Goal: Communication & Community: Share content

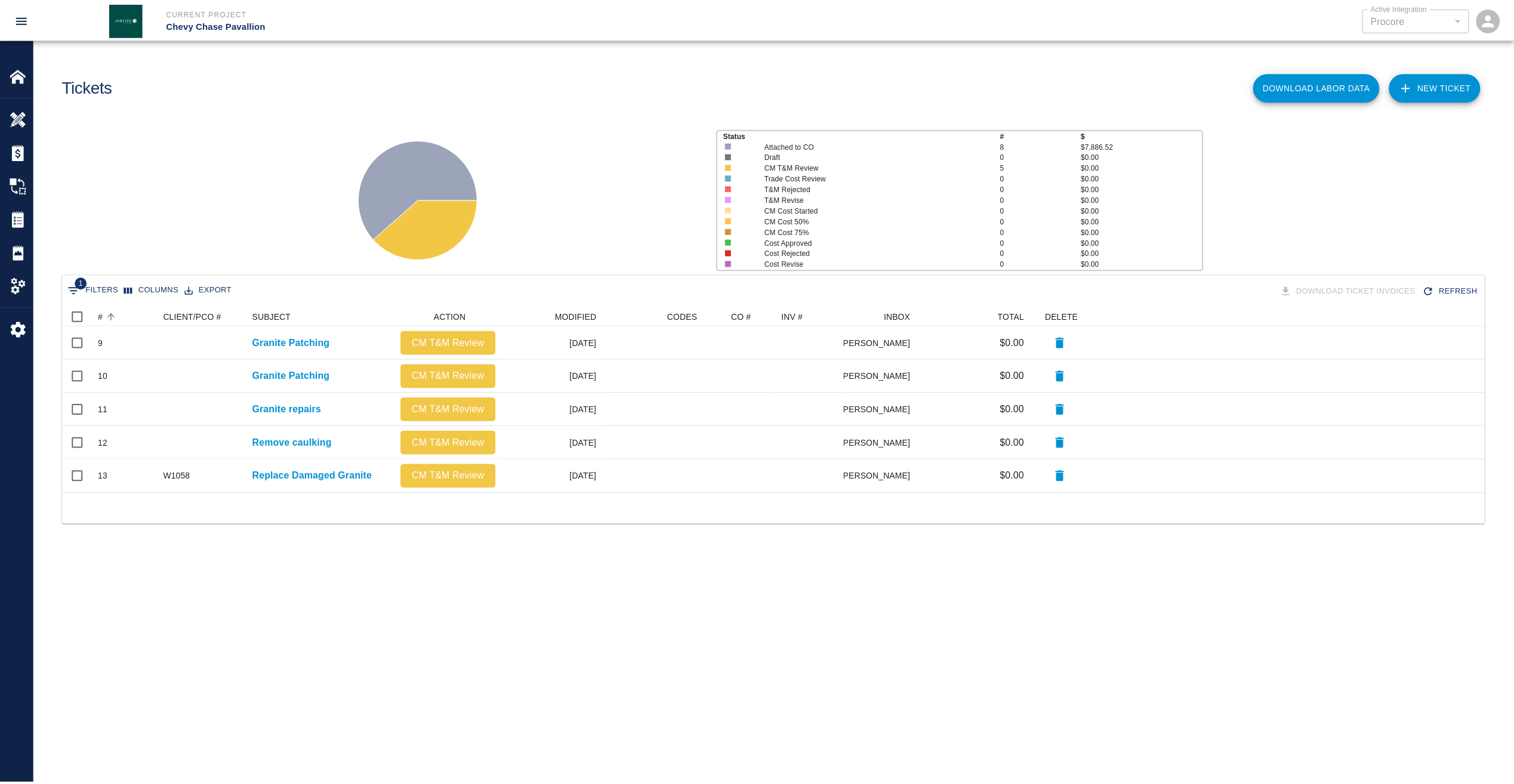
scroll to position [177, 1422]
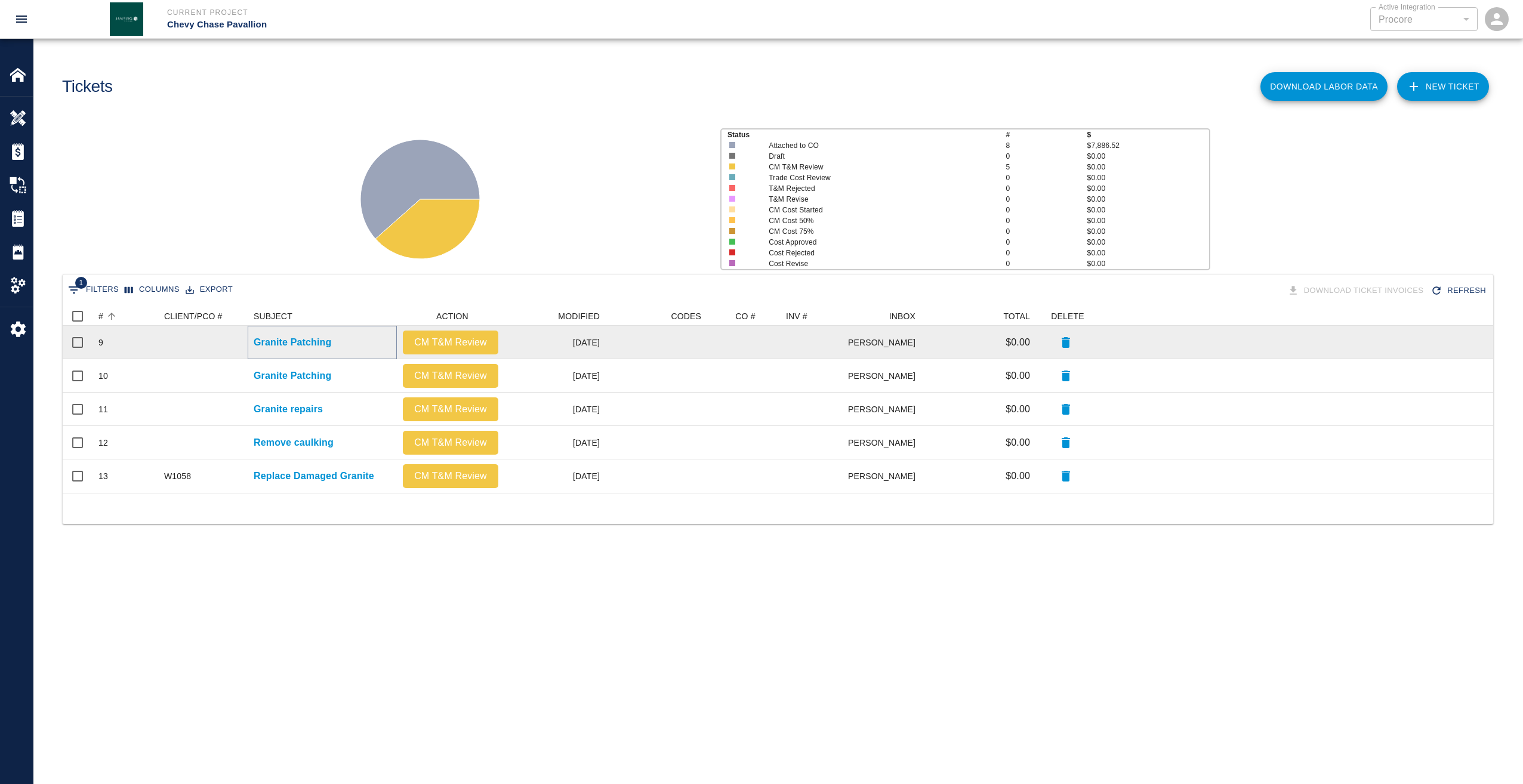
click at [304, 339] on p "Granite Patching" at bounding box center [292, 342] width 78 height 14
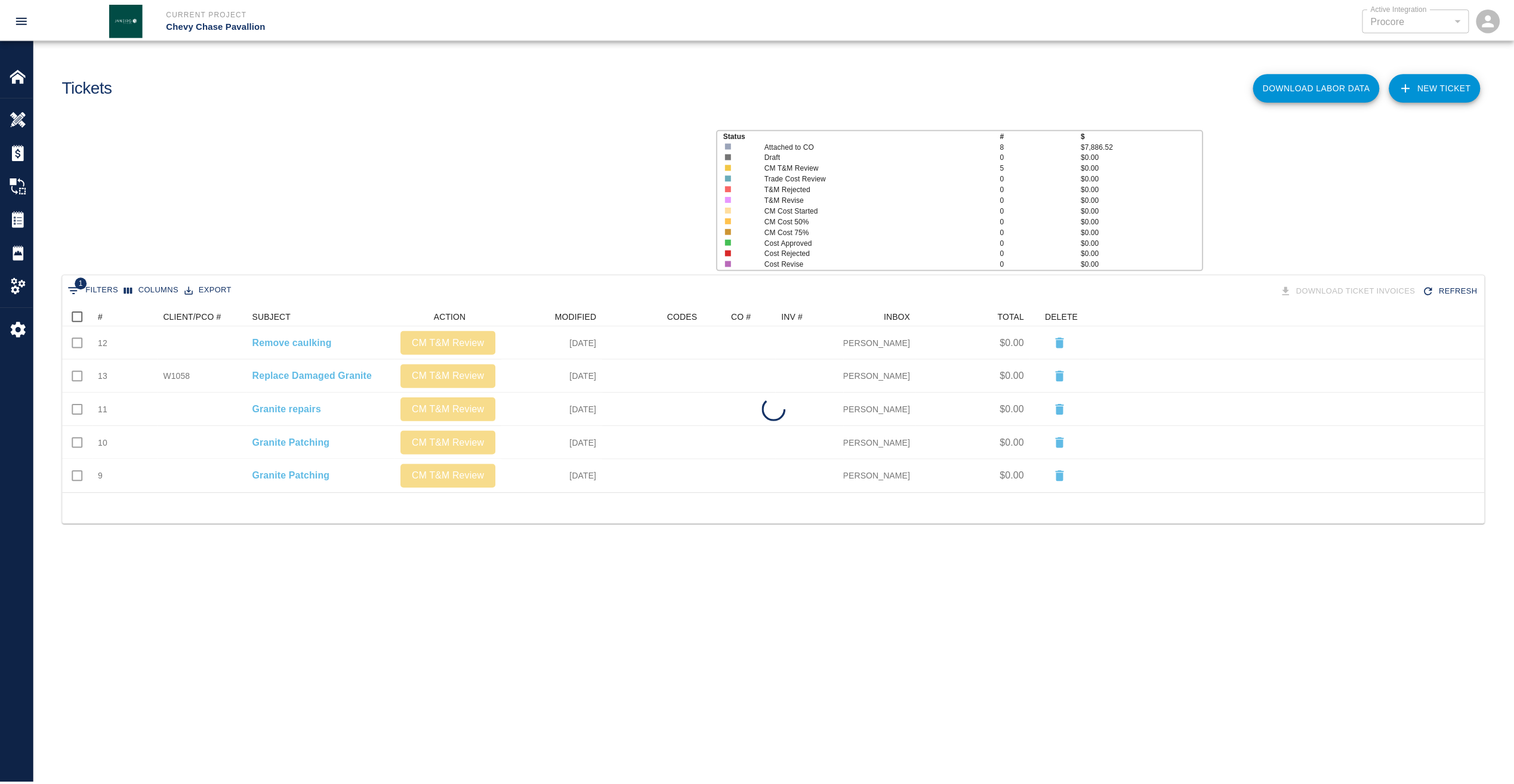
scroll to position [311, 1422]
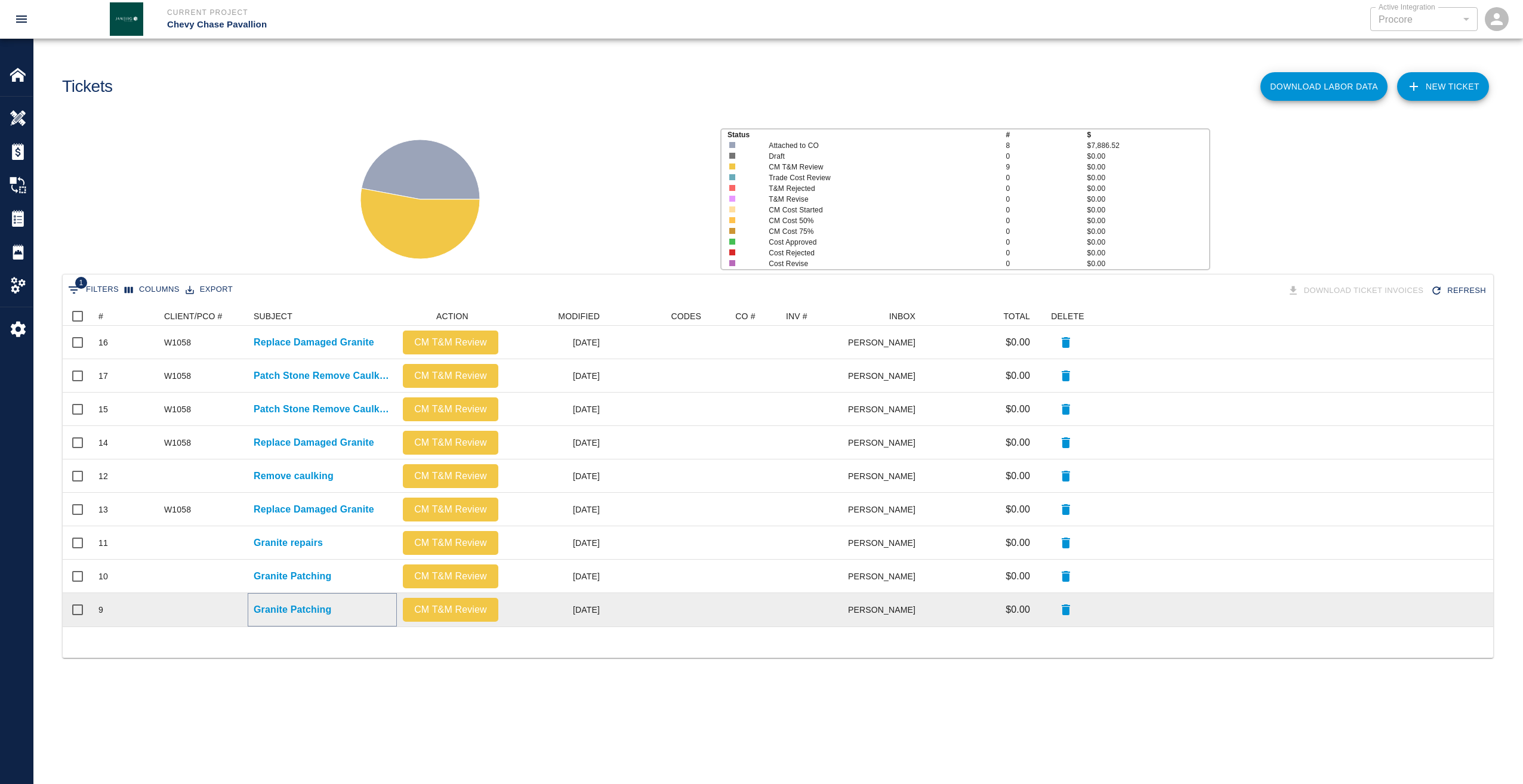
click at [301, 607] on p "Granite Patching" at bounding box center [292, 610] width 78 height 14
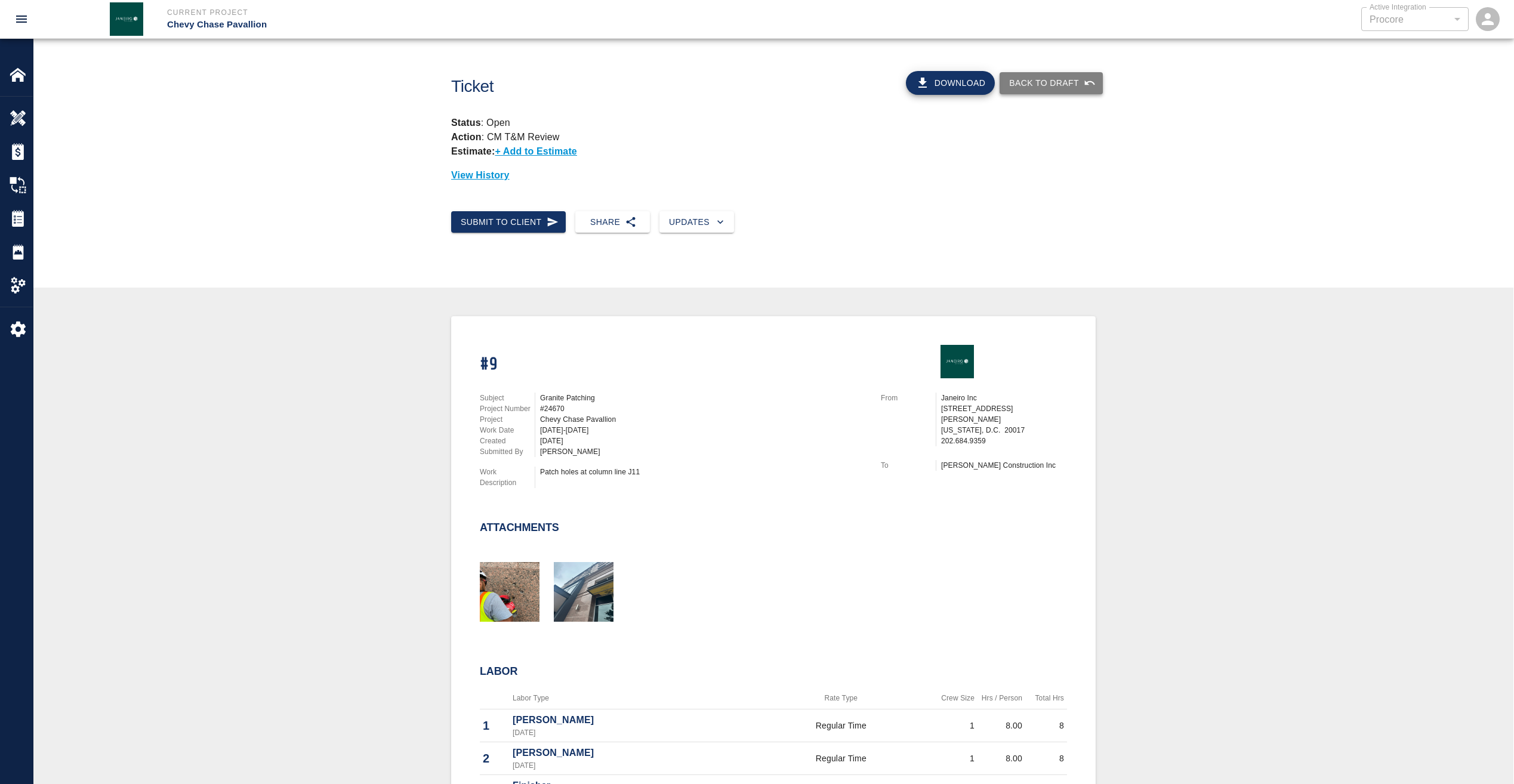
click at [1055, 86] on button "Back to Draft" at bounding box center [1051, 83] width 103 height 22
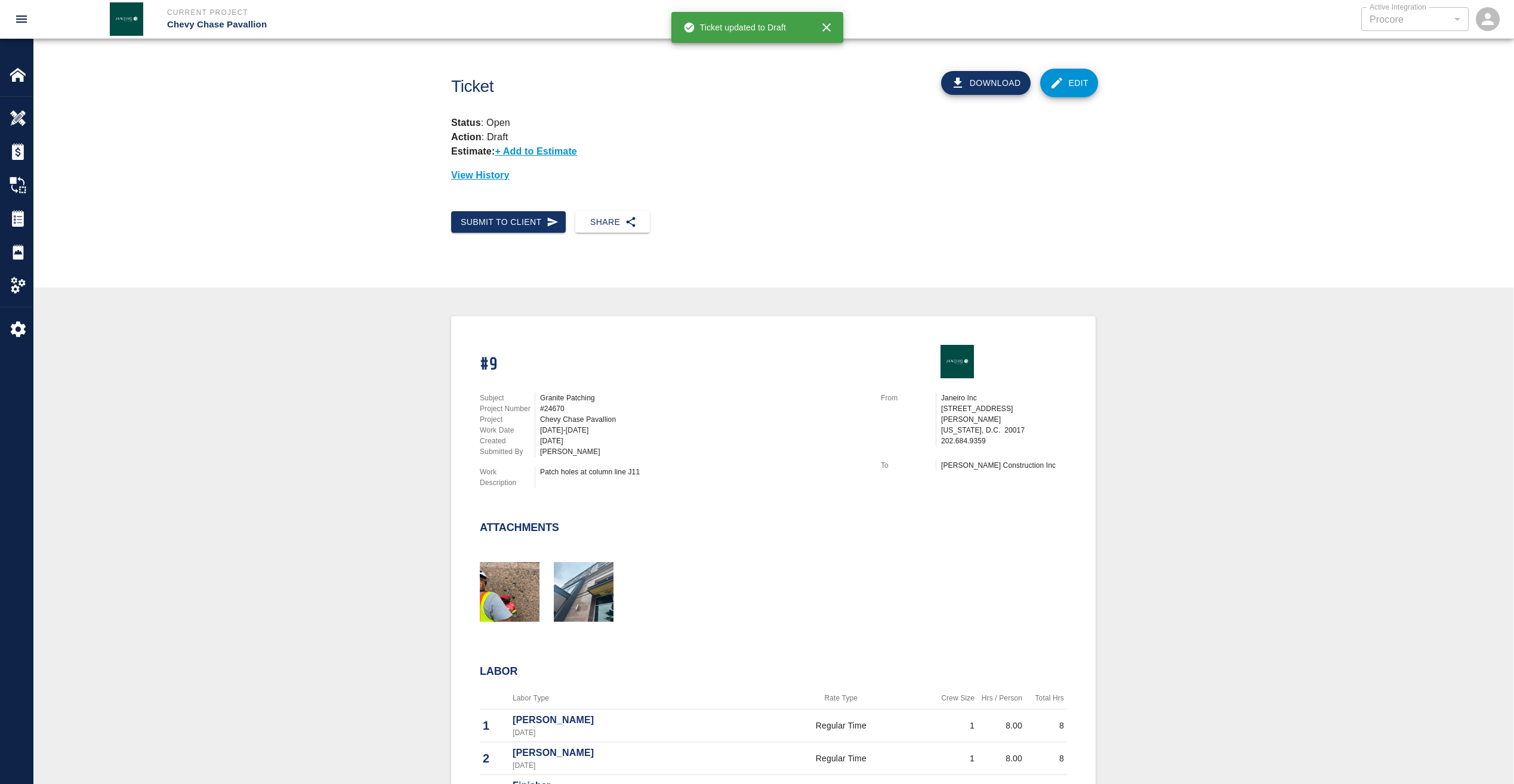
click at [1068, 79] on link "Edit" at bounding box center [1069, 83] width 59 height 28
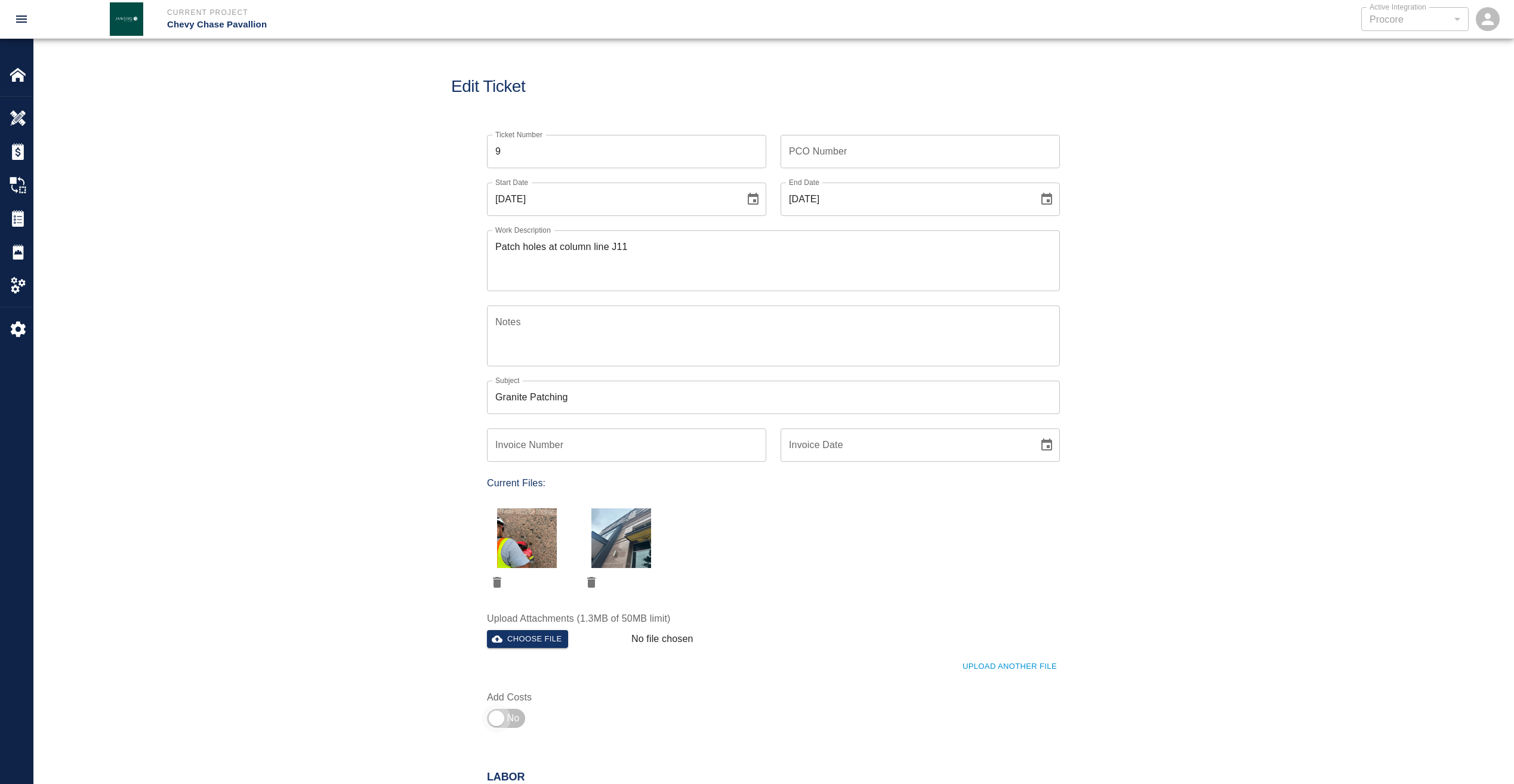
click at [497, 720] on input "checkbox" at bounding box center [496, 718] width 86 height 28
checkbox input "true"
type input "1"
type input "2"
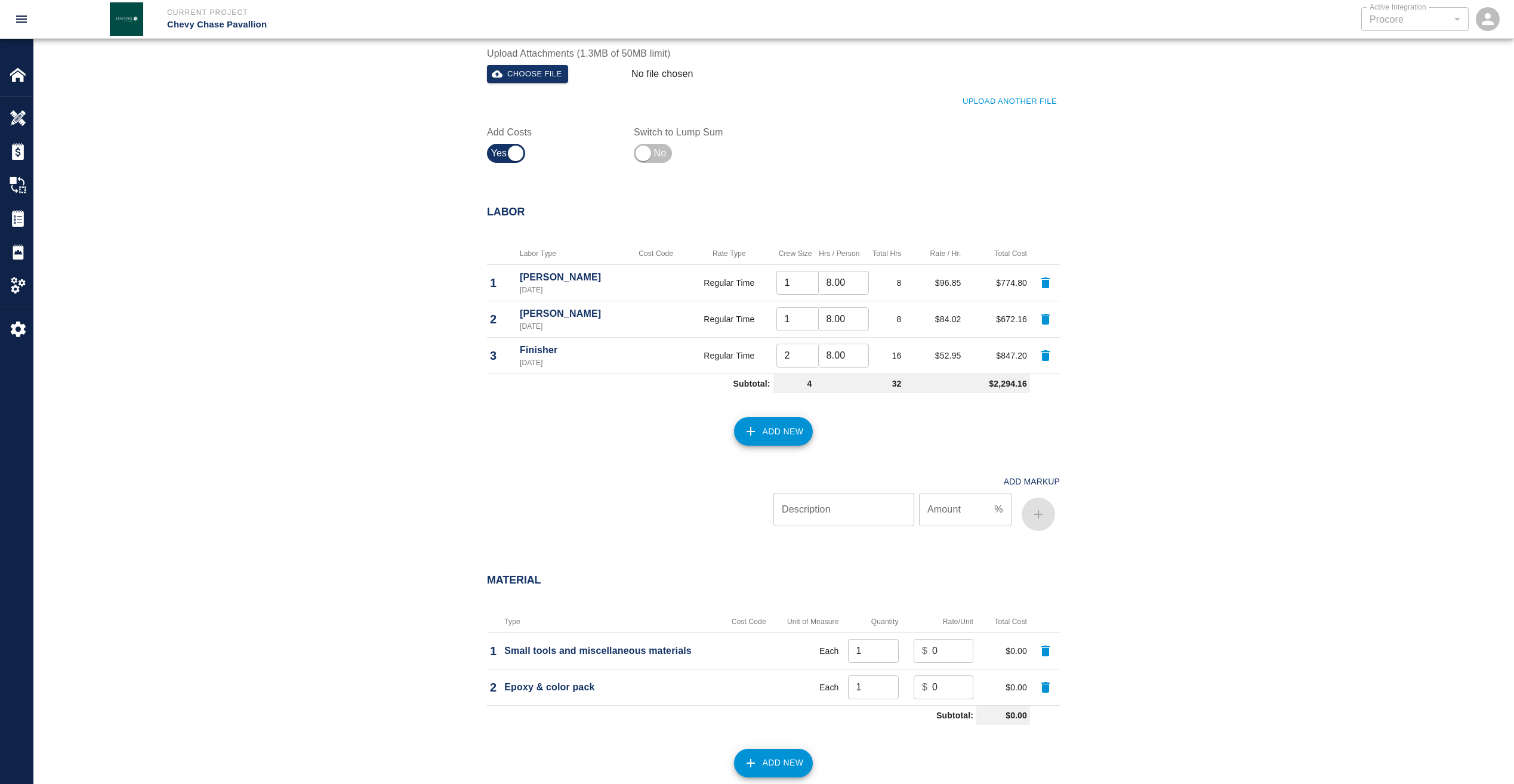
scroll to position [596, 0]
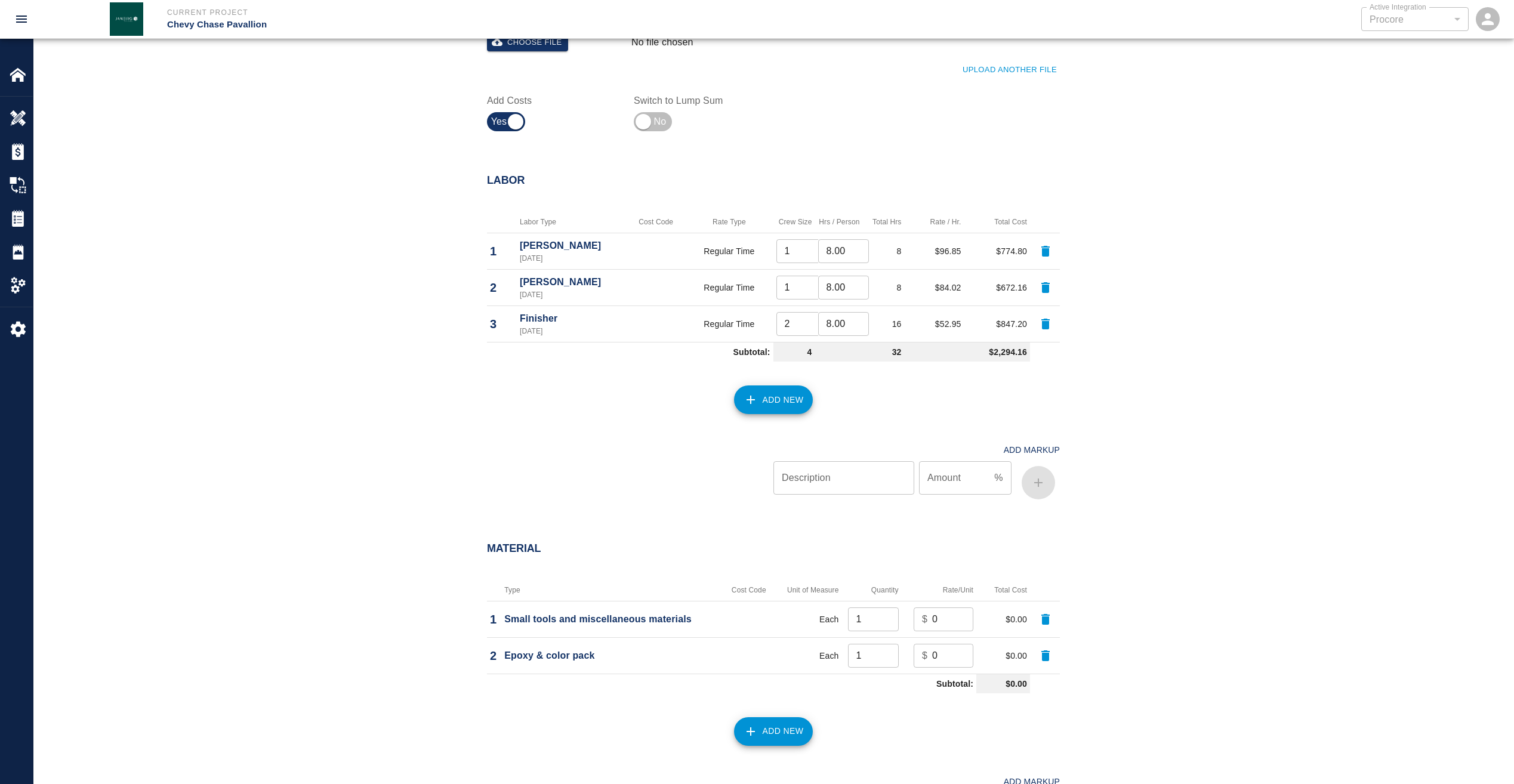
click at [943, 622] on input "0" at bounding box center [953, 619] width 41 height 24
type input "50"
click at [937, 654] on input "0" at bounding box center [953, 656] width 41 height 24
type input "100"
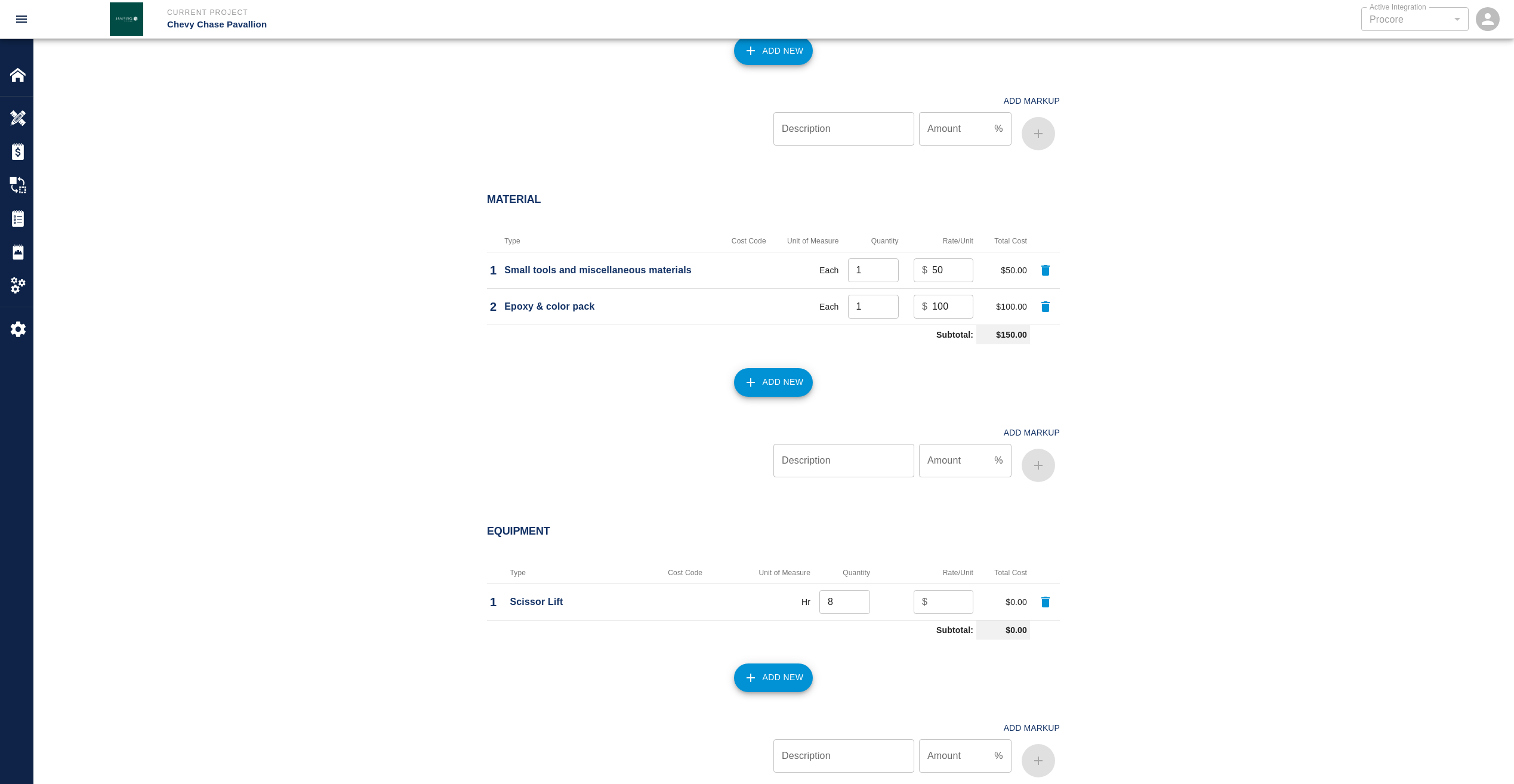
scroll to position [1014, 0]
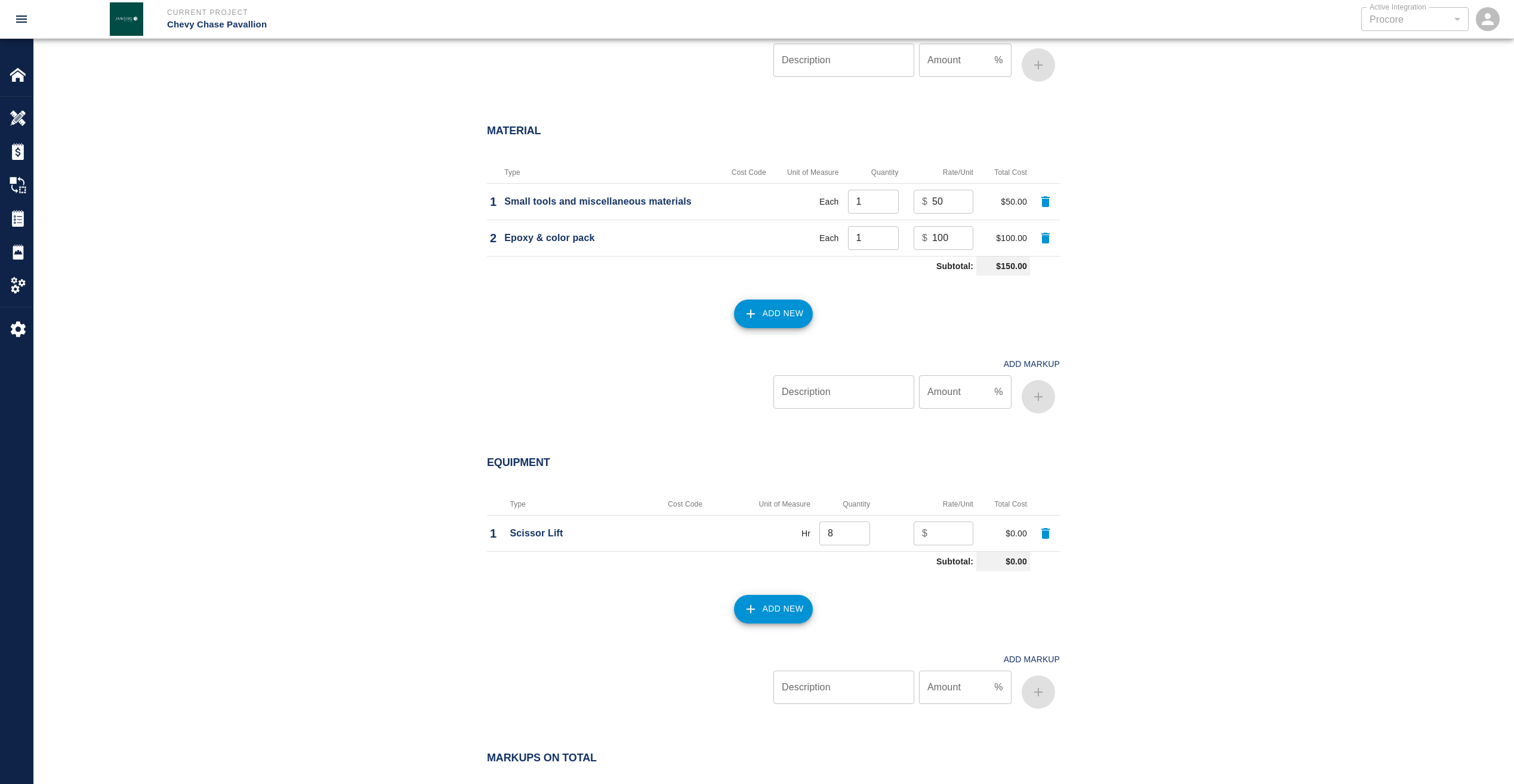
click at [936, 529] on input "number" at bounding box center [953, 534] width 41 height 24
click at [946, 535] on input "number" at bounding box center [953, 534] width 41 height 24
type input "50"
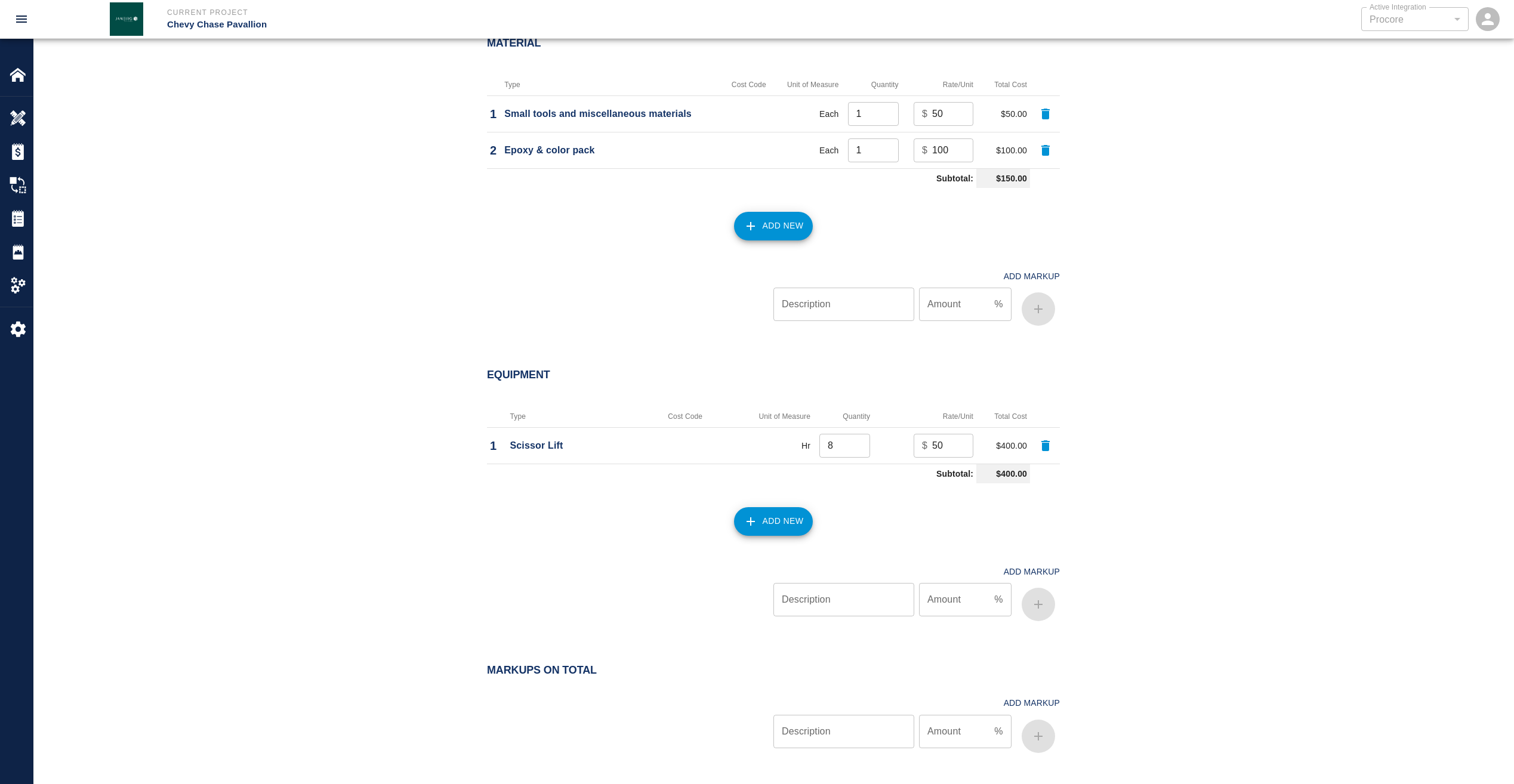
scroll to position [1226, 0]
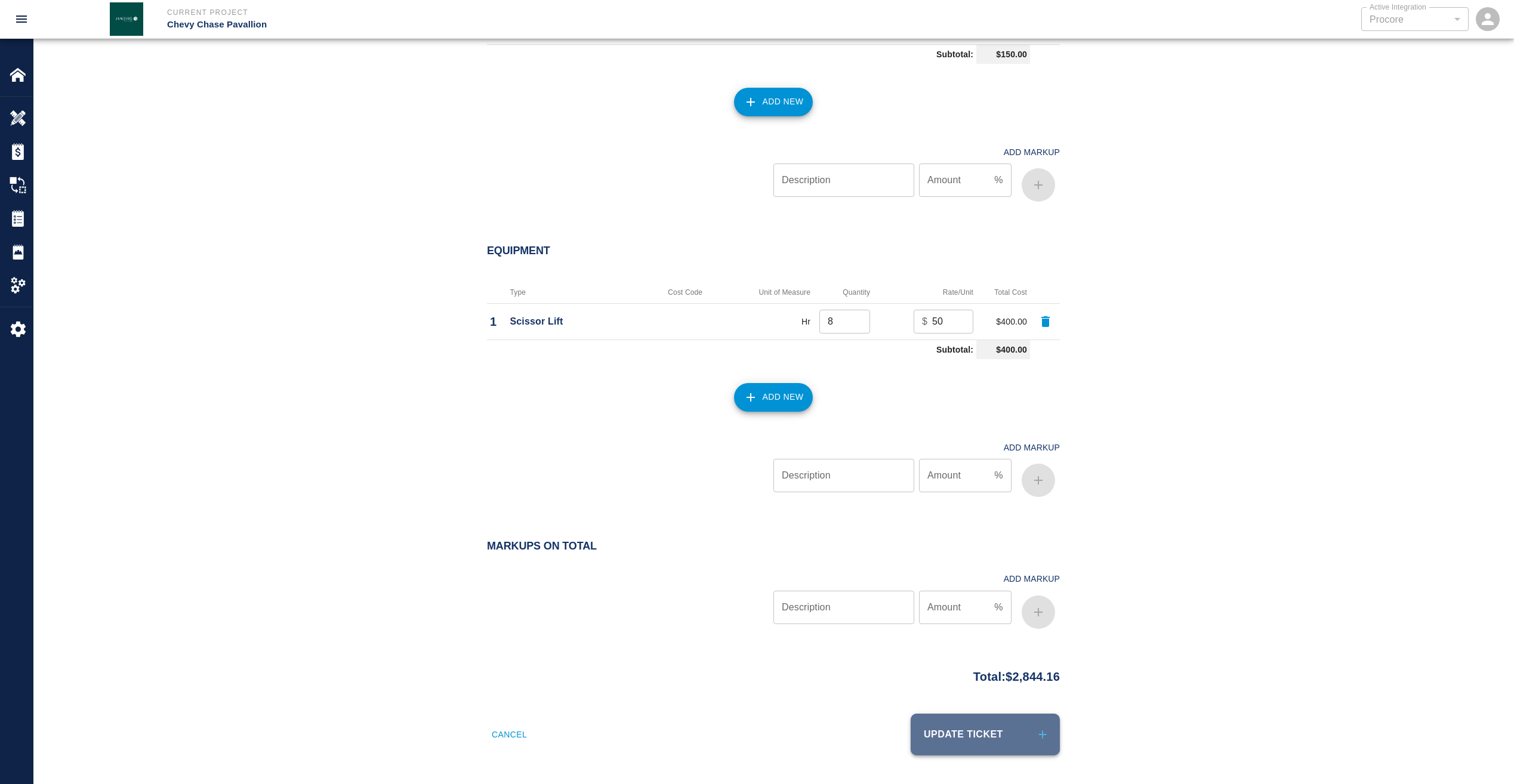
click at [977, 739] on button "Update Ticket" at bounding box center [985, 734] width 149 height 42
checkbox input "false"
type input "8.00"
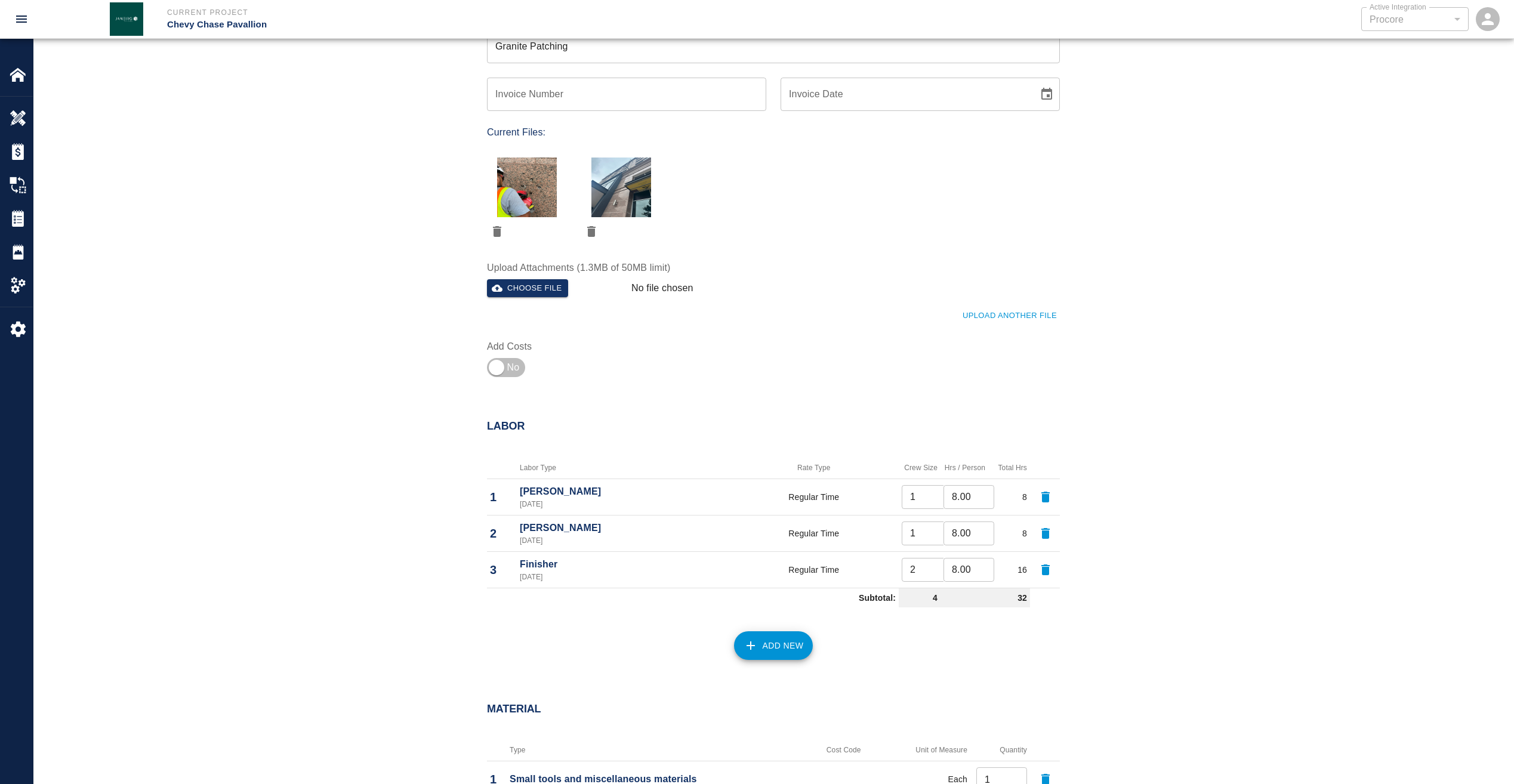
scroll to position [330, 0]
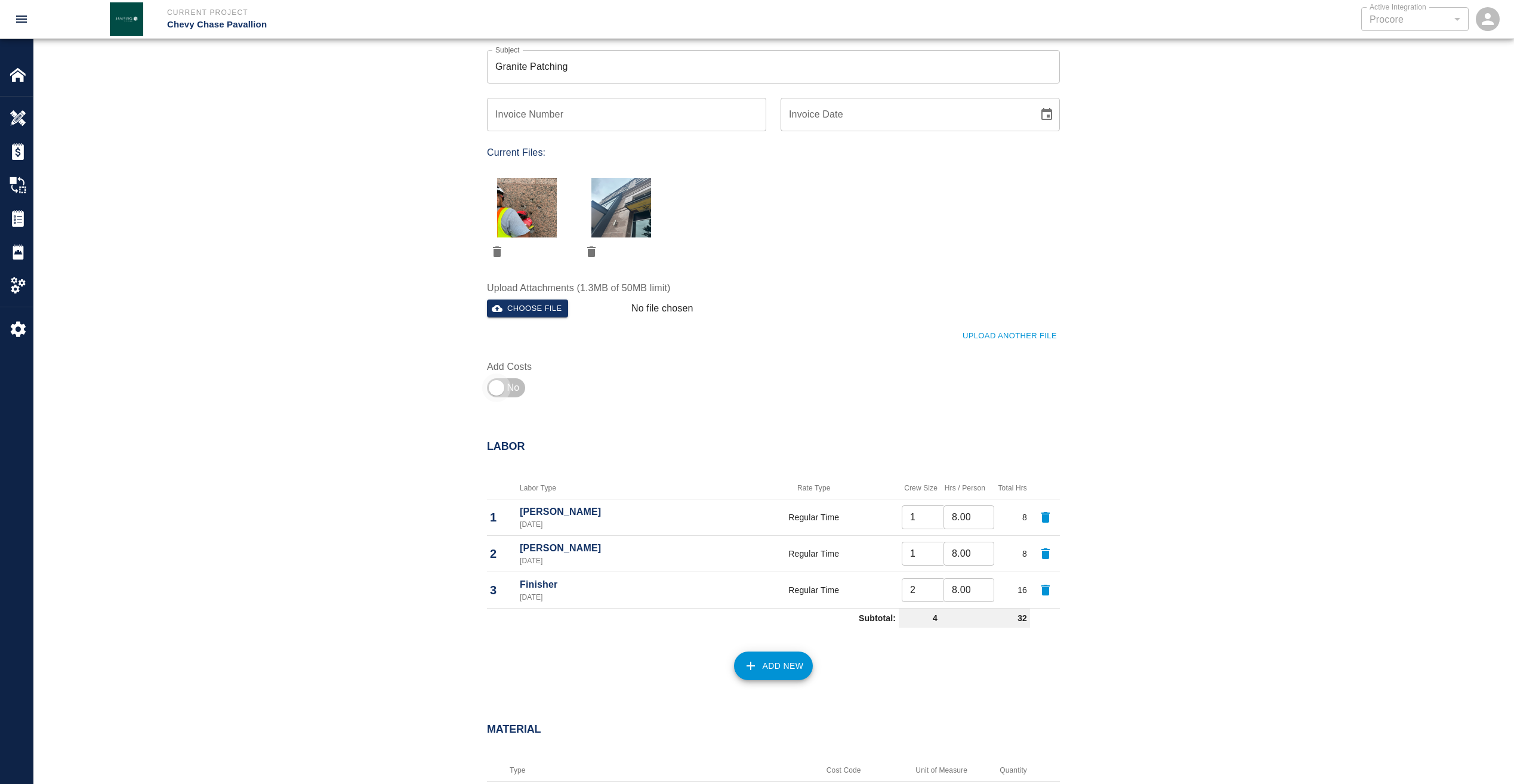
click at [509, 383] on input "checkbox" at bounding box center [496, 388] width 86 height 28
checkbox input "true"
type input "1"
type input "2"
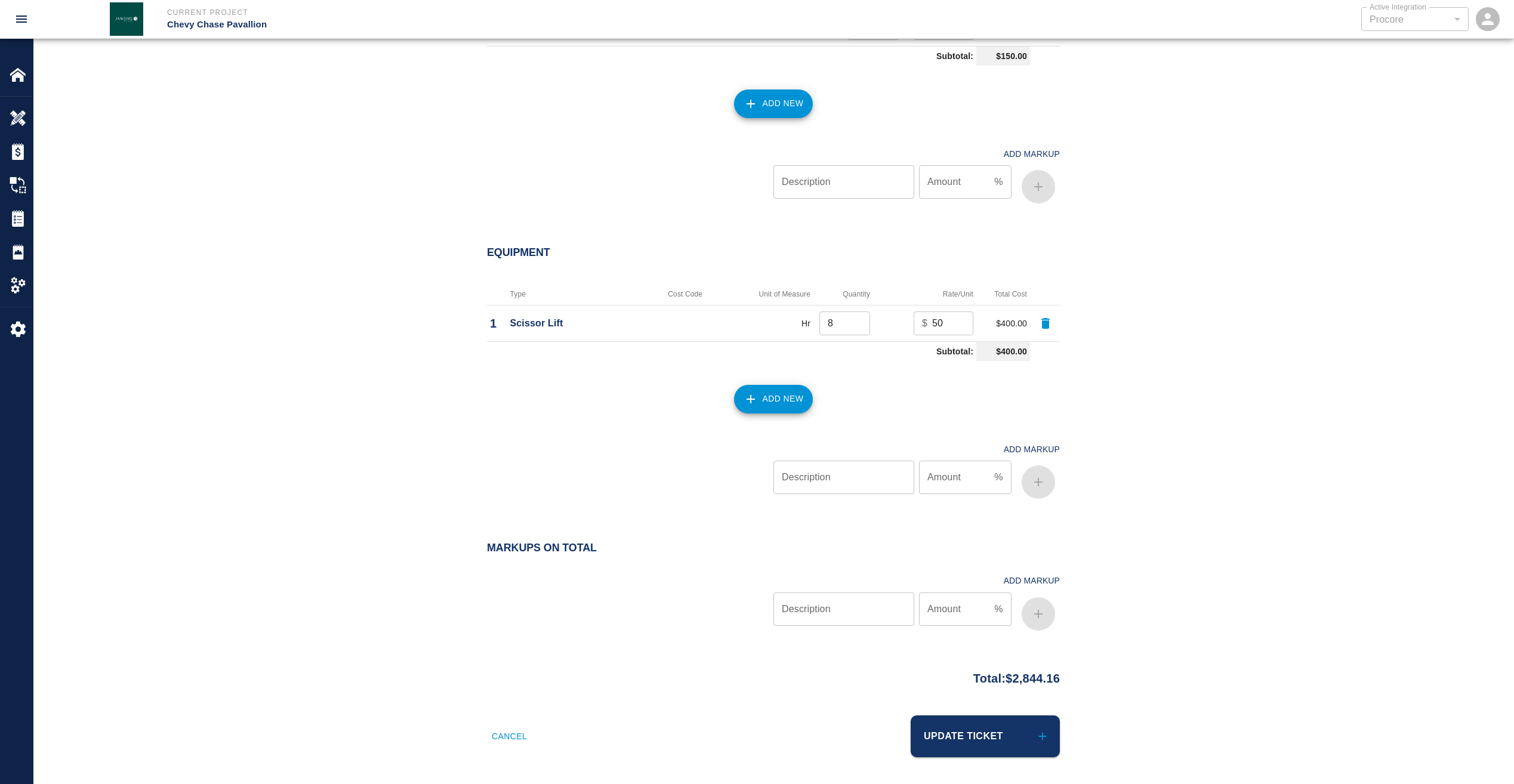
scroll to position [1226, 0]
click at [987, 733] on button "Update Ticket" at bounding box center [985, 734] width 149 height 42
checkbox input "false"
type input "8.00"
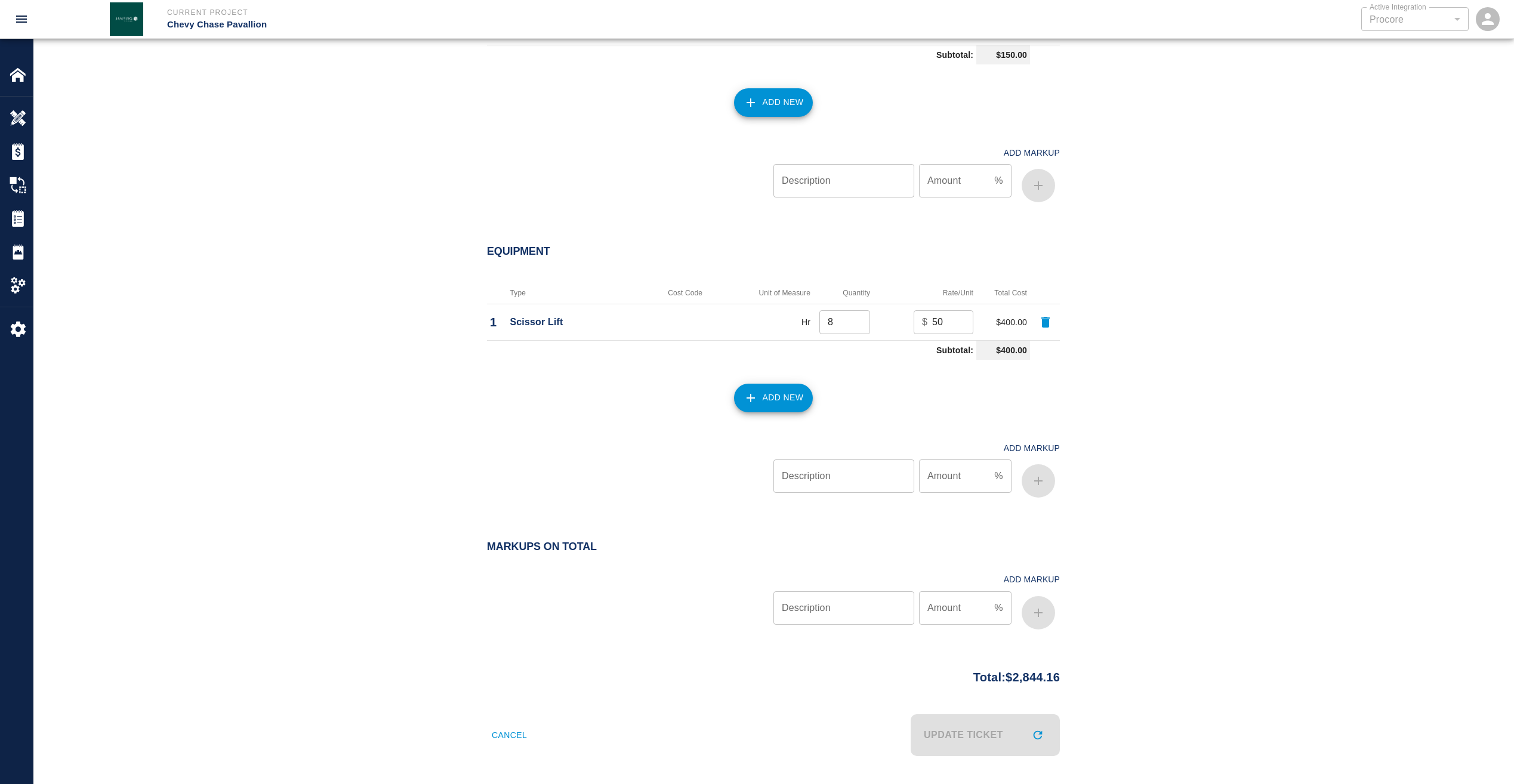
type input "8.00"
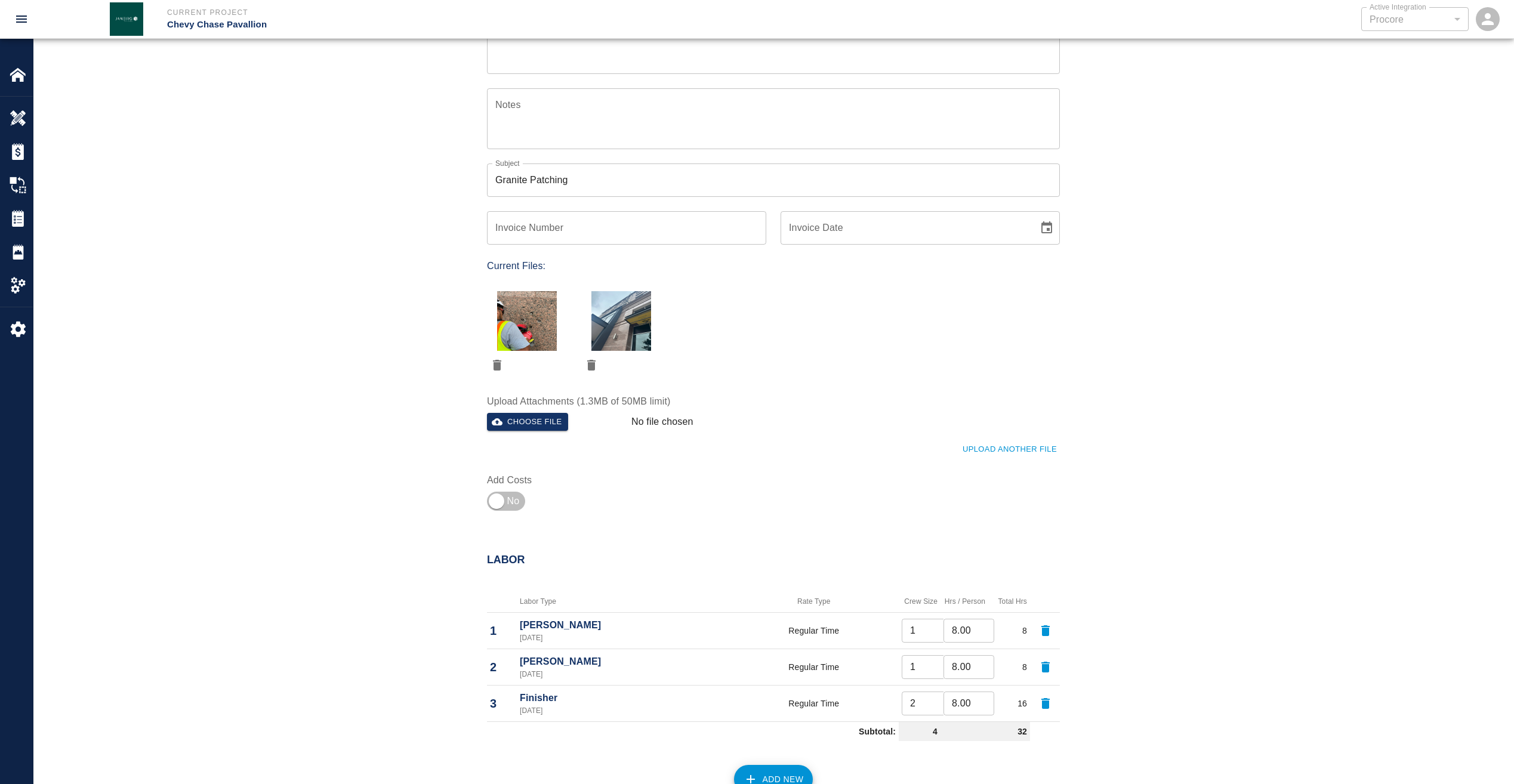
scroll to position [238, 0]
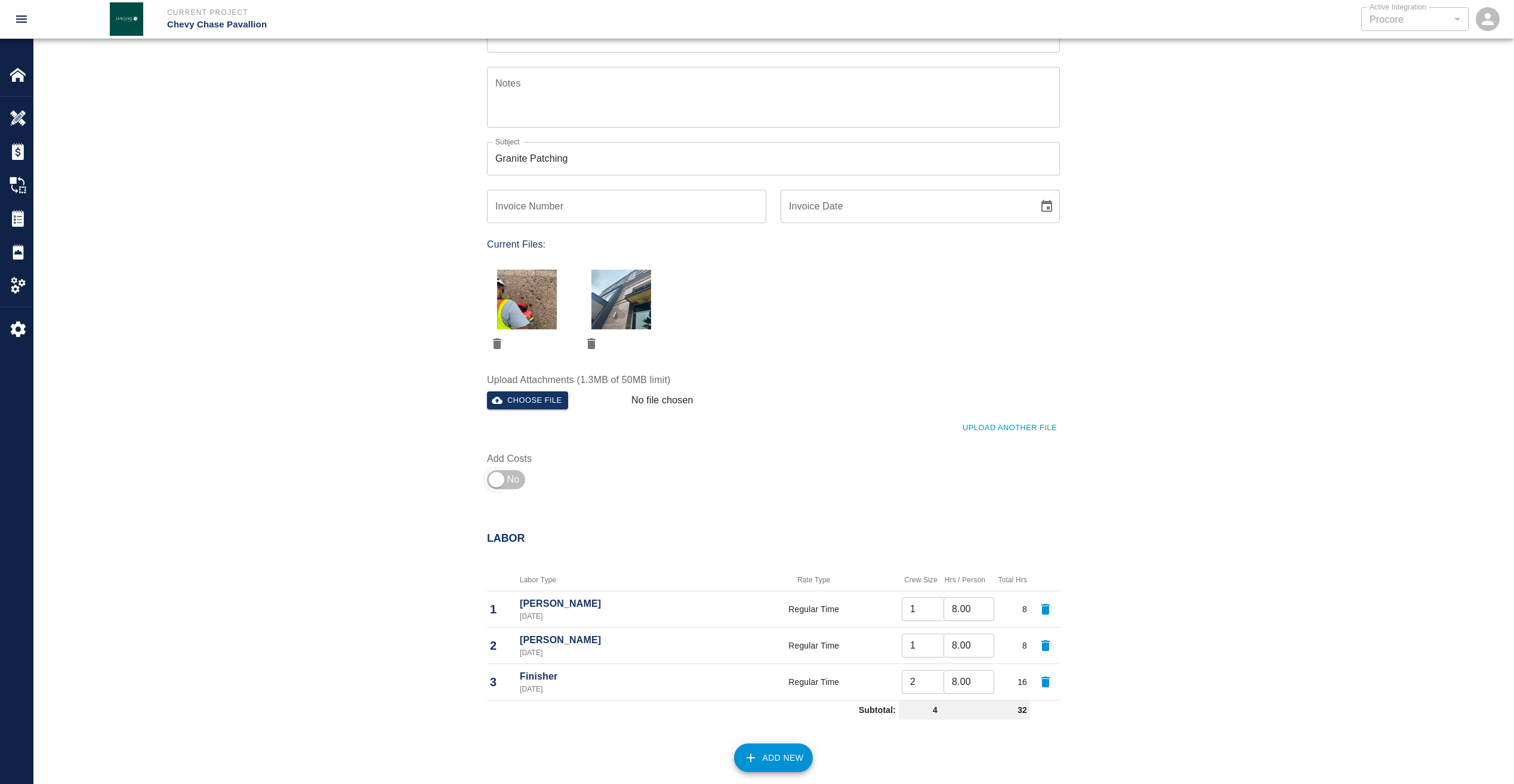
click at [498, 475] on input "checkbox" at bounding box center [496, 480] width 86 height 28
checkbox input "true"
type input "1"
type input "2"
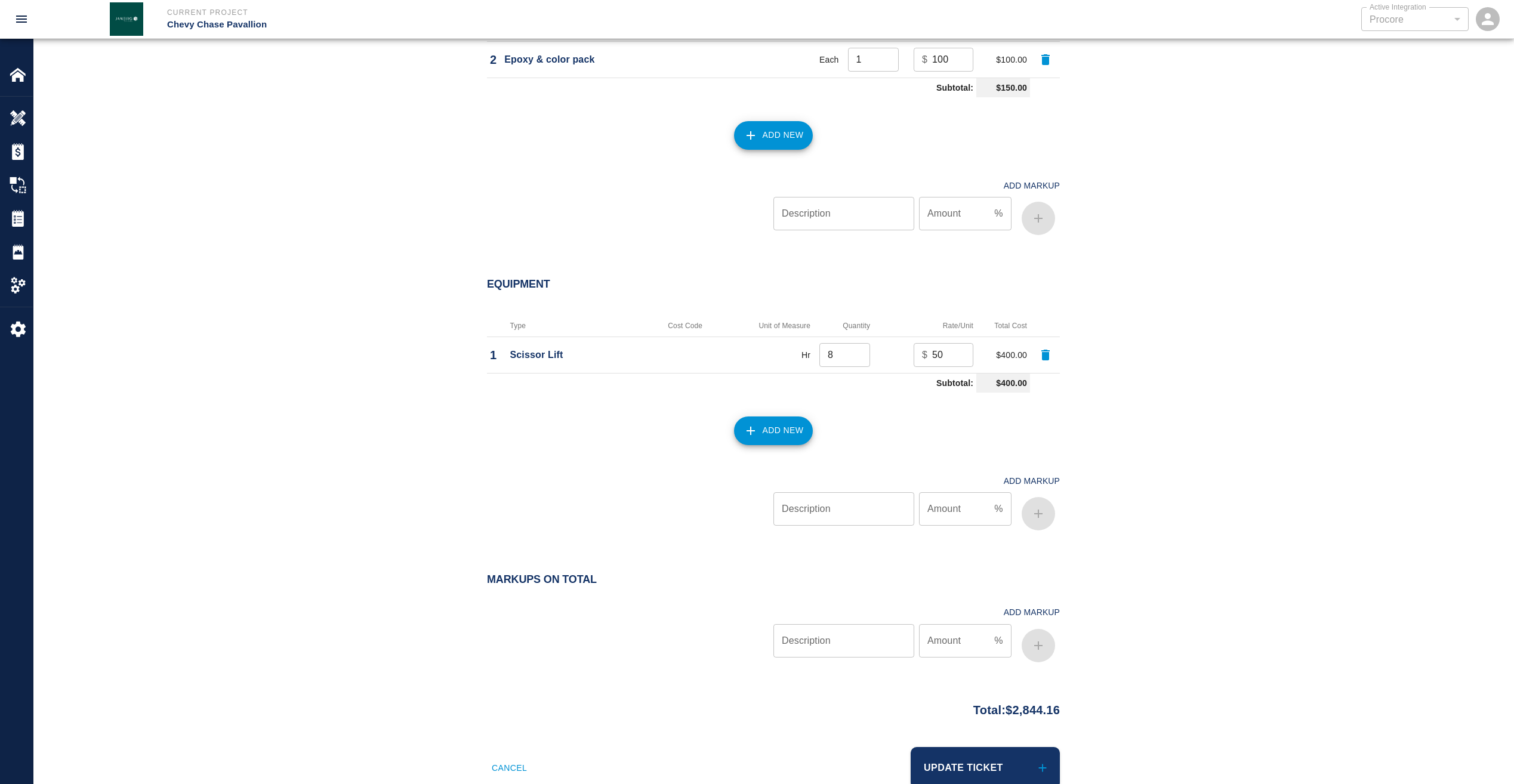
scroll to position [1226, 0]
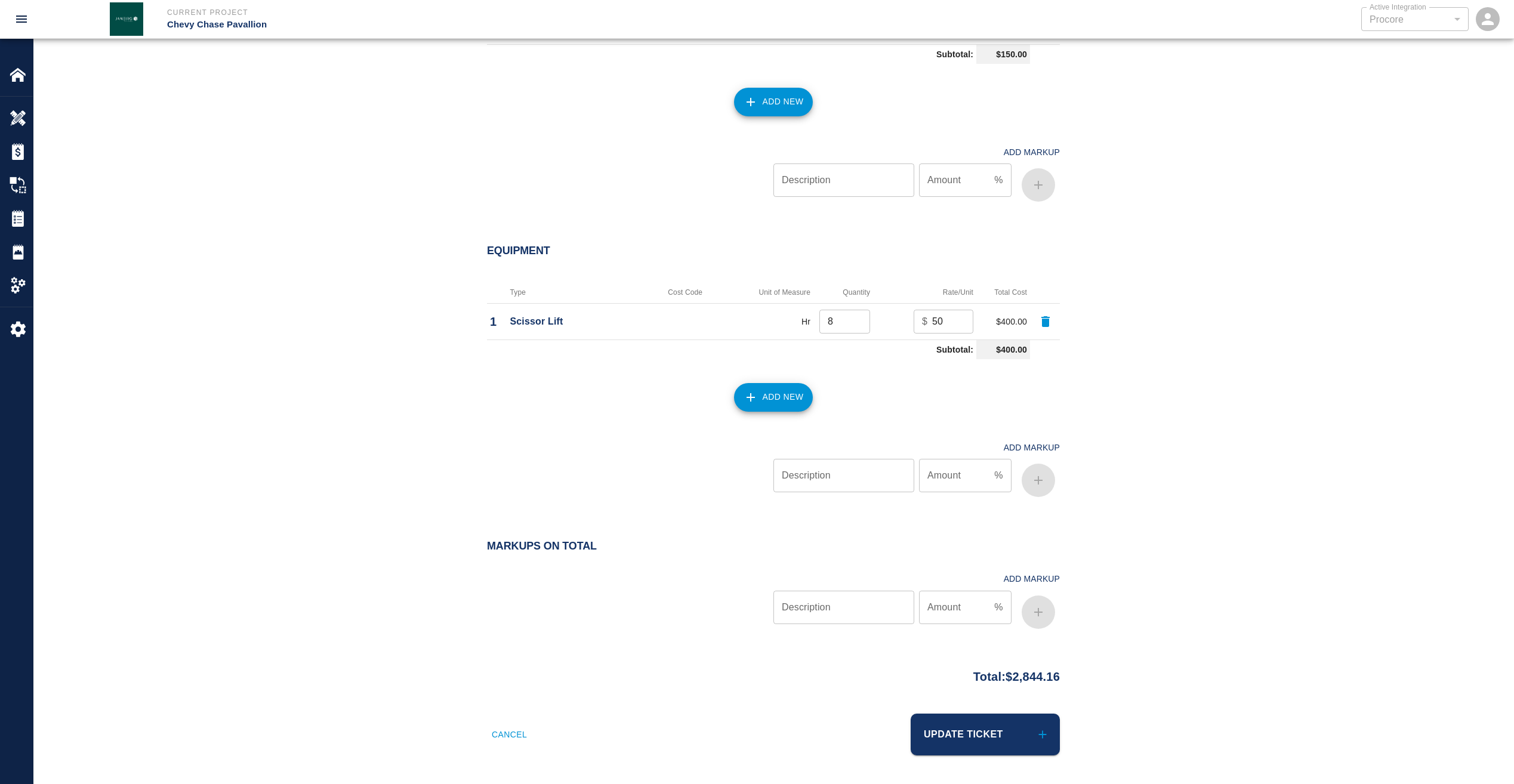
click at [939, 324] on input "50" at bounding box center [953, 322] width 41 height 24
drag, startPoint x: 946, startPoint y: 321, endPoint x: 907, endPoint y: 324, distance: 39.1
click at [907, 324] on td "$ 50 ​" at bounding box center [925, 321] width 103 height 36
type input "35"
click at [911, 713] on button "Update Ticket" at bounding box center [985, 734] width 149 height 42
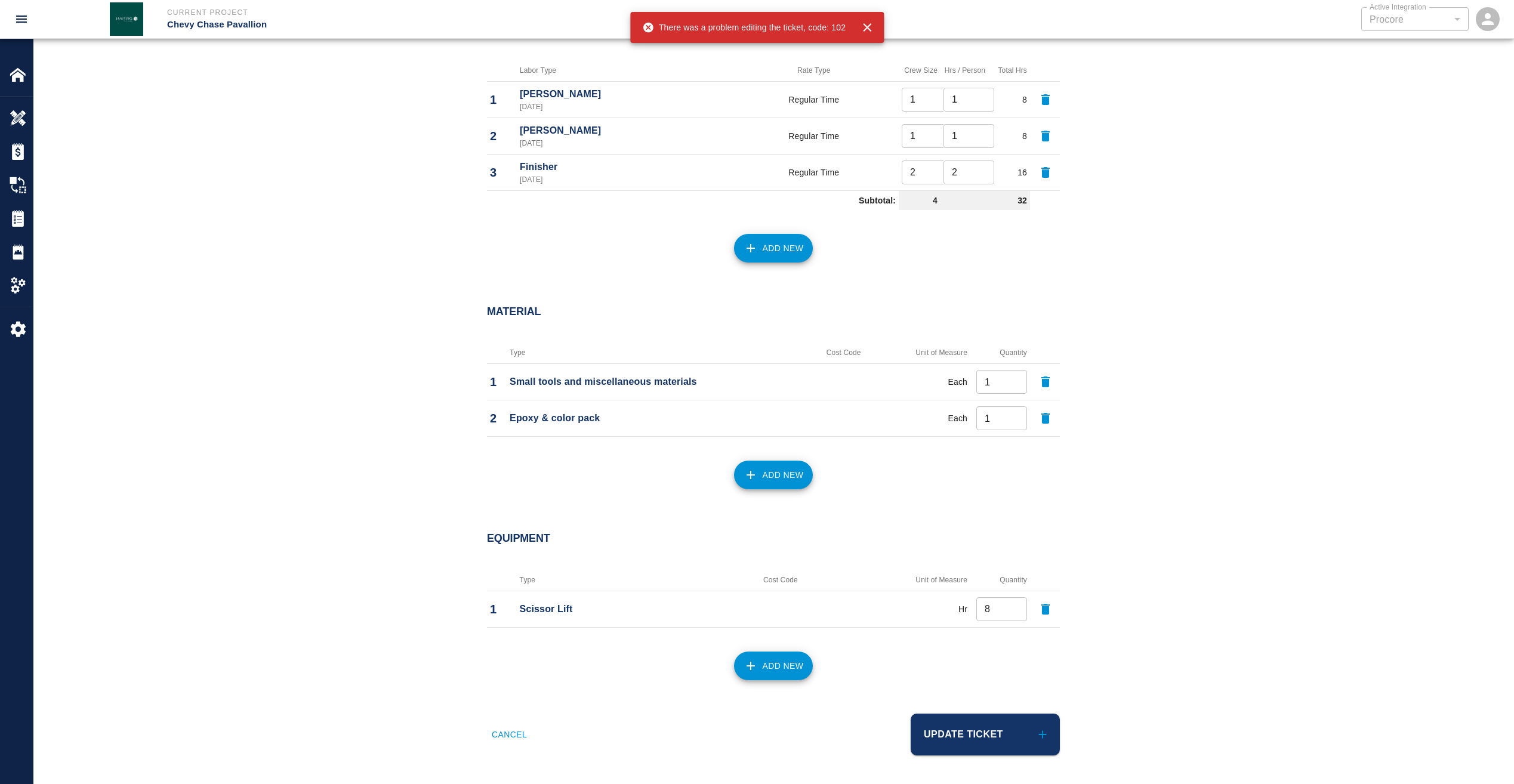
checkbox input "false"
type input "8.00"
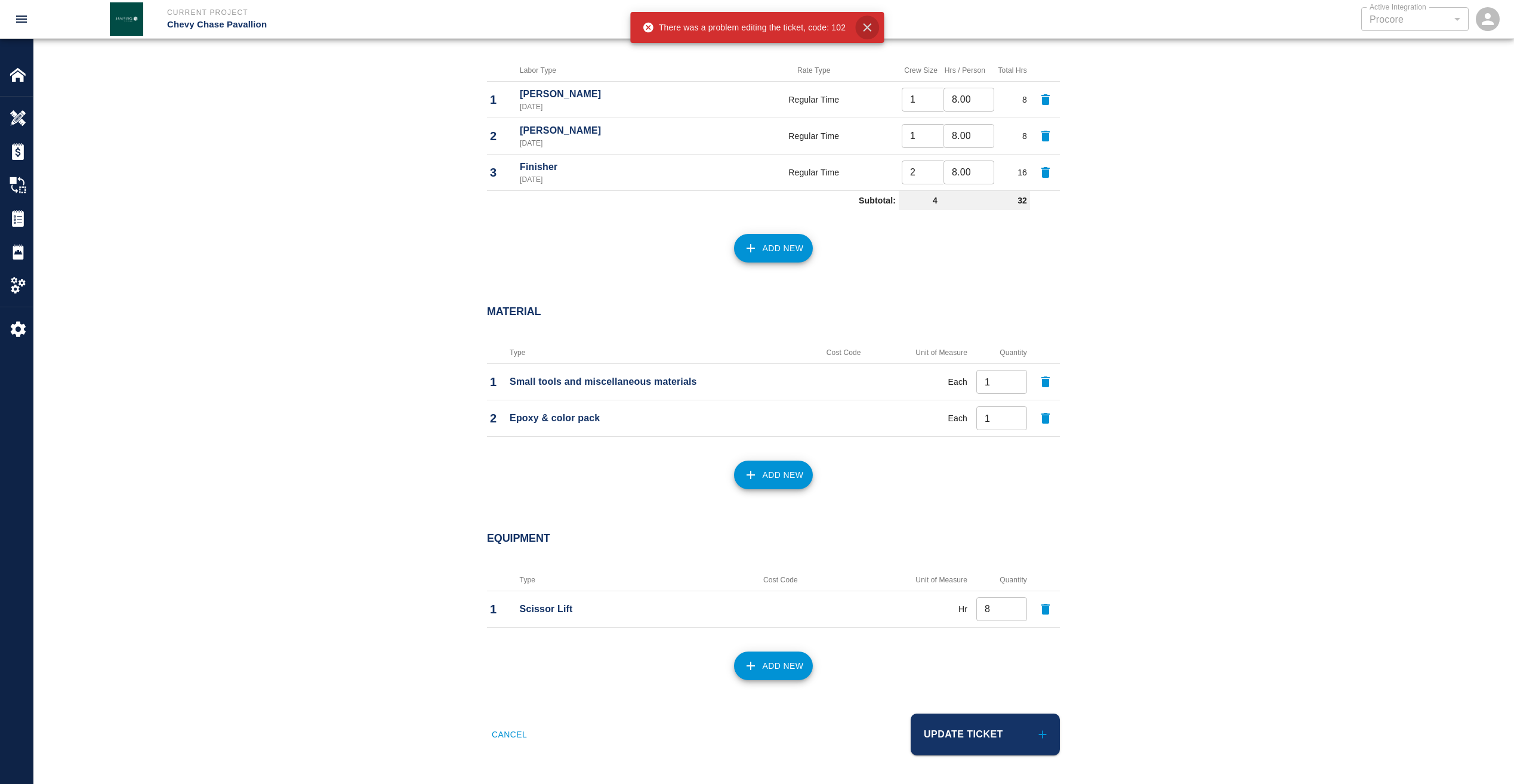
click at [865, 24] on icon "button" at bounding box center [867, 28] width 14 height 14
click at [973, 732] on button "Update Ticket" at bounding box center [985, 734] width 149 height 42
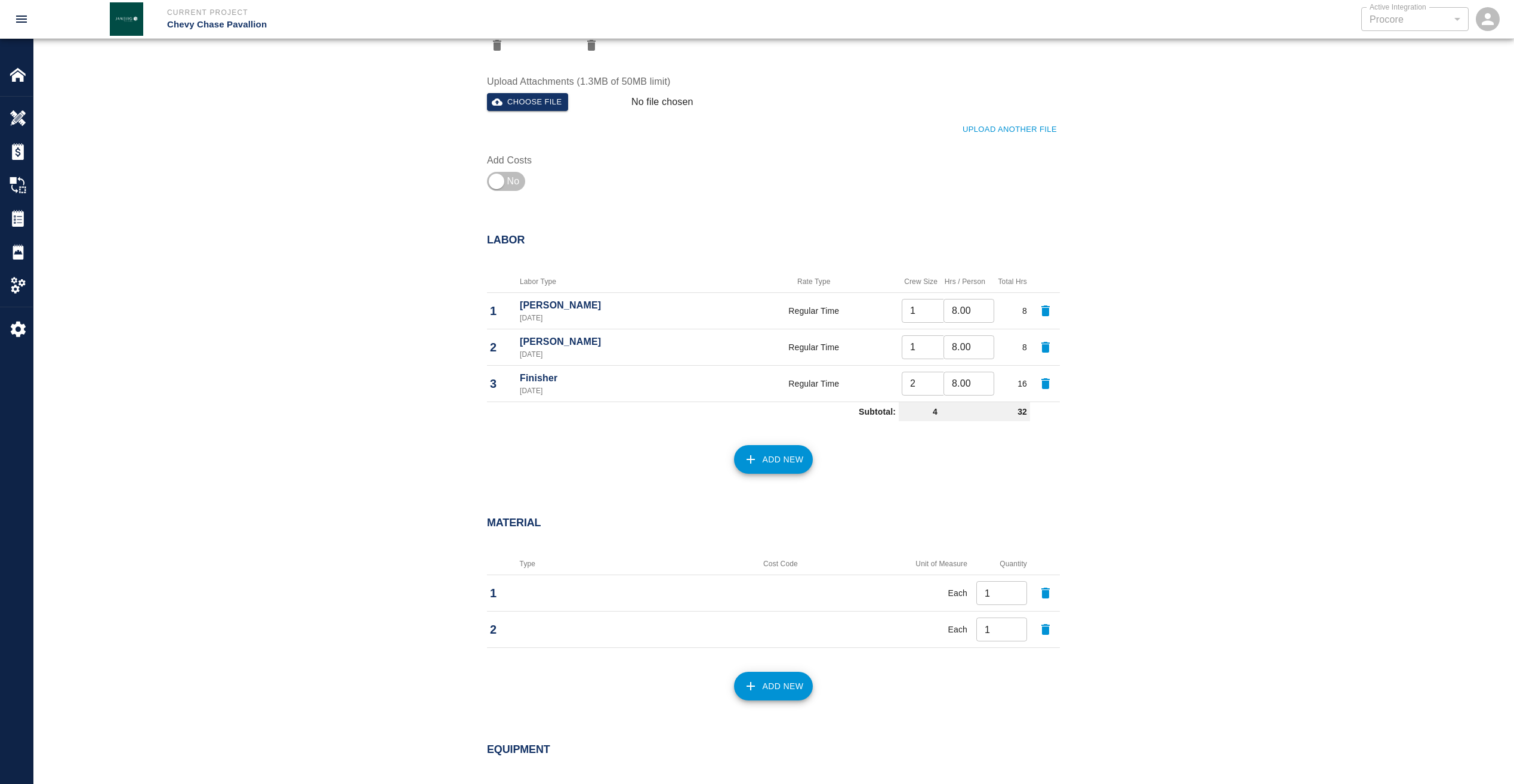
scroll to position [596, 0]
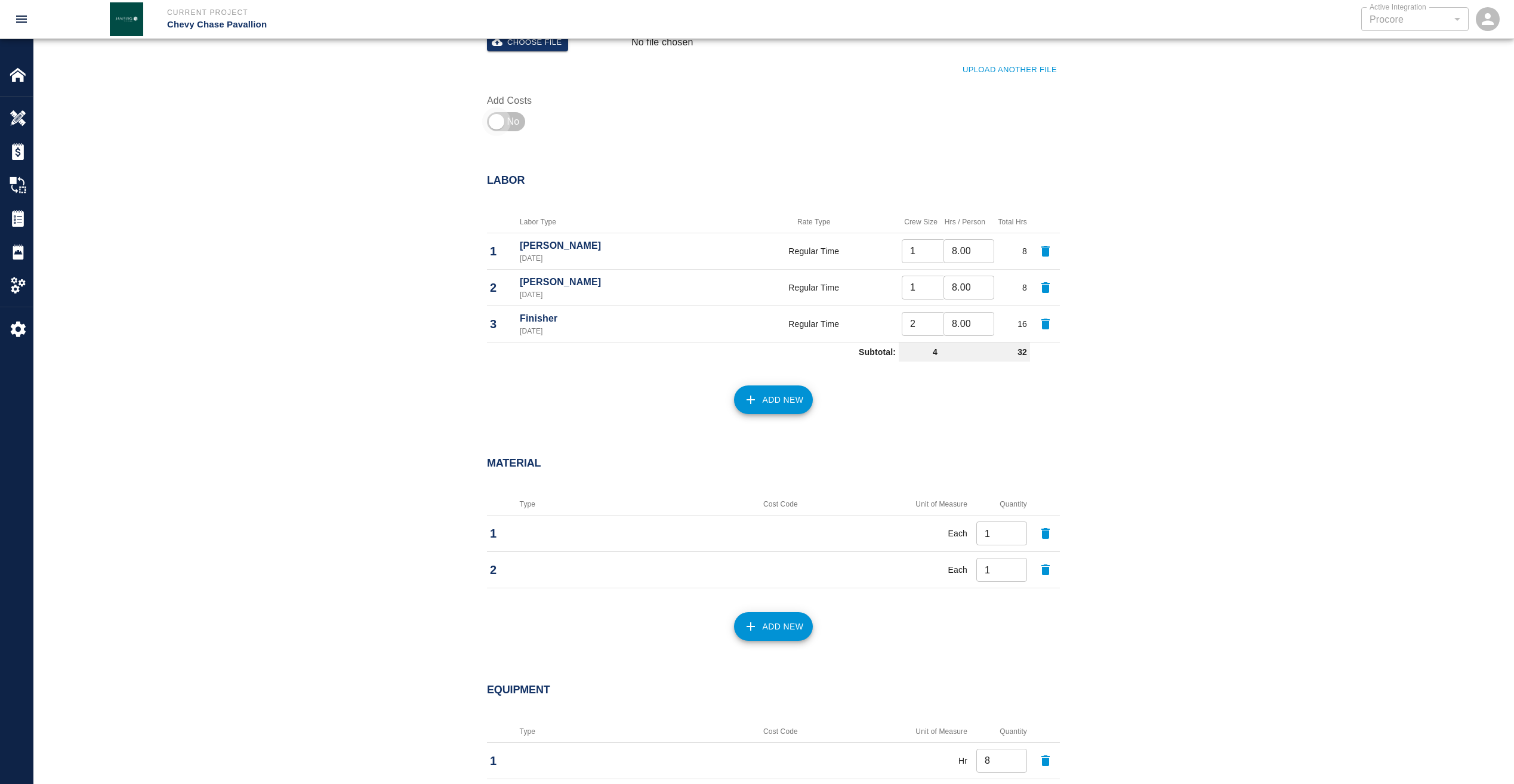
click at [501, 122] on input "checkbox" at bounding box center [496, 122] width 86 height 28
checkbox input "true"
type input "1"
type input "2"
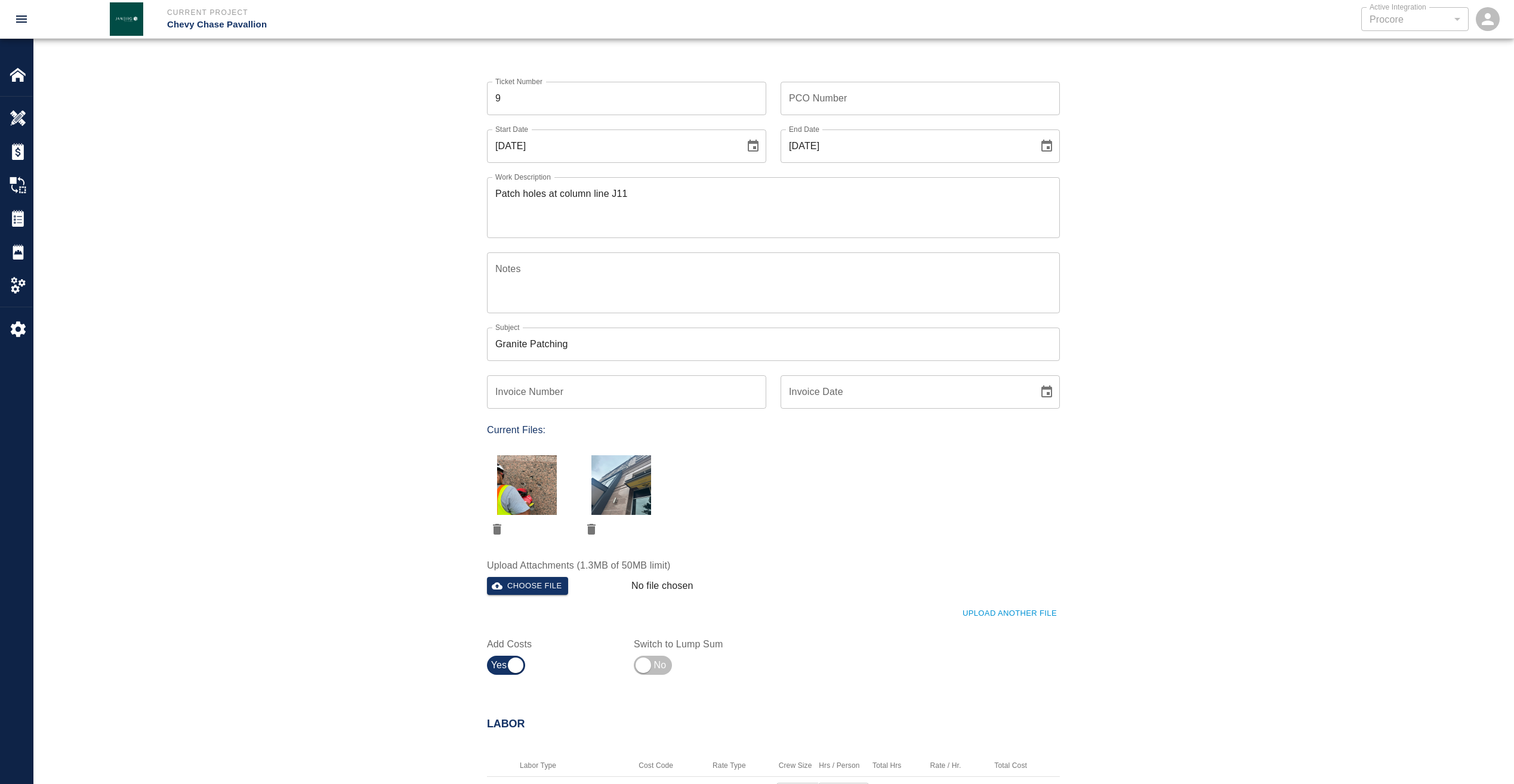
scroll to position [0, 0]
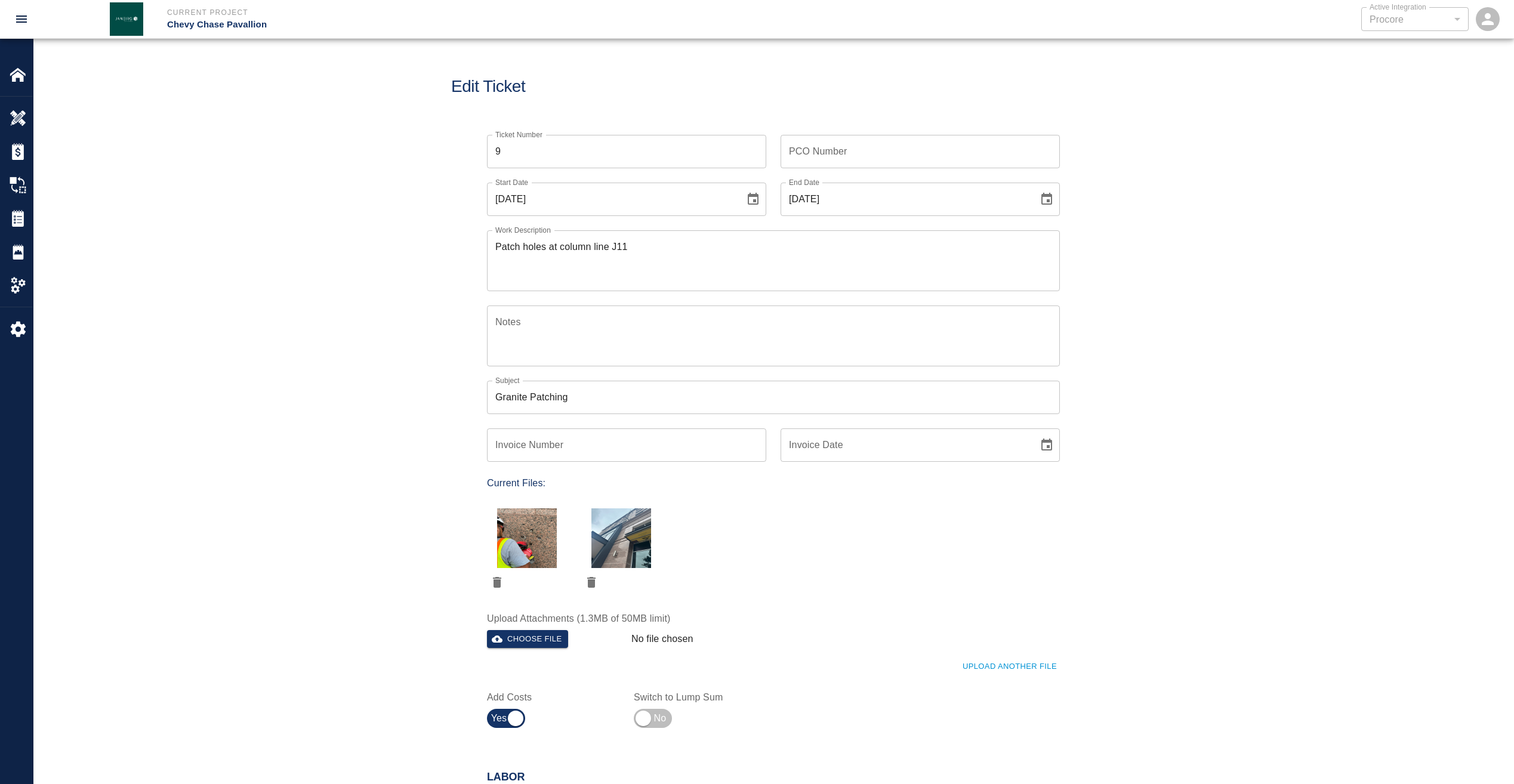
click at [220, 217] on div "Ticket Number 9 Ticket Number PCO Number PCO Number Start Date 08/13/2025 Start…" at bounding box center [773, 441] width 1480 height 641
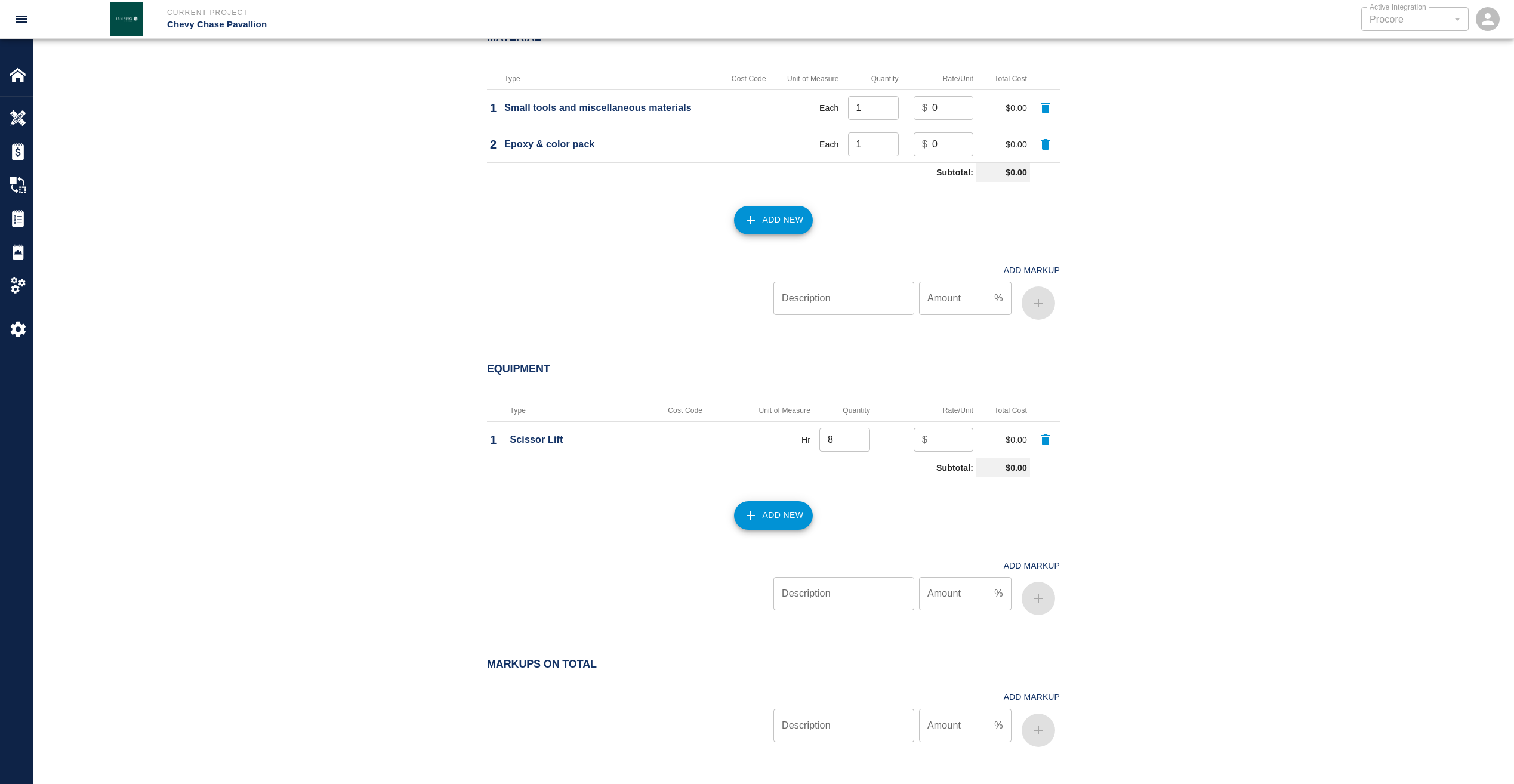
scroll to position [1226, 0]
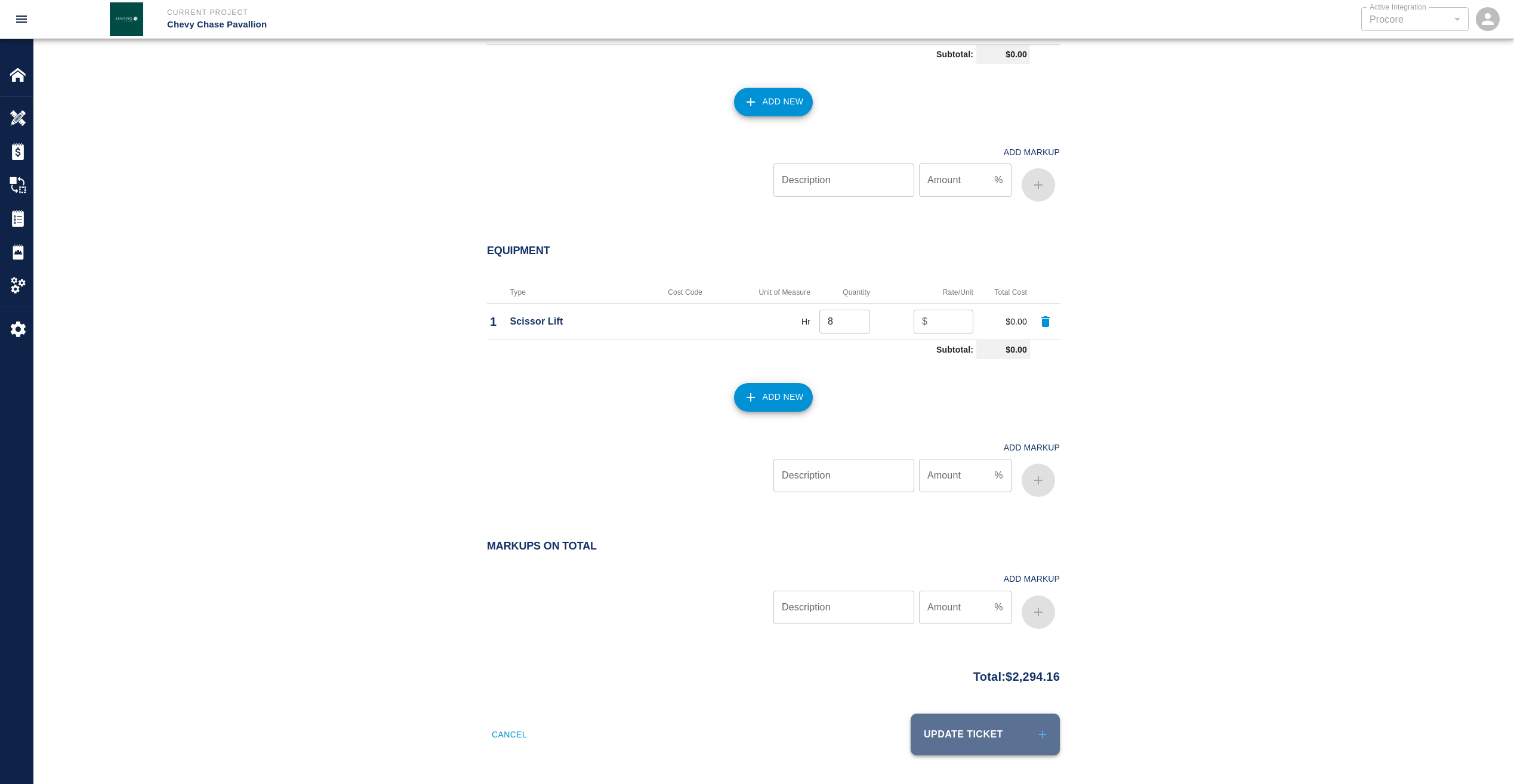
click at [992, 742] on button "Update Ticket" at bounding box center [985, 734] width 149 height 42
checkbox input "false"
type input "8.00"
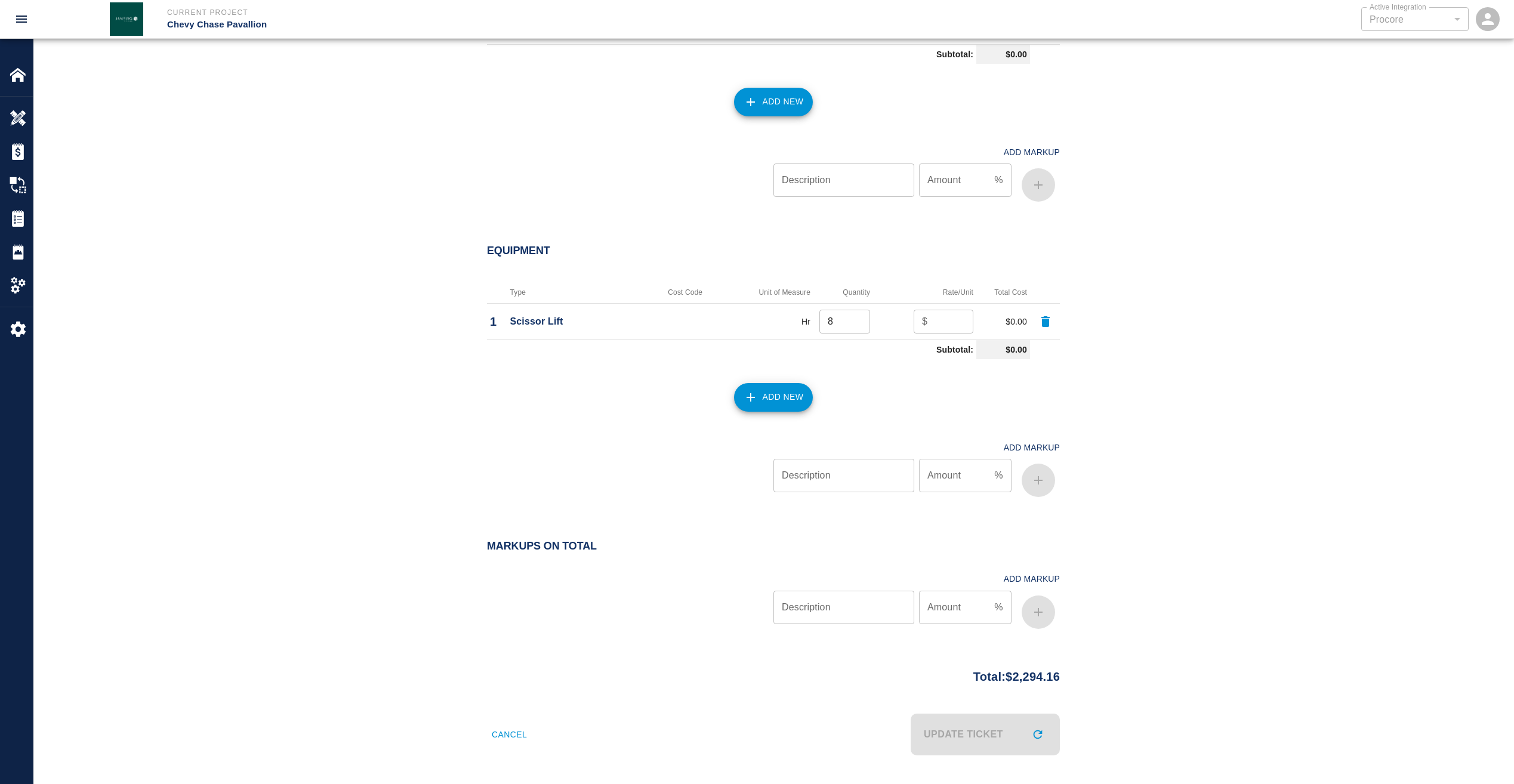
scroll to position [748, 0]
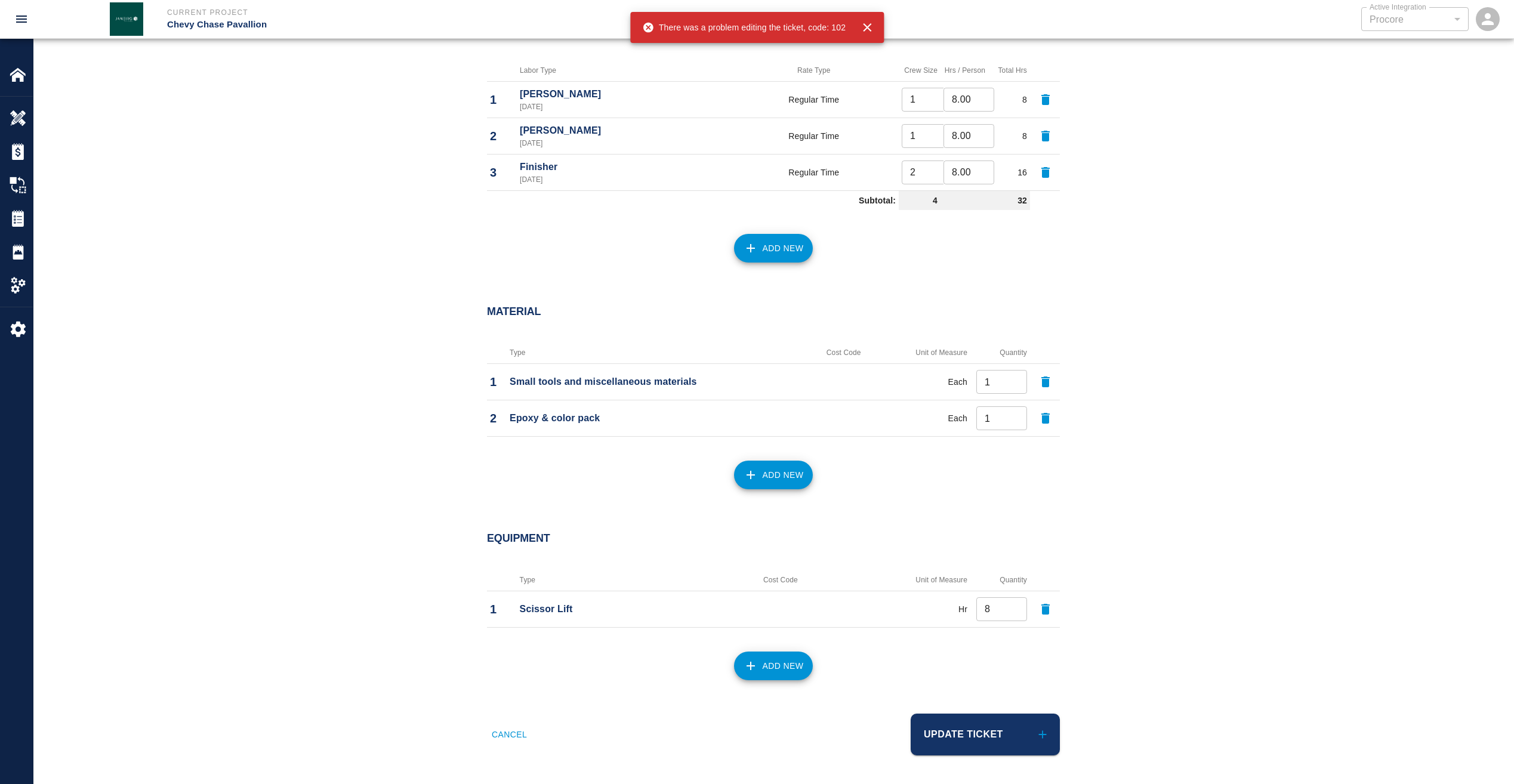
click at [867, 30] on icon "button" at bounding box center [867, 28] width 14 height 14
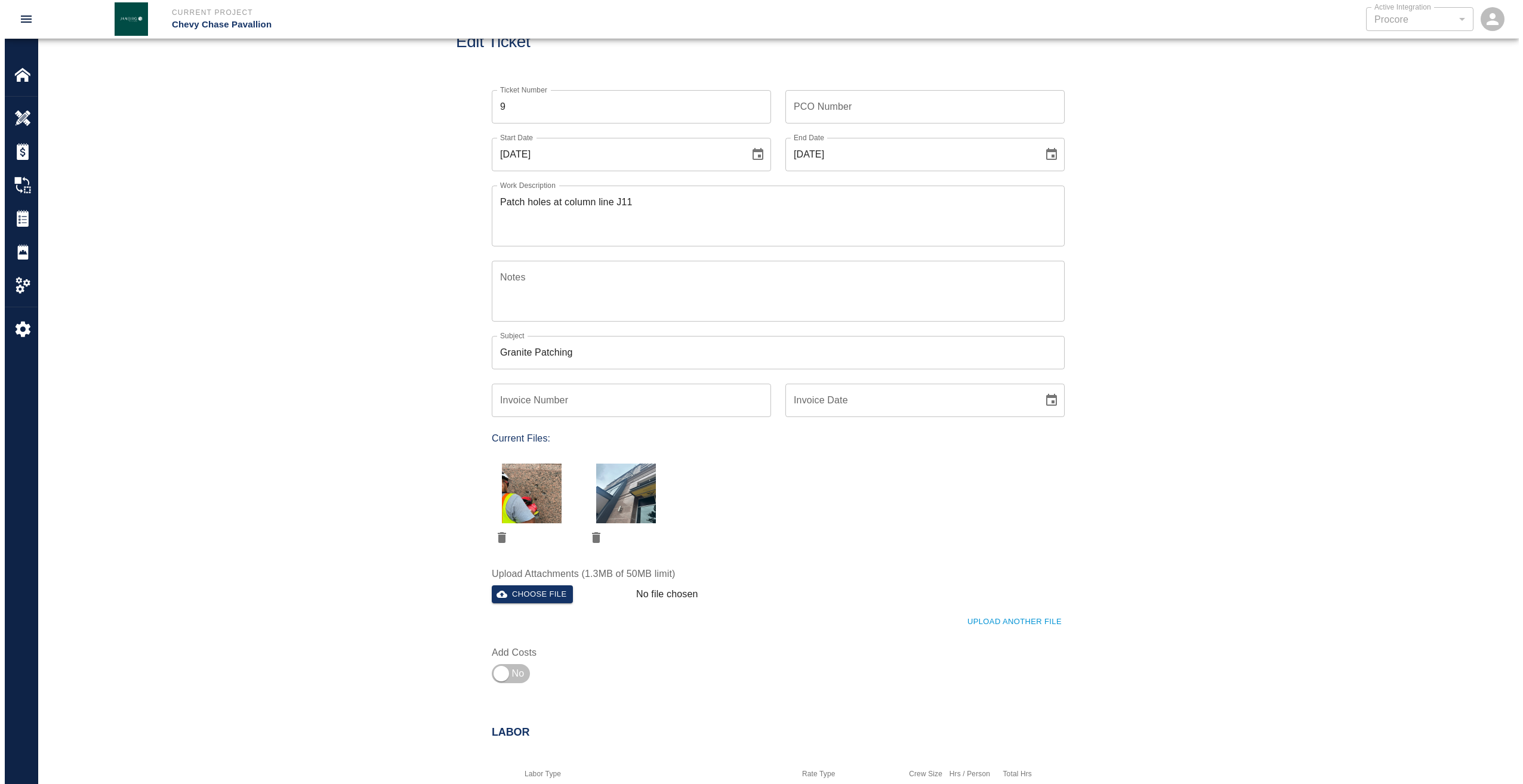
scroll to position [0, 0]
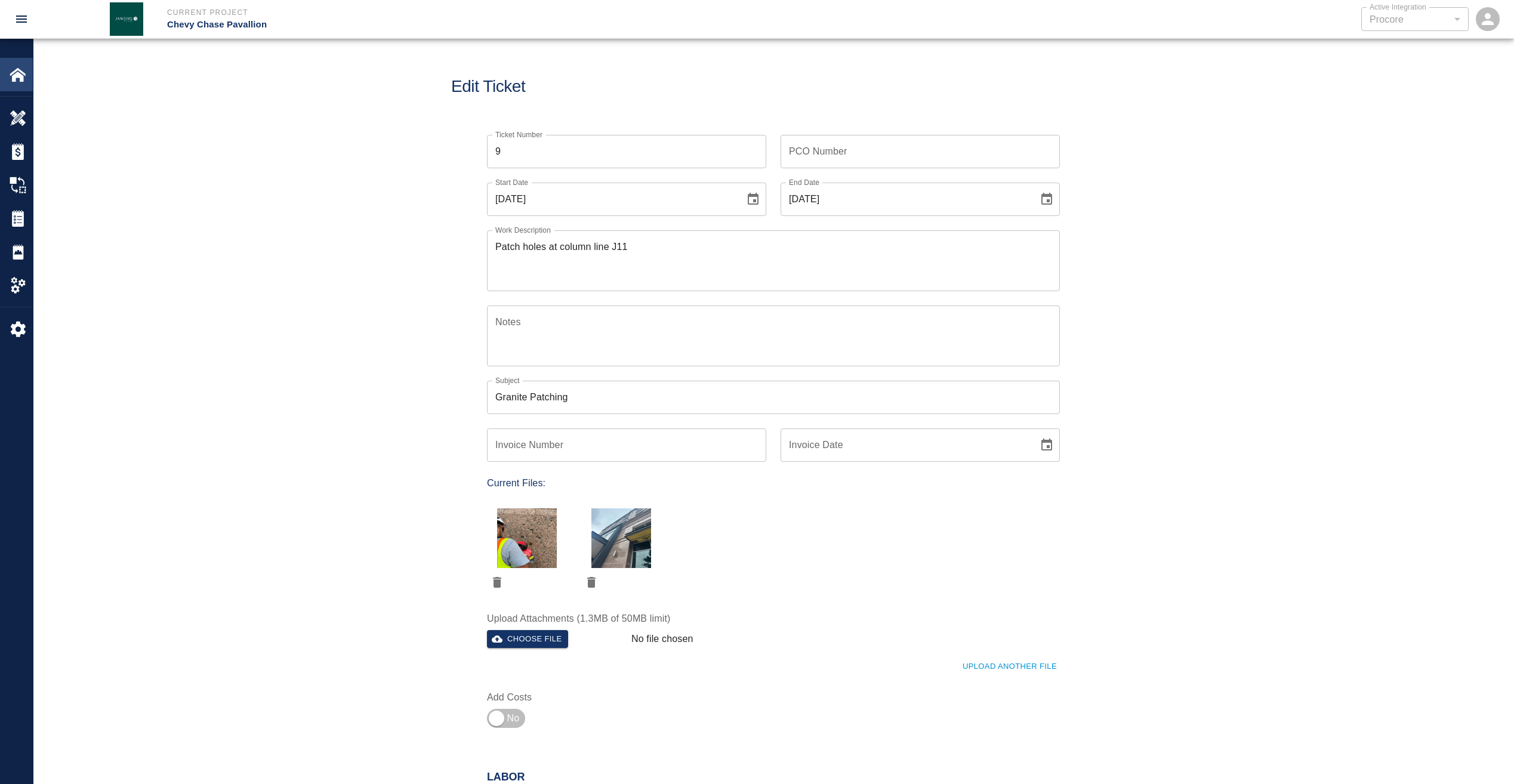
click at [18, 79] on img at bounding box center [18, 75] width 17 height 17
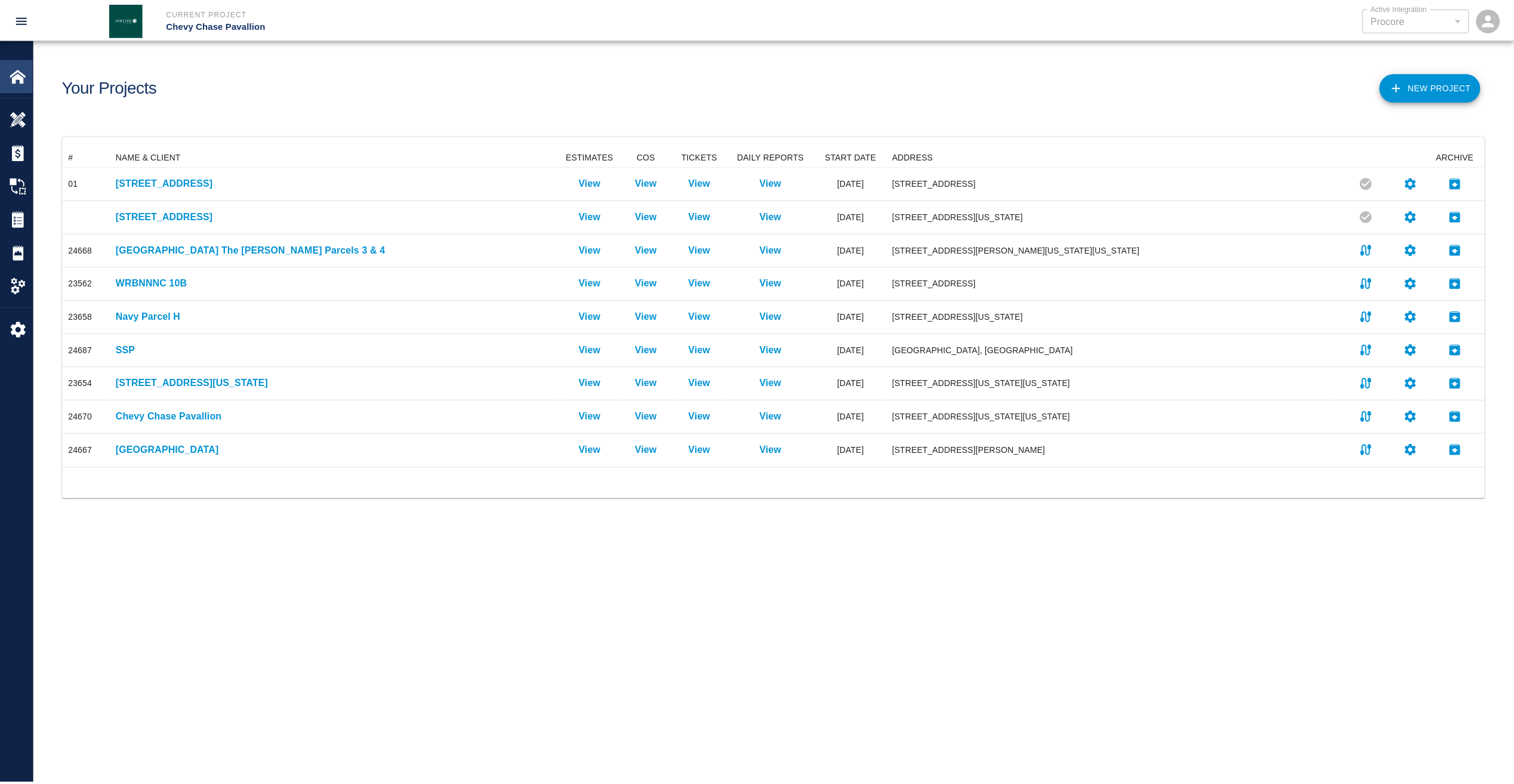
scroll to position [311, 1422]
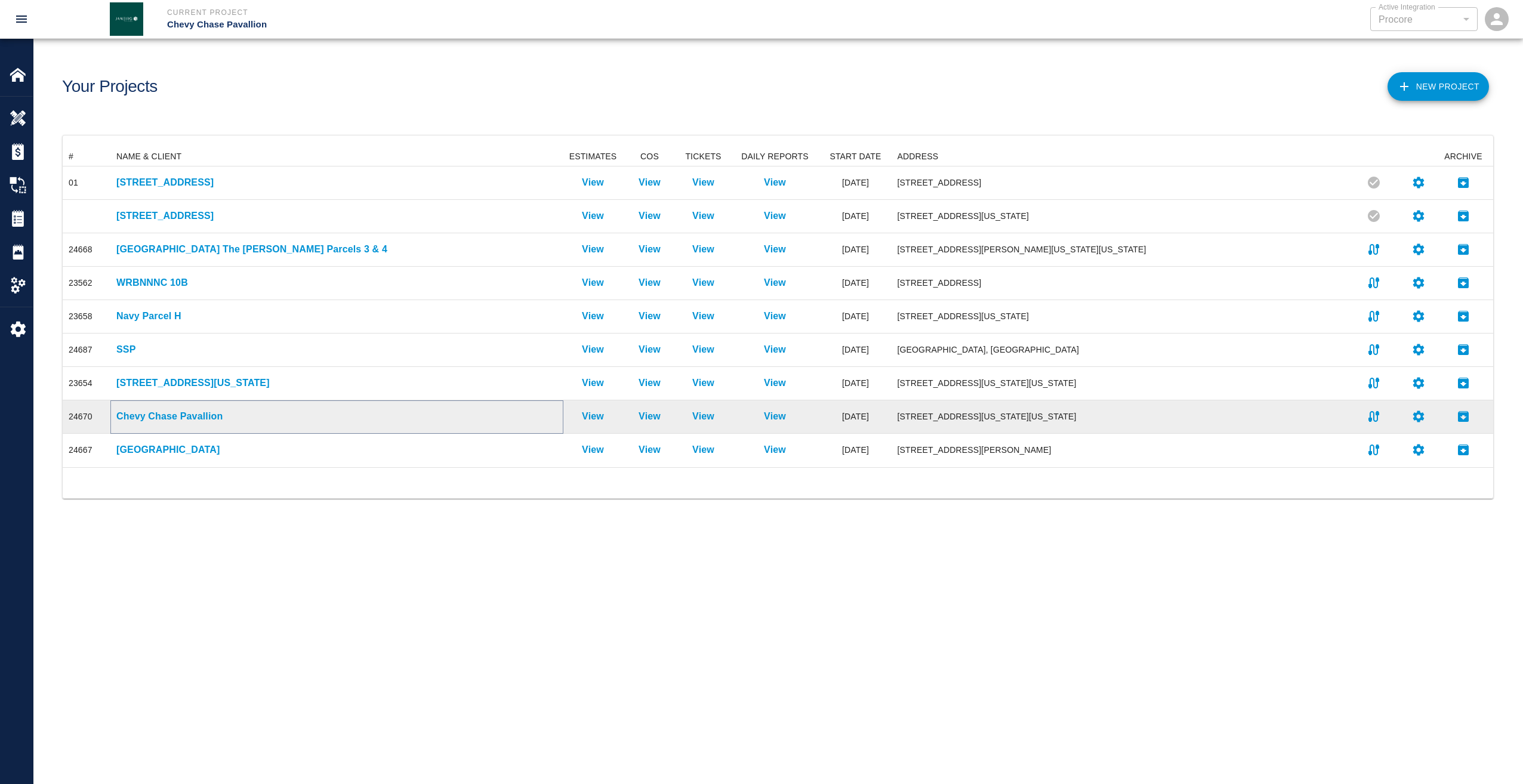
click at [156, 413] on p "Chevy Chase Pavallion" at bounding box center [336, 416] width 441 height 14
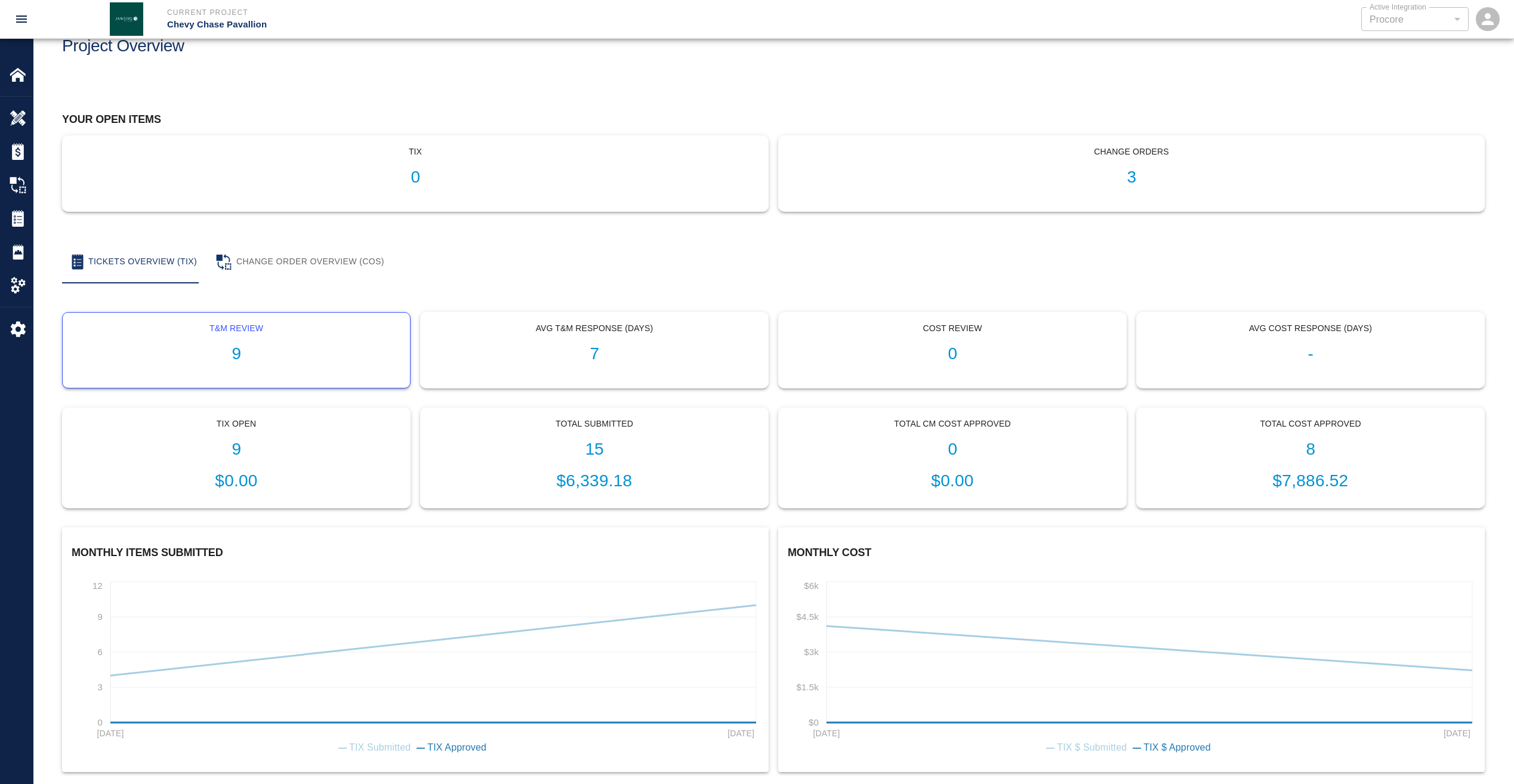
scroll to position [57, 0]
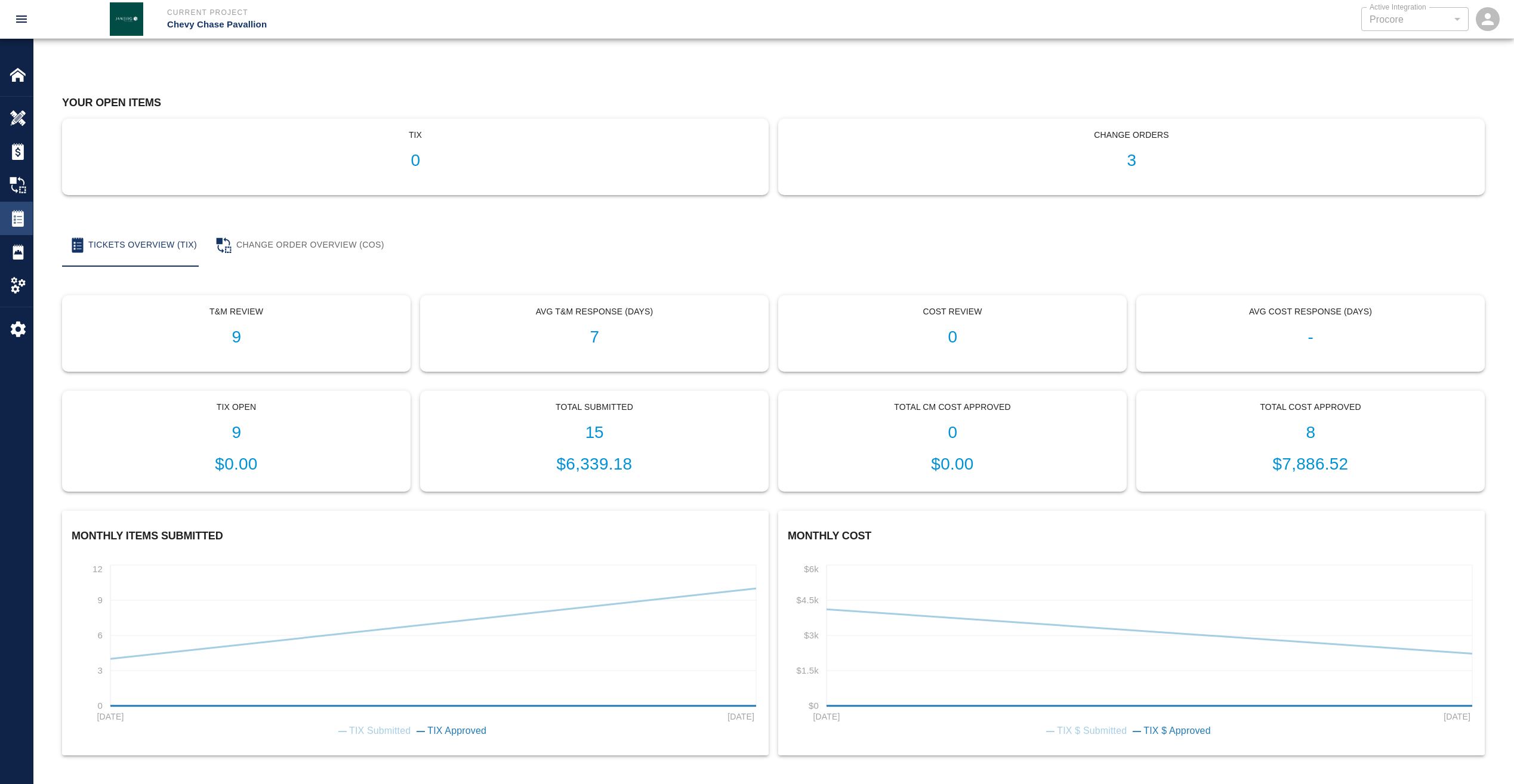
click at [13, 226] on div "Tickets" at bounding box center [16, 218] width 33 height 33
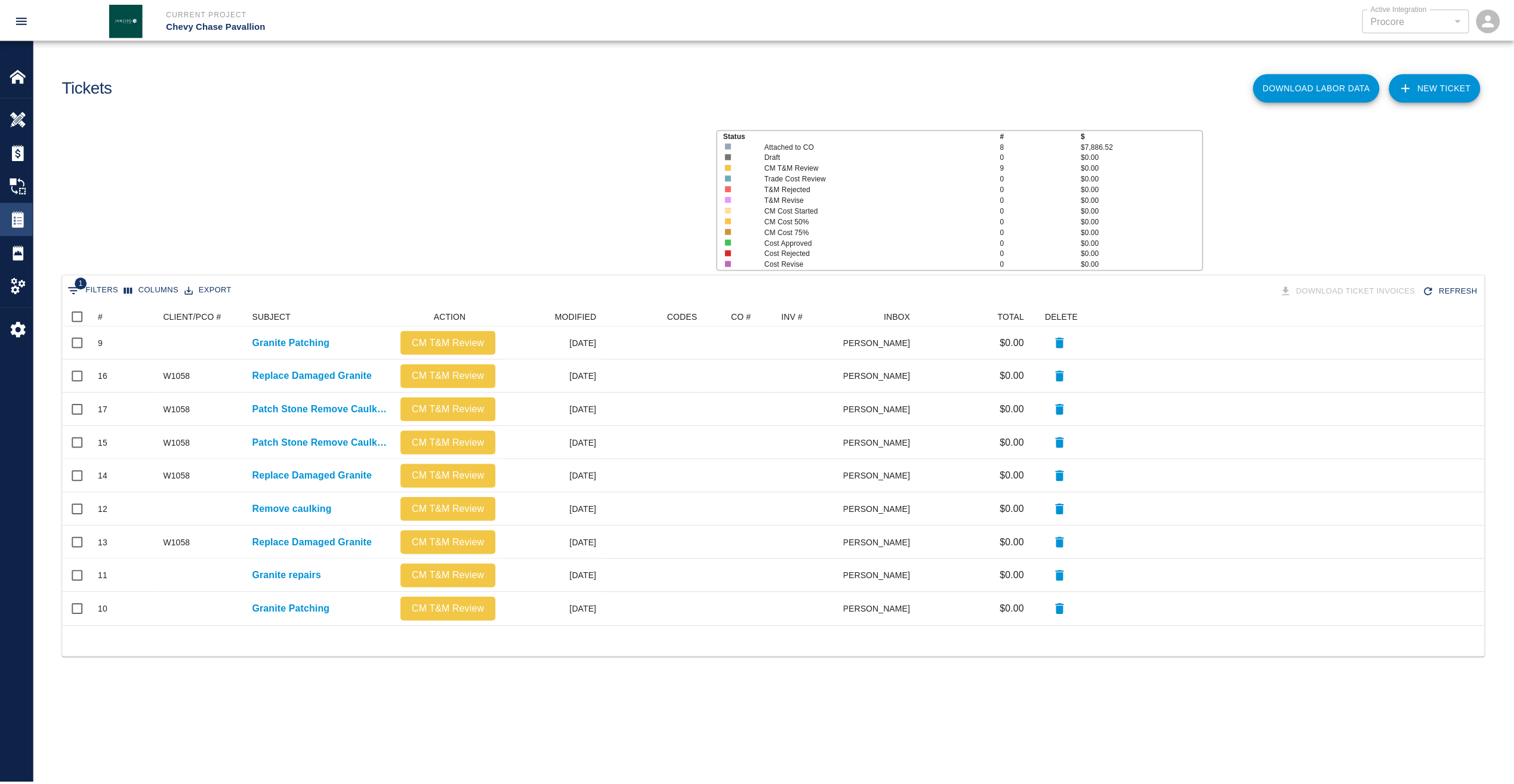
scroll to position [311, 1422]
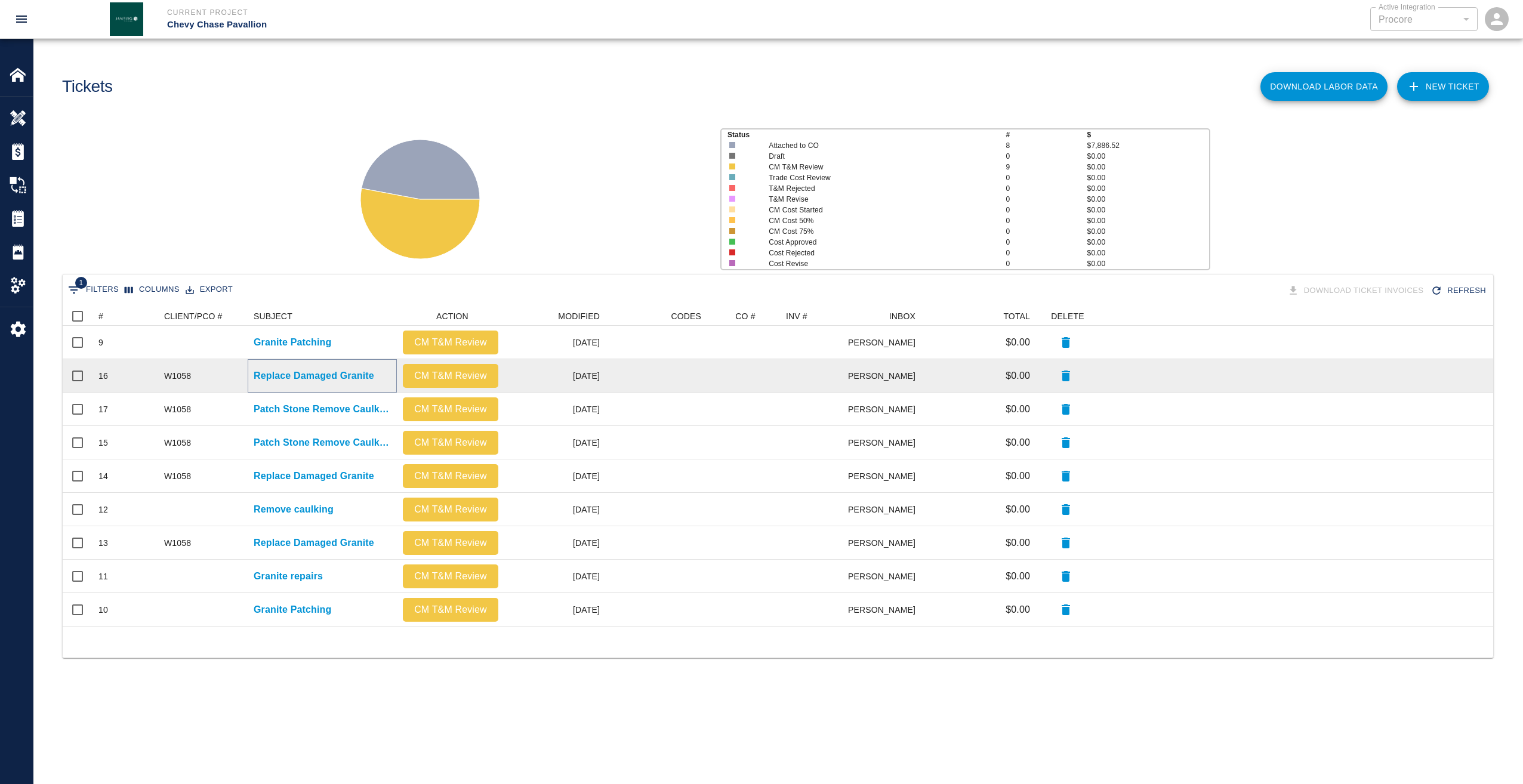
click at [291, 378] on p "Replace Damaged Granite" at bounding box center [314, 376] width 120 height 14
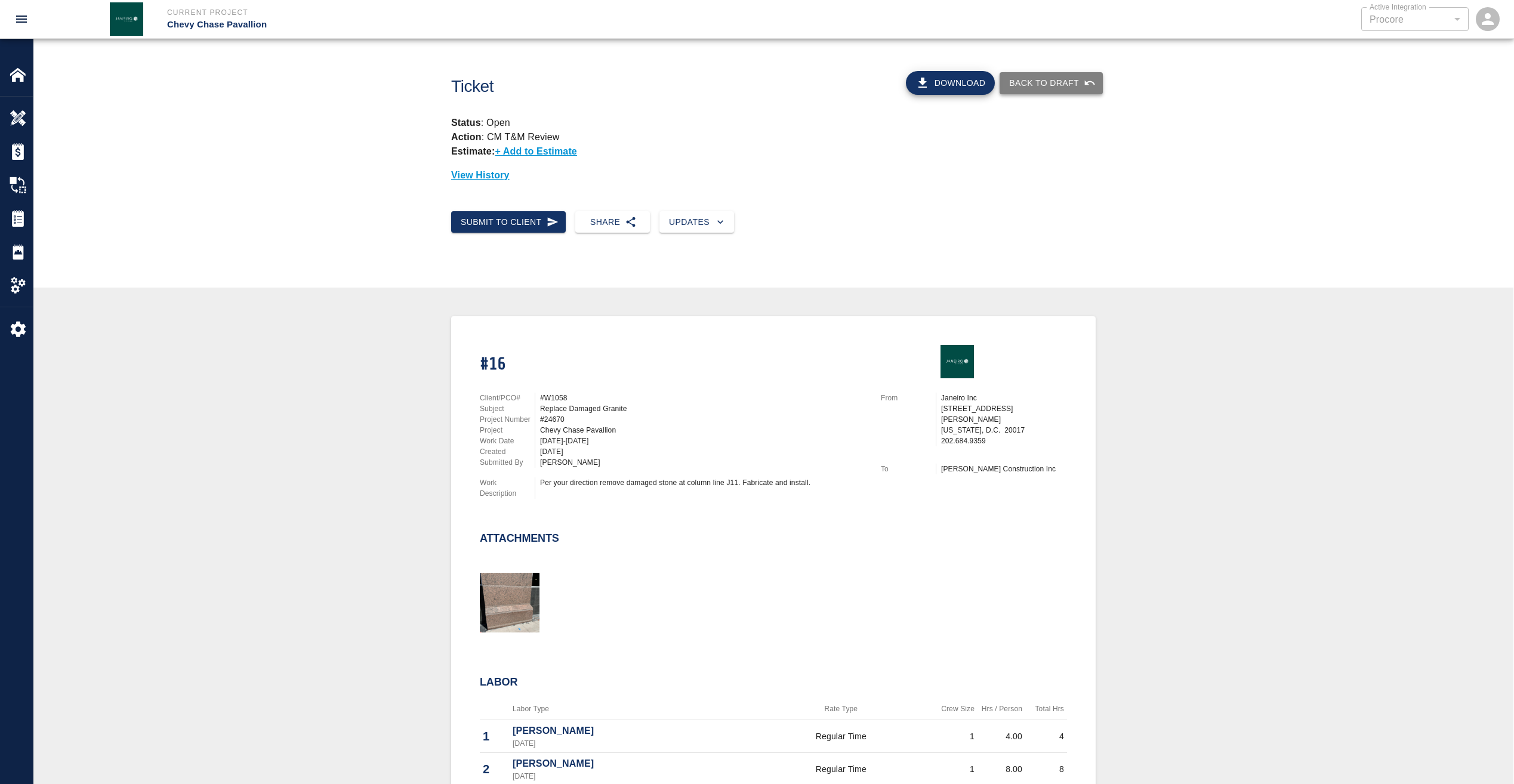
click at [1051, 76] on button "Back to Draft" at bounding box center [1051, 83] width 103 height 22
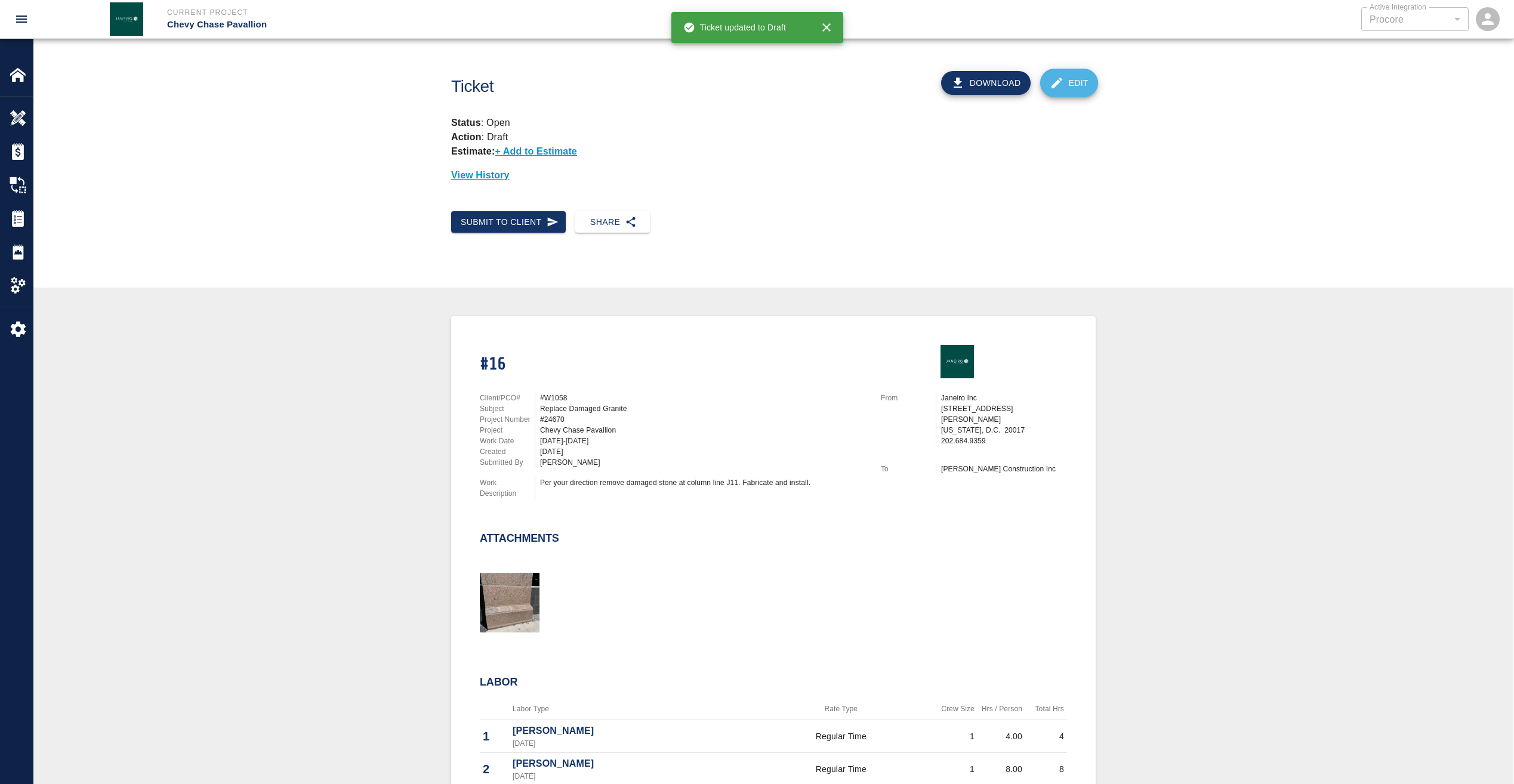
click at [1062, 82] on icon at bounding box center [1057, 83] width 14 height 14
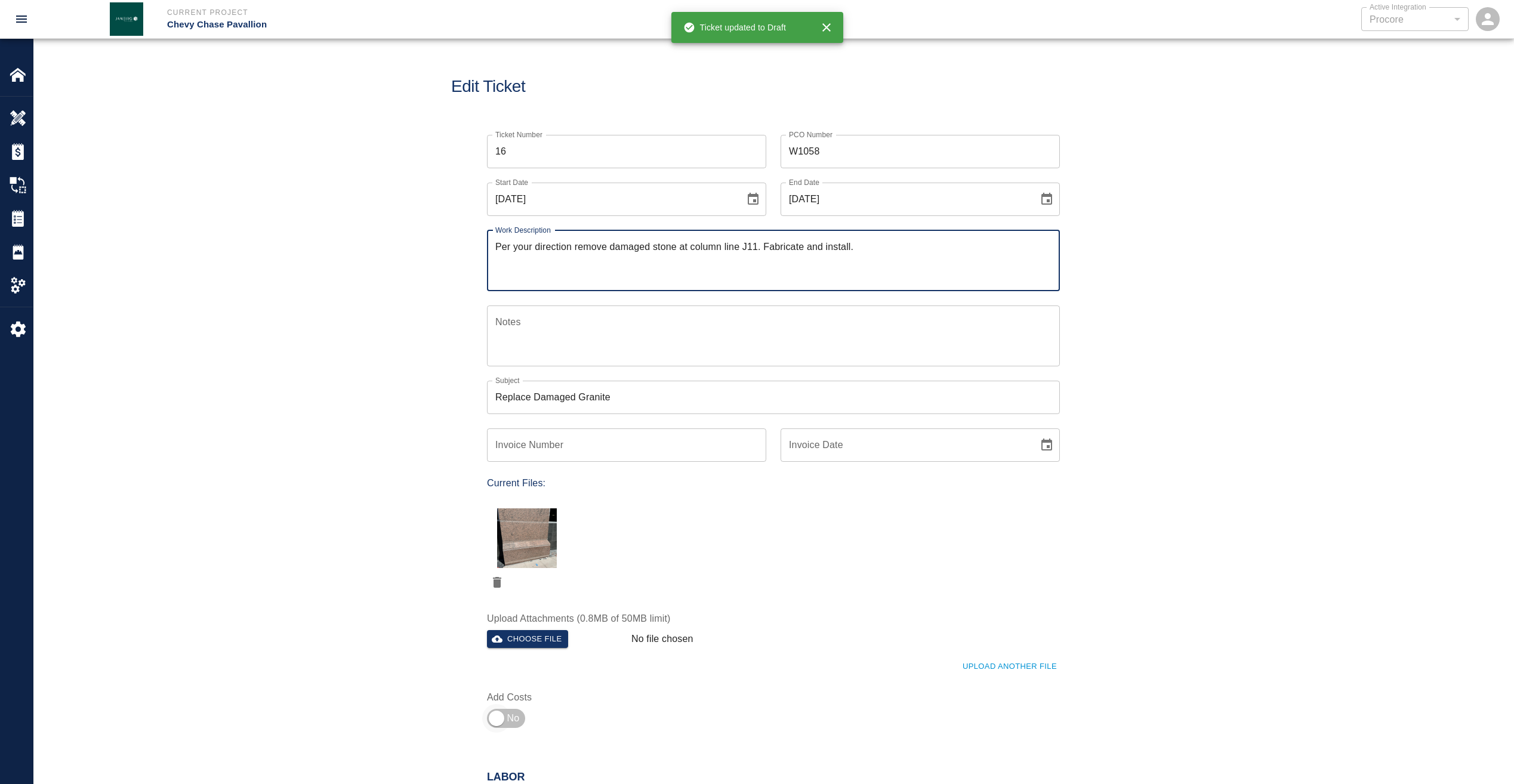
click at [500, 716] on input "checkbox" at bounding box center [496, 718] width 86 height 28
checkbox input "true"
type input "1"
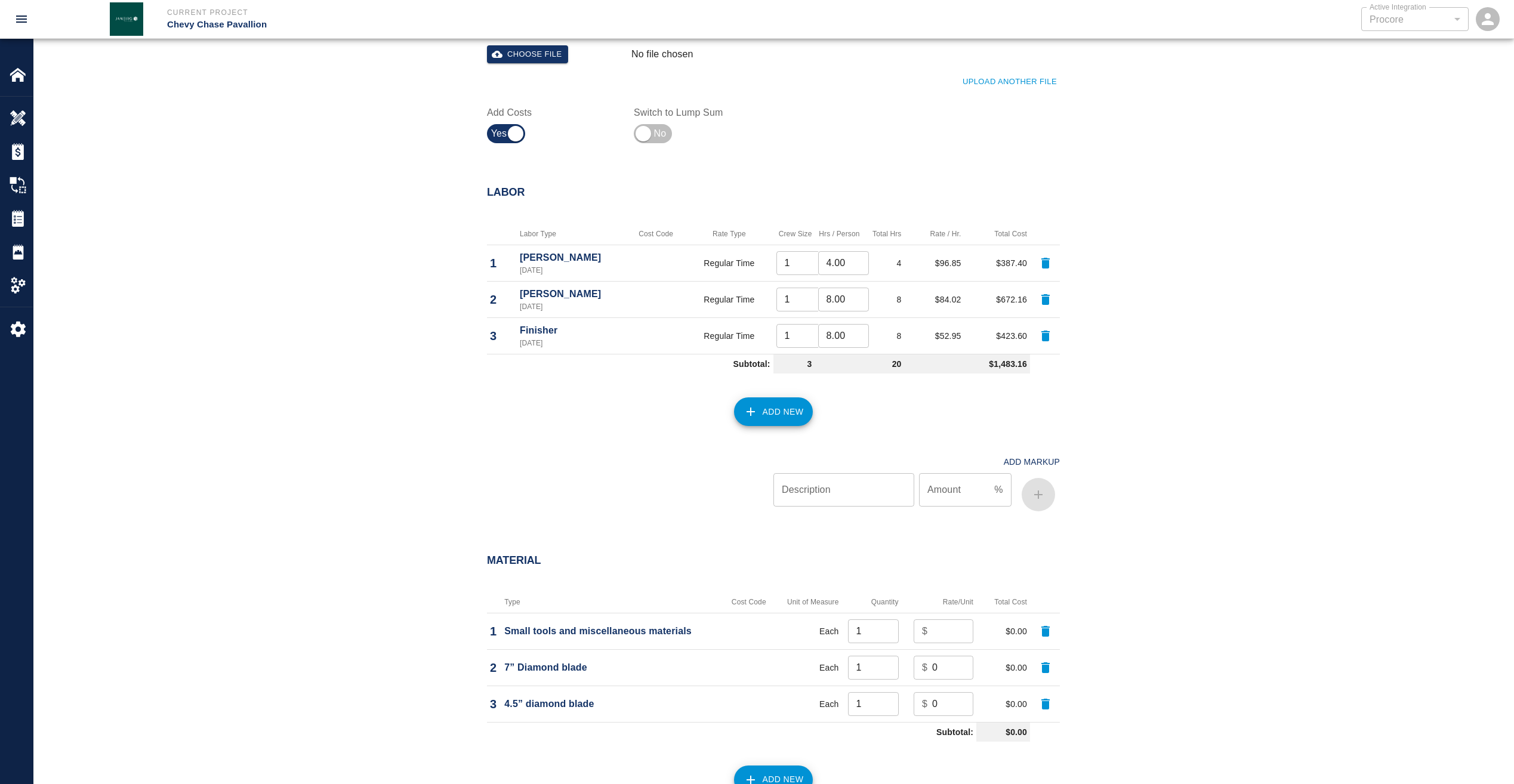
scroll to position [657, 0]
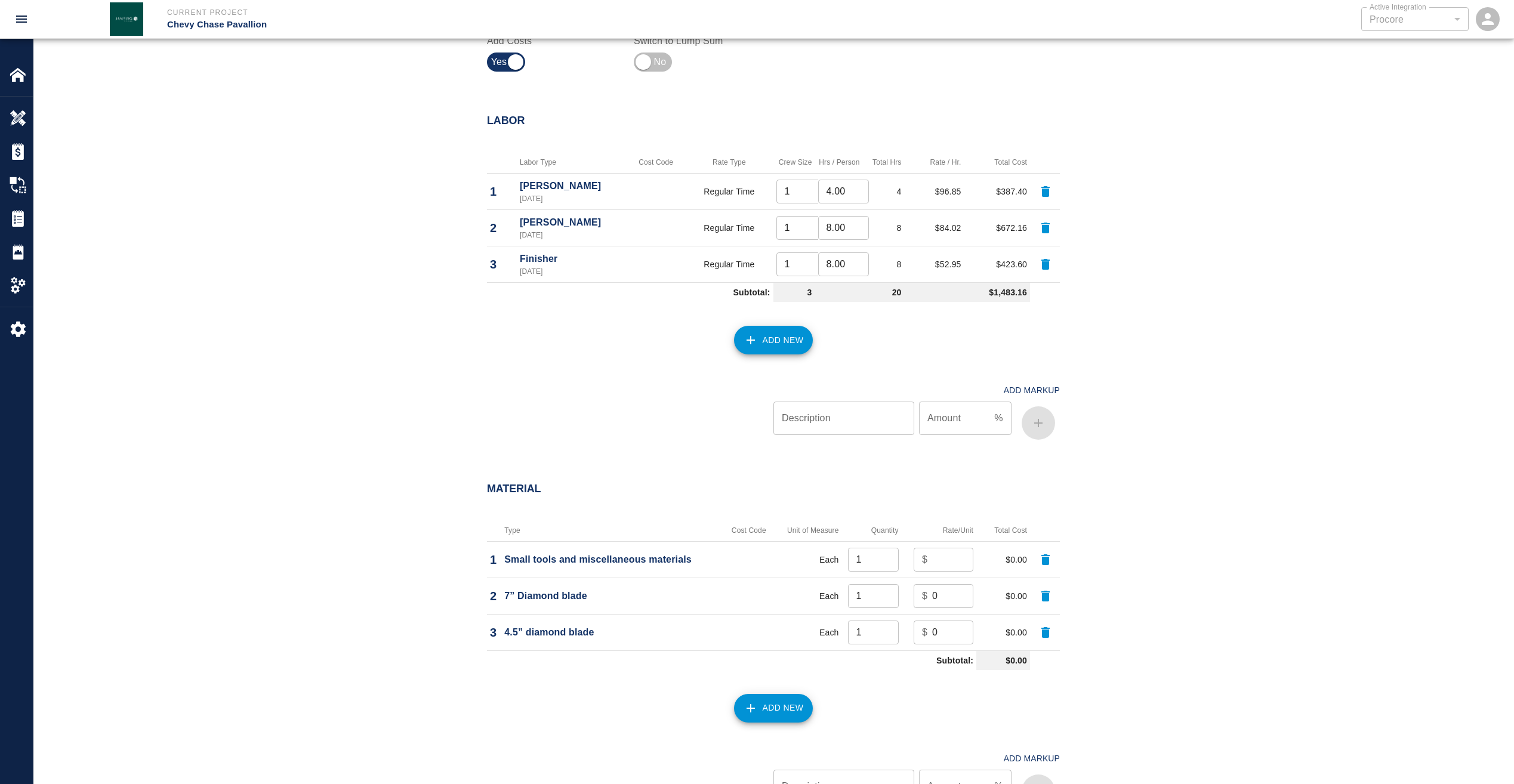
click at [944, 560] on input "number" at bounding box center [953, 560] width 41 height 24
type input "100"
click at [953, 601] on input "0" at bounding box center [953, 596] width 41 height 24
type input "80"
click at [935, 638] on input "0" at bounding box center [953, 633] width 41 height 24
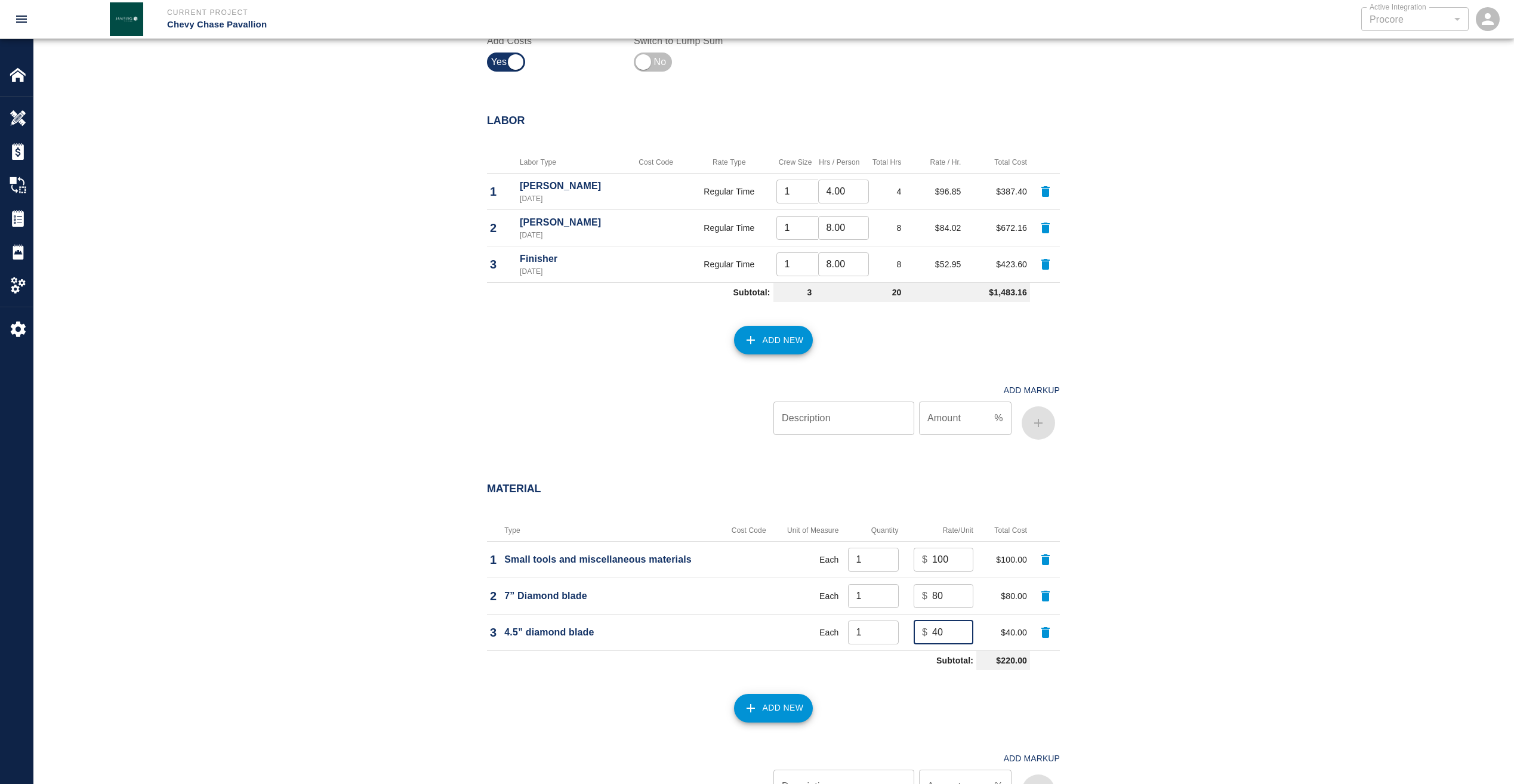
type input "40"
click at [952, 597] on input "80" at bounding box center [953, 596] width 41 height 24
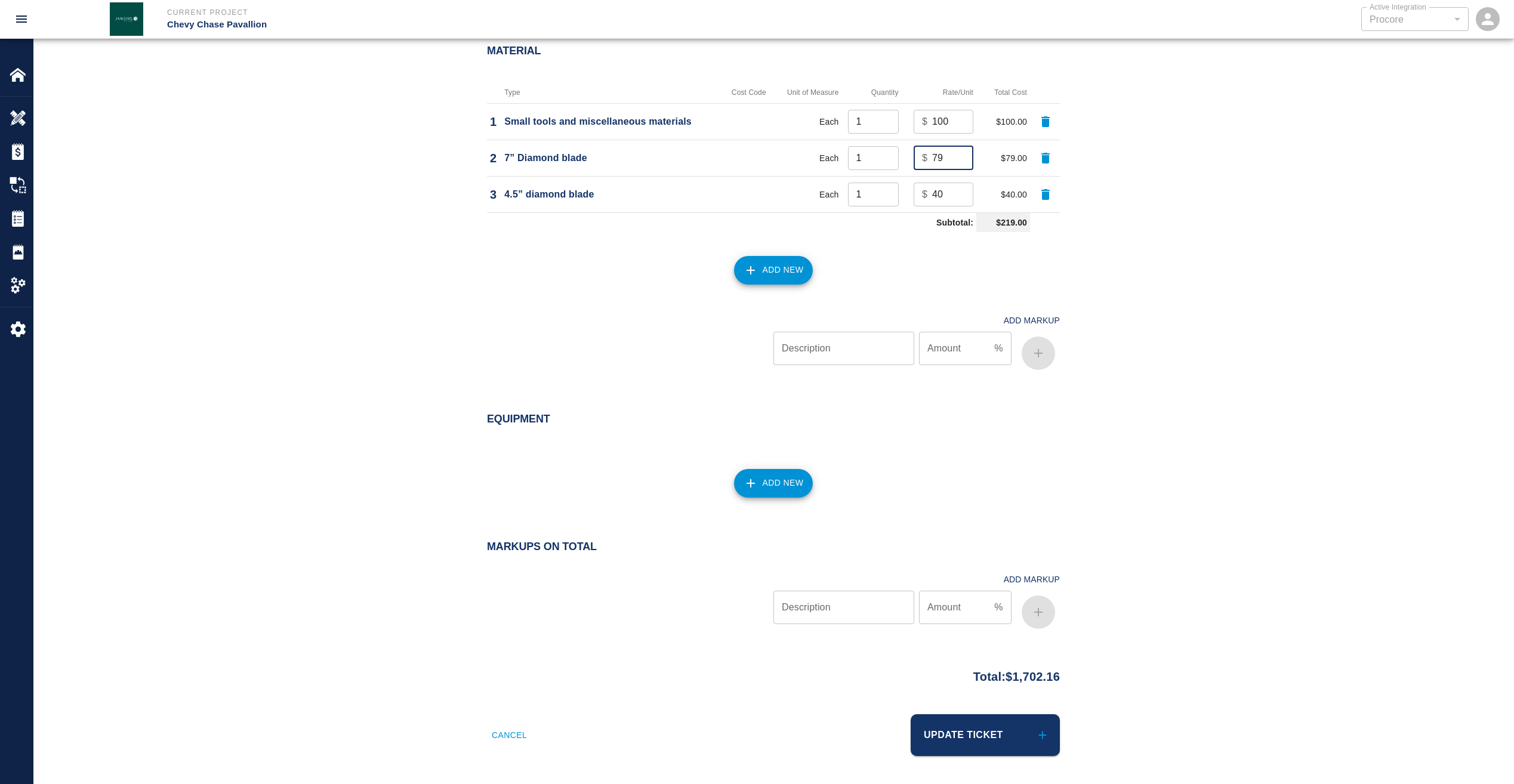
scroll to position [1095, 0]
type input "79"
click at [969, 730] on button "Update Ticket" at bounding box center [985, 734] width 149 height 42
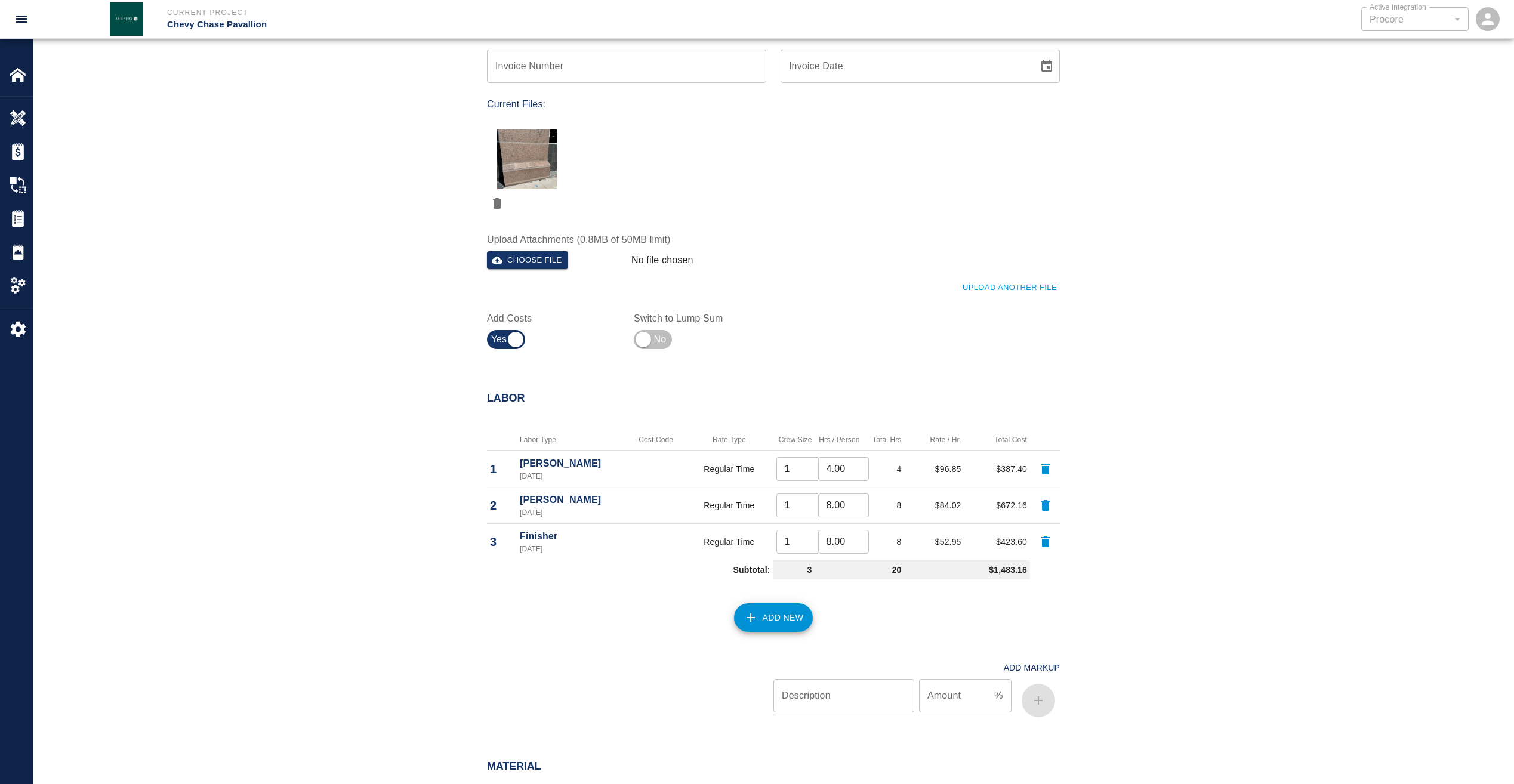
scroll to position [238, 0]
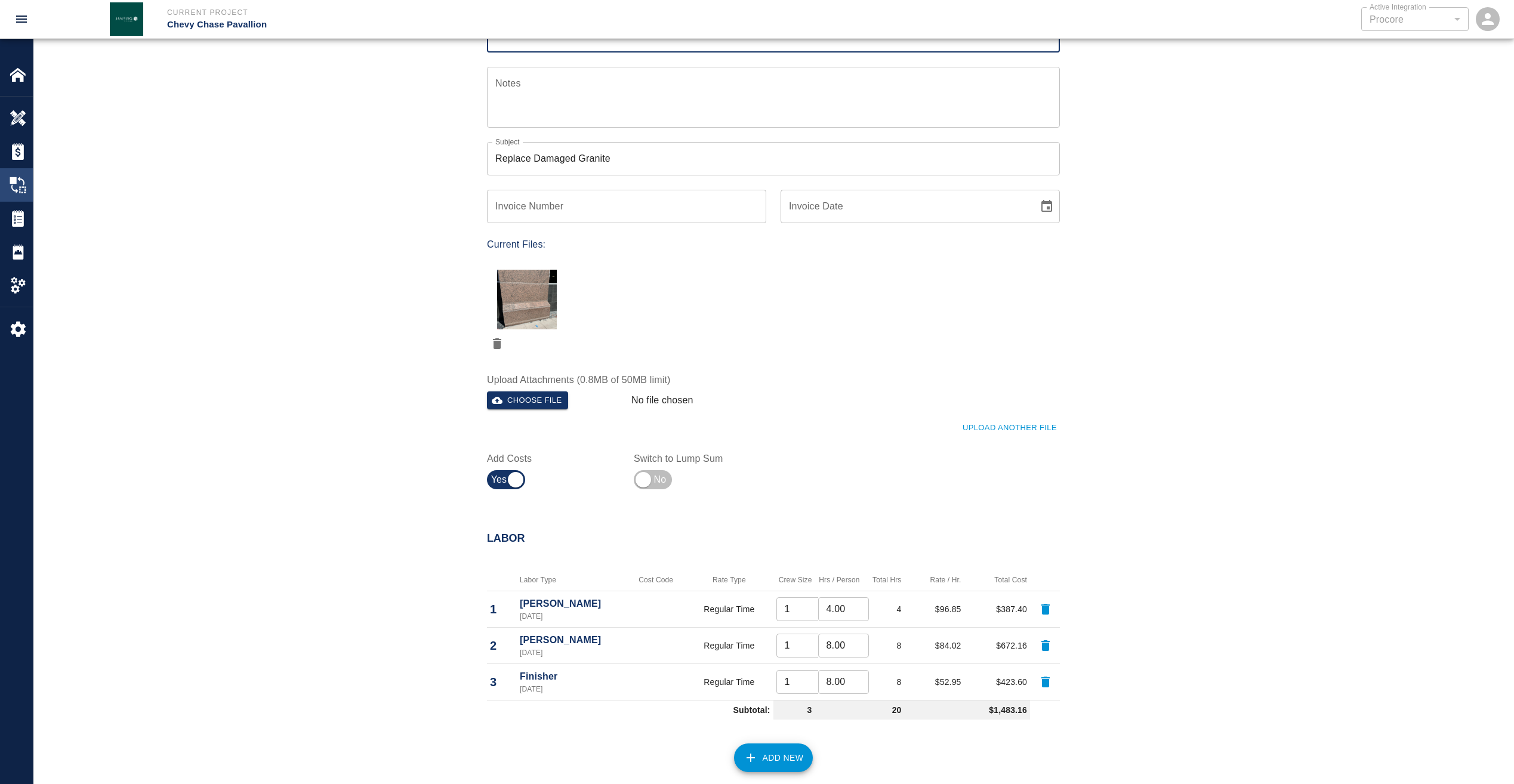
click at [19, 178] on img at bounding box center [18, 185] width 17 height 17
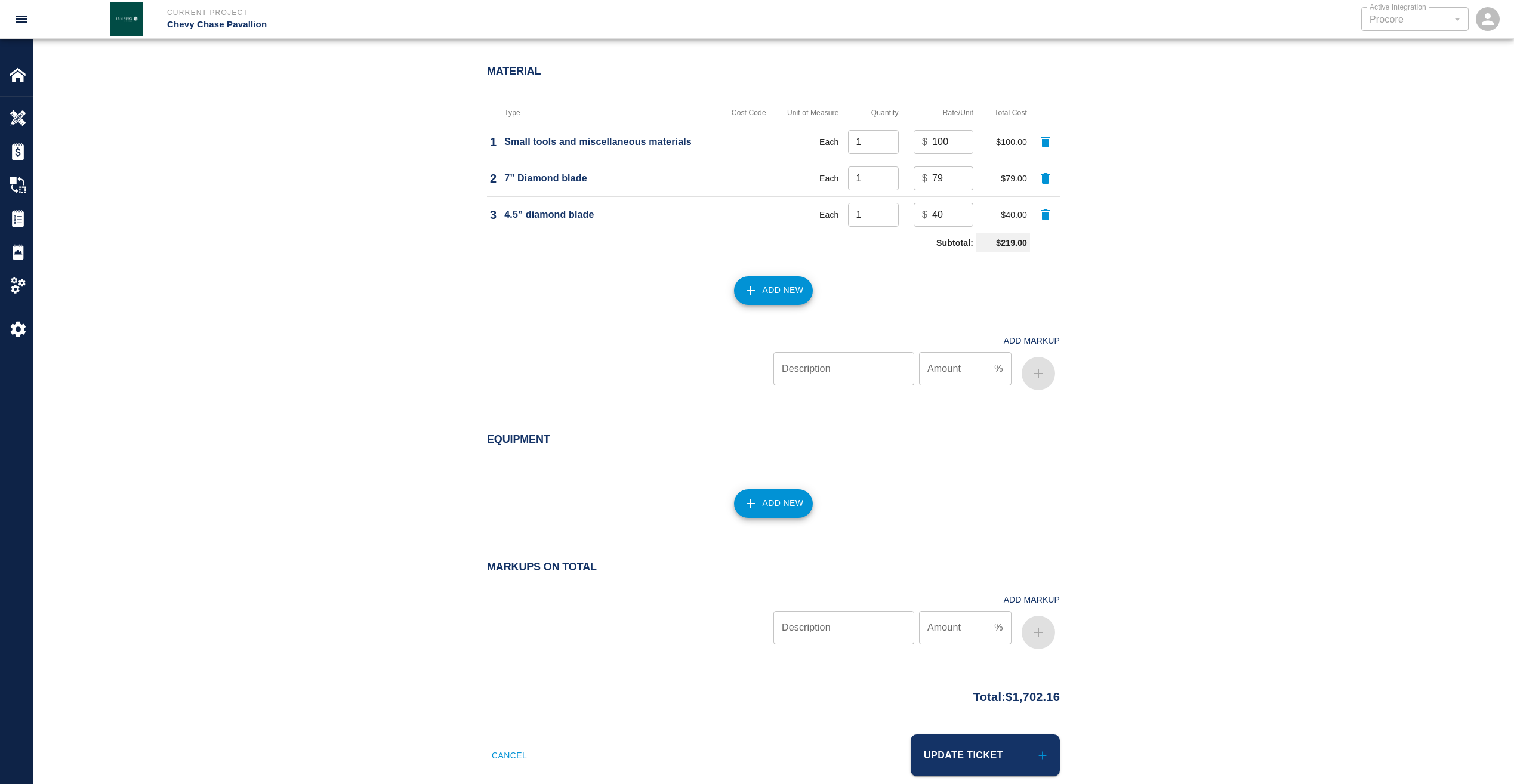
scroll to position [1095, 0]
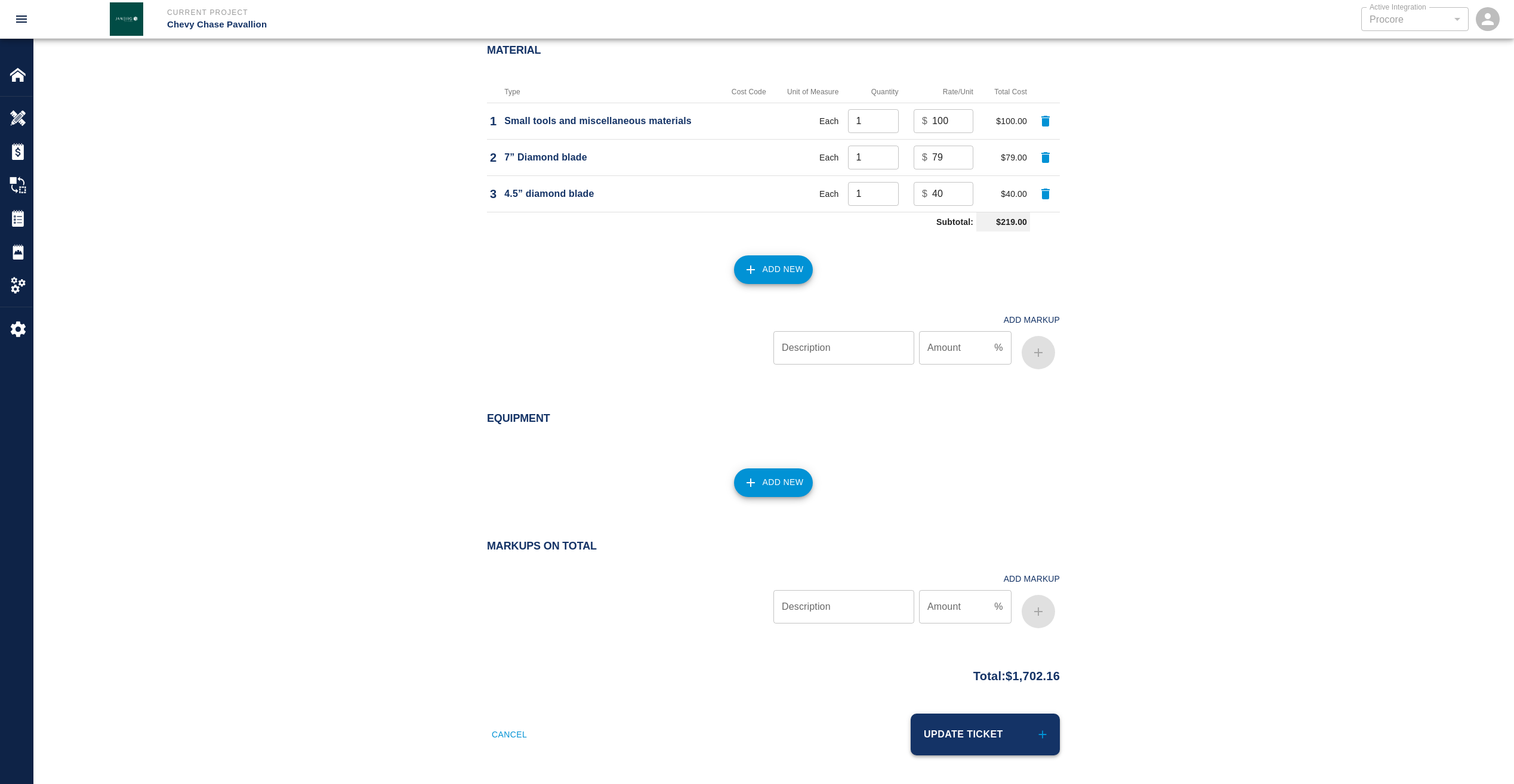
click at [977, 737] on button "Update Ticket" at bounding box center [985, 734] width 149 height 42
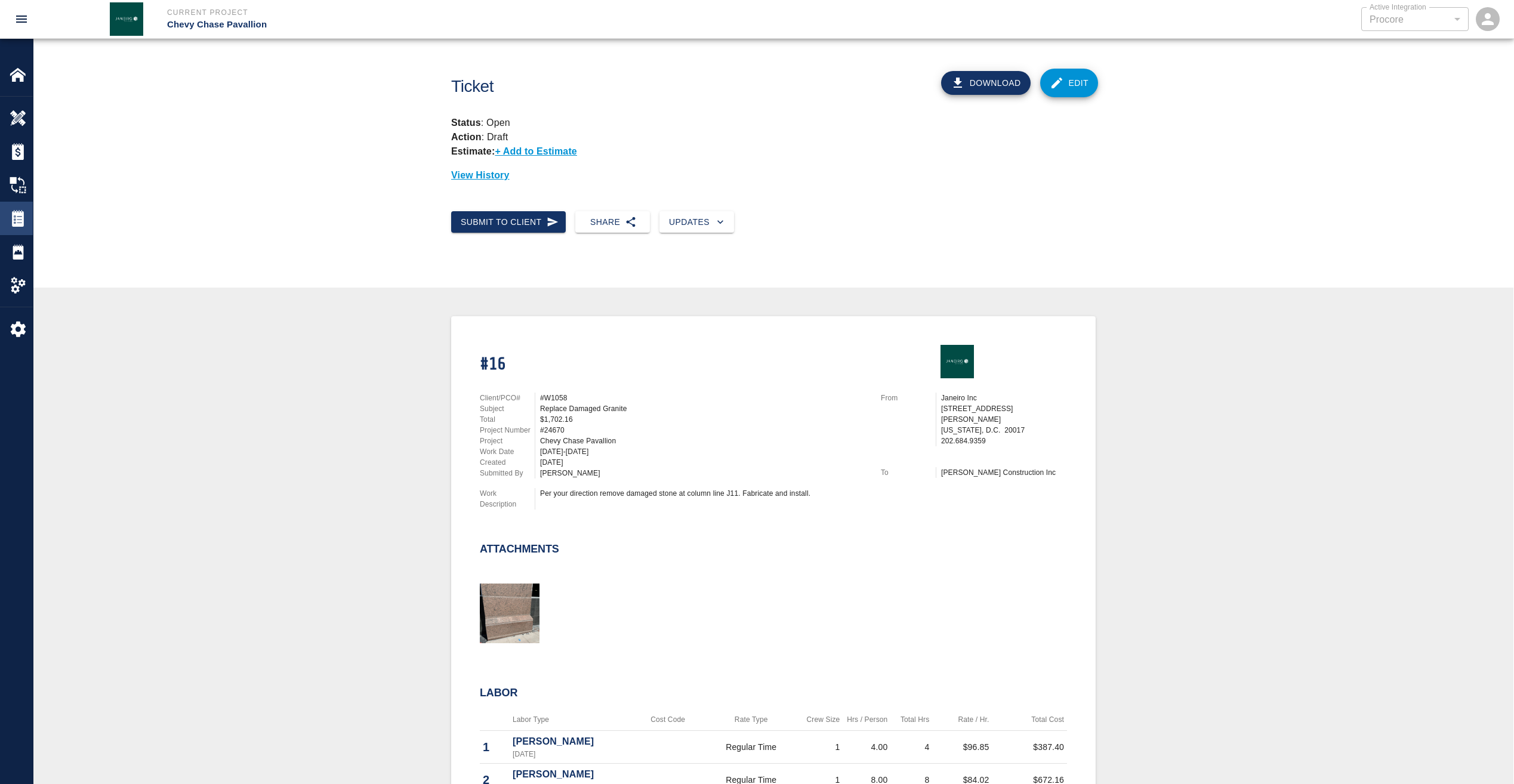
click at [23, 218] on img at bounding box center [18, 219] width 17 height 17
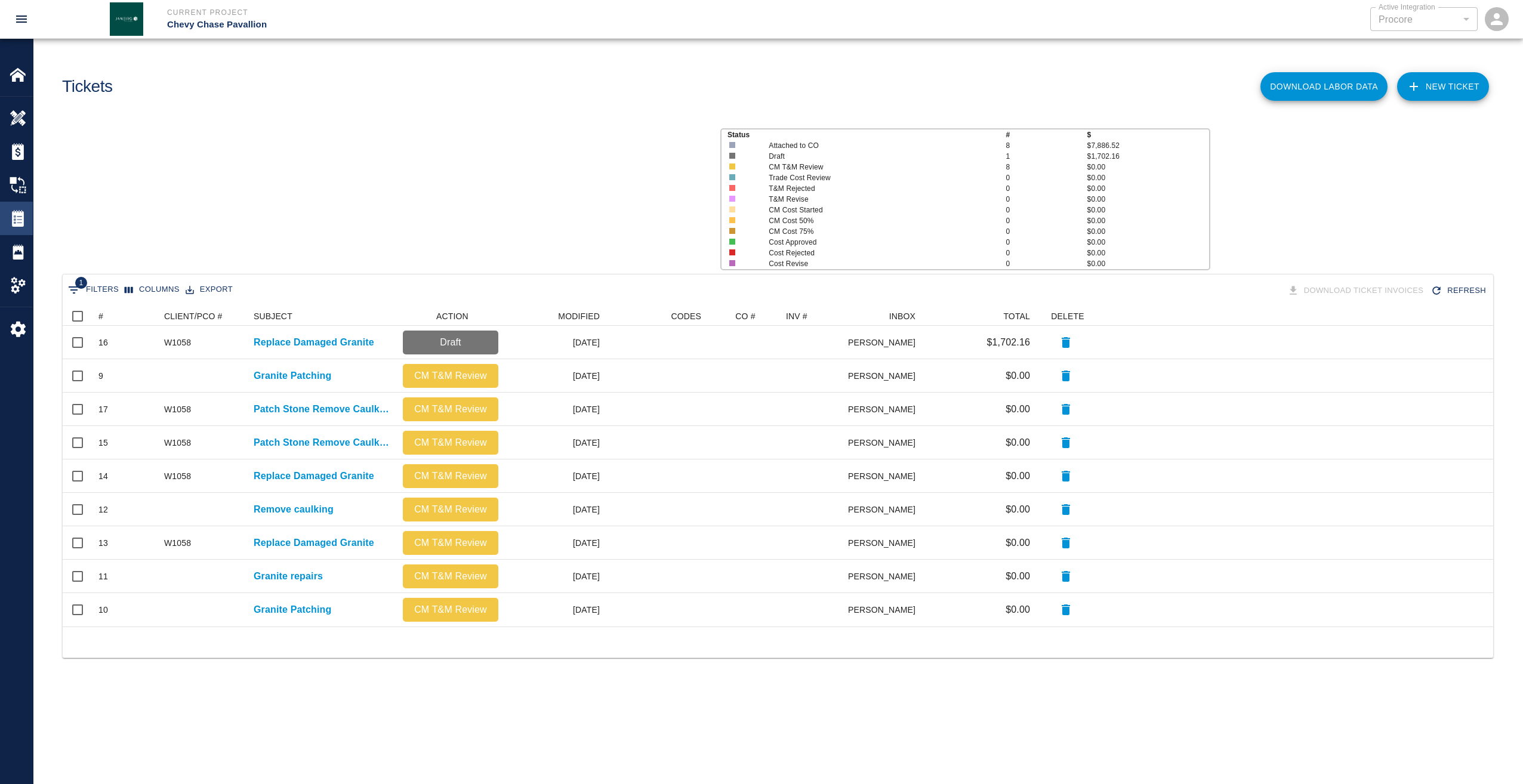
scroll to position [311, 1422]
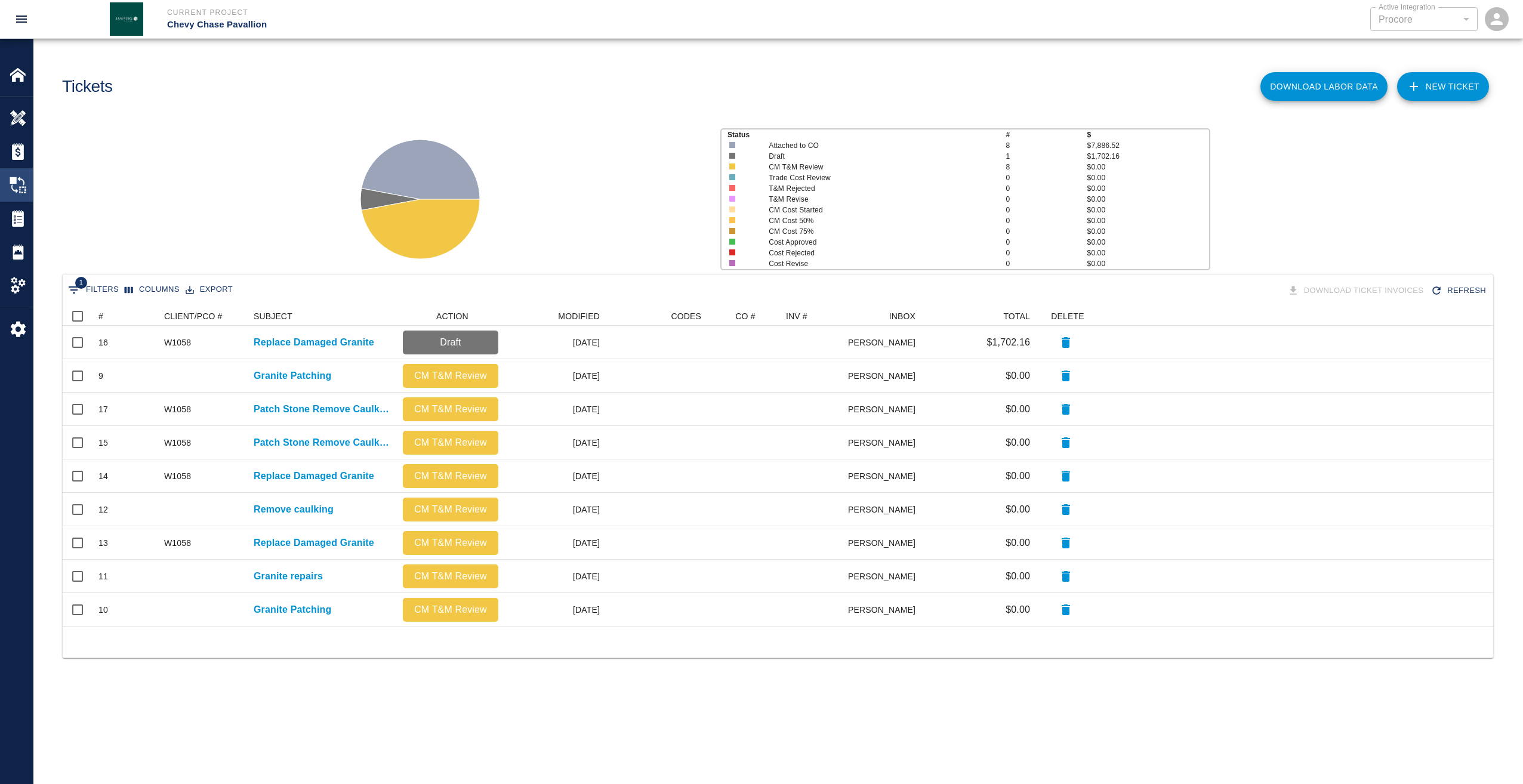
click at [14, 174] on div "Change Orders" at bounding box center [16, 185] width 33 height 33
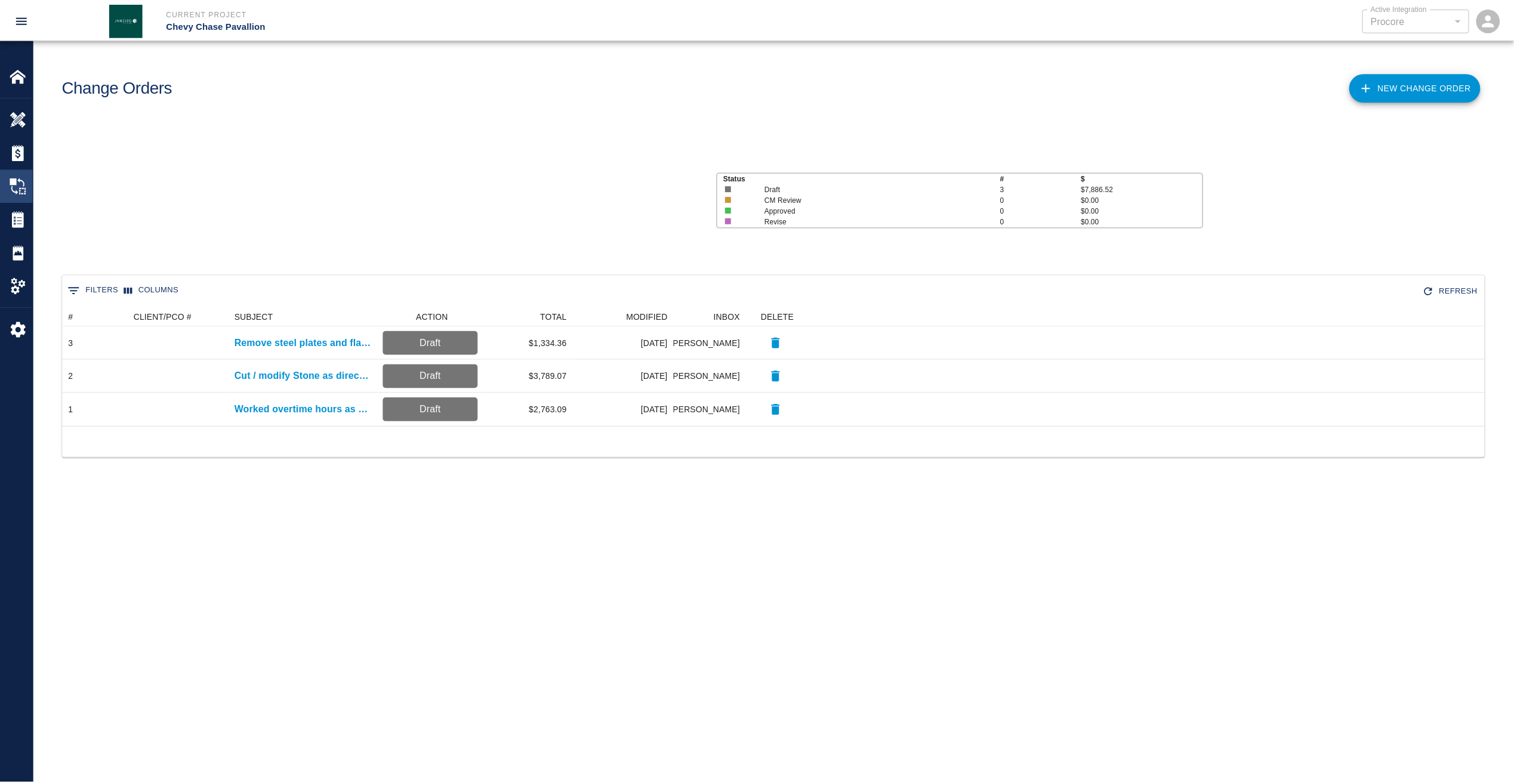
scroll to position [110, 1422]
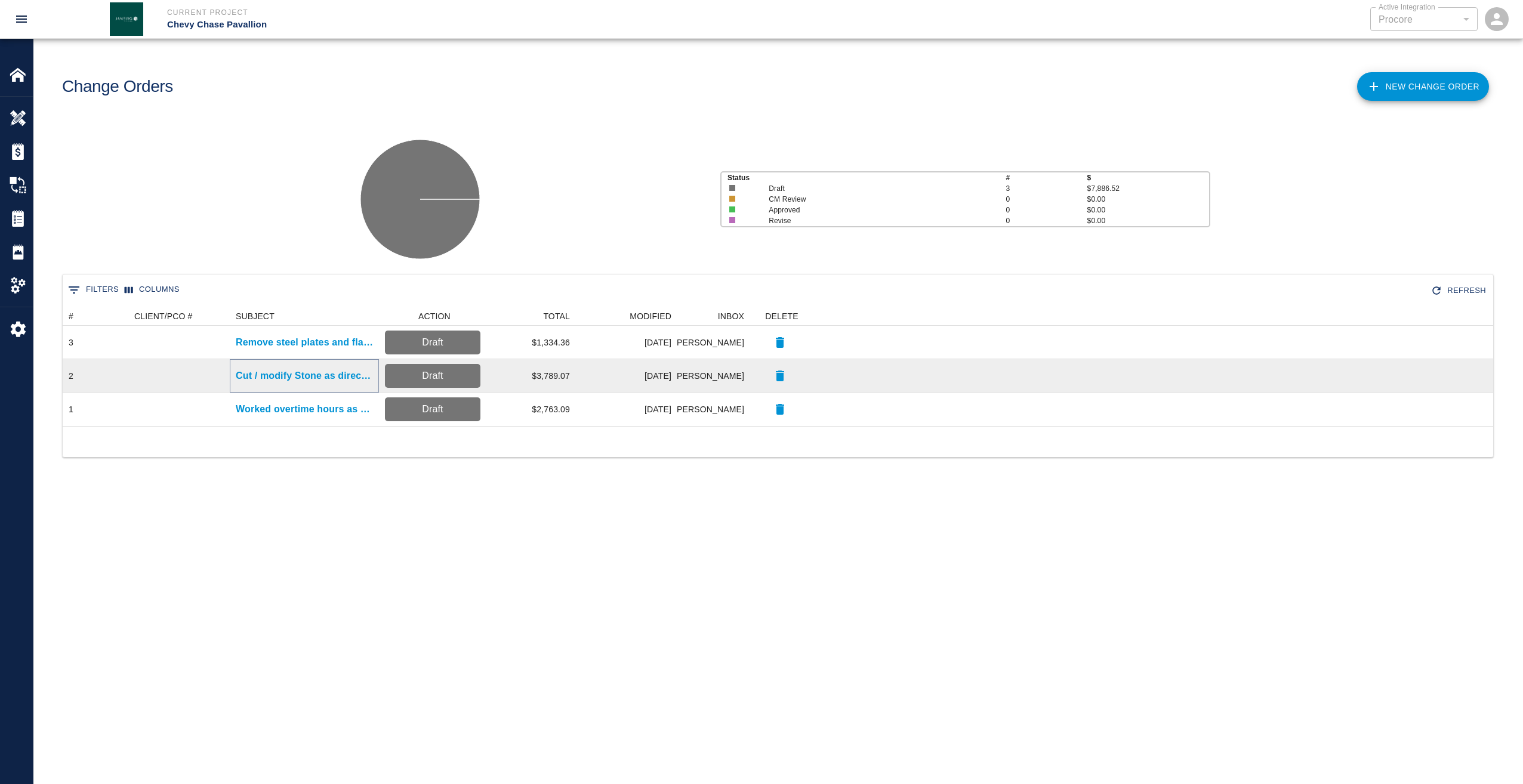
click at [340, 373] on p "Cut / modify Stone as directed" at bounding box center [304, 376] width 137 height 14
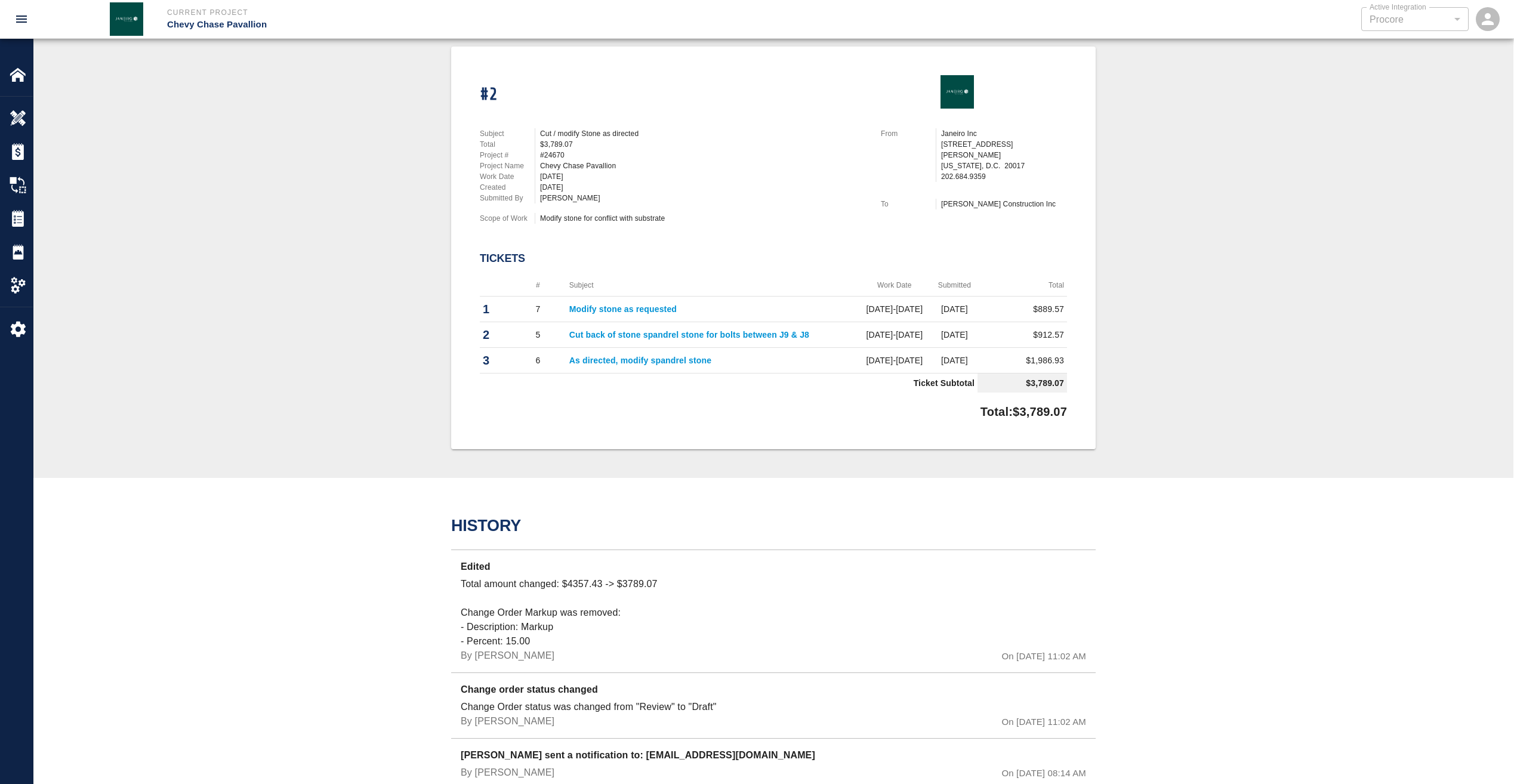
scroll to position [299, 0]
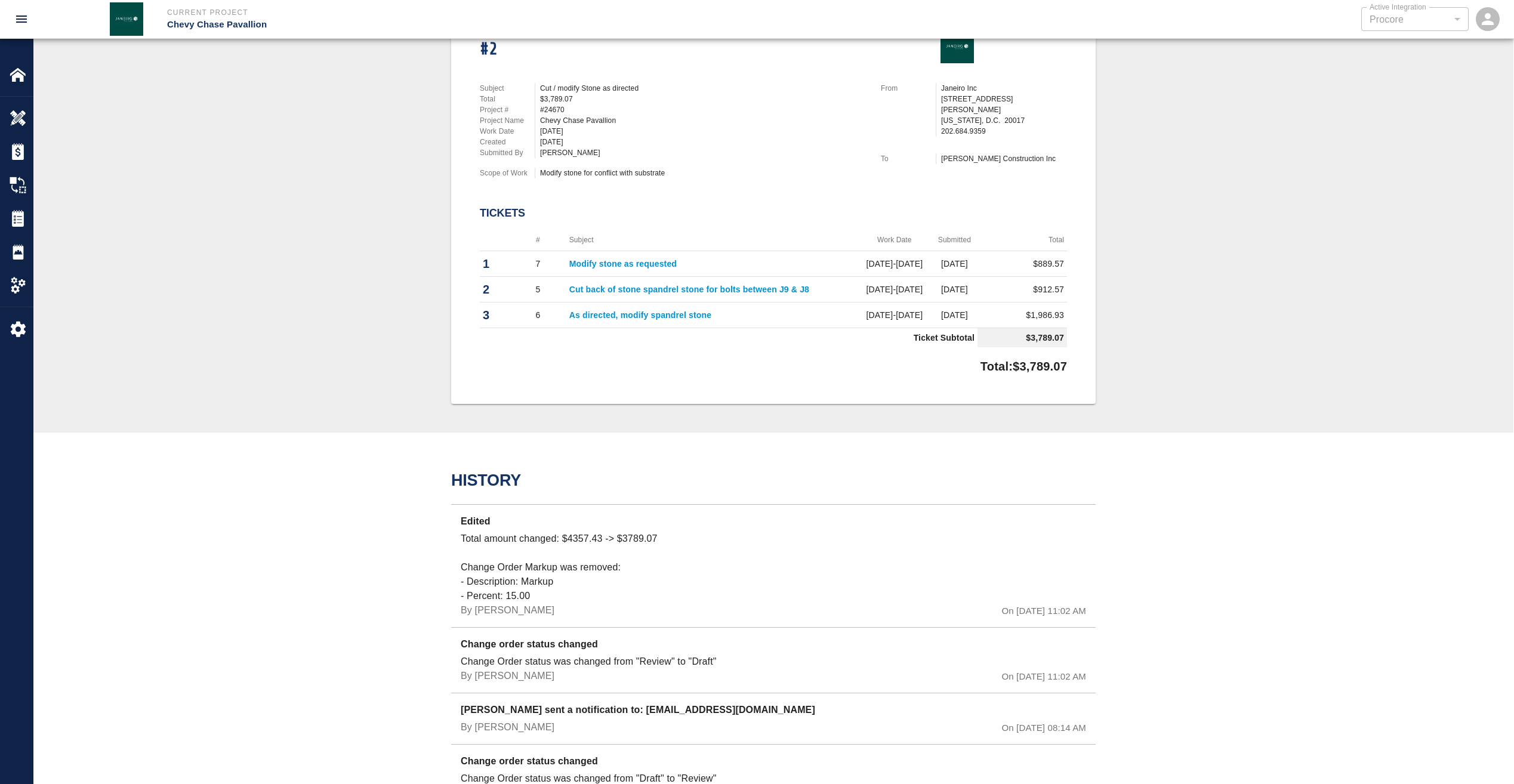
click at [643, 263] on link "Modify stone as requested" at bounding box center [623, 263] width 108 height 9
click at [608, 288] on link "Cut back of stone spandrel stone for bolts between J9 & J8" at bounding box center [689, 289] width 240 height 9
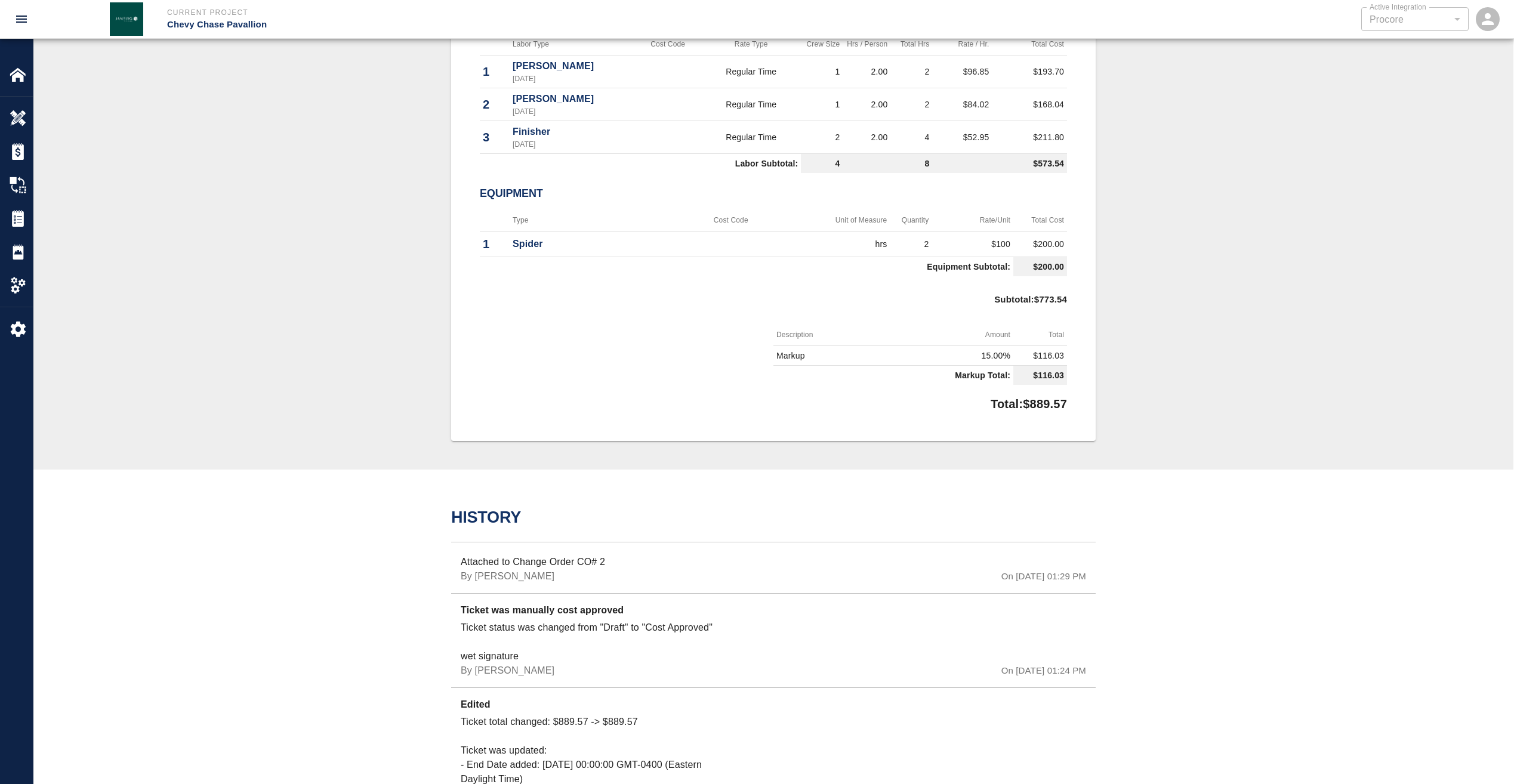
scroll to position [299, 0]
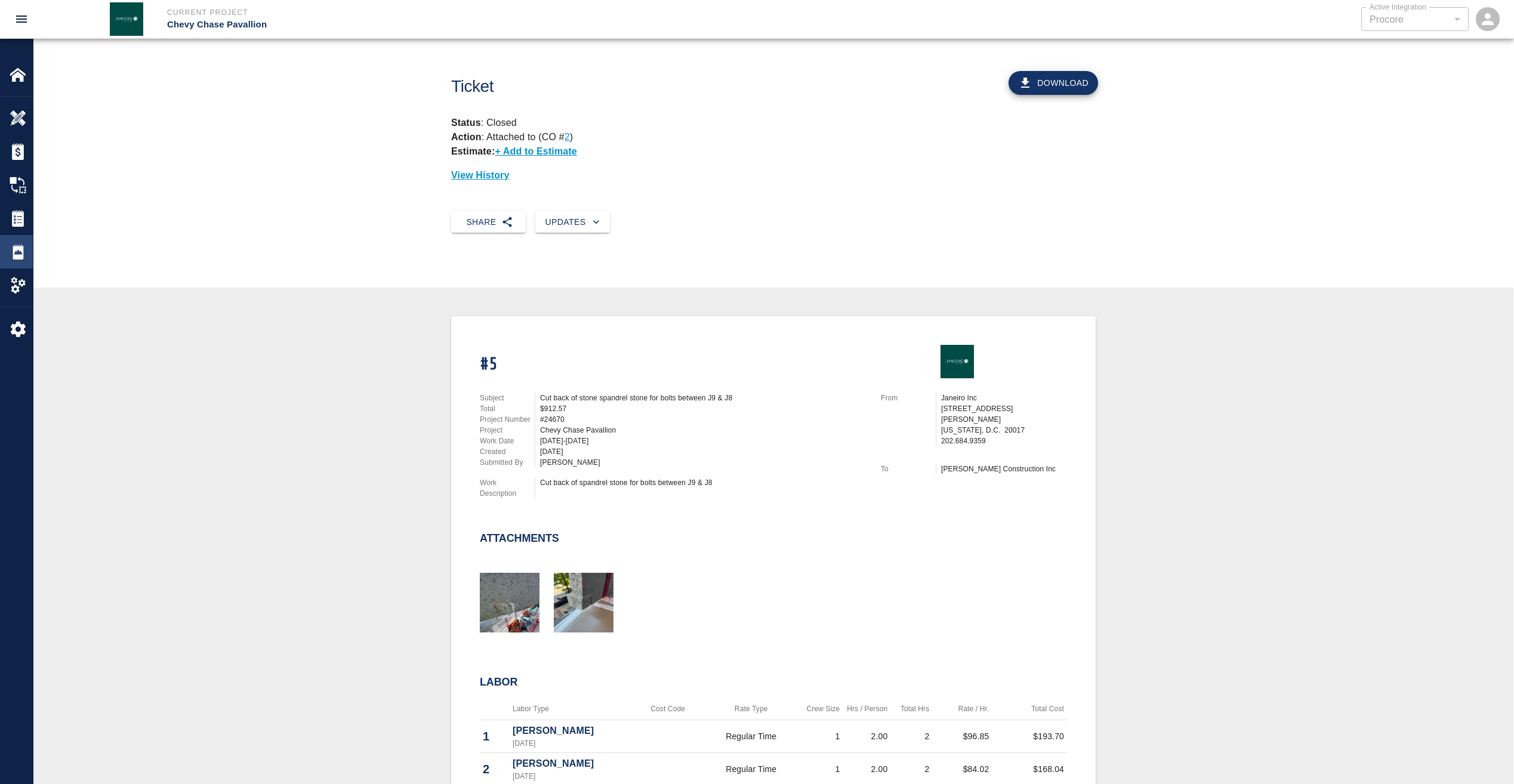
click at [16, 244] on img at bounding box center [18, 252] width 17 height 17
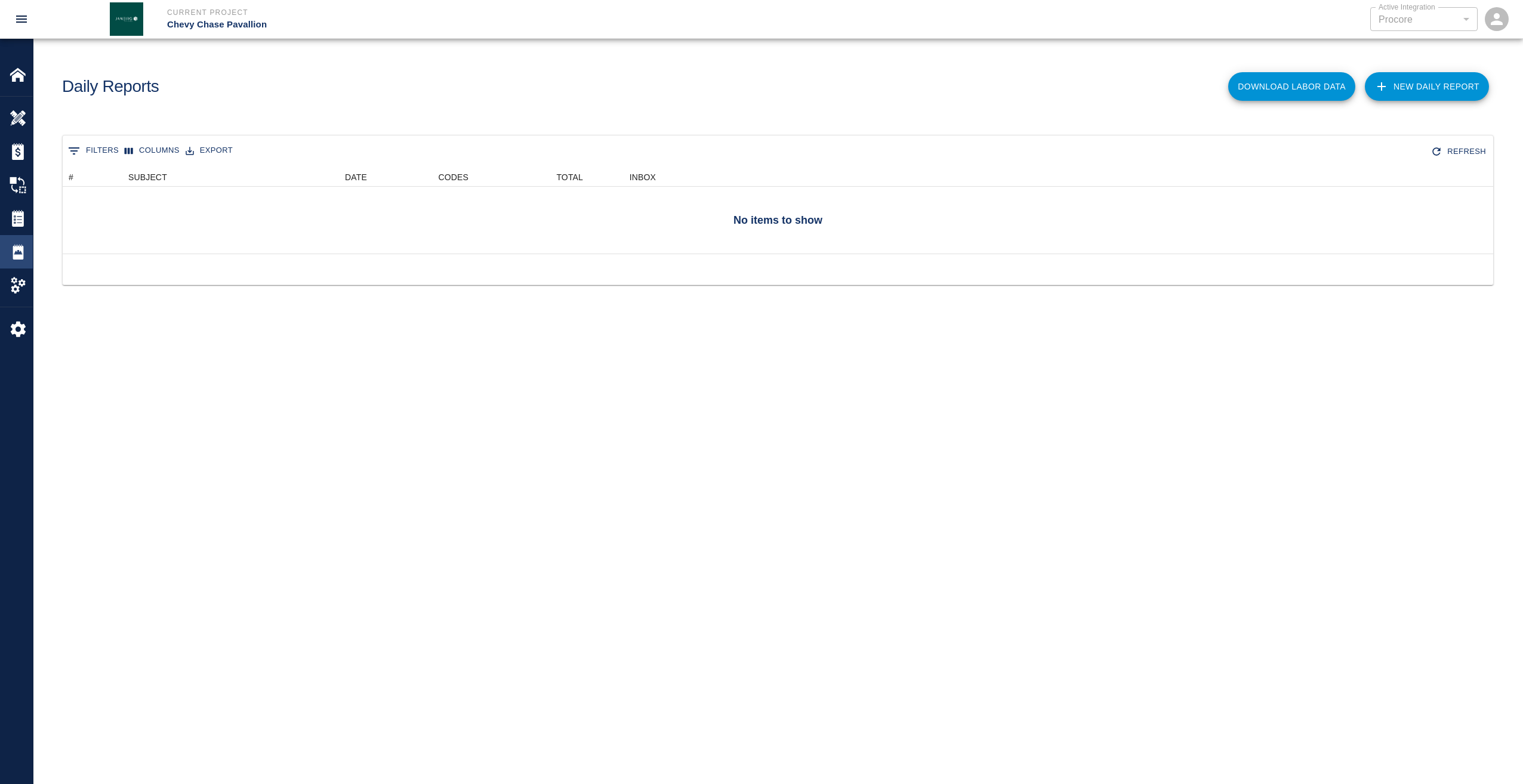
scroll to position [77, 1422]
click at [18, 219] on img at bounding box center [18, 219] width 17 height 17
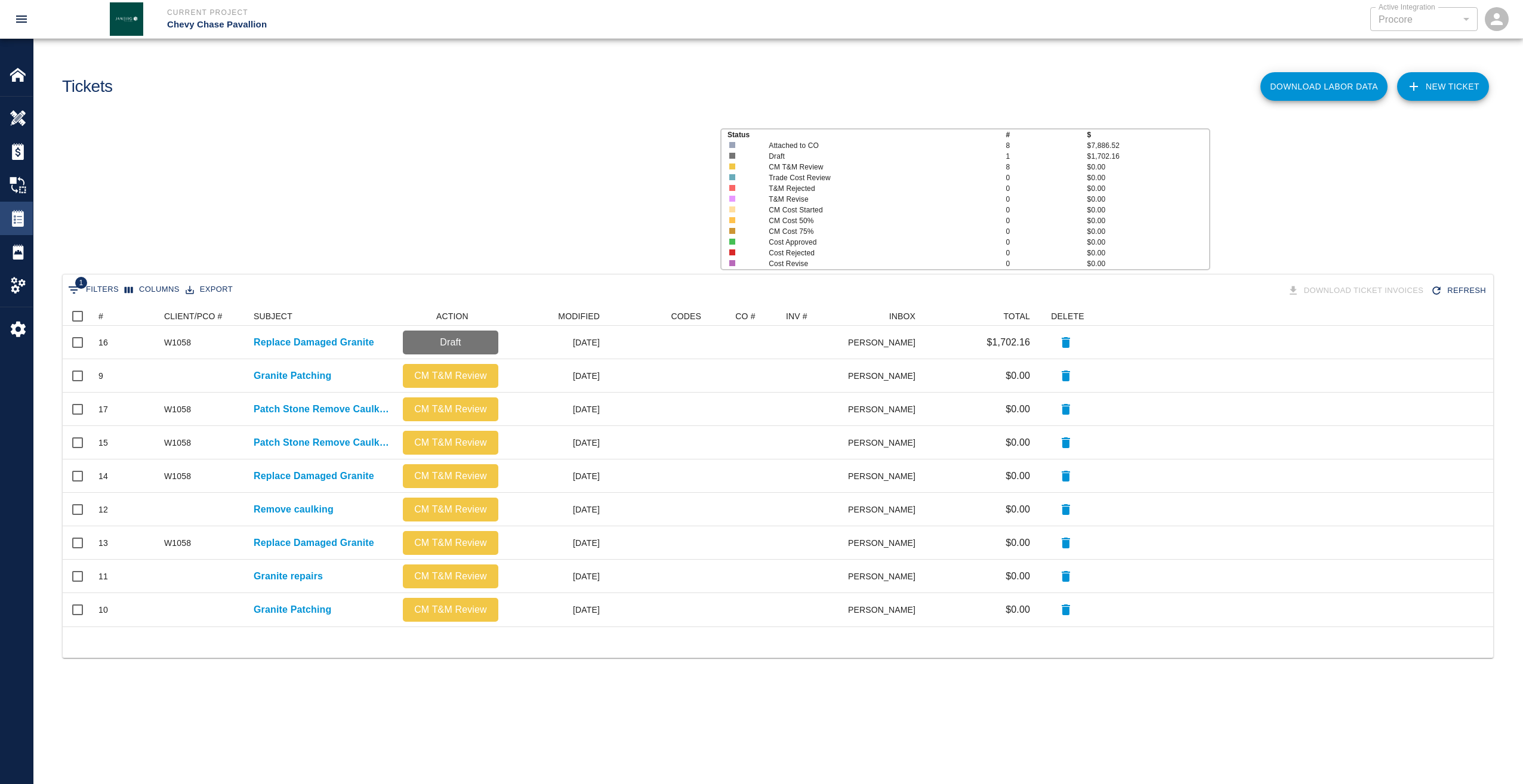
scroll to position [311, 1422]
click at [15, 180] on img at bounding box center [18, 185] width 17 height 17
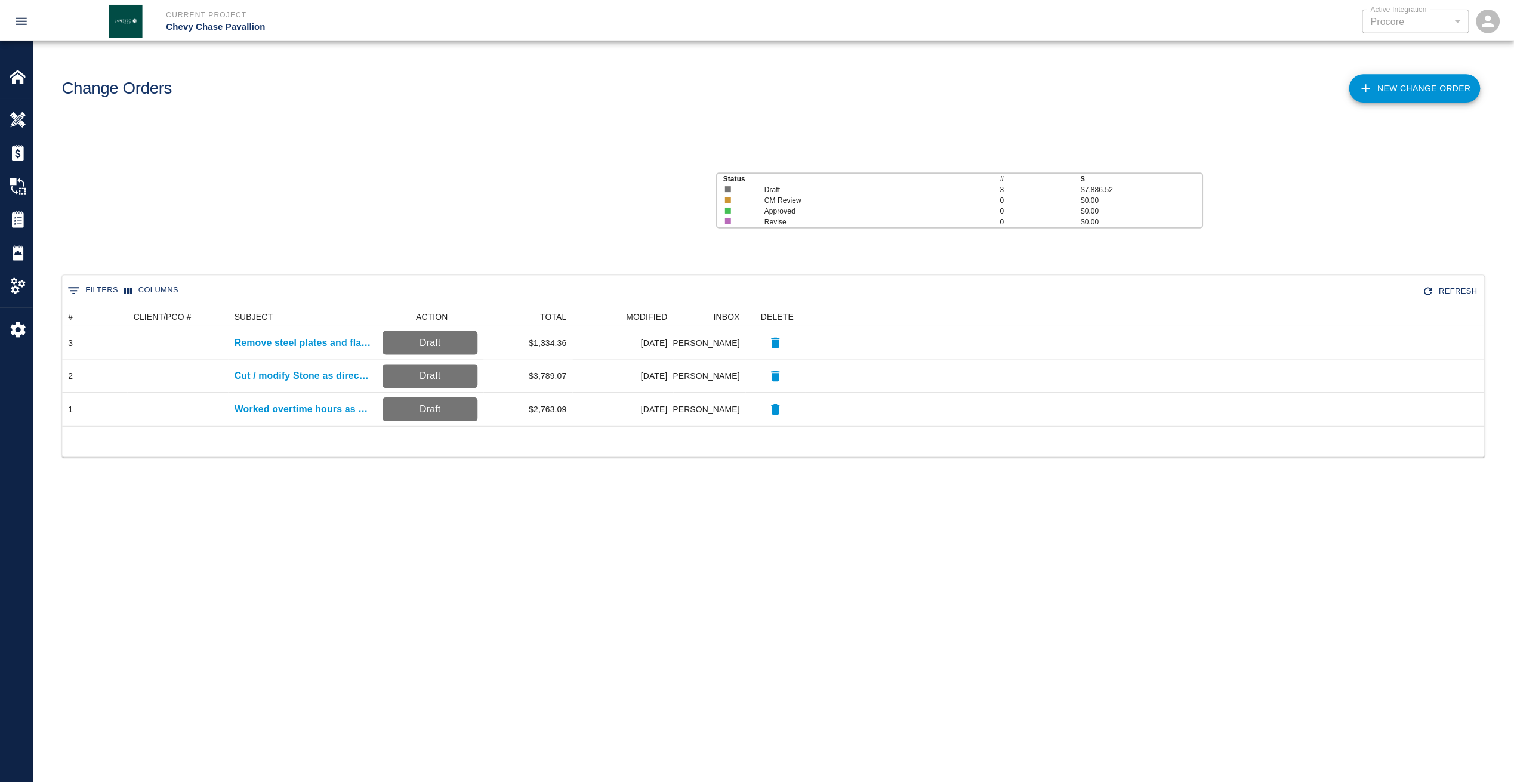
scroll to position [110, 1422]
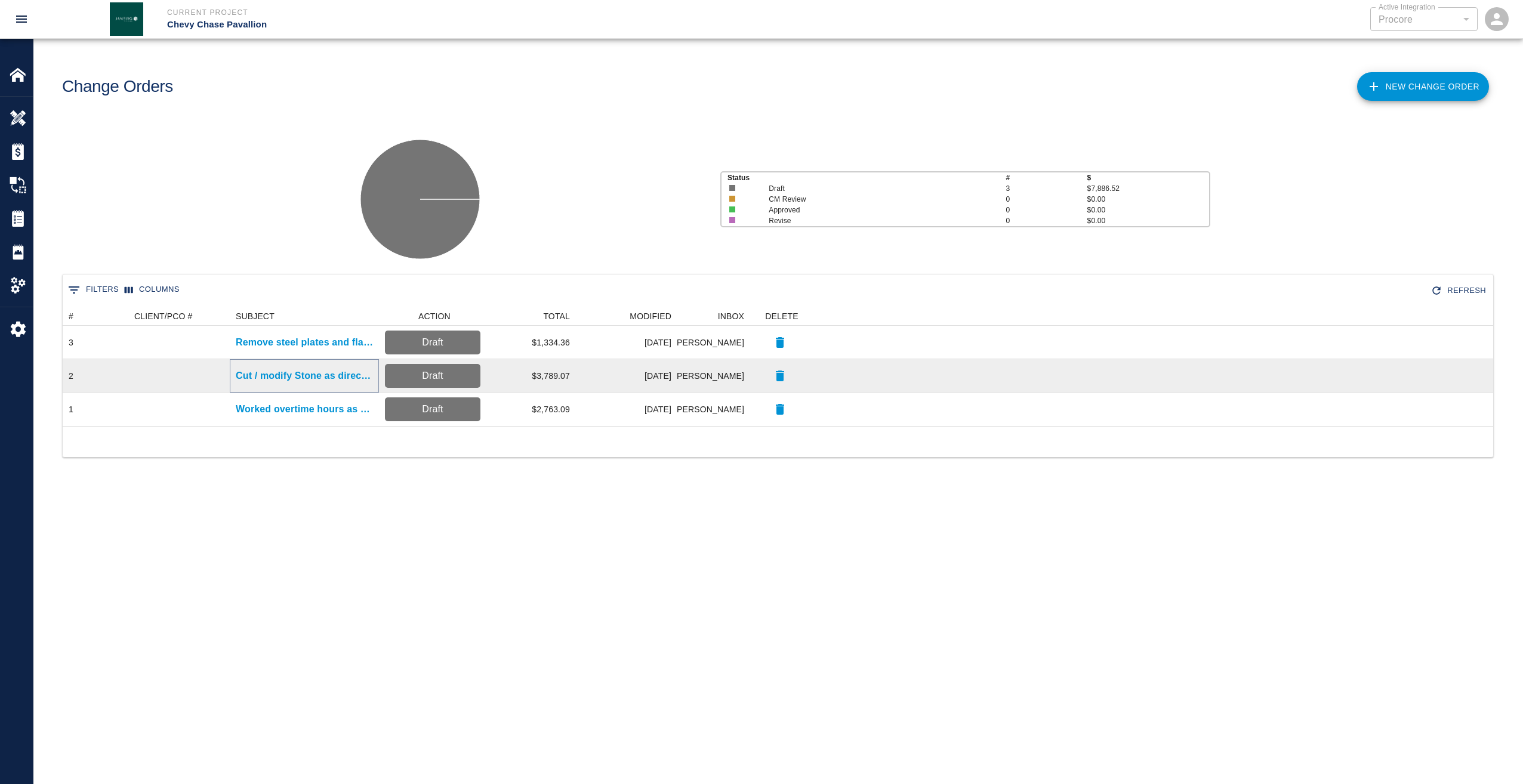
click at [340, 377] on p "Cut / modify Stone as directed" at bounding box center [304, 376] width 137 height 14
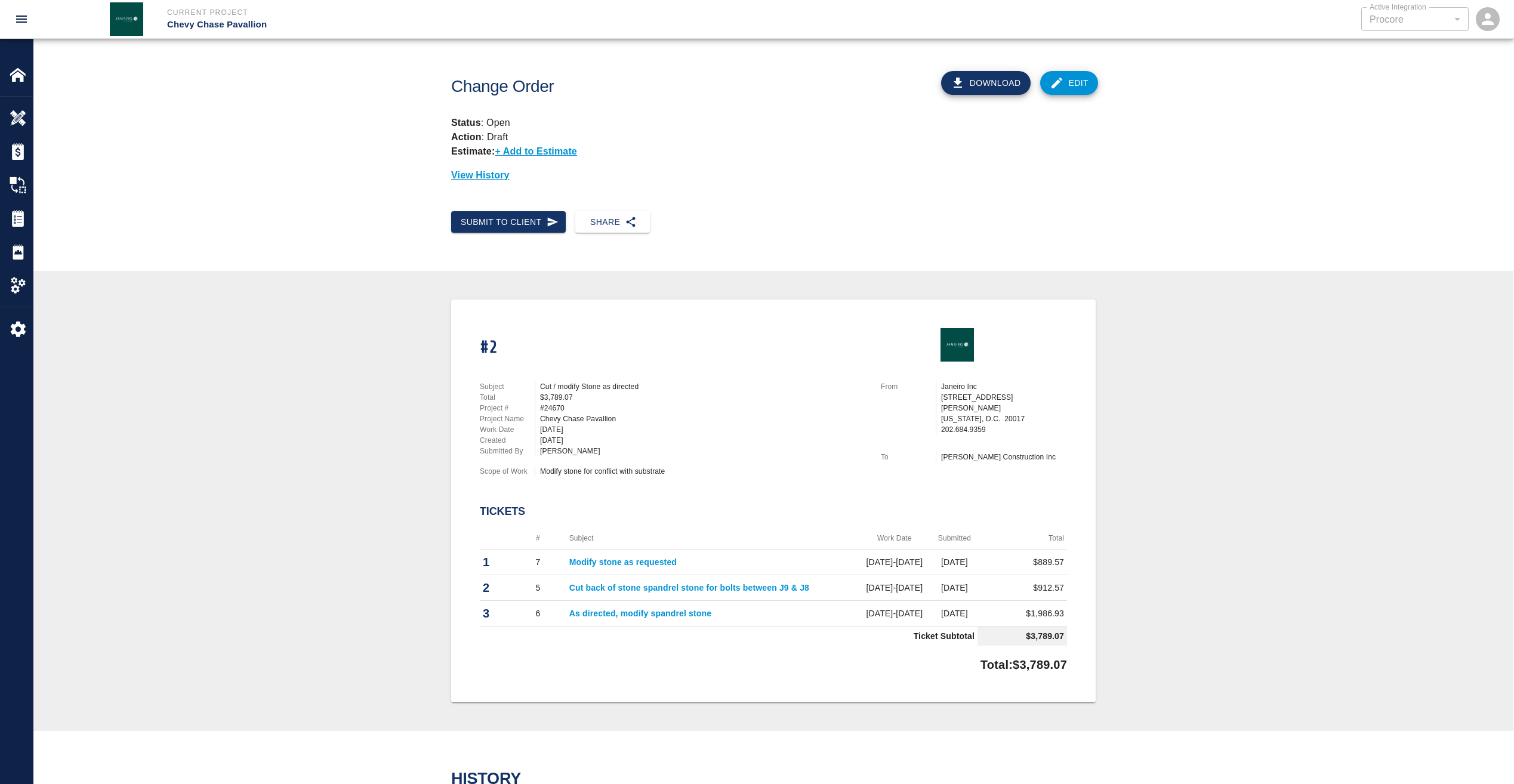
click at [622, 612] on link "As directed, modify spandrel stone" at bounding box center [640, 613] width 142 height 9
click at [25, 216] on img at bounding box center [18, 219] width 17 height 17
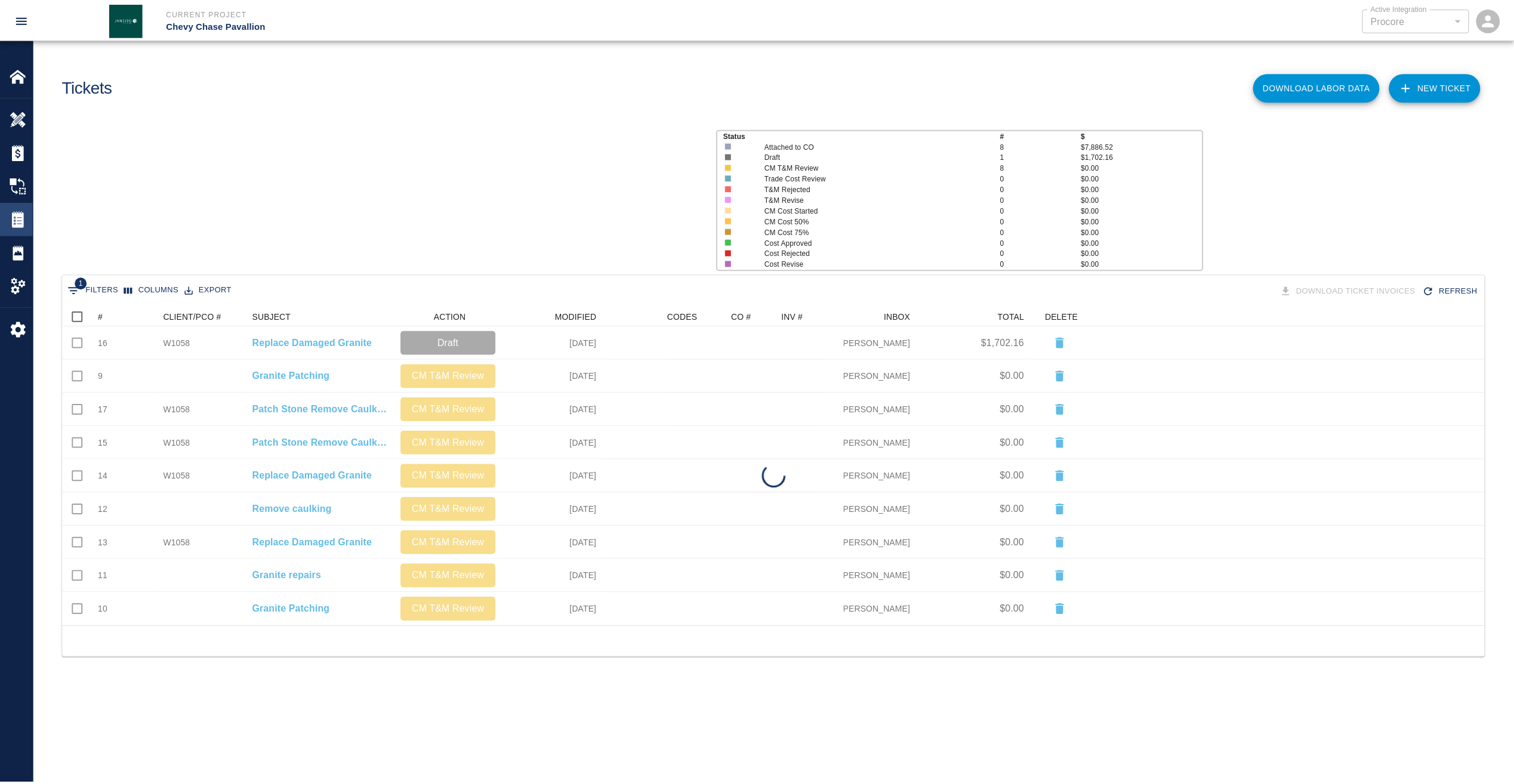
scroll to position [311, 1422]
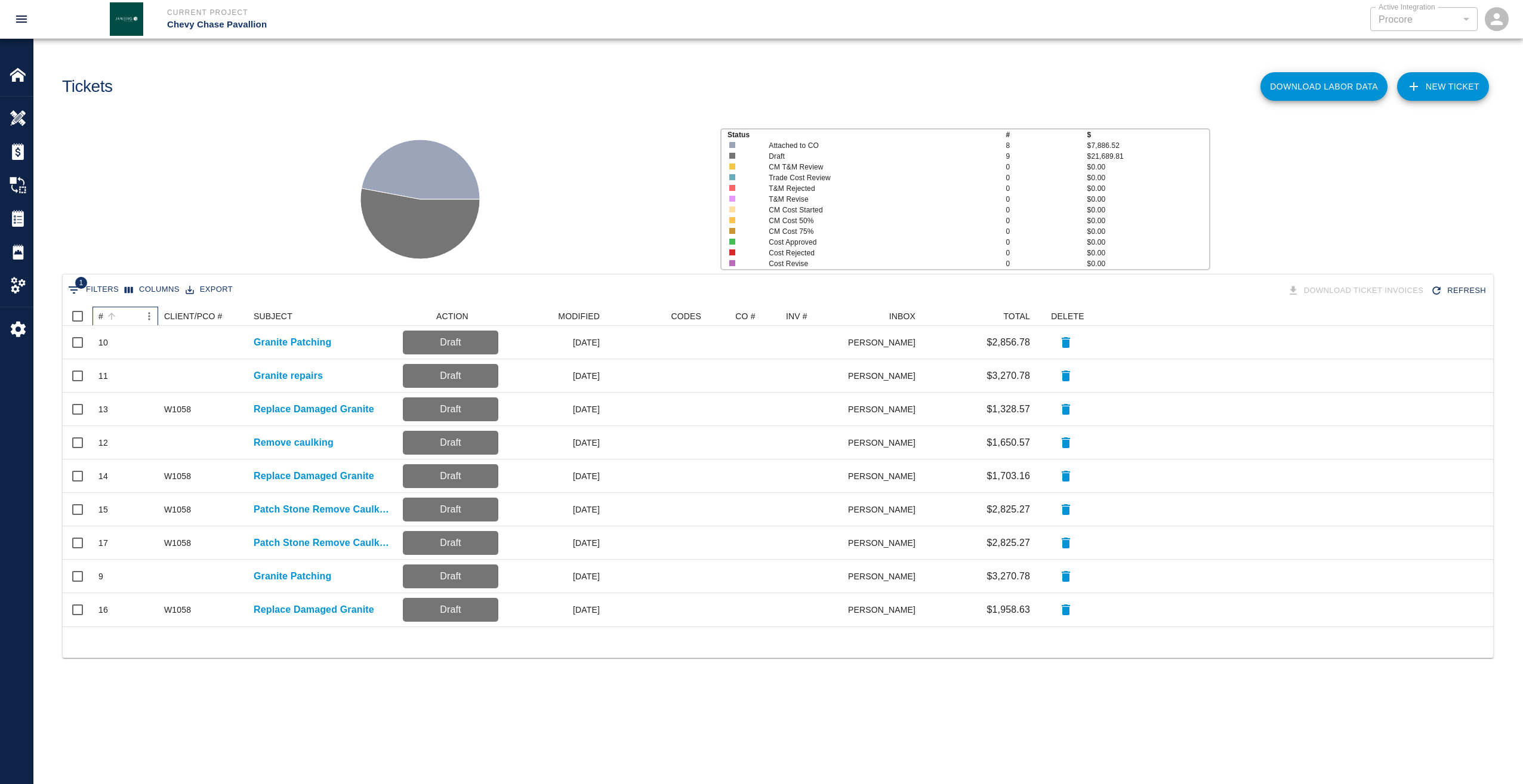
click at [108, 308] on div "#" at bounding box center [112, 316] width 17 height 17
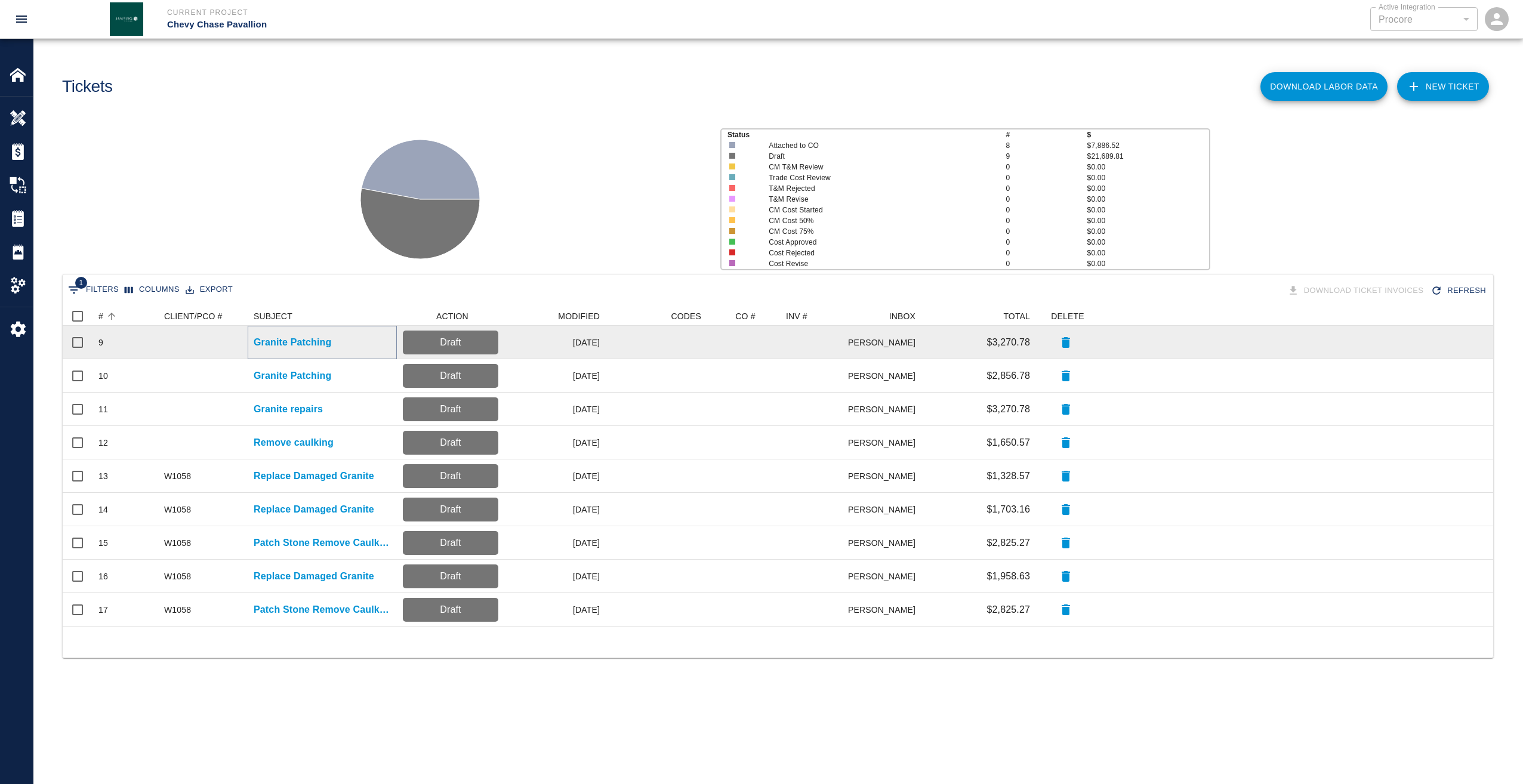
click at [299, 340] on p "Granite Patching" at bounding box center [292, 342] width 78 height 14
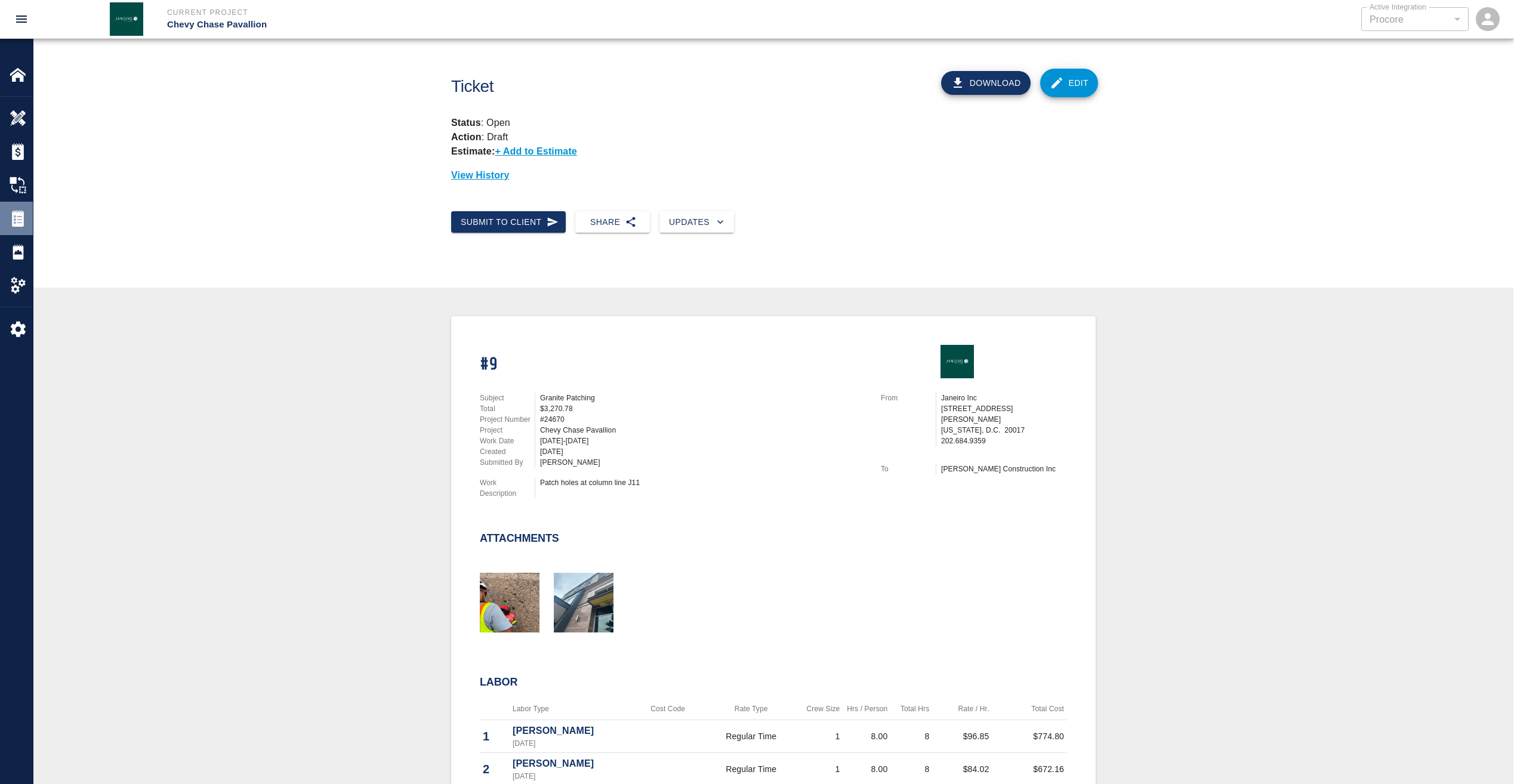
click at [16, 215] on img at bounding box center [18, 219] width 17 height 17
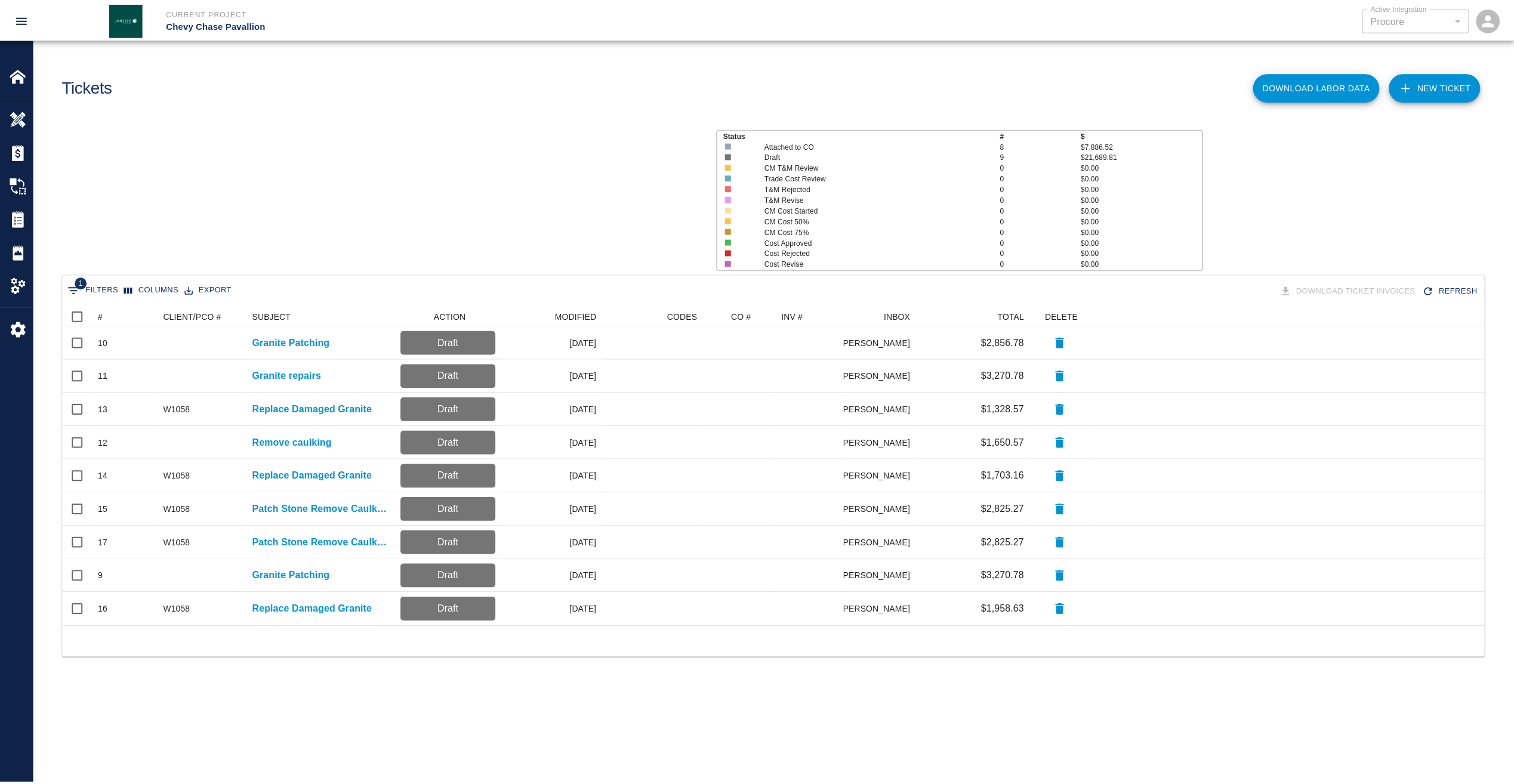
scroll to position [311, 1422]
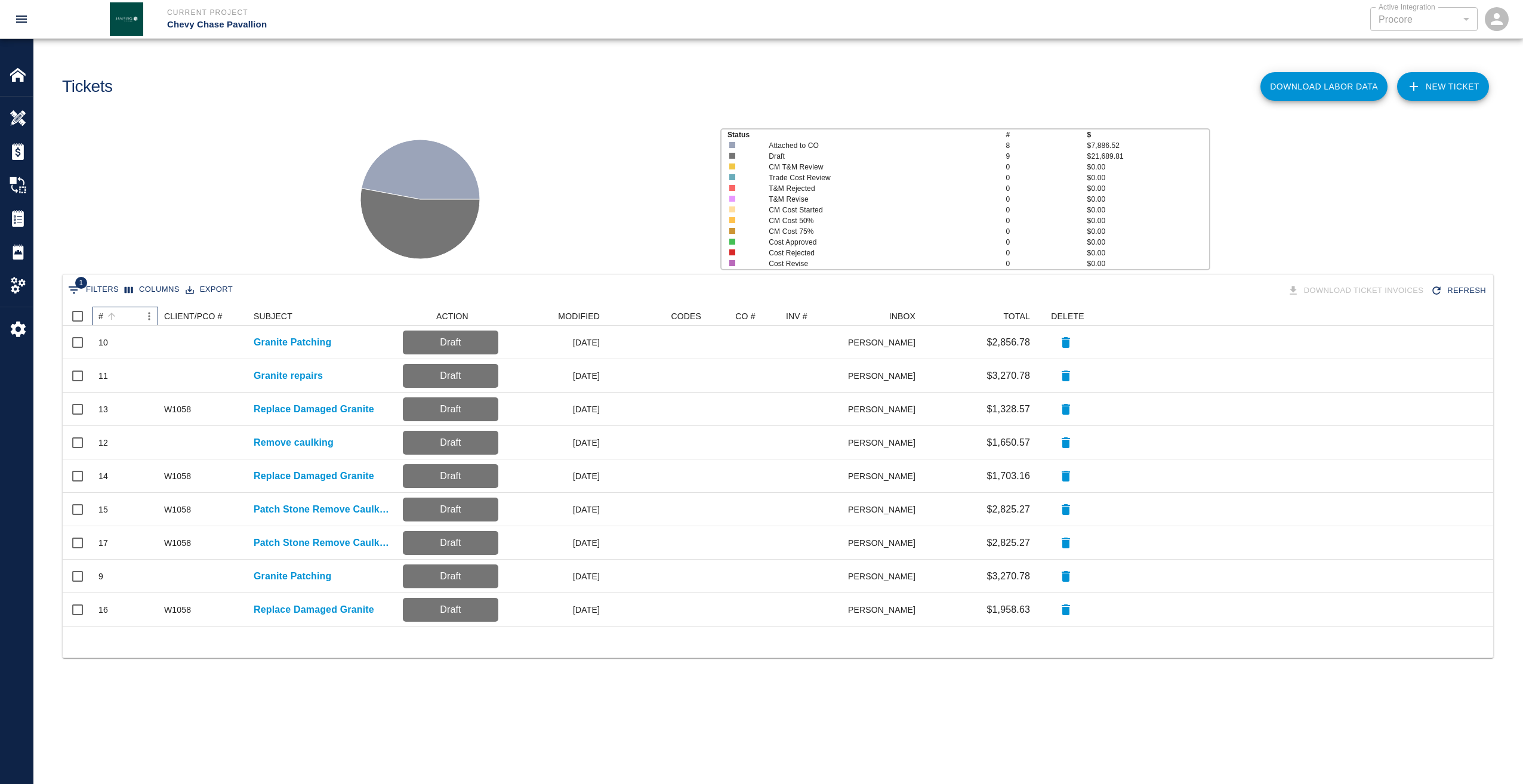
click at [101, 311] on div "#" at bounding box center [100, 316] width 5 height 19
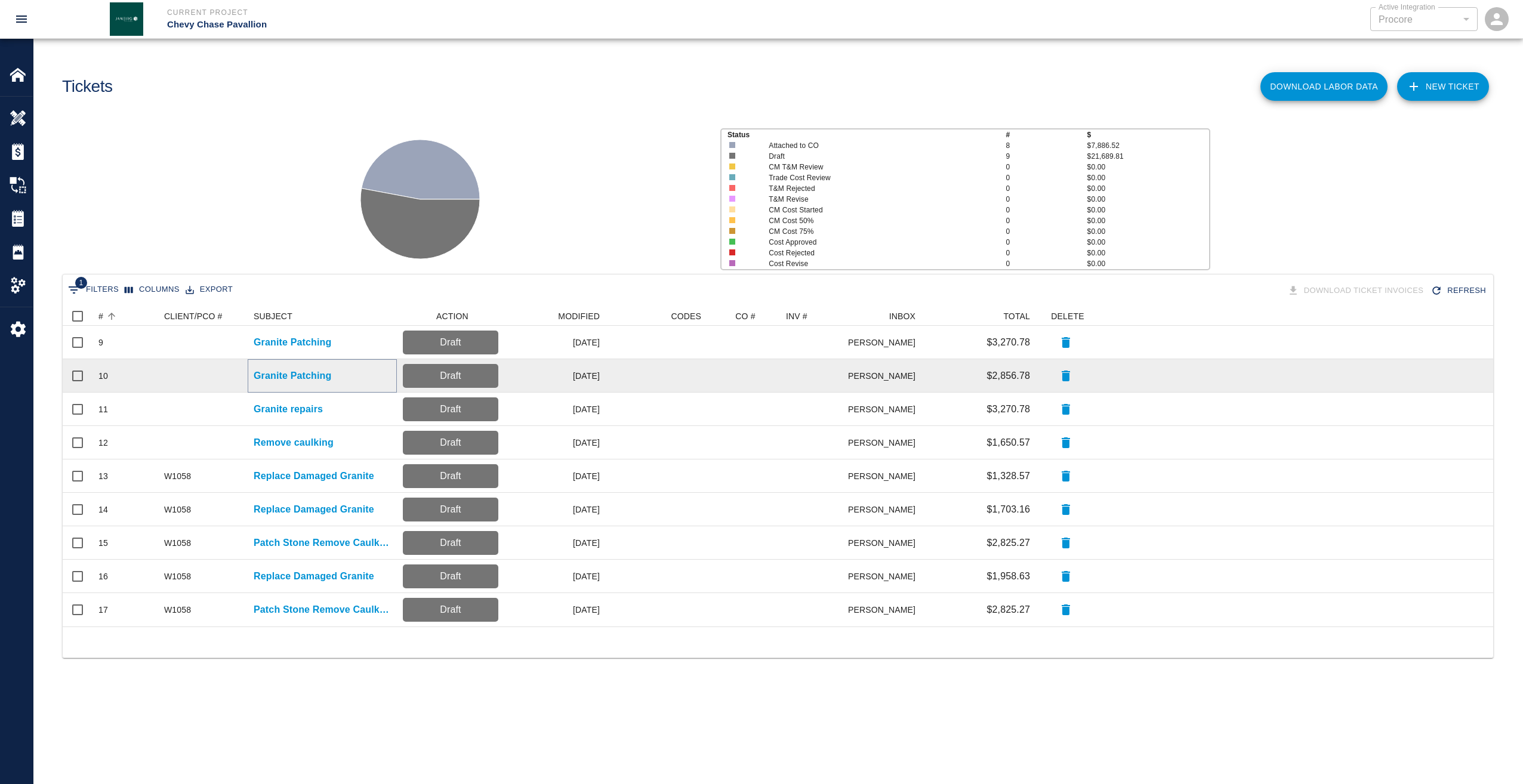
click at [279, 375] on p "Granite Patching" at bounding box center [292, 376] width 78 height 14
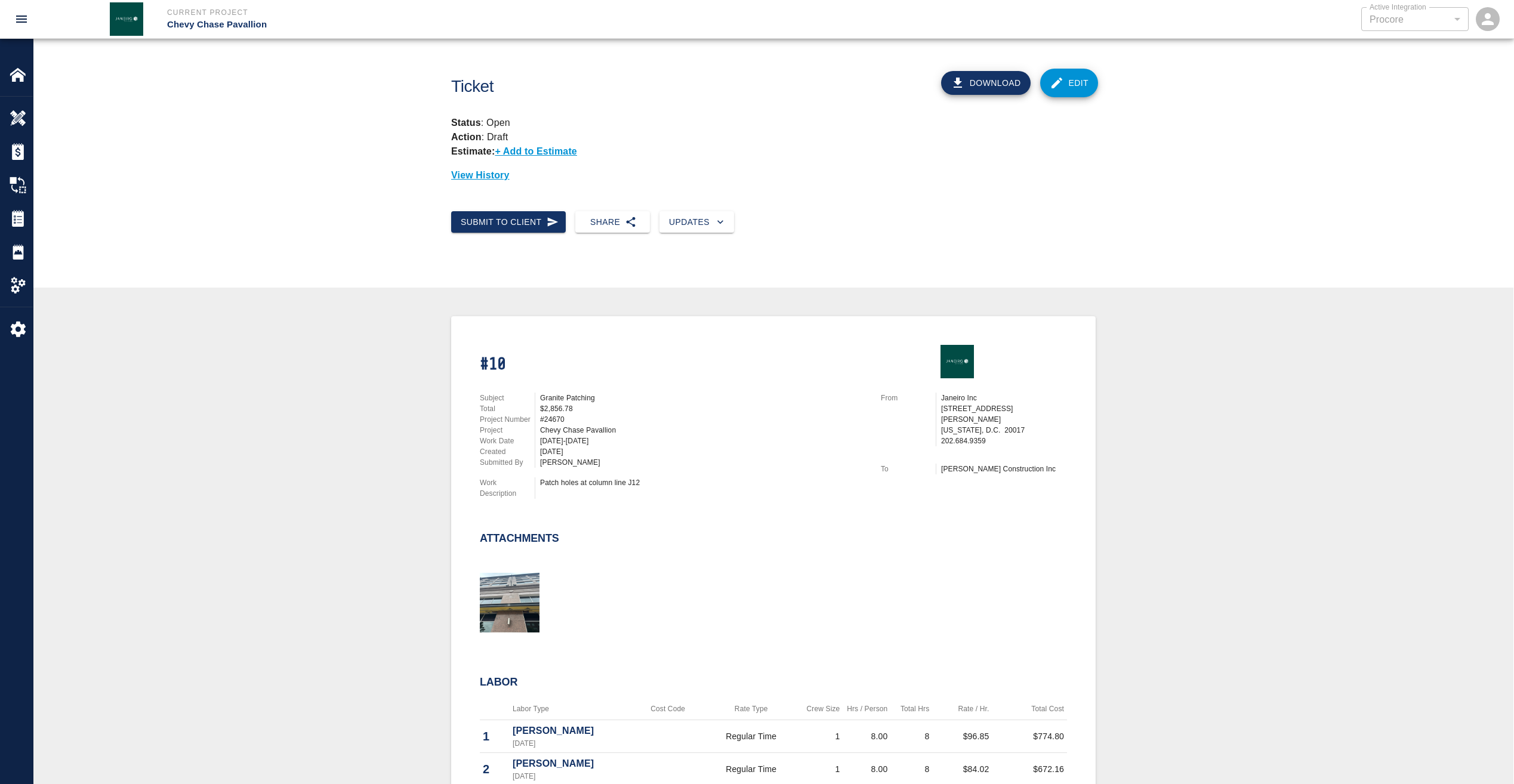
click at [1064, 86] on icon at bounding box center [1057, 83] width 14 height 14
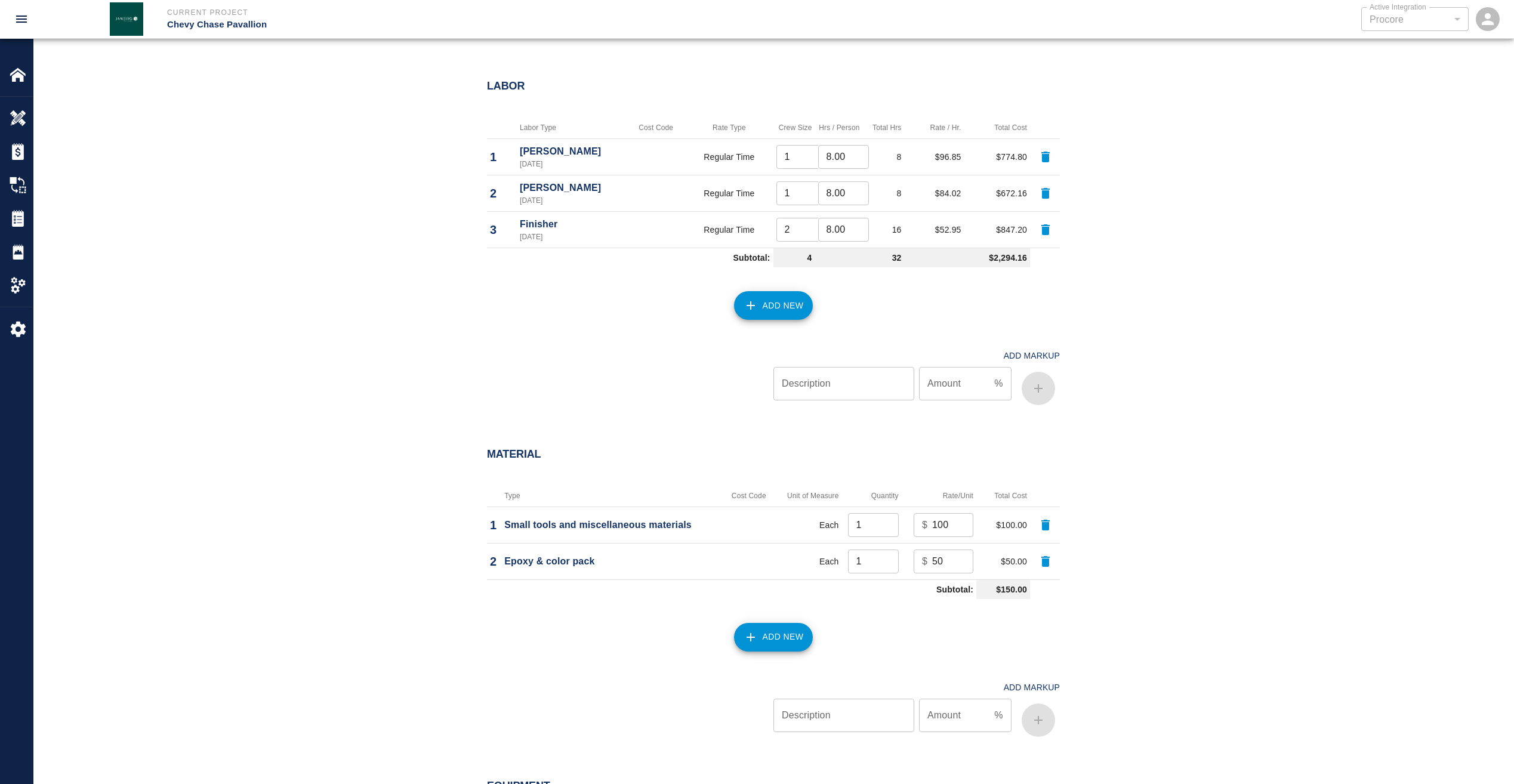
scroll to position [955, 0]
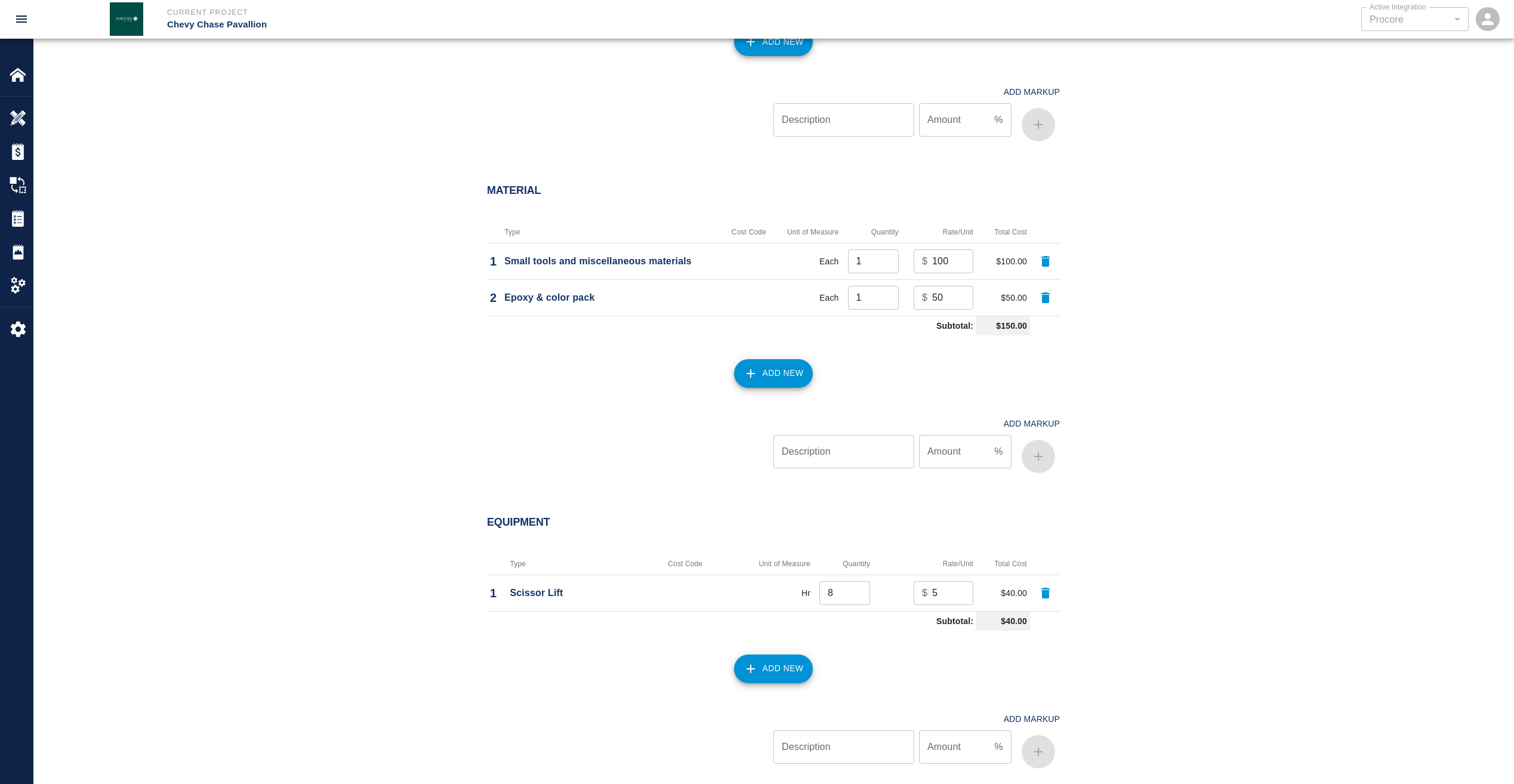
click at [956, 585] on input "5" at bounding box center [953, 593] width 41 height 24
type input "50"
click at [786, 661] on button "Add New" at bounding box center [774, 669] width 79 height 28
click at [1197, 629] on div "Equipment Type Cost Code Unit of Measure Quantity Rate/Unit Total Cost 1 Scisso…" at bounding box center [773, 737] width 1480 height 489
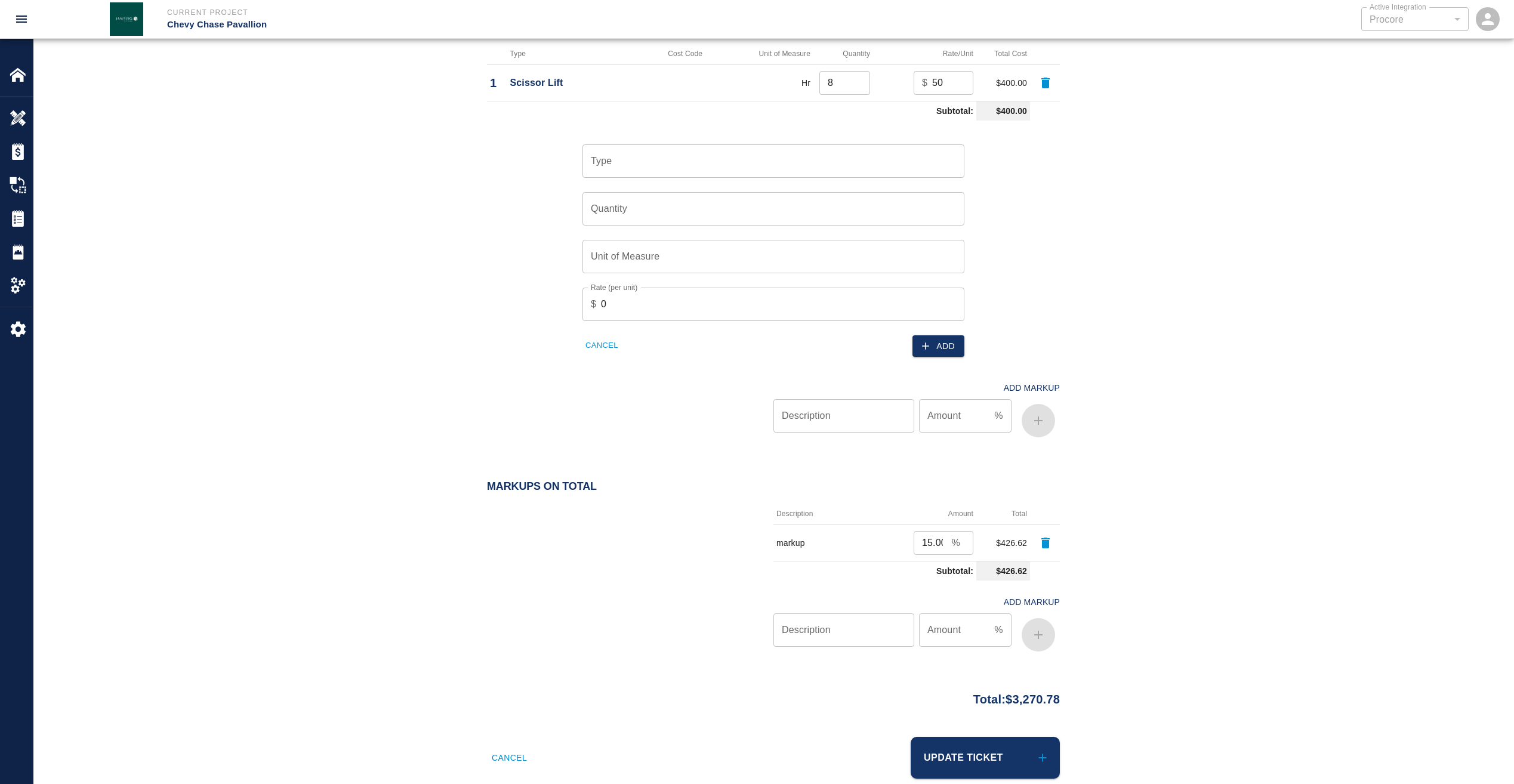
scroll to position [1488, 0]
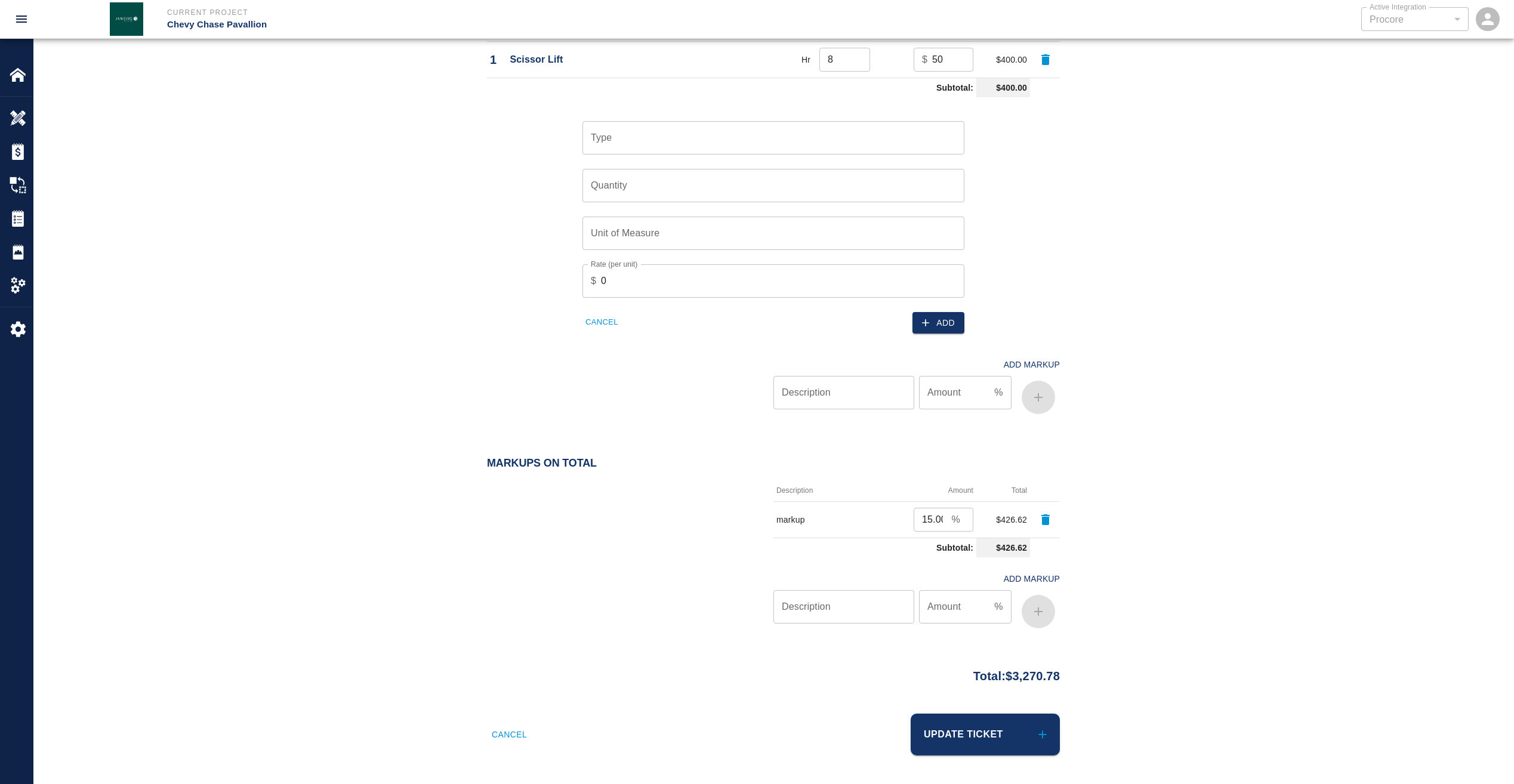
click at [987, 740] on button "Update Ticket" at bounding box center [985, 734] width 149 height 42
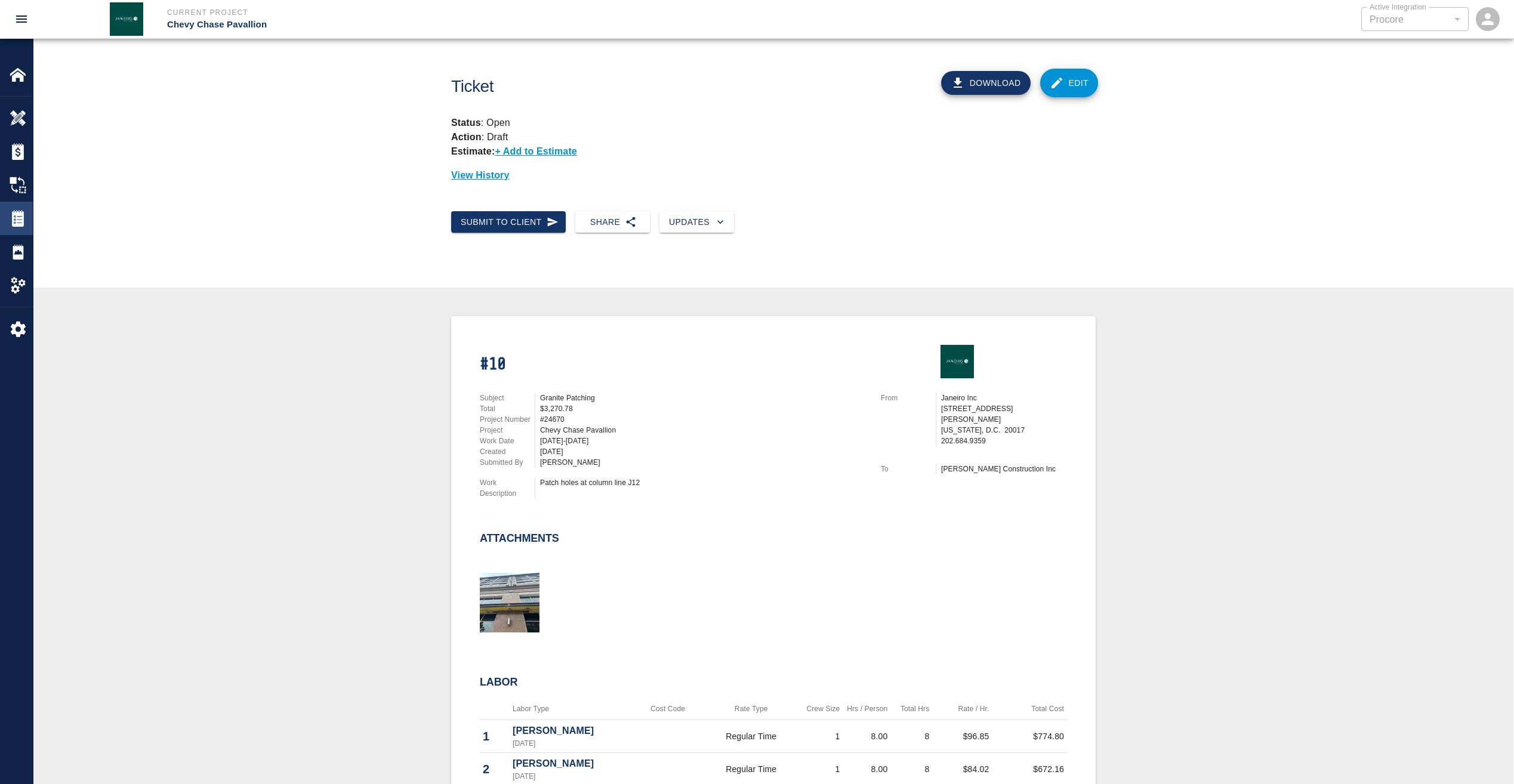
click at [17, 209] on div "Tickets" at bounding box center [16, 218] width 33 height 33
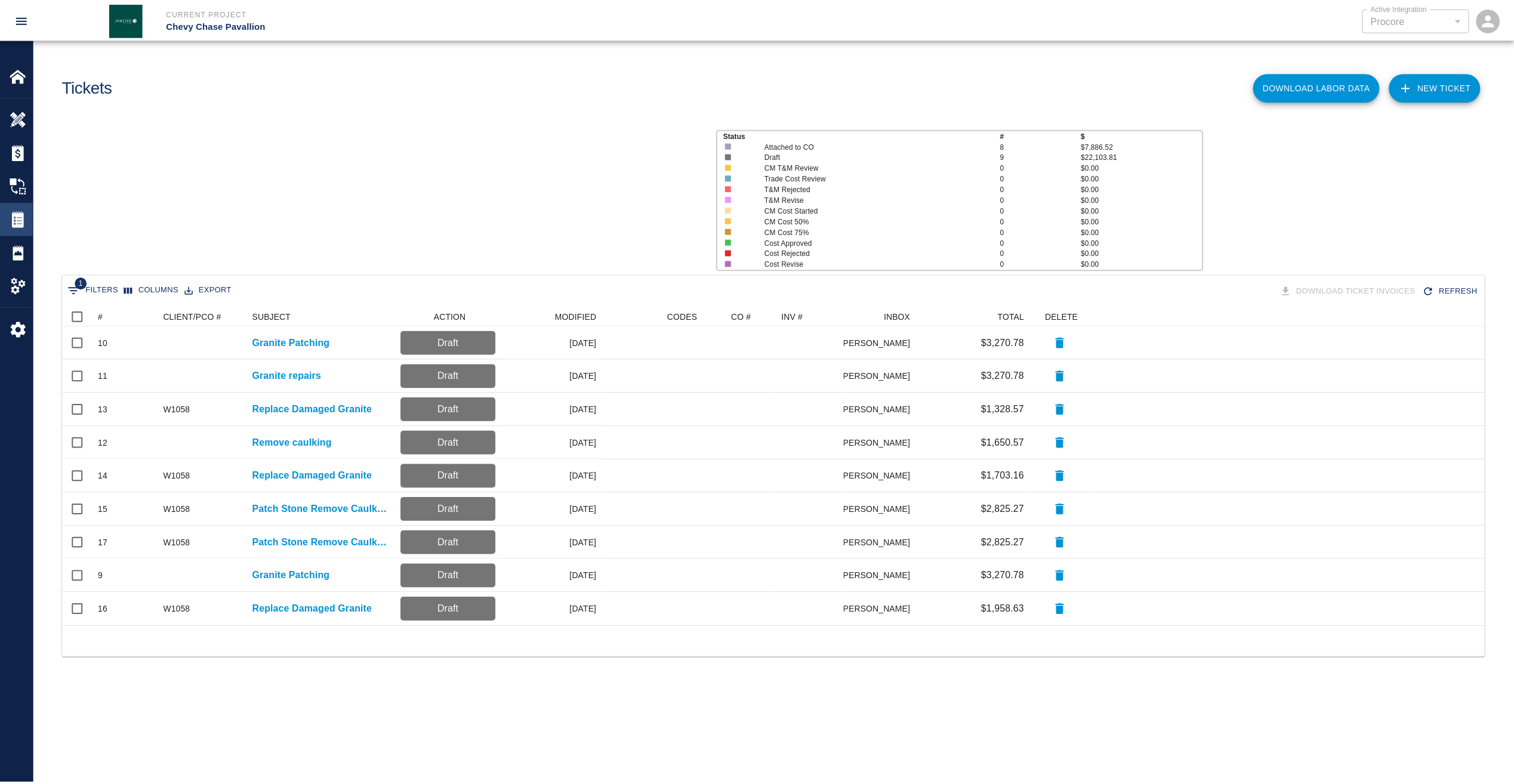
scroll to position [311, 1422]
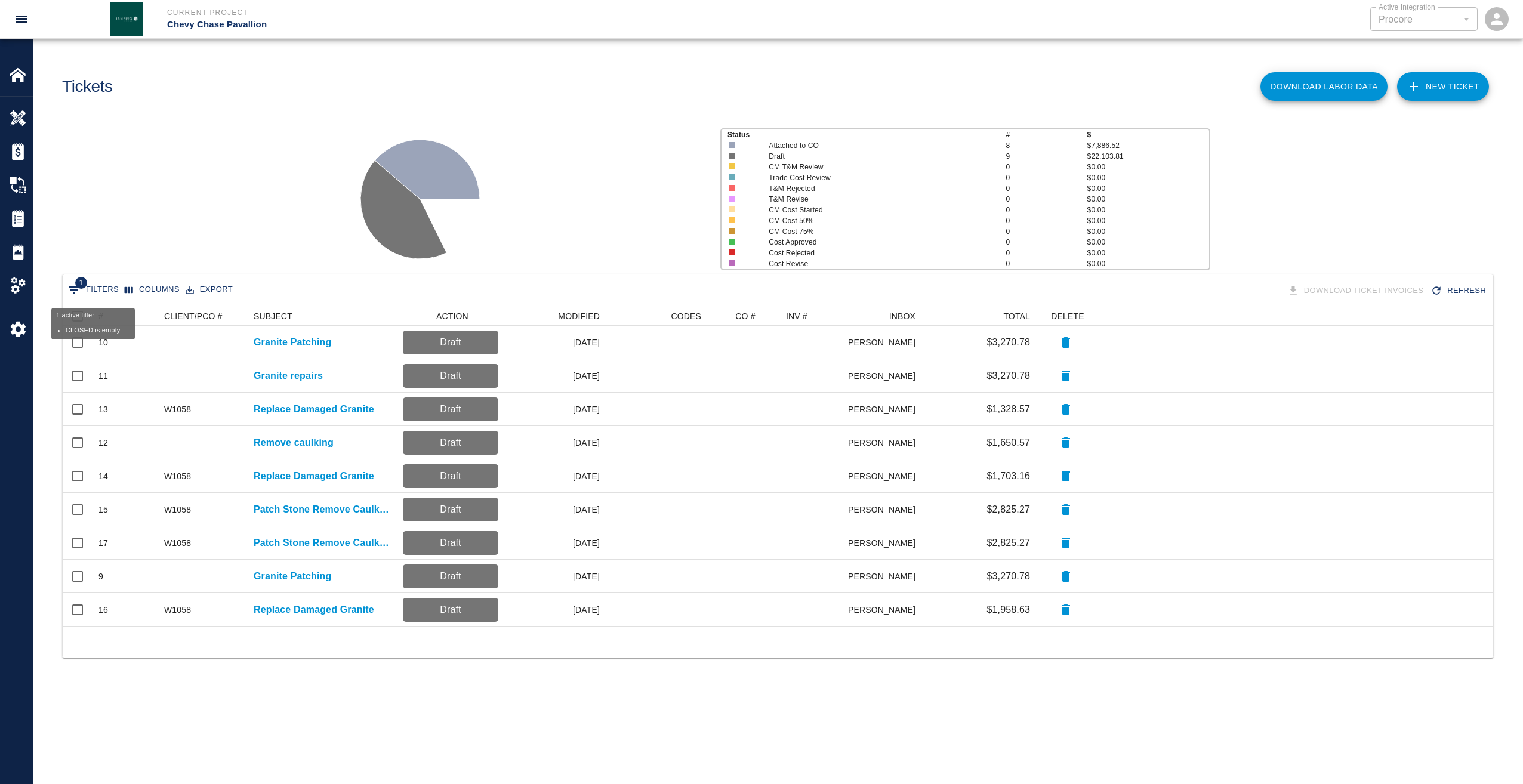
click at [100, 310] on div "1 active filter CLOSED is empty" at bounding box center [93, 323] width 84 height 32
click at [105, 315] on button "Sort" at bounding box center [112, 316] width 17 height 17
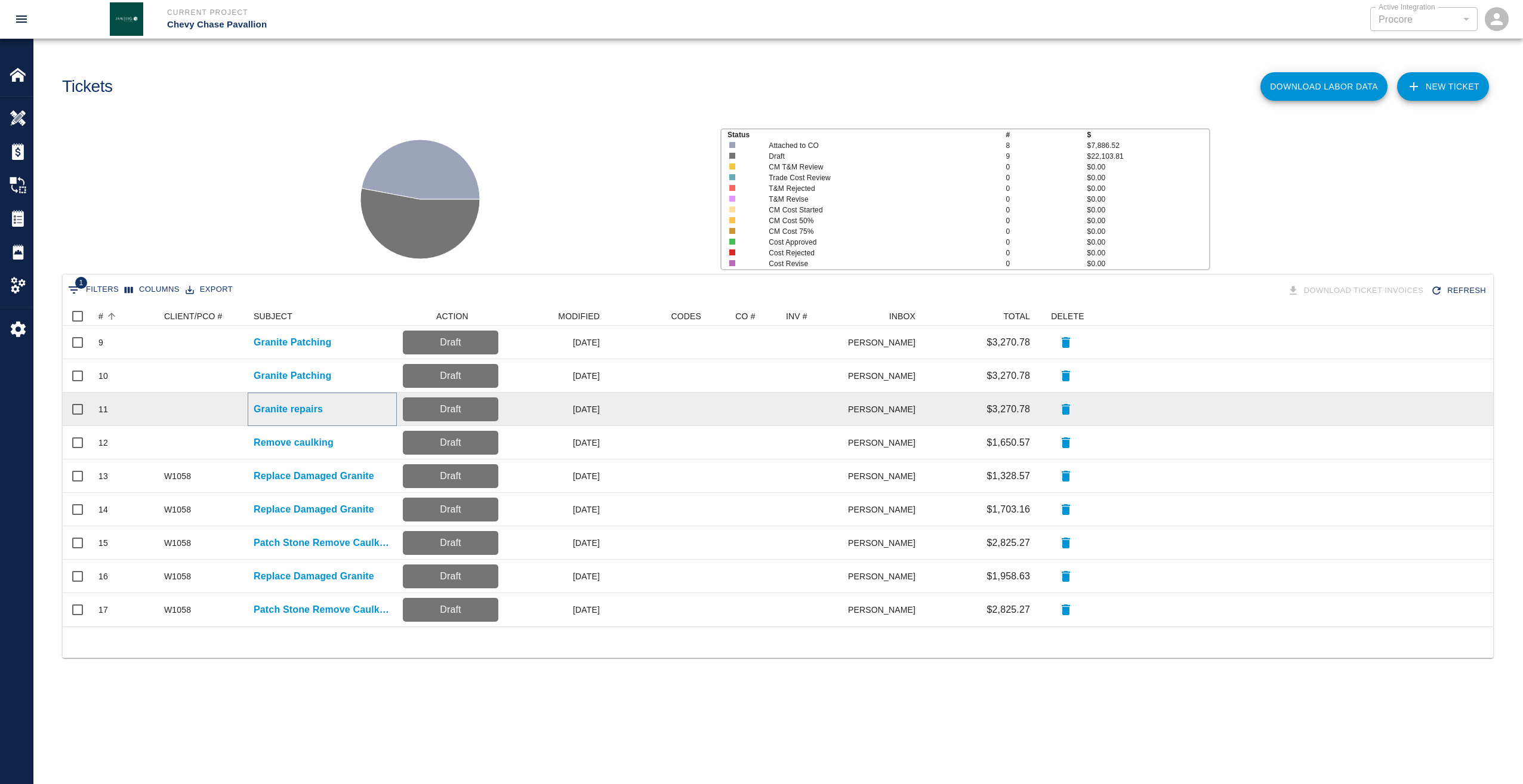
click at [306, 409] on p "Granite repairs" at bounding box center [288, 409] width 69 height 14
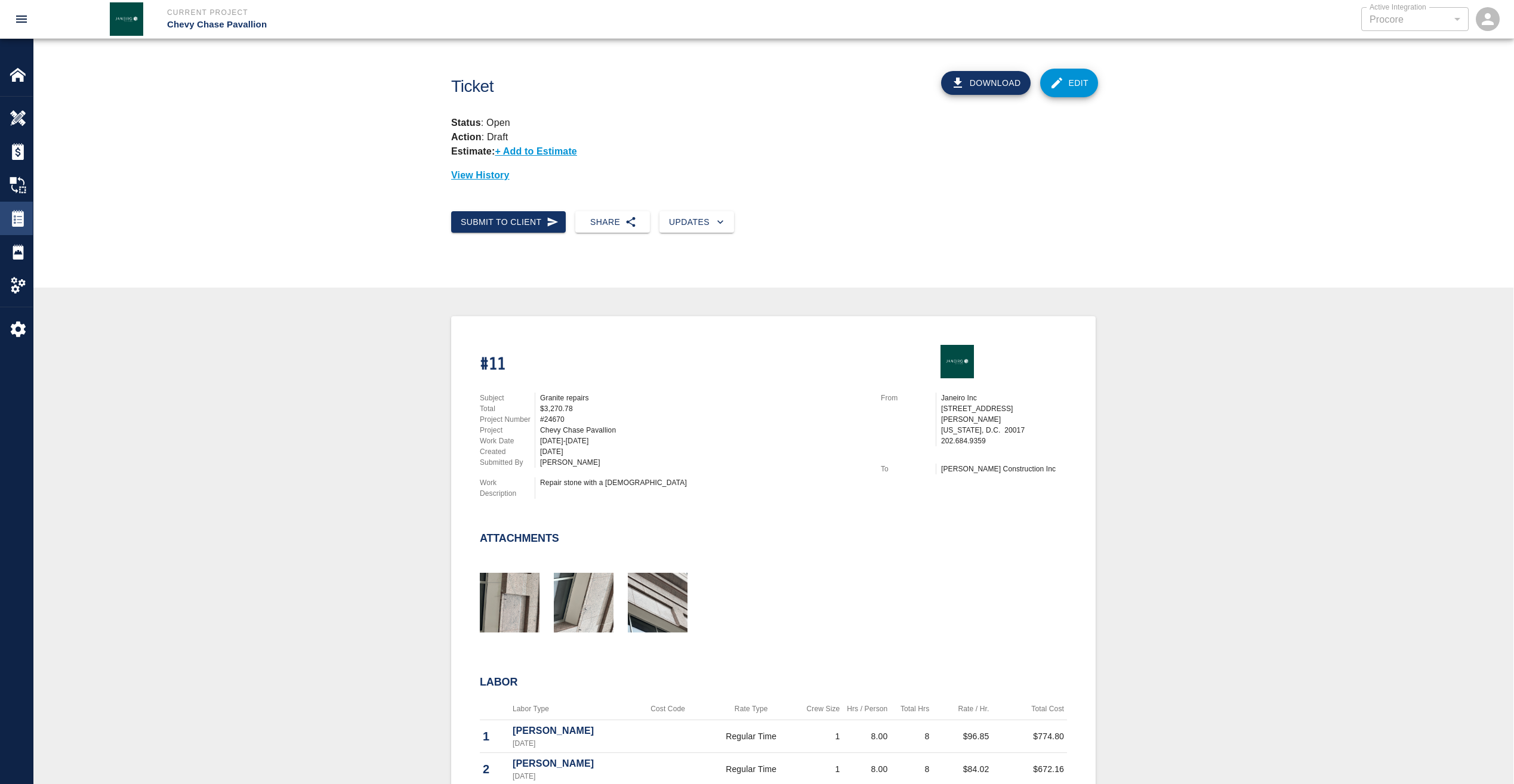
click at [17, 219] on img at bounding box center [18, 219] width 17 height 17
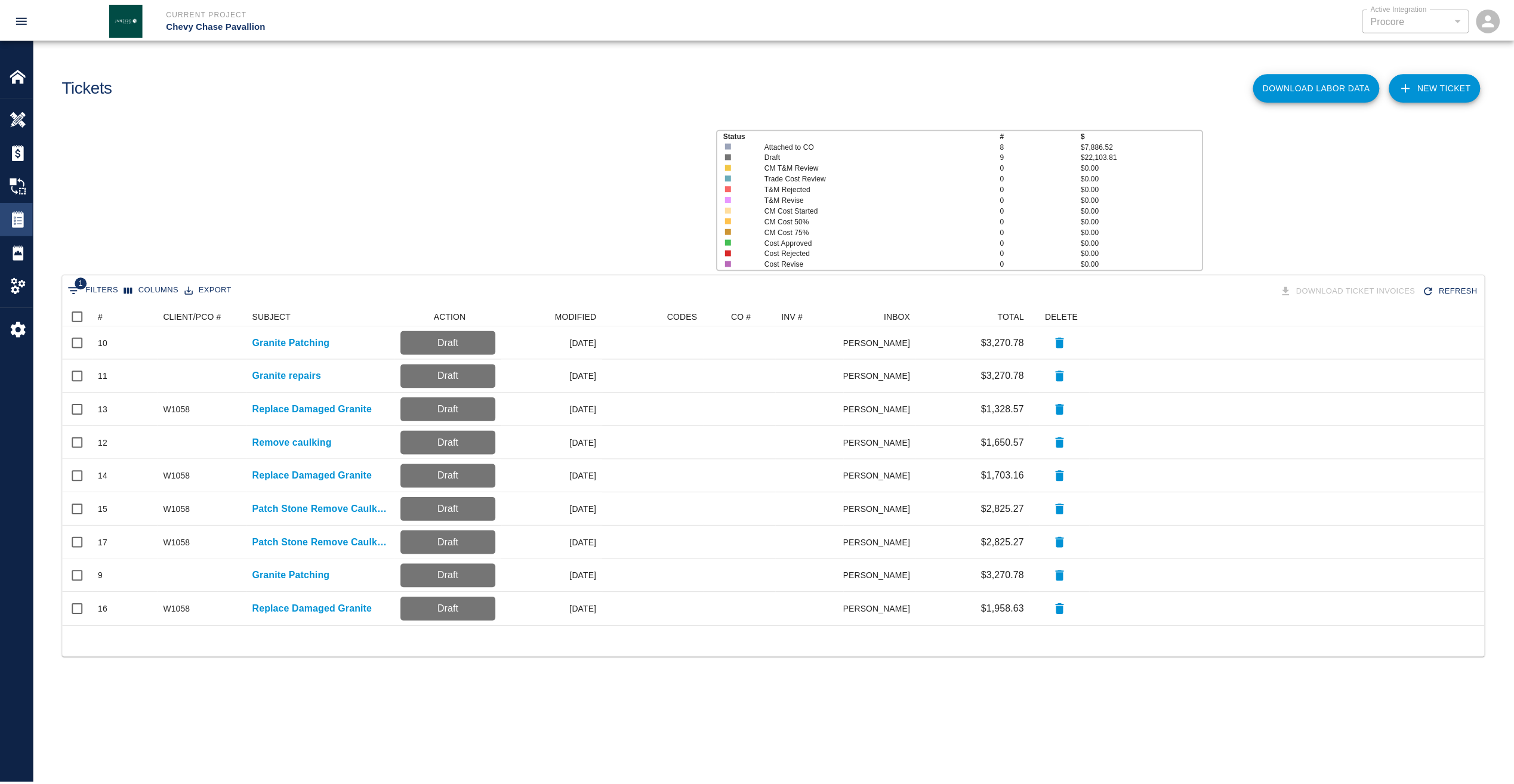
scroll to position [311, 1422]
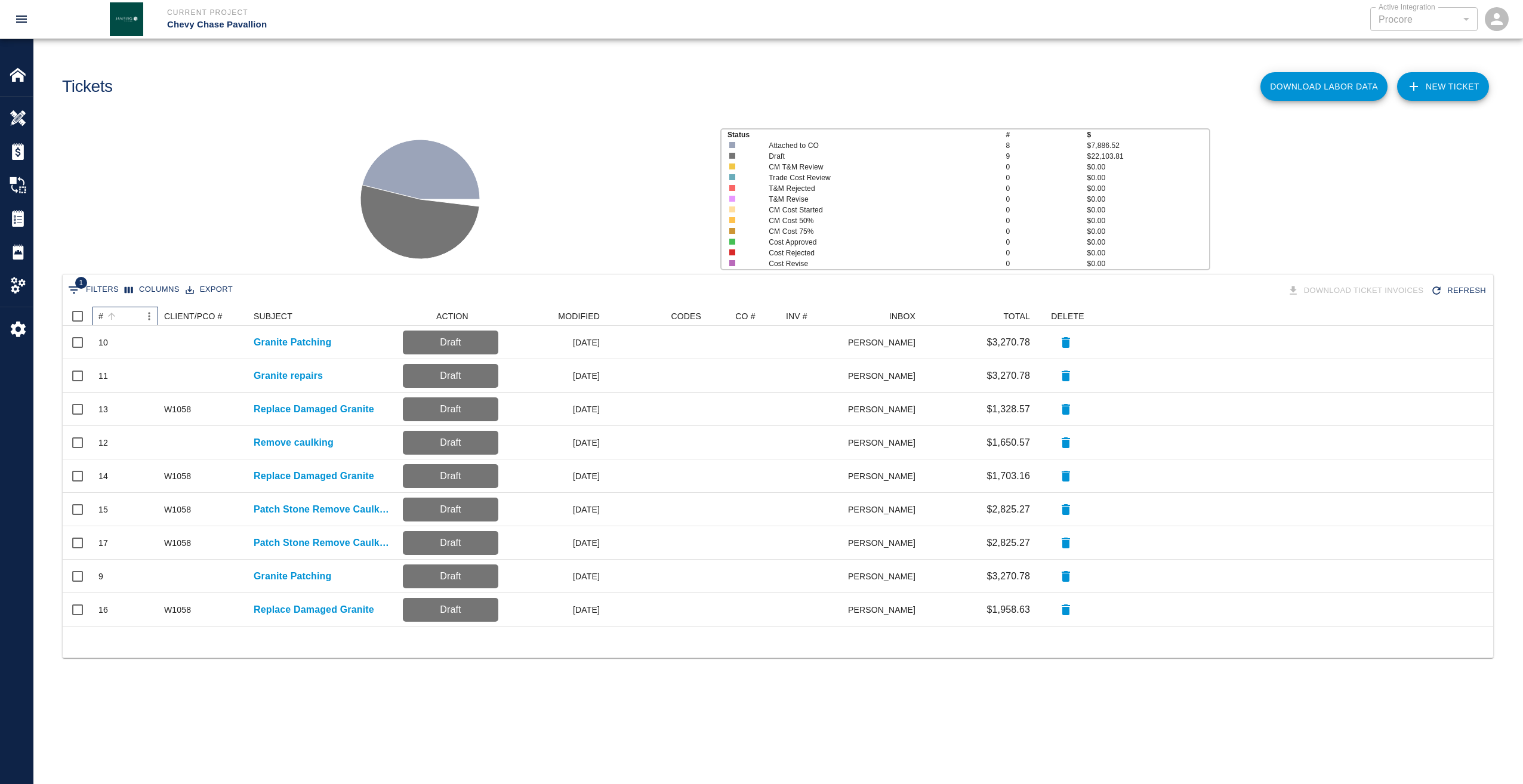
click at [101, 318] on div "#" at bounding box center [100, 316] width 5 height 19
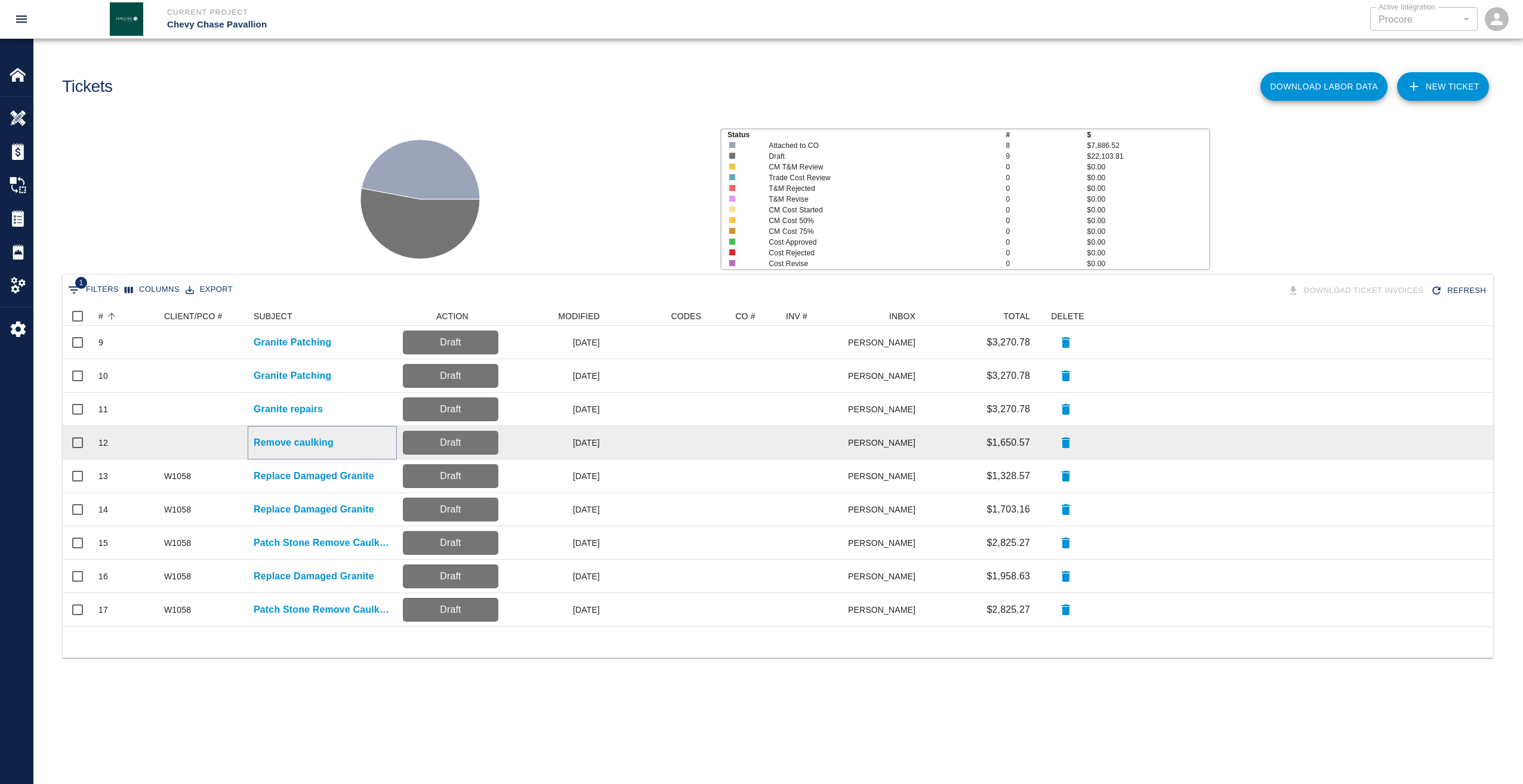
click at [263, 444] on p "Remove caulking" at bounding box center [293, 443] width 80 height 14
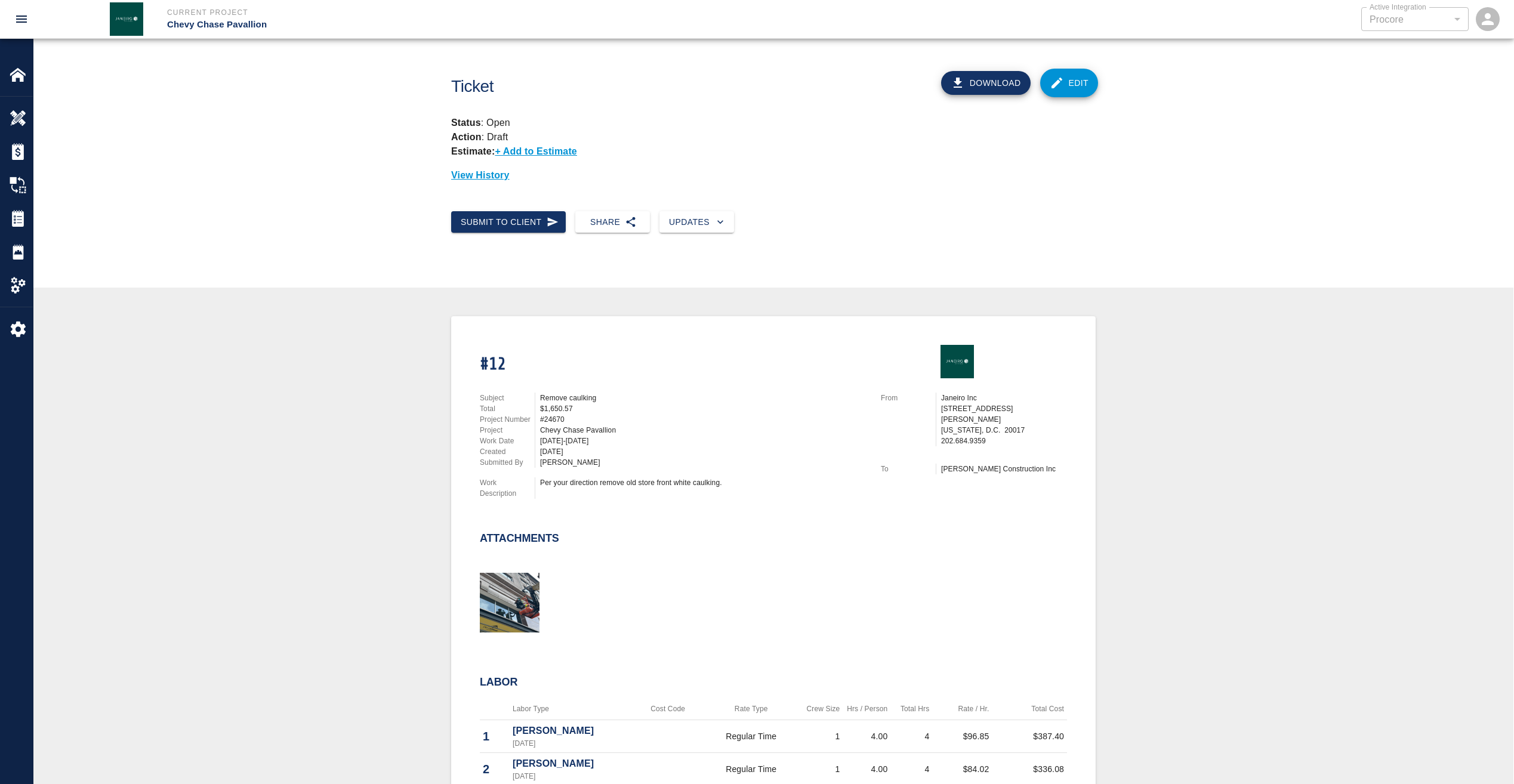
click at [1077, 81] on link "Edit" at bounding box center [1069, 83] width 59 height 28
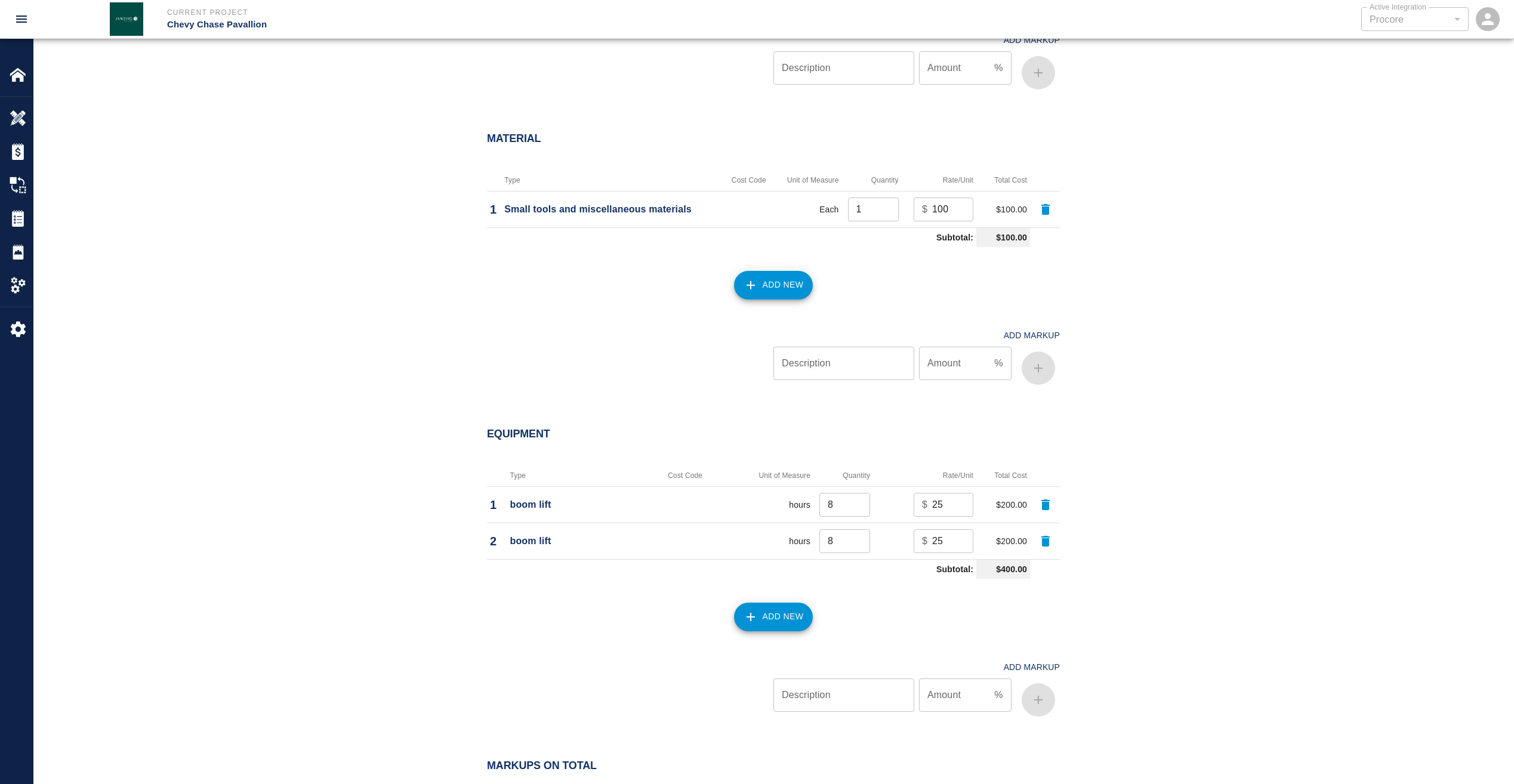
scroll to position [1014, 0]
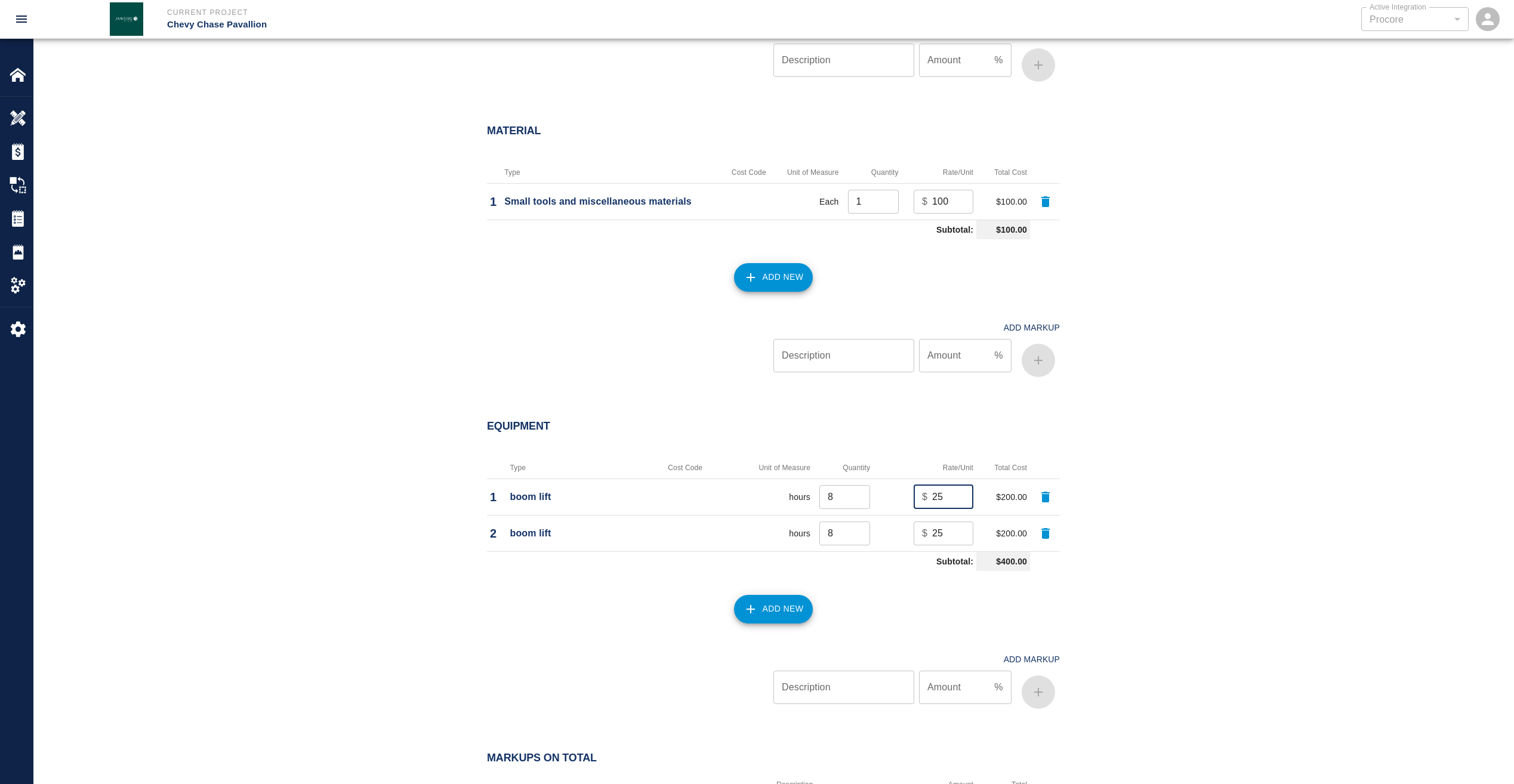
click at [950, 498] on input "25" at bounding box center [953, 497] width 41 height 24
drag, startPoint x: 950, startPoint y: 498, endPoint x: 914, endPoint y: 499, distance: 36.0
click at [914, 499] on div "$ 25 ​" at bounding box center [944, 497] width 59 height 24
type input "50"
click at [934, 533] on input "25" at bounding box center [953, 534] width 41 height 24
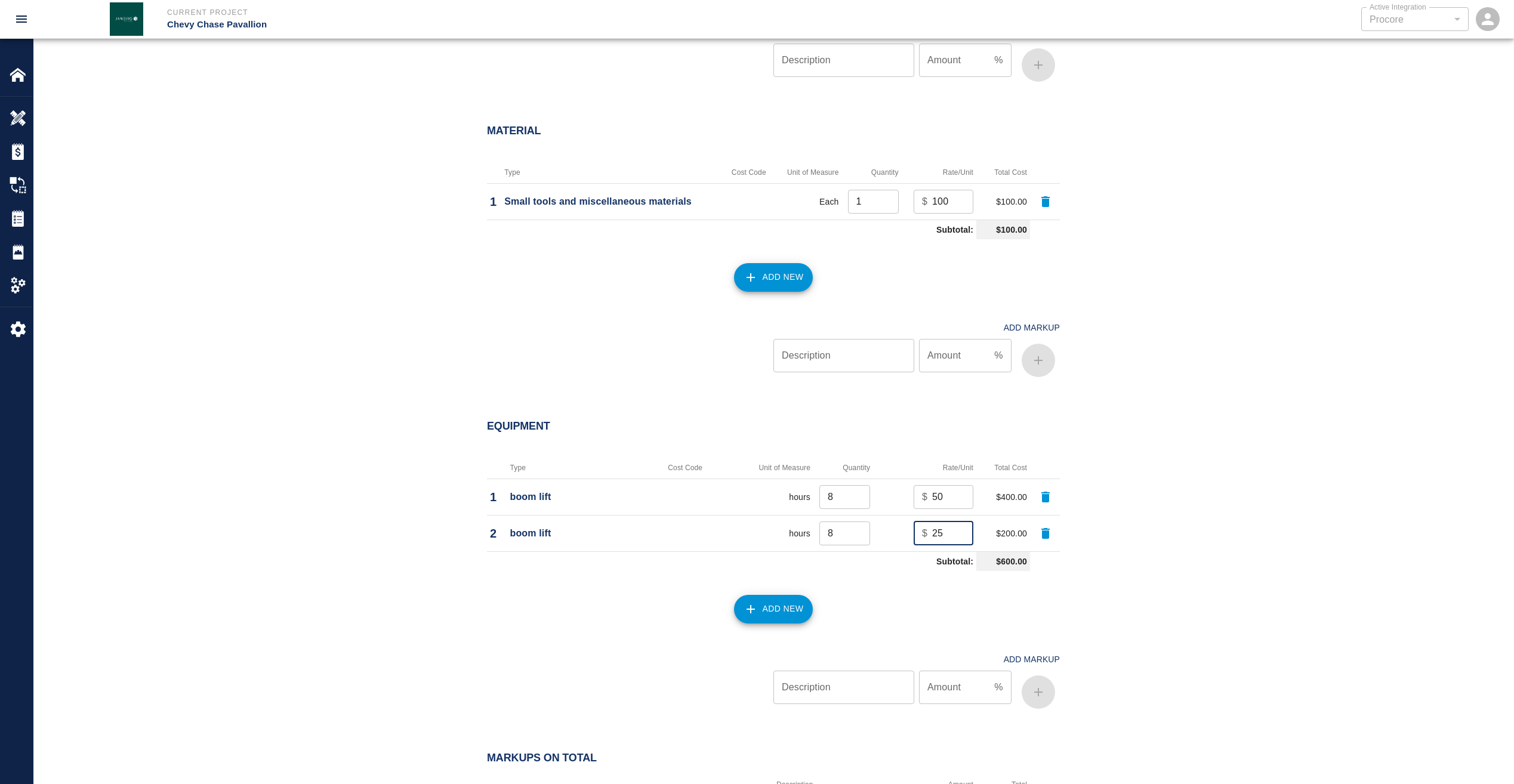
drag, startPoint x: 941, startPoint y: 531, endPoint x: 919, endPoint y: 531, distance: 22.0
click at [919, 531] on div "$ 25 ​" at bounding box center [944, 534] width 59 height 24
type input "50"
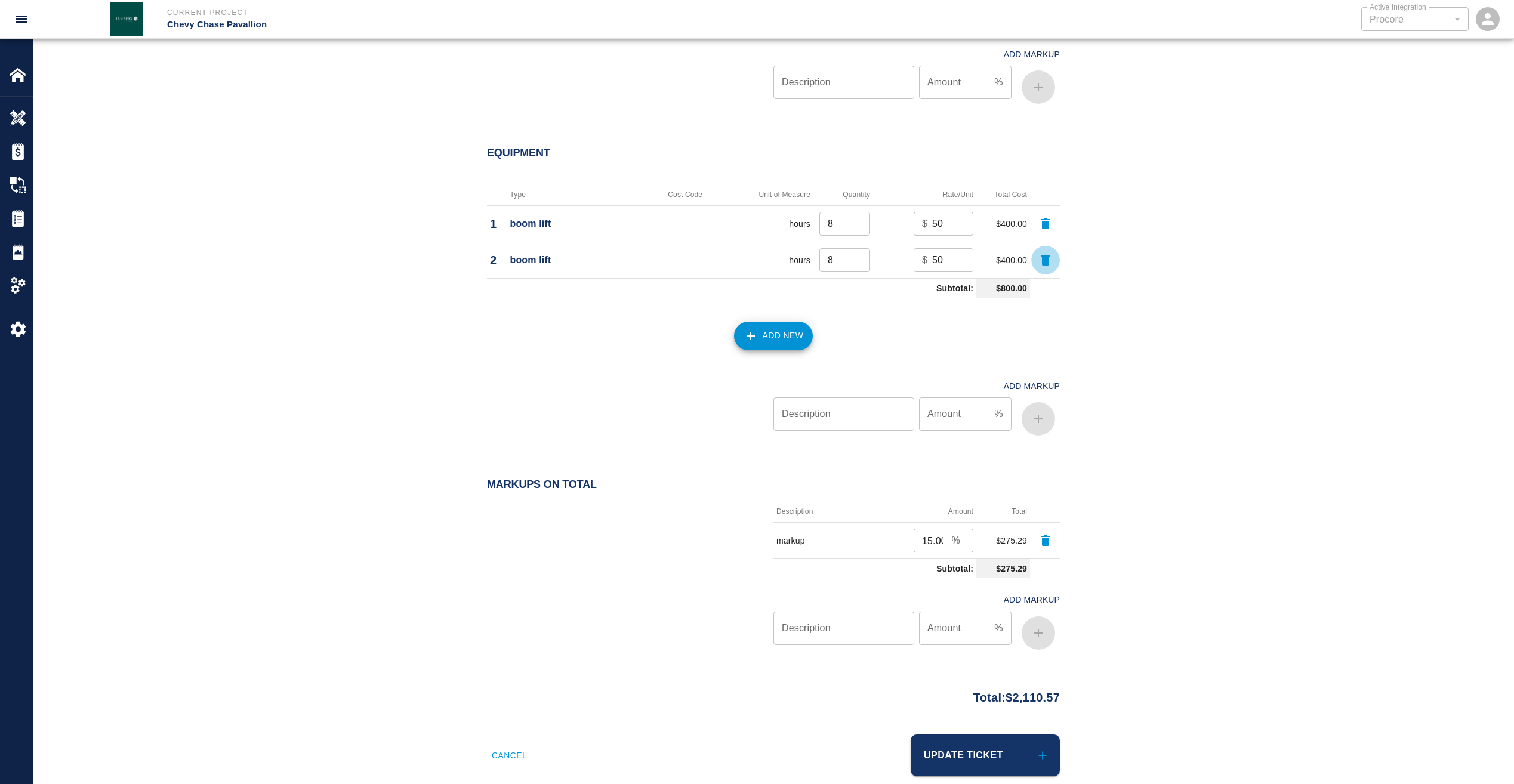
scroll to position [1308, 0]
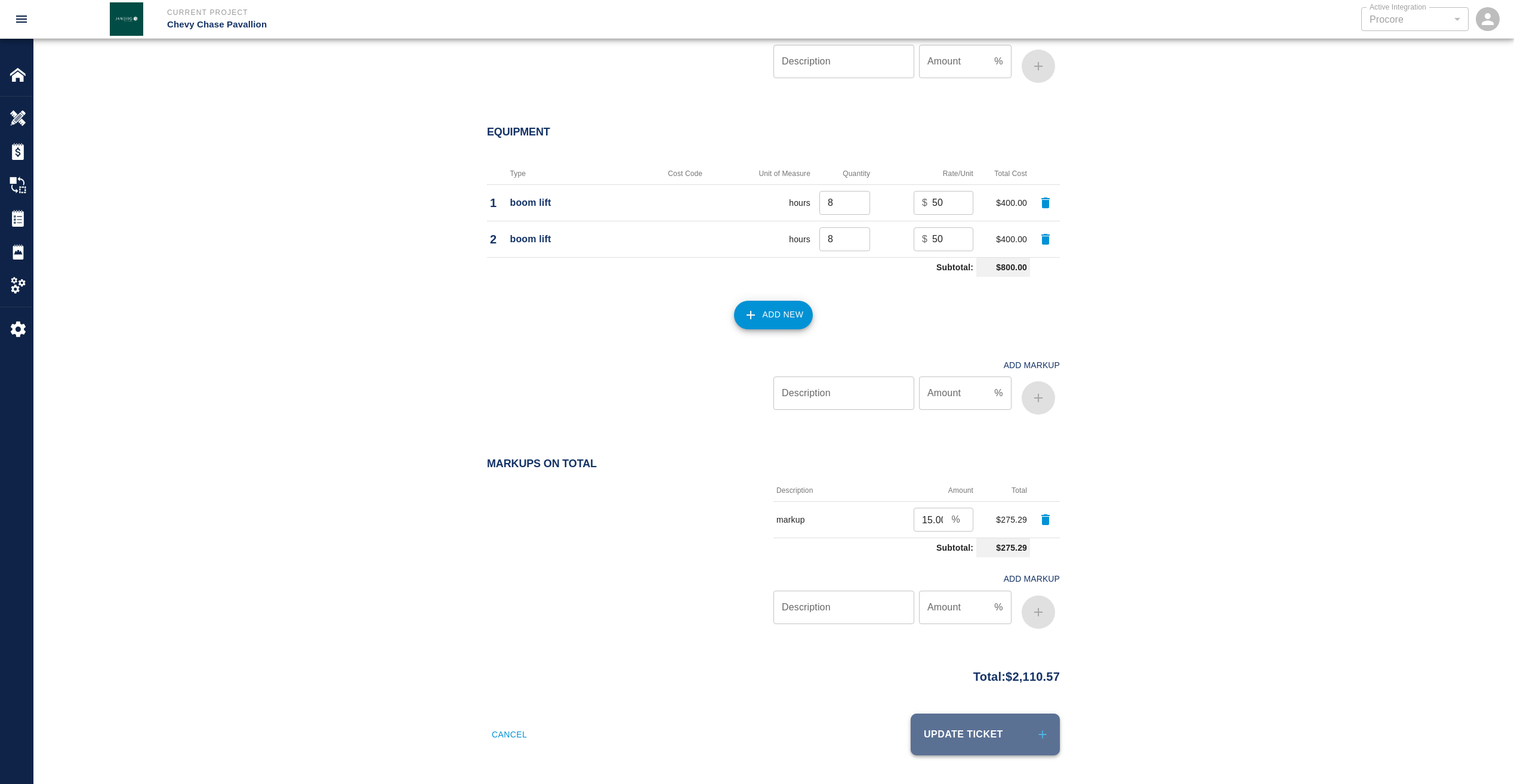
click at [975, 732] on button "Update Ticket" at bounding box center [985, 734] width 149 height 42
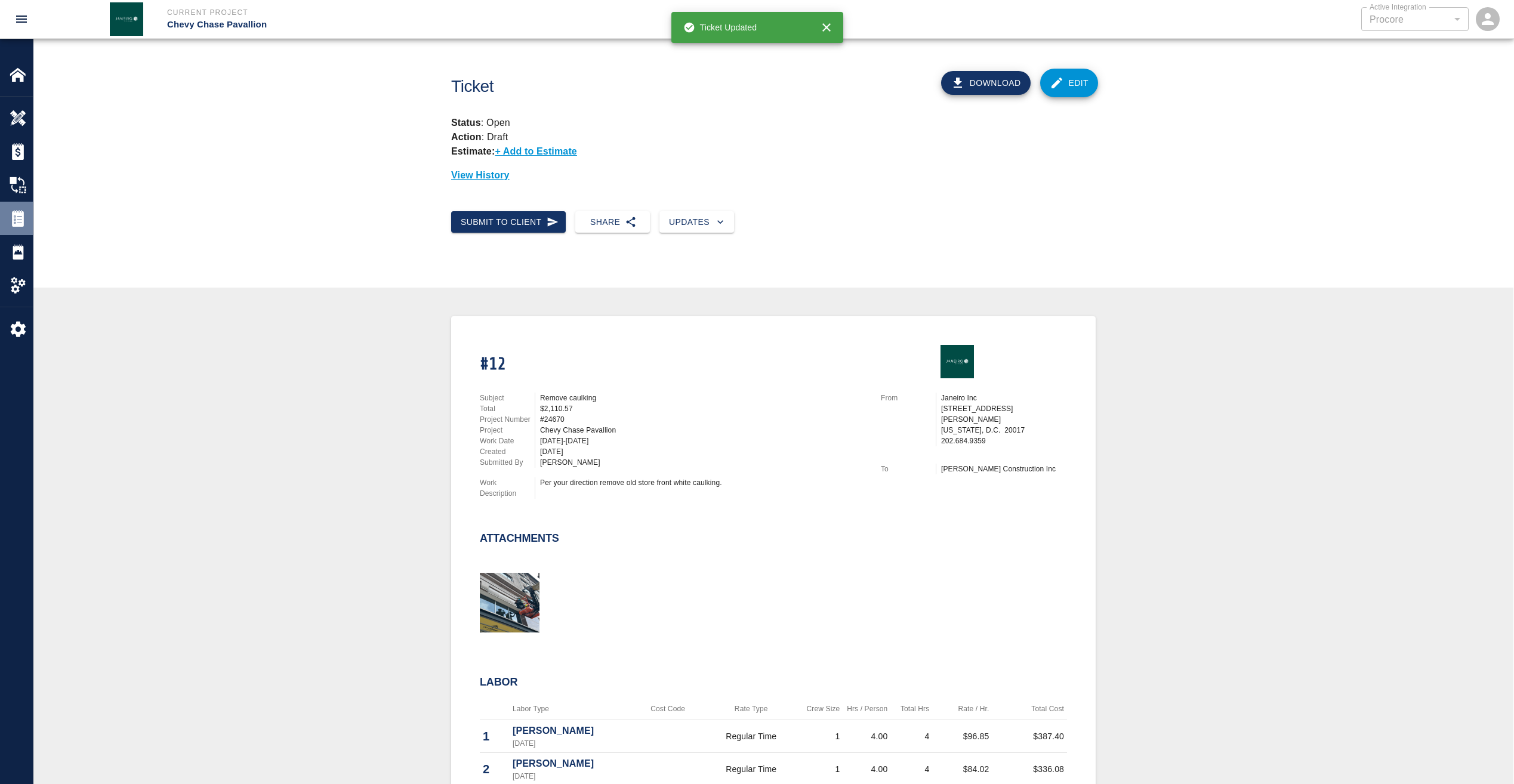
click at [25, 218] on img at bounding box center [18, 219] width 17 height 17
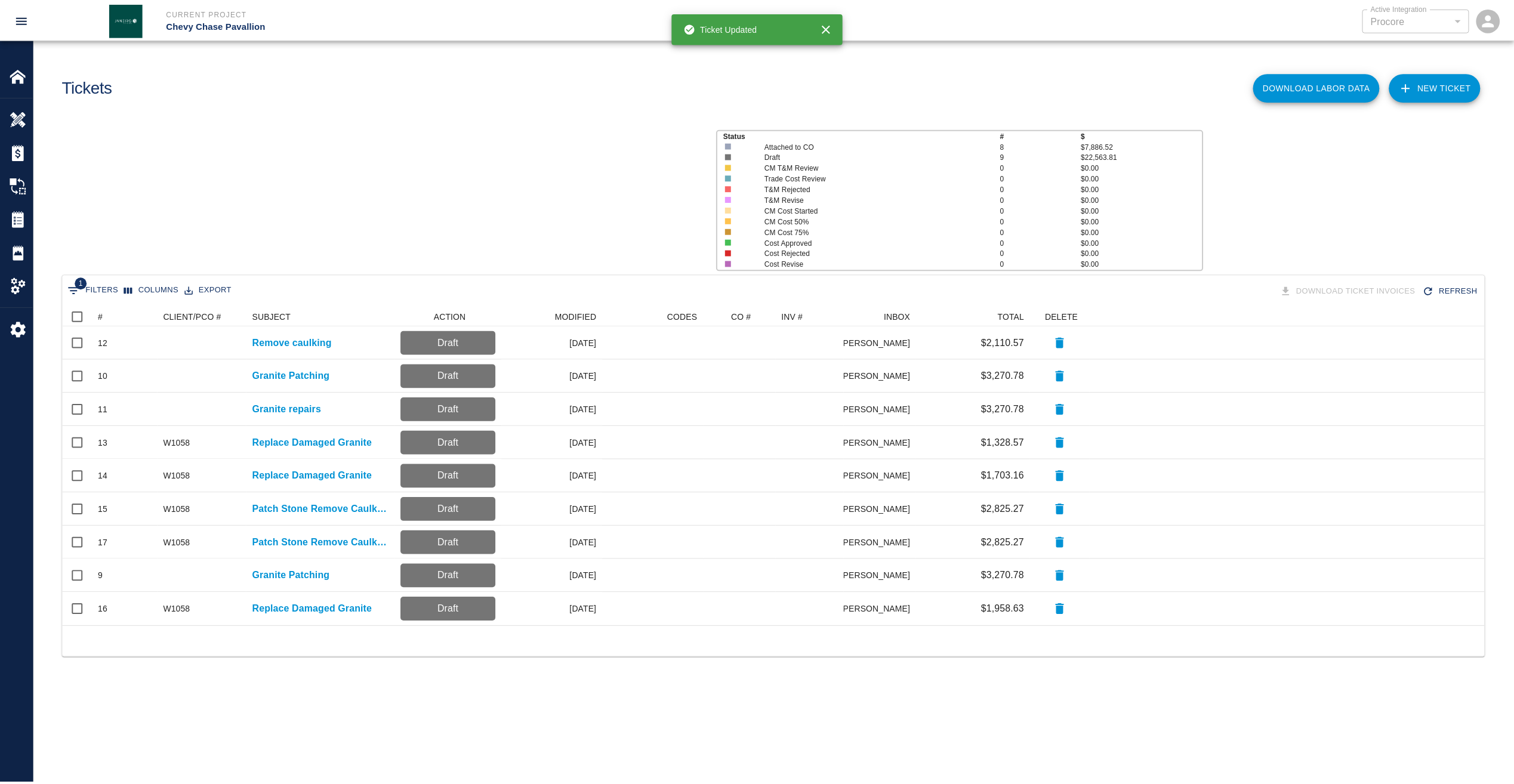
scroll to position [311, 1422]
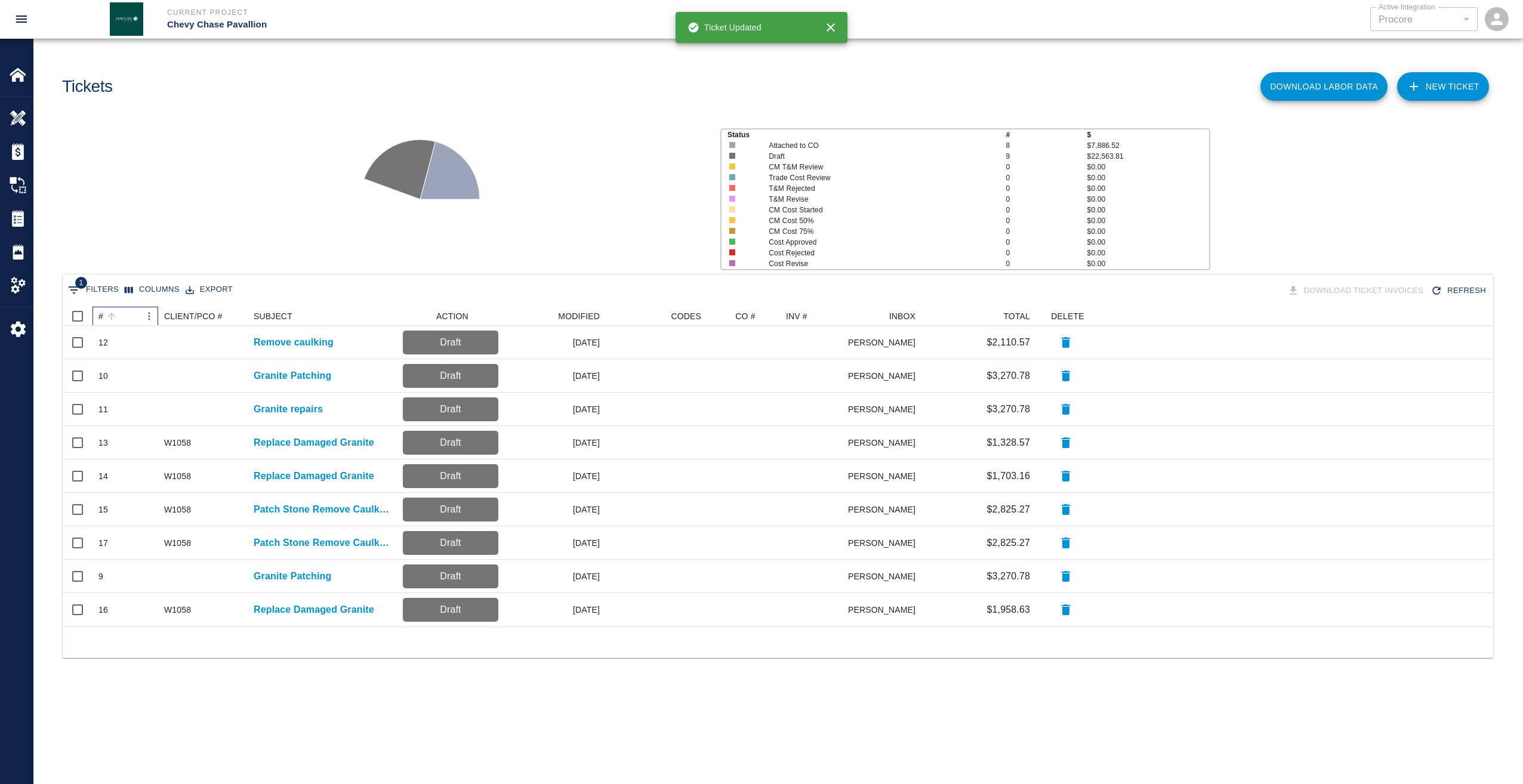
click at [103, 318] on div "#" at bounding box center [100, 316] width 5 height 19
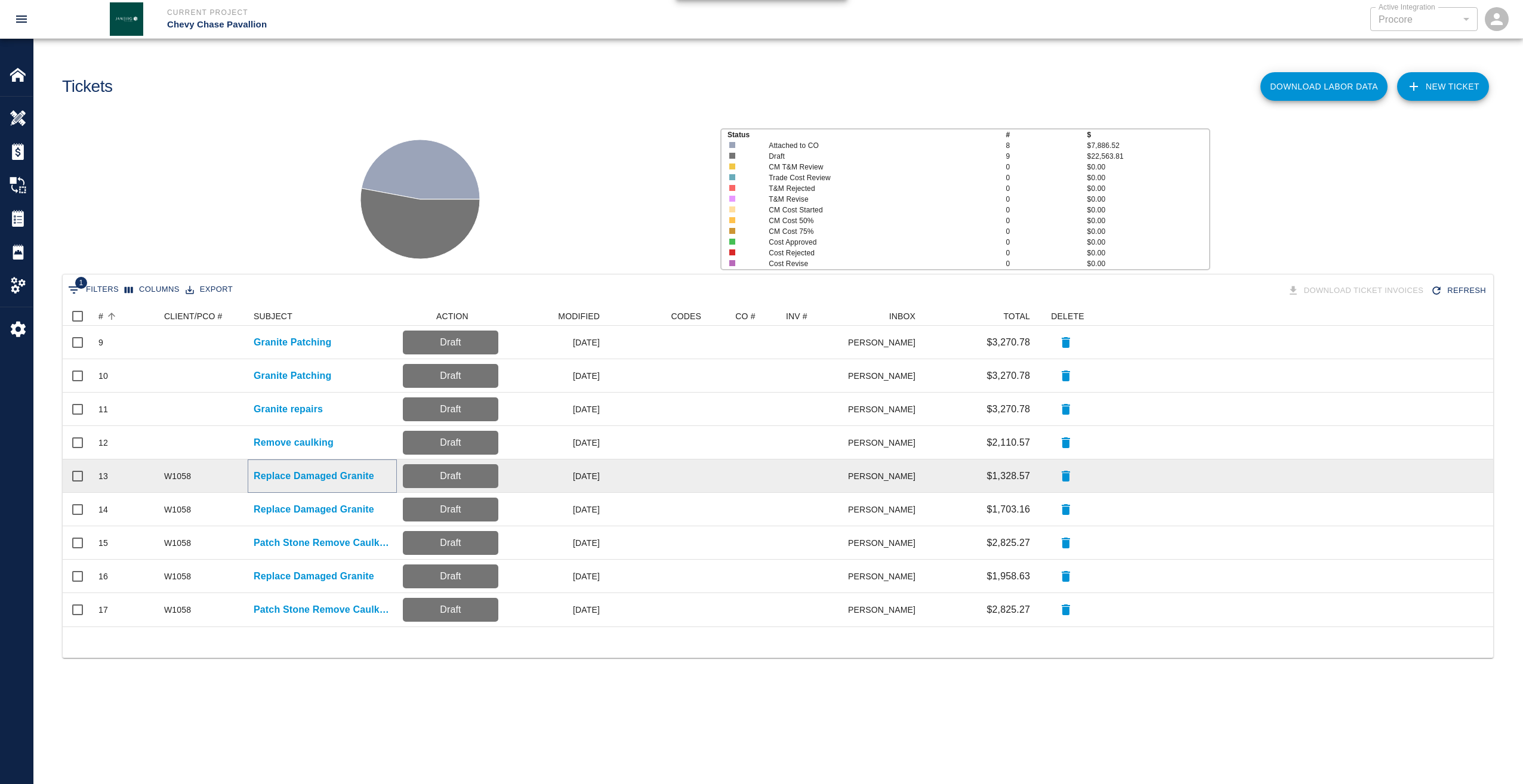
click at [284, 469] on p "Replace Damaged Granite" at bounding box center [314, 476] width 120 height 14
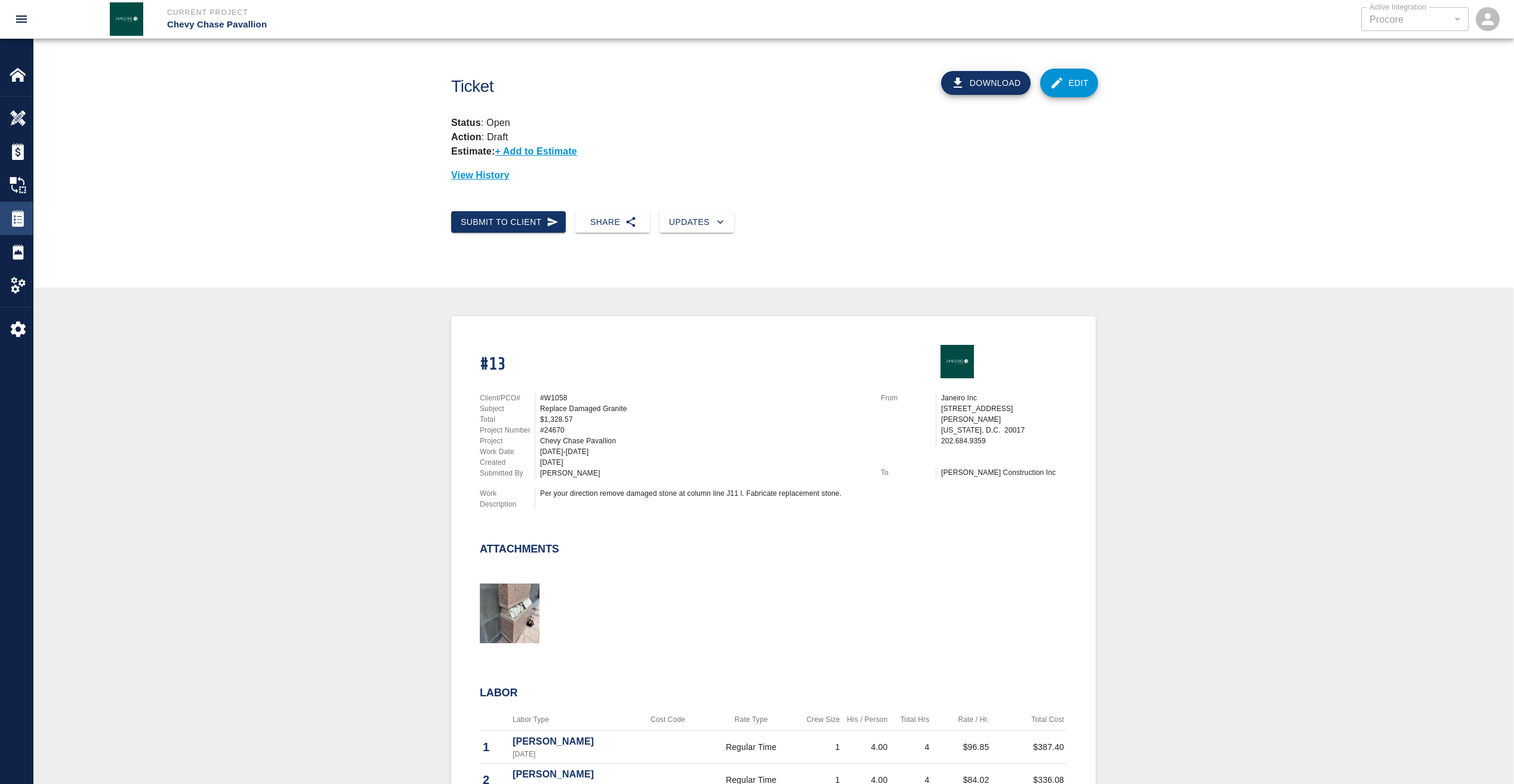
click at [14, 220] on img at bounding box center [18, 219] width 17 height 17
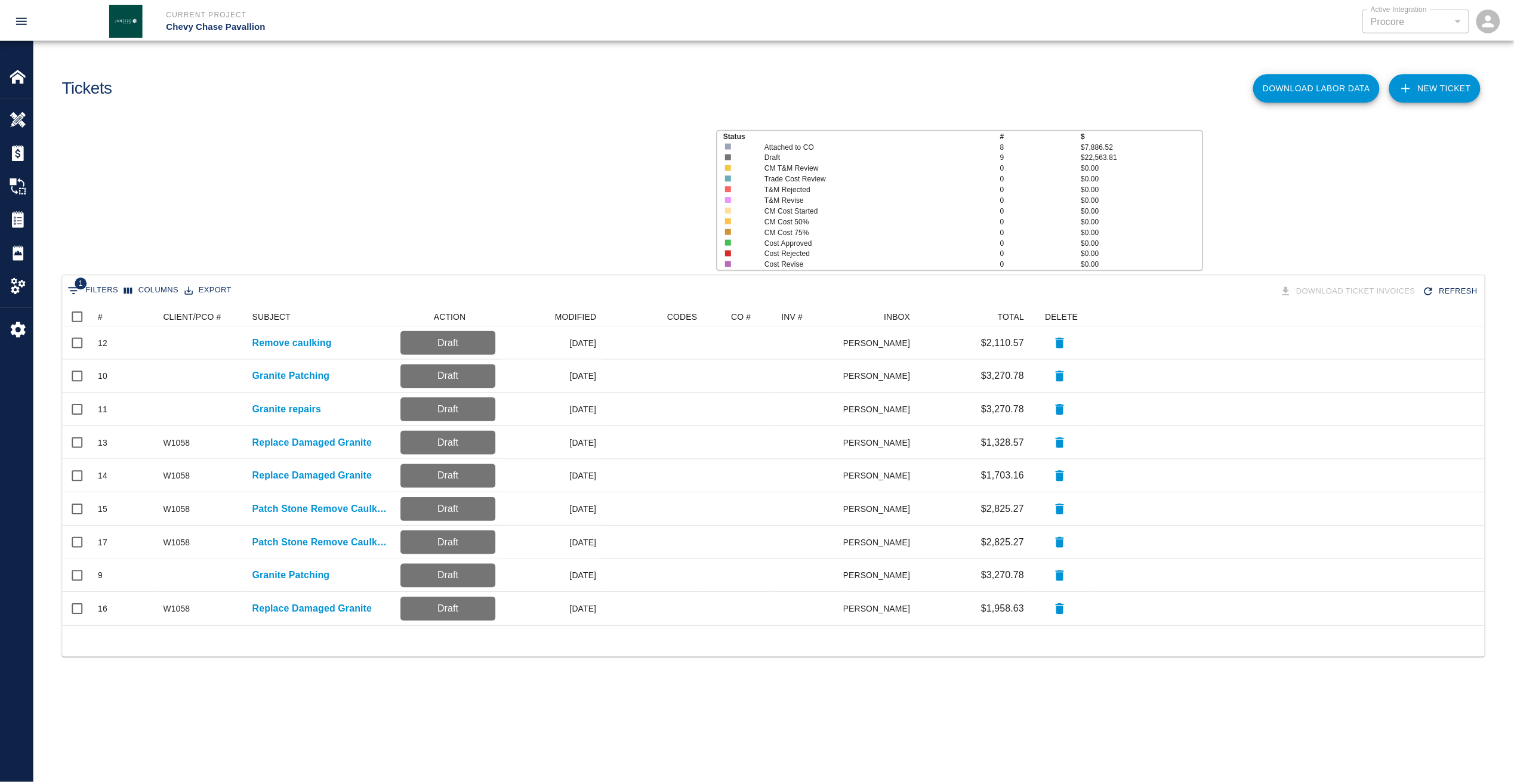
scroll to position [311, 1422]
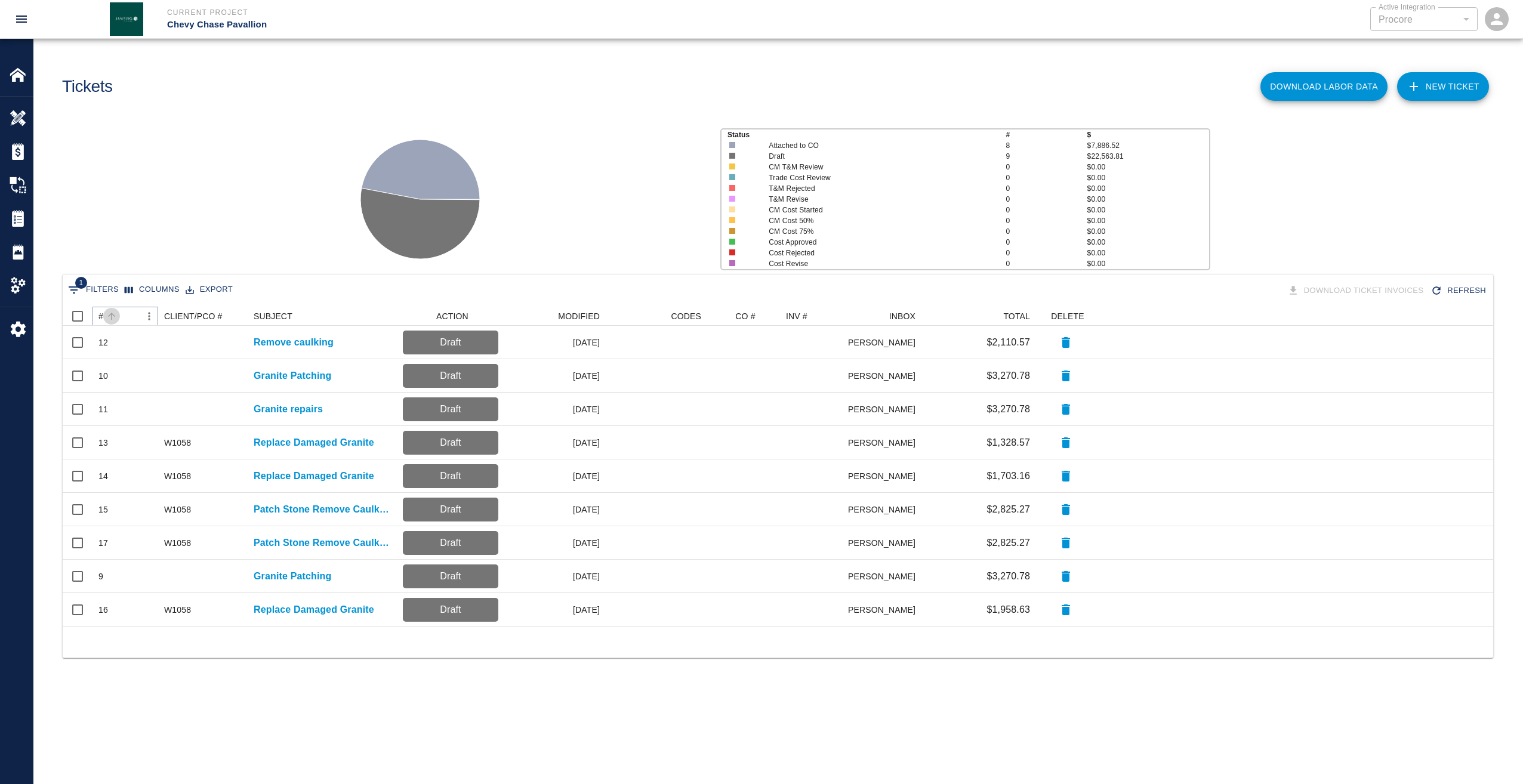
click at [105, 318] on button "Sort" at bounding box center [112, 316] width 17 height 17
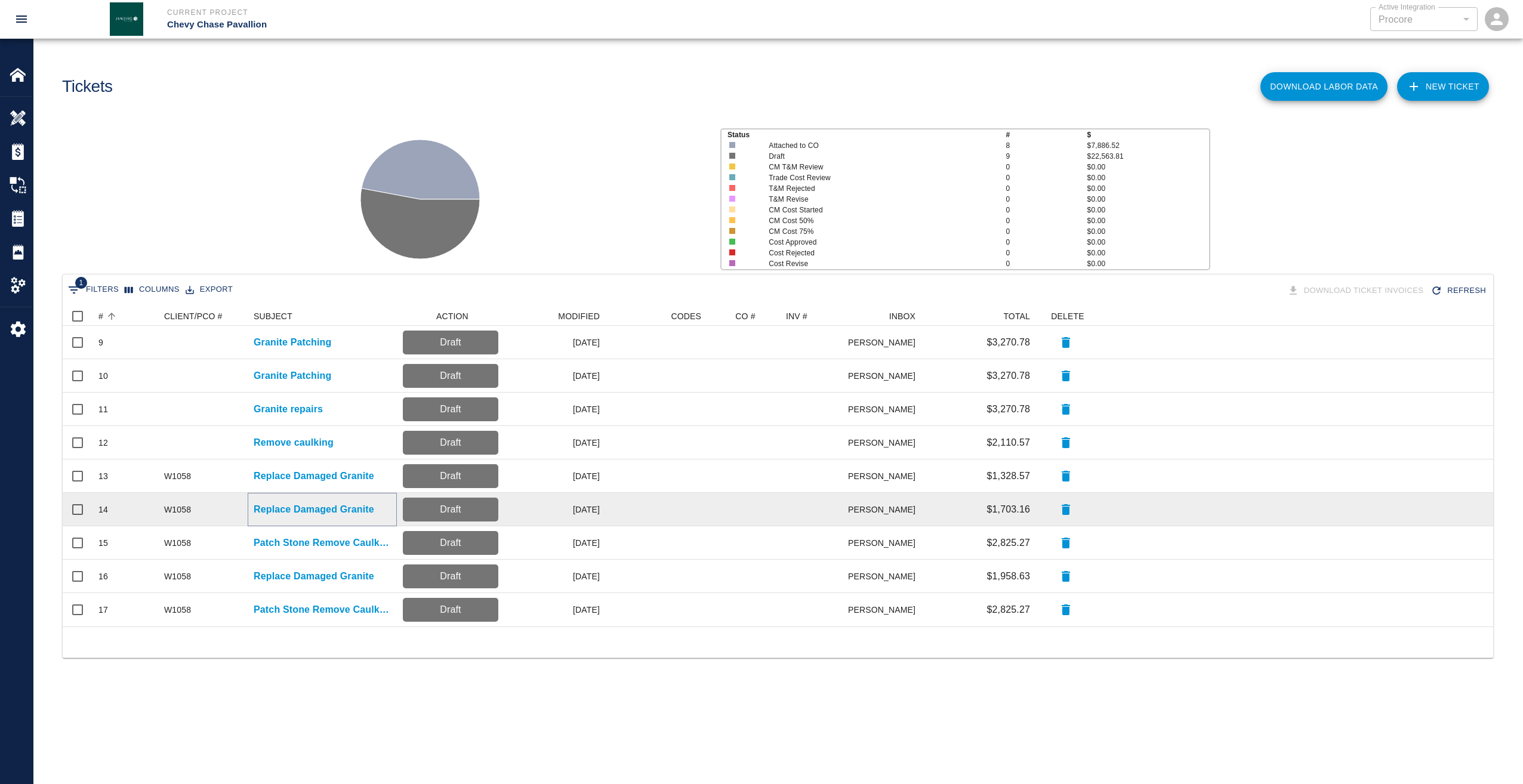
click at [287, 508] on p "Replace Damaged Granite" at bounding box center [314, 509] width 120 height 14
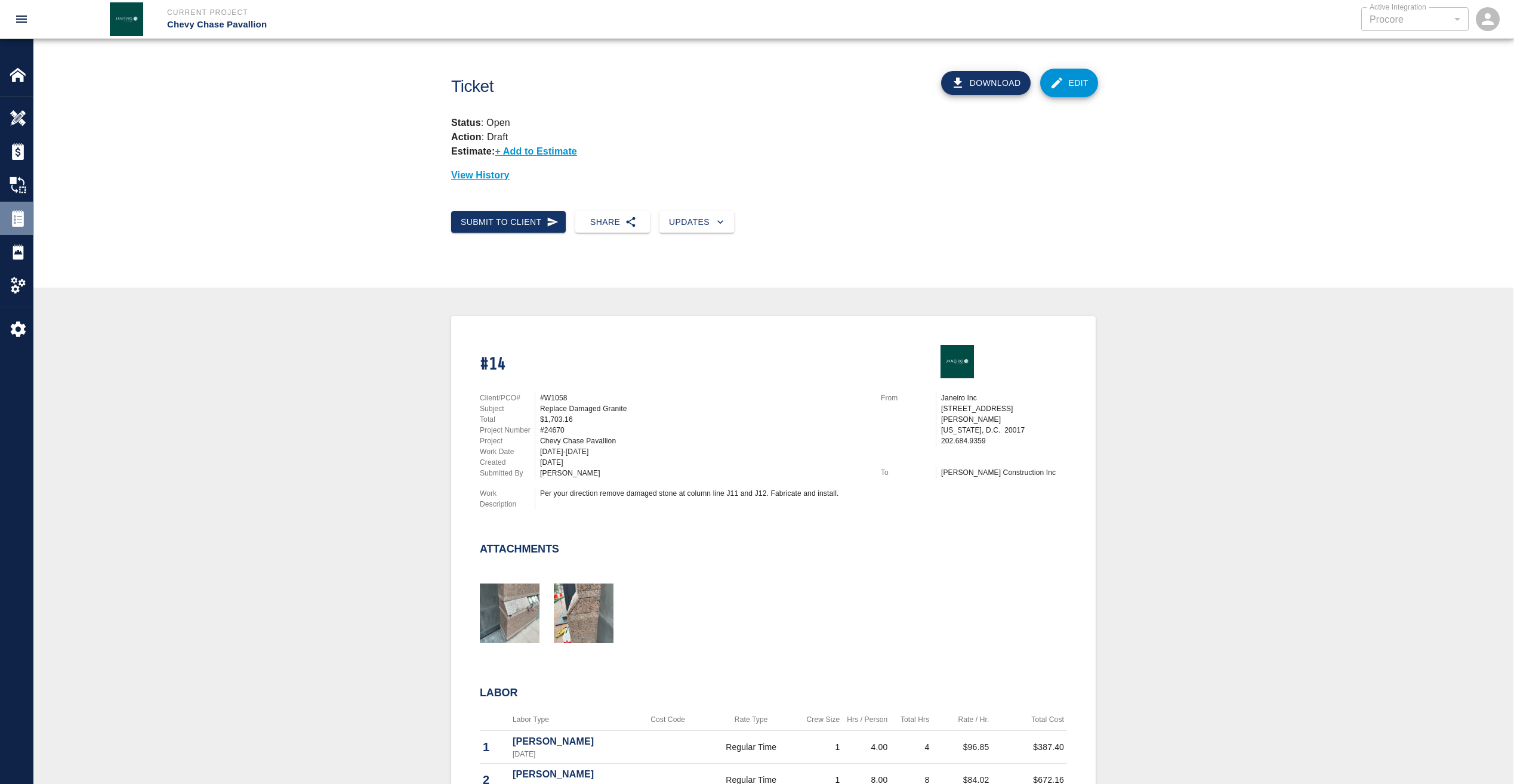
click at [19, 217] on img at bounding box center [18, 219] width 17 height 17
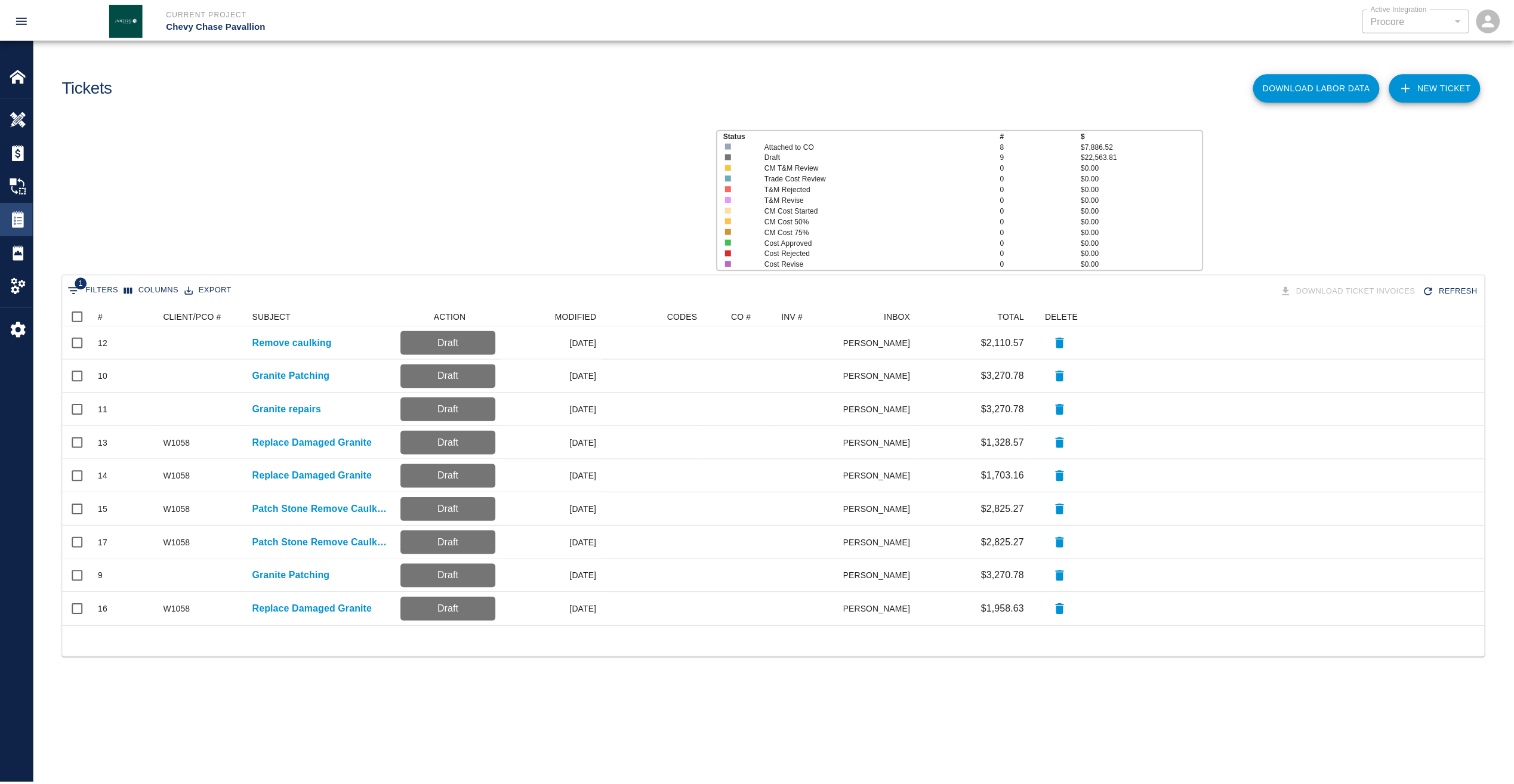
scroll to position [311, 1422]
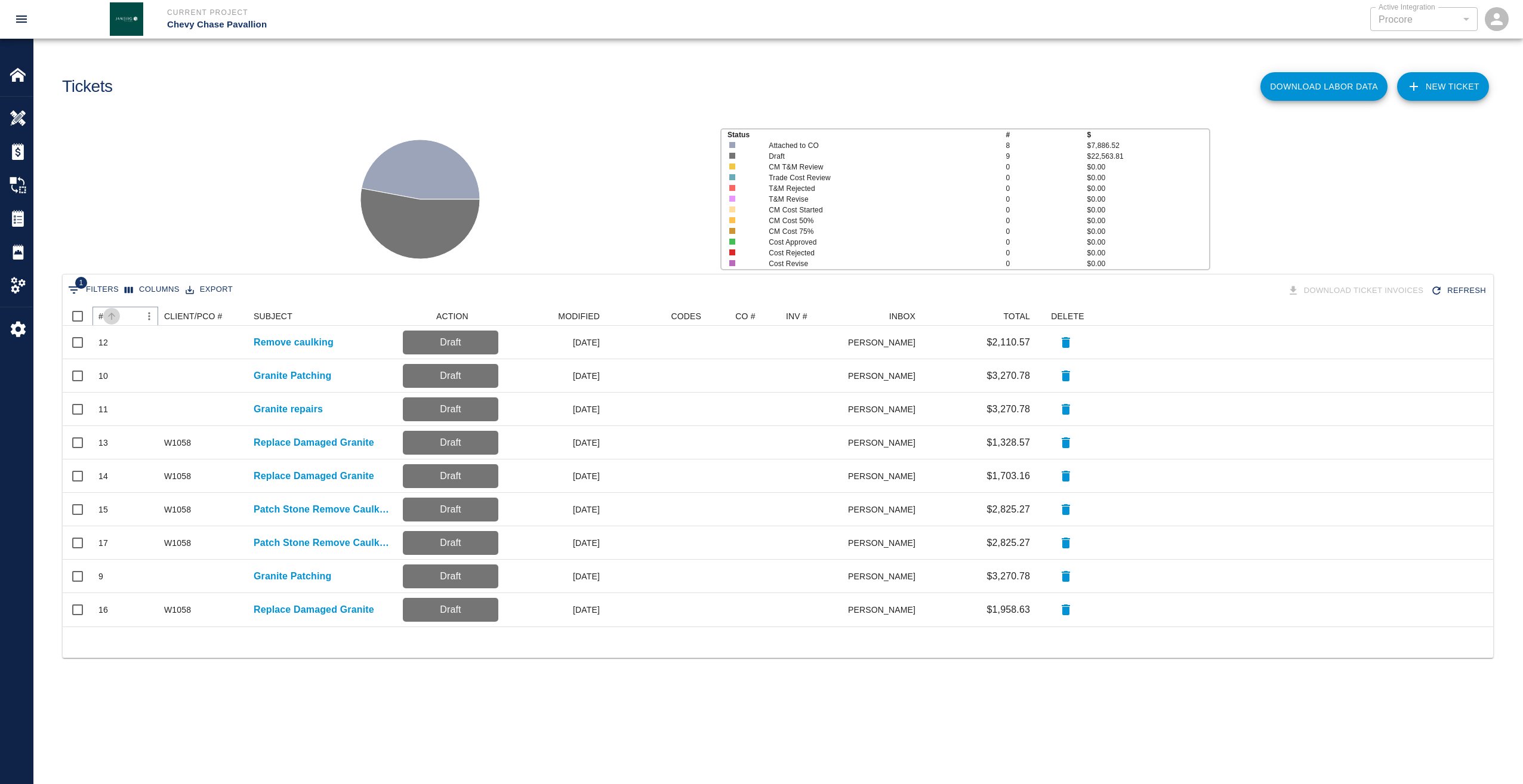
click at [106, 312] on icon "Sort" at bounding box center [111, 316] width 11 height 11
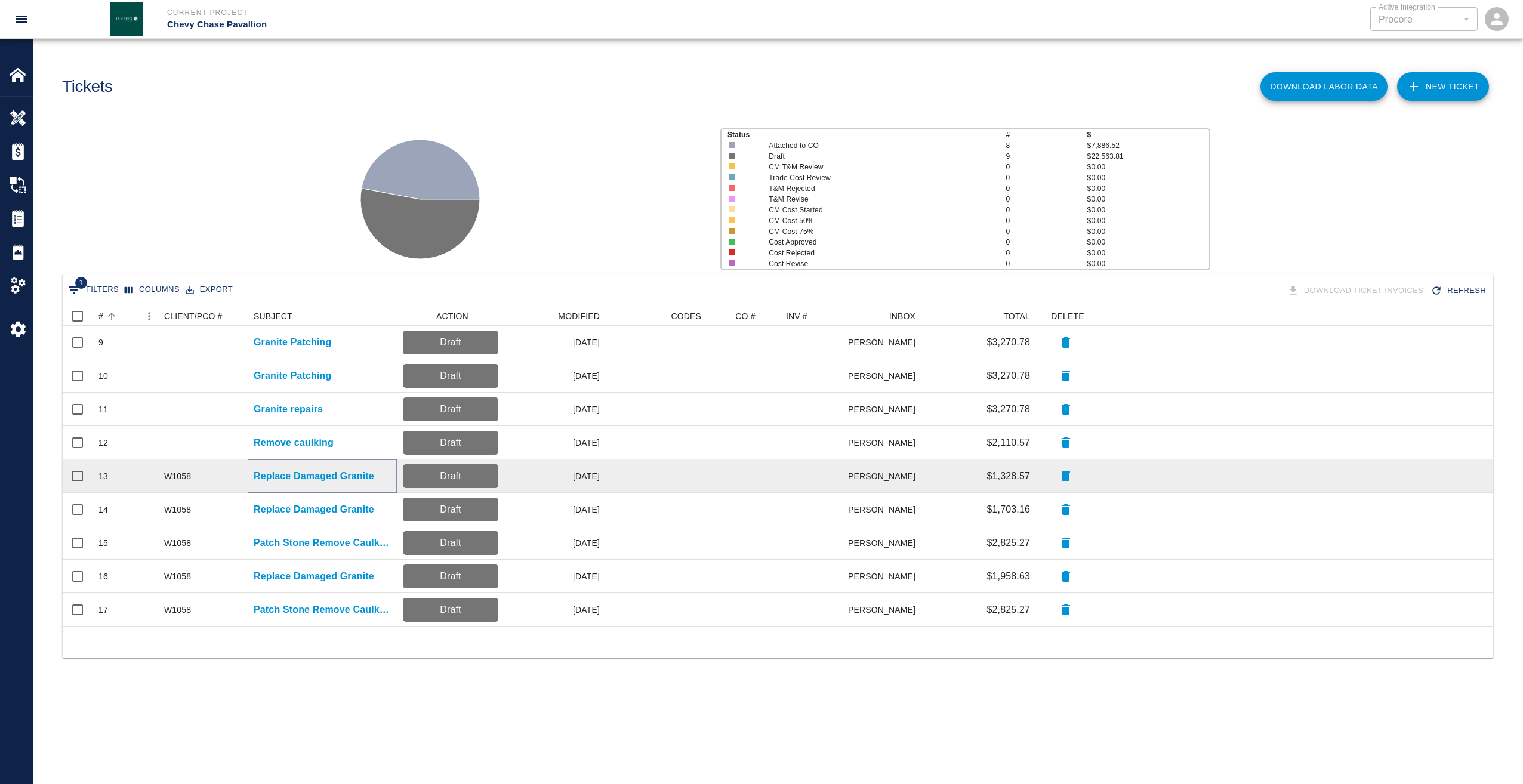
click at [275, 478] on p "Replace Damaged Granite" at bounding box center [314, 476] width 120 height 14
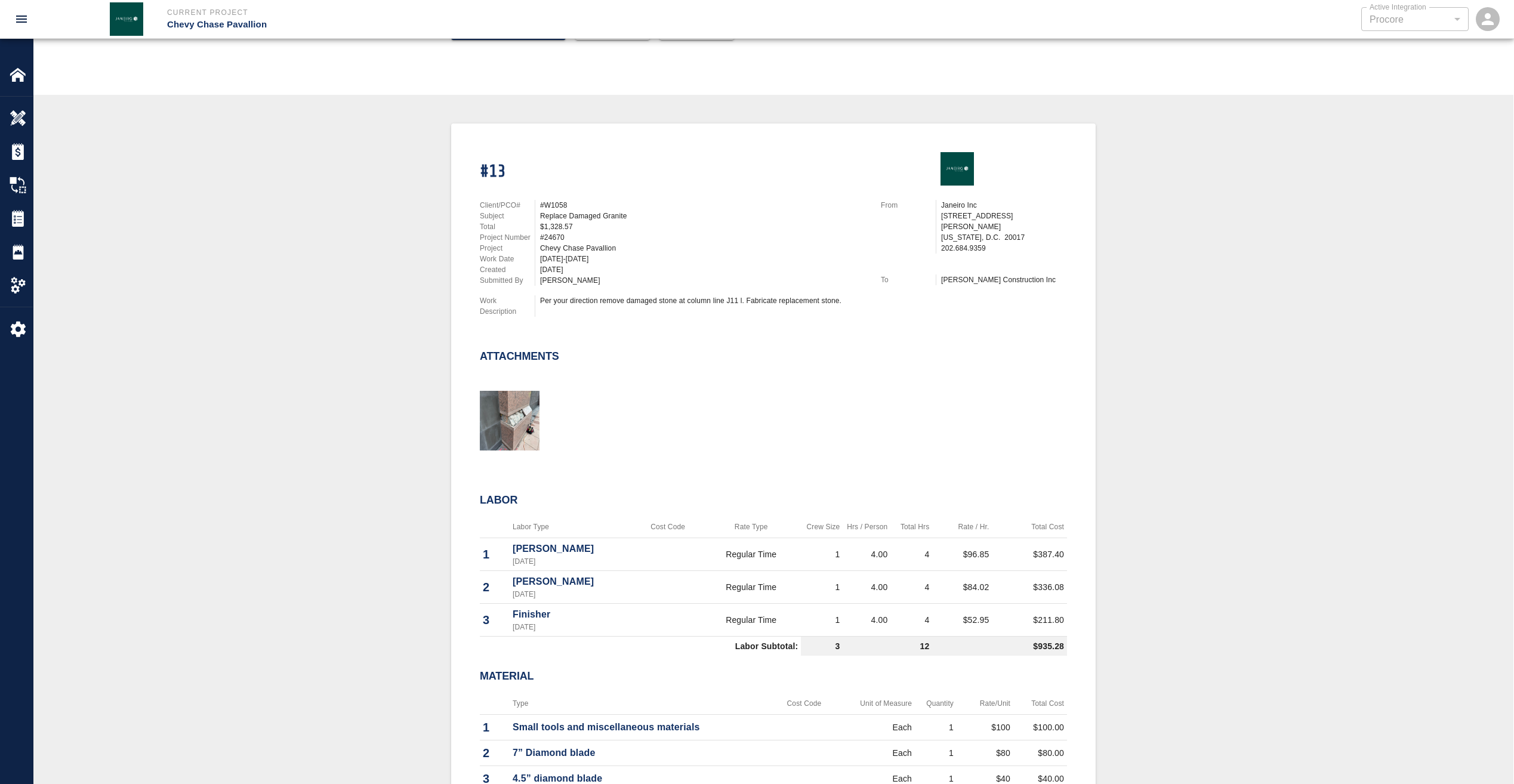
scroll to position [59, 0]
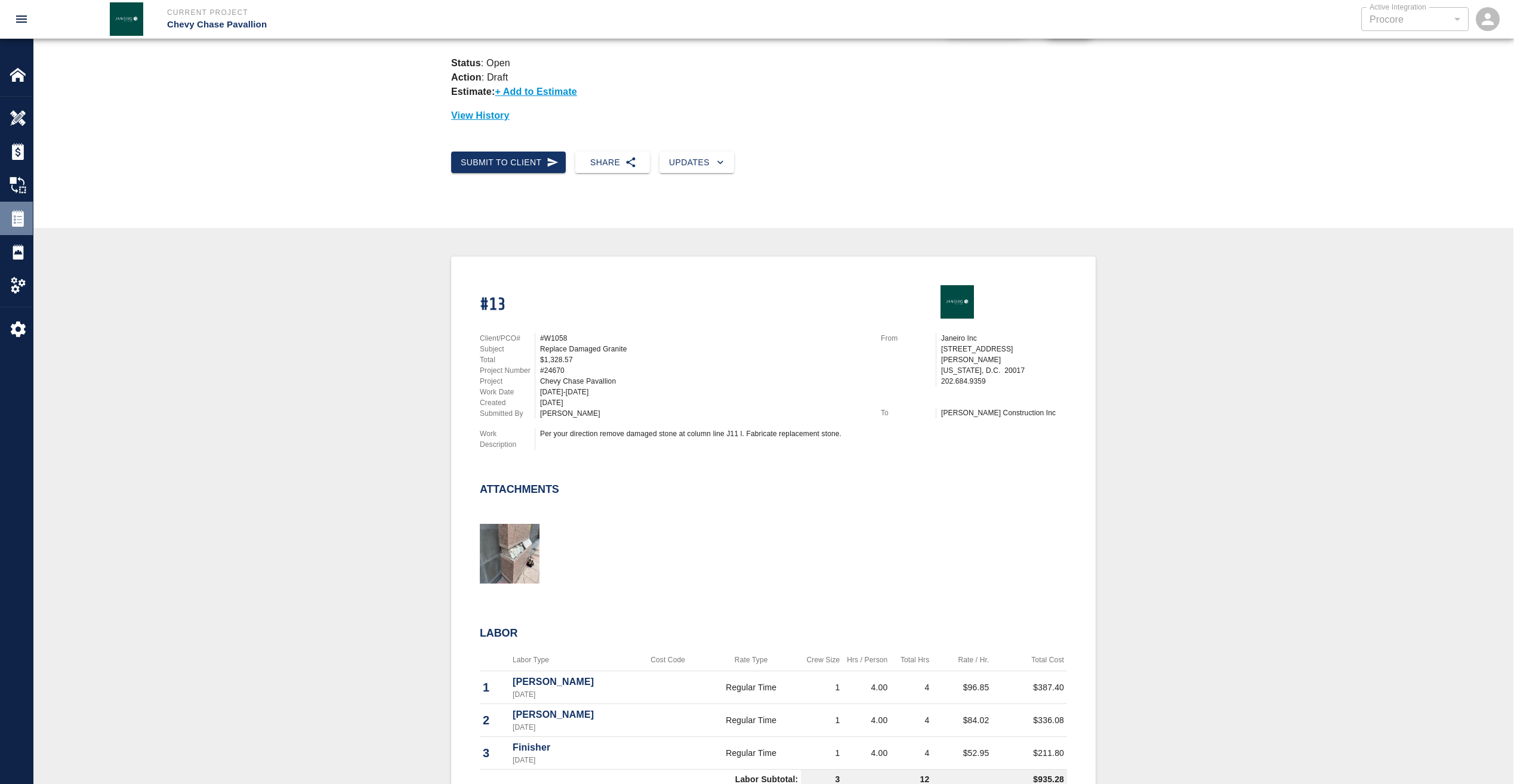
click at [8, 223] on div "Tickets" at bounding box center [16, 218] width 33 height 33
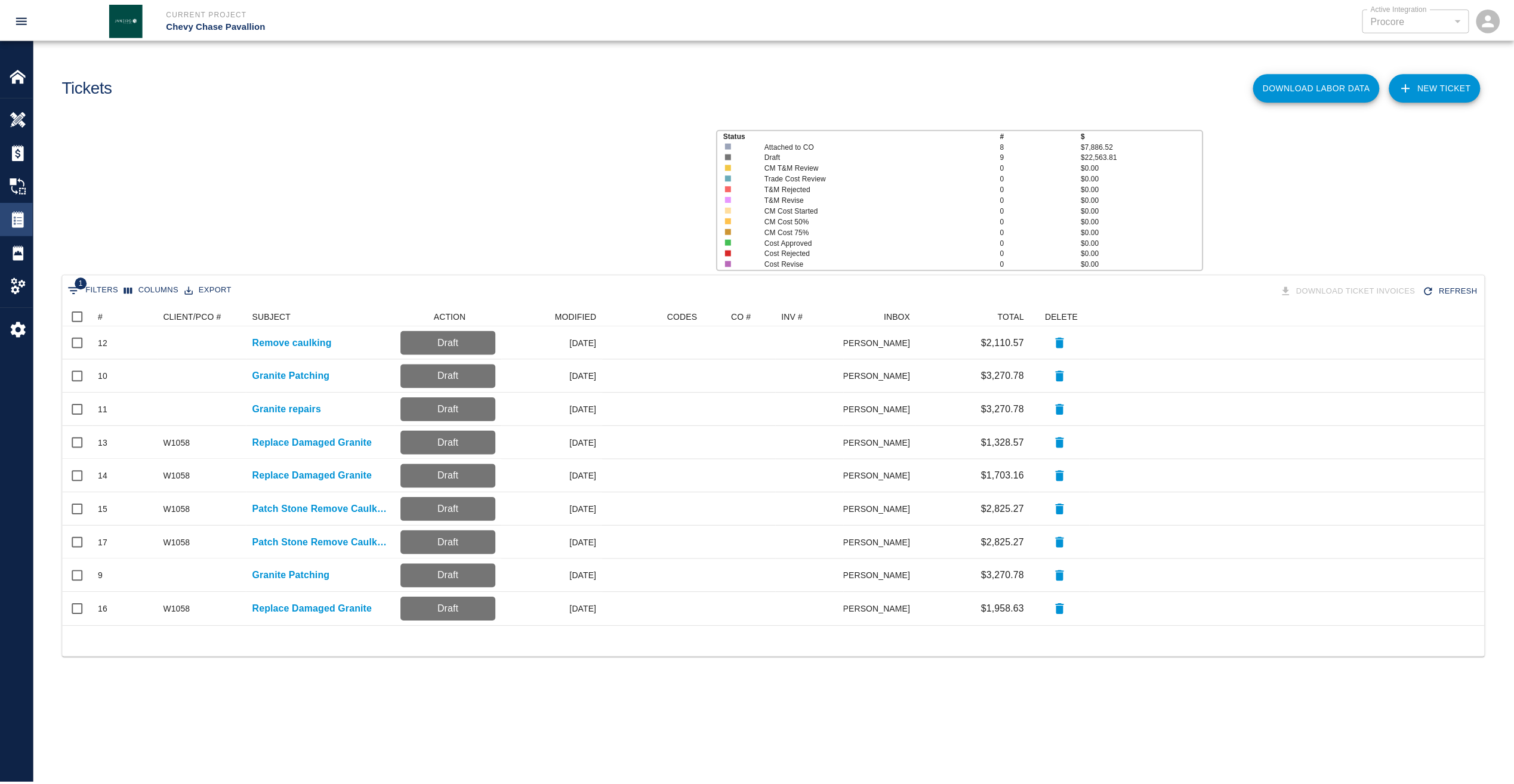
scroll to position [311, 1422]
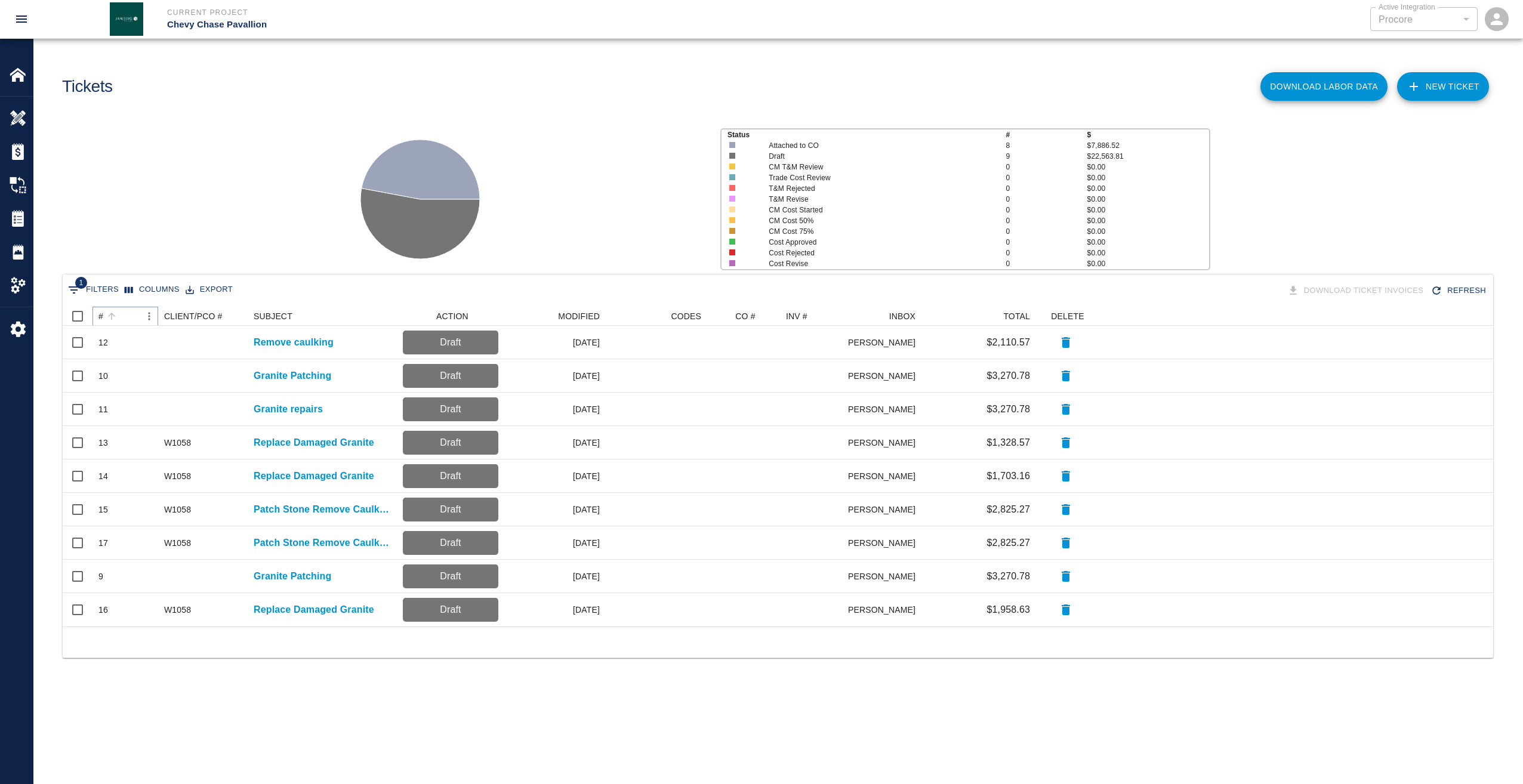
click at [103, 316] on button "Sort" at bounding box center [112, 316] width 17 height 17
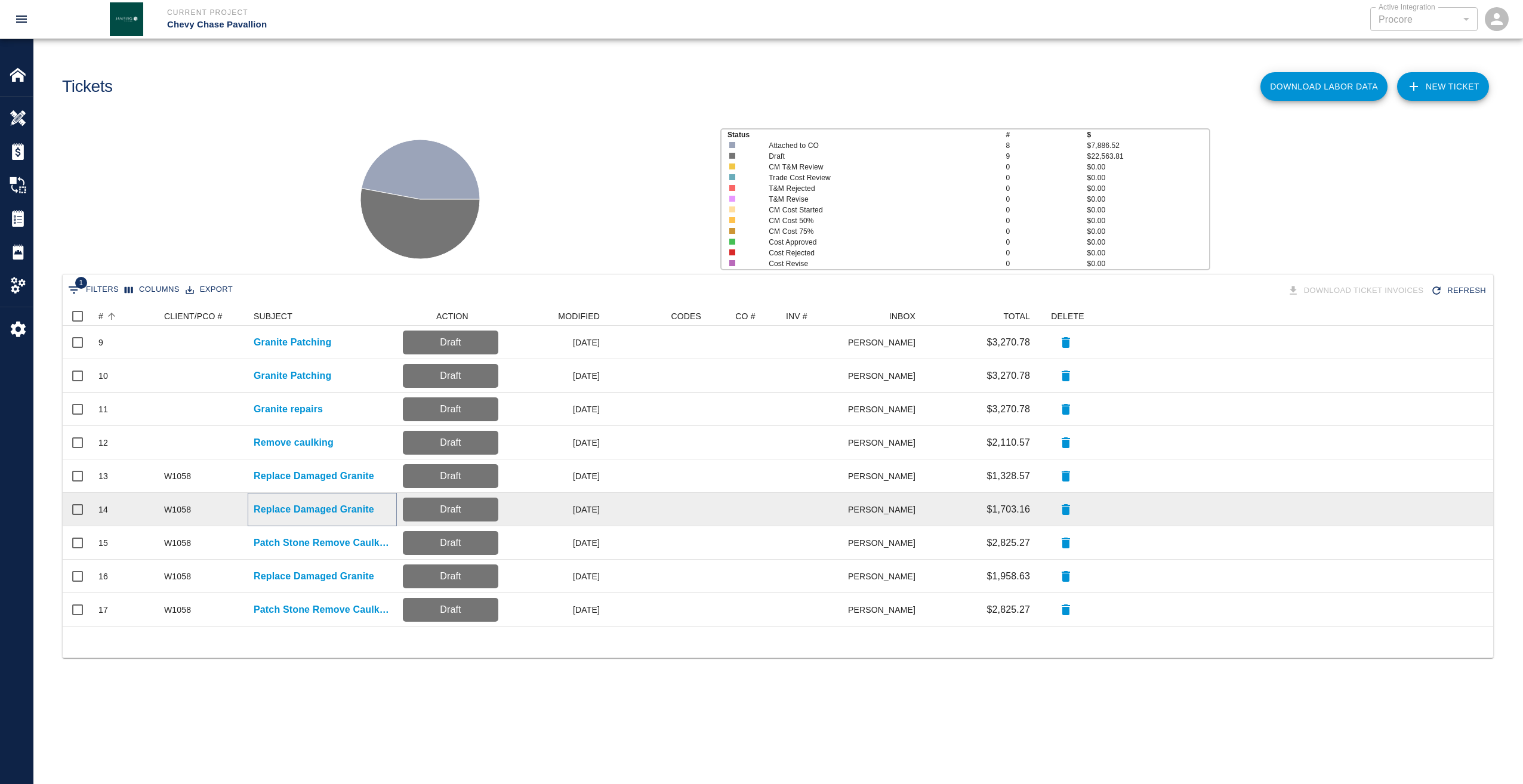
click at [282, 508] on p "Replace Damaged Granite" at bounding box center [314, 509] width 120 height 14
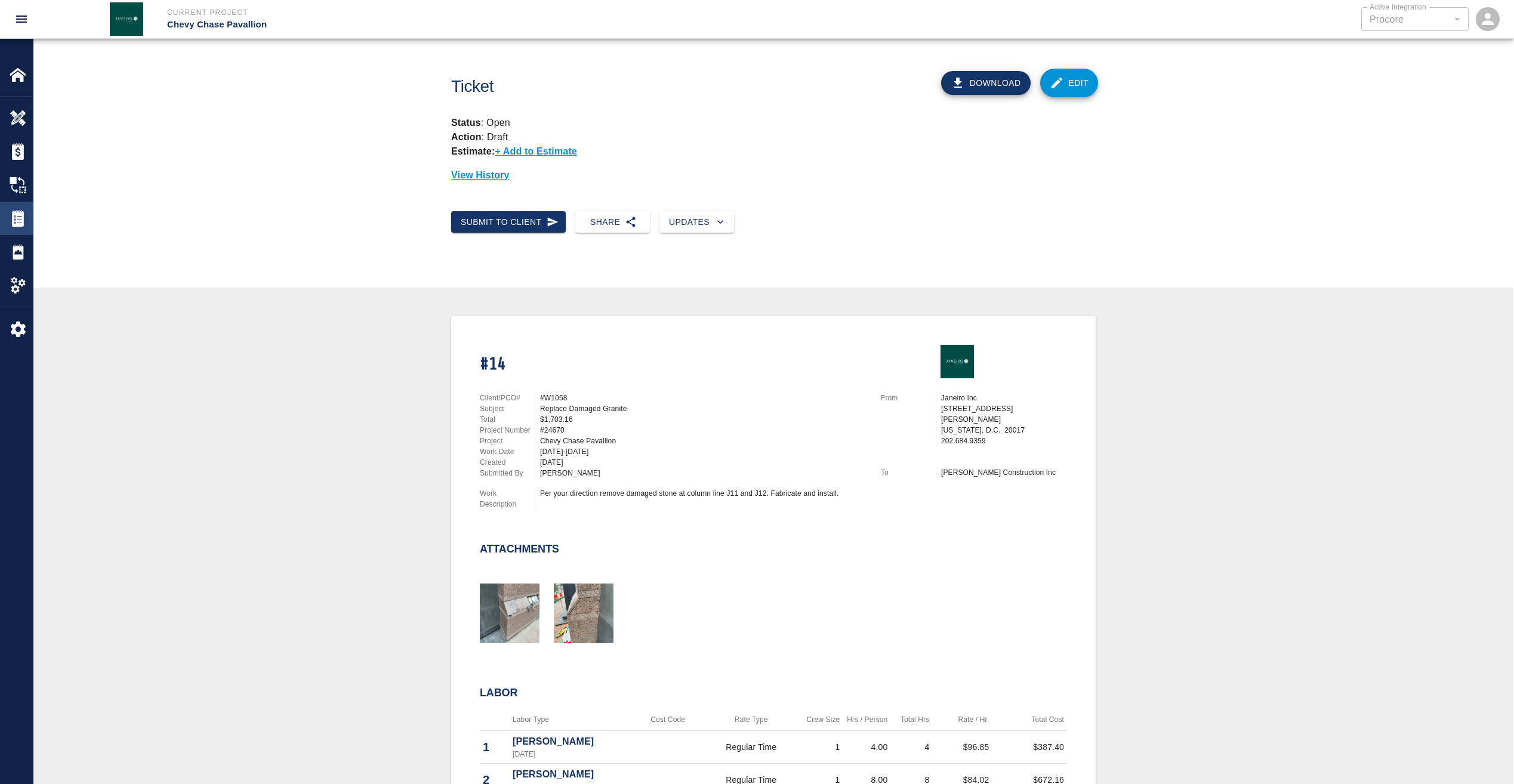
click at [23, 226] on img at bounding box center [18, 219] width 17 height 17
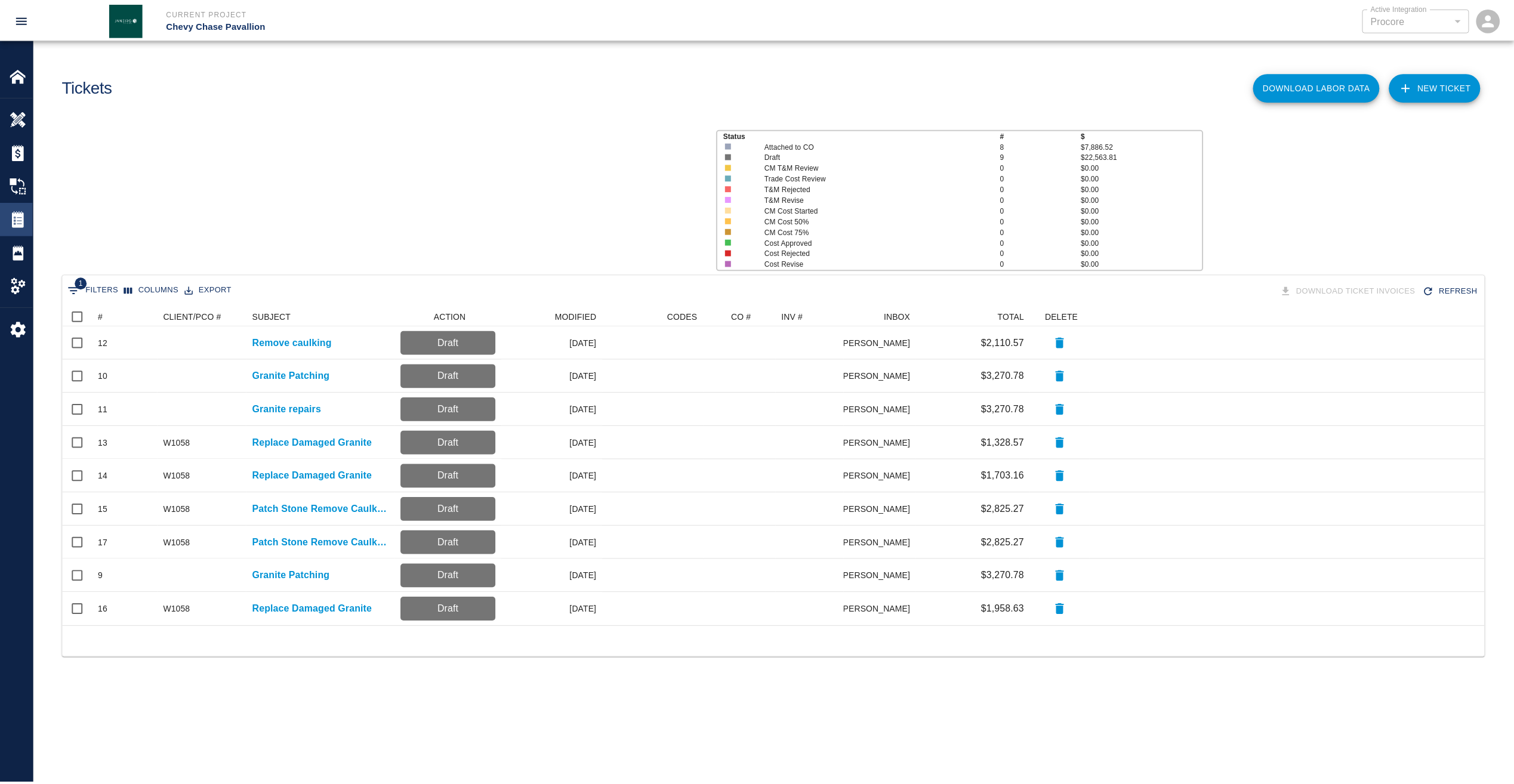
scroll to position [311, 1422]
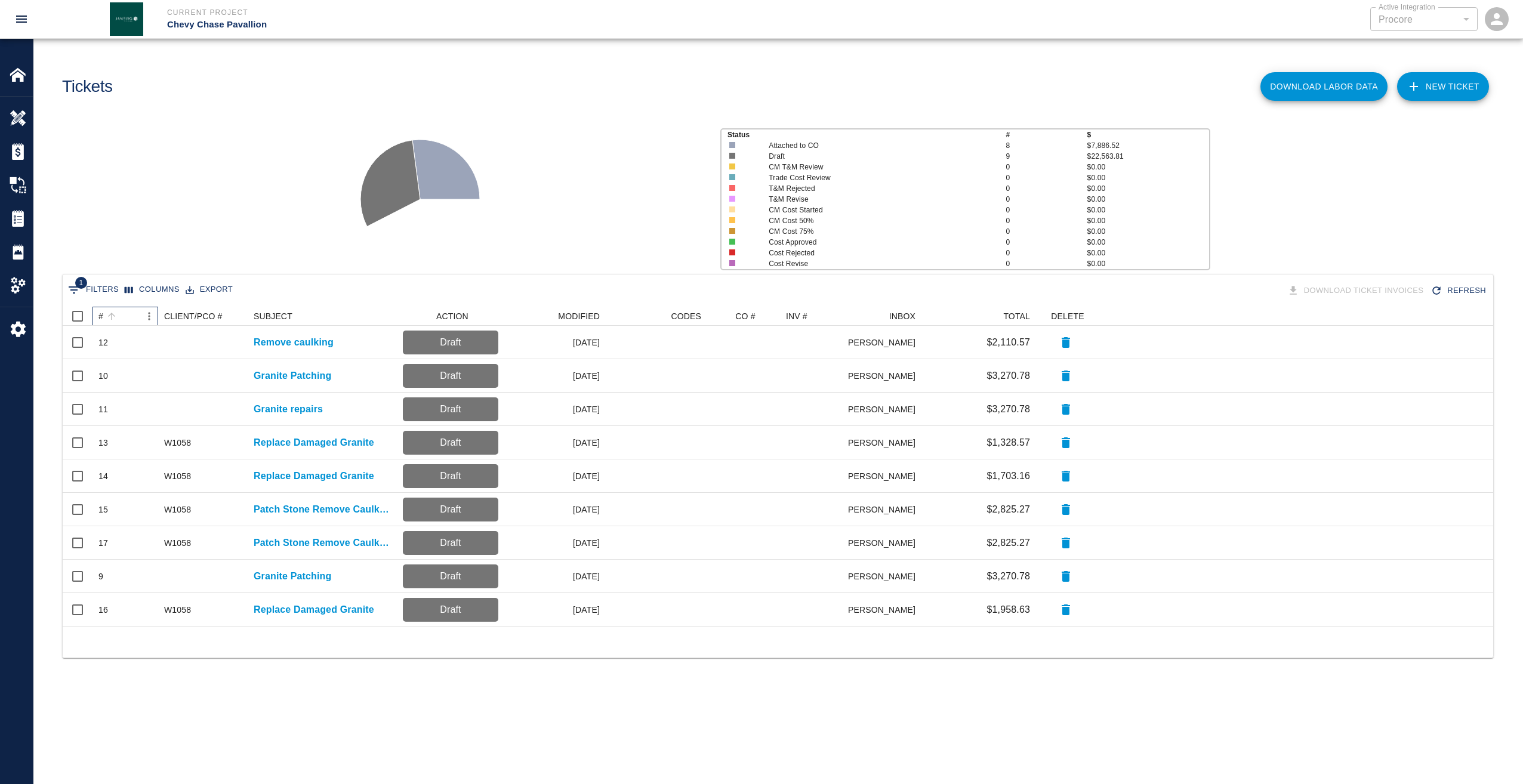
click at [101, 316] on div "#" at bounding box center [100, 316] width 5 height 19
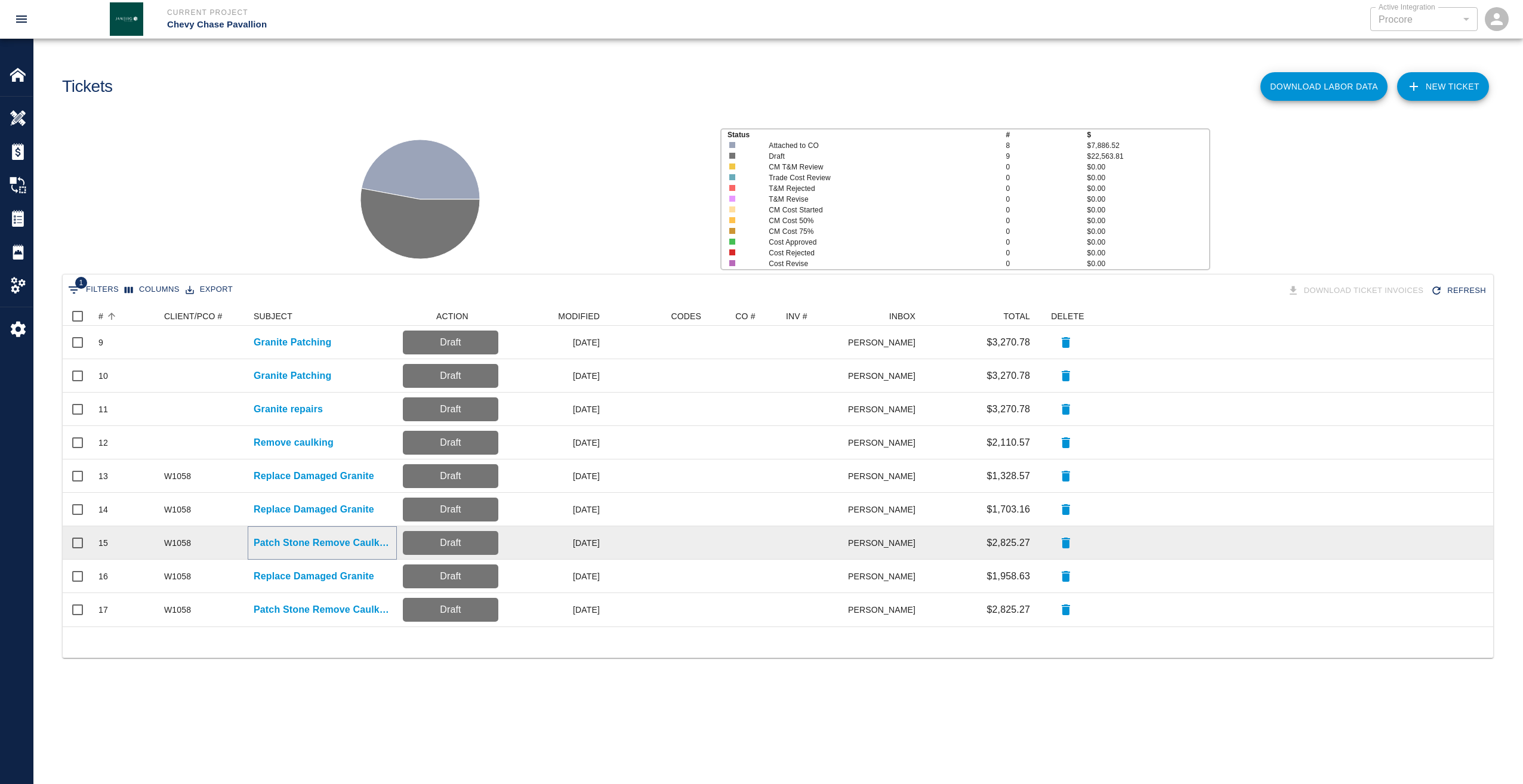
click at [291, 542] on p "Patch Stone Remove Caulking" at bounding box center [322, 543] width 137 height 14
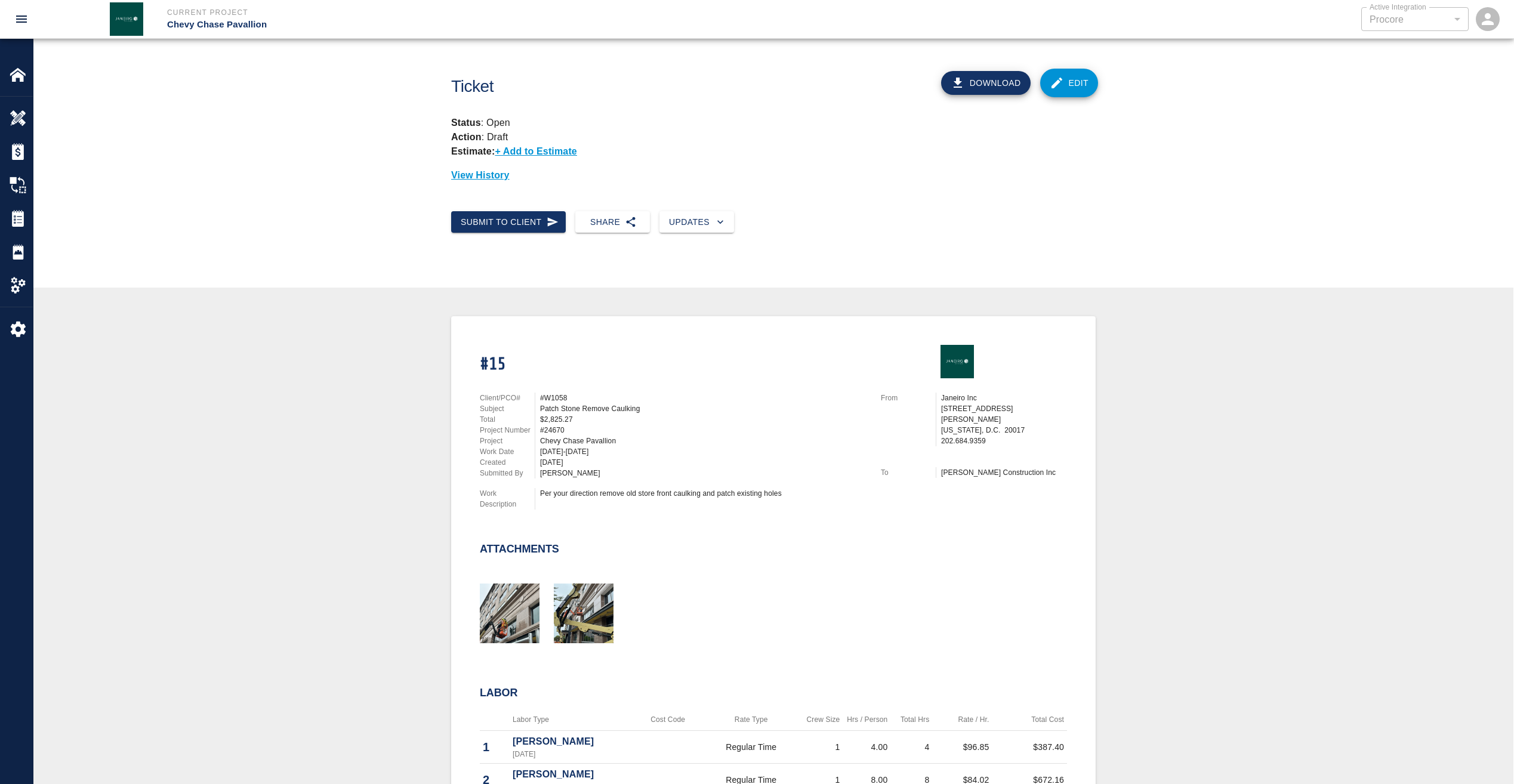
click at [1077, 86] on link "Edit" at bounding box center [1069, 83] width 59 height 28
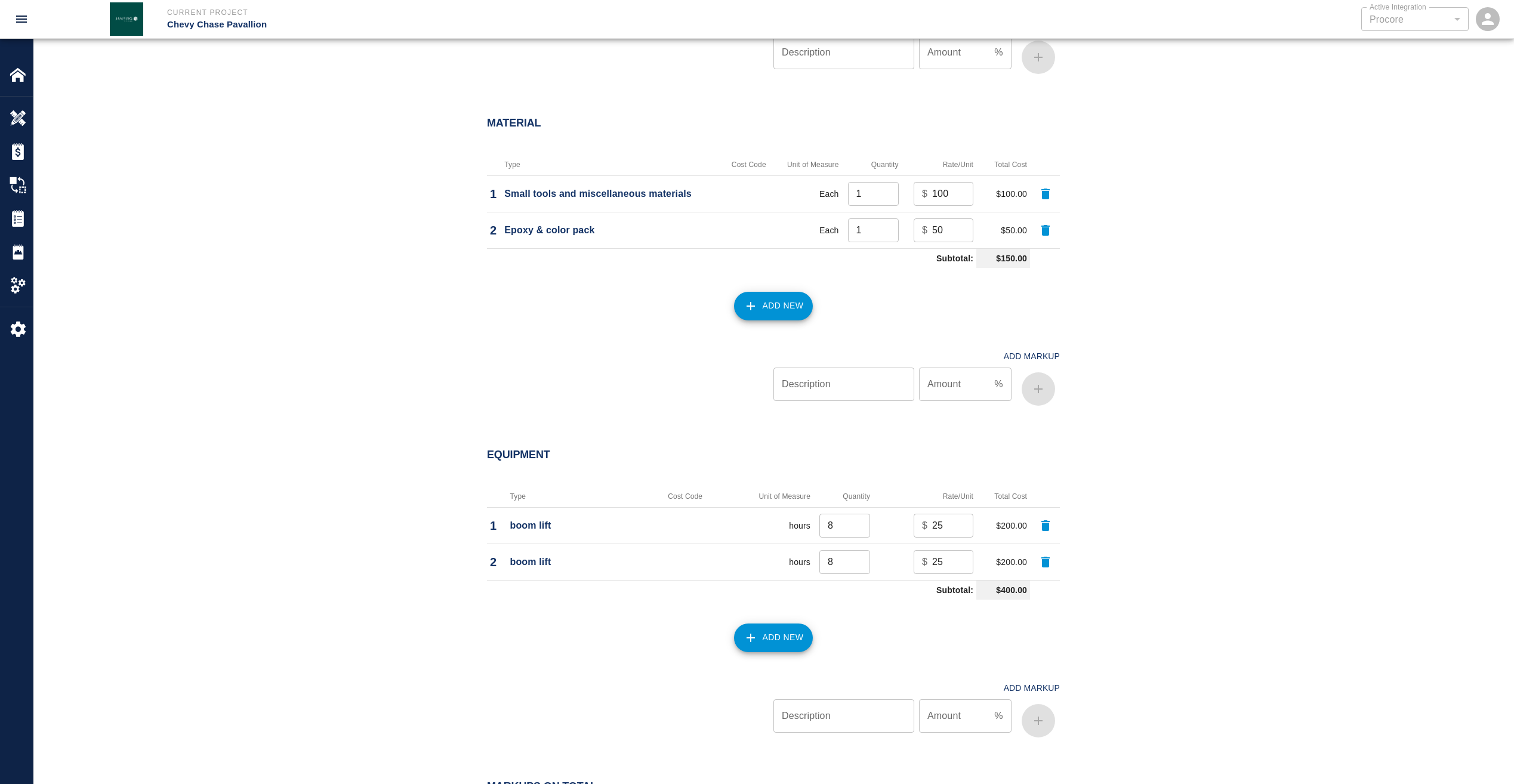
scroll to position [1074, 0]
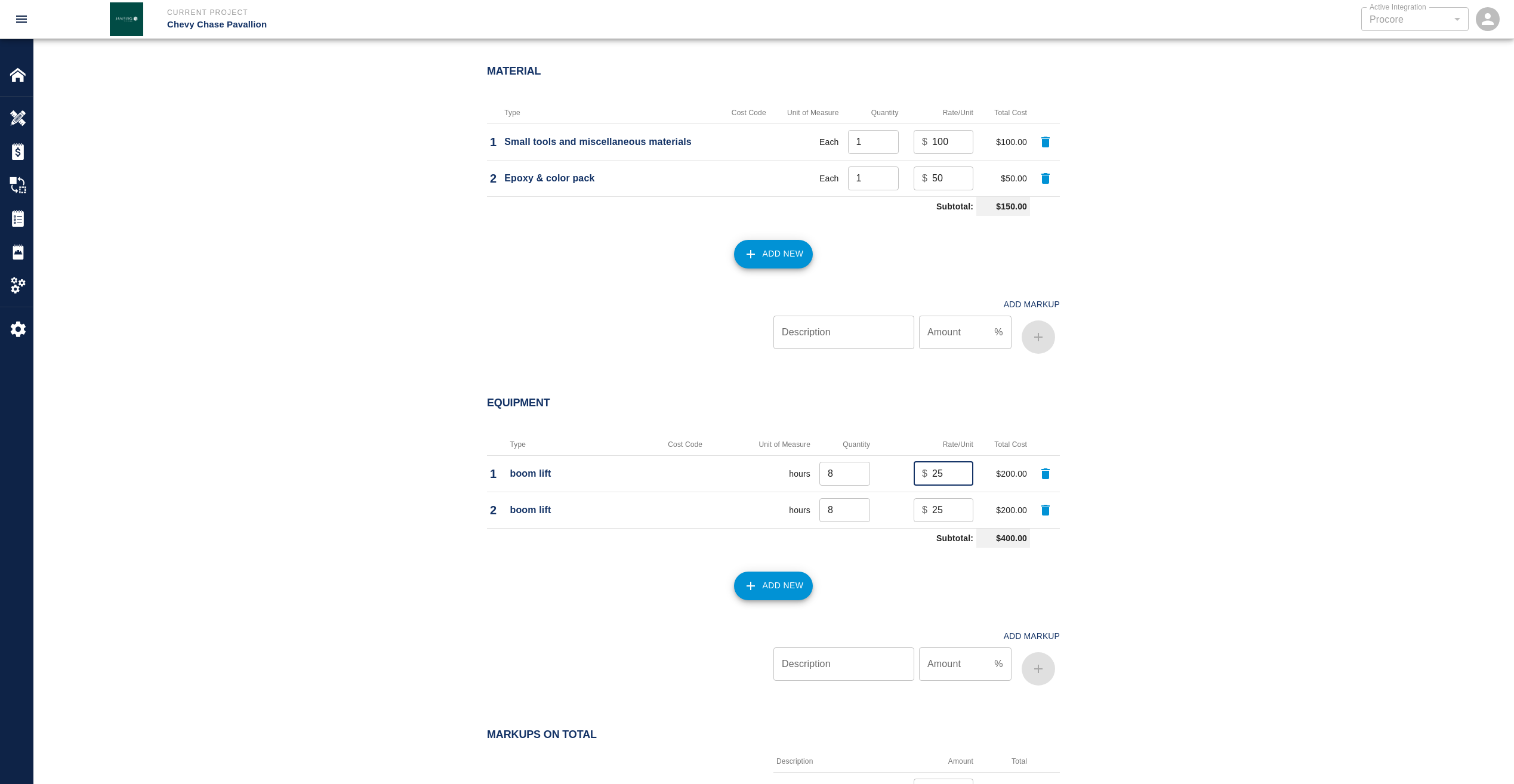
drag, startPoint x: 948, startPoint y: 475, endPoint x: 897, endPoint y: 473, distance: 51.0
click at [897, 473] on td "$ 25 ​" at bounding box center [925, 473] width 103 height 36
type input "50"
click at [950, 510] on input "25" at bounding box center [953, 510] width 41 height 24
drag, startPoint x: 950, startPoint y: 510, endPoint x: 904, endPoint y: 514, distance: 46.2
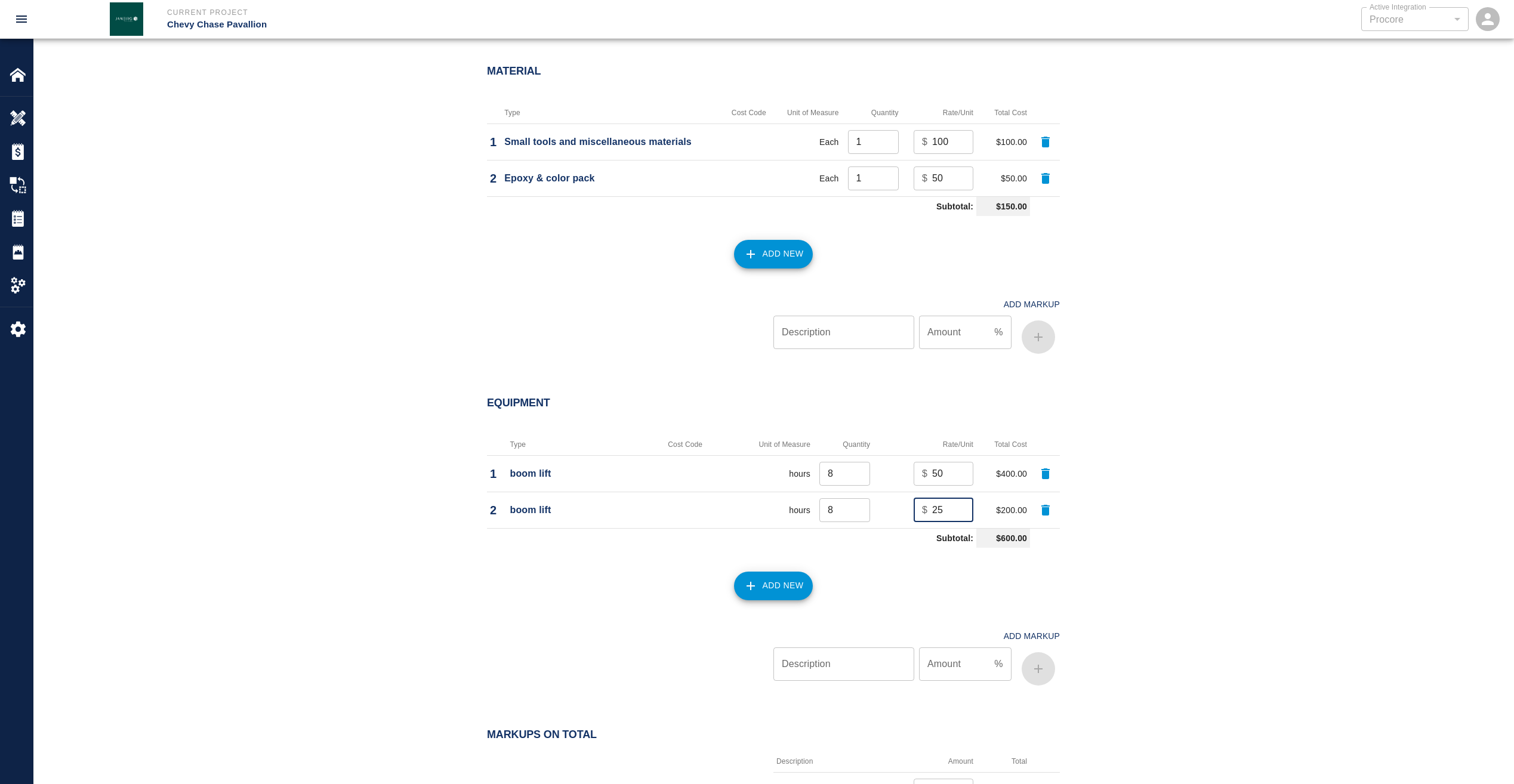
click at [904, 514] on td "$ 25 ​" at bounding box center [925, 509] width 103 height 36
type input "50"
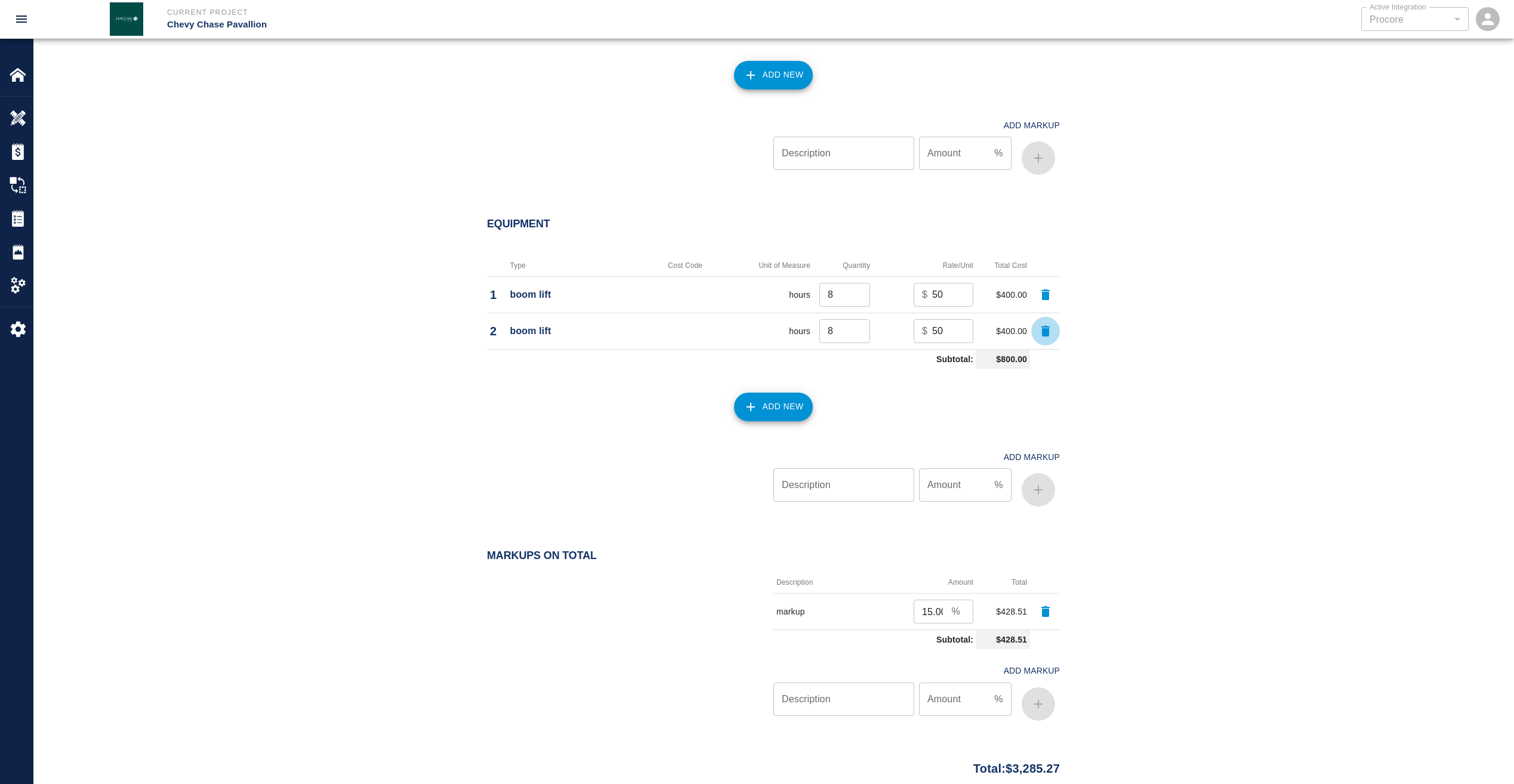
scroll to position [1345, 0]
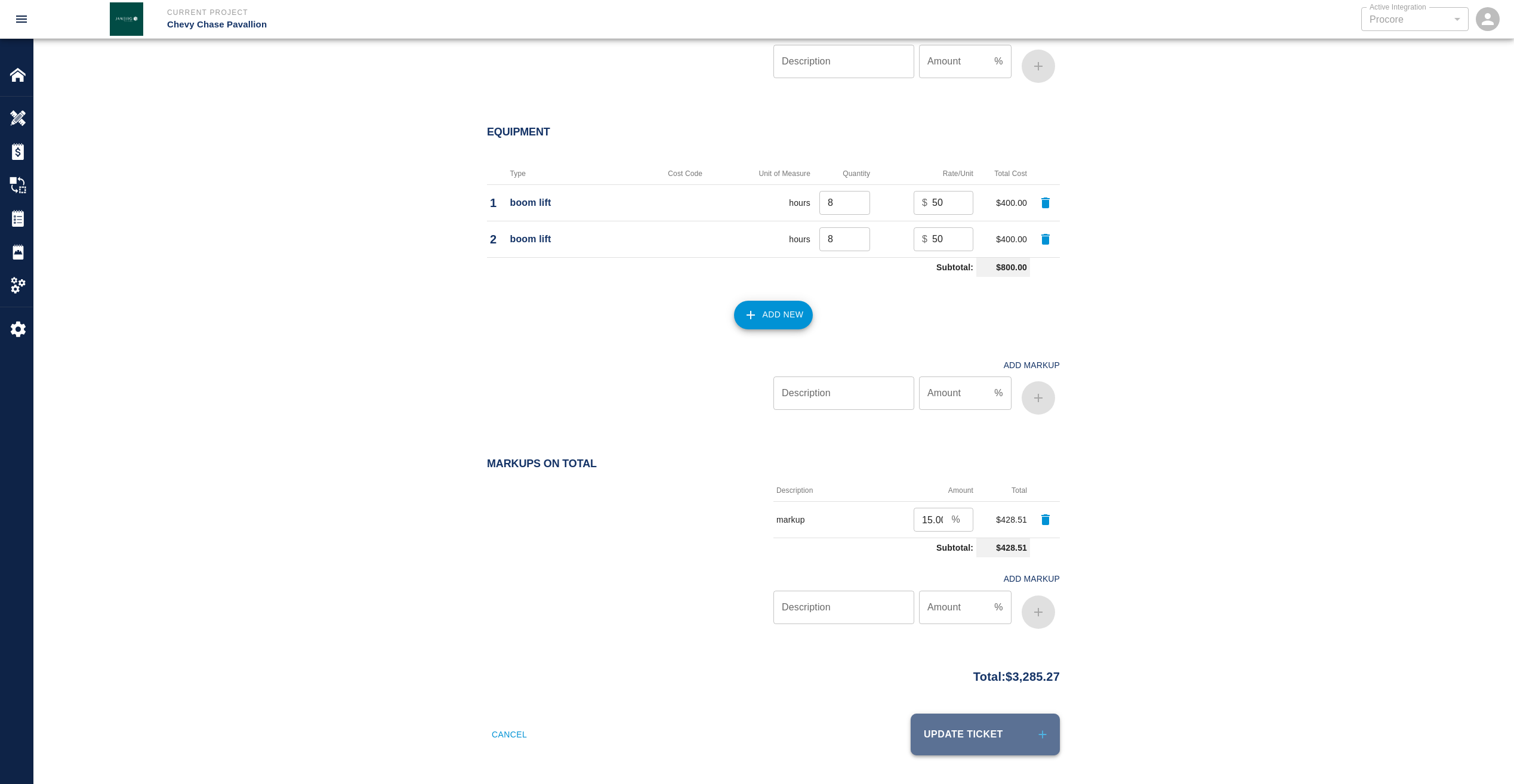
click at [985, 730] on button "Update Ticket" at bounding box center [985, 734] width 149 height 42
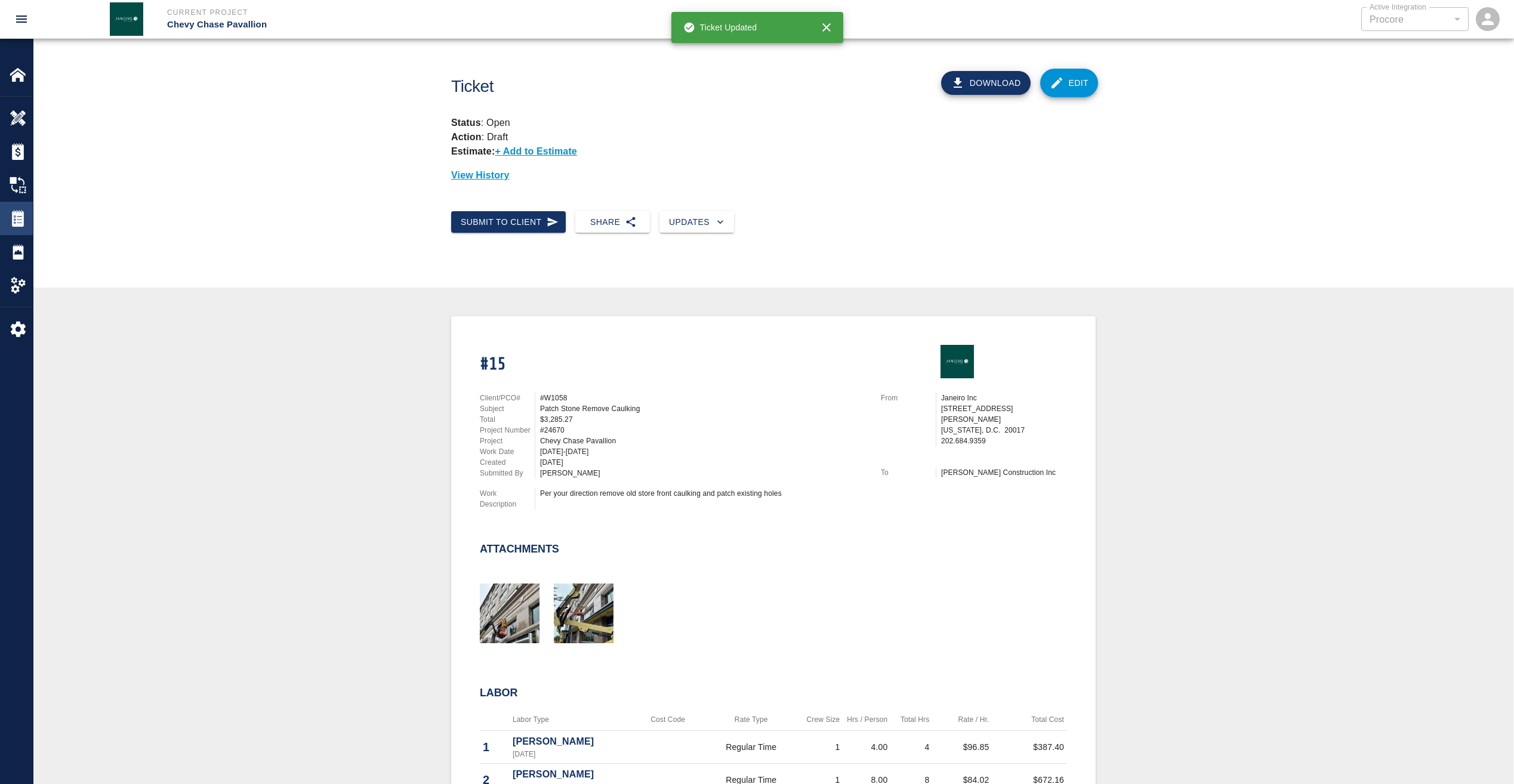
click at [24, 209] on div "Tickets" at bounding box center [16, 218] width 33 height 33
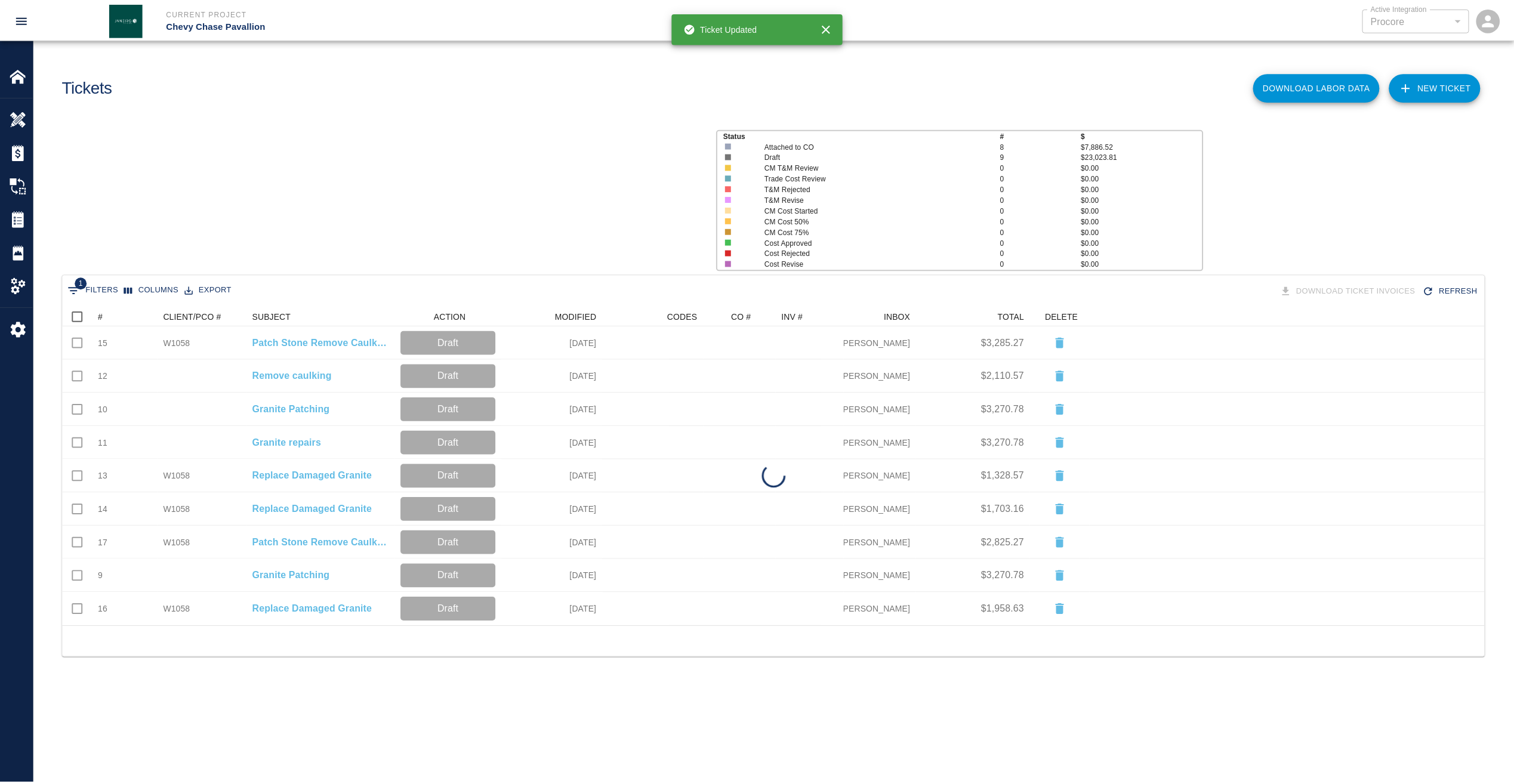
scroll to position [311, 1422]
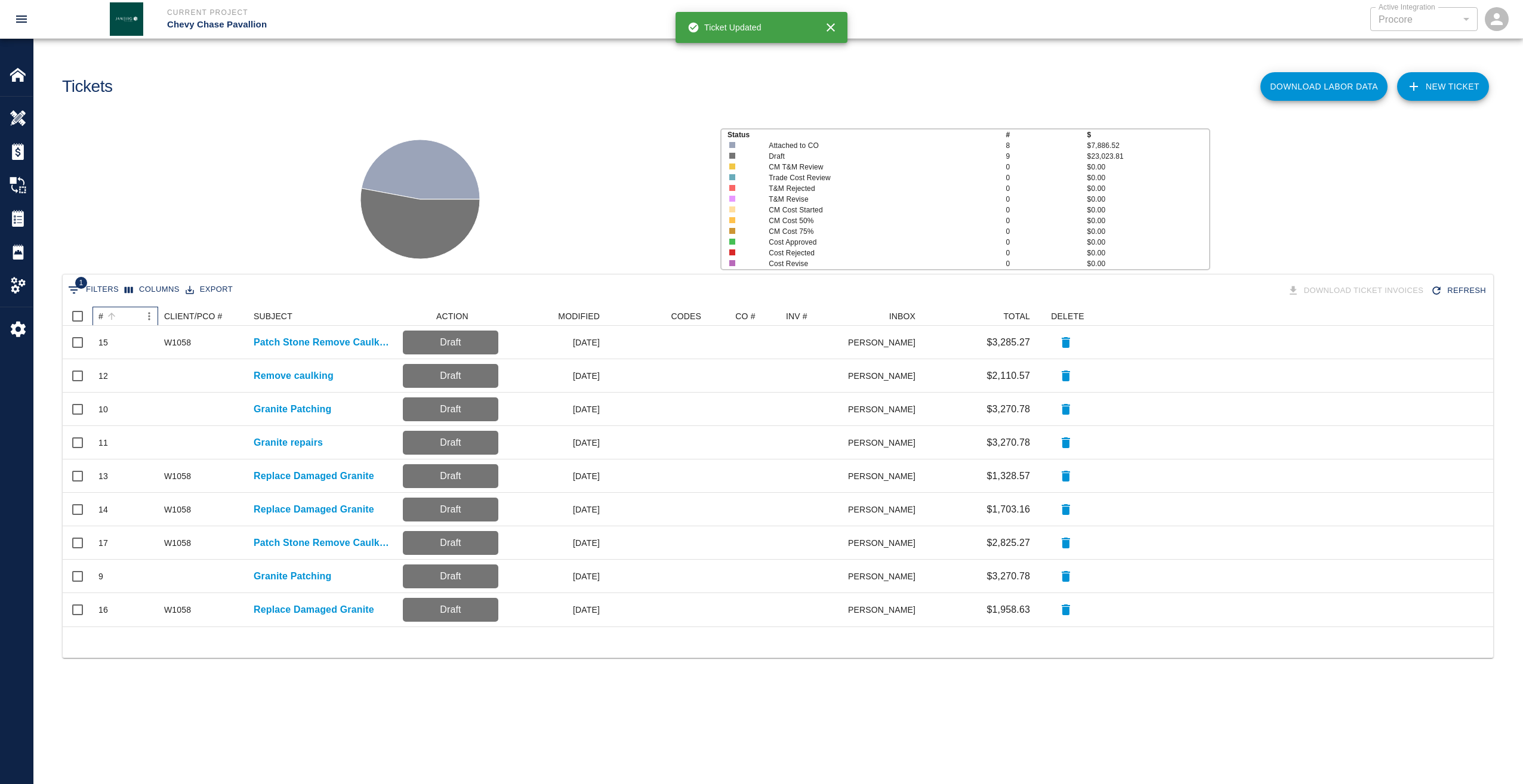
click at [103, 313] on div "#" at bounding box center [100, 316] width 5 height 19
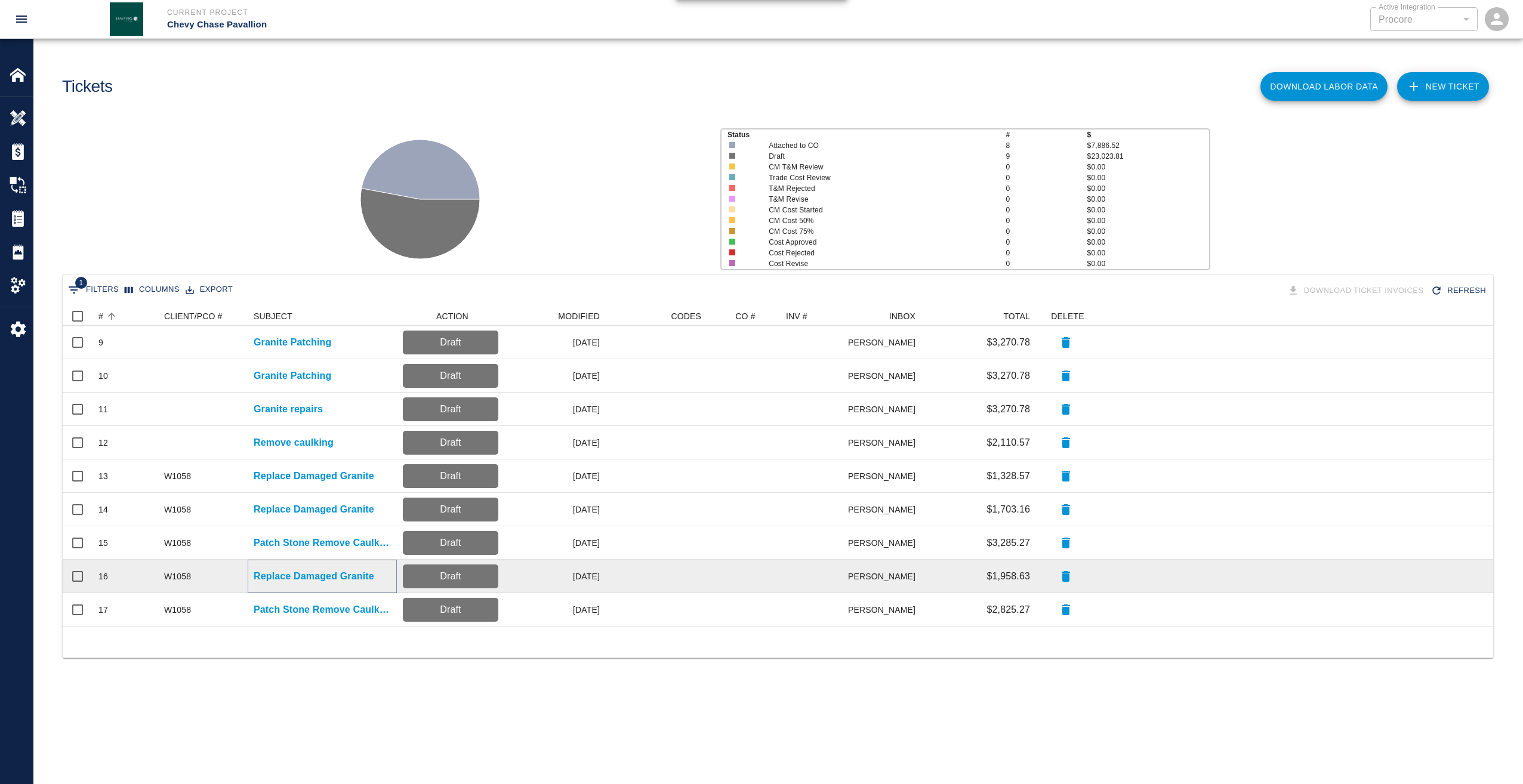
click at [292, 575] on p "Replace Damaged Granite" at bounding box center [314, 576] width 120 height 14
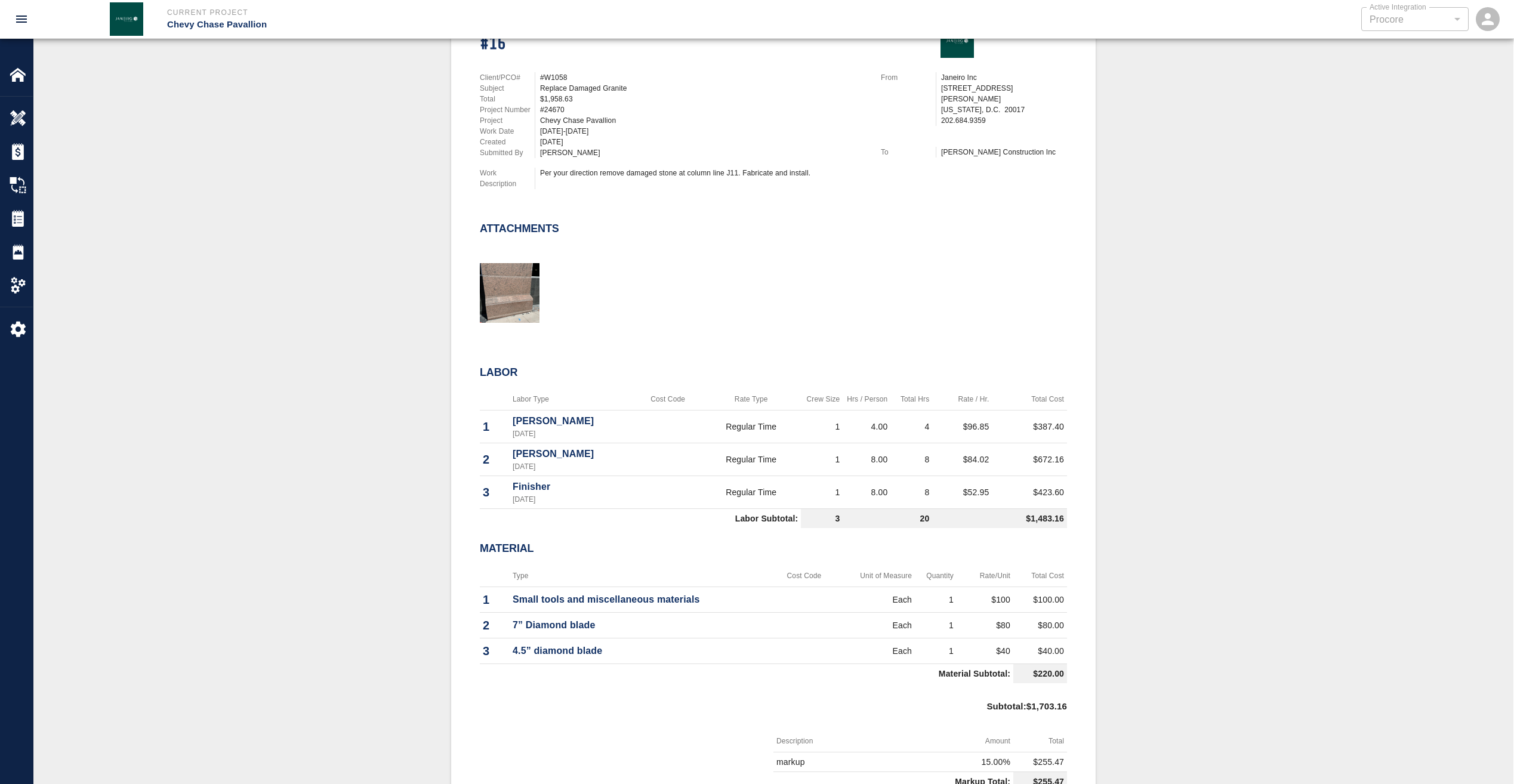
scroll to position [299, 0]
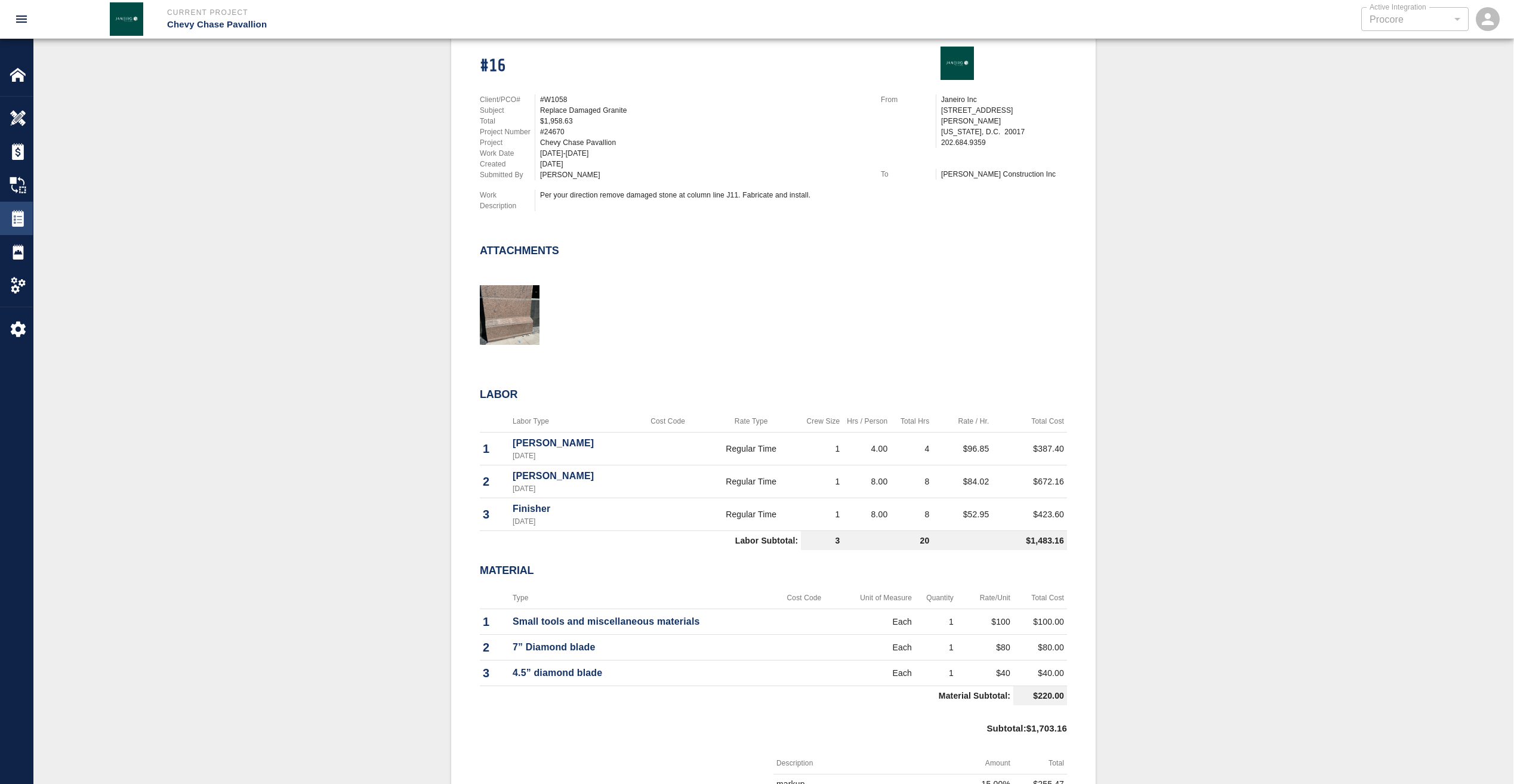
click at [21, 222] on img at bounding box center [18, 219] width 17 height 17
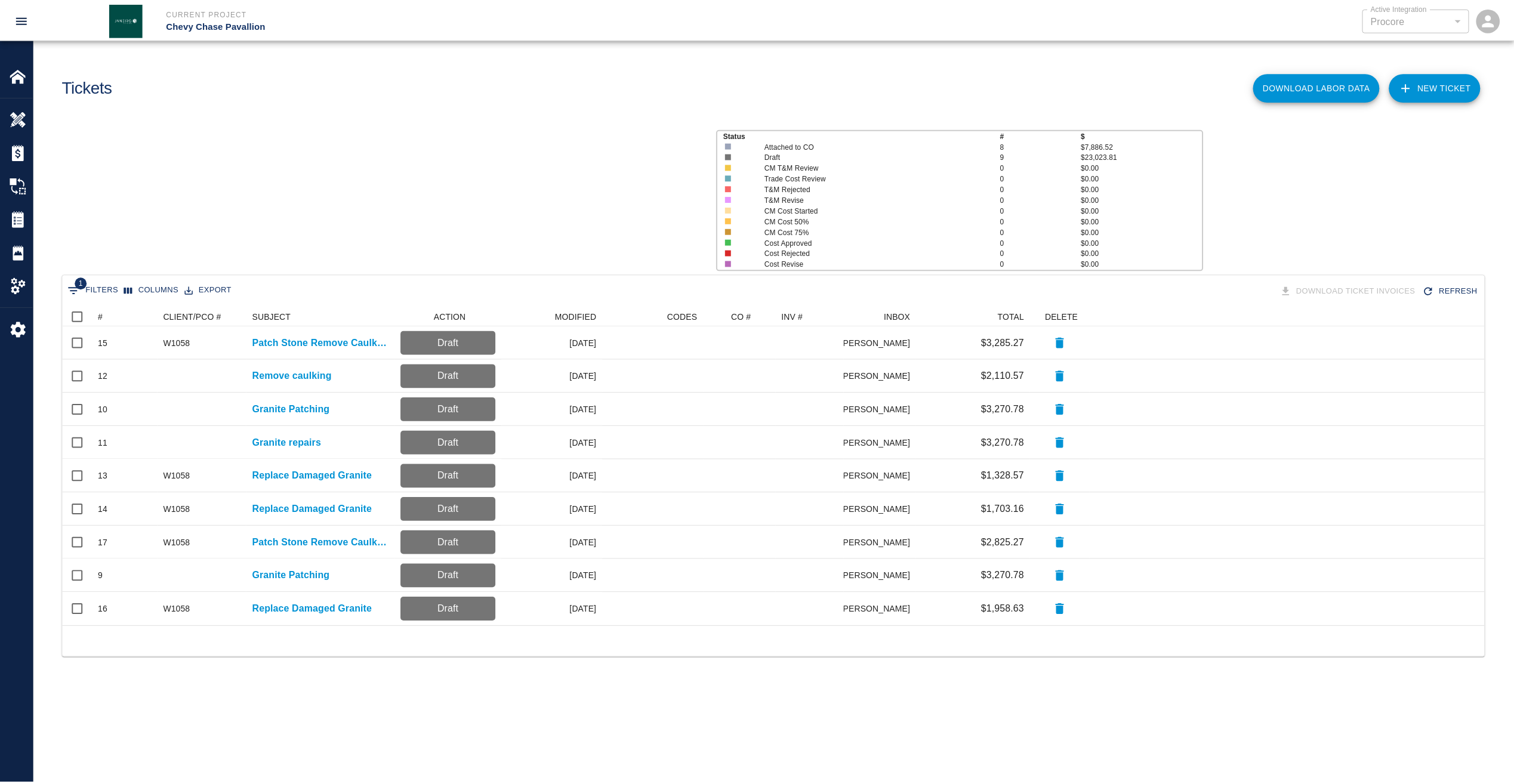
scroll to position [311, 1422]
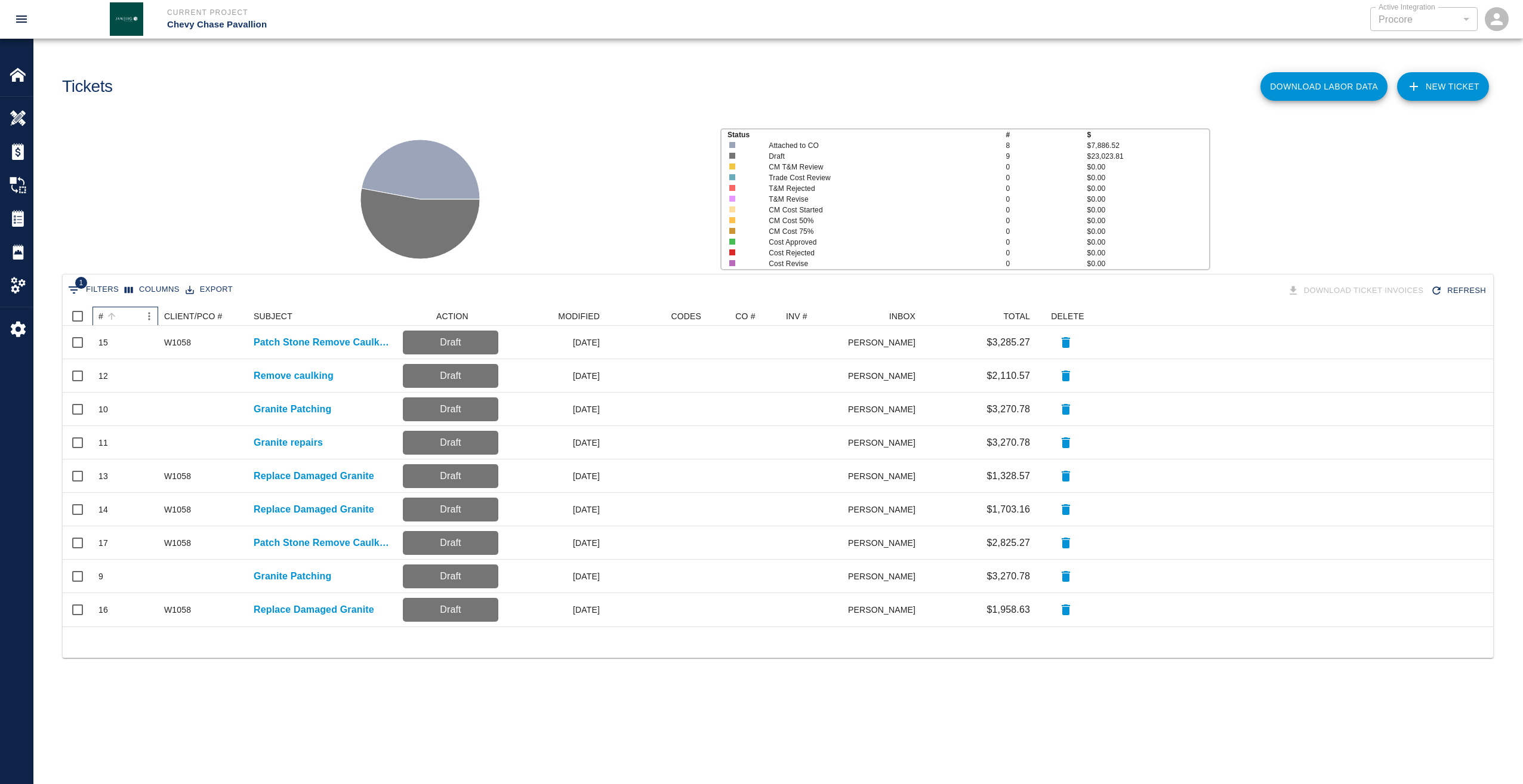
click at [100, 314] on div "#" at bounding box center [100, 316] width 5 height 19
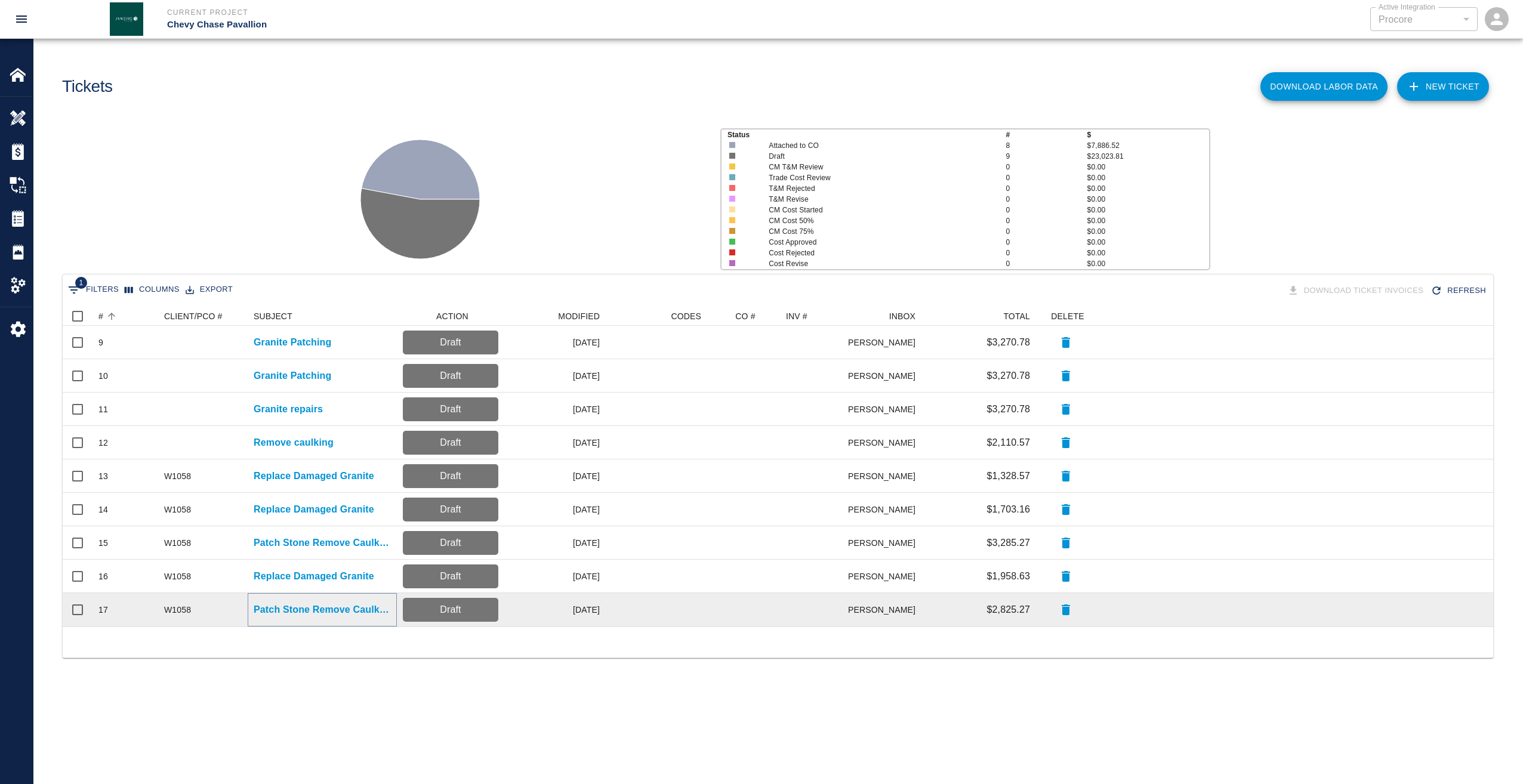
click at [316, 613] on p "Patch Stone Remove Caulking" at bounding box center [322, 610] width 137 height 14
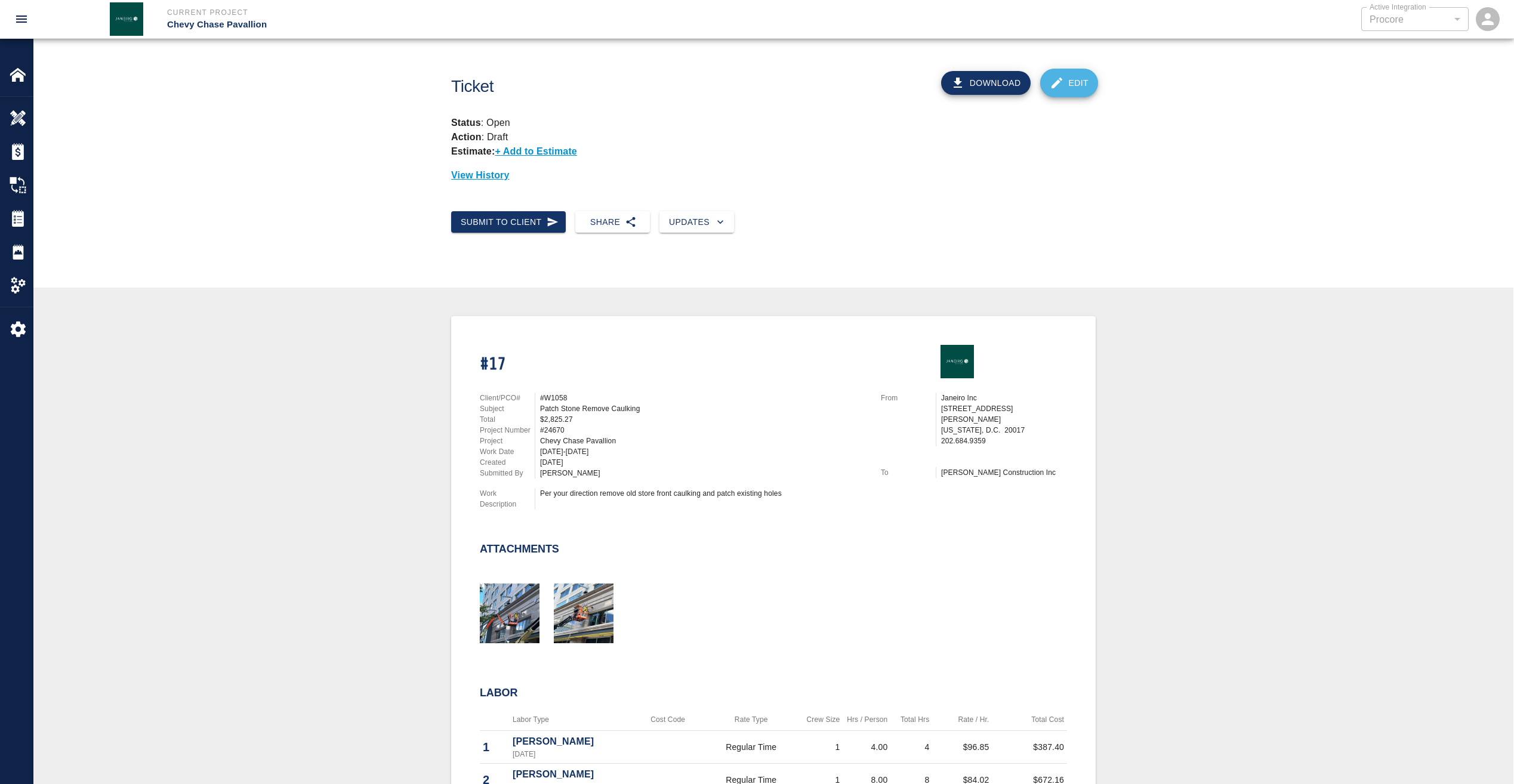
click at [1057, 82] on icon at bounding box center [1057, 83] width 11 height 11
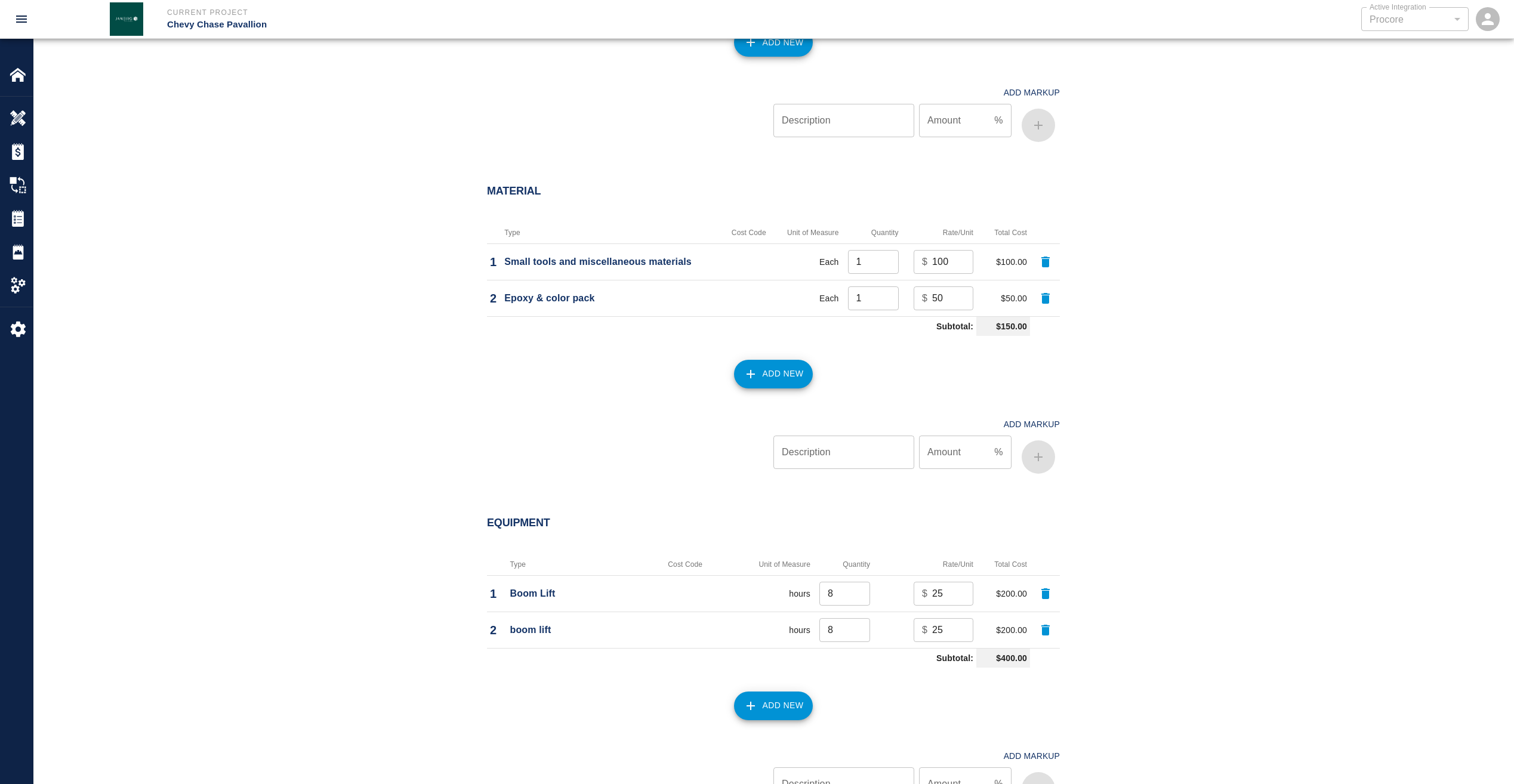
scroll to position [955, 0]
drag, startPoint x: 952, startPoint y: 596, endPoint x: 930, endPoint y: 599, distance: 22.2
click at [930, 599] on div "$ 25 ​" at bounding box center [944, 593] width 59 height 24
type input "50"
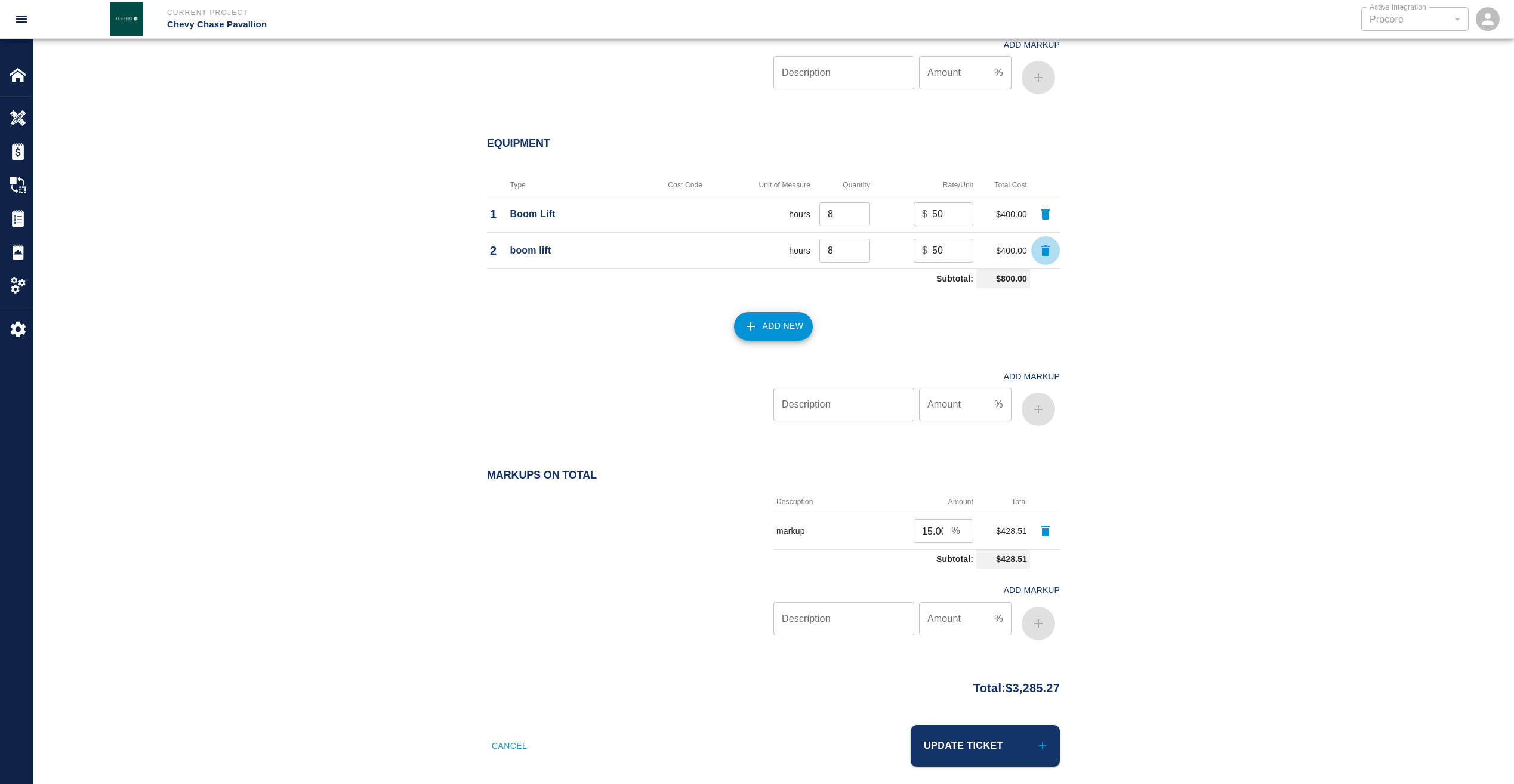
scroll to position [1345, 0]
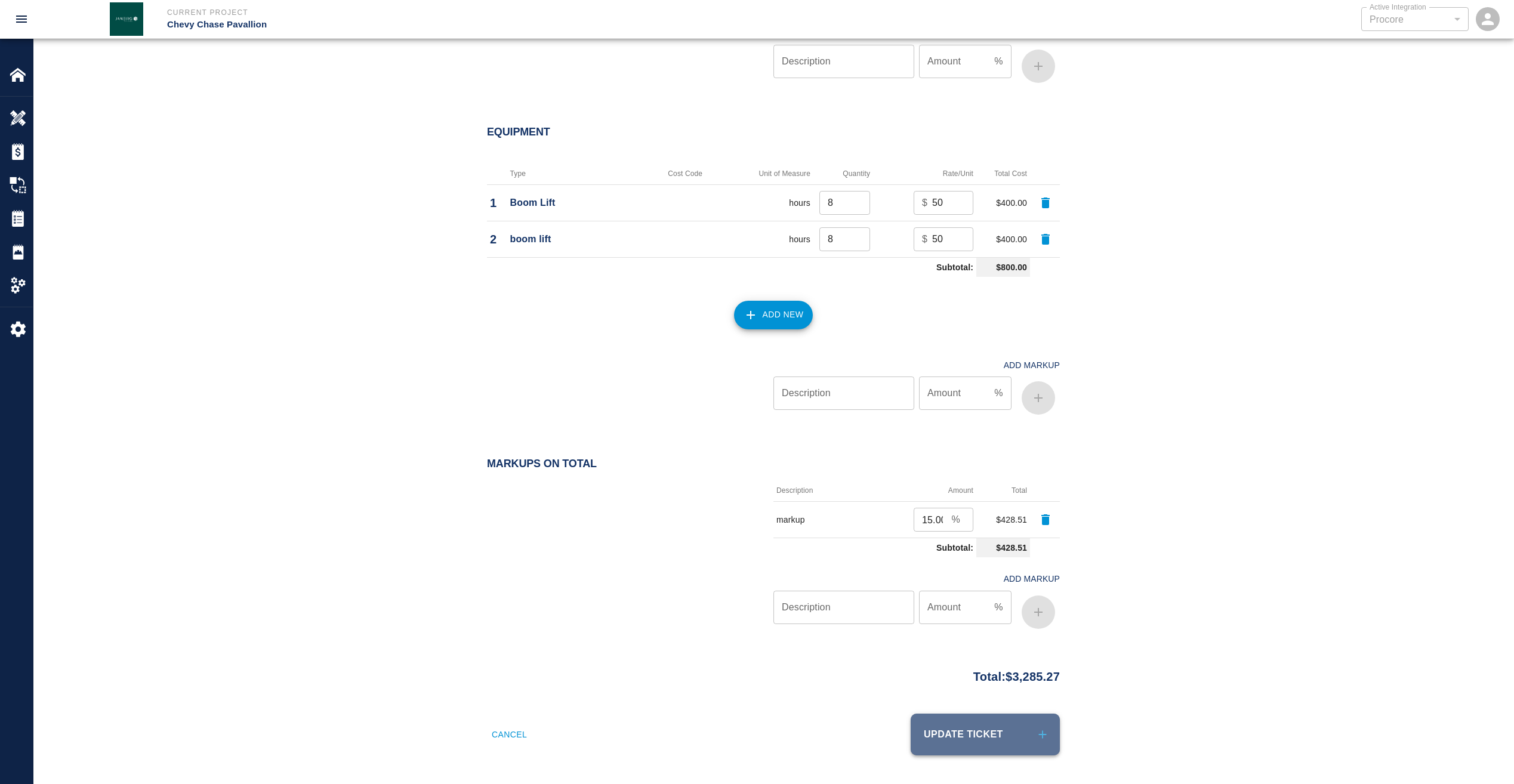
click at [985, 740] on button "Update Ticket" at bounding box center [985, 734] width 149 height 42
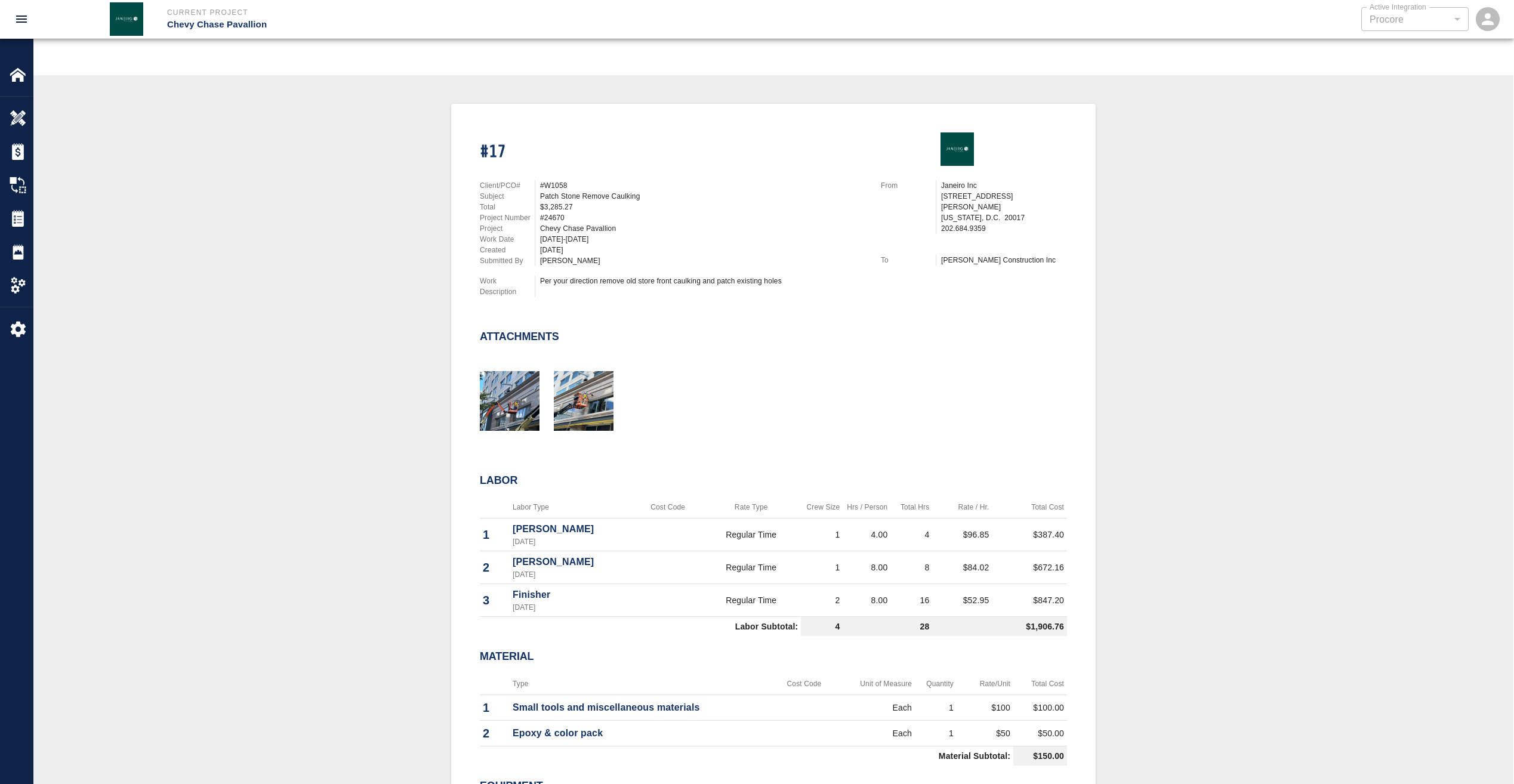
scroll to position [59, 0]
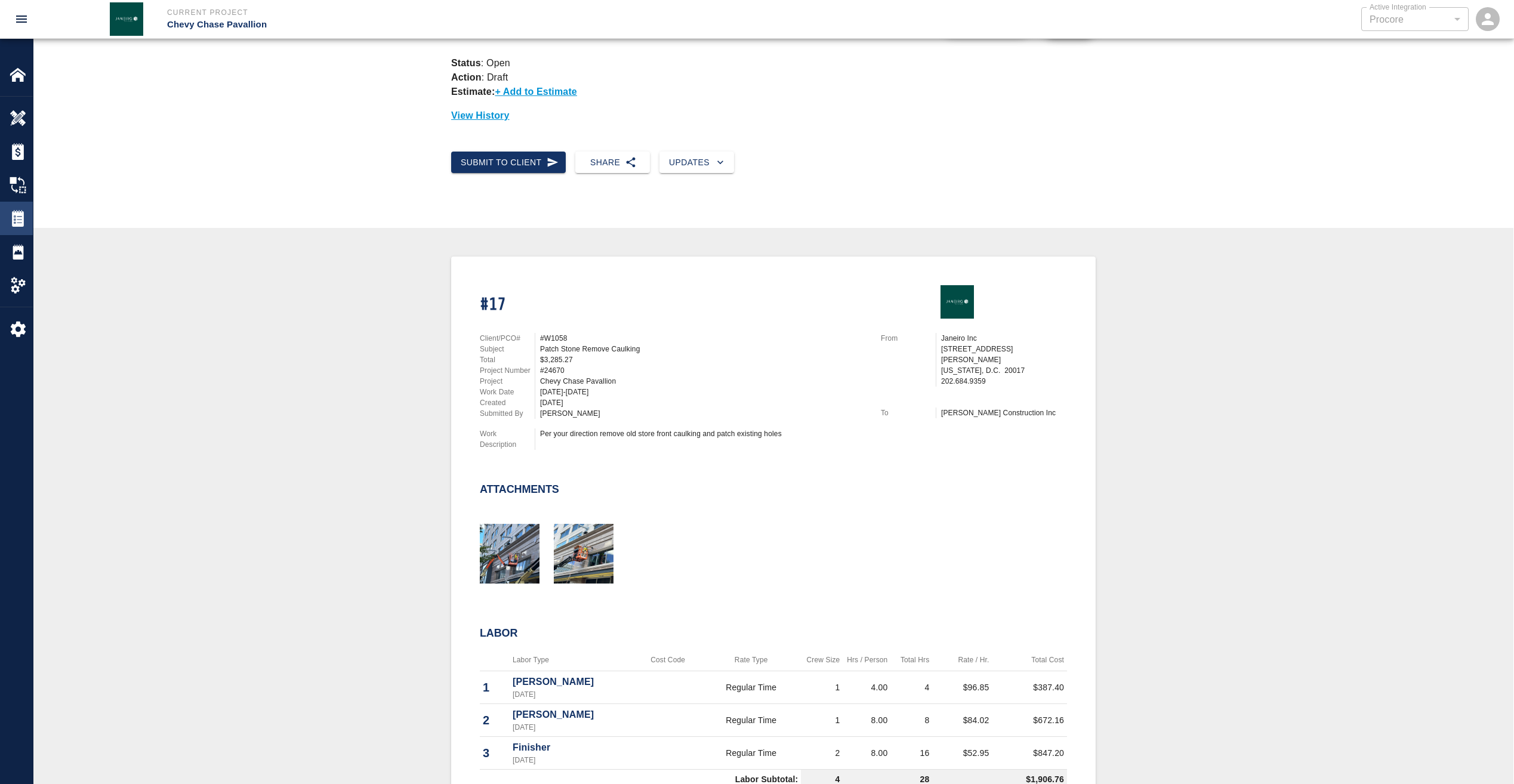
click at [24, 214] on img at bounding box center [18, 219] width 17 height 17
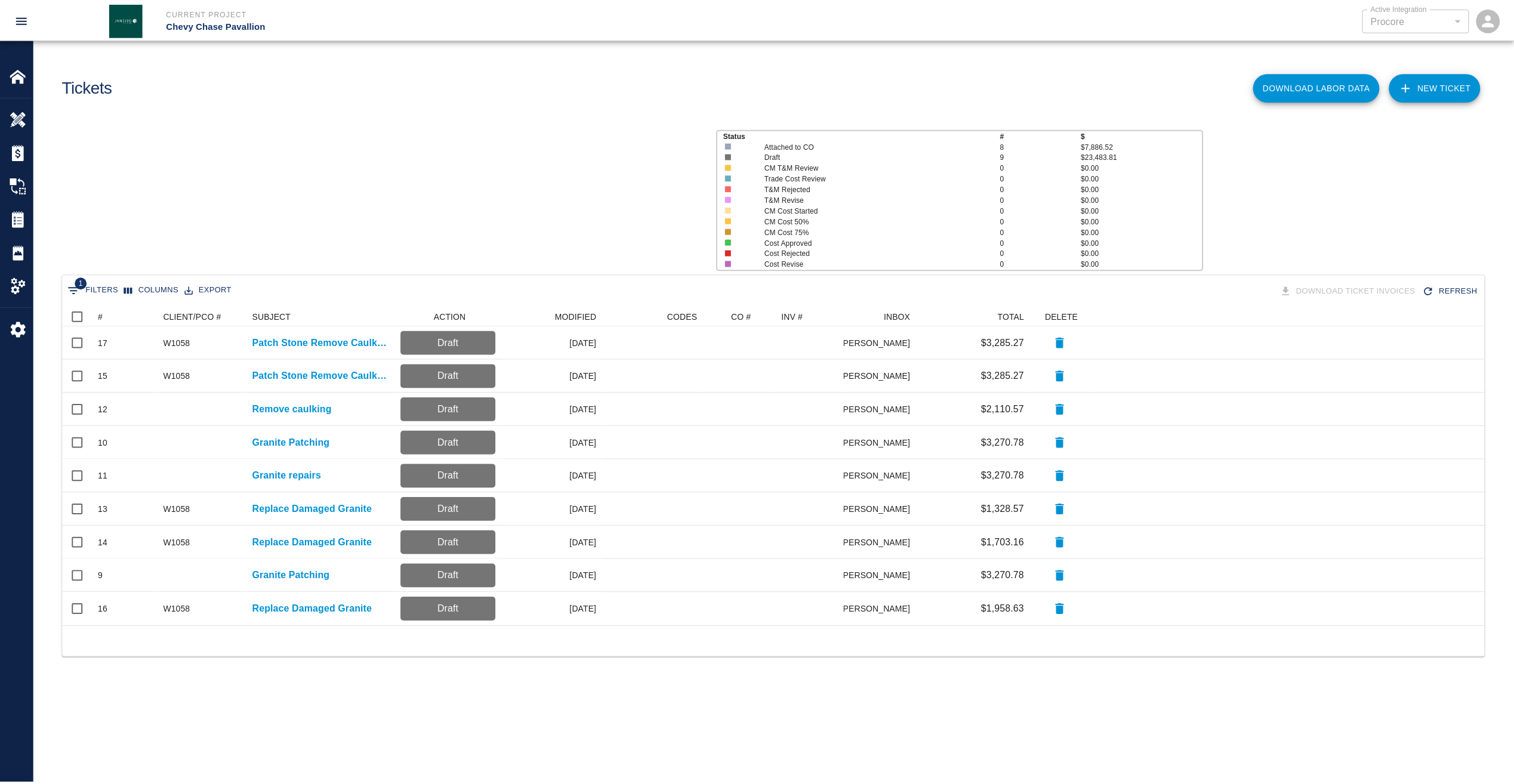
scroll to position [311, 1422]
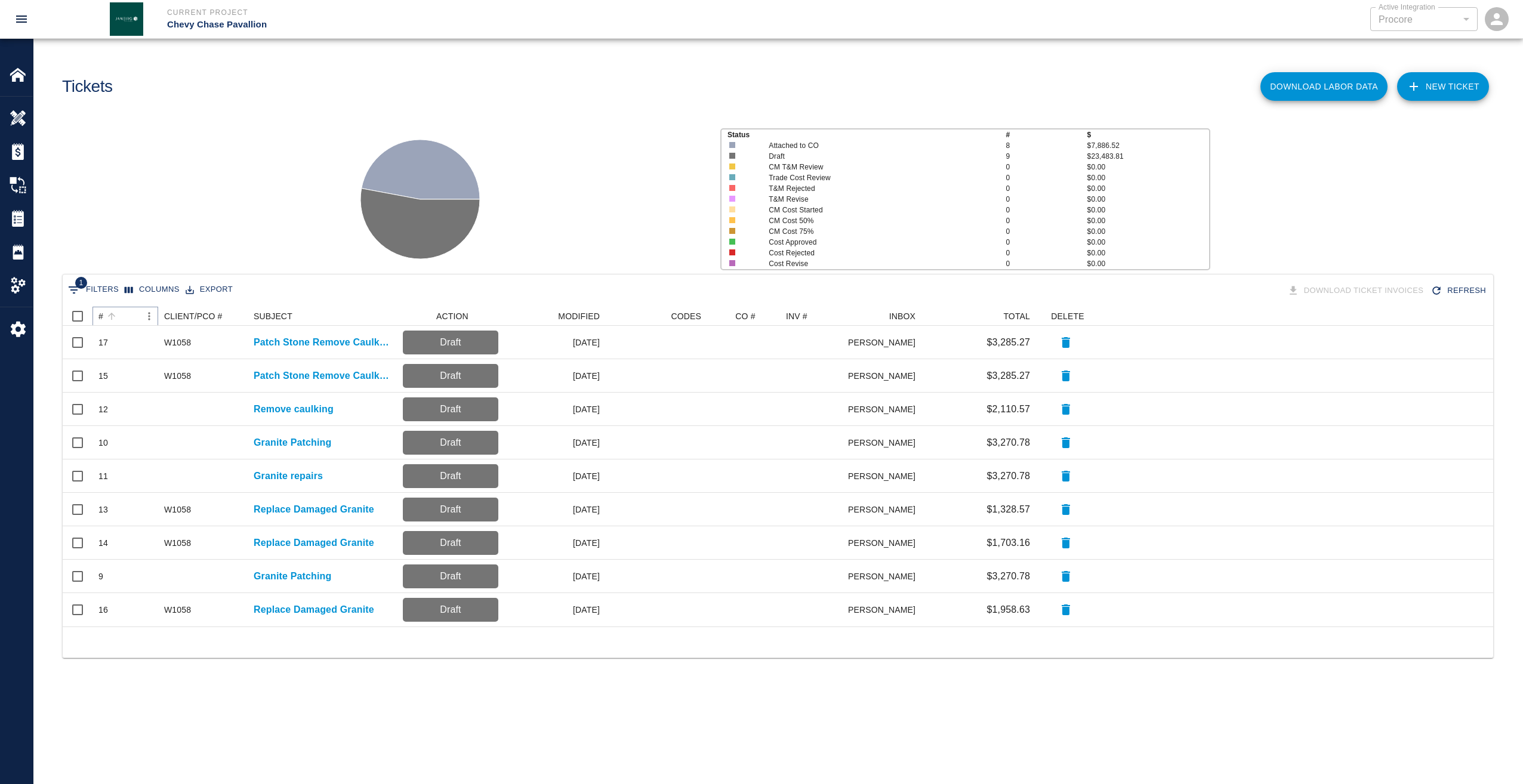
click at [104, 318] on button "Sort" at bounding box center [112, 316] width 17 height 17
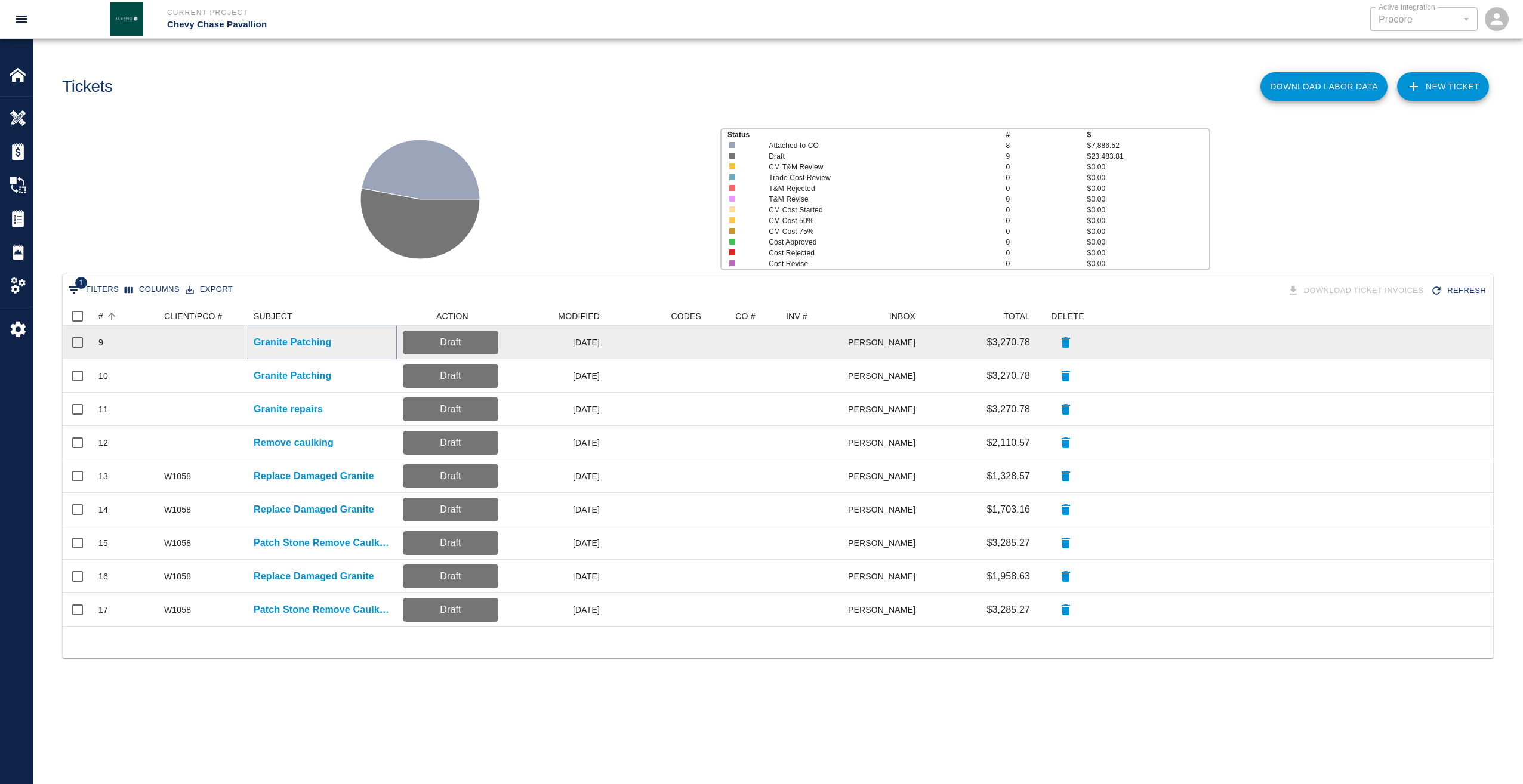
click at [276, 338] on p "Granite Patching" at bounding box center [292, 342] width 78 height 14
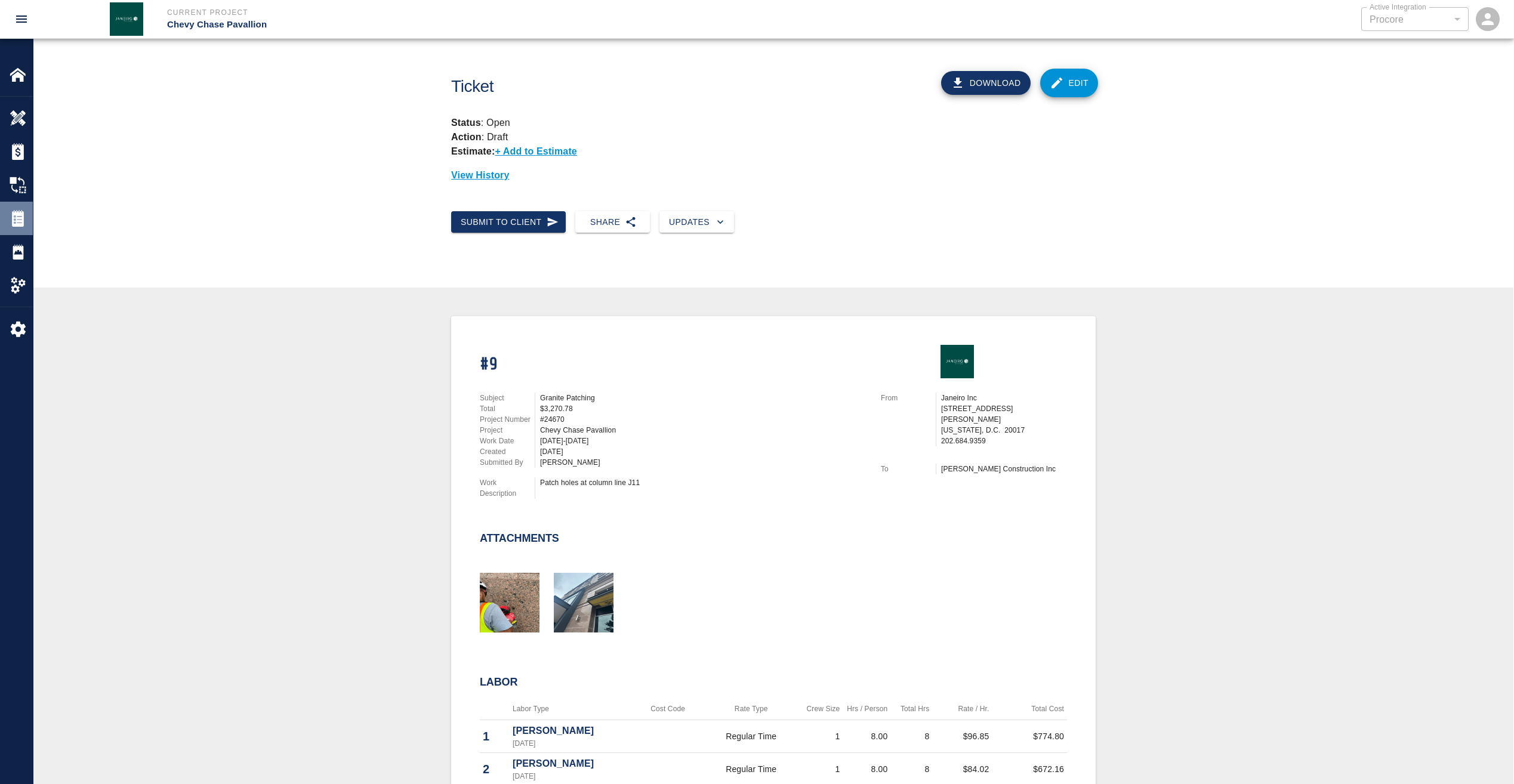
click at [16, 226] on img at bounding box center [18, 219] width 17 height 17
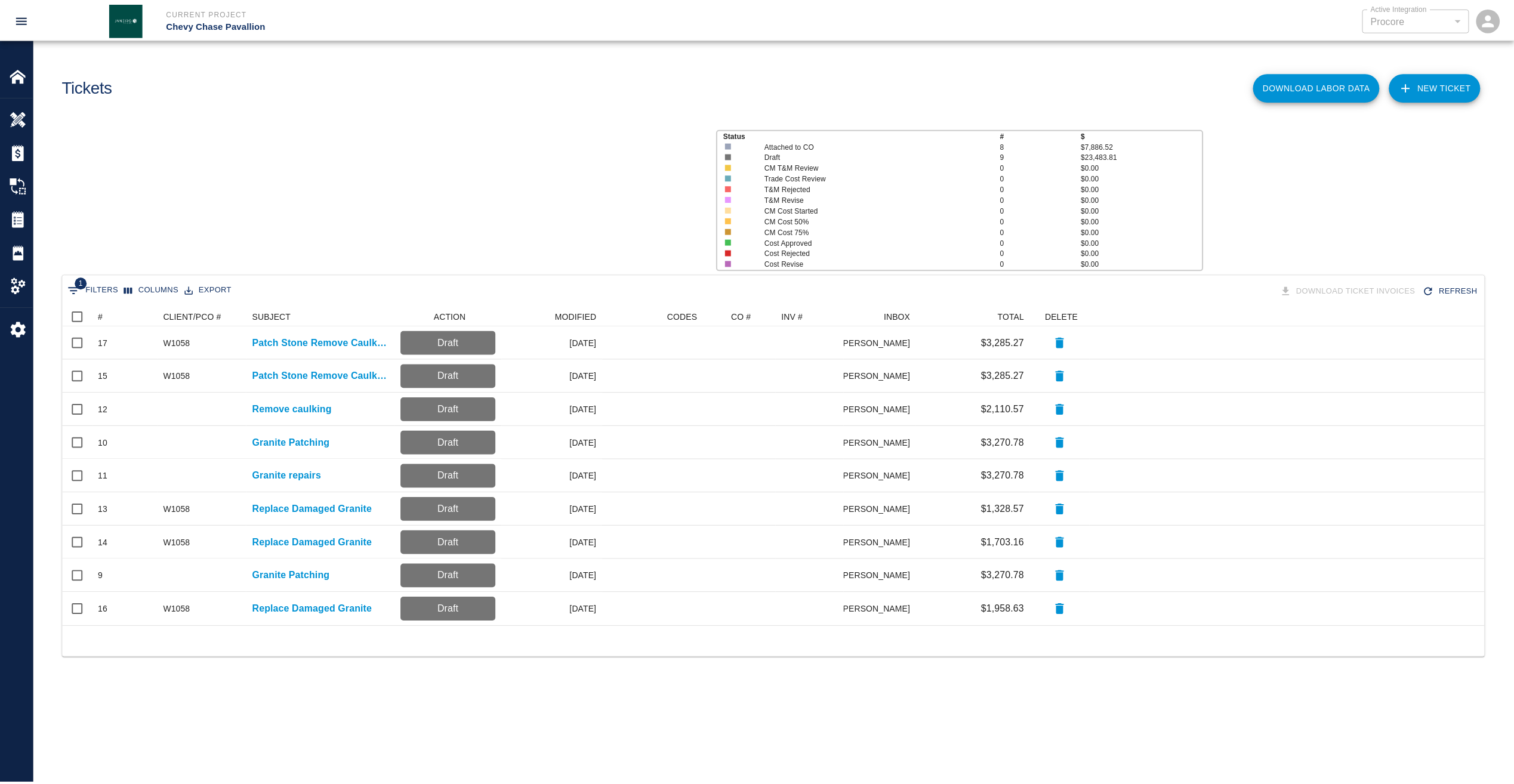
scroll to position [311, 1422]
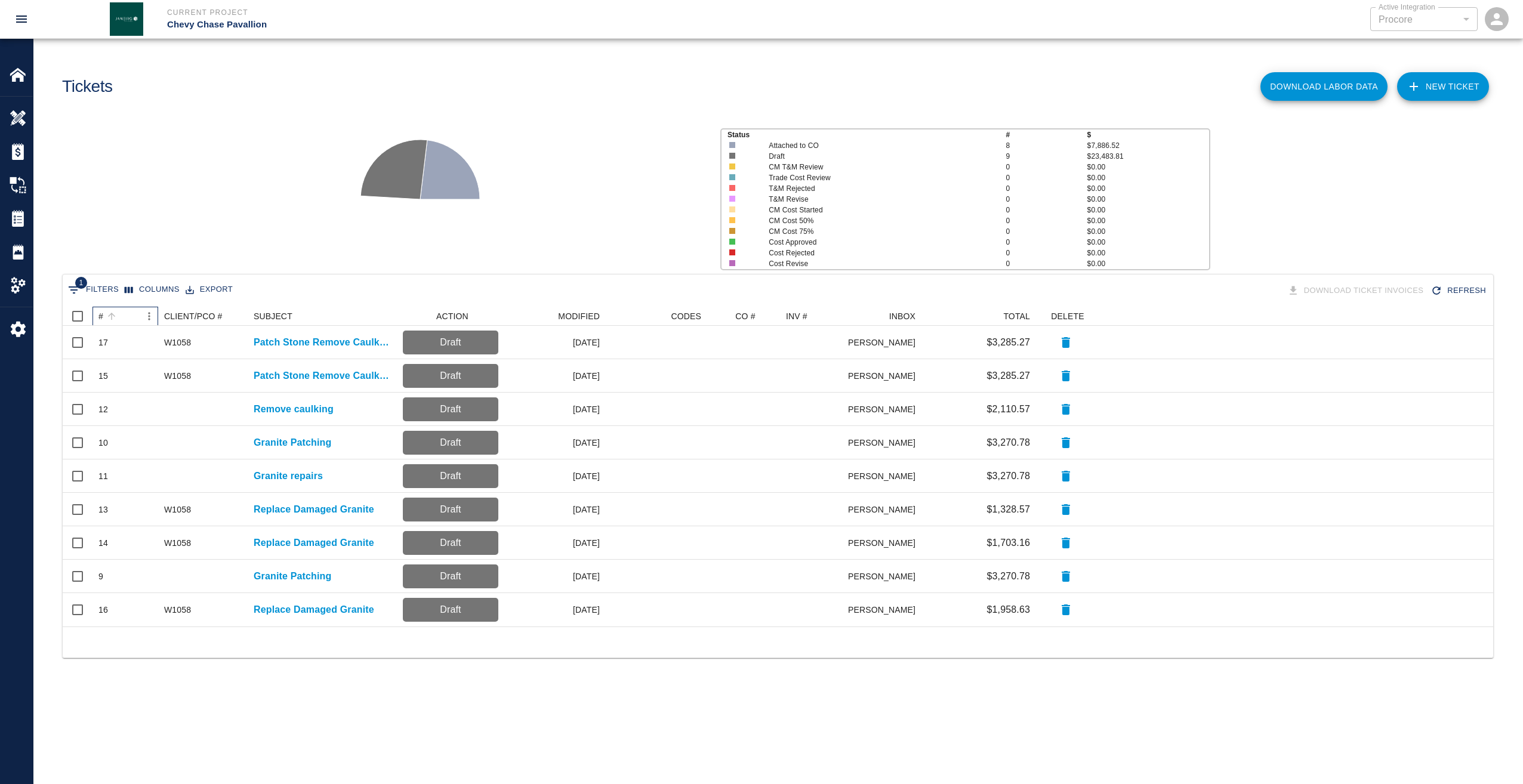
click at [101, 320] on div "#" at bounding box center [100, 316] width 5 height 19
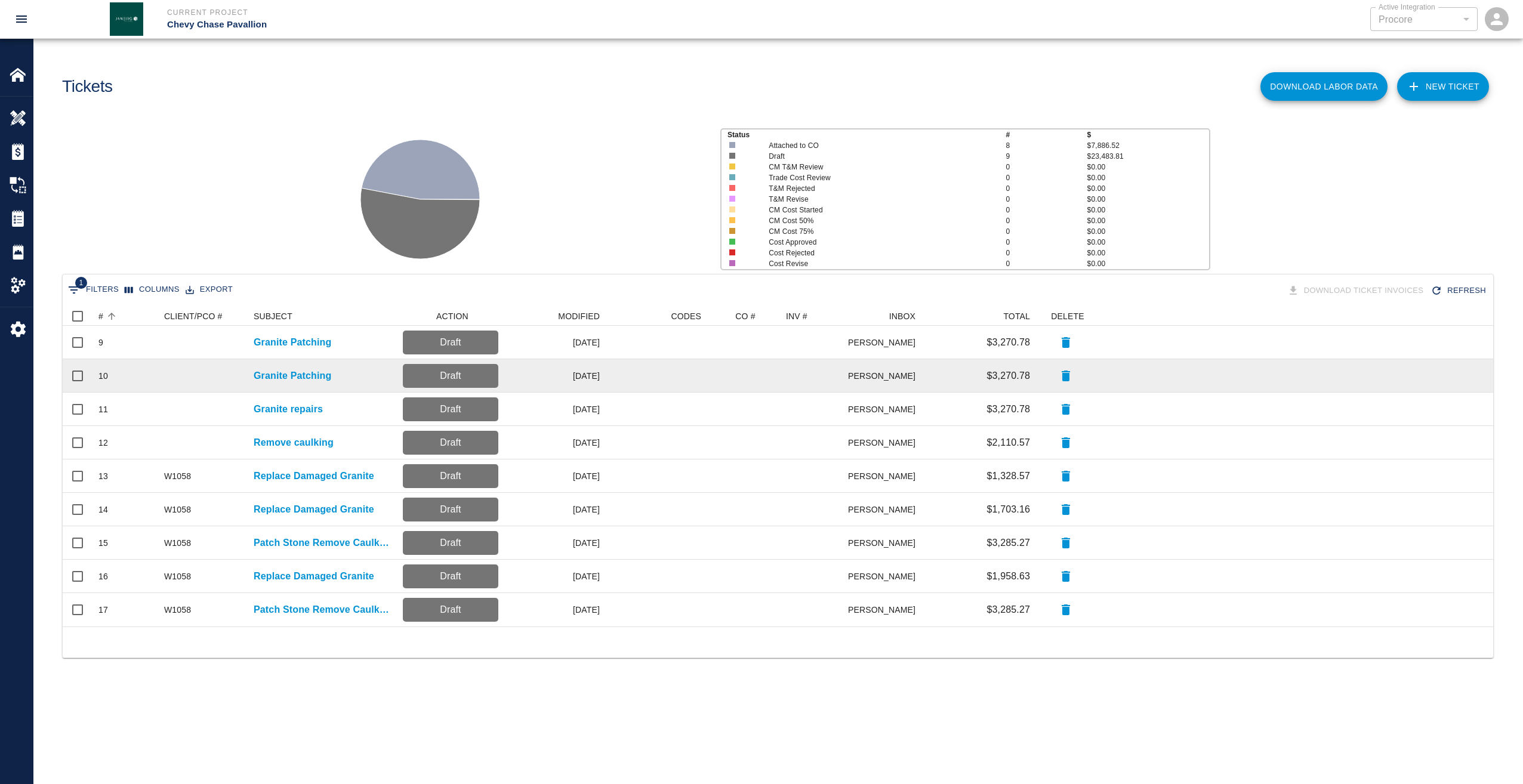
click at [105, 375] on div "10" at bounding box center [103, 376] width 9 height 12
click at [291, 379] on p "Granite Patching" at bounding box center [292, 376] width 78 height 14
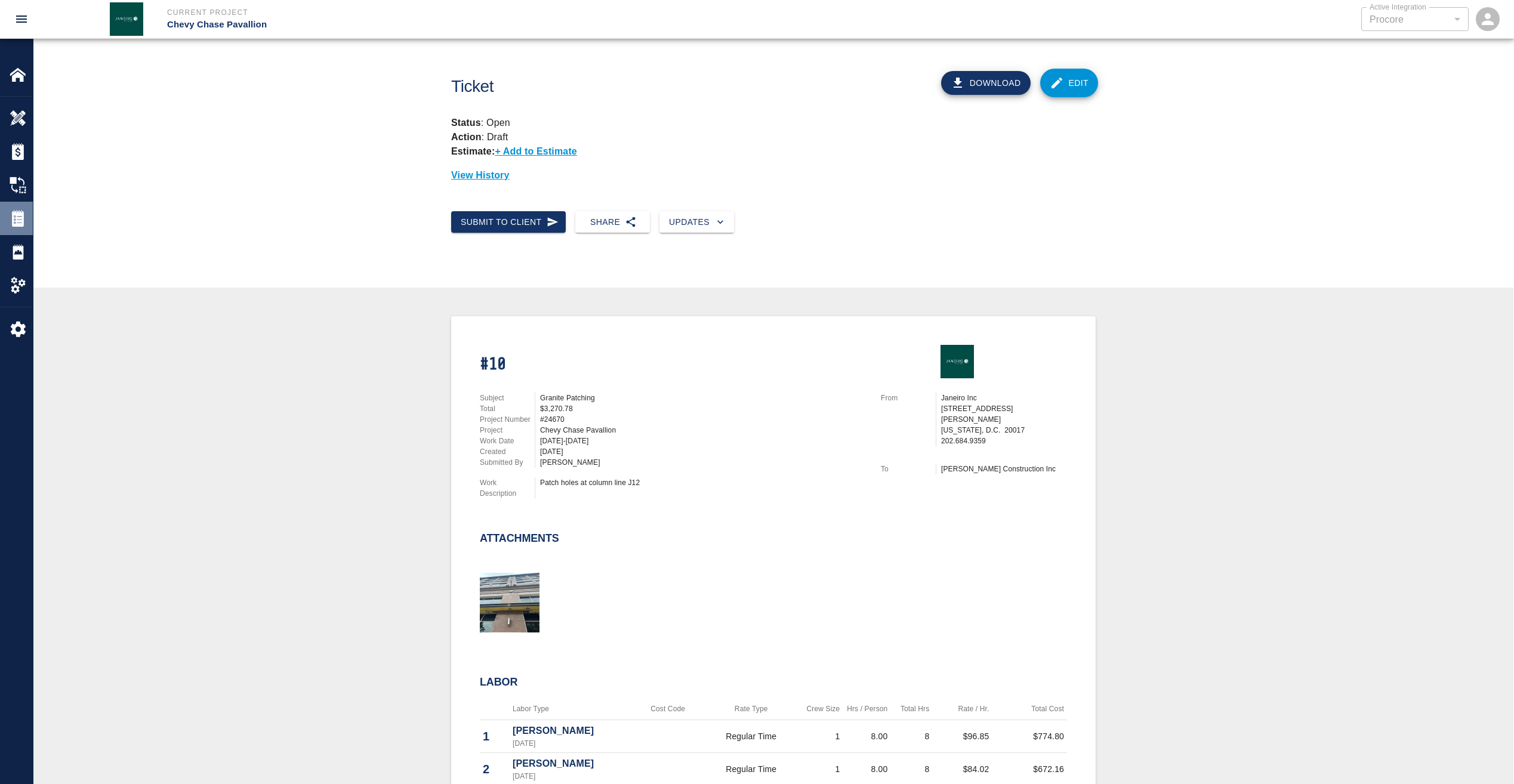
click at [13, 222] on img at bounding box center [18, 219] width 17 height 17
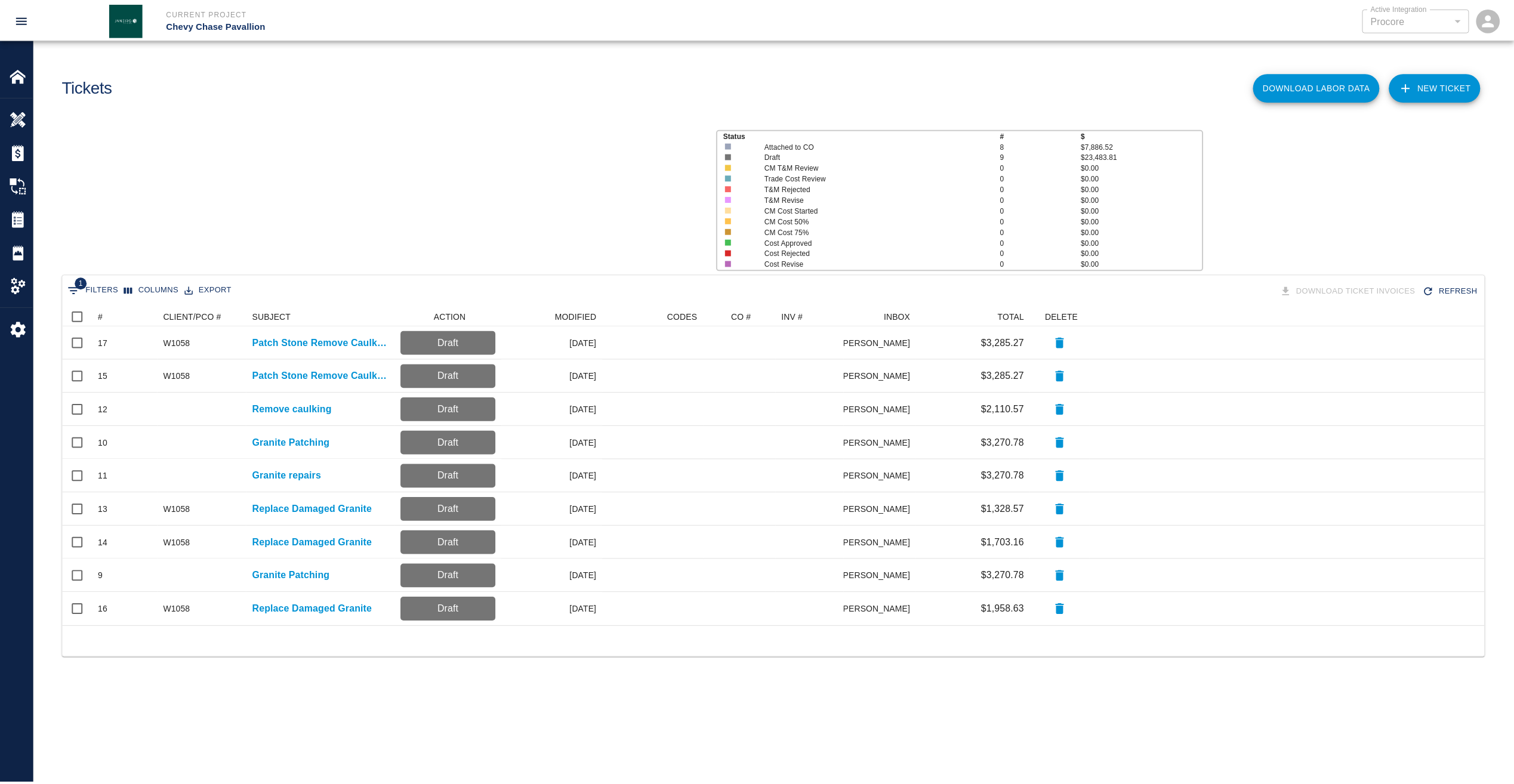
scroll to position [311, 1422]
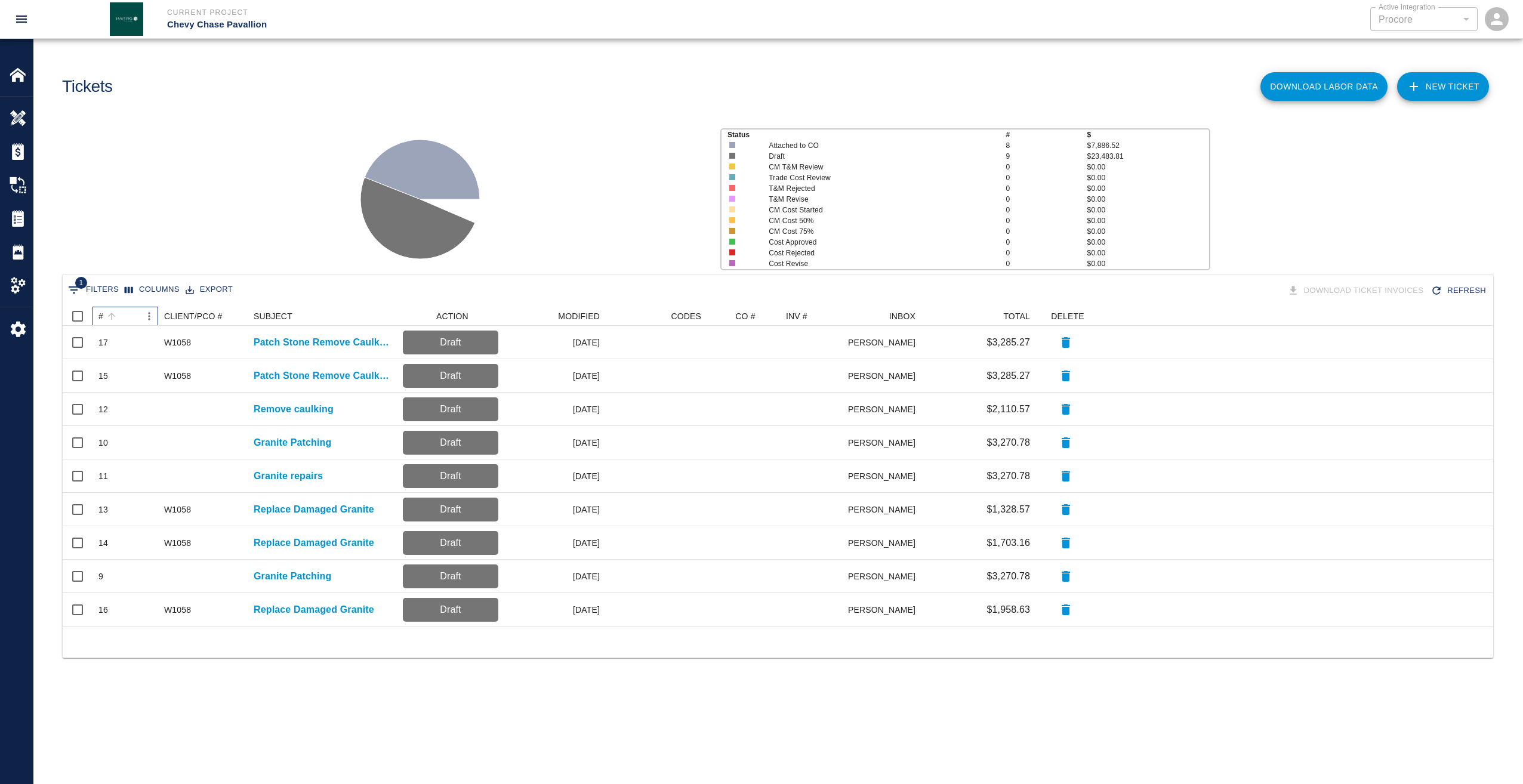
click at [100, 317] on div "#" at bounding box center [100, 316] width 5 height 19
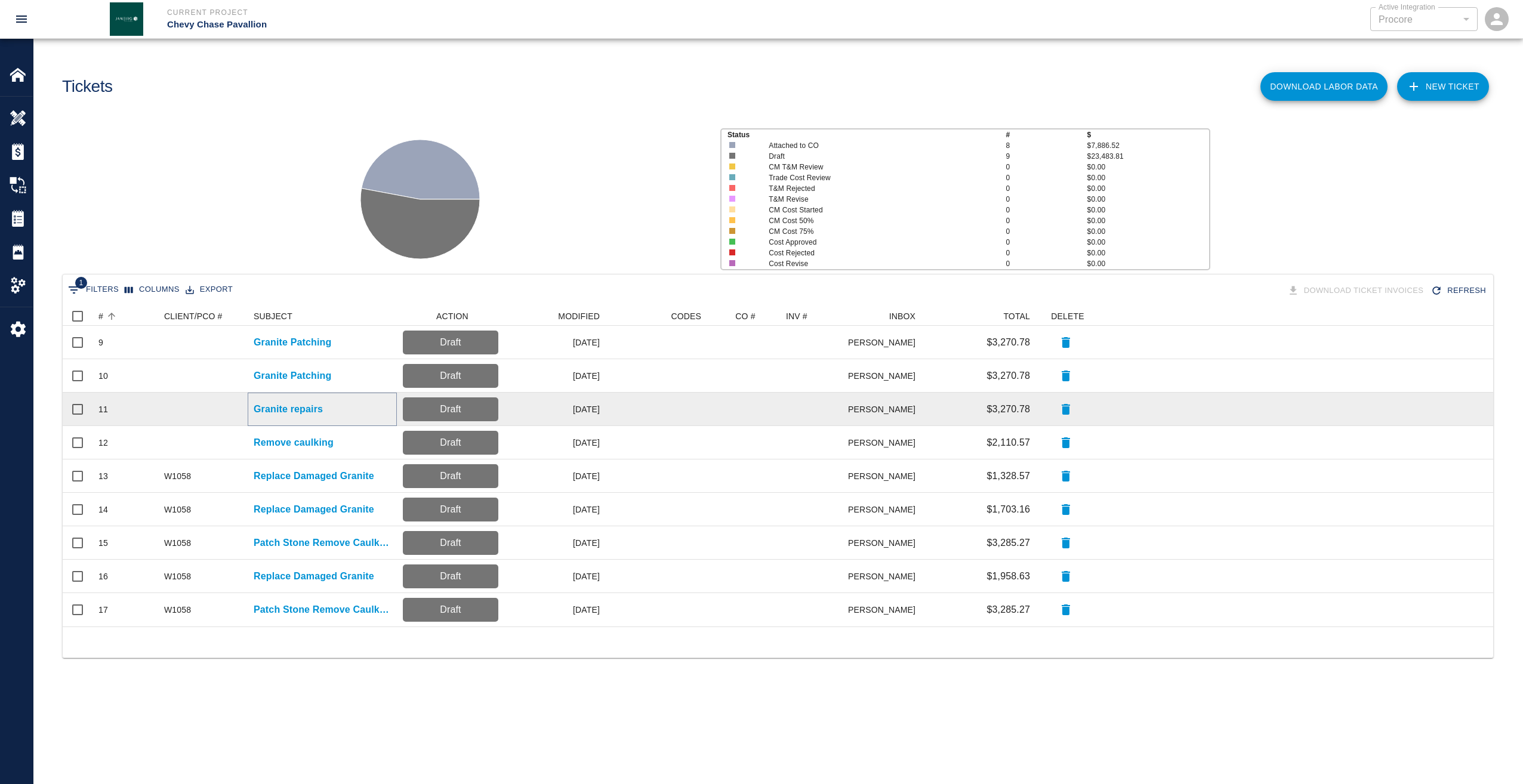
click at [277, 411] on p "Granite repairs" at bounding box center [288, 409] width 69 height 14
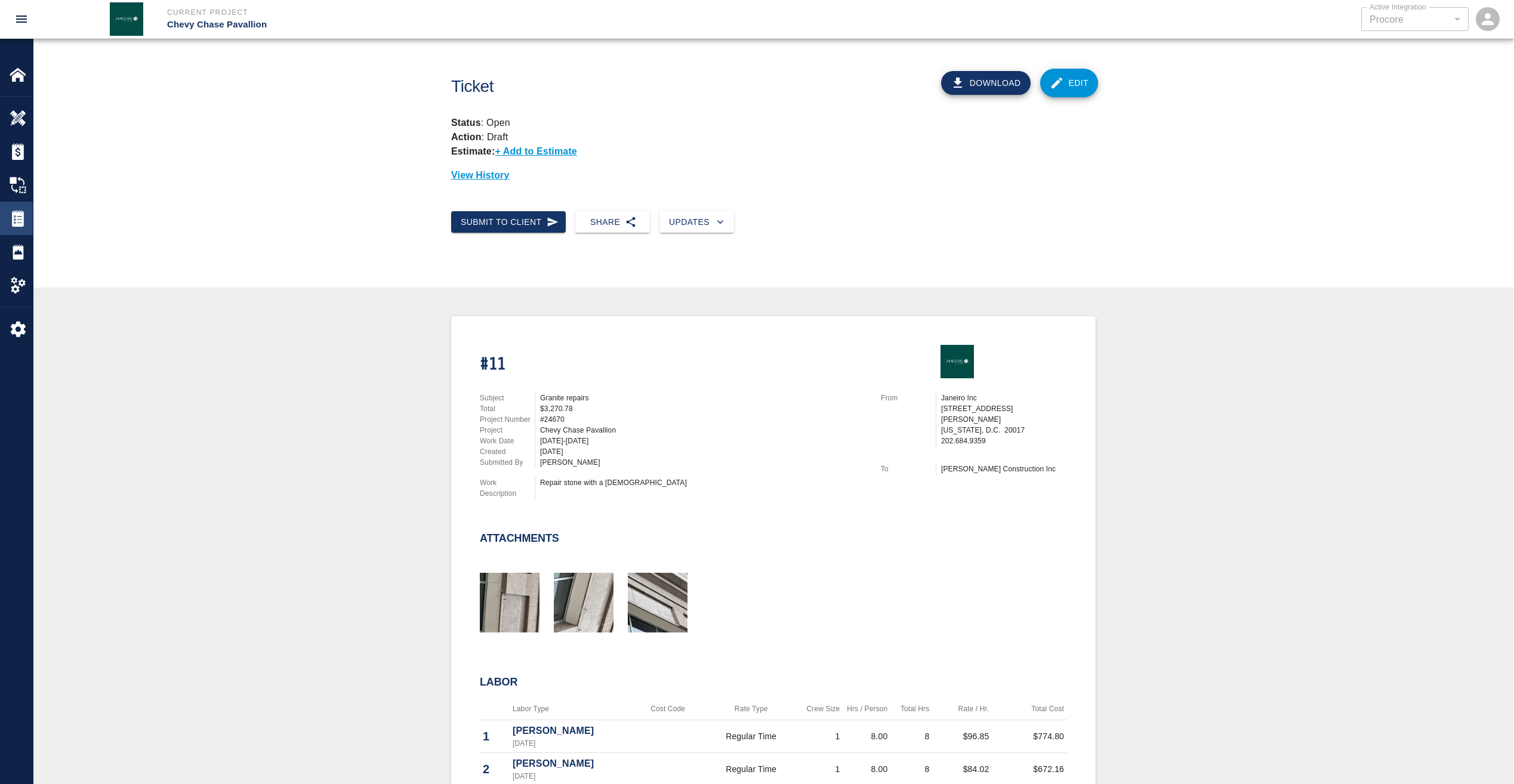
click at [14, 215] on img at bounding box center [18, 219] width 17 height 17
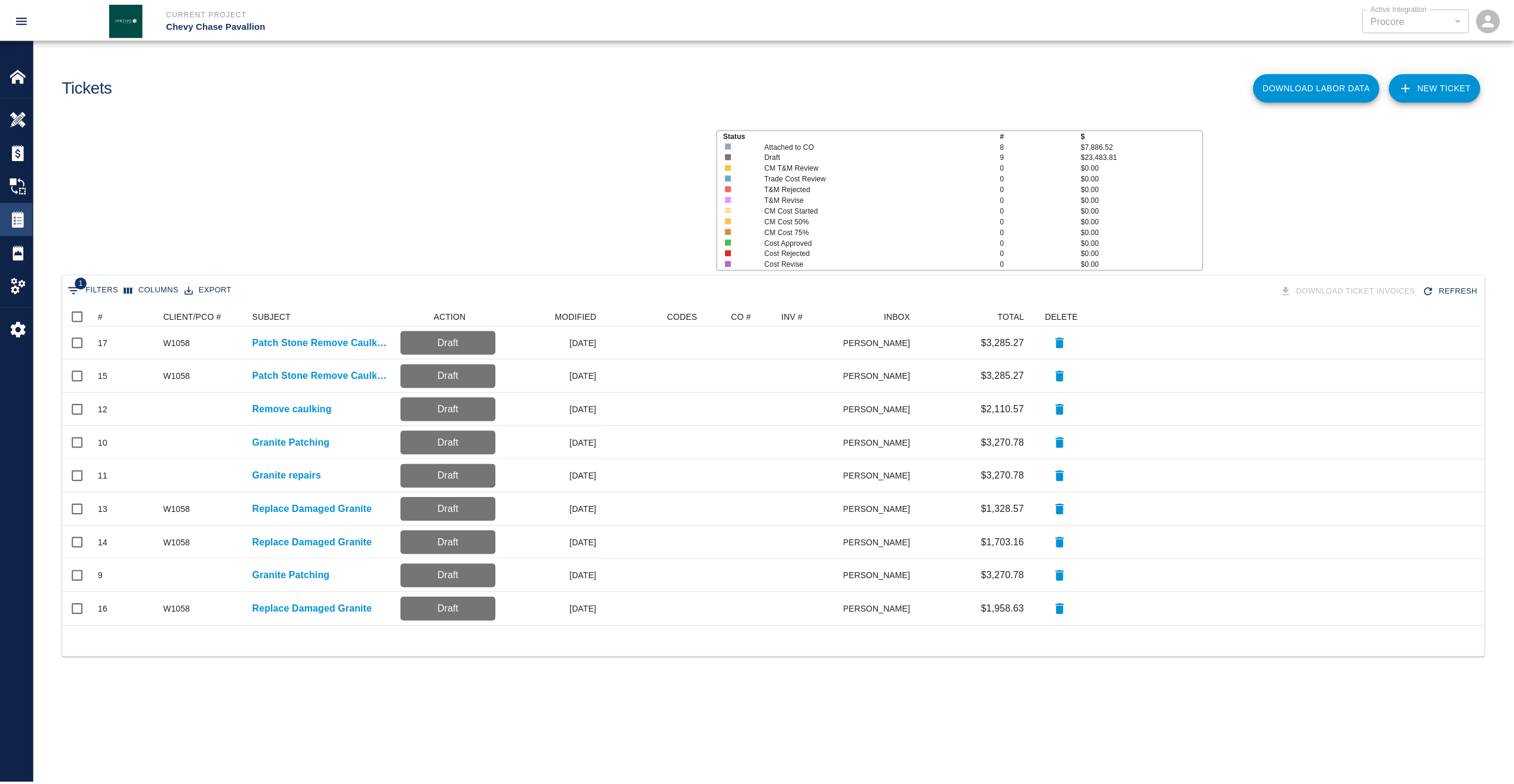
scroll to position [311, 1422]
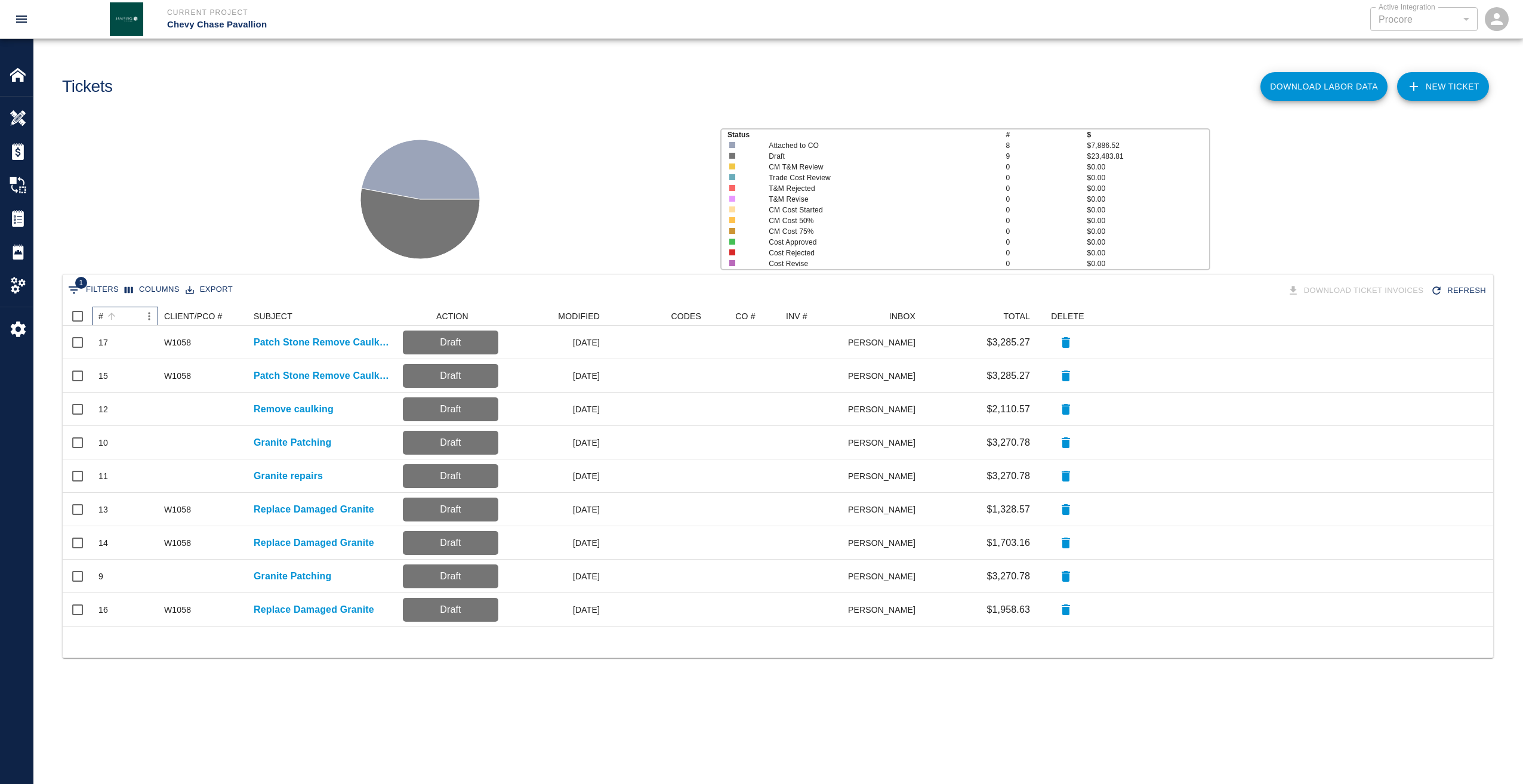
click at [101, 317] on div "#" at bounding box center [100, 316] width 5 height 19
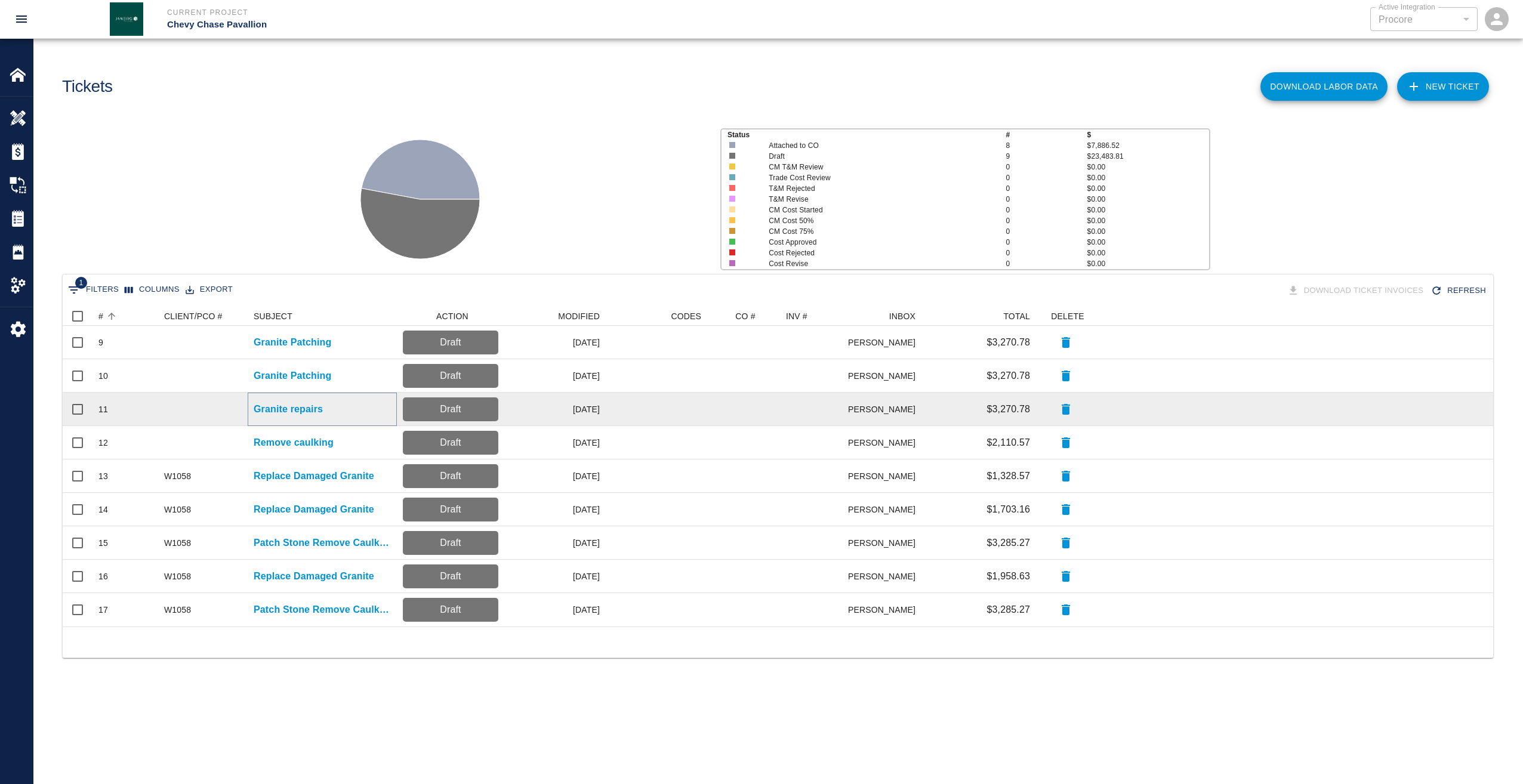
click at [306, 409] on p "Granite repairs" at bounding box center [288, 409] width 69 height 14
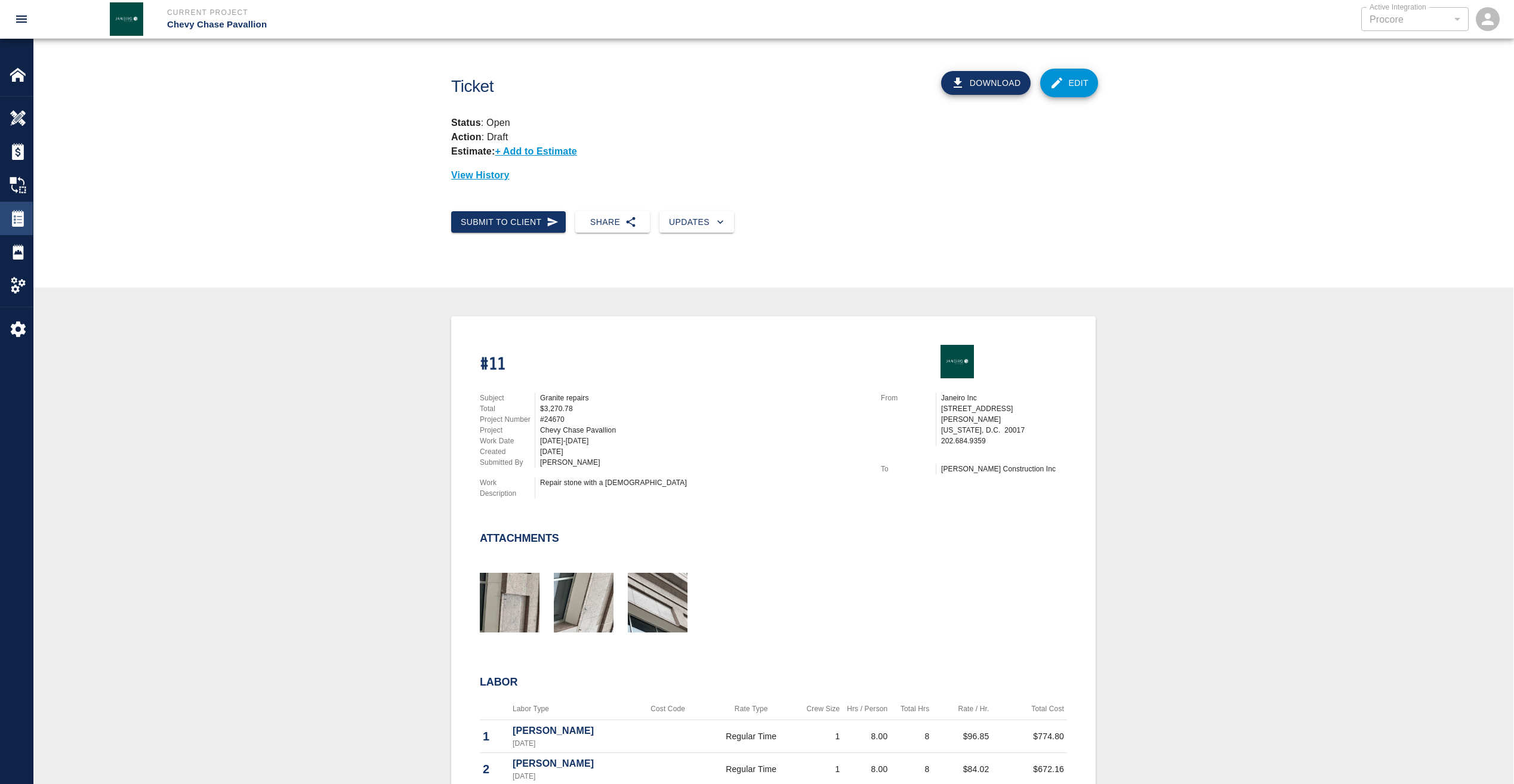
click at [13, 214] on img at bounding box center [18, 219] width 17 height 17
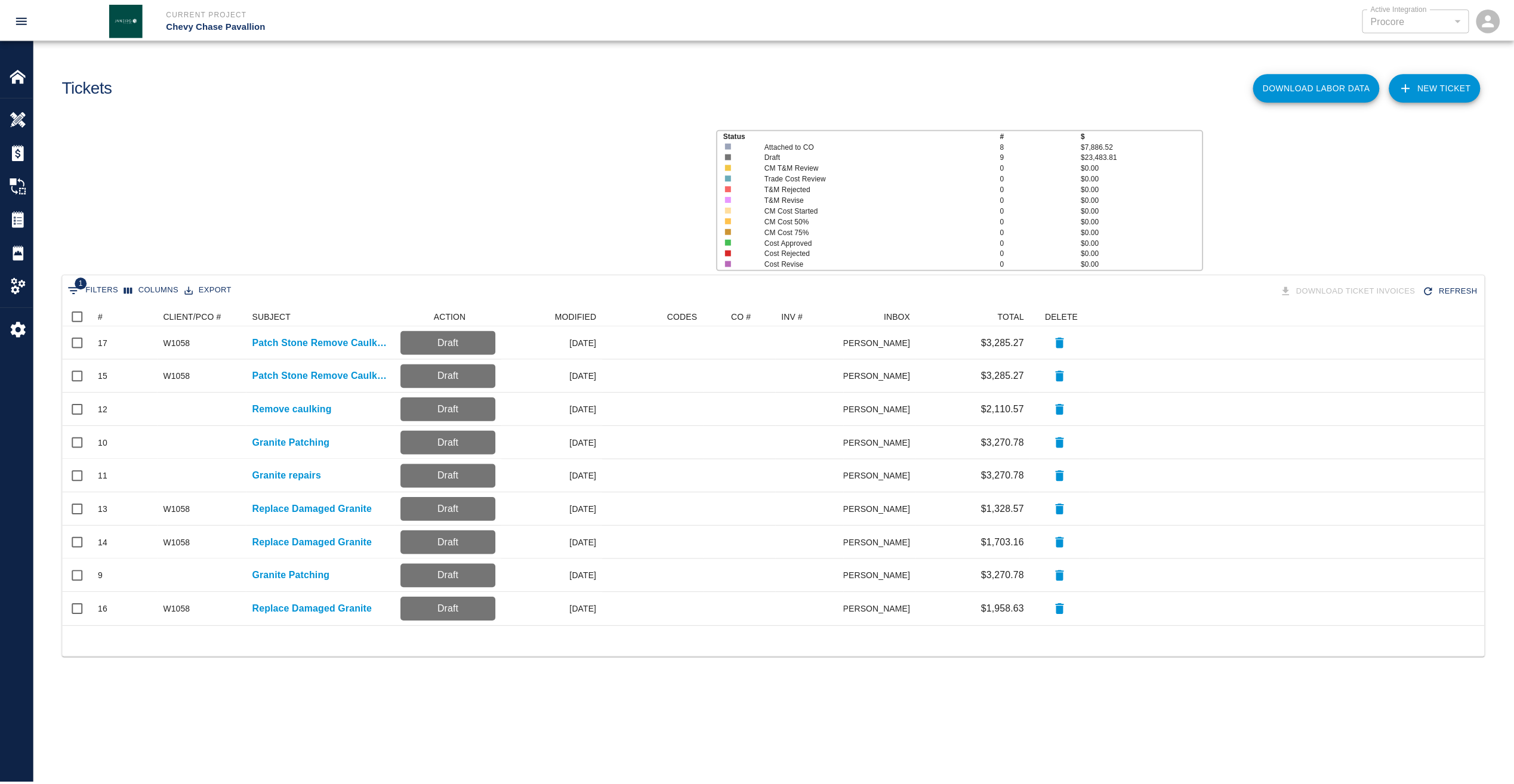
scroll to position [311, 1422]
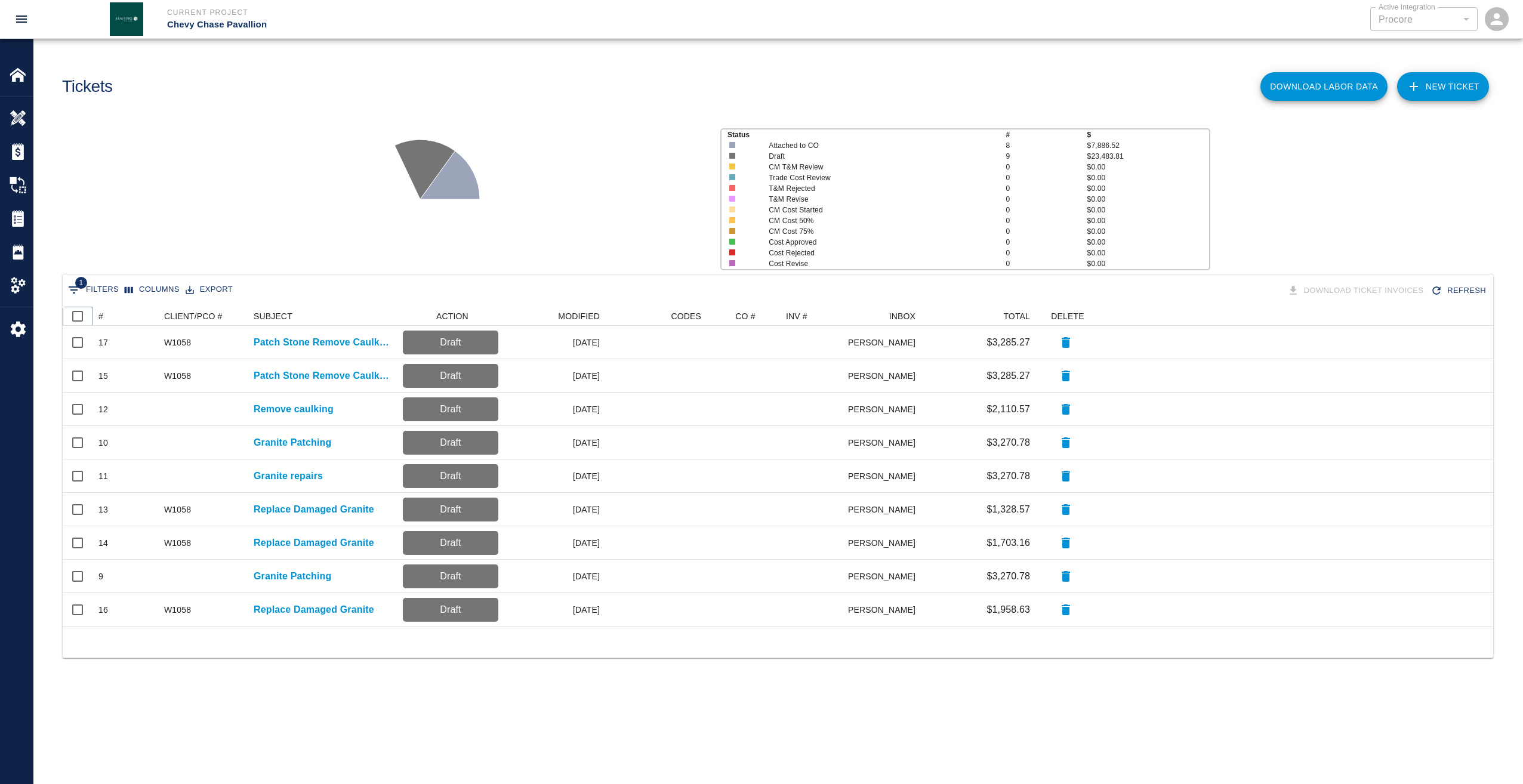
click at [98, 314] on icon at bounding box center [93, 316] width 14 height 14
click at [103, 314] on div "#" at bounding box center [112, 316] width 17 height 17
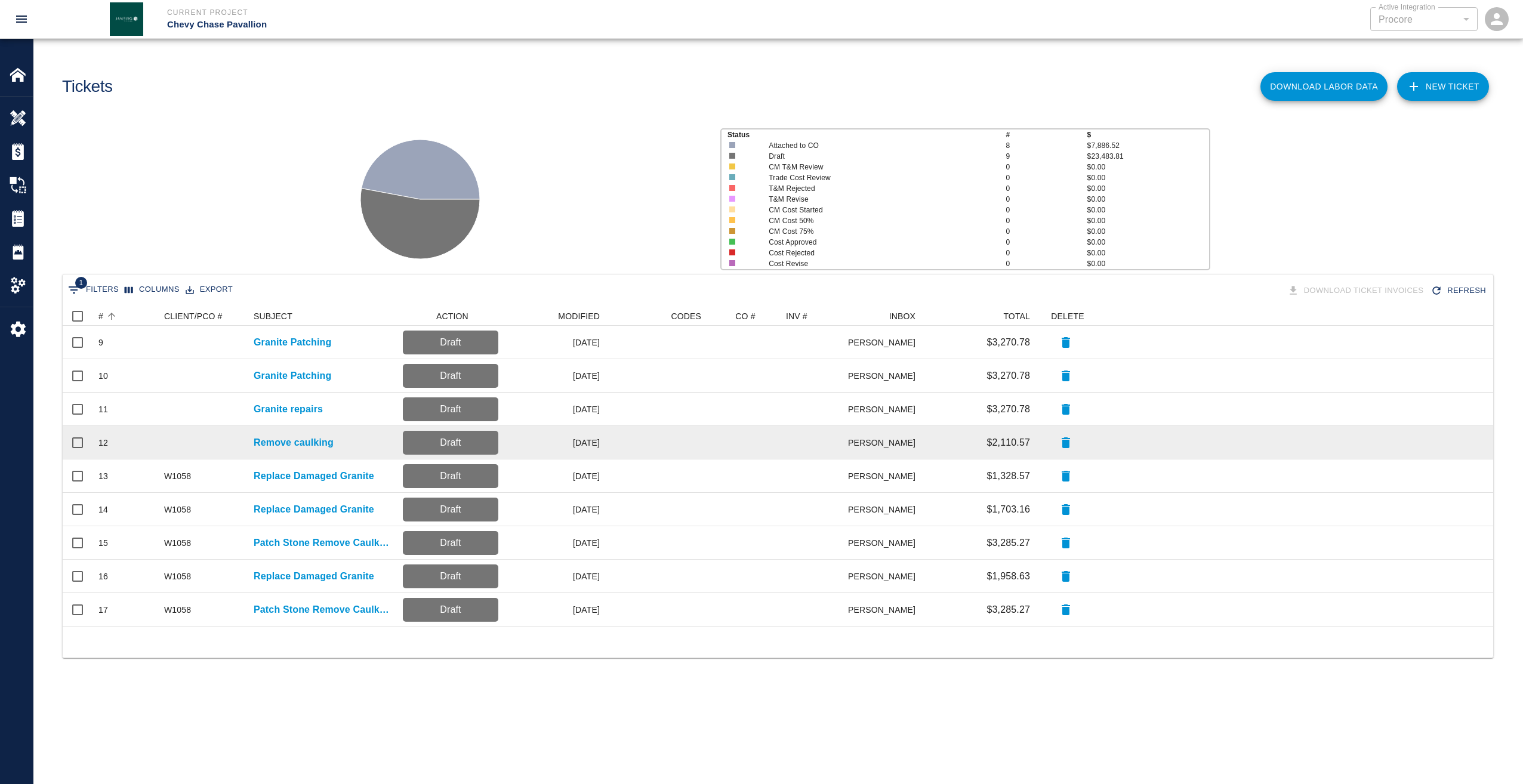
drag, startPoint x: 102, startPoint y: 442, endPoint x: 170, endPoint y: 439, distance: 68.1
click at [105, 442] on div "12" at bounding box center [103, 442] width 9 height 12
click at [280, 446] on p "Remove caulking" at bounding box center [293, 443] width 80 height 14
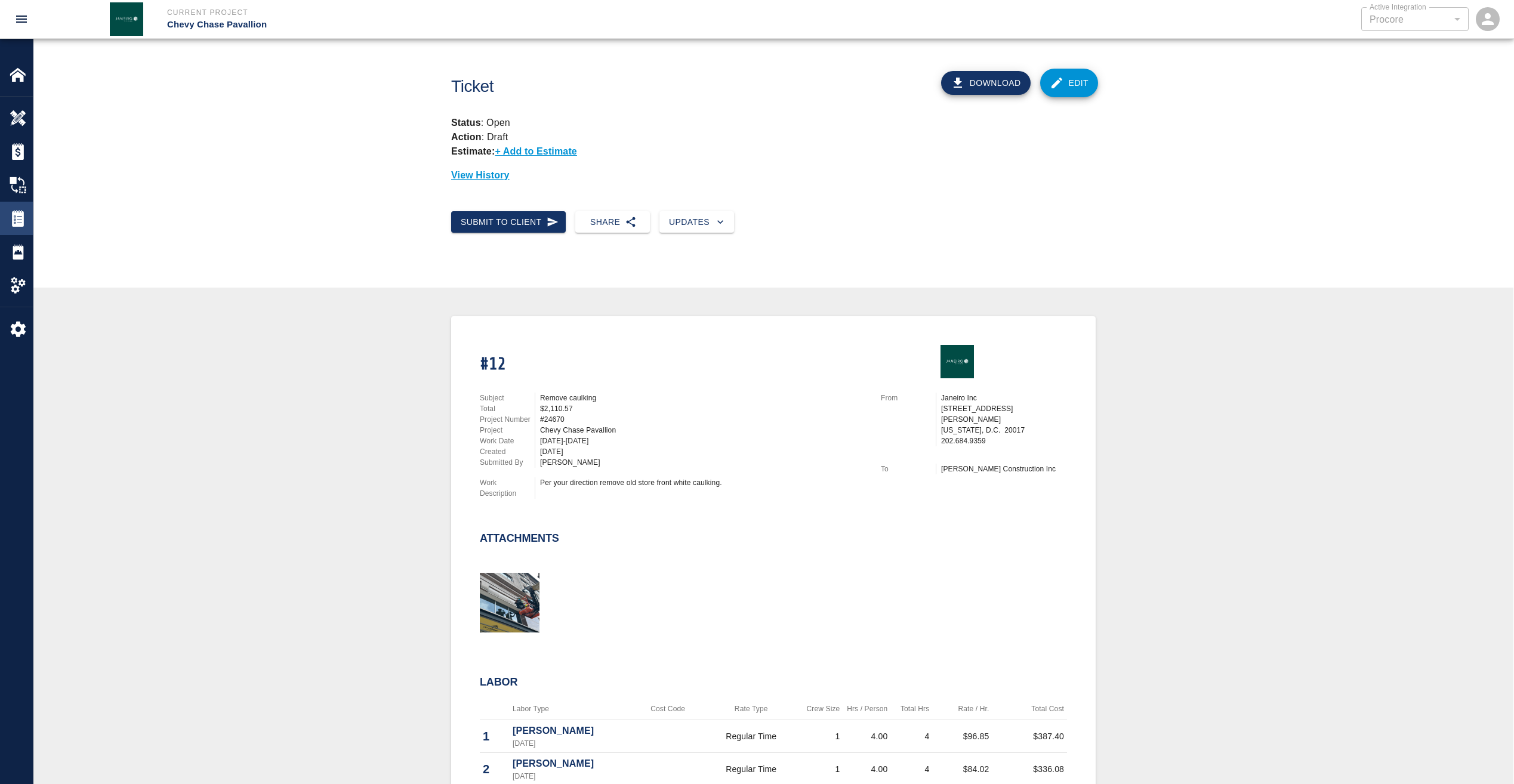
click at [17, 216] on img at bounding box center [18, 219] width 17 height 17
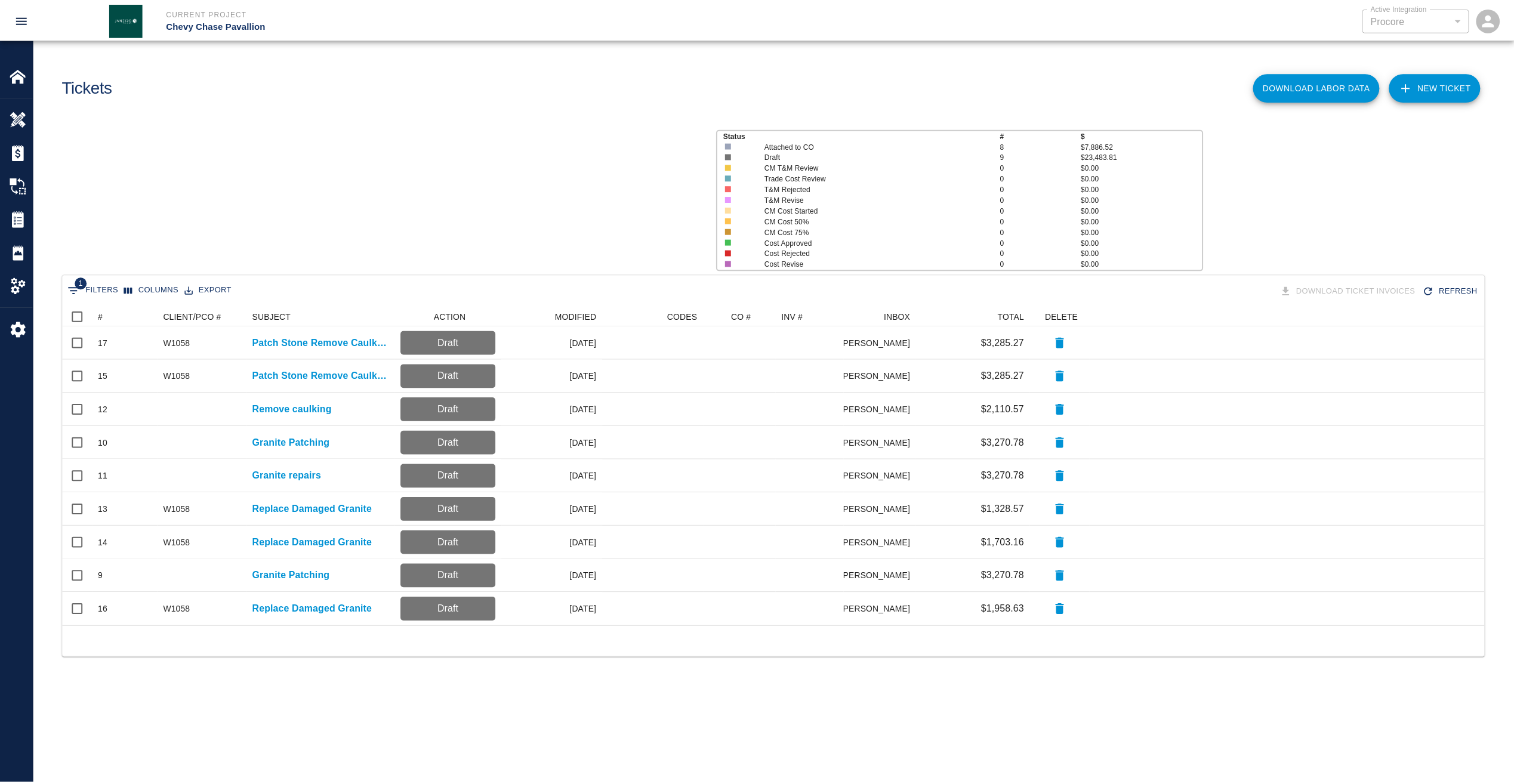
scroll to position [311, 1422]
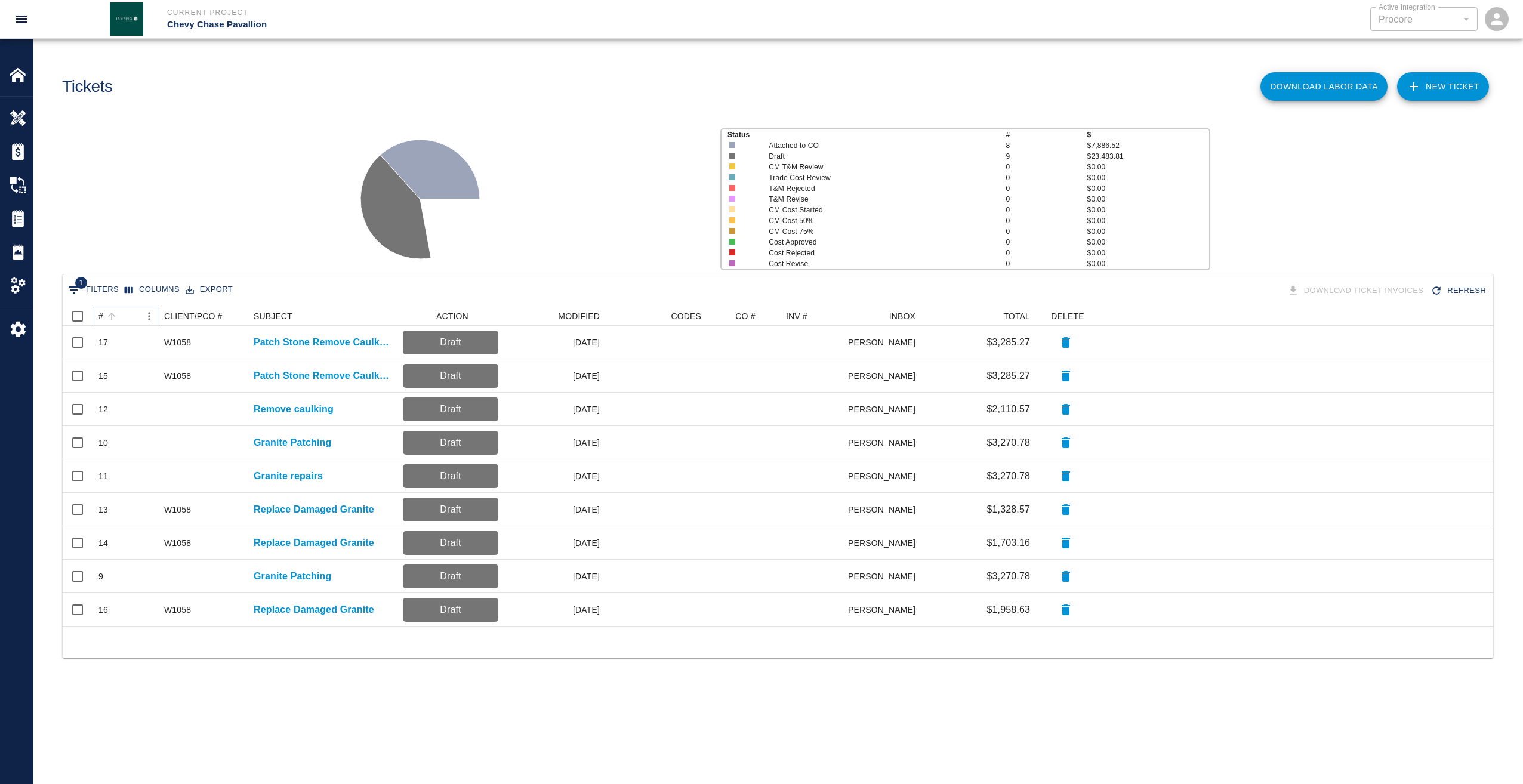
click at [105, 314] on button "Sort" at bounding box center [112, 316] width 17 height 17
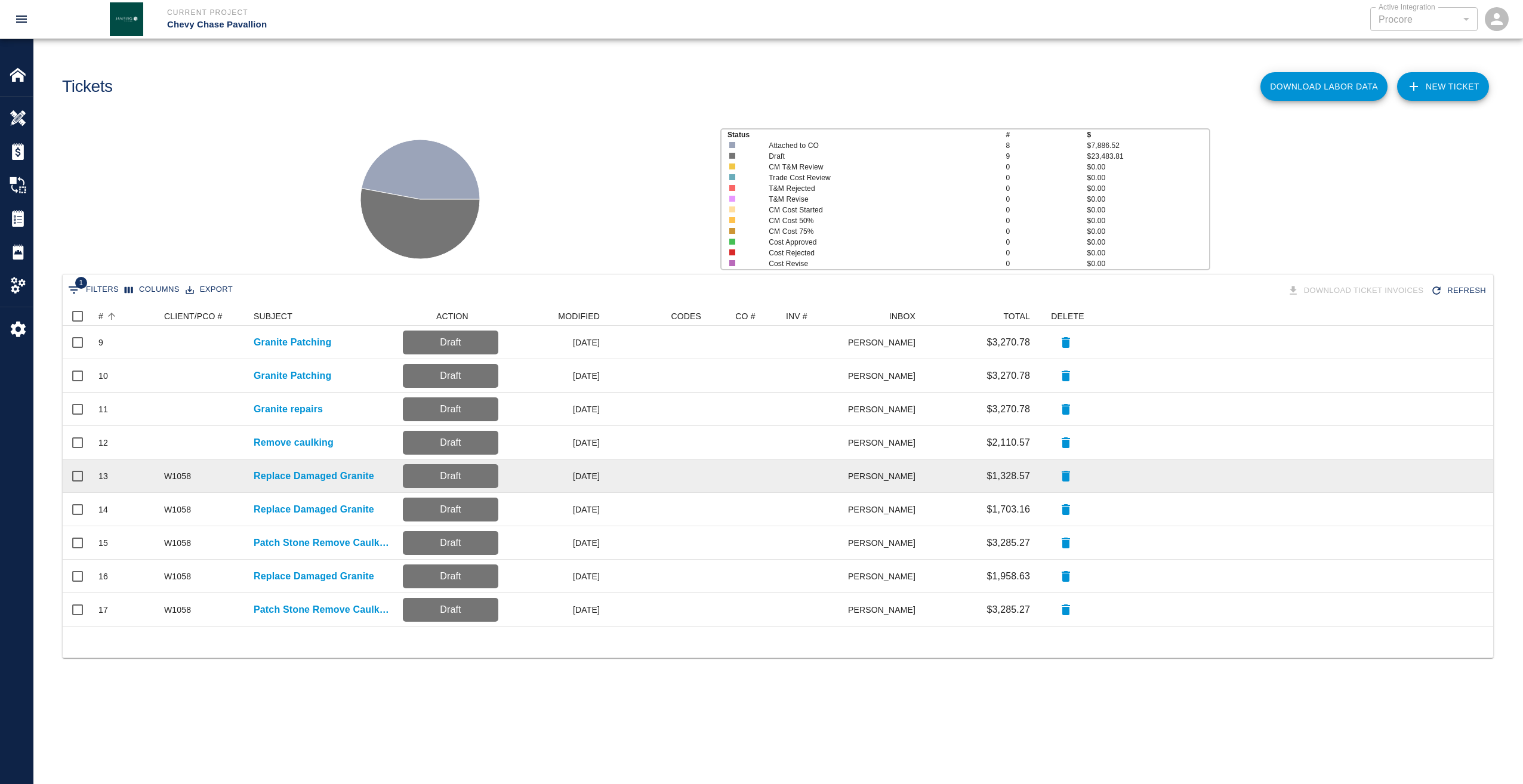
click at [108, 471] on div "13" at bounding box center [103, 475] width 9 height 12
click at [277, 470] on p "Replace Damaged Granite" at bounding box center [314, 476] width 120 height 14
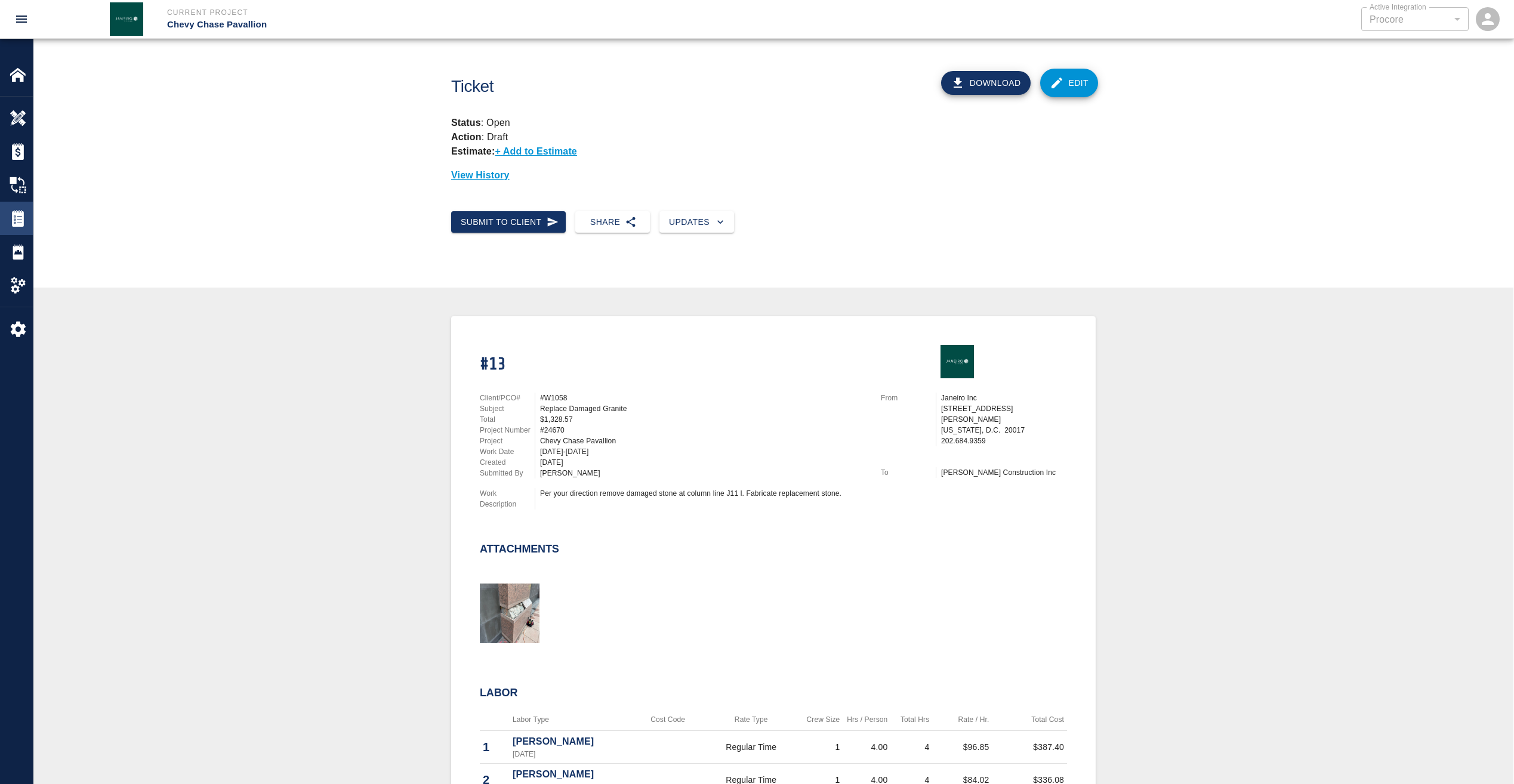
click at [18, 223] on img at bounding box center [18, 219] width 17 height 17
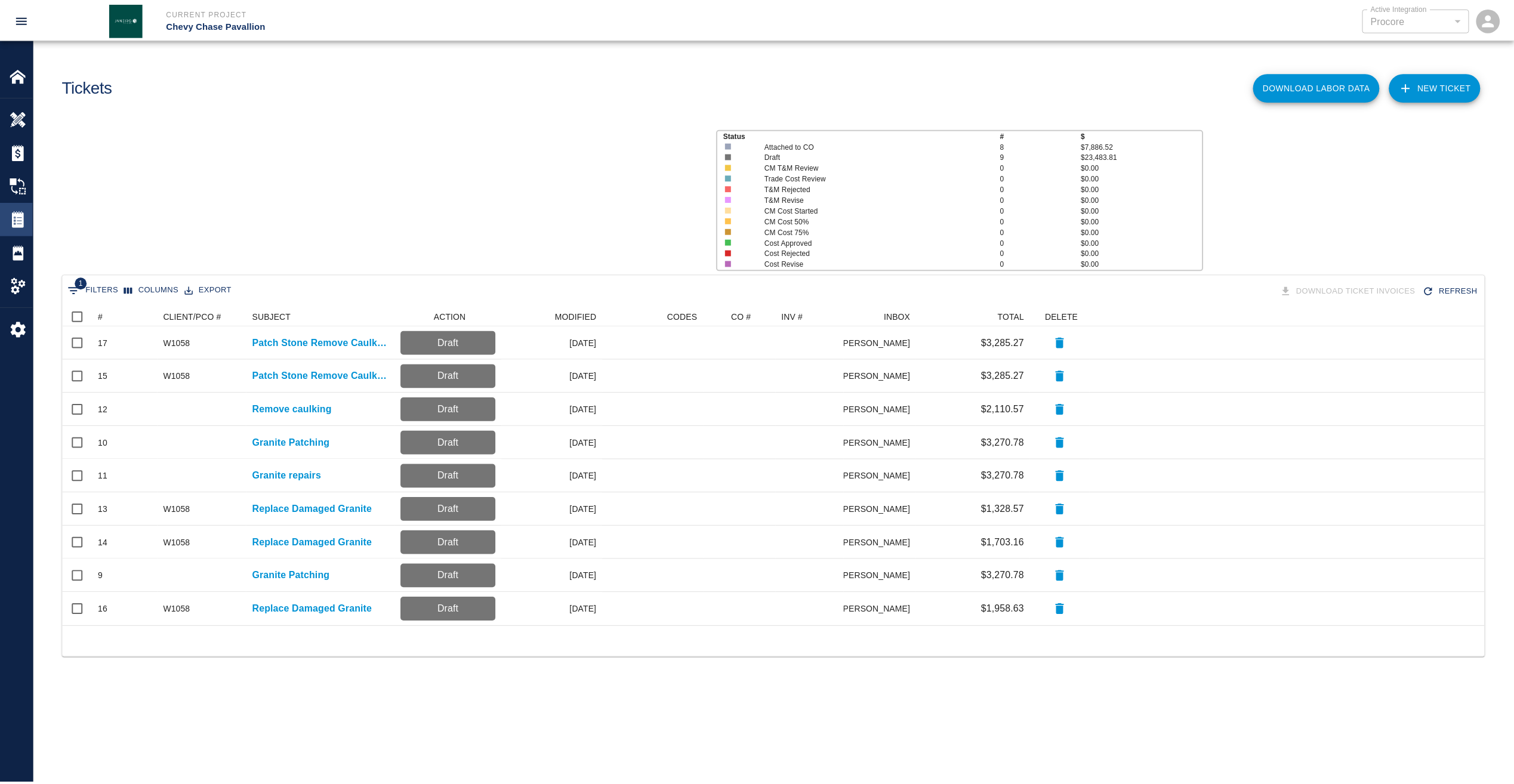
scroll to position [311, 1422]
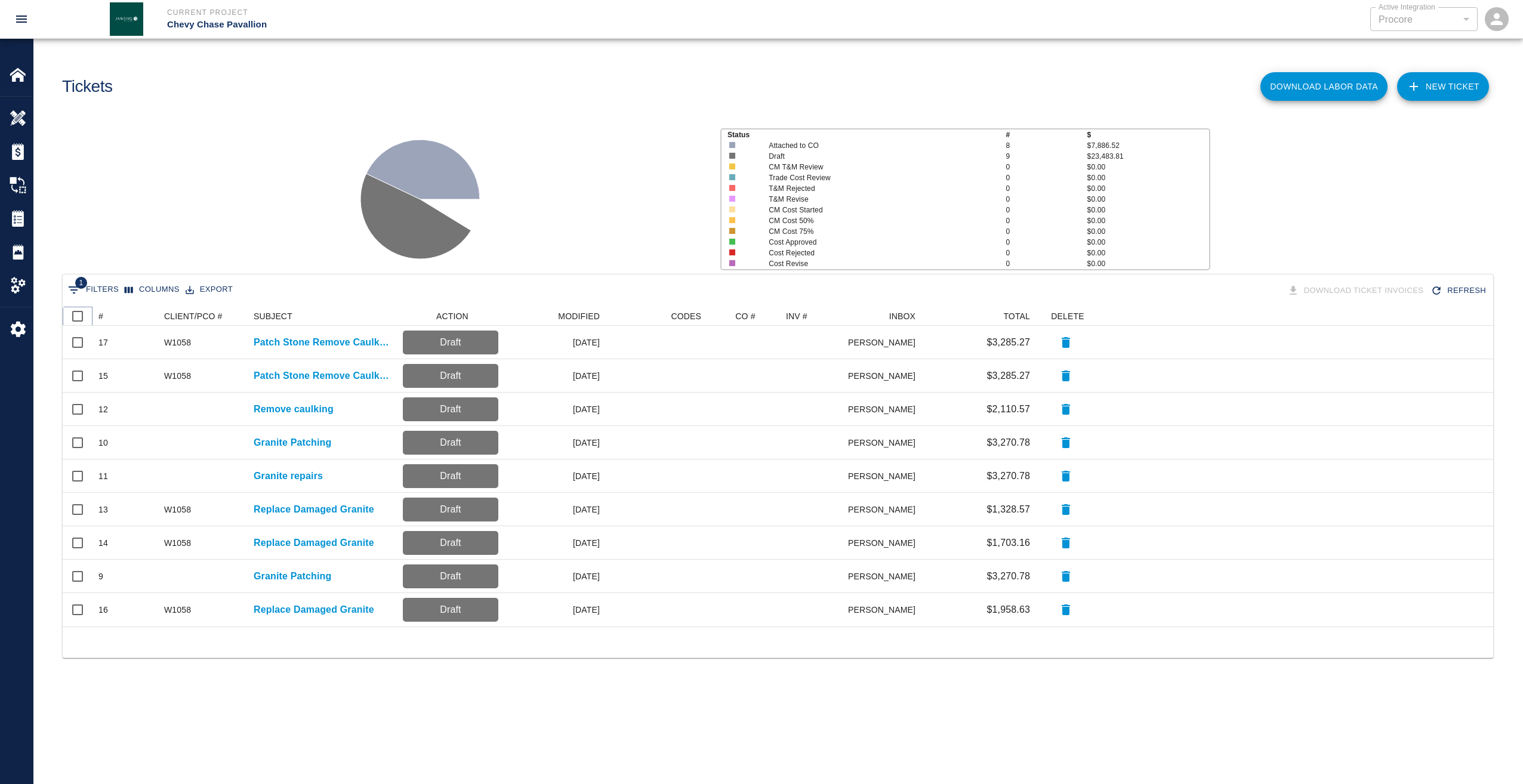
click at [98, 314] on icon at bounding box center [93, 316] width 14 height 14
click at [101, 316] on div "#" at bounding box center [100, 316] width 5 height 19
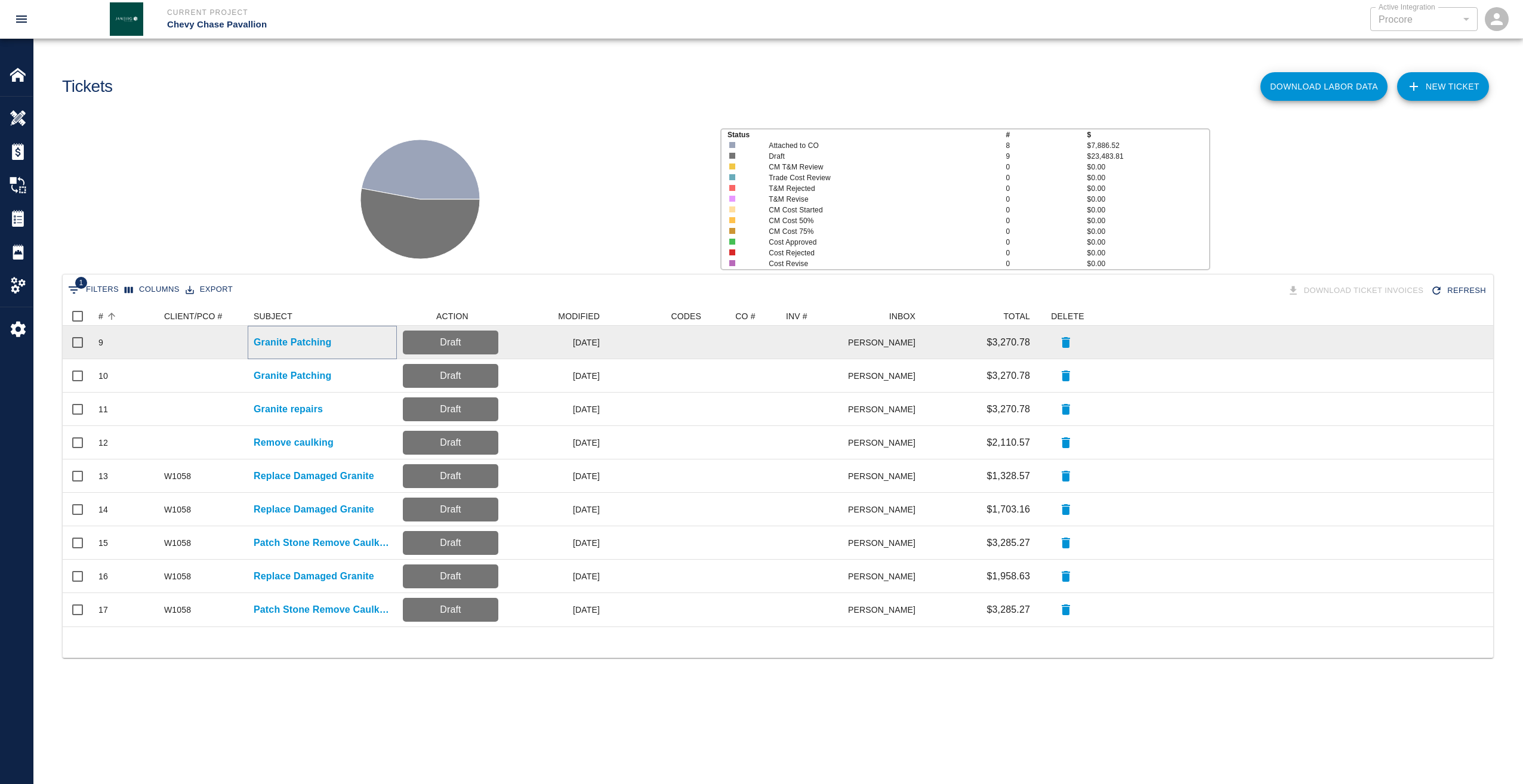
click at [318, 342] on p "Granite Patching" at bounding box center [292, 342] width 78 height 14
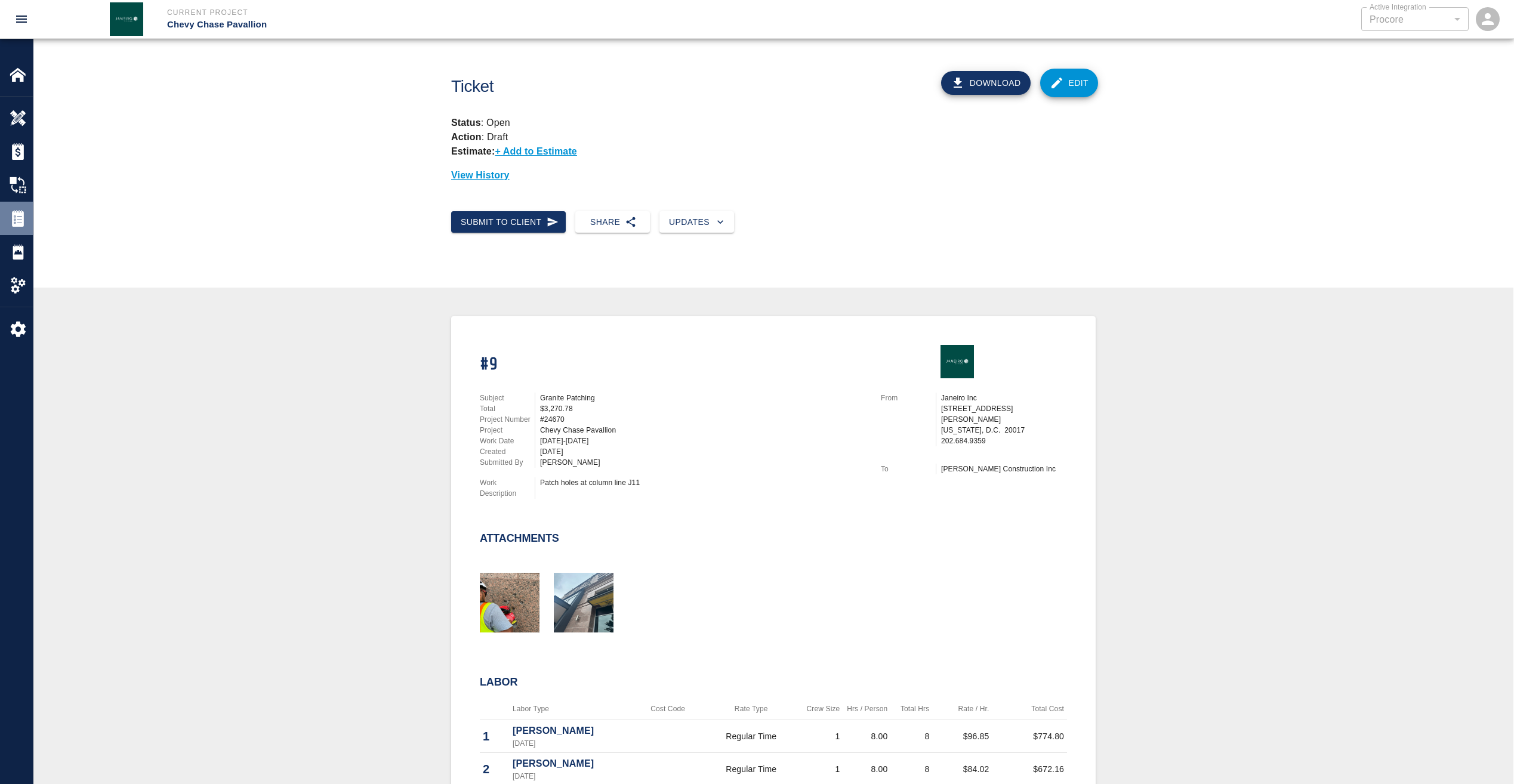
click at [18, 217] on img at bounding box center [18, 219] width 17 height 17
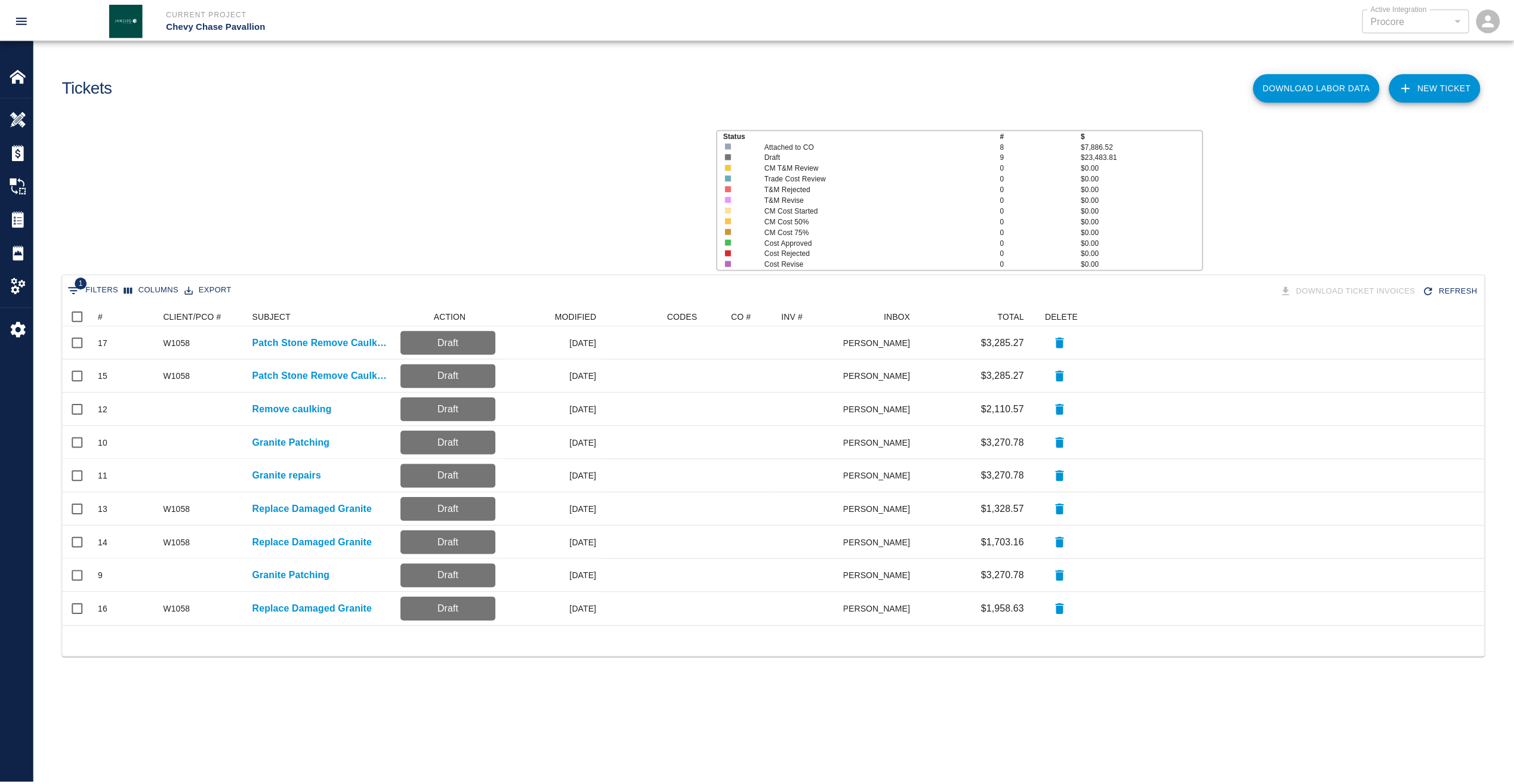
scroll to position [311, 1422]
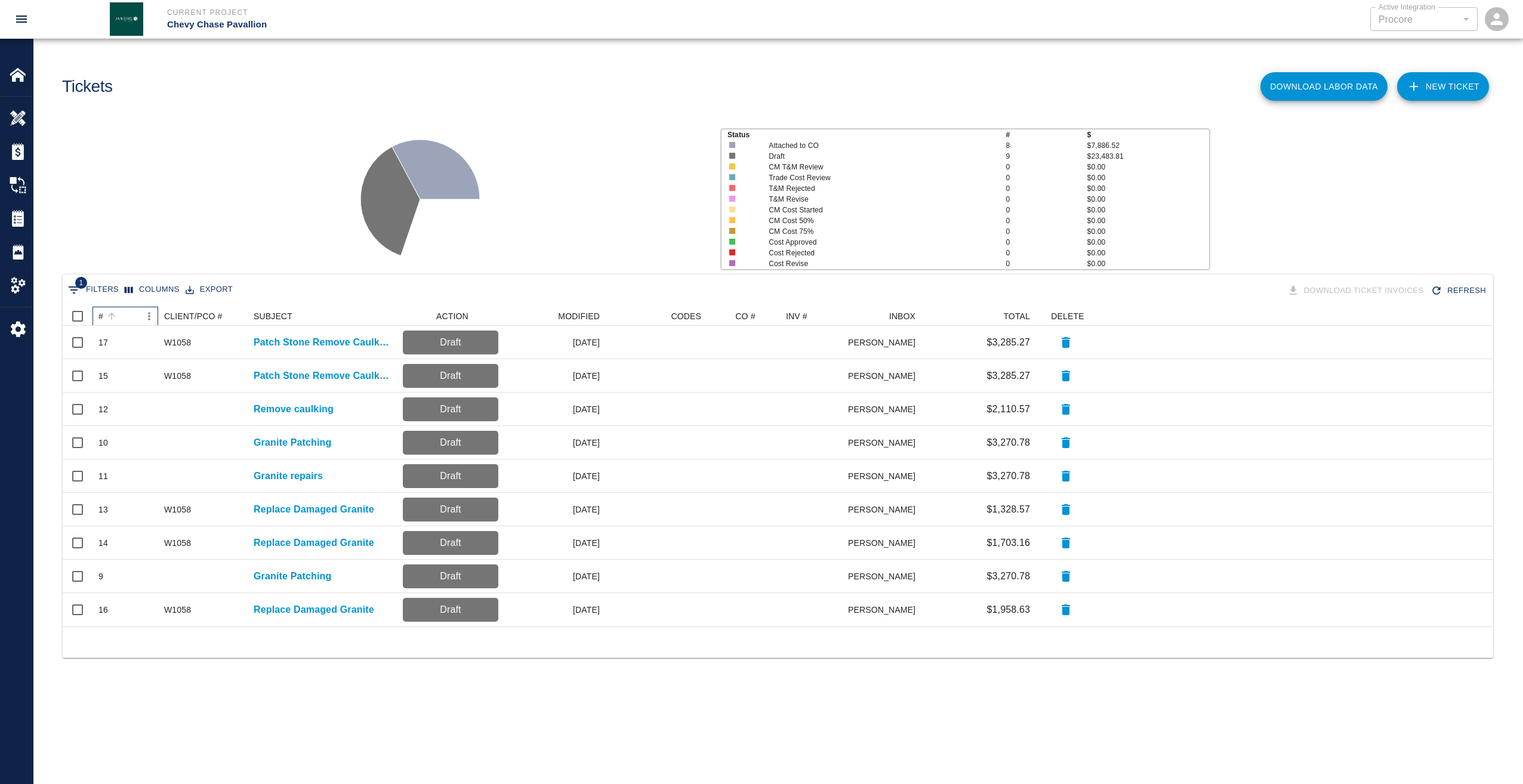
click at [102, 319] on div "#" at bounding box center [100, 316] width 5 height 19
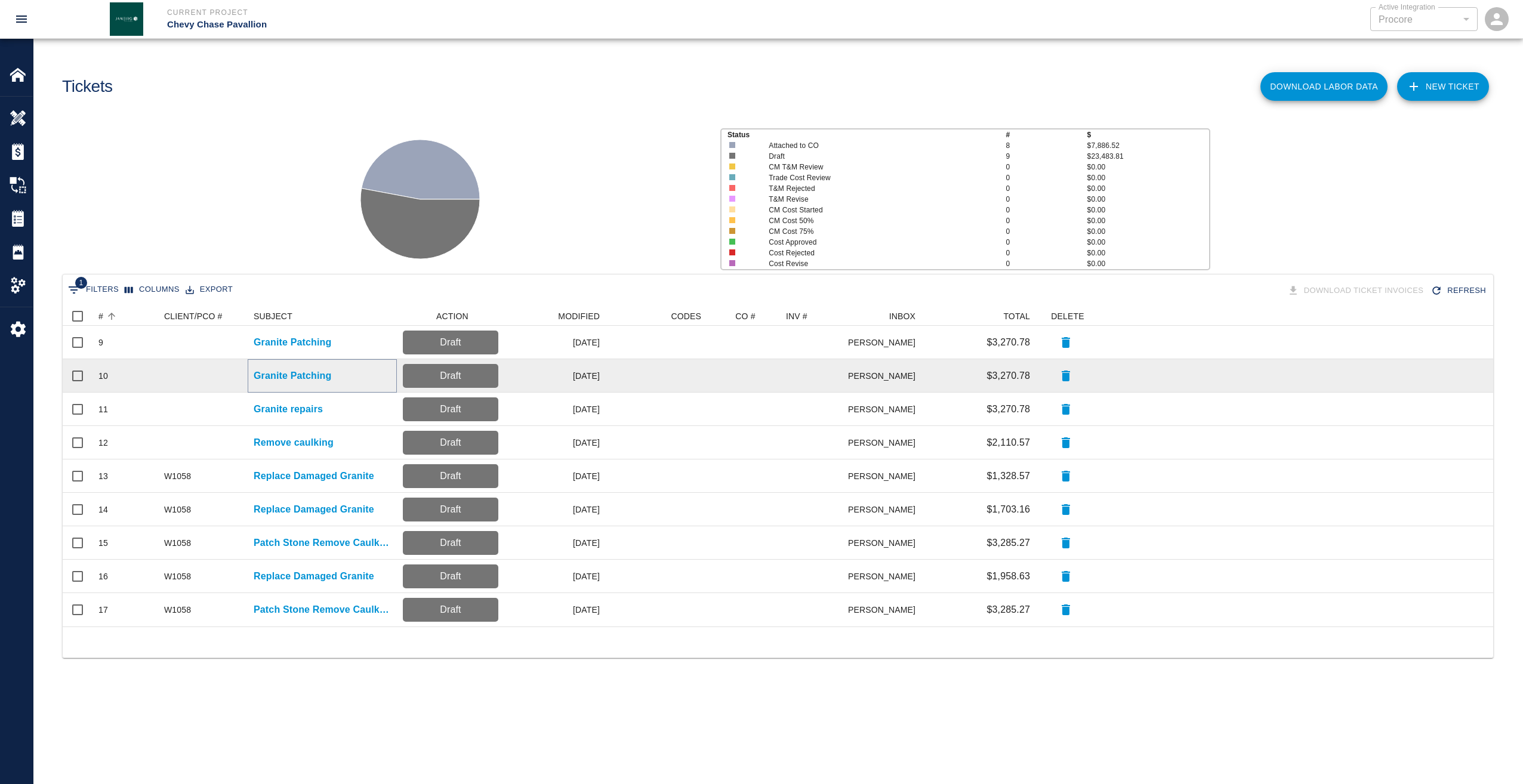
click at [297, 379] on p "Granite Patching" at bounding box center [292, 376] width 78 height 14
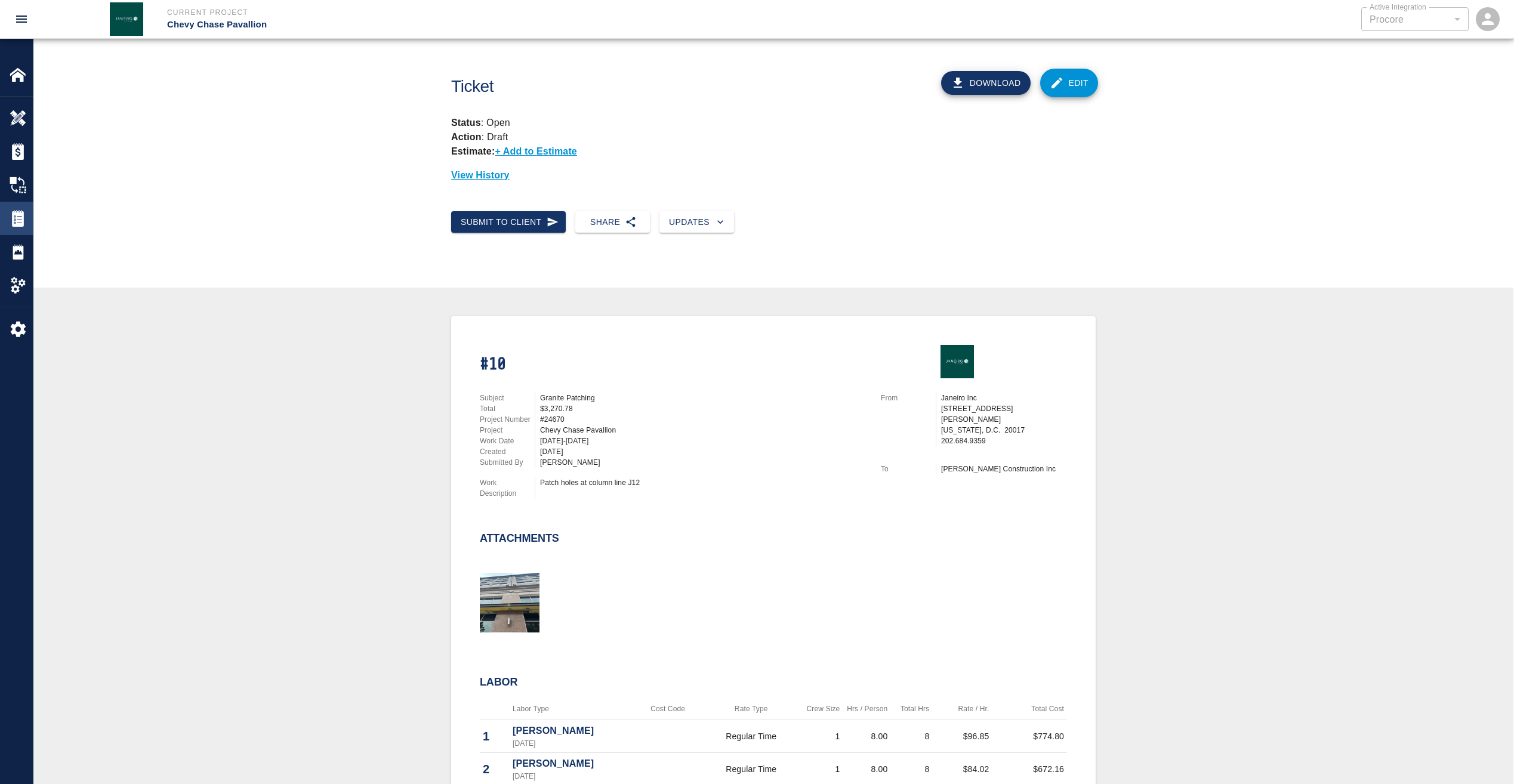
click at [13, 221] on img at bounding box center [18, 219] width 17 height 17
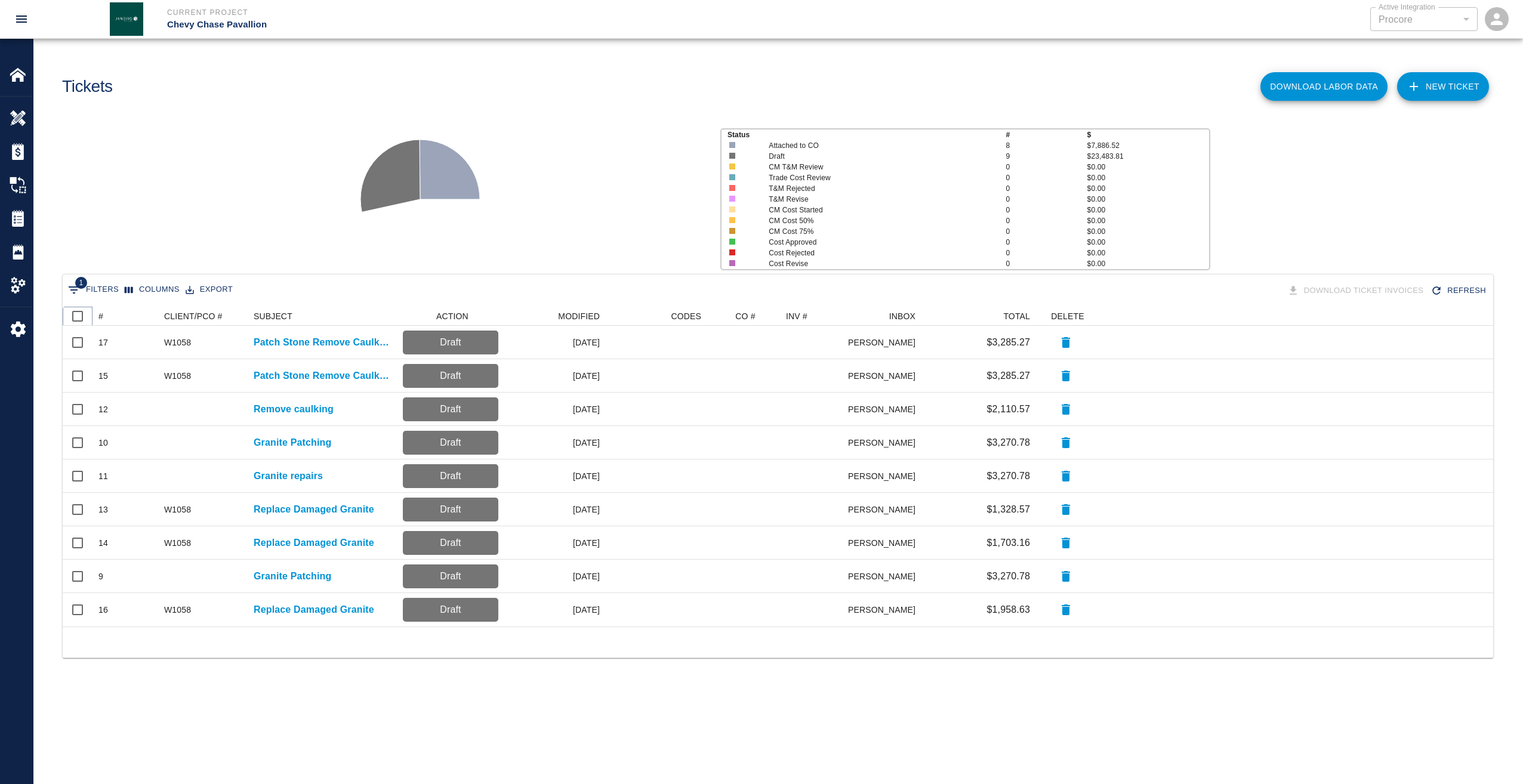
click at [95, 311] on icon at bounding box center [93, 316] width 14 height 14
click at [98, 314] on icon at bounding box center [93, 316] width 14 height 14
click at [100, 316] on div "#" at bounding box center [100, 316] width 5 height 19
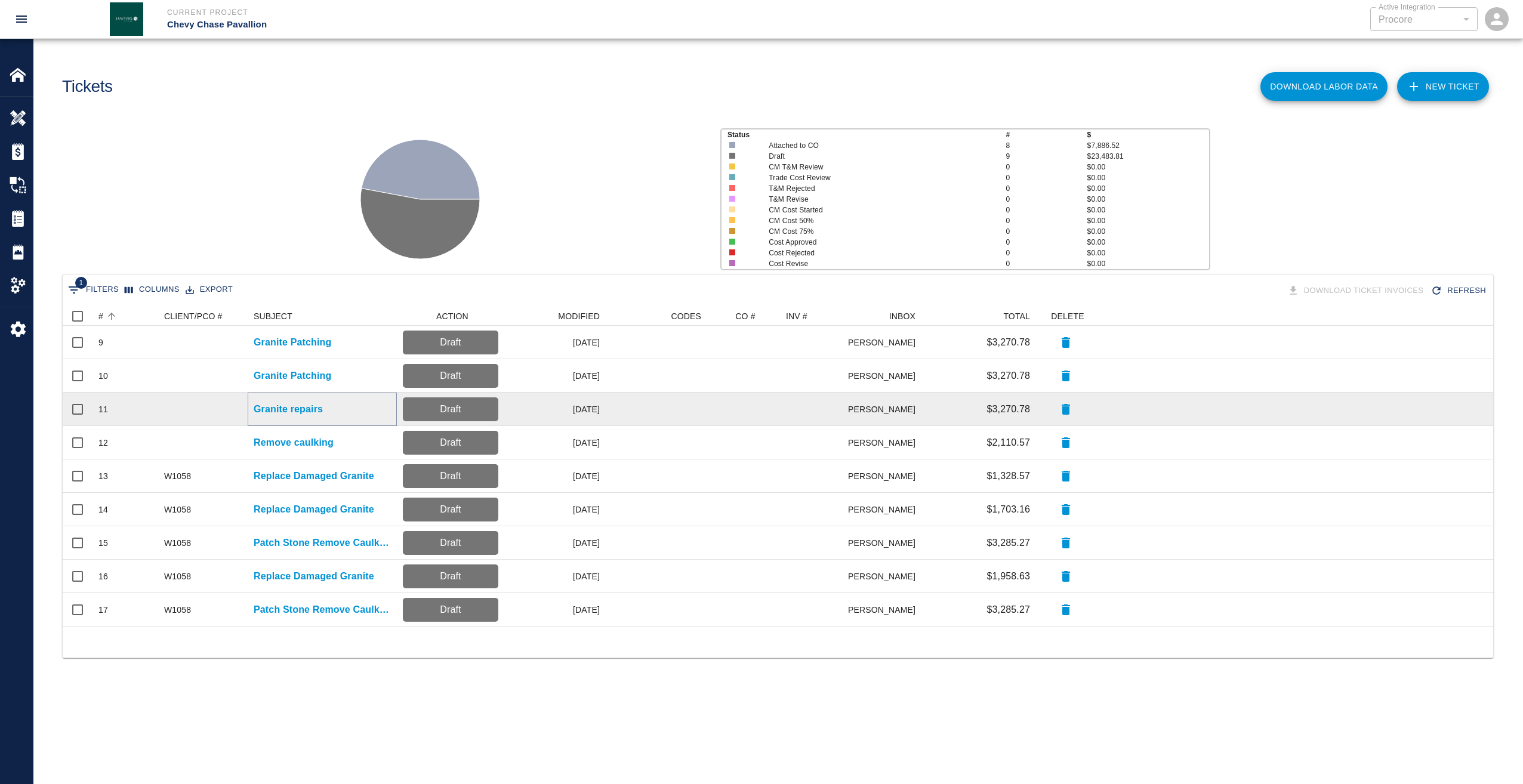
click at [270, 409] on p "Granite repairs" at bounding box center [288, 409] width 69 height 14
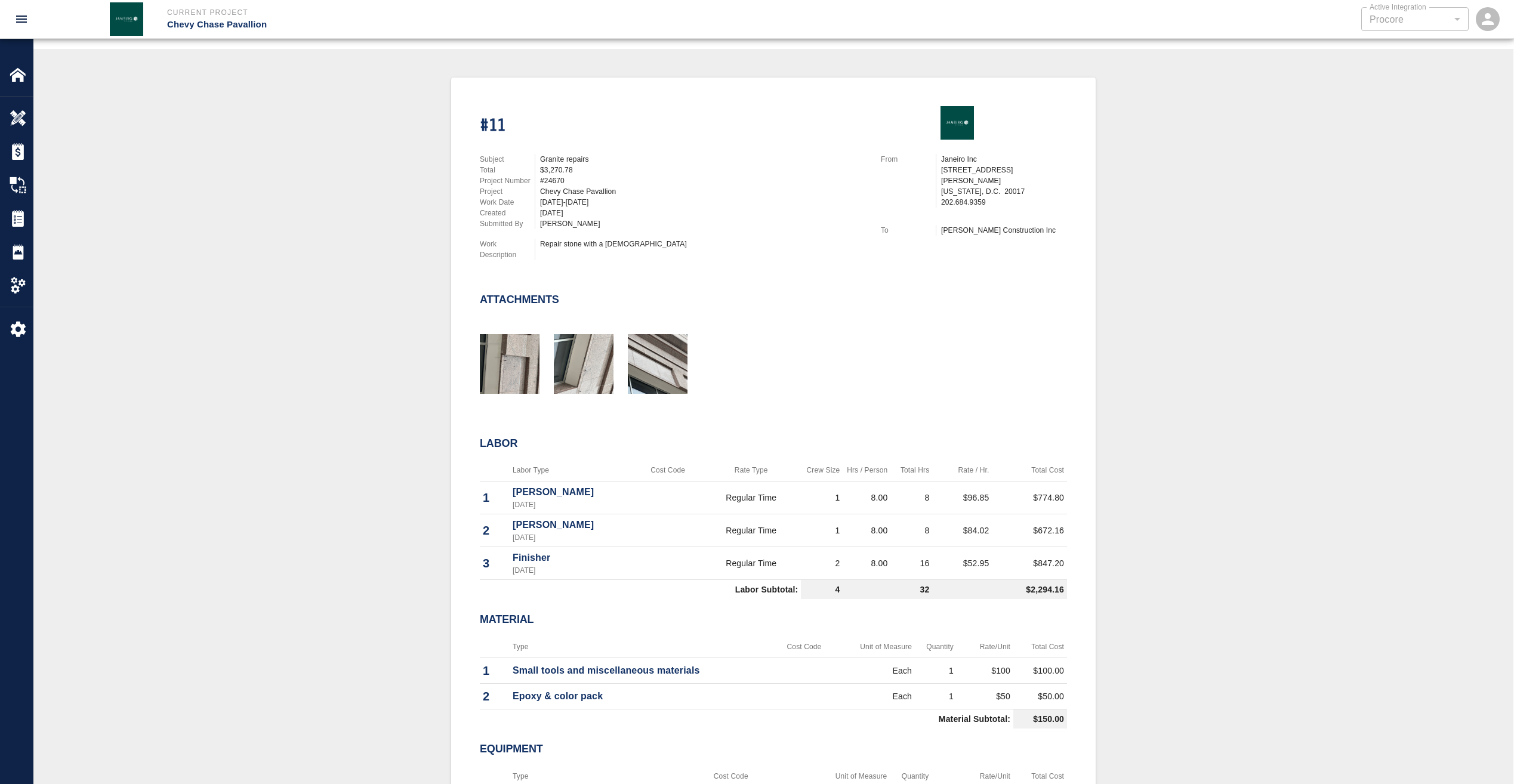
scroll to position [55, 0]
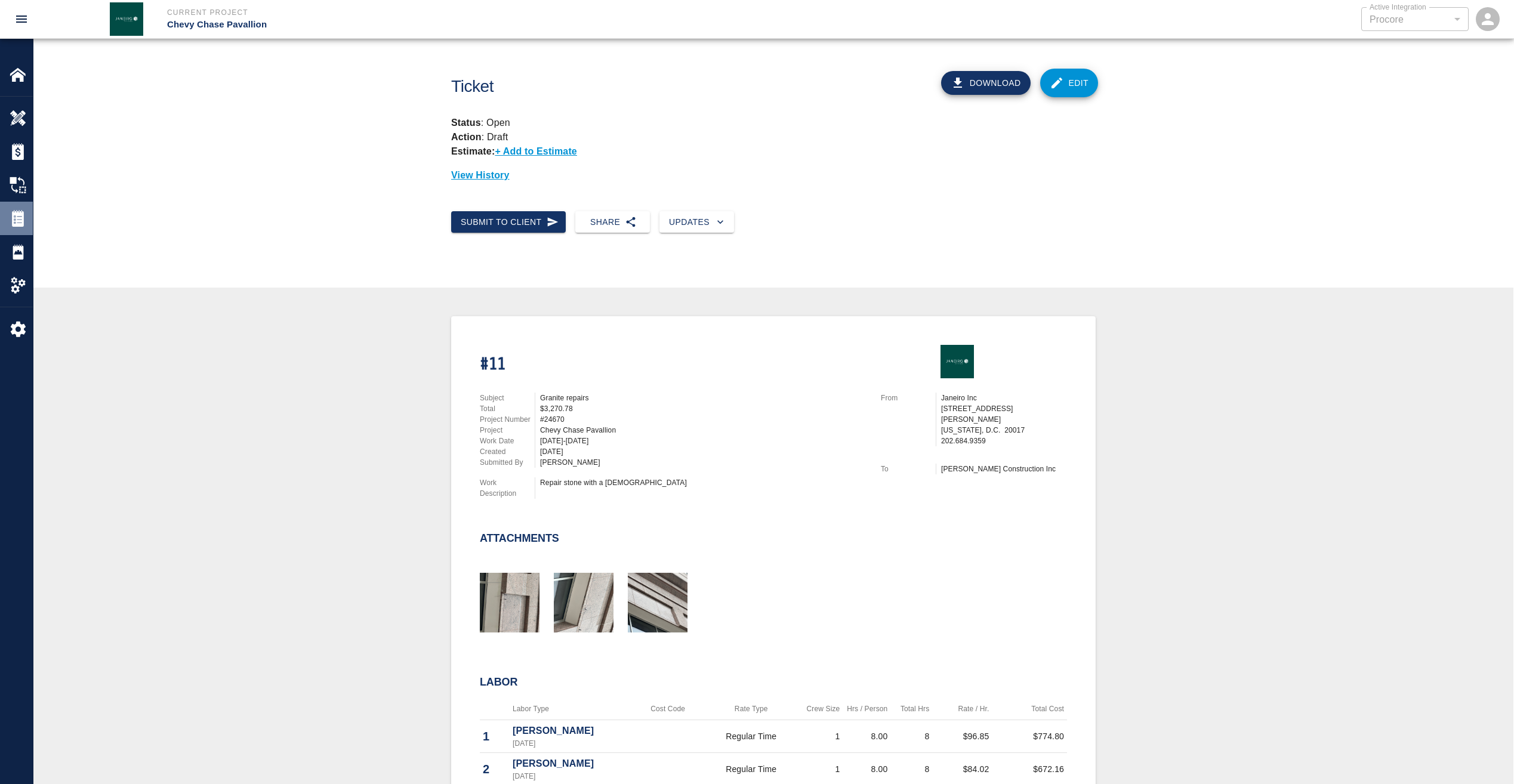
click at [25, 221] on img at bounding box center [18, 219] width 17 height 17
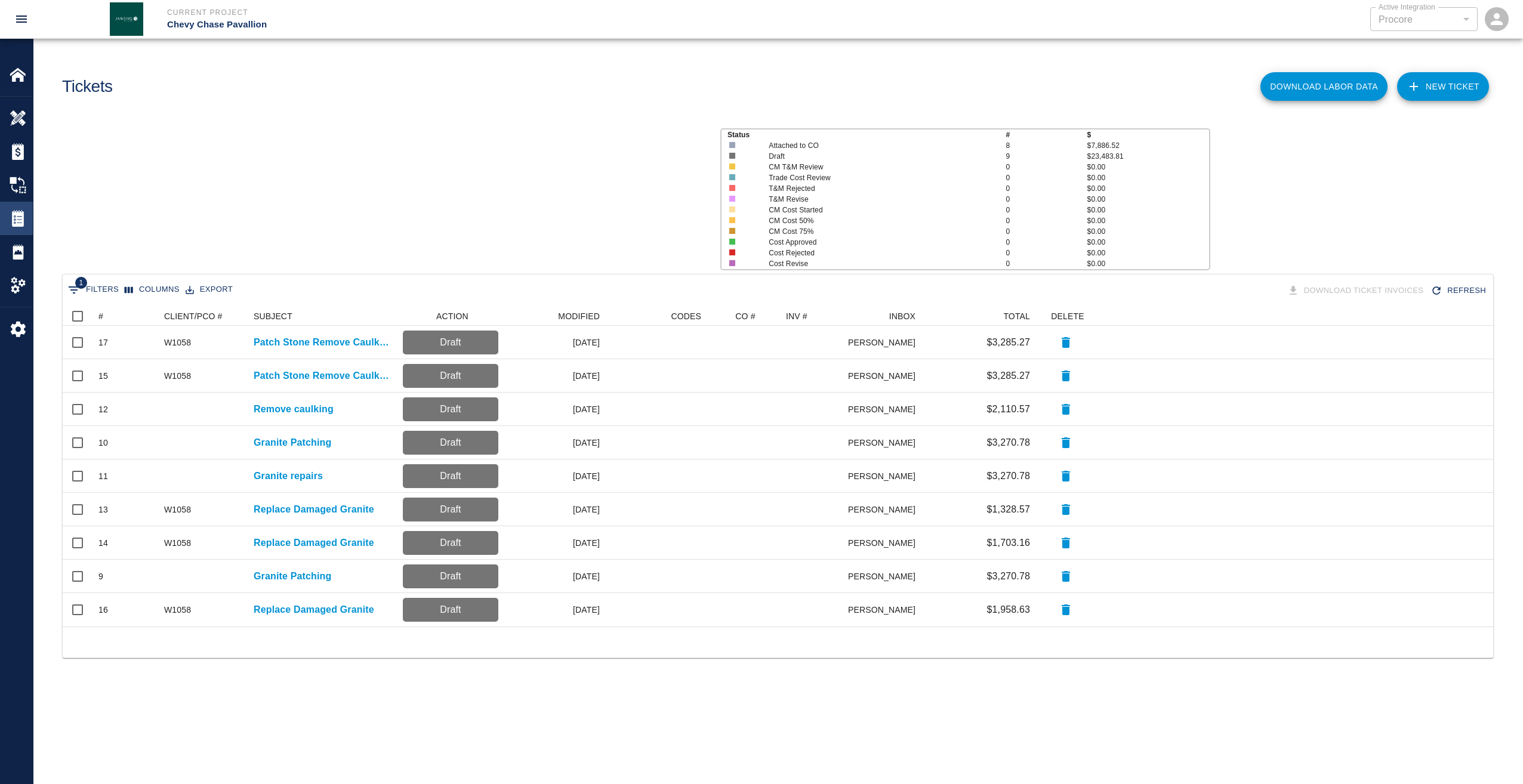
scroll to position [9, 9]
click at [103, 312] on div "#" at bounding box center [112, 316] width 17 height 17
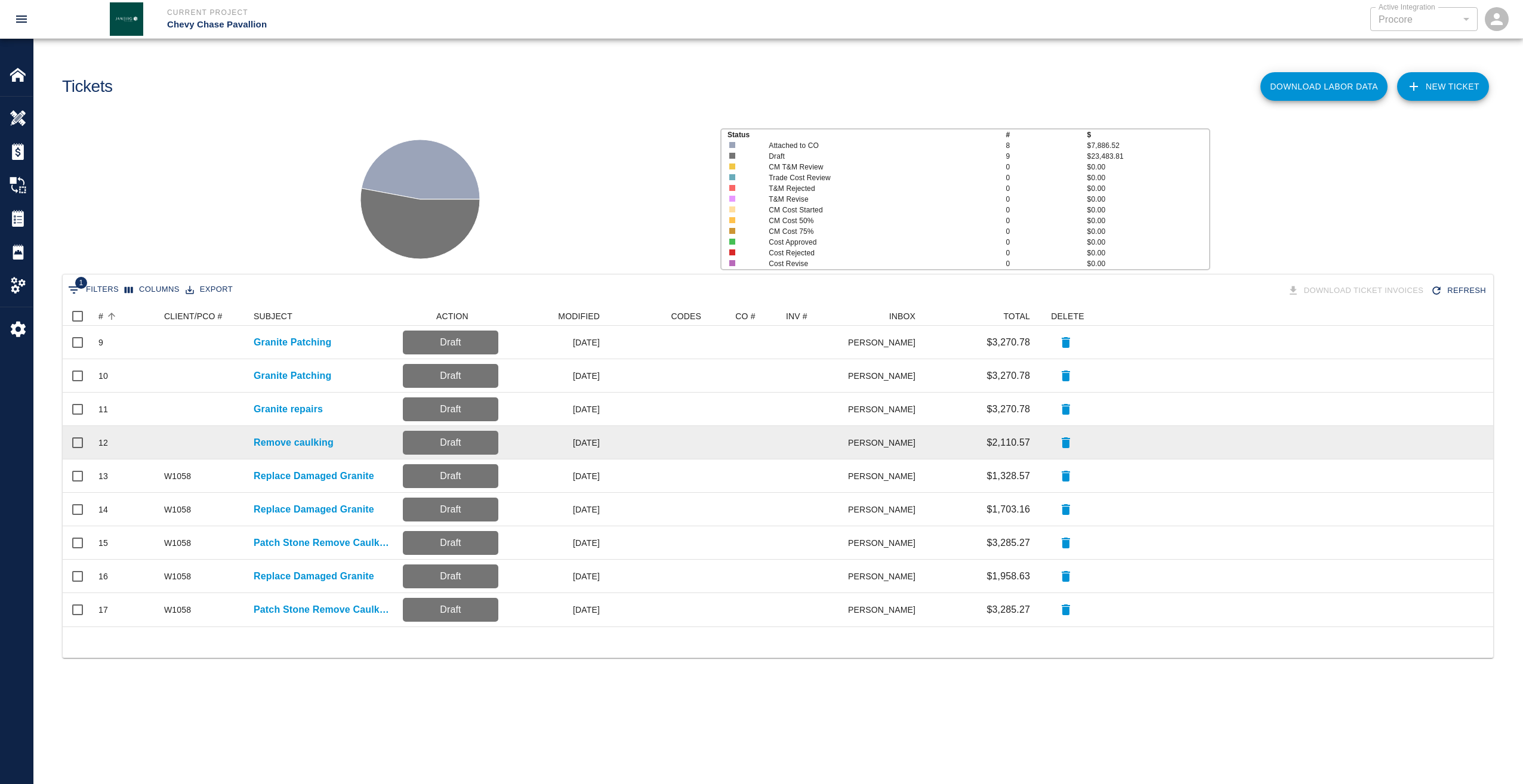
click at [103, 442] on div "12" at bounding box center [103, 442] width 9 height 12
click at [277, 444] on p "Remove caulking" at bounding box center [293, 443] width 80 height 14
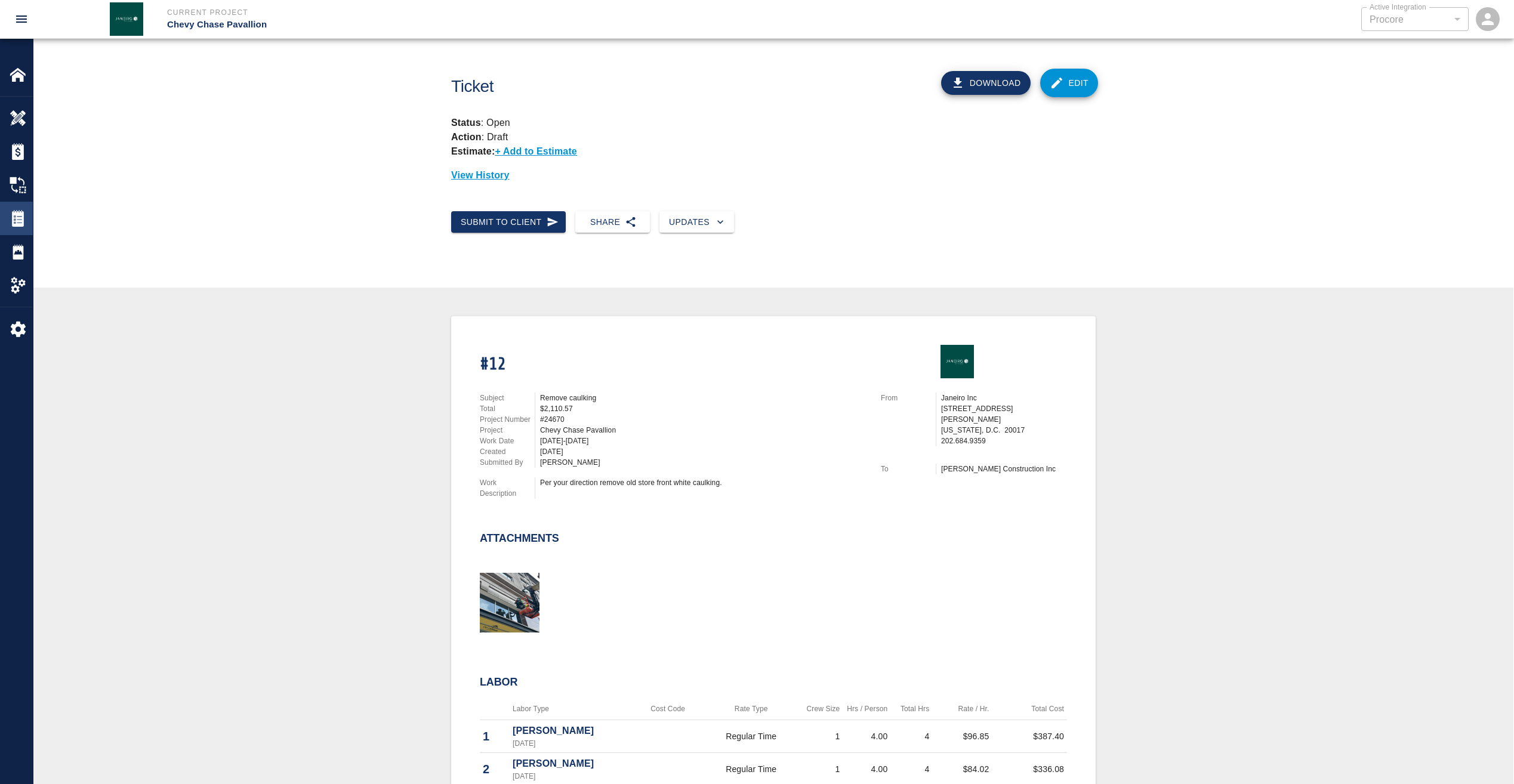
click at [21, 212] on img at bounding box center [18, 219] width 17 height 17
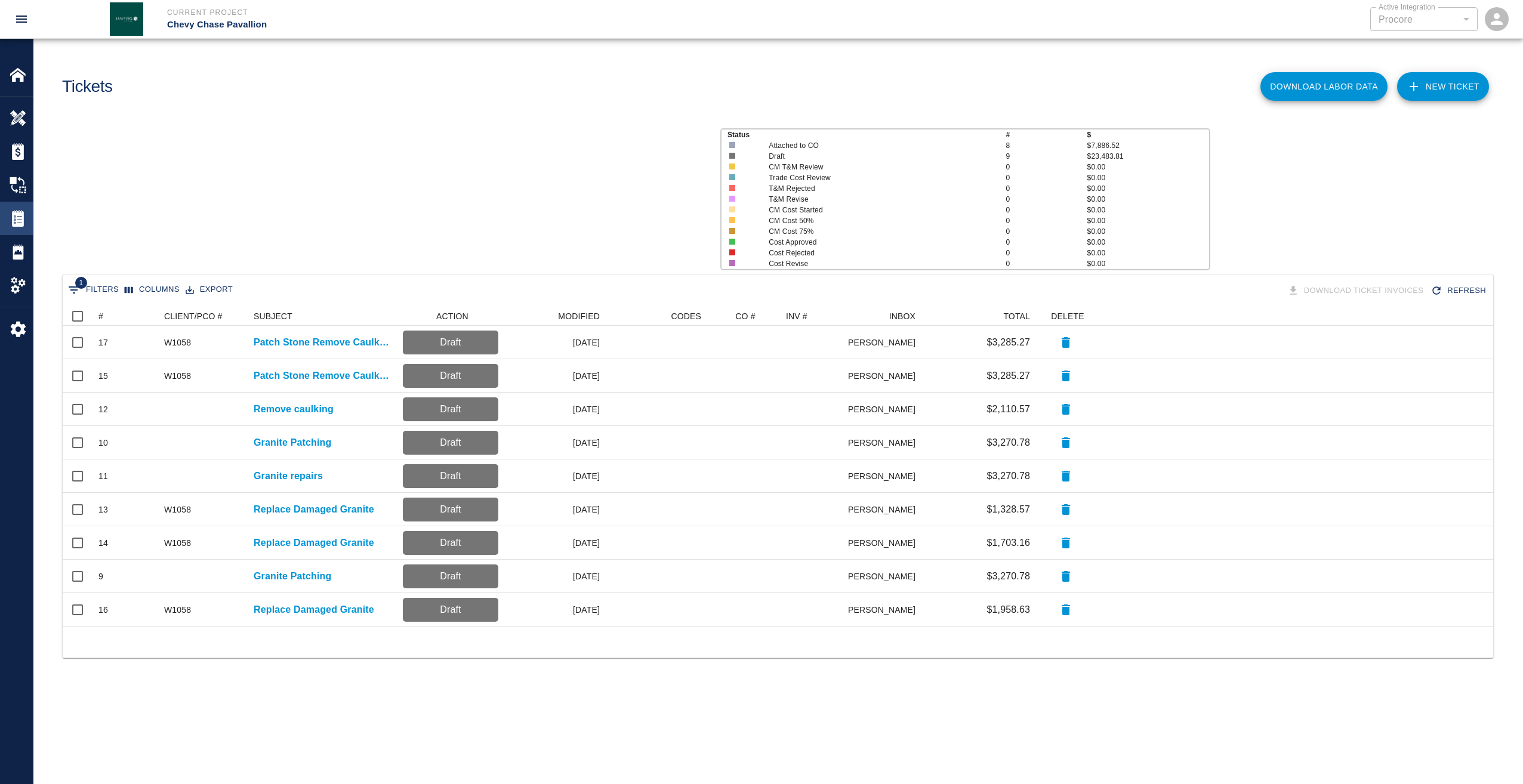
scroll to position [311, 1422]
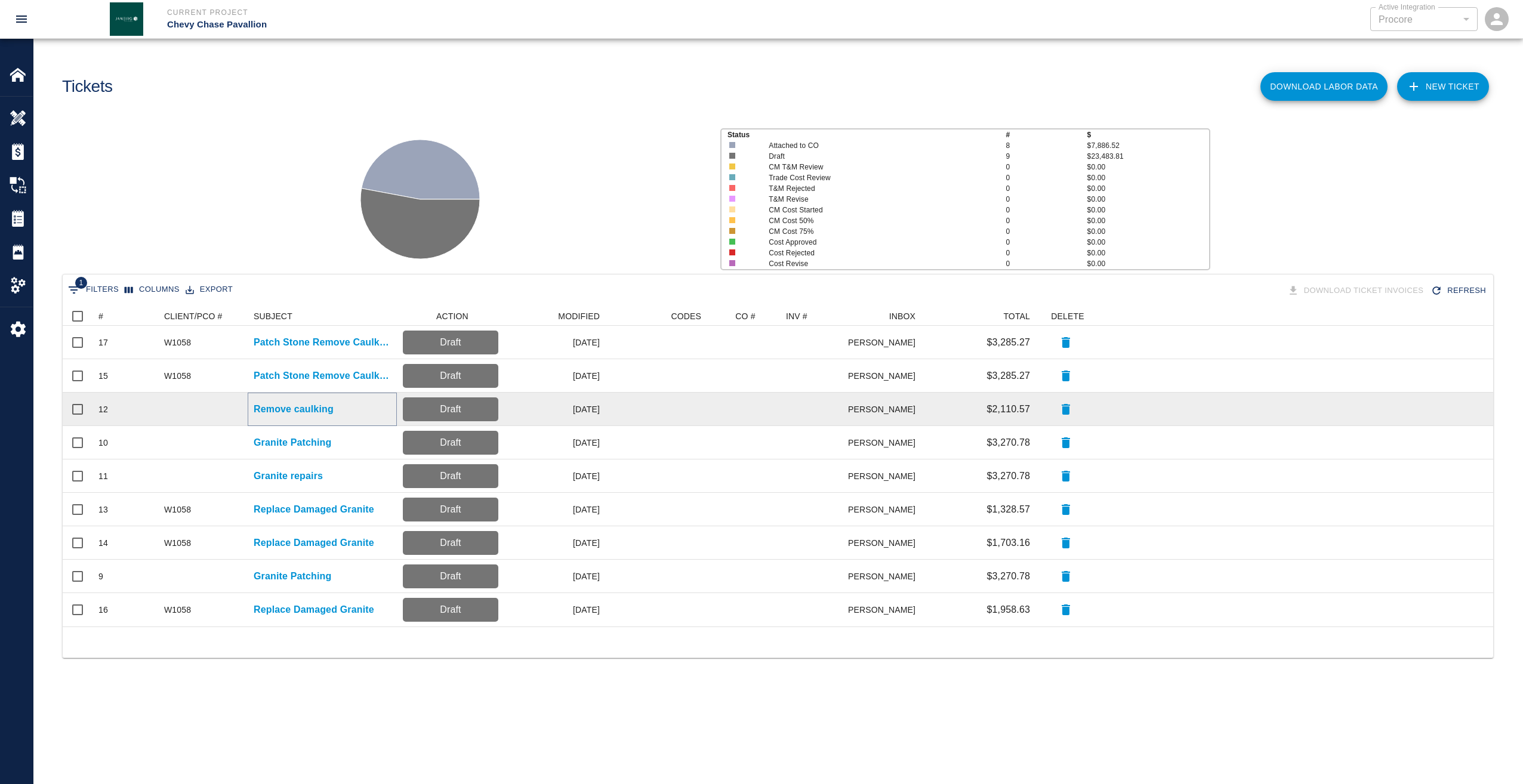
click at [268, 406] on p "Remove caulking" at bounding box center [293, 409] width 80 height 14
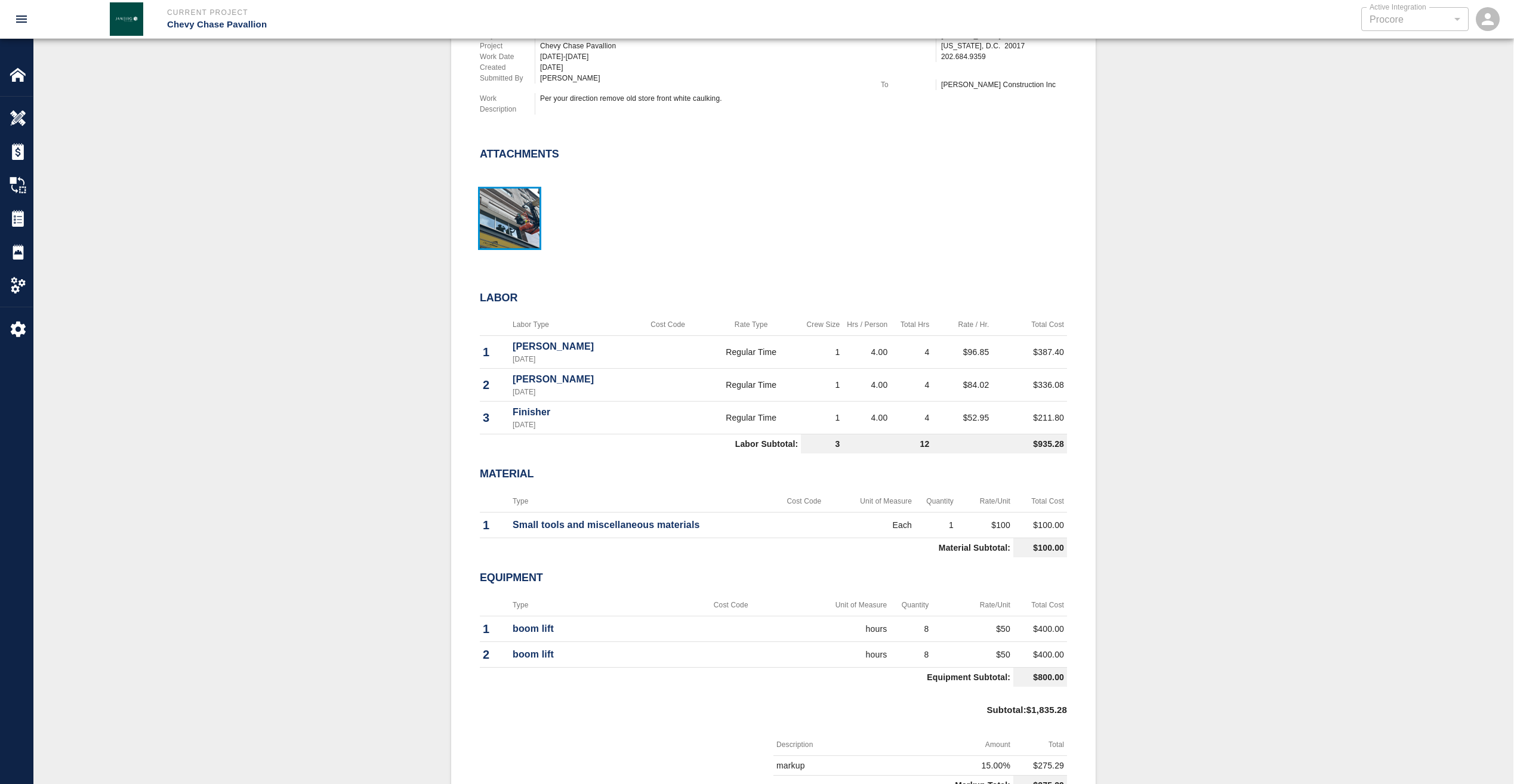
scroll to position [238, 0]
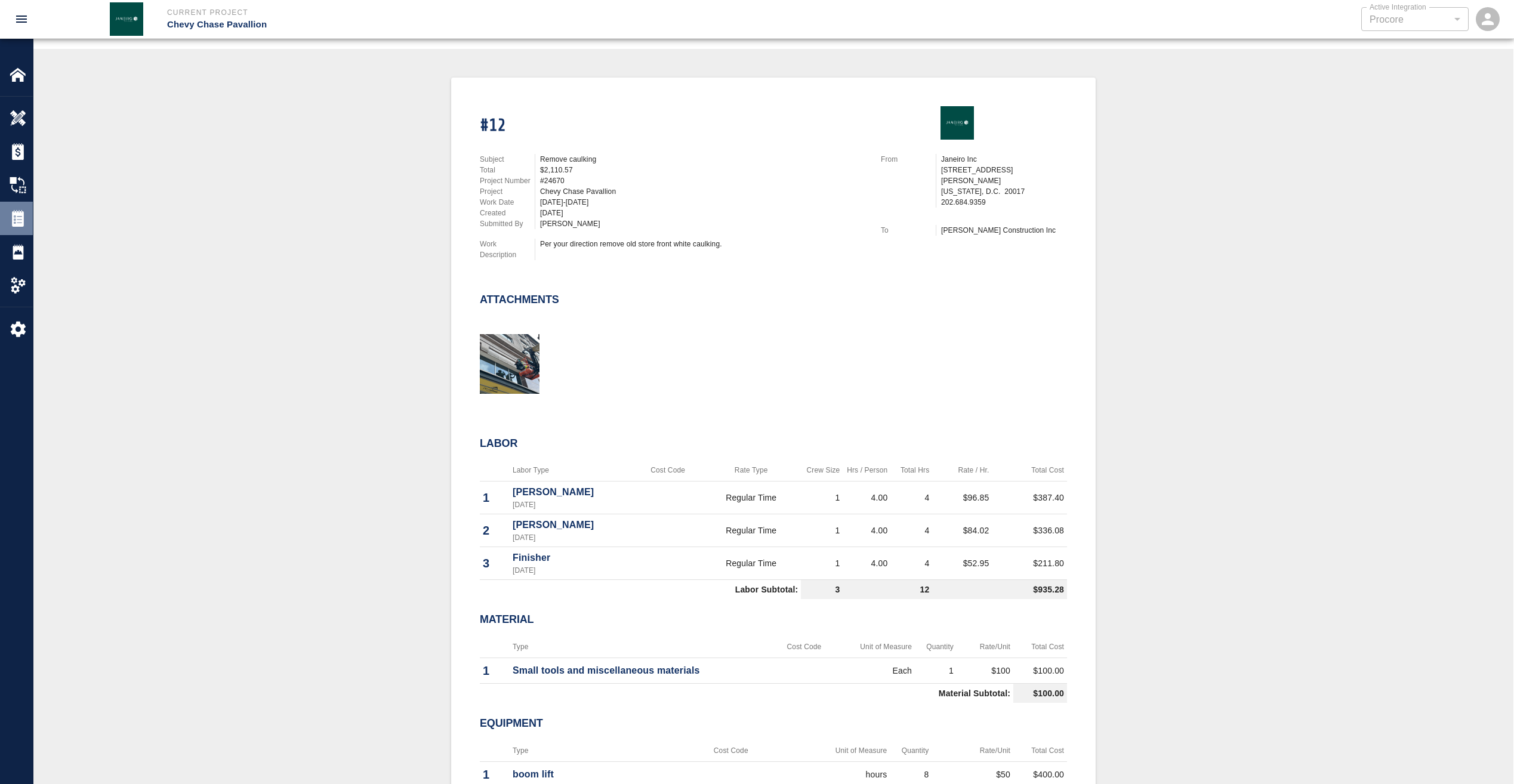
click at [16, 219] on img at bounding box center [18, 219] width 17 height 17
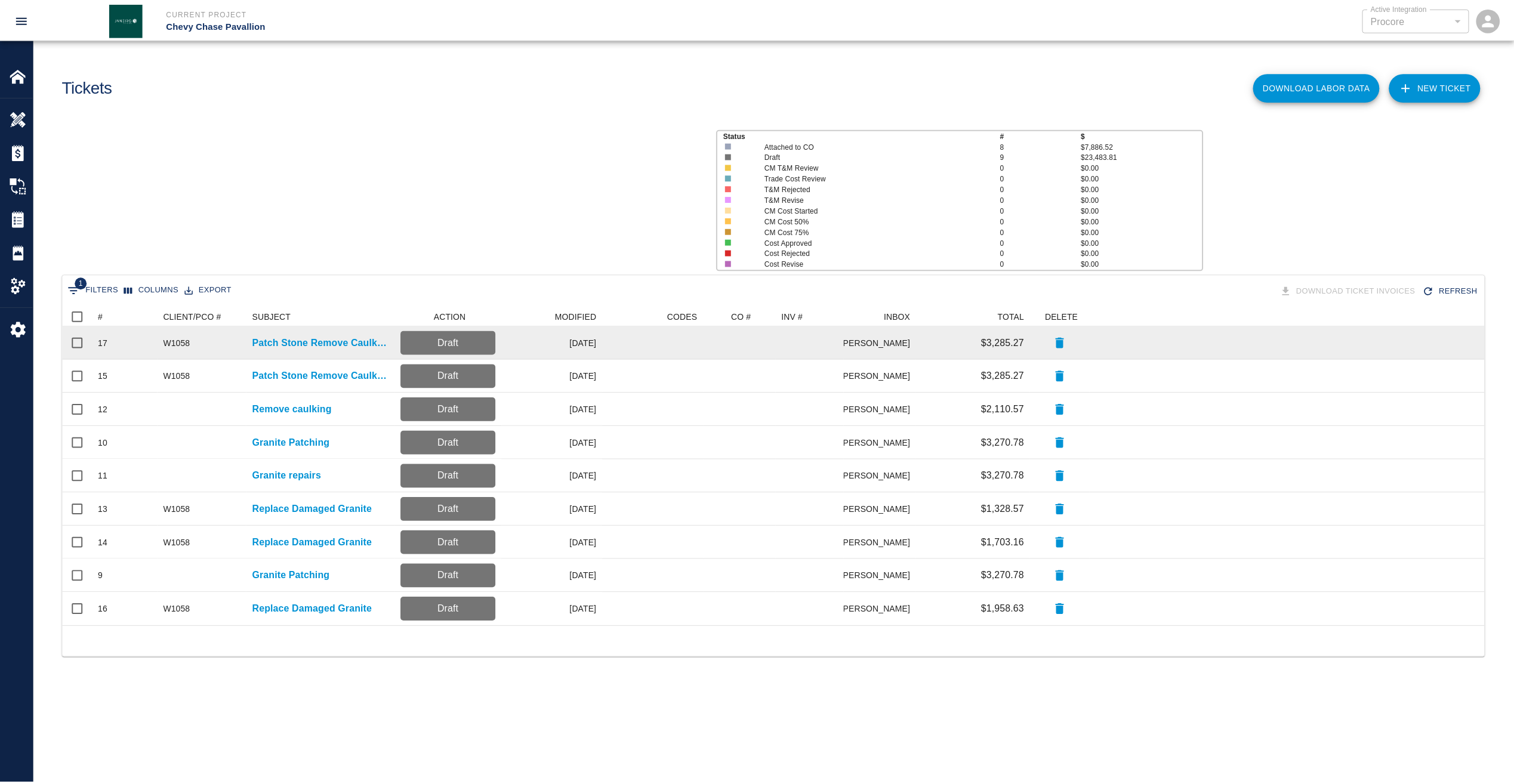
scroll to position [311, 1422]
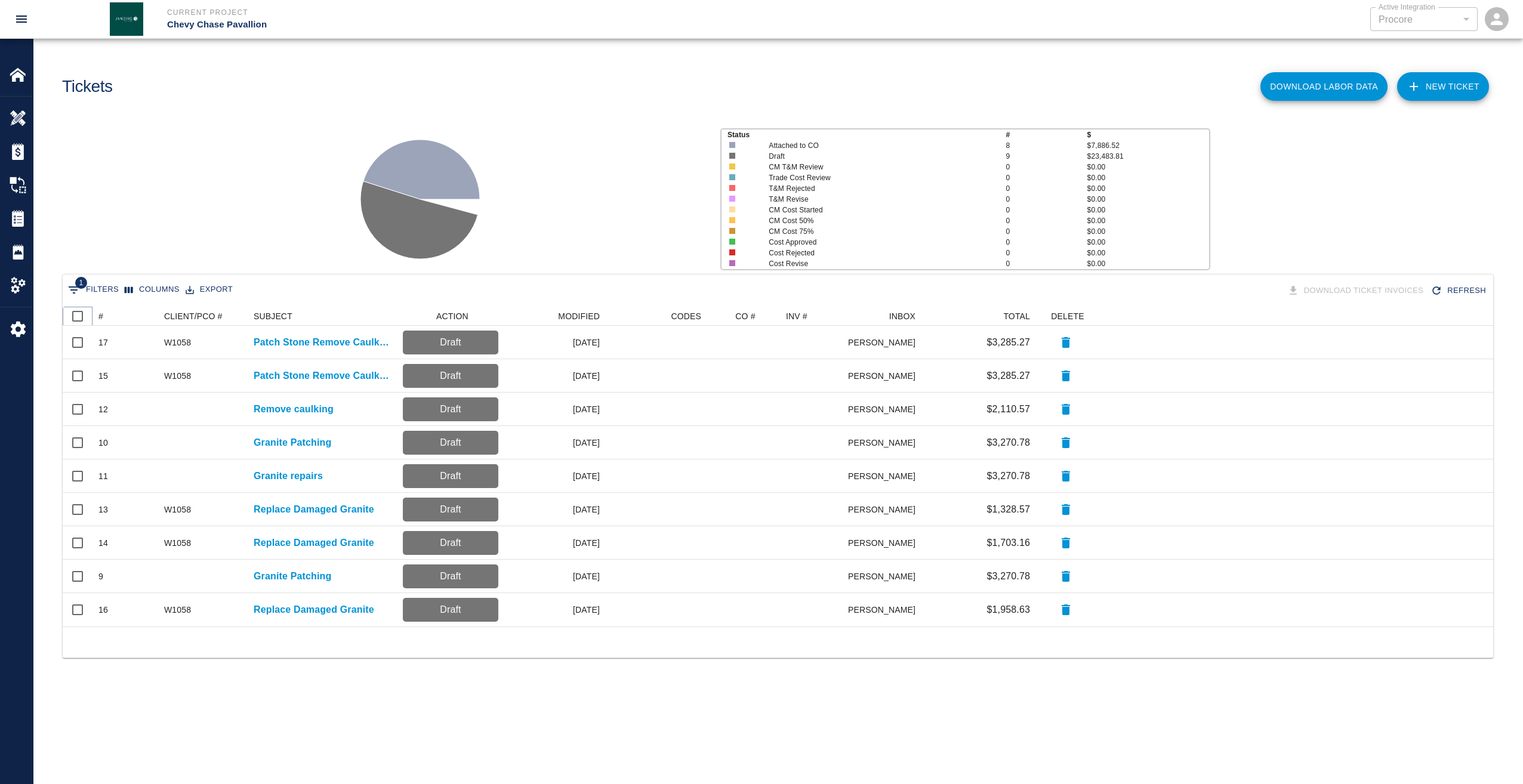
click at [98, 316] on icon at bounding box center [93, 316] width 14 height 14
click at [103, 316] on div "#" at bounding box center [112, 316] width 17 height 17
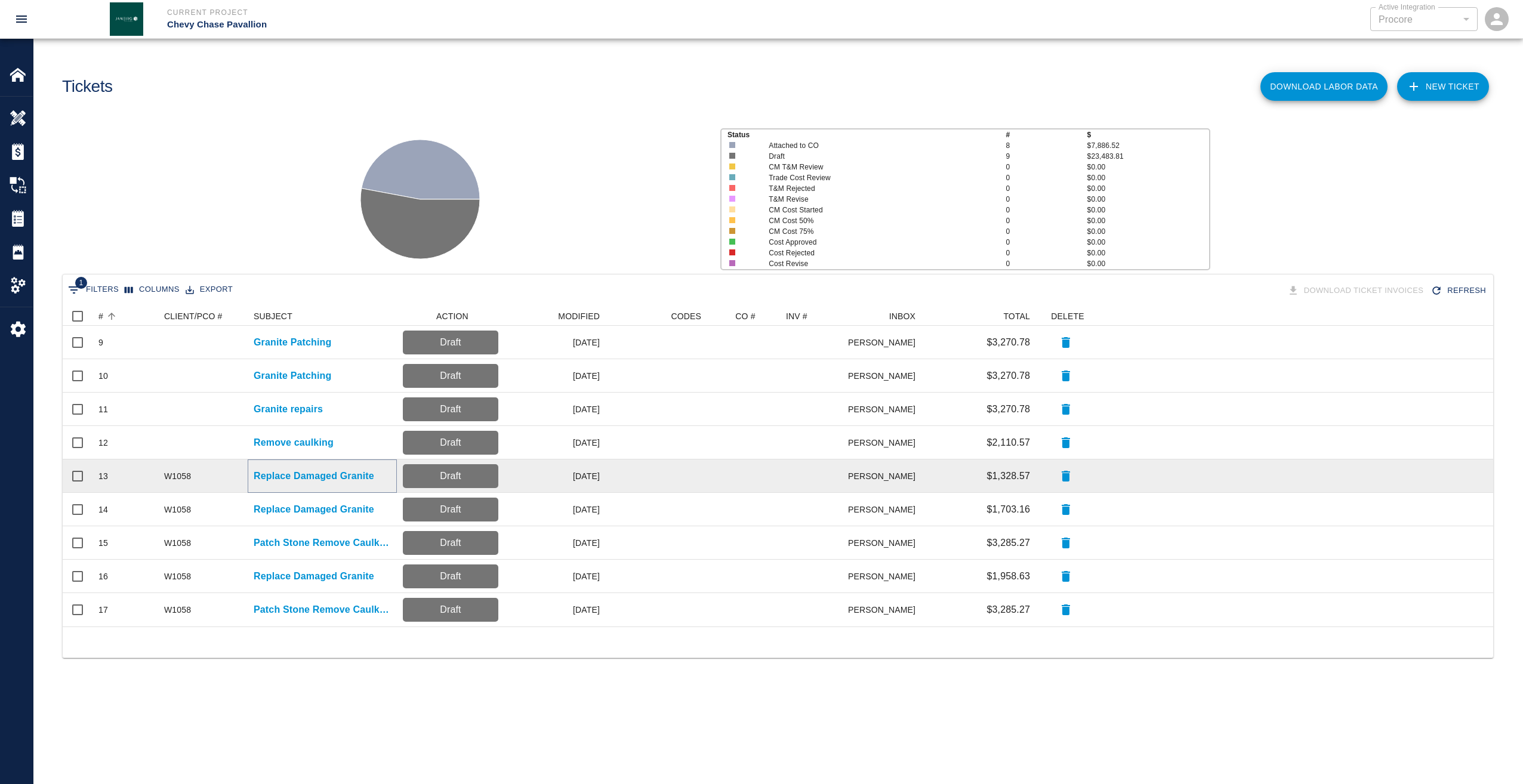
click at [294, 478] on p "Replace Damaged Granite" at bounding box center [314, 476] width 120 height 14
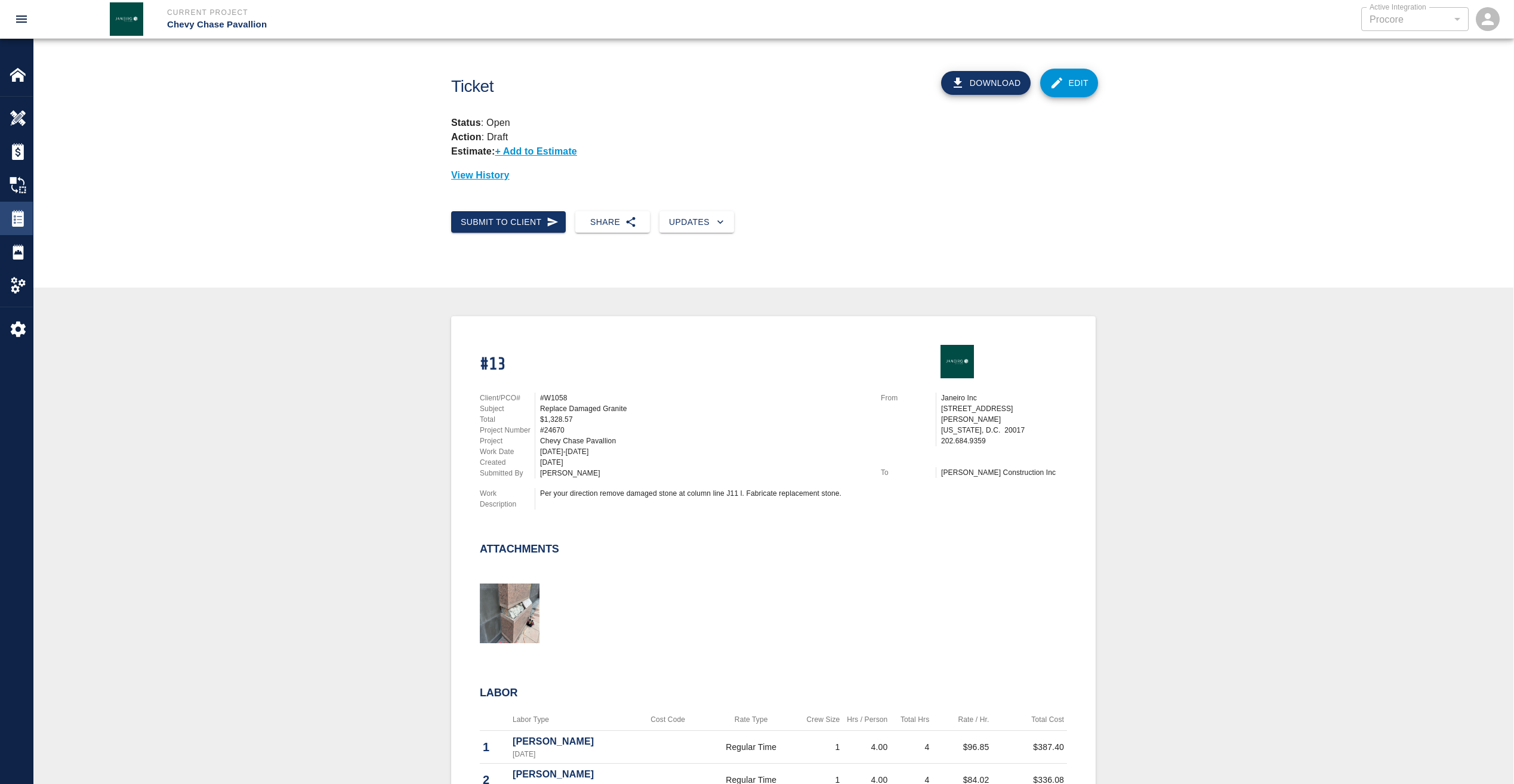
click at [21, 214] on img at bounding box center [18, 219] width 17 height 17
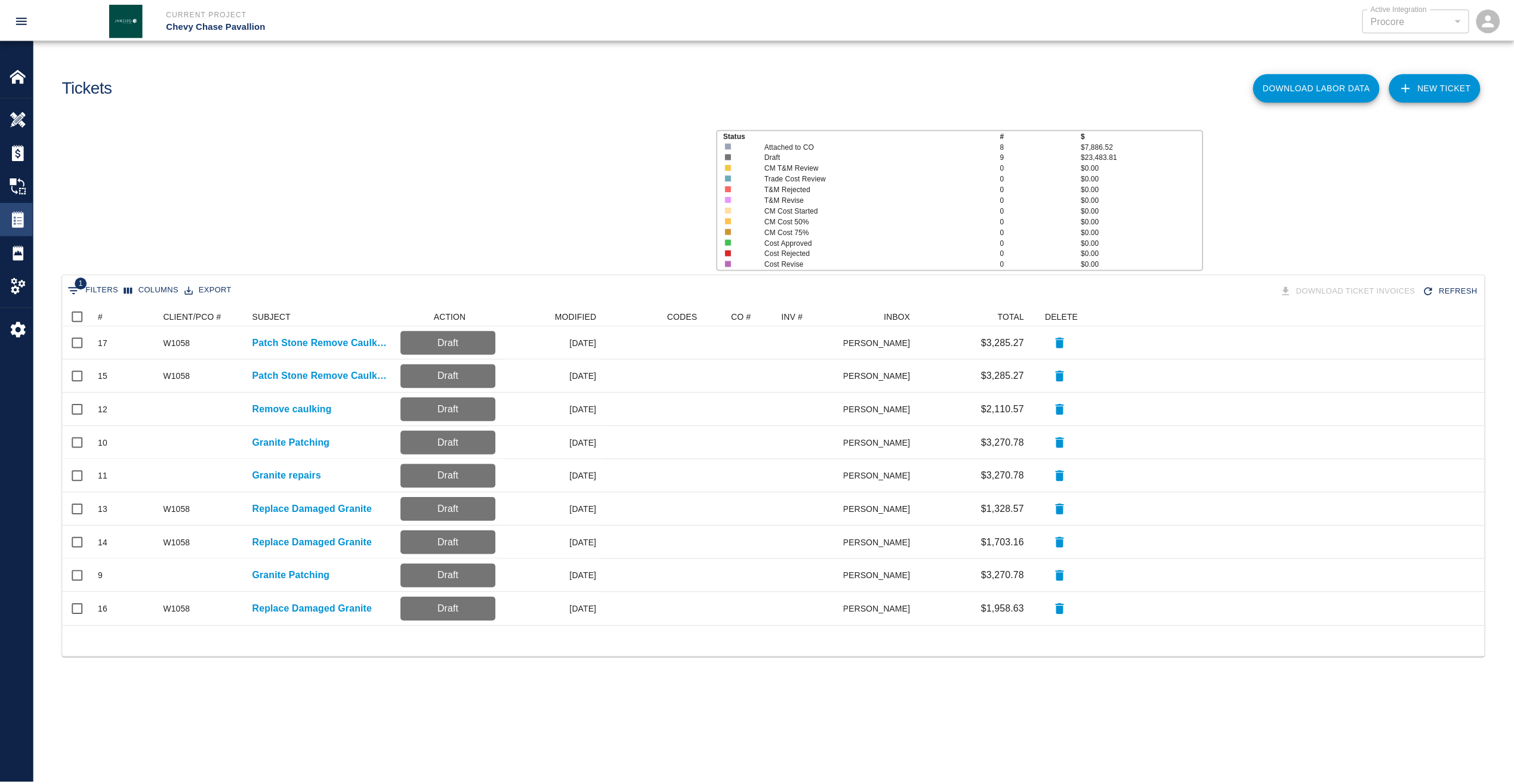
scroll to position [311, 1422]
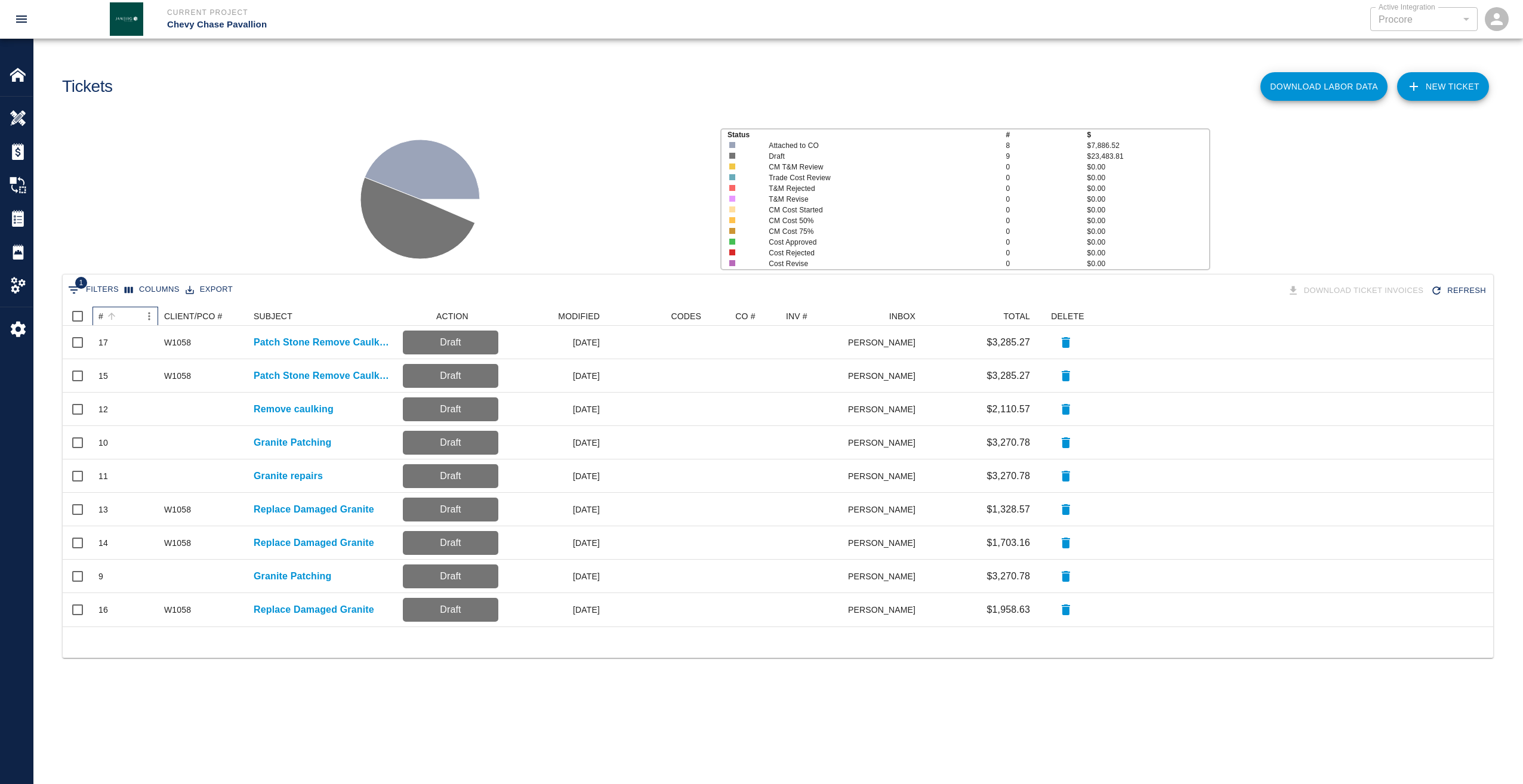
click at [102, 316] on div "#" at bounding box center [100, 316] width 5 height 19
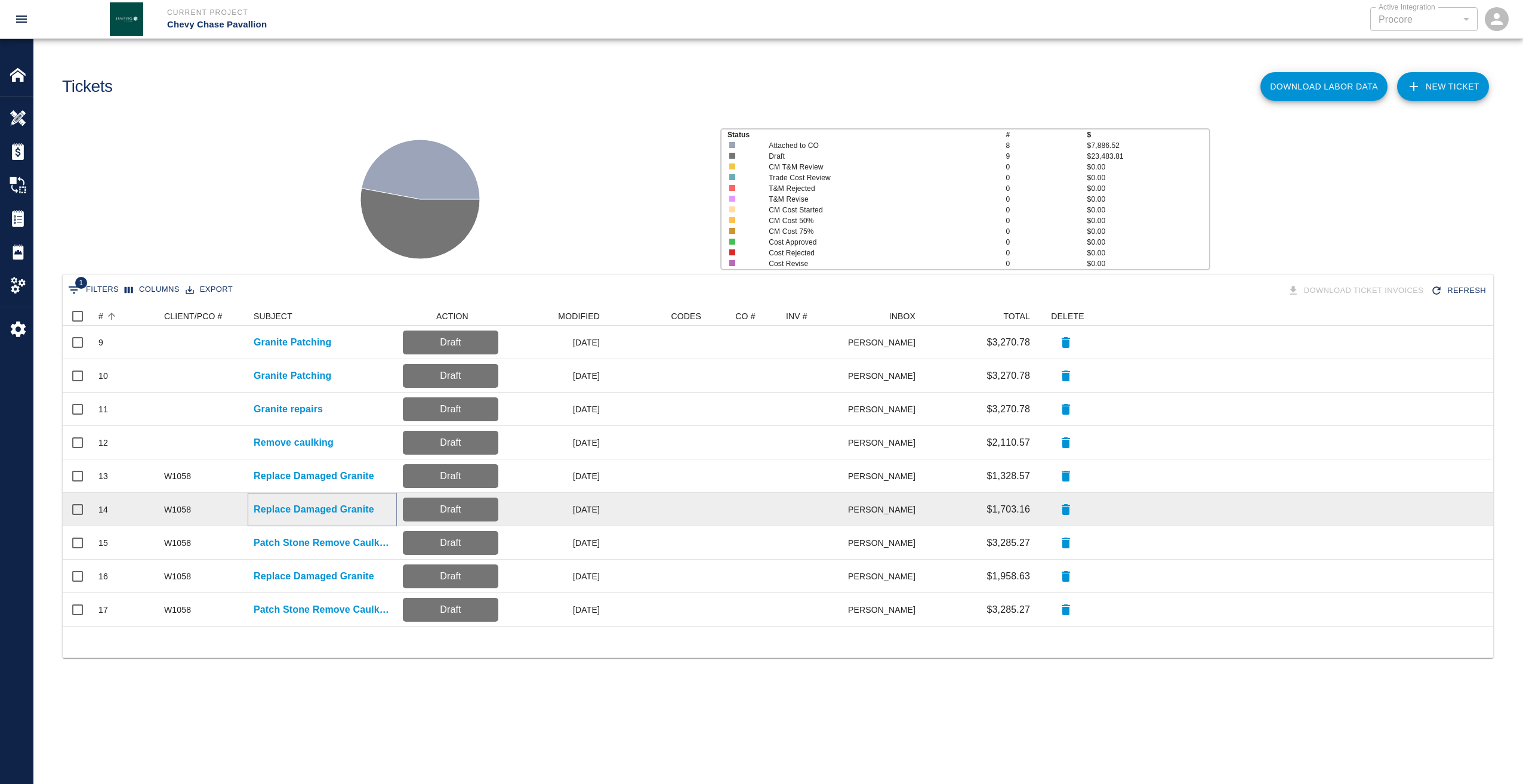
click at [258, 509] on p "Replace Damaged Granite" at bounding box center [314, 509] width 120 height 14
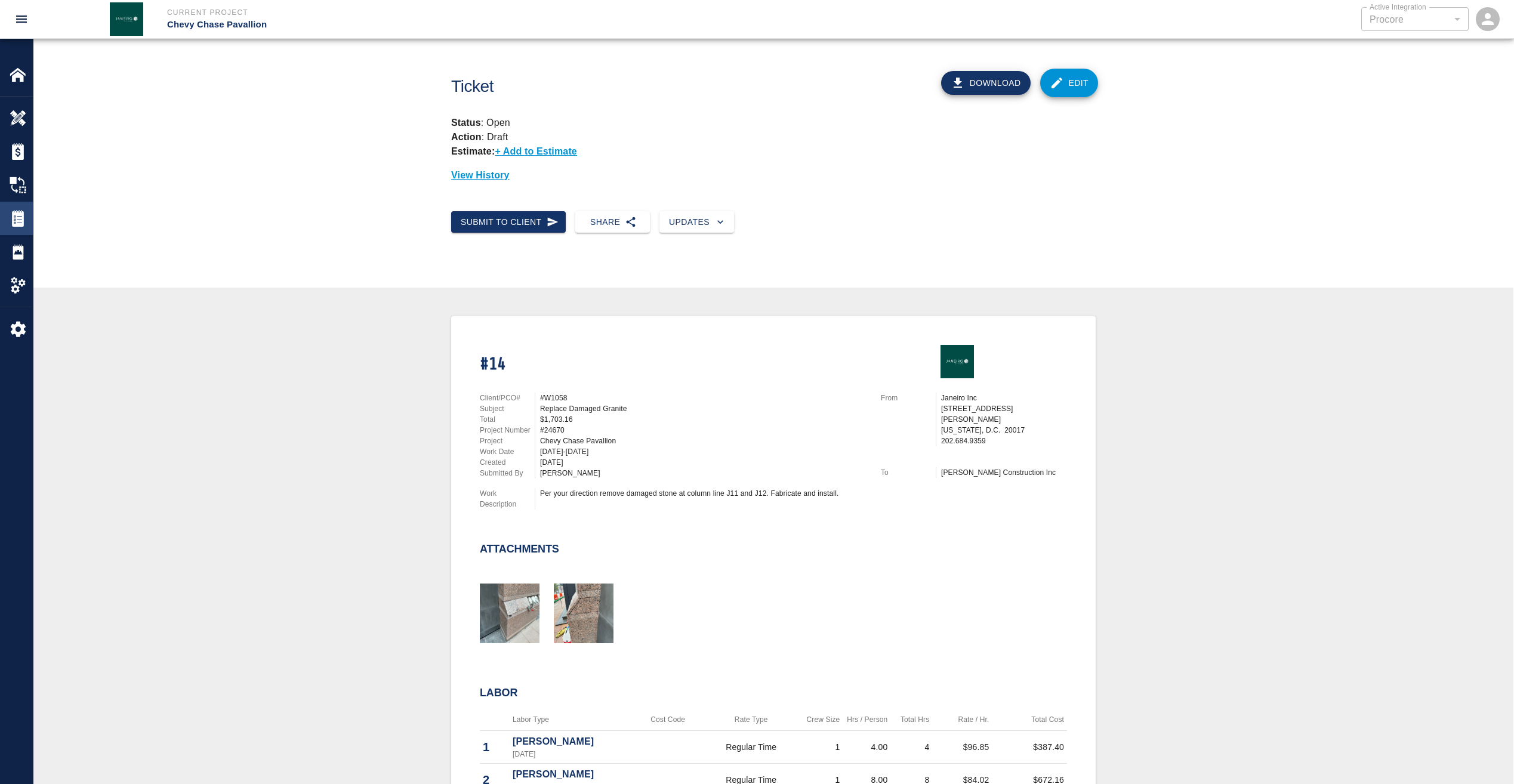
click at [16, 212] on img at bounding box center [18, 219] width 17 height 17
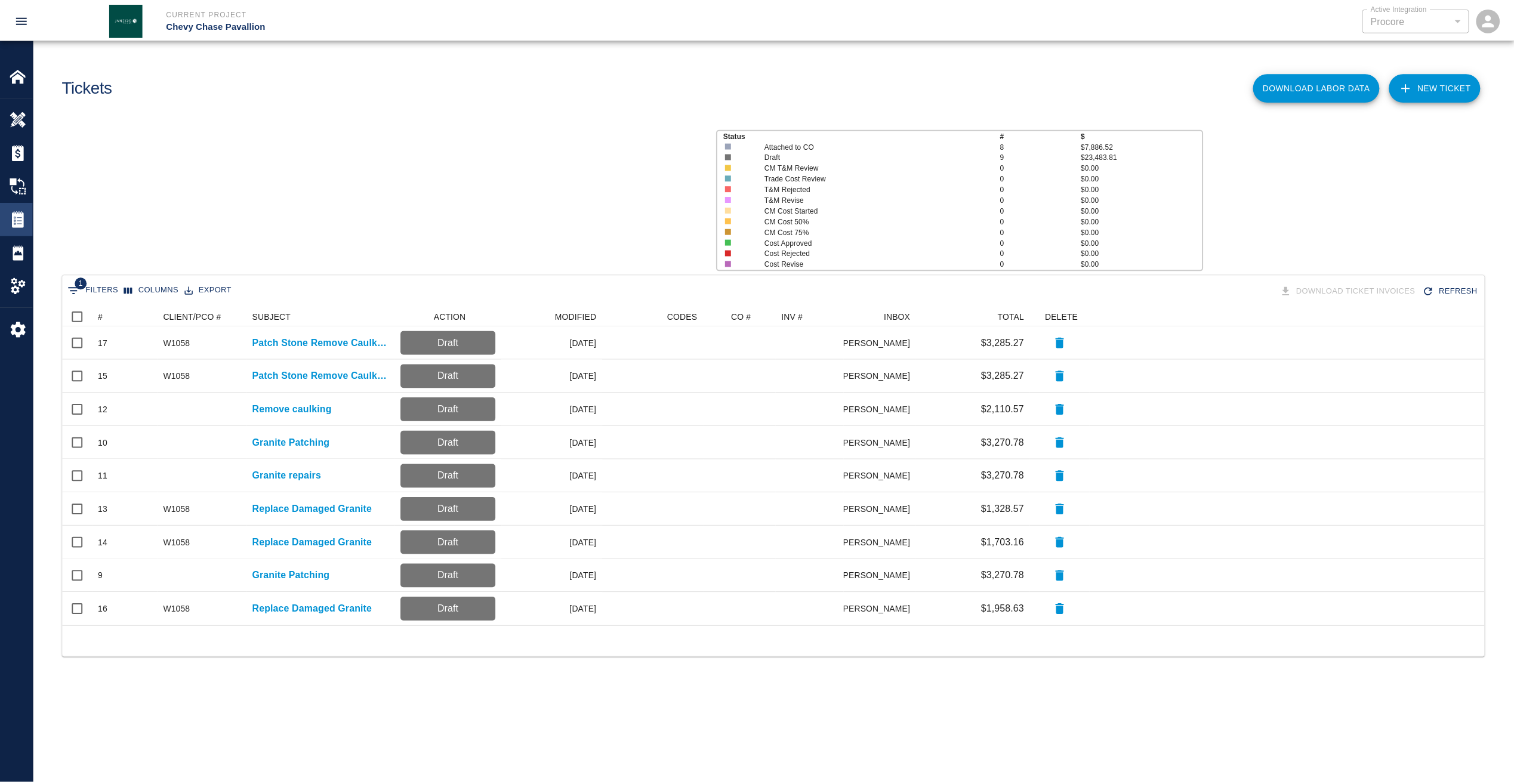
scroll to position [311, 1422]
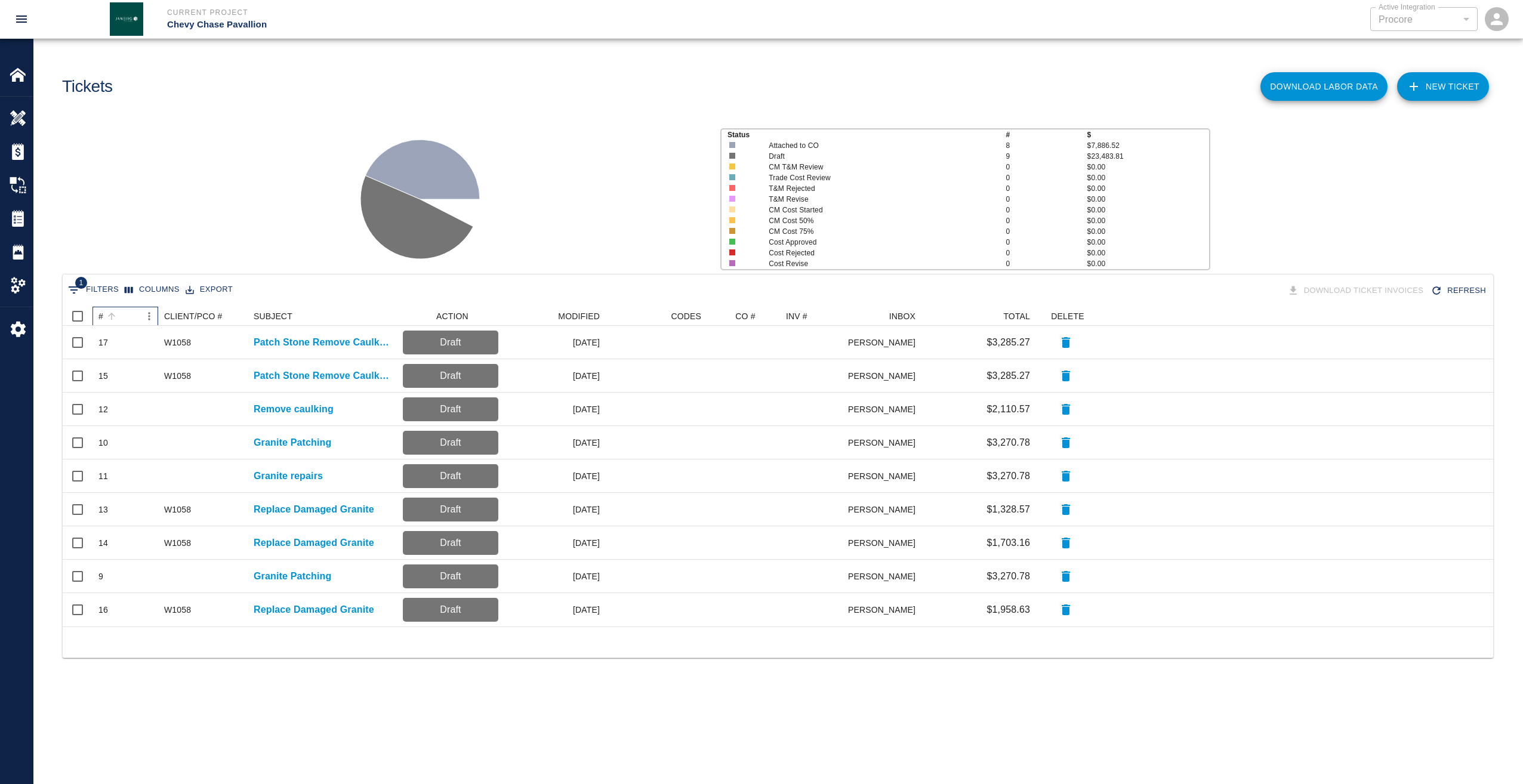
click at [100, 314] on div "#" at bounding box center [100, 316] width 5 height 19
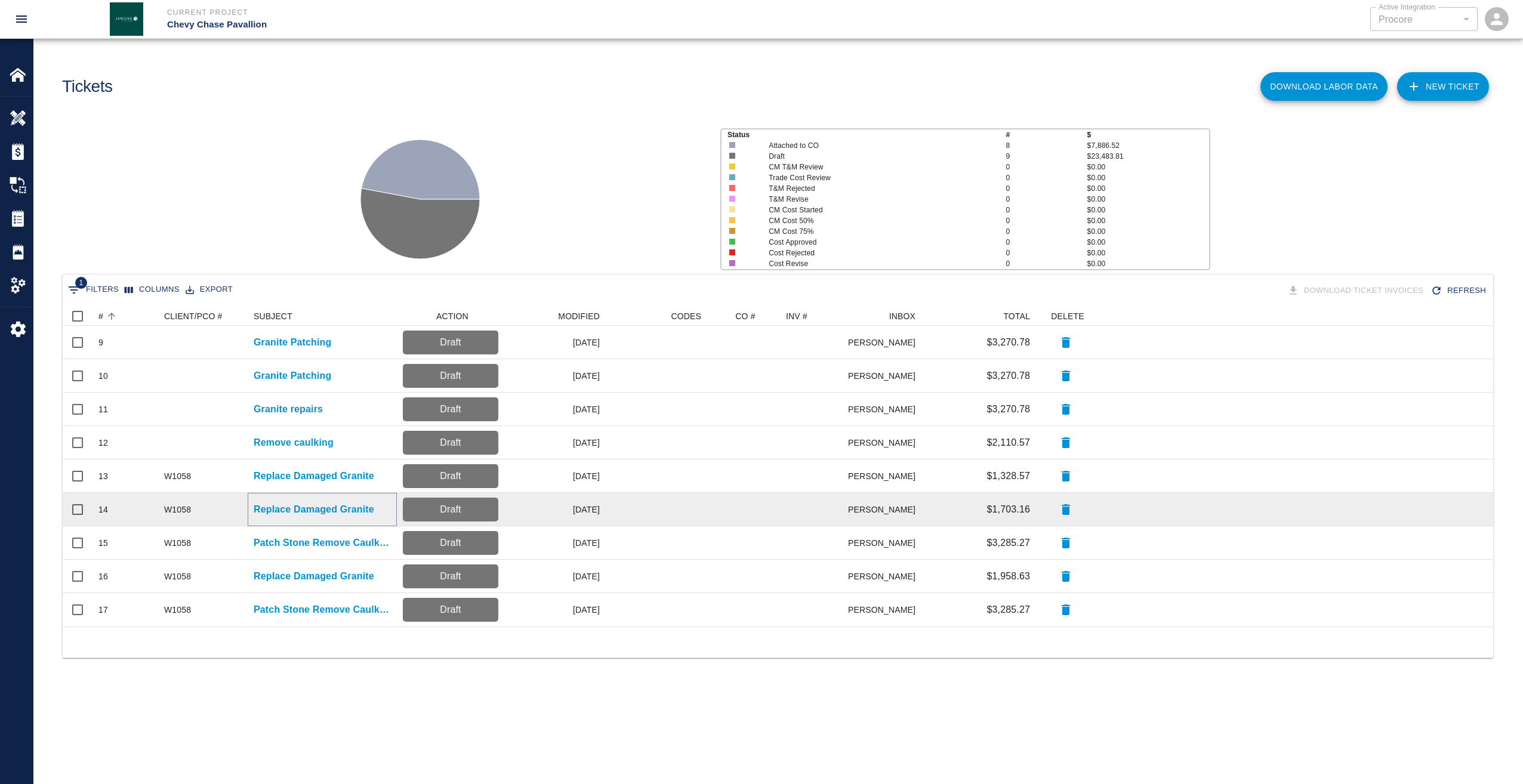
click at [282, 509] on p "Replace Damaged Granite" at bounding box center [314, 509] width 120 height 14
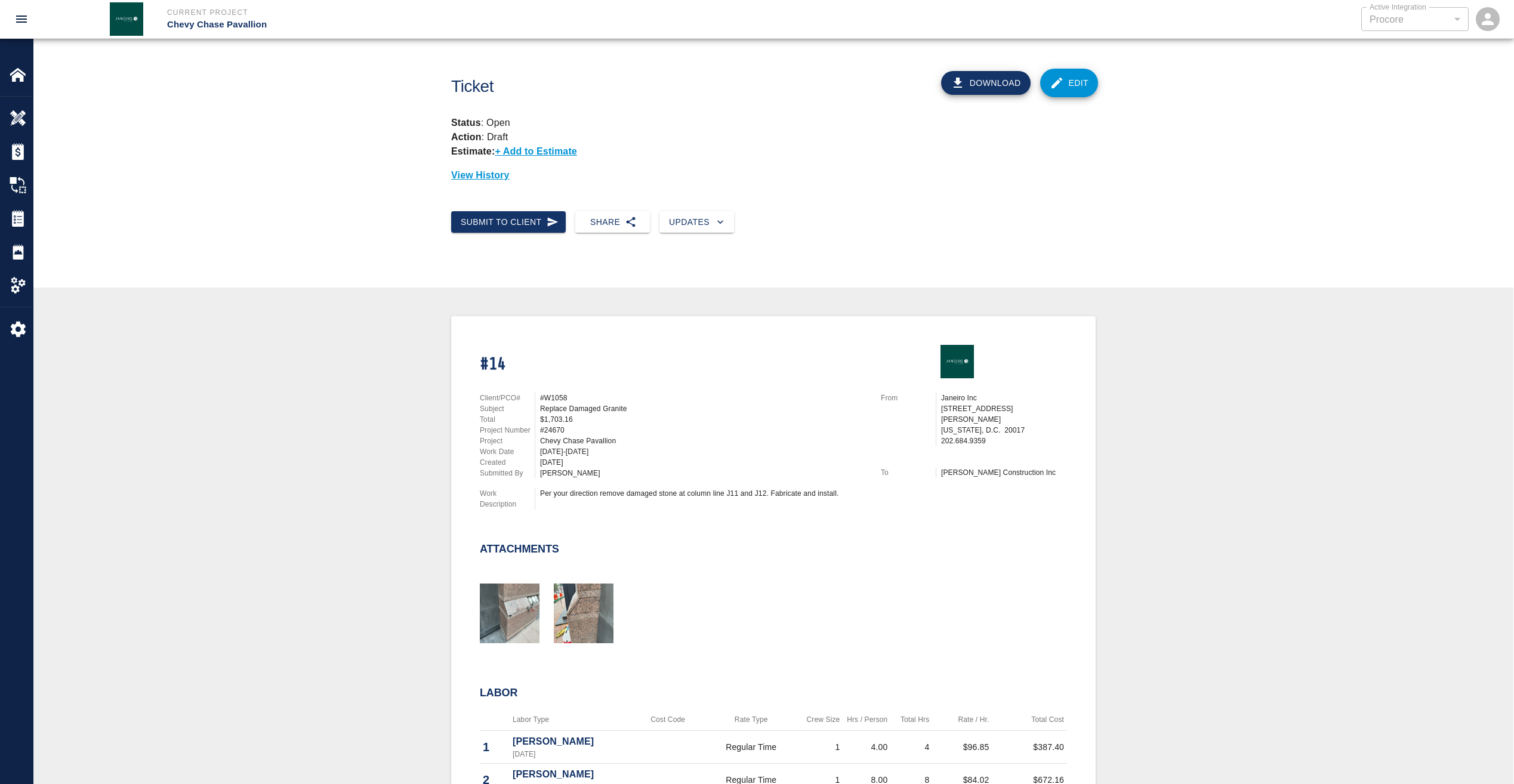
click at [1078, 86] on link "Edit" at bounding box center [1069, 83] width 59 height 28
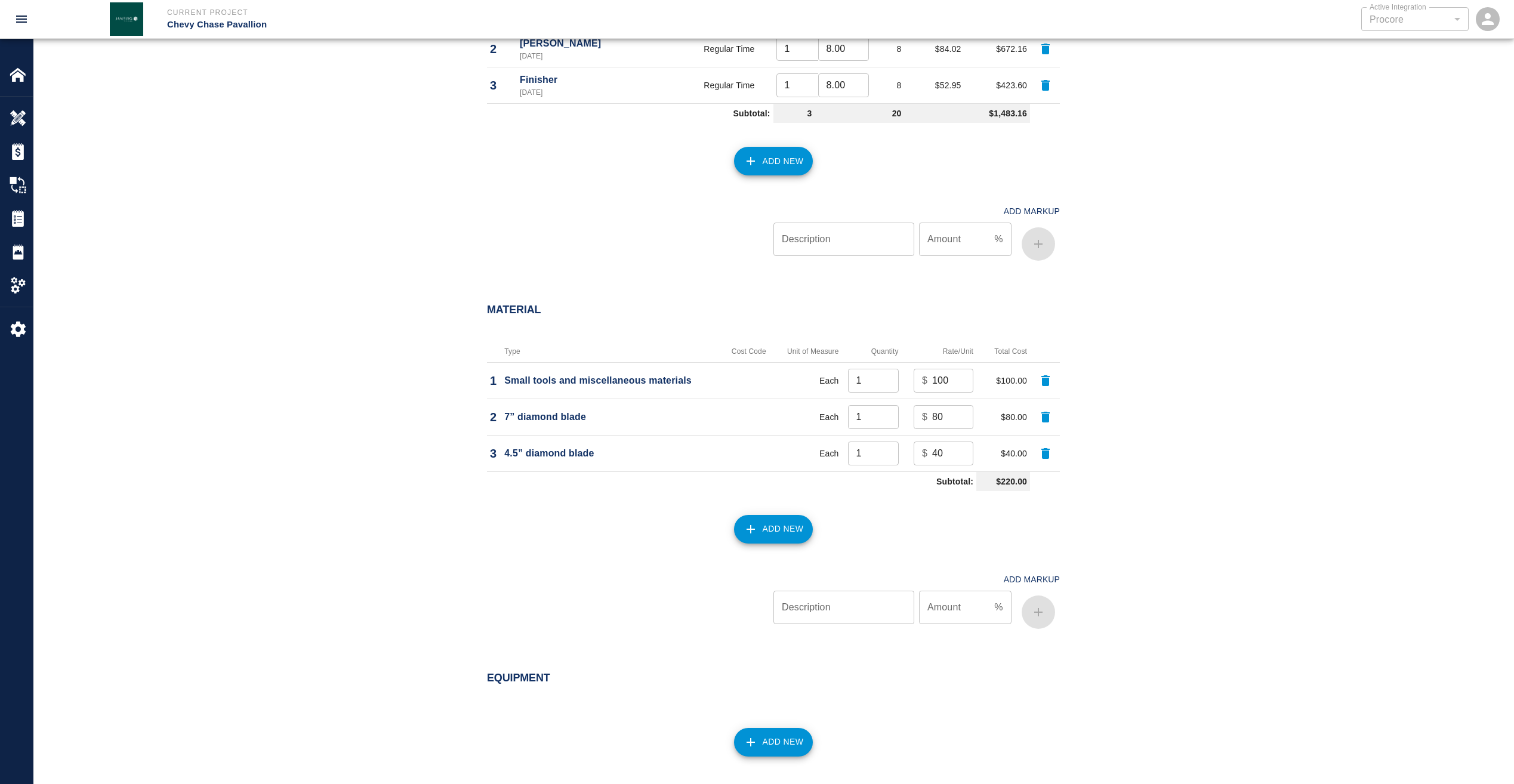
scroll to position [1095, 0]
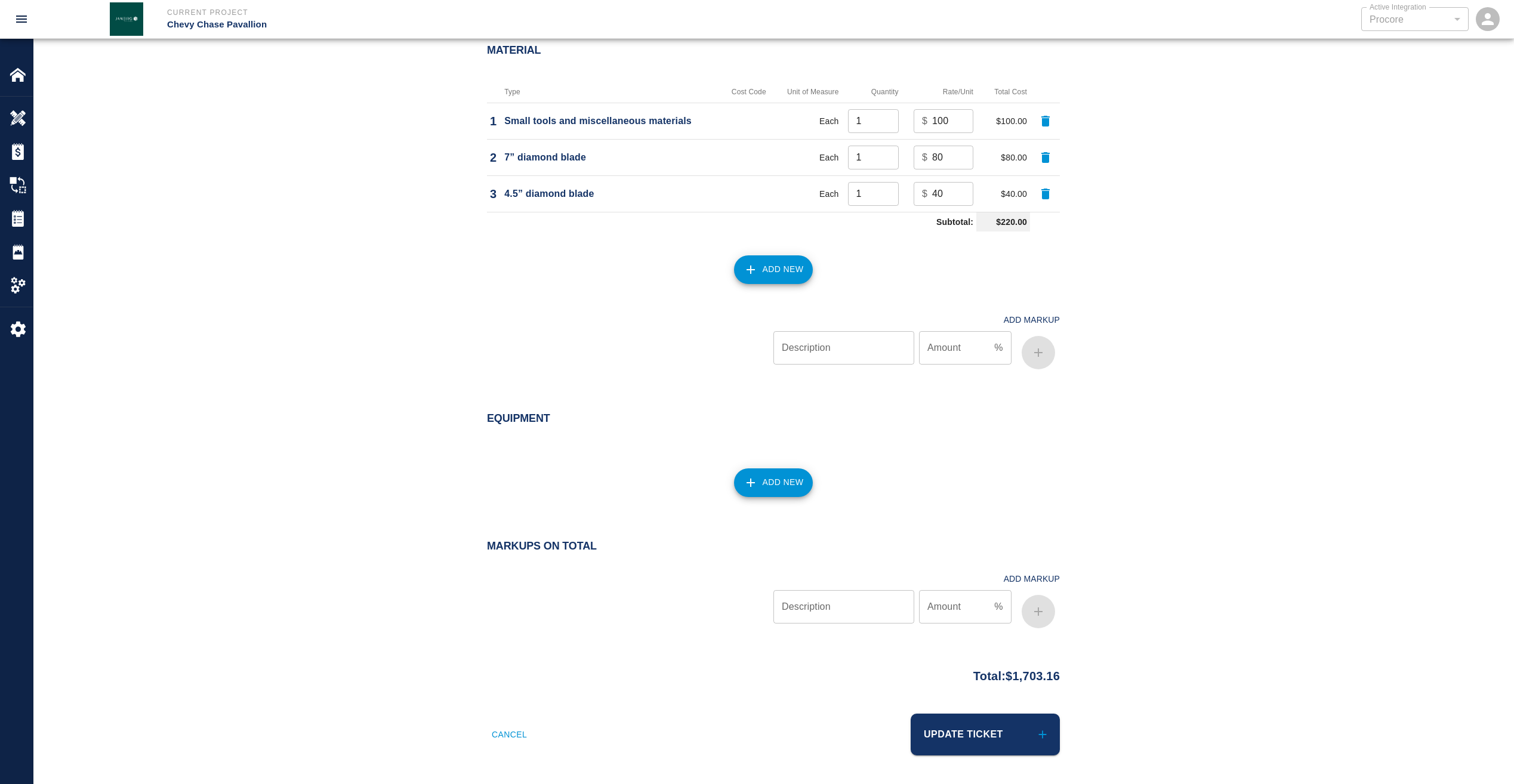
click at [834, 612] on input "Description" at bounding box center [844, 606] width 141 height 33
type input "markup"
type input "15"
click at [953, 725] on button "Update Ticket" at bounding box center [985, 734] width 149 height 42
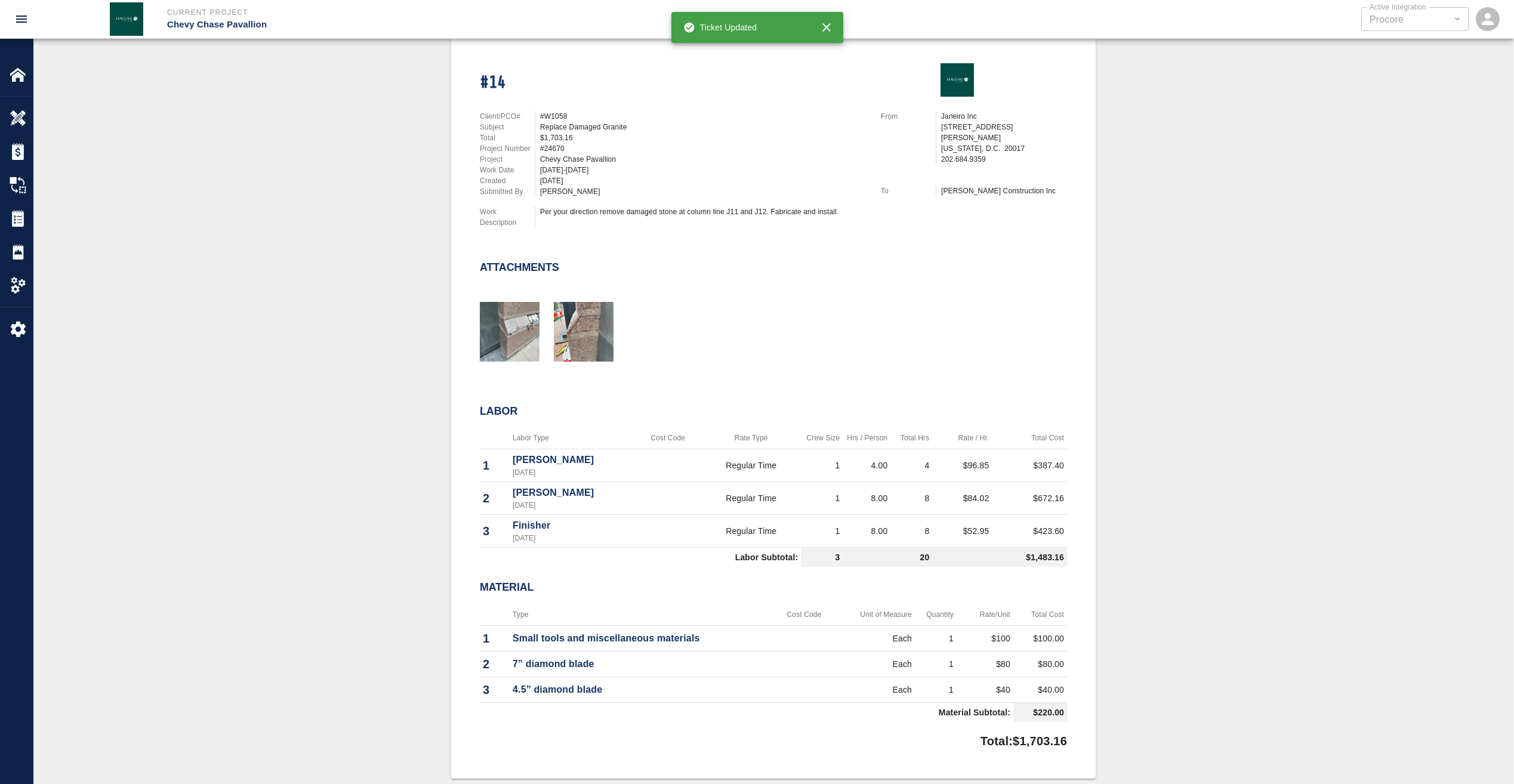
scroll to position [238, 0]
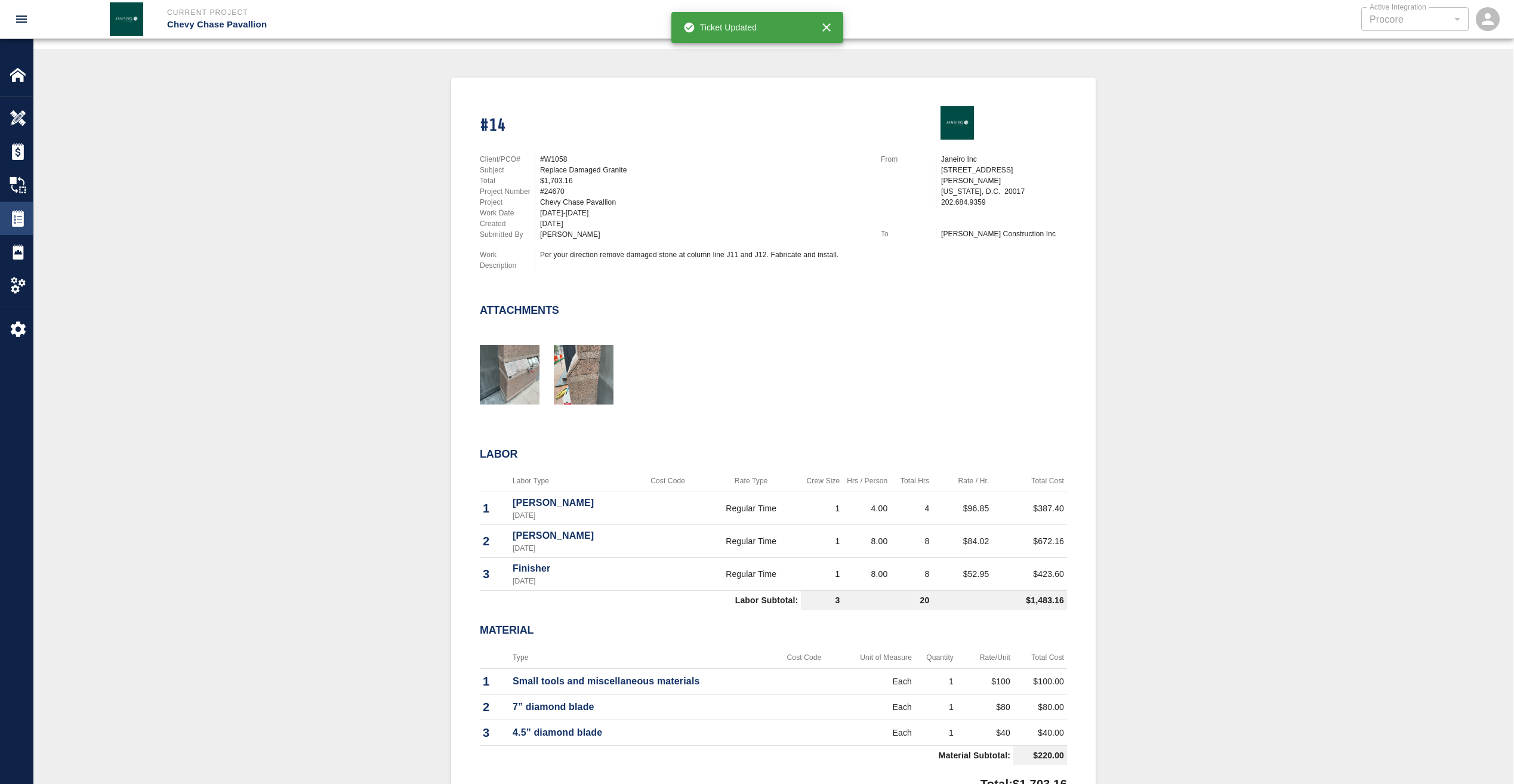
click at [19, 221] on img at bounding box center [18, 219] width 17 height 17
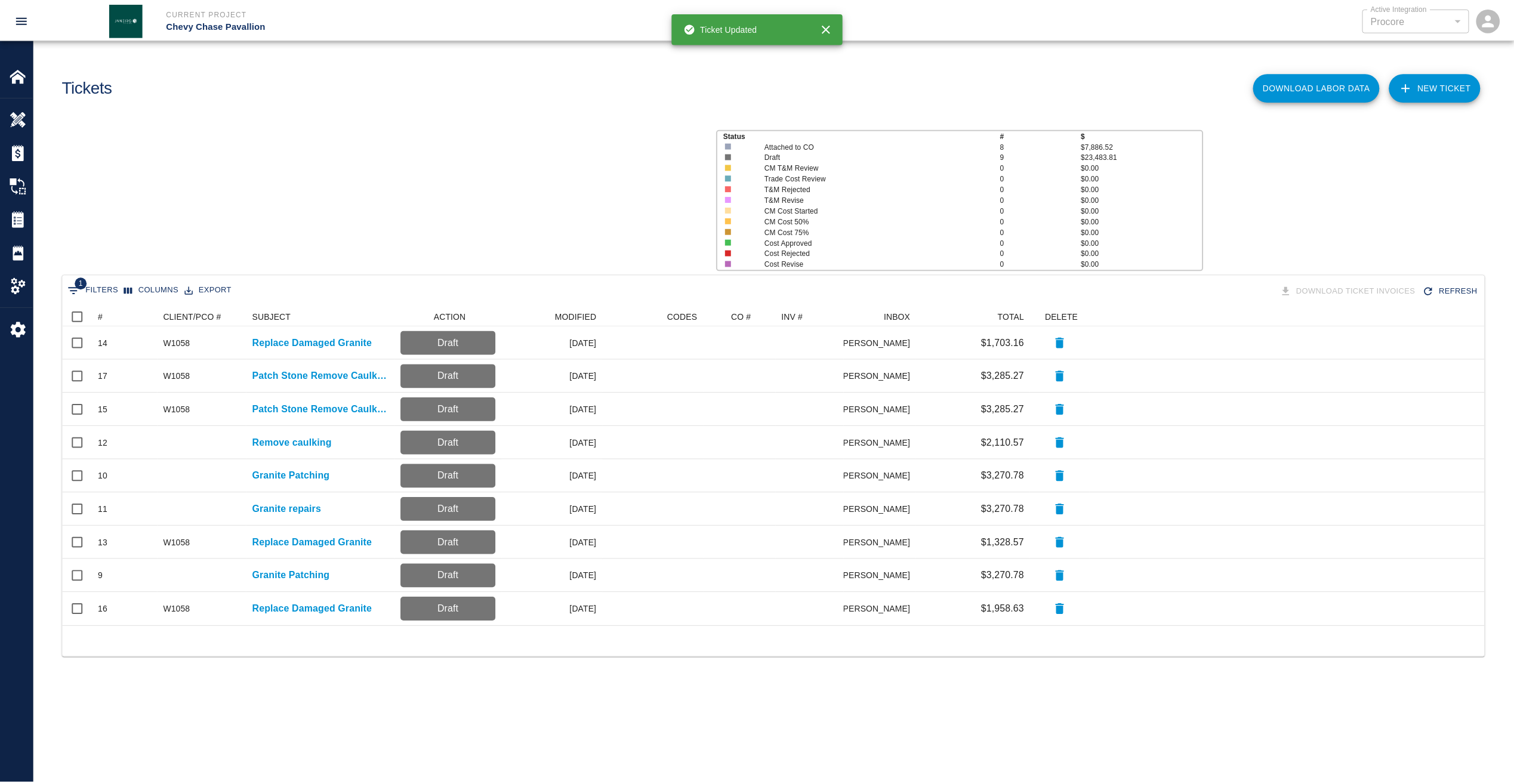
scroll to position [311, 1422]
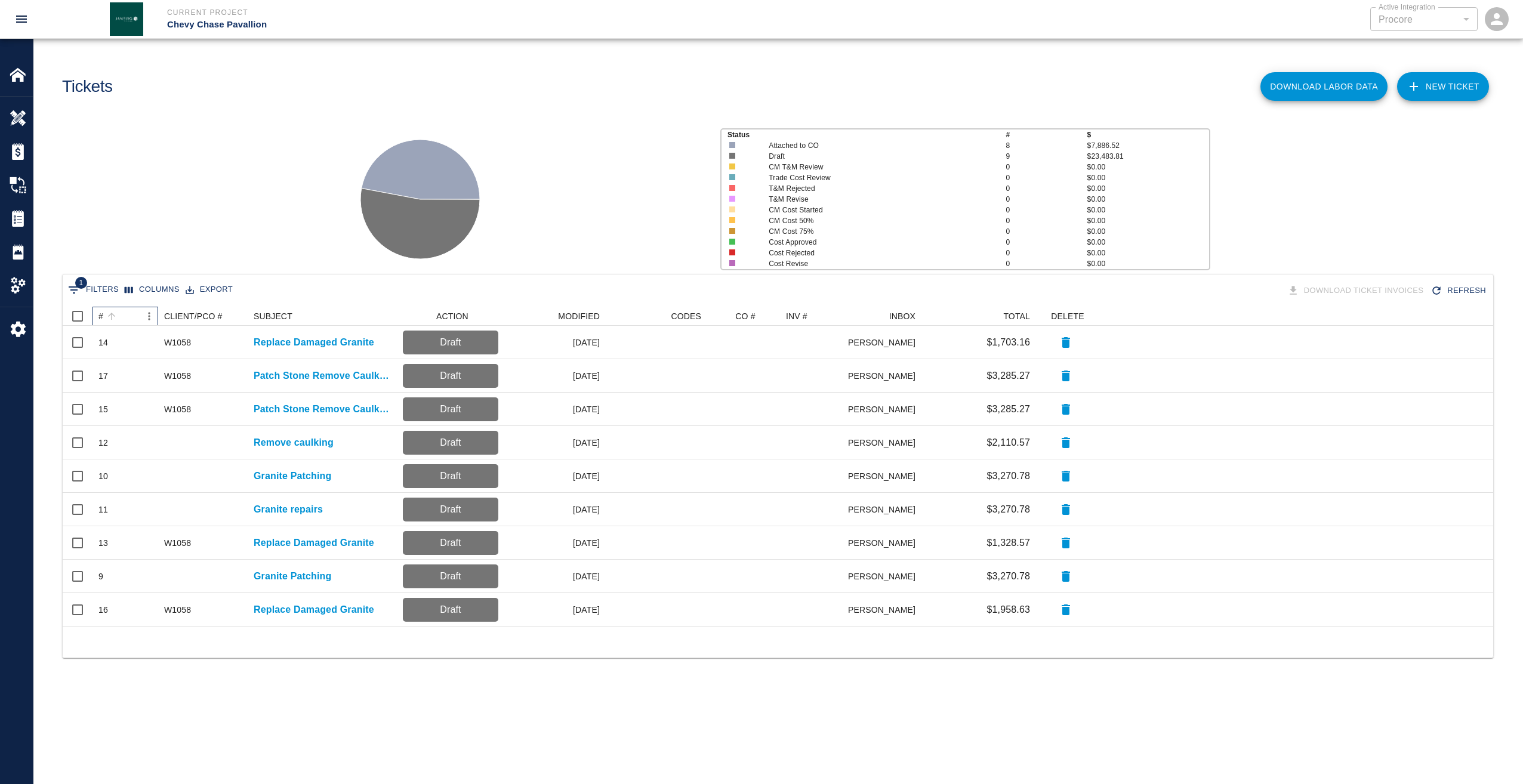
click at [100, 321] on div "#" at bounding box center [100, 316] width 5 height 19
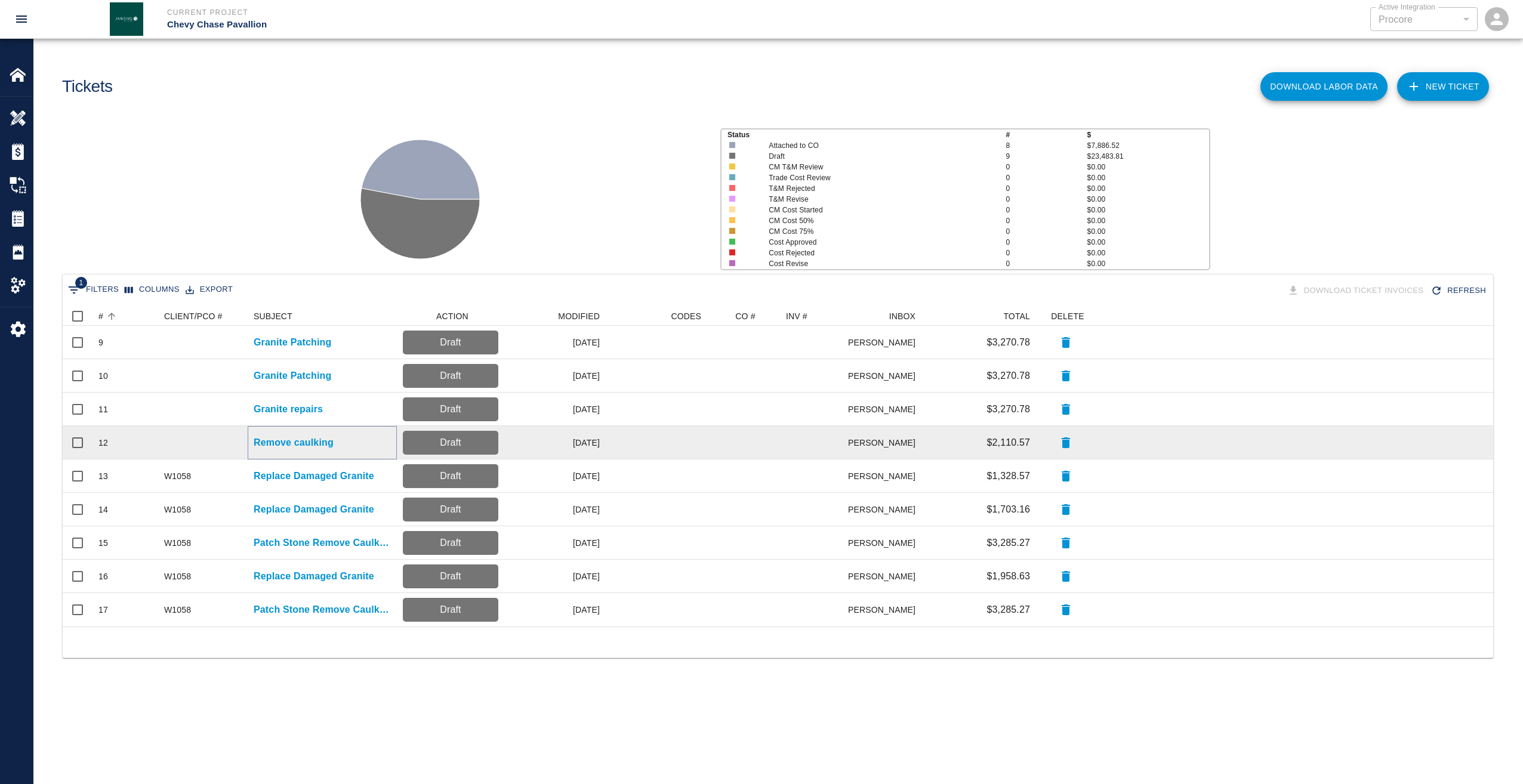
click at [294, 446] on p "Remove caulking" at bounding box center [293, 443] width 80 height 14
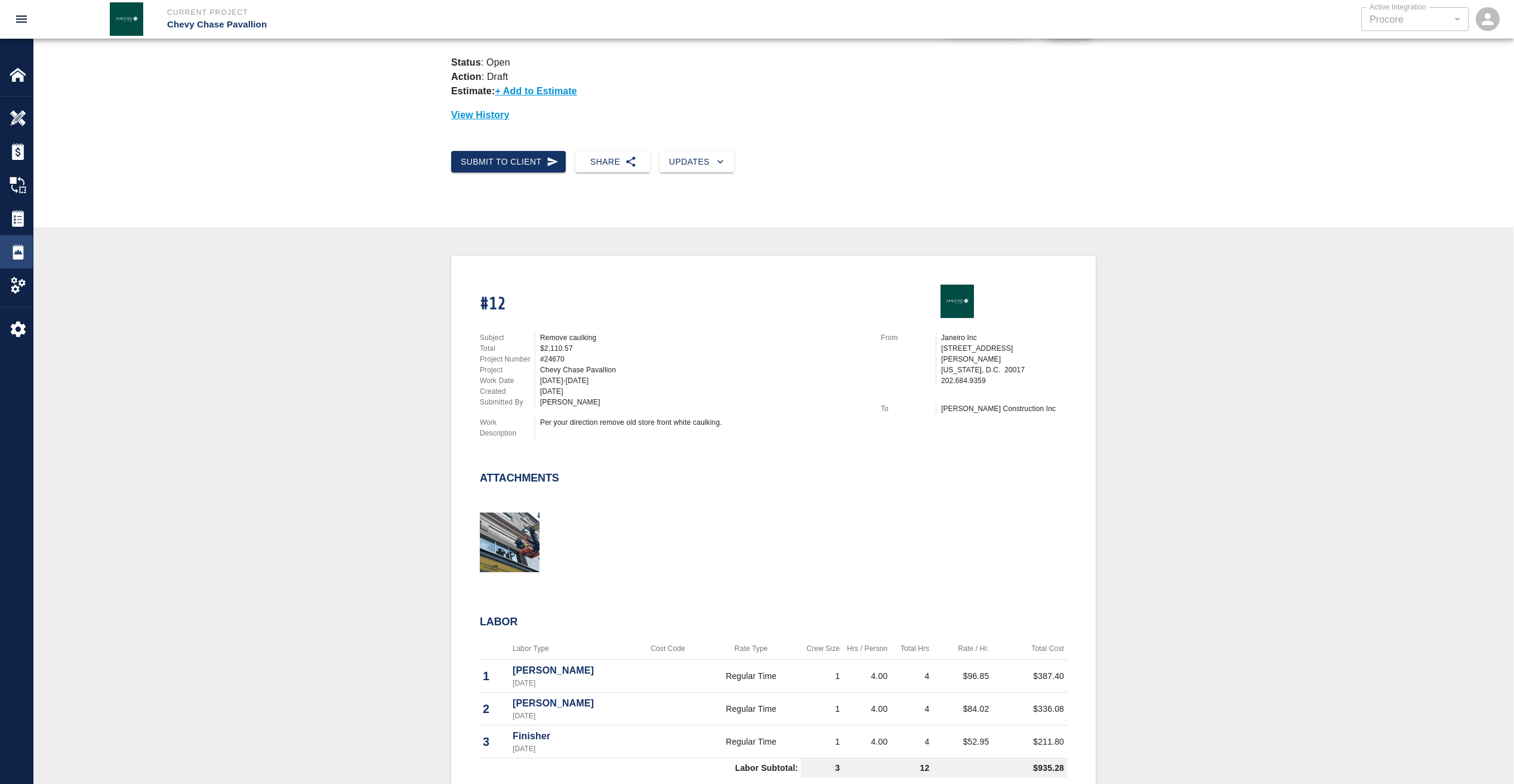
scroll to position [59, 0]
click at [9, 221] on img at bounding box center [18, 219] width 17 height 17
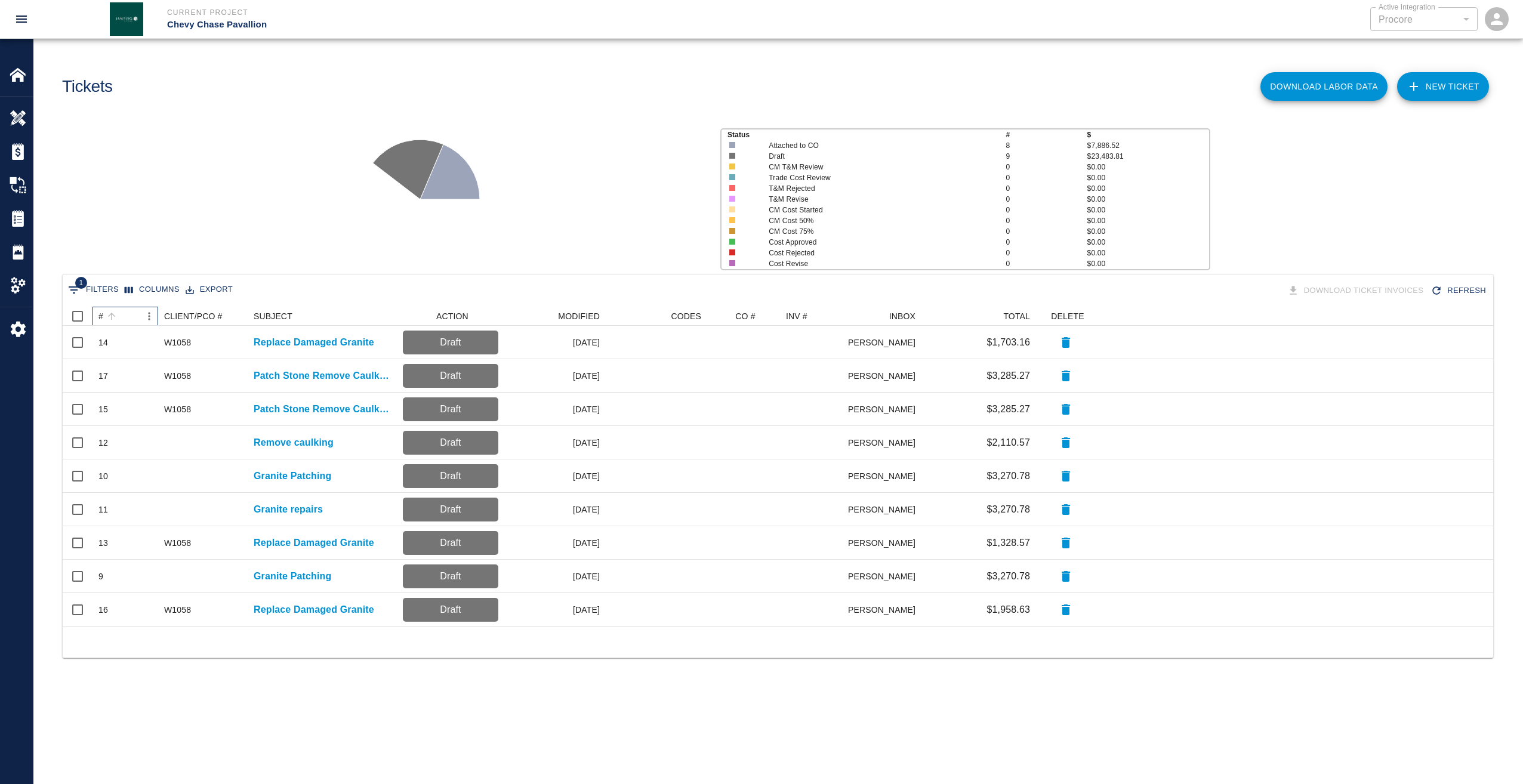
click at [100, 314] on div "#" at bounding box center [100, 316] width 5 height 19
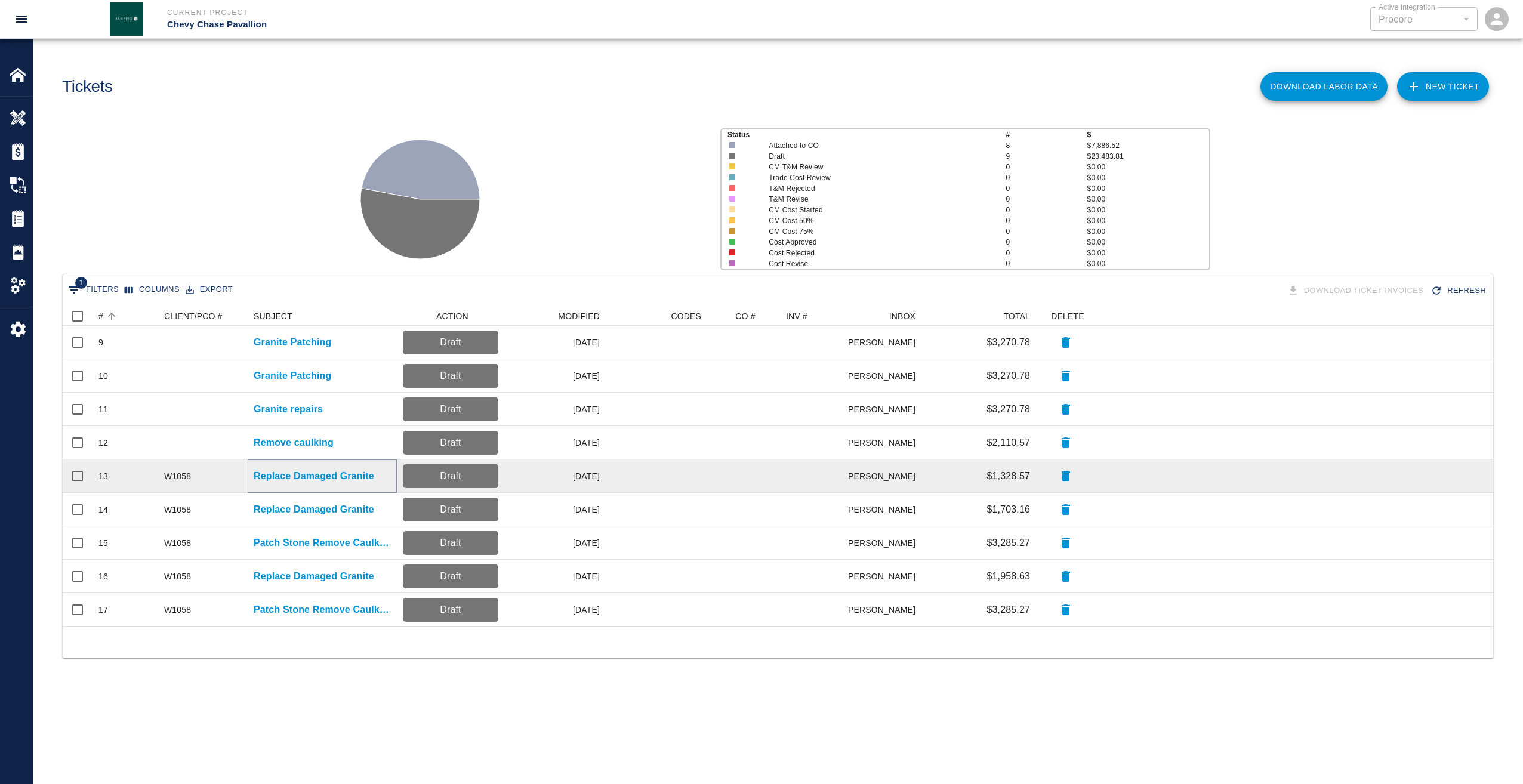
click at [301, 478] on p "Replace Damaged Granite" at bounding box center [314, 476] width 120 height 14
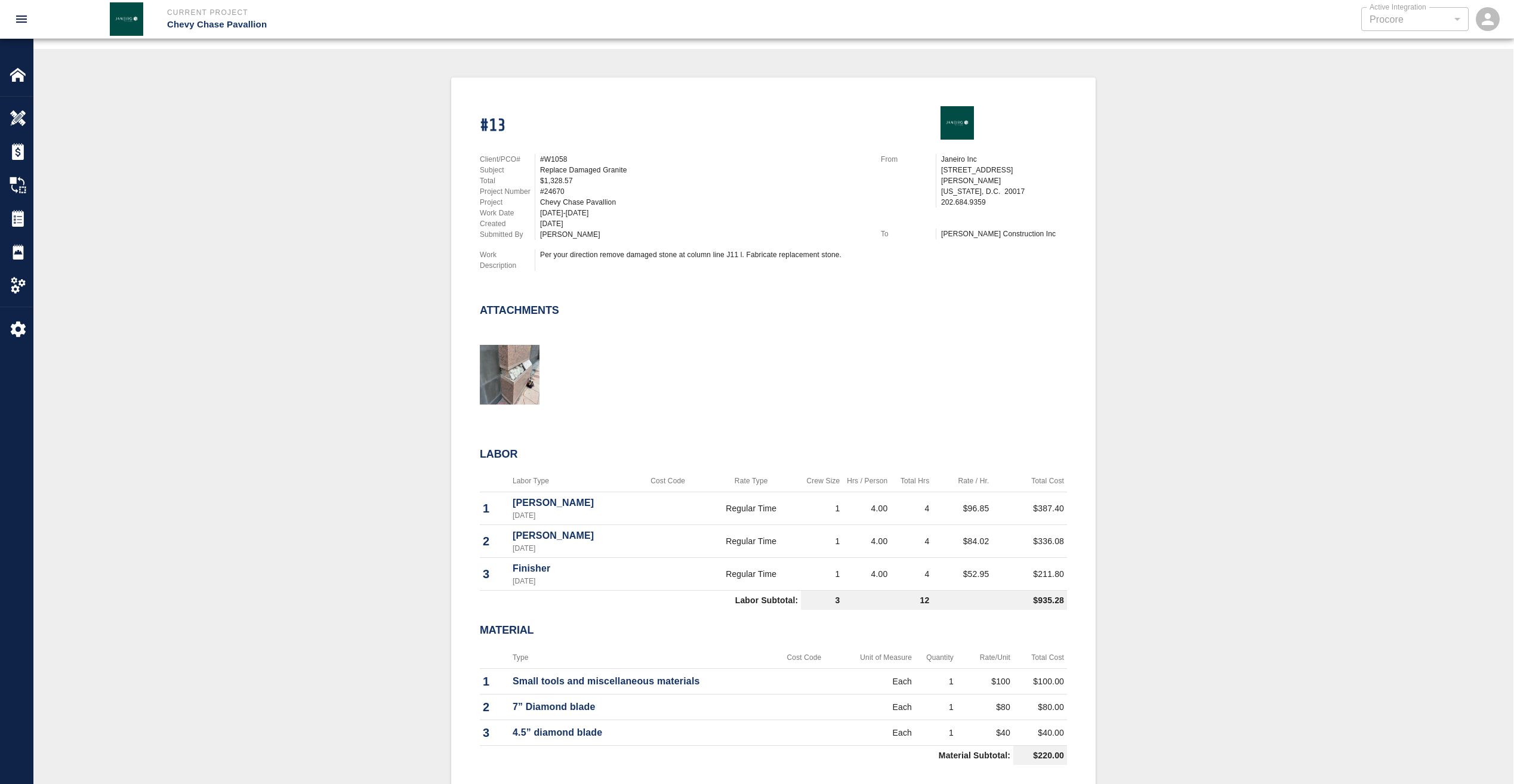
scroll to position [151, 0]
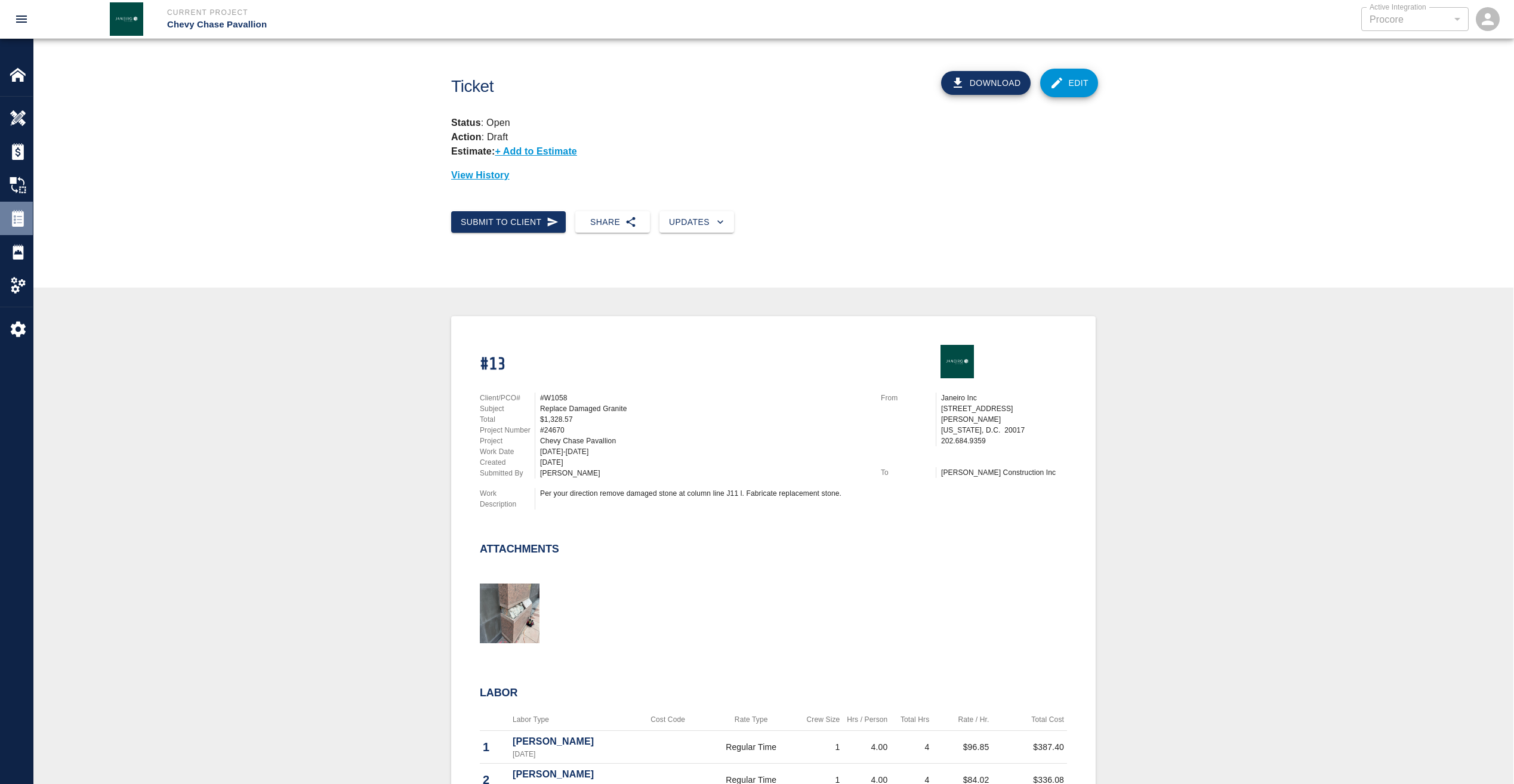
click at [18, 219] on img at bounding box center [18, 219] width 17 height 17
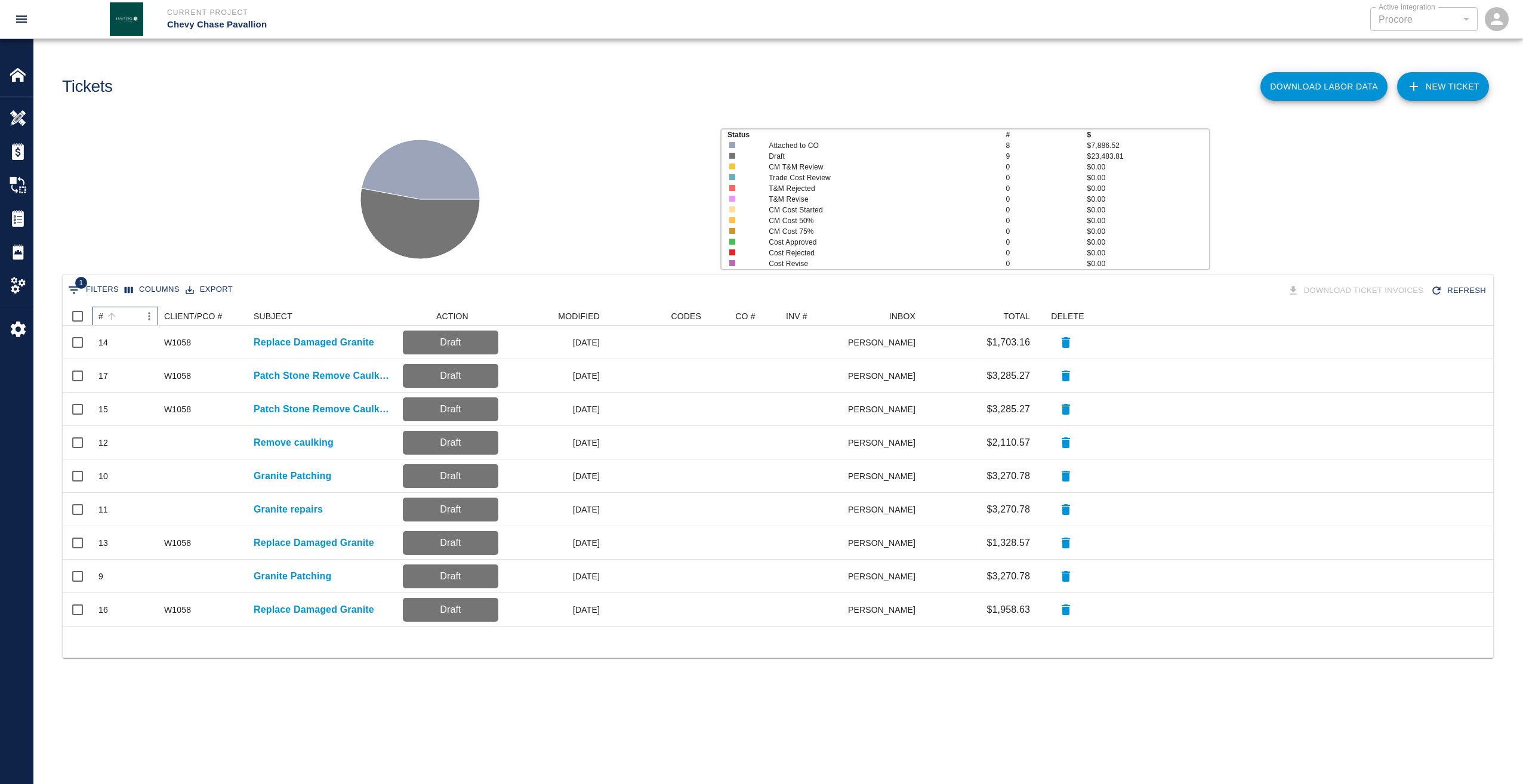
click at [101, 316] on div "#" at bounding box center [100, 316] width 5 height 19
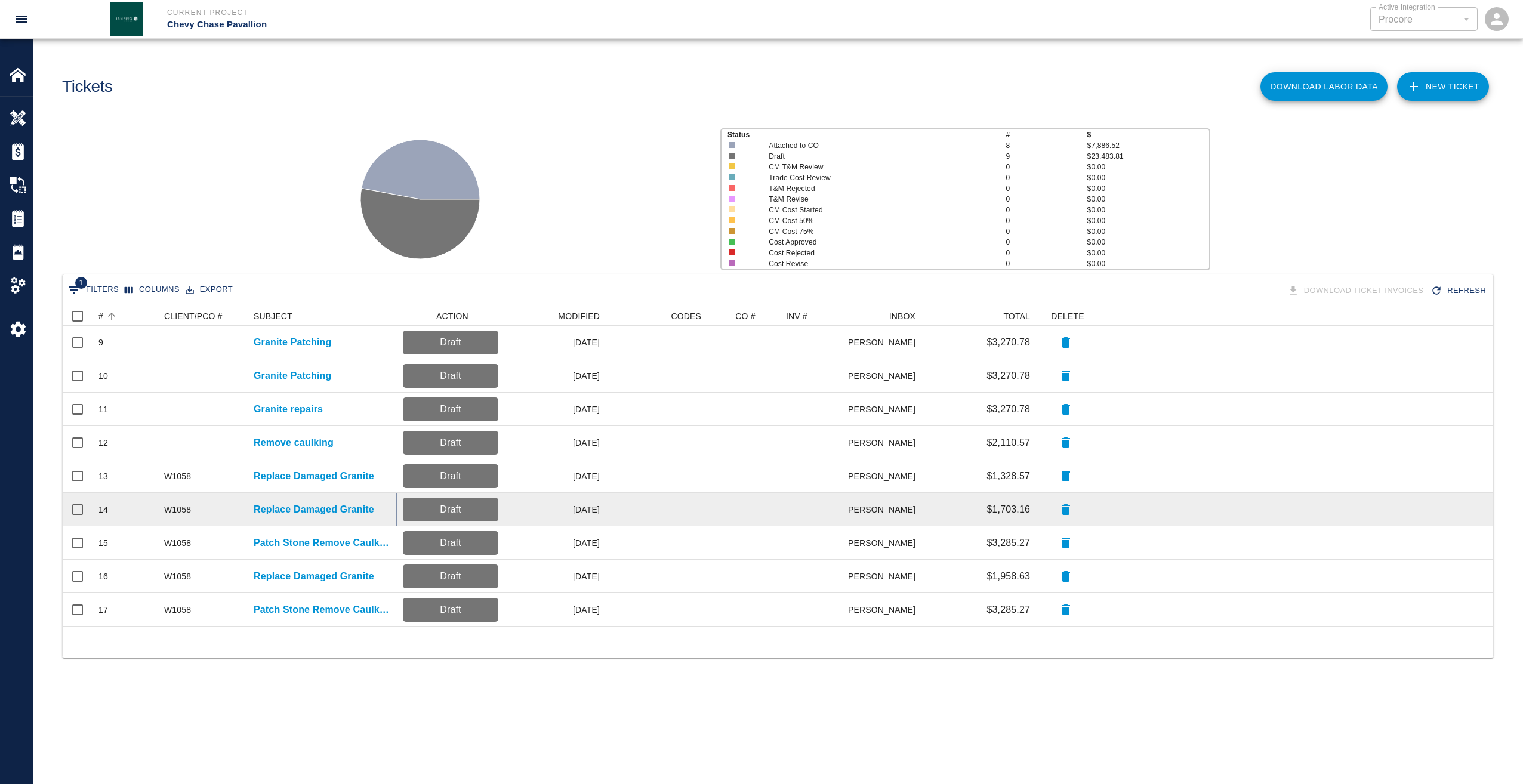
click at [264, 508] on p "Replace Damaged Granite" at bounding box center [314, 509] width 120 height 14
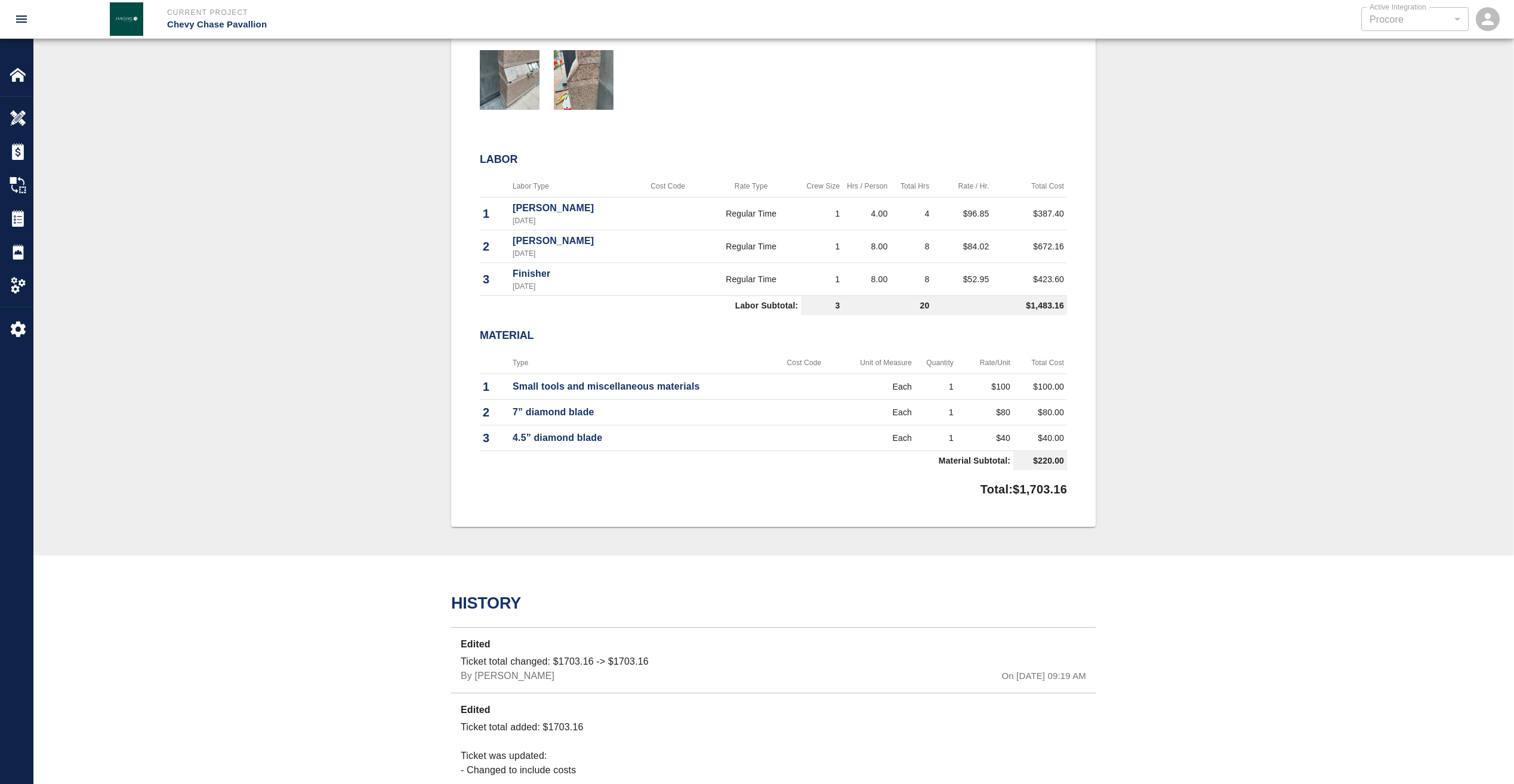
scroll to position [596, 0]
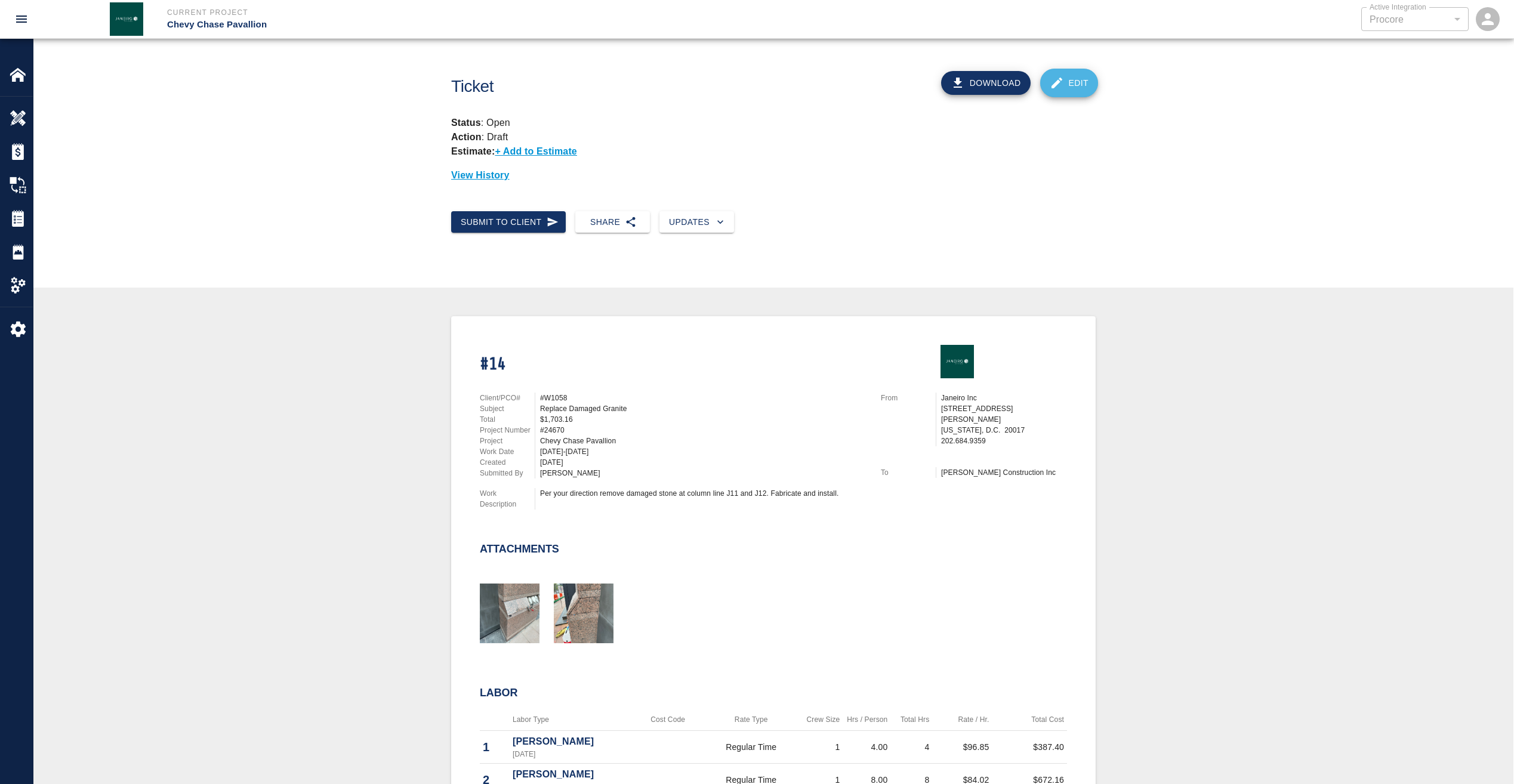
click at [1069, 82] on link "Edit" at bounding box center [1069, 83] width 59 height 28
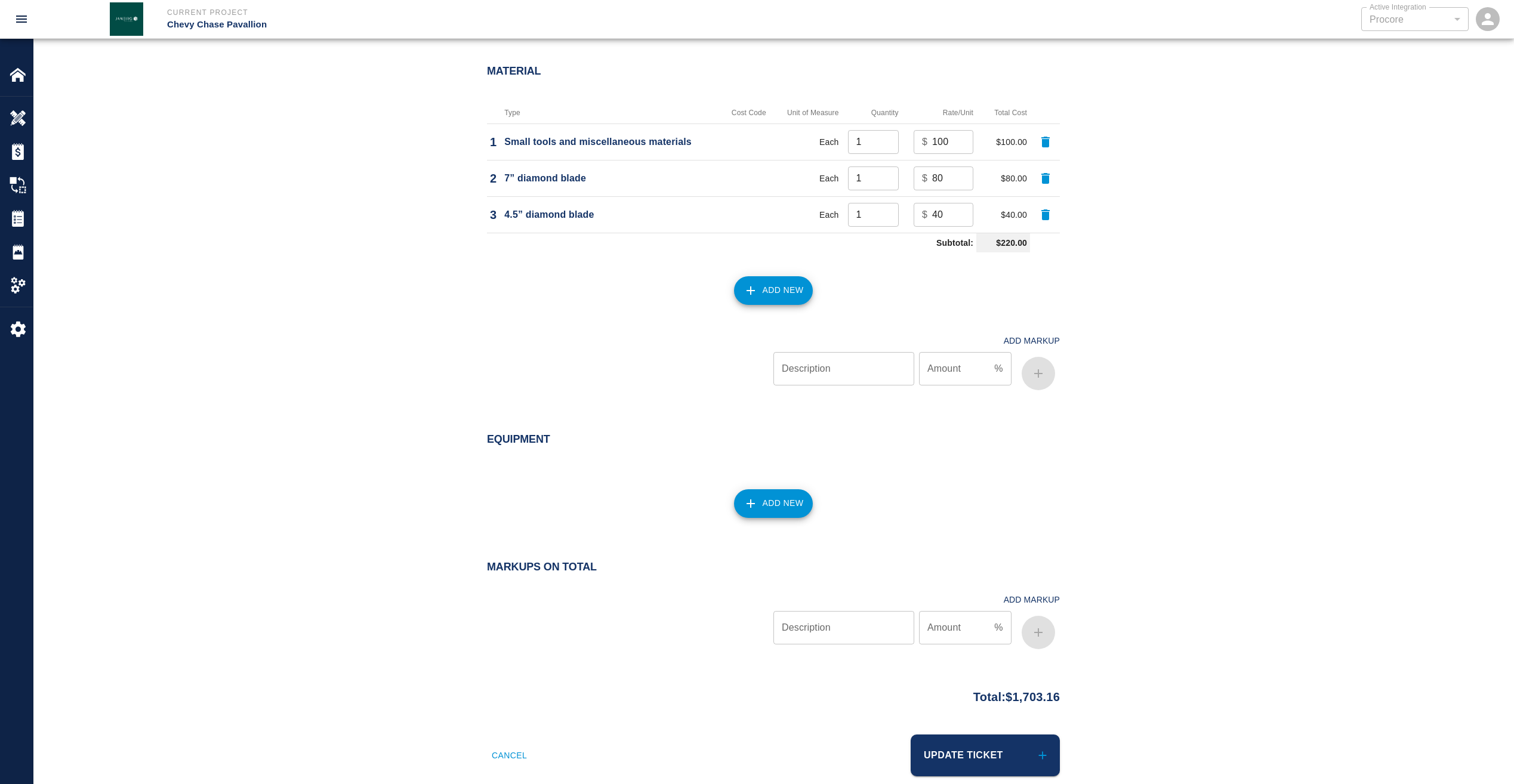
click at [839, 633] on input "Description" at bounding box center [844, 627] width 141 height 33
type input "markup"
type input "15"
click at [1038, 640] on button "button" at bounding box center [1038, 632] width 33 height 33
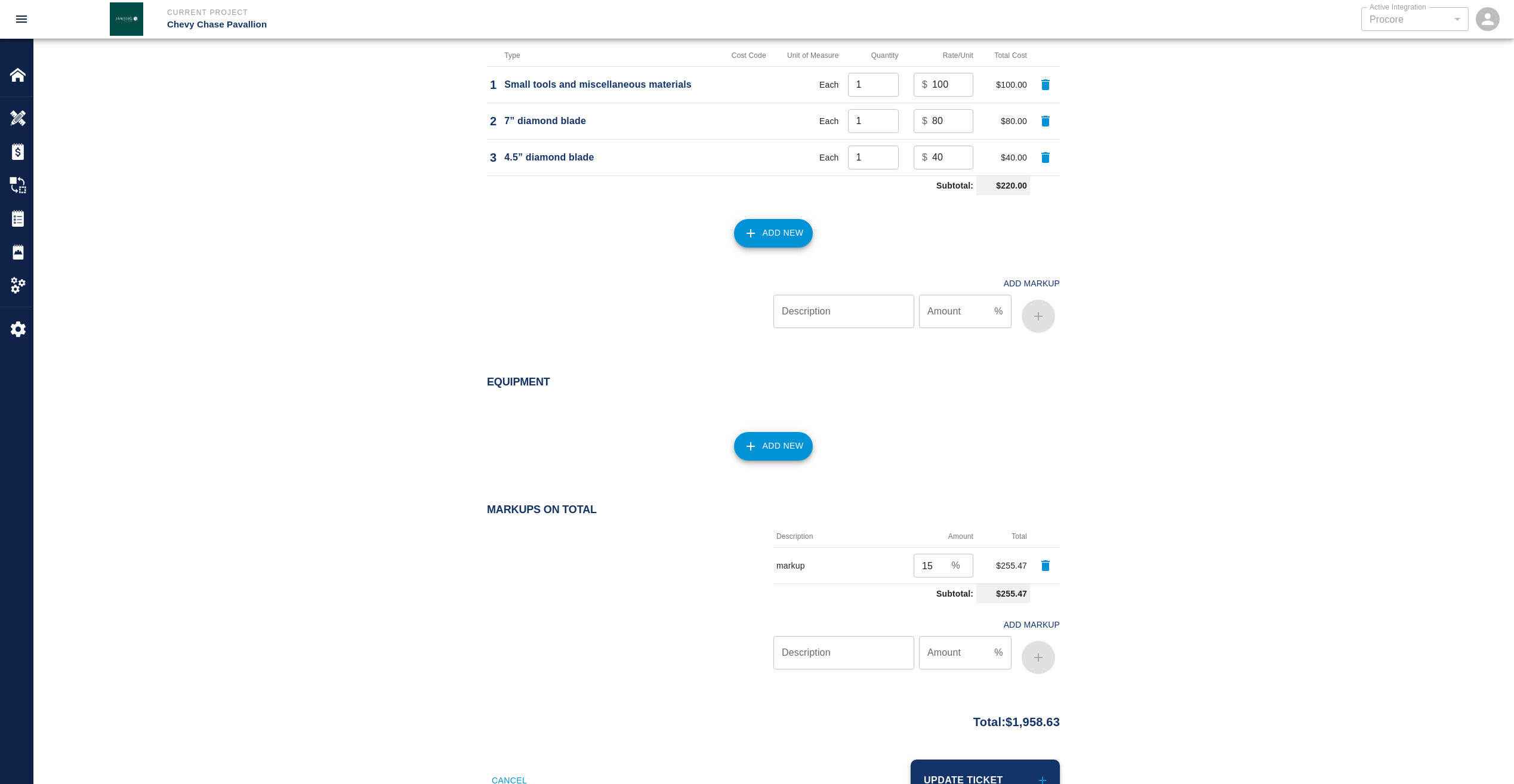
scroll to position [1177, 0]
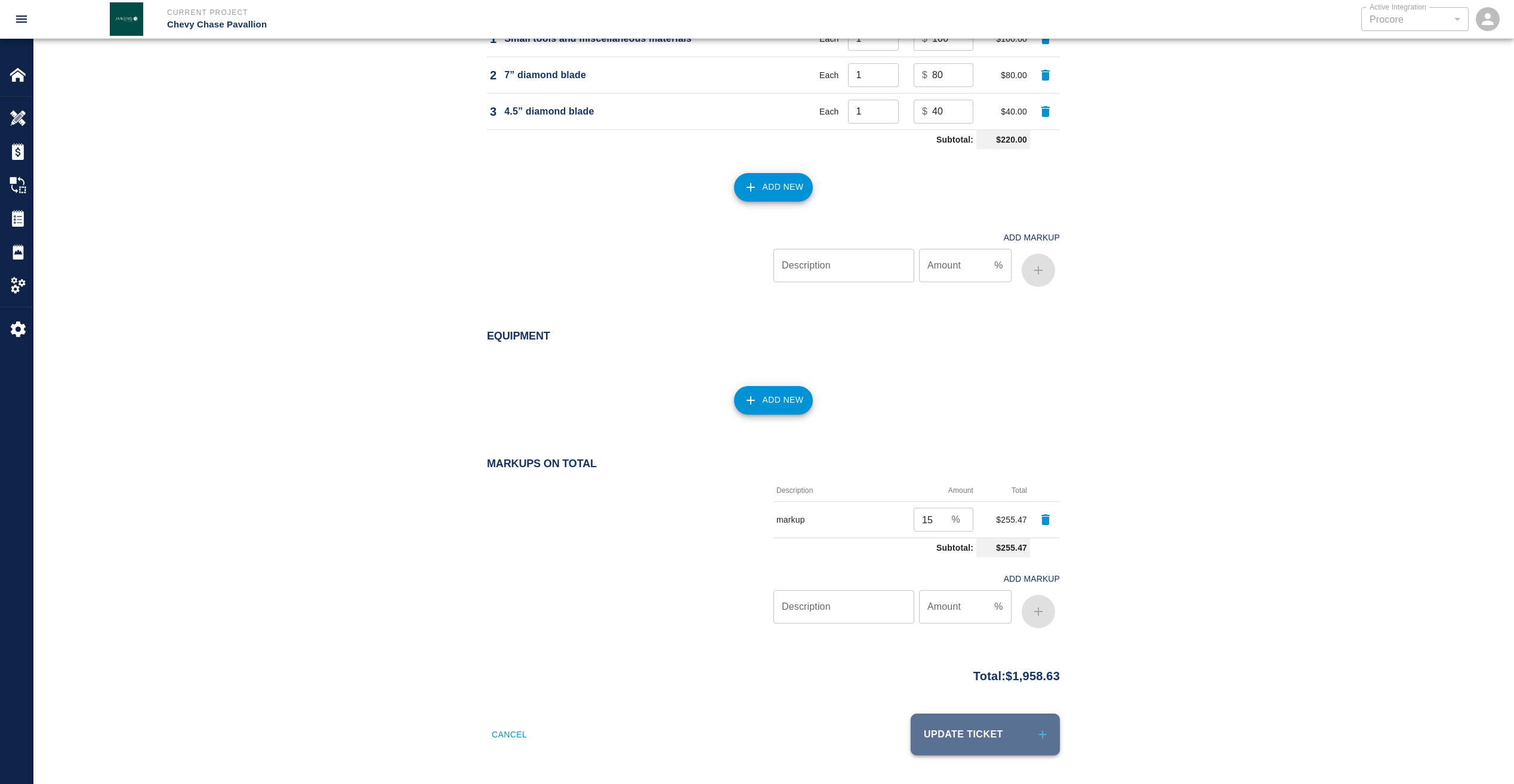
click at [973, 733] on button "Update Ticket" at bounding box center [985, 734] width 149 height 42
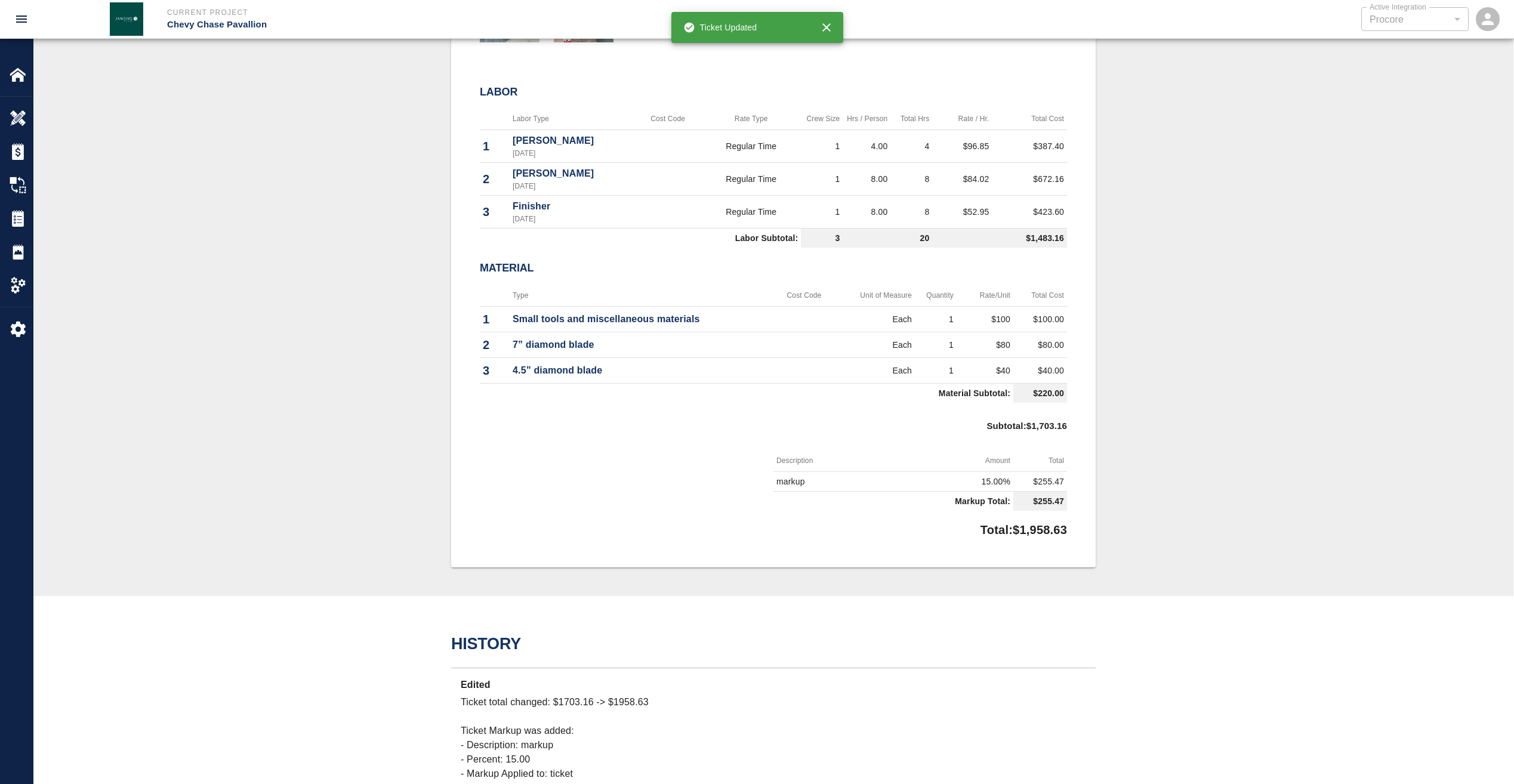
scroll to position [478, 0]
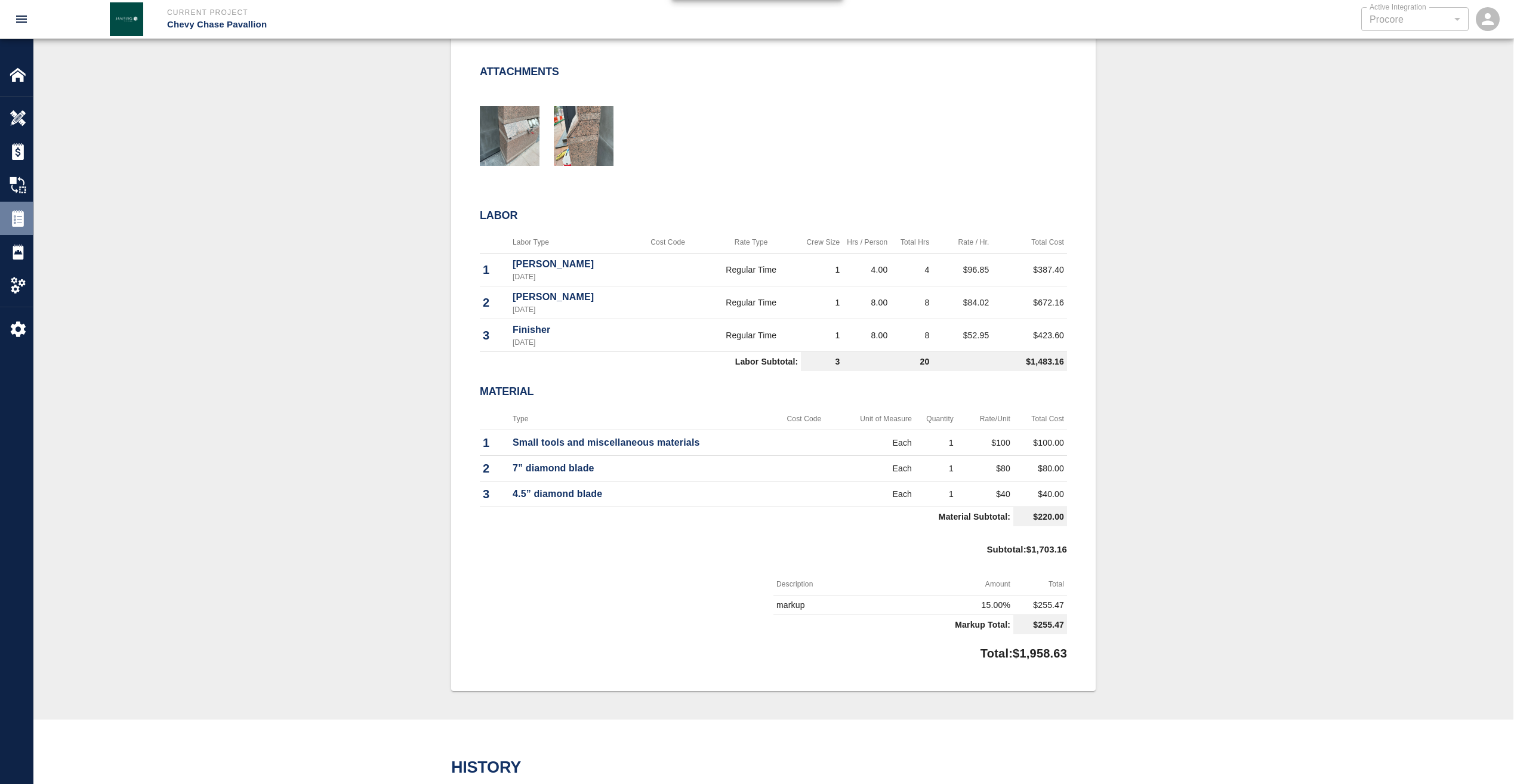
click at [23, 220] on img at bounding box center [18, 219] width 17 height 17
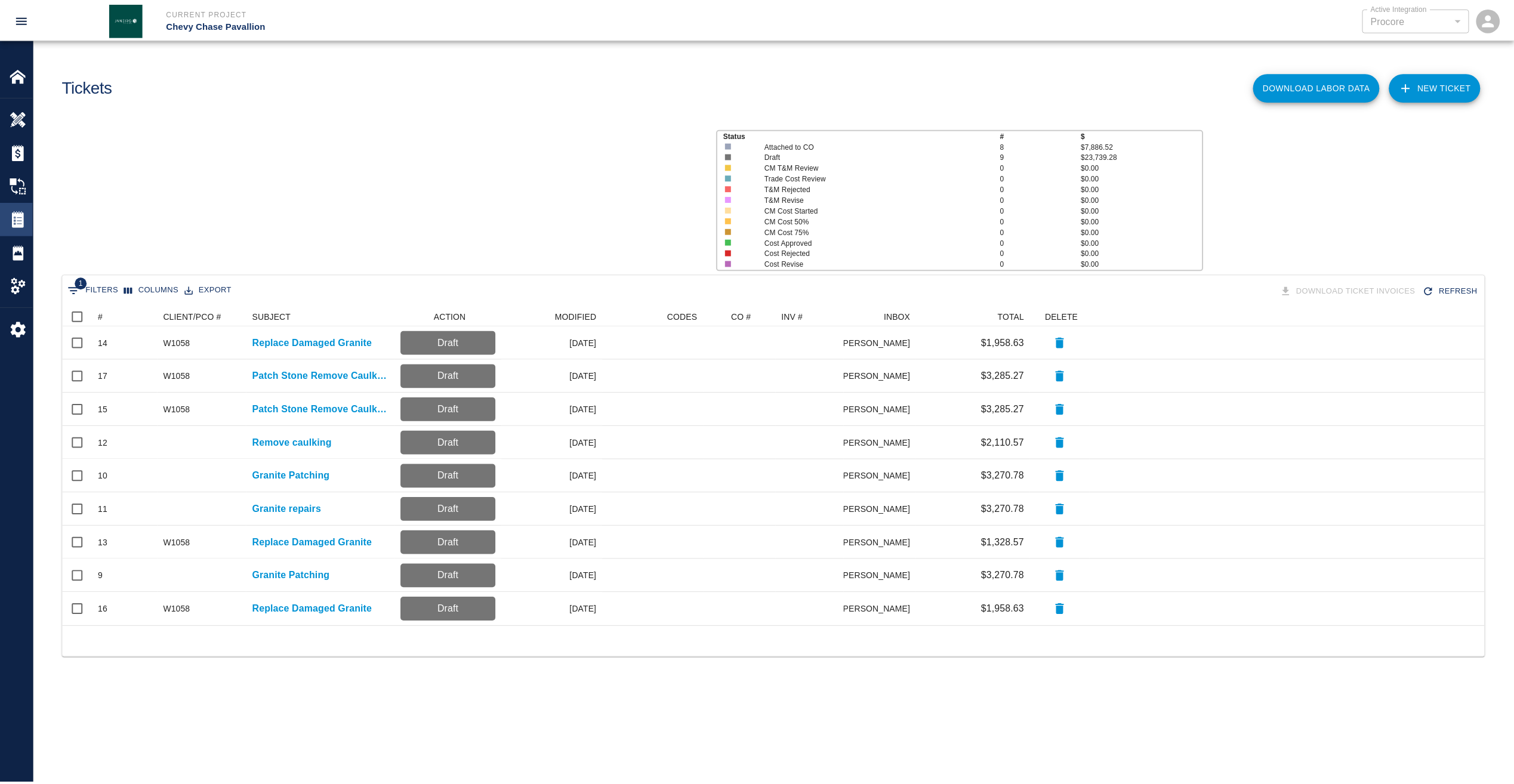
scroll to position [311, 1422]
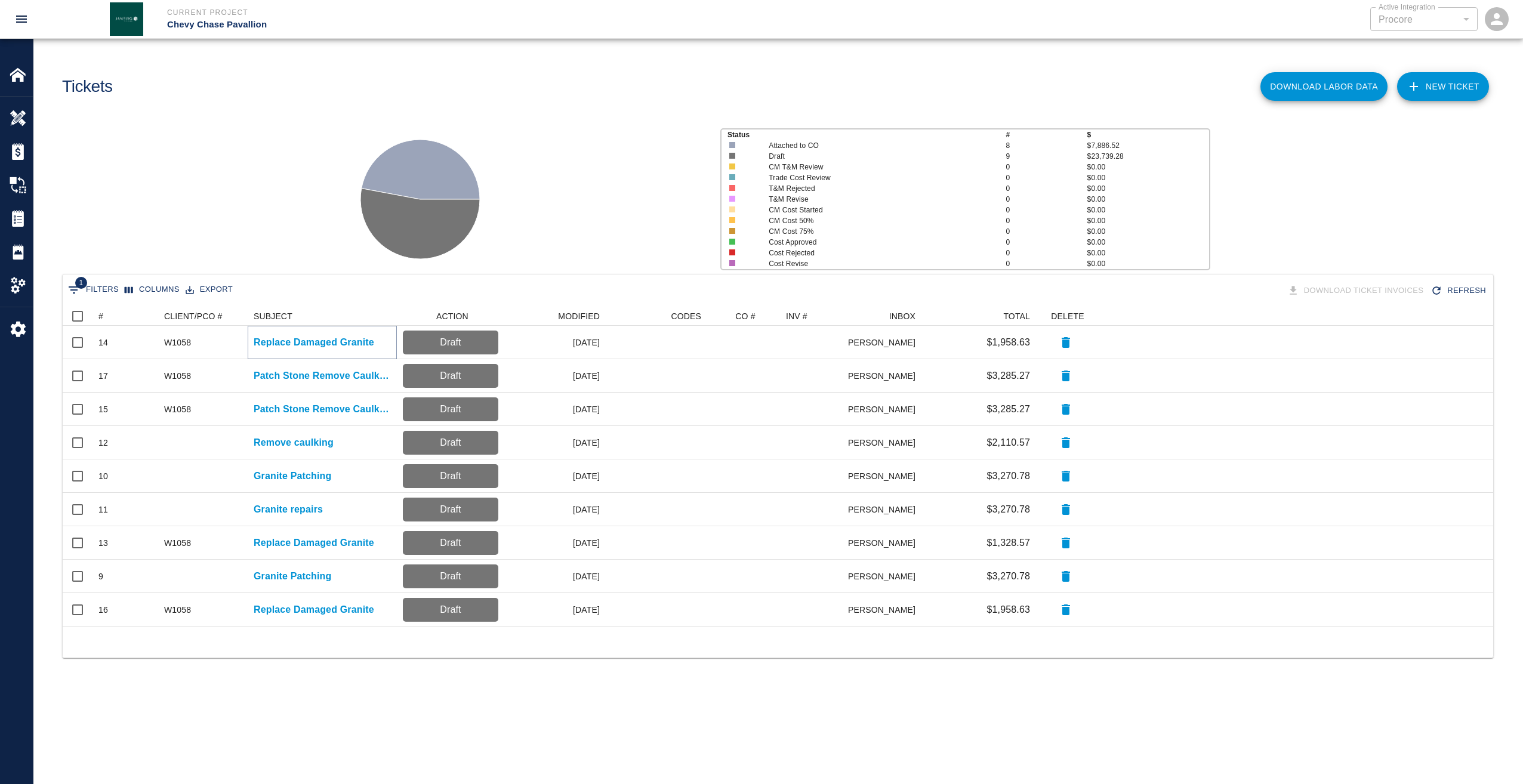
click at [285, 341] on p "Replace Damaged Granite" at bounding box center [314, 342] width 120 height 14
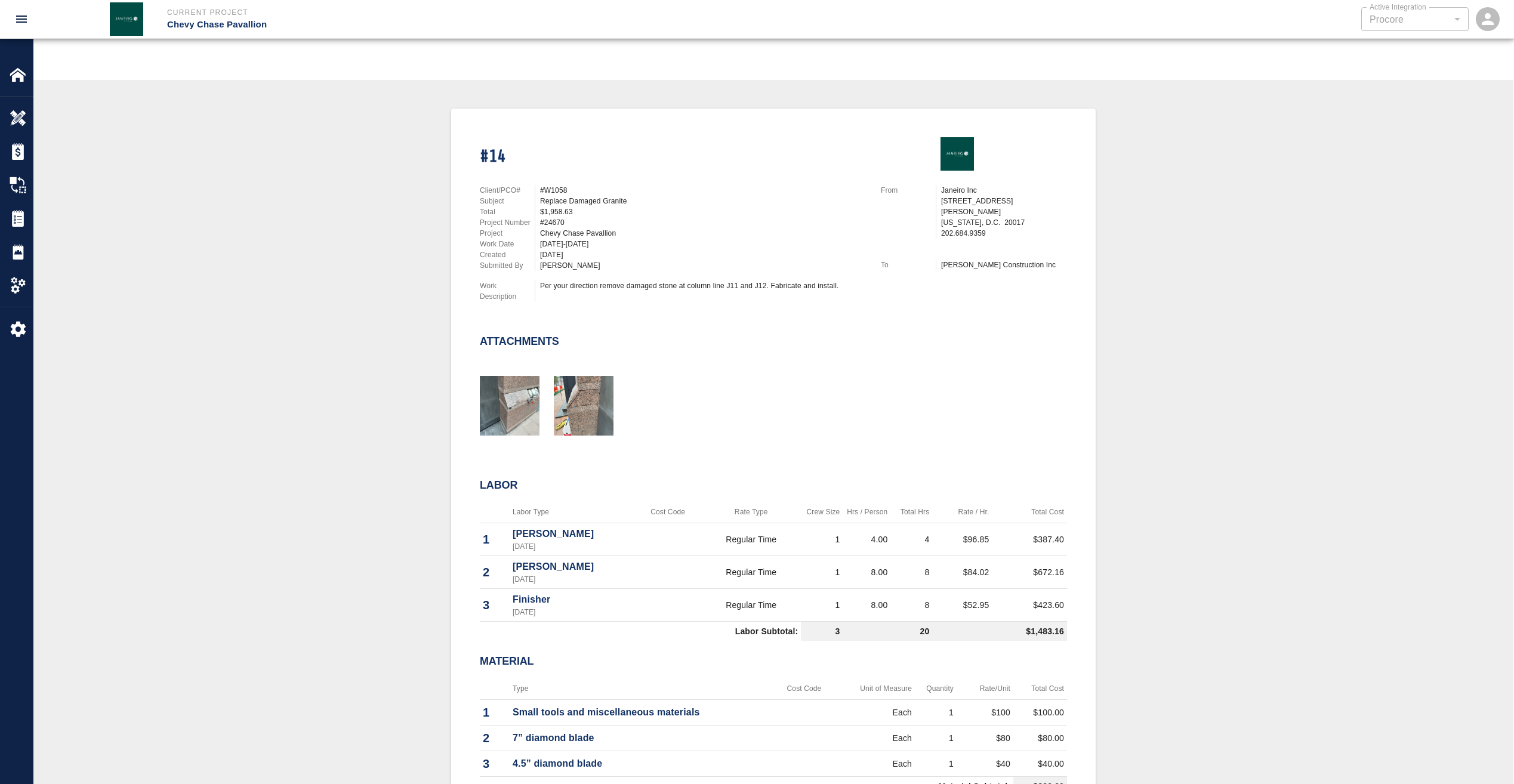
scroll to position [120, 0]
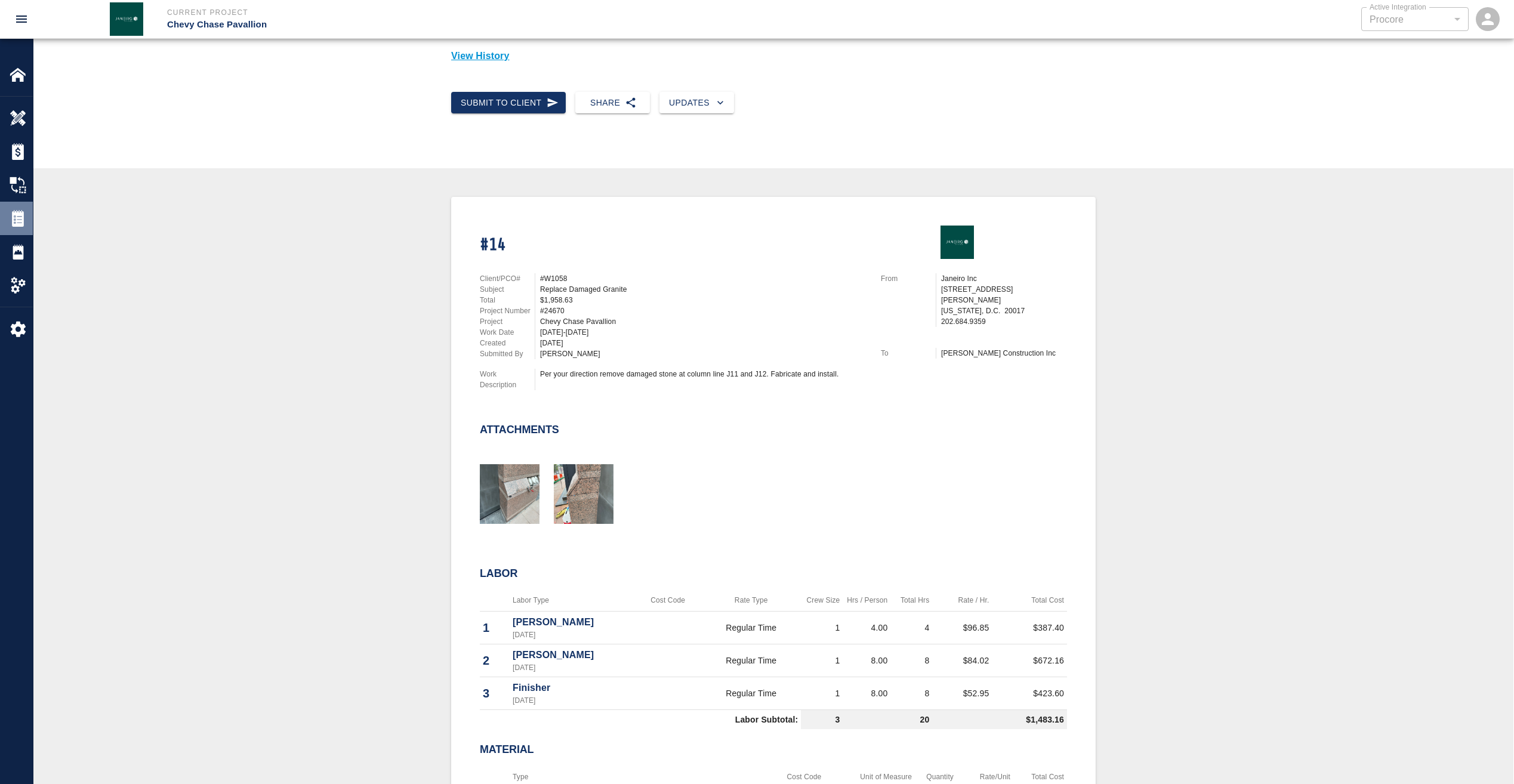
click at [23, 219] on img at bounding box center [18, 219] width 17 height 17
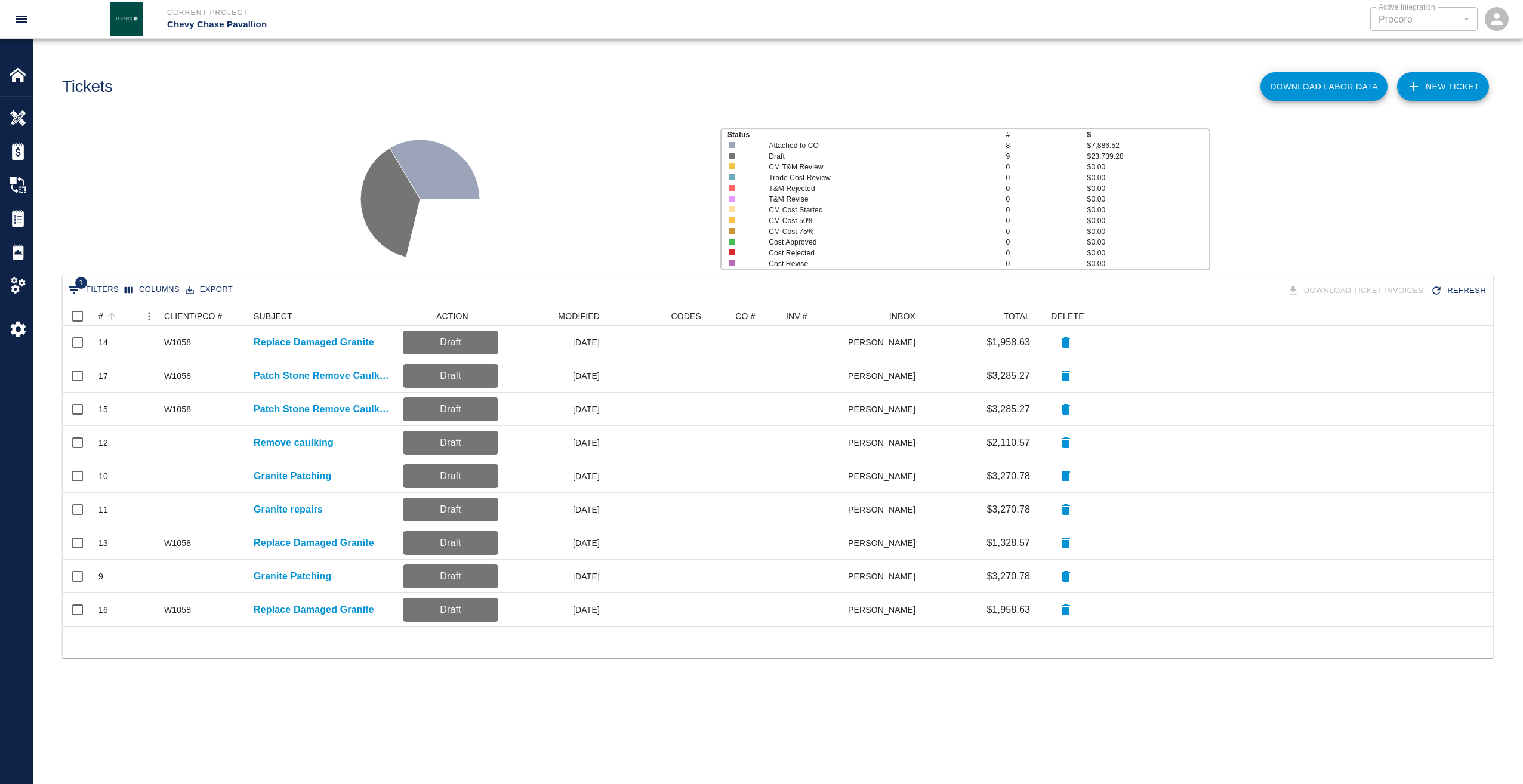
click at [105, 316] on button "Sort" at bounding box center [112, 316] width 17 height 17
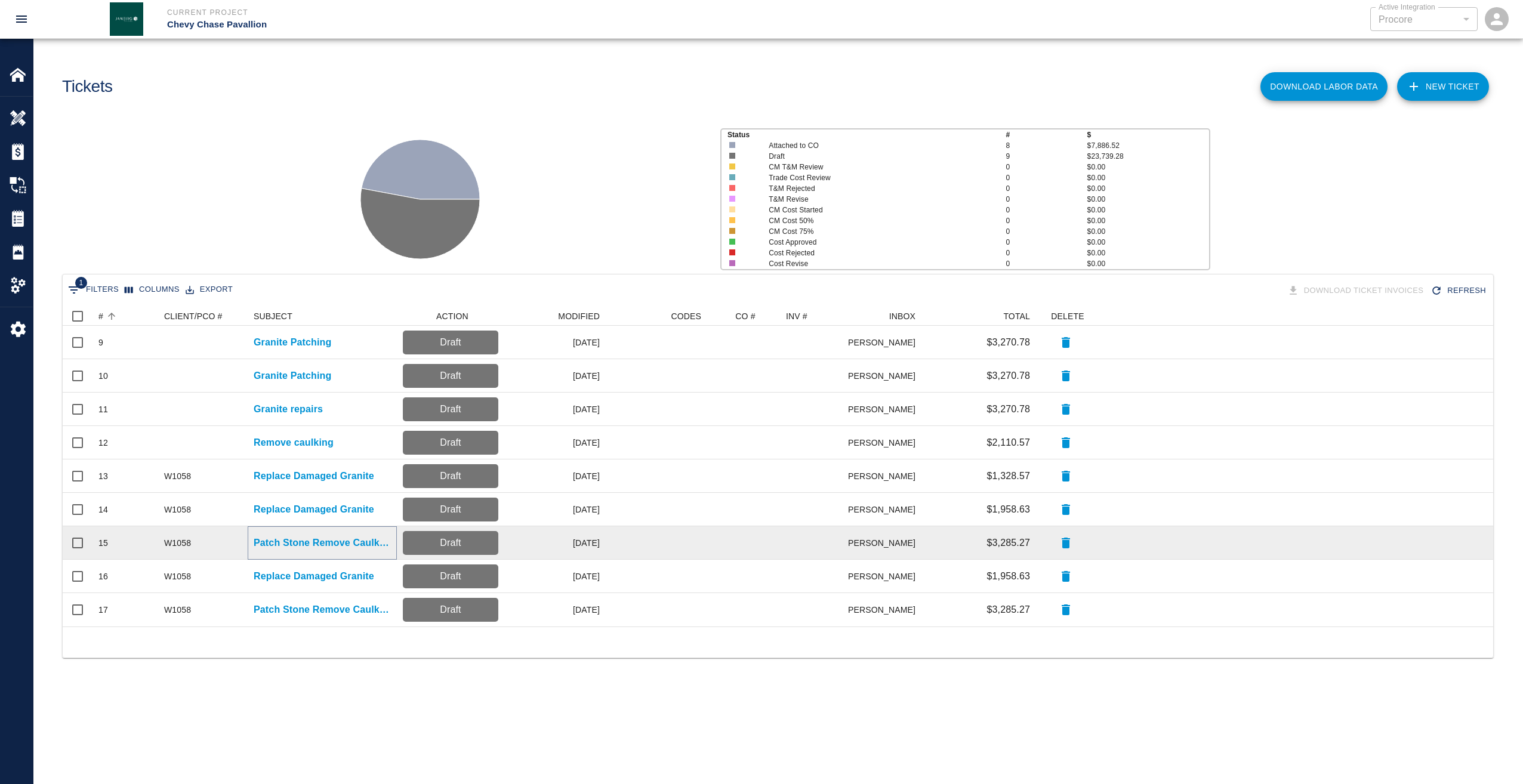
click at [282, 543] on p "Patch Stone Remove Caulking" at bounding box center [322, 543] width 137 height 14
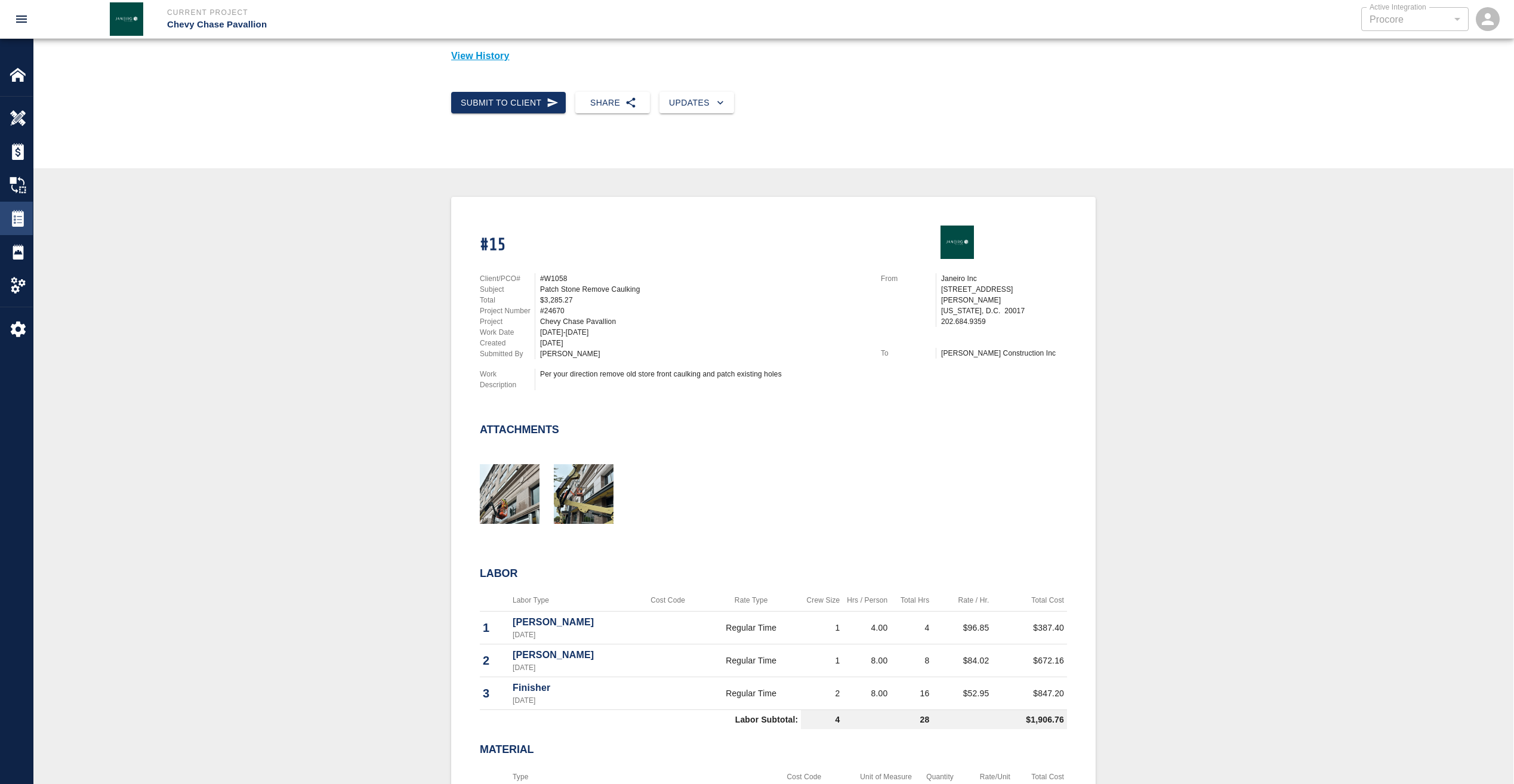
click at [14, 219] on img at bounding box center [18, 219] width 17 height 17
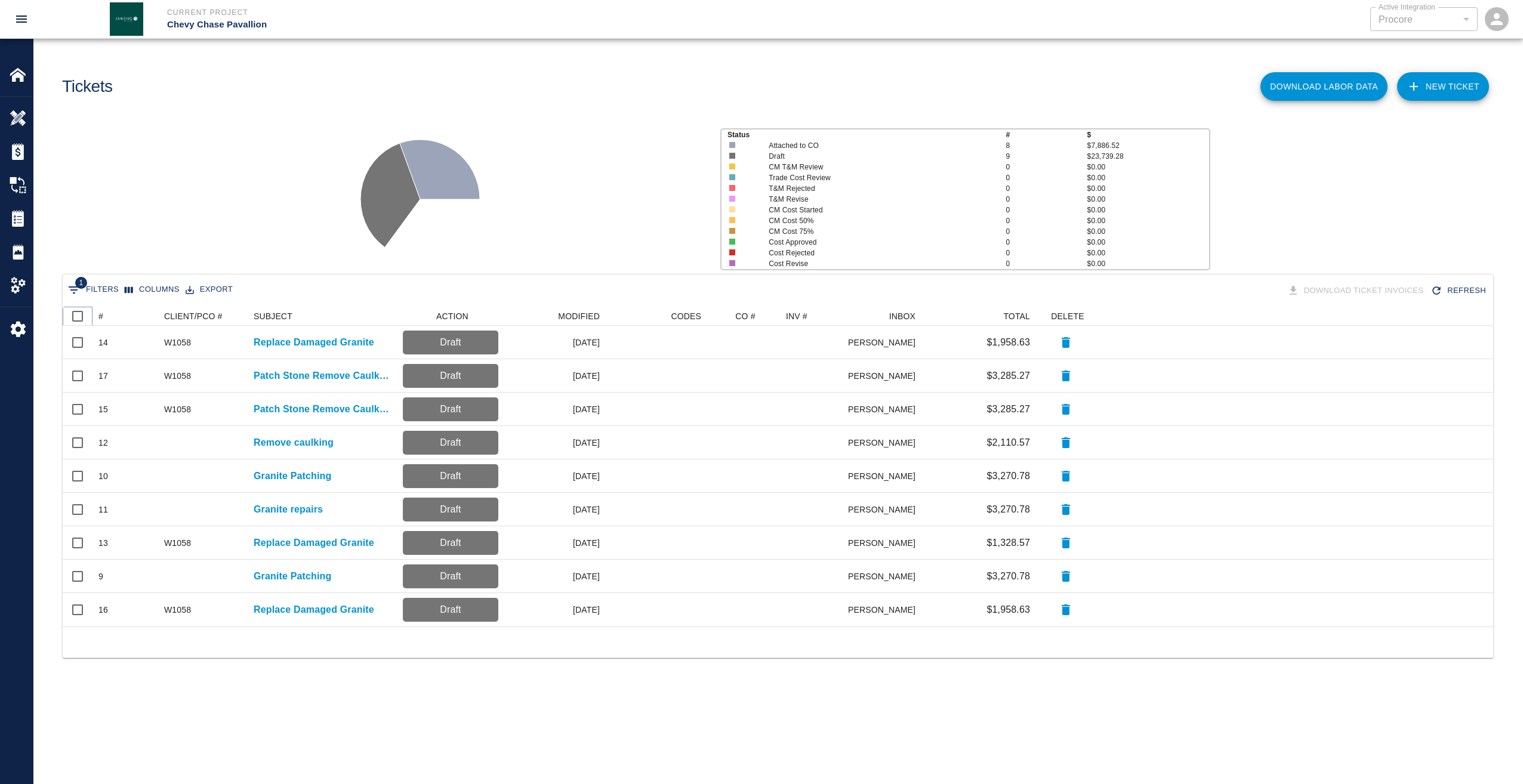
click at [99, 314] on icon at bounding box center [93, 316] width 14 height 14
click at [104, 316] on button "Sort" at bounding box center [112, 316] width 17 height 17
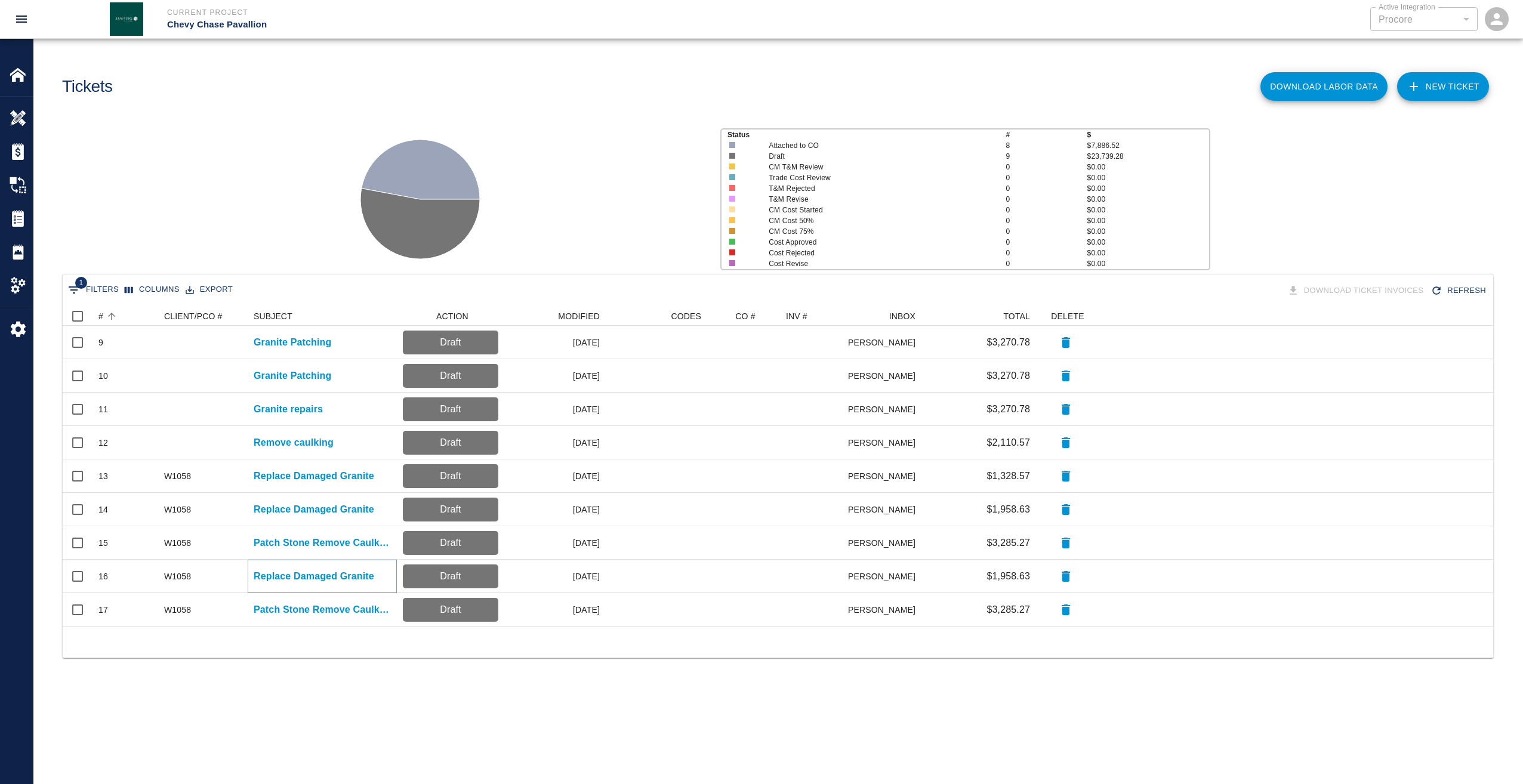
drag, startPoint x: 279, startPoint y: 572, endPoint x: 287, endPoint y: 569, distance: 8.5
click at [280, 572] on p "Replace Damaged Granite" at bounding box center [314, 576] width 120 height 14
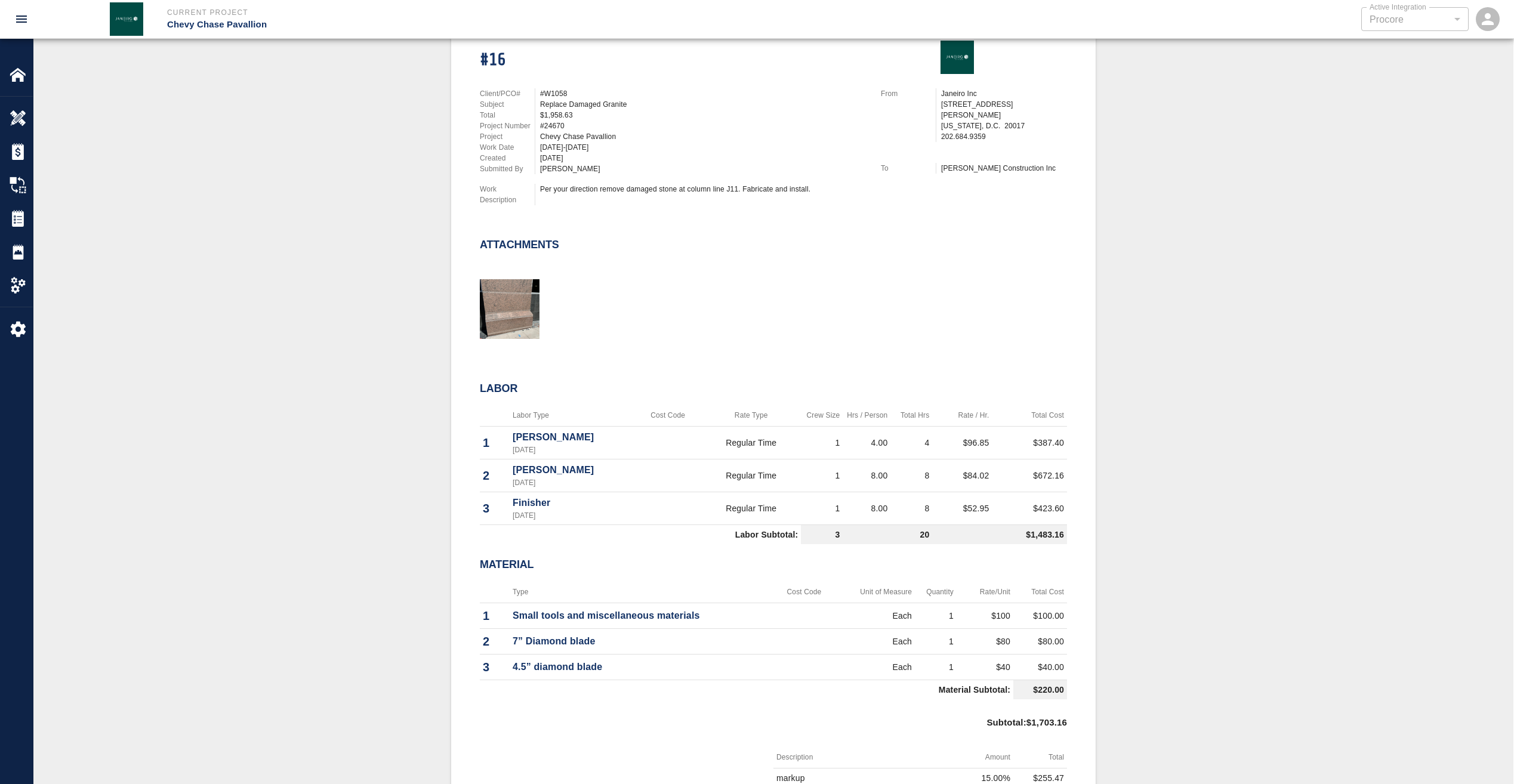
scroll to position [299, 0]
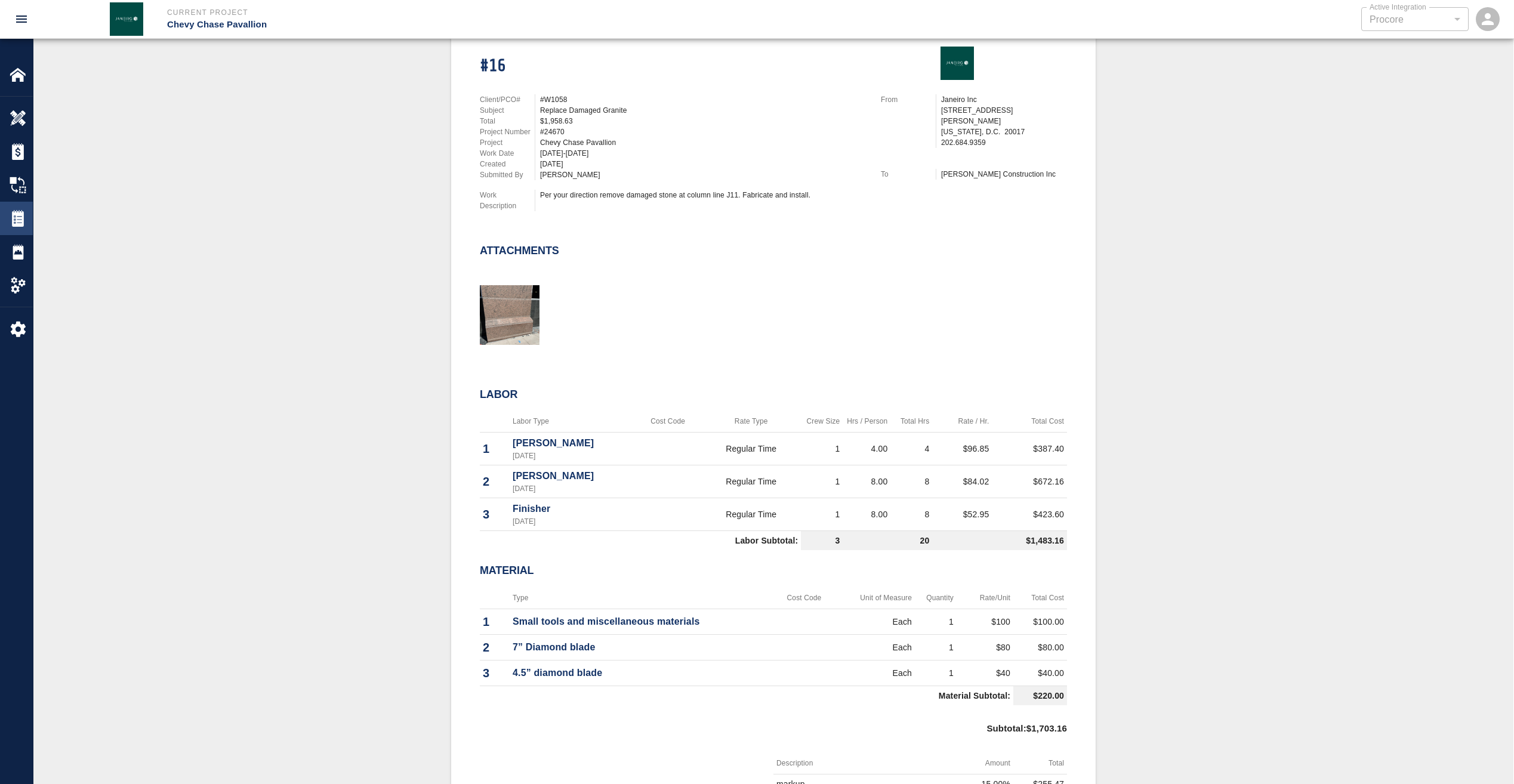
click at [17, 217] on img at bounding box center [18, 219] width 17 height 17
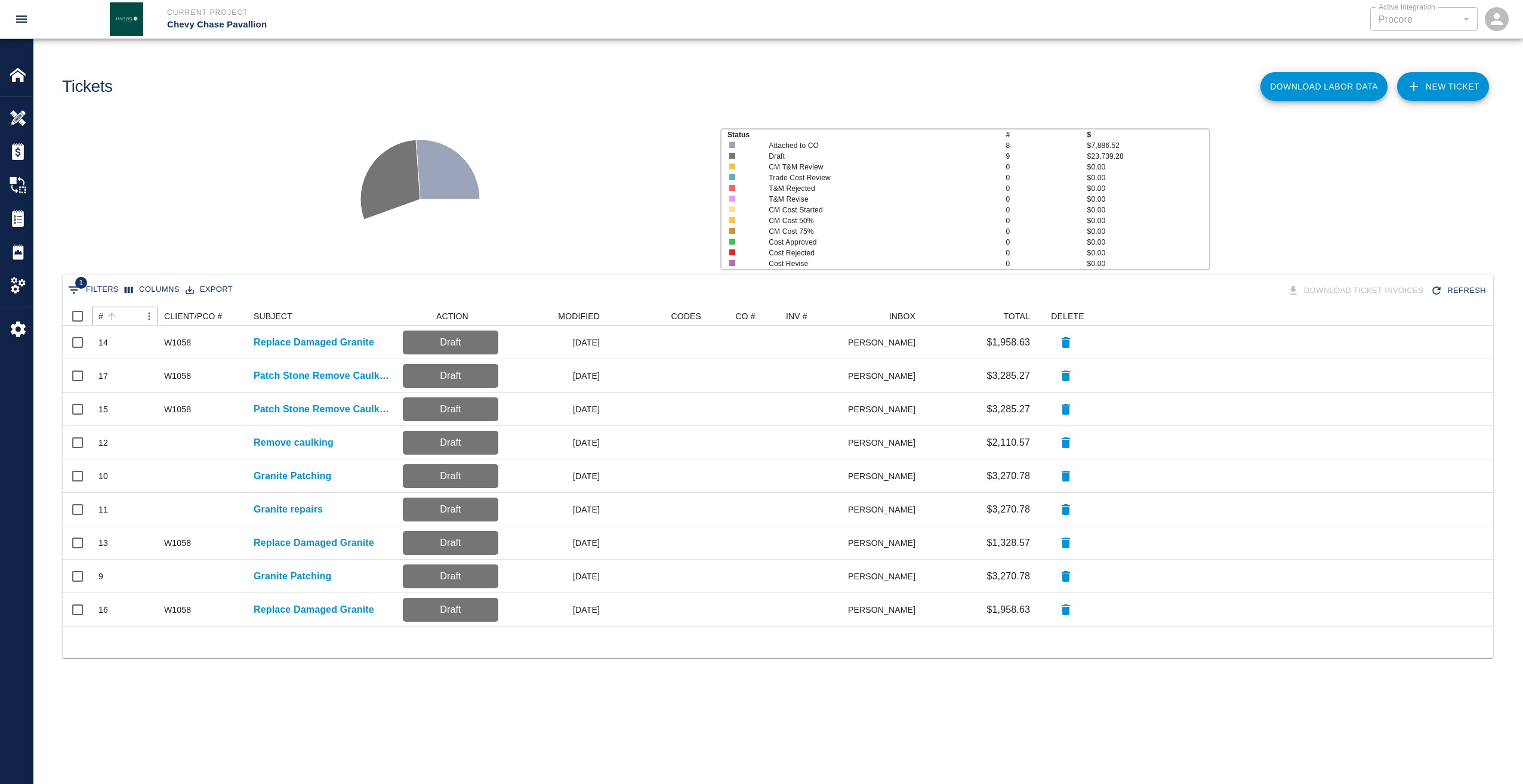
click at [106, 314] on icon "Sort" at bounding box center [111, 316] width 11 height 11
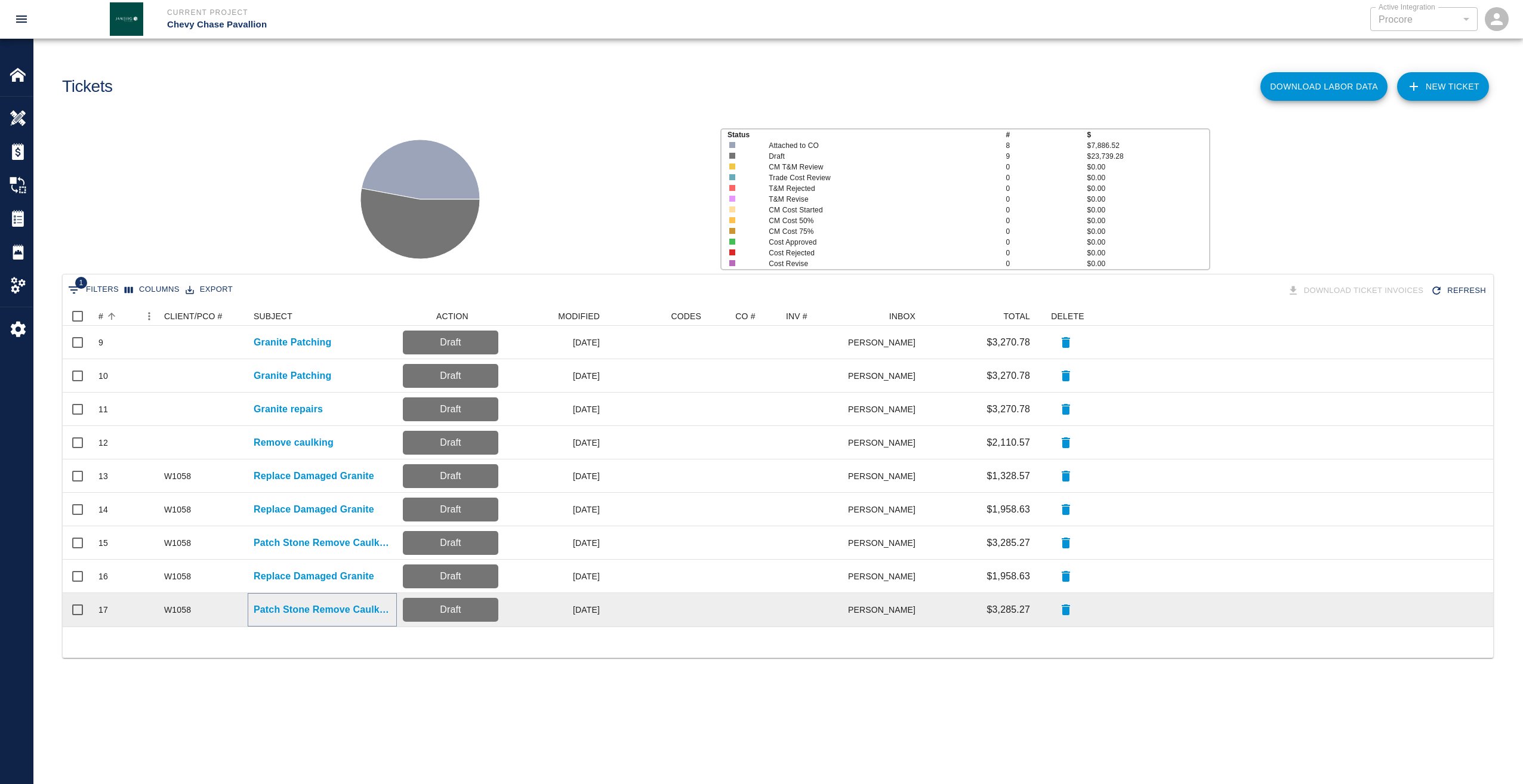
click at [275, 611] on p "Patch Stone Remove Caulking" at bounding box center [322, 610] width 137 height 14
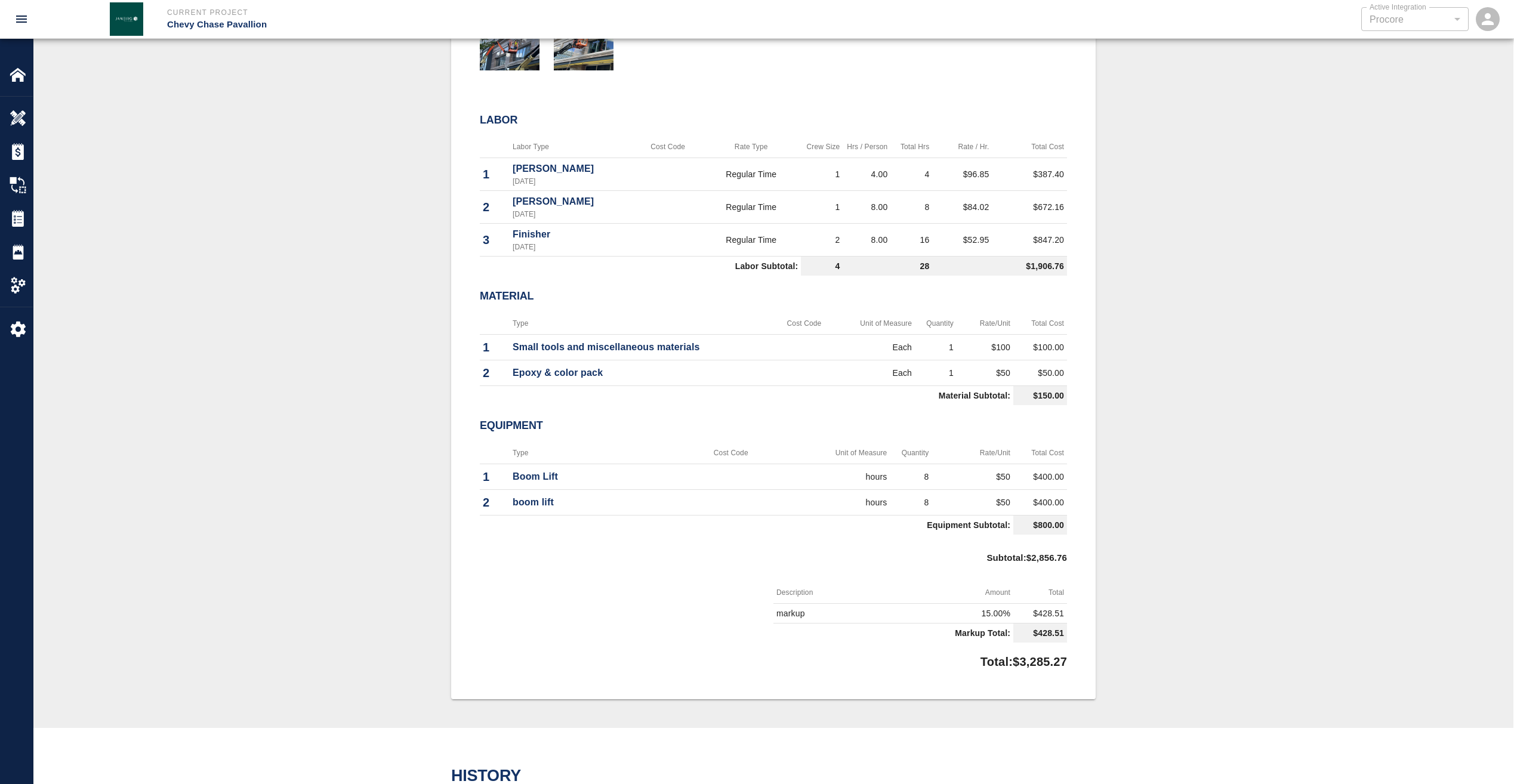
scroll to position [596, 0]
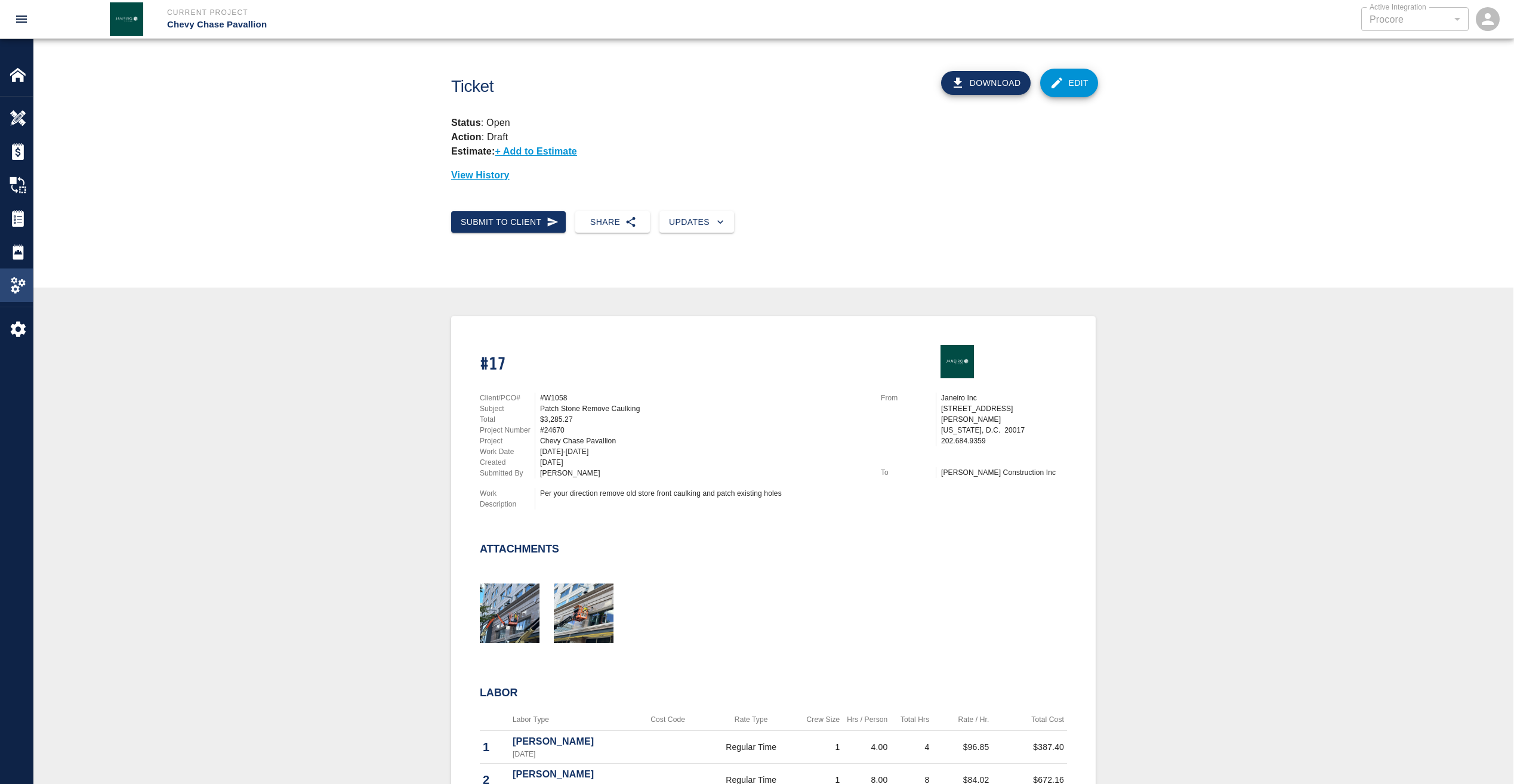
click at [19, 285] on img at bounding box center [18, 285] width 17 height 17
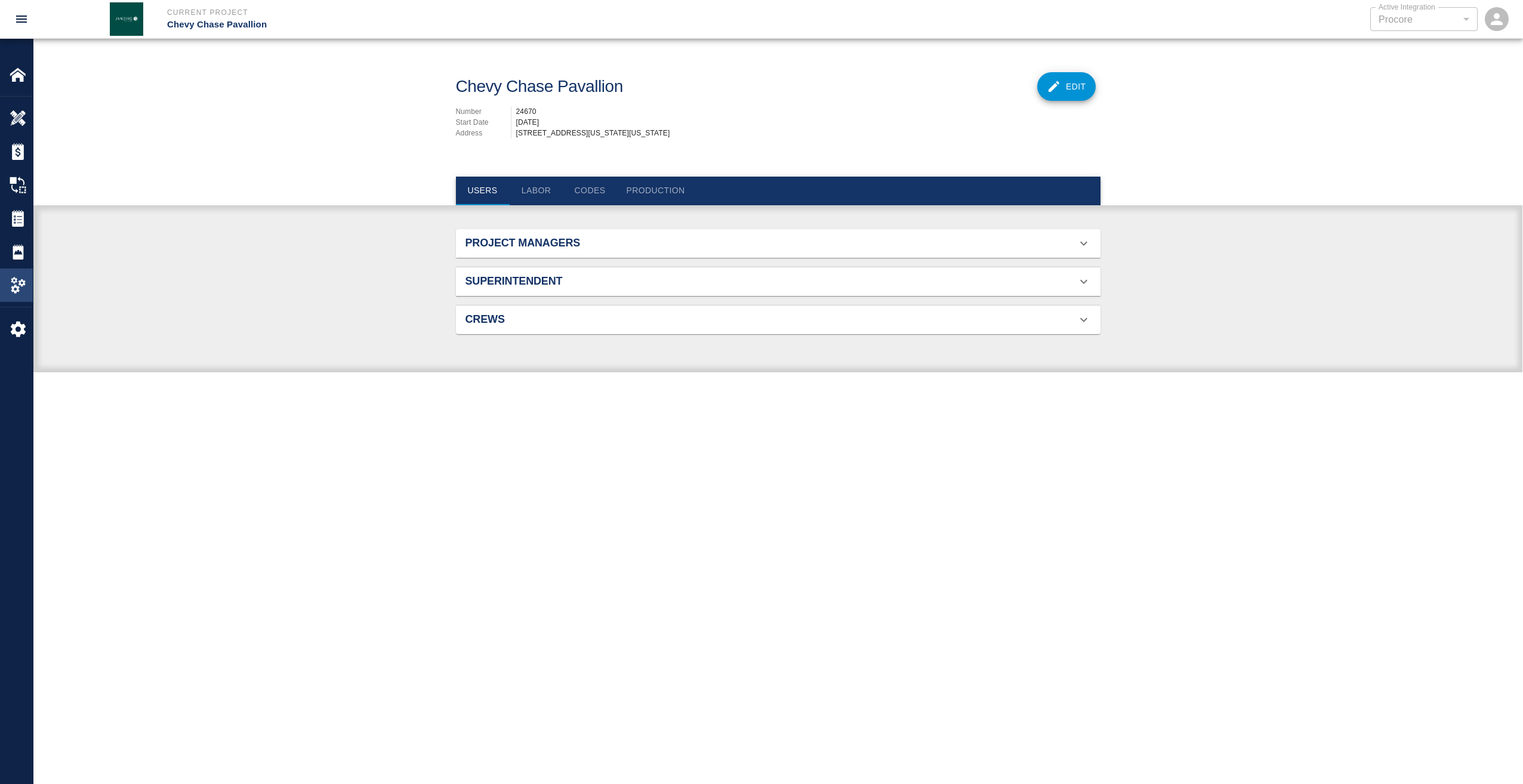
scroll to position [77, 616]
click at [1077, 249] on icon at bounding box center [1084, 243] width 14 height 14
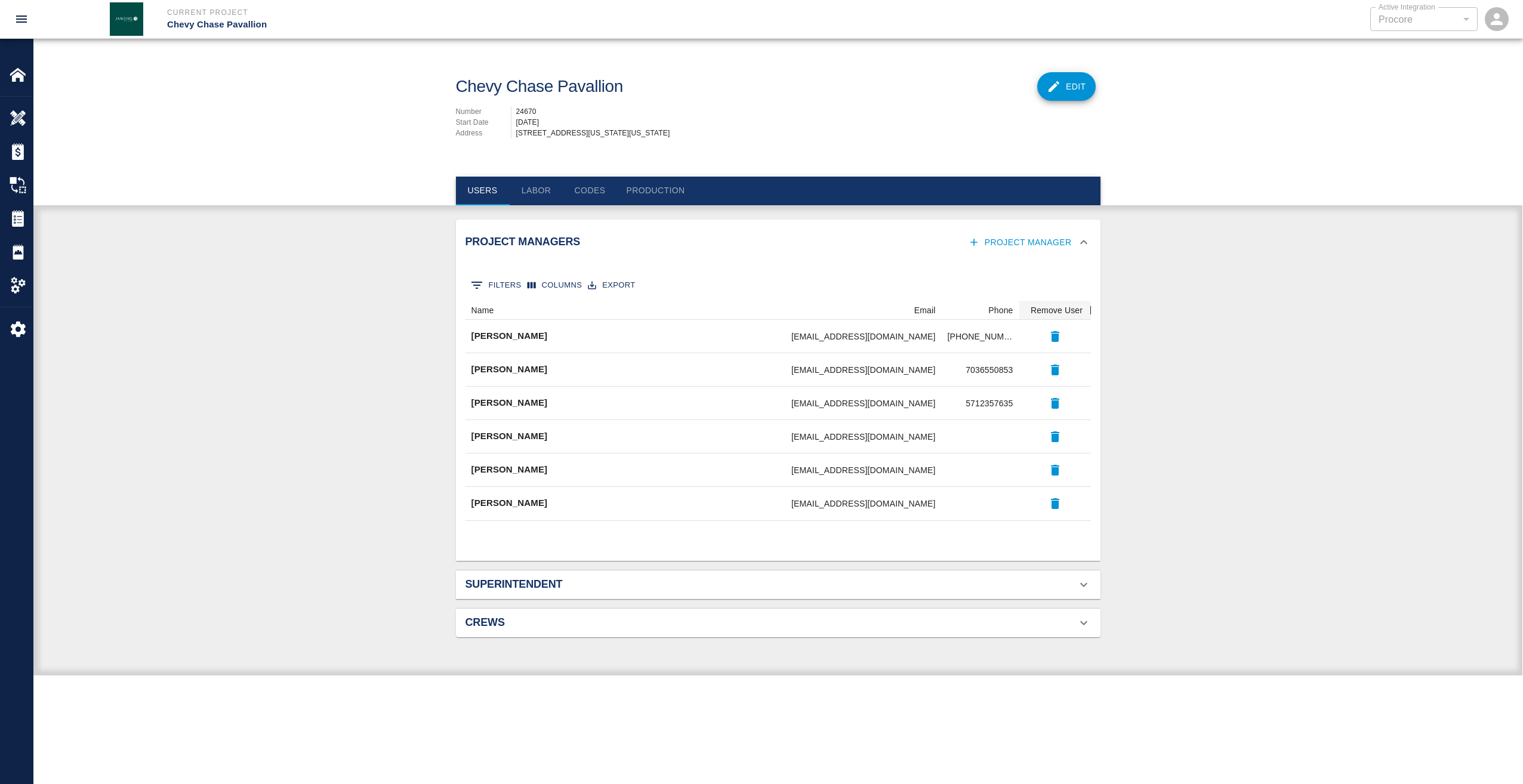
click at [858, 592] on div "Superintendent" at bounding box center [771, 584] width 611 height 13
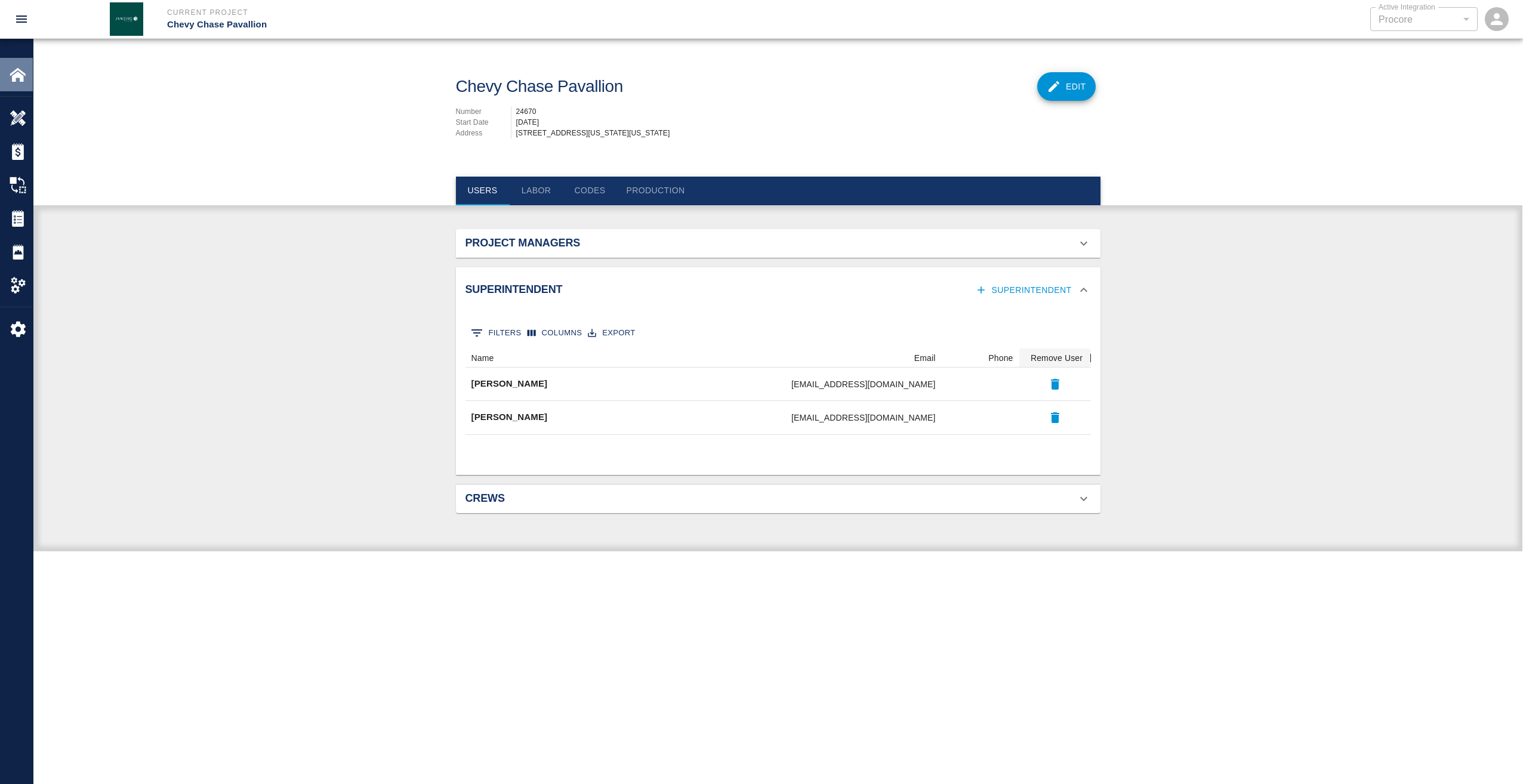
click at [12, 83] on div "Home" at bounding box center [16, 74] width 33 height 33
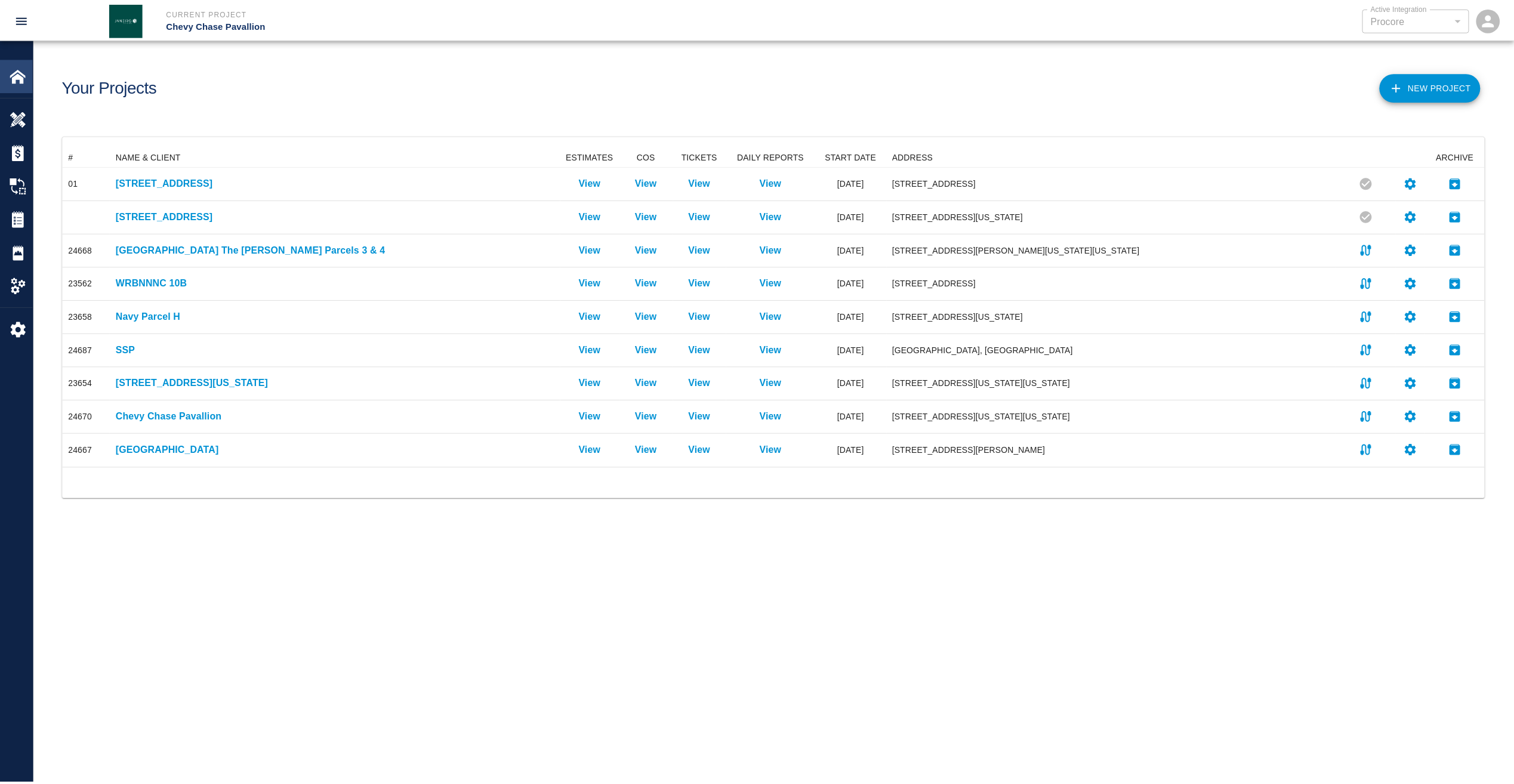
scroll to position [311, 1422]
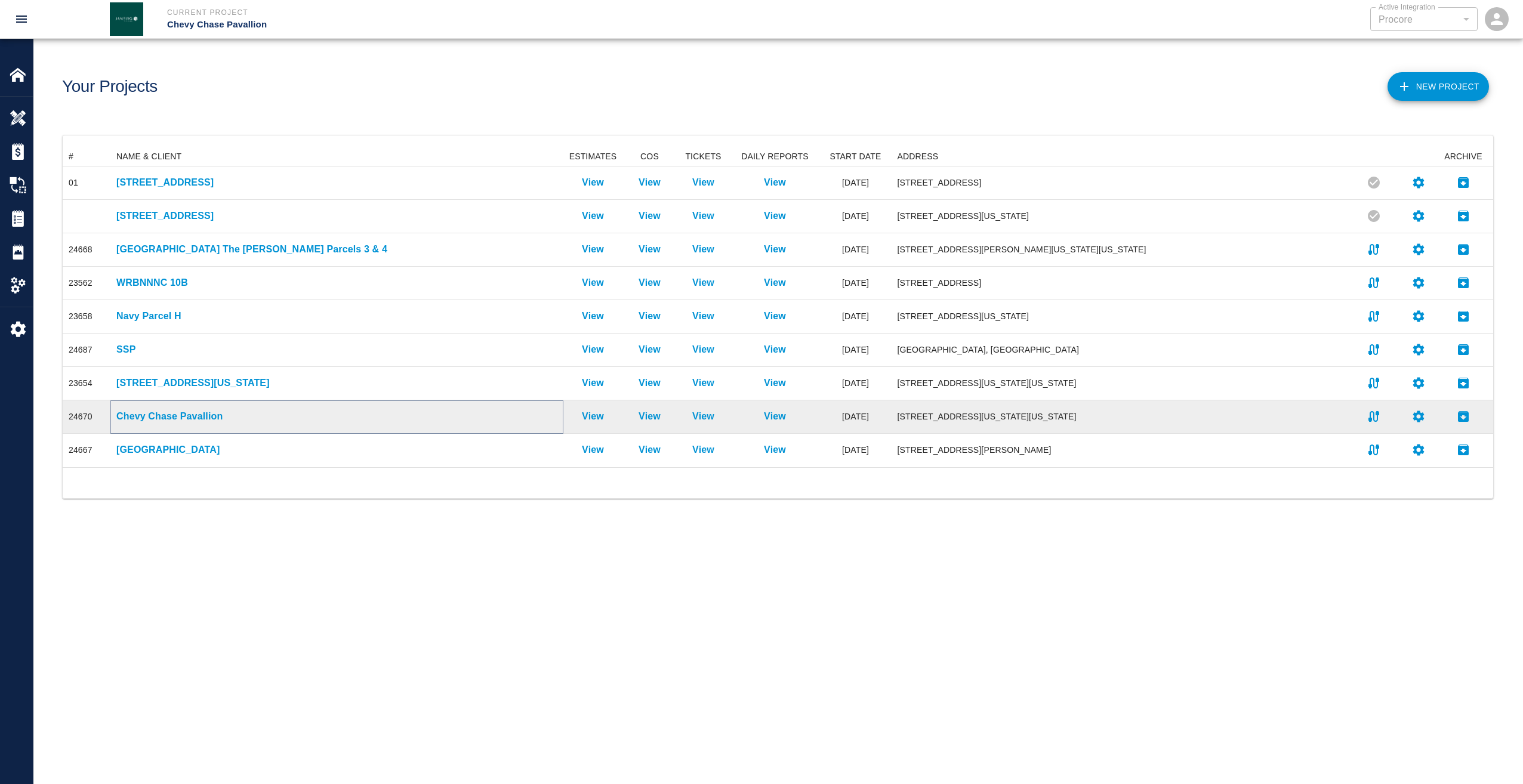
click at [180, 413] on p "Chevy Chase Pavallion" at bounding box center [336, 416] width 441 height 14
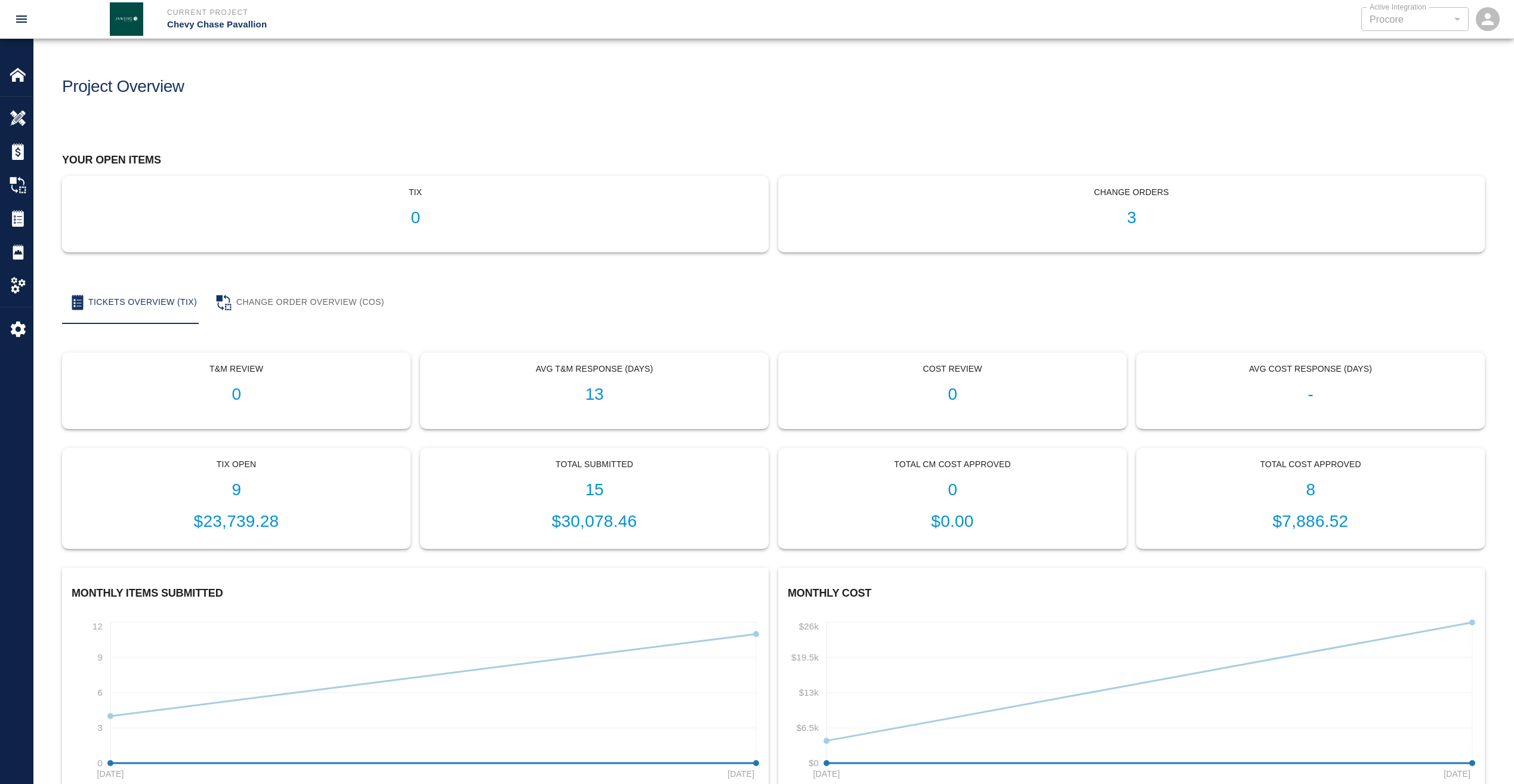
scroll to position [57, 0]
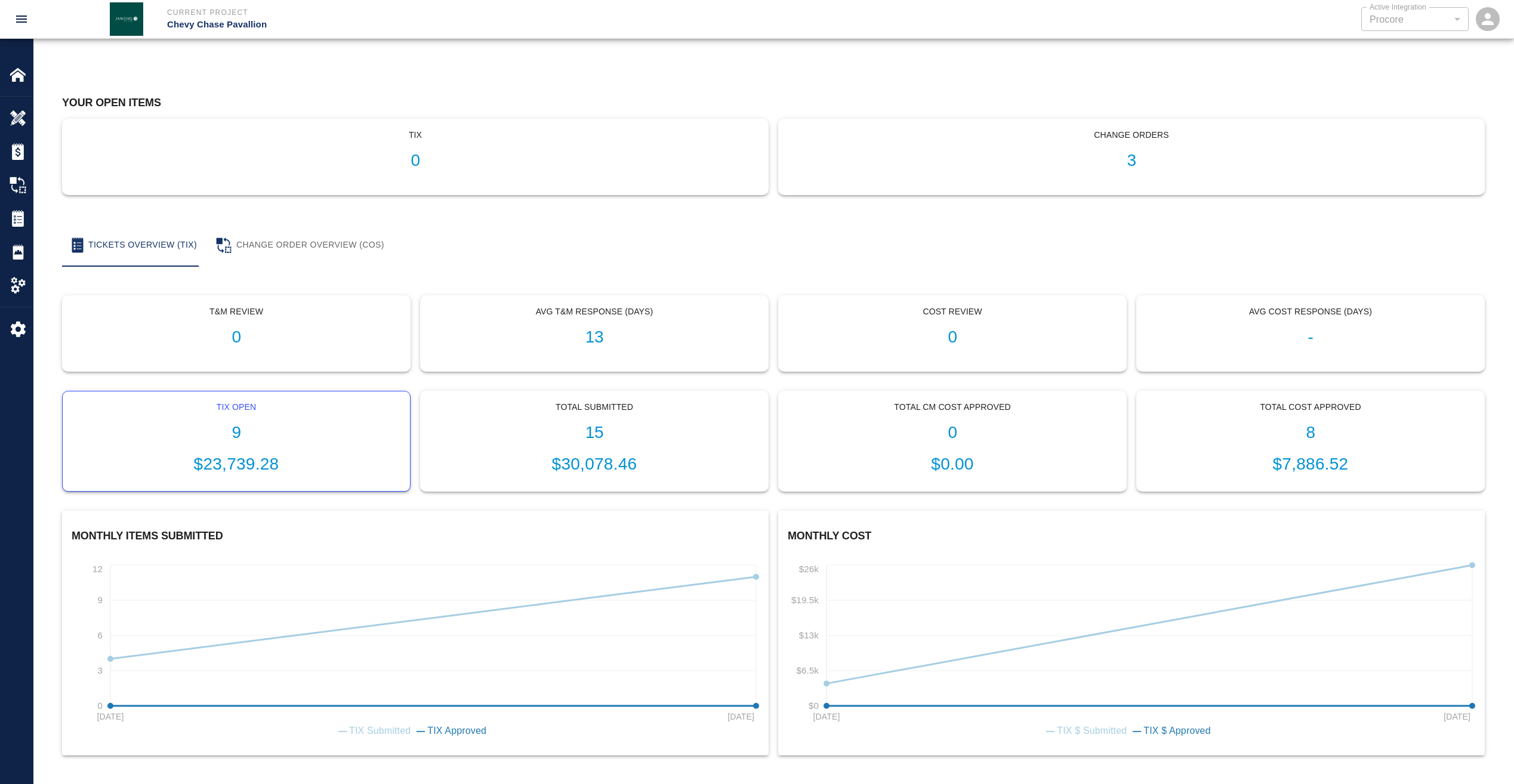
click at [235, 437] on h1 "9" at bounding box center [236, 433] width 328 height 20
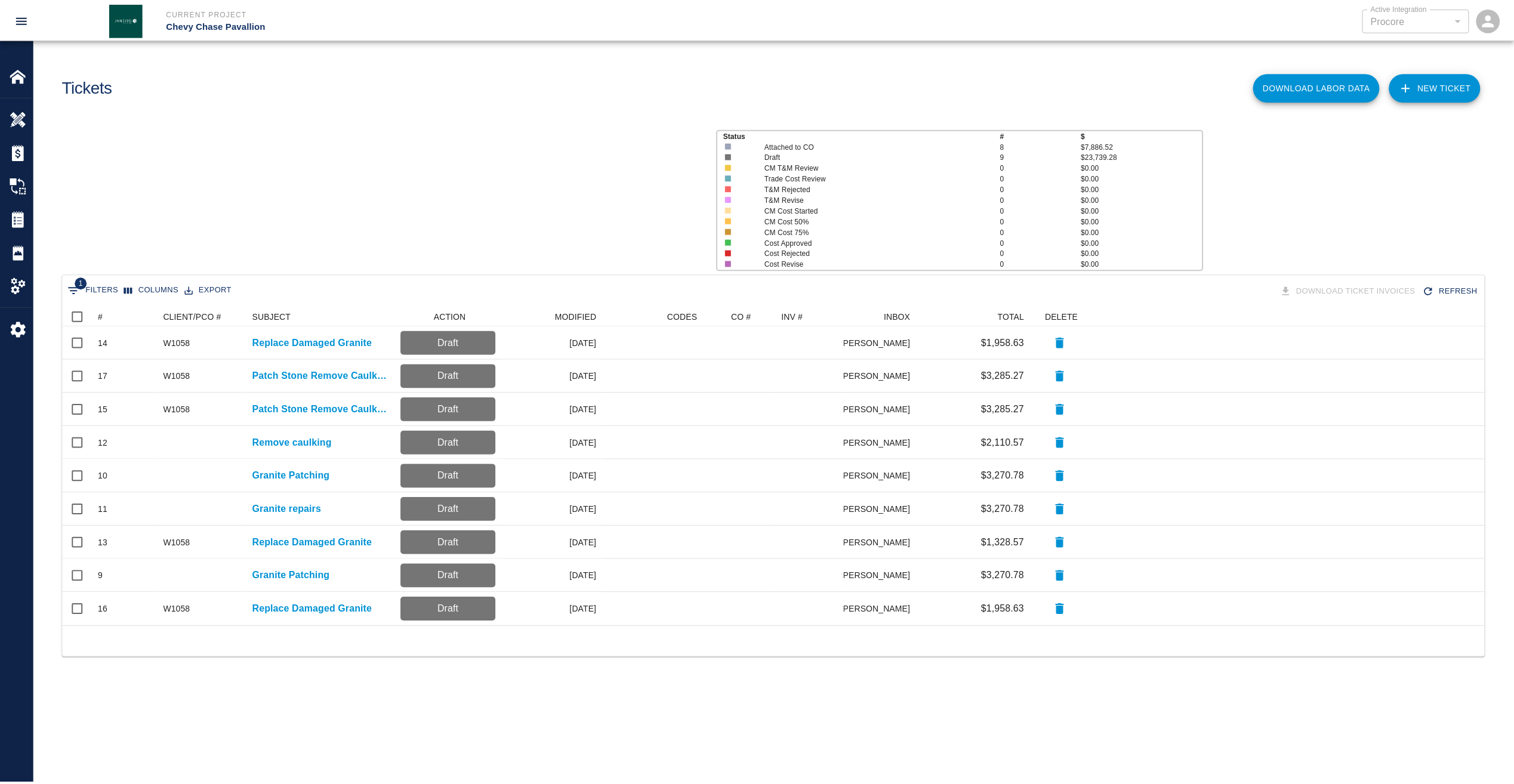
scroll to position [311, 1422]
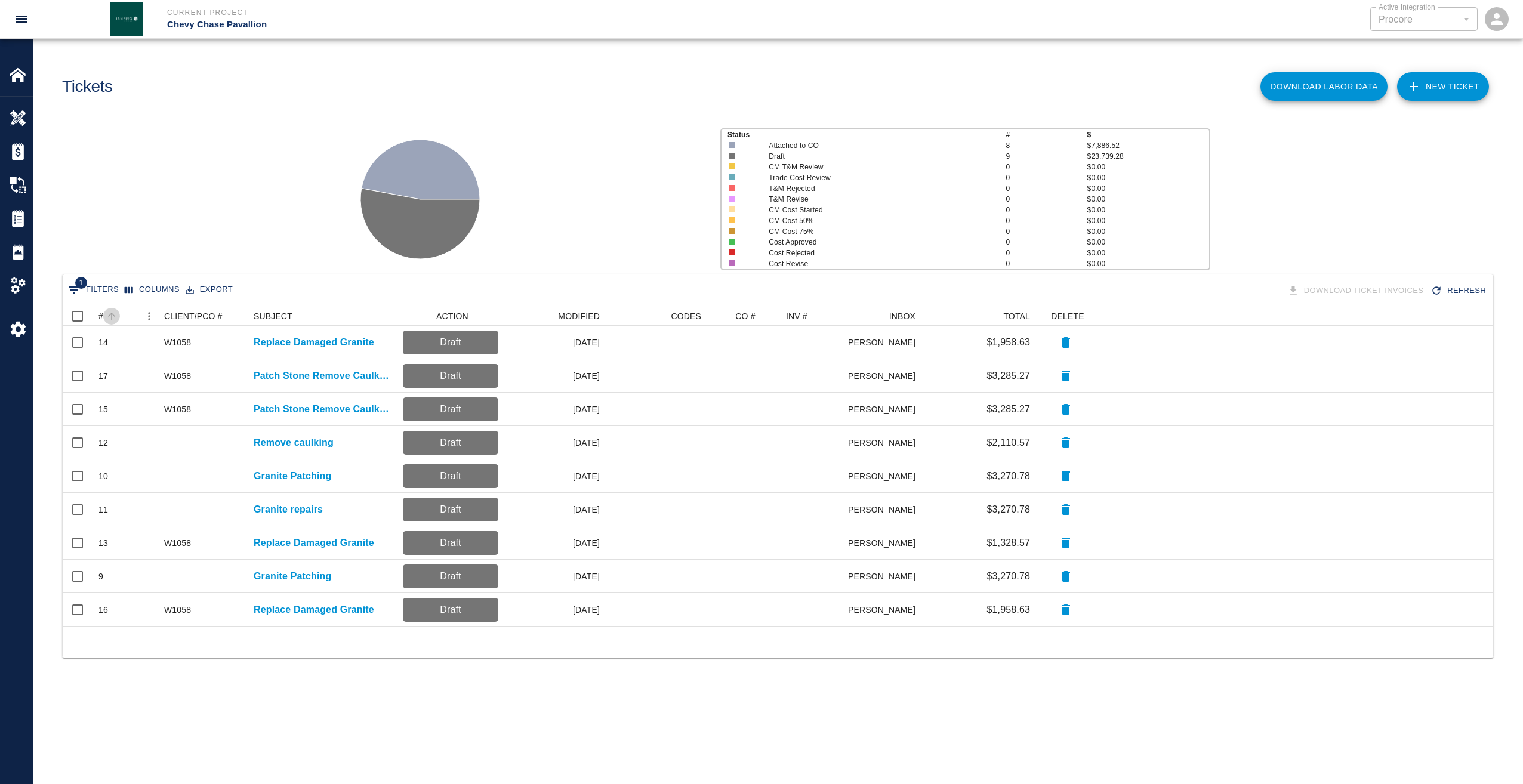
click at [108, 313] on icon "Sort" at bounding box center [111, 316] width 11 height 11
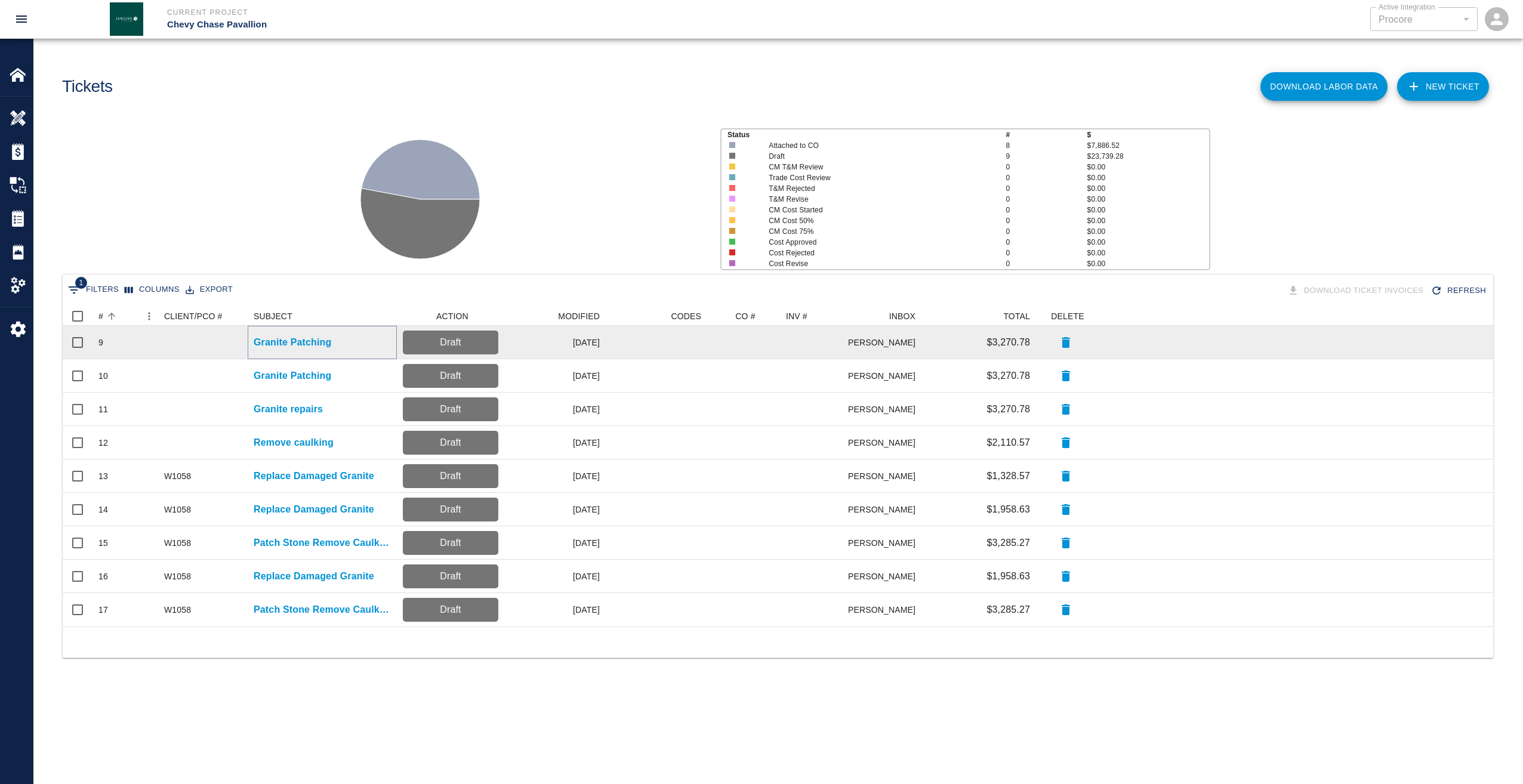
click at [286, 345] on p "Granite Patching" at bounding box center [292, 342] width 78 height 14
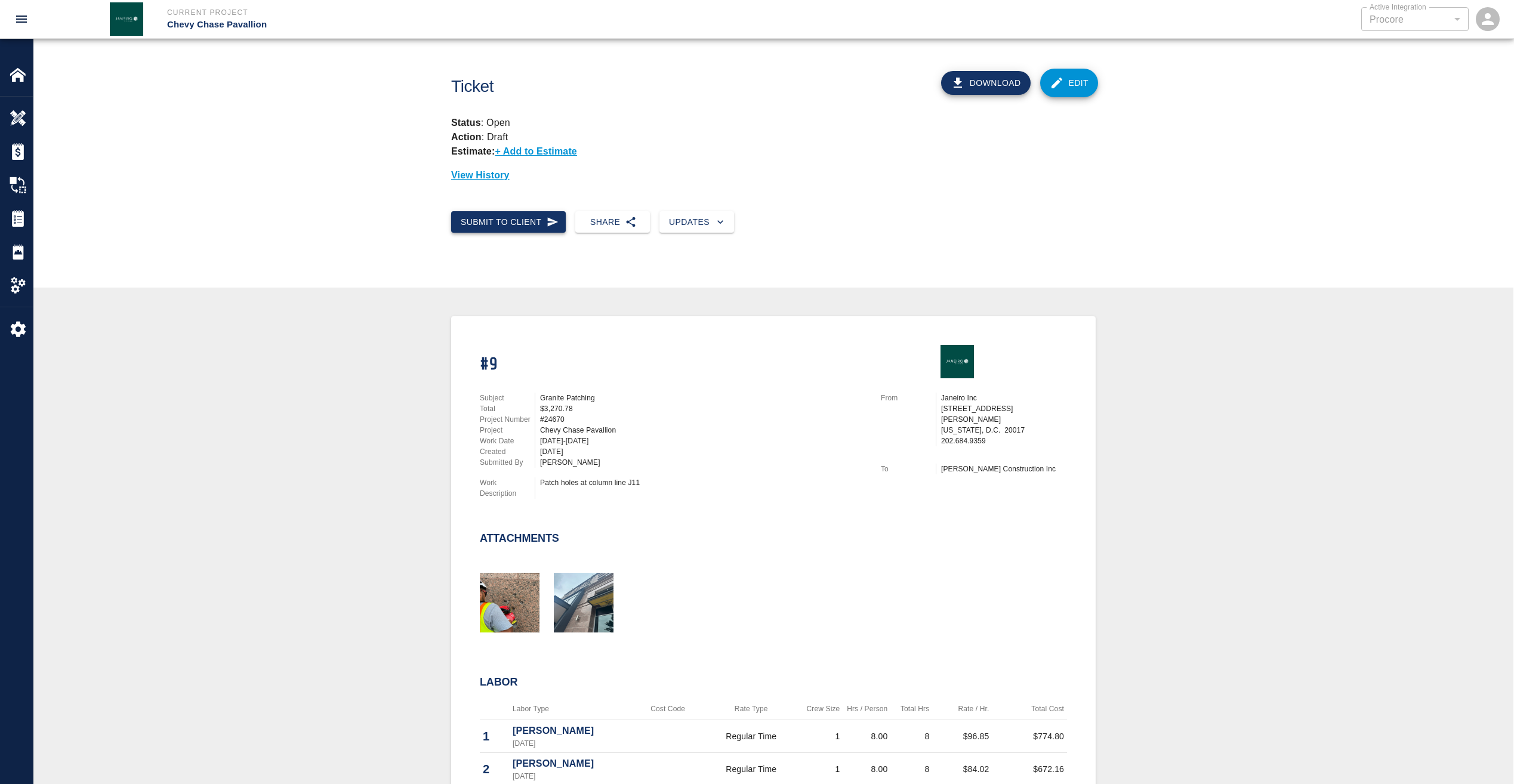
click at [527, 221] on button "Submit to Client" at bounding box center [508, 221] width 115 height 22
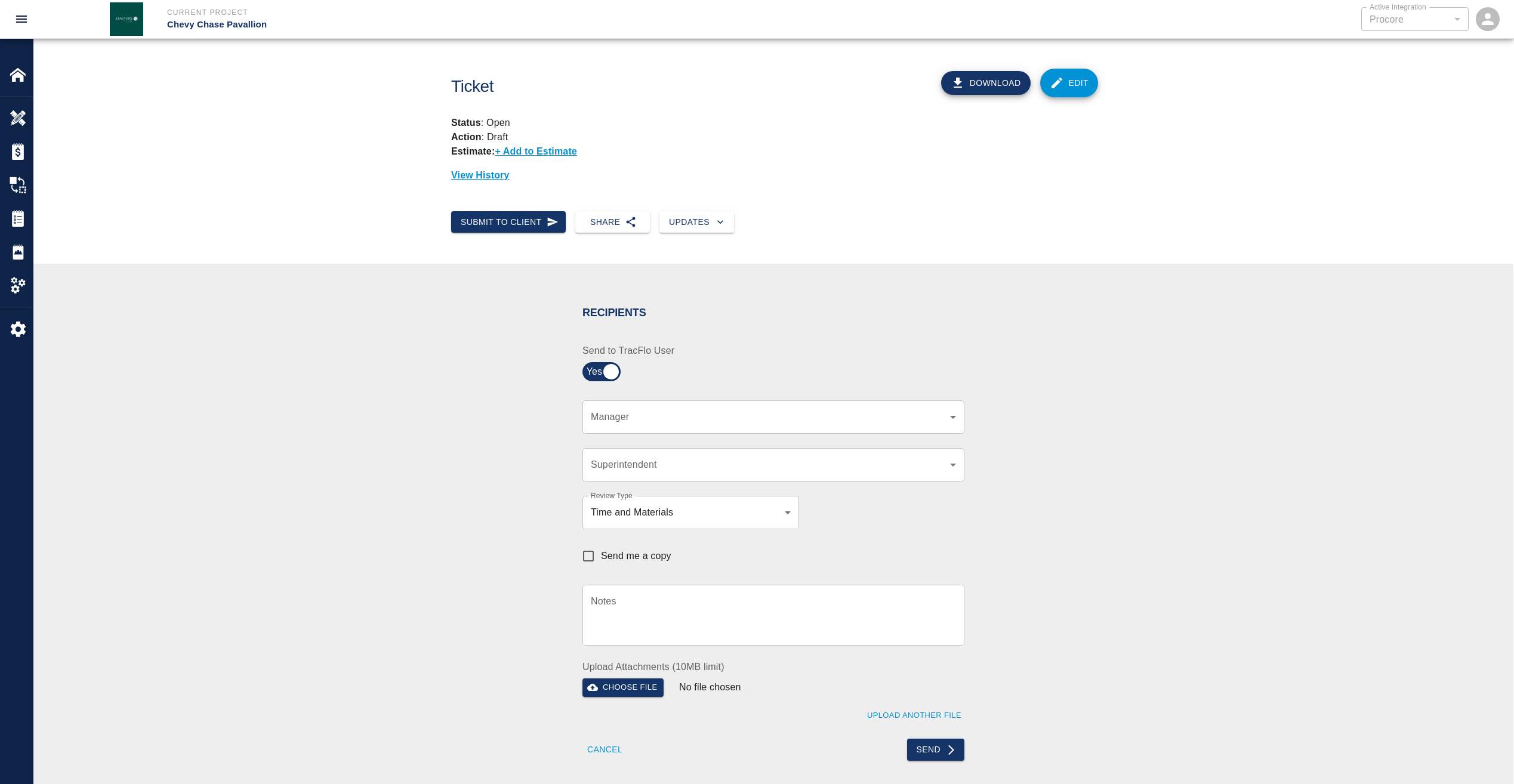
click at [735, 416] on body "Current Project Chevy Chase Pavallion Active Integration Procore 1 Active Integ…" at bounding box center [757, 392] width 1514 height 784
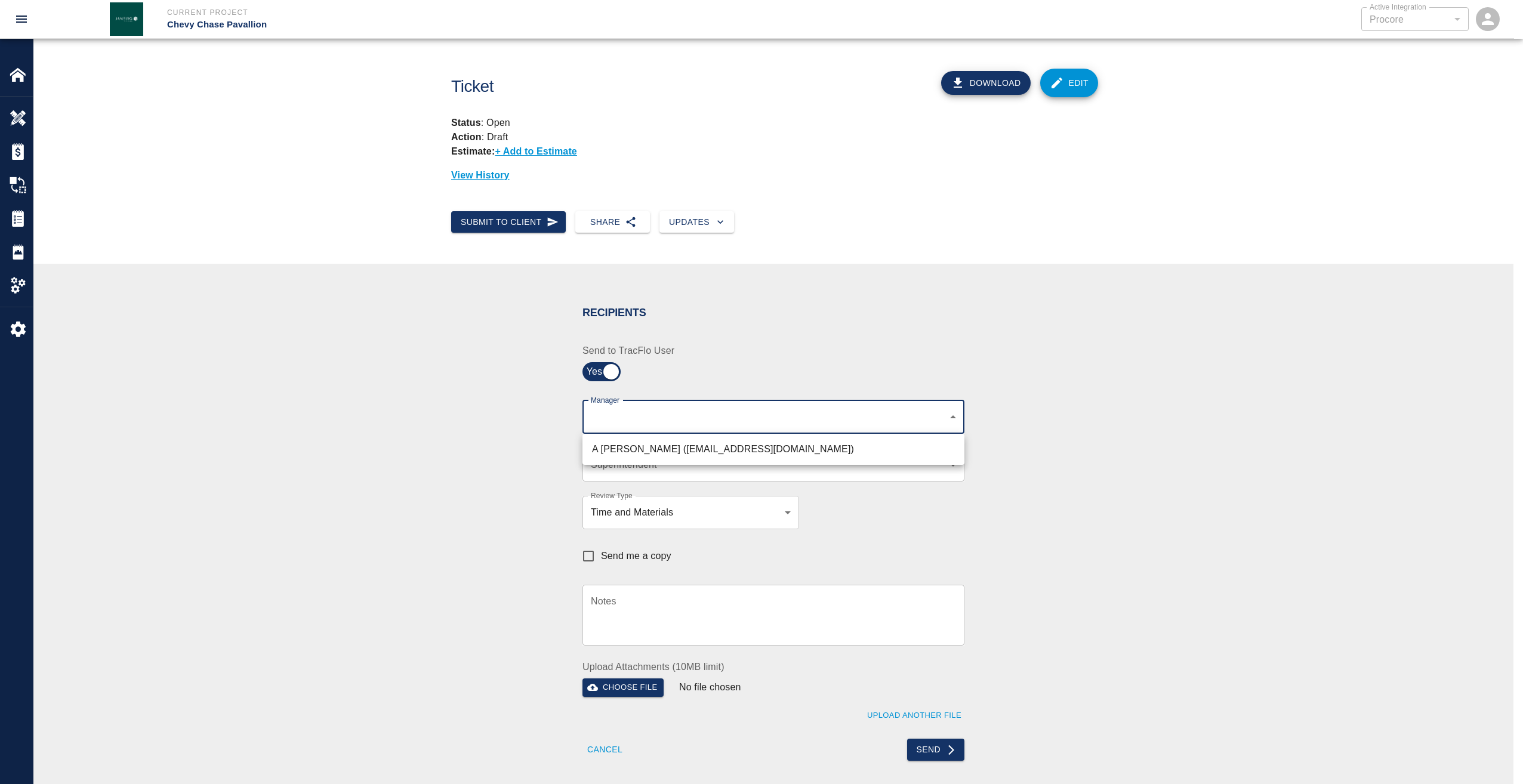
click at [713, 450] on li "A Killion (akillion@kaneconstruction.com)" at bounding box center [774, 449] width 382 height 21
type input "9bffa239-15ce-4edf-bf52-fac04538929a"
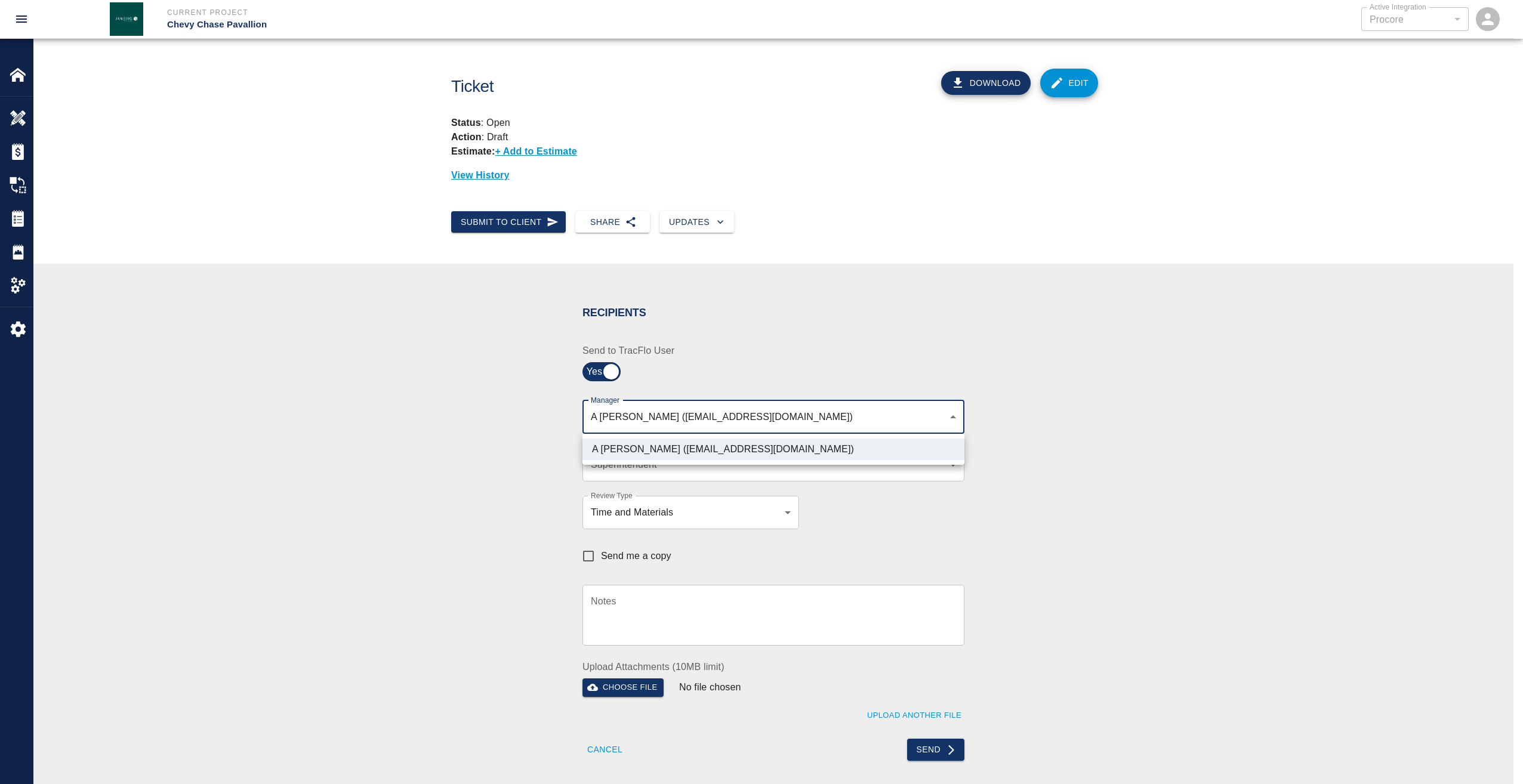
click at [889, 507] on div at bounding box center [762, 392] width 1523 height 784
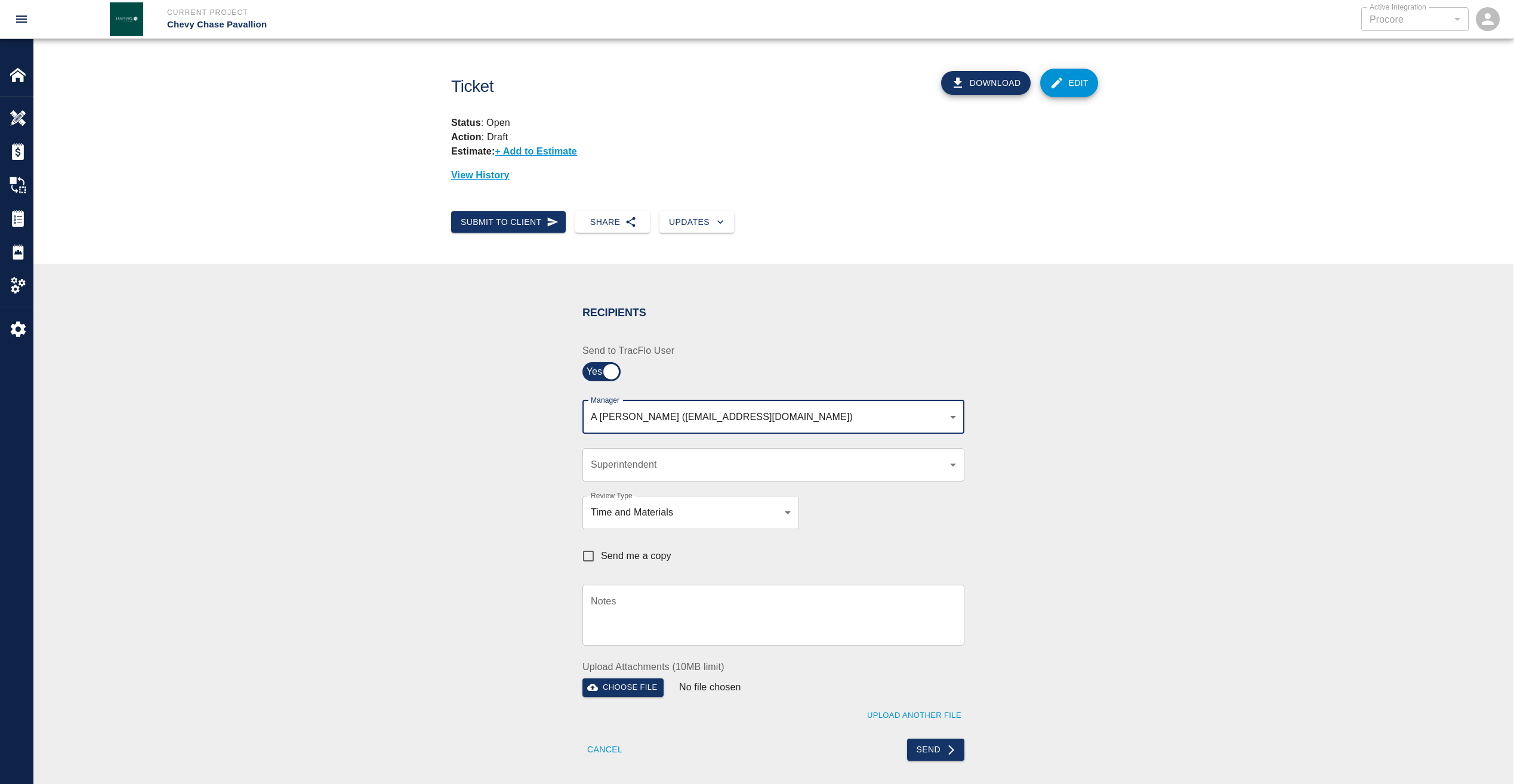
click at [884, 464] on body "Current Project Chevy Chase Pavallion Active Integration Procore 1 Active Integ…" at bounding box center [757, 392] width 1514 height 784
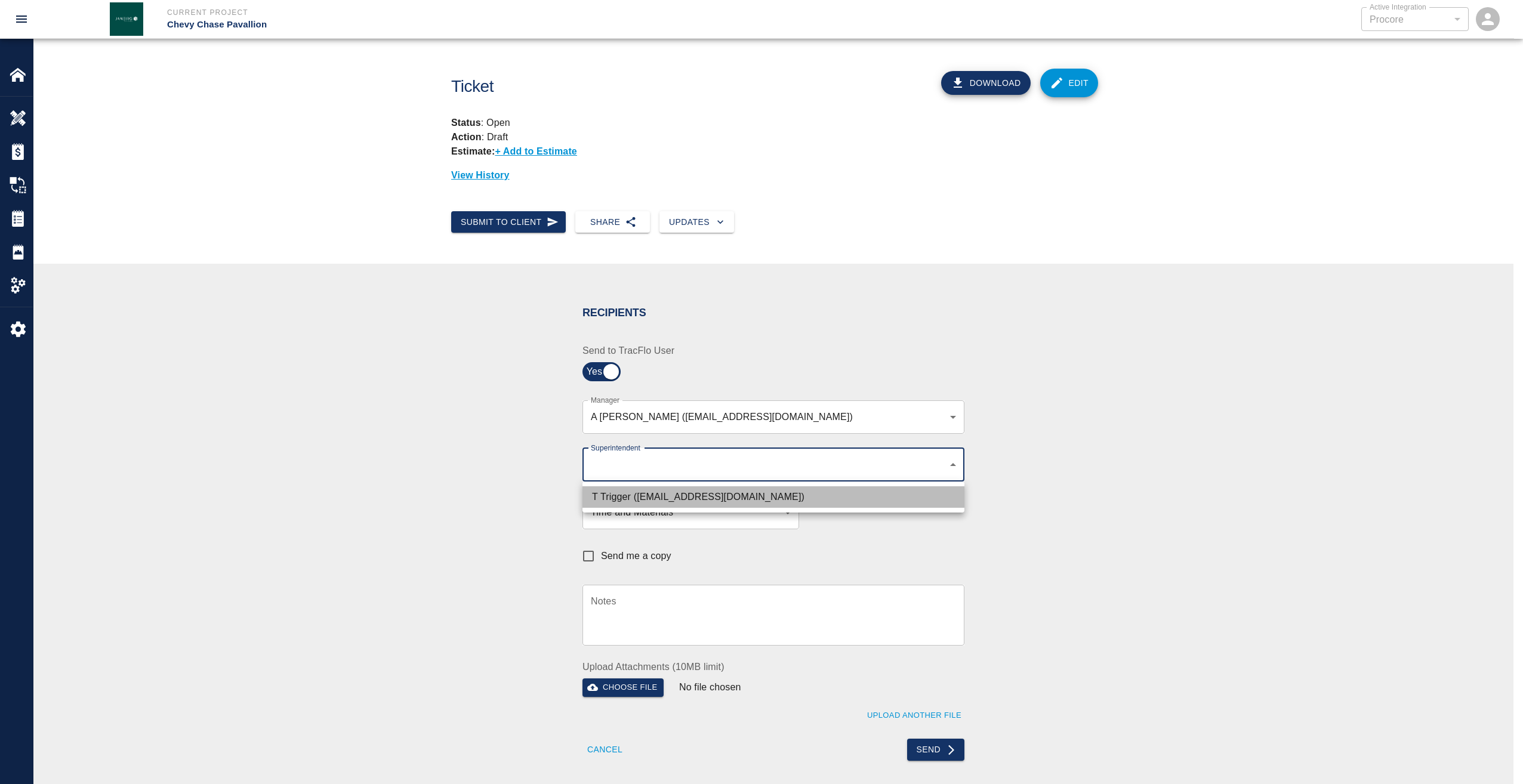
click at [778, 495] on li "T Trigger (ttrigger@kaneconstrructionc.com)" at bounding box center [774, 497] width 382 height 21
type input "b74f133e-1e2f-49a5-b092-b475d5c6f6c3"
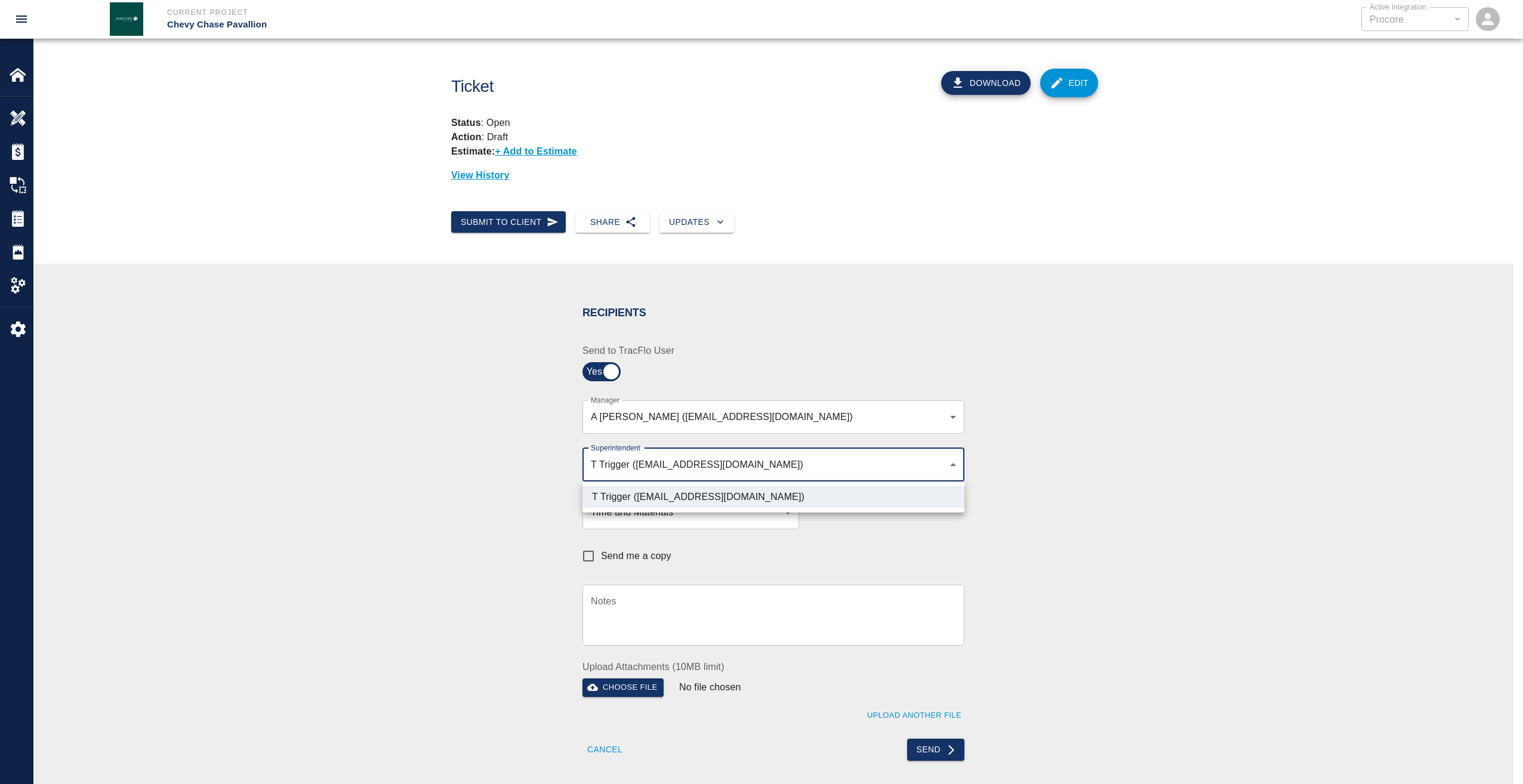
click at [1063, 527] on div at bounding box center [762, 392] width 1523 height 784
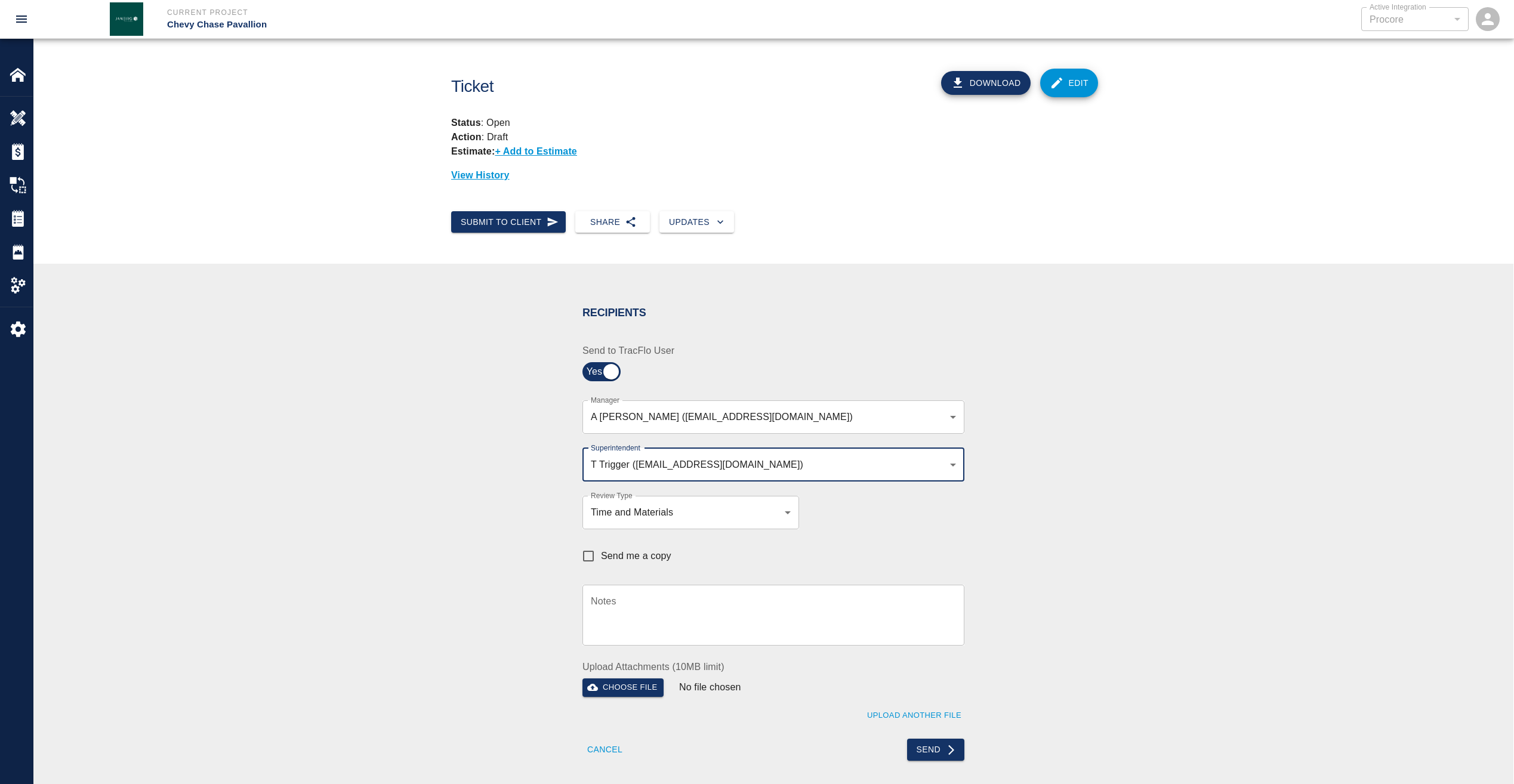
click at [769, 614] on textarea "Notes" at bounding box center [774, 615] width 365 height 41
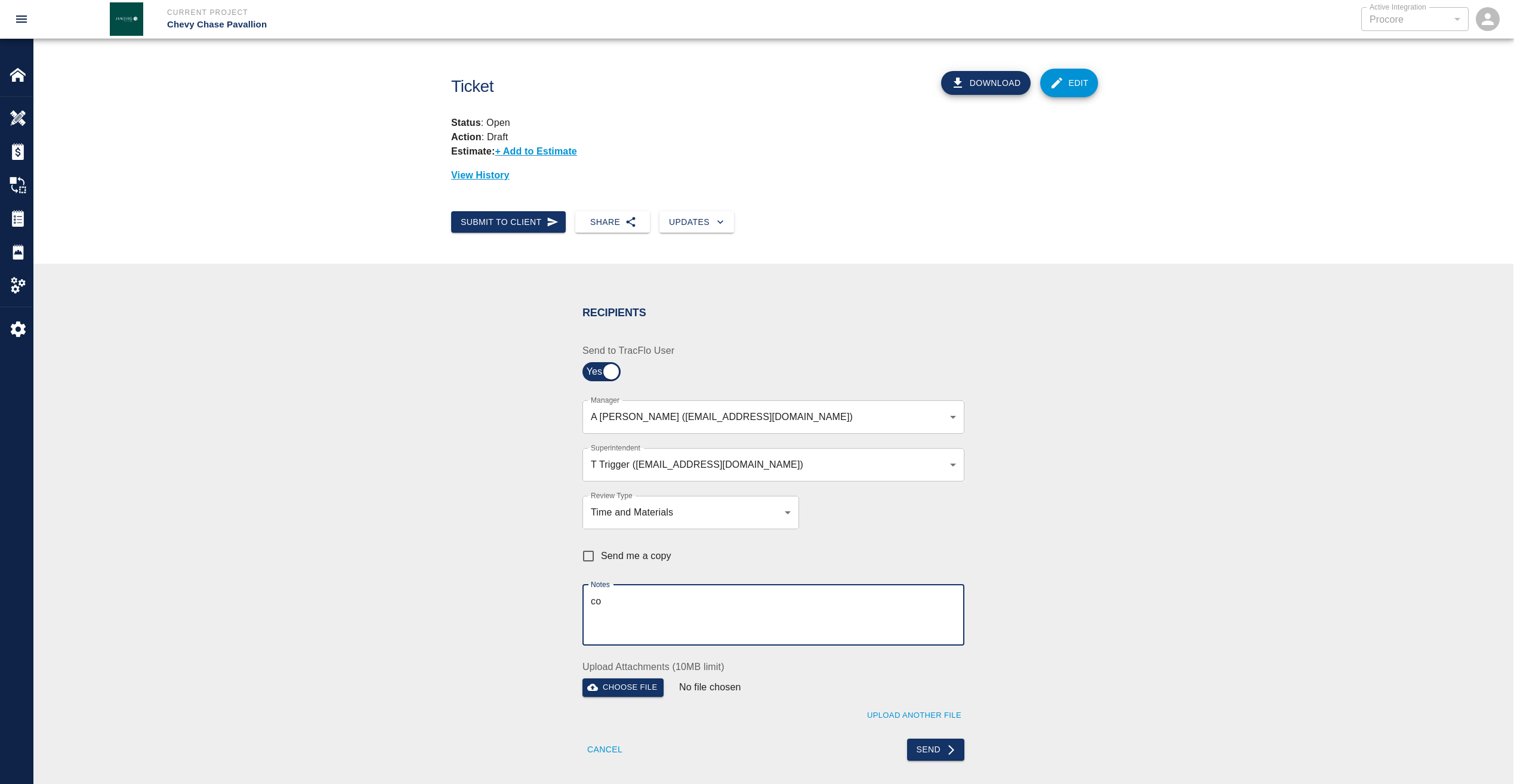
type textarea "c"
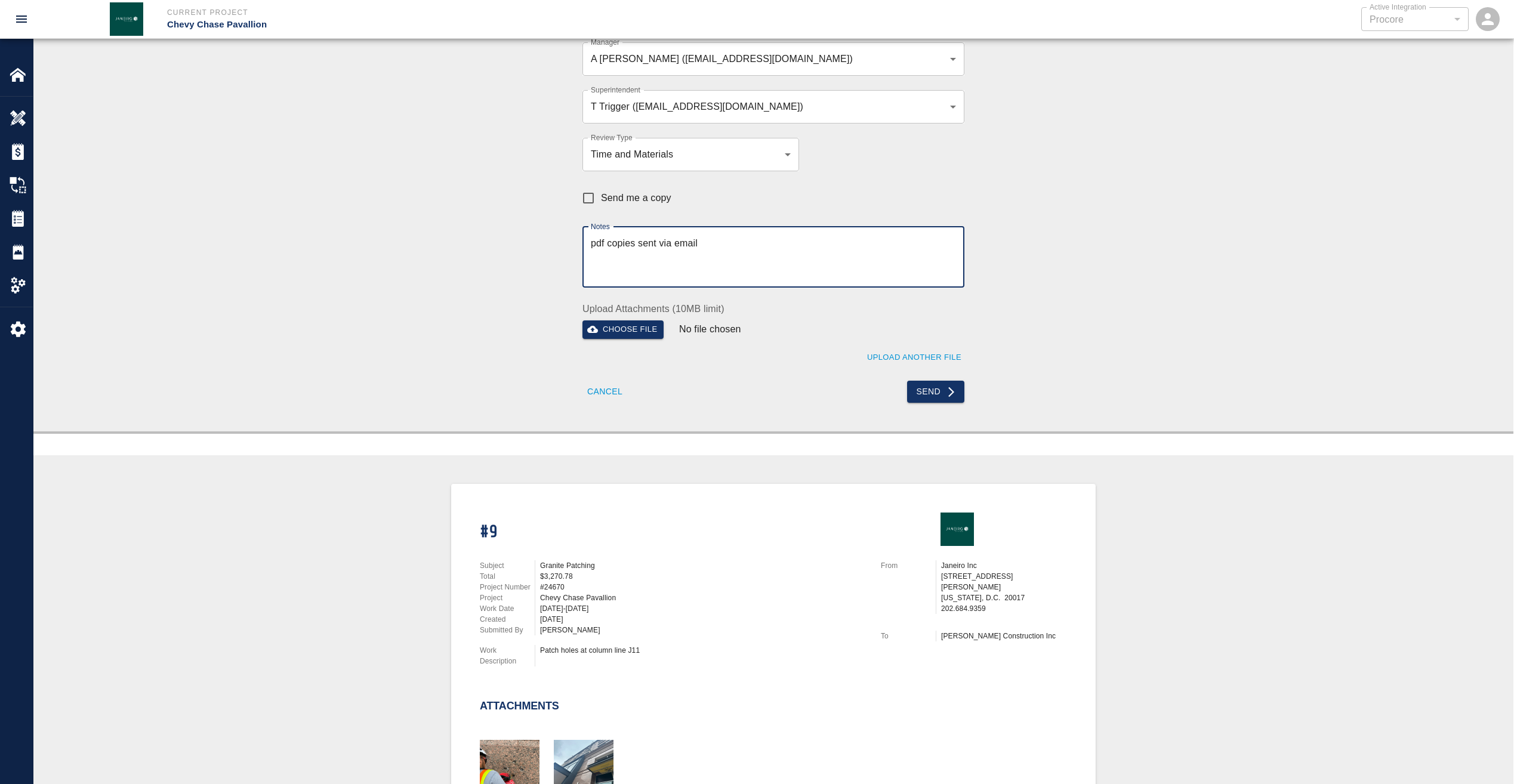
scroll to position [179, 0]
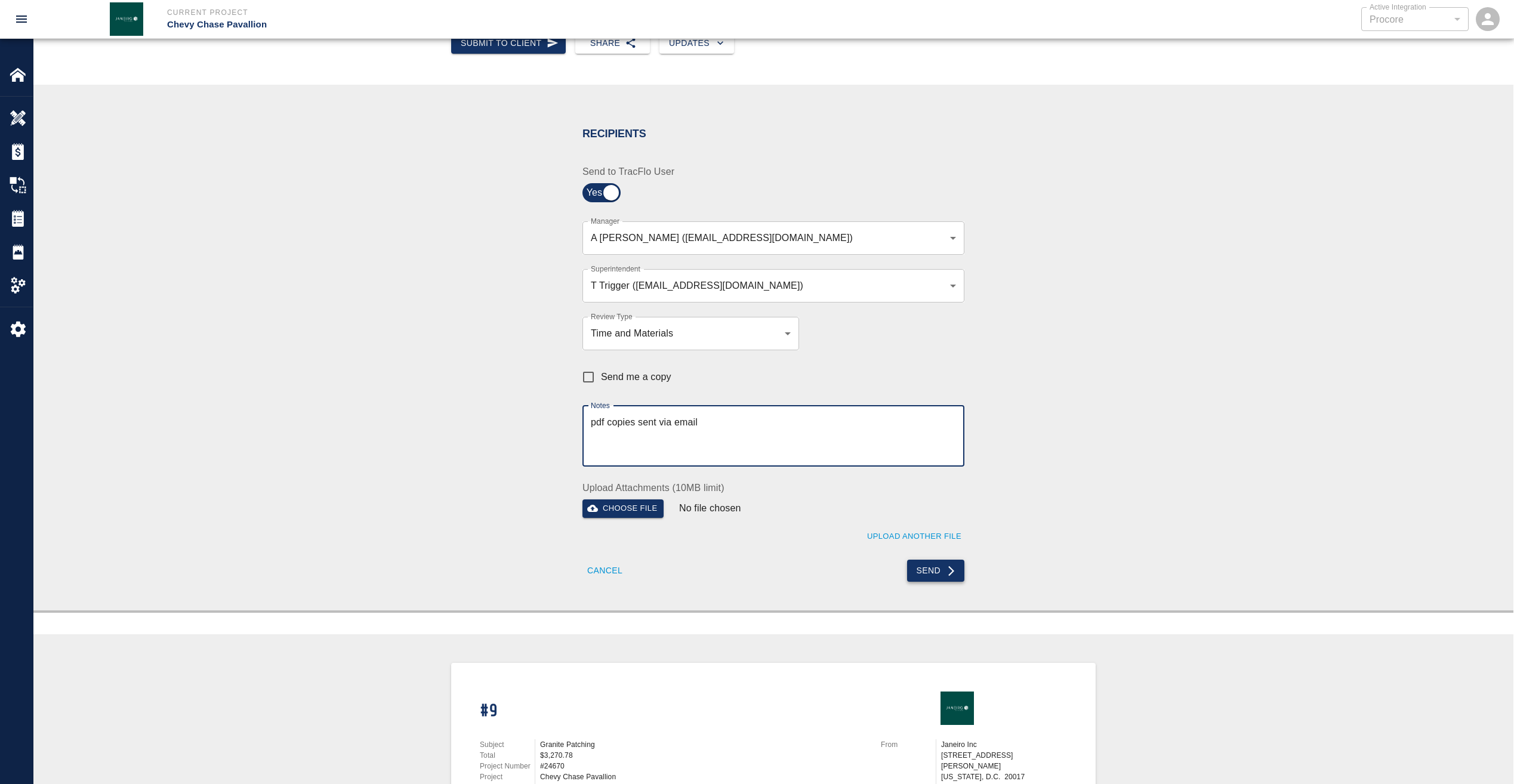
type textarea "pdf copies sent via email"
click at [945, 568] on button "Send" at bounding box center [936, 570] width 58 height 22
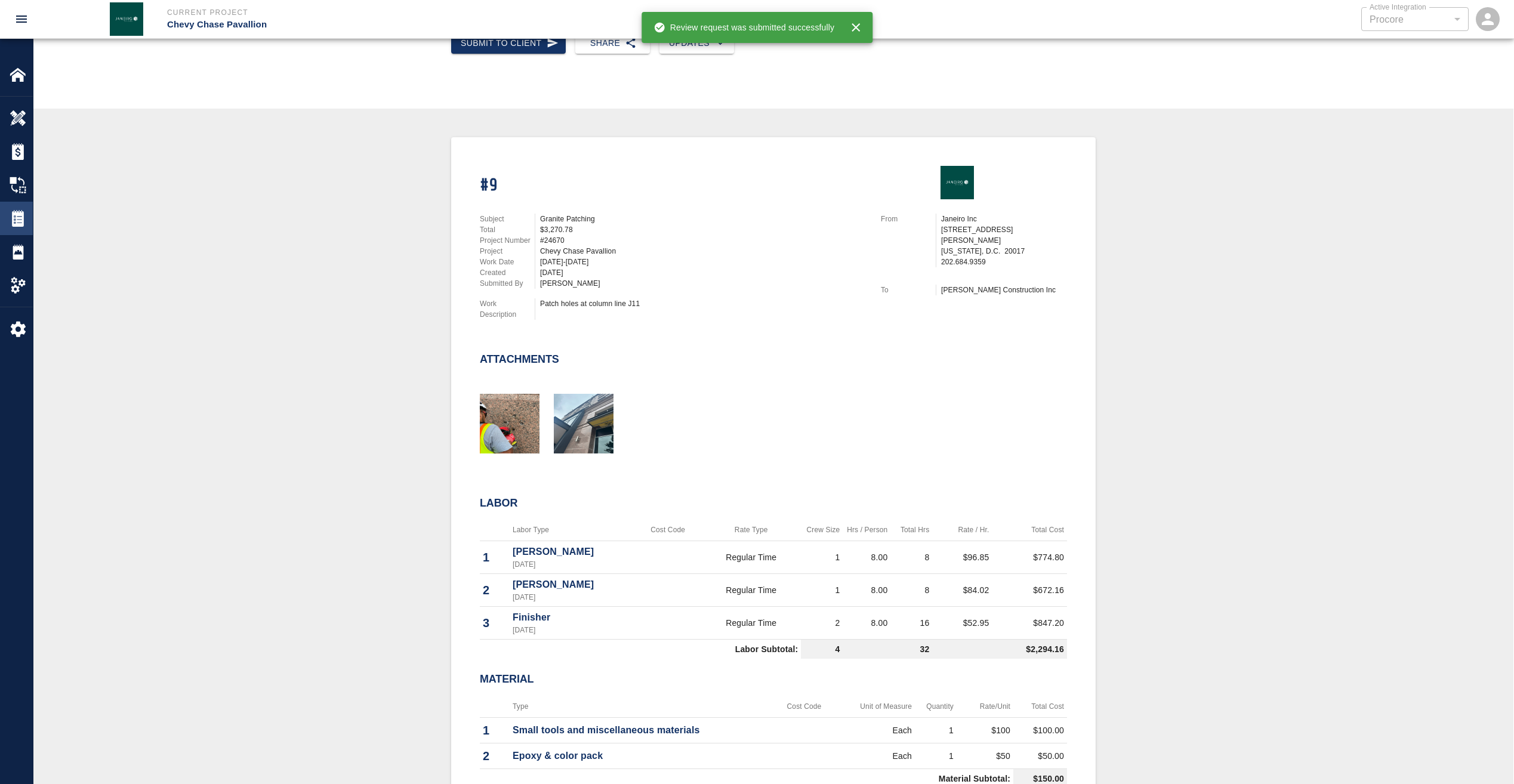
click at [18, 224] on img at bounding box center [18, 219] width 17 height 17
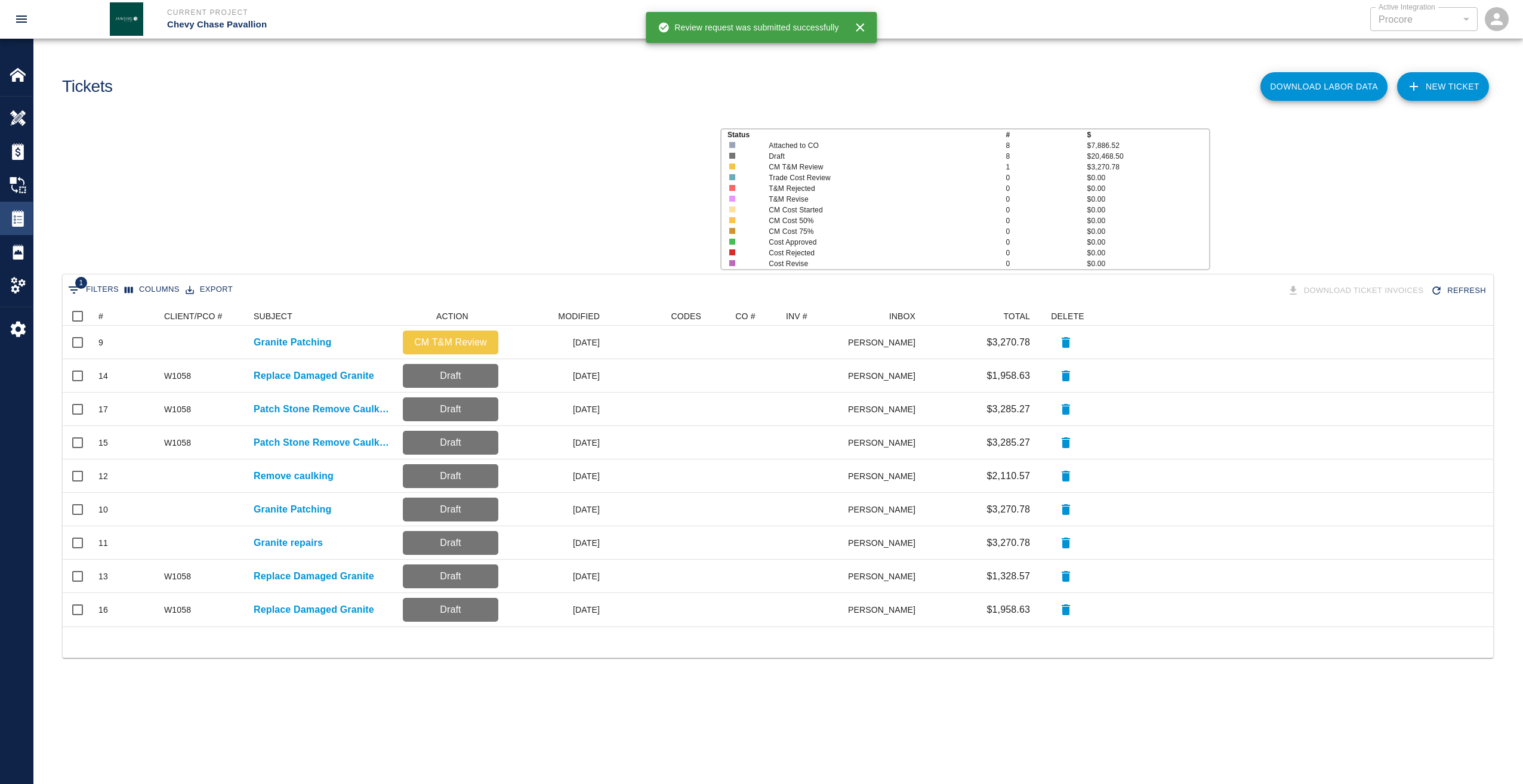
scroll to position [311, 1422]
click at [103, 311] on div "#" at bounding box center [100, 316] width 5 height 19
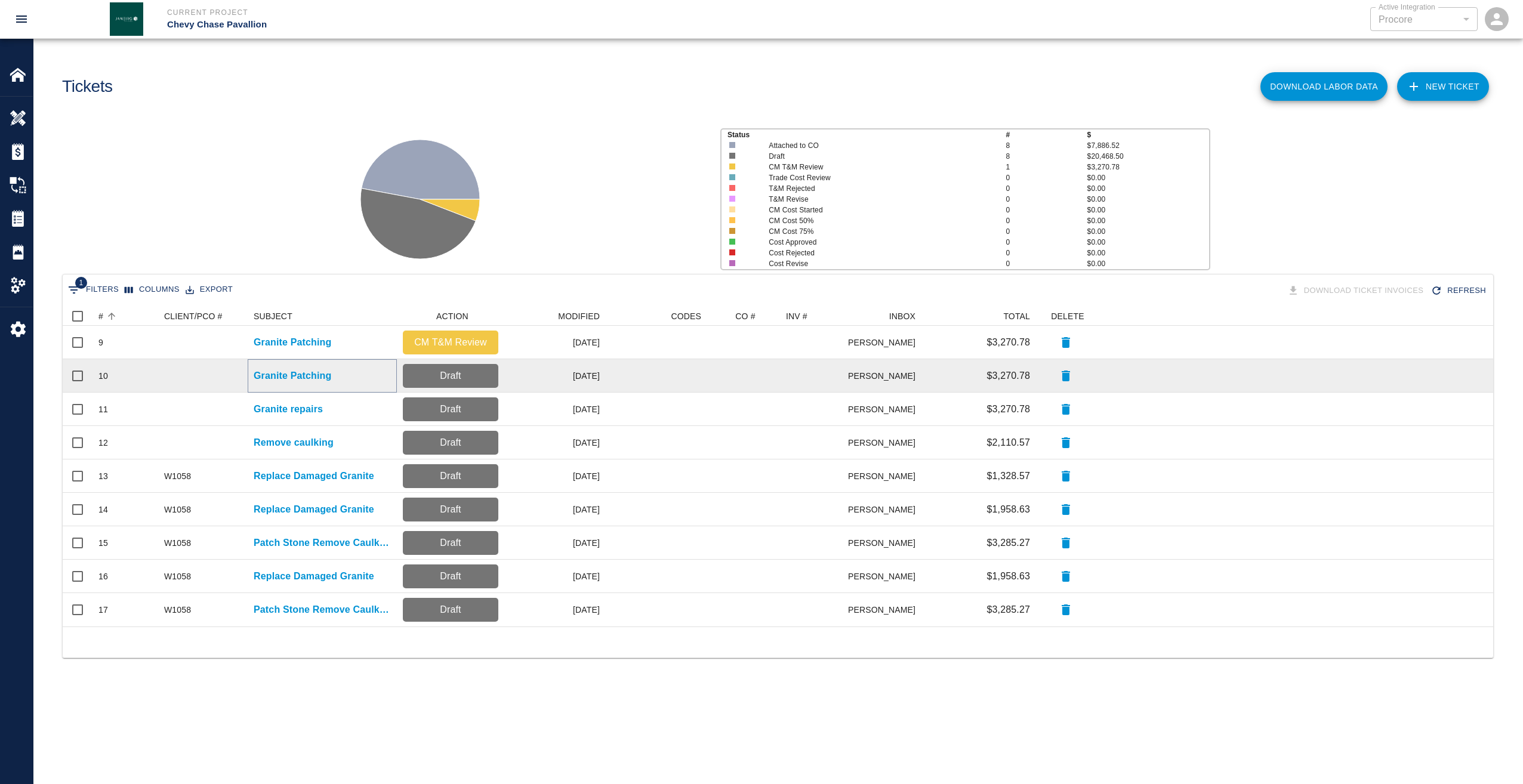
click at [295, 372] on p "Granite Patching" at bounding box center [292, 376] width 78 height 14
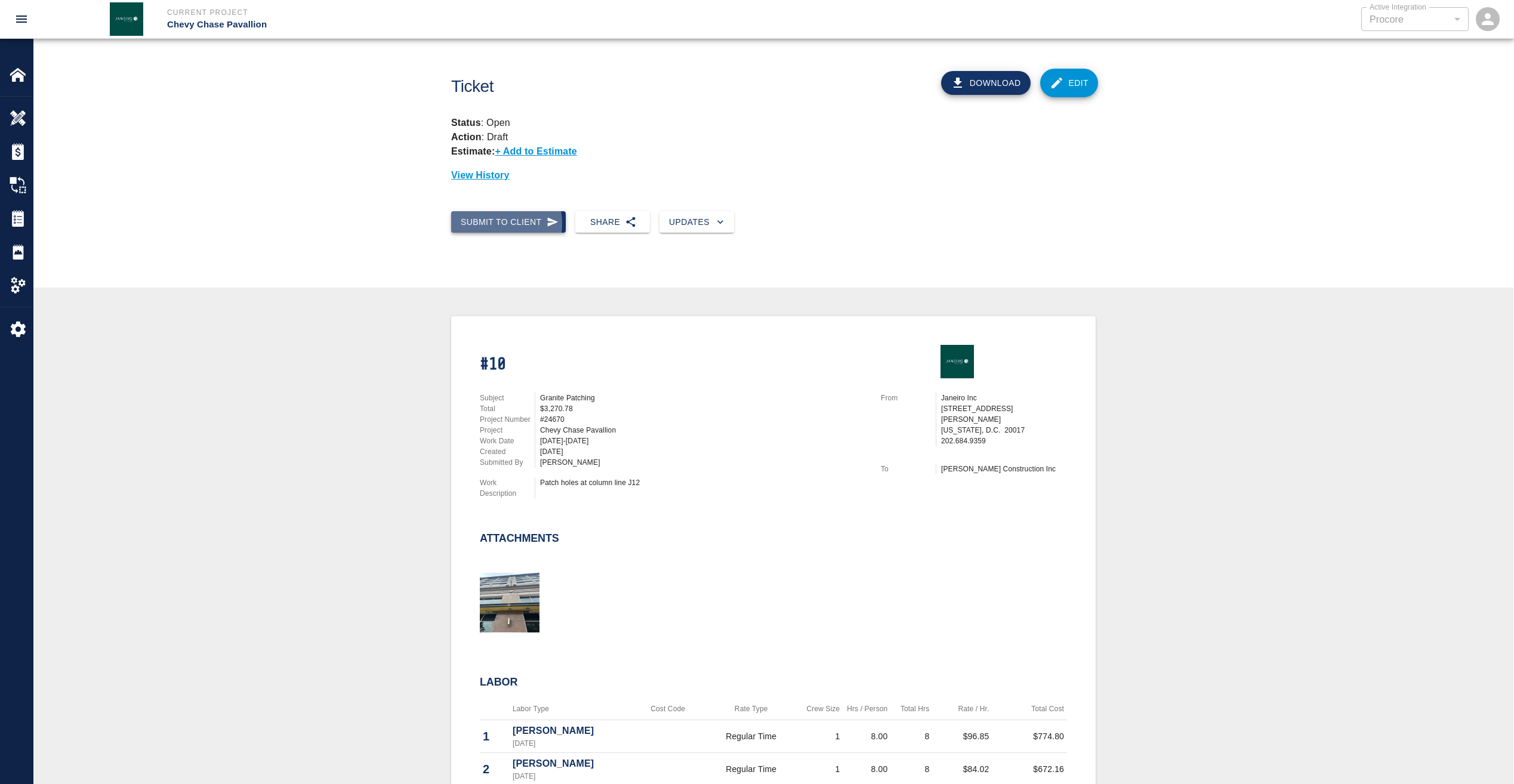
click at [498, 224] on button "Submit to Client" at bounding box center [508, 221] width 115 height 22
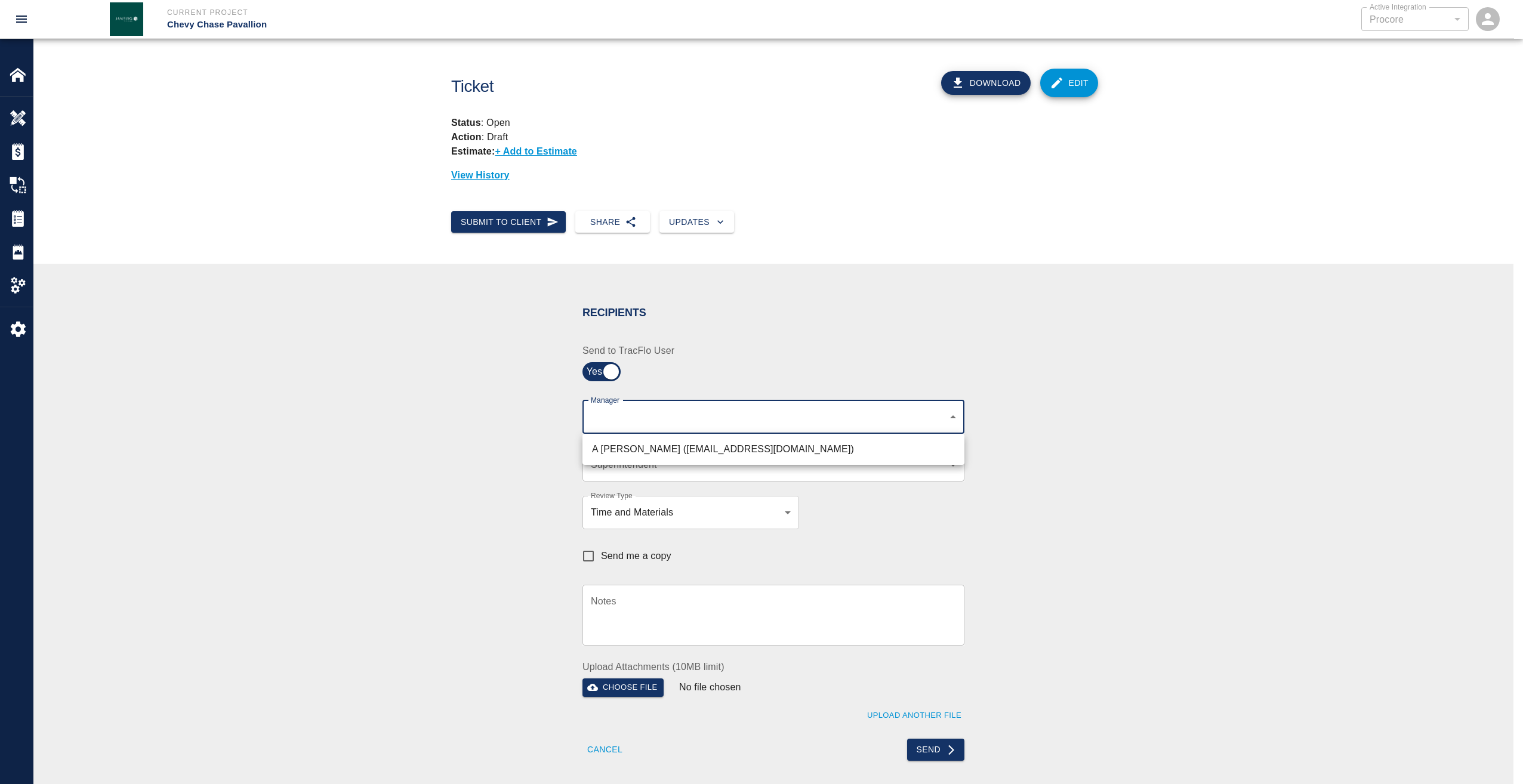
click at [822, 415] on body "Current Project Chevy Chase Pavallion Active Integration Procore 1 Active Integ…" at bounding box center [762, 392] width 1523 height 784
click at [719, 449] on li "A Killion (akillion@kaneconstruction.com)" at bounding box center [774, 449] width 382 height 21
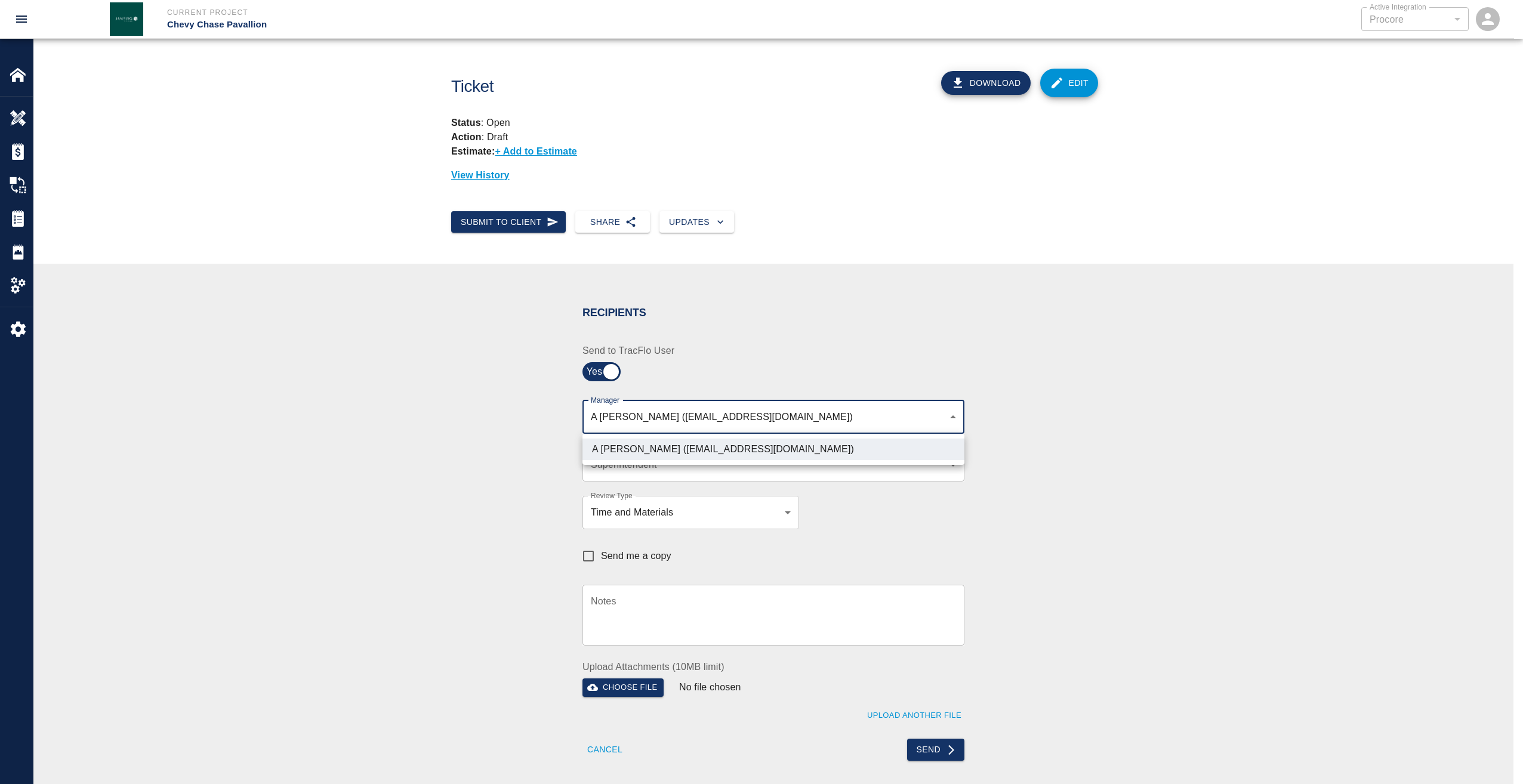
type input "9bffa239-15ce-4edf-bf52-fac04538929a"
click at [1019, 531] on div at bounding box center [762, 392] width 1523 height 784
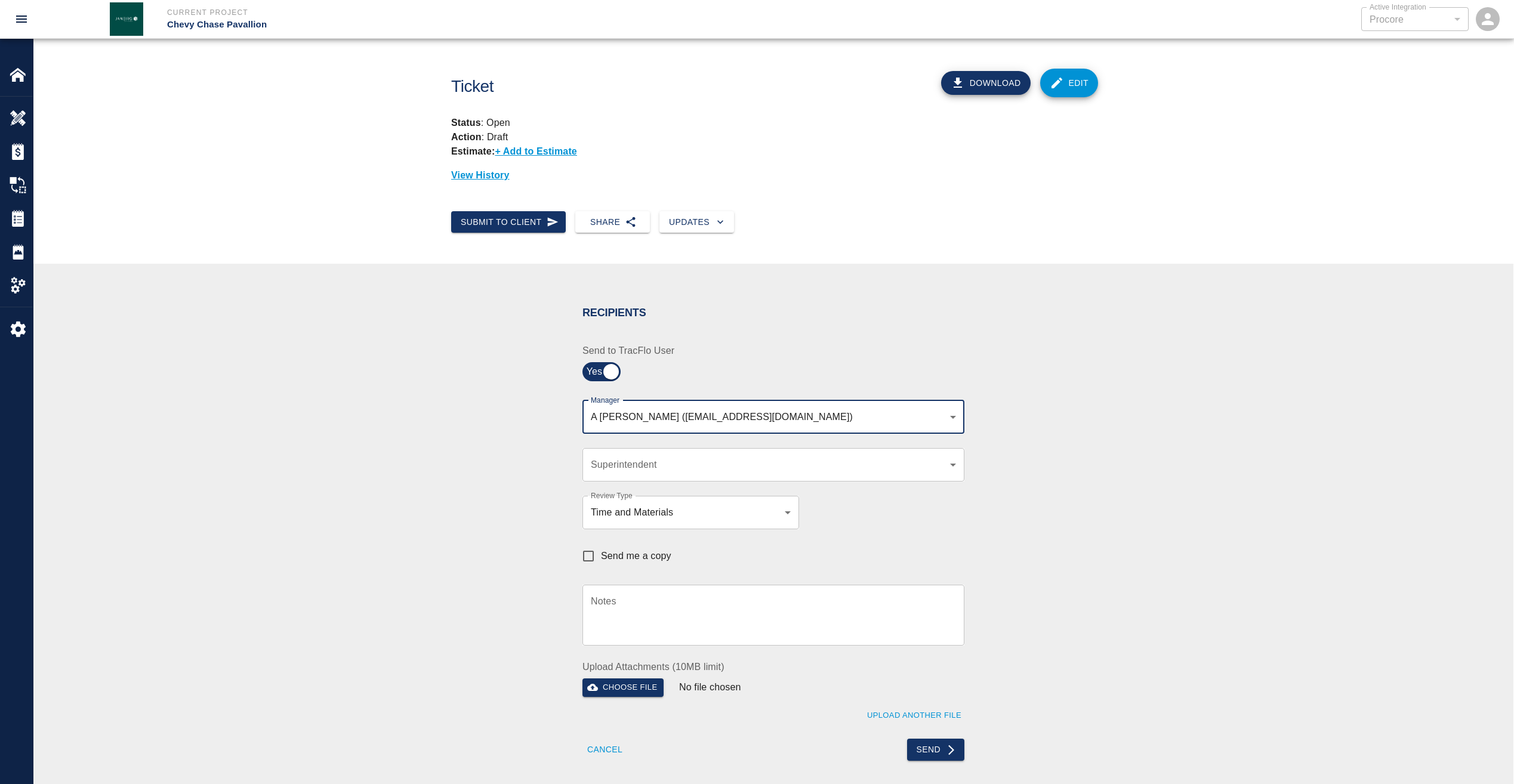
click at [935, 470] on body "Current Project Chevy Chase Pavallion Active Integration Procore 1 Active Integ…" at bounding box center [757, 392] width 1514 height 784
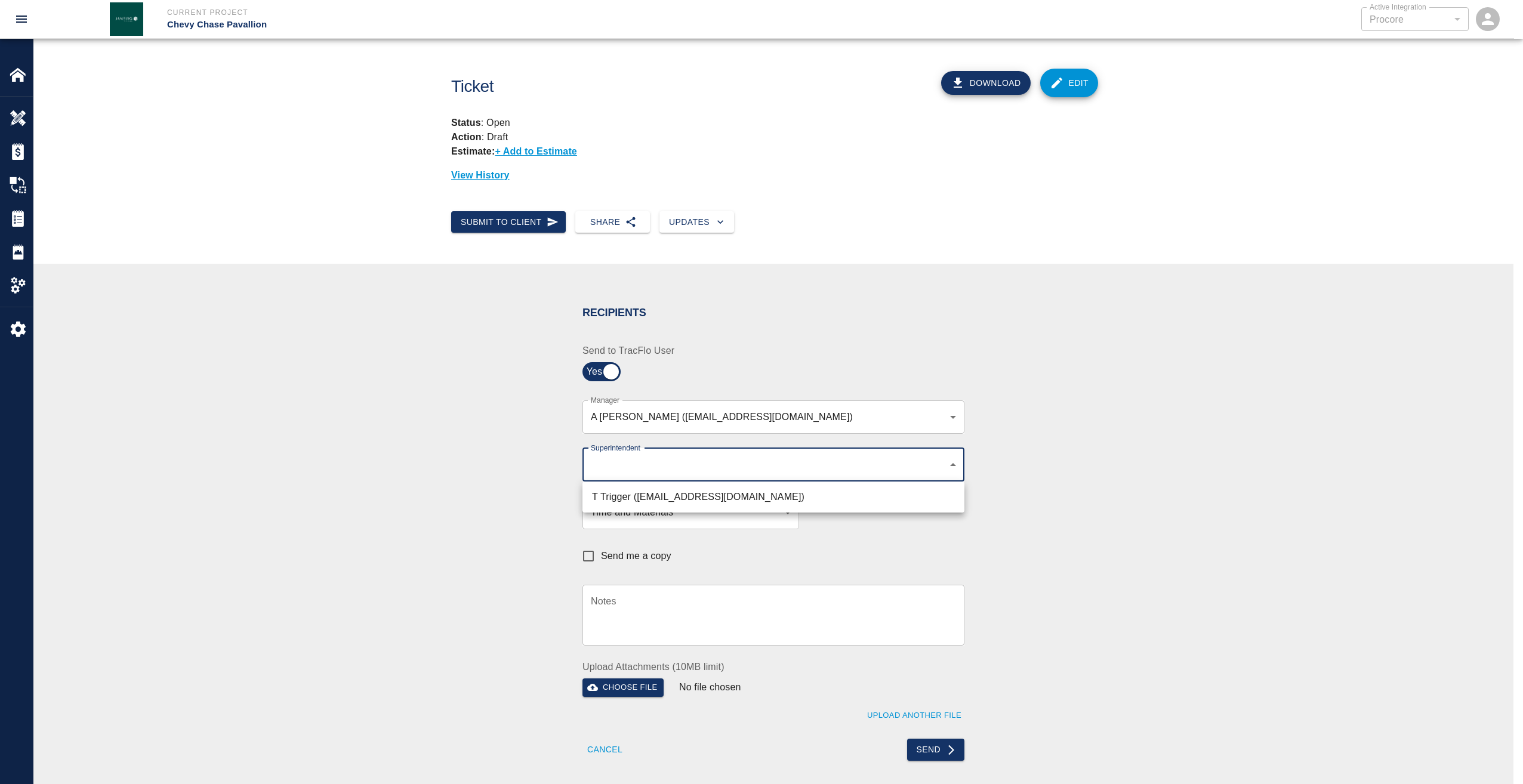
click at [765, 497] on li "T Trigger (ttrigger@kaneconstrructionc.com)" at bounding box center [774, 497] width 382 height 21
type input "b74f133e-1e2f-49a5-b092-b475d5c6f6c3"
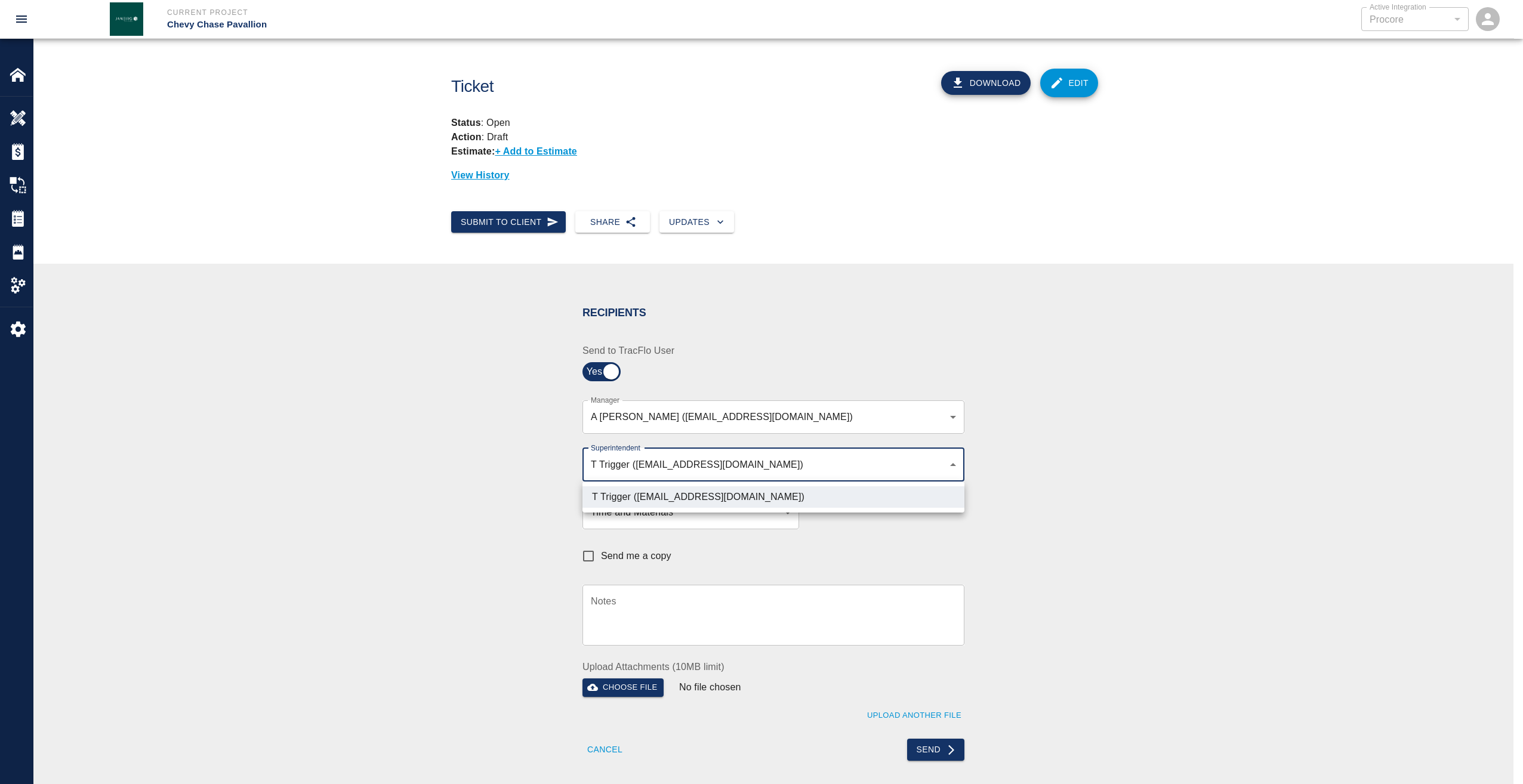
click at [1102, 535] on div at bounding box center [762, 392] width 1523 height 784
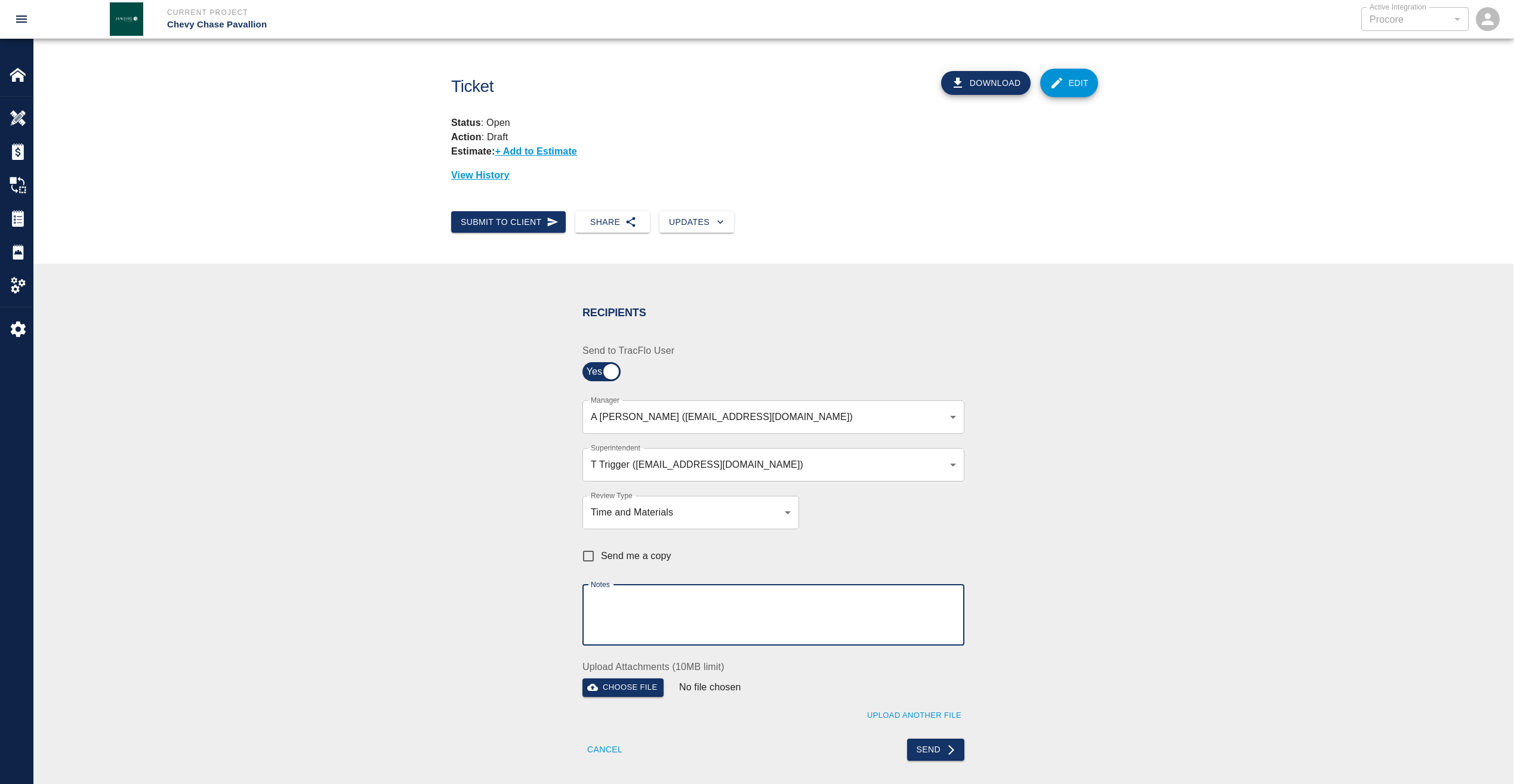
click at [712, 609] on textarea "Notes" at bounding box center [774, 615] width 365 height 41
drag, startPoint x: 757, startPoint y: 599, endPoint x: 585, endPoint y: 609, distance: 172.3
click at [585, 609] on div "pdf copy sent via email as requested x Notes" at bounding box center [774, 615] width 382 height 61
type textarea "pdf copy sent via email as requested"
click at [929, 745] on button "Send" at bounding box center [936, 749] width 58 height 22
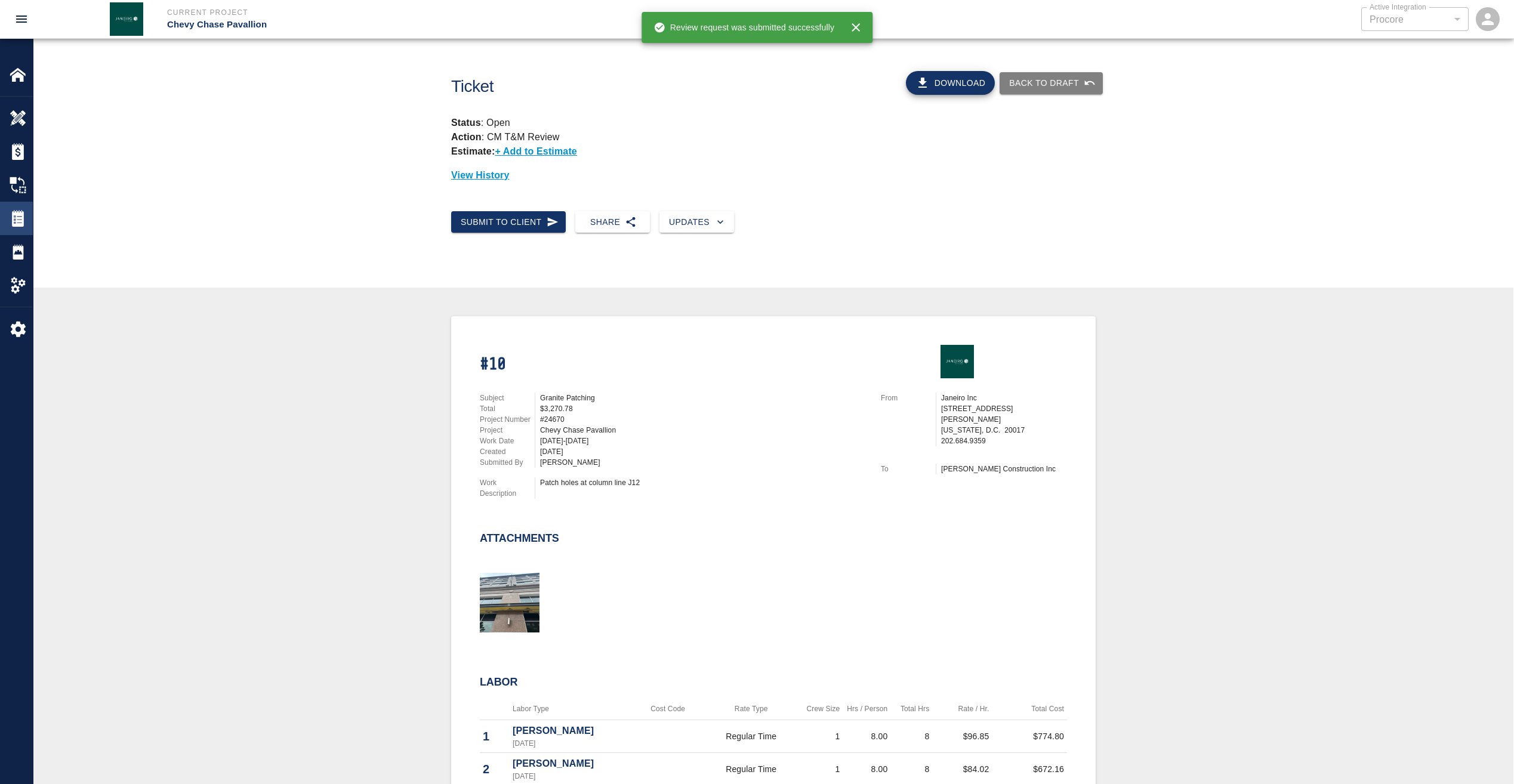
click at [23, 217] on img at bounding box center [18, 219] width 17 height 17
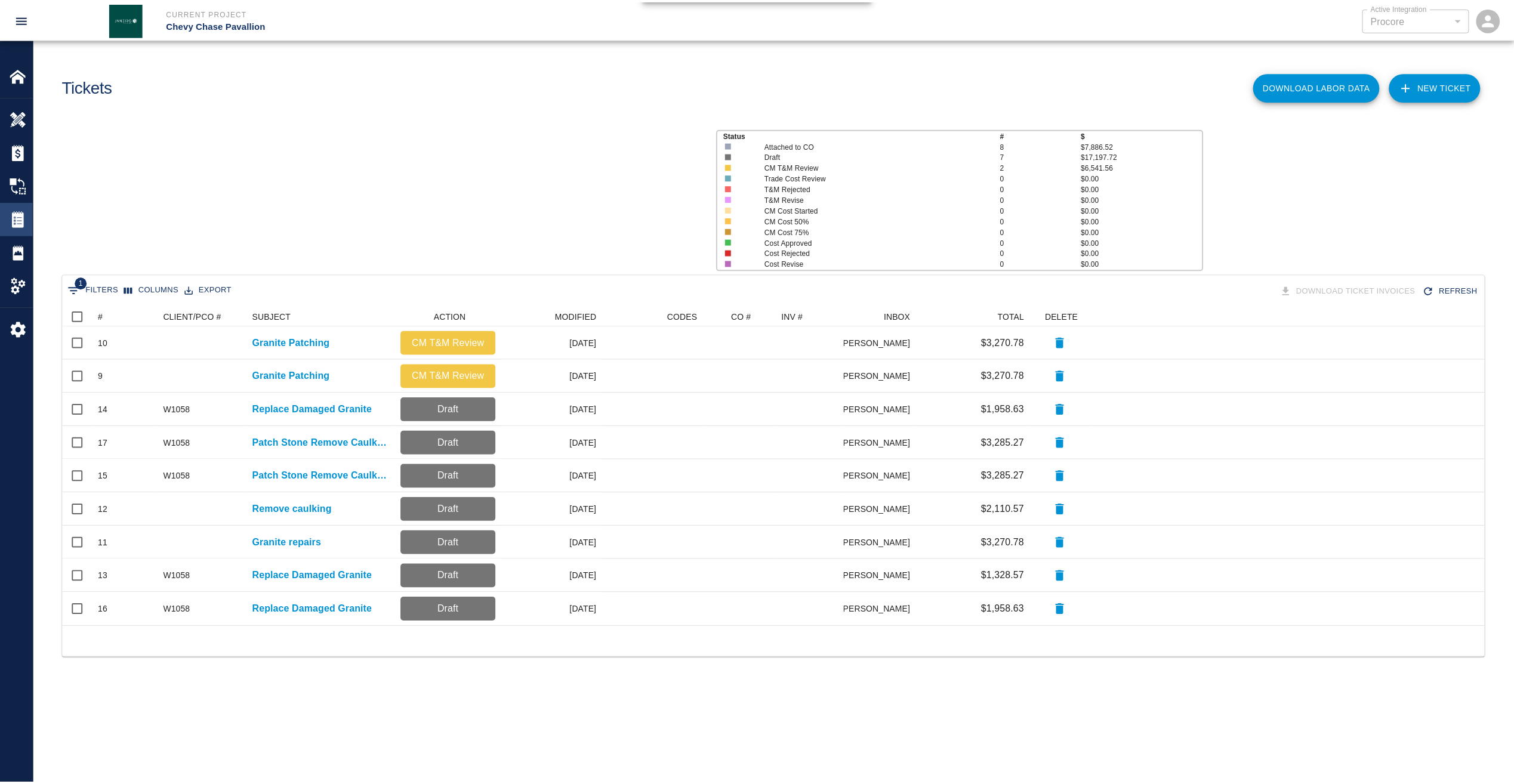
scroll to position [311, 1422]
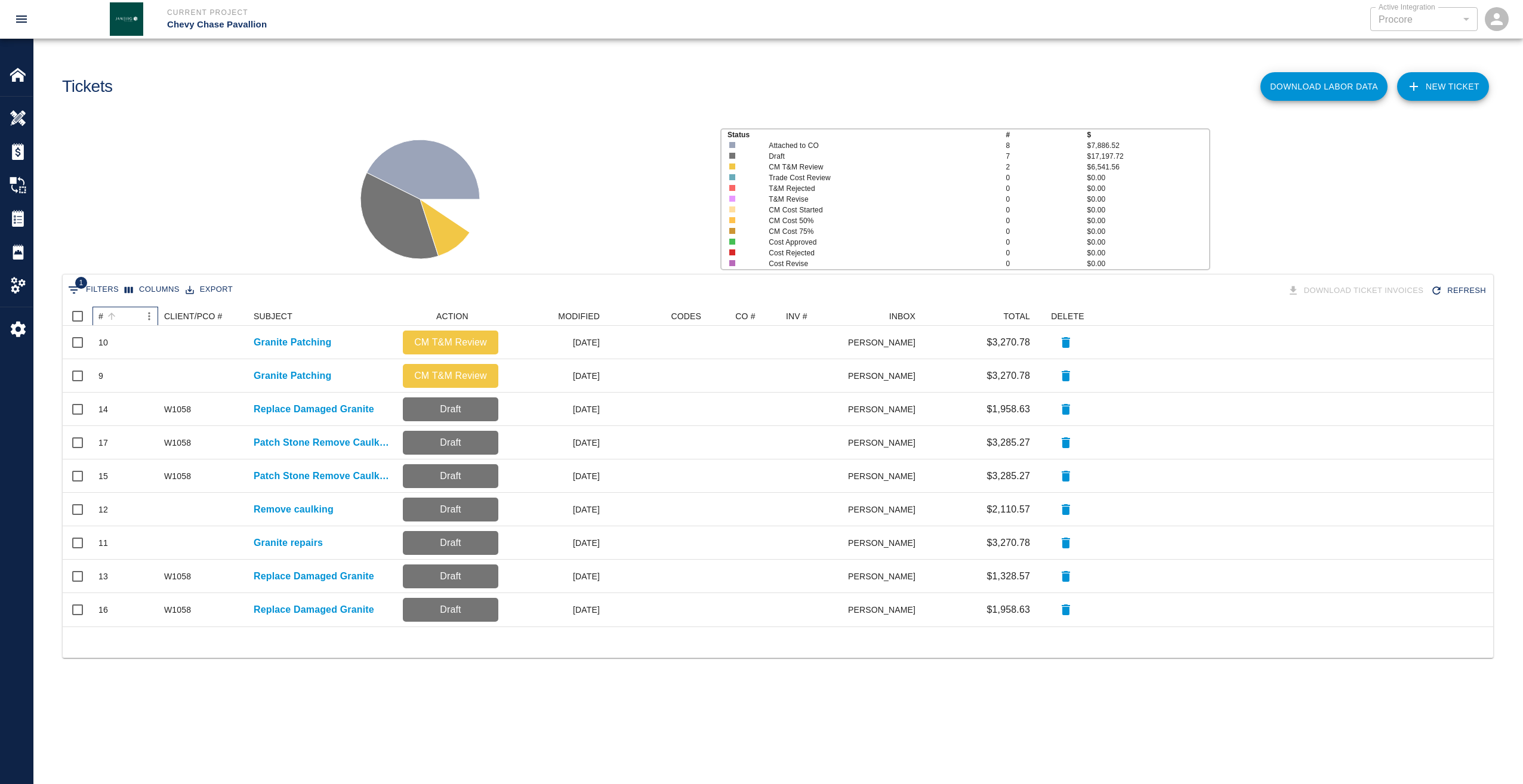
click at [103, 311] on div "#" at bounding box center [112, 316] width 17 height 17
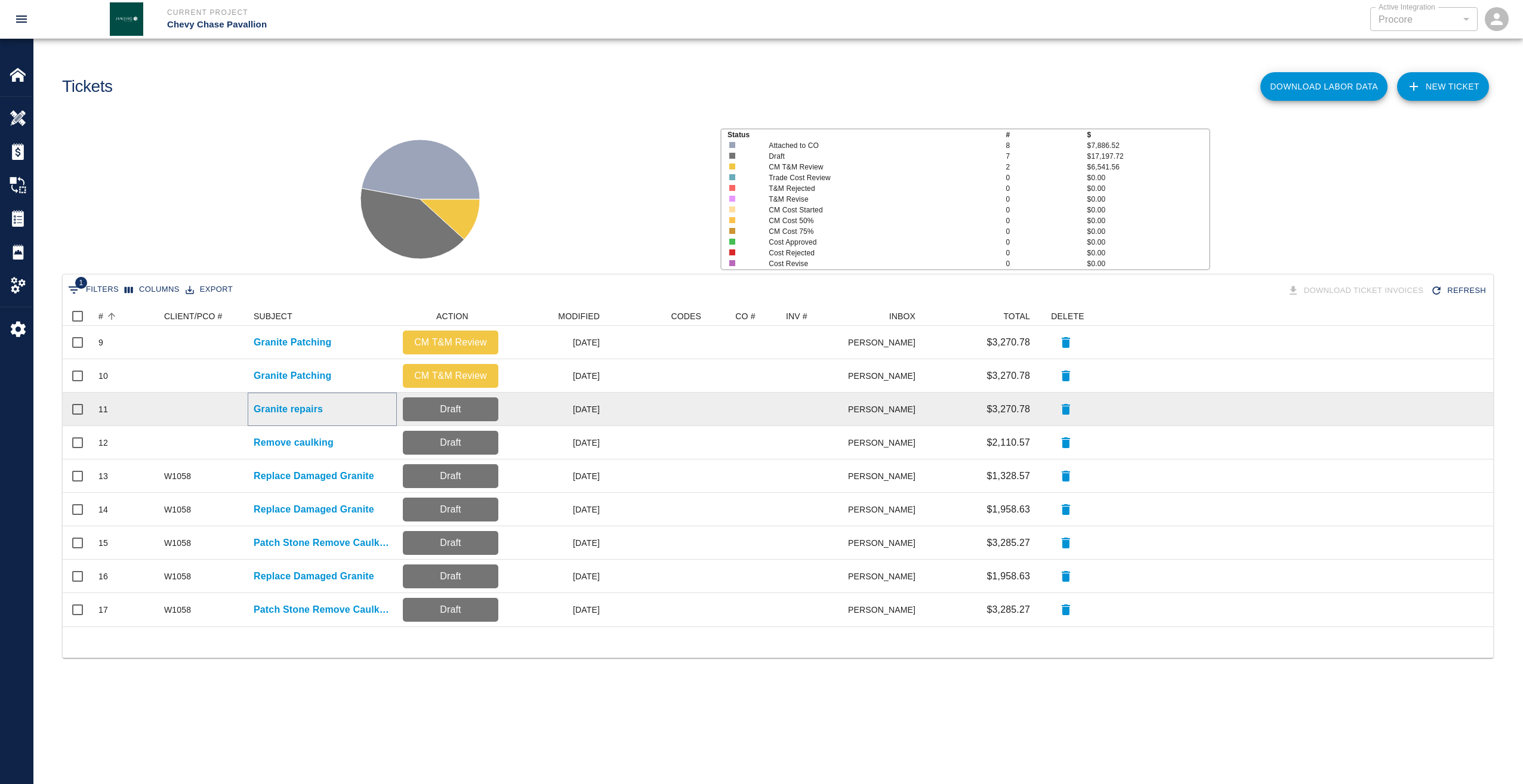
click at [290, 410] on p "Granite repairs" at bounding box center [288, 409] width 69 height 14
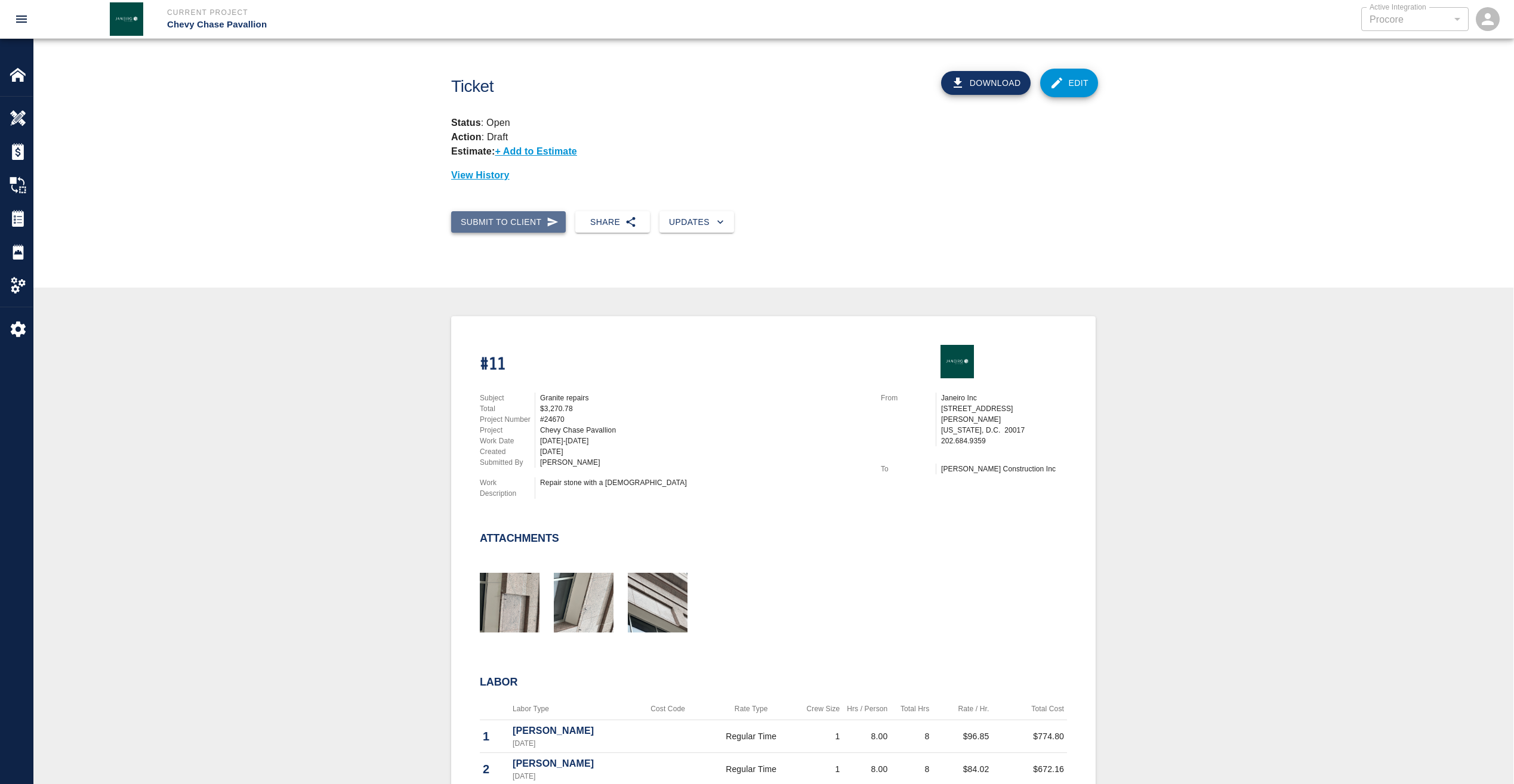
click at [524, 217] on button "Submit to Client" at bounding box center [508, 221] width 115 height 22
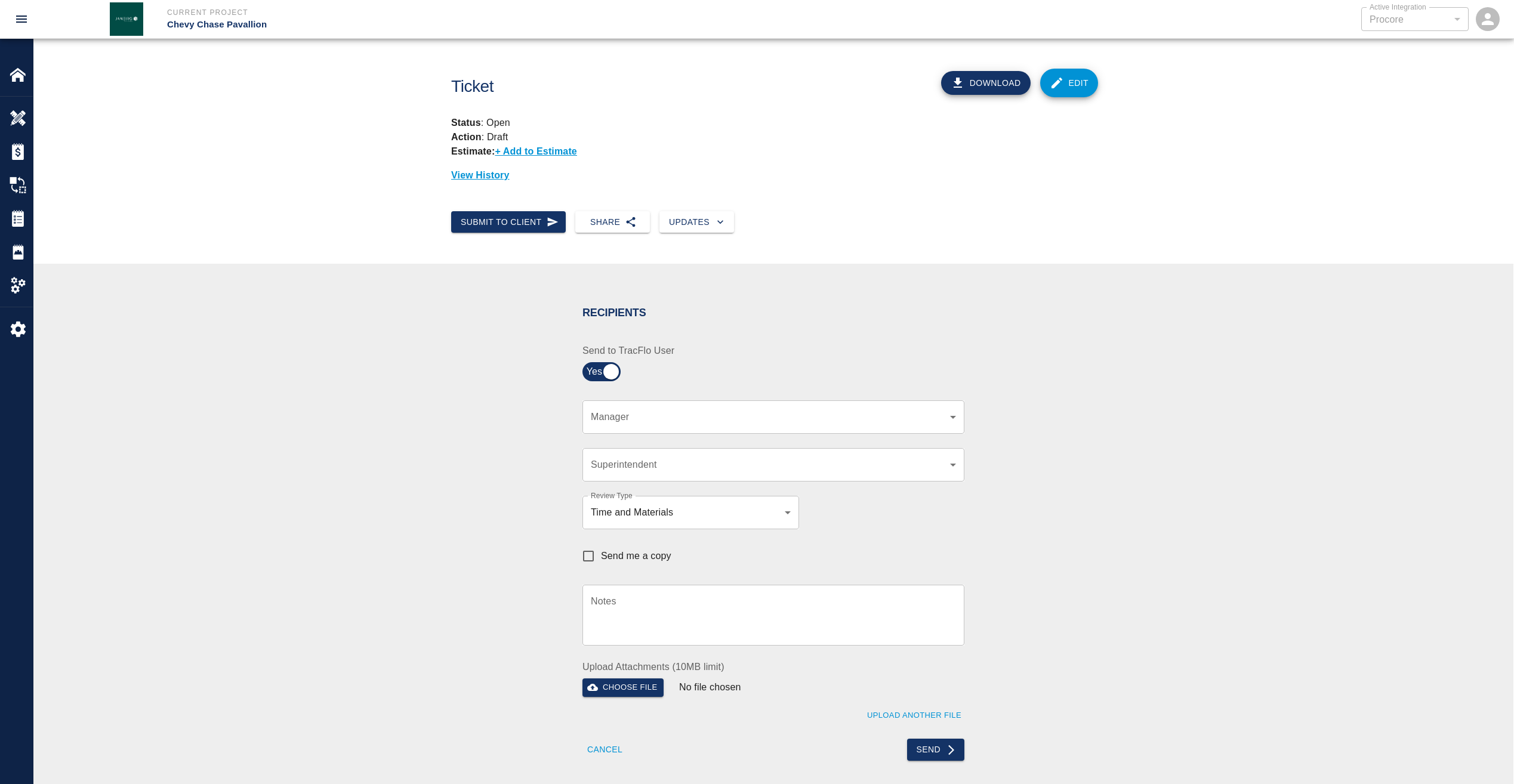
drag, startPoint x: 677, startPoint y: 616, endPoint x: 682, endPoint y: 610, distance: 7.8
click at [677, 616] on textarea "Notes" at bounding box center [774, 615] width 365 height 41
paste textarea "pdf copy sent via email as requested"
type textarea "pdf copy sent via email as requested"
click at [776, 425] on div "​ Manager" at bounding box center [774, 417] width 382 height 33
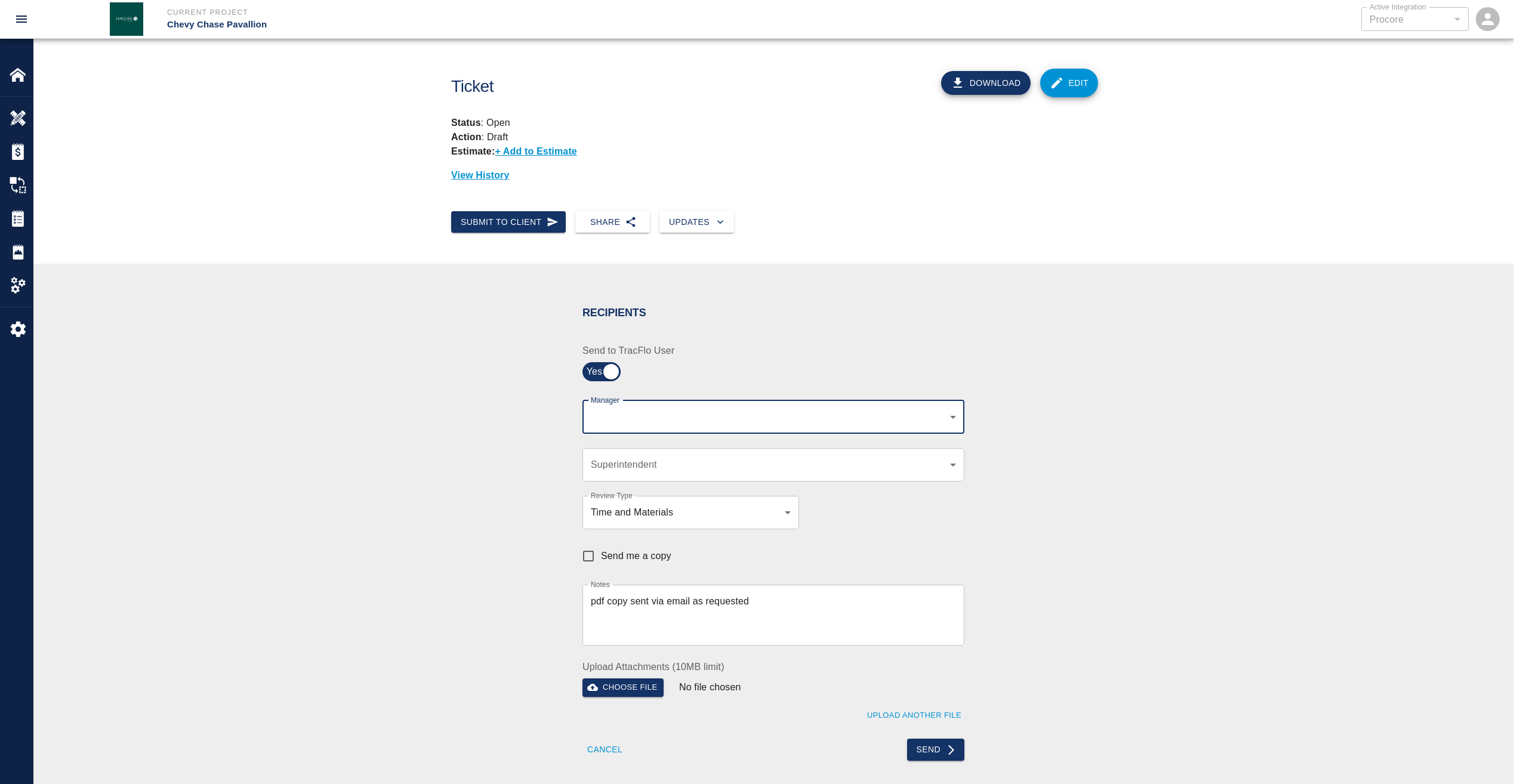
click at [803, 415] on body "Current Project Chevy Chase Pavallion Active Integration Procore 1 Active Integ…" at bounding box center [757, 392] width 1514 height 784
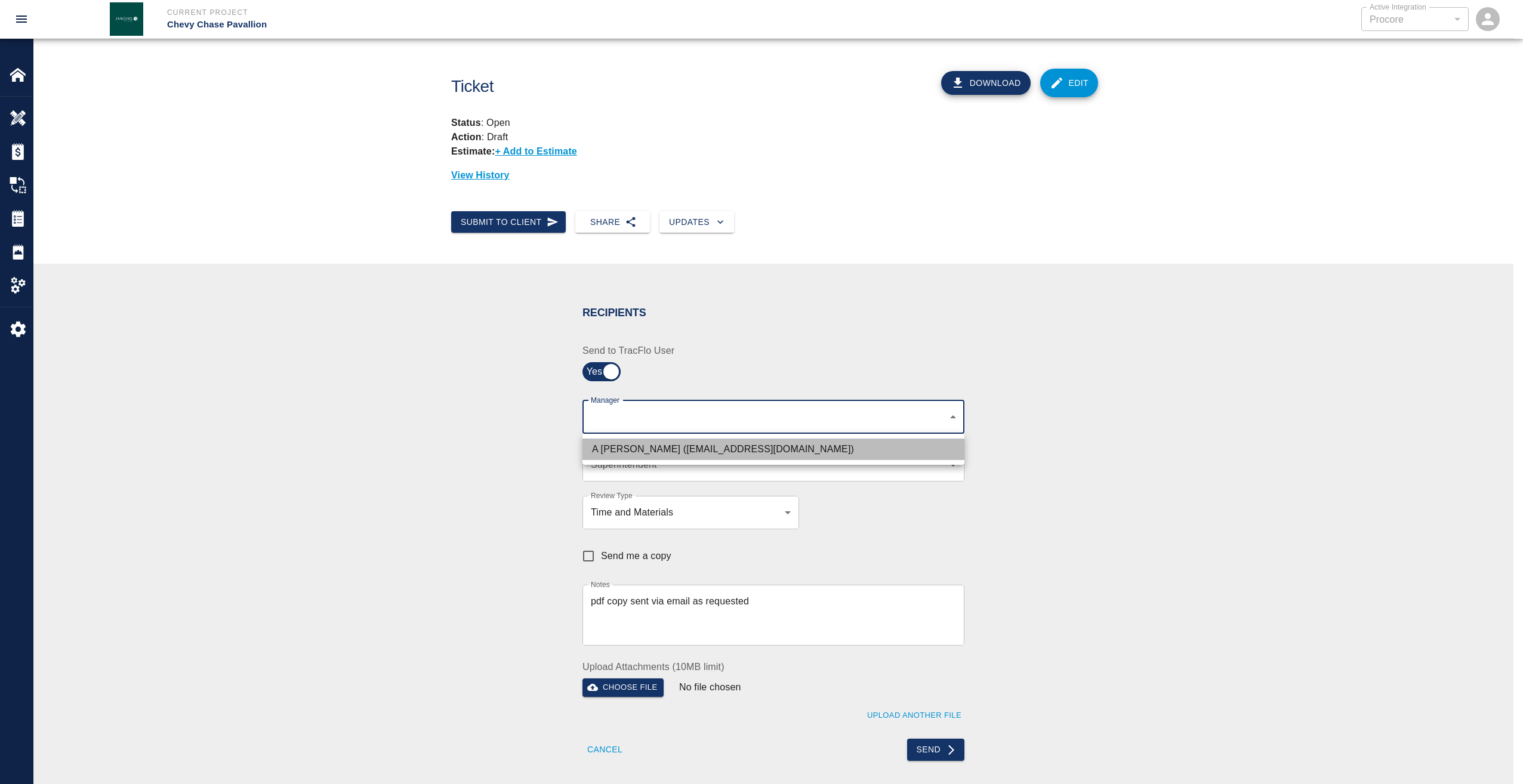
click at [721, 455] on li "A Killion (akillion@kaneconstruction.com)" at bounding box center [774, 449] width 382 height 21
type input "9bffa239-15ce-4edf-bf52-fac04538929a"
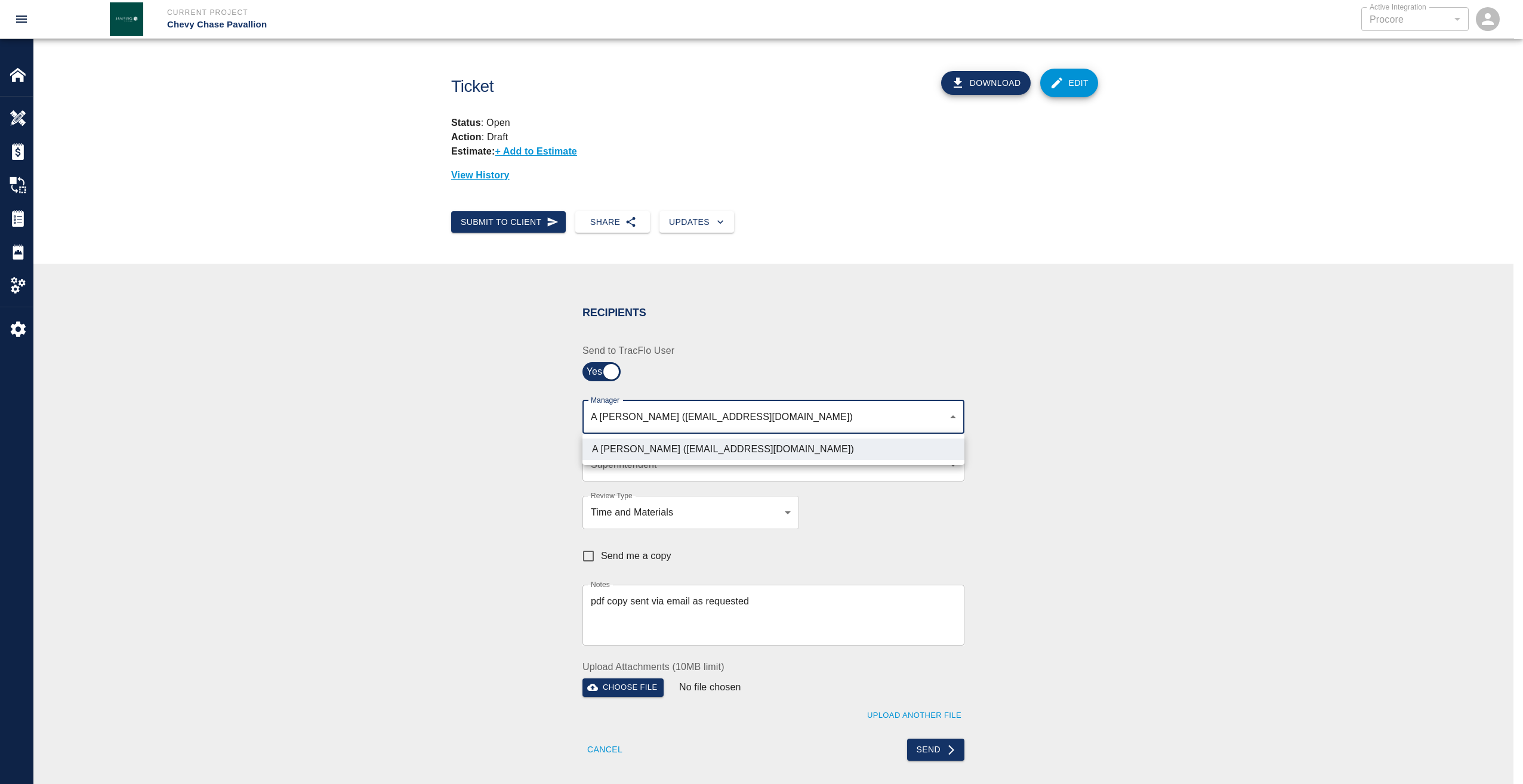
click at [1077, 517] on div at bounding box center [762, 392] width 1523 height 784
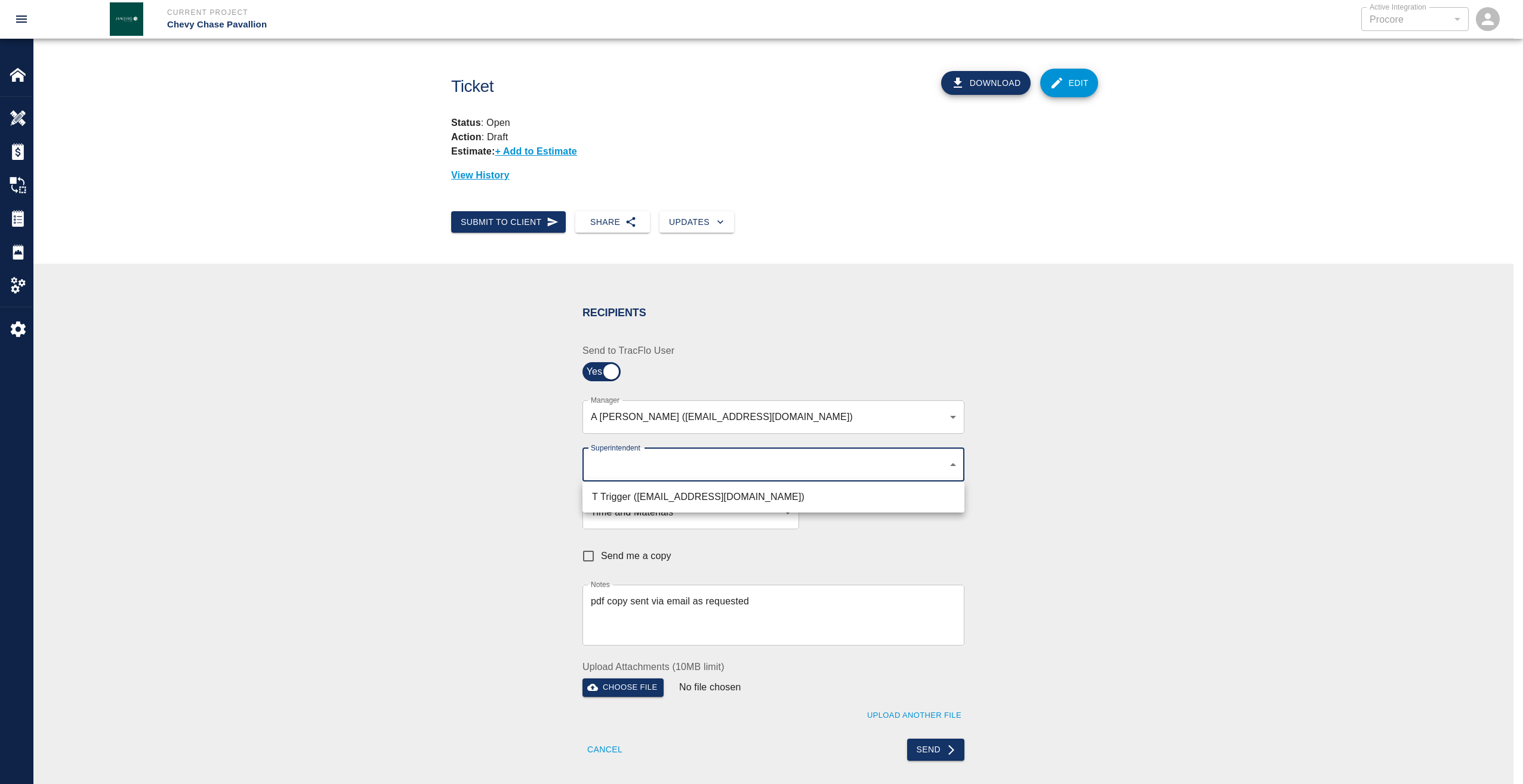
click at [950, 471] on body "Current Project Chevy Chase Pavallion Active Integration Procore 1 Active Integ…" at bounding box center [762, 392] width 1523 height 784
click at [780, 498] on li "T Trigger (ttrigger@kaneconstrructionc.com)" at bounding box center [774, 497] width 382 height 21
type input "b74f133e-1e2f-49a5-b092-b475d5c6f6c3"
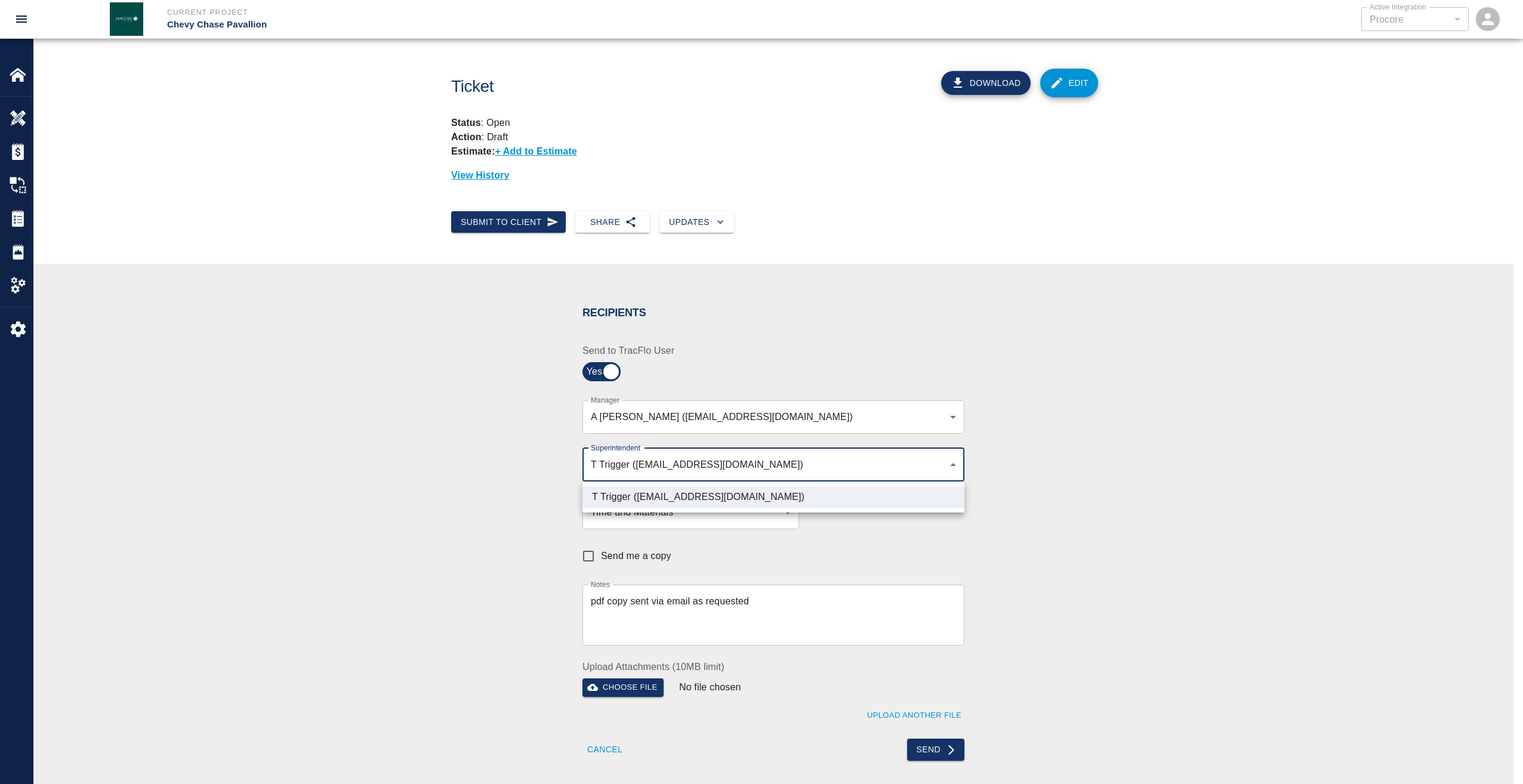
click at [946, 753] on div at bounding box center [762, 392] width 1523 height 784
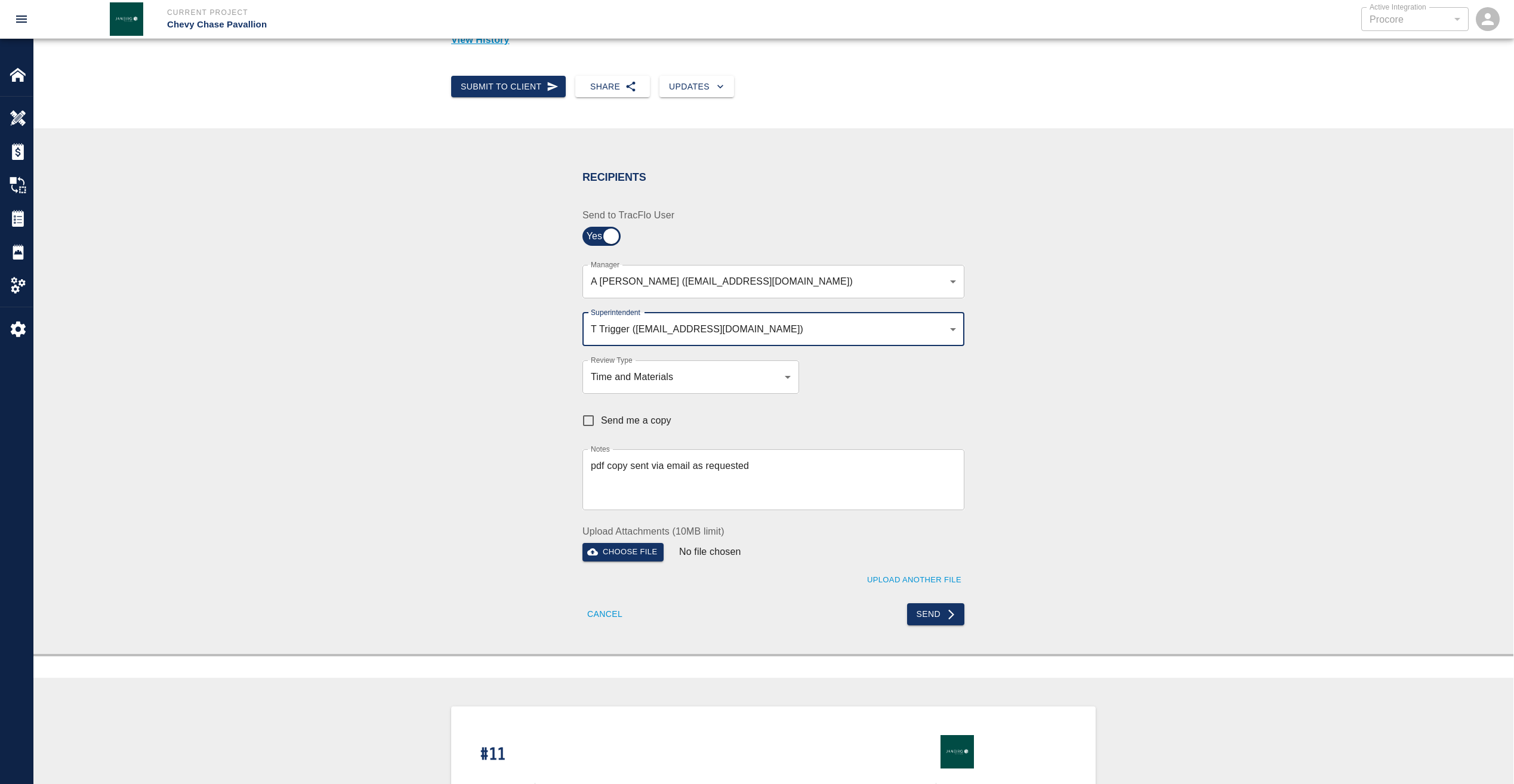
scroll to position [179, 0]
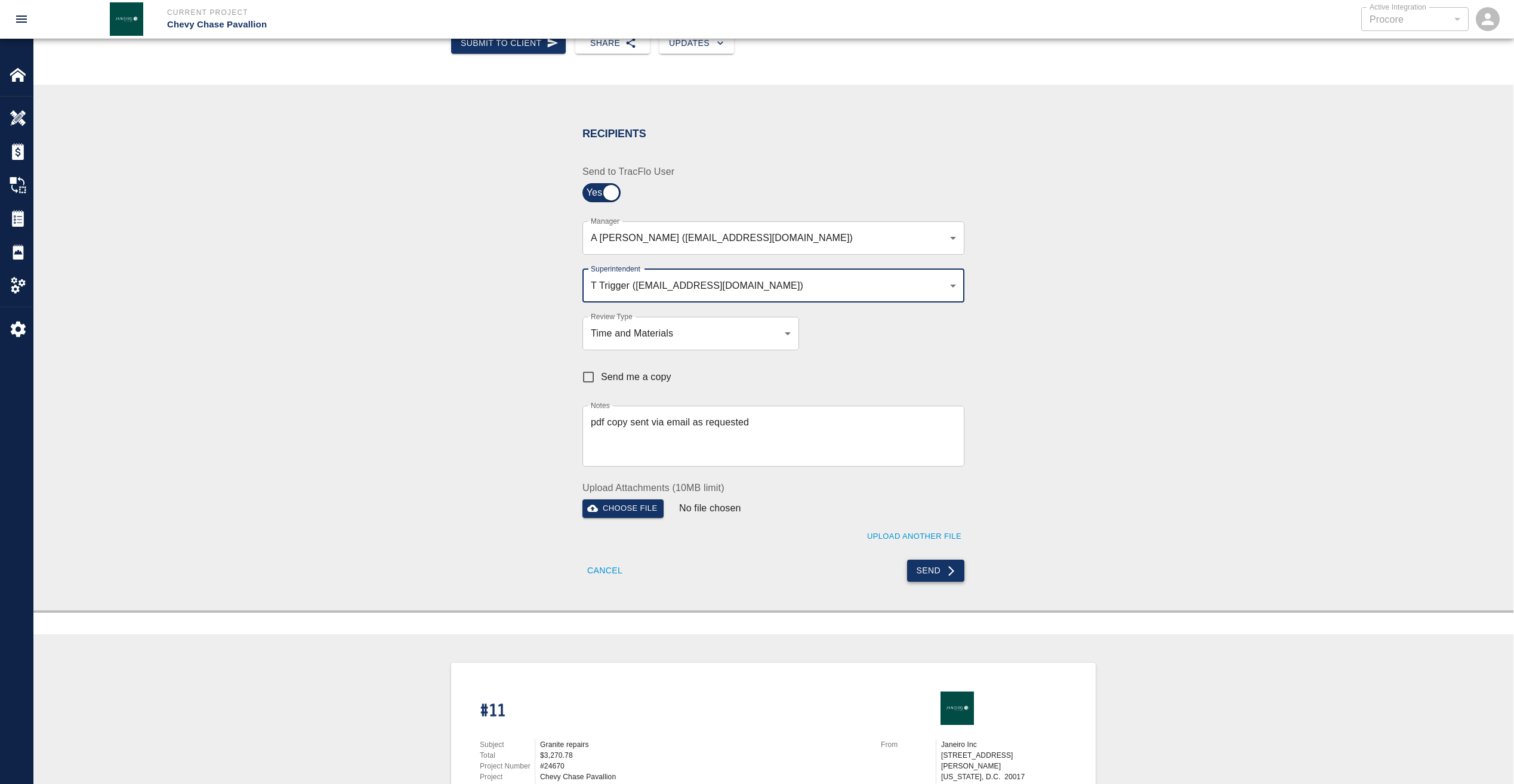
click at [936, 575] on button "Send" at bounding box center [936, 570] width 58 height 22
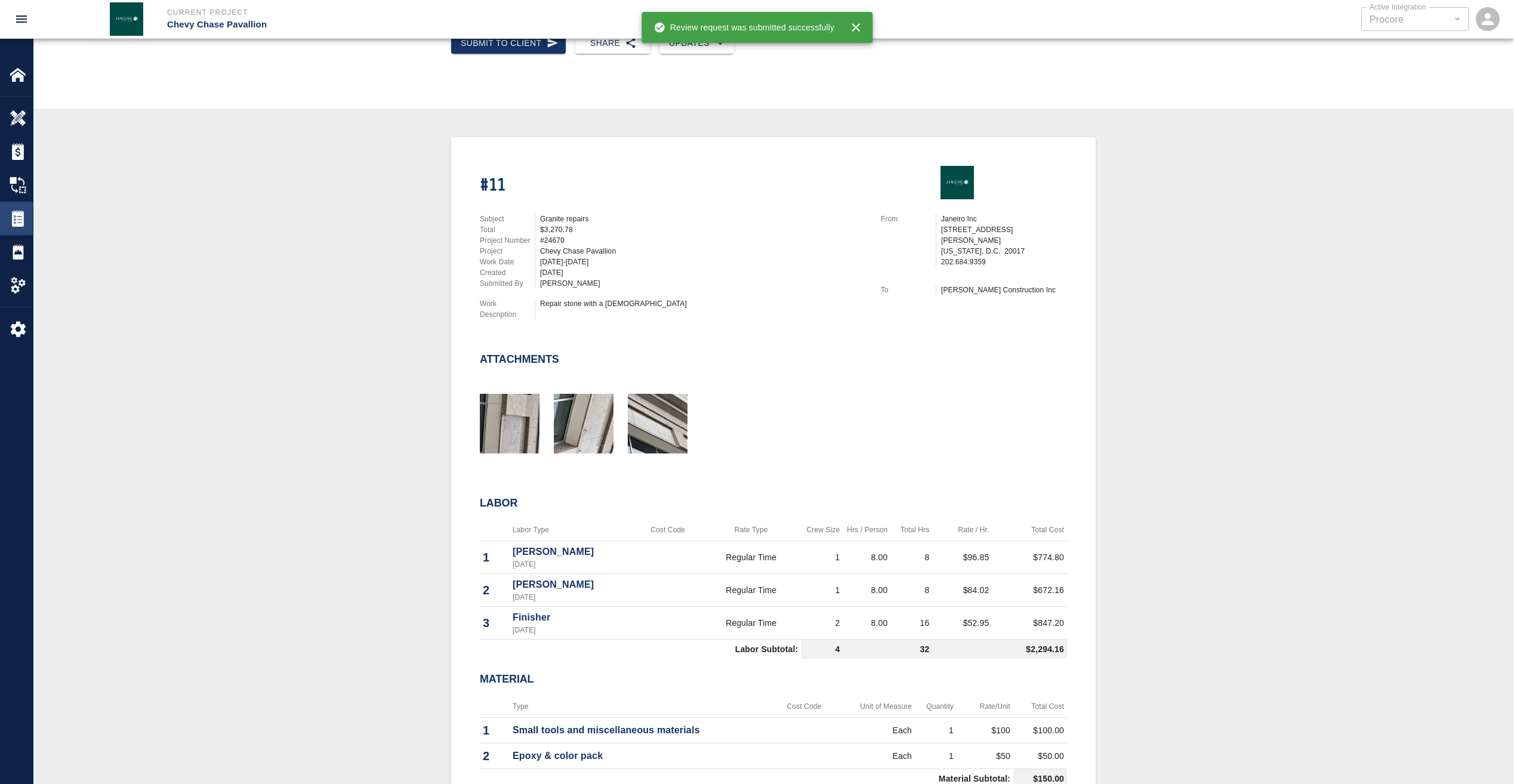
click at [11, 217] on img at bounding box center [18, 219] width 17 height 17
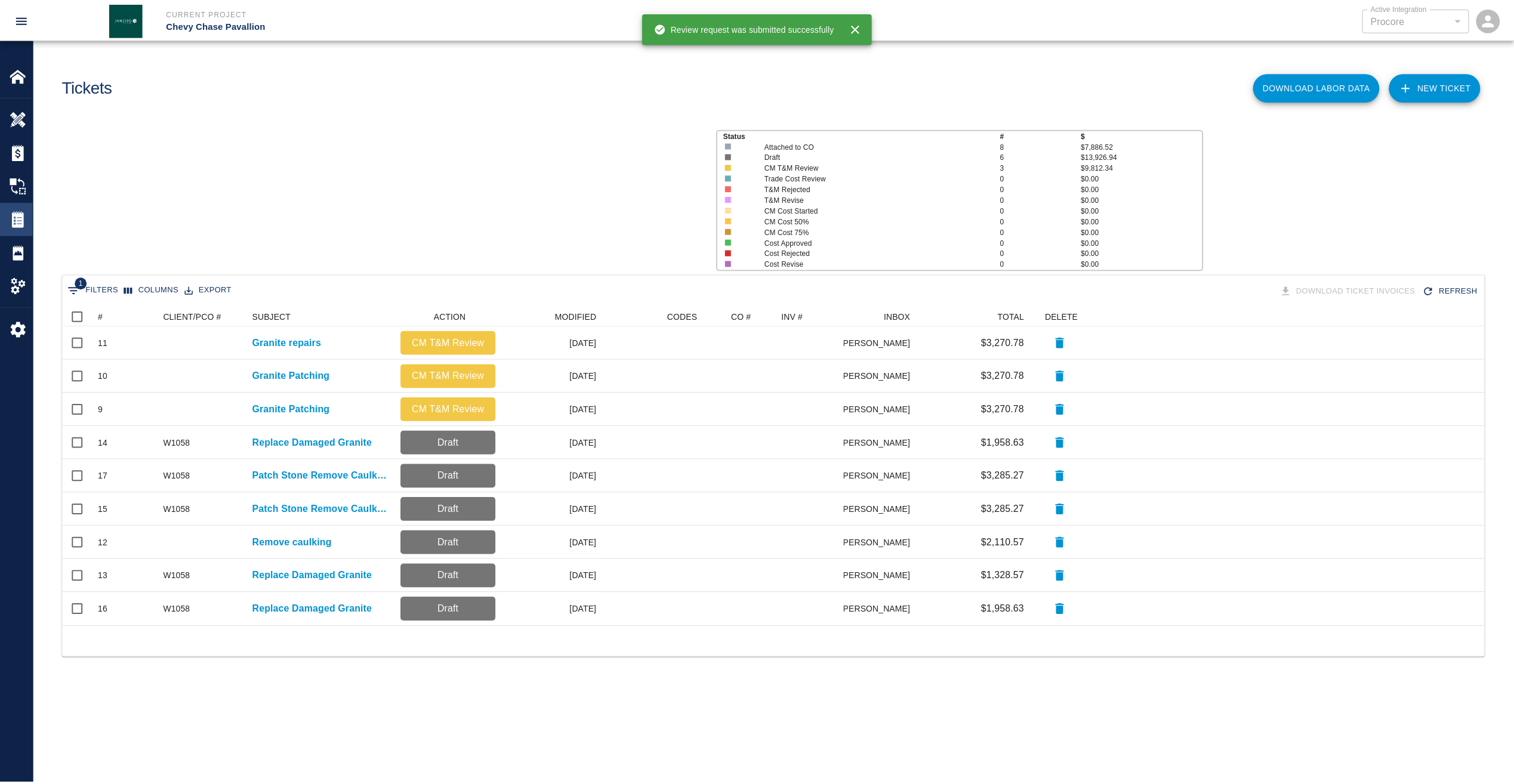
scroll to position [311, 1422]
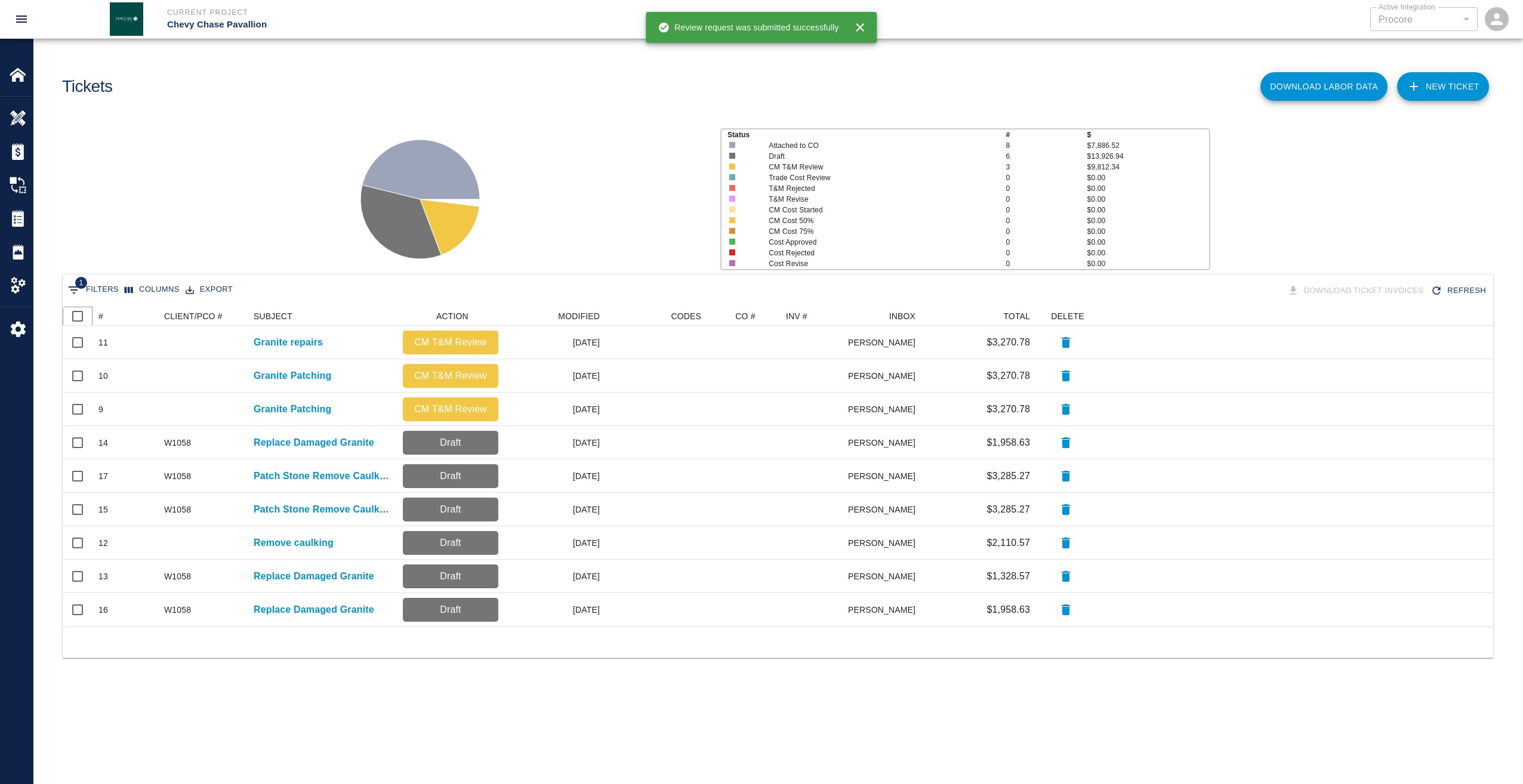
click at [98, 312] on icon at bounding box center [93, 316] width 14 height 14
click at [100, 314] on div "#" at bounding box center [100, 316] width 5 height 19
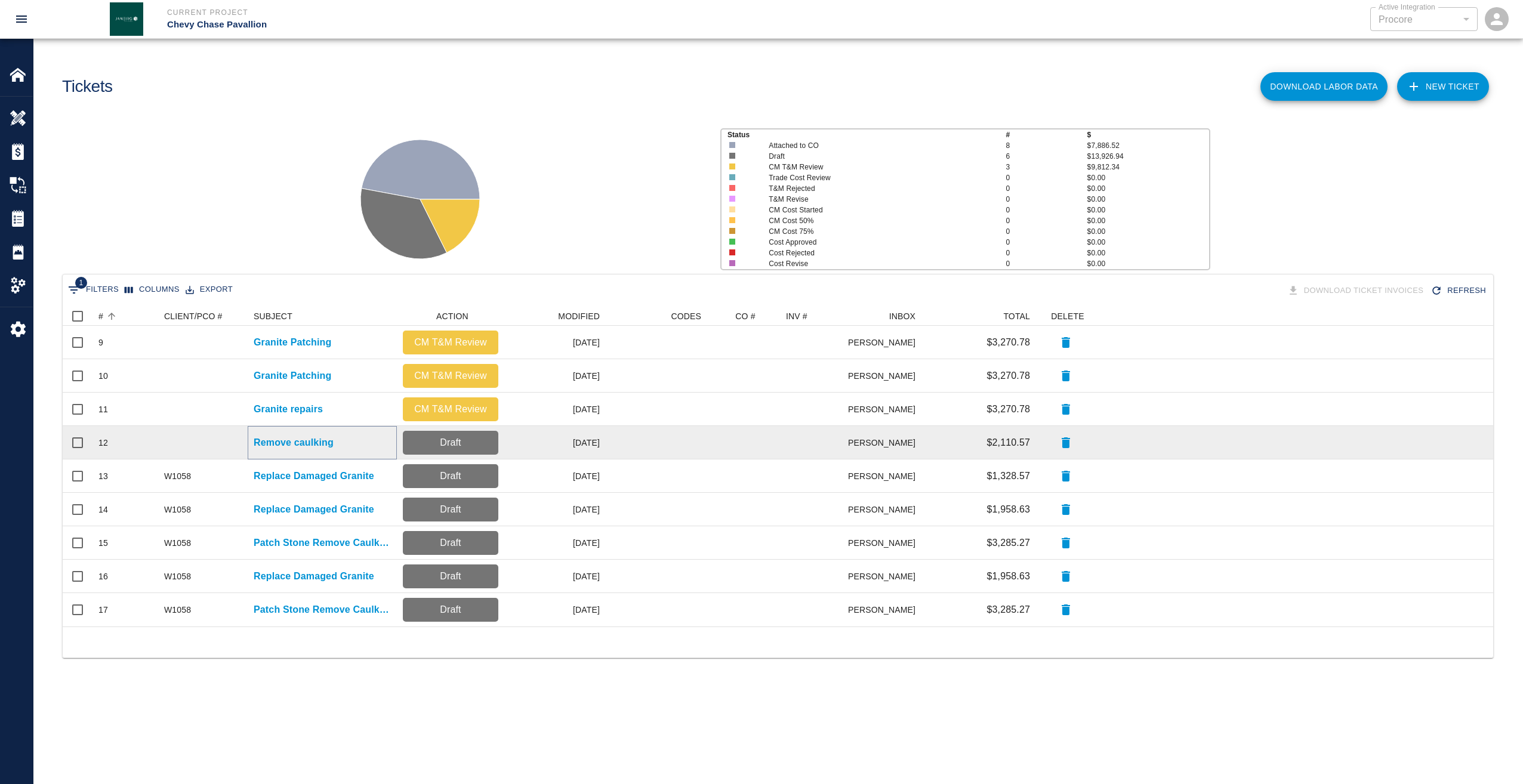
click at [308, 444] on p "Remove caulking" at bounding box center [293, 443] width 80 height 14
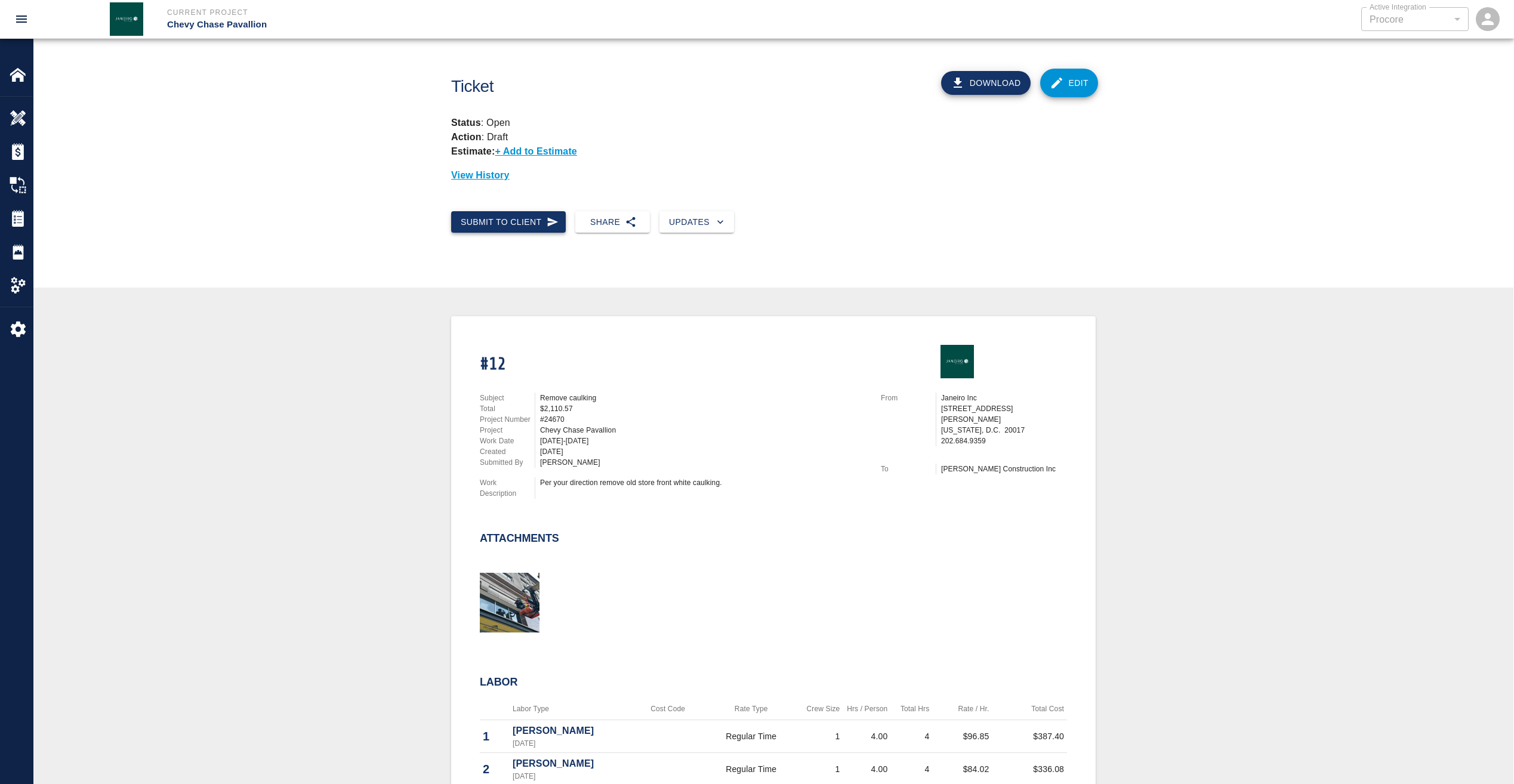
click at [533, 221] on button "Submit to Client" at bounding box center [508, 221] width 115 height 22
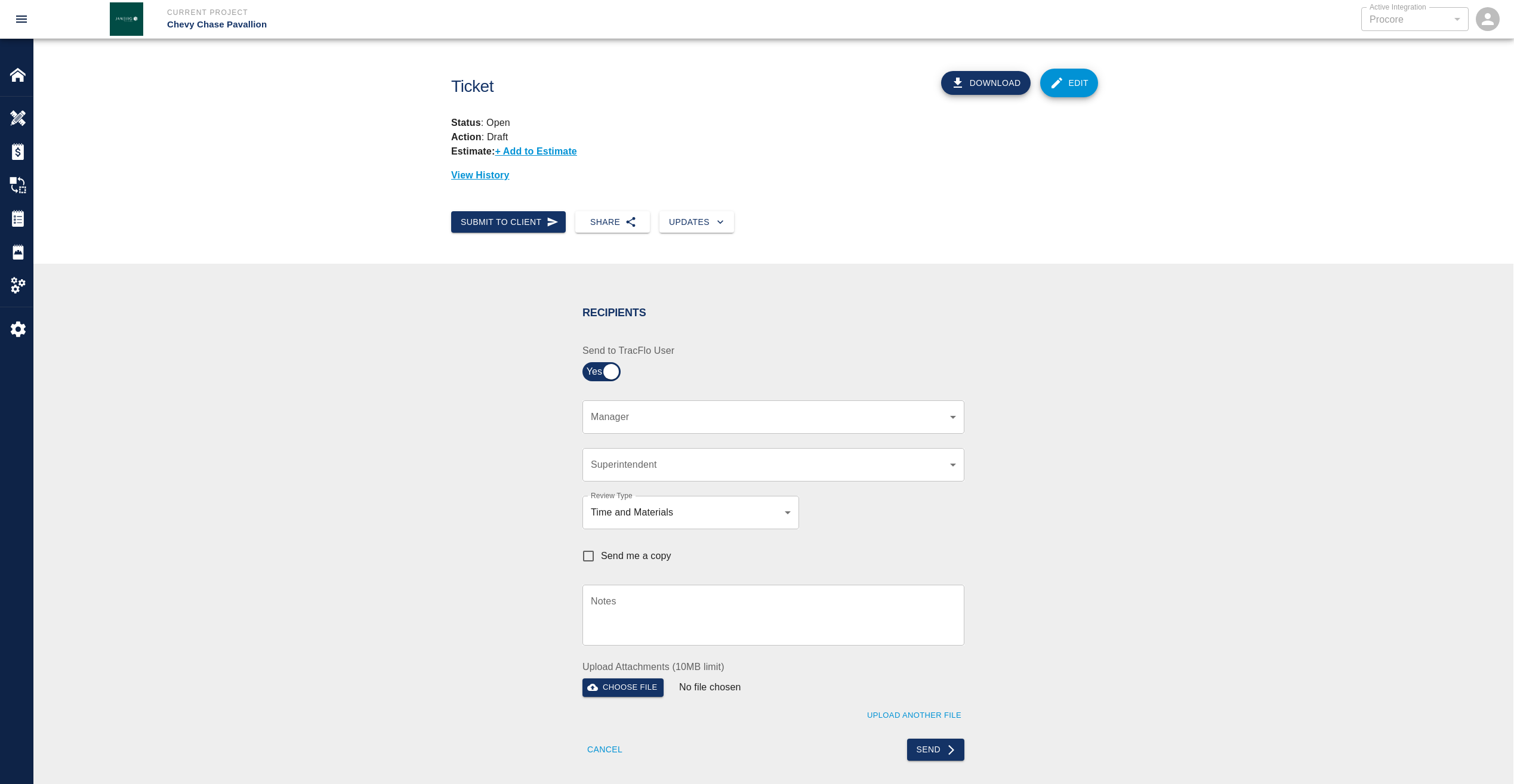
click at [910, 415] on body "Current Project Chevy Chase Pavallion Active Integration Procore 1 Active Integ…" at bounding box center [757, 392] width 1514 height 784
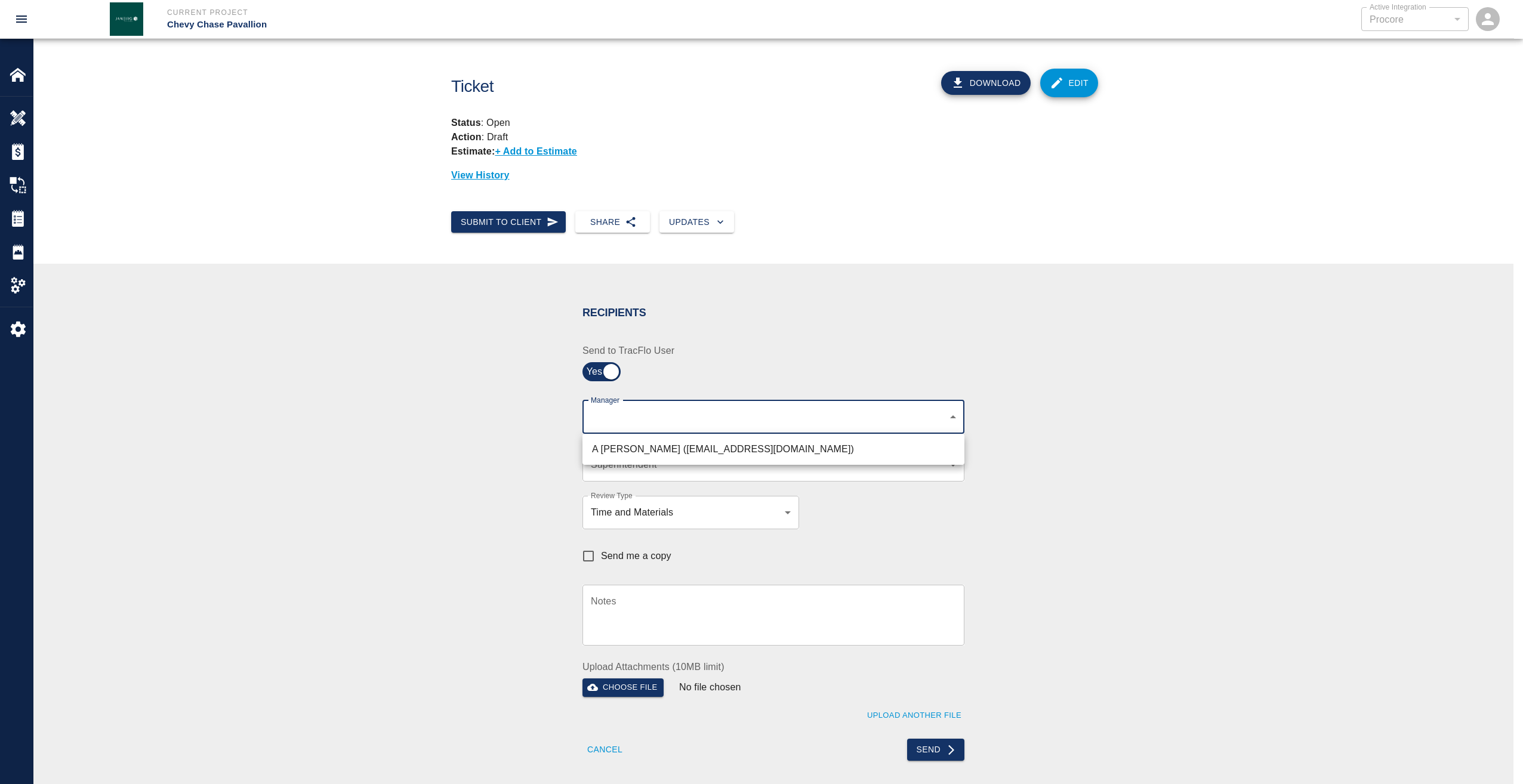
click at [758, 453] on li "A Killion (akillion@kaneconstruction.com)" at bounding box center [774, 449] width 382 height 21
type input "9bffa239-15ce-4edf-bf52-fac04538929a"
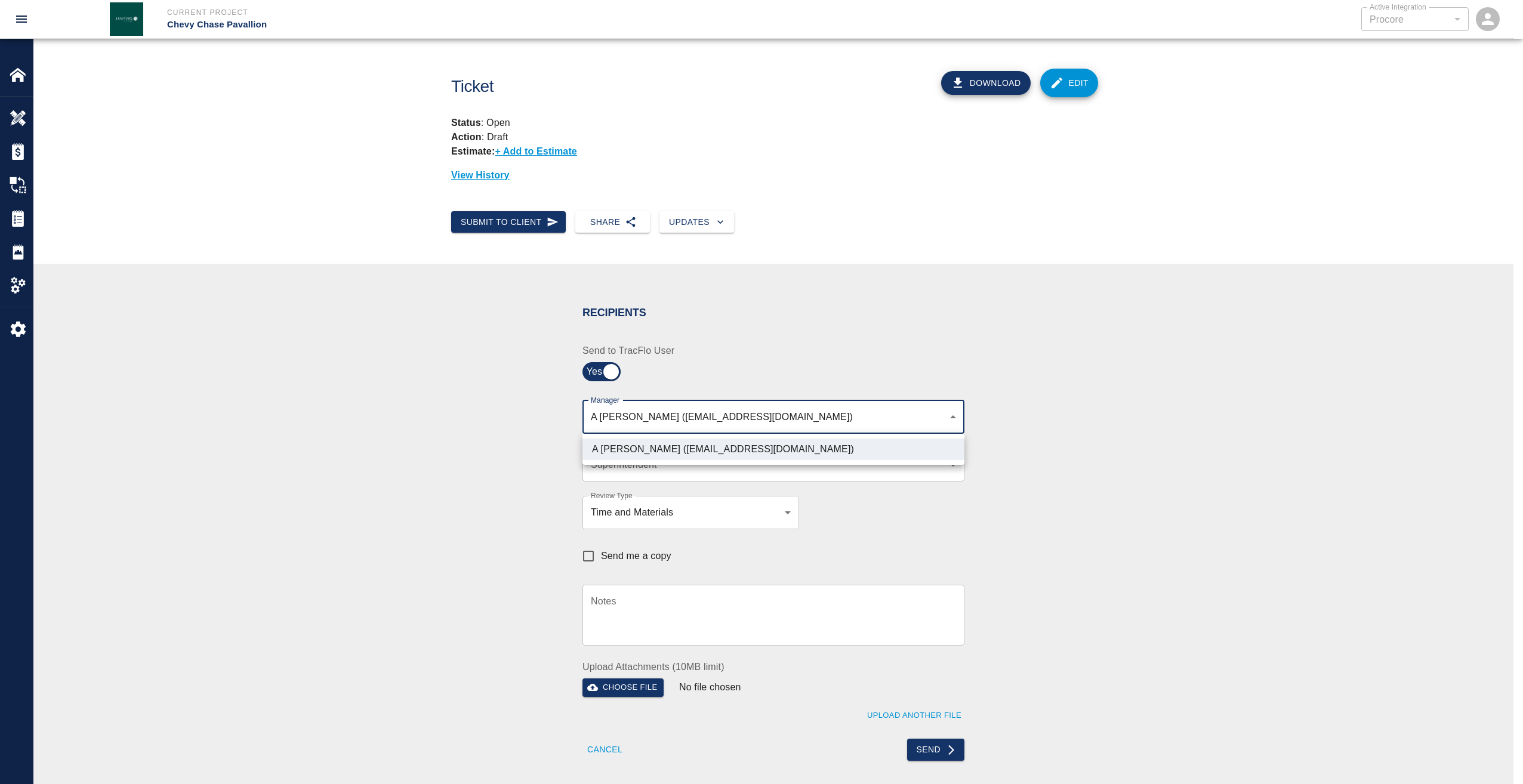
click at [1026, 500] on div at bounding box center [762, 392] width 1523 height 784
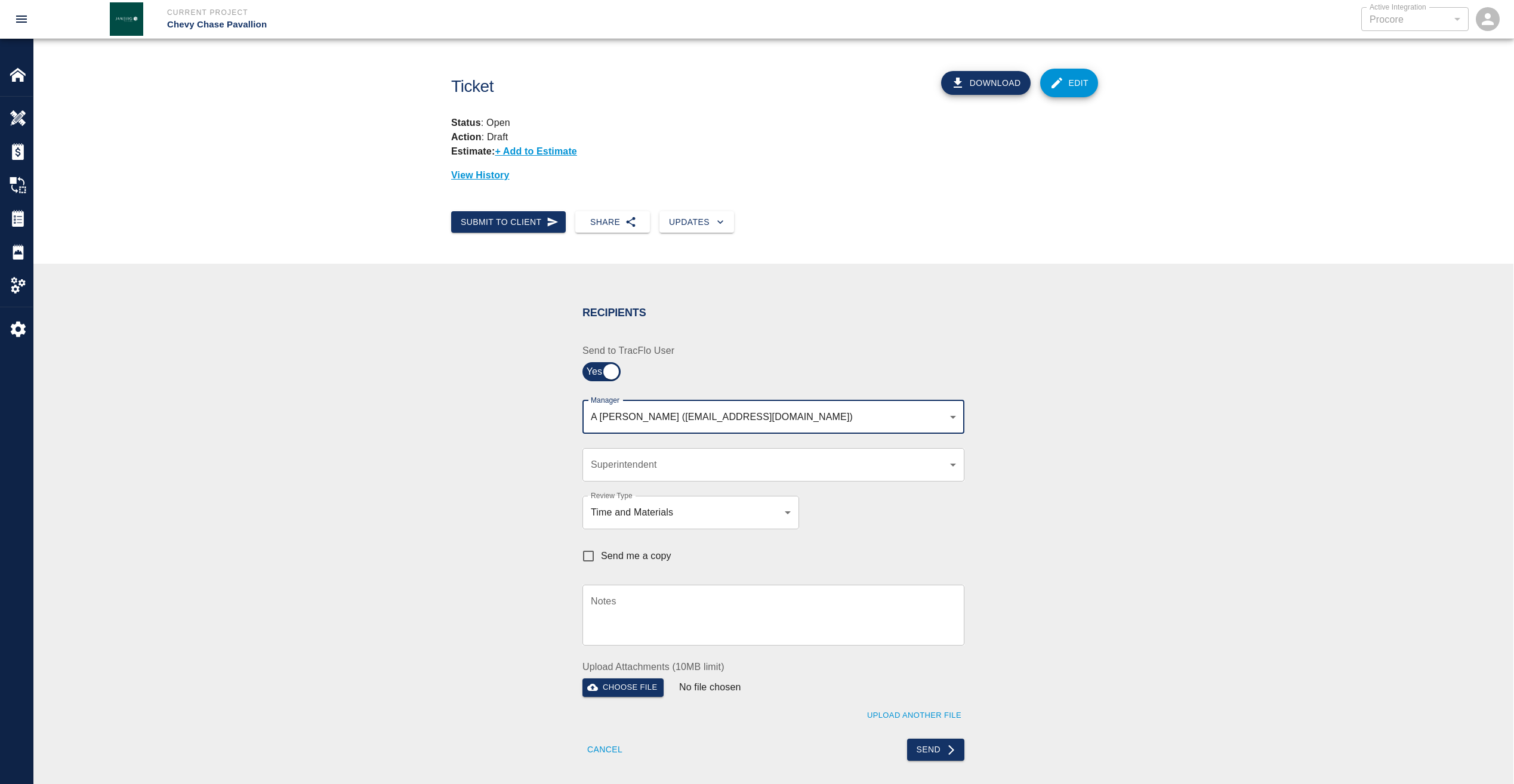
click at [950, 468] on body "Current Project Chevy Chase Pavallion Active Integration Procore 1 Active Integ…" at bounding box center [757, 392] width 1514 height 784
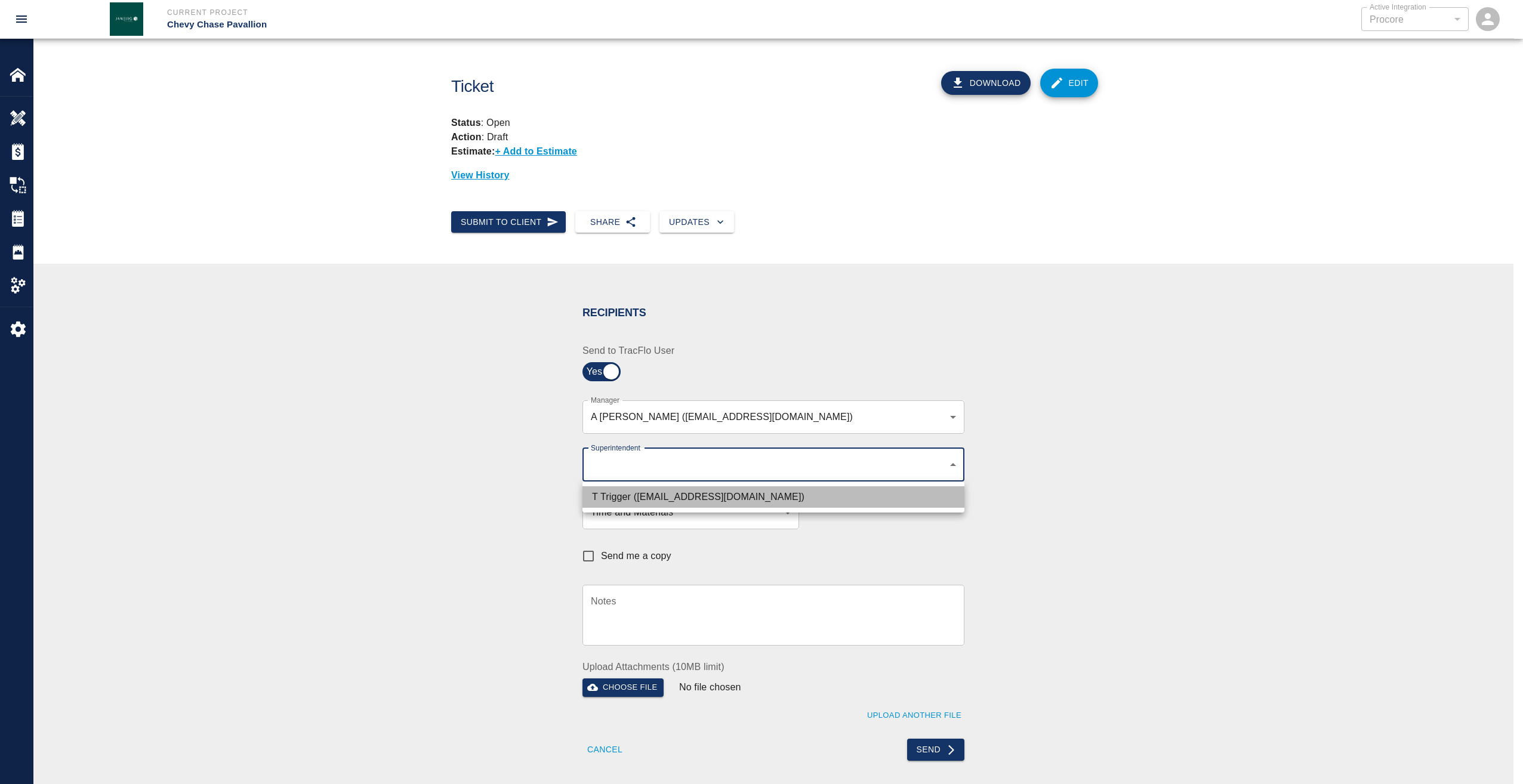
click at [784, 492] on li "T Trigger (ttrigger@kaneconstrructionc.com)" at bounding box center [774, 497] width 382 height 21
type input "b74f133e-1e2f-49a5-b092-b475d5c6f6c3"
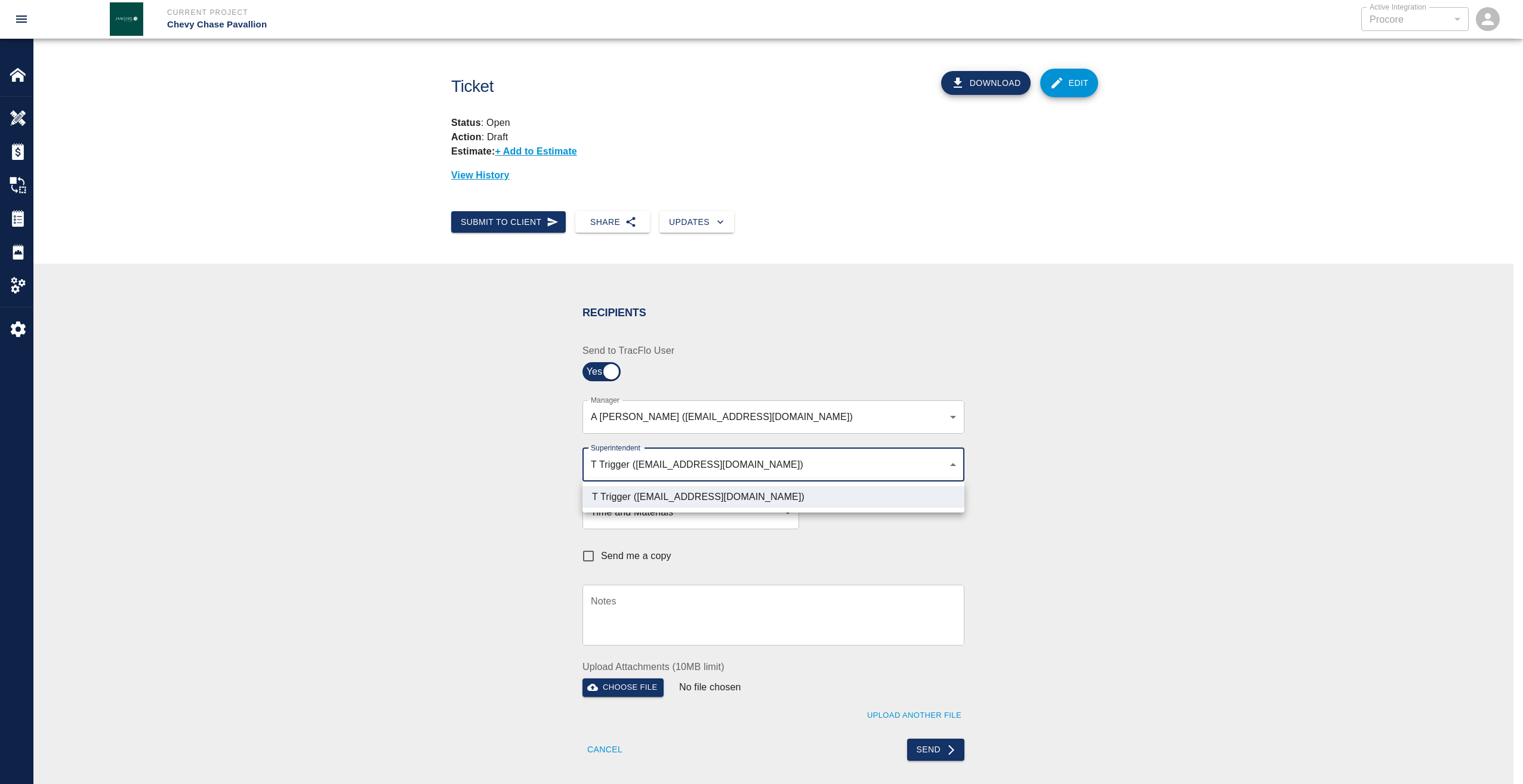
click at [754, 607] on div at bounding box center [762, 392] width 1523 height 784
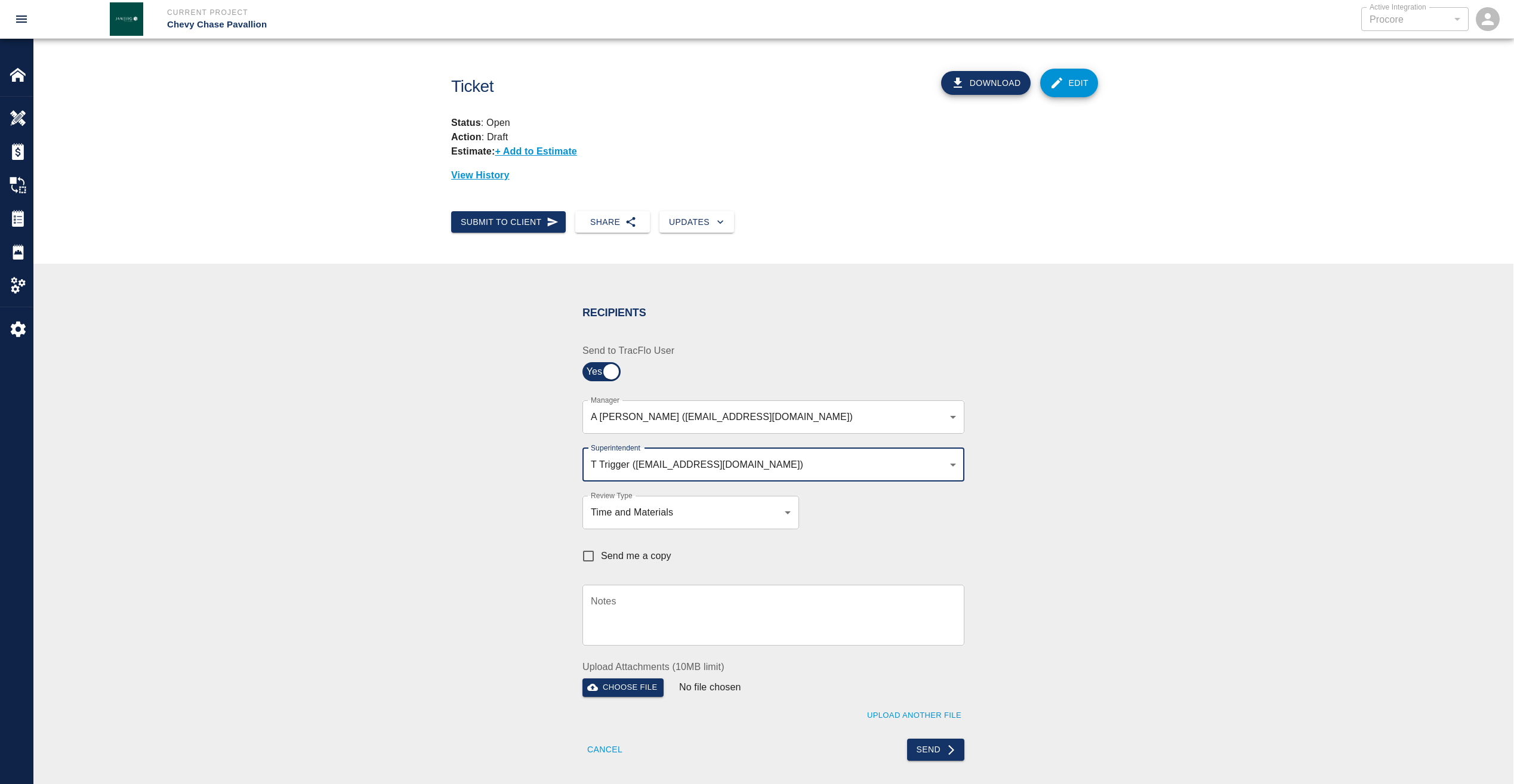
click at [684, 604] on textarea "Notes" at bounding box center [774, 615] width 365 height 41
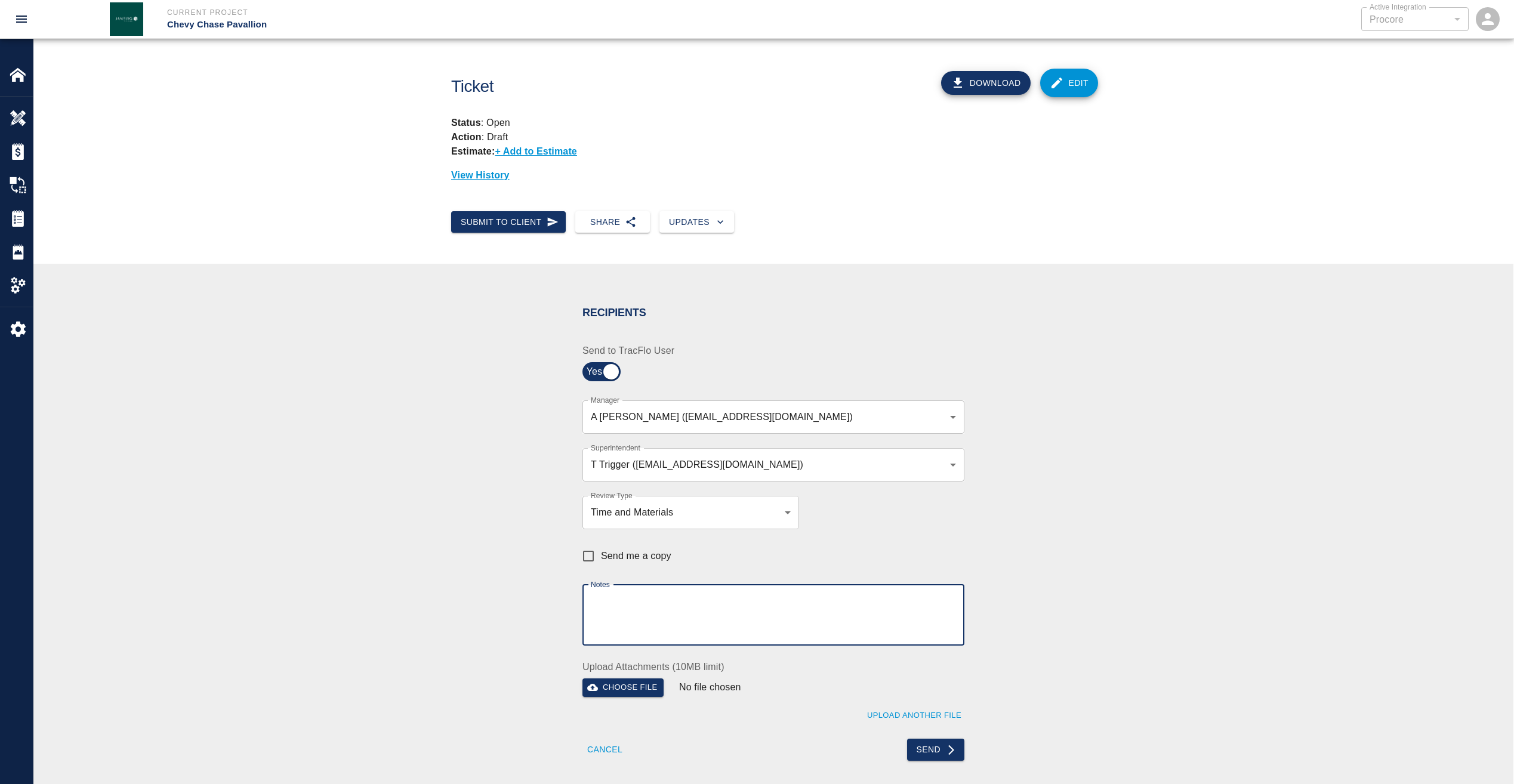
paste textarea "pdf copy sent via email as requested"
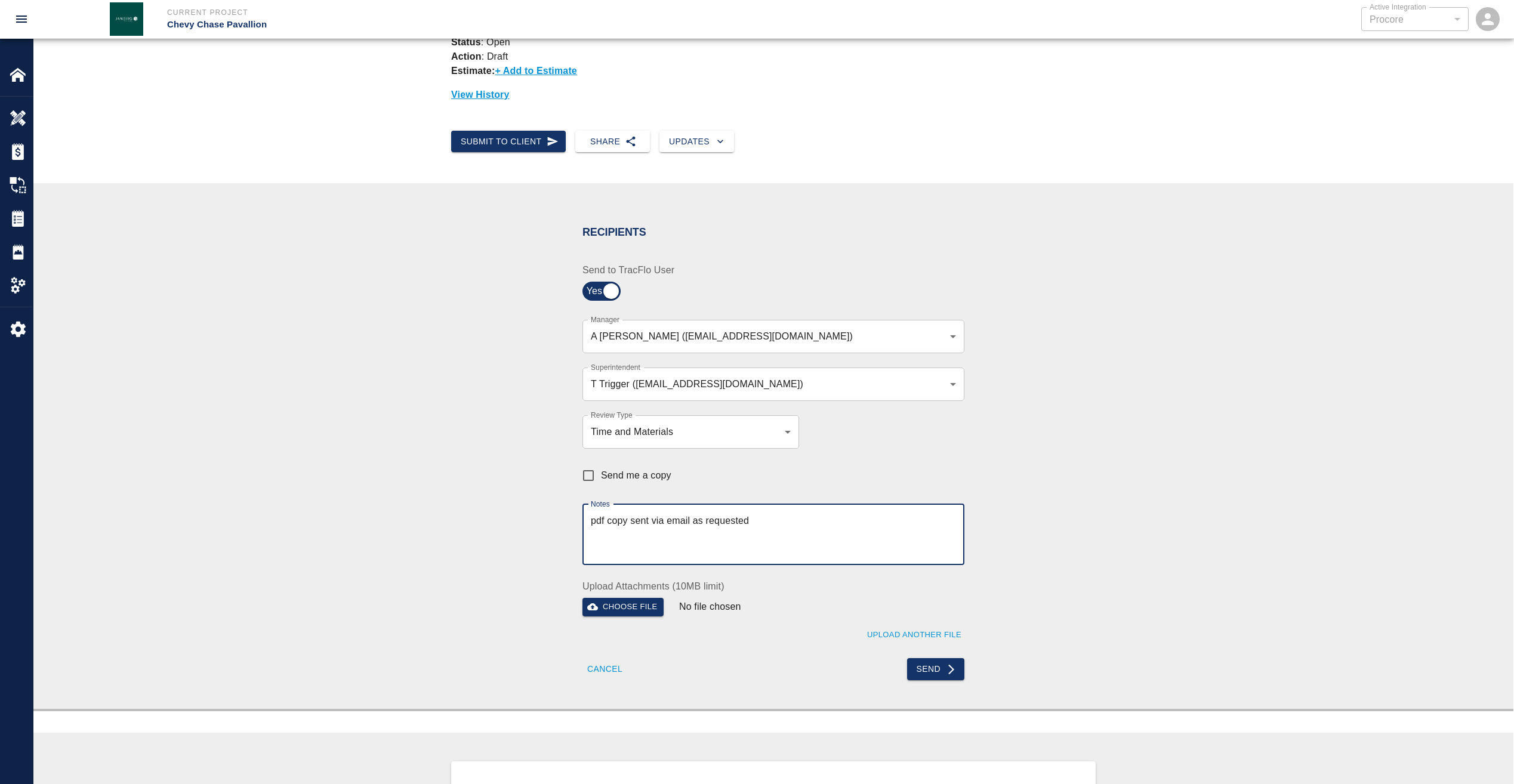
scroll to position [299, 0]
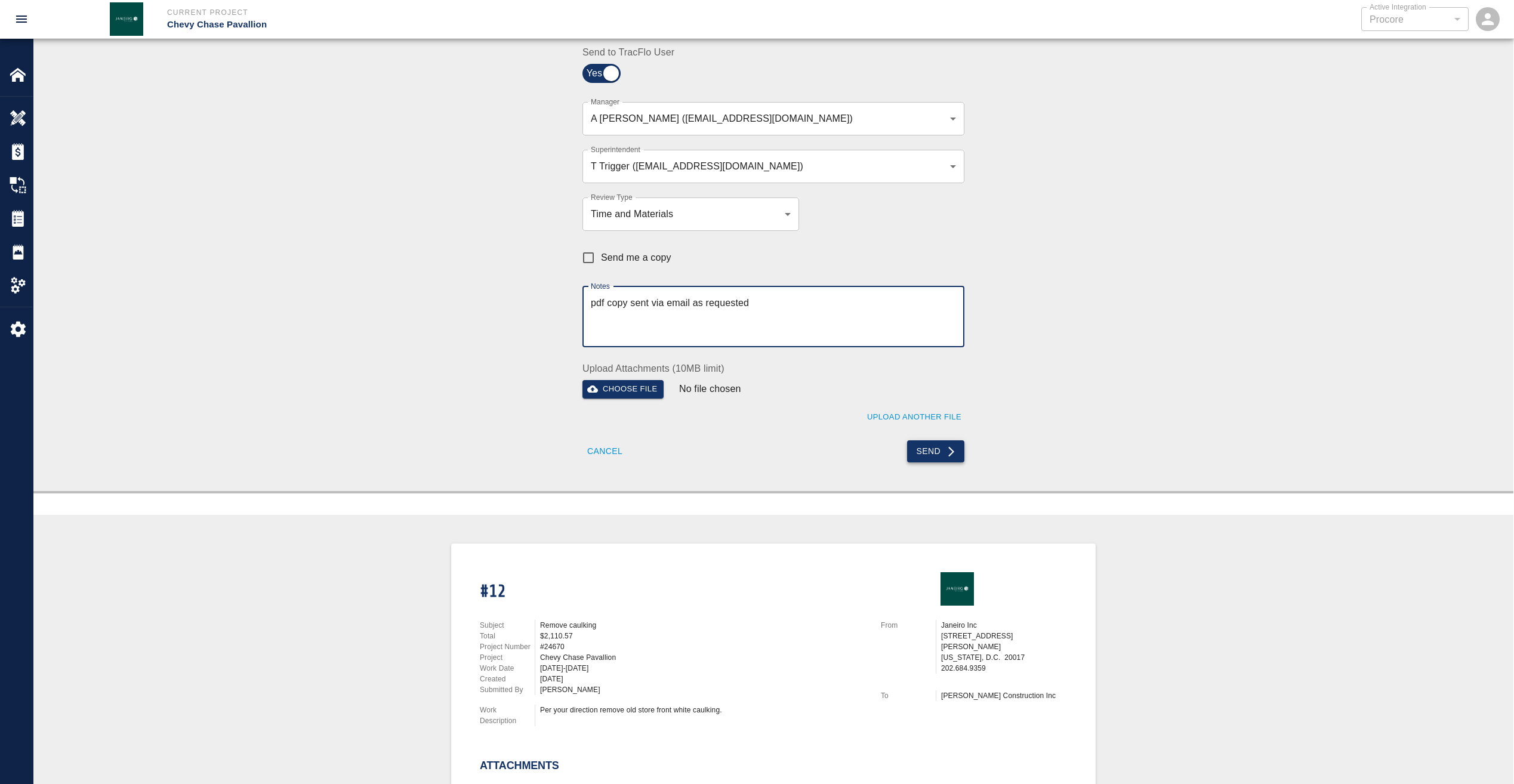
type textarea "pdf copy sent via email as requested"
click at [938, 450] on button "Send" at bounding box center [936, 451] width 58 height 22
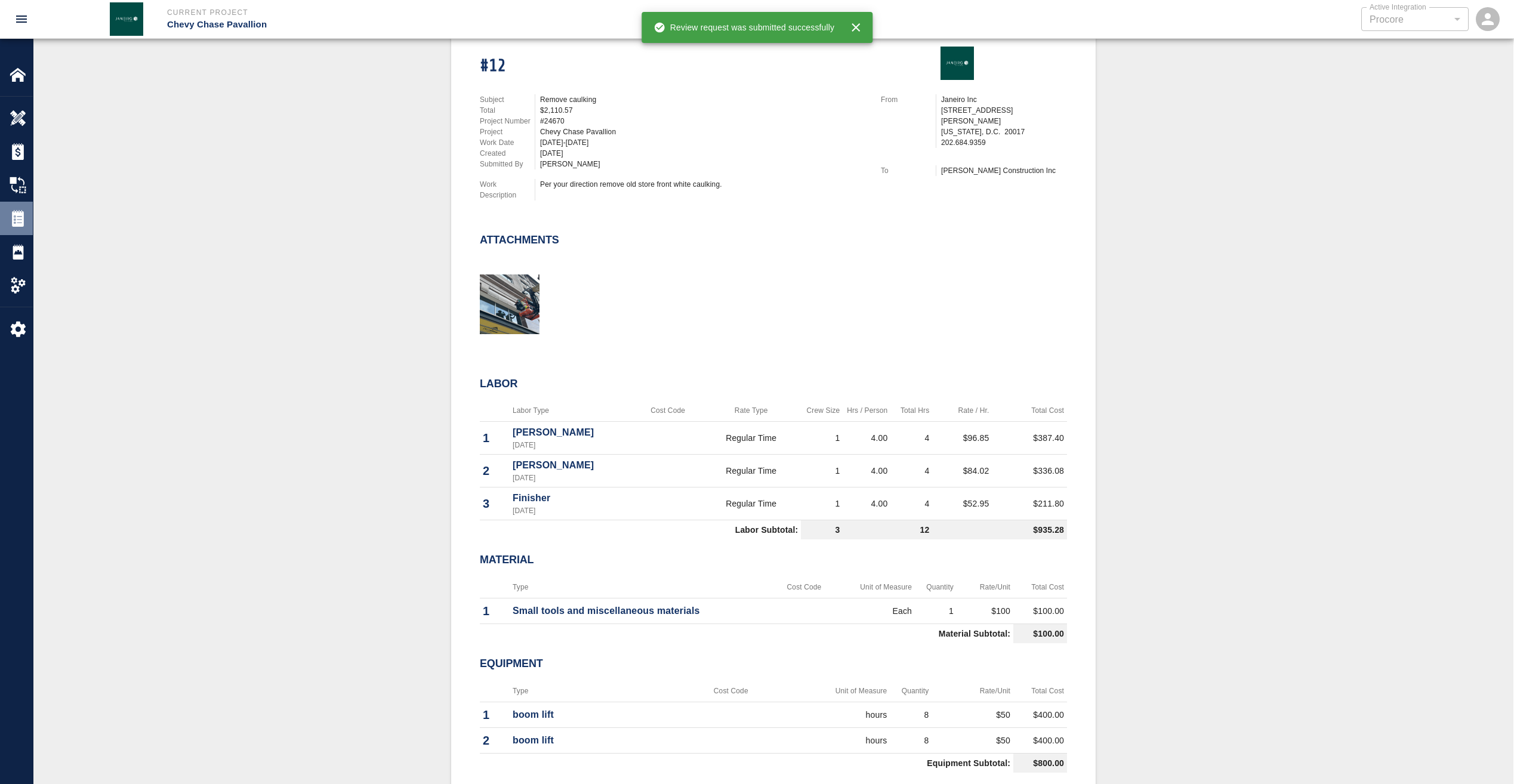
click at [25, 219] on img at bounding box center [18, 219] width 17 height 17
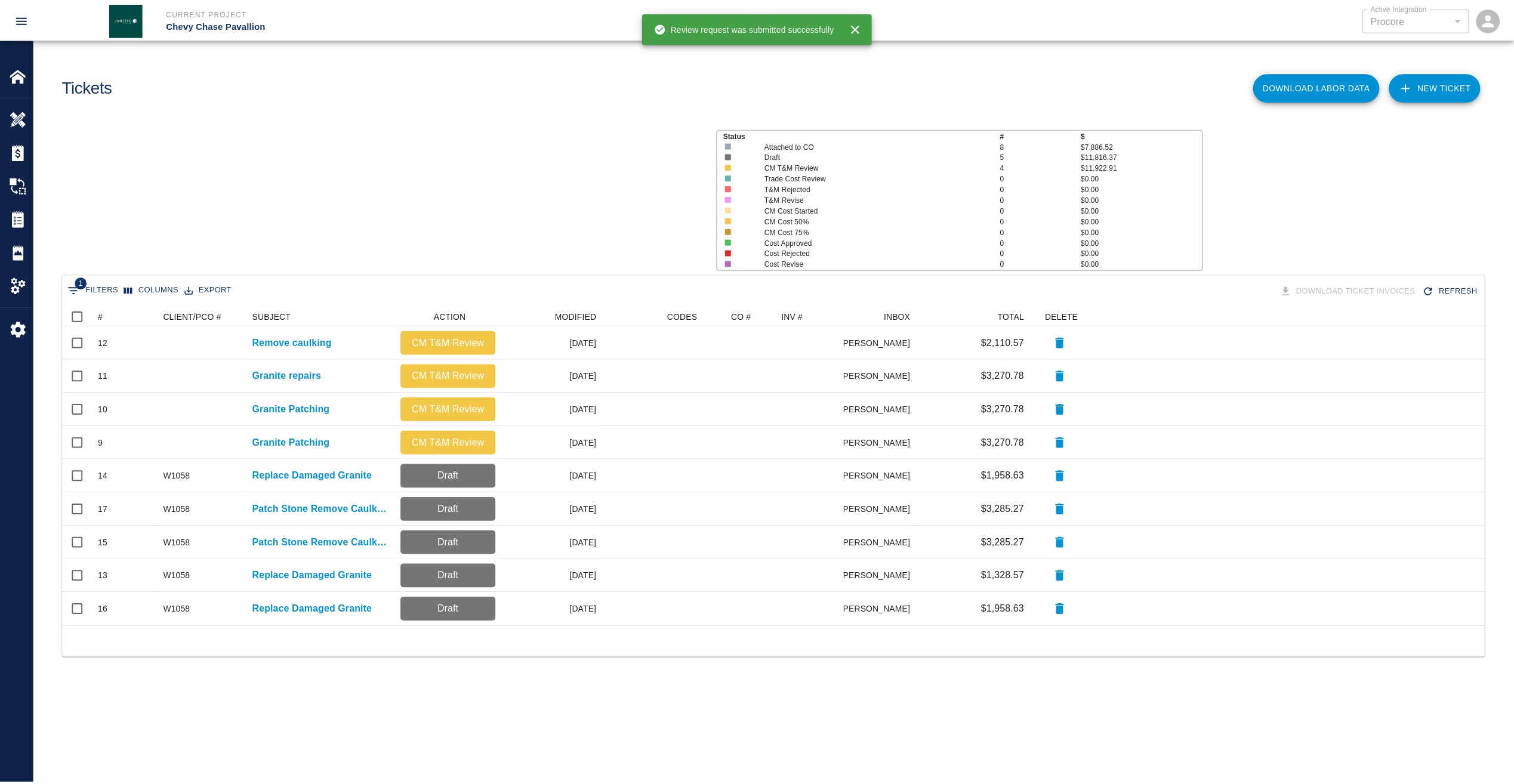
scroll to position [311, 1422]
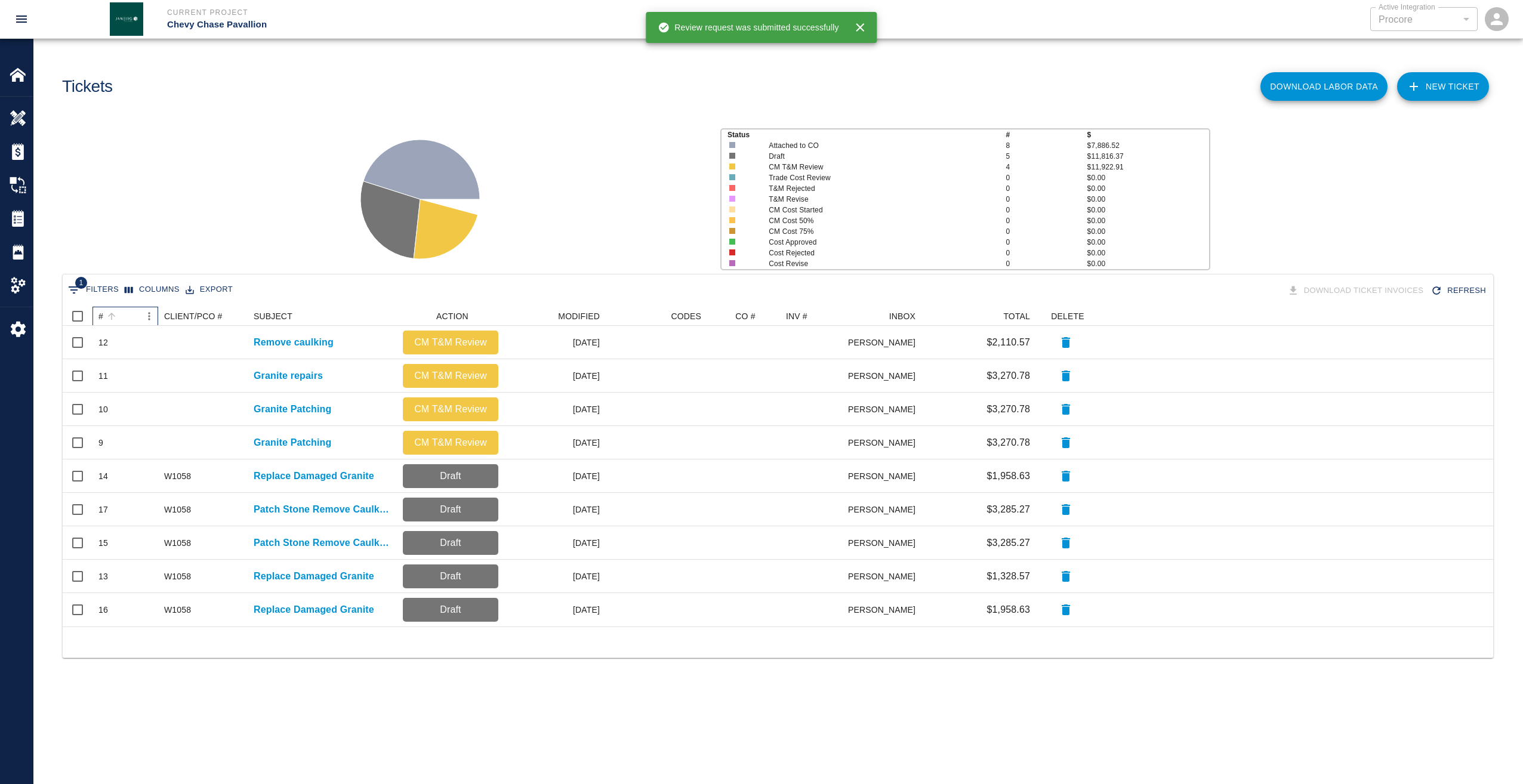
click at [103, 314] on div "#" at bounding box center [112, 316] width 17 height 17
click at [321, 475] on p "Replace Damaged Granite" at bounding box center [314, 476] width 120 height 14
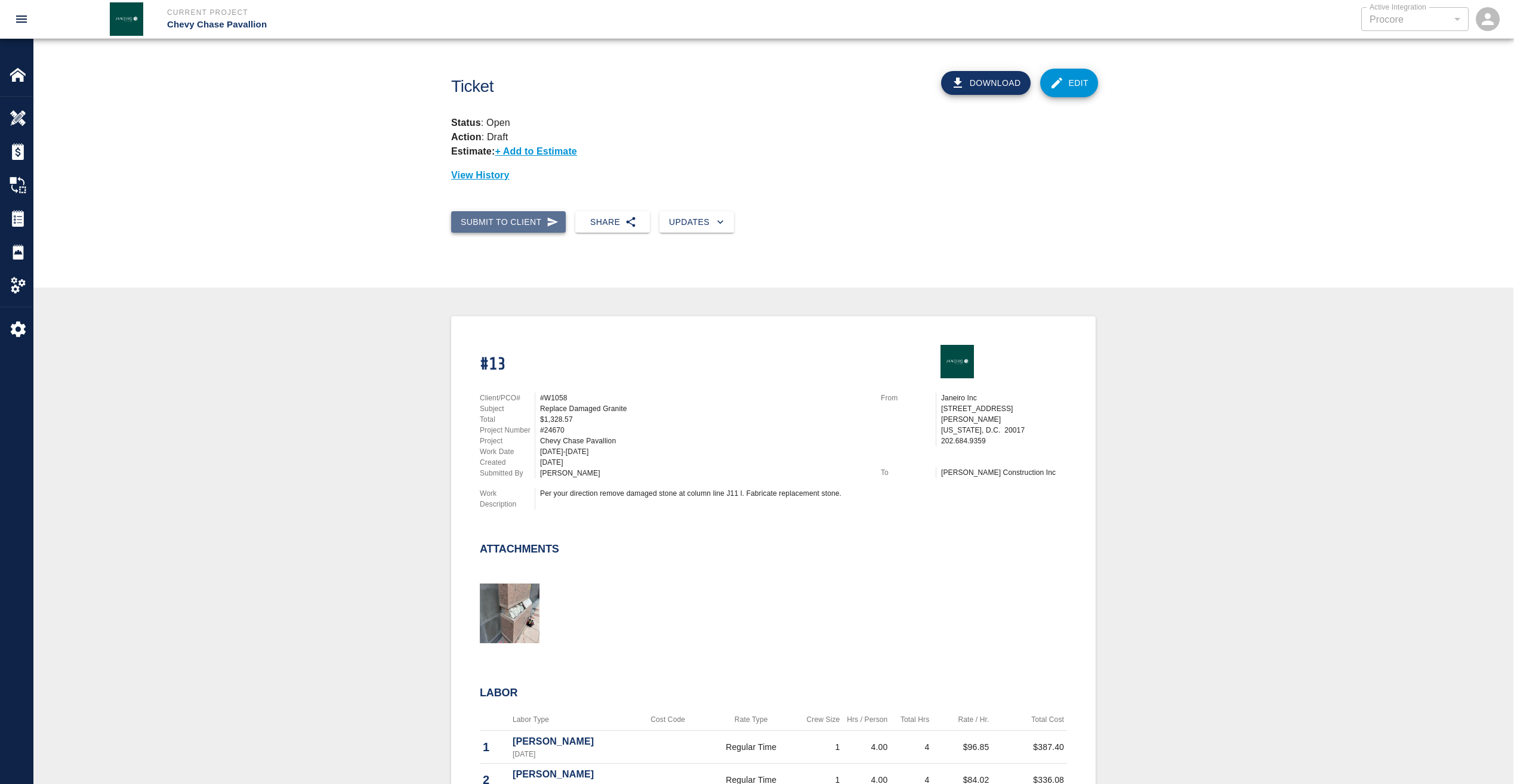
click at [535, 223] on button "Submit to Client" at bounding box center [508, 221] width 115 height 22
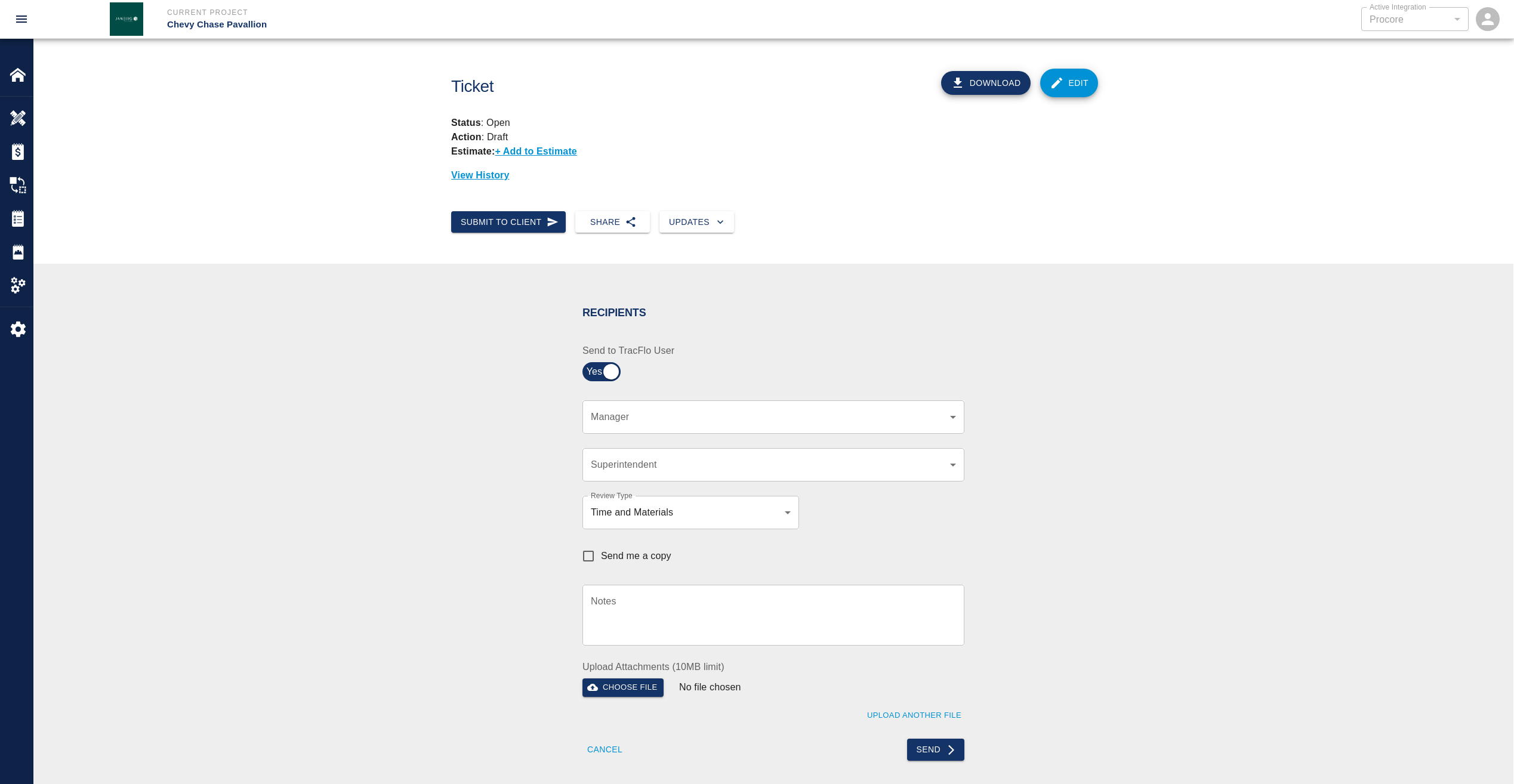
click at [776, 417] on body "Current Project Chevy Chase Pavallion Active Integration Procore 1 Active Integ…" at bounding box center [757, 392] width 1514 height 784
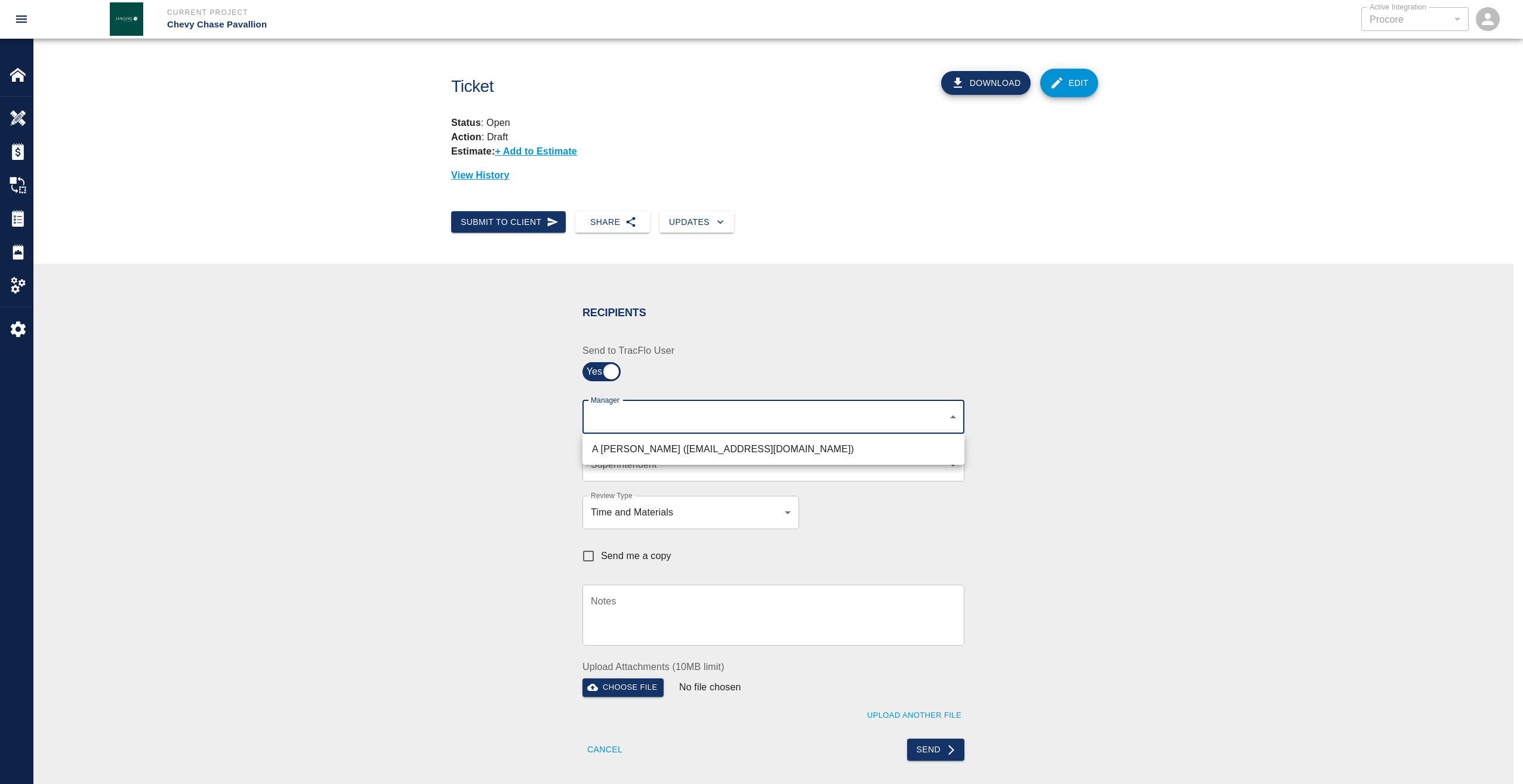
click at [730, 447] on li "A Killion (akillion@kaneconstruction.com)" at bounding box center [774, 449] width 382 height 21
type input "9bffa239-15ce-4edf-bf52-fac04538929a"
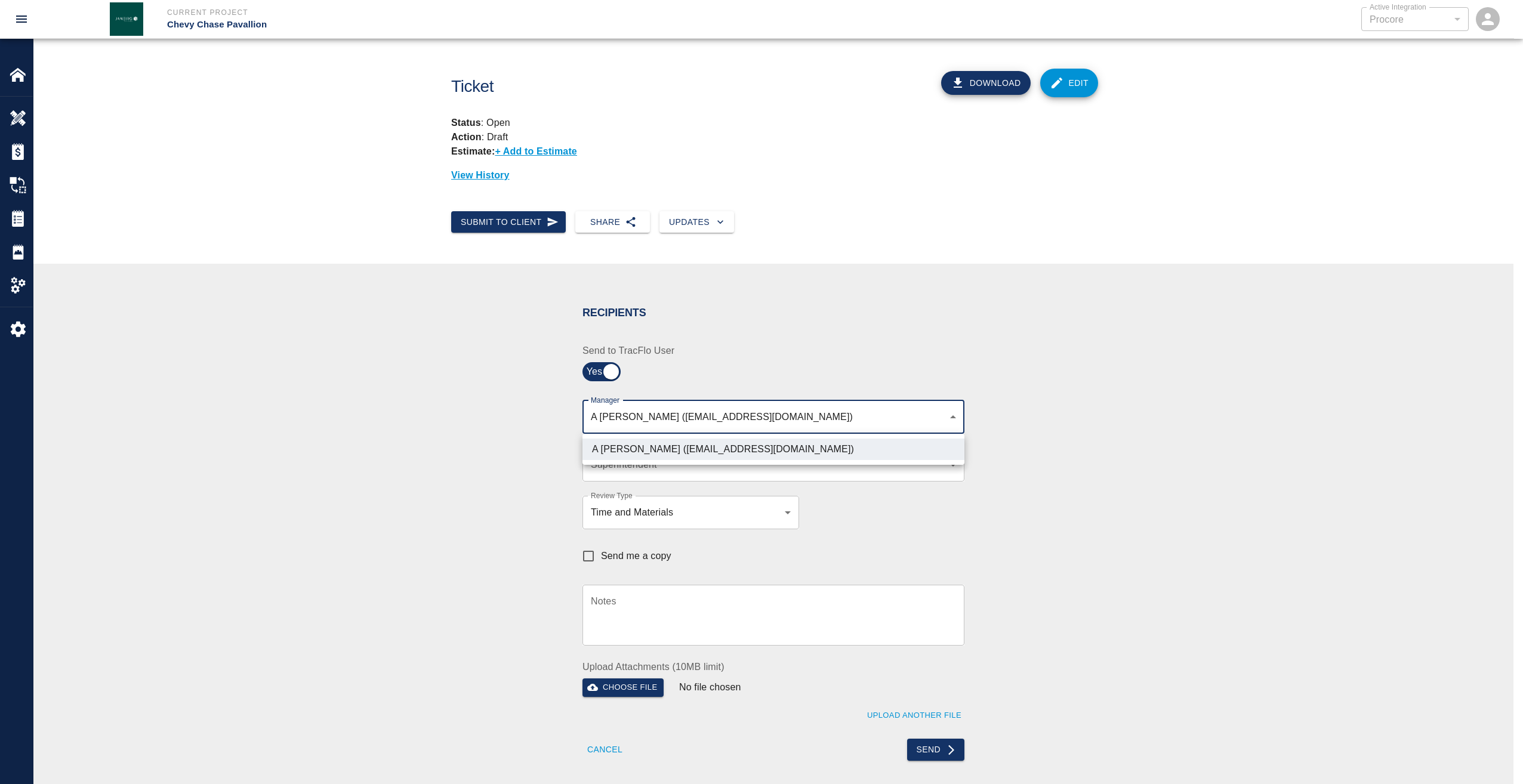
click at [1014, 489] on div at bounding box center [762, 392] width 1523 height 784
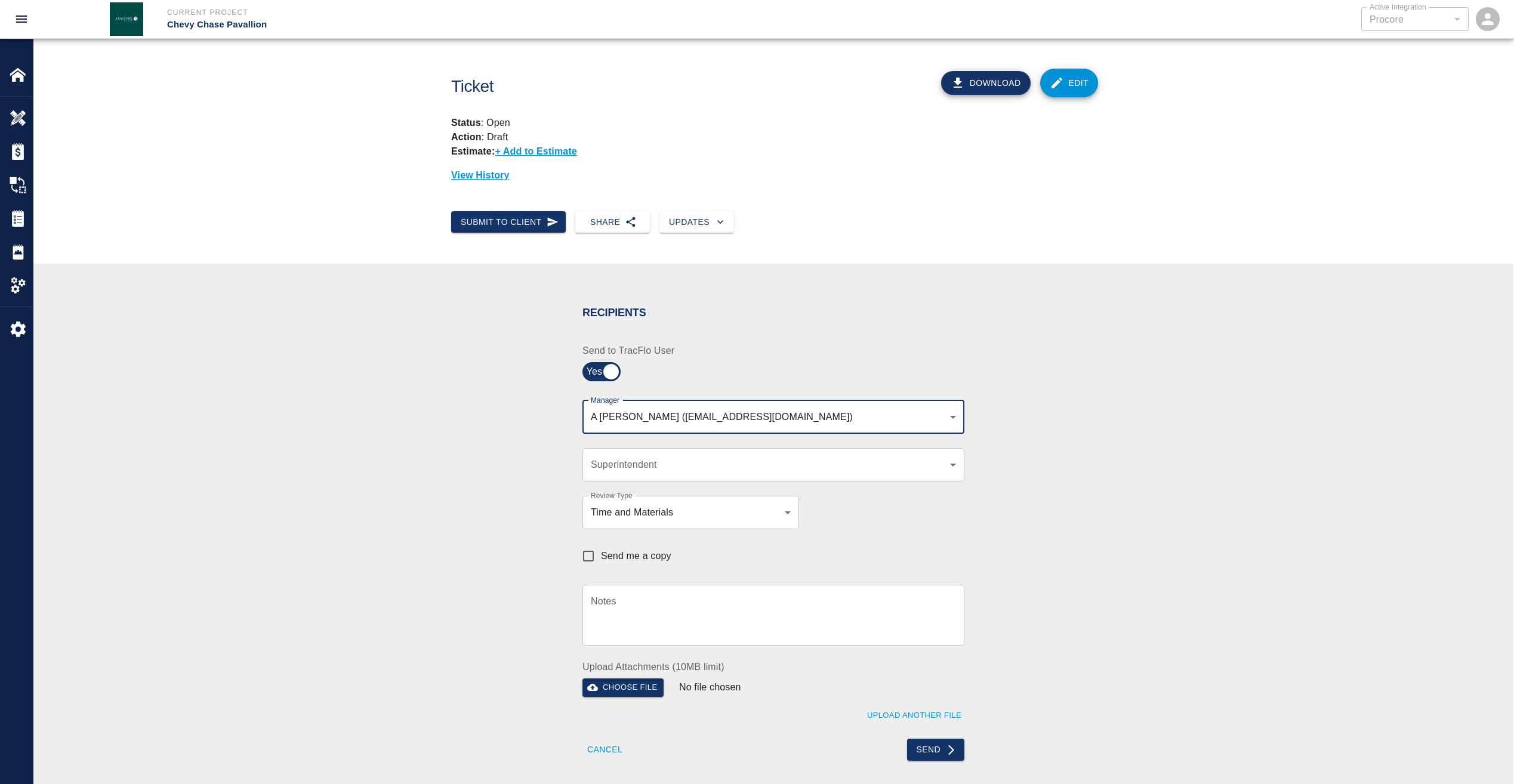
click at [942, 465] on body "Current Project Chevy Chase Pavallion Active Integration Procore 1 Active Integ…" at bounding box center [757, 392] width 1514 height 784
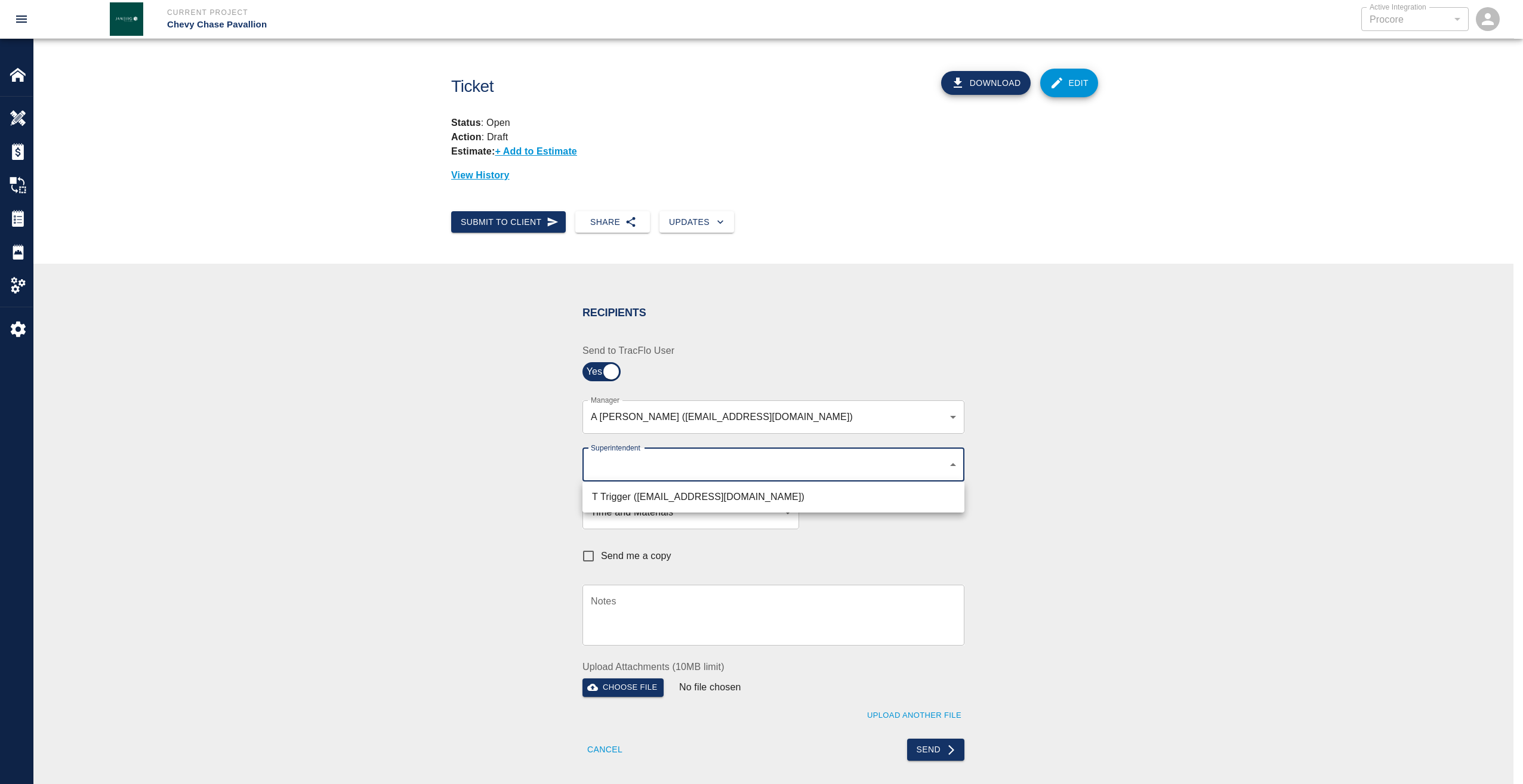
click at [782, 500] on li "T Trigger (ttrigger@kaneconstrructionc.com)" at bounding box center [774, 497] width 382 height 21
type input "b74f133e-1e2f-49a5-b092-b475d5c6f6c3"
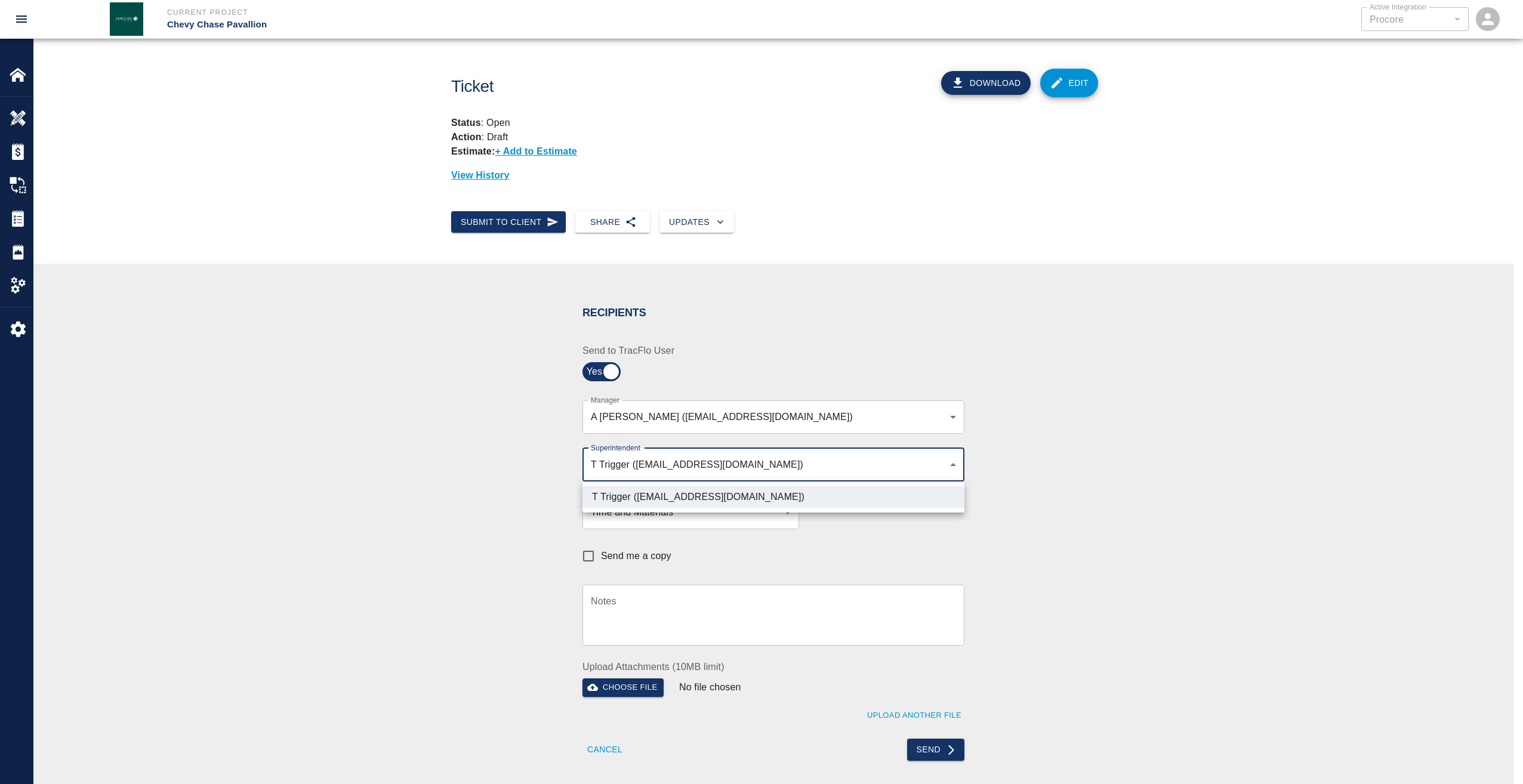
click at [1030, 533] on div at bounding box center [762, 392] width 1523 height 784
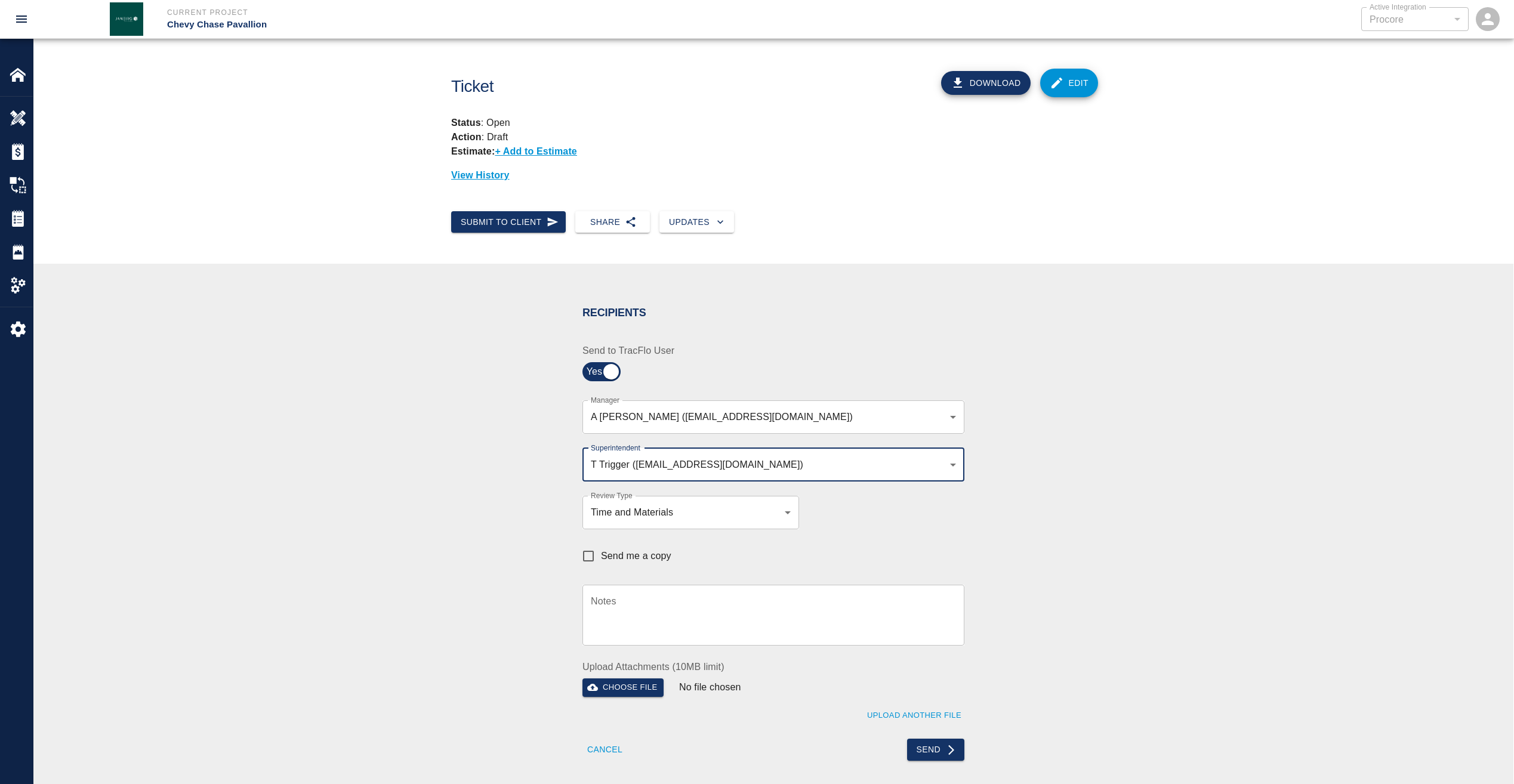
click at [779, 606] on textarea "Notes" at bounding box center [774, 615] width 365 height 41
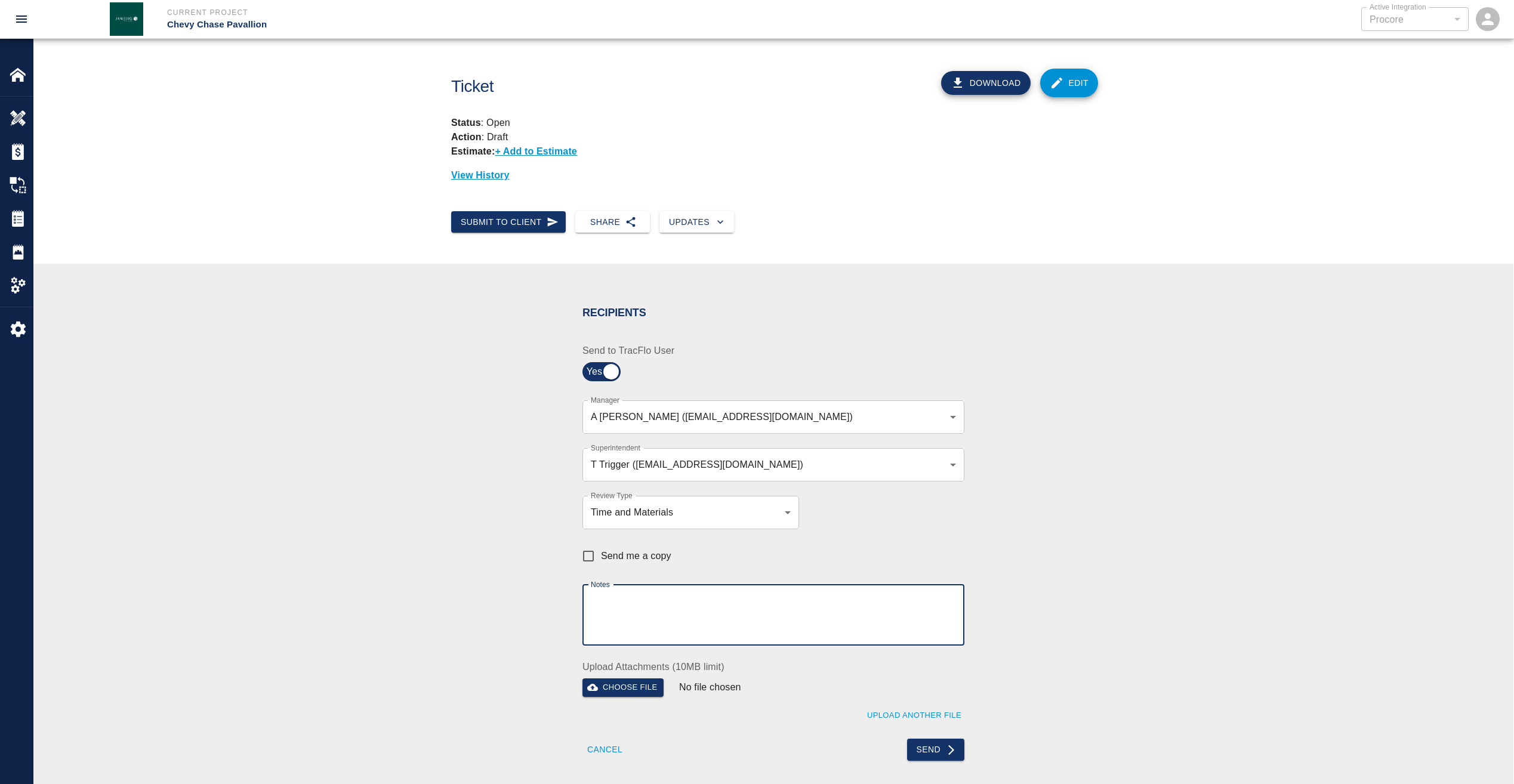
paste textarea "pdf copy sent via email as requested"
type textarea "pdf copy sent via email as requested"
click at [933, 744] on button "Send" at bounding box center [936, 749] width 58 height 22
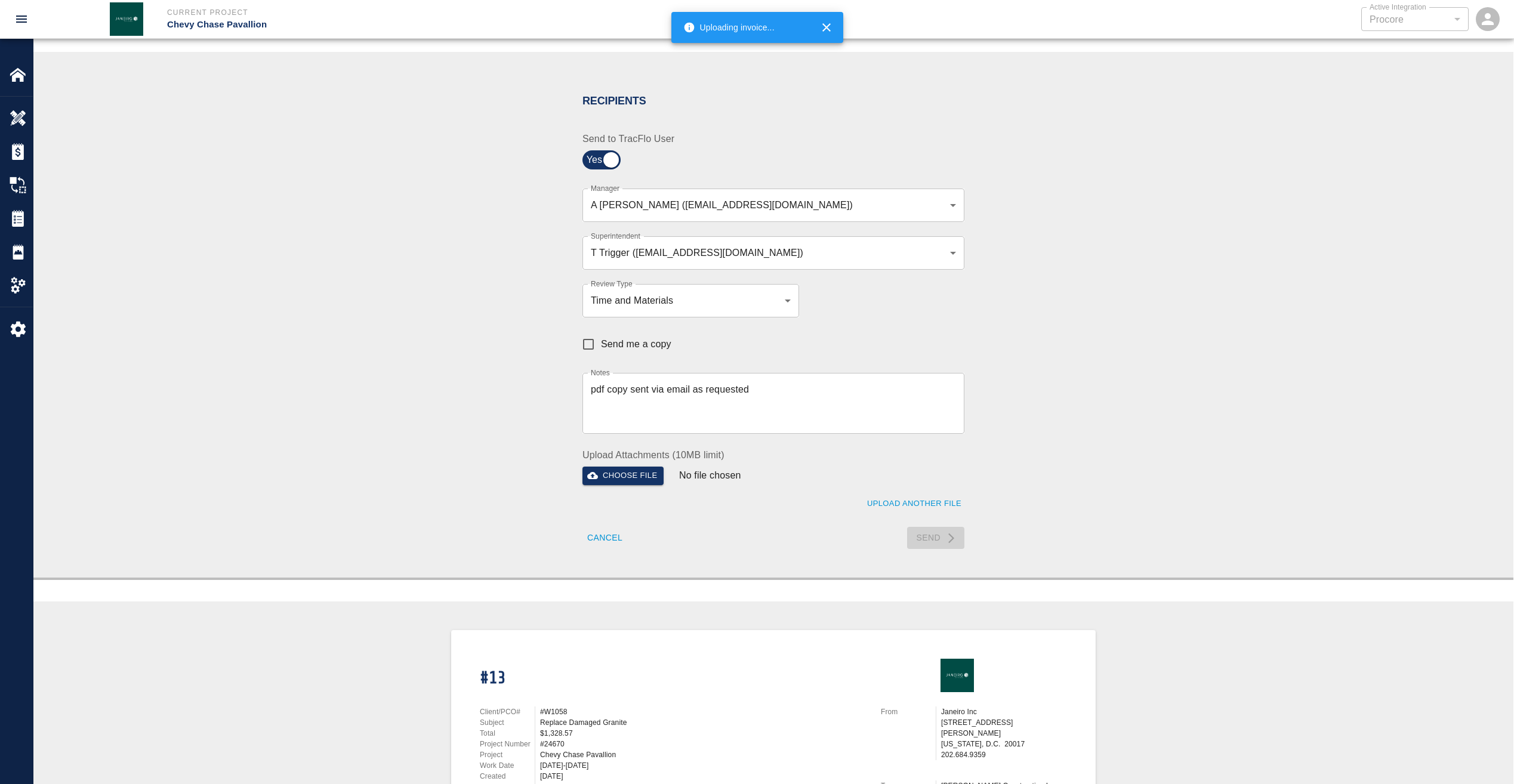
scroll to position [238, 0]
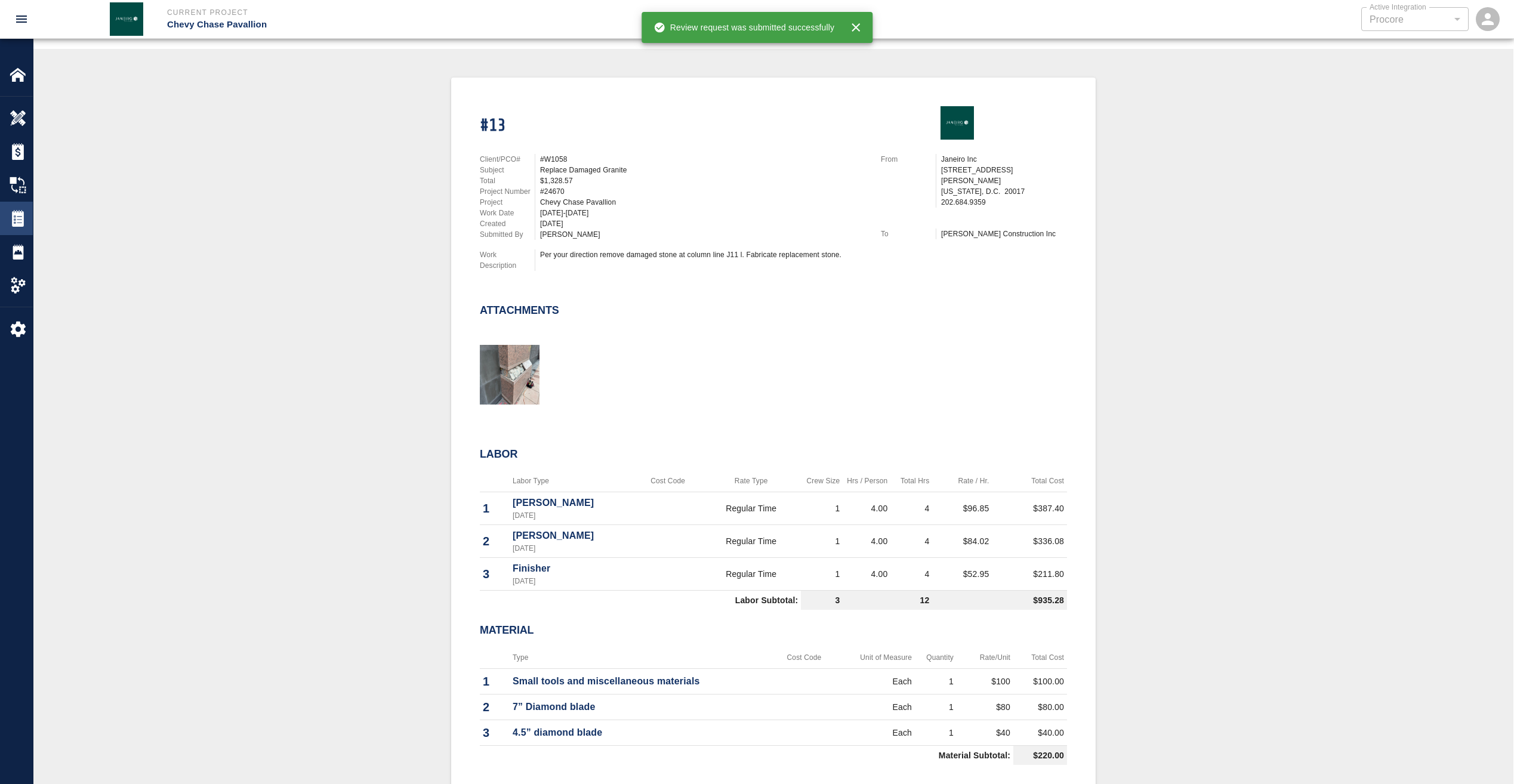
click at [18, 221] on img at bounding box center [18, 219] width 17 height 17
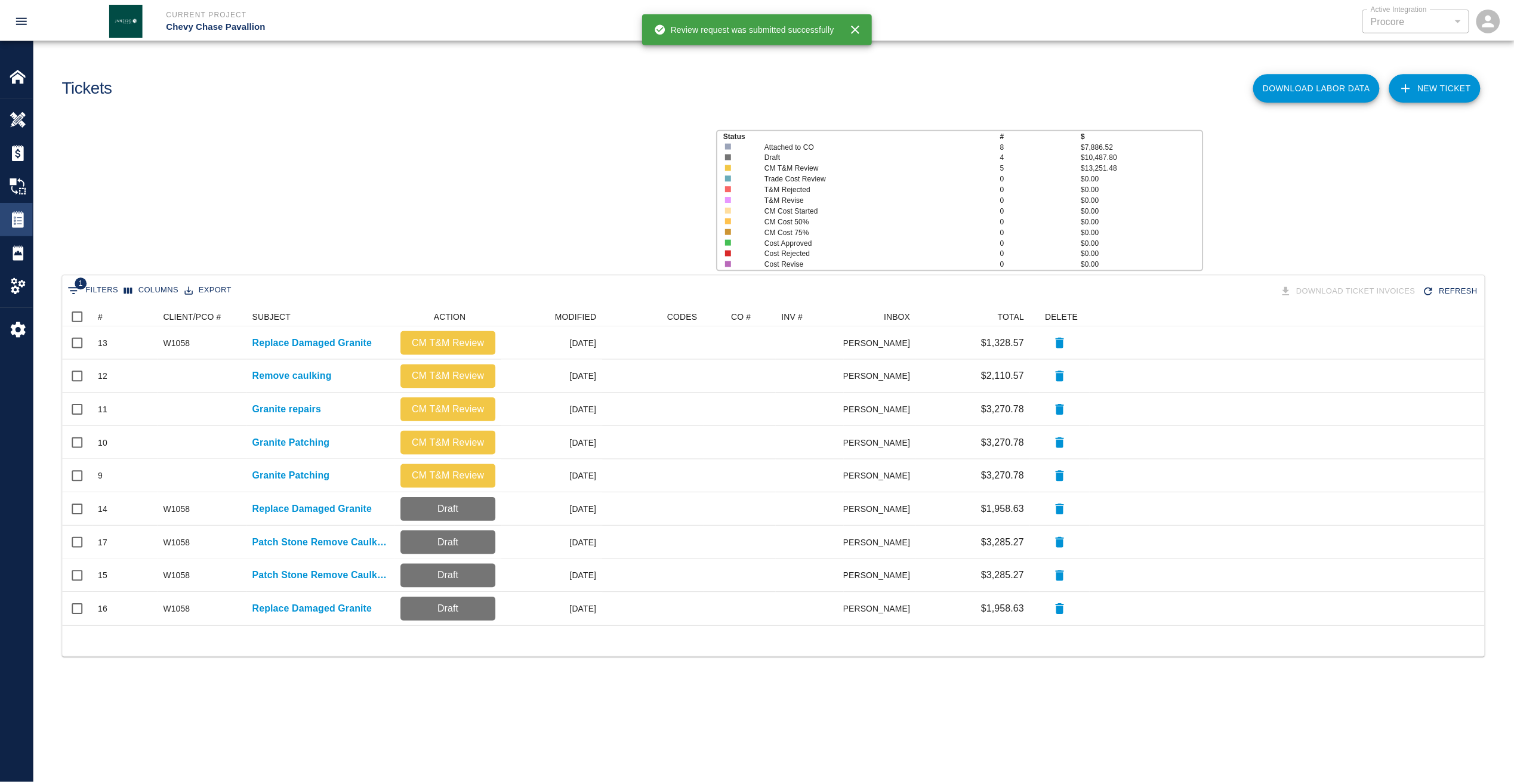
scroll to position [311, 1422]
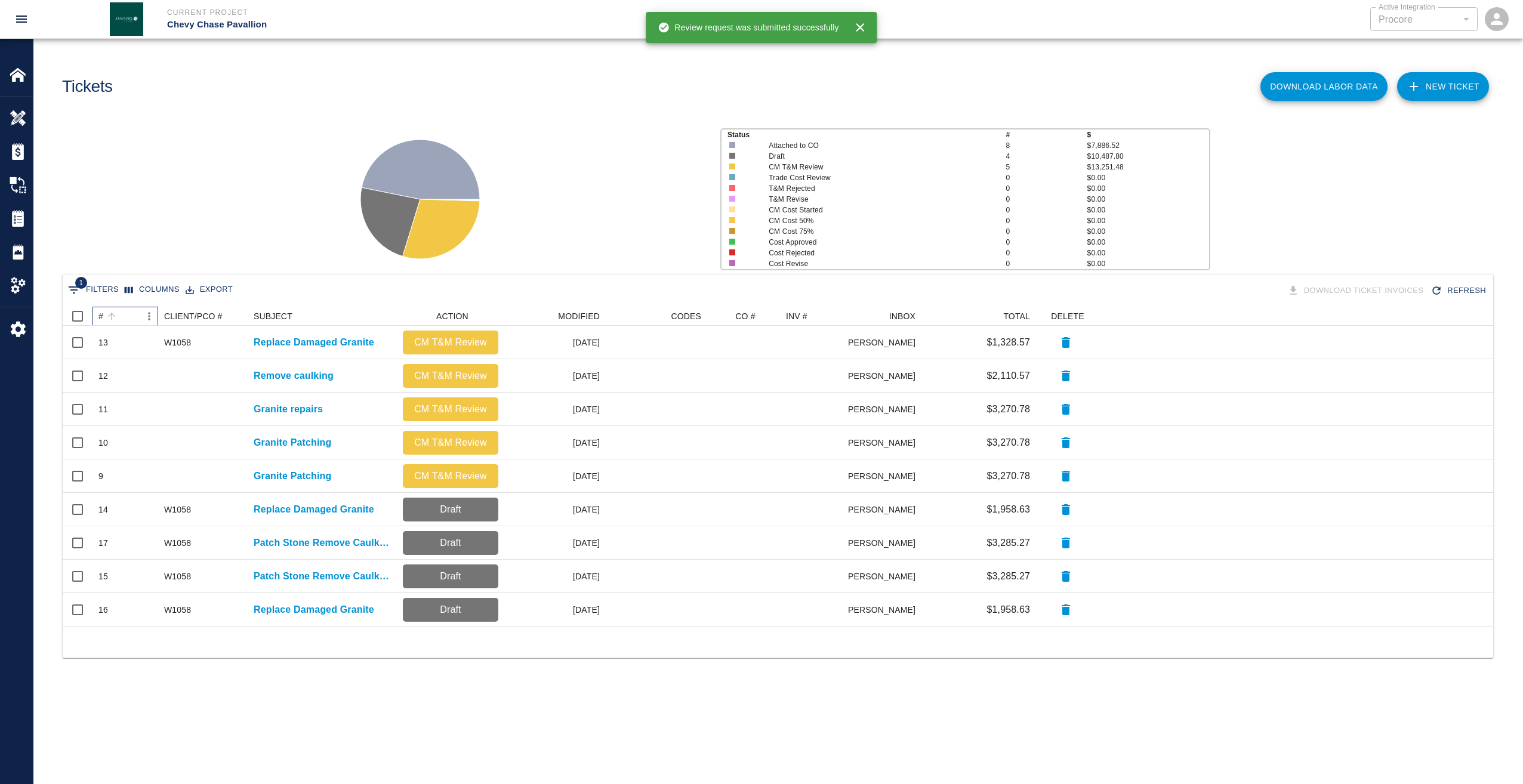
click at [103, 312] on div "#" at bounding box center [112, 316] width 17 height 17
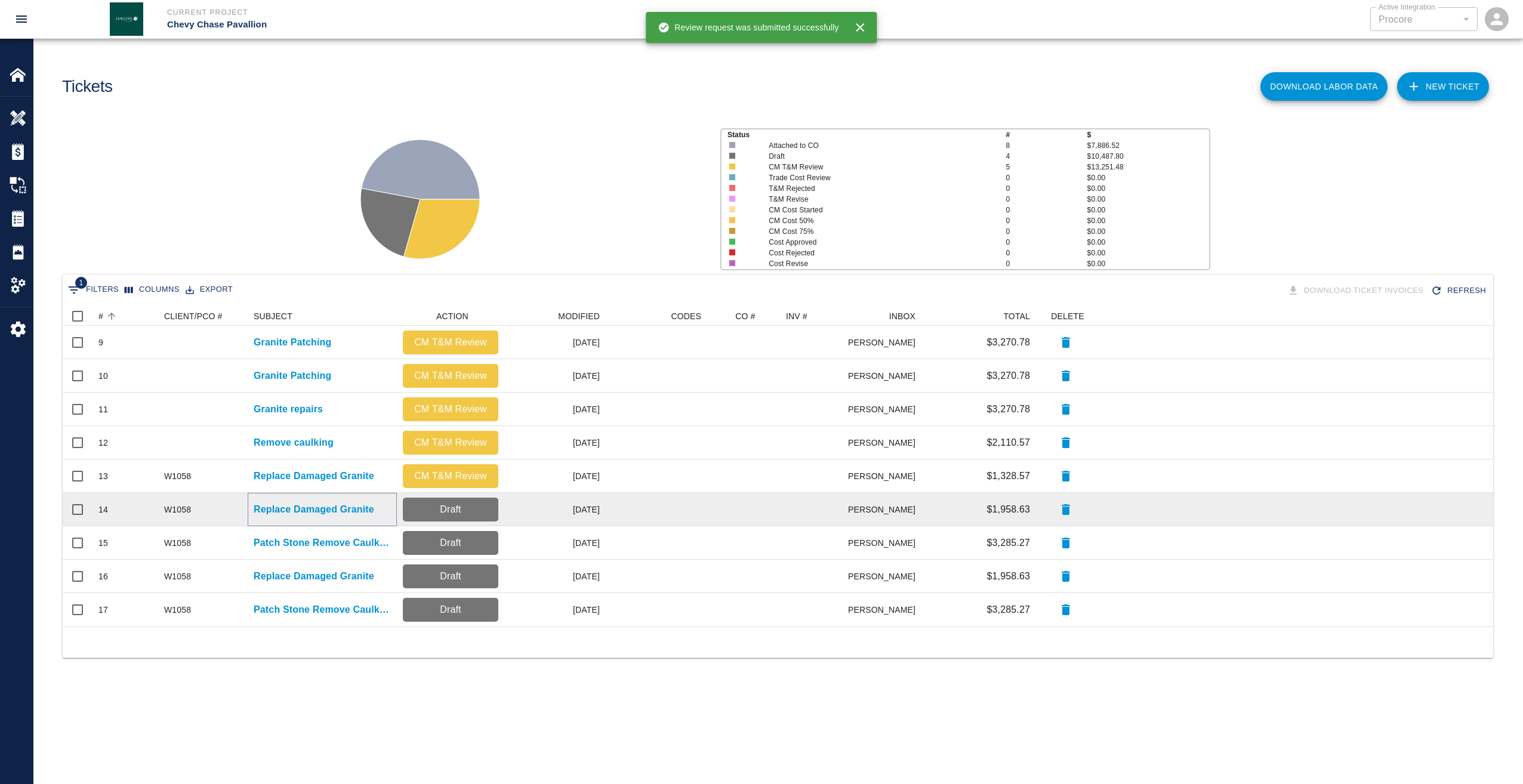
click at [331, 507] on p "Replace Damaged Granite" at bounding box center [314, 509] width 120 height 14
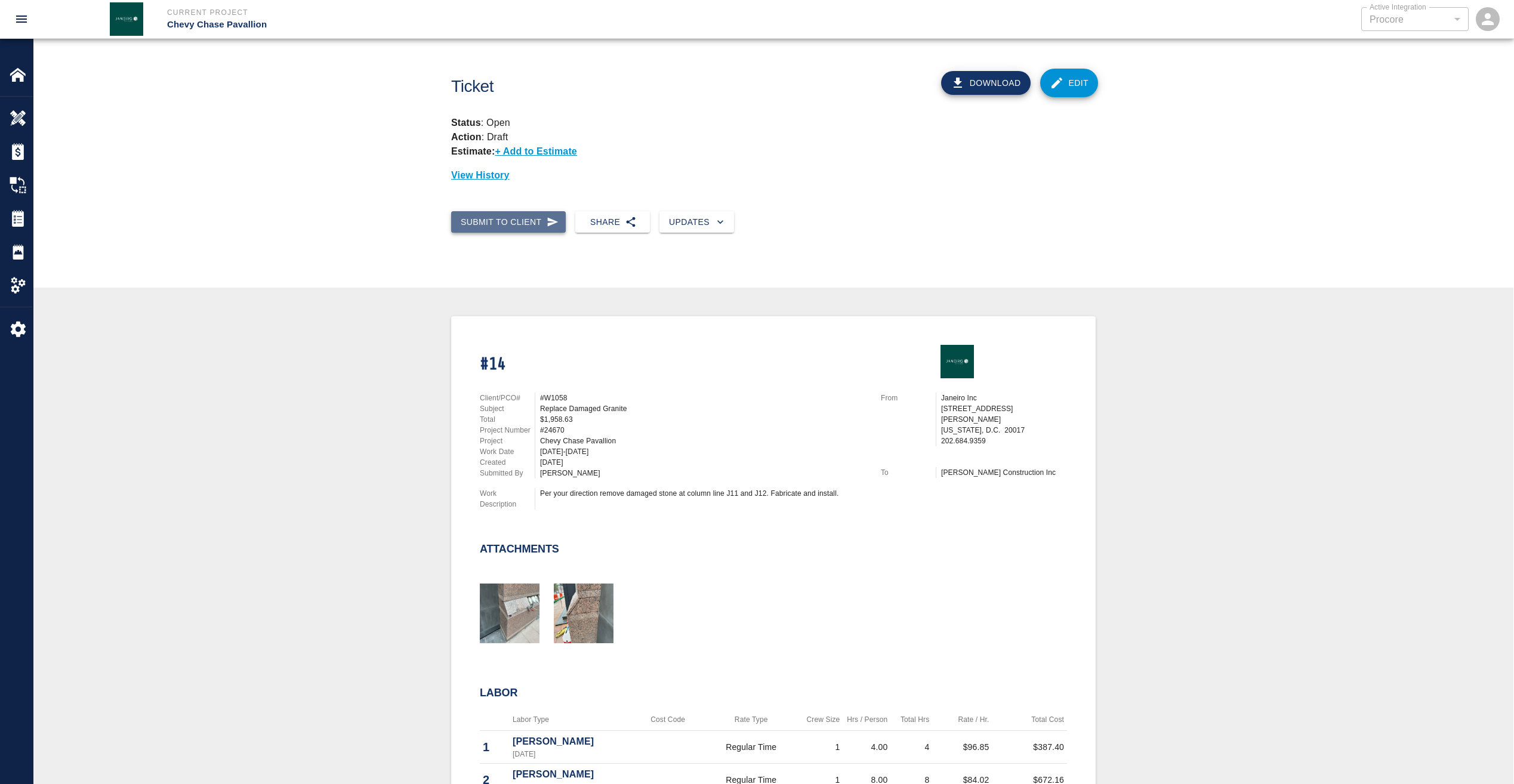
click at [510, 215] on button "Submit to Client" at bounding box center [508, 221] width 115 height 22
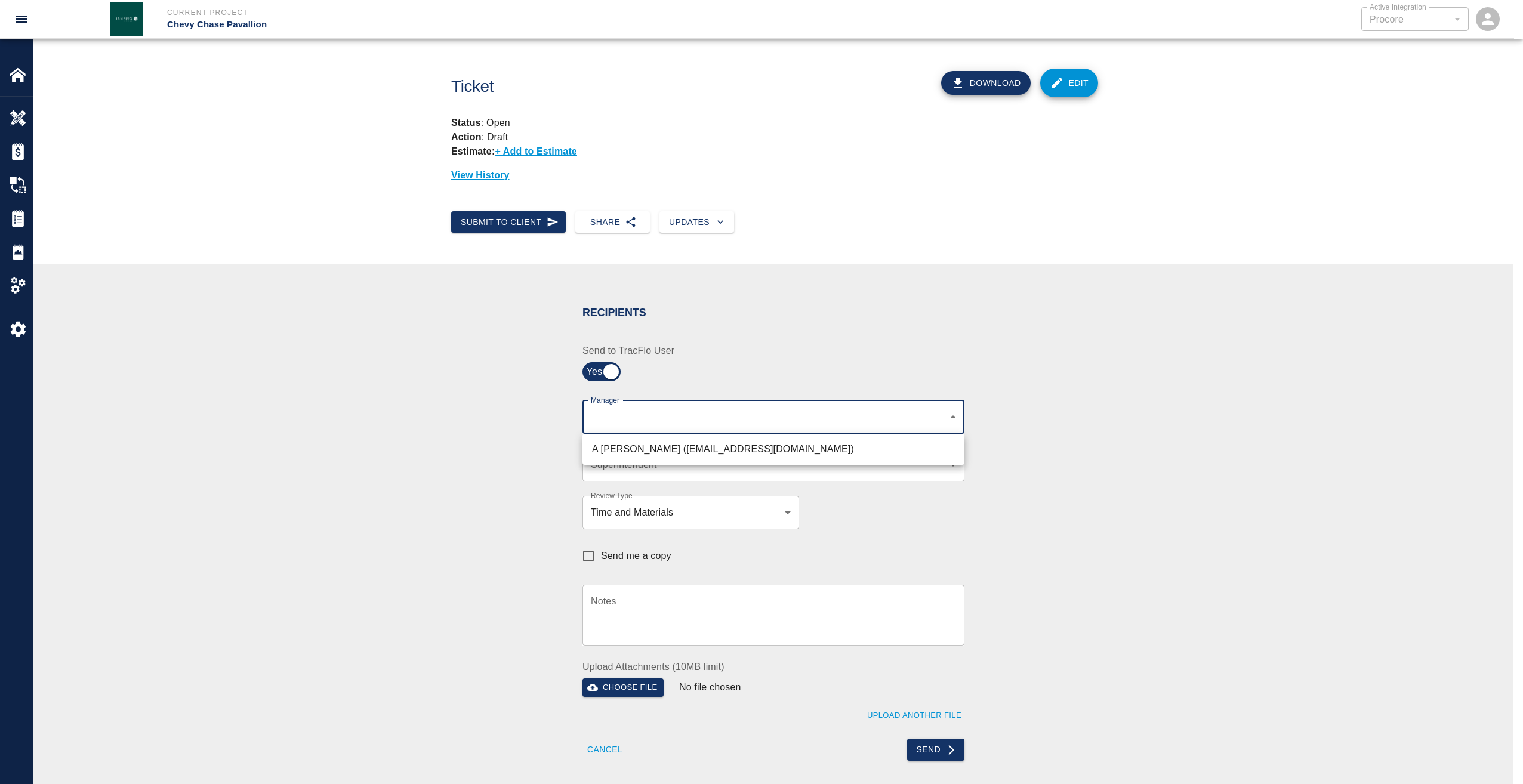
click at [933, 413] on body "Current Project Chevy Chase Pavallion Active Integration Procore 1 Active Integ…" at bounding box center [762, 392] width 1523 height 784
click at [767, 451] on li "A Killion (akillion@kaneconstruction.com)" at bounding box center [774, 449] width 382 height 21
type input "9bffa239-15ce-4edf-bf52-fac04538929a"
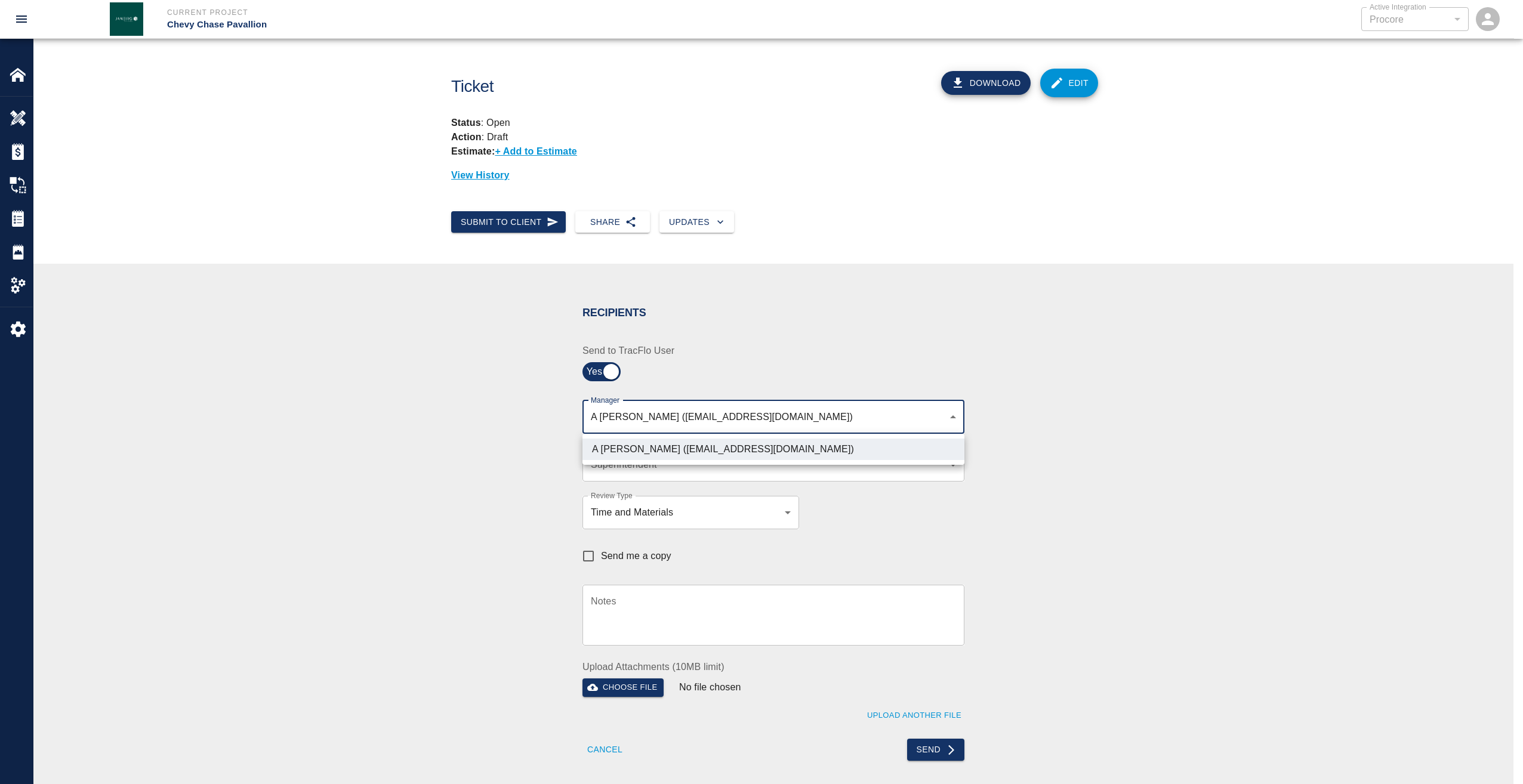
drag, startPoint x: 1111, startPoint y: 497, endPoint x: 1003, endPoint y: 485, distance: 108.7
click at [1108, 497] on div at bounding box center [762, 392] width 1523 height 784
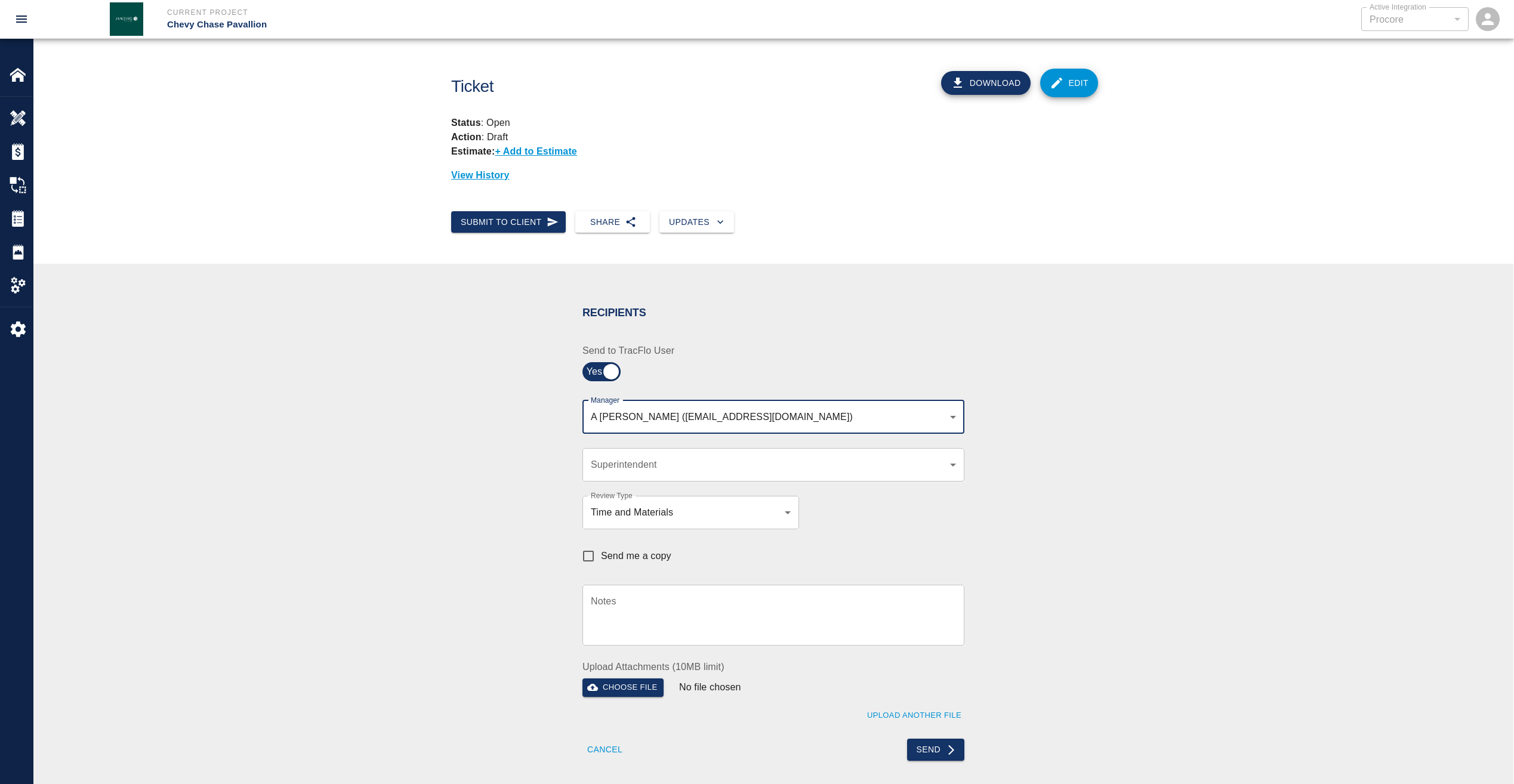
click at [951, 466] on body "Current Project Chevy Chase Pavallion Active Integration Procore 1 Active Integ…" at bounding box center [757, 392] width 1514 height 784
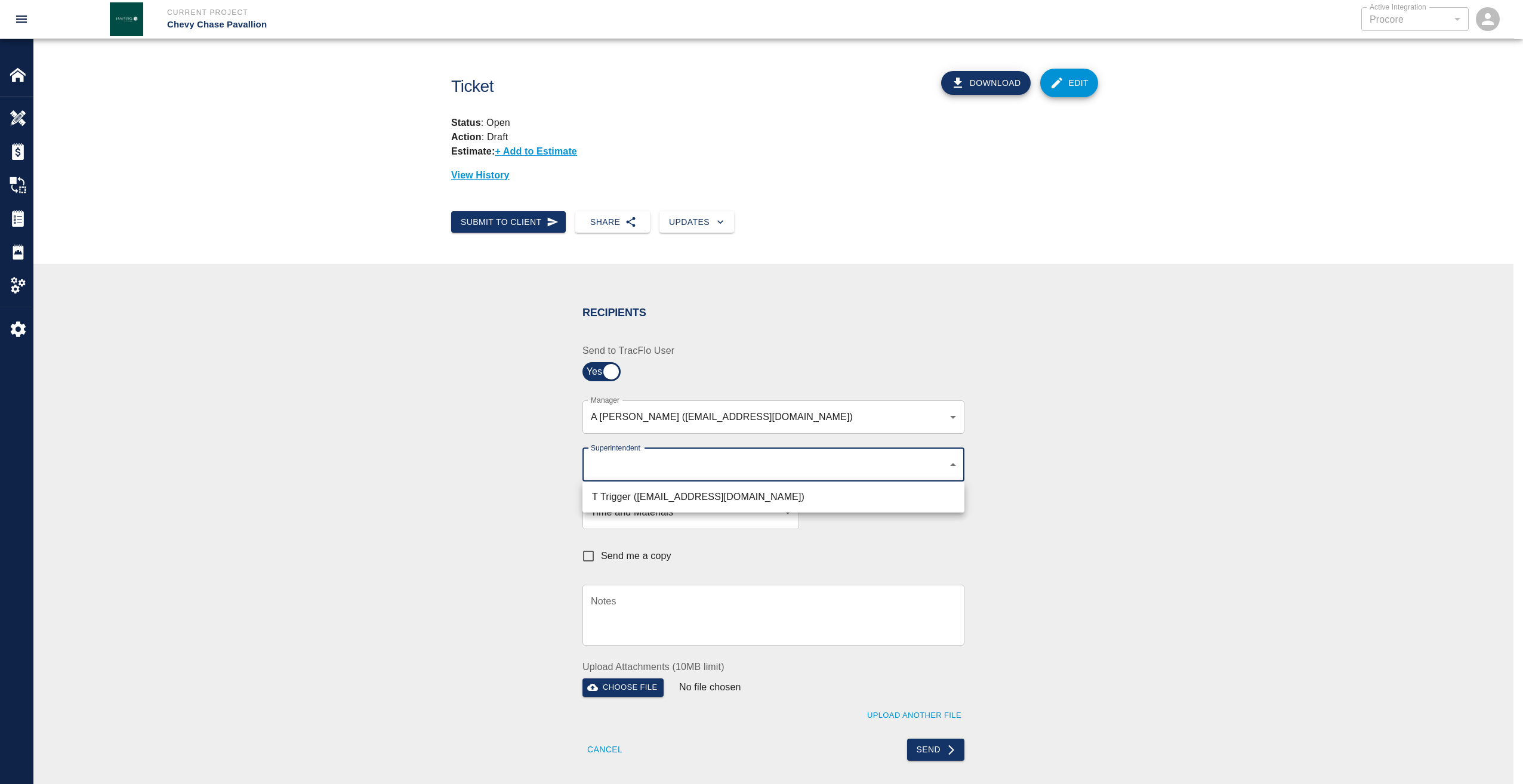
click at [744, 492] on li "T Trigger (ttrigger@kaneconstrructionc.com)" at bounding box center [774, 497] width 382 height 21
type input "b74f133e-1e2f-49a5-b092-b475d5c6f6c3"
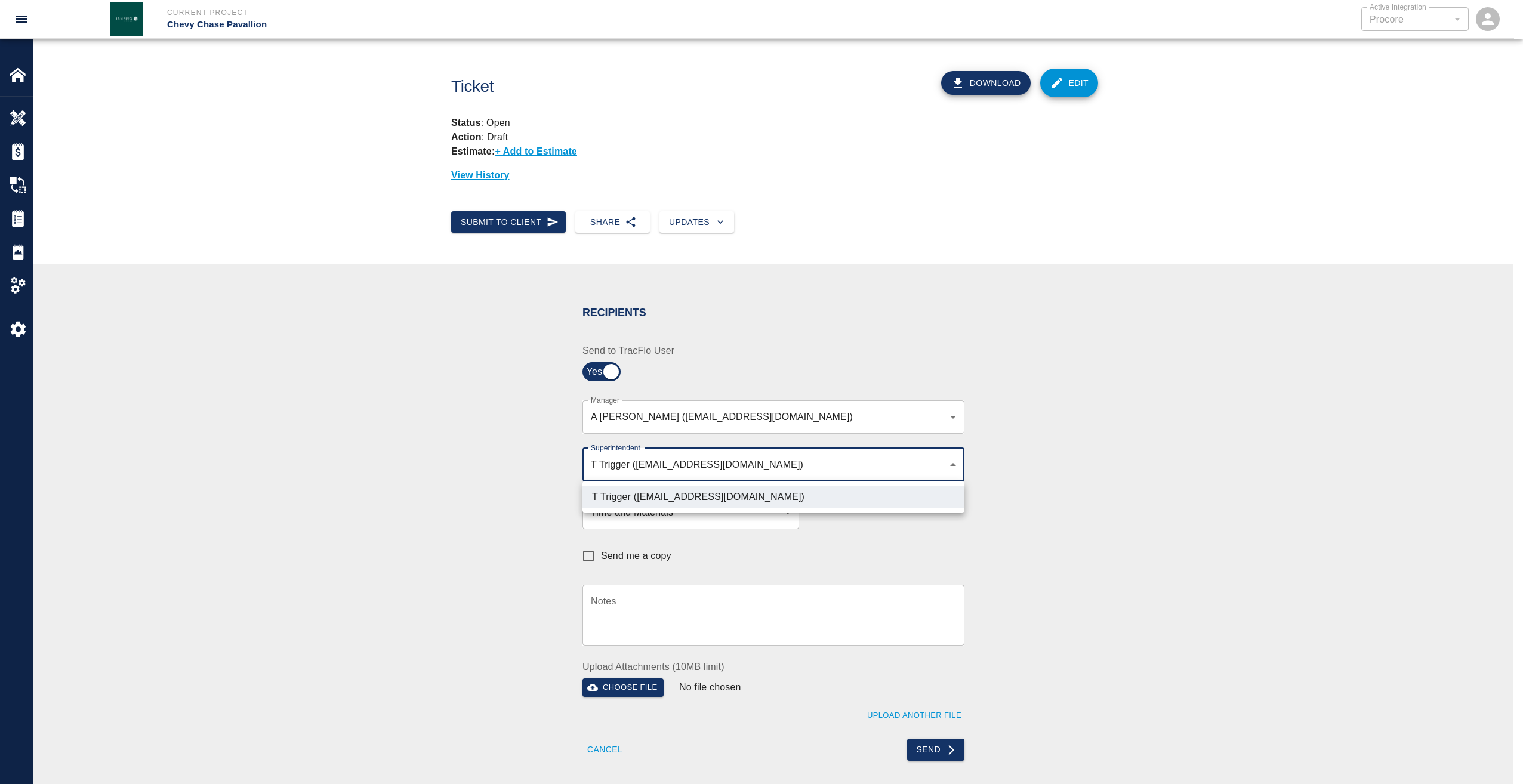
click at [1081, 529] on div at bounding box center [762, 392] width 1523 height 784
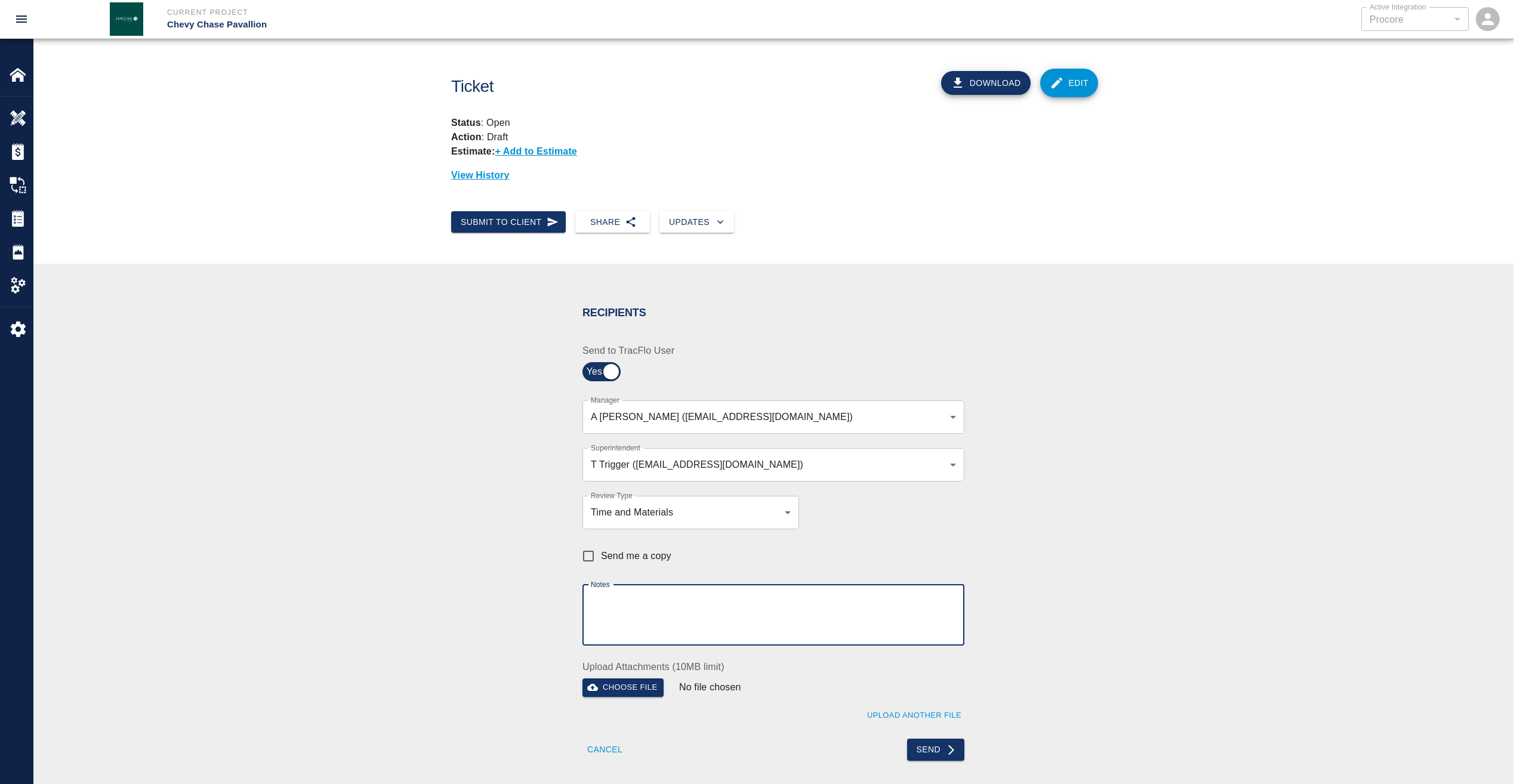
click at [687, 599] on textarea "Notes" at bounding box center [774, 615] width 365 height 41
paste textarea "pdf copy sent via email as requested"
type textarea "pdf copy sent via email as requested"
click at [924, 737] on div "Send" at bounding box center [866, 742] width 198 height 36
click at [927, 742] on button "Send" at bounding box center [936, 749] width 58 height 22
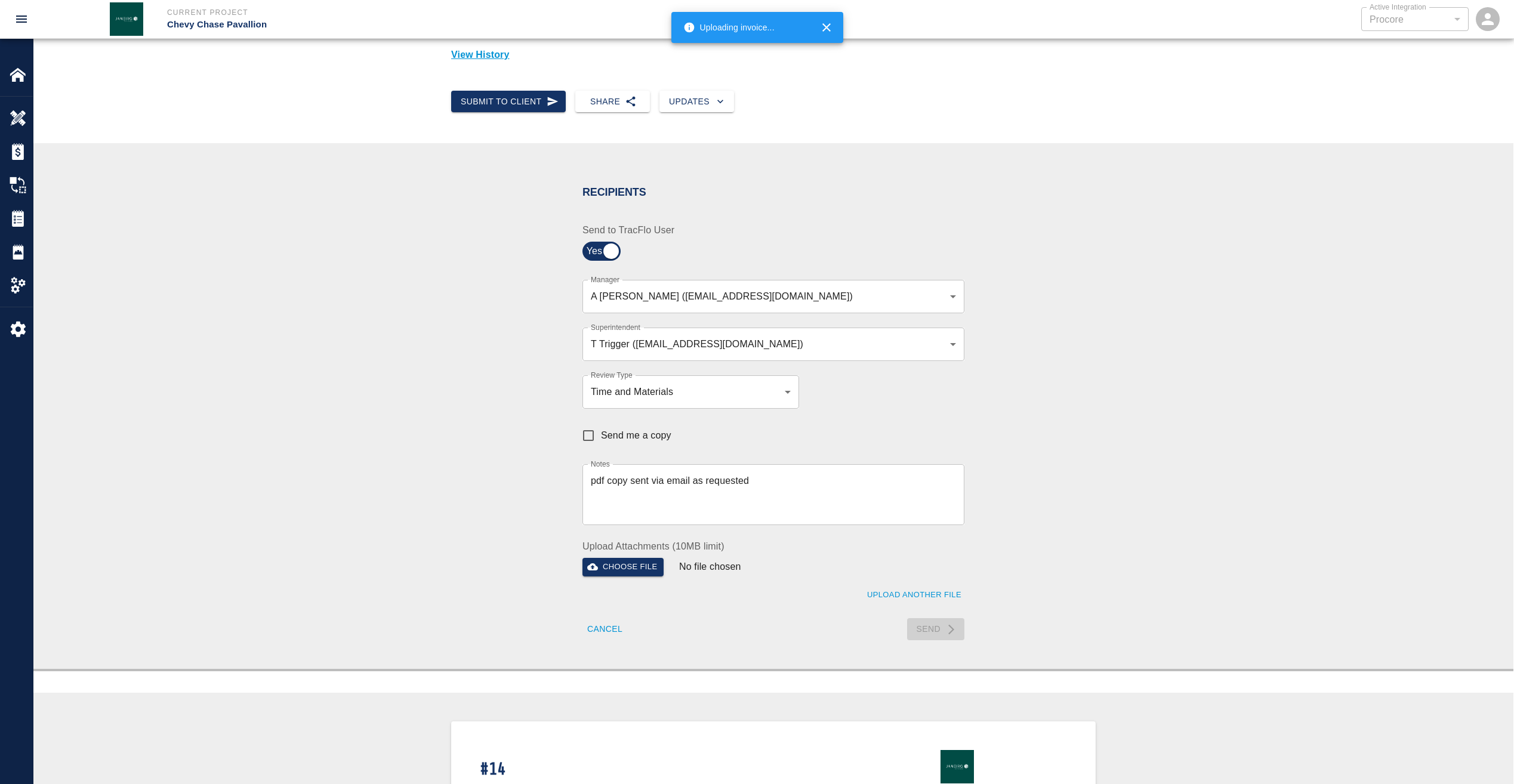
scroll to position [299, 0]
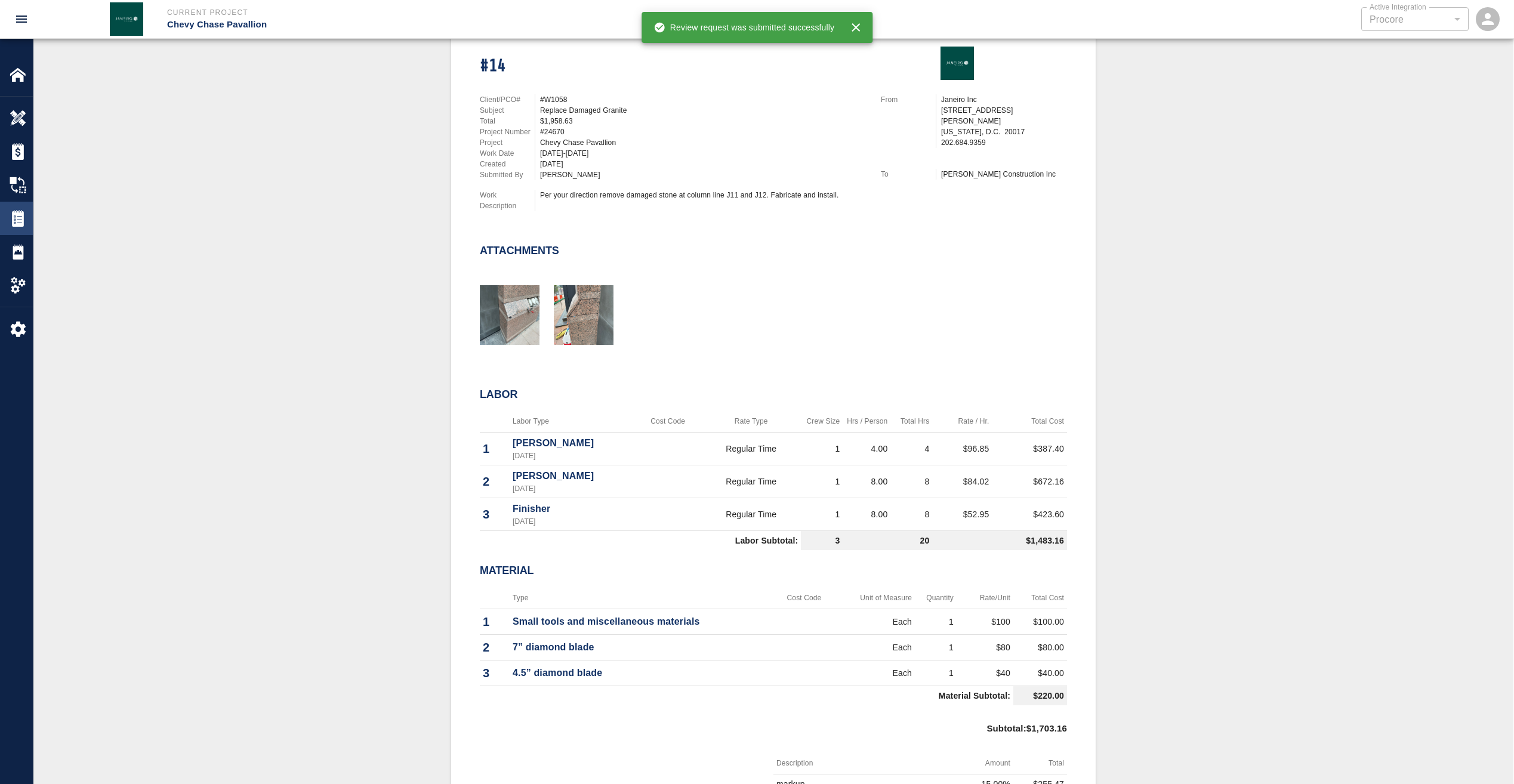
click at [14, 221] on img at bounding box center [18, 219] width 17 height 17
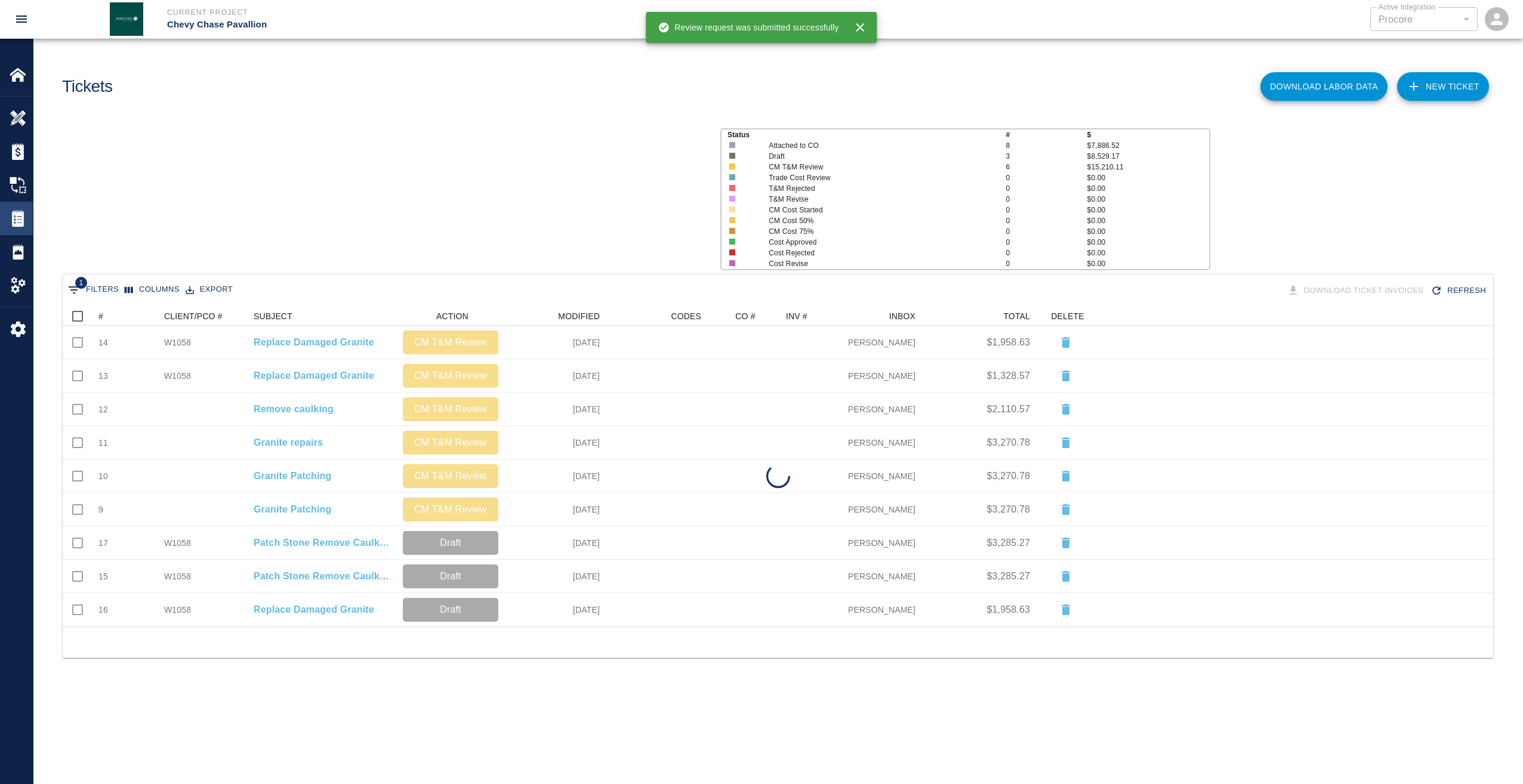
scroll to position [311, 1422]
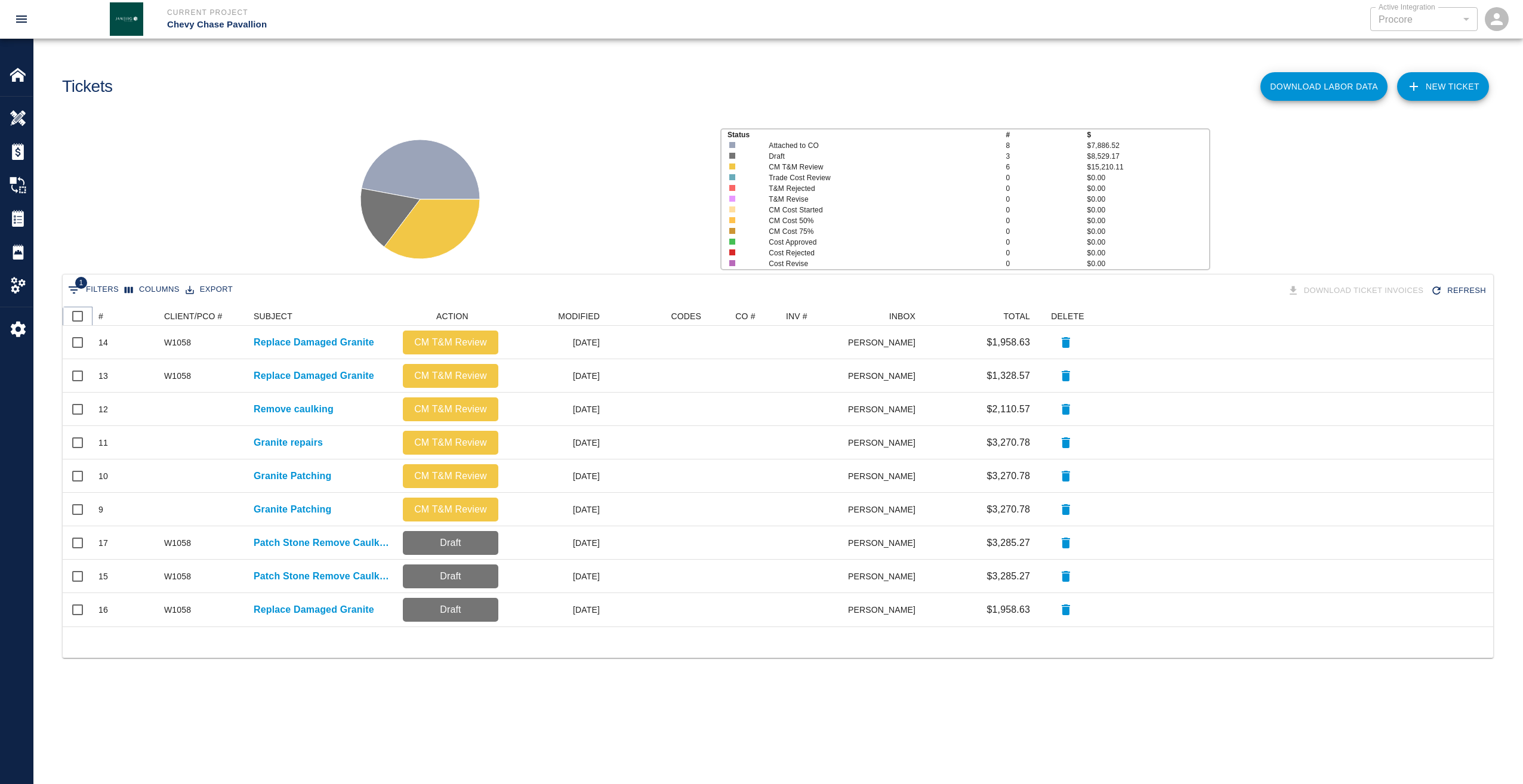
click at [98, 316] on icon at bounding box center [93, 316] width 14 height 14
click at [104, 316] on button "Sort" at bounding box center [112, 316] width 17 height 17
click at [321, 543] on p "Patch Stone Remove Caulking" at bounding box center [322, 543] width 137 height 14
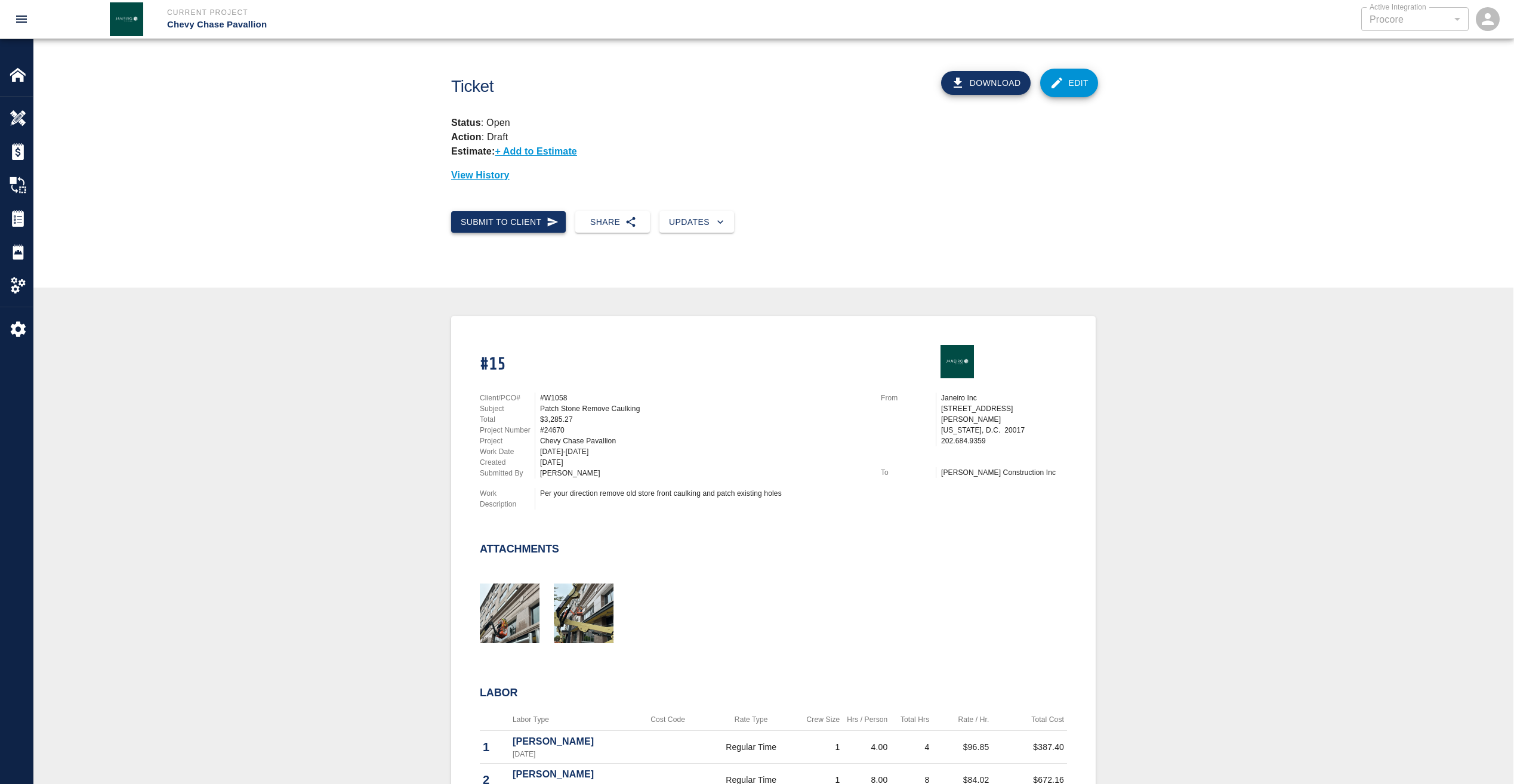
click at [518, 224] on button "Submit to Client" at bounding box center [508, 221] width 115 height 22
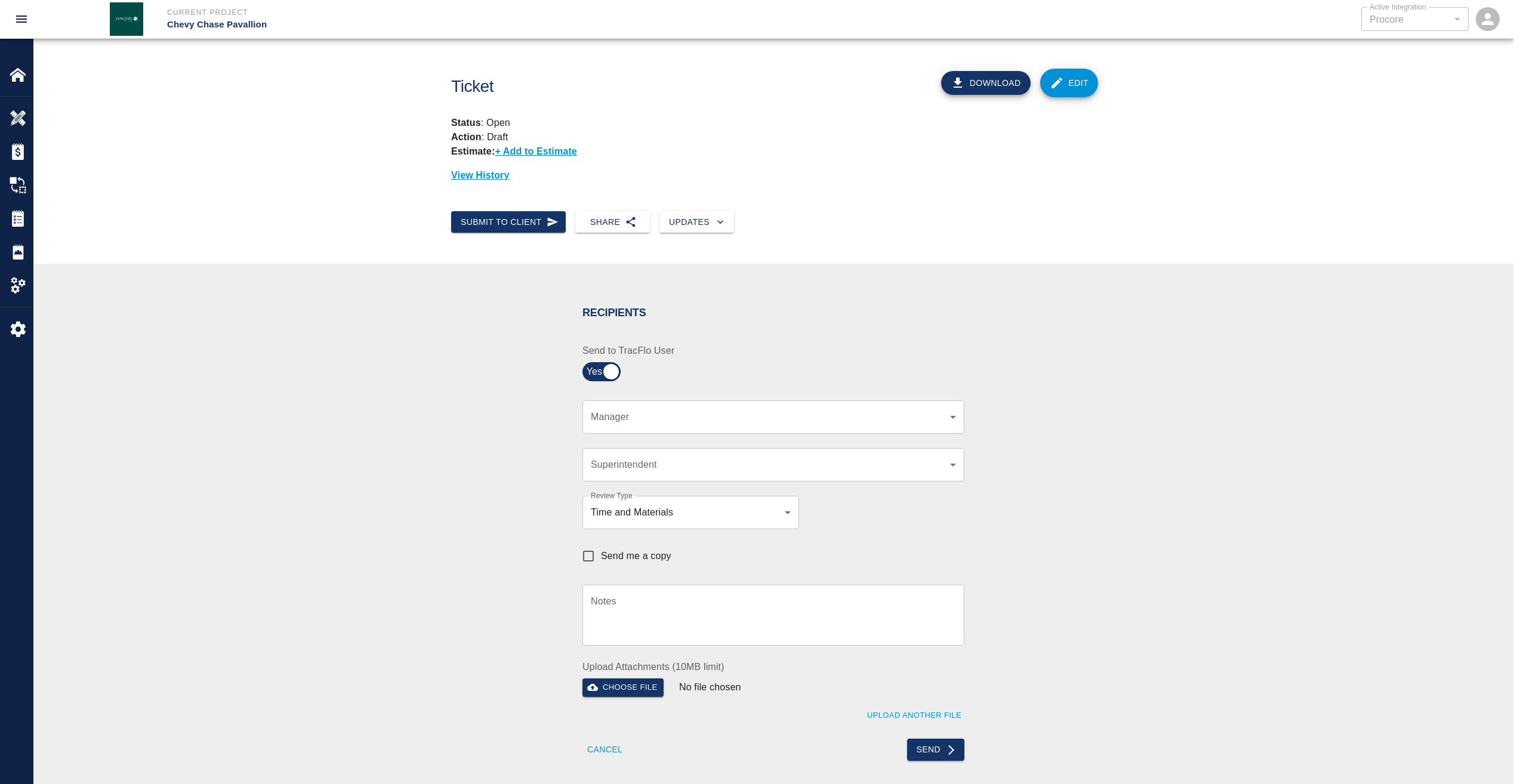
click at [732, 412] on body "Current Project Chevy Chase Pavallion Active Integration Procore 1 Active Integ…" at bounding box center [757, 392] width 1514 height 784
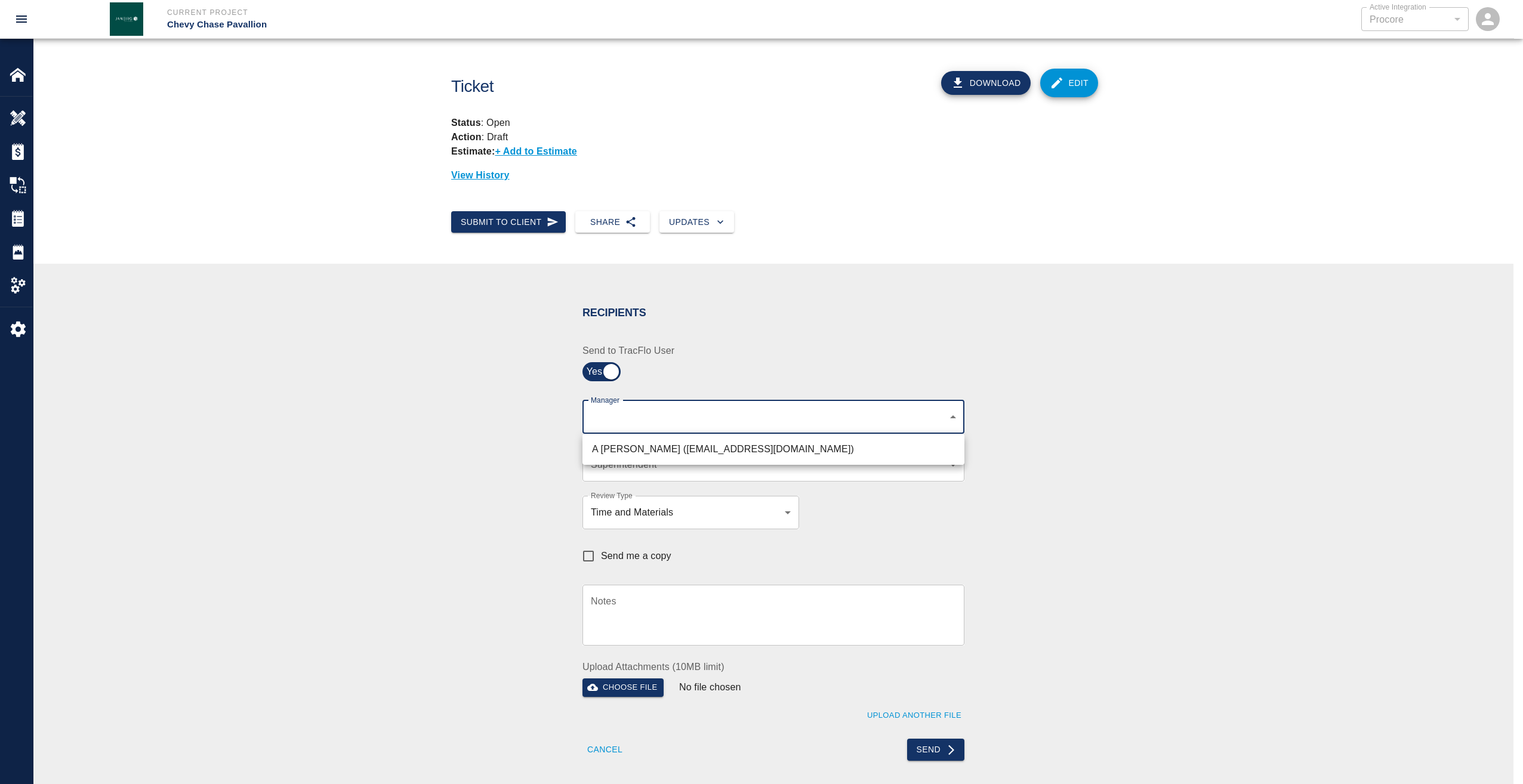
click at [741, 447] on li "A Killion (akillion@kaneconstruction.com)" at bounding box center [774, 449] width 382 height 21
type input "9bffa239-15ce-4edf-bf52-fac04538929a"
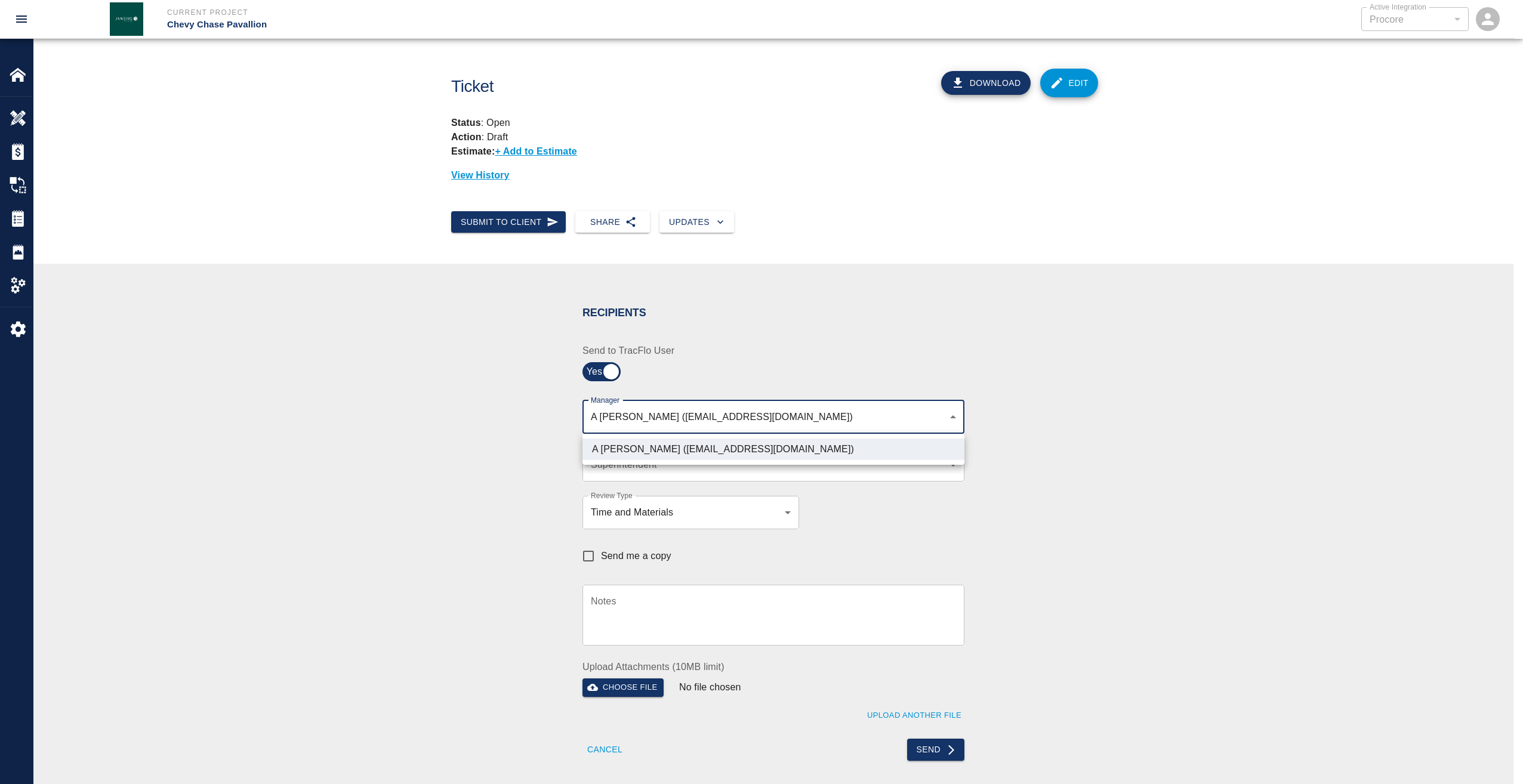
click at [1028, 480] on div at bounding box center [762, 392] width 1523 height 784
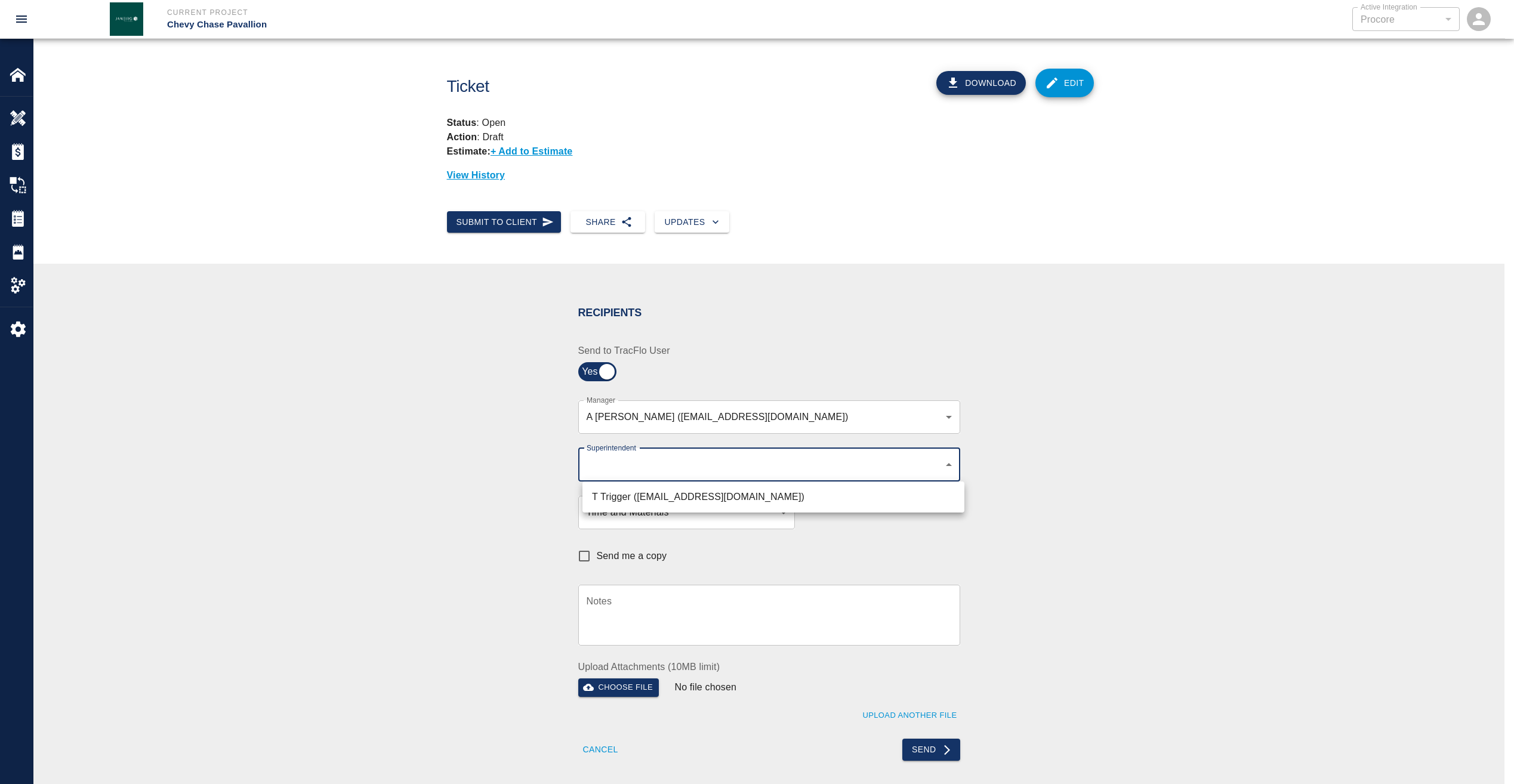
click at [947, 466] on body "Current Project Chevy Chase Pavallion Active Integration Procore 1 Active Integ…" at bounding box center [757, 392] width 1514 height 784
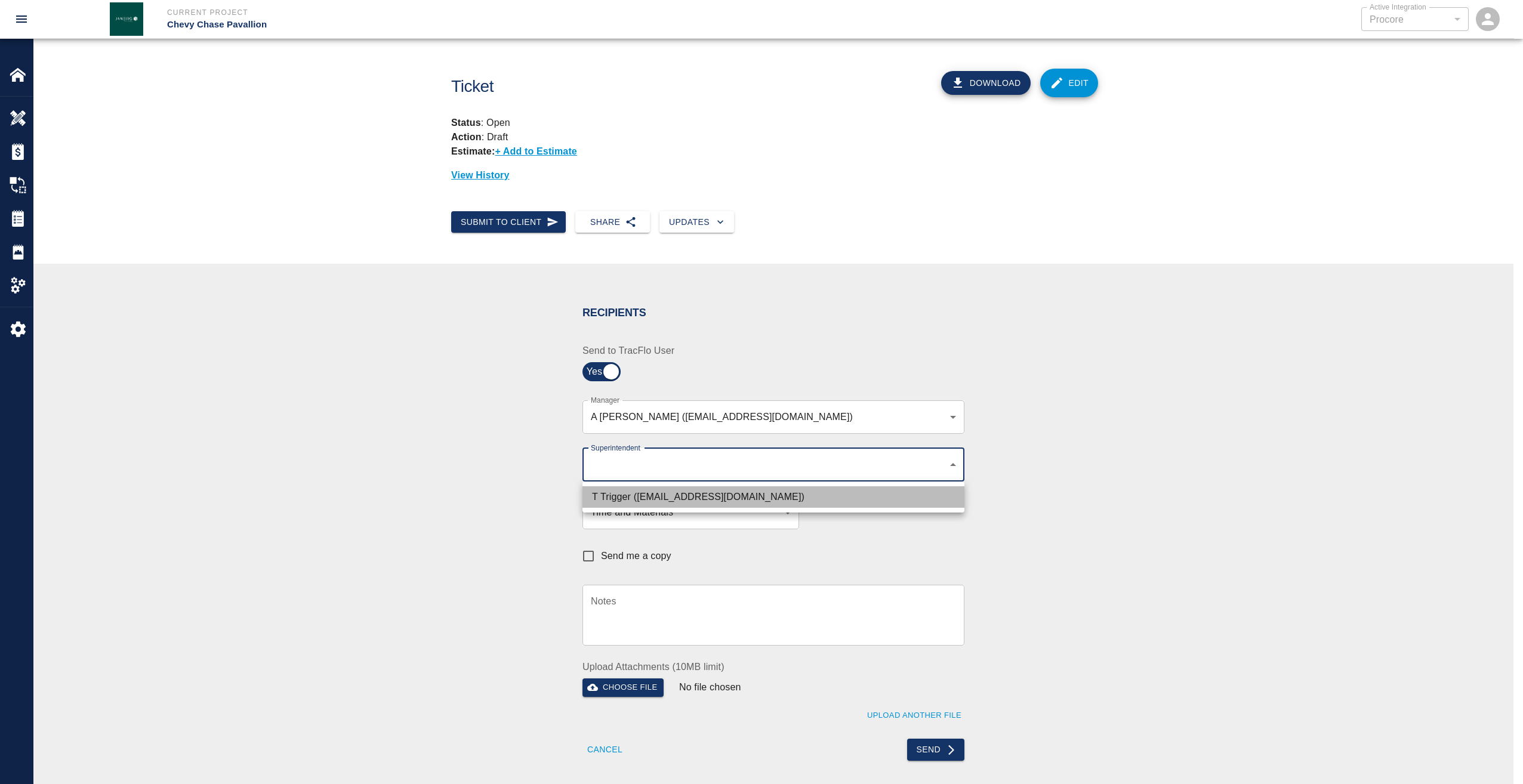
click at [790, 497] on li "T Trigger (ttrigger@kaneconstrructionc.com)" at bounding box center [774, 497] width 382 height 21
type input "b74f133e-1e2f-49a5-b092-b475d5c6f6c3"
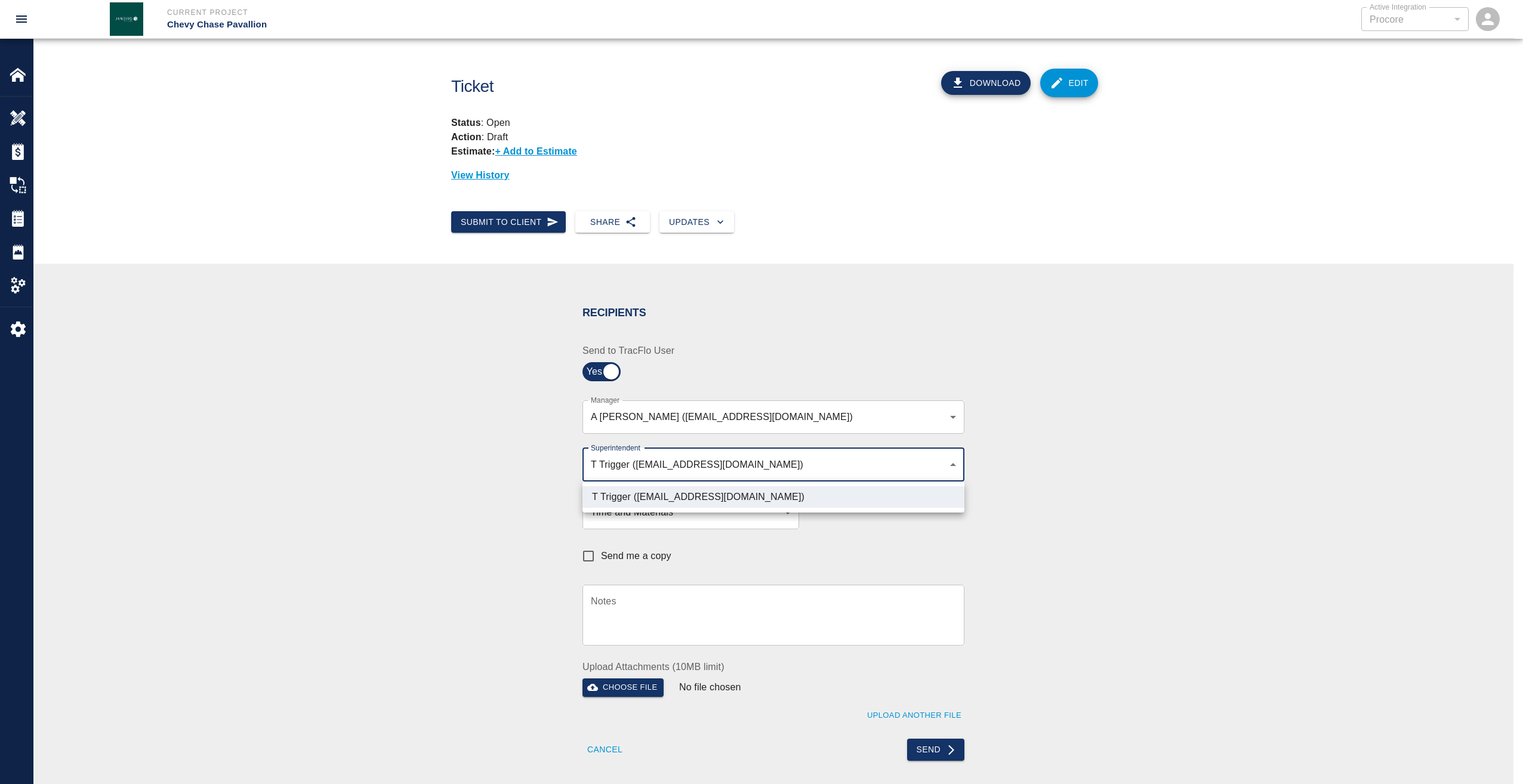
click at [1087, 501] on div at bounding box center [762, 392] width 1523 height 784
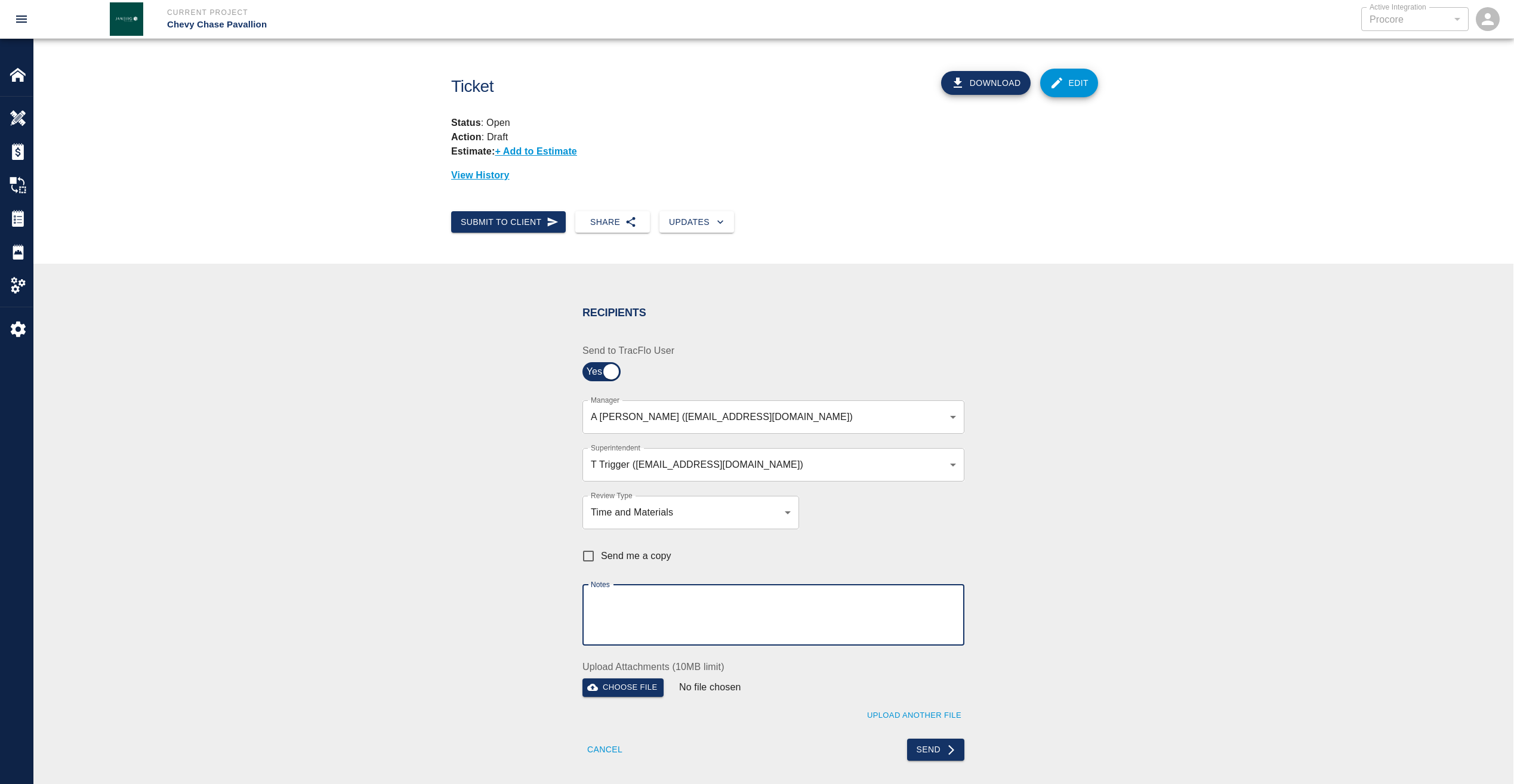
click at [732, 606] on textarea "Notes" at bounding box center [774, 615] width 365 height 41
paste textarea "pdf copy sent via email as requested"
type textarea "pdf copy sent via email as requested"
click at [922, 742] on button "Send" at bounding box center [936, 749] width 58 height 22
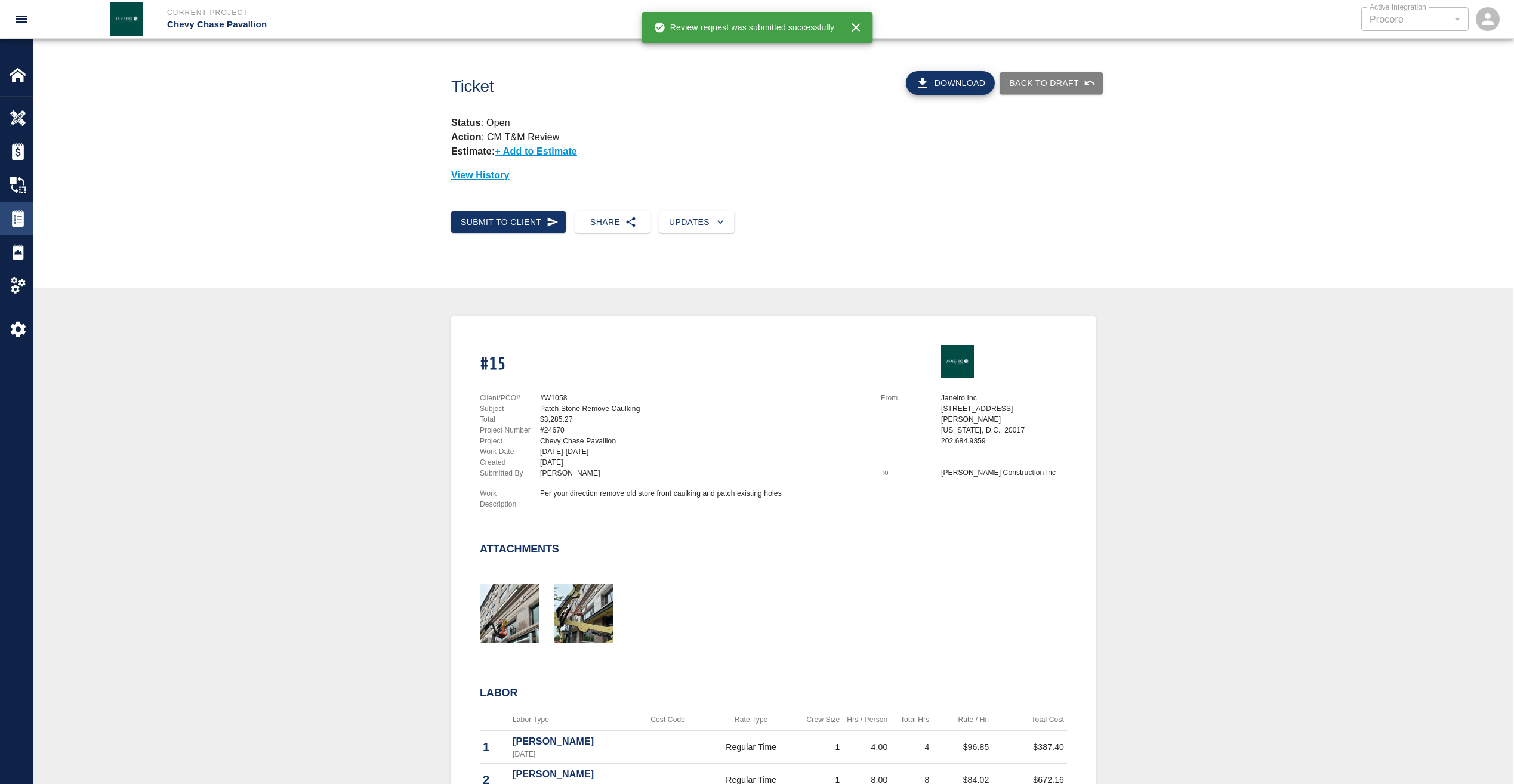
drag, startPoint x: 13, startPoint y: 219, endPoint x: 23, endPoint y: 221, distance: 10.2
click at [13, 219] on img at bounding box center [18, 219] width 17 height 17
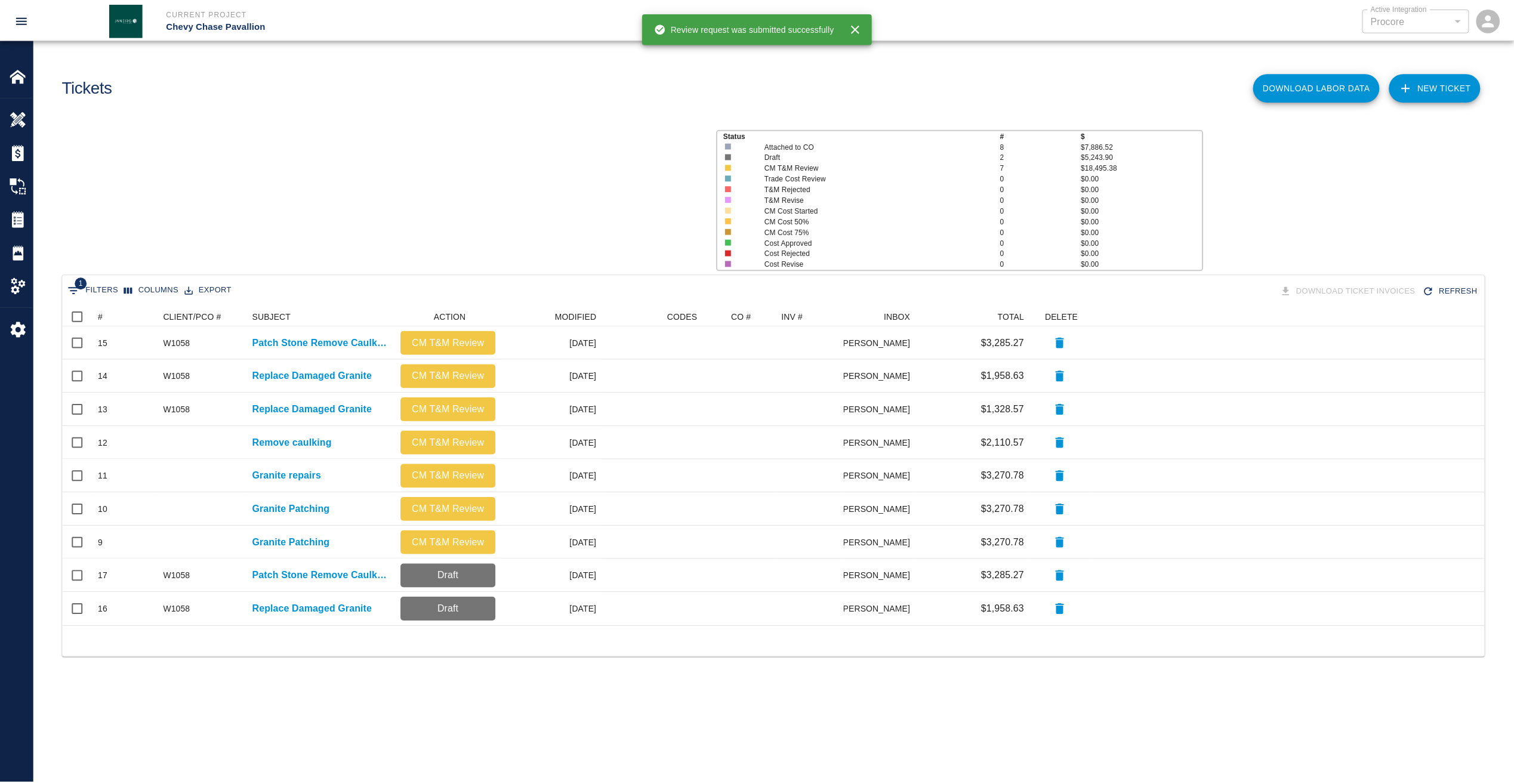
scroll to position [311, 1422]
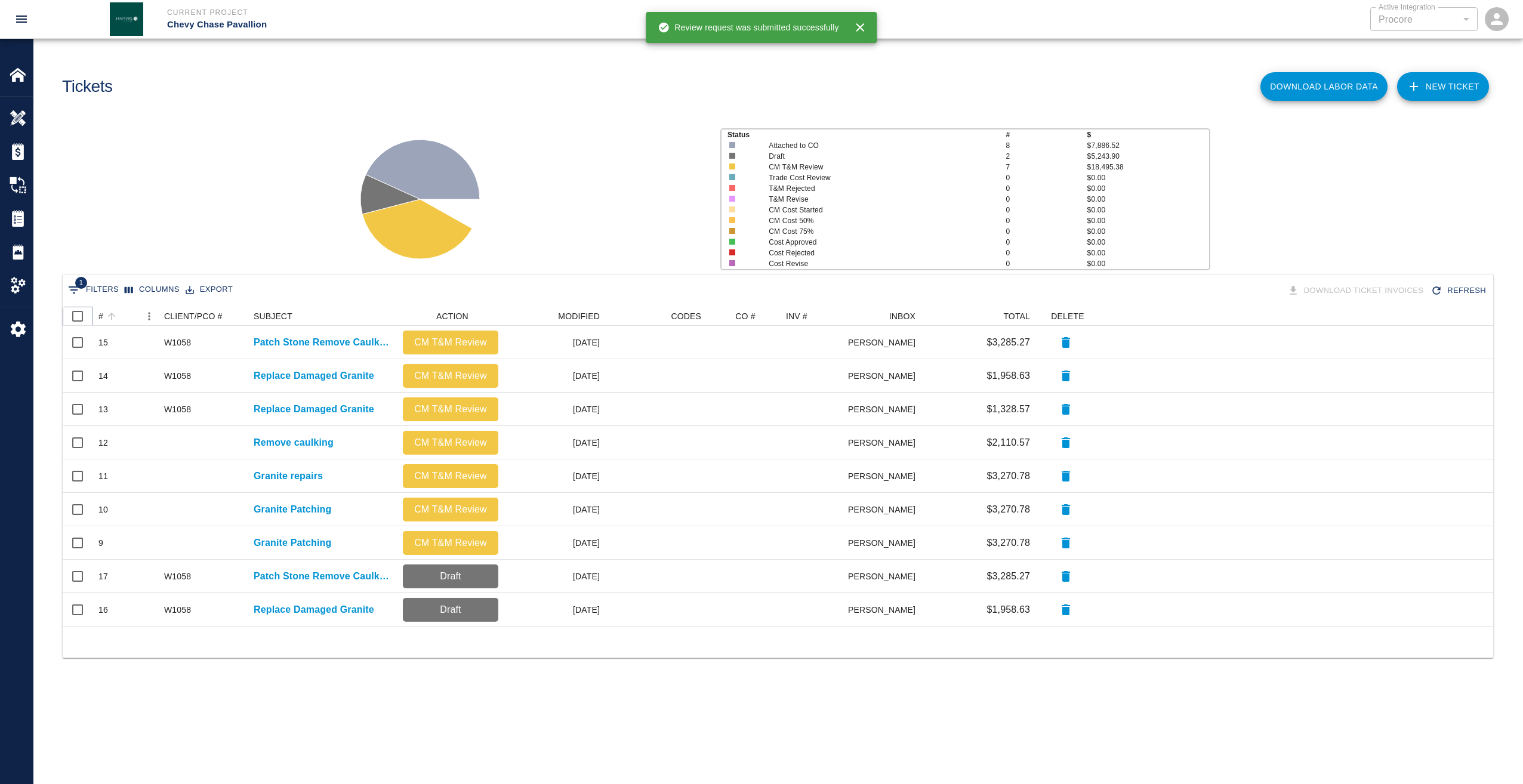
drag, startPoint x: 96, startPoint y: 311, endPoint x: 109, endPoint y: 315, distance: 13.6
click at [96, 311] on icon at bounding box center [93, 316] width 14 height 14
click at [104, 315] on button "Sort" at bounding box center [112, 316] width 17 height 17
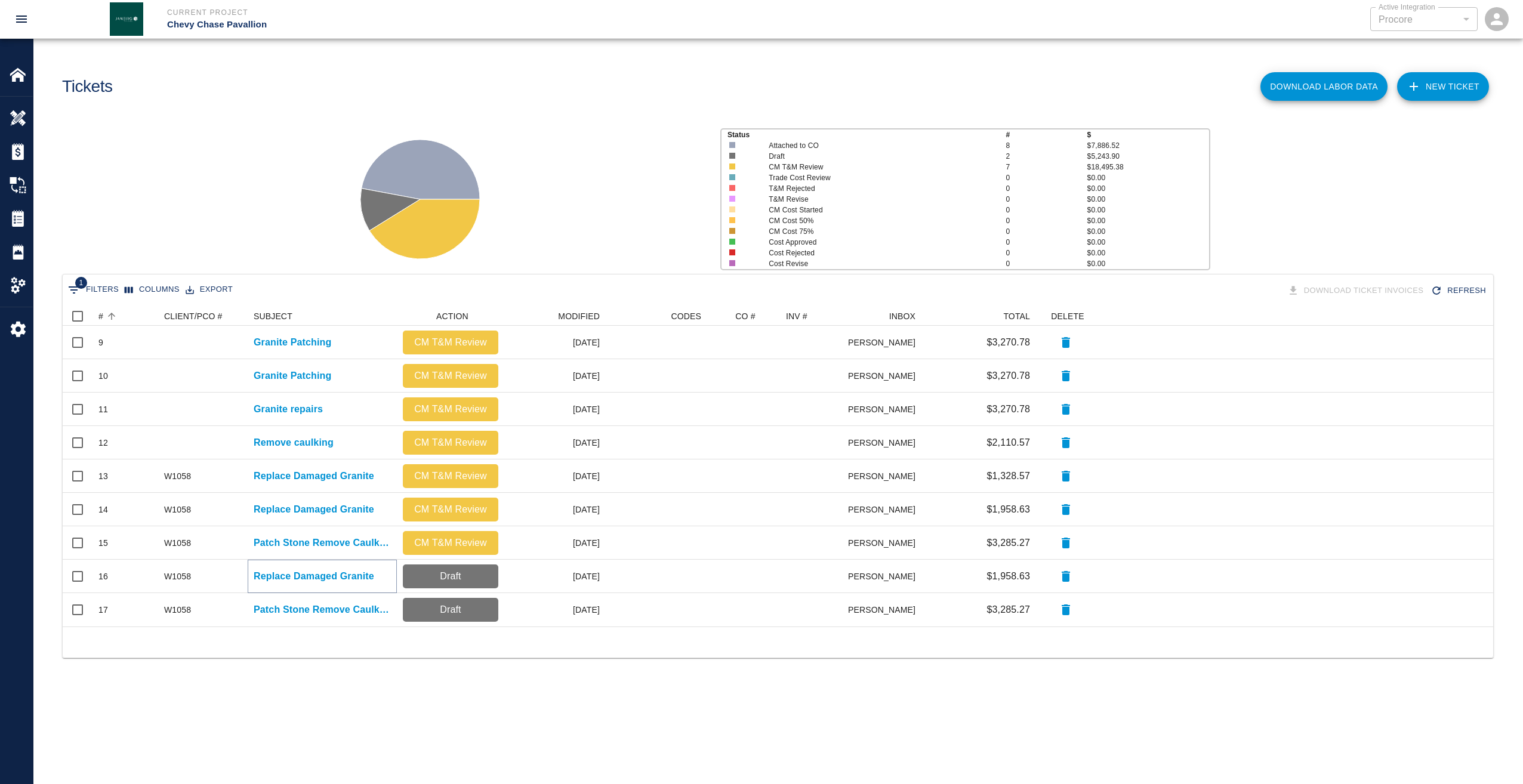
click at [326, 580] on p "Replace Damaged Granite" at bounding box center [314, 576] width 120 height 14
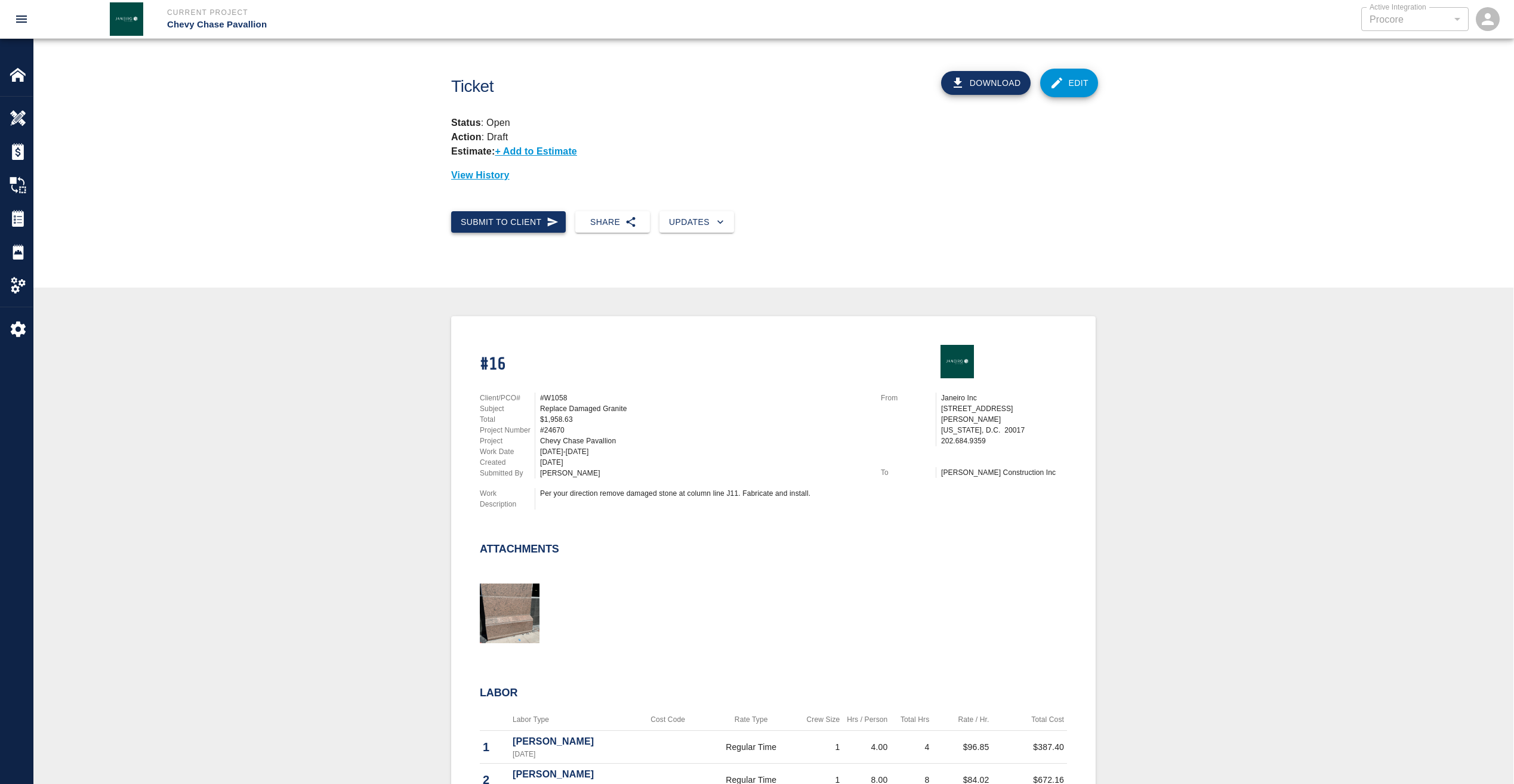
click at [530, 219] on button "Submit to Client" at bounding box center [508, 221] width 115 height 22
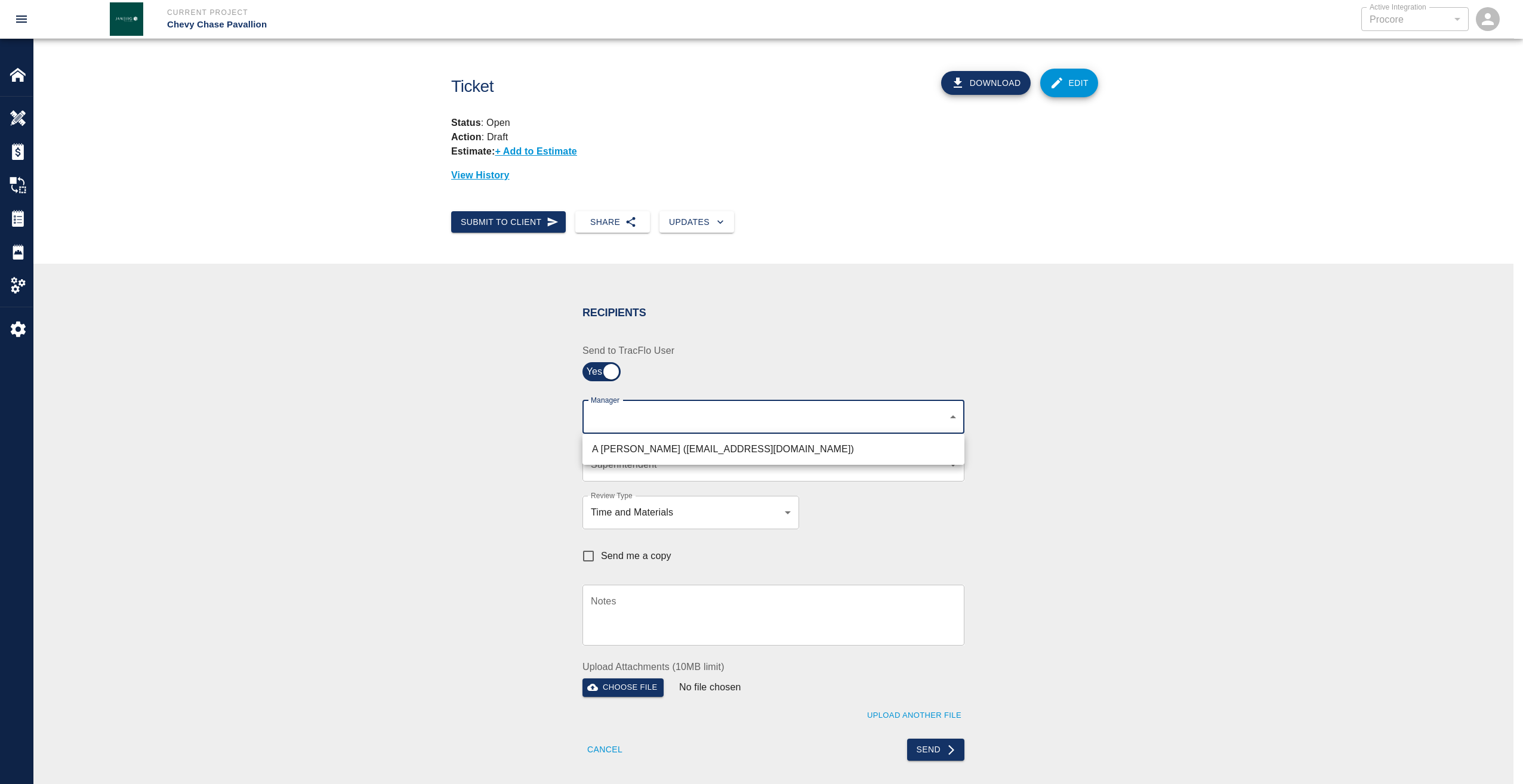
click at [764, 414] on body "Current Project Chevy Chase Pavallion Active Integration Procore 1 Active Integ…" at bounding box center [762, 392] width 1523 height 784
click at [732, 451] on li "A Killion (akillion@kaneconstruction.com)" at bounding box center [774, 449] width 382 height 21
type input "9bffa239-15ce-4edf-bf52-fac04538929a"
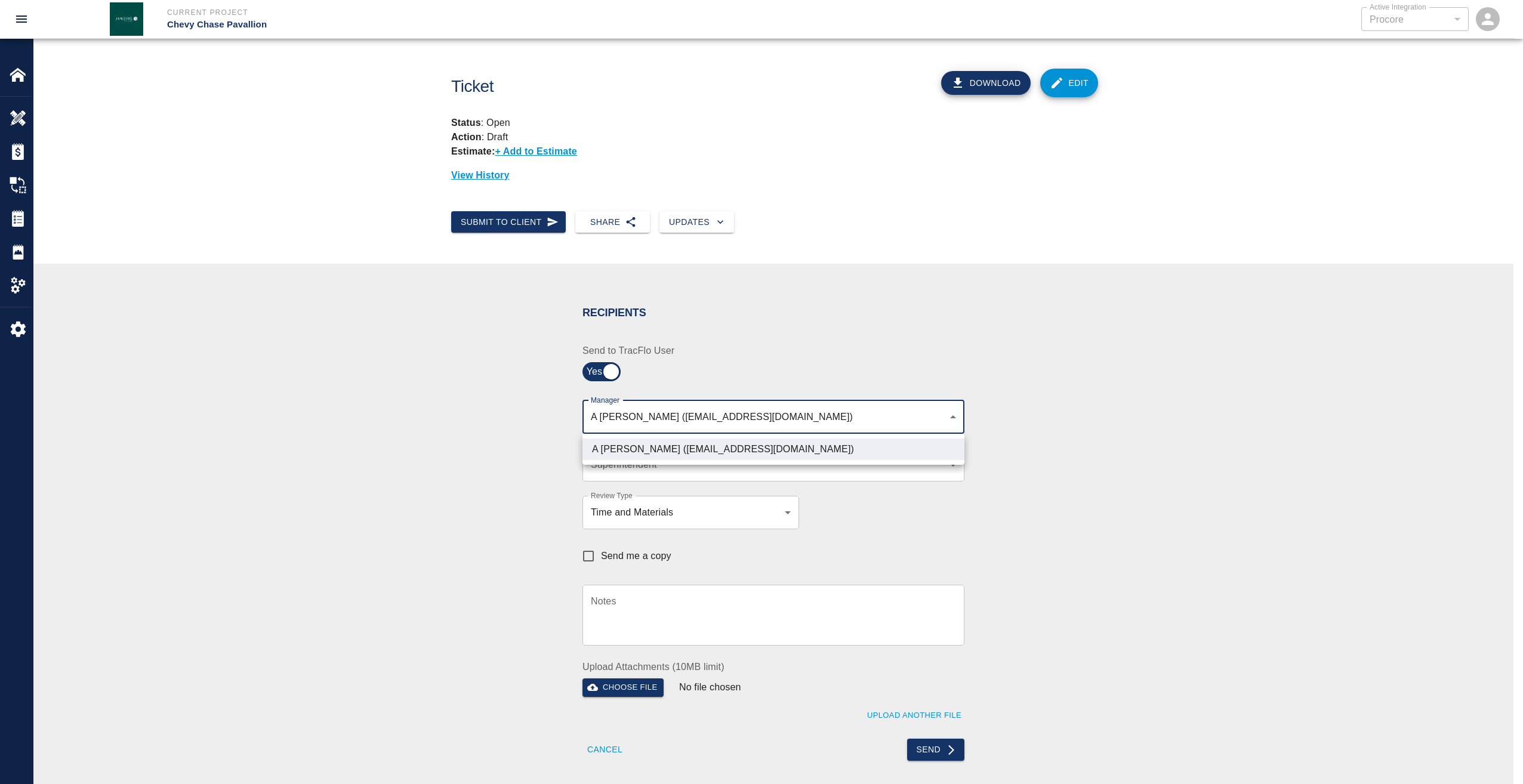
drag, startPoint x: 1087, startPoint y: 482, endPoint x: 987, endPoint y: 473, distance: 100.4
click at [1081, 481] on div at bounding box center [762, 392] width 1523 height 784
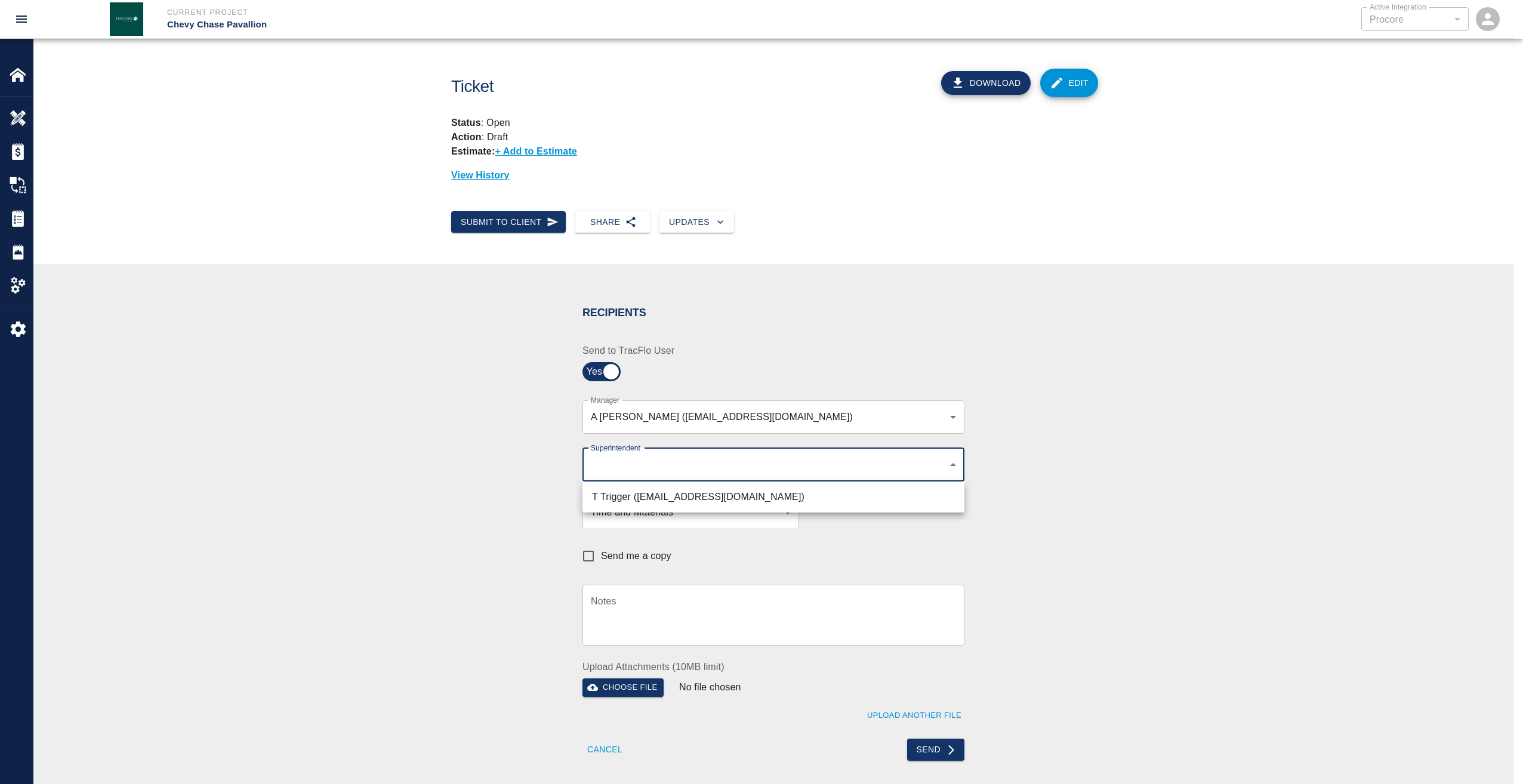
click at [946, 468] on body "Current Project Chevy Chase Pavallion Active Integration Procore 1 Active Integ…" at bounding box center [762, 392] width 1523 height 784
click at [787, 497] on li "T Trigger (ttrigger@kaneconstrructionc.com)" at bounding box center [774, 497] width 382 height 21
type input "b74f133e-1e2f-49a5-b092-b475d5c6f6c3"
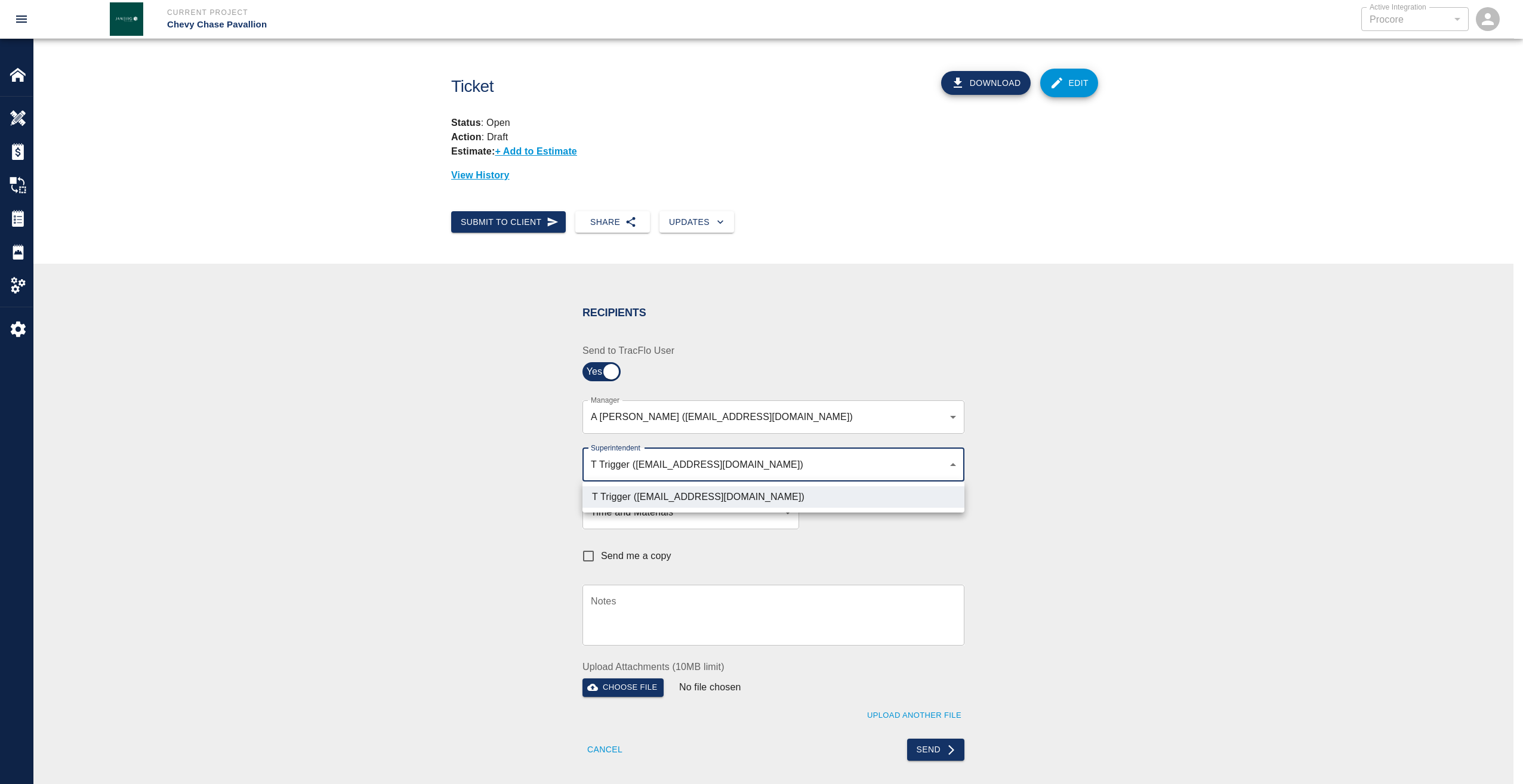
click at [1001, 535] on div at bounding box center [762, 392] width 1523 height 784
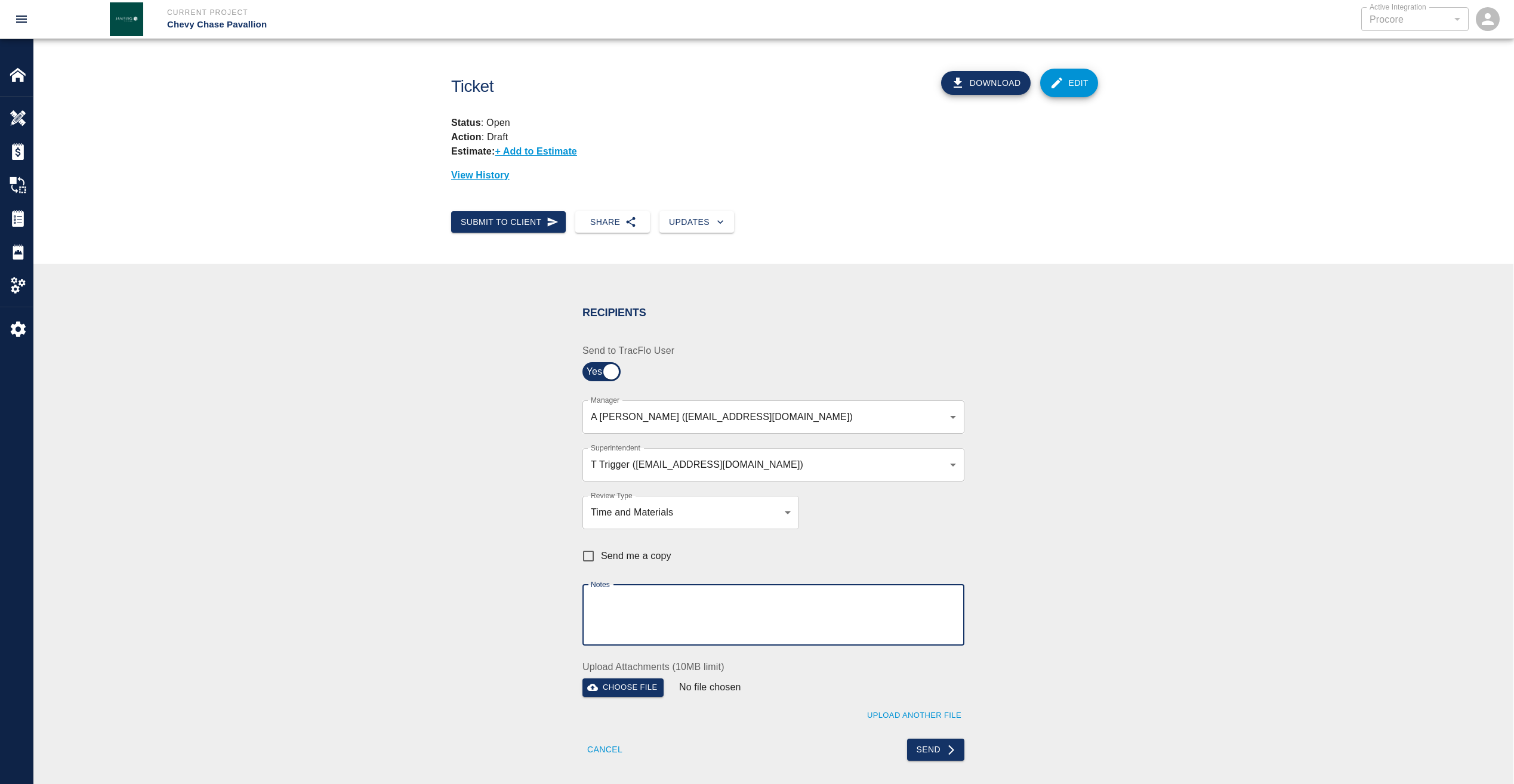
click at [820, 596] on textarea "Notes" at bounding box center [774, 615] width 365 height 41
paste textarea "pdf copy sent via email as requested"
type textarea "pdf copy sent via email as requested"
click at [928, 753] on button "Send" at bounding box center [936, 749] width 58 height 22
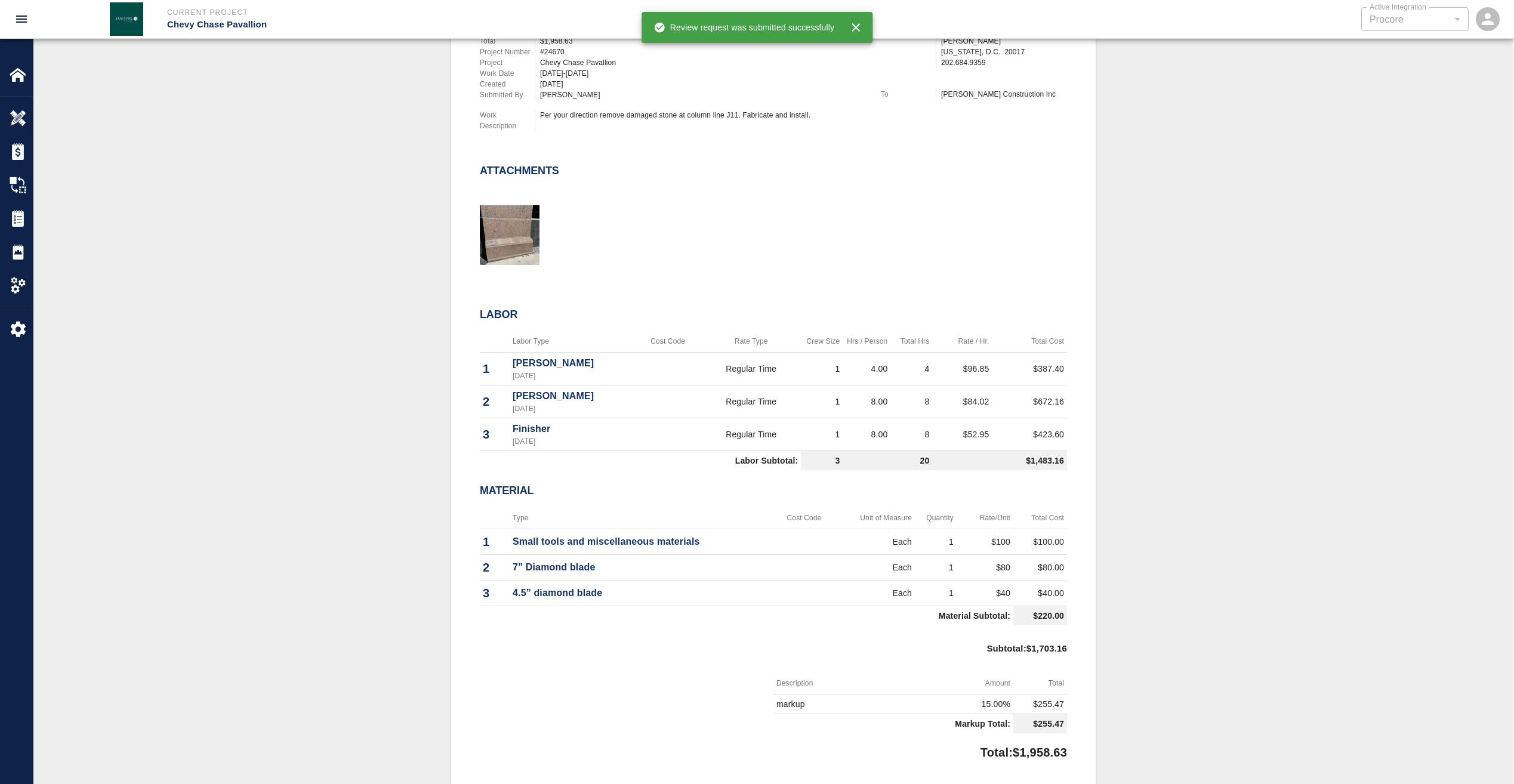
scroll to position [358, 0]
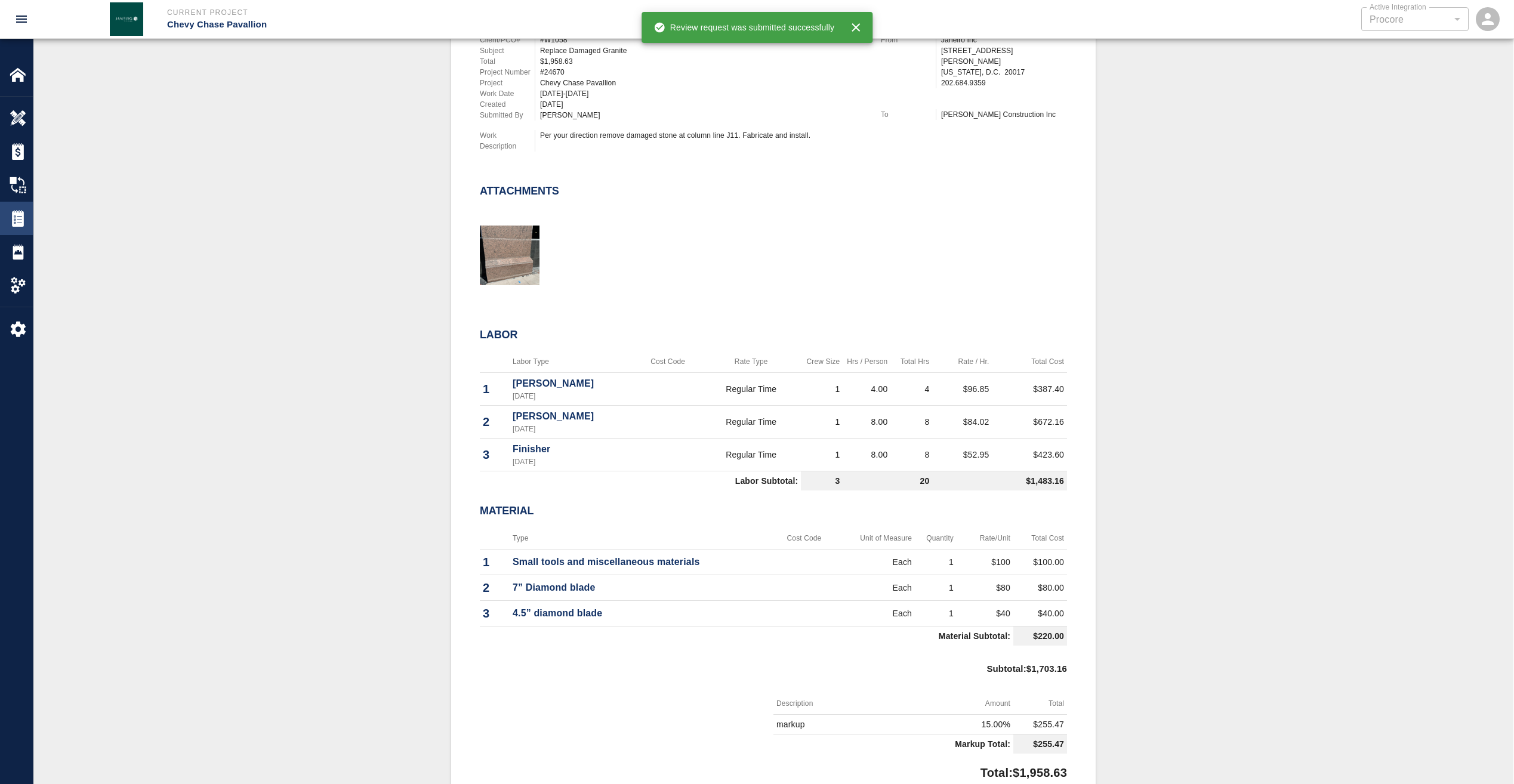
click at [18, 220] on img at bounding box center [18, 219] width 17 height 17
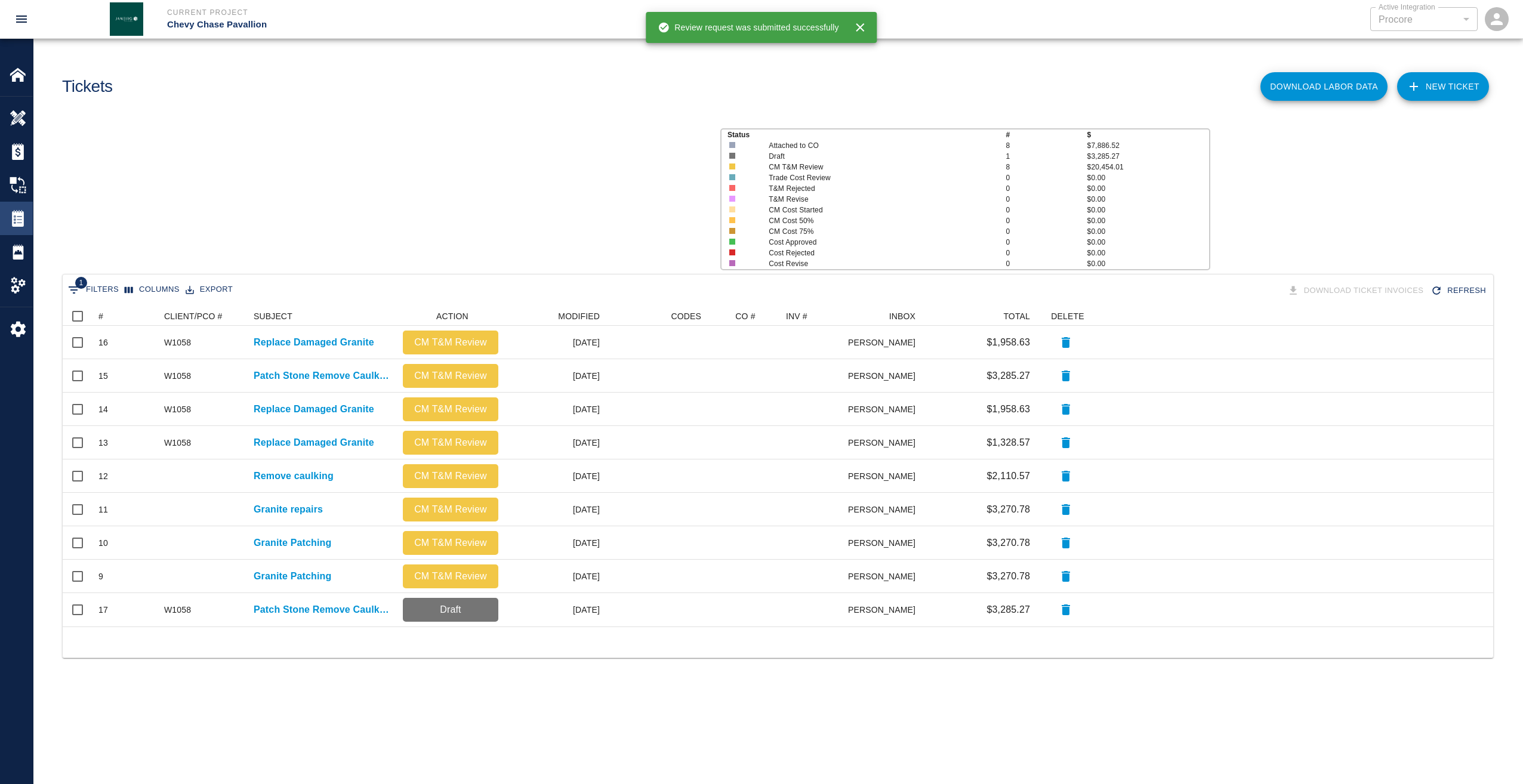
scroll to position [311, 1422]
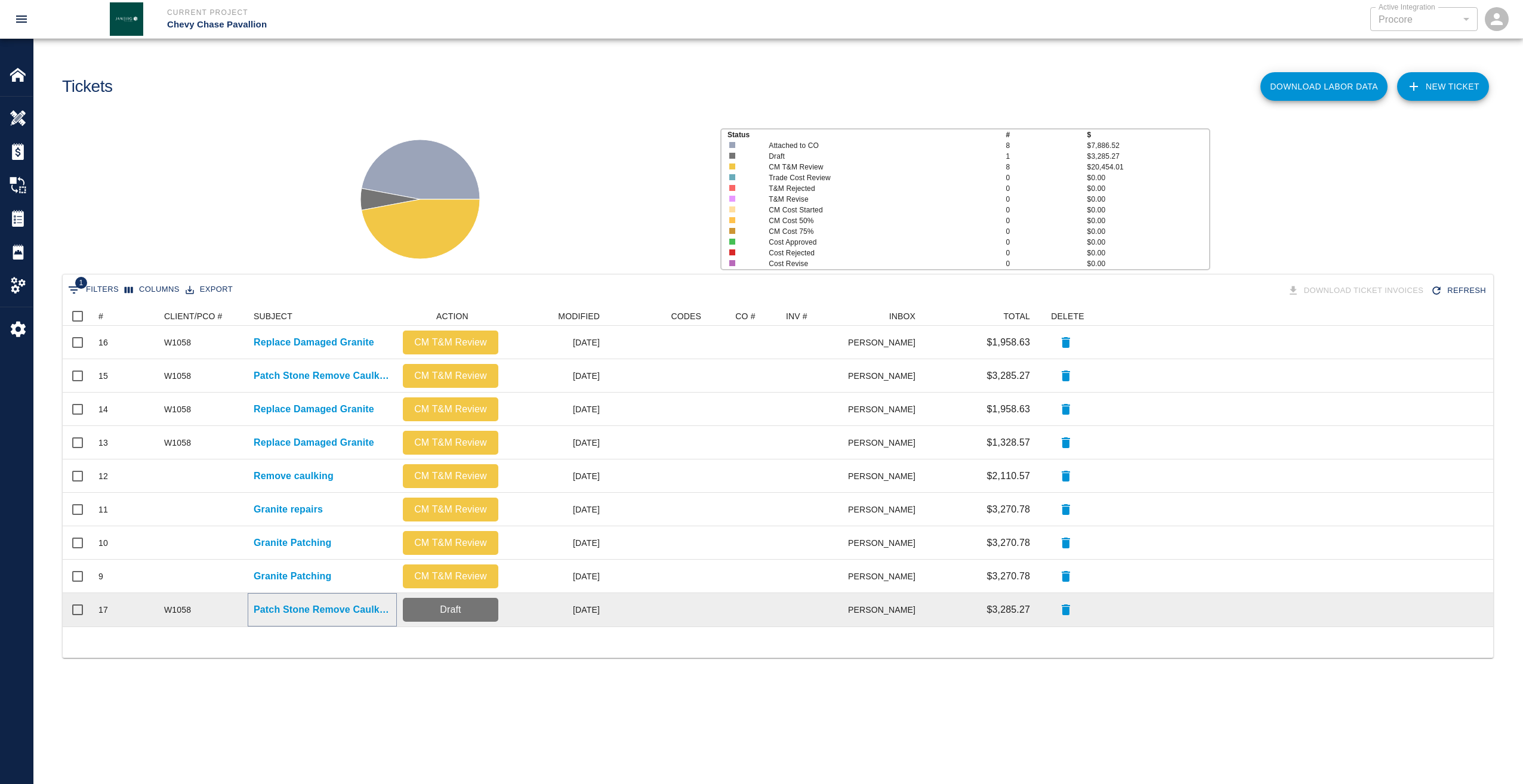
click at [295, 608] on p "Patch Stone Remove Caulking" at bounding box center [322, 610] width 137 height 14
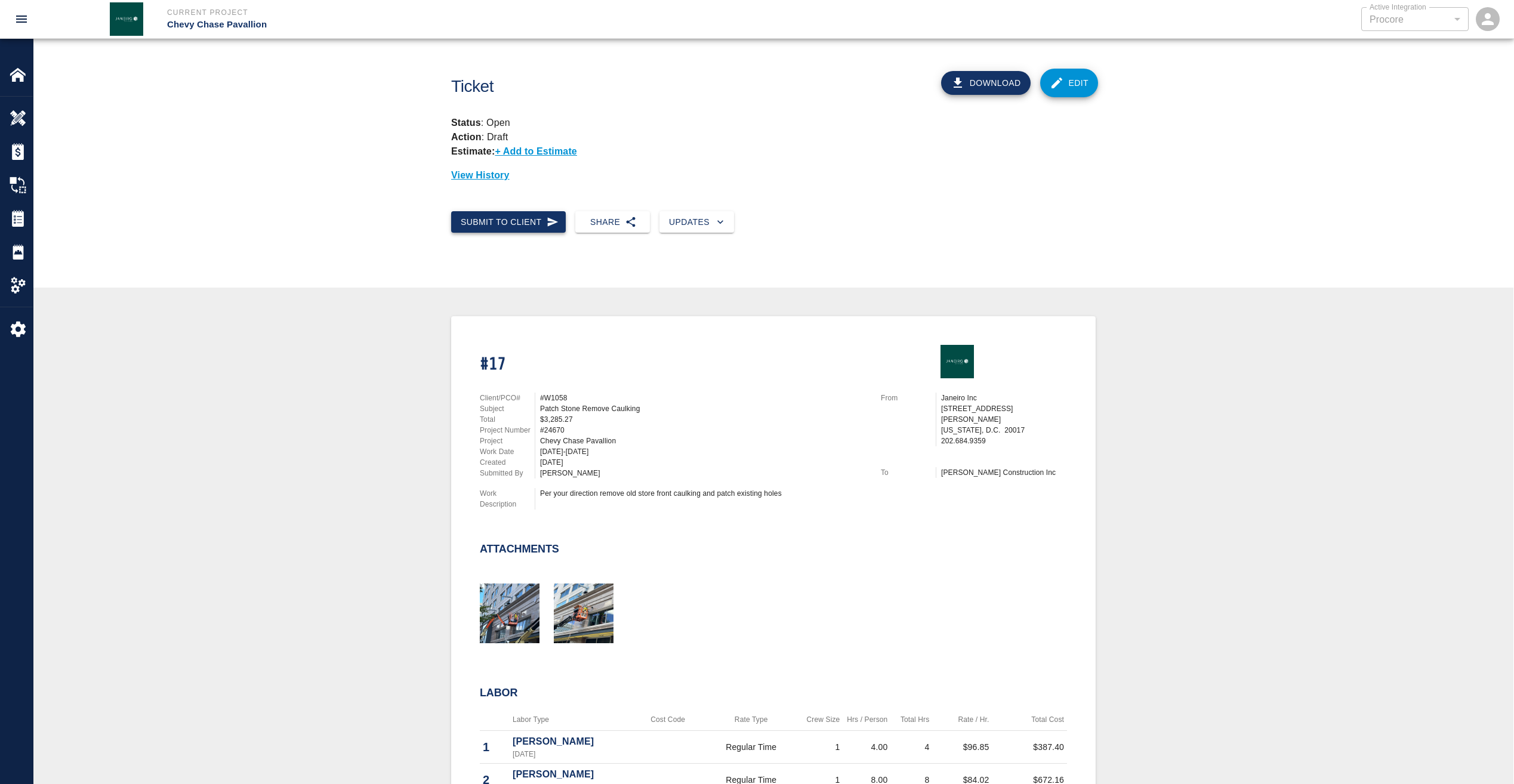
click at [493, 219] on button "Submit to Client" at bounding box center [508, 221] width 115 height 22
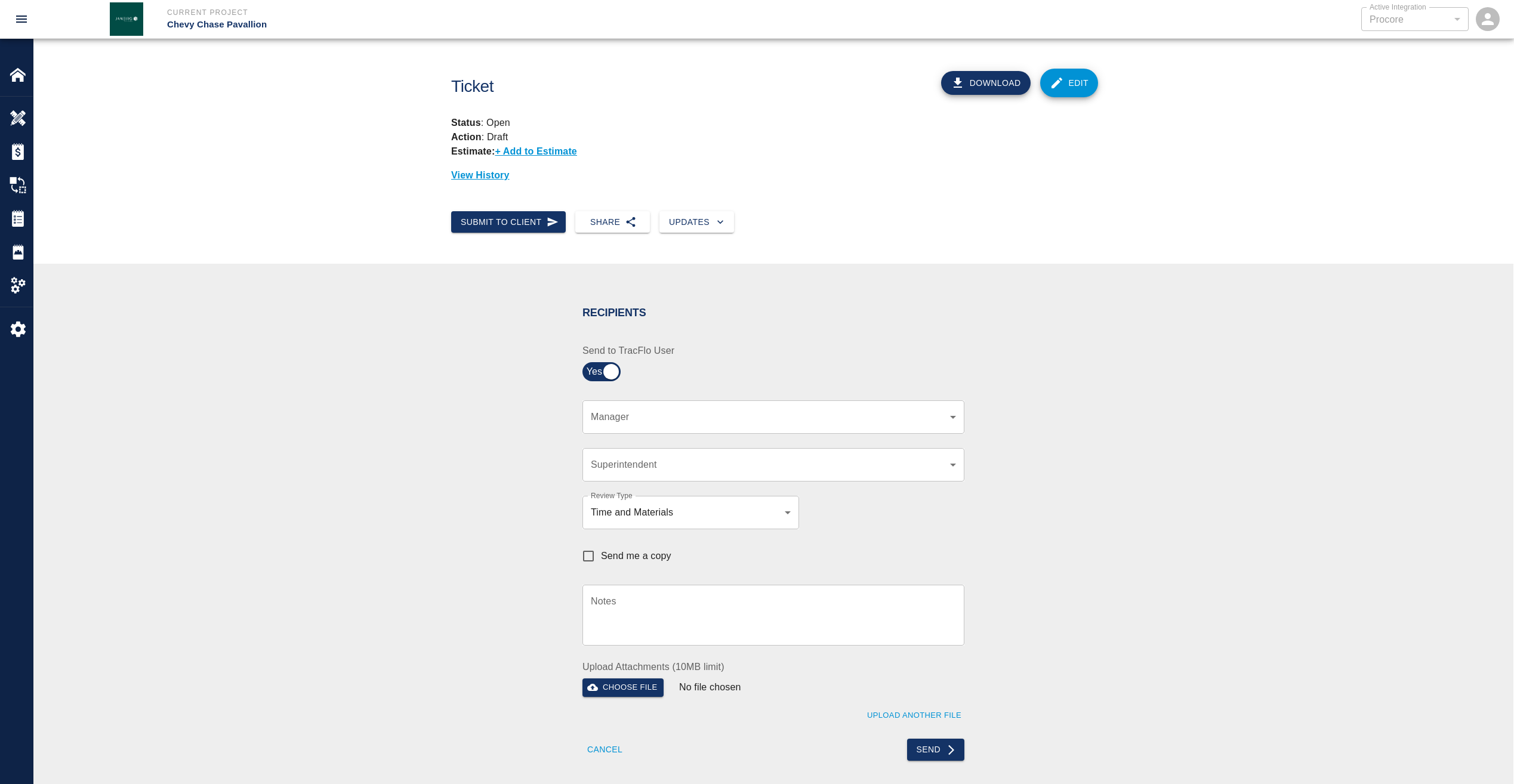
click at [703, 406] on div "​ Manager" at bounding box center [774, 417] width 382 height 33
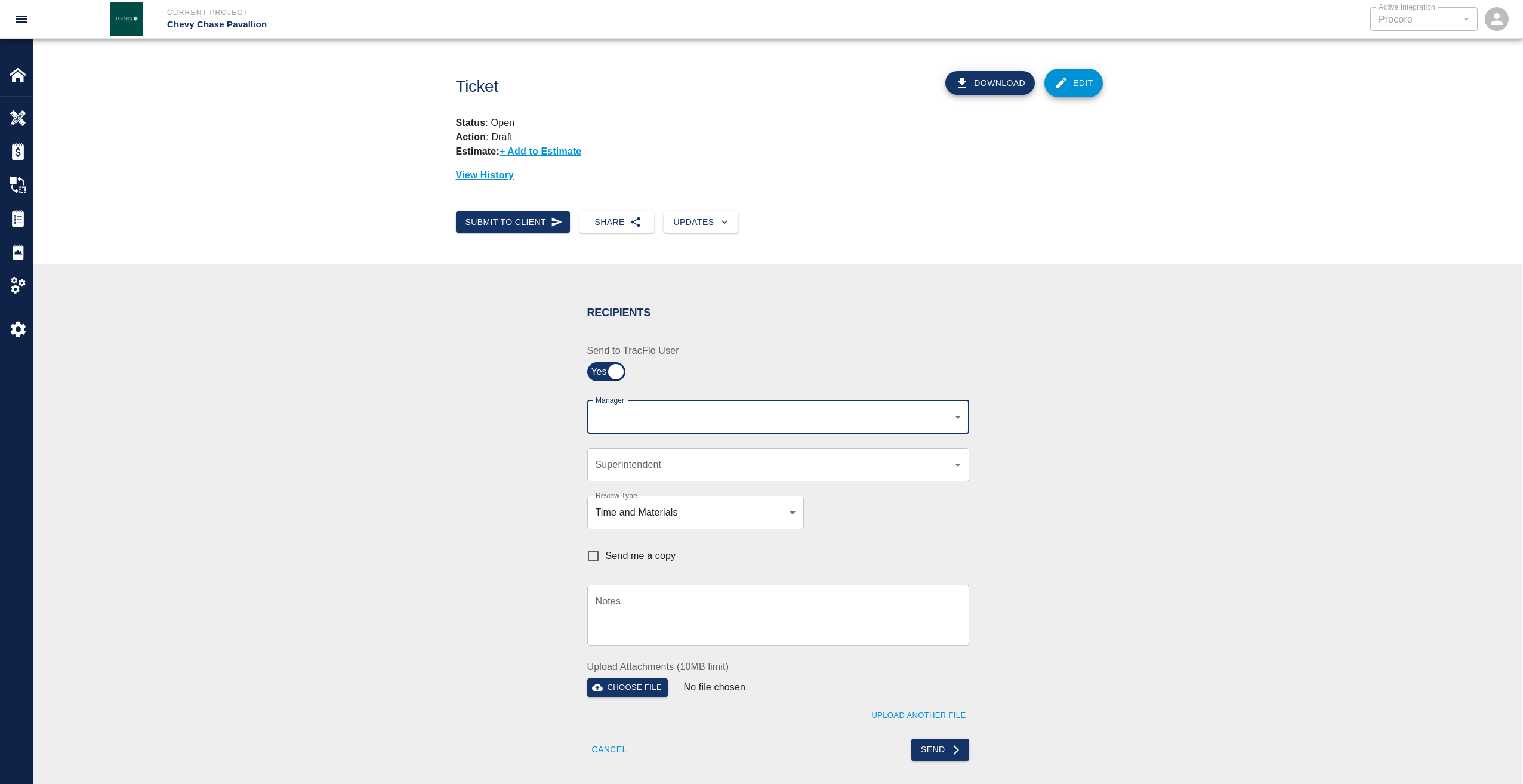
click at [694, 422] on body "Current Project Chevy Chase Pavallion Active Integration Procore 1 Active Integ…" at bounding box center [762, 392] width 1523 height 784
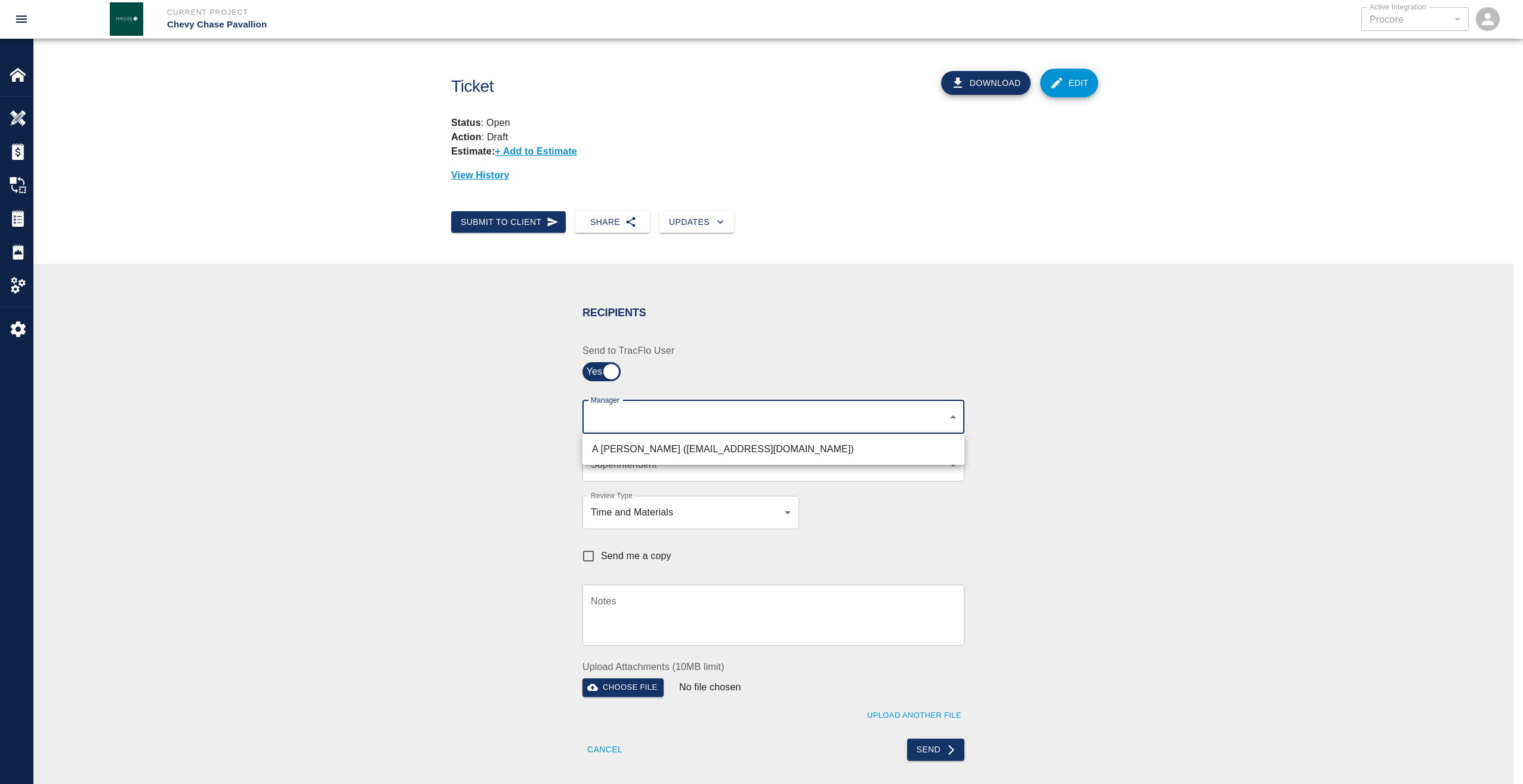
click at [689, 454] on li "A Killion (akillion@kaneconstruction.com)" at bounding box center [774, 449] width 382 height 21
type input "9bffa239-15ce-4edf-bf52-fac04538929a"
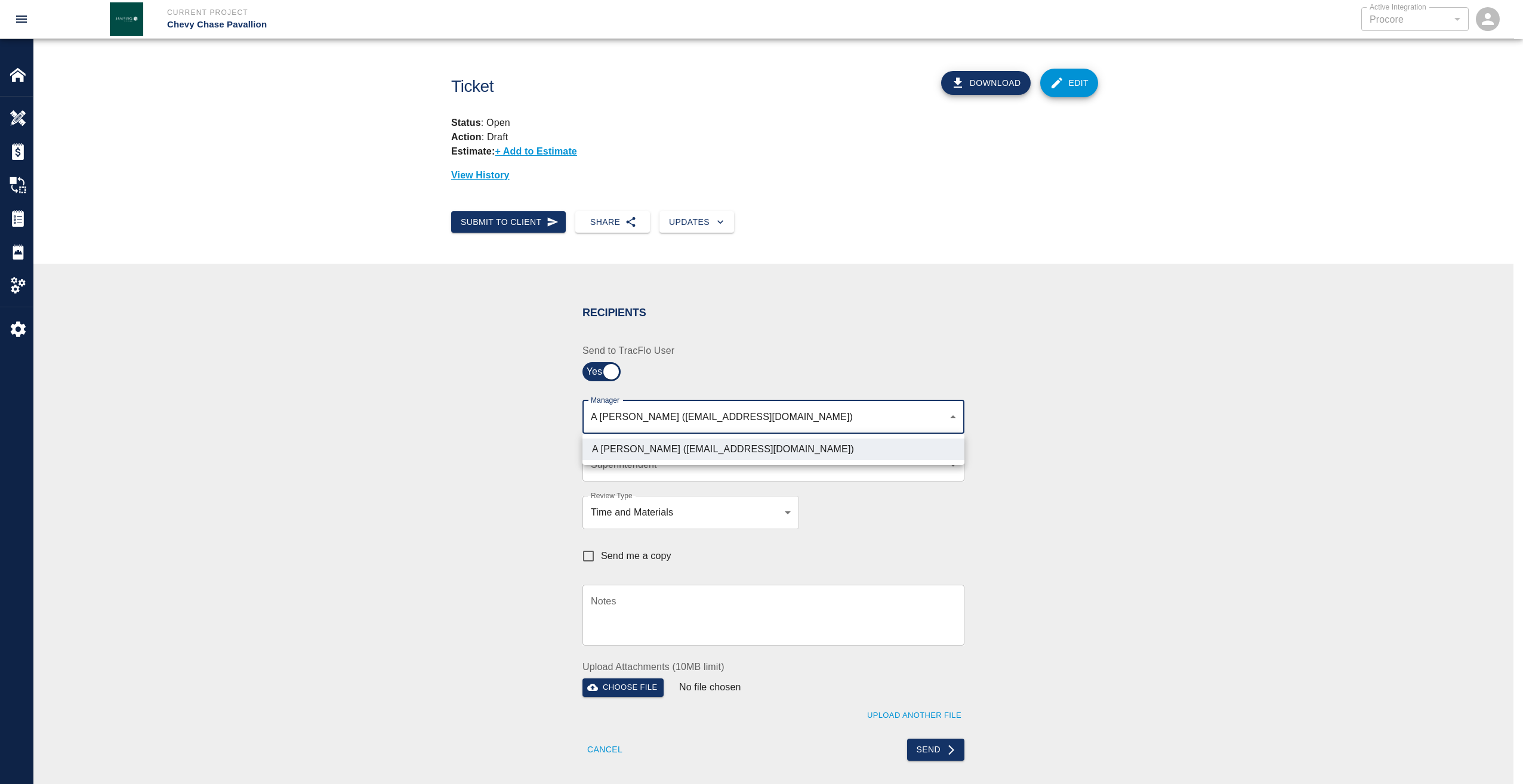
click at [1079, 479] on div at bounding box center [762, 392] width 1523 height 784
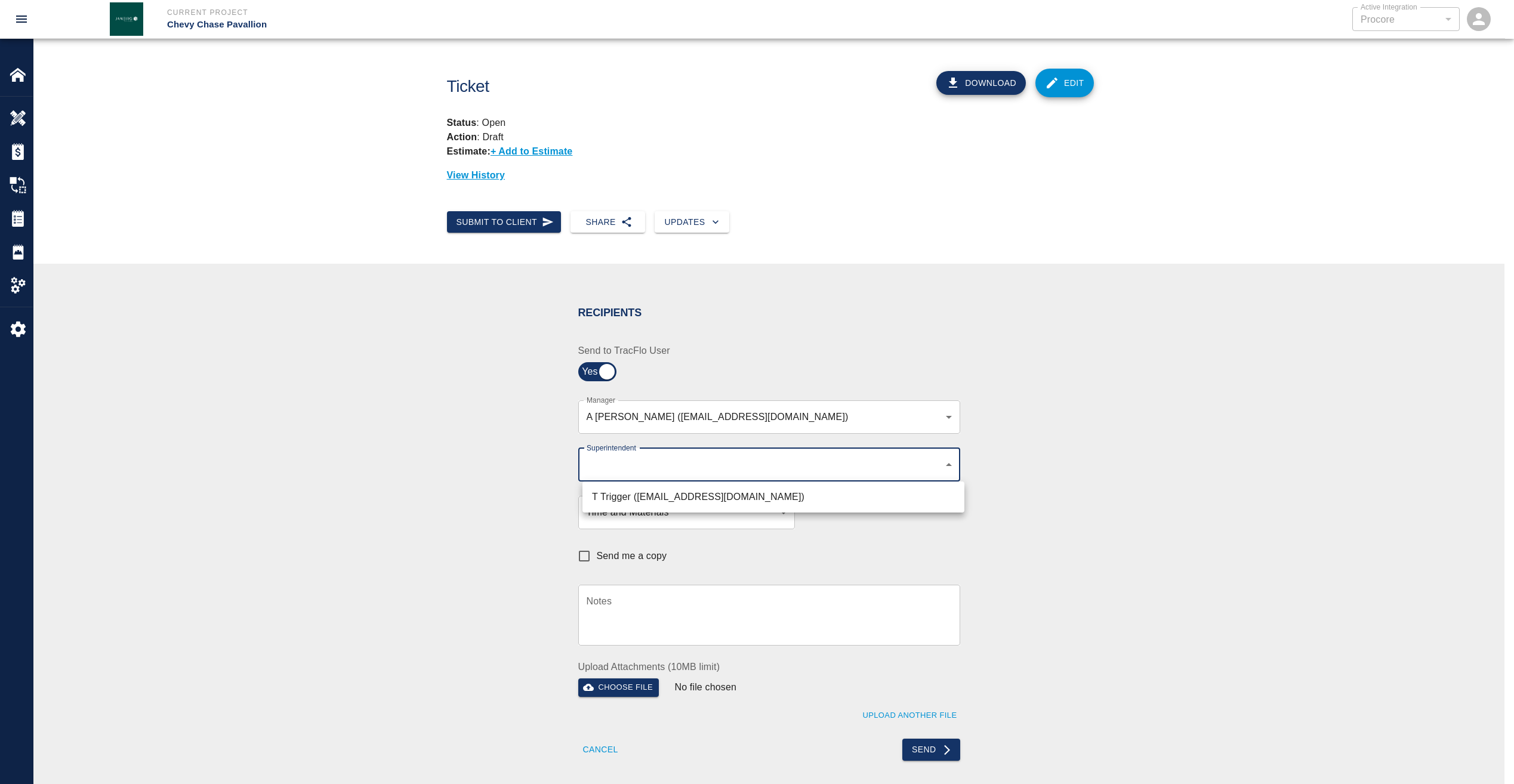
click at [922, 467] on body "Current Project Chevy Chase Pavallion Active Integration Procore 1 Active Integ…" at bounding box center [757, 392] width 1514 height 784
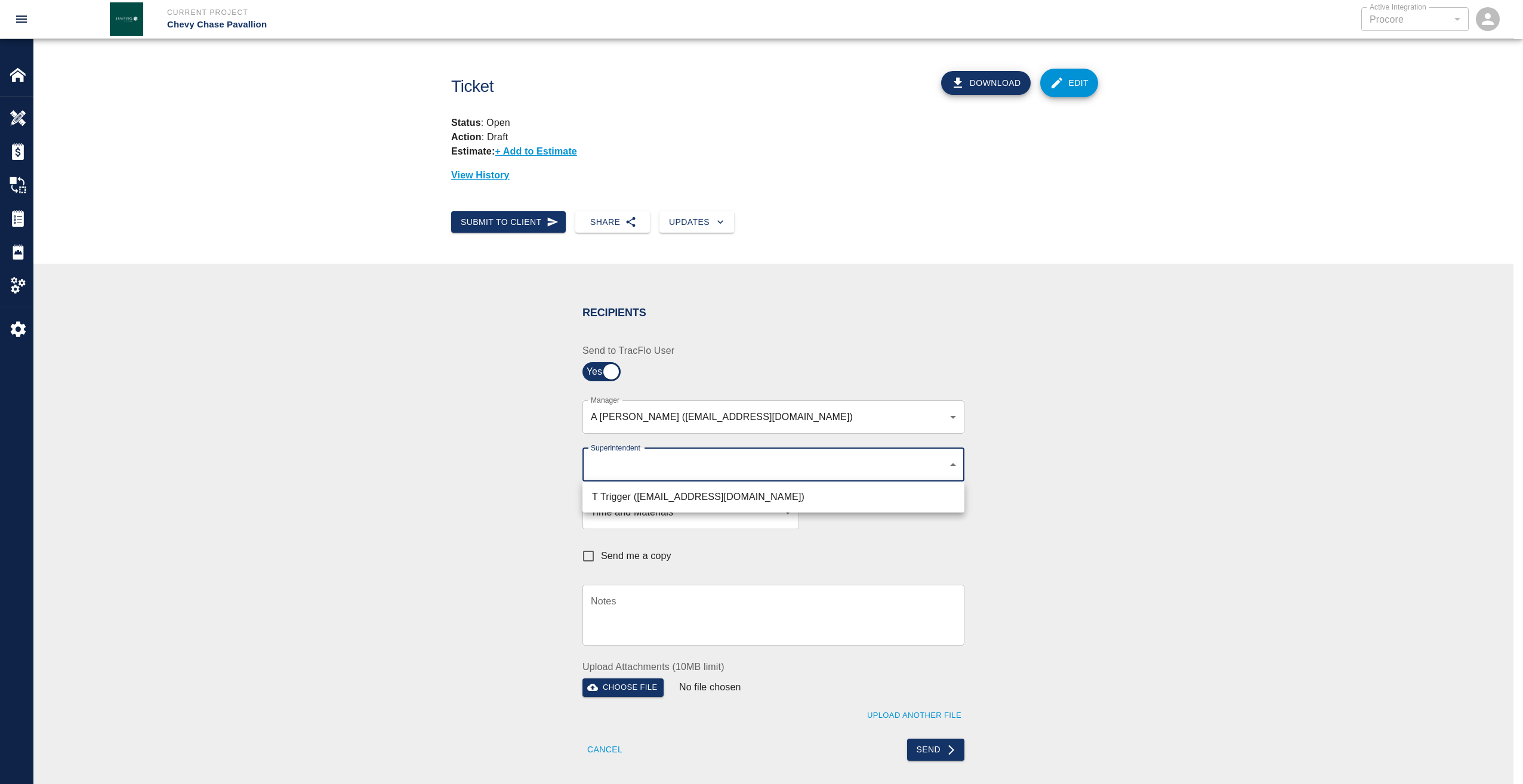
click at [764, 495] on li "T Trigger (ttrigger@kaneconstrructionc.com)" at bounding box center [774, 497] width 382 height 21
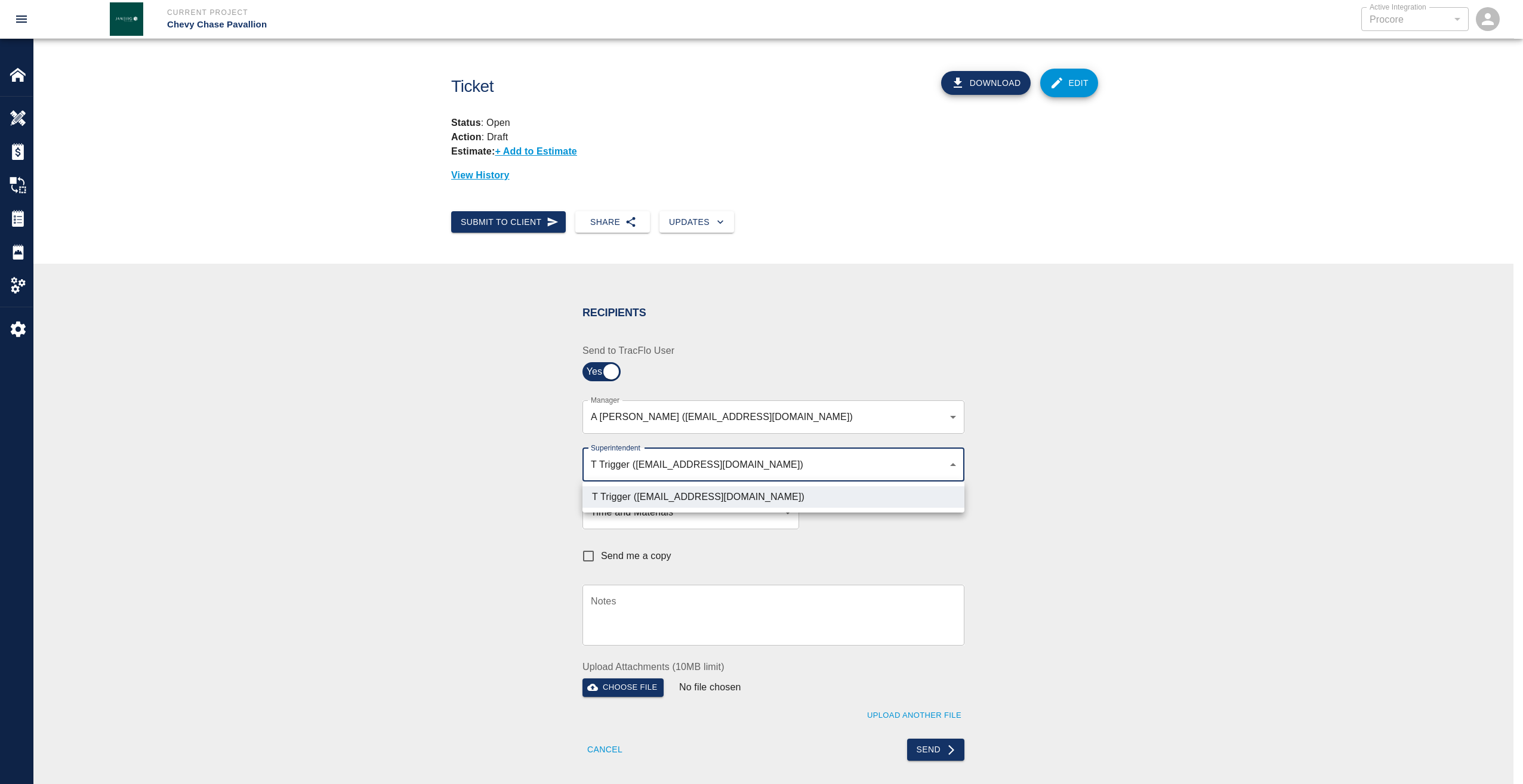
type input "b74f133e-1e2f-49a5-b092-b475d5c6f6c3"
click at [1058, 560] on div at bounding box center [762, 392] width 1523 height 784
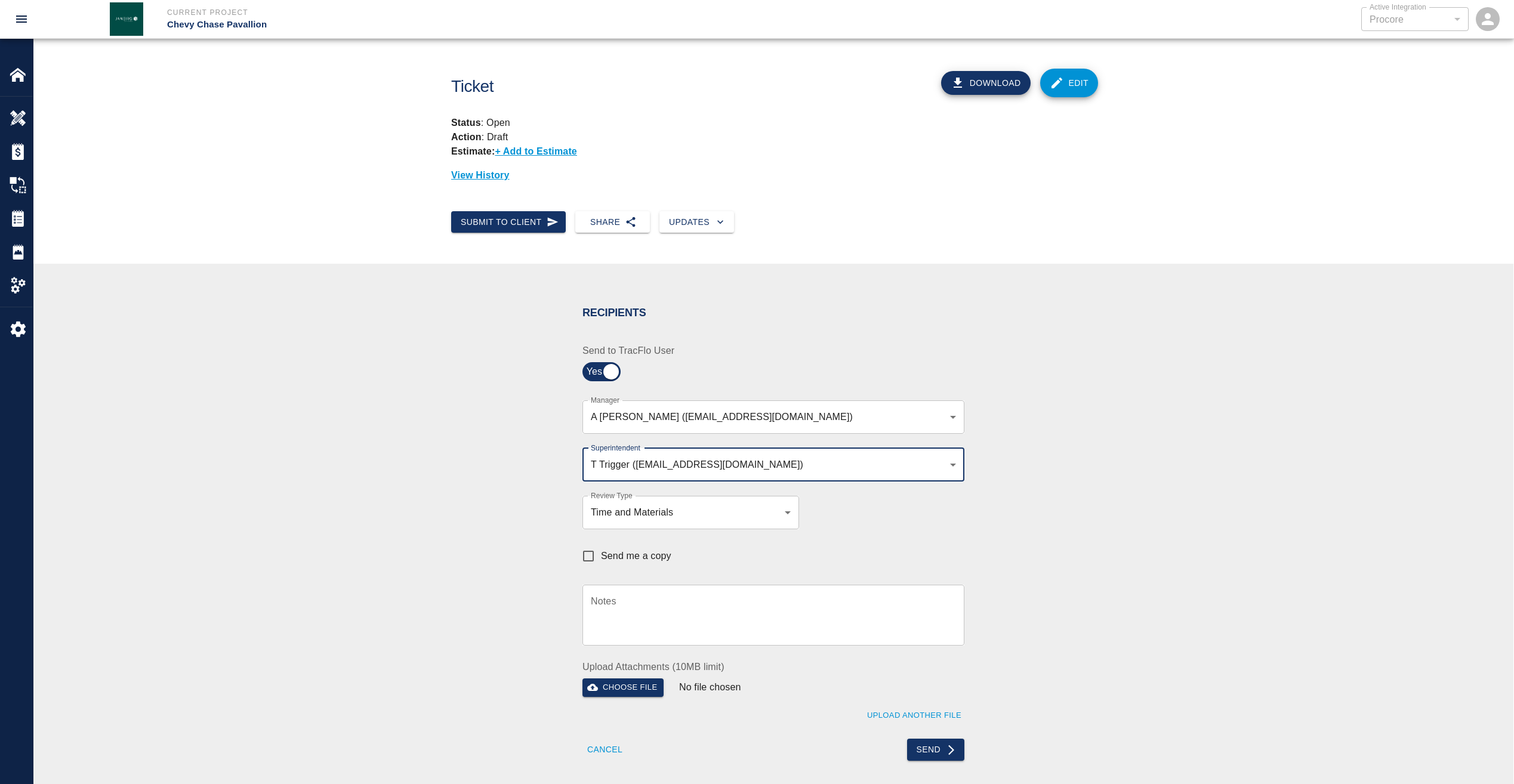
click at [769, 637] on div "x Notes" at bounding box center [774, 615] width 382 height 61
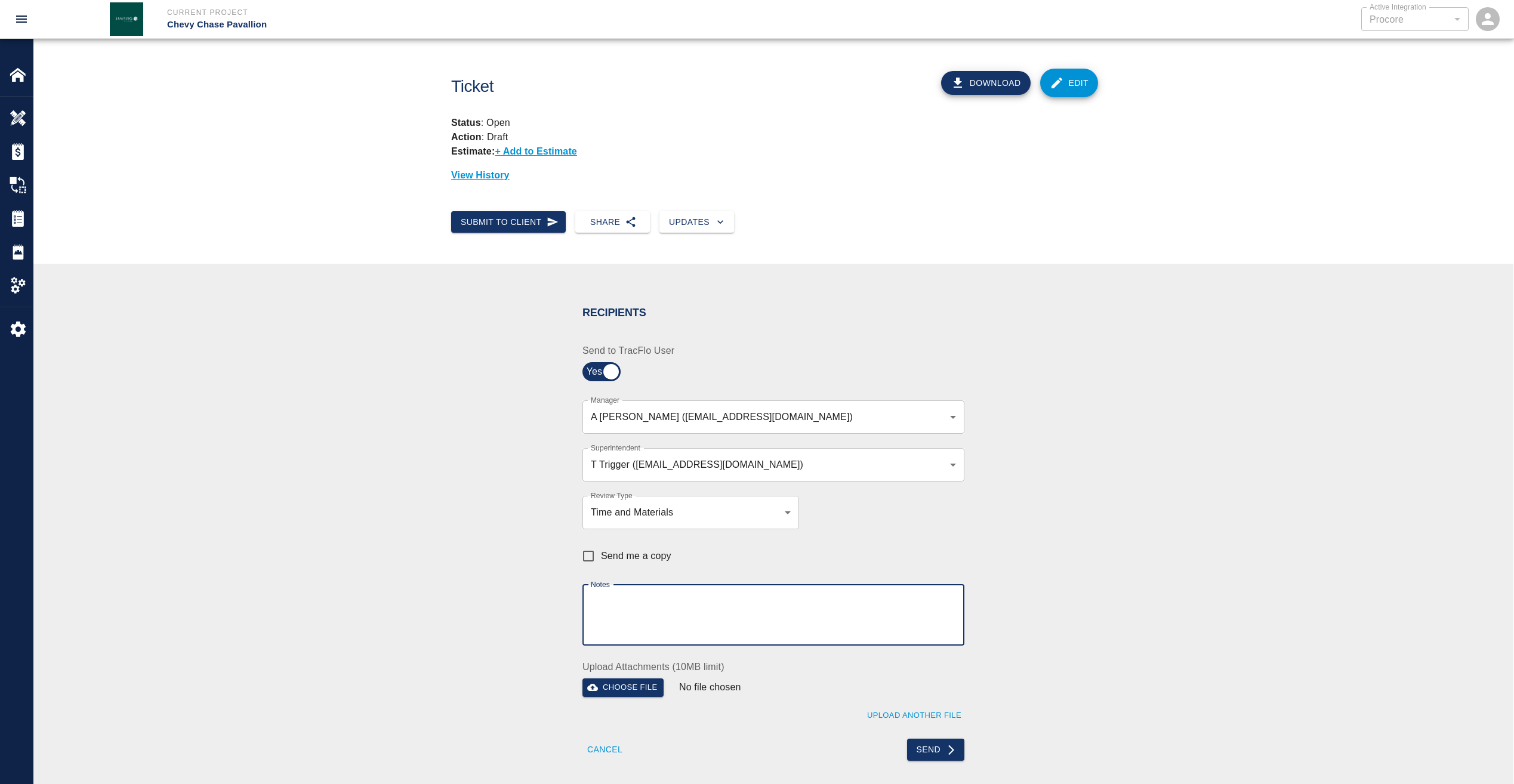
paste textarea "pdf copy sent via email as requested"
type textarea "pdf copy sent via email as requested"
click at [941, 744] on button "Send" at bounding box center [936, 749] width 58 height 22
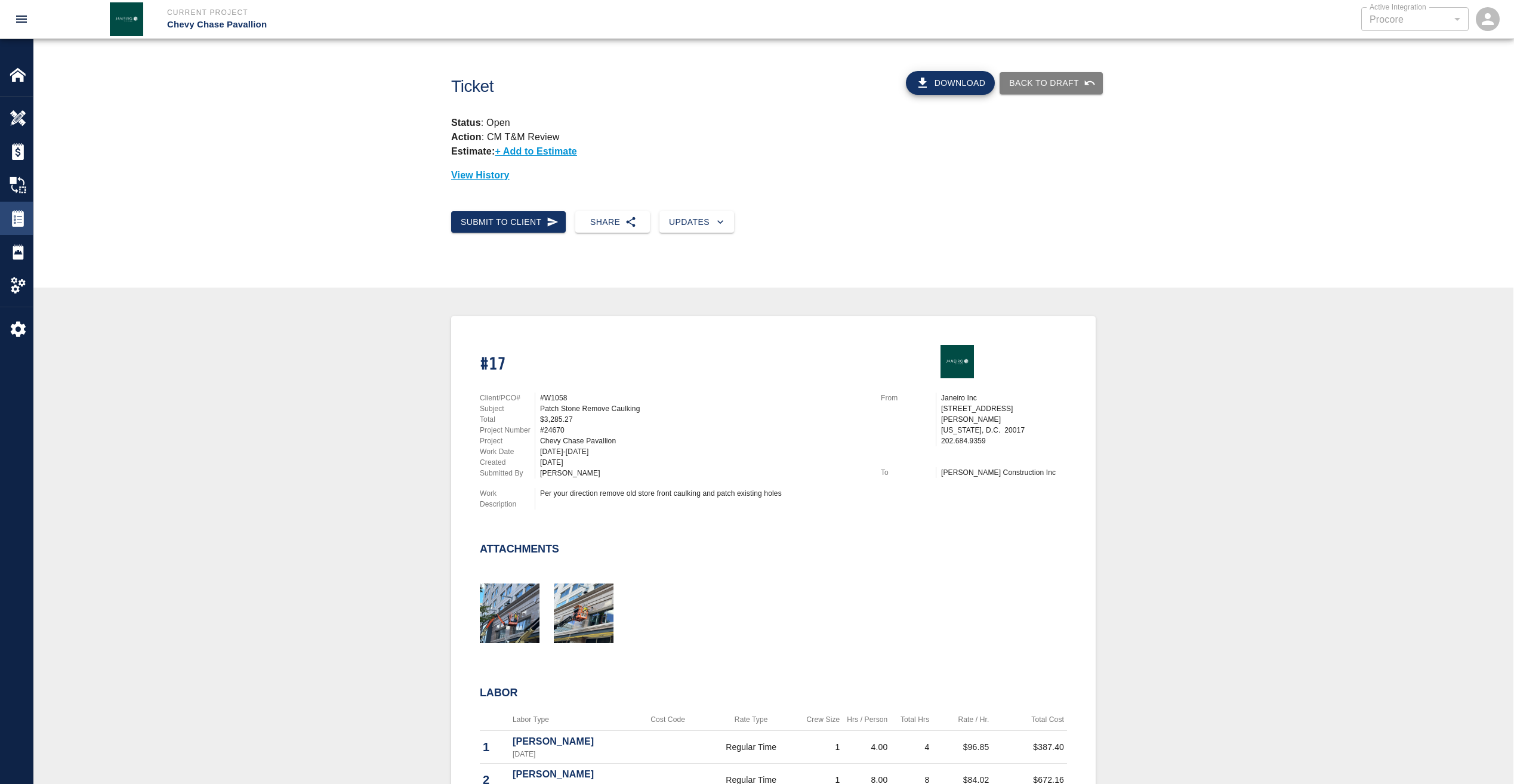
click at [22, 217] on img at bounding box center [18, 219] width 17 height 17
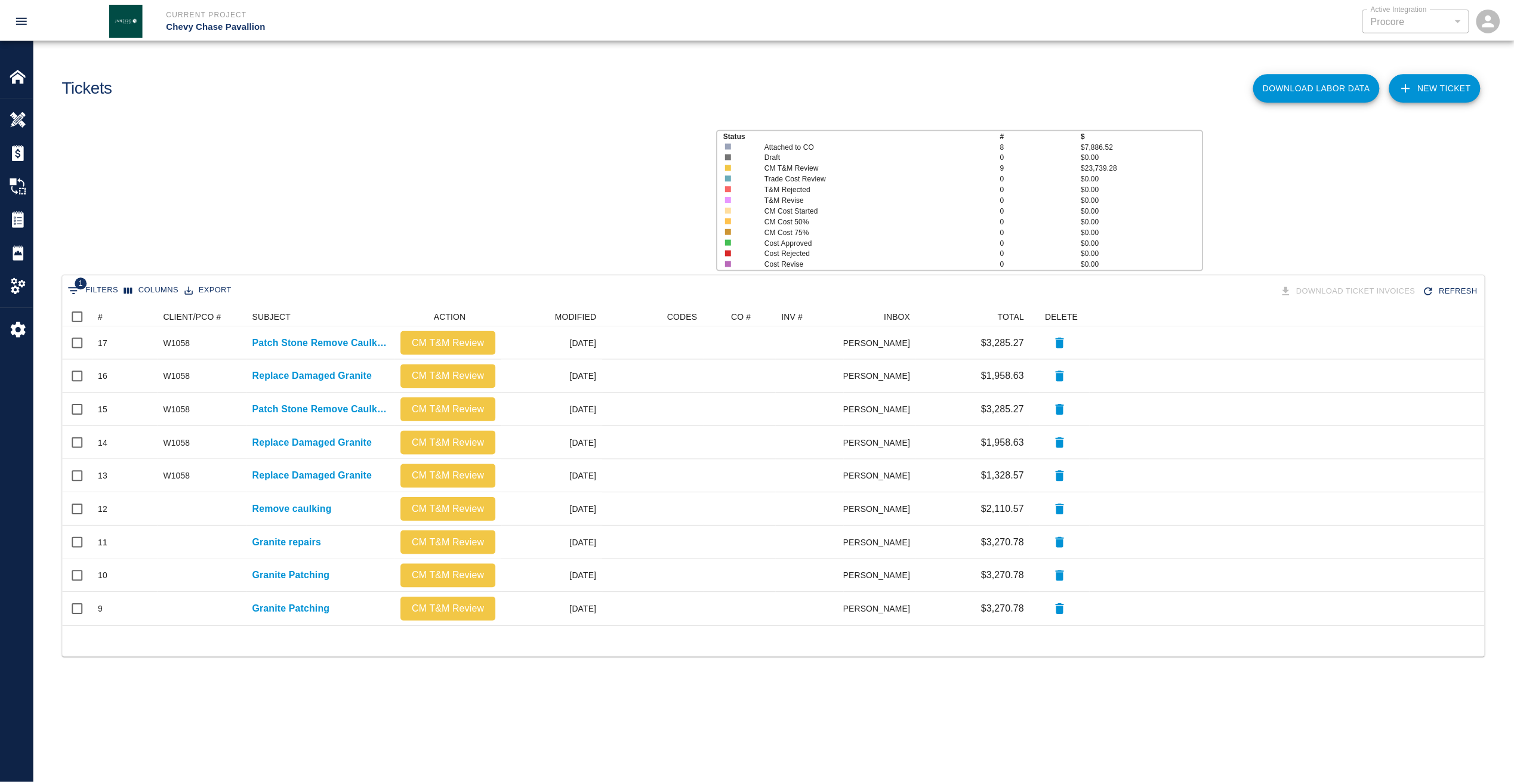
scroll to position [311, 1422]
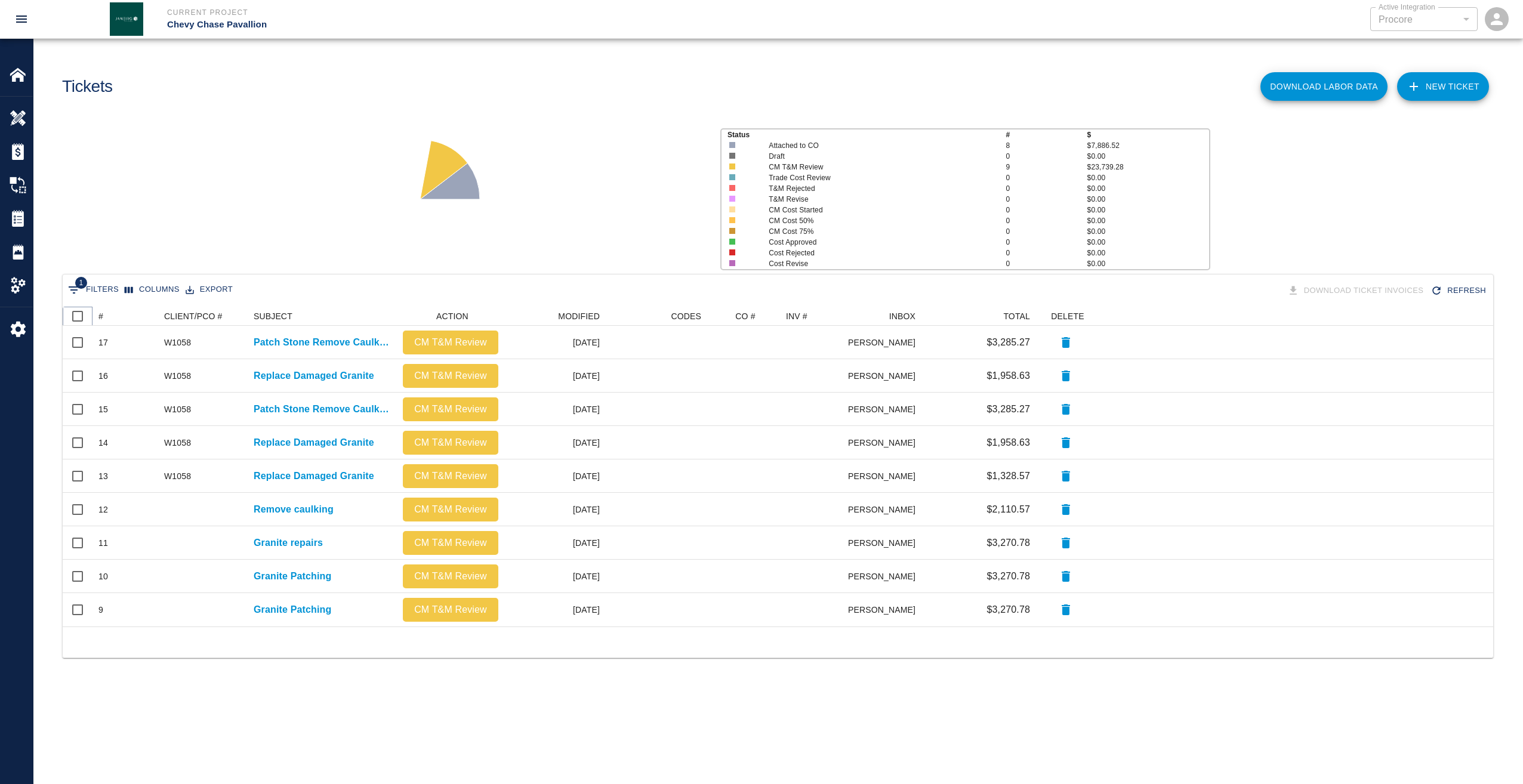
click at [95, 316] on icon at bounding box center [93, 316] width 14 height 14
click at [101, 314] on div "#" at bounding box center [100, 316] width 5 height 19
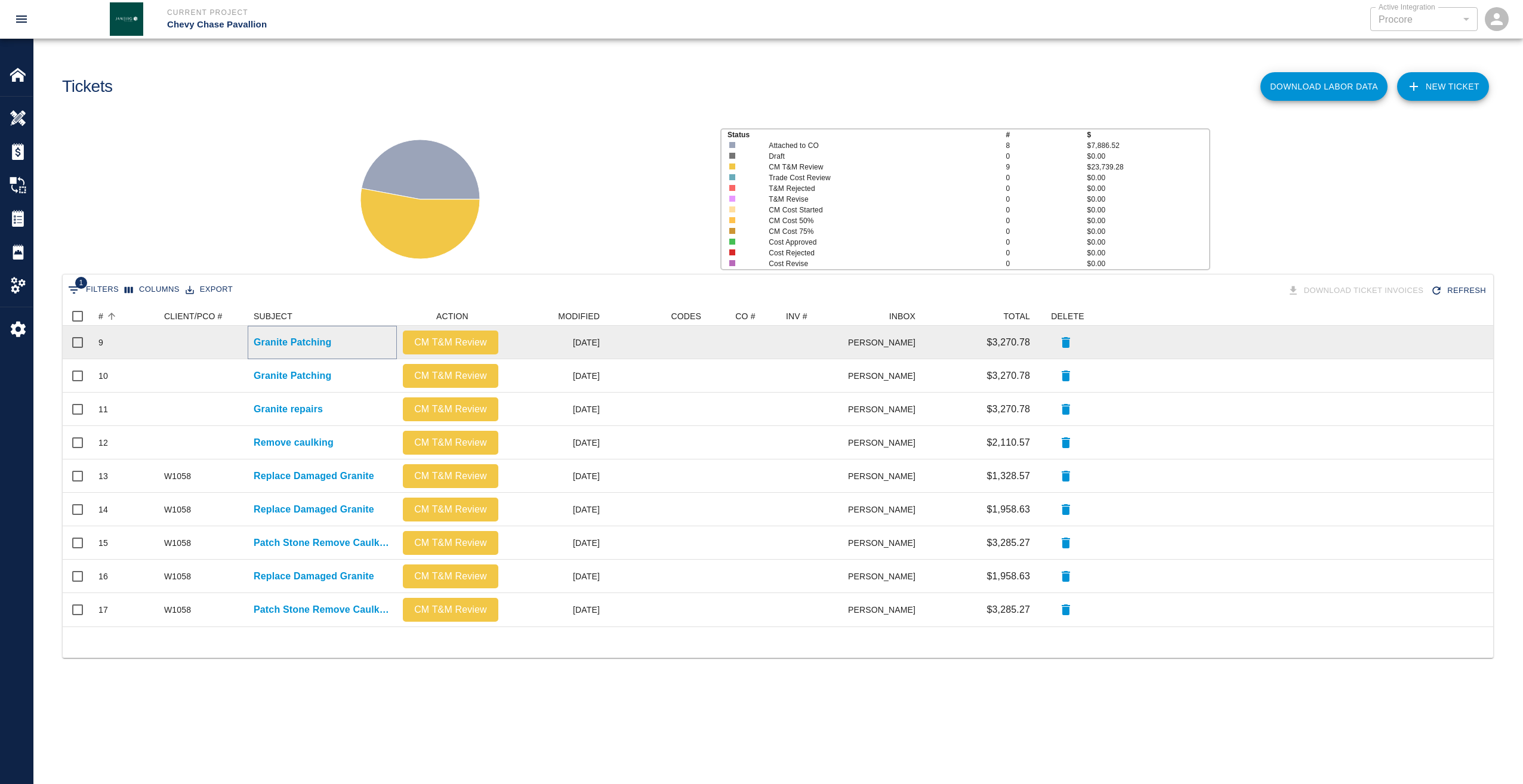
click at [314, 344] on p "Granite Patching" at bounding box center [292, 342] width 78 height 14
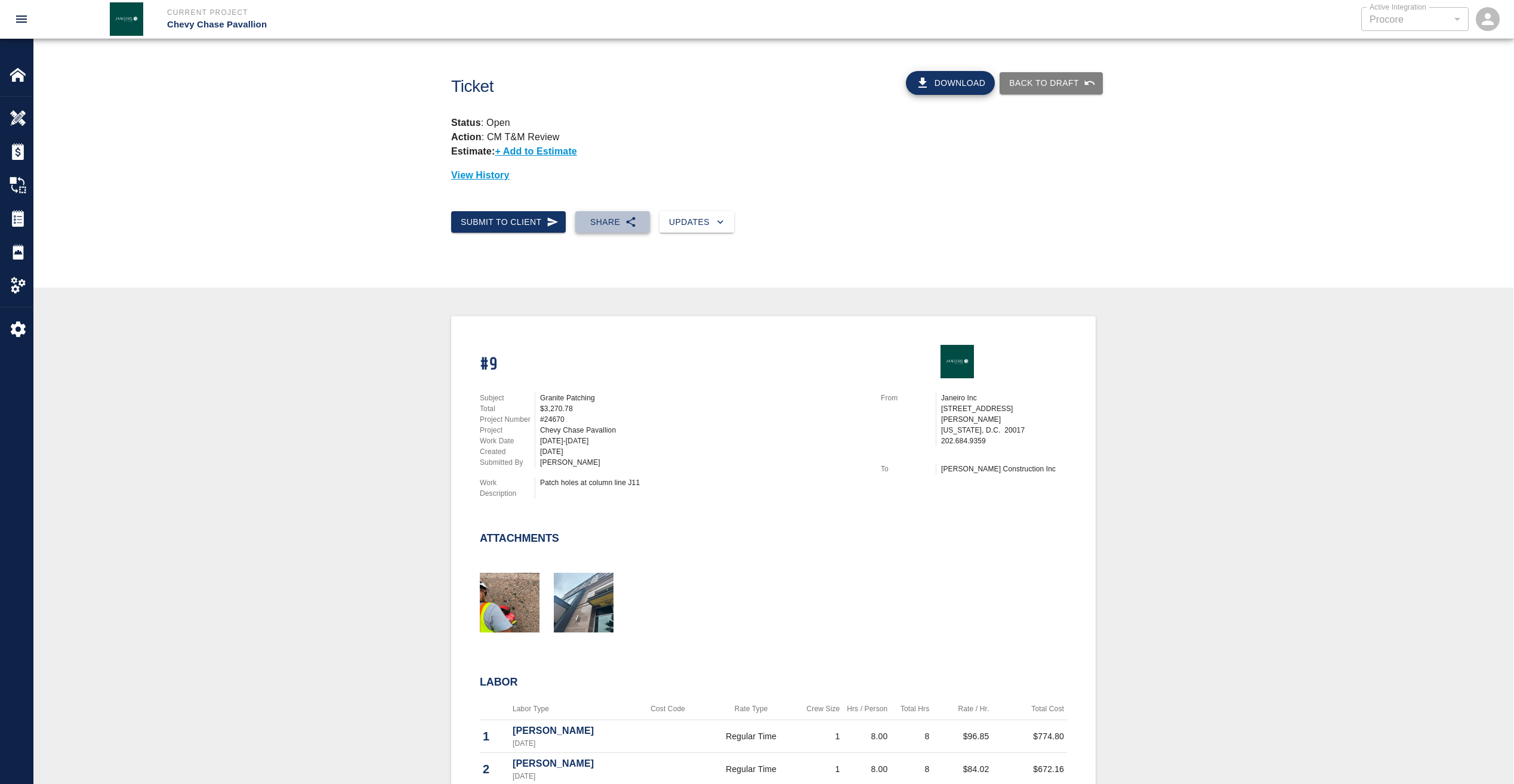
click at [609, 227] on button "Share" at bounding box center [612, 221] width 74 height 22
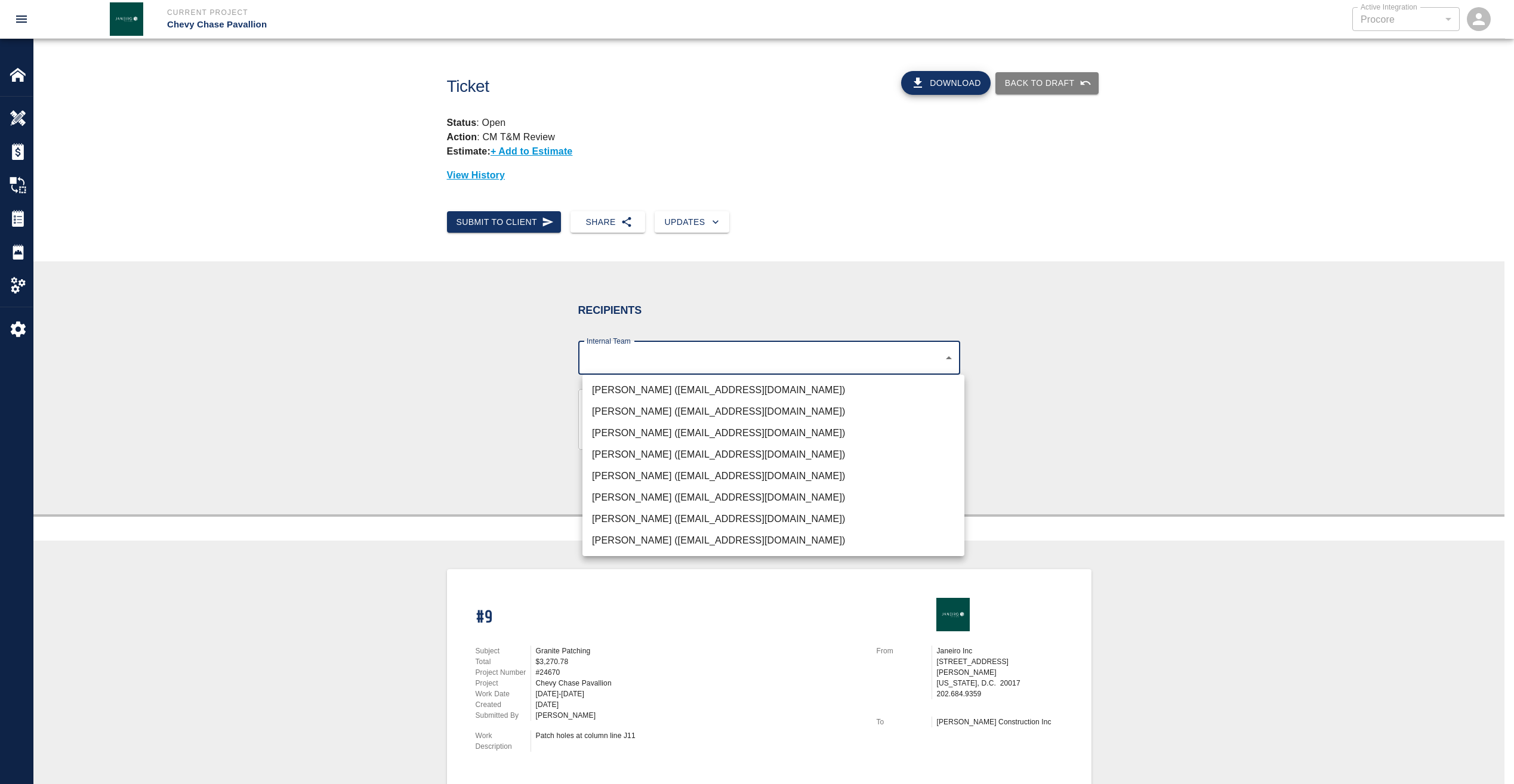
click at [726, 354] on body "Current Project Chevy Chase Pavallion Active Integration Procore 1 Active Integ…" at bounding box center [757, 392] width 1514 height 784
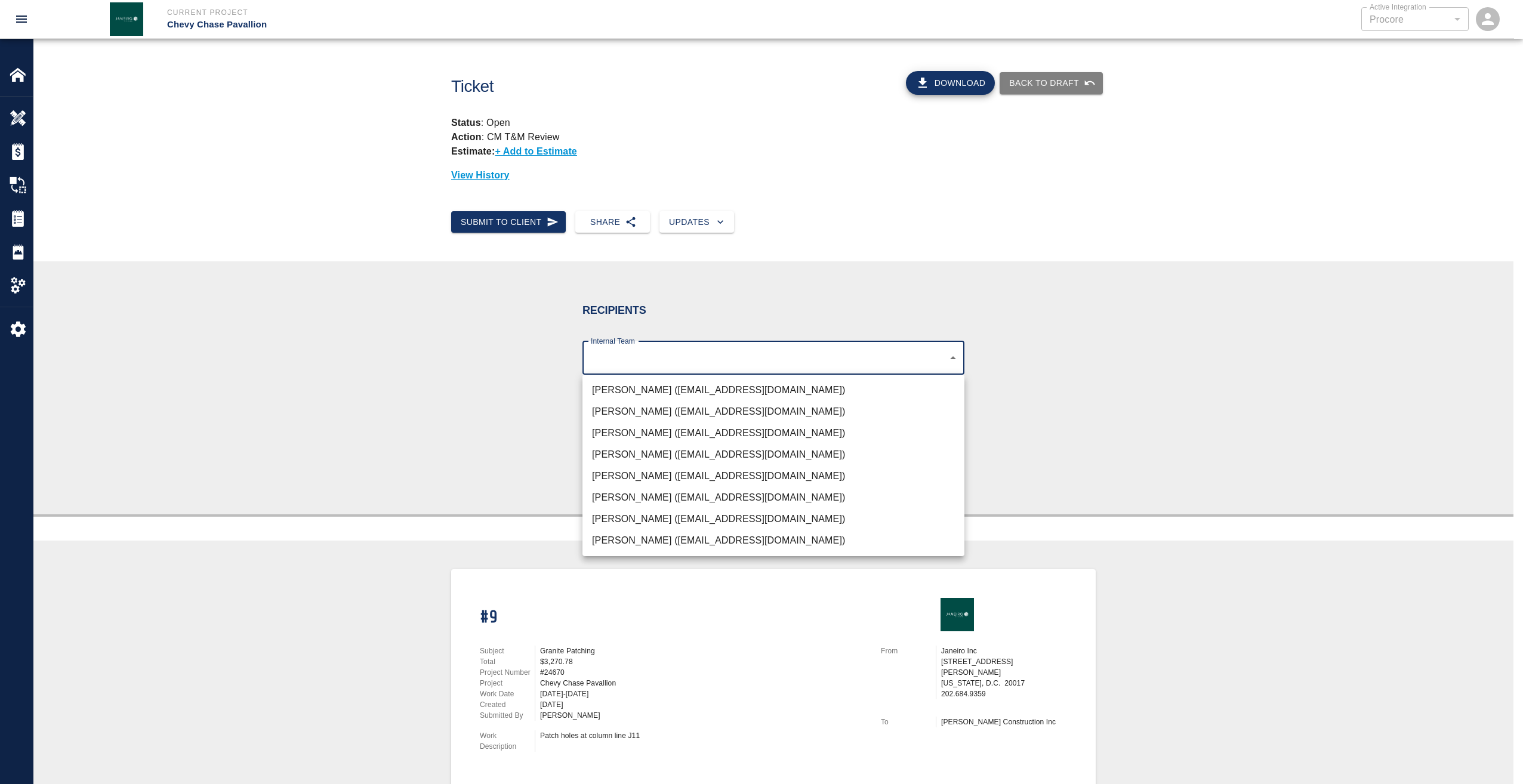
click at [651, 437] on li "Rick Janeiro (rjaneiro@janeiroinc.com)" at bounding box center [774, 433] width 382 height 21
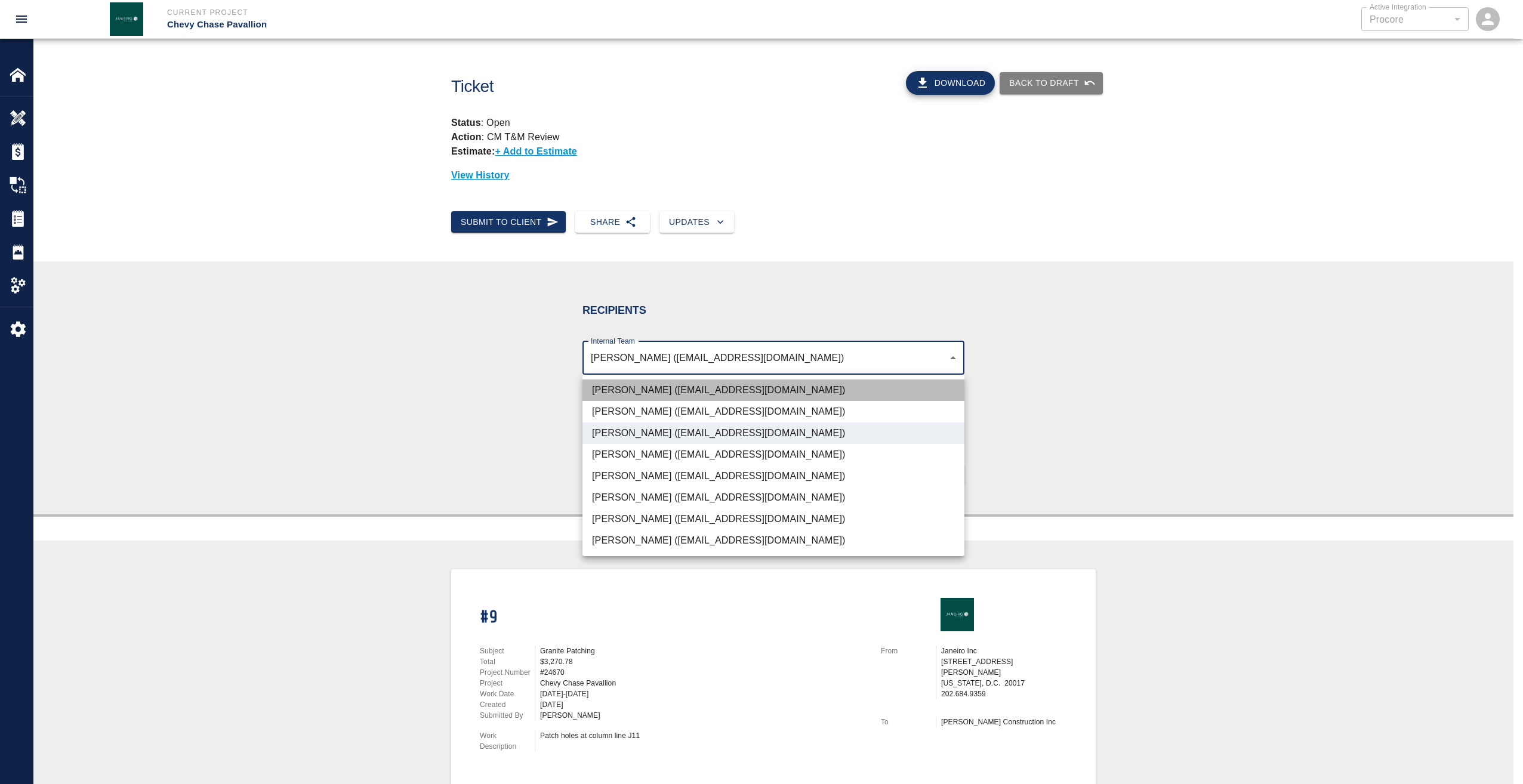
click at [743, 386] on li "Gabriel Aldao (galdao@janeiroinc.com)" at bounding box center [774, 390] width 382 height 21
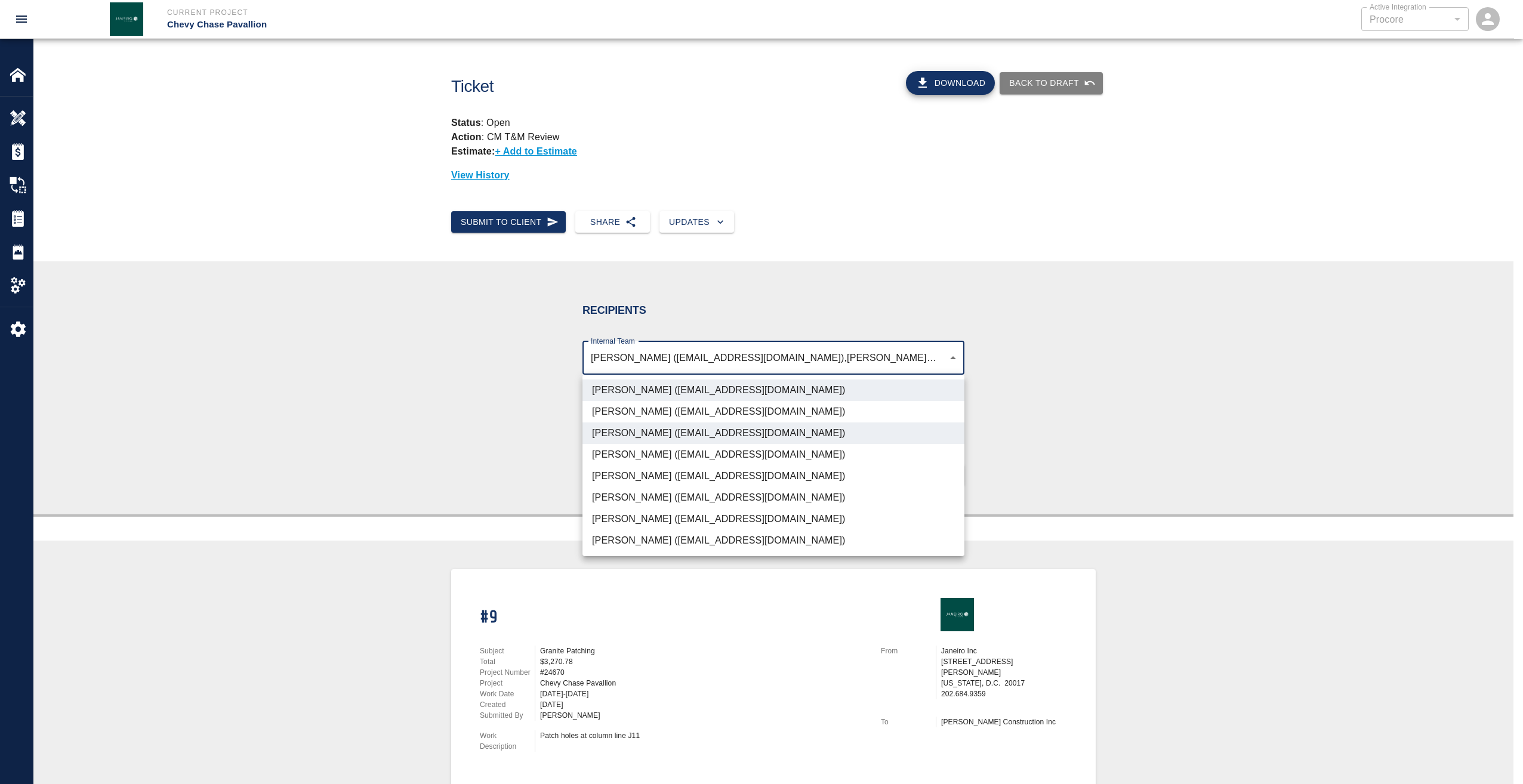
click at [696, 535] on li "Roberto Ramia (rramia@janeiroinc.com)" at bounding box center [774, 541] width 382 height 21
type input "4738c551-be7f-4d44-ba86-0cff0c6cdd79,d395756c-129e-49ba-988f-03bd9a731269,03123…"
click at [1052, 455] on div at bounding box center [762, 392] width 1523 height 784
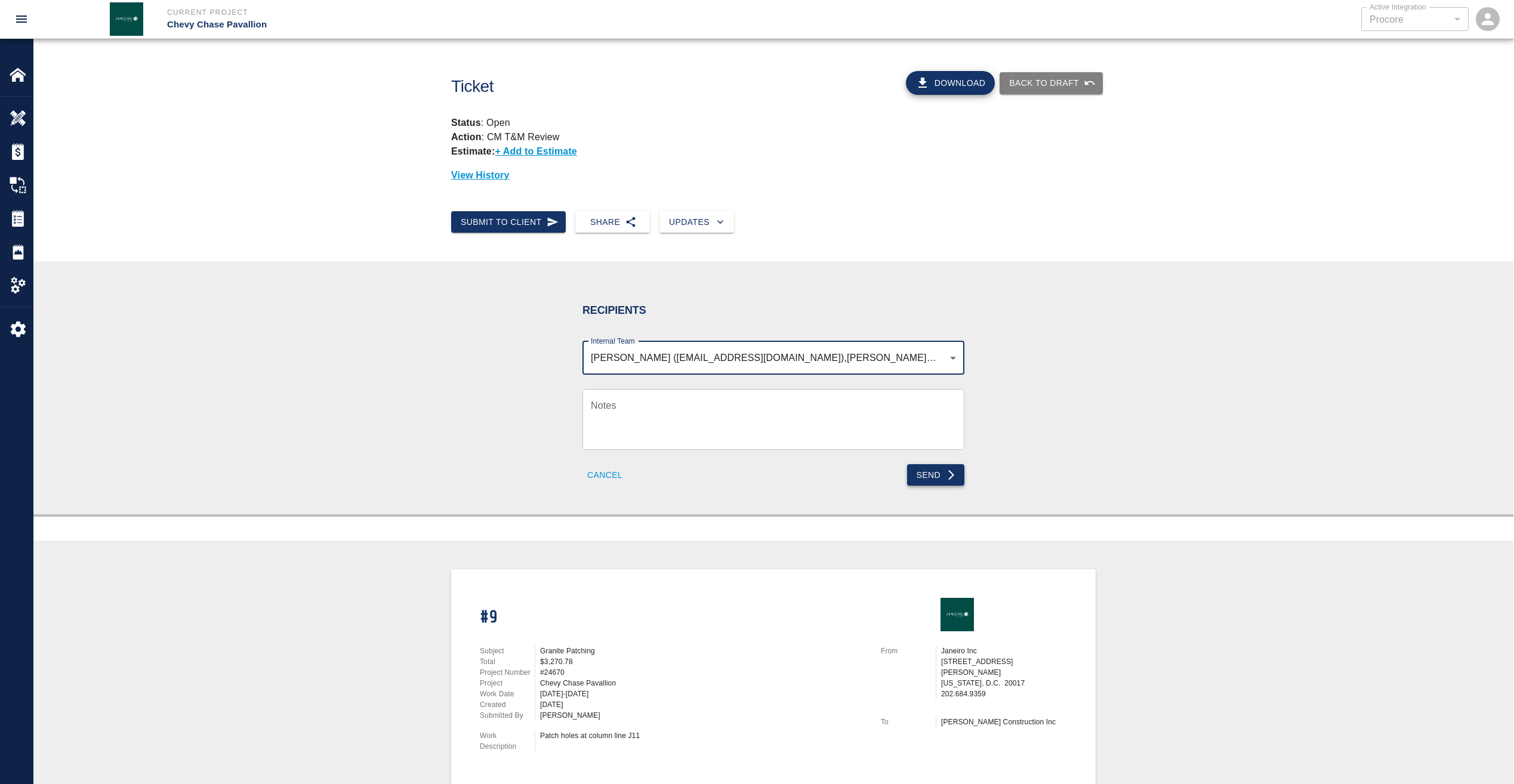
click at [937, 472] on button "Send" at bounding box center [936, 475] width 58 height 22
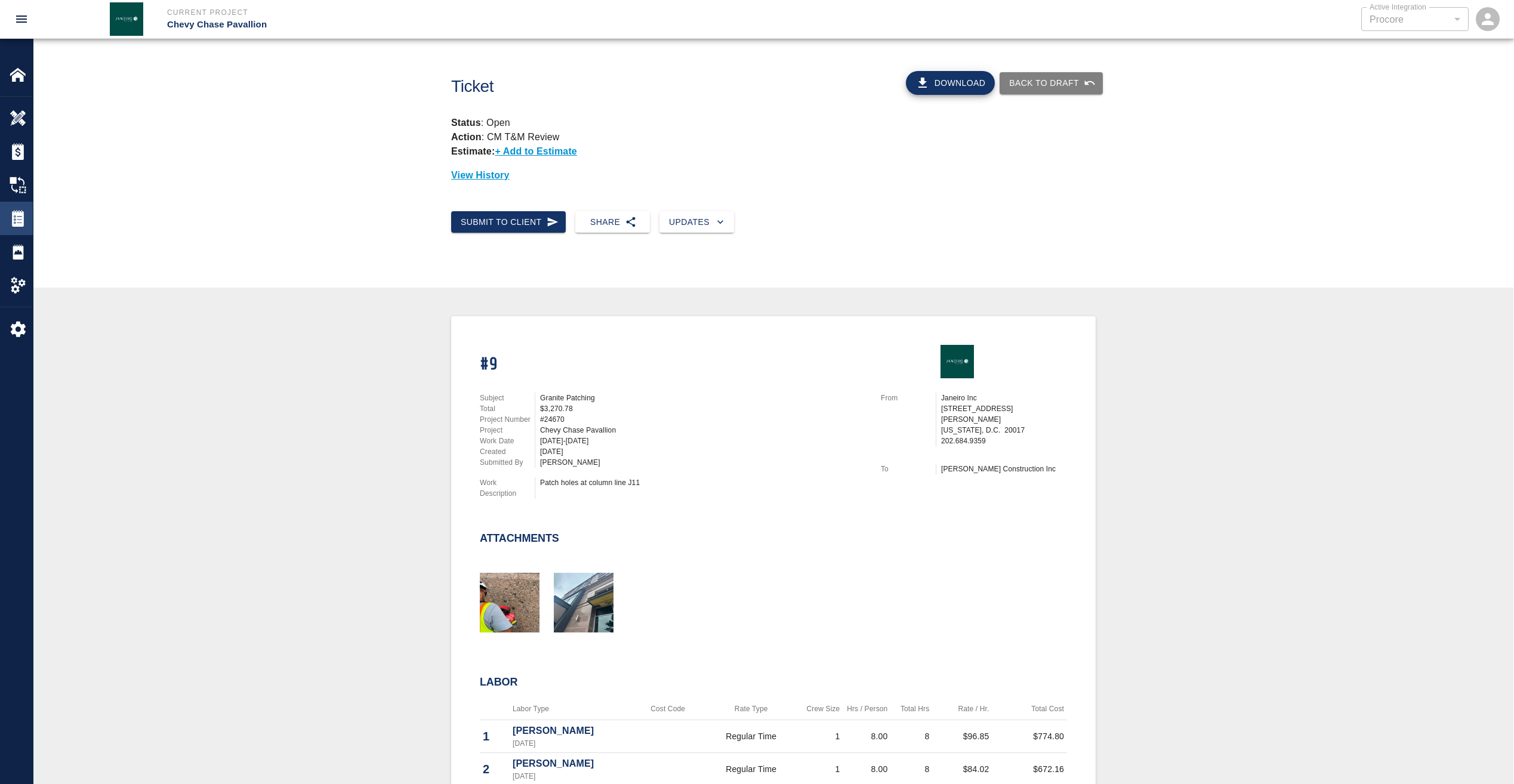
click at [15, 219] on img at bounding box center [18, 219] width 17 height 17
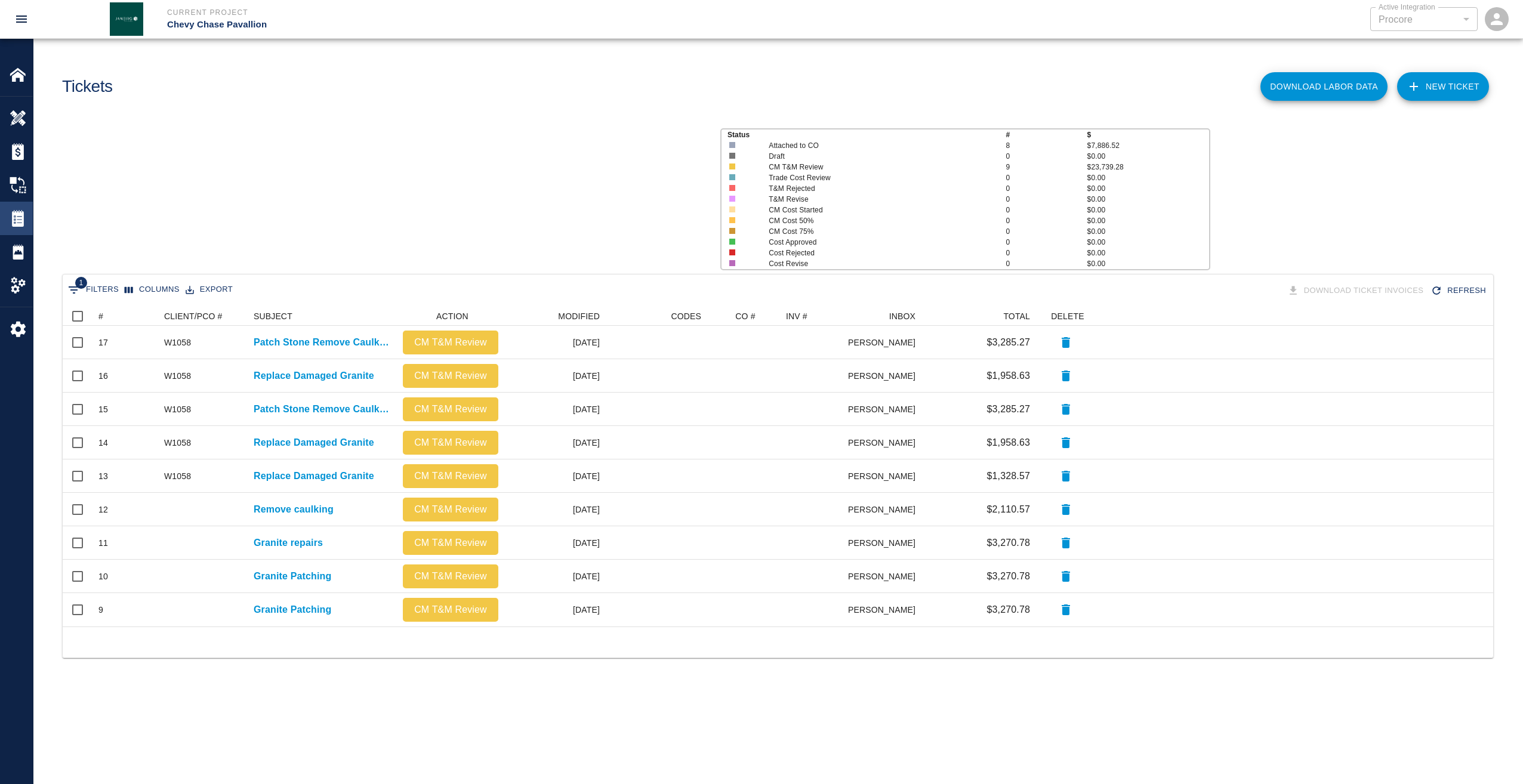
scroll to position [311, 1422]
click at [98, 317] on icon at bounding box center [93, 316] width 14 height 14
click at [102, 313] on div "#" at bounding box center [100, 316] width 5 height 19
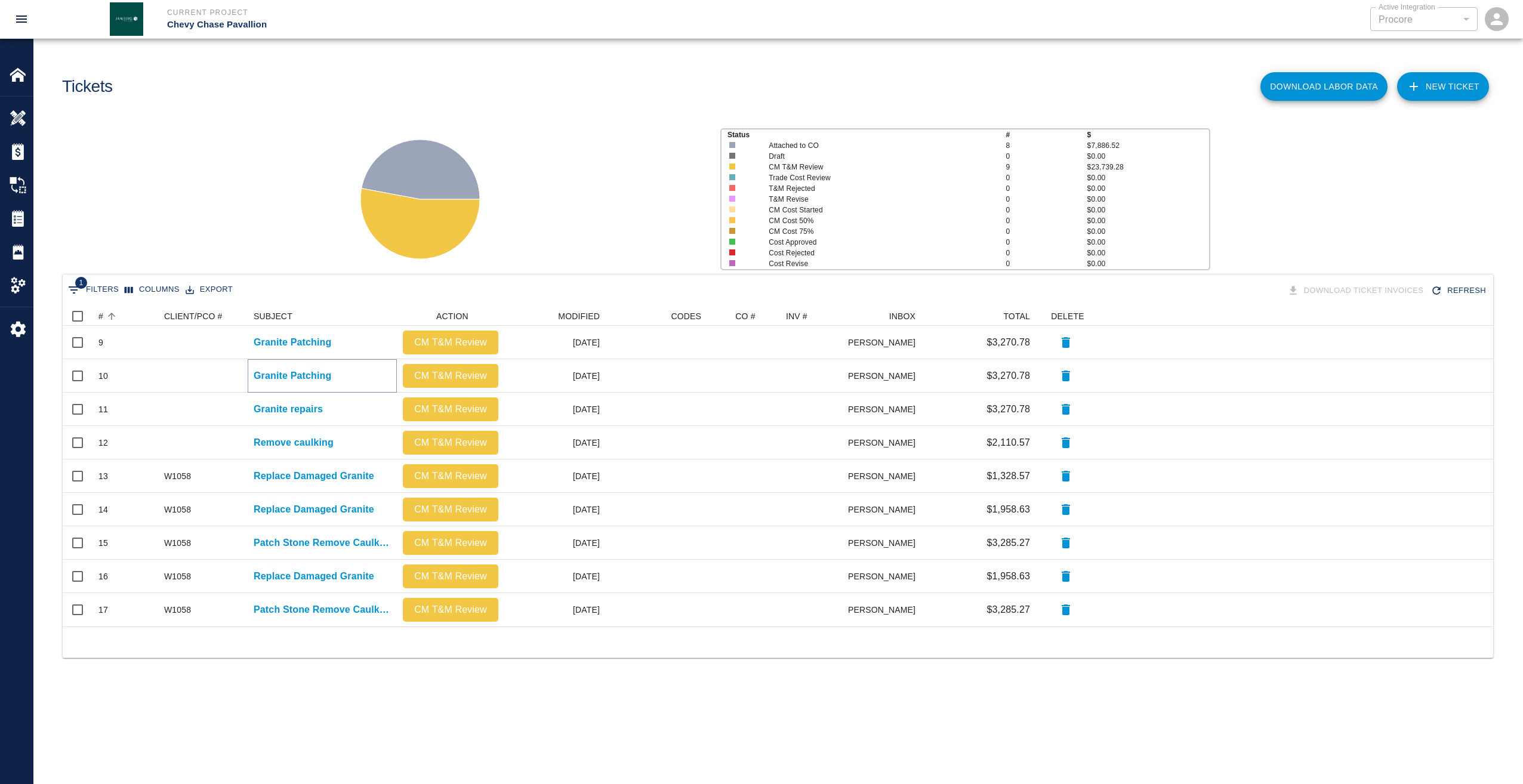
drag, startPoint x: 314, startPoint y: 370, endPoint x: 318, endPoint y: 374, distance: 5.7
click at [314, 370] on p "Granite Patching" at bounding box center [292, 376] width 78 height 14
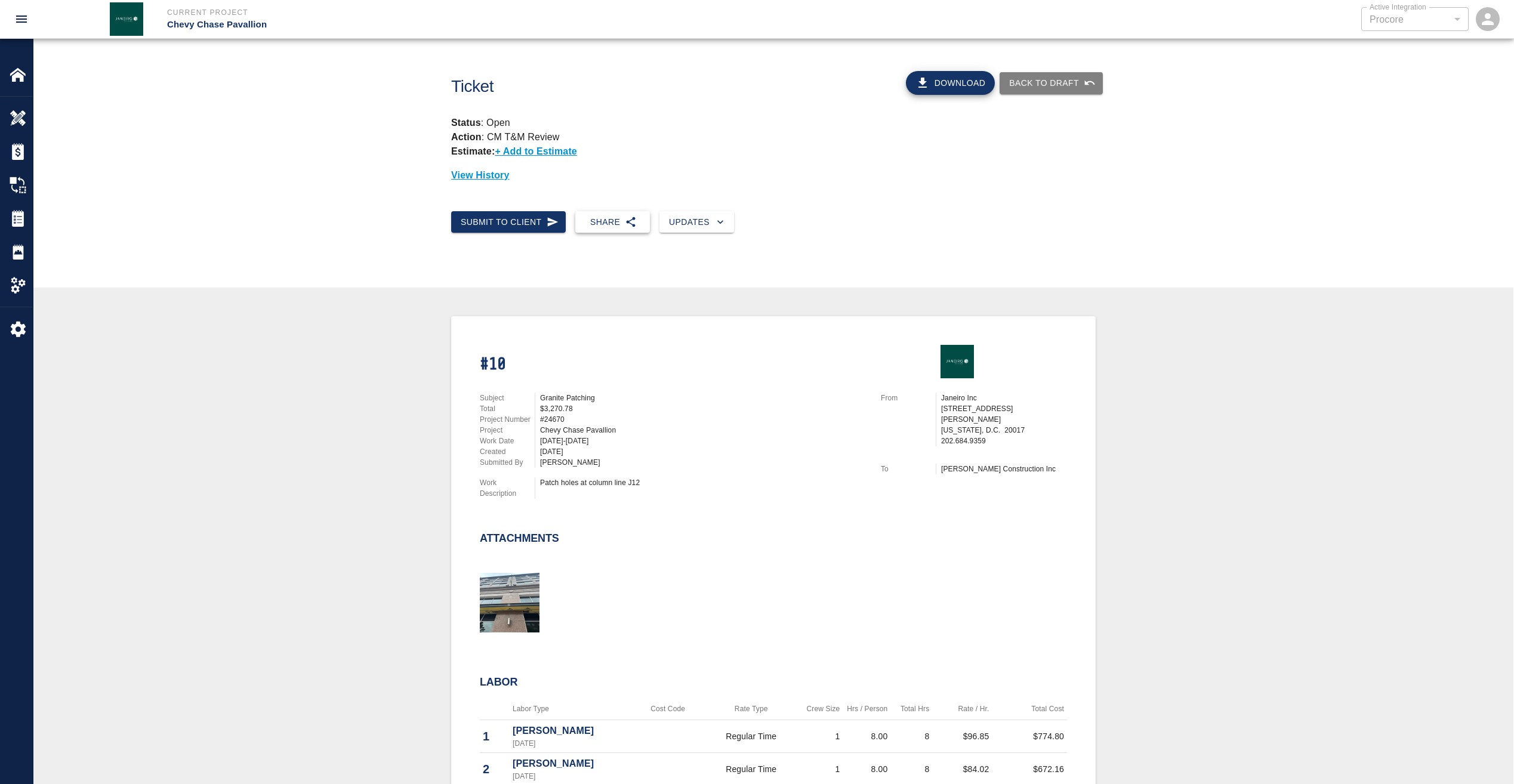
click at [614, 223] on button "Share" at bounding box center [612, 221] width 74 height 22
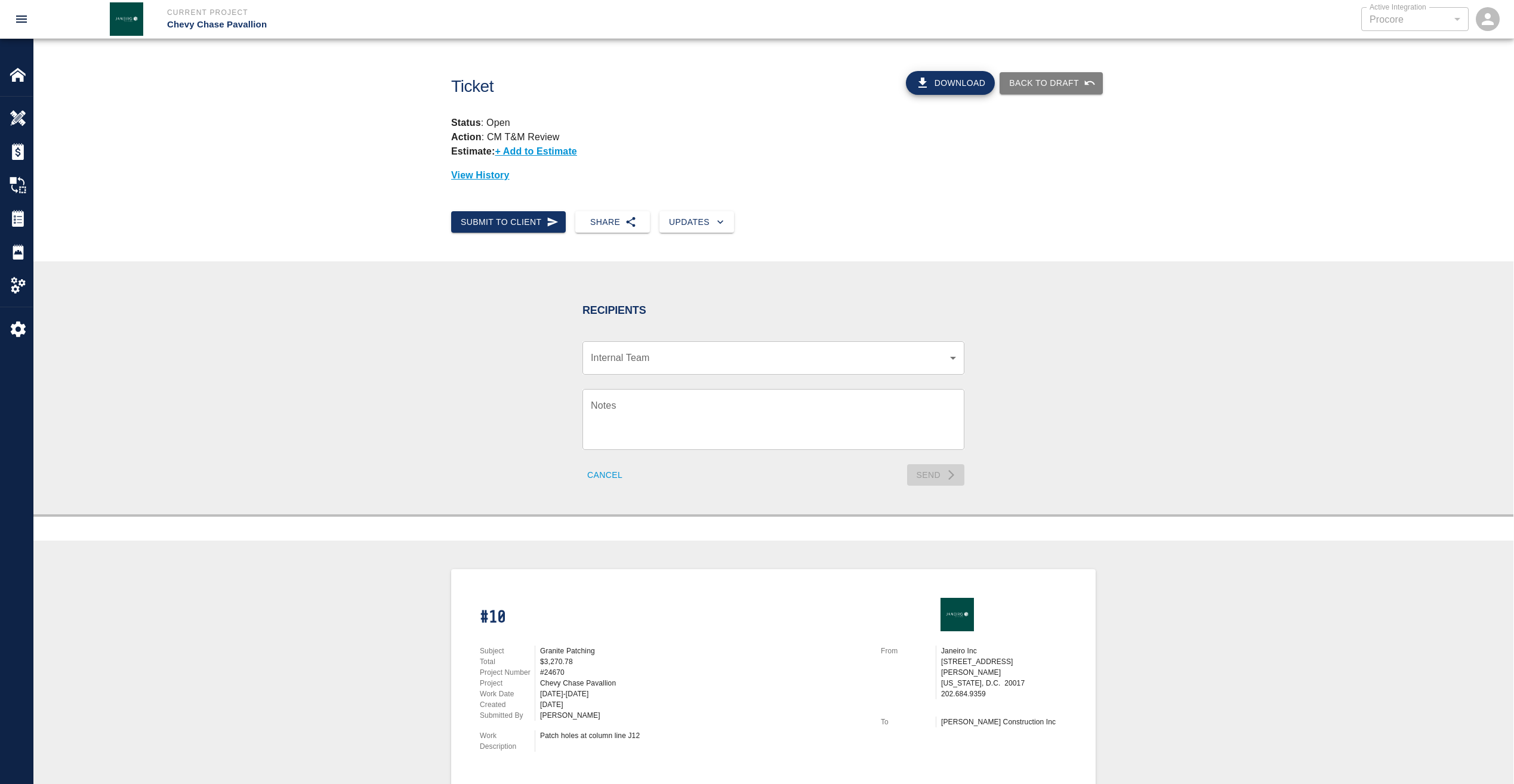
click at [698, 358] on body "Current Project Chevy Chase Pavallion Active Integration Procore 1 Active Integ…" at bounding box center [757, 392] width 1514 height 784
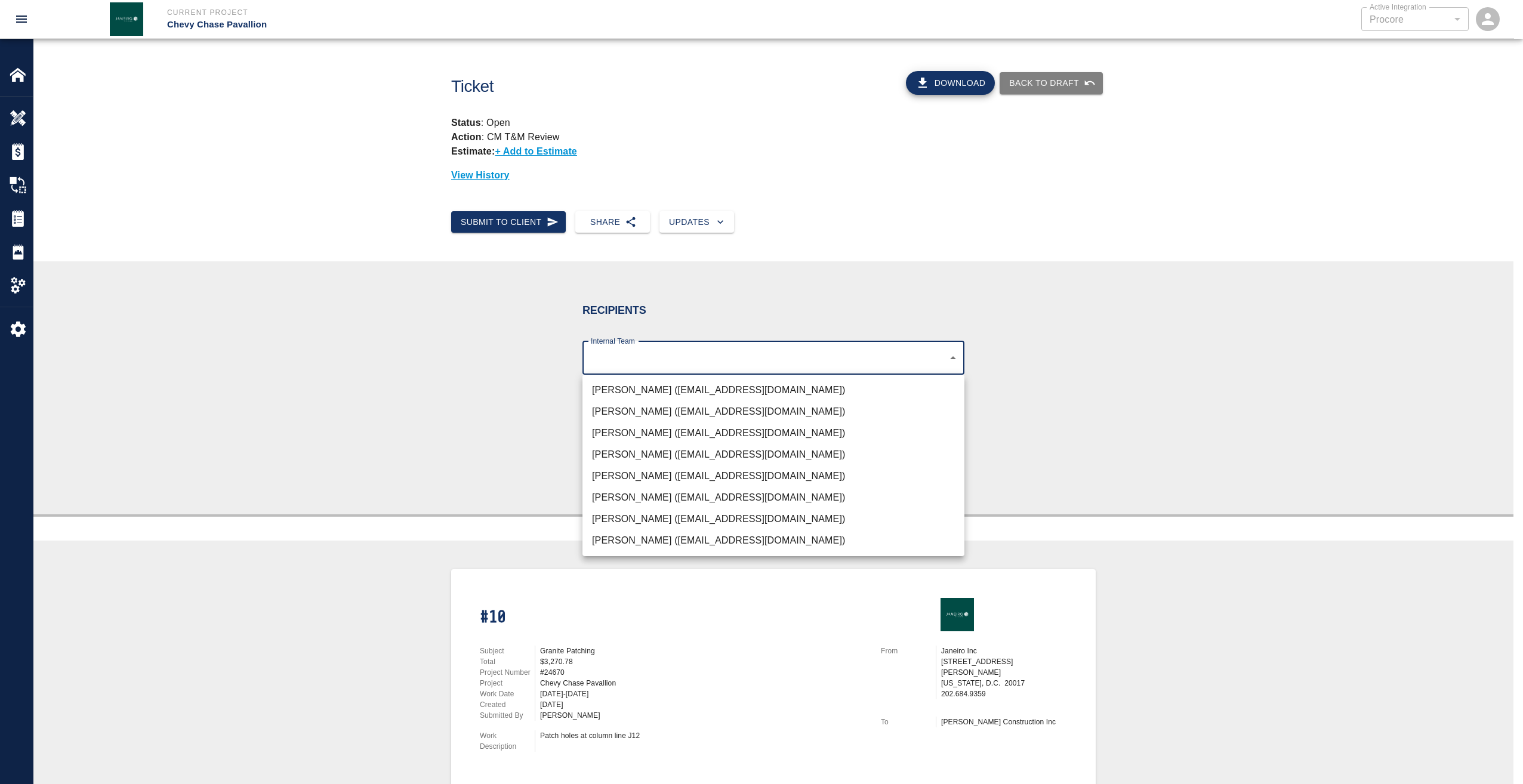
click at [641, 431] on li "Rick Janeiro (rjaneiro@janeiroinc.com)" at bounding box center [774, 433] width 382 height 21
click at [657, 386] on li "Gabriel Aldao (galdao@janeiroinc.com)" at bounding box center [774, 390] width 382 height 21
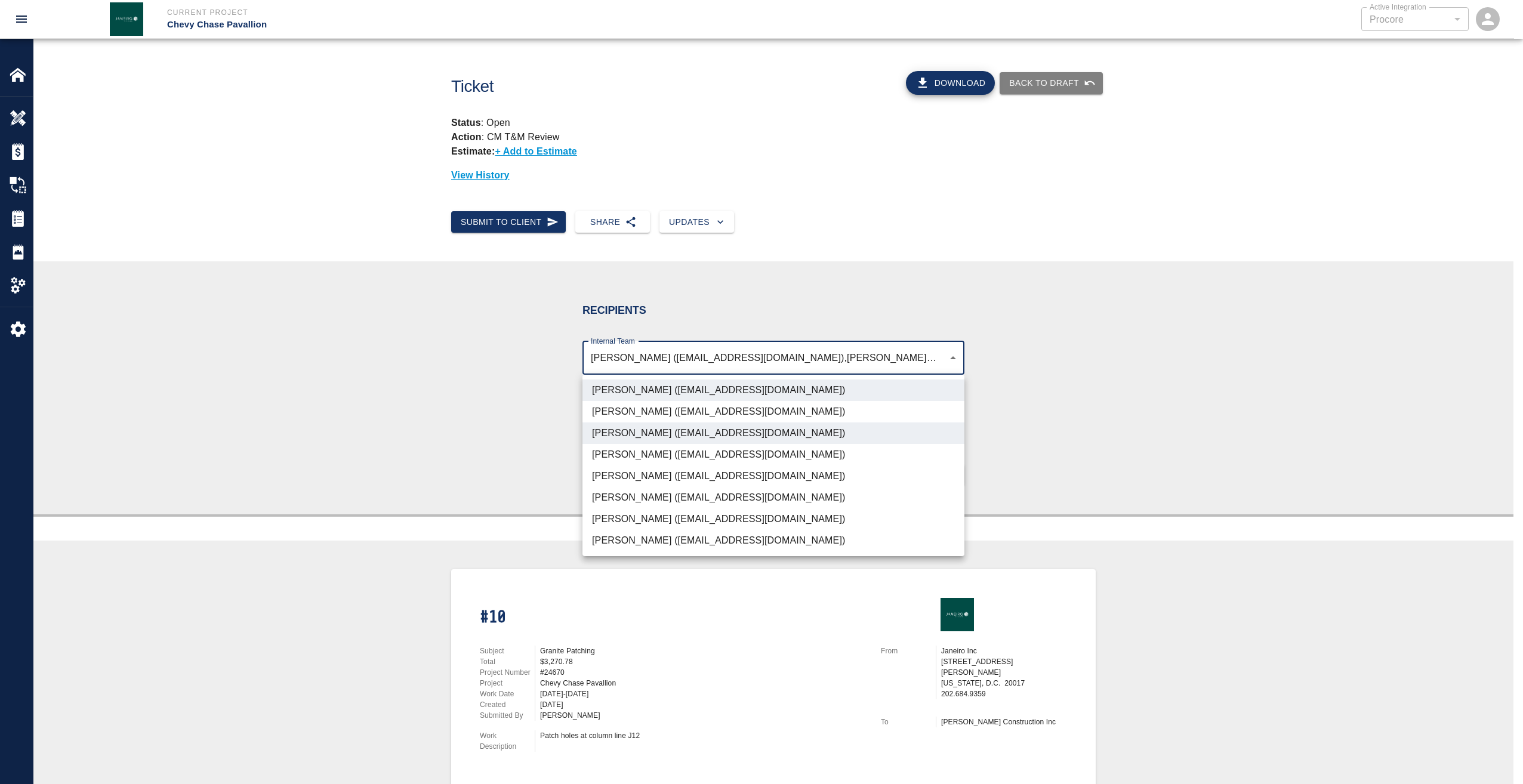
click at [640, 535] on li "Roberto Ramia (rramia@janeiroinc.com)" at bounding box center [774, 541] width 382 height 21
type input "4738c551-be7f-4d44-ba86-0cff0c6cdd79,d395756c-129e-49ba-988f-03bd9a731269,03123…"
click at [1094, 287] on div at bounding box center [762, 392] width 1523 height 784
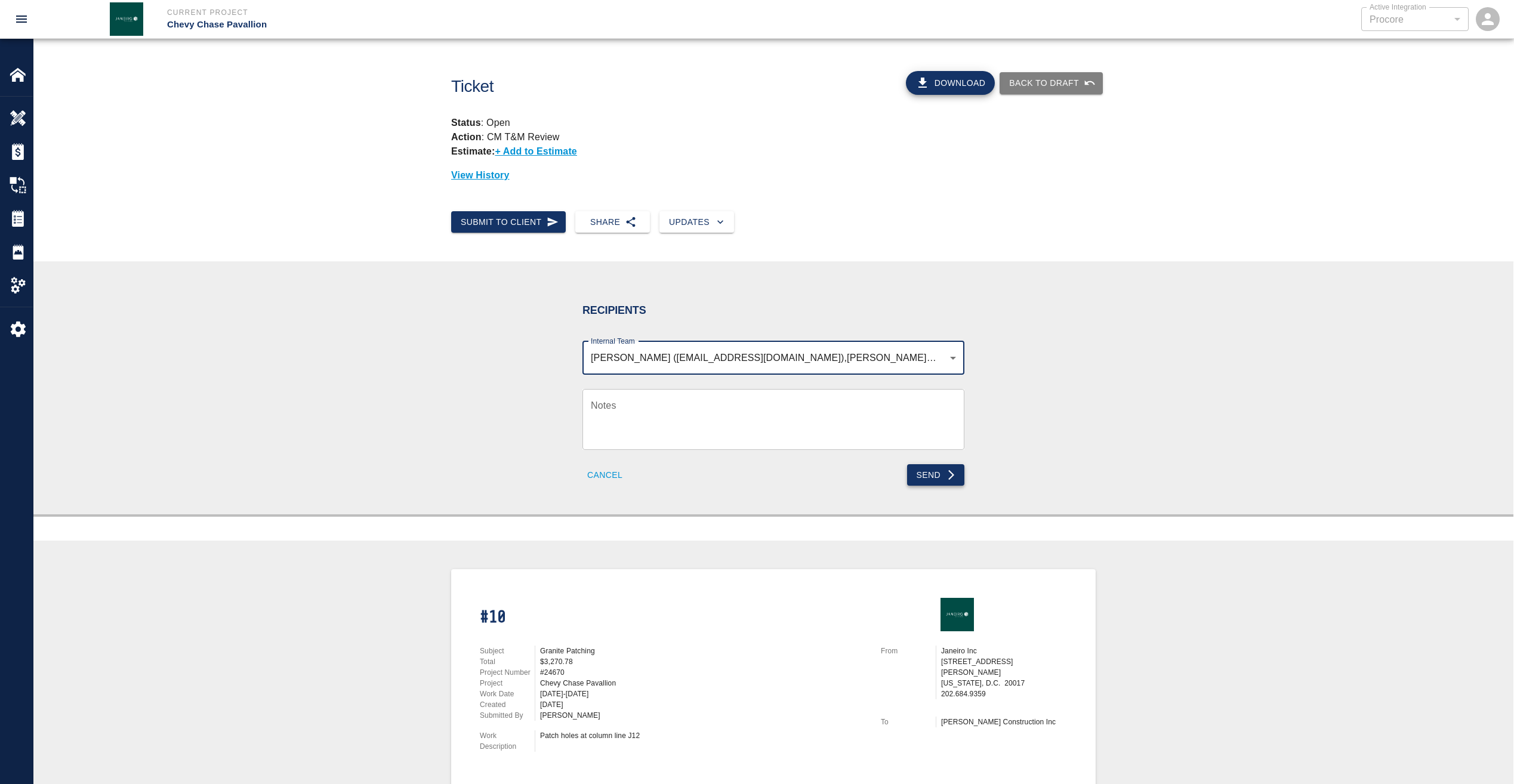
click at [922, 474] on button "Send" at bounding box center [936, 475] width 58 height 22
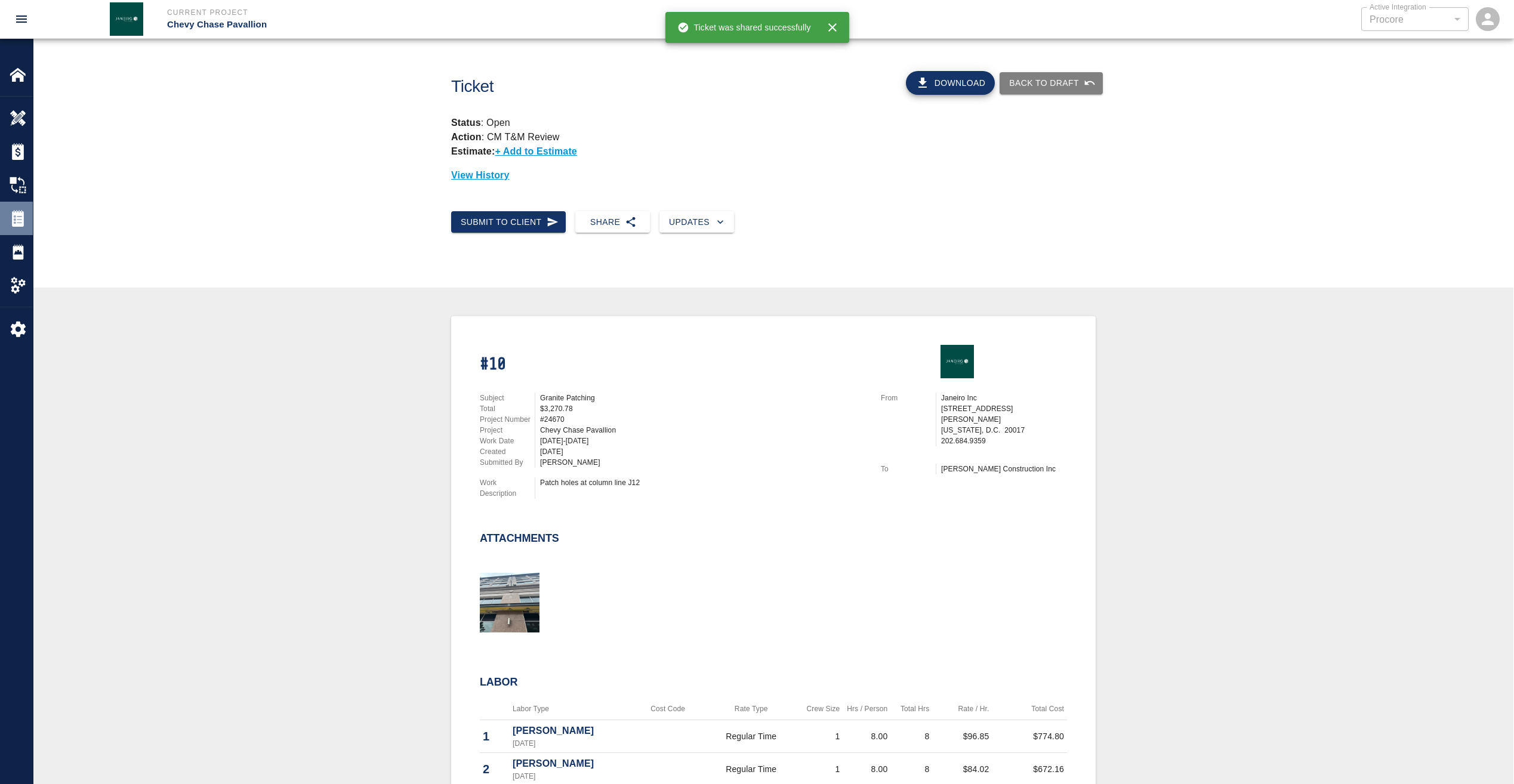
click at [18, 217] on img at bounding box center [18, 219] width 17 height 17
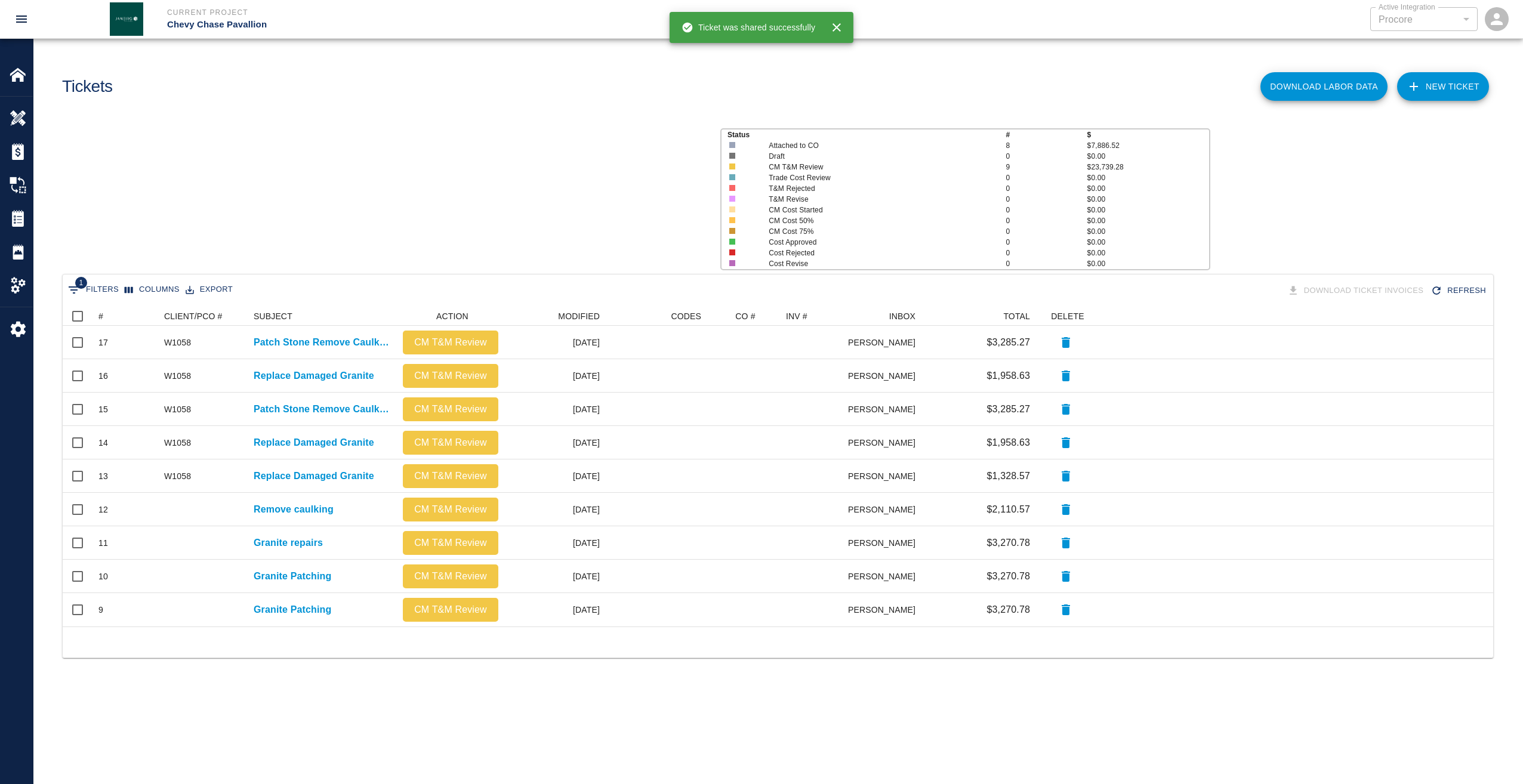
scroll to position [311, 1422]
click at [103, 315] on div "#" at bounding box center [100, 316] width 5 height 19
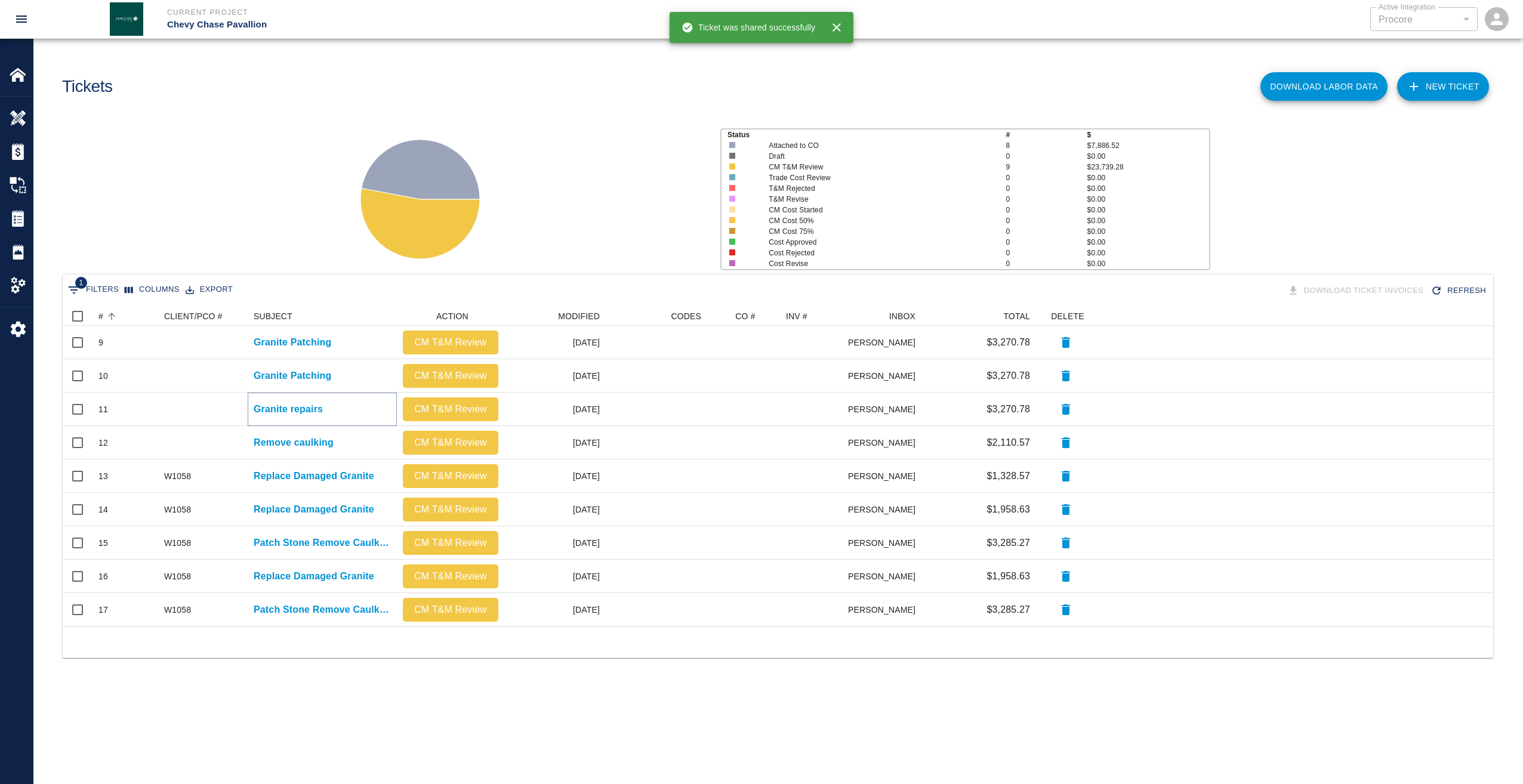
click at [291, 411] on p "Granite repairs" at bounding box center [288, 409] width 69 height 14
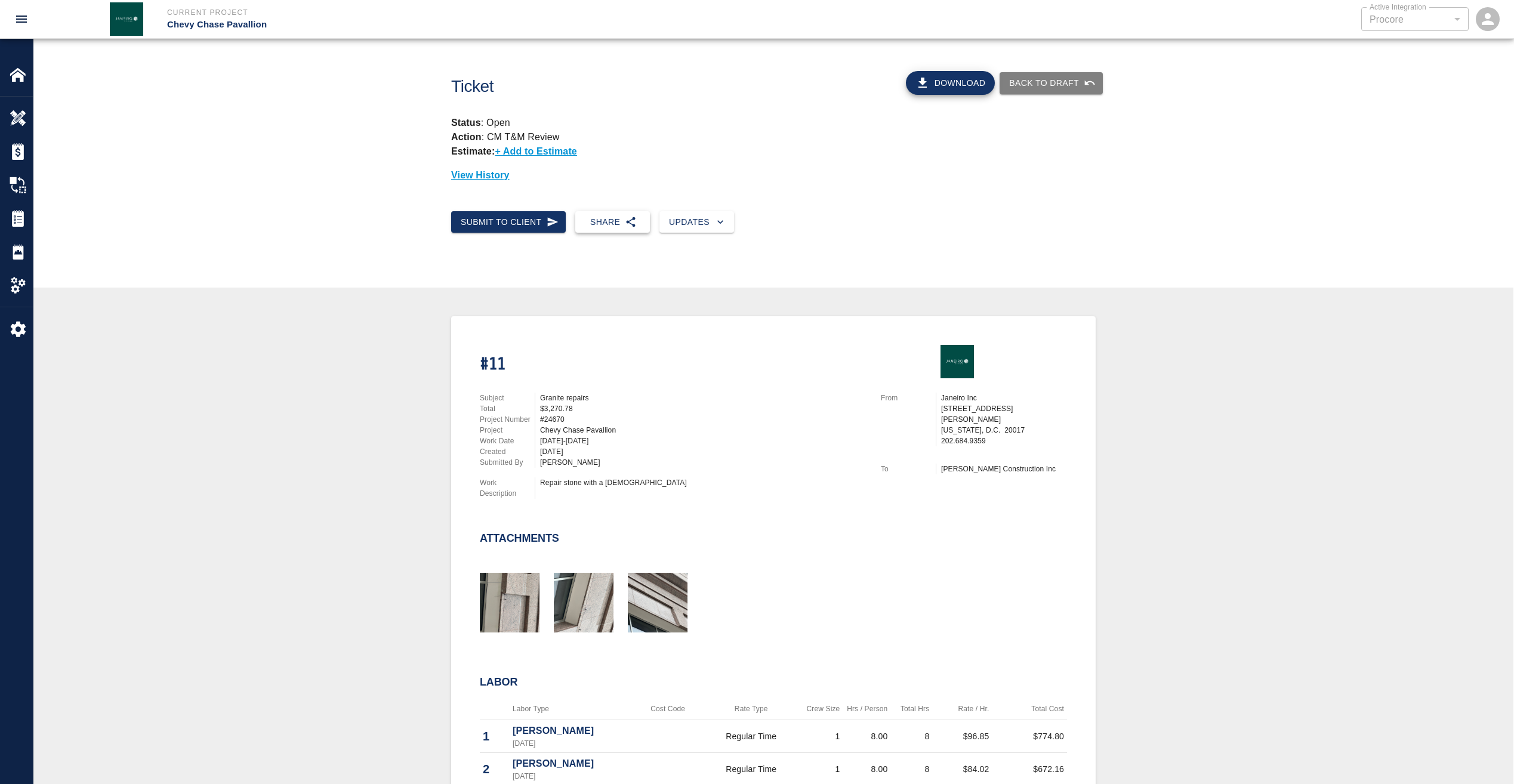
click at [610, 230] on button "Share" at bounding box center [612, 221] width 74 height 22
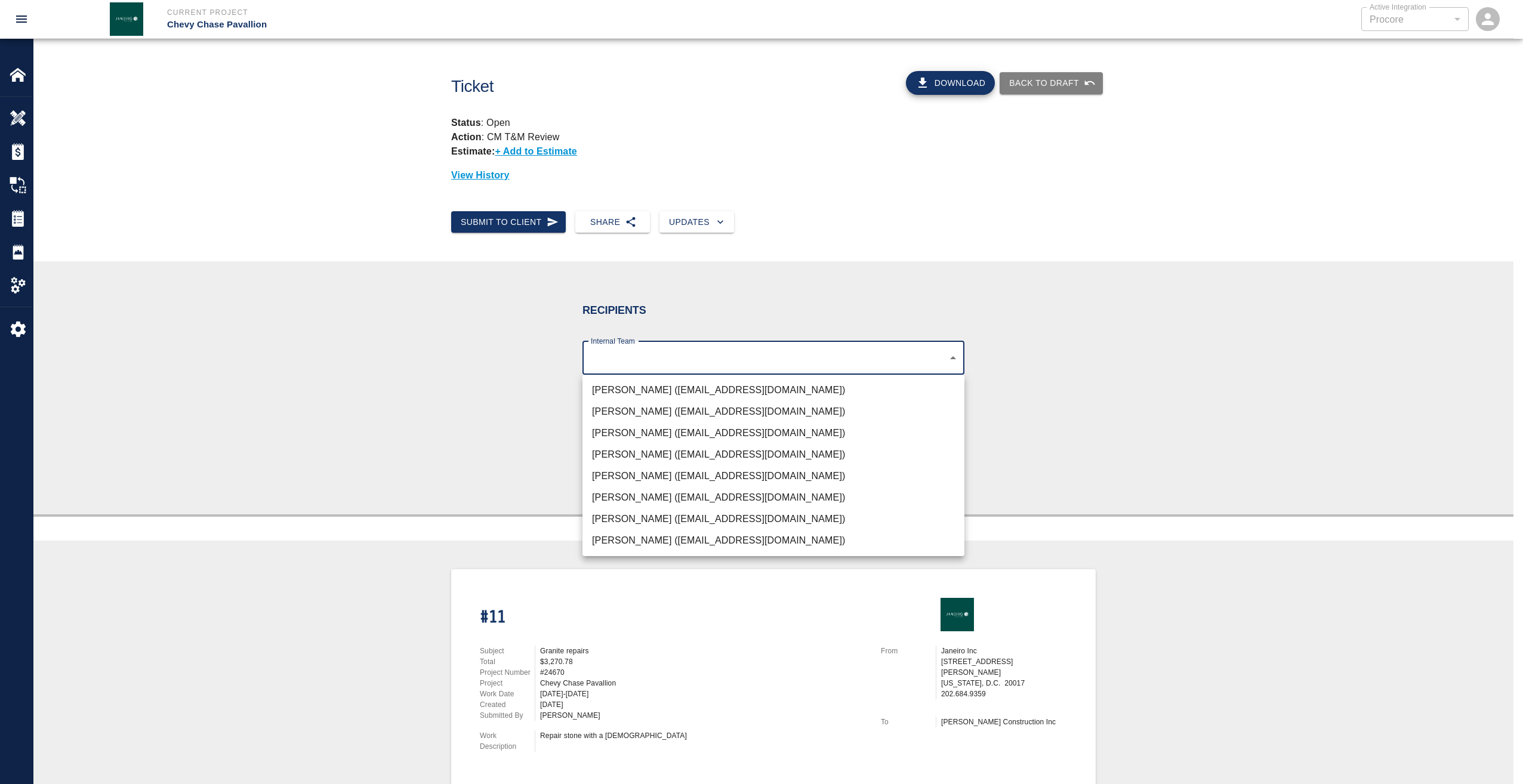
click at [637, 364] on body "Current Project Chevy Chase Pavallion Active Integration Procore 1 Active Integ…" at bounding box center [762, 392] width 1523 height 784
click at [645, 426] on li "Rick Janeiro (rjaneiro@janeiroinc.com)" at bounding box center [774, 433] width 382 height 21
click at [645, 396] on li "Gabriel Aldao (galdao@janeiroinc.com)" at bounding box center [774, 390] width 382 height 21
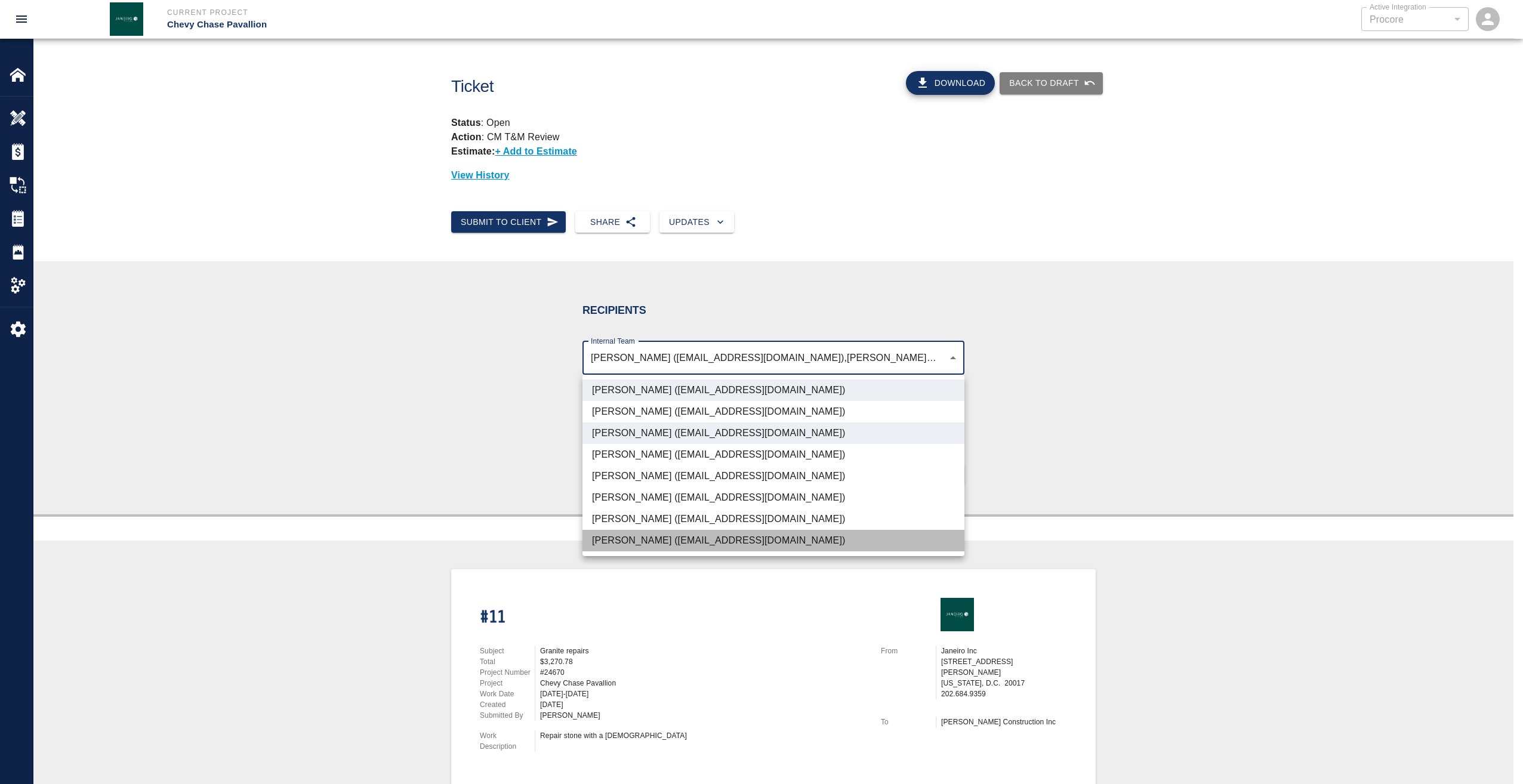
click at [641, 541] on li "Roberto Ramia (rramia@janeiroinc.com)" at bounding box center [774, 541] width 382 height 21
type input "4738c551-be7f-4d44-ba86-0cff0c6cdd79,d395756c-129e-49ba-988f-03bd9a731269,03123…"
click at [1047, 437] on div at bounding box center [762, 392] width 1523 height 784
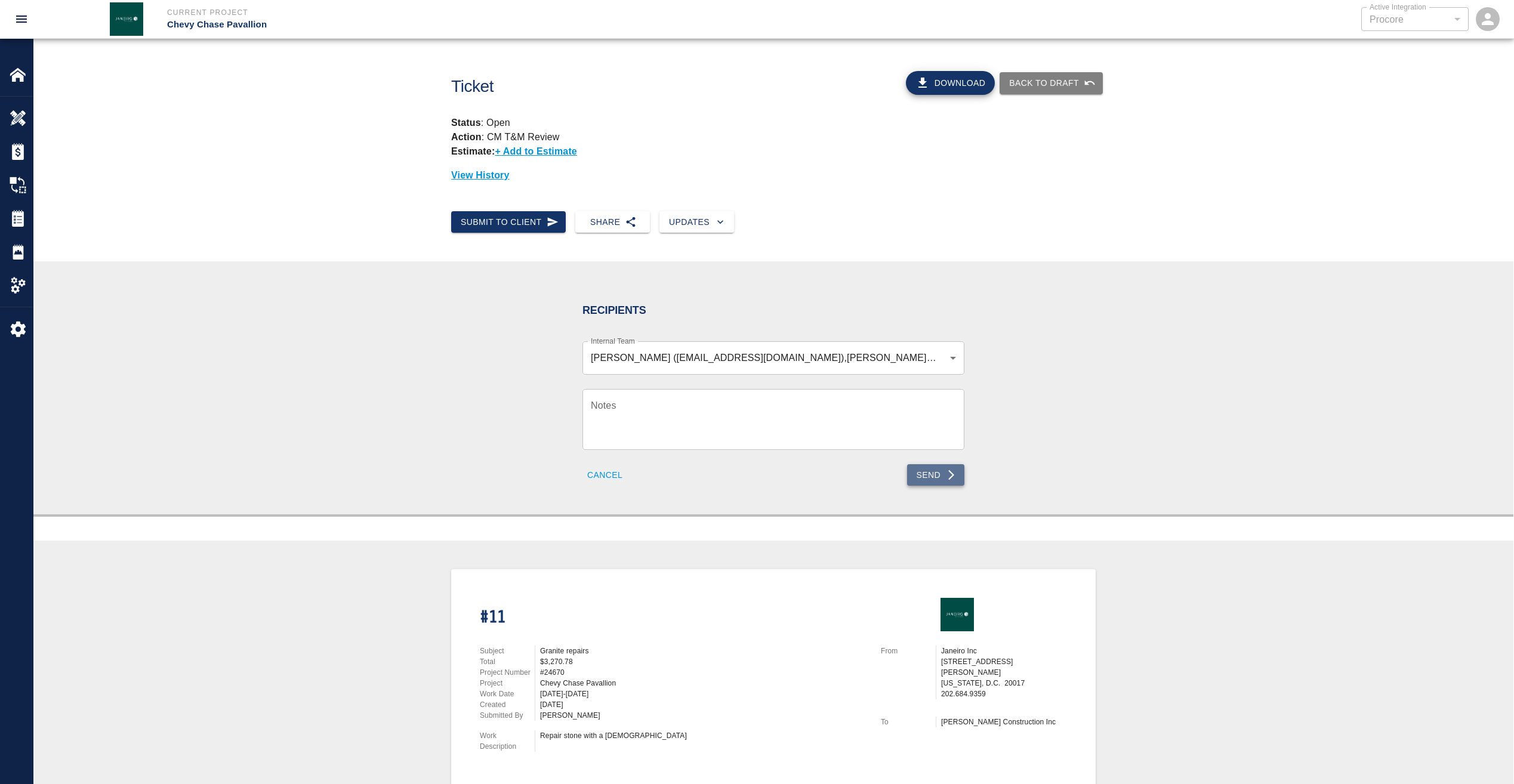
click at [948, 475] on icon "submit" at bounding box center [951, 475] width 12 height 12
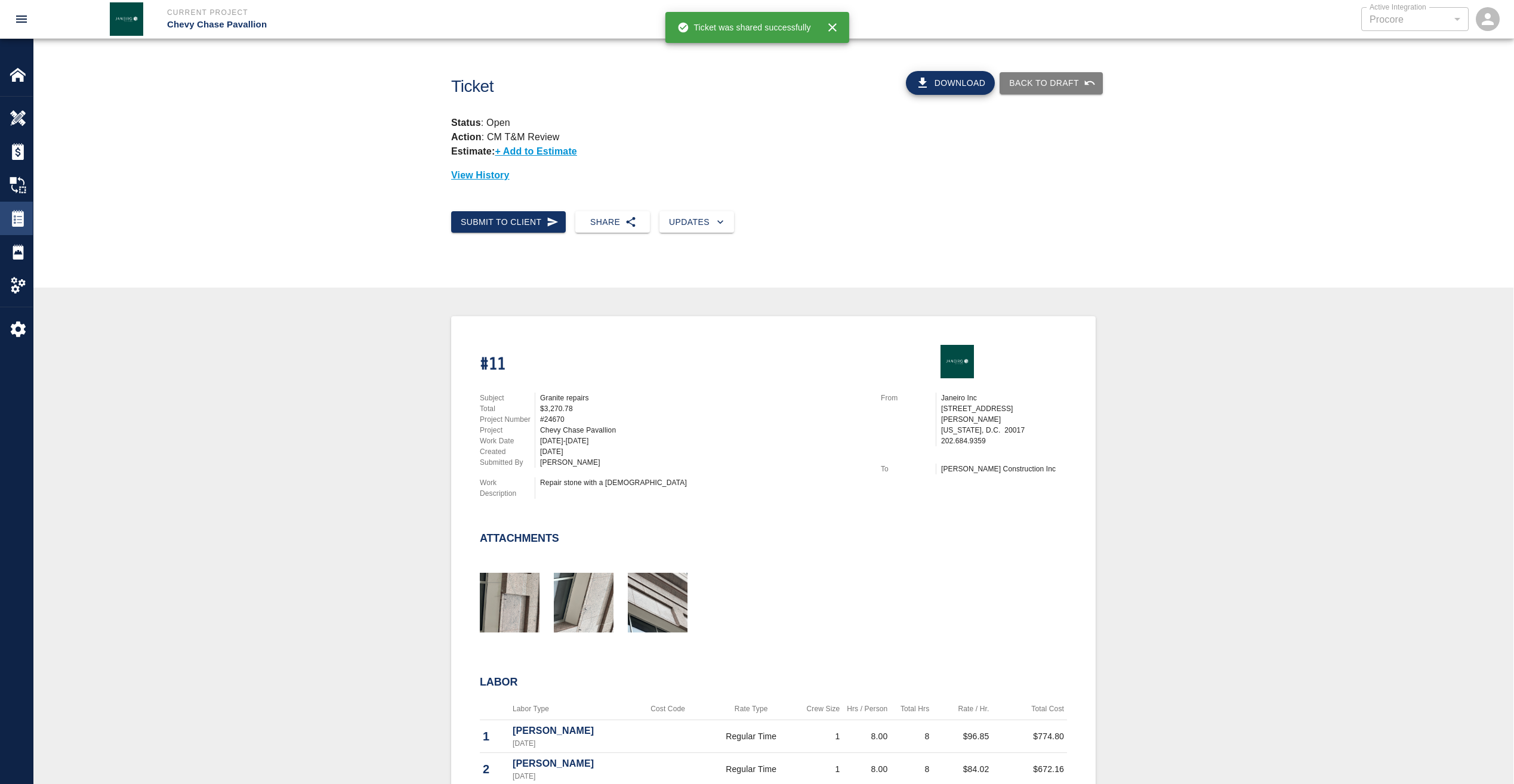
click at [15, 220] on img at bounding box center [18, 219] width 17 height 17
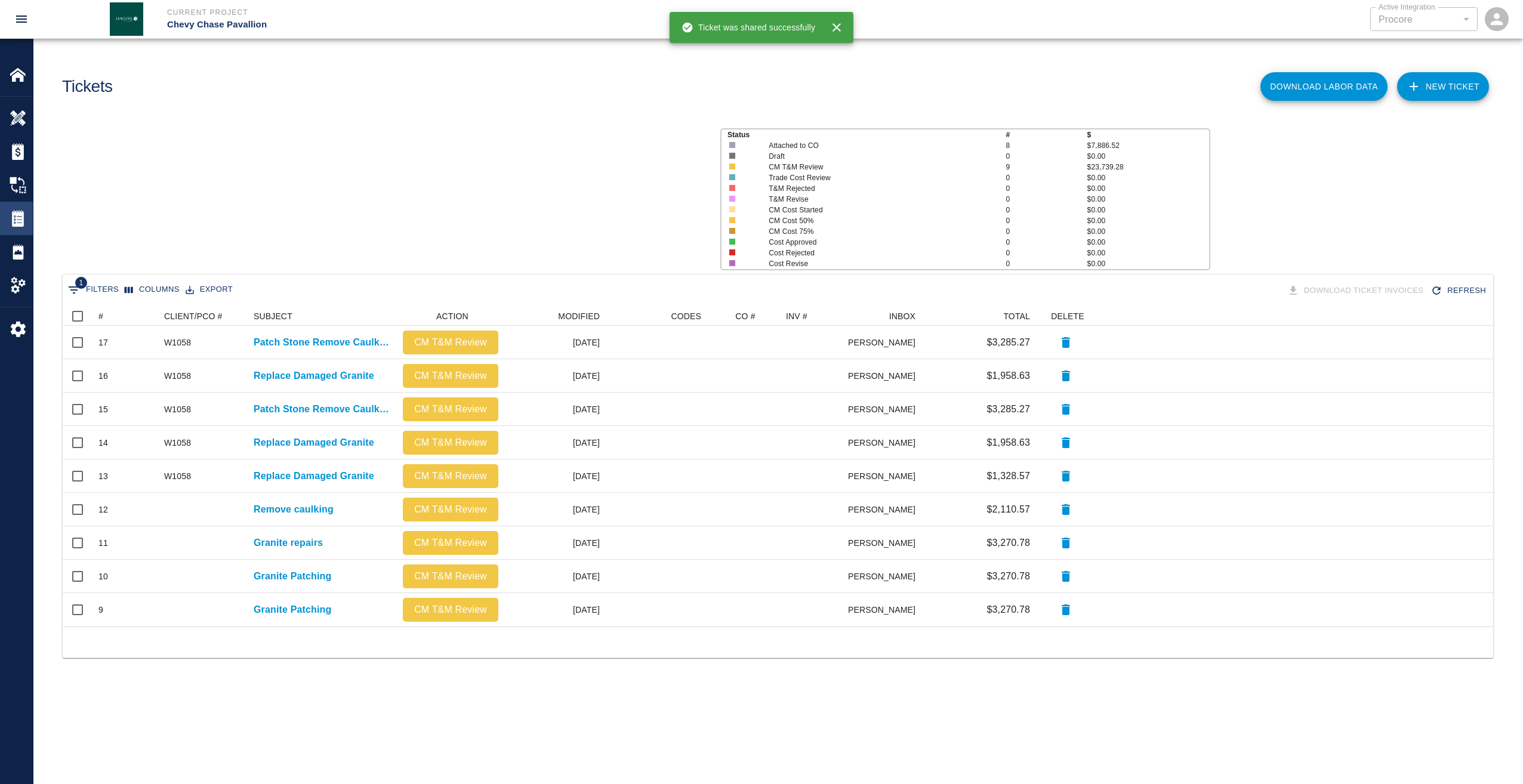
scroll to position [311, 1422]
click at [103, 314] on div "#" at bounding box center [112, 316] width 17 height 17
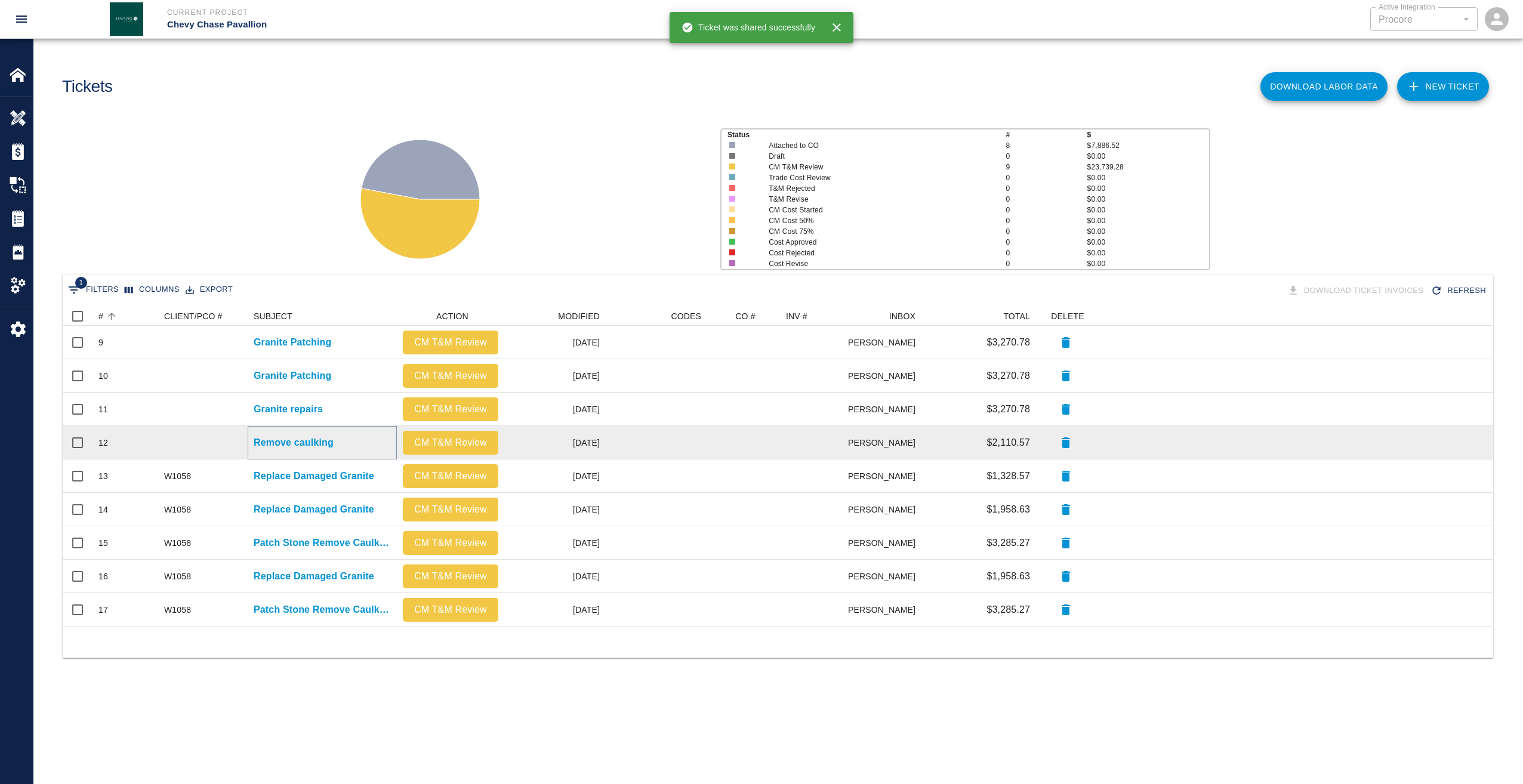
click at [327, 446] on p "Remove caulking" at bounding box center [293, 443] width 80 height 14
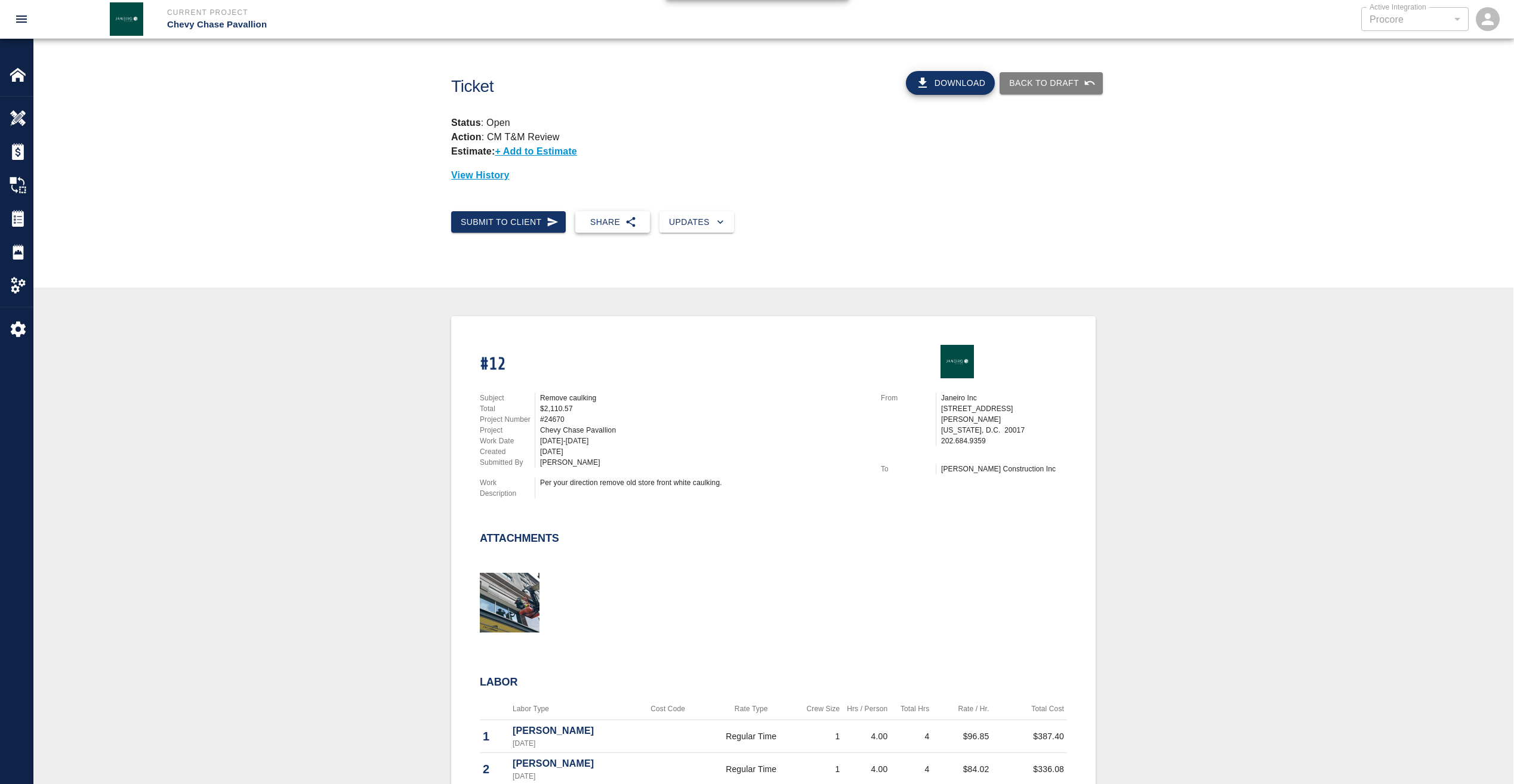
click at [625, 226] on icon "button" at bounding box center [631, 221] width 12 height 12
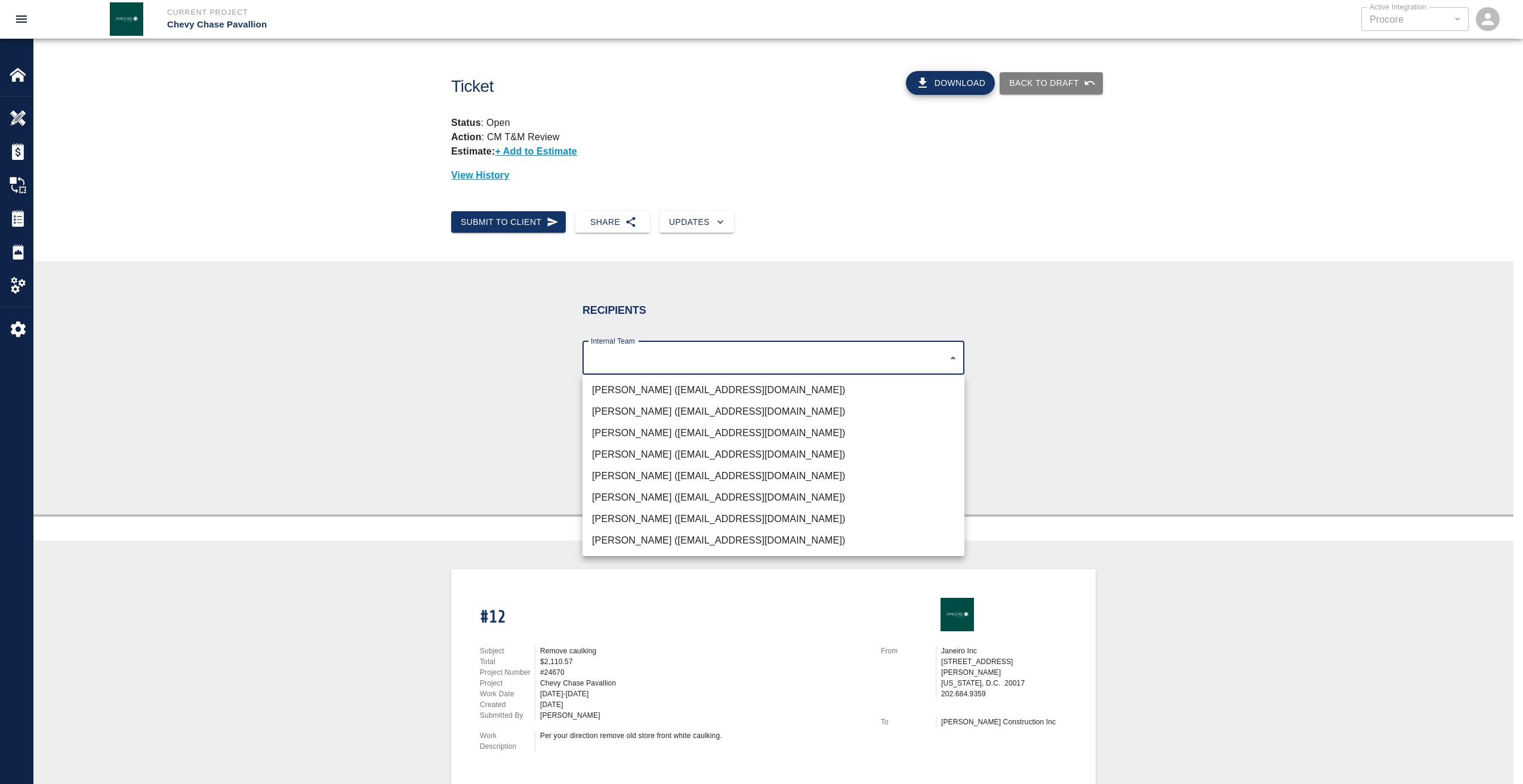
click at [770, 363] on body "Current Project Chevy Chase Pavallion Active Integration Procore 1 Active Integ…" at bounding box center [762, 392] width 1523 height 784
click at [683, 433] on li "Rick Janeiro (rjaneiro@janeiroinc.com)" at bounding box center [774, 433] width 382 height 21
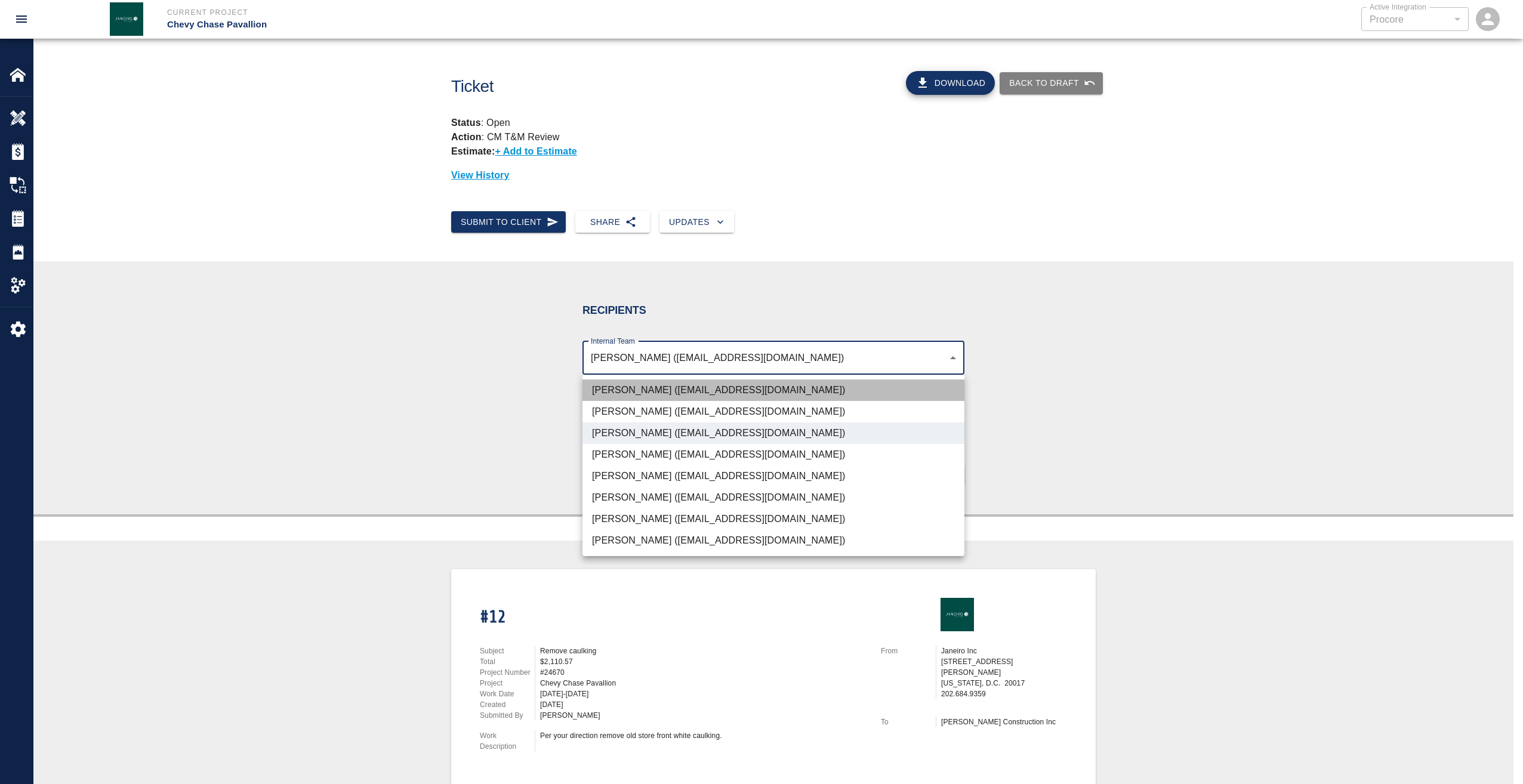
click at [684, 391] on li "Gabriel Aldao (galdao@janeiroinc.com)" at bounding box center [774, 390] width 382 height 21
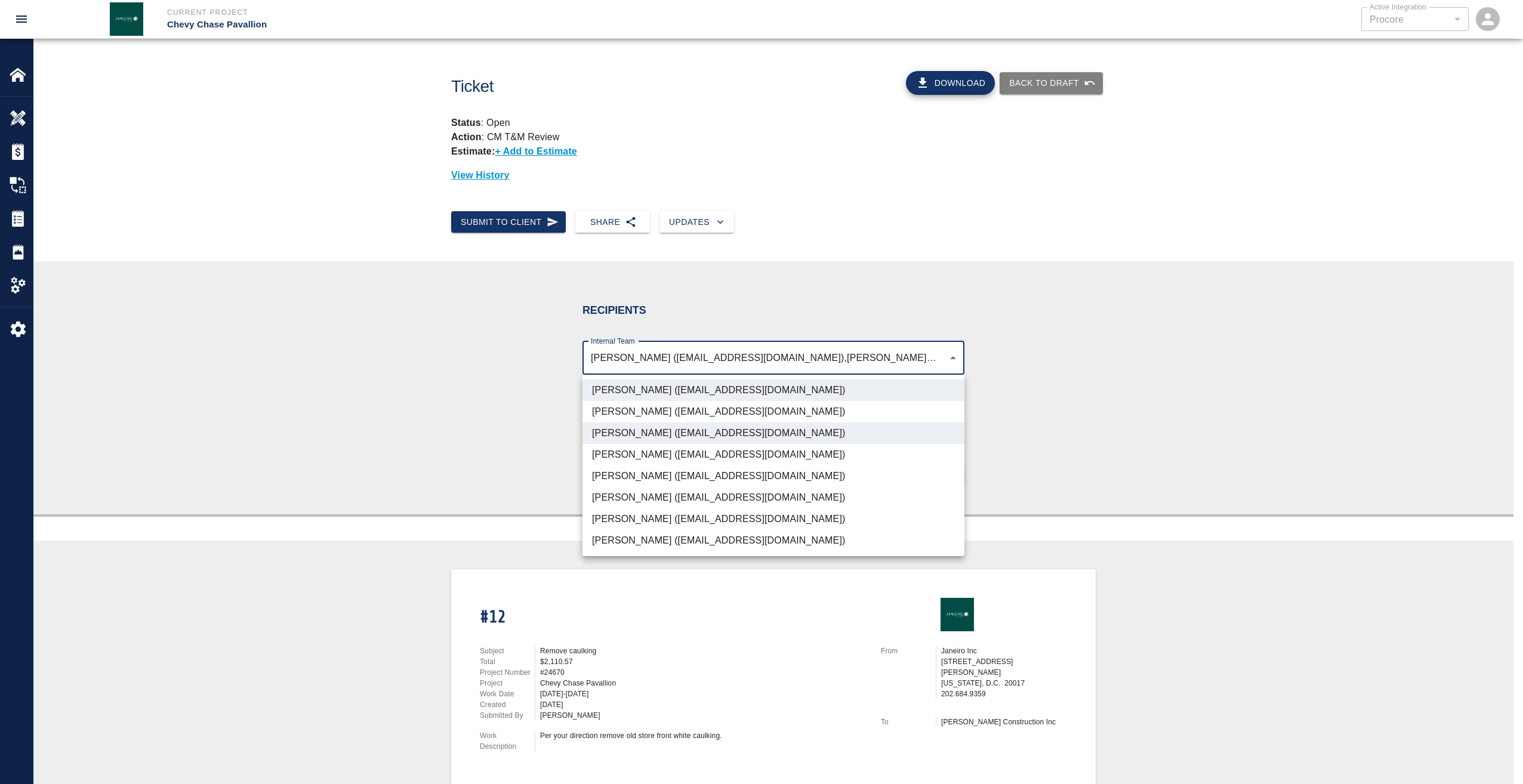
click at [675, 537] on li "Roberto Ramia (rramia@janeiroinc.com)" at bounding box center [774, 541] width 382 height 21
type input "4738c551-be7f-4d44-ba86-0cff0c6cdd79,d395756c-129e-49ba-988f-03bd9a731269,03123…"
click at [1062, 459] on div at bounding box center [762, 392] width 1523 height 784
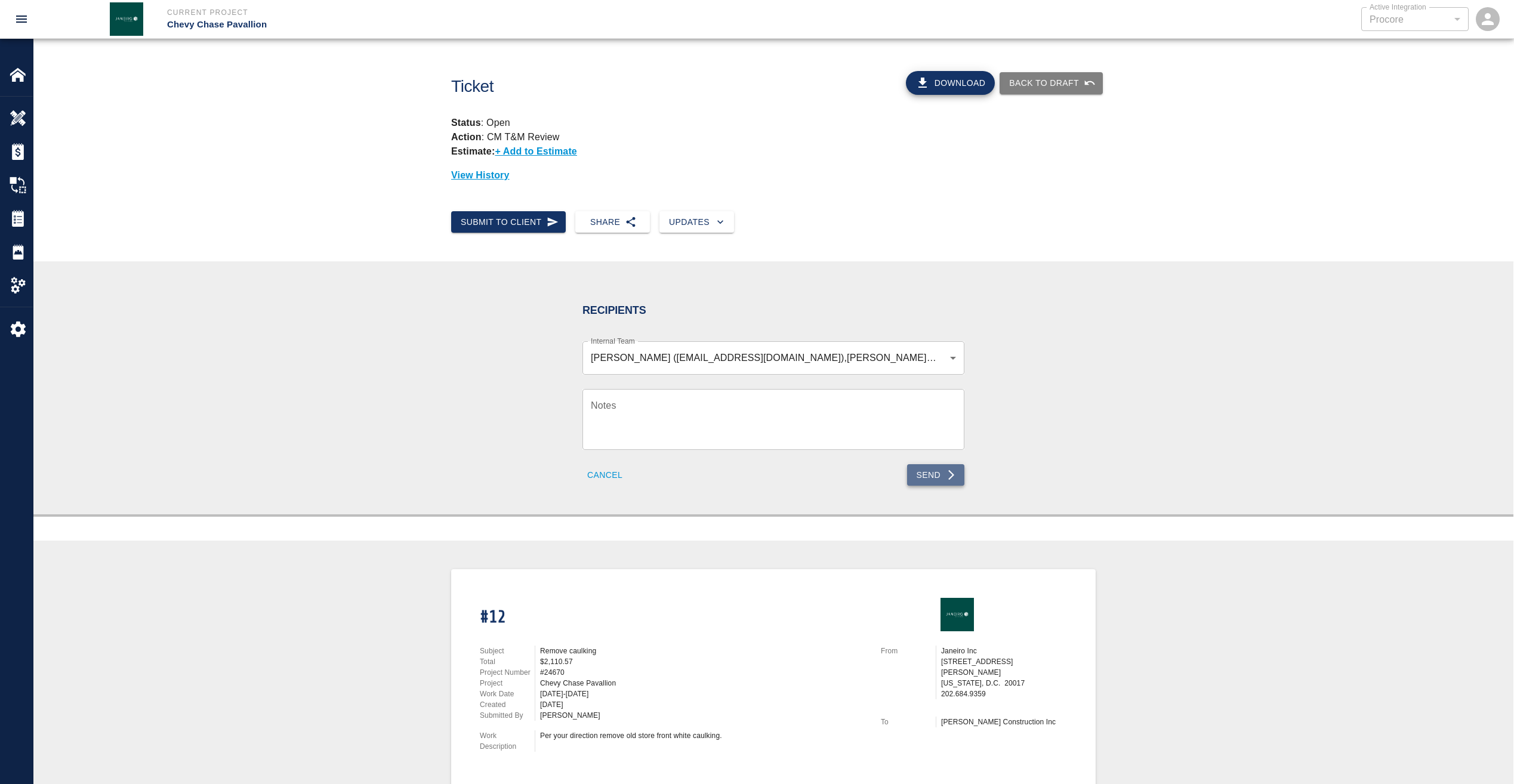
click at [944, 474] on button "Send" at bounding box center [936, 475] width 58 height 22
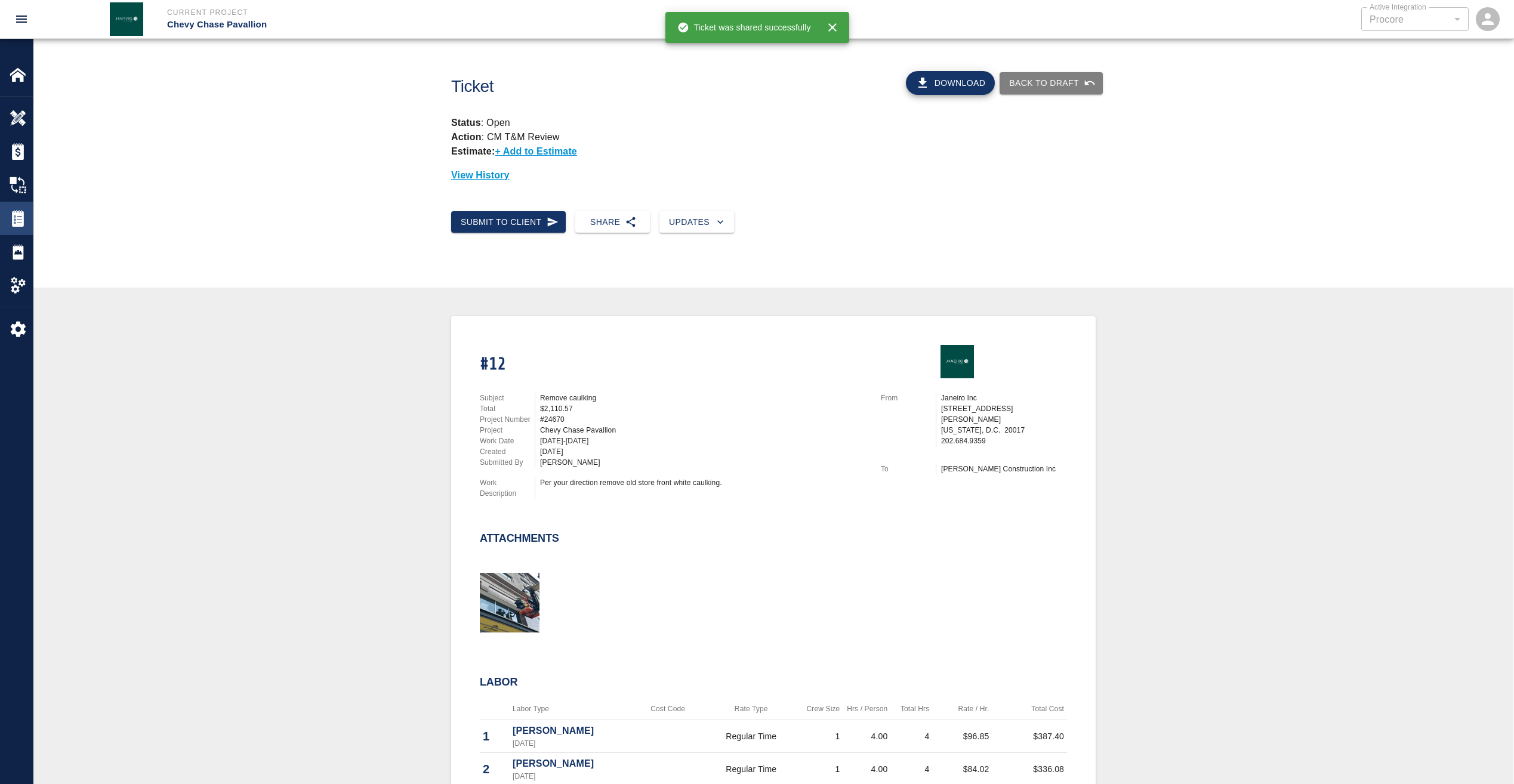
click at [24, 219] on img at bounding box center [18, 219] width 17 height 17
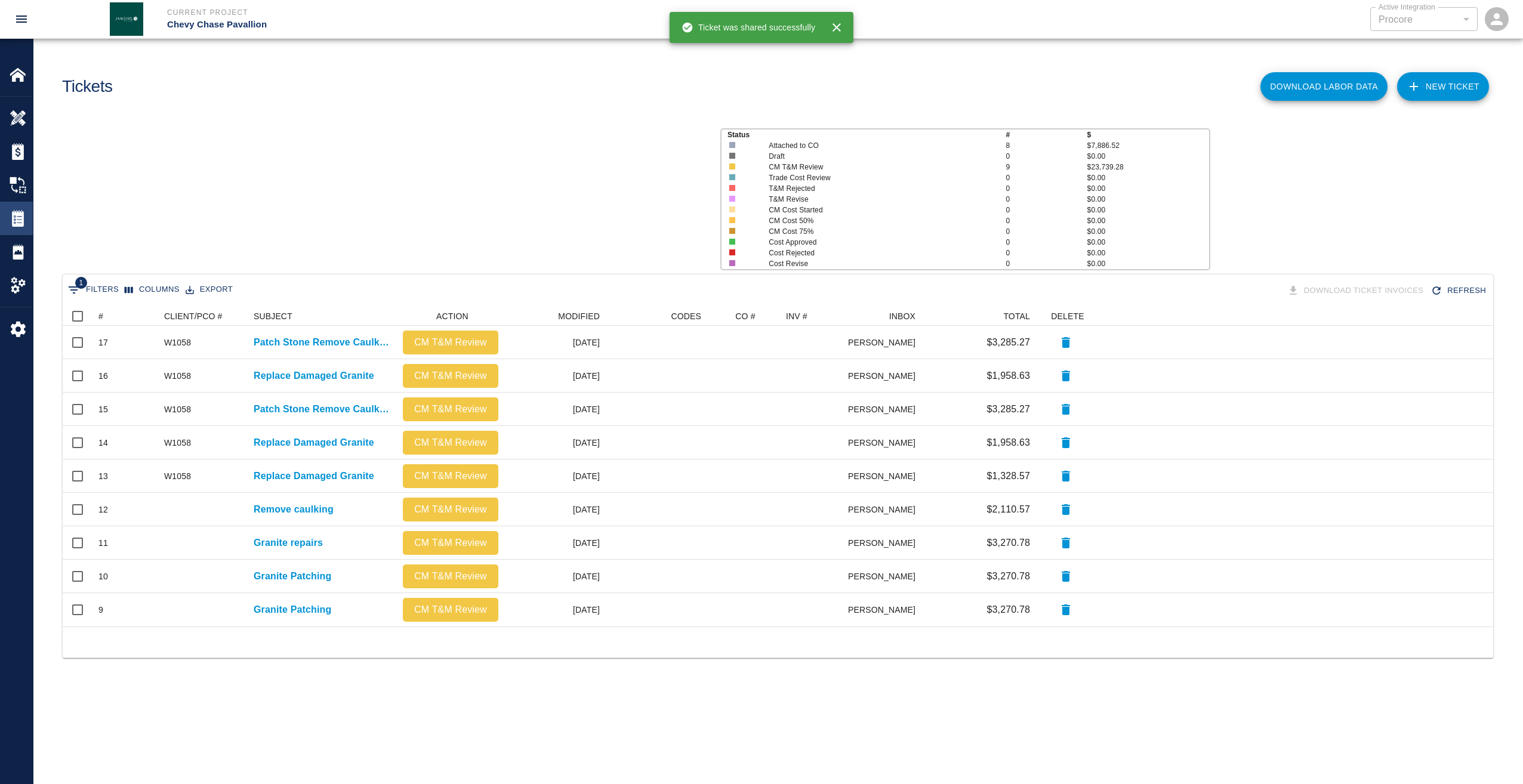
scroll to position [311, 1422]
click at [105, 314] on button "Sort" at bounding box center [112, 316] width 17 height 17
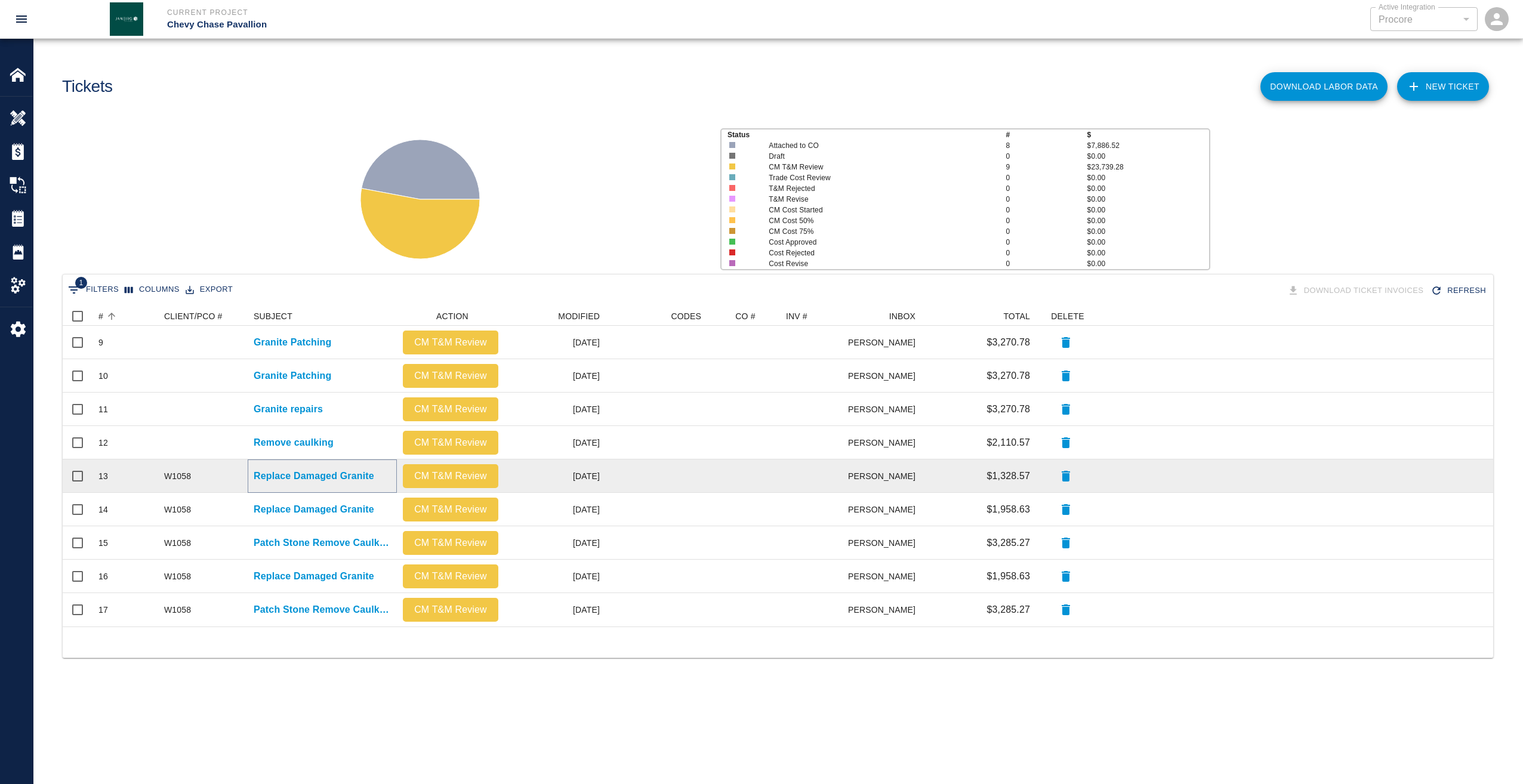
click at [284, 476] on p "Replace Damaged Granite" at bounding box center [314, 476] width 120 height 14
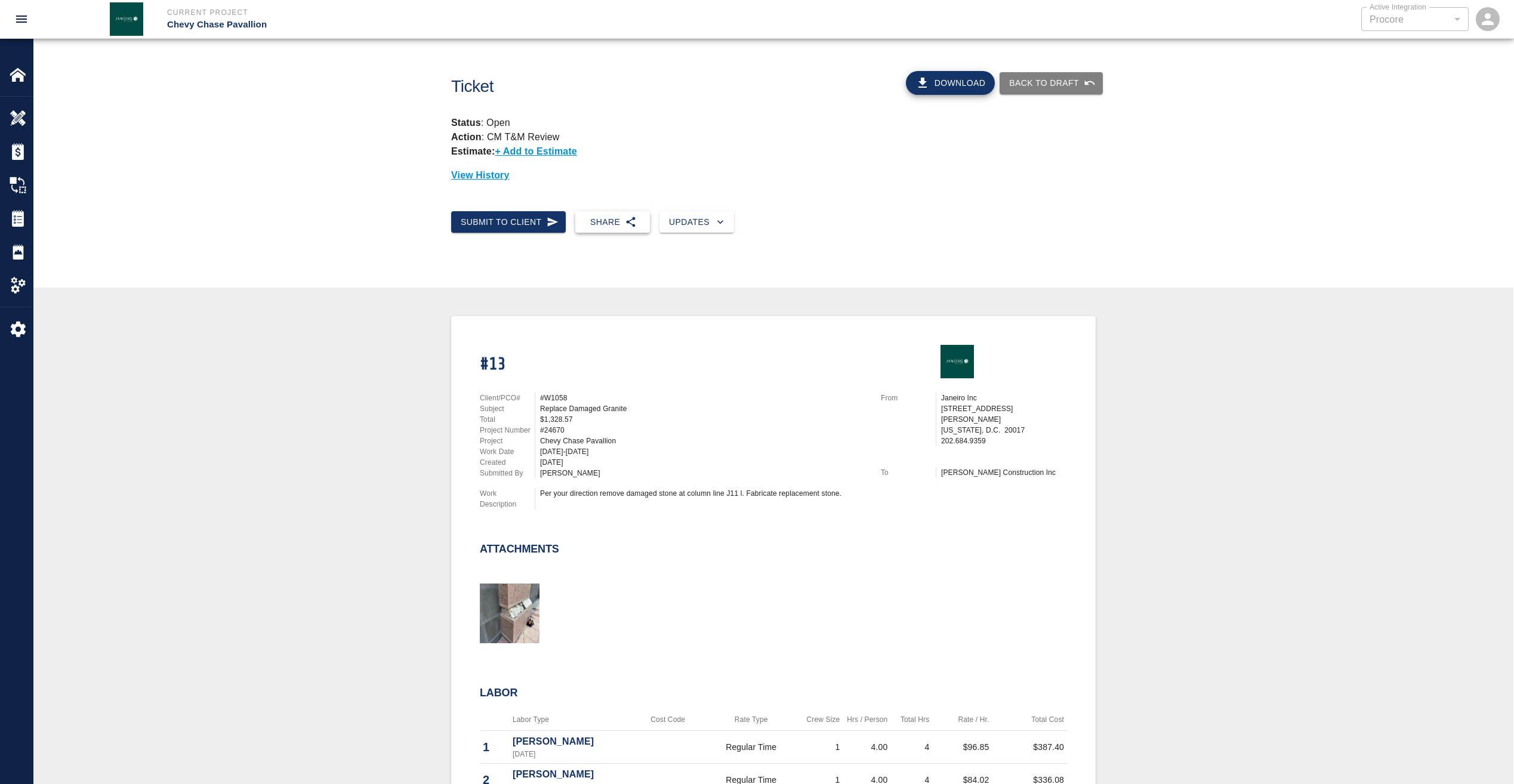
click at [599, 219] on button "Share" at bounding box center [612, 221] width 74 height 22
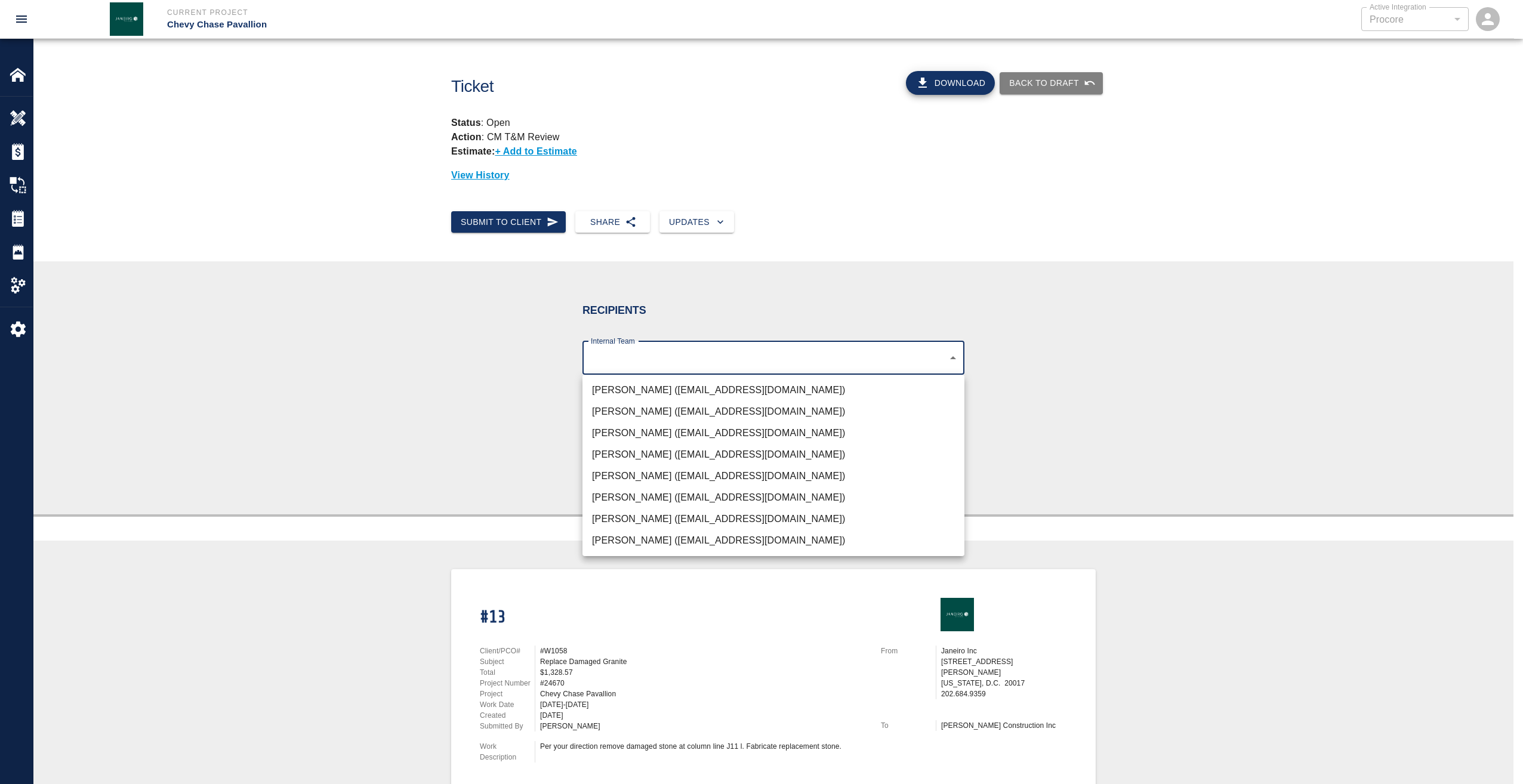
click at [630, 357] on body "Current Project Chevy Chase Pavallion Active Integration Procore 1 Active Integ…" at bounding box center [762, 392] width 1523 height 784
click at [647, 432] on li "Rick Janeiro (rjaneiro@janeiroinc.com)" at bounding box center [774, 433] width 382 height 21
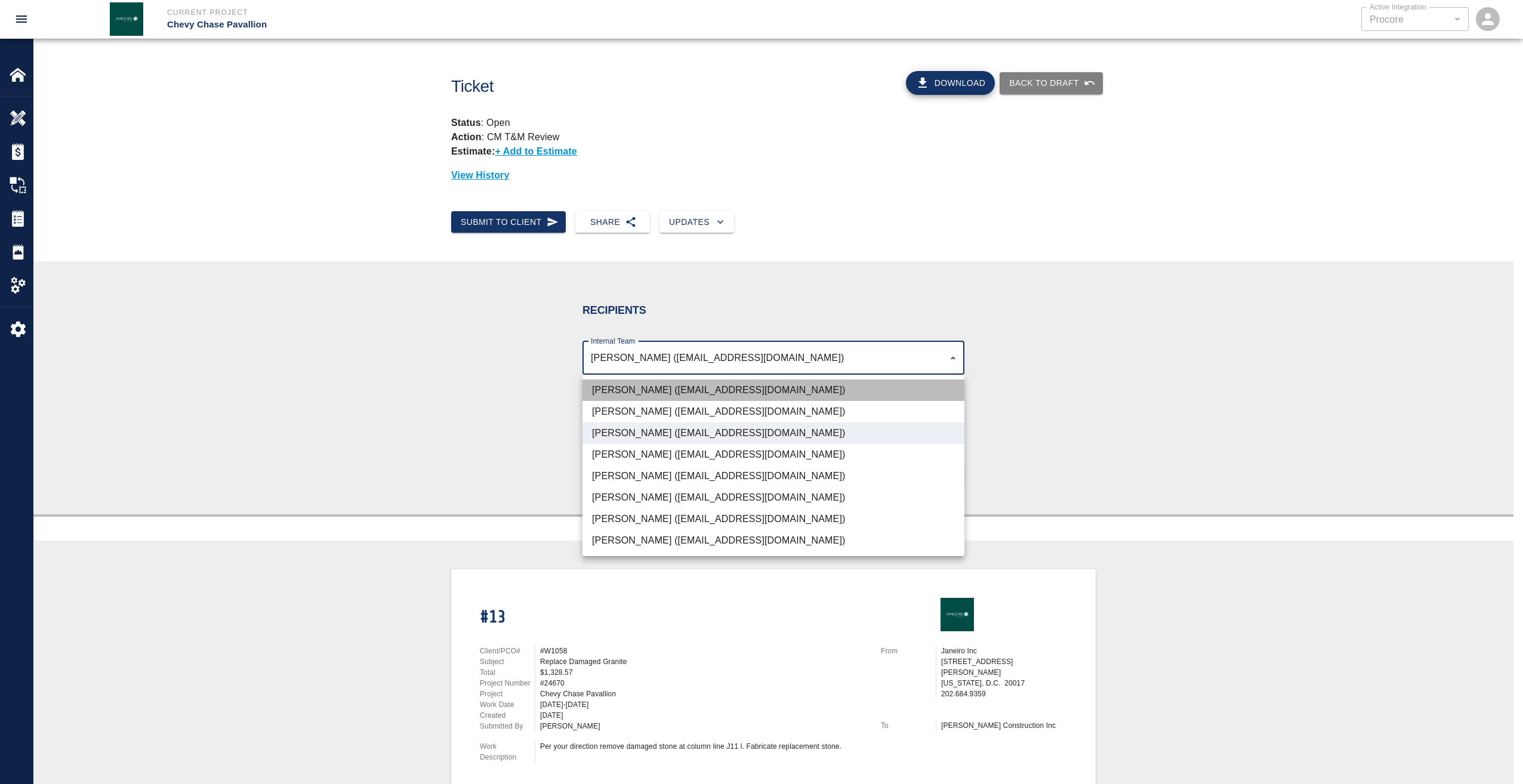
click at [651, 389] on li "Gabriel Aldao (galdao@janeiroinc.com)" at bounding box center [774, 390] width 382 height 21
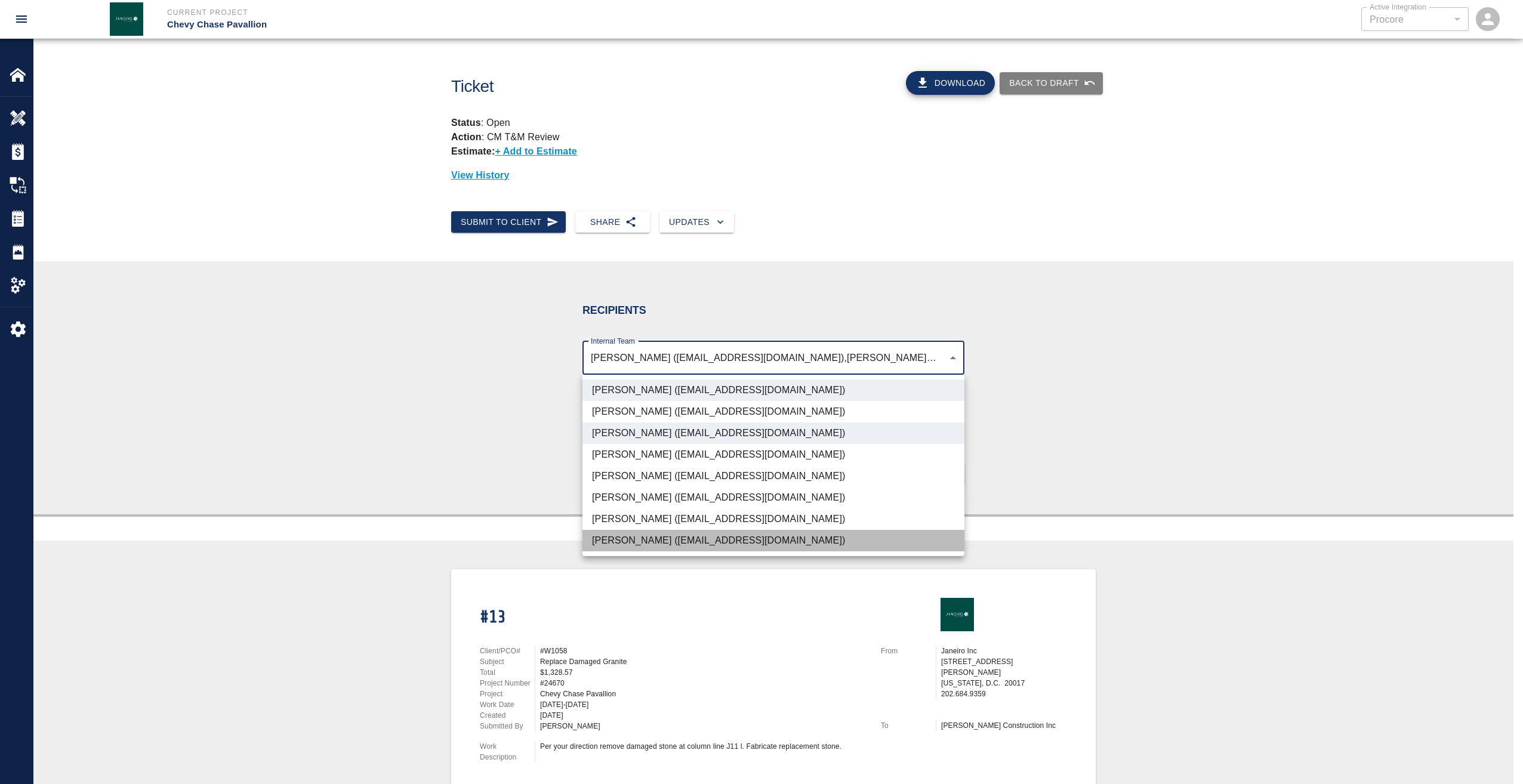
drag, startPoint x: 636, startPoint y: 543, endPoint x: 684, endPoint y: 547, distance: 48.2
click at [636, 542] on li "Roberto Ramia (rramia@janeiroinc.com)" at bounding box center [774, 541] width 382 height 21
type input "4738c551-be7f-4d44-ba86-0cff0c6cdd79,d395756c-129e-49ba-988f-03bd9a731269,03123…"
click at [1033, 471] on div at bounding box center [762, 392] width 1523 height 784
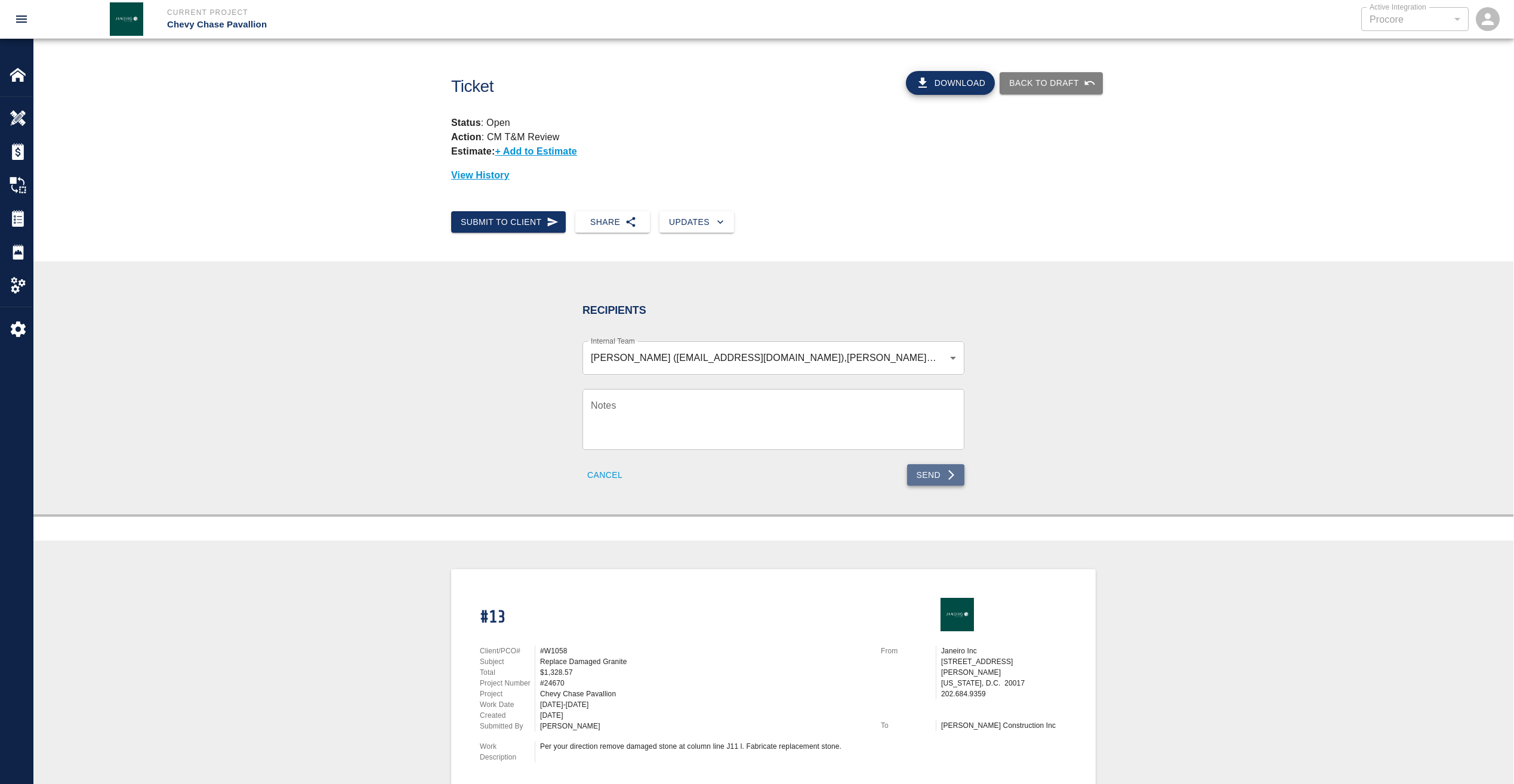
click at [930, 480] on button "Send" at bounding box center [936, 475] width 58 height 22
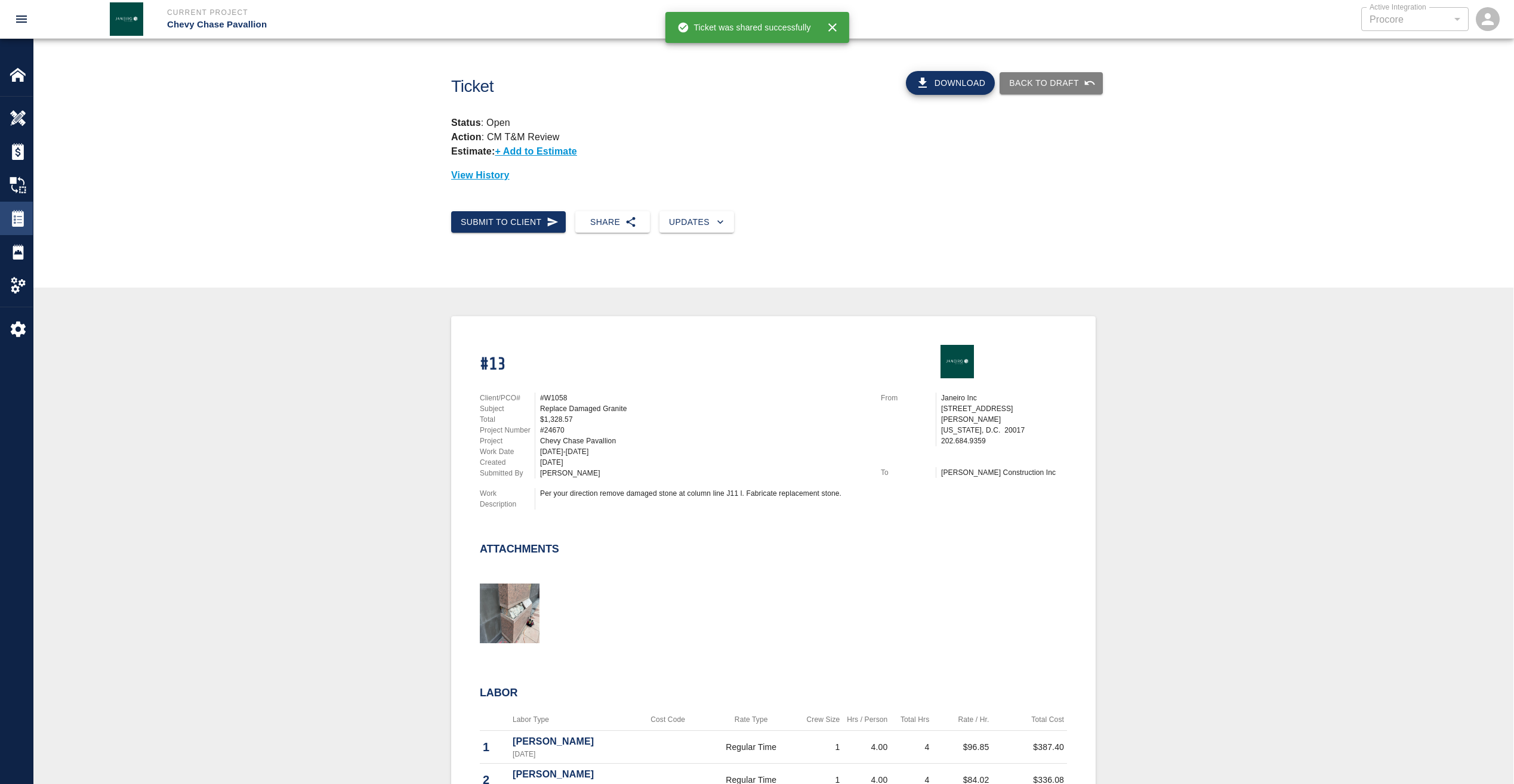
click at [10, 219] on img at bounding box center [18, 219] width 17 height 17
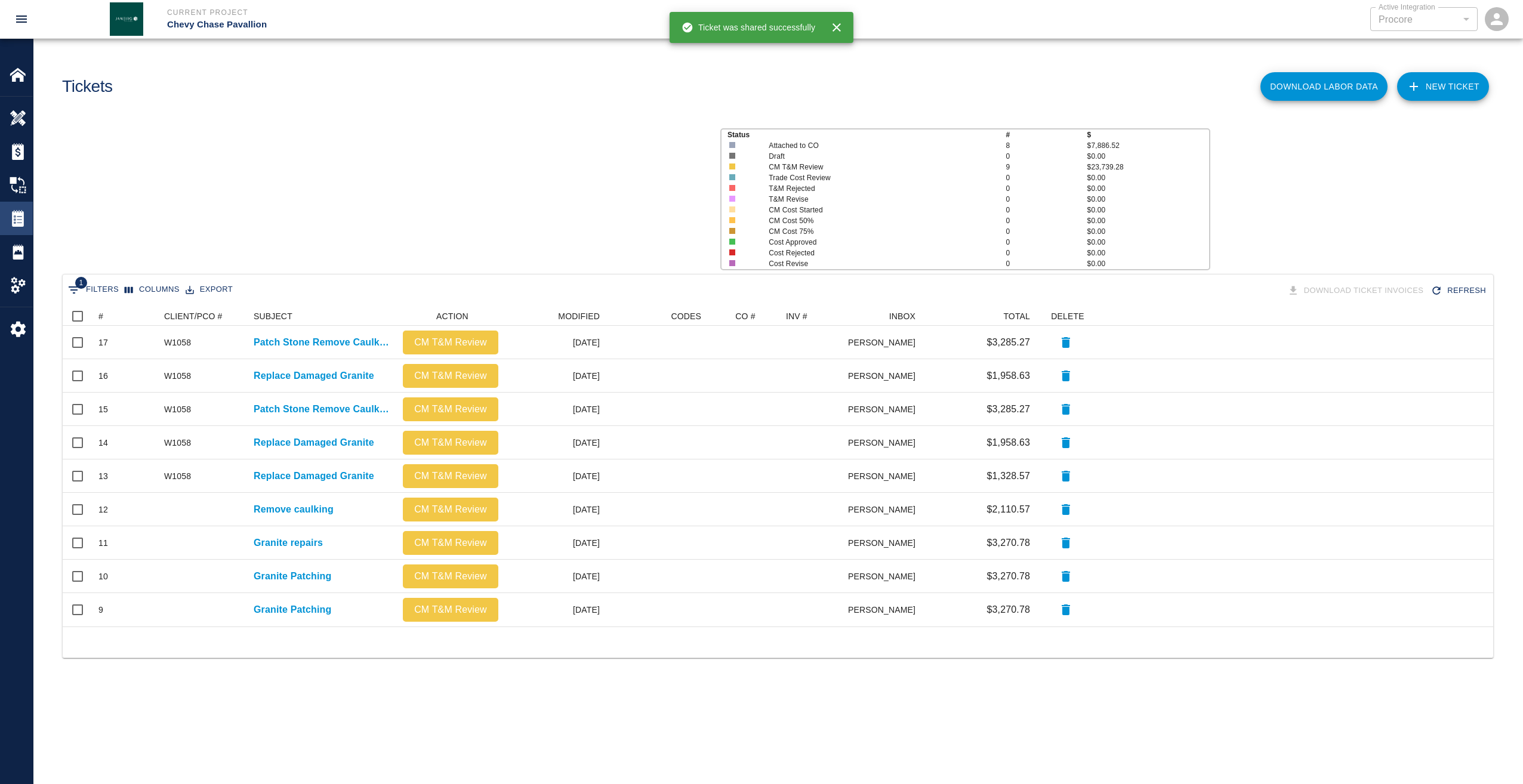
scroll to position [311, 1422]
click at [104, 313] on button "Sort" at bounding box center [112, 316] width 17 height 17
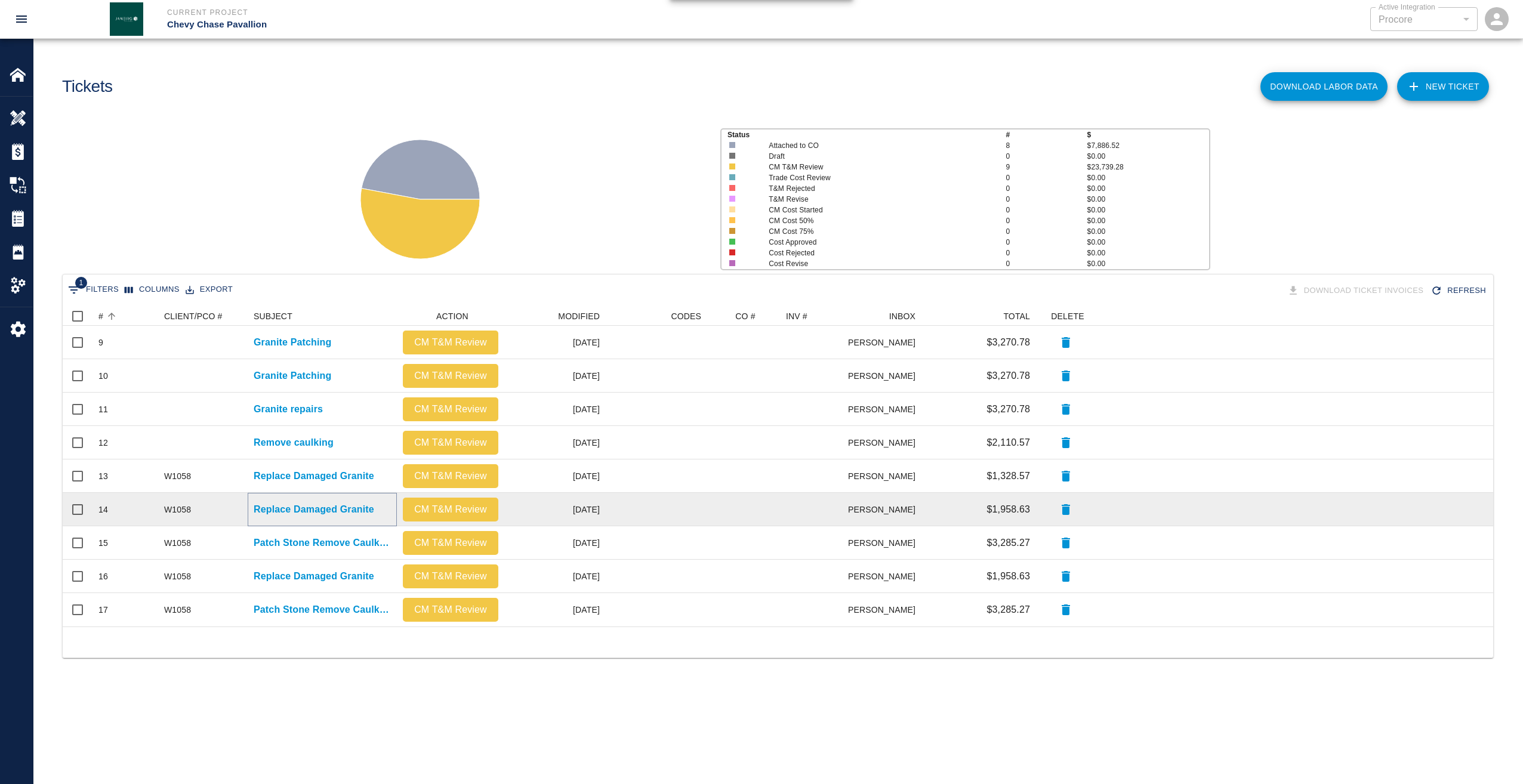
click at [318, 506] on p "Replace Damaged Granite" at bounding box center [314, 509] width 120 height 14
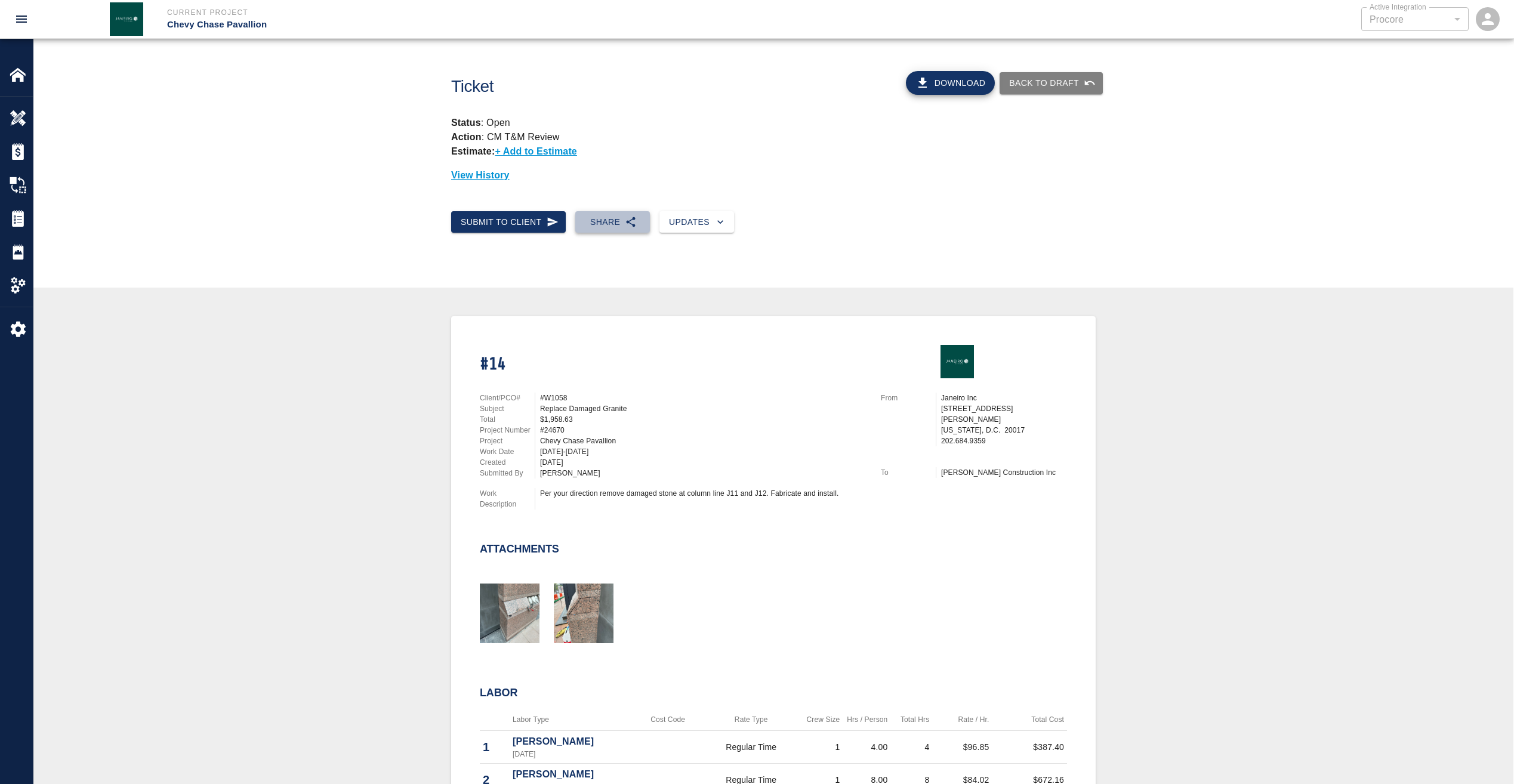
click at [613, 221] on button "Share" at bounding box center [612, 221] width 74 height 22
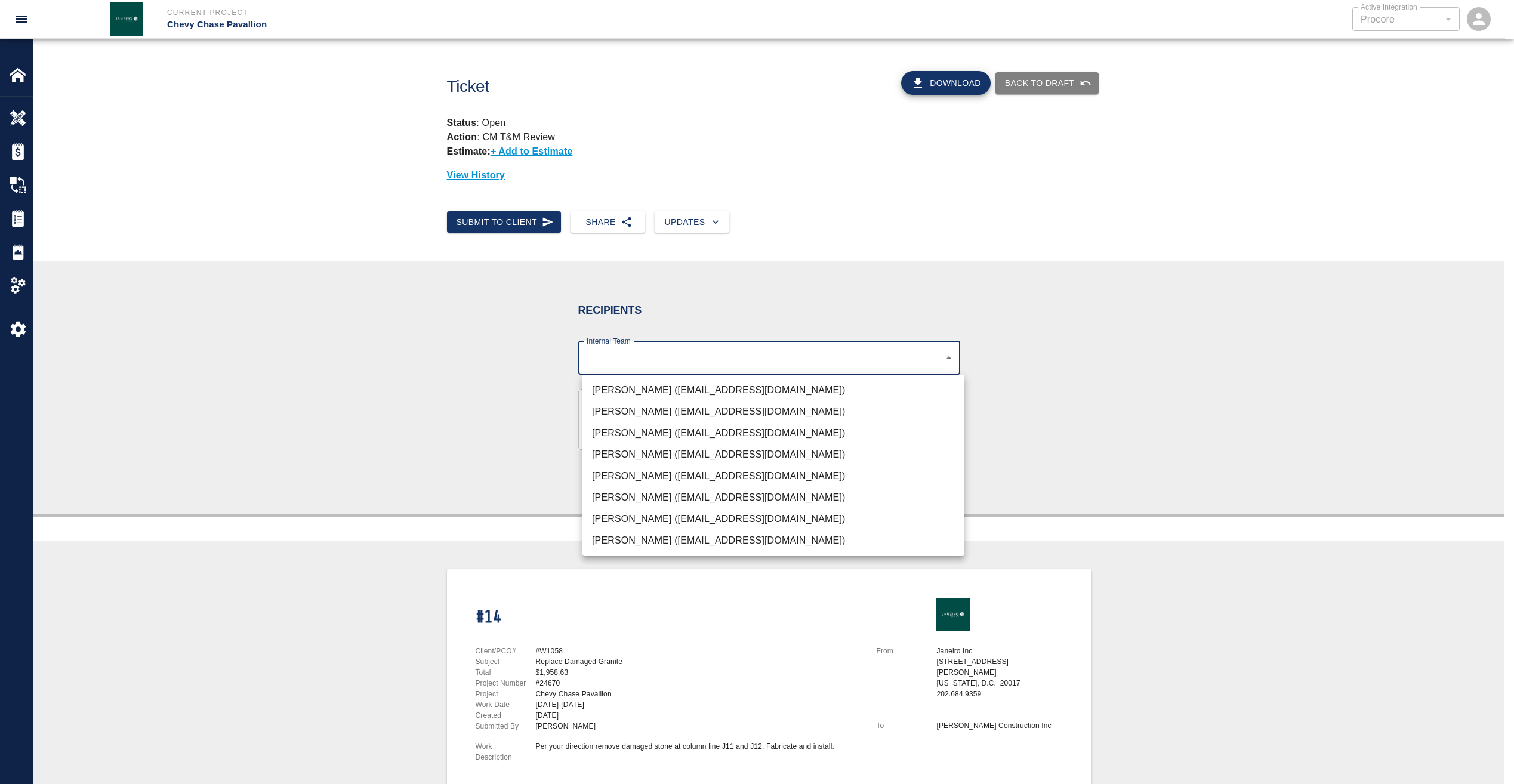
click at [650, 356] on body "Current Project Chevy Chase Pavallion Active Integration Procore 1 Active Integ…" at bounding box center [757, 392] width 1514 height 784
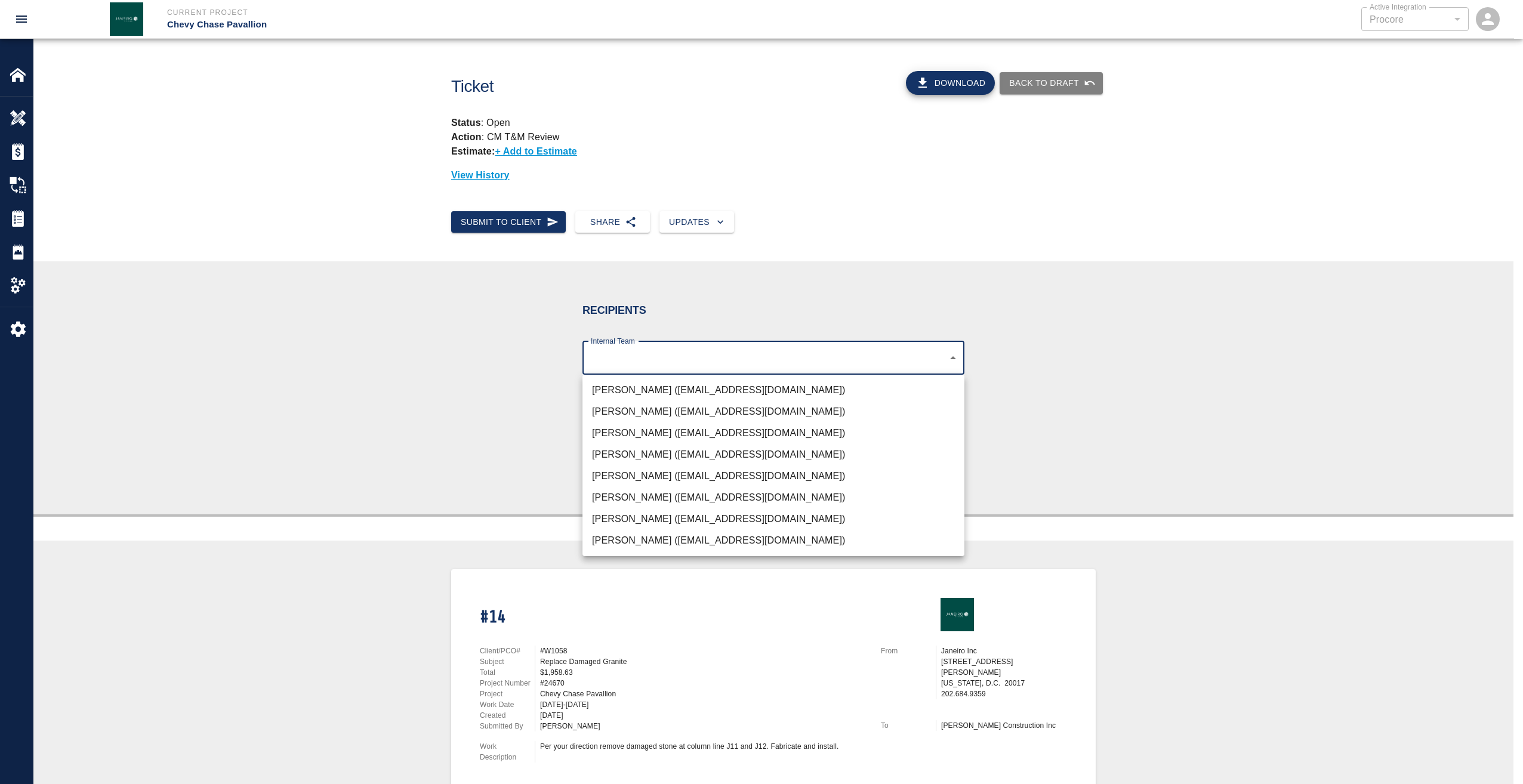
click at [648, 425] on li "Rick Janeiro (rjaneiro@janeiroinc.com)" at bounding box center [774, 433] width 382 height 21
click at [653, 394] on li "Gabriel Aldao (galdao@janeiroinc.com)" at bounding box center [774, 390] width 382 height 21
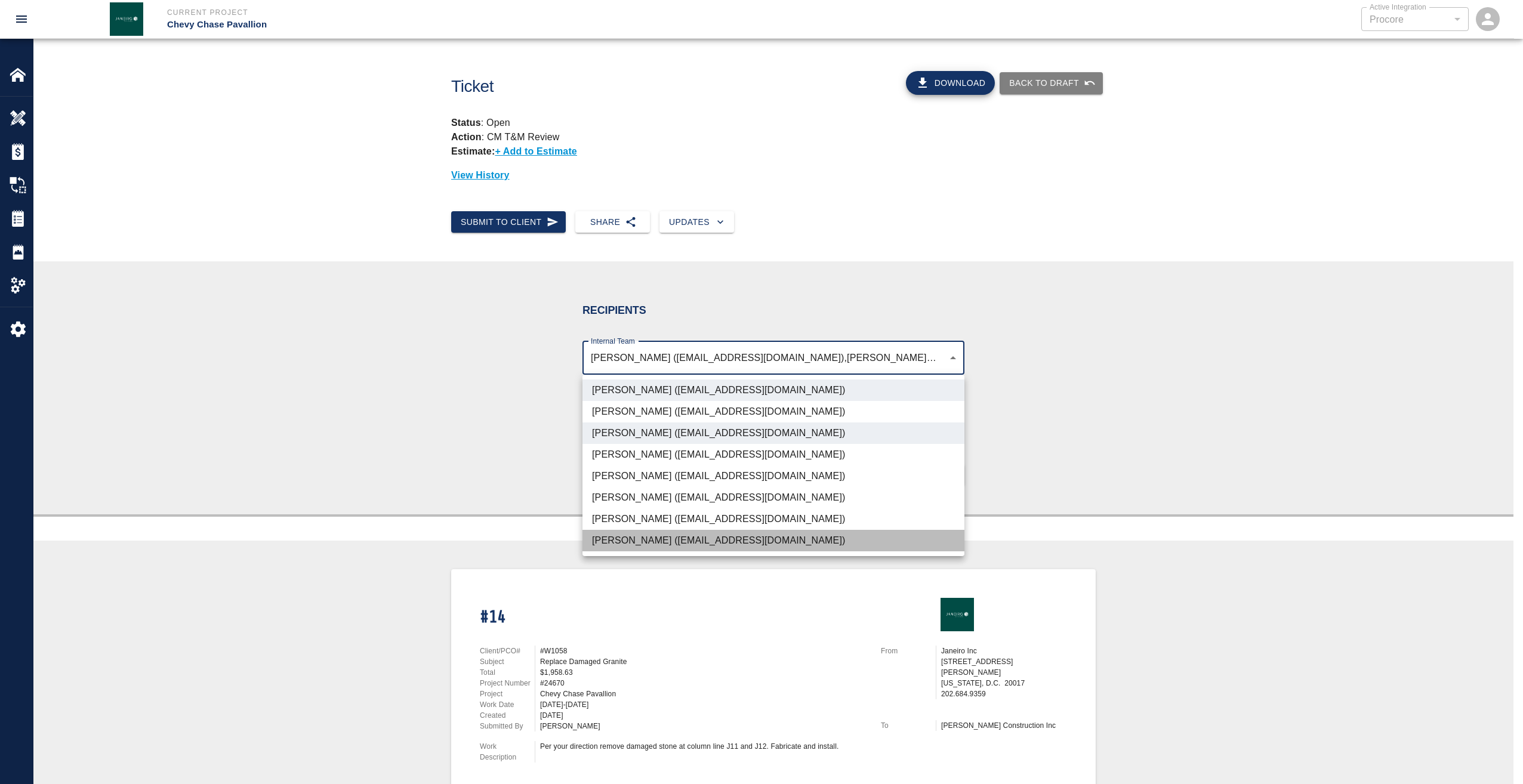
drag, startPoint x: 660, startPoint y: 536, endPoint x: 833, endPoint y: 524, distance: 173.4
click at [660, 536] on li "Roberto Ramia (rramia@janeiroinc.com)" at bounding box center [774, 541] width 382 height 21
type input "4738c551-be7f-4d44-ba86-0cff0c6cdd79,d395756c-129e-49ba-988f-03bd9a731269,03123…"
click at [1019, 485] on div at bounding box center [762, 392] width 1523 height 784
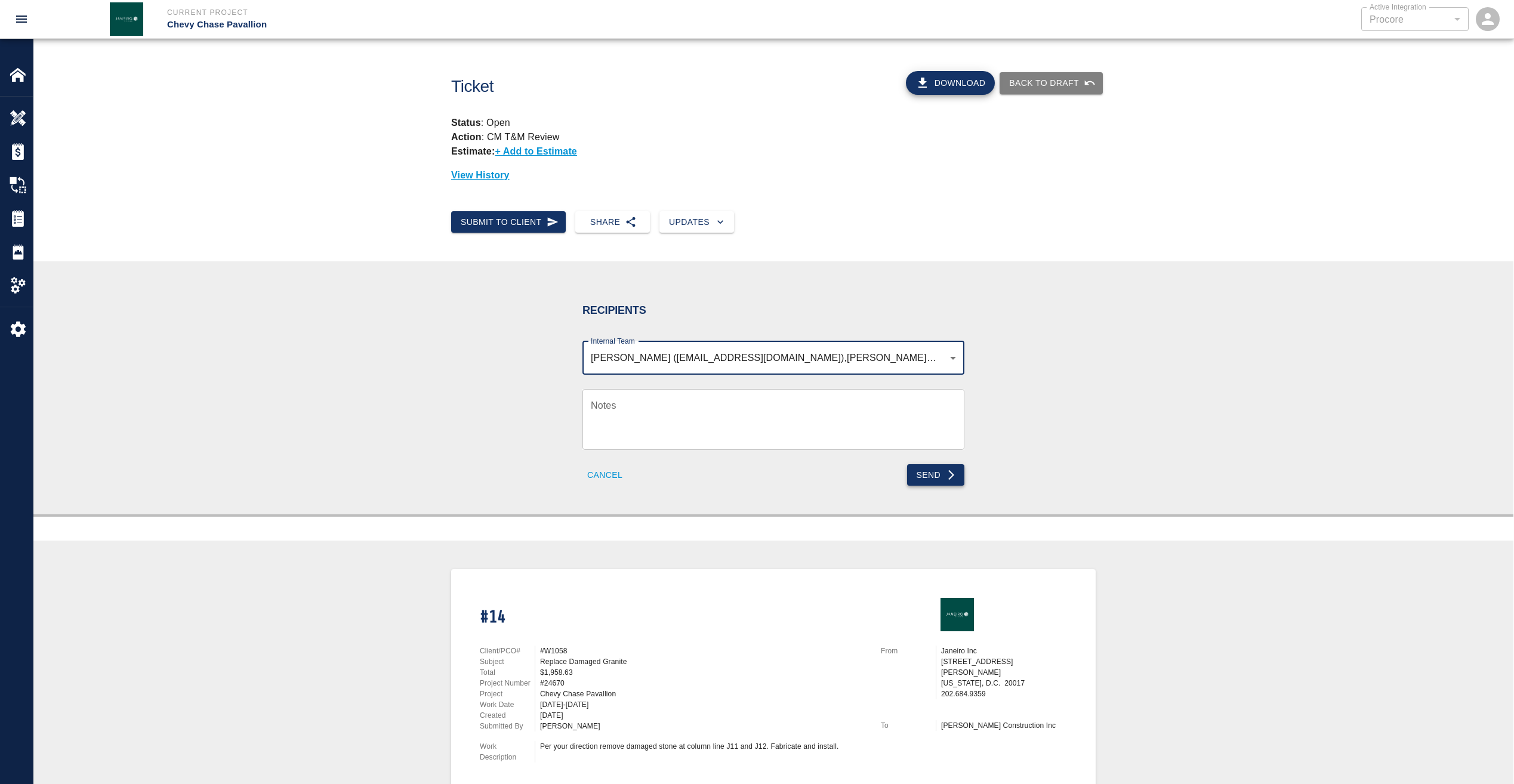
click at [948, 483] on button "Send" at bounding box center [936, 475] width 58 height 22
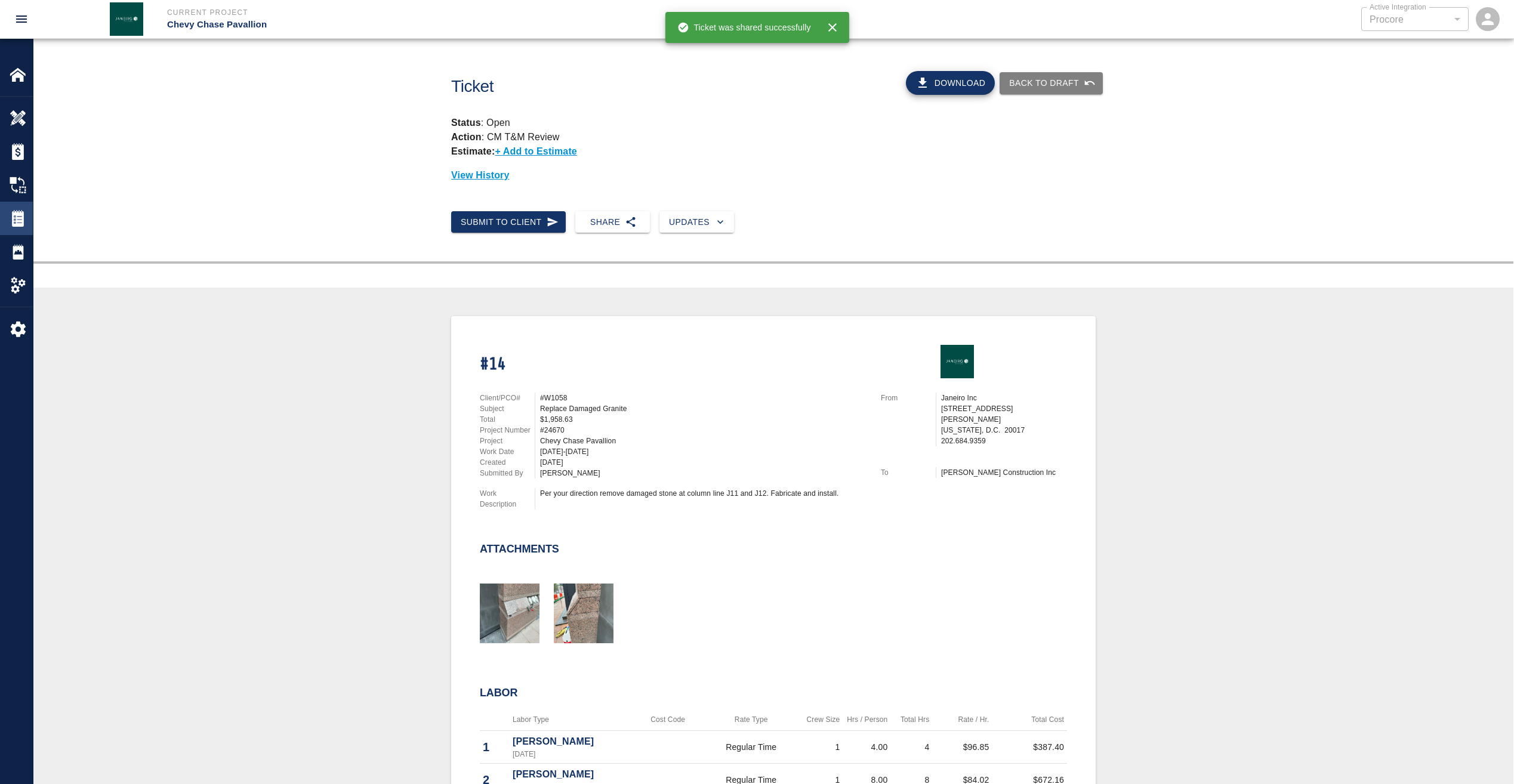
click at [21, 223] on img at bounding box center [18, 219] width 17 height 17
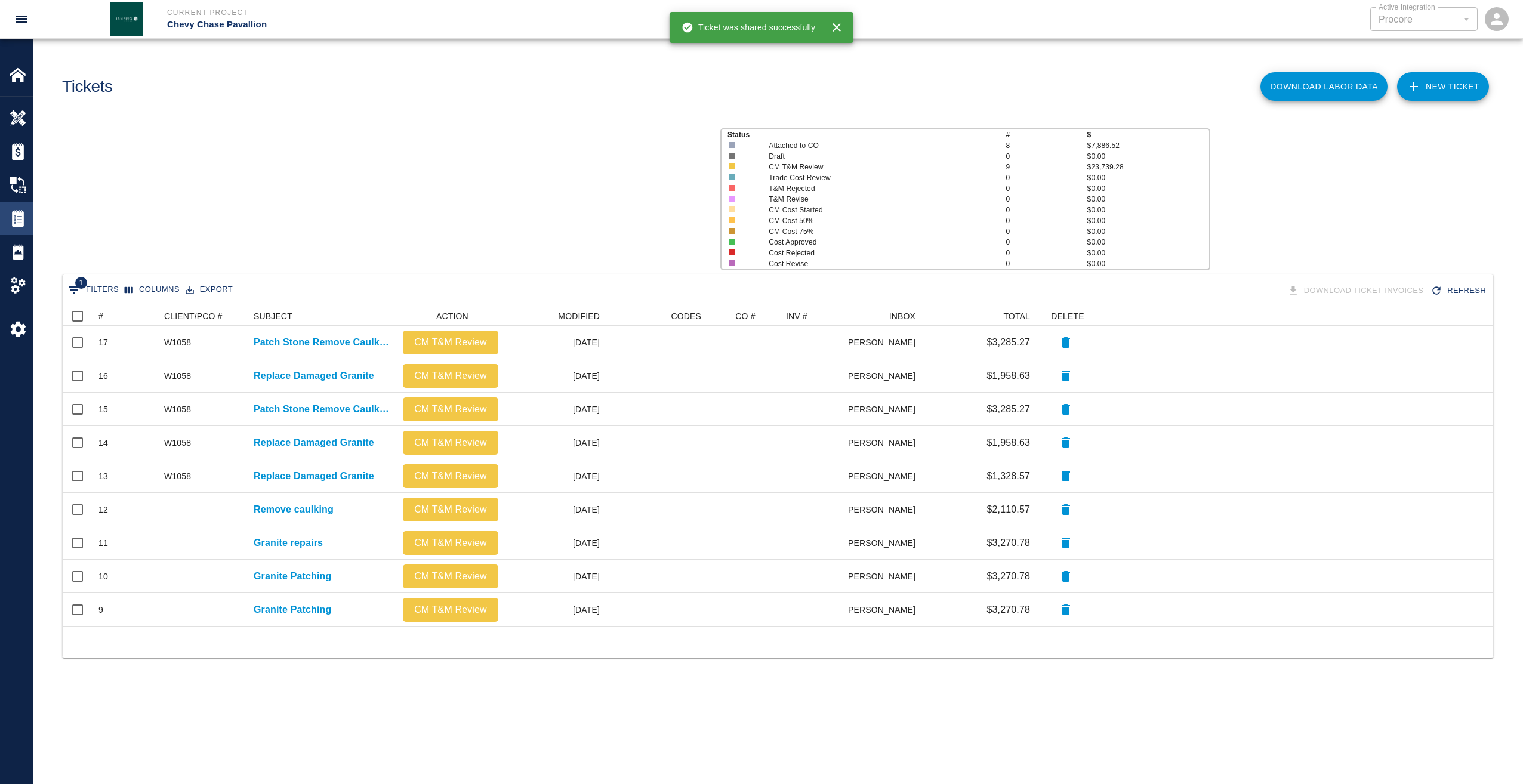
scroll to position [311, 1422]
click at [103, 316] on div "#" at bounding box center [112, 316] width 17 height 17
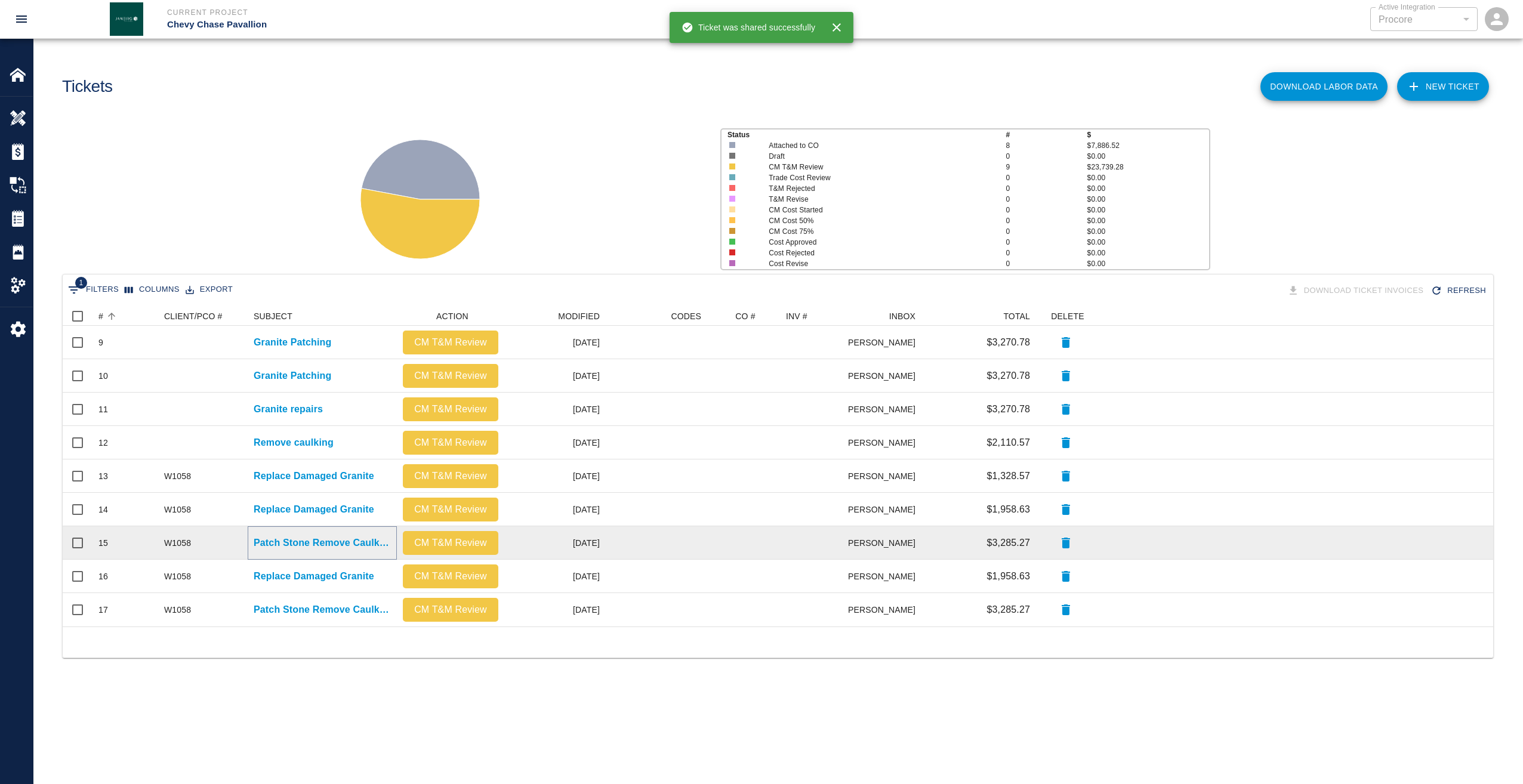
click at [280, 540] on p "Patch Stone Remove Caulking" at bounding box center [322, 543] width 137 height 14
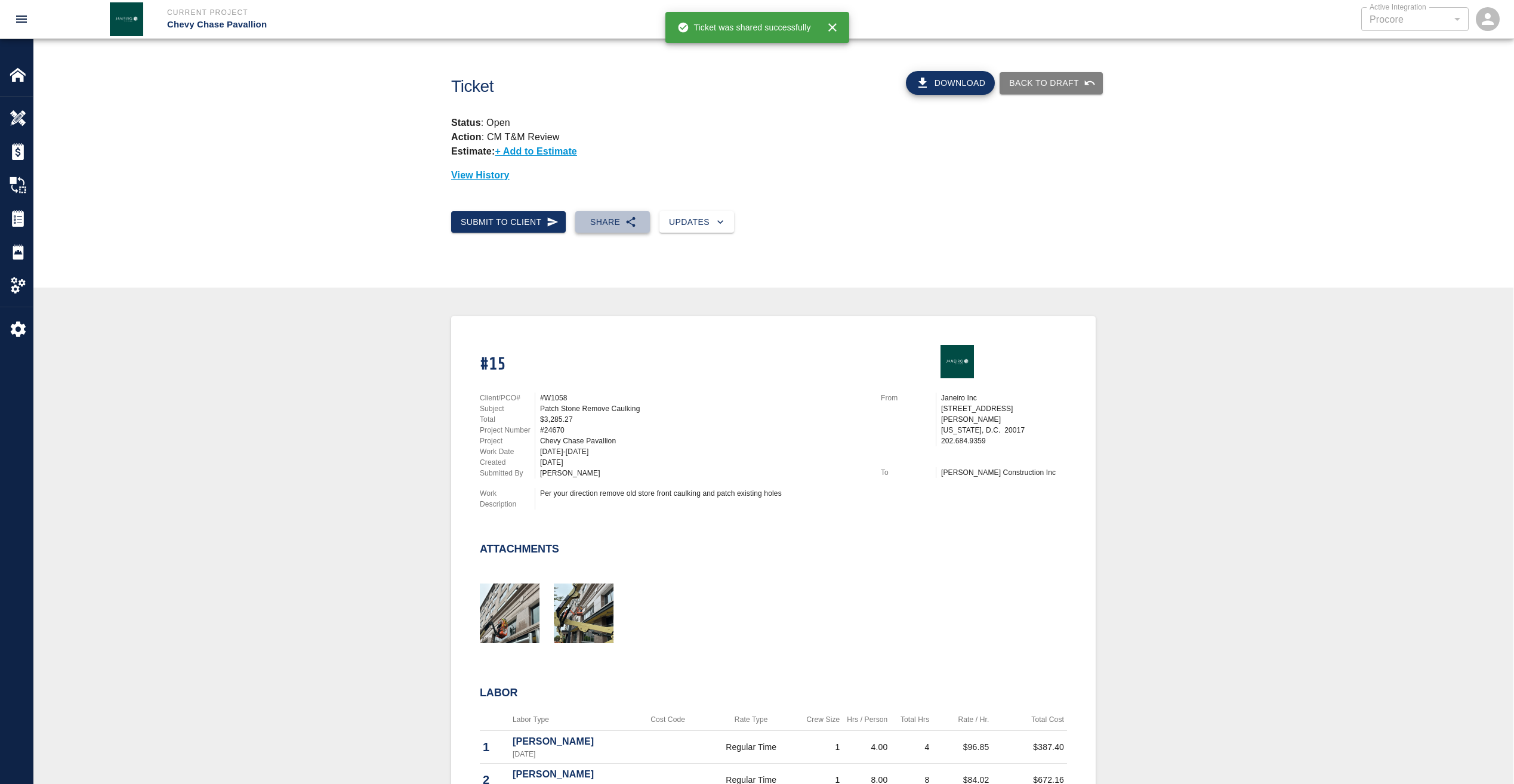
click at [594, 225] on button "Share" at bounding box center [612, 221] width 74 height 22
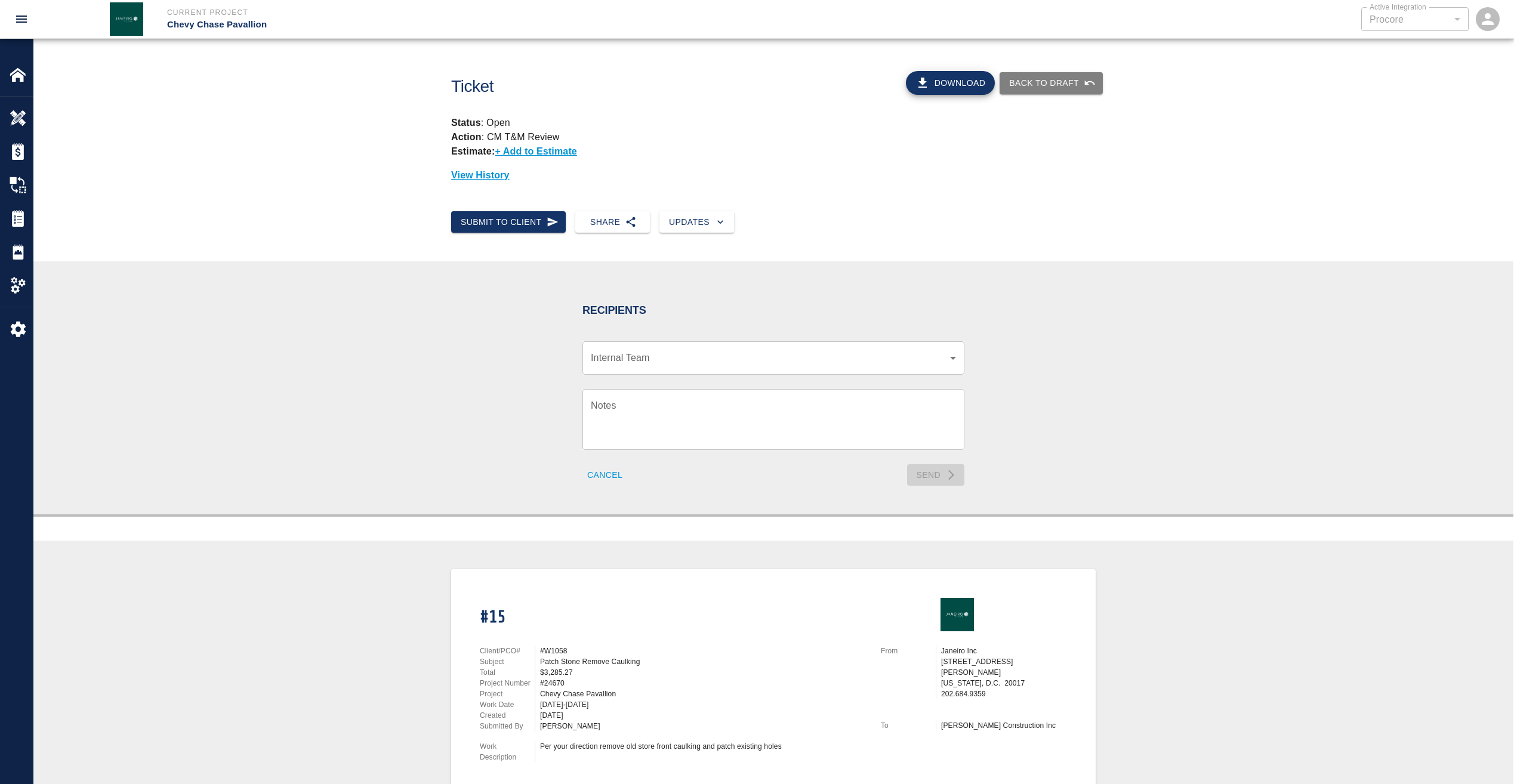
click at [650, 357] on body "Current Project Chevy Chase Pavallion Active Integration Procore 1 Active Integ…" at bounding box center [757, 392] width 1514 height 784
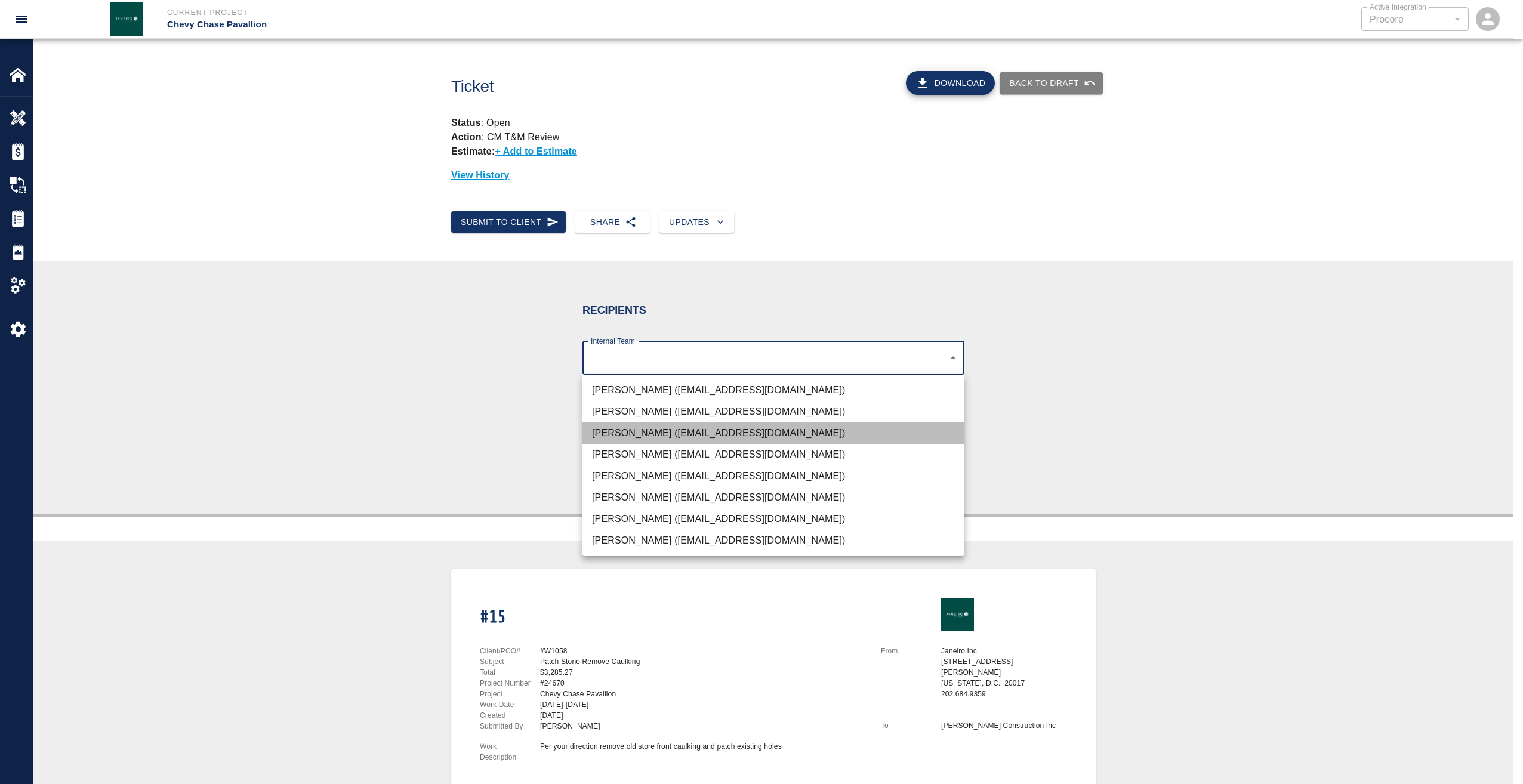
click at [632, 430] on li "Rick Janeiro (rjaneiro@janeiroinc.com)" at bounding box center [774, 433] width 382 height 21
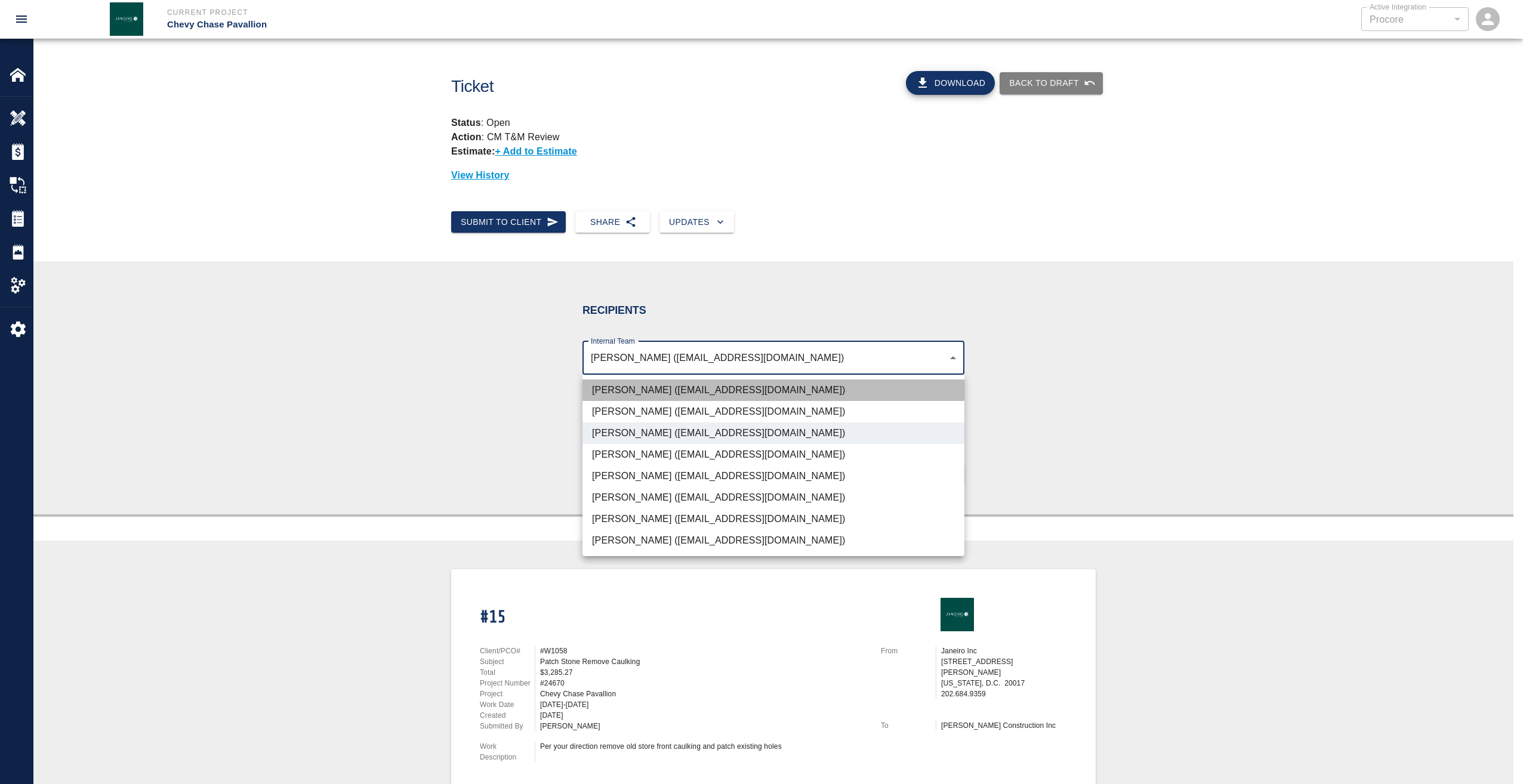
click at [633, 393] on li "Gabriel Aldao (galdao@janeiroinc.com)" at bounding box center [774, 390] width 382 height 21
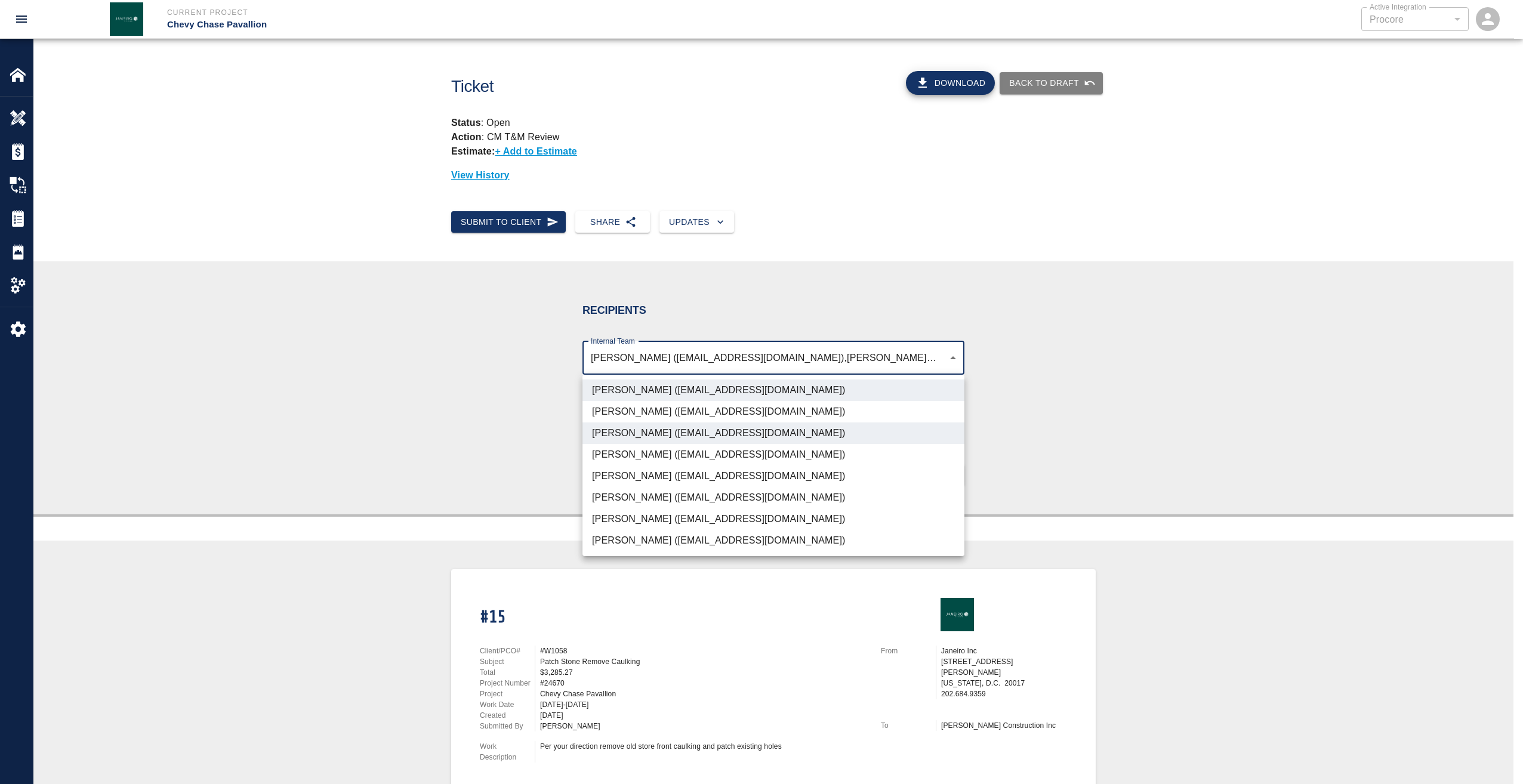
click at [640, 538] on li "Roberto Ramia (rramia@janeiroinc.com)" at bounding box center [774, 541] width 382 height 21
type input "4738c551-be7f-4d44-ba86-0cff0c6cdd79,d395756c-129e-49ba-988f-03bd9a731269,03123…"
click at [1011, 455] on div at bounding box center [762, 392] width 1523 height 784
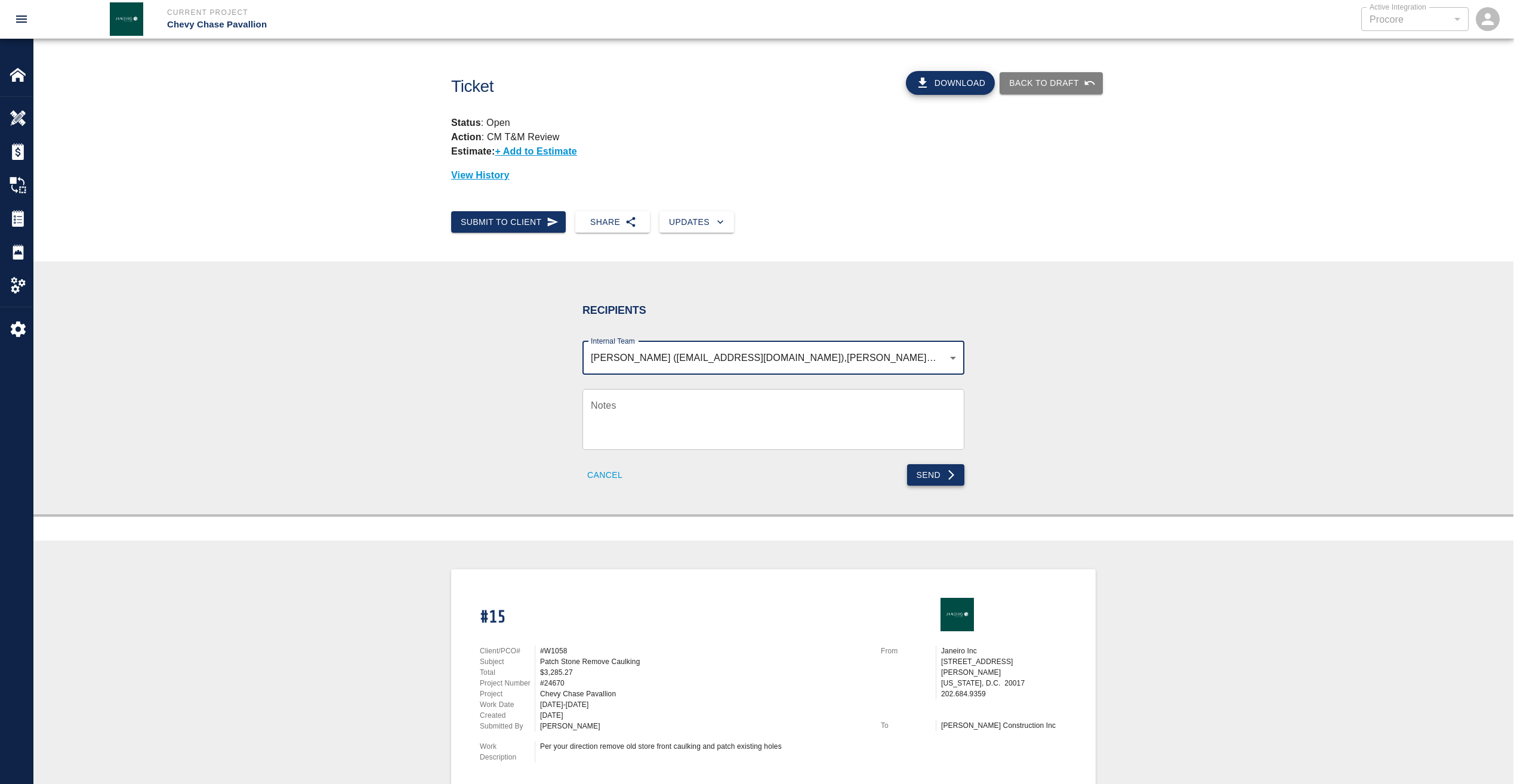
click at [938, 481] on button "Send" at bounding box center [936, 475] width 58 height 22
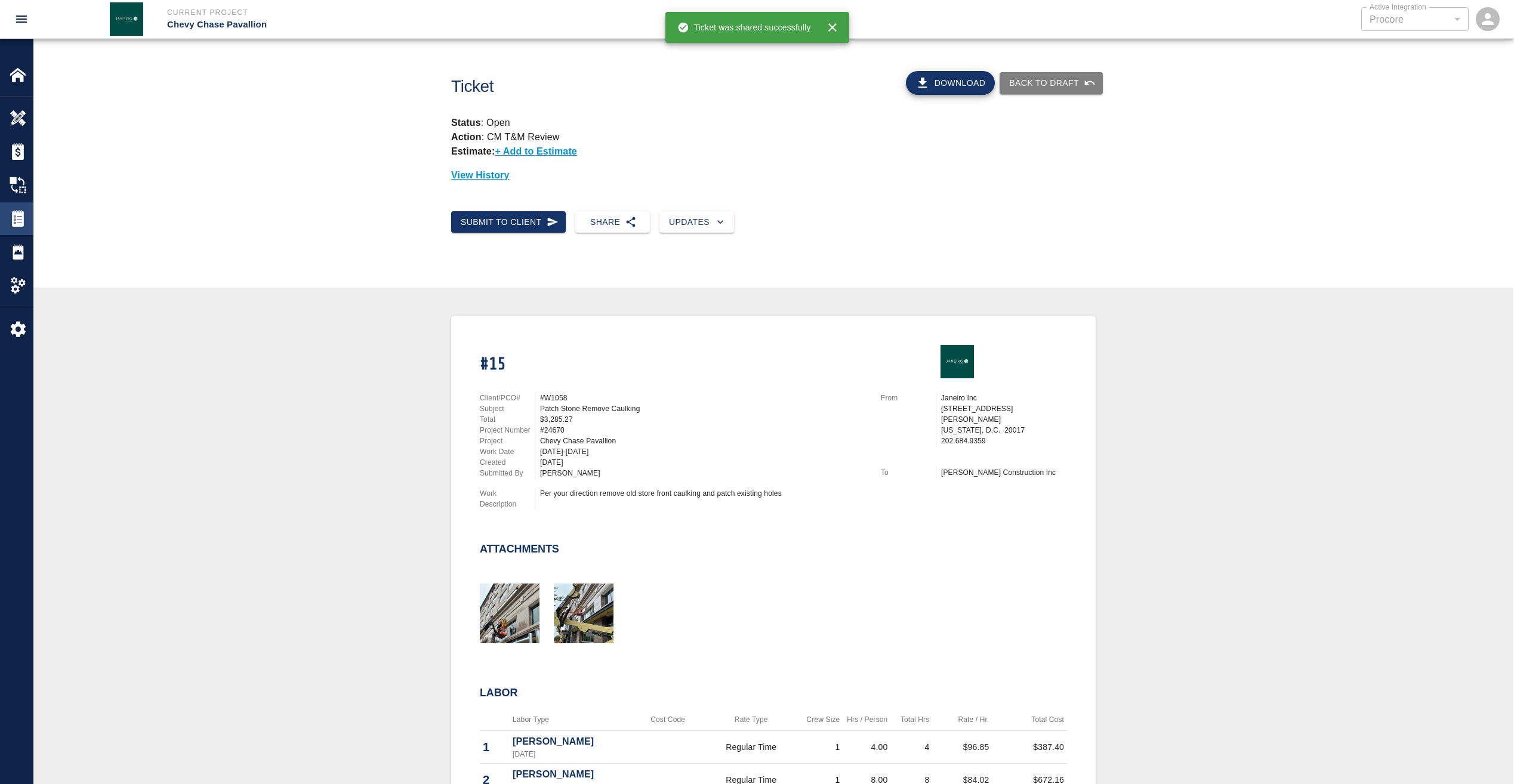
click at [17, 219] on img at bounding box center [18, 219] width 17 height 17
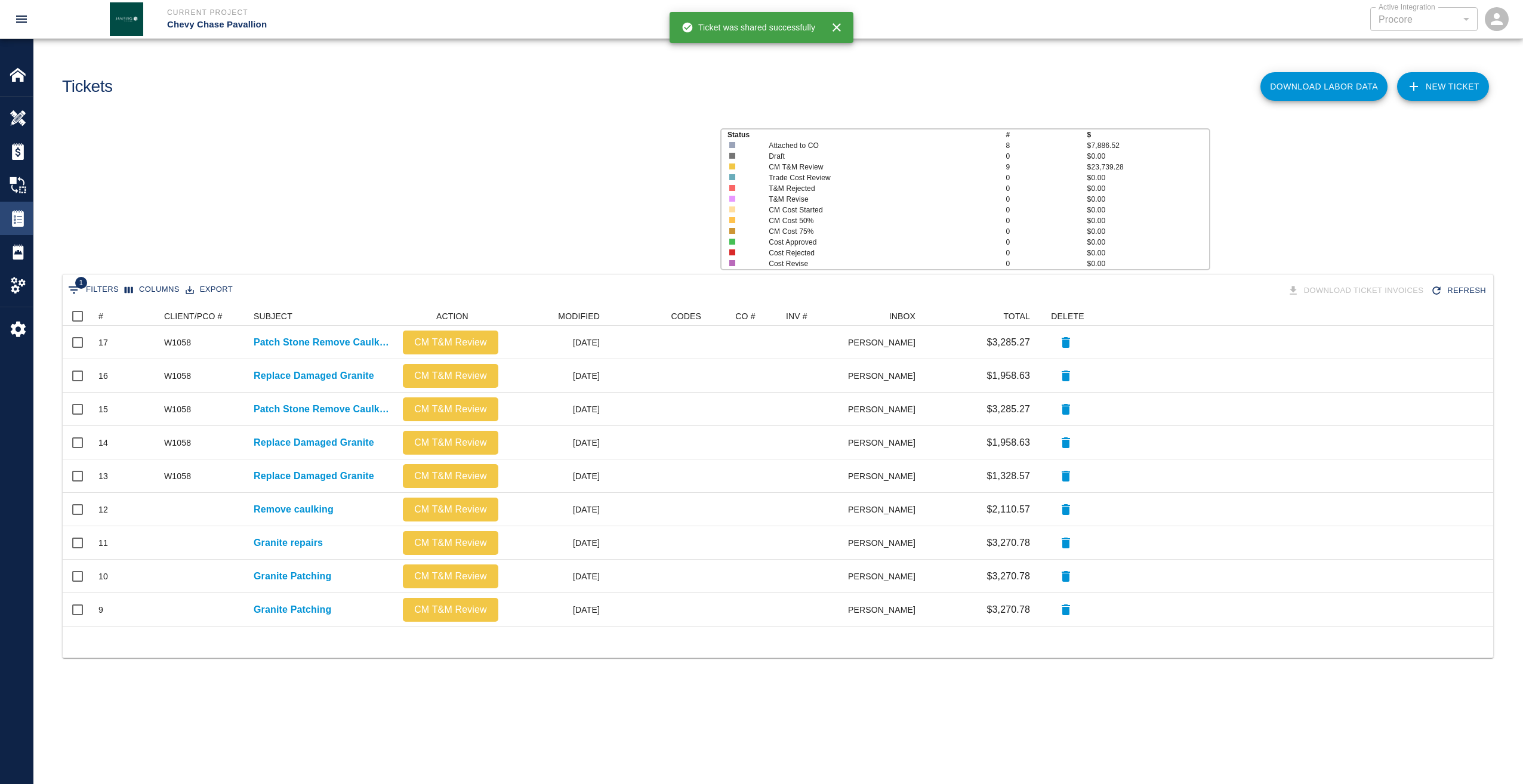
scroll to position [311, 1422]
click at [99, 313] on icon at bounding box center [93, 316] width 14 height 14
click at [103, 314] on div "#" at bounding box center [100, 316] width 5 height 19
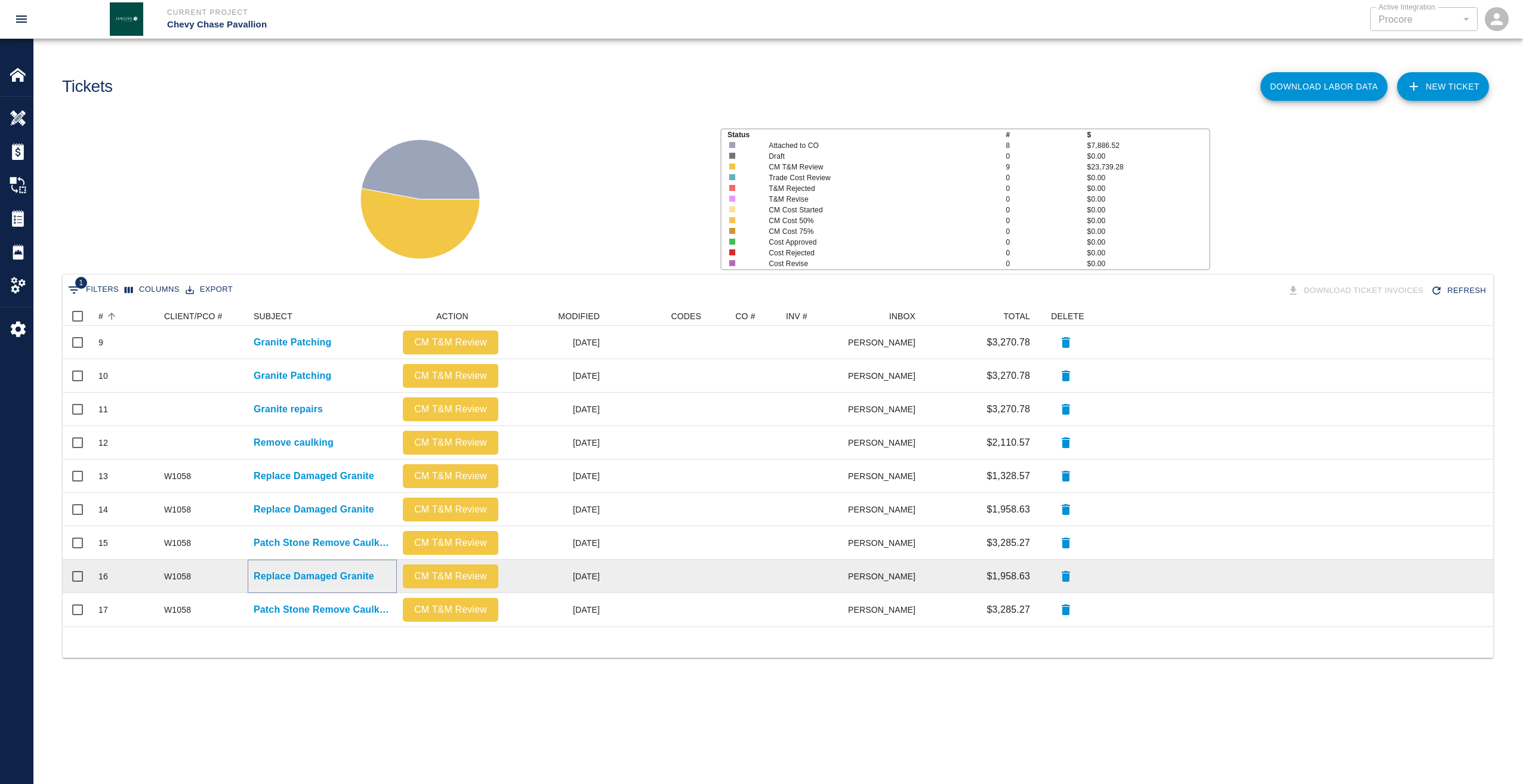
click at [306, 577] on p "Replace Damaged Granite" at bounding box center [314, 576] width 120 height 14
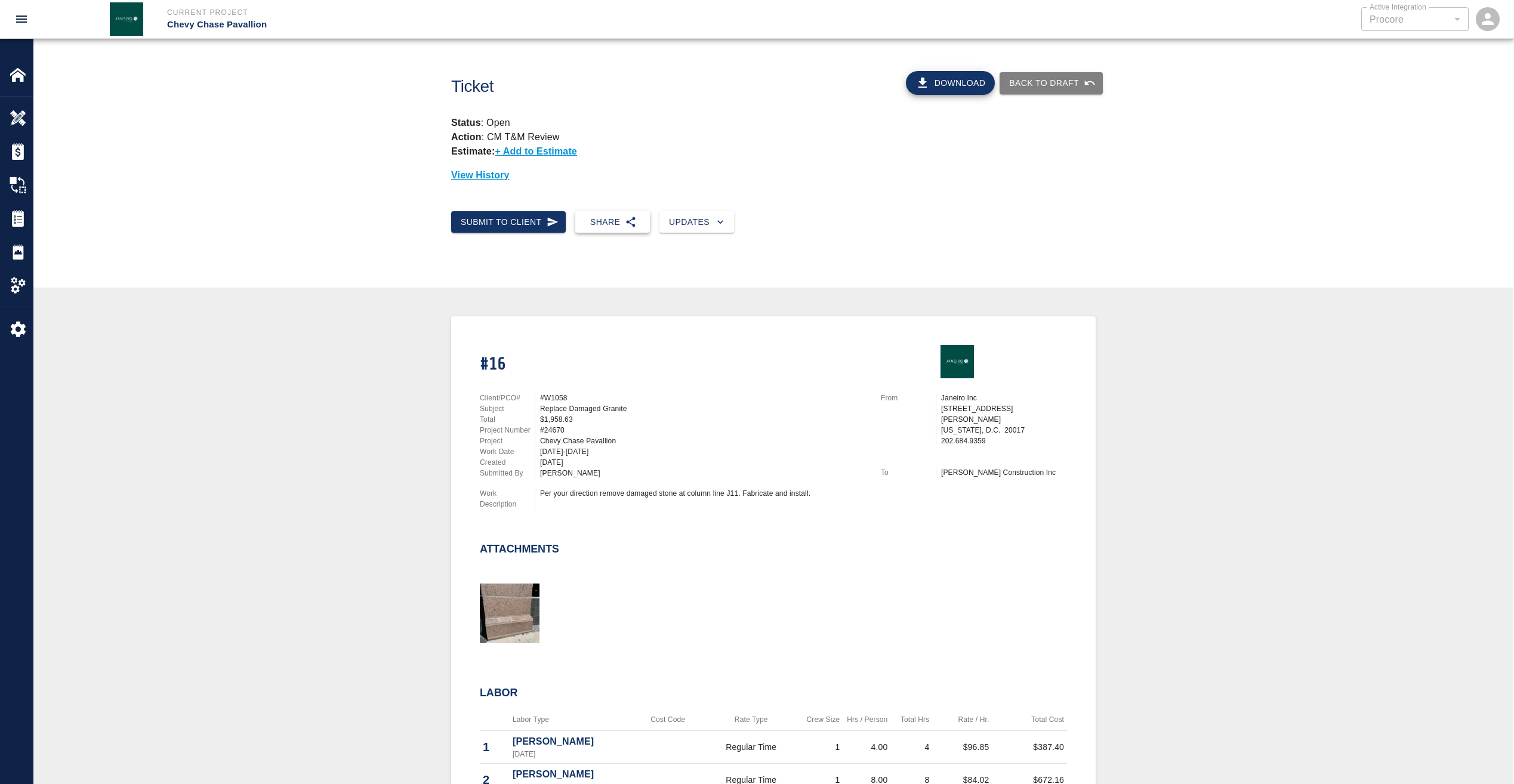
click at [607, 223] on button "Share" at bounding box center [612, 221] width 74 height 22
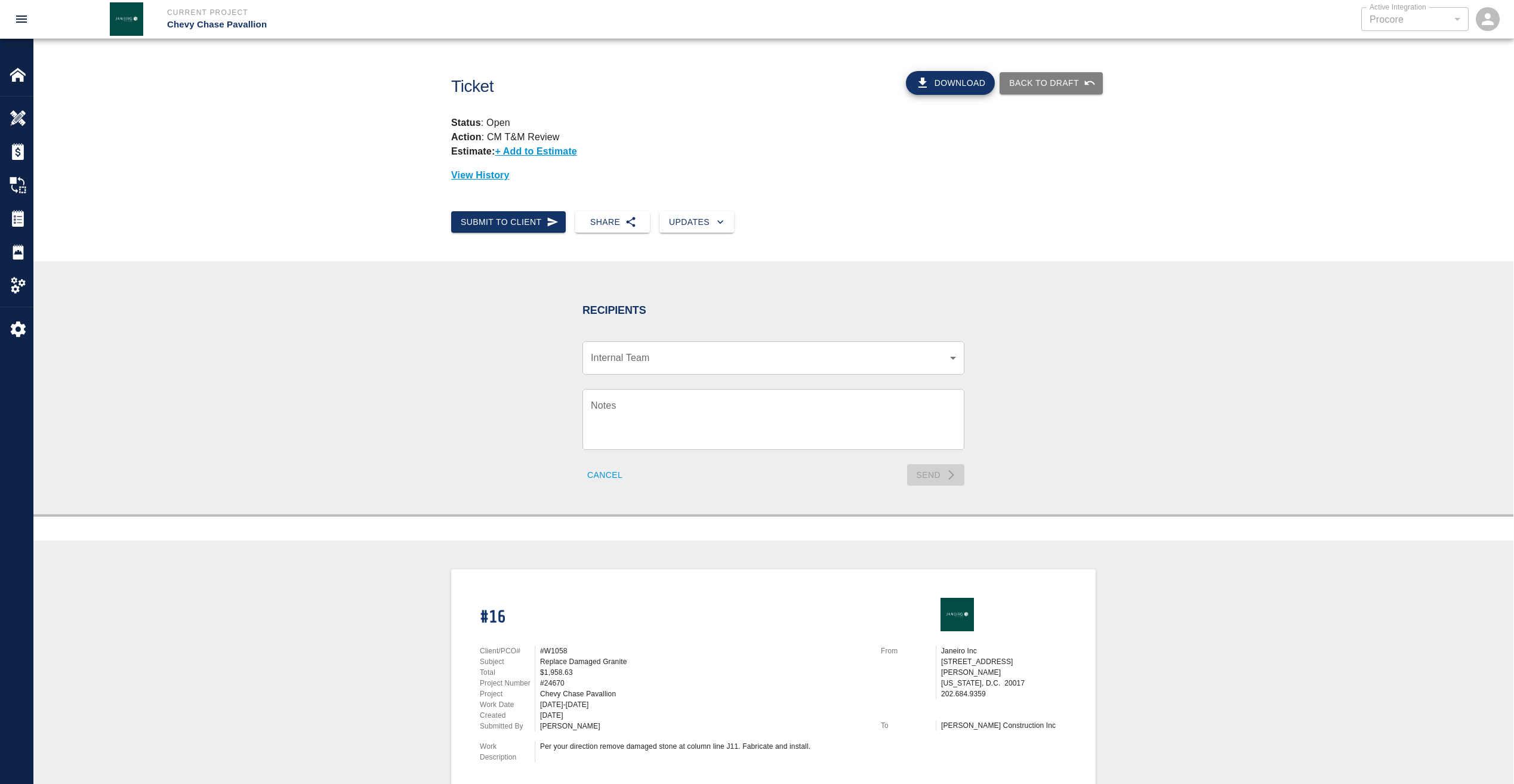
click at [673, 358] on body "Current Project Chevy Chase Pavallion Active Integration Procore 1 Active Integ…" at bounding box center [757, 392] width 1514 height 784
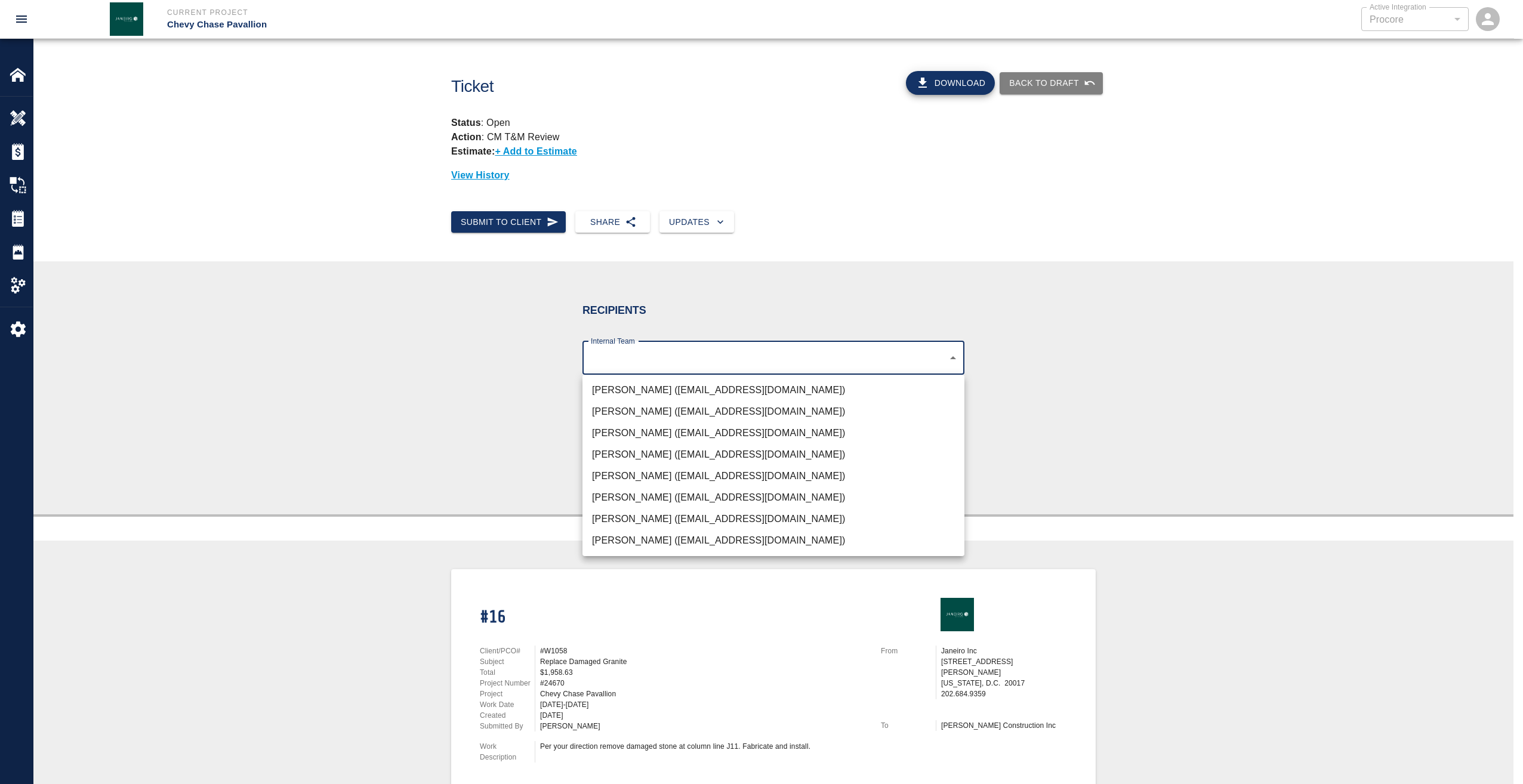
click at [639, 428] on li "Rick Janeiro (rjaneiro@janeiroinc.com)" at bounding box center [774, 433] width 382 height 21
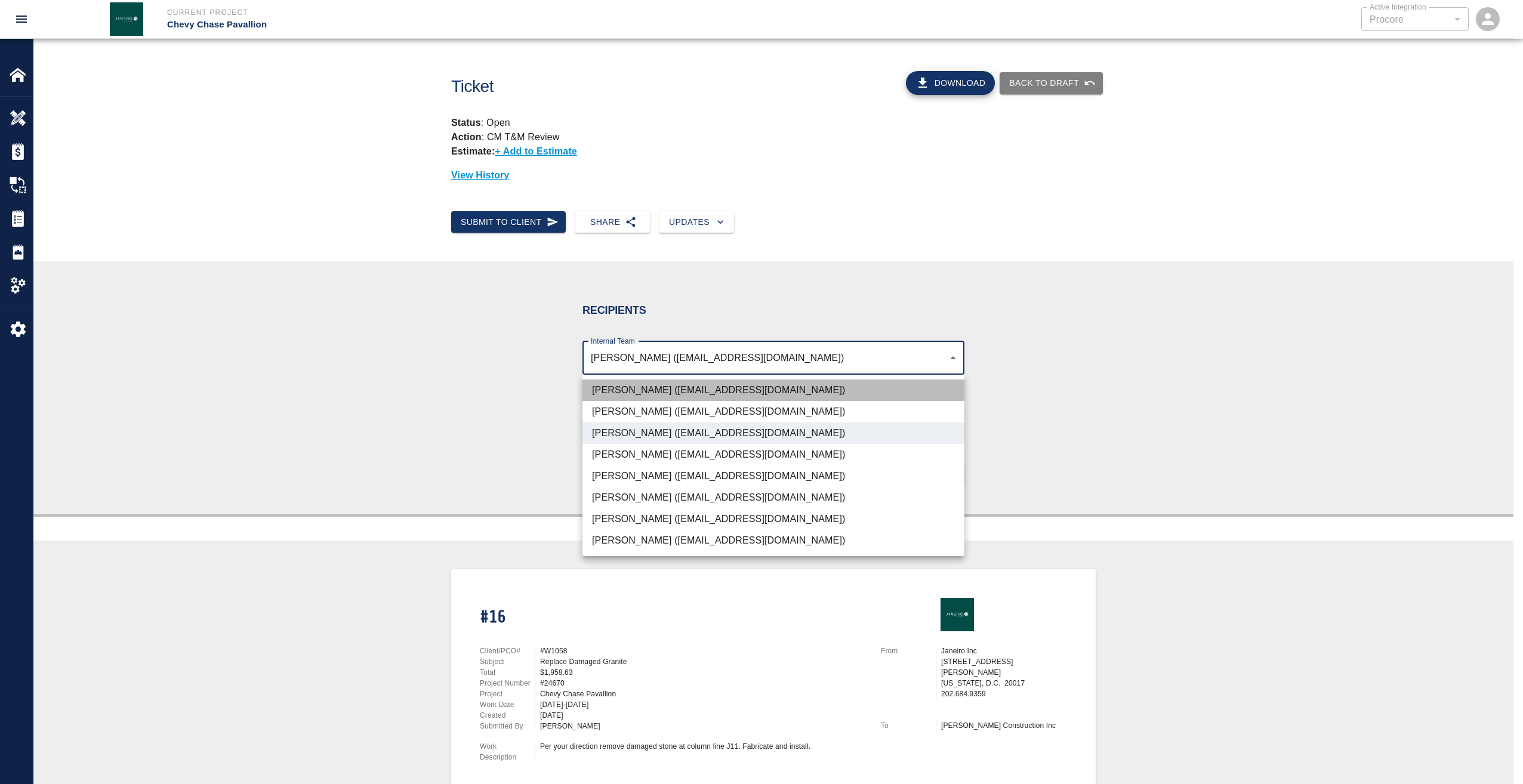
click at [640, 393] on li "Gabriel Aldao (galdao@janeiroinc.com)" at bounding box center [774, 390] width 382 height 21
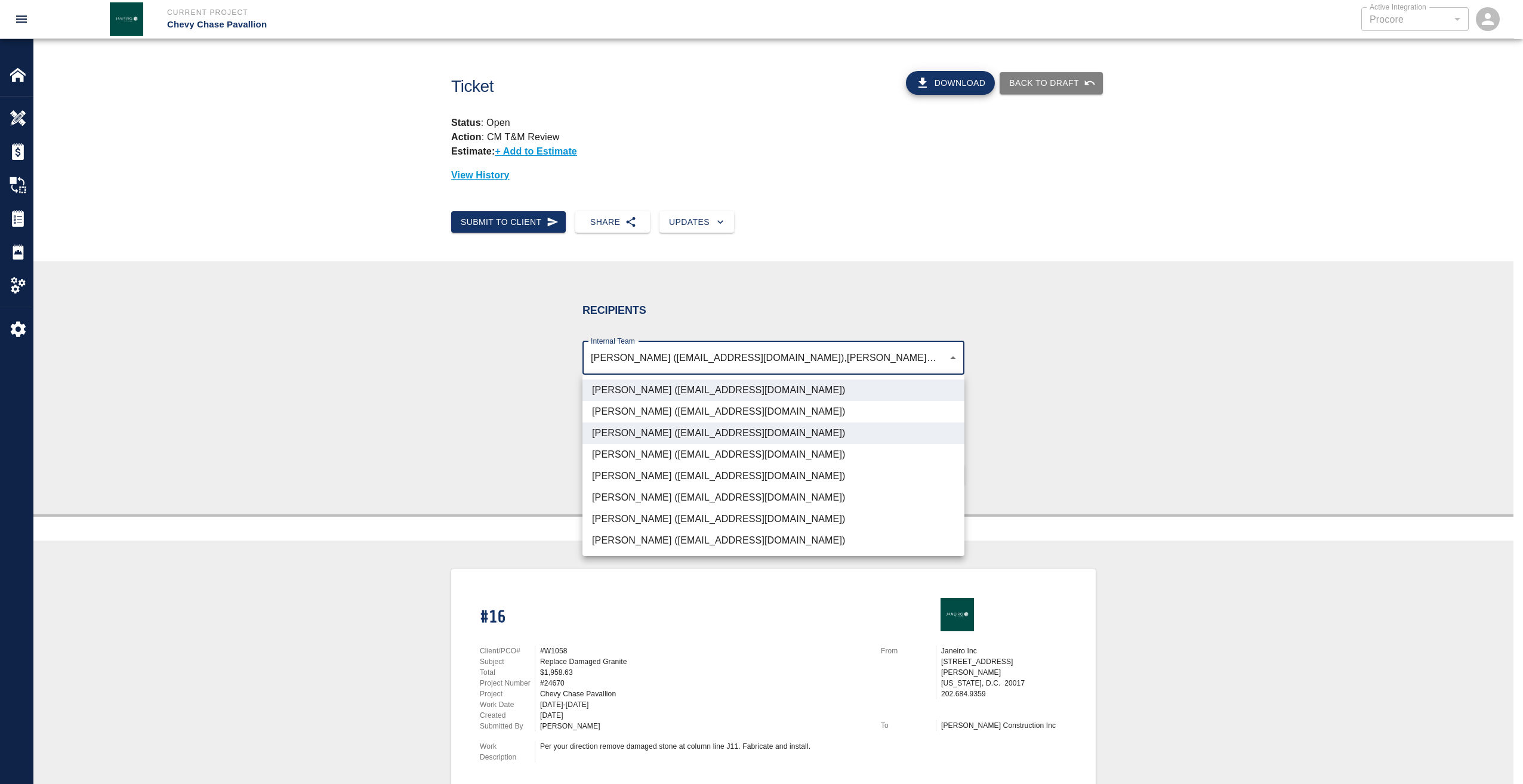
drag, startPoint x: 674, startPoint y: 541, endPoint x: 691, endPoint y: 542, distance: 17.0
click at [675, 542] on li "Roberto Ramia (rramia@janeiroinc.com)" at bounding box center [774, 541] width 382 height 21
type input "4738c551-be7f-4d44-ba86-0cff0c6cdd79,d395756c-129e-49ba-988f-03bd9a731269,03123…"
click at [1107, 499] on div at bounding box center [762, 392] width 1523 height 784
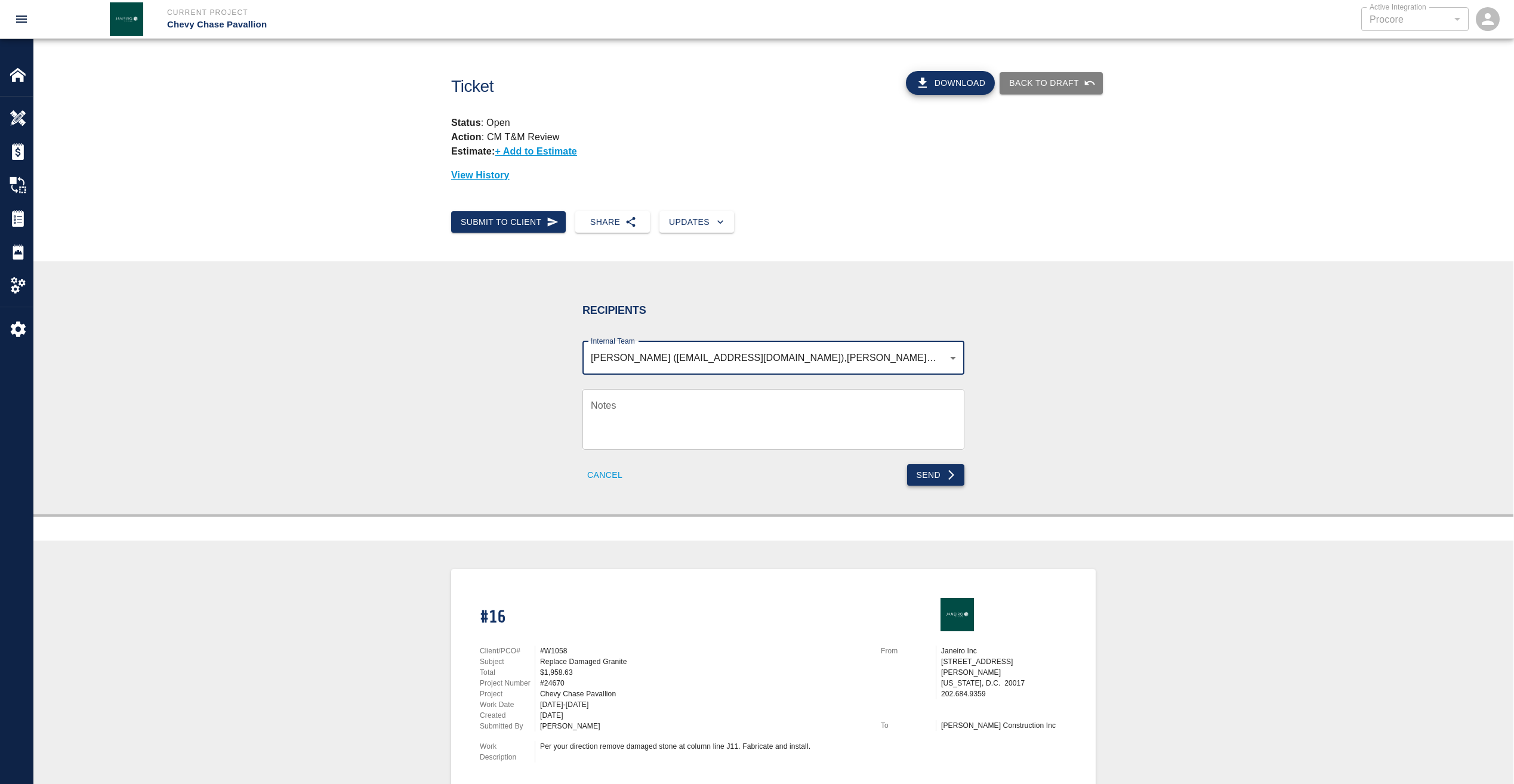
click at [927, 472] on button "Send" at bounding box center [936, 475] width 58 height 22
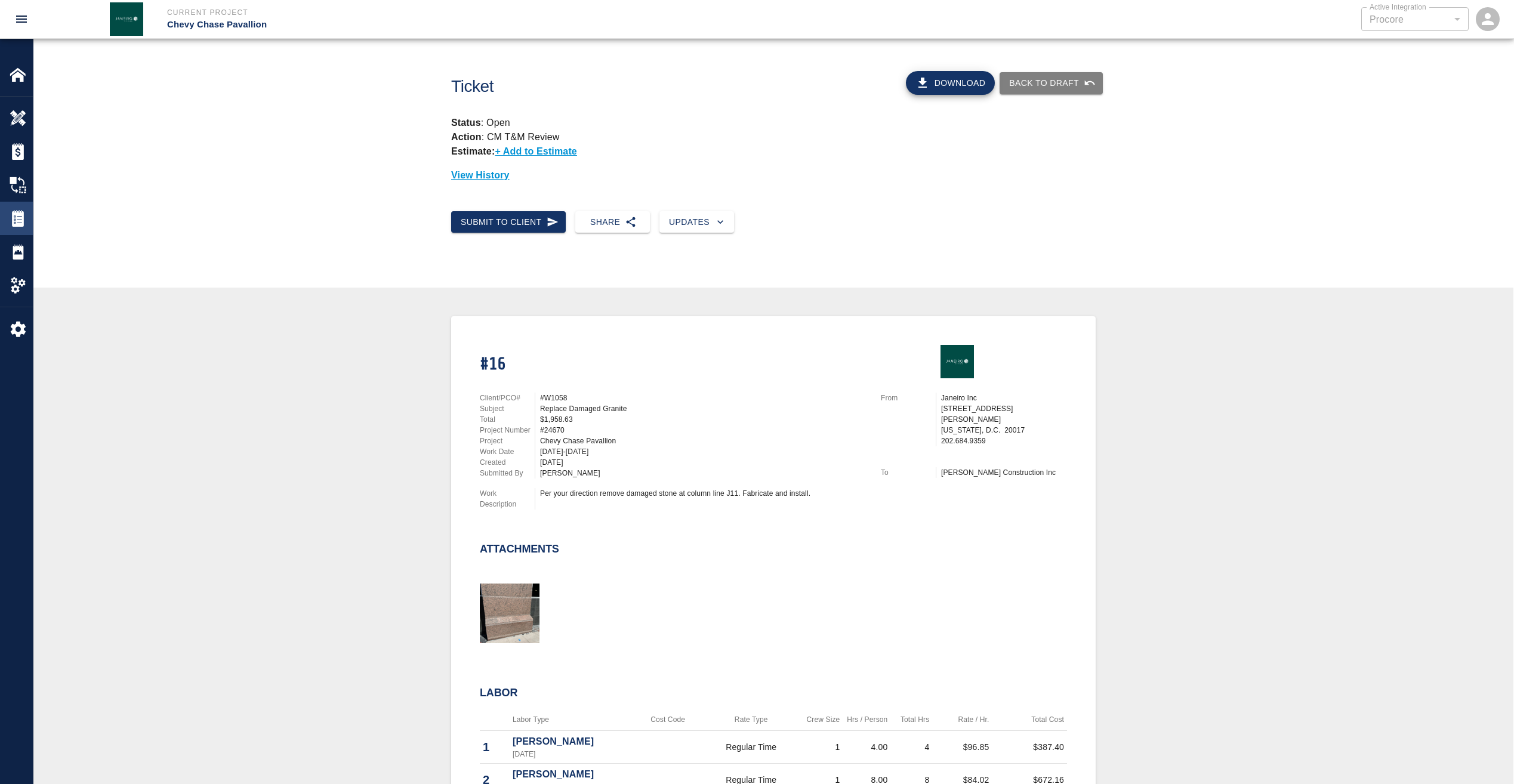
click at [16, 219] on img at bounding box center [18, 219] width 17 height 17
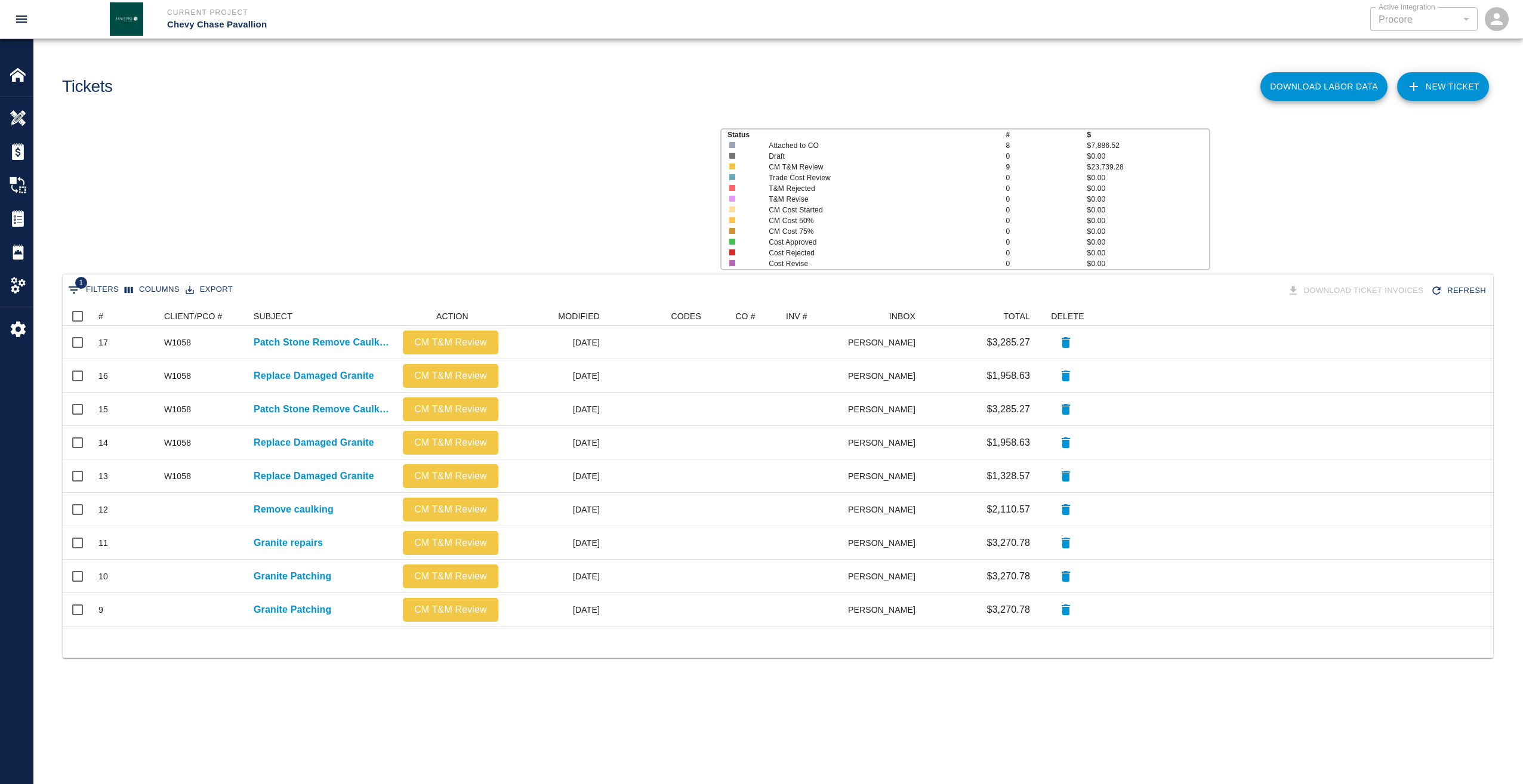
scroll to position [311, 1422]
click at [104, 313] on button "Sort" at bounding box center [112, 316] width 17 height 17
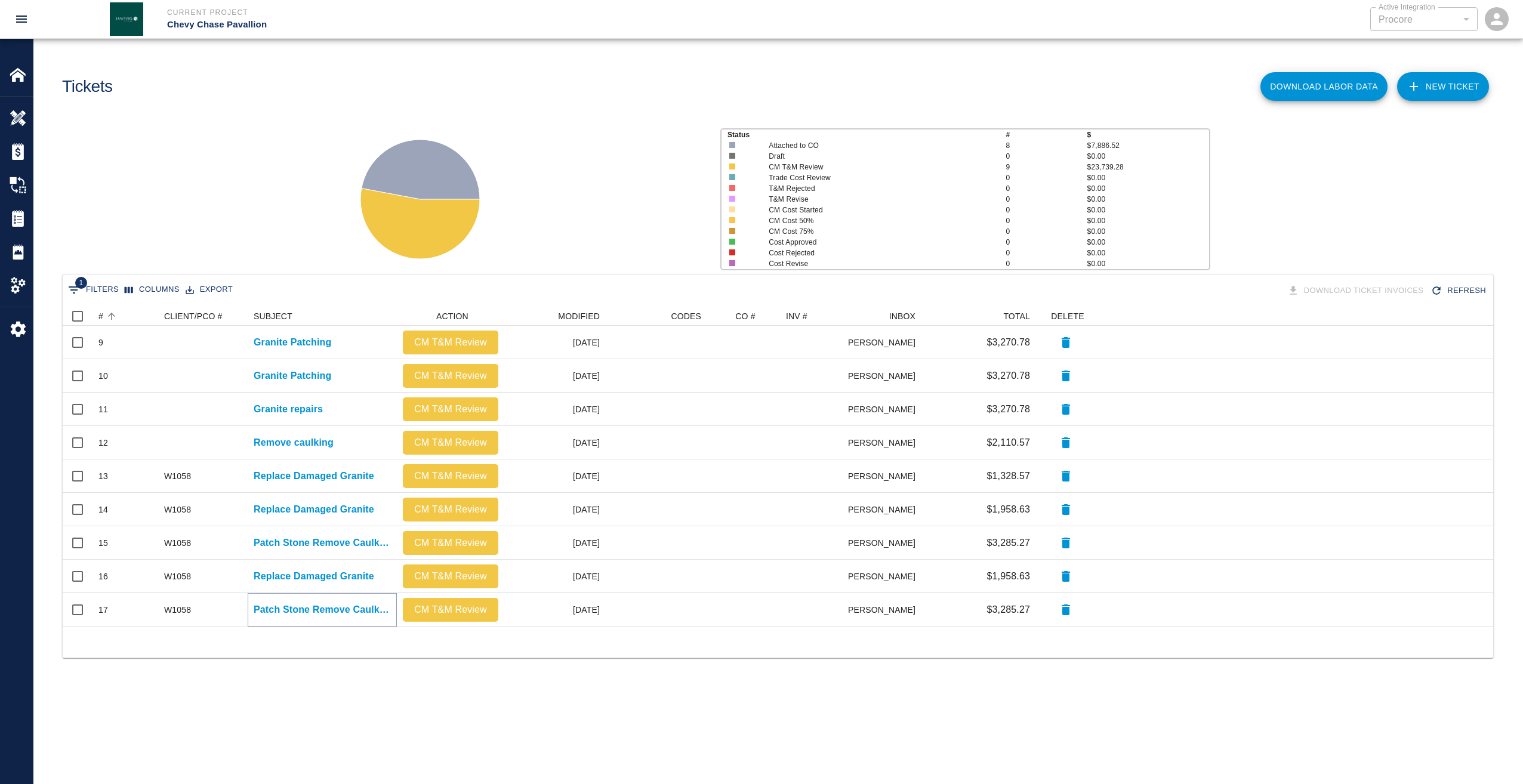
click at [268, 606] on p "Patch Stone Remove Caulking" at bounding box center [322, 610] width 137 height 14
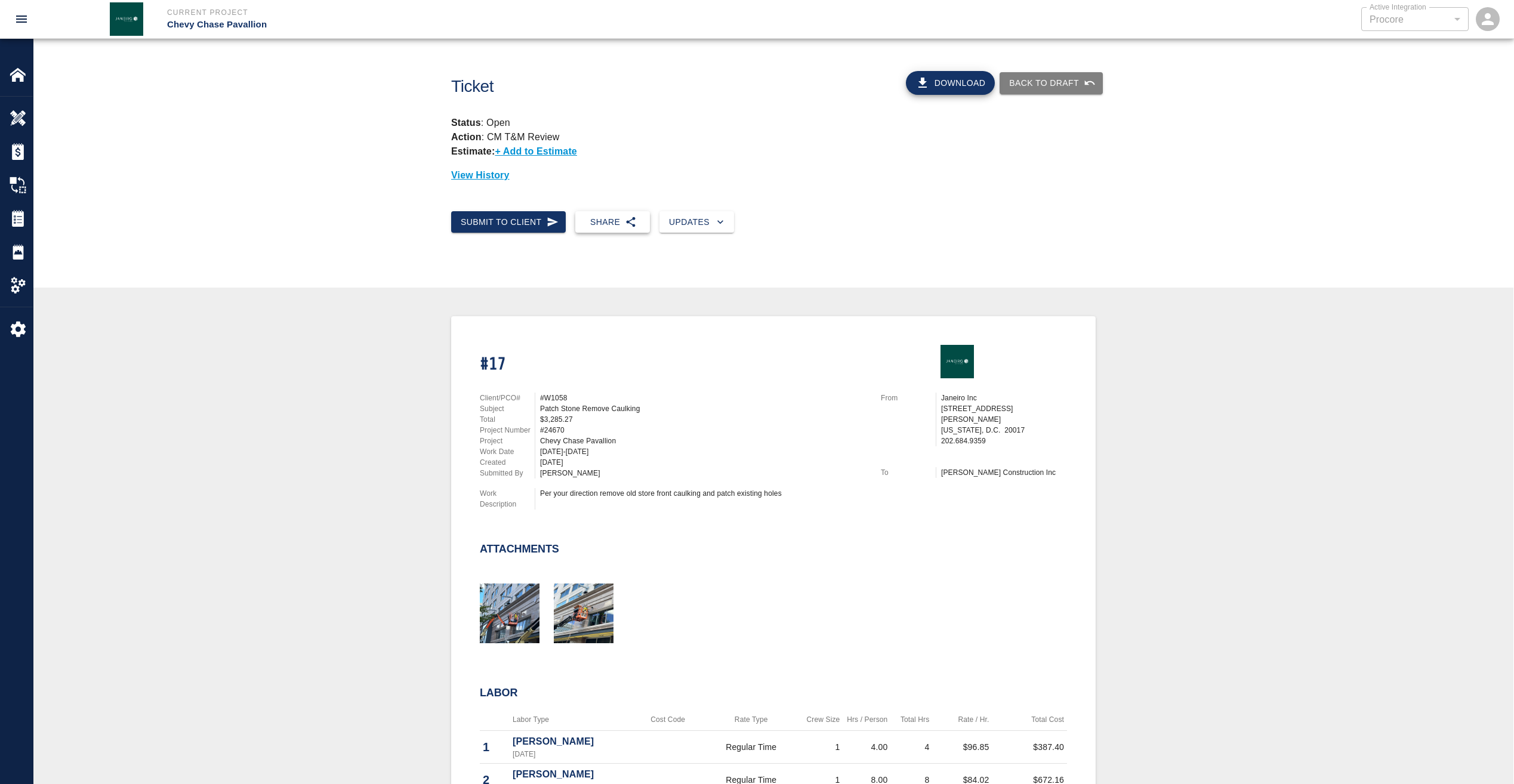
click at [626, 221] on icon "button" at bounding box center [631, 222] width 9 height 10
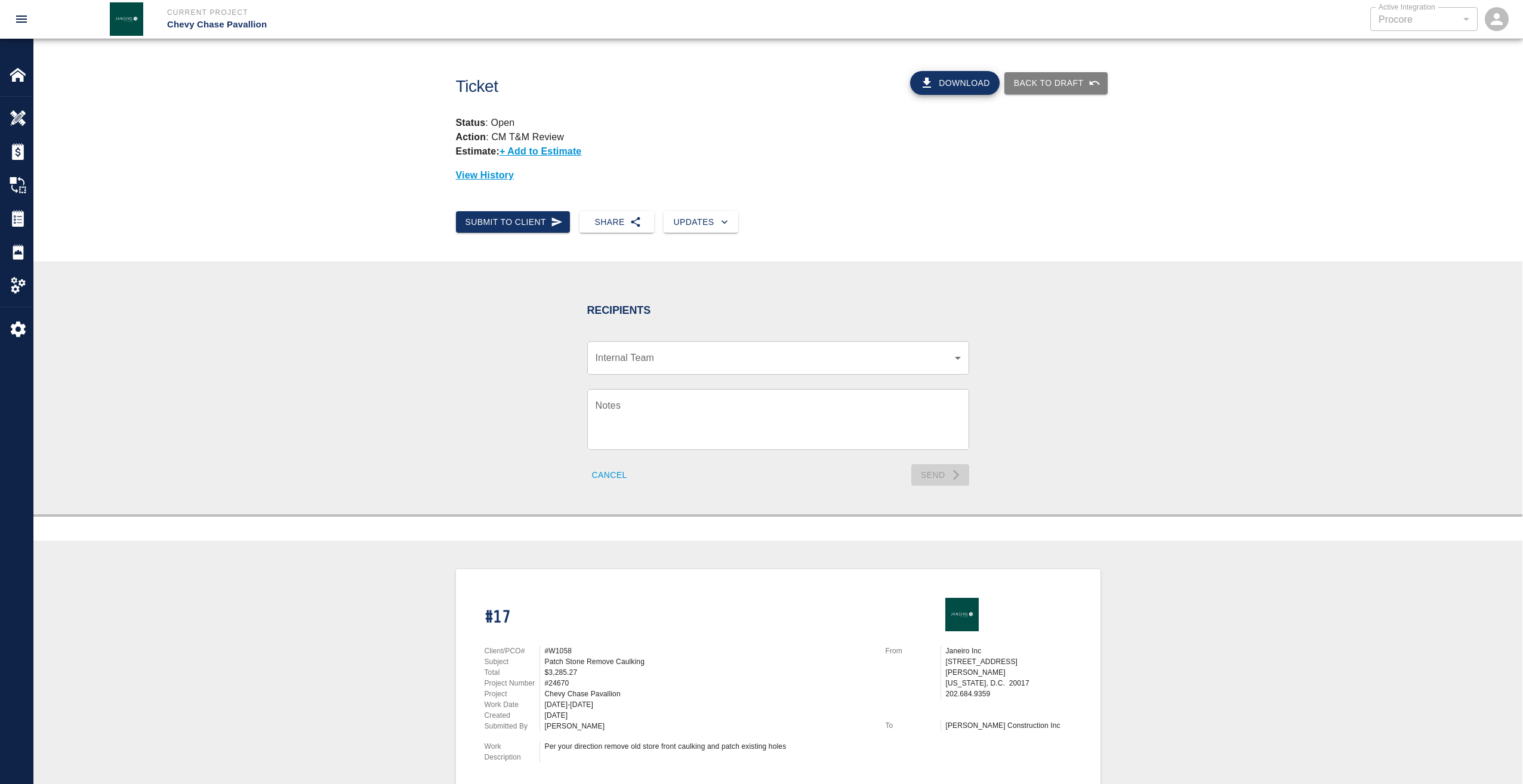
click at [632, 352] on body "Current Project Chevy Chase Pavallion Active Integration Procore 1 Active Integ…" at bounding box center [762, 392] width 1523 height 784
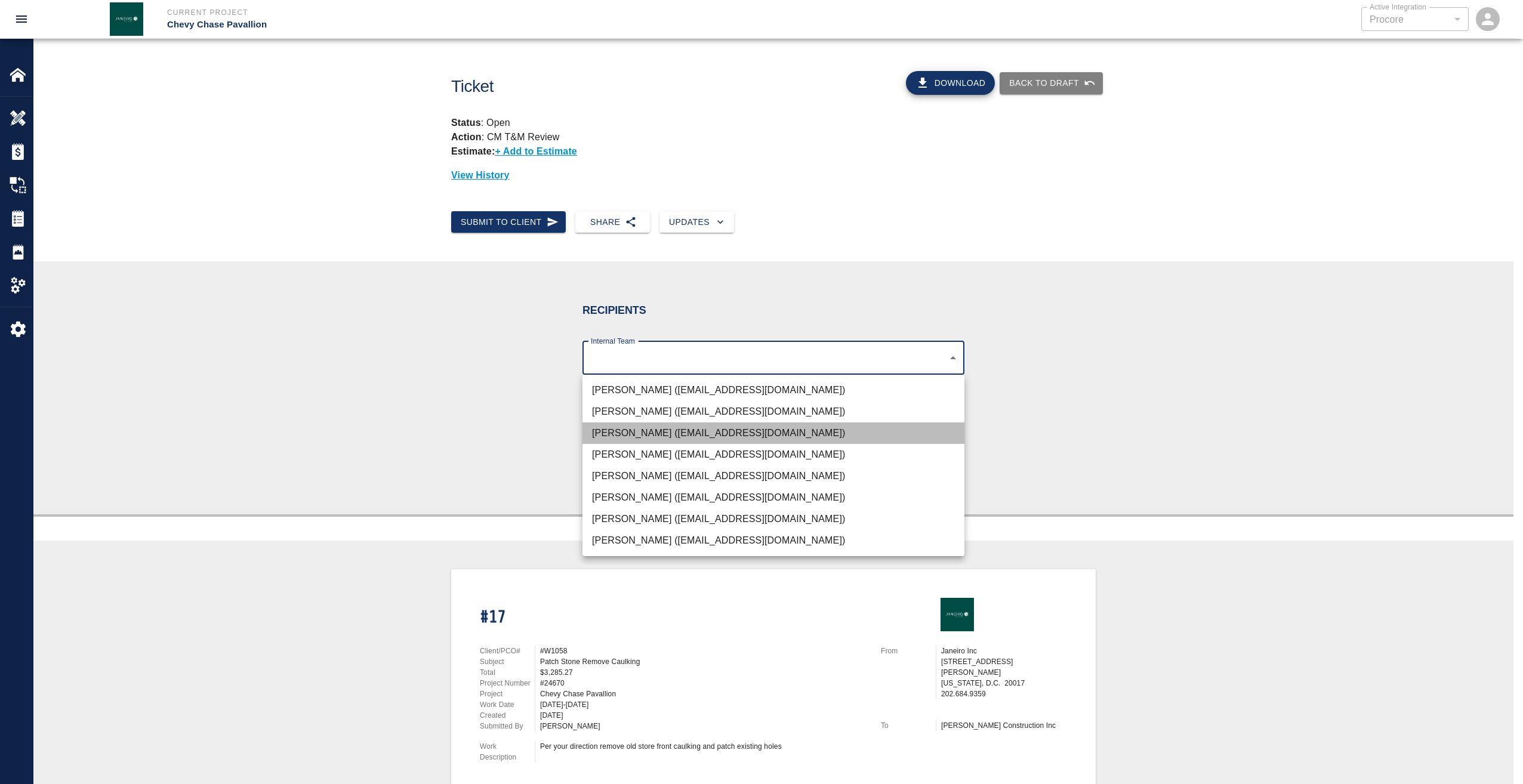
click at [626, 429] on li "Rick Janeiro (rjaneiro@janeiroinc.com)" at bounding box center [774, 433] width 382 height 21
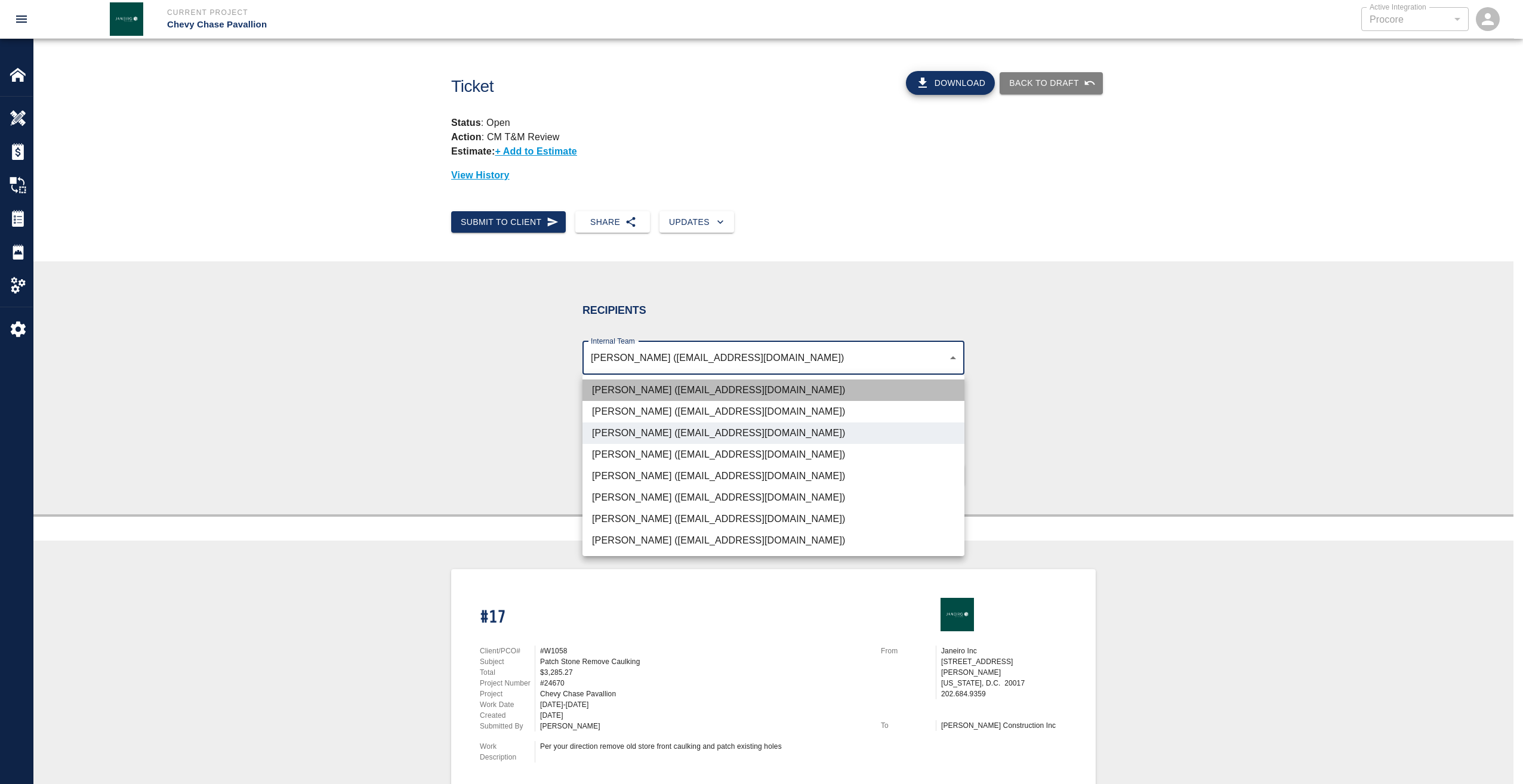
click at [624, 396] on li "Gabriel Aldao (galdao@janeiroinc.com)" at bounding box center [774, 390] width 382 height 21
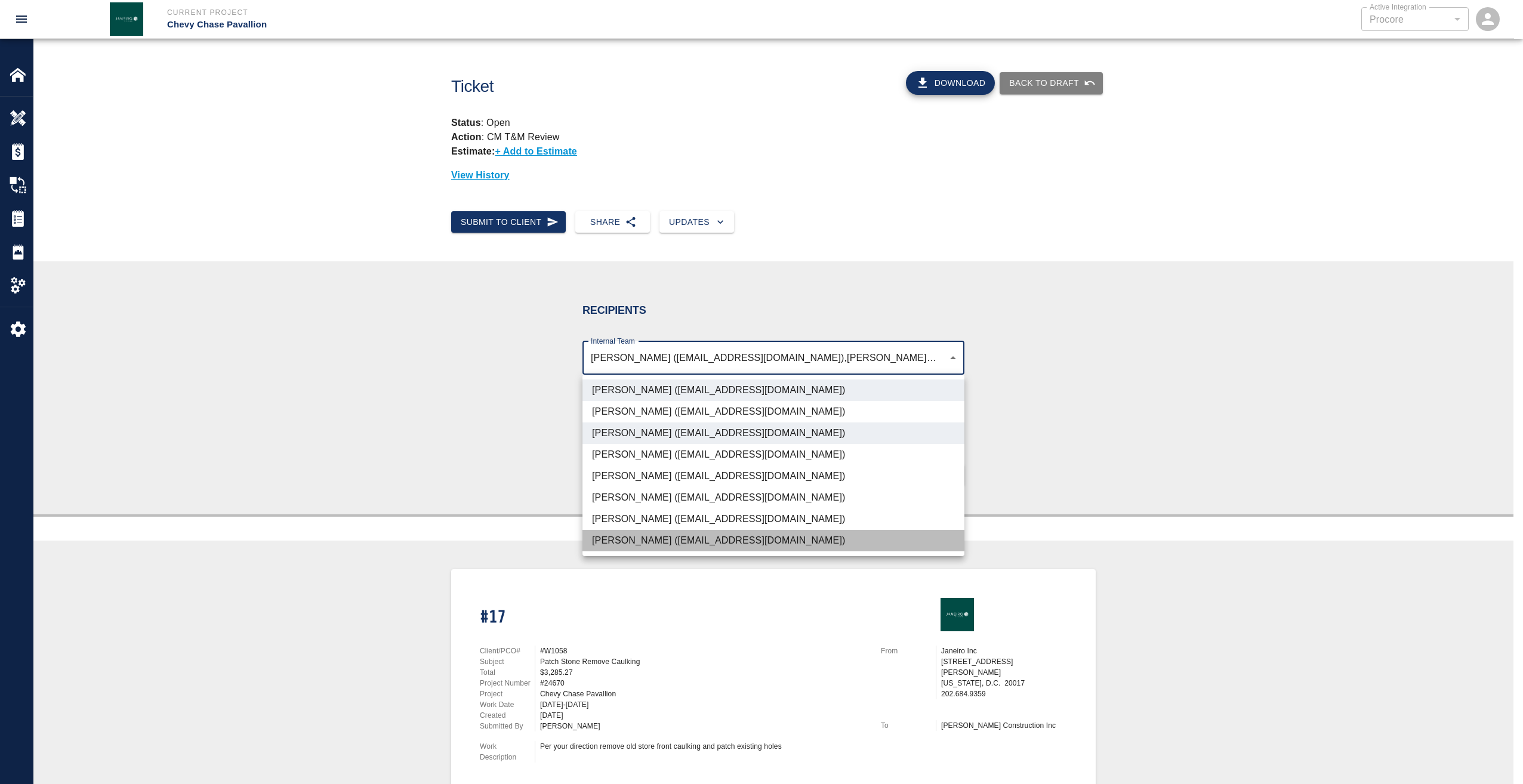
click at [650, 535] on li "Roberto Ramia (rramia@janeiroinc.com)" at bounding box center [774, 541] width 382 height 21
type input "4738c551-be7f-4d44-ba86-0cff0c6cdd79,d395756c-129e-49ba-988f-03bd9a731269,03123…"
drag, startPoint x: 1174, startPoint y: 500, endPoint x: 1108, endPoint y: 473, distance: 71.3
click at [1174, 498] on div at bounding box center [762, 392] width 1523 height 784
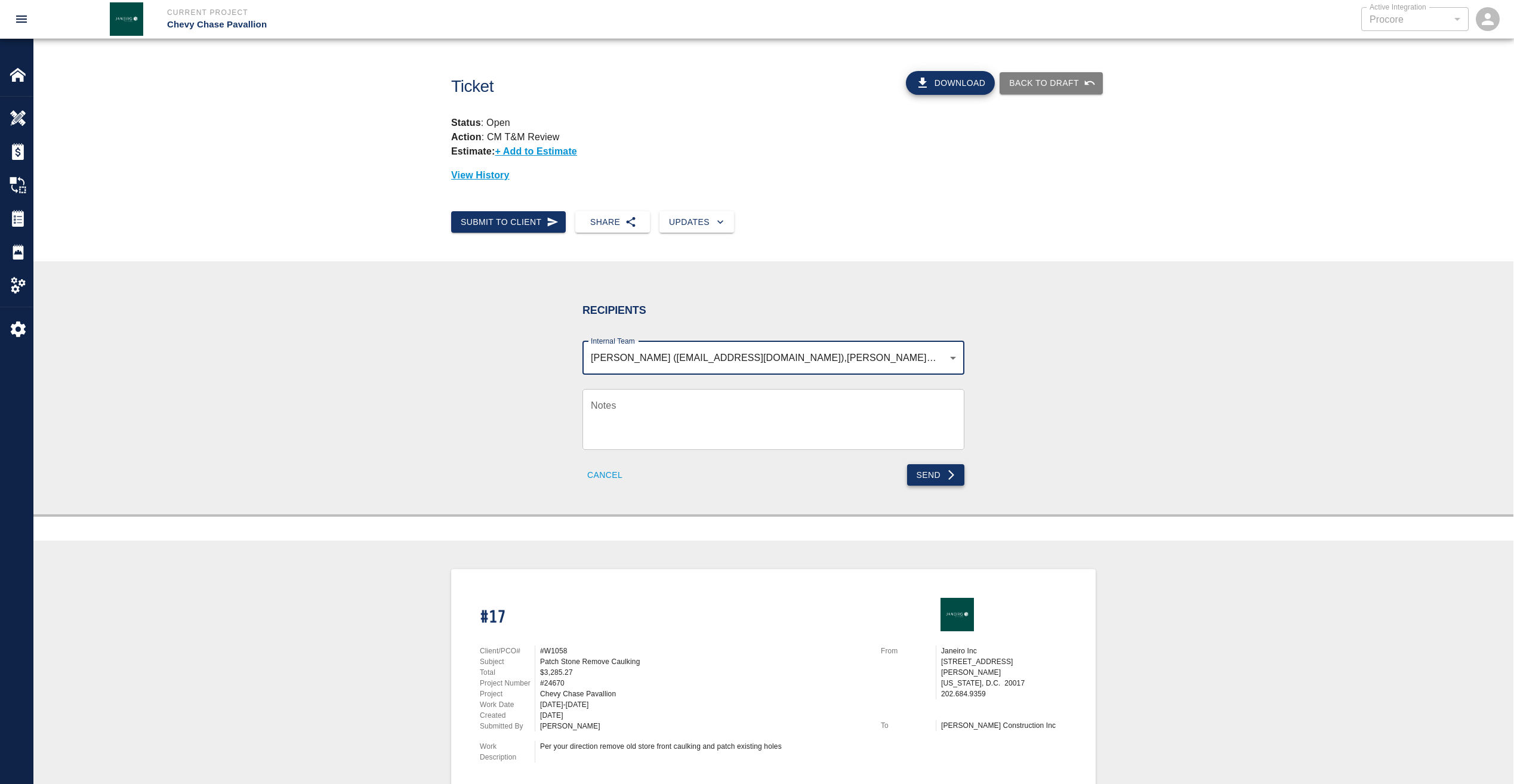
click at [945, 478] on button "Send" at bounding box center [936, 475] width 58 height 22
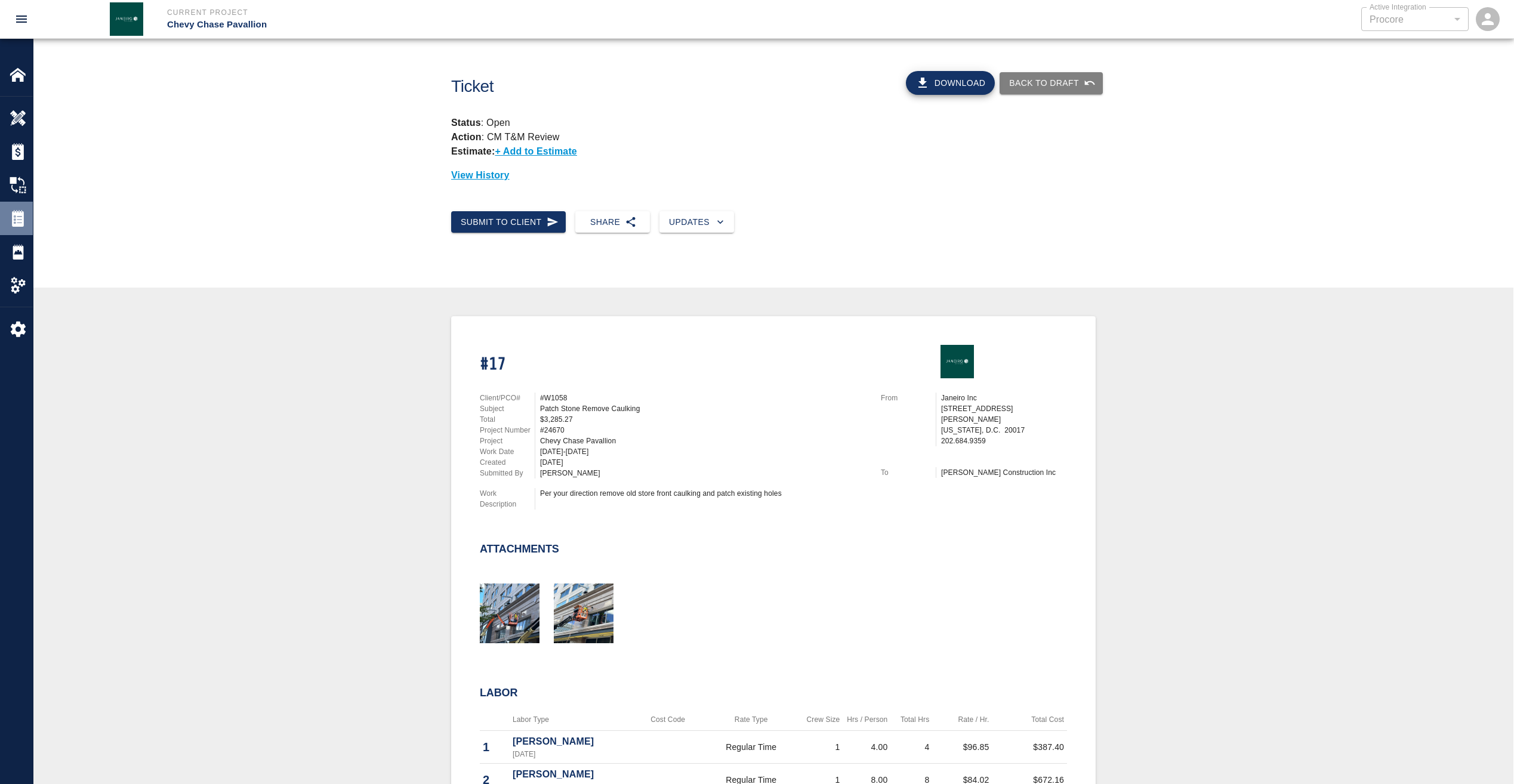
click at [19, 213] on img at bounding box center [18, 219] width 17 height 17
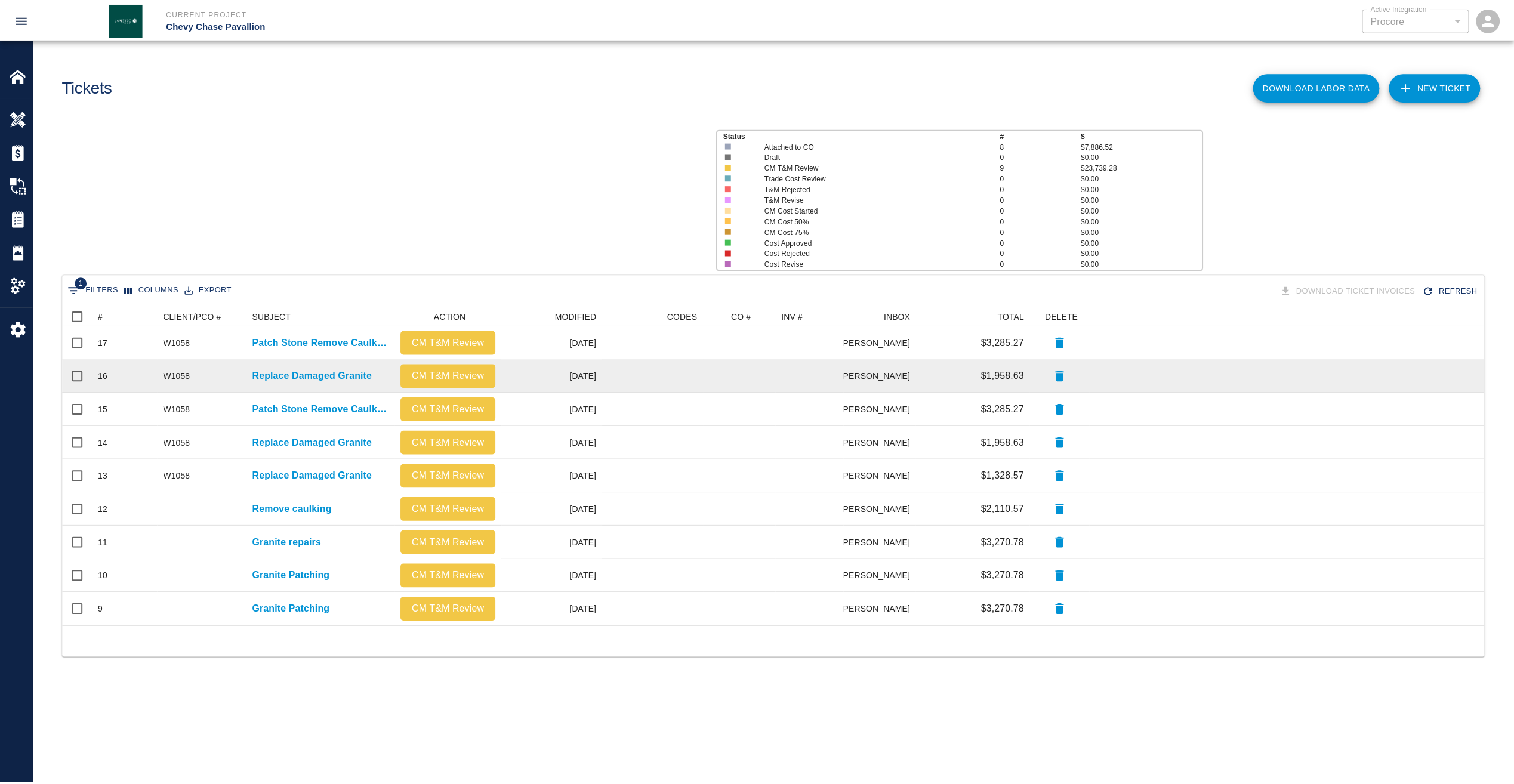
scroll to position [311, 1422]
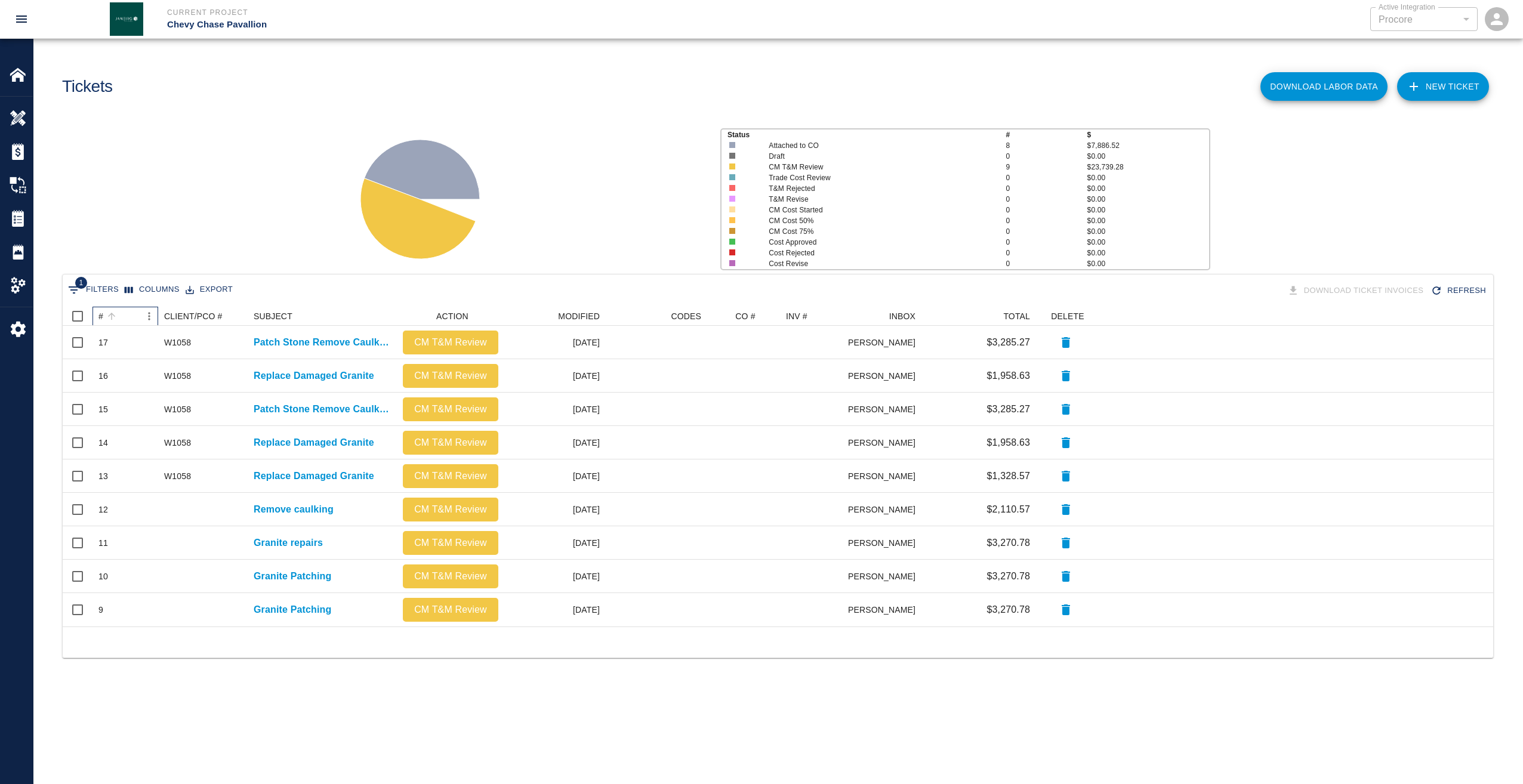
click at [101, 312] on div "#" at bounding box center [100, 316] width 5 height 19
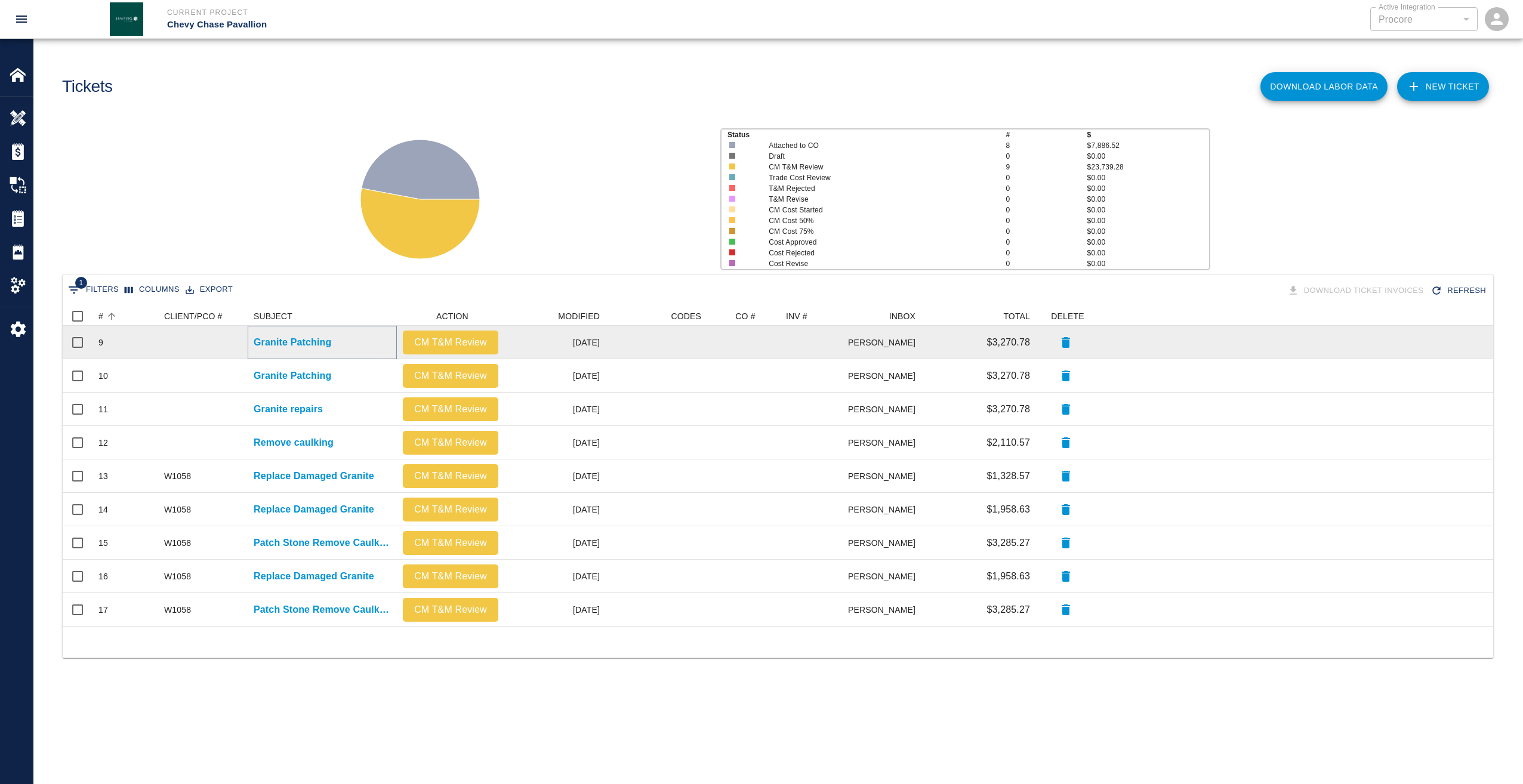
click at [321, 345] on p "Granite Patching" at bounding box center [292, 342] width 78 height 14
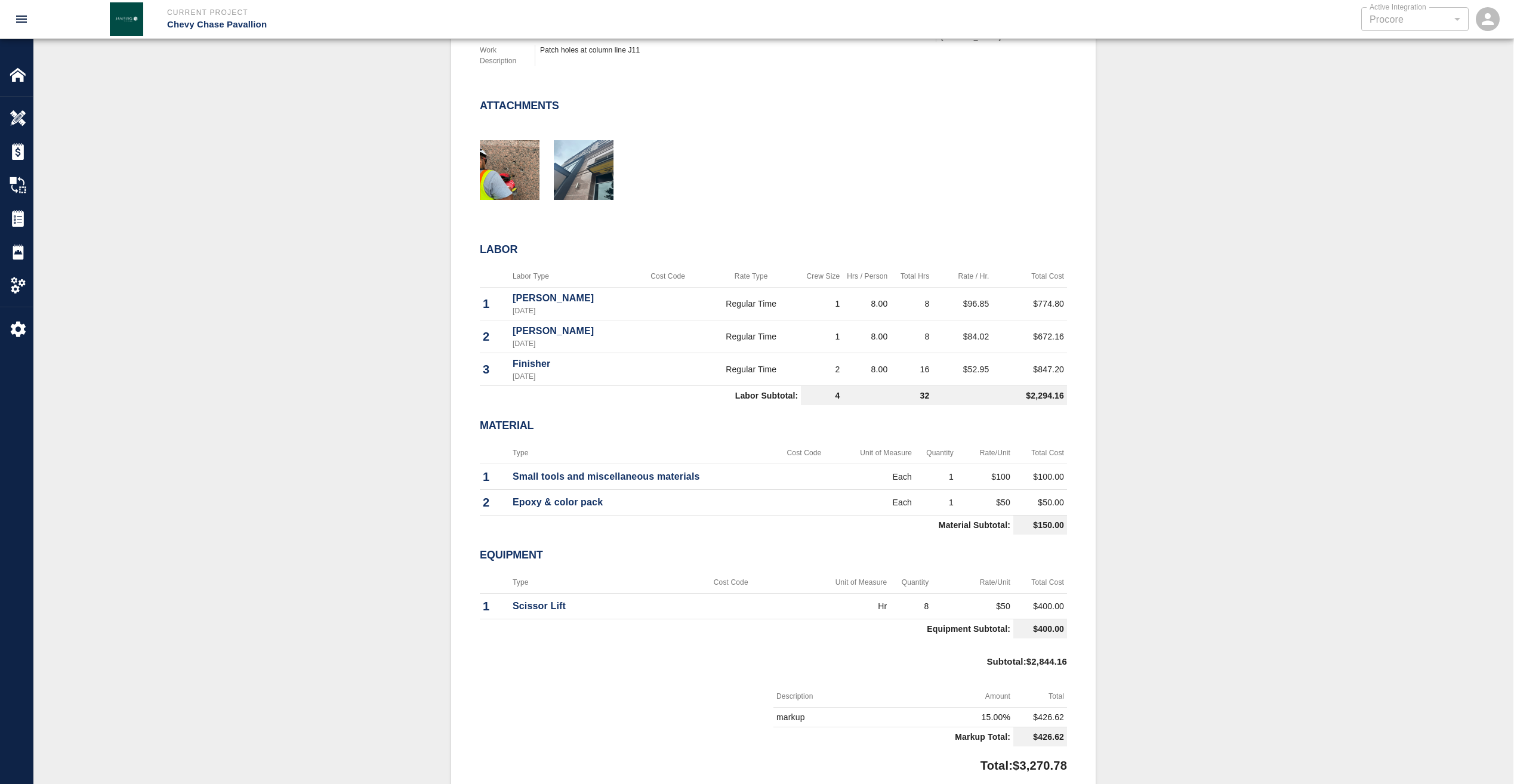
scroll to position [478, 0]
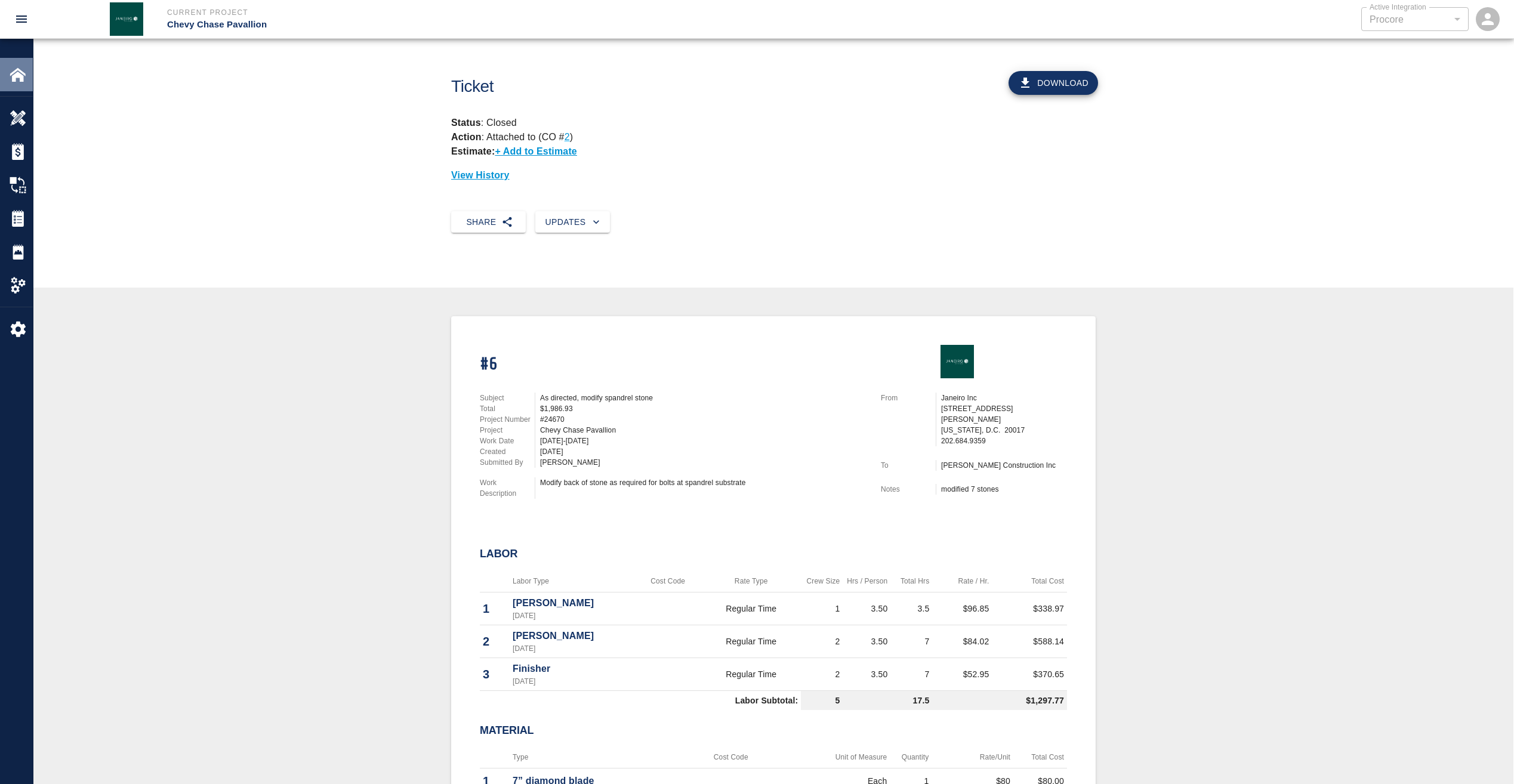
click at [21, 80] on img at bounding box center [18, 75] width 17 height 17
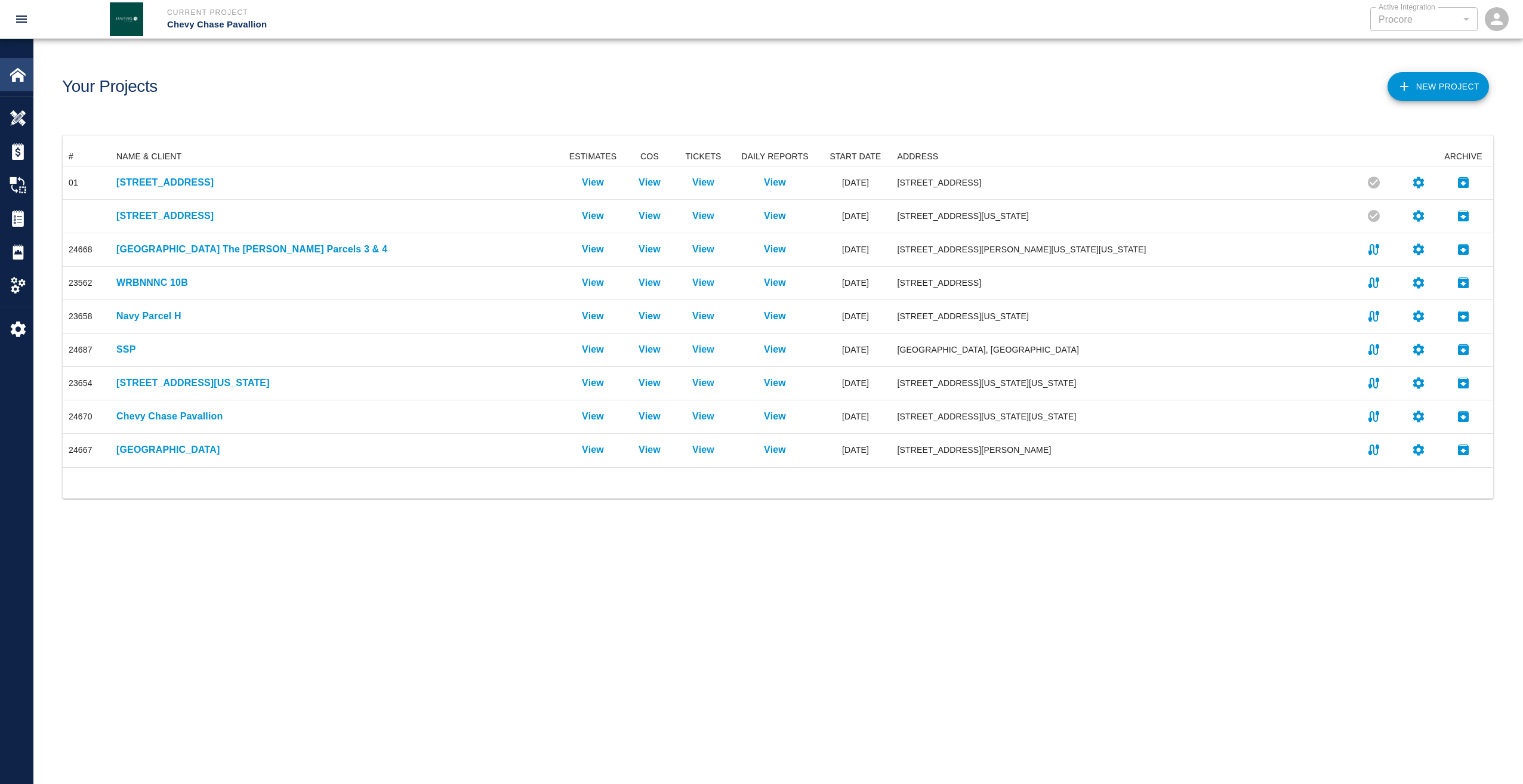
scroll to position [311, 1422]
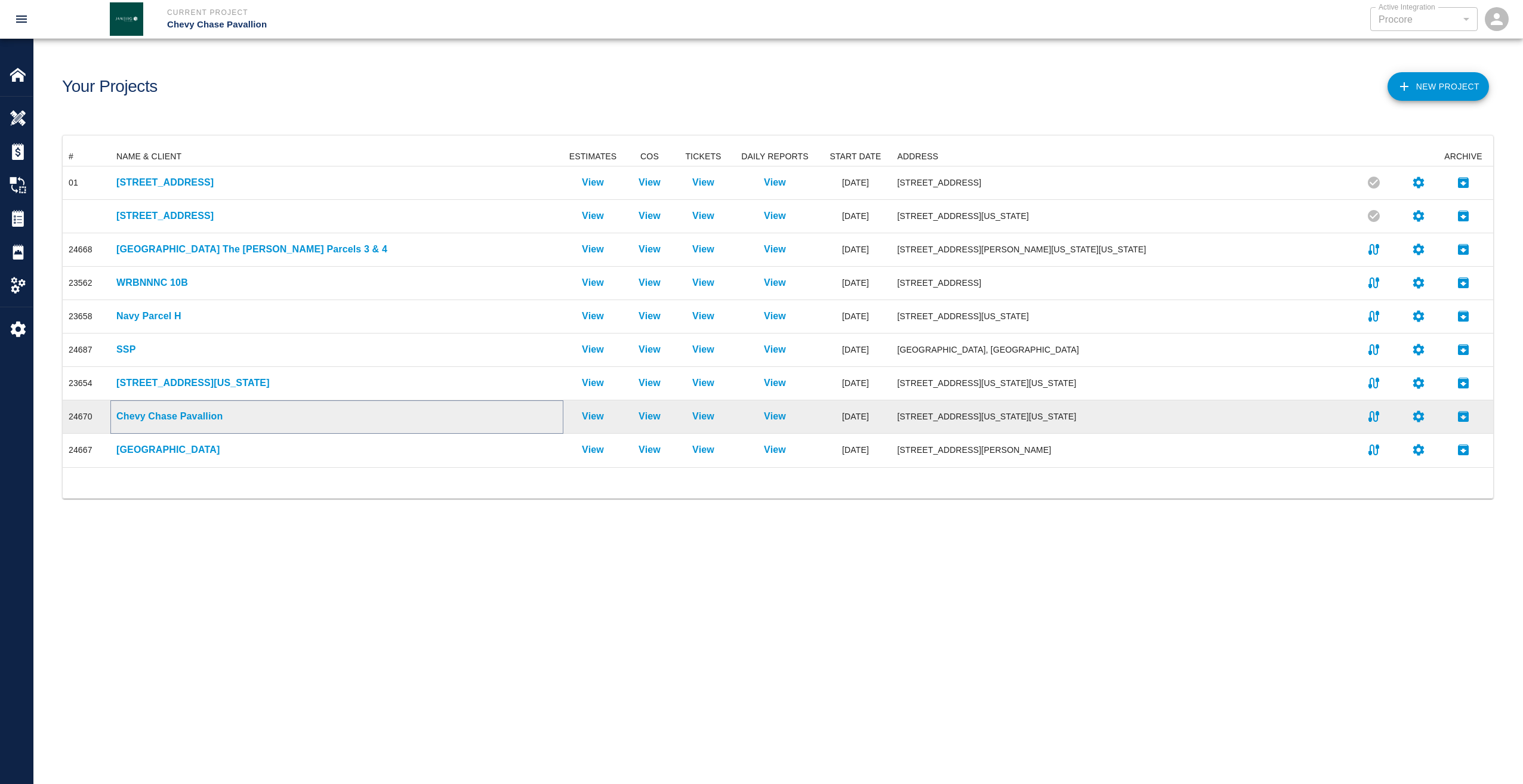
click at [149, 414] on p "Chevy Chase Pavallion" at bounding box center [336, 416] width 441 height 14
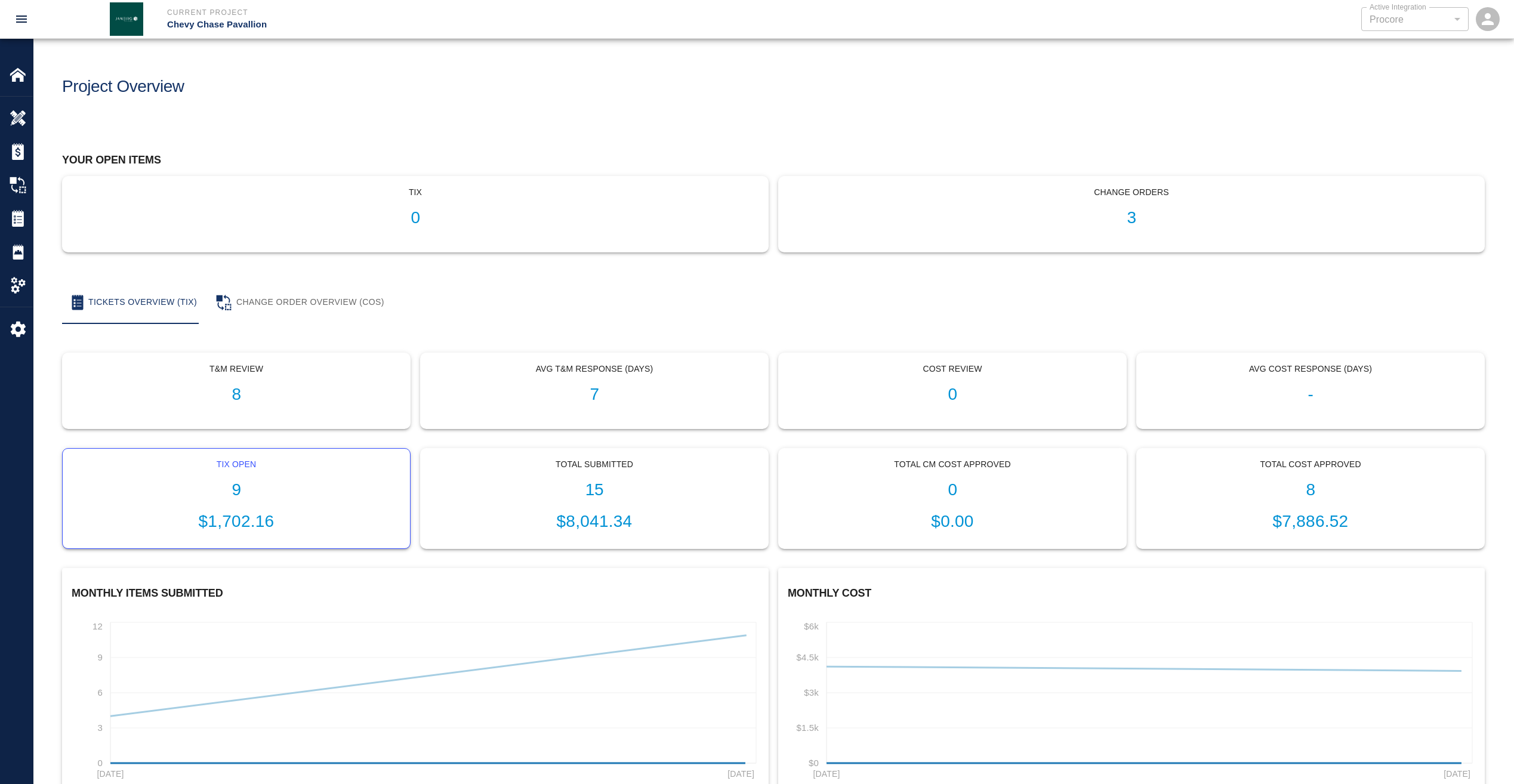
click at [238, 490] on h1 "9" at bounding box center [236, 490] width 328 height 20
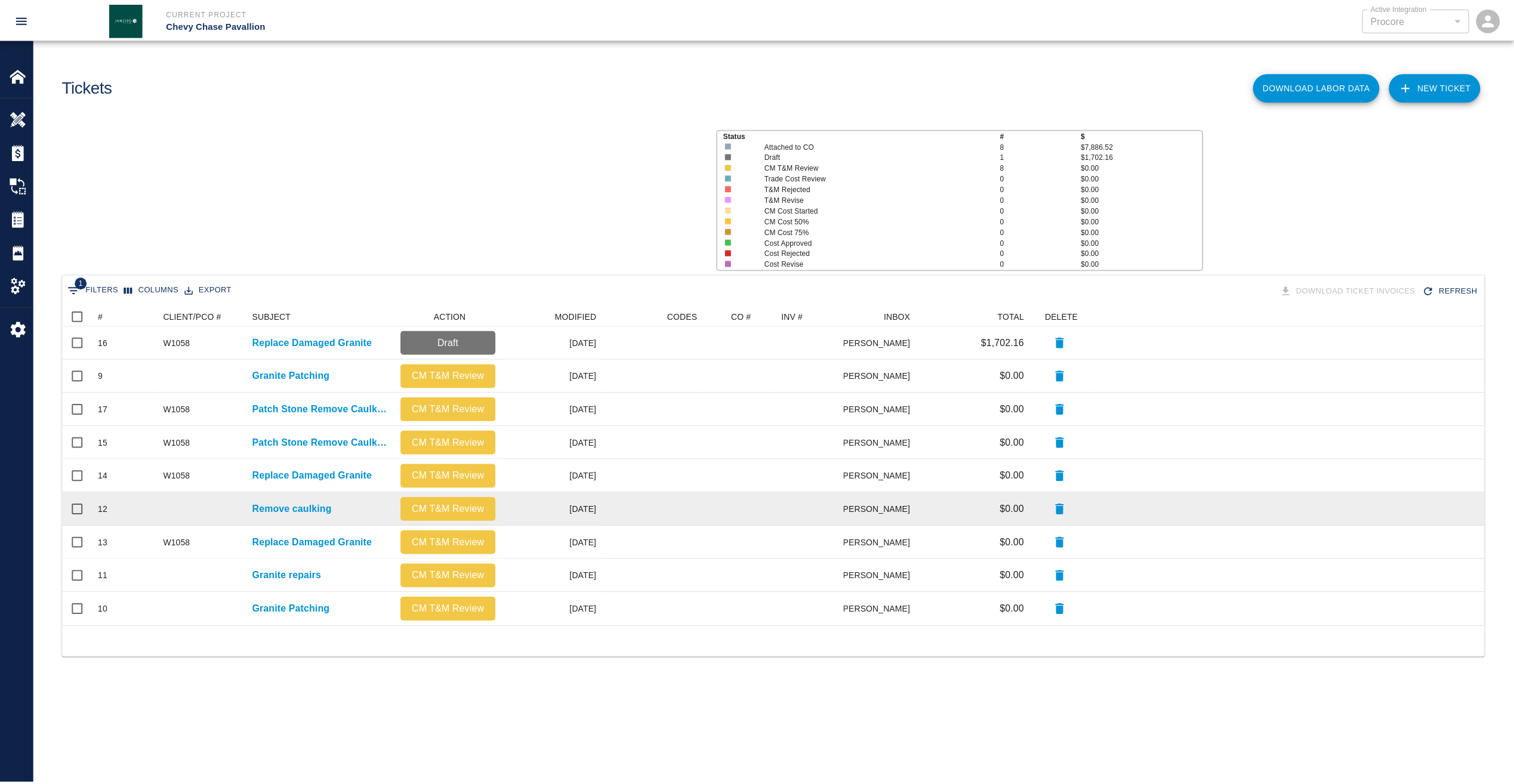
scroll to position [311, 1422]
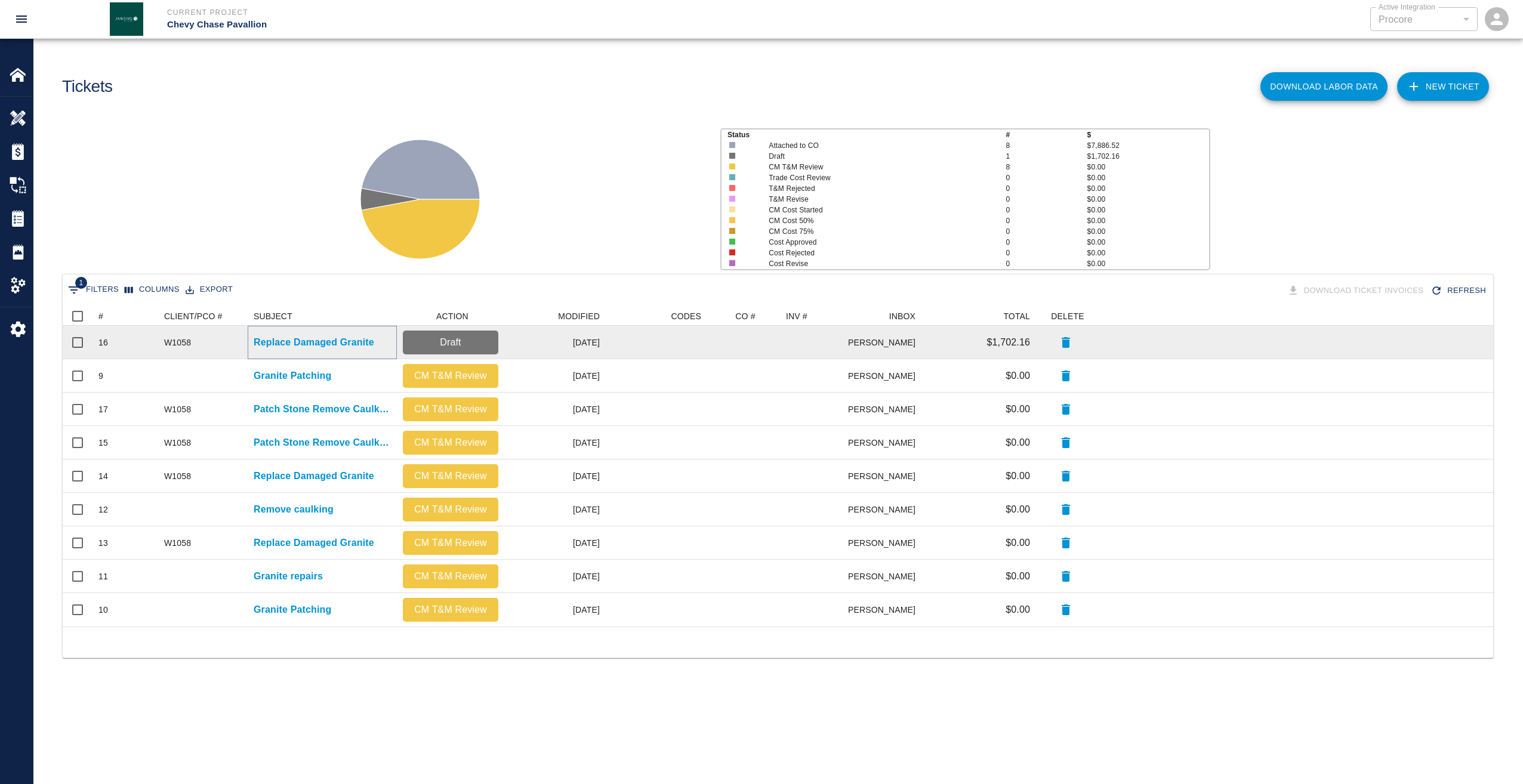
click at [298, 344] on p "Replace Damaged Granite" at bounding box center [314, 342] width 120 height 14
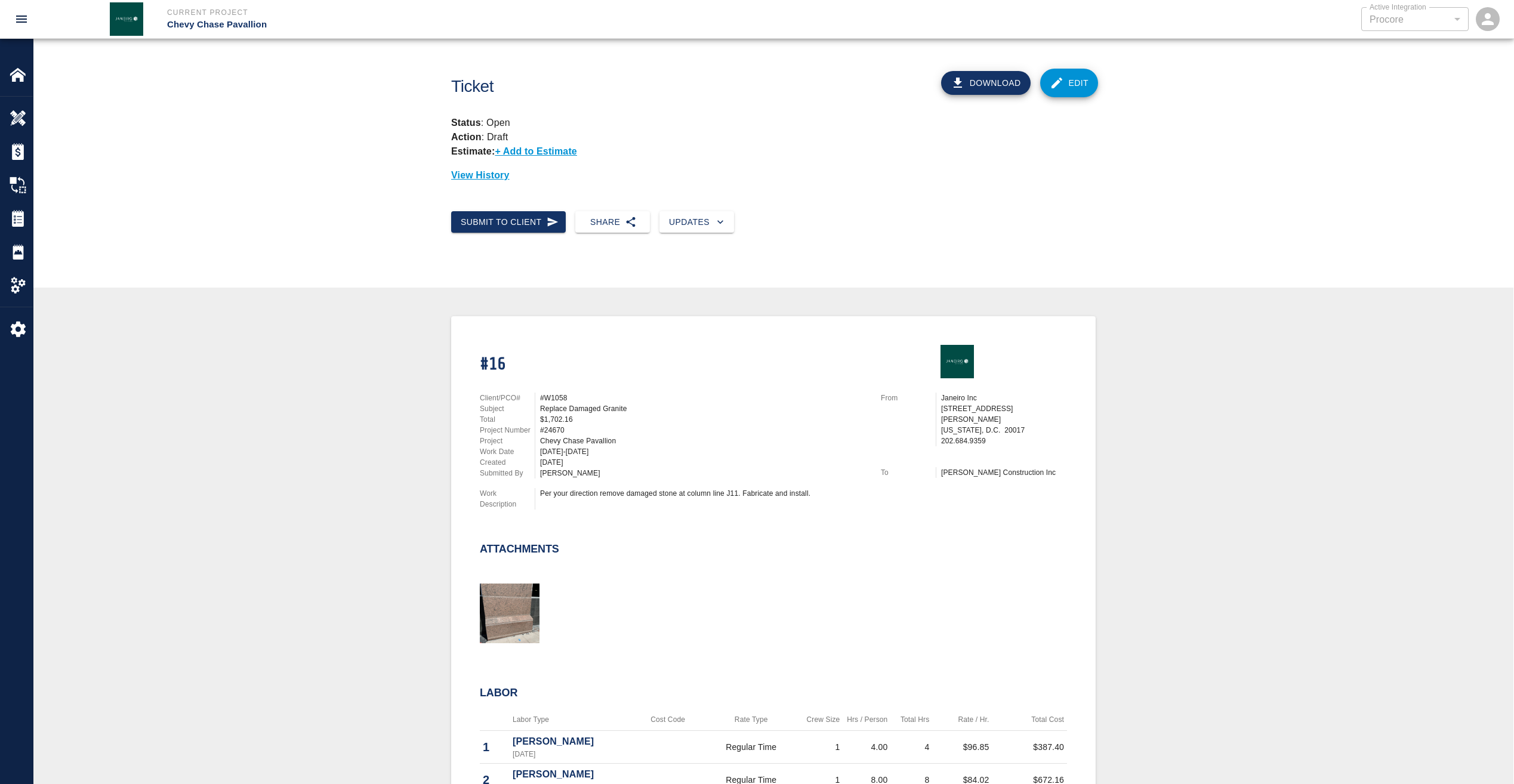
click at [1068, 87] on link "Edit" at bounding box center [1069, 83] width 59 height 28
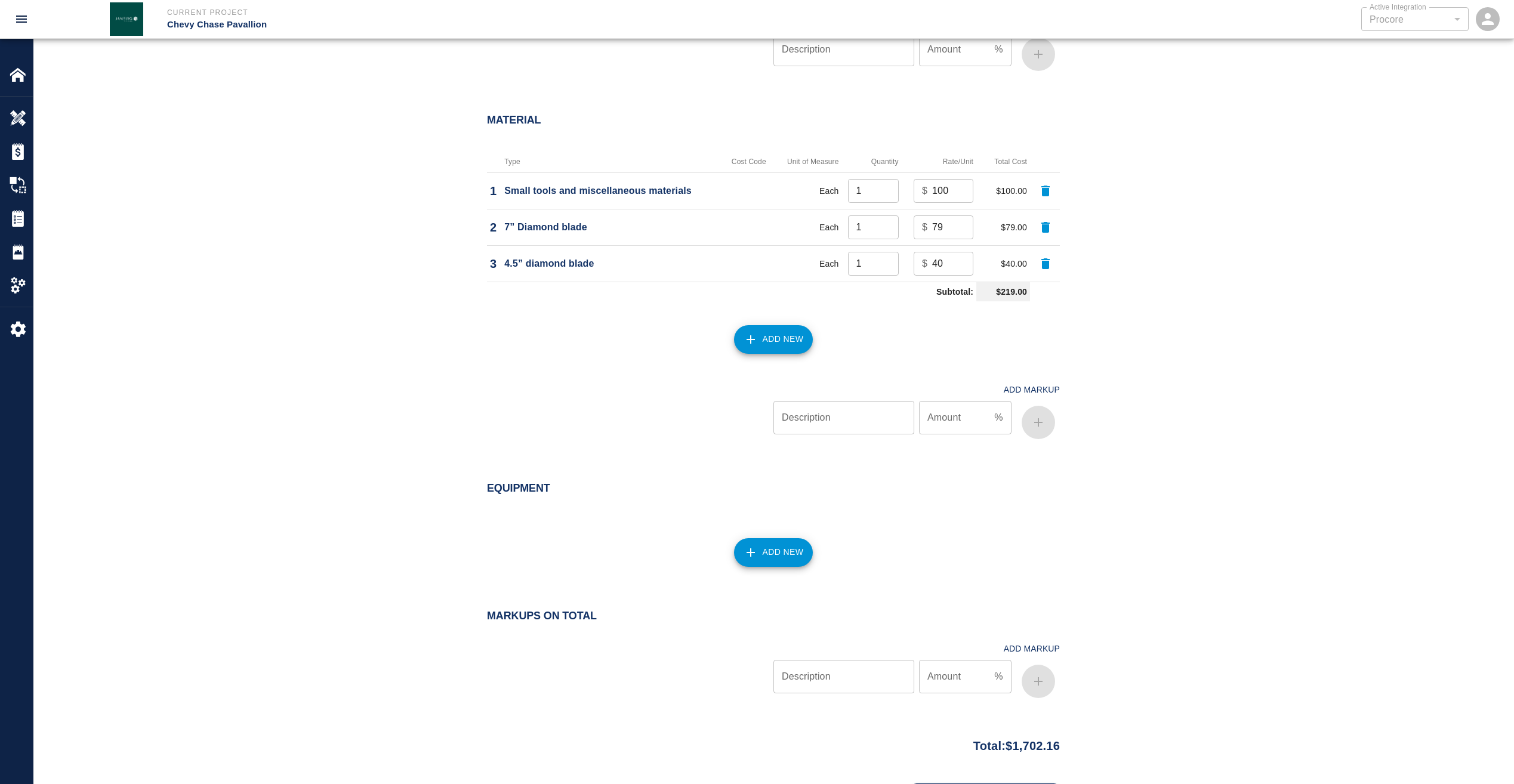
scroll to position [1095, 0]
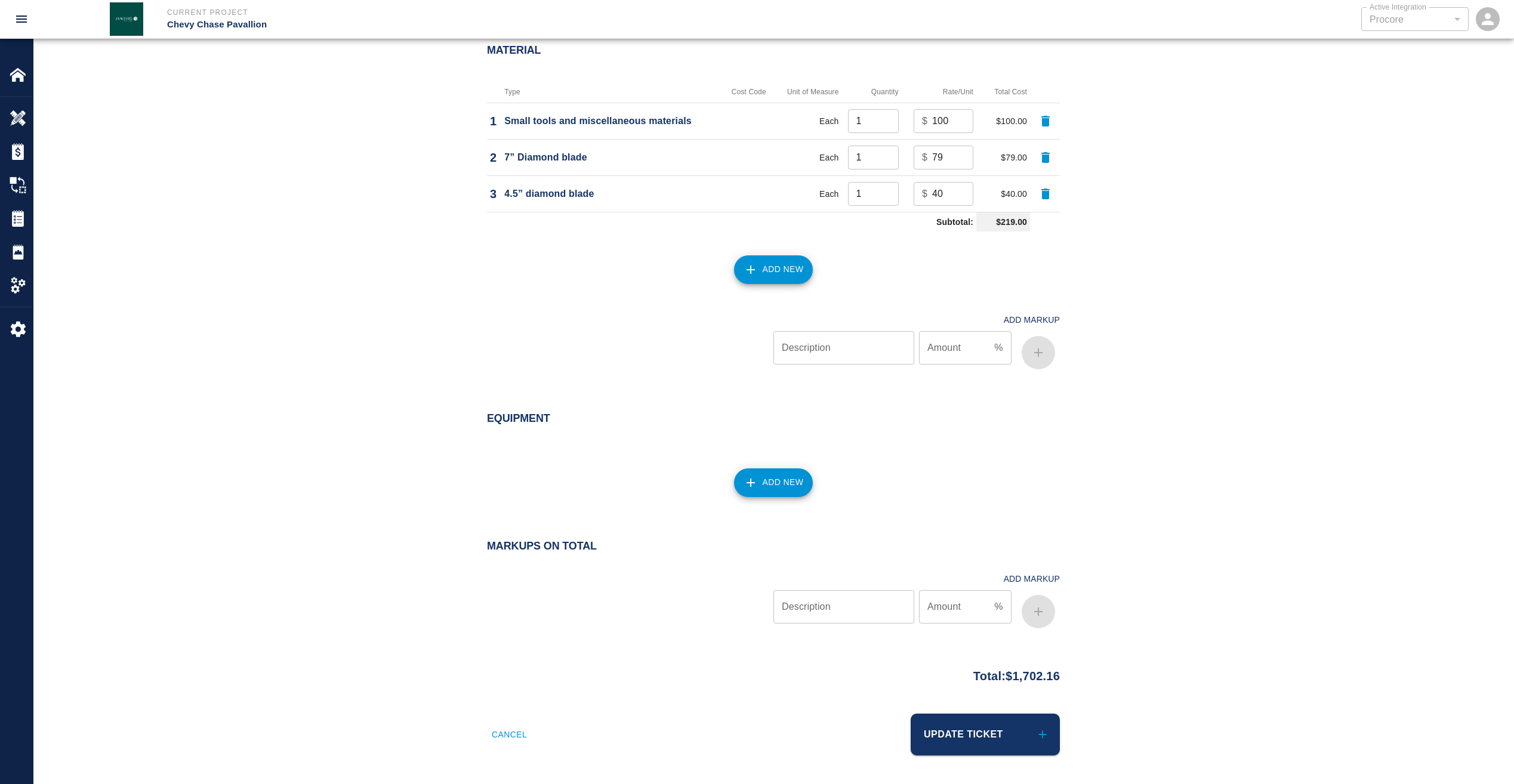
click at [854, 603] on input "Description" at bounding box center [844, 606] width 141 height 33
type input "markup"
type input "15"
click at [1045, 607] on icon "button" at bounding box center [1038, 611] width 14 height 14
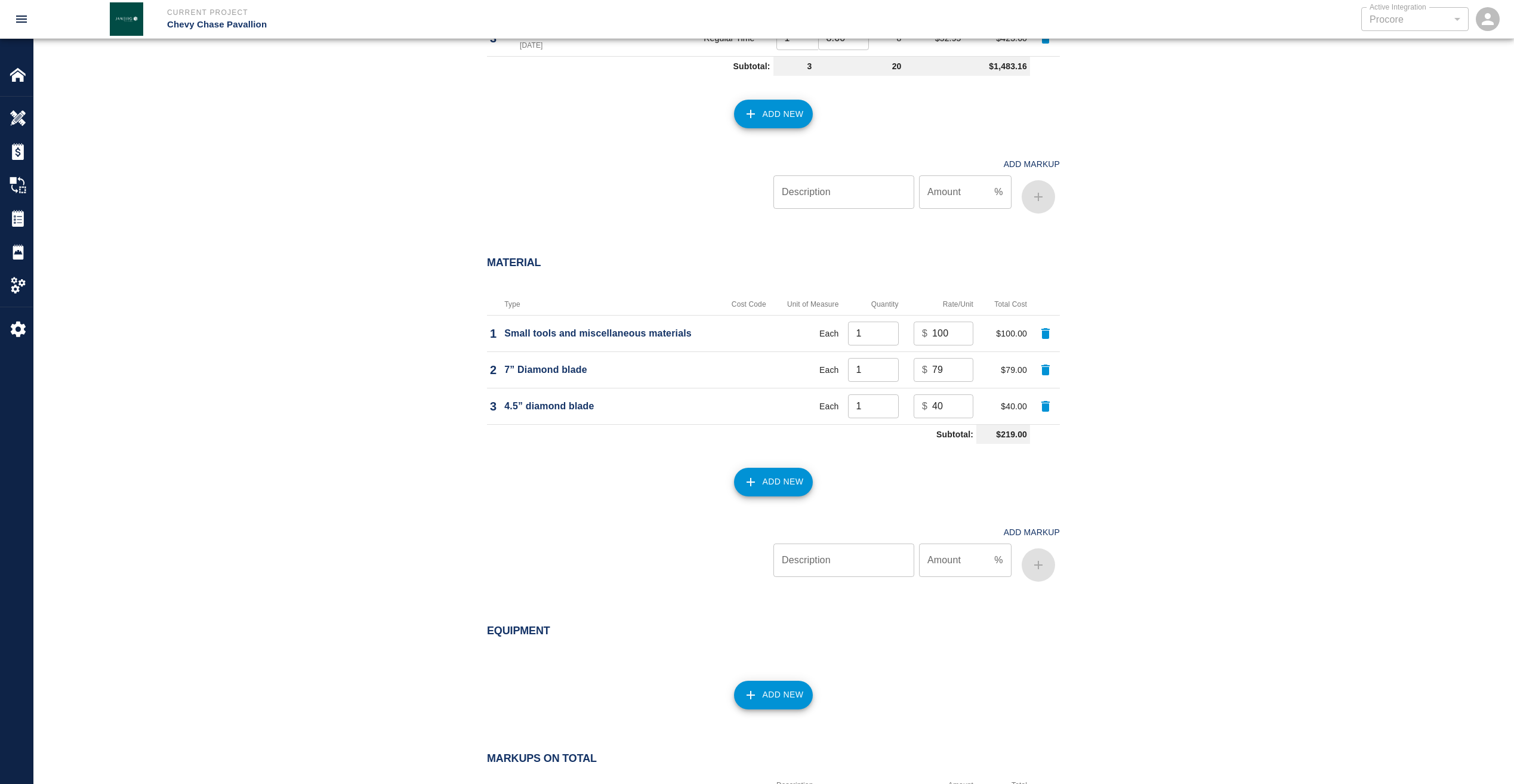
scroll to position [879, 0]
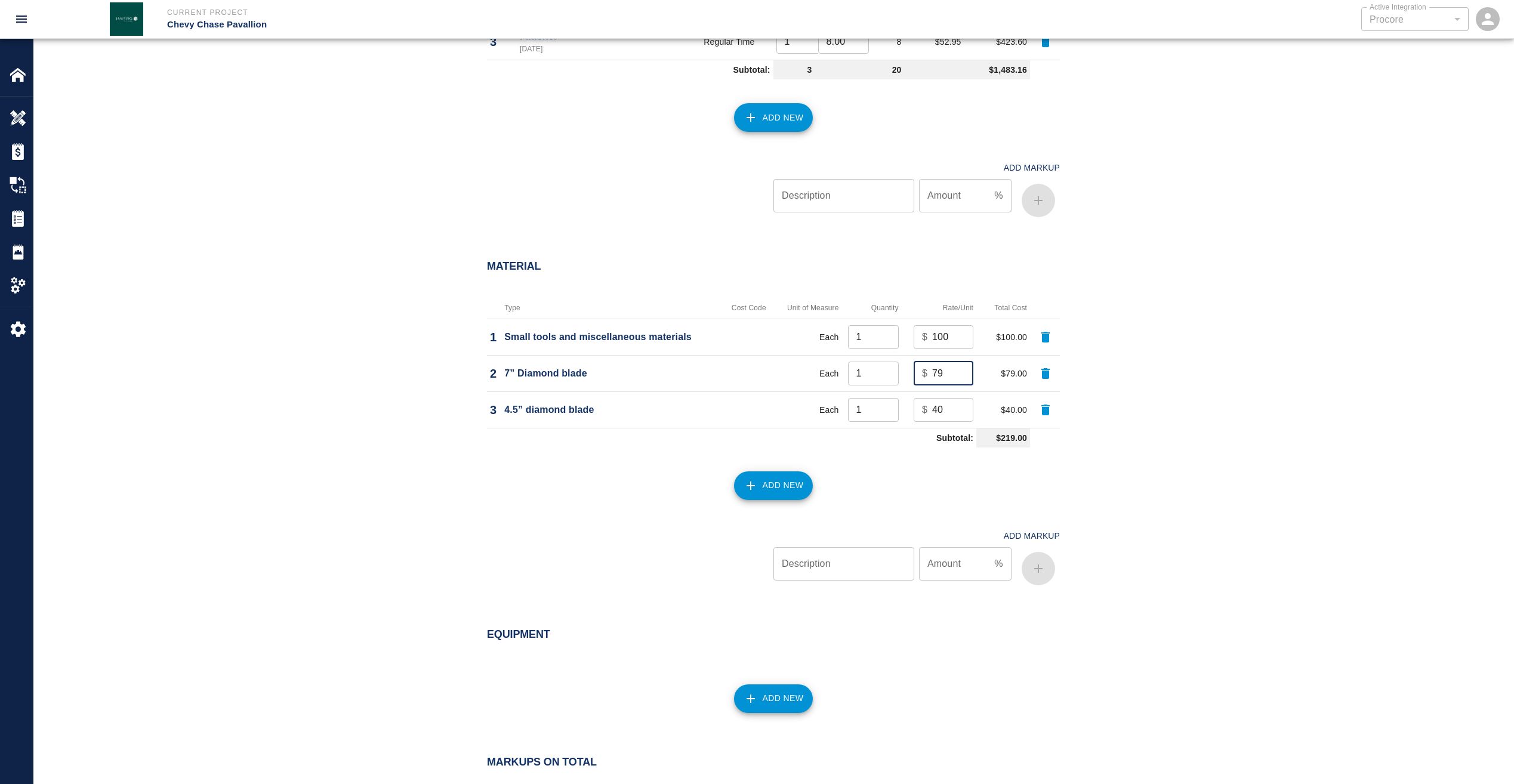
drag, startPoint x: 944, startPoint y: 372, endPoint x: 900, endPoint y: 374, distance: 44.0
click at [902, 374] on td "$ 79 ​" at bounding box center [939, 373] width 74 height 36
type input "80"
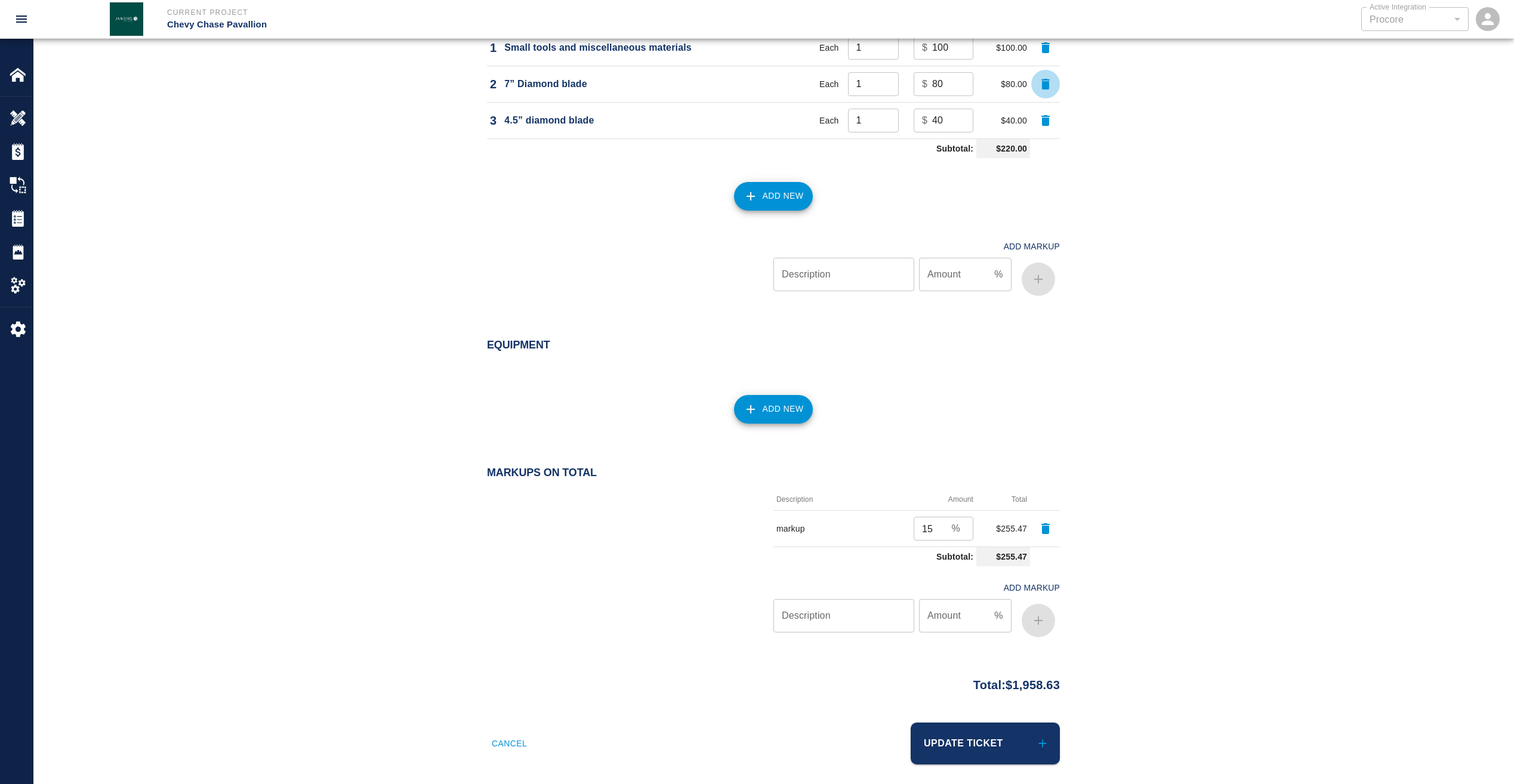
scroll to position [1177, 0]
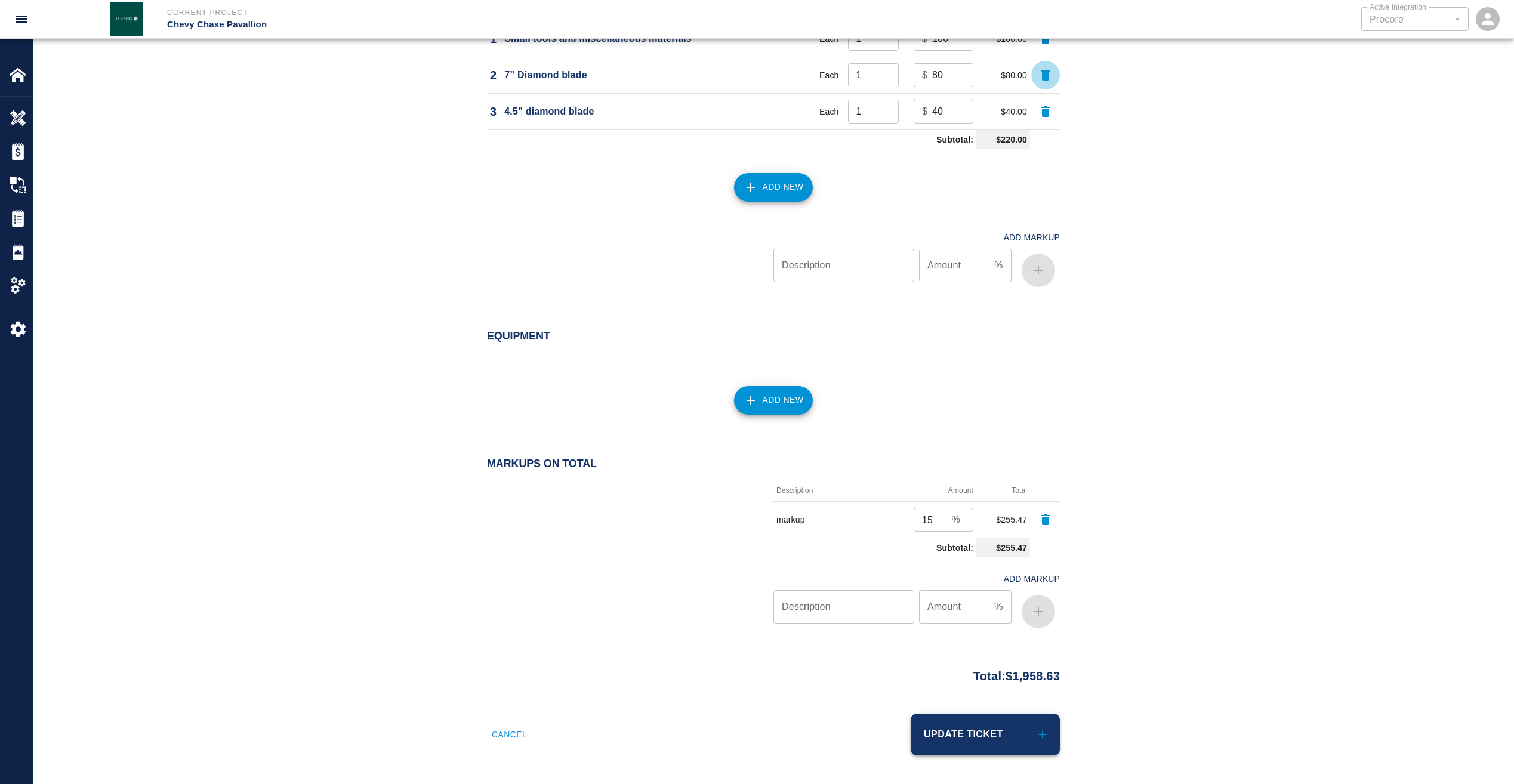
click at [960, 747] on button "Update Ticket" at bounding box center [985, 734] width 149 height 42
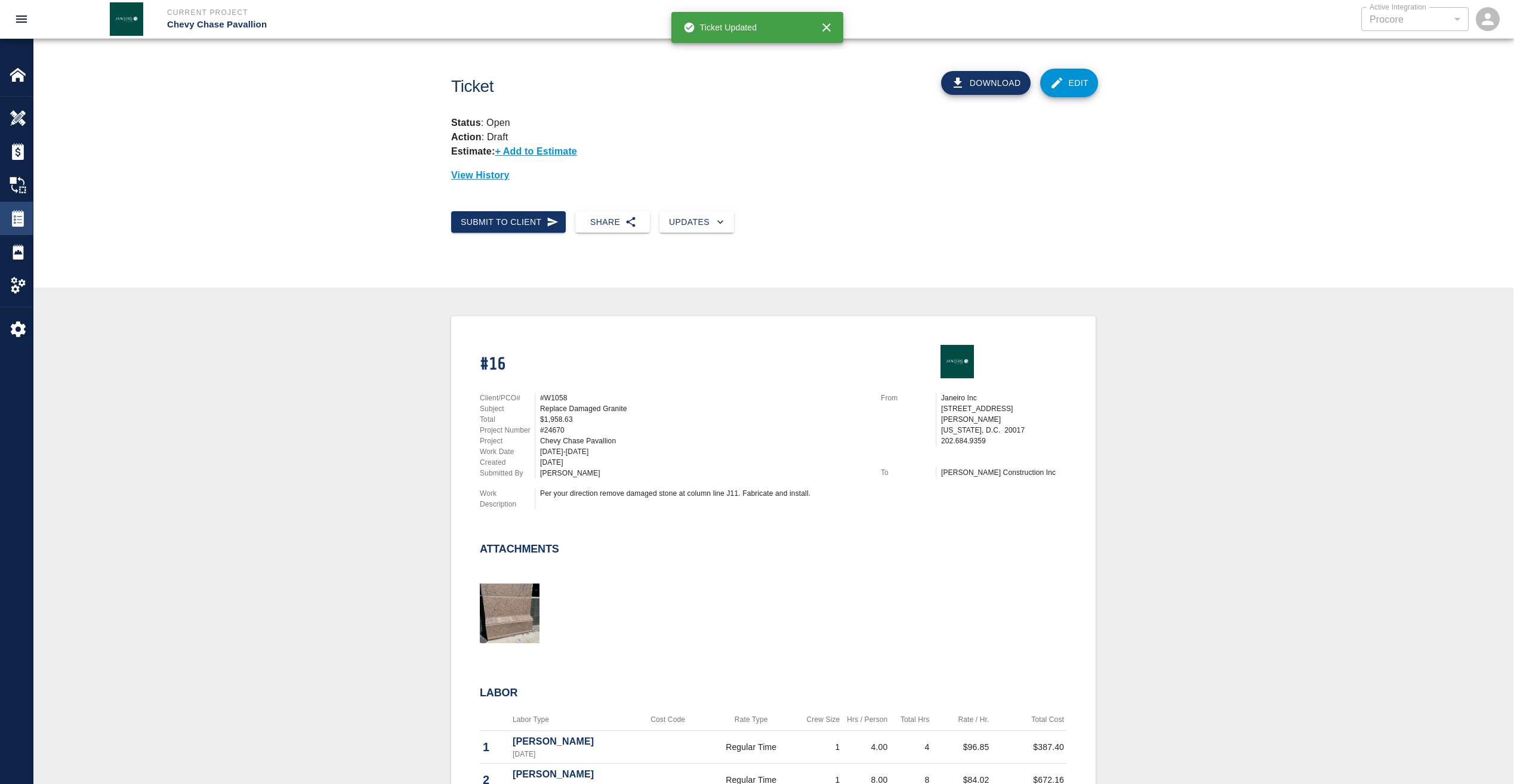
click at [19, 213] on img at bounding box center [18, 219] width 17 height 17
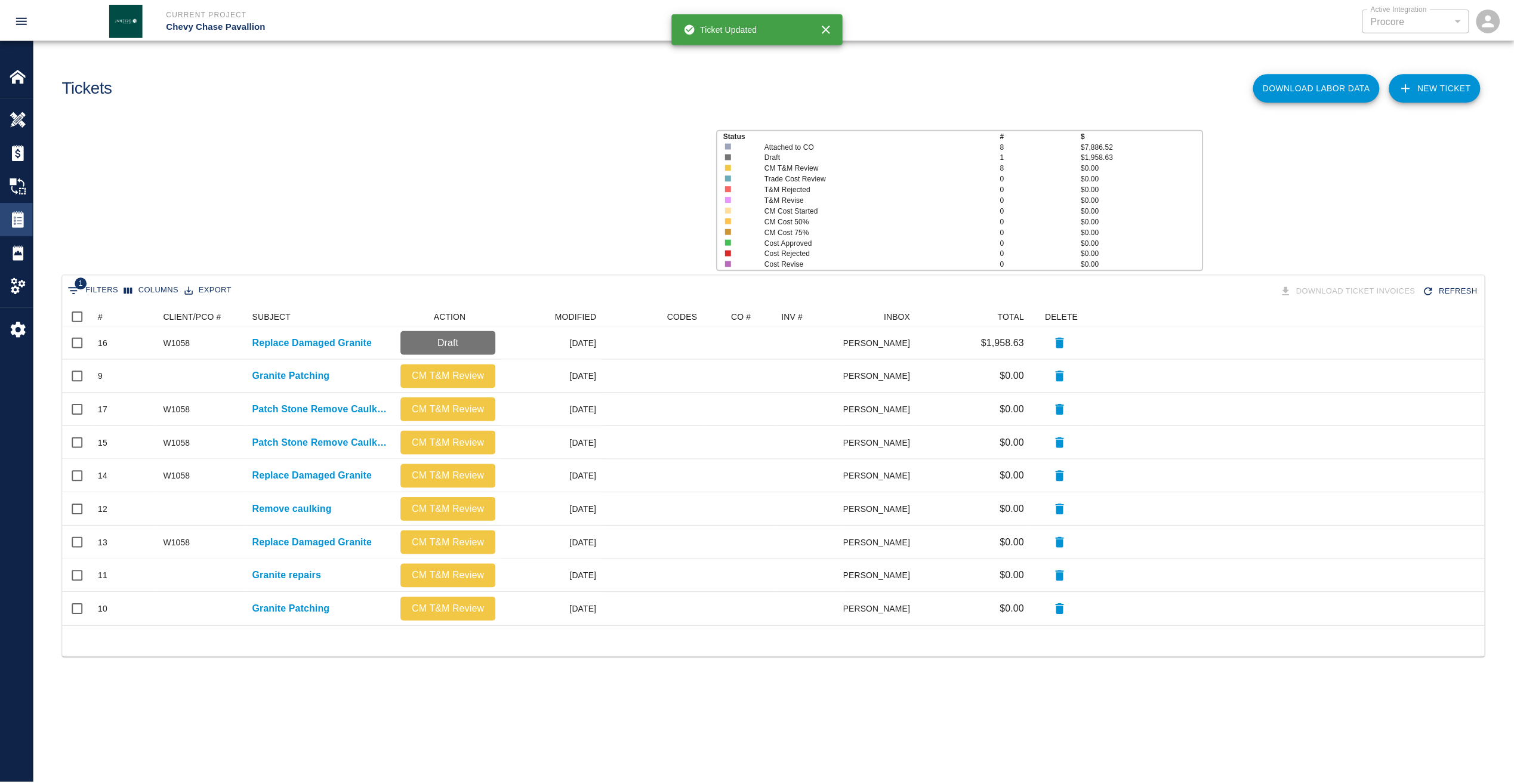
scroll to position [311, 1422]
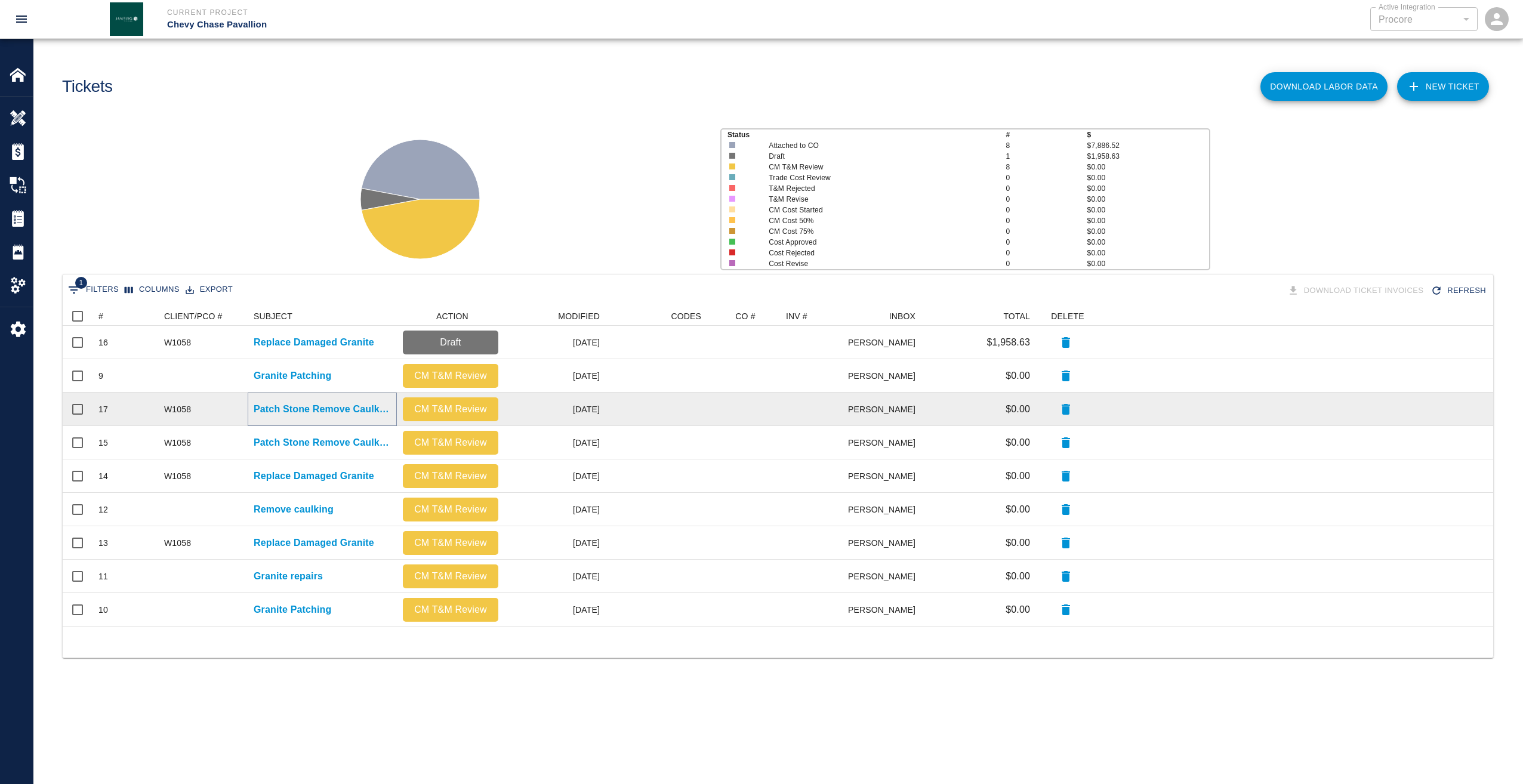
click at [282, 406] on p "Patch Stone Remove Caulking" at bounding box center [322, 409] width 137 height 14
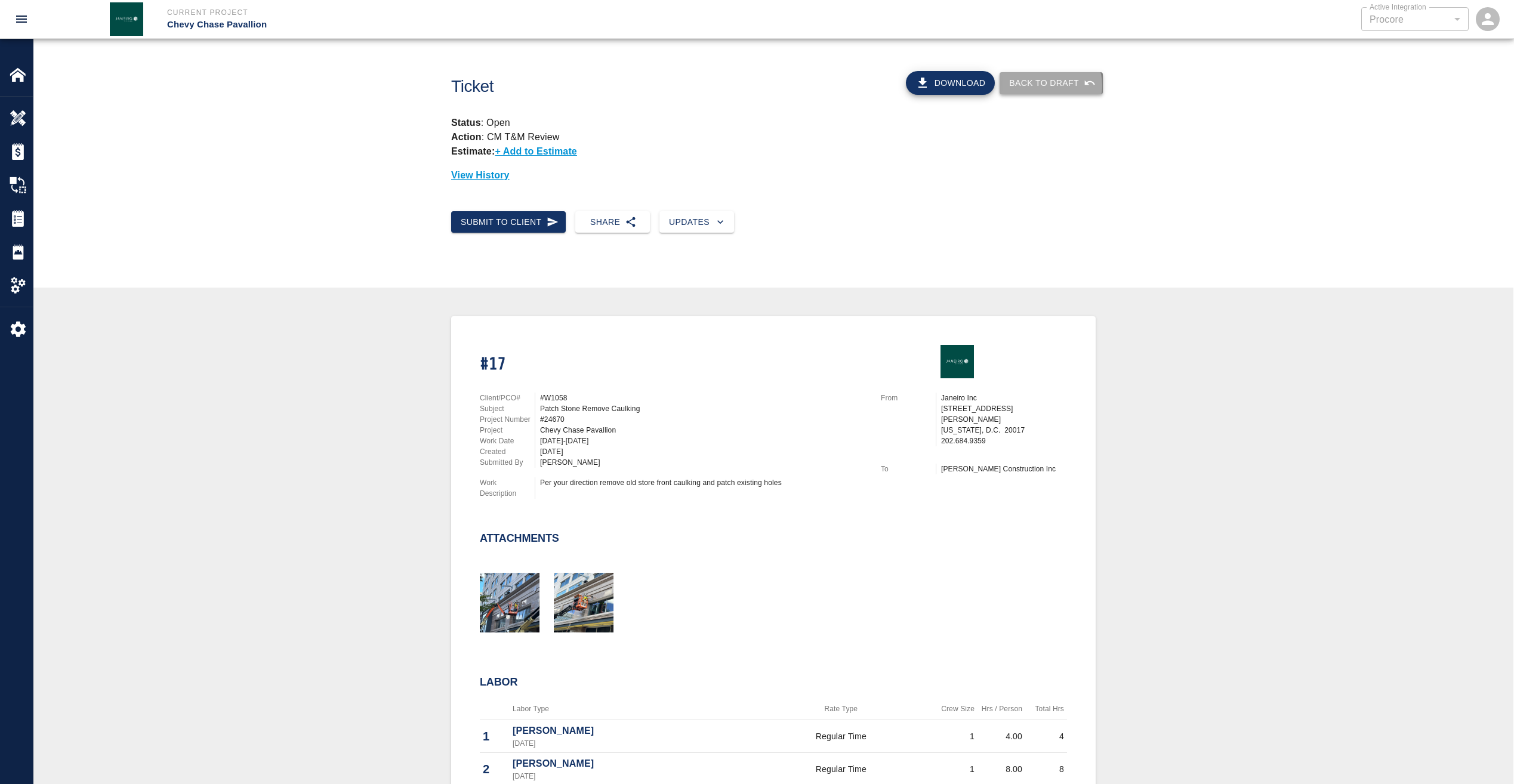
click at [1055, 86] on button "Back to Draft" at bounding box center [1051, 83] width 103 height 22
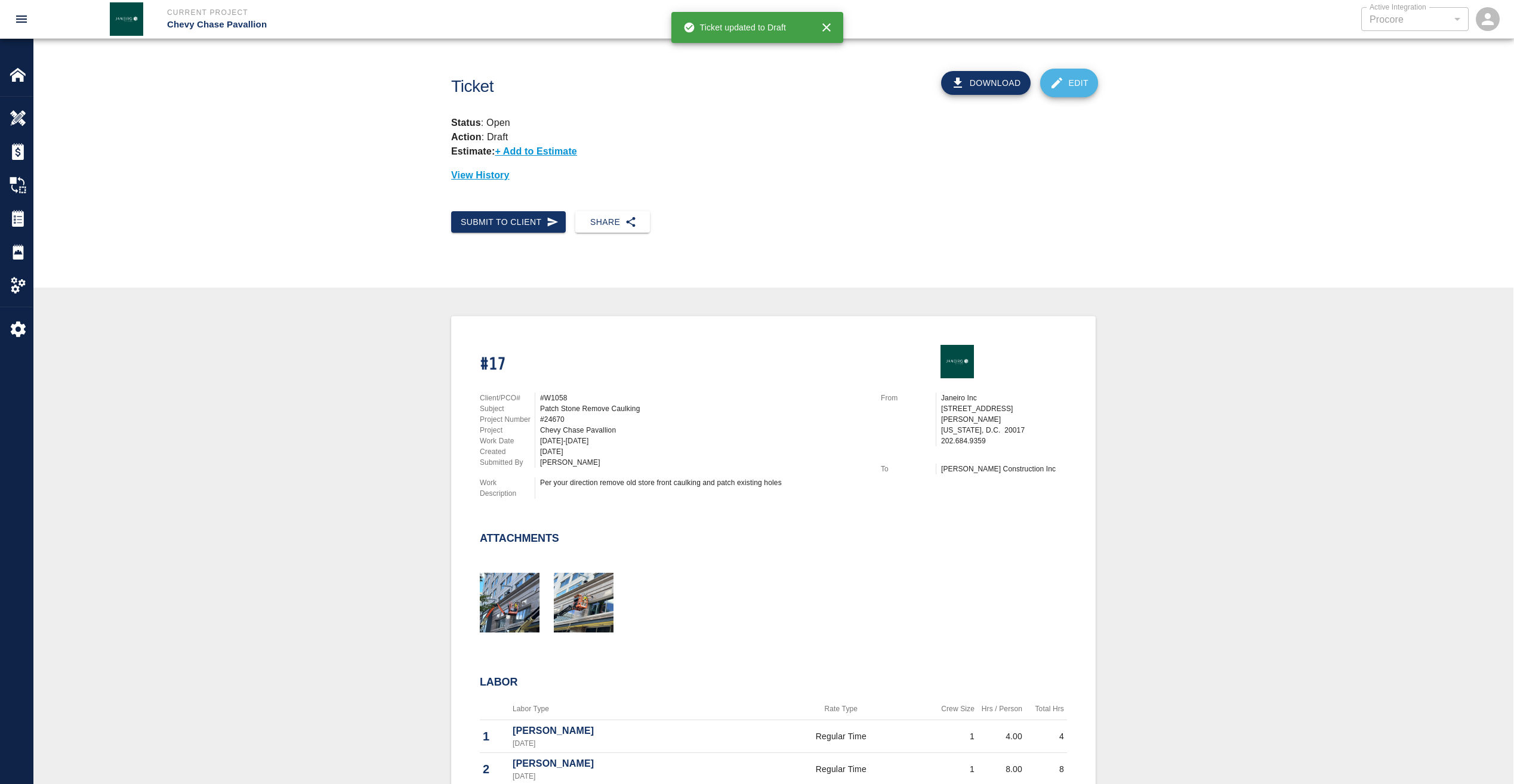
click at [1083, 84] on link "Edit" at bounding box center [1069, 83] width 59 height 28
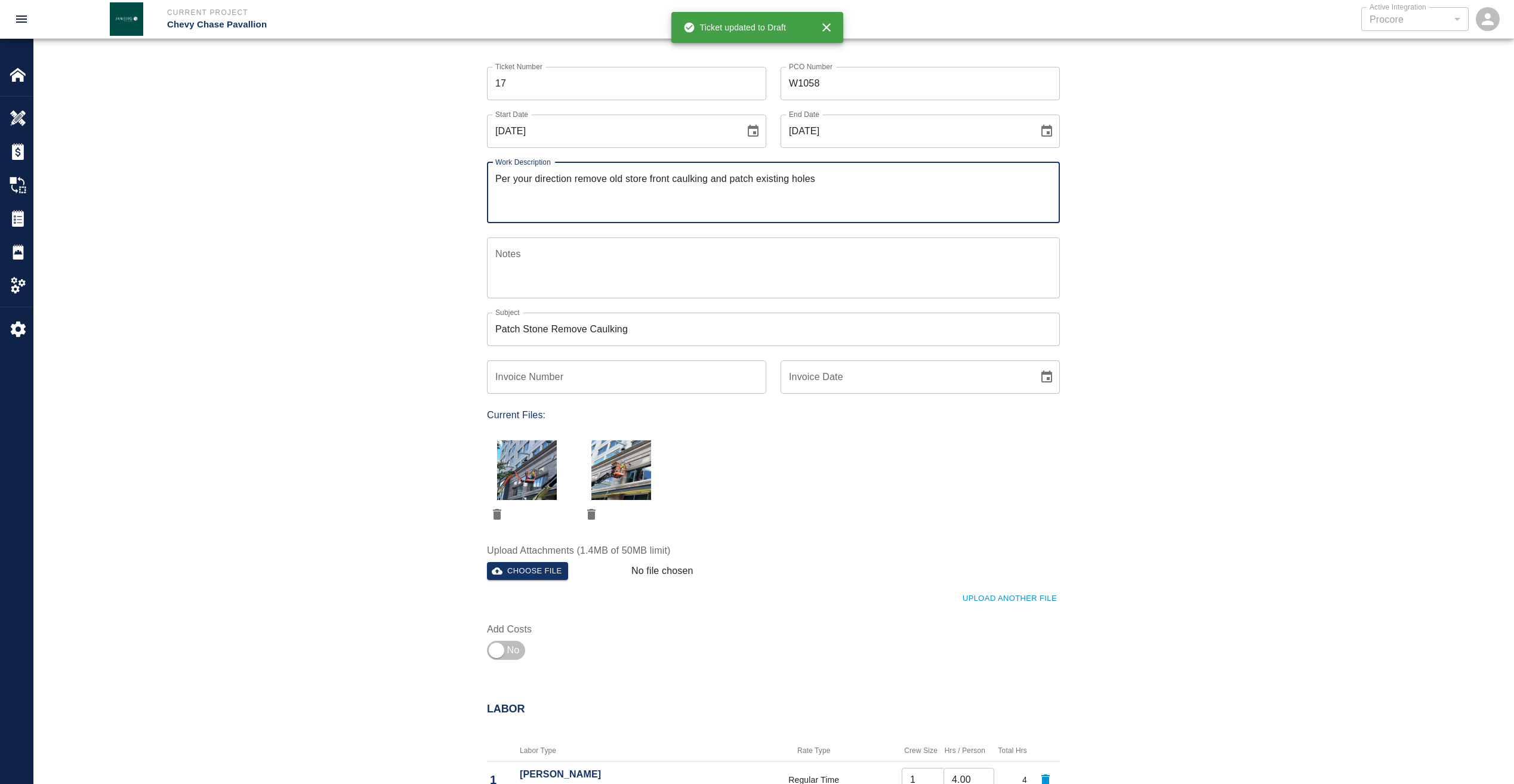
scroll to position [299, 0]
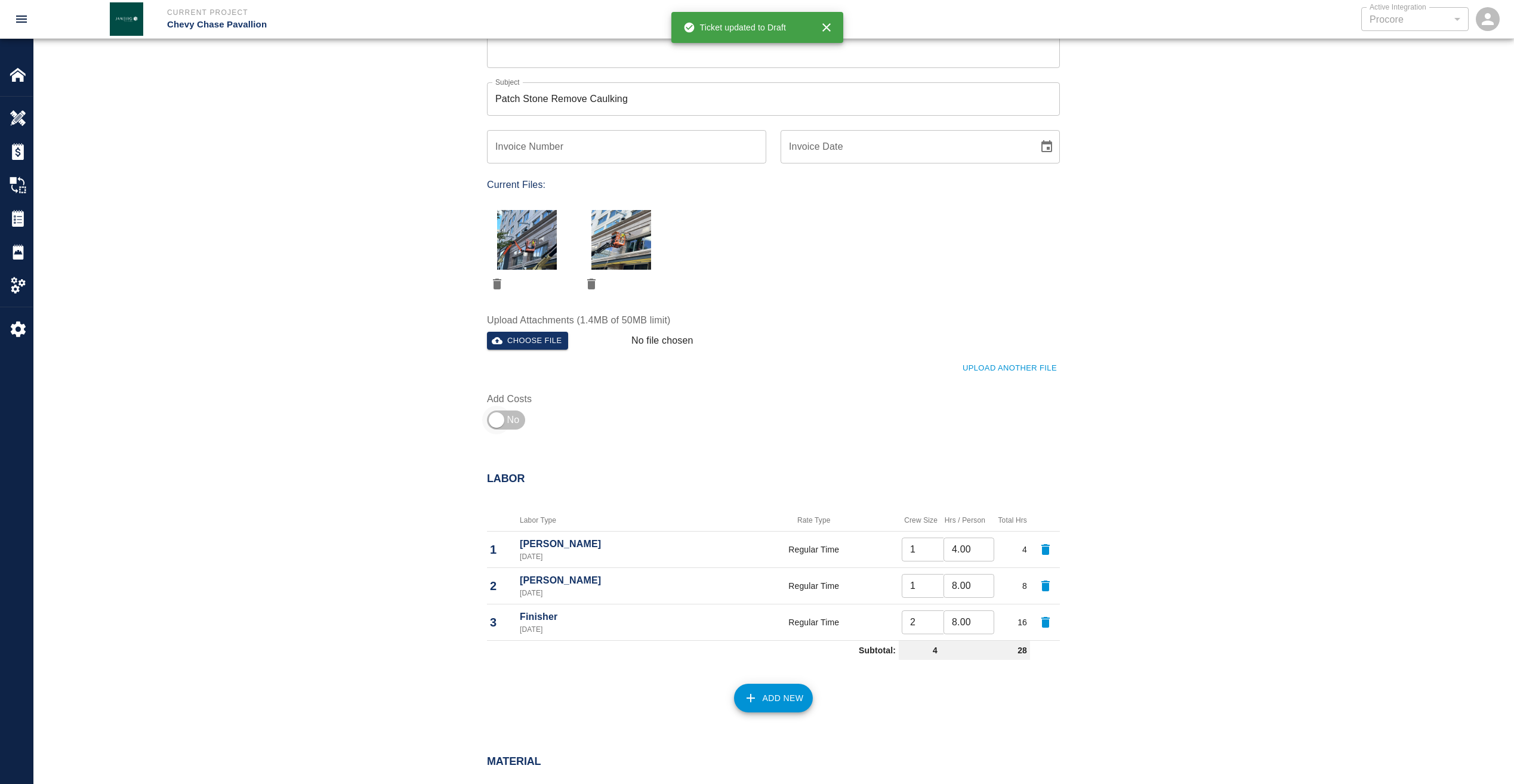
click at [498, 415] on input "checkbox" at bounding box center [496, 420] width 86 height 28
checkbox input "true"
type input "1"
type input "2"
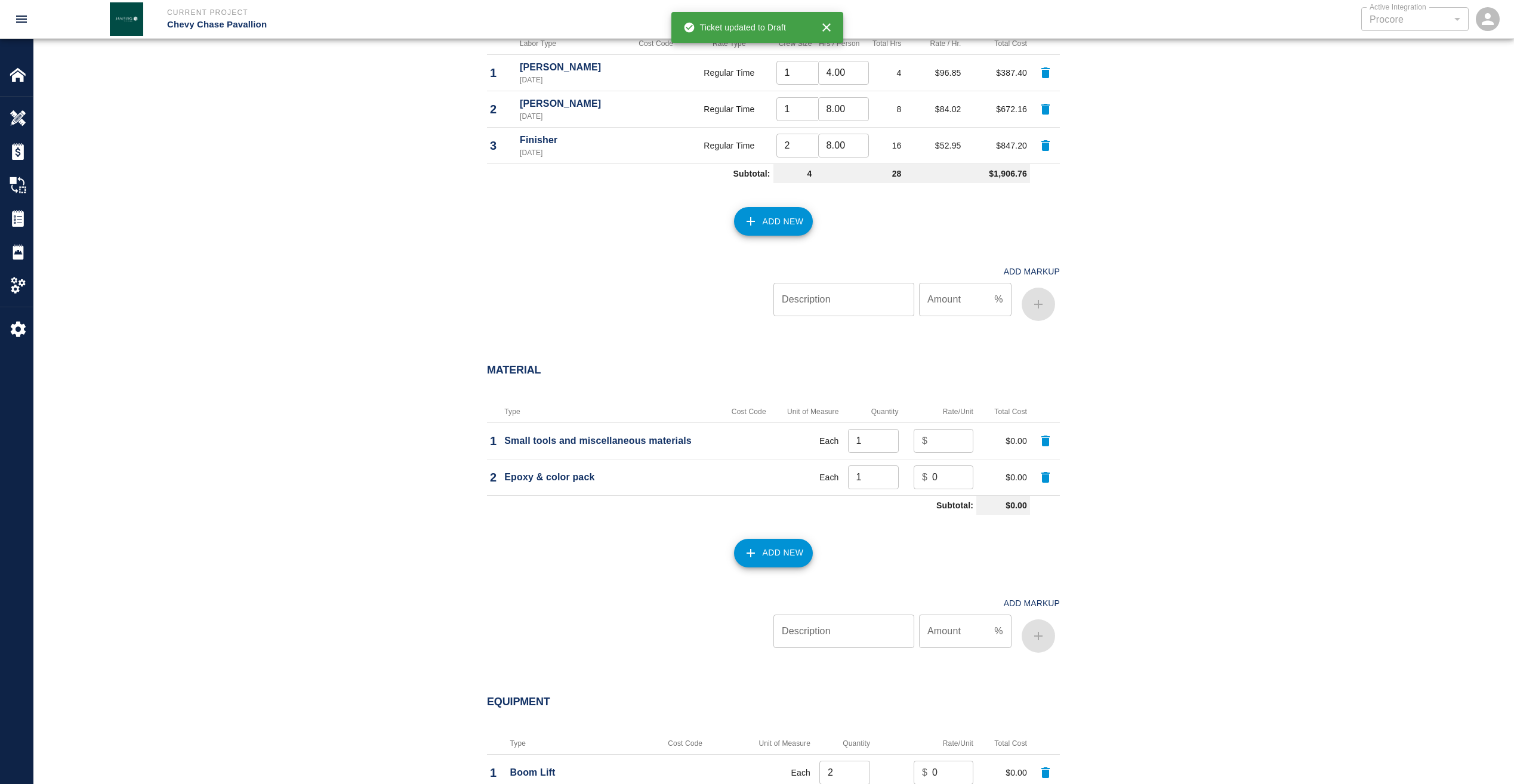
scroll to position [776, 0]
click at [947, 444] on input "number" at bounding box center [953, 440] width 41 height 24
type input "100"
click at [950, 477] on input "0" at bounding box center [953, 477] width 41 height 24
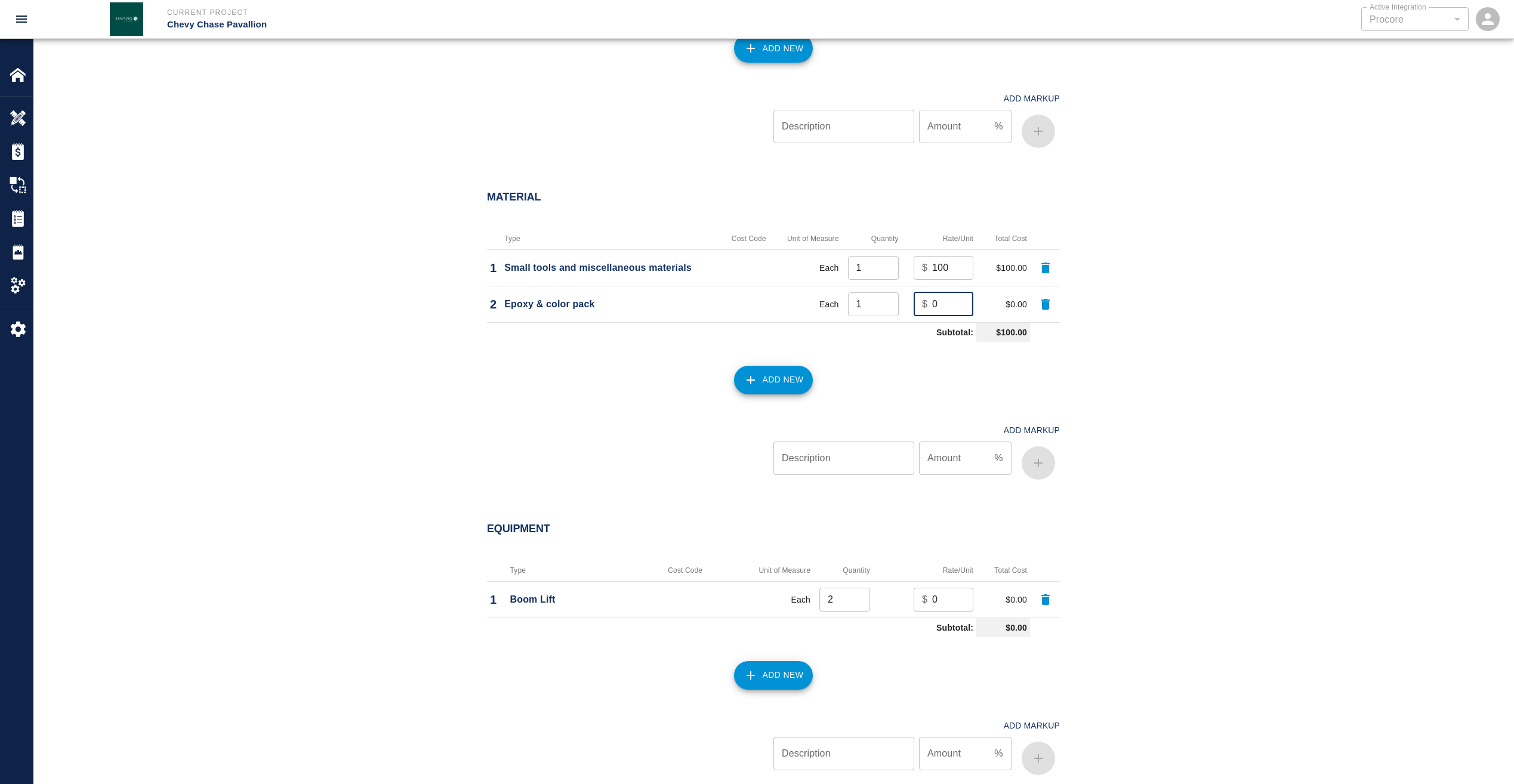
scroll to position [1014, 0]
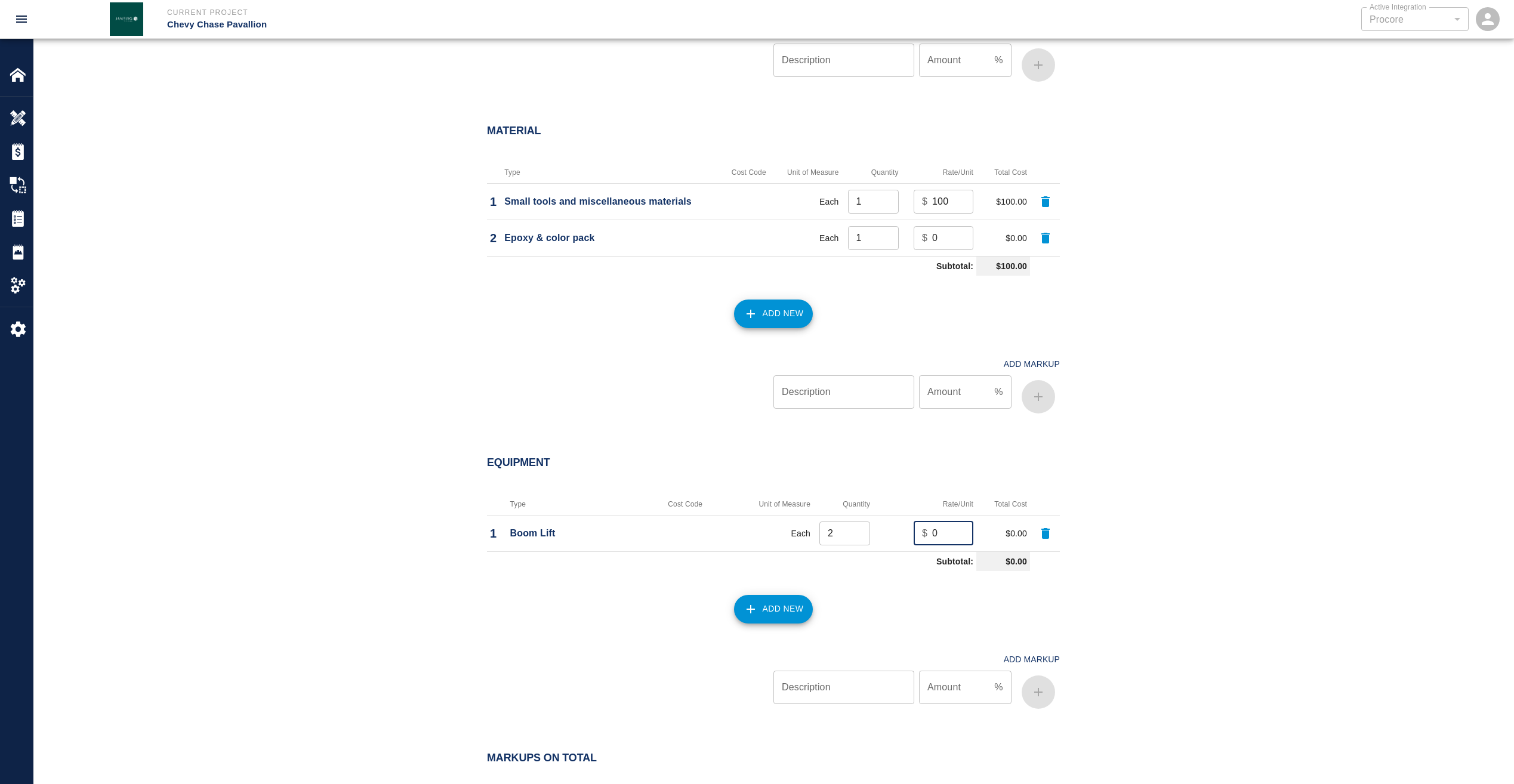
click at [950, 534] on input "0" at bounding box center [953, 534] width 41 height 24
click at [927, 535] on div "$ 0 ​" at bounding box center [944, 534] width 59 height 24
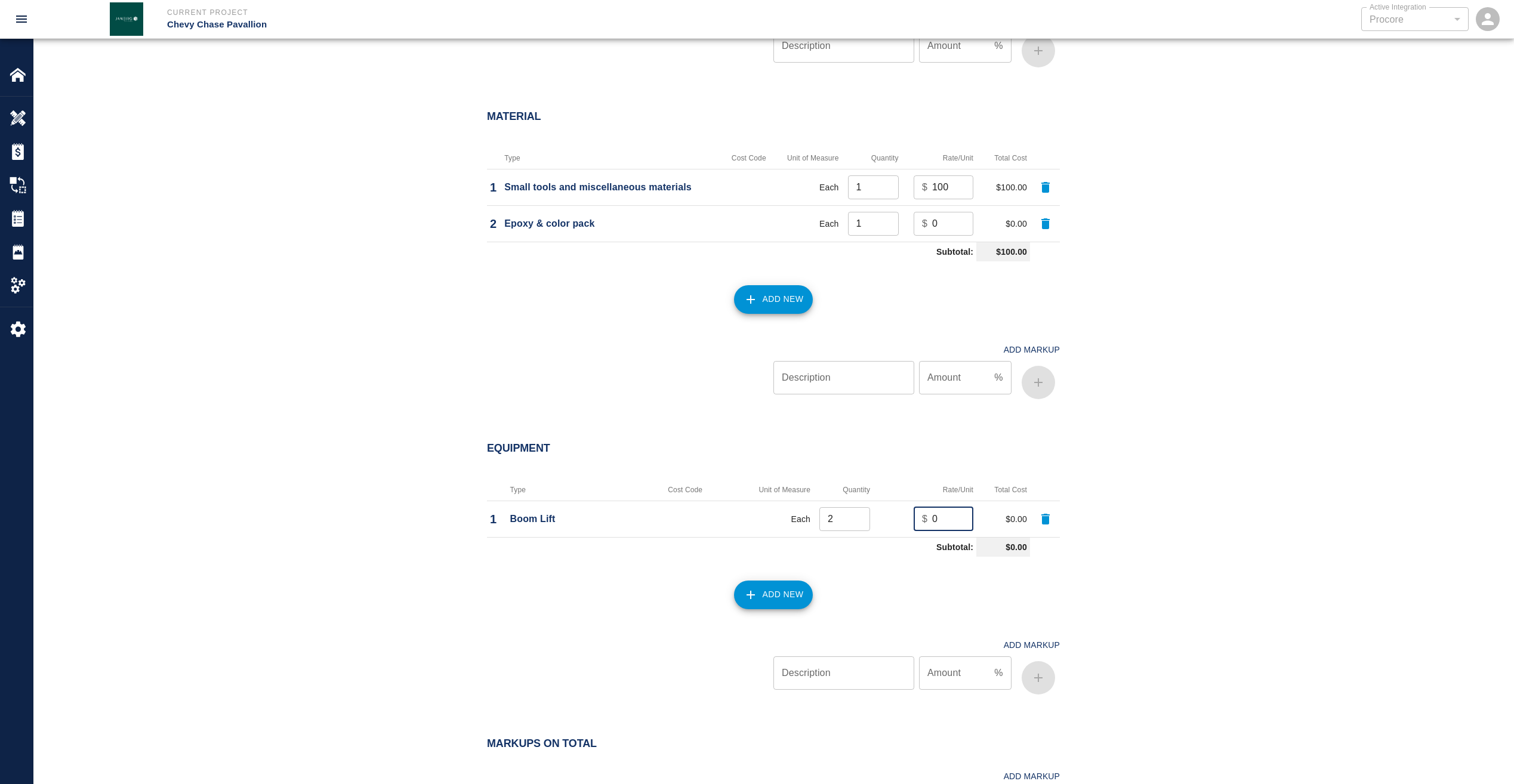
scroll to position [1074, 0]
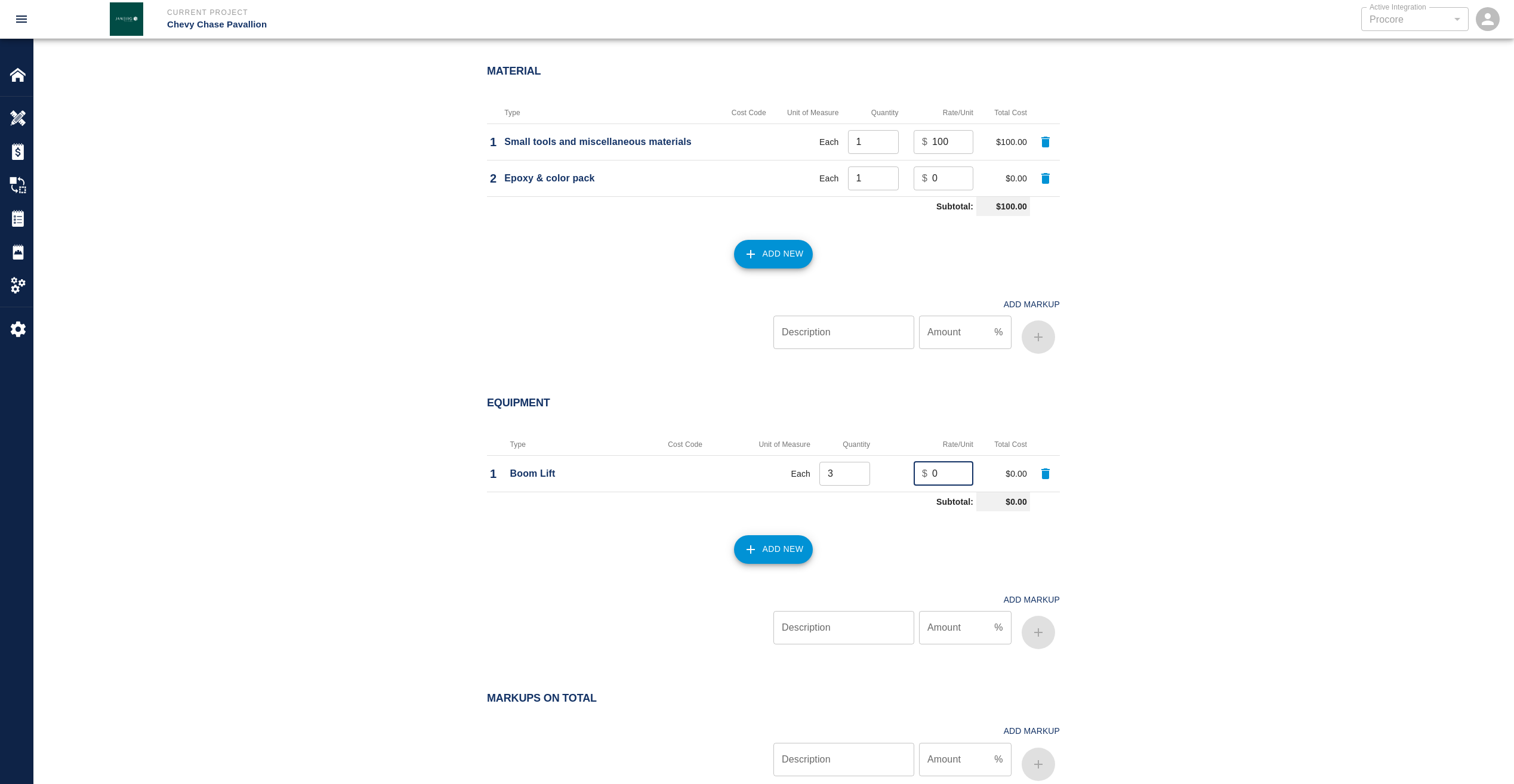
click at [857, 470] on input "3" at bounding box center [845, 474] width 51 height 24
click at [857, 470] on input "4" at bounding box center [845, 474] width 51 height 24
click at [857, 470] on input "5" at bounding box center [845, 474] width 51 height 24
click at [857, 470] on input "6" at bounding box center [845, 474] width 51 height 24
click at [857, 470] on input "7" at bounding box center [845, 474] width 51 height 24
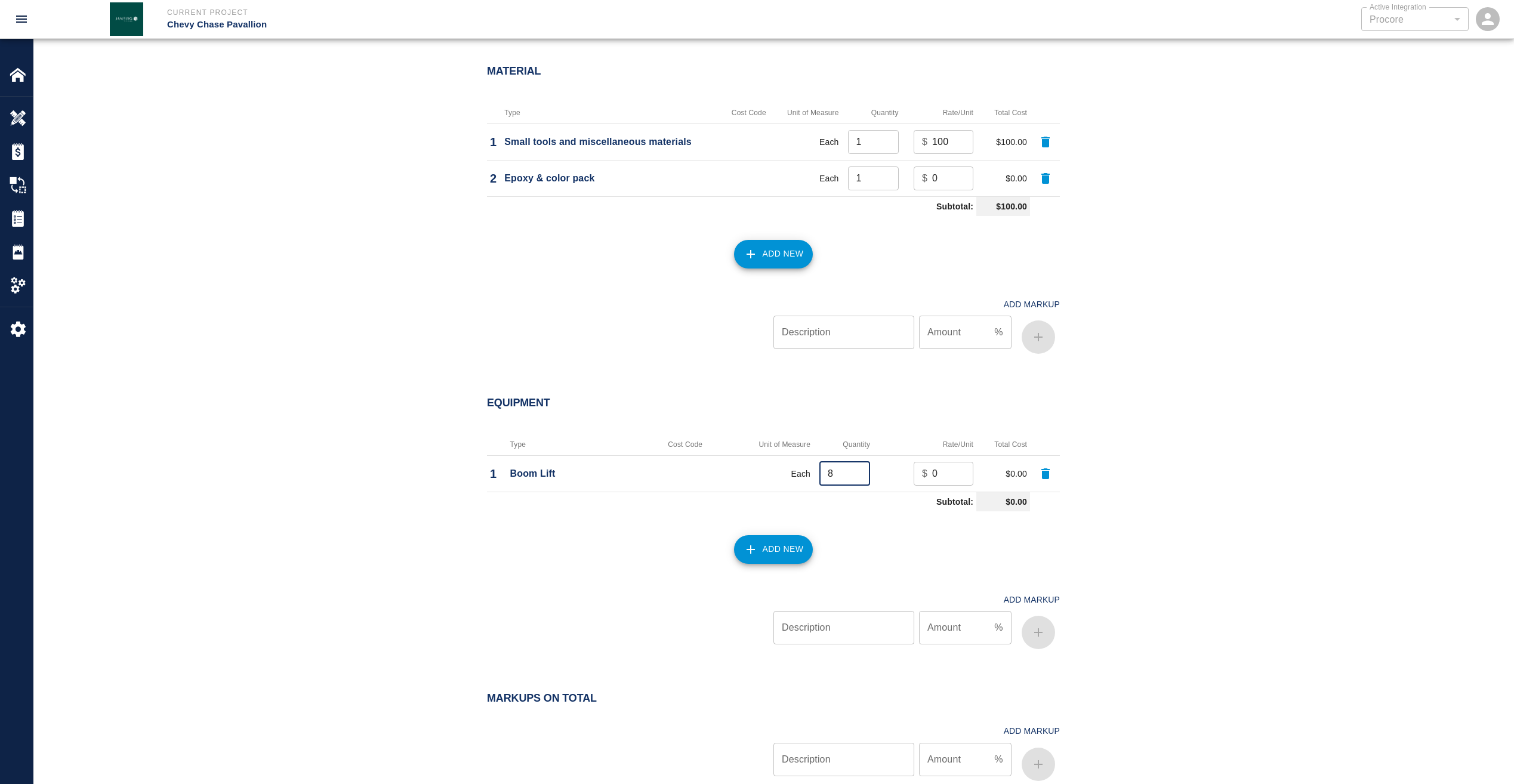
click at [857, 470] on input "8" at bounding box center [845, 474] width 51 height 24
click at [857, 470] on input "9" at bounding box center [845, 474] width 51 height 24
click at [857, 470] on input "10" at bounding box center [845, 474] width 51 height 24
click at [857, 470] on input "11" at bounding box center [845, 474] width 51 height 24
click at [857, 470] on input "12" at bounding box center [845, 474] width 51 height 24
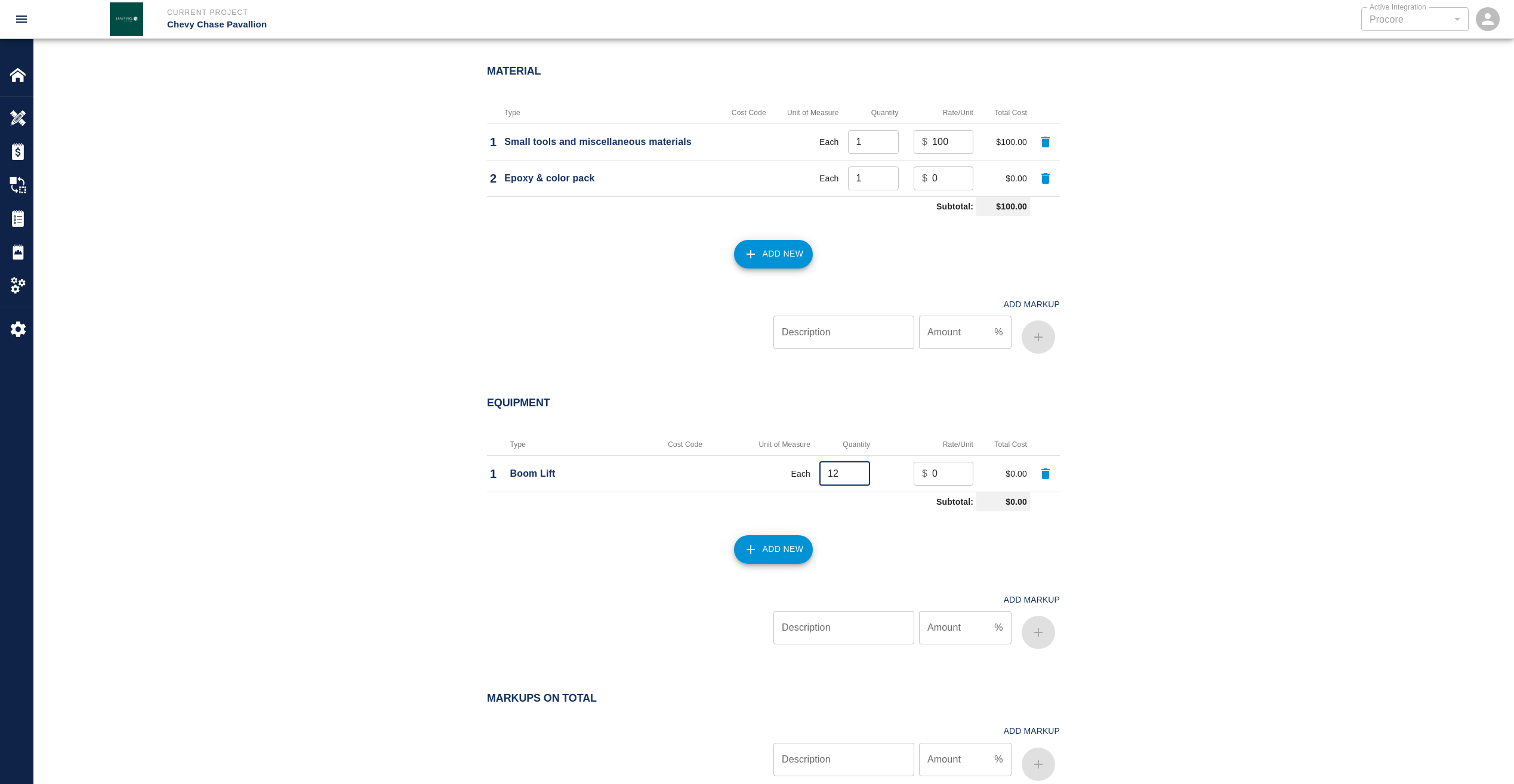
click at [857, 470] on input "13" at bounding box center [845, 474] width 51 height 24
click at [857, 470] on input "14" at bounding box center [845, 474] width 51 height 24
click at [857, 470] on input "15" at bounding box center [845, 474] width 51 height 24
type input "16"
click at [857, 470] on input "16" at bounding box center [845, 474] width 51 height 24
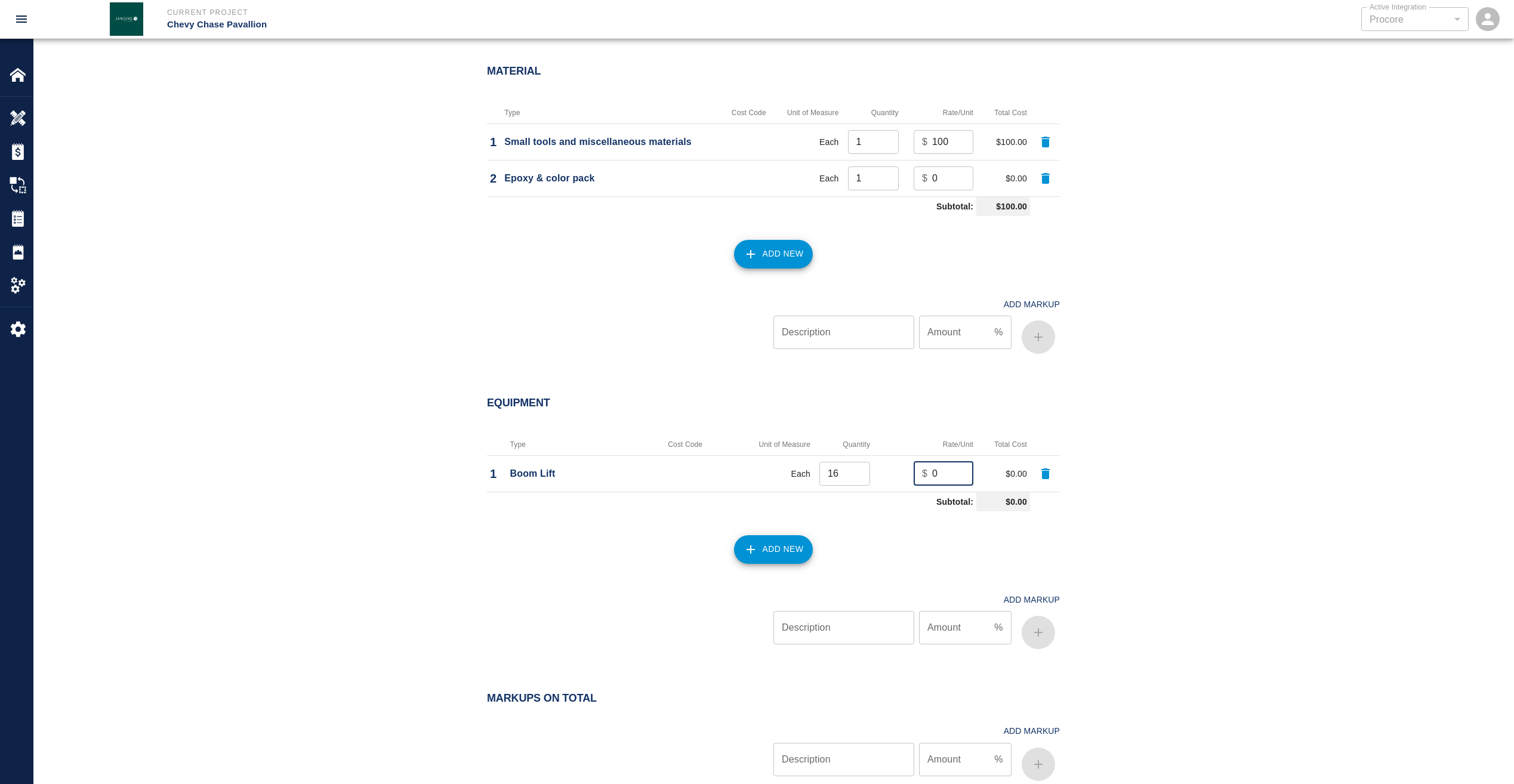
click at [939, 471] on input "0" at bounding box center [953, 474] width 41 height 24
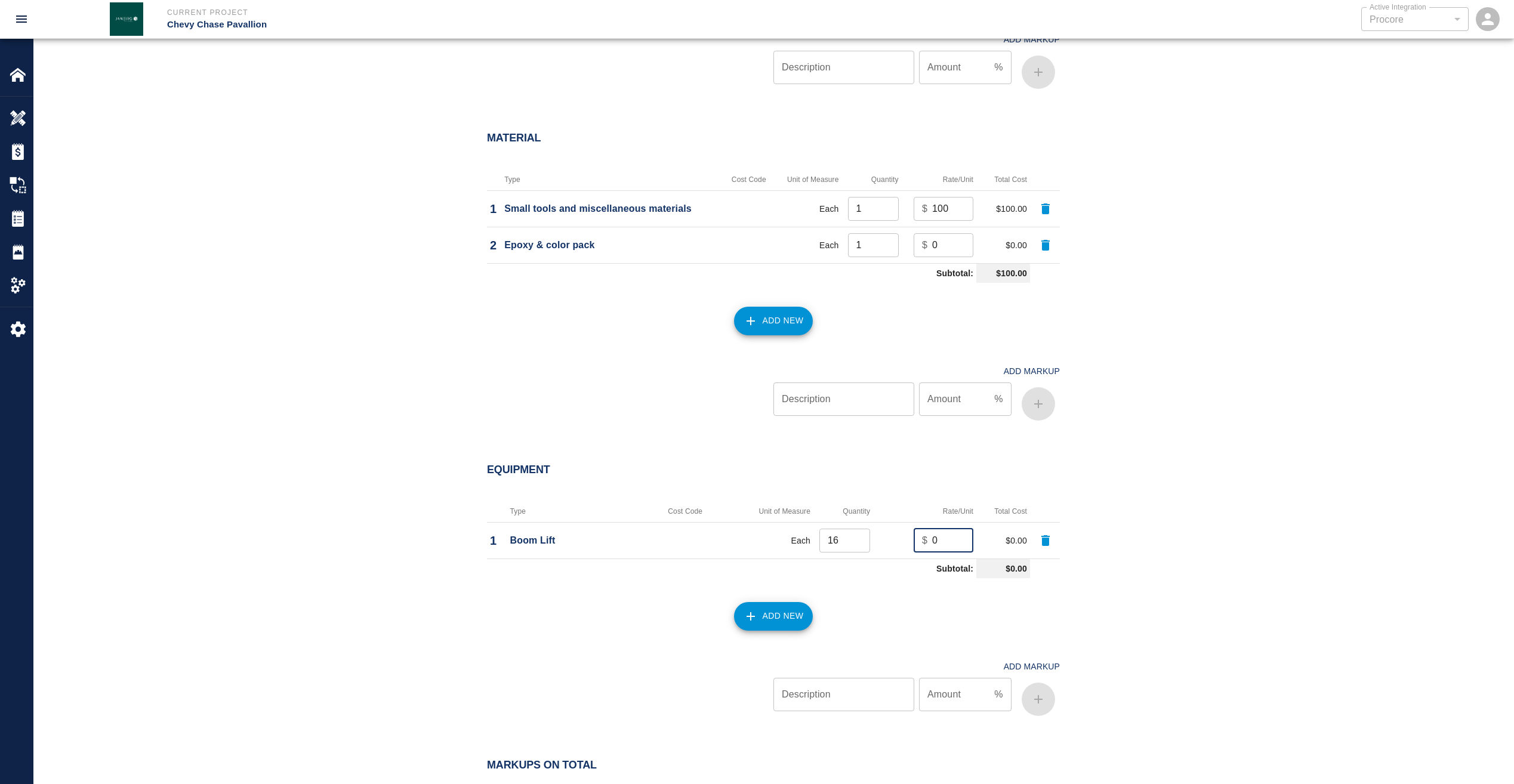
scroll to position [1014, 0]
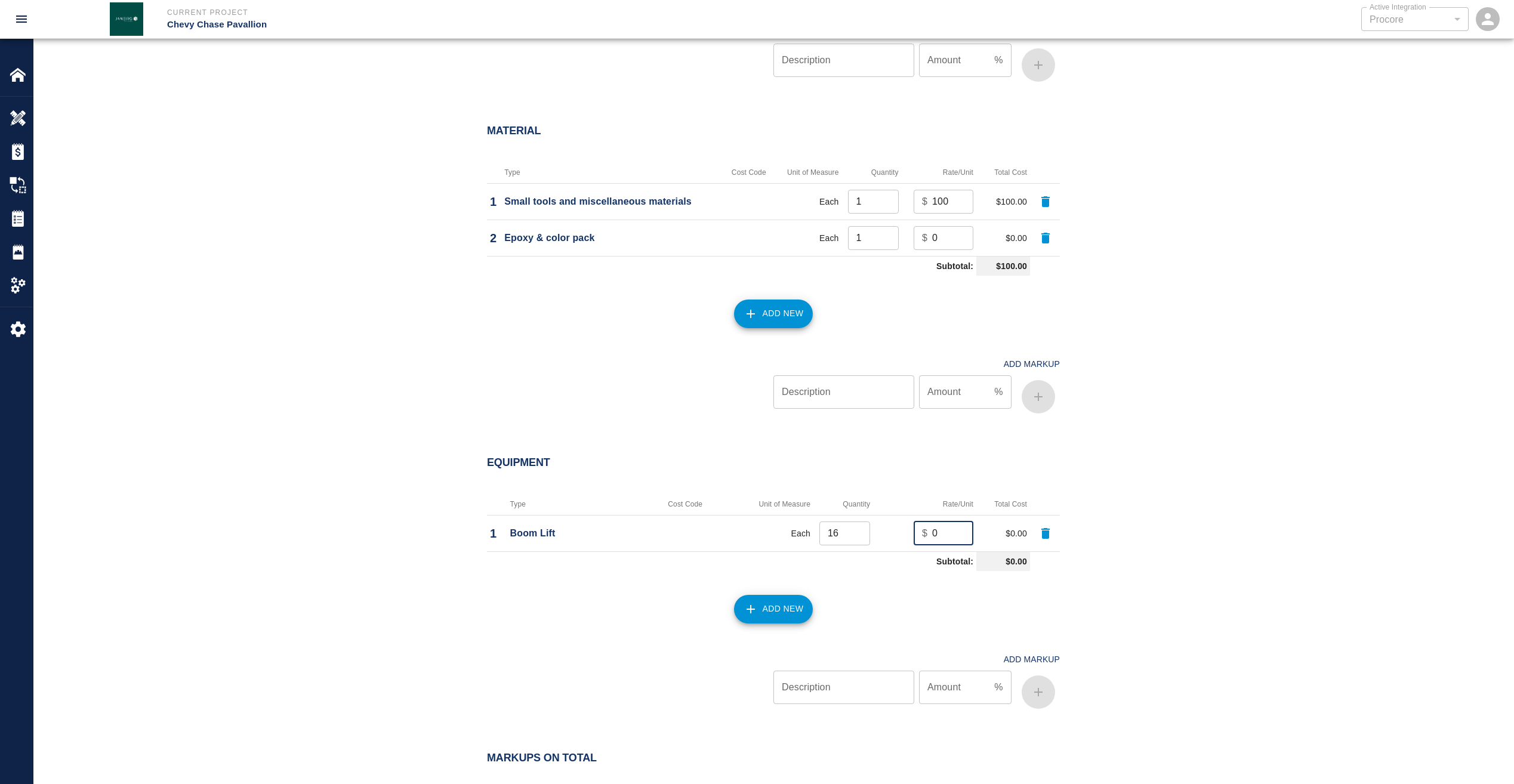
click at [769, 604] on button "Add New" at bounding box center [774, 609] width 79 height 28
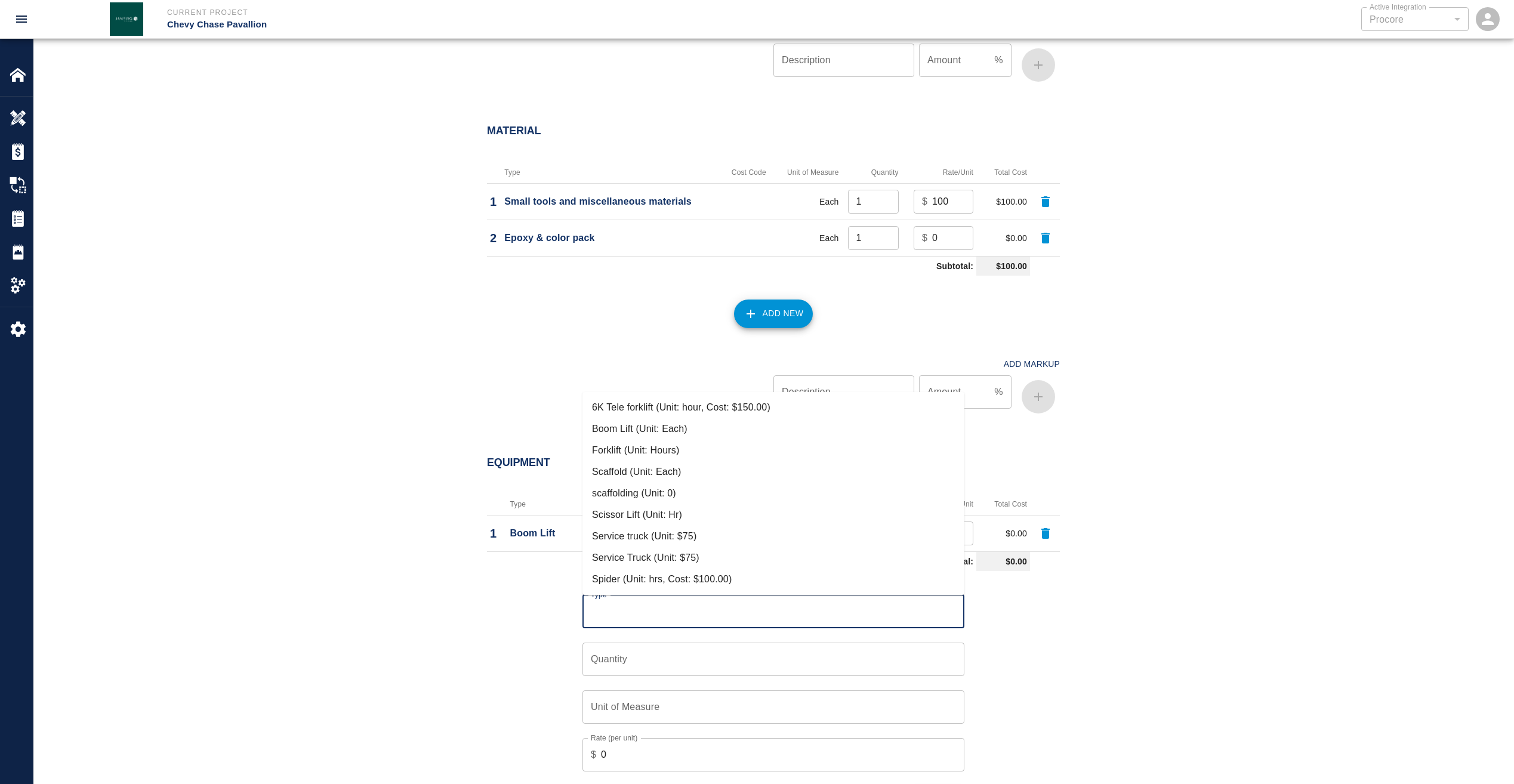
click at [697, 615] on input "Type" at bounding box center [774, 611] width 371 height 23
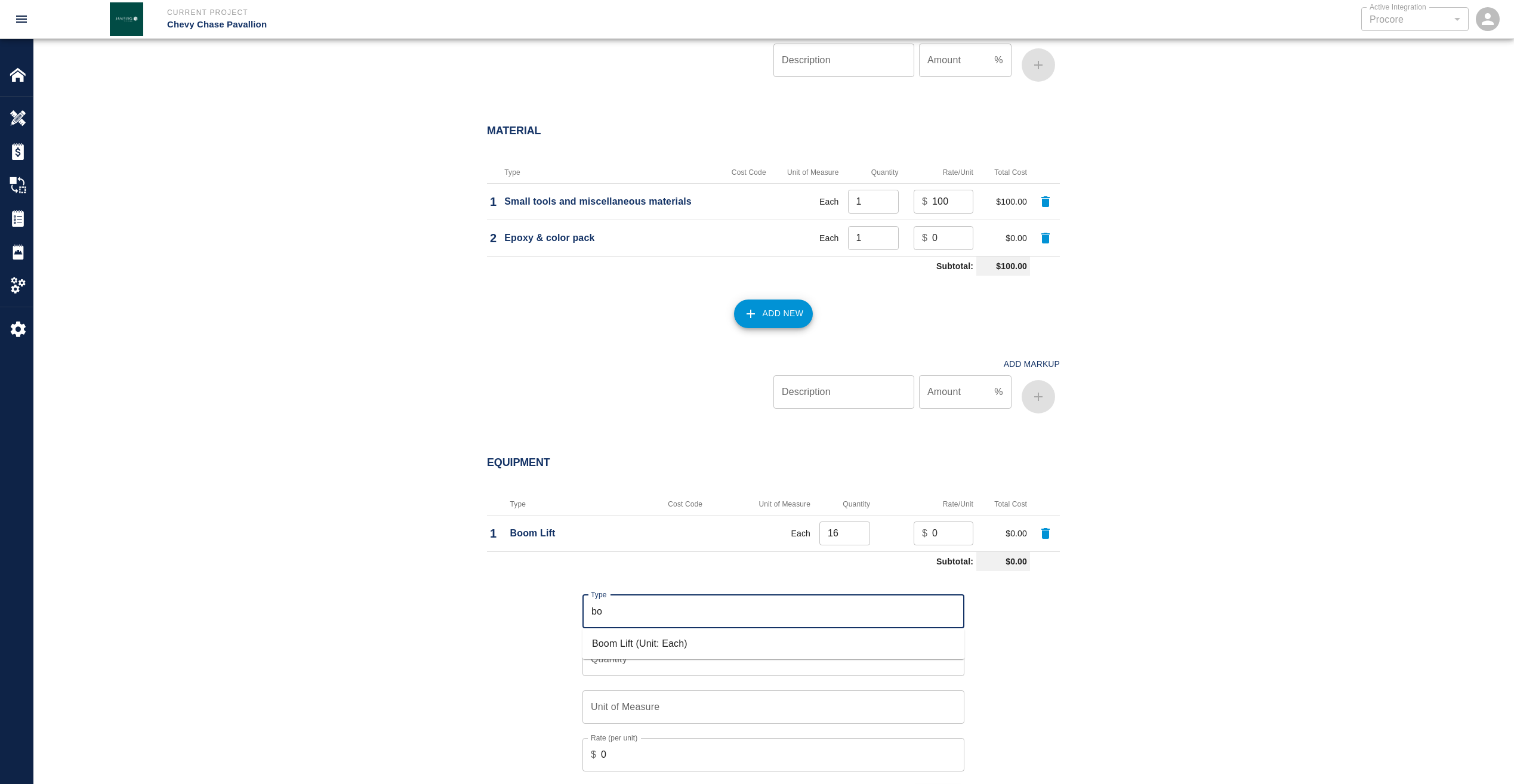
type input "b"
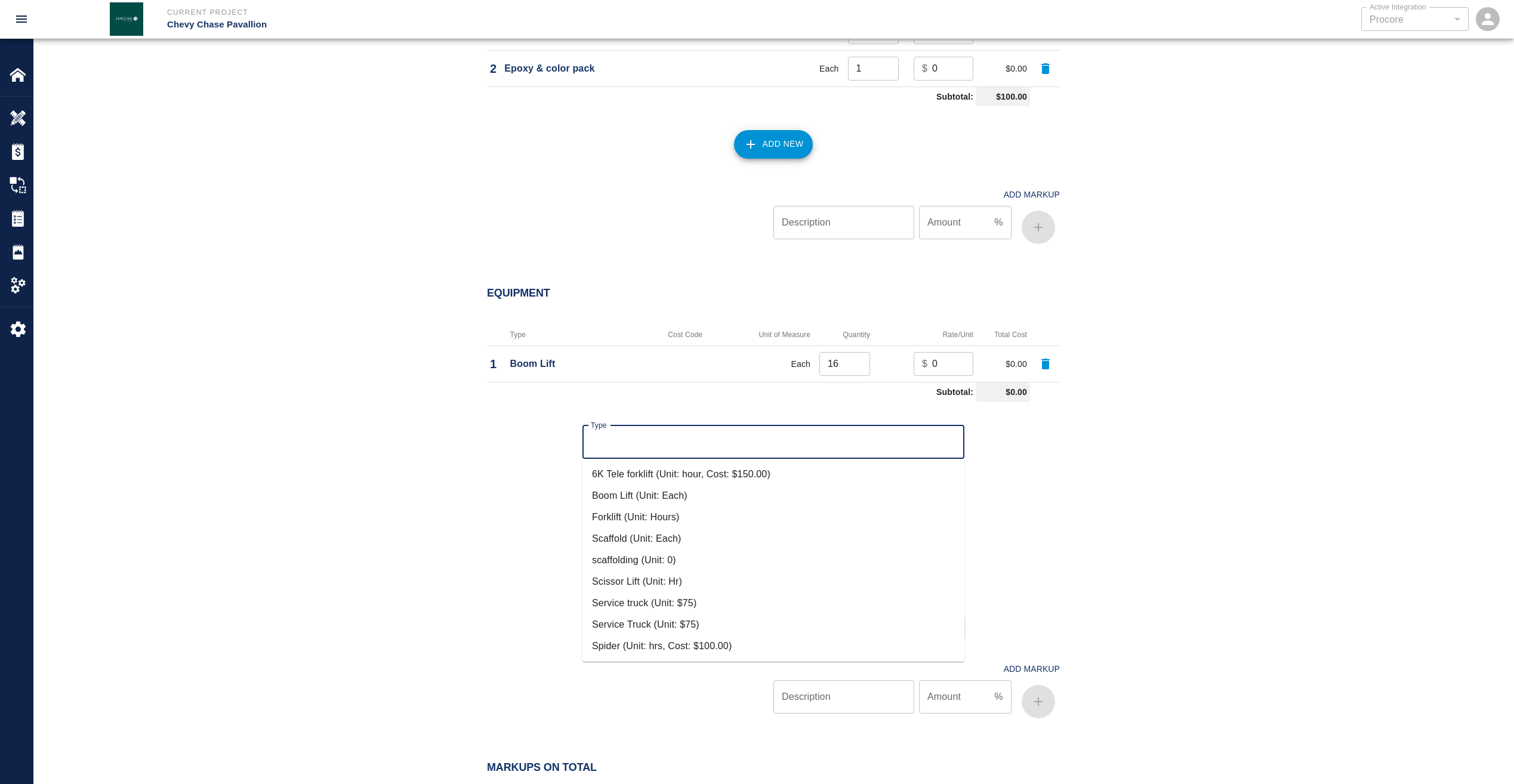
scroll to position [1074, 0]
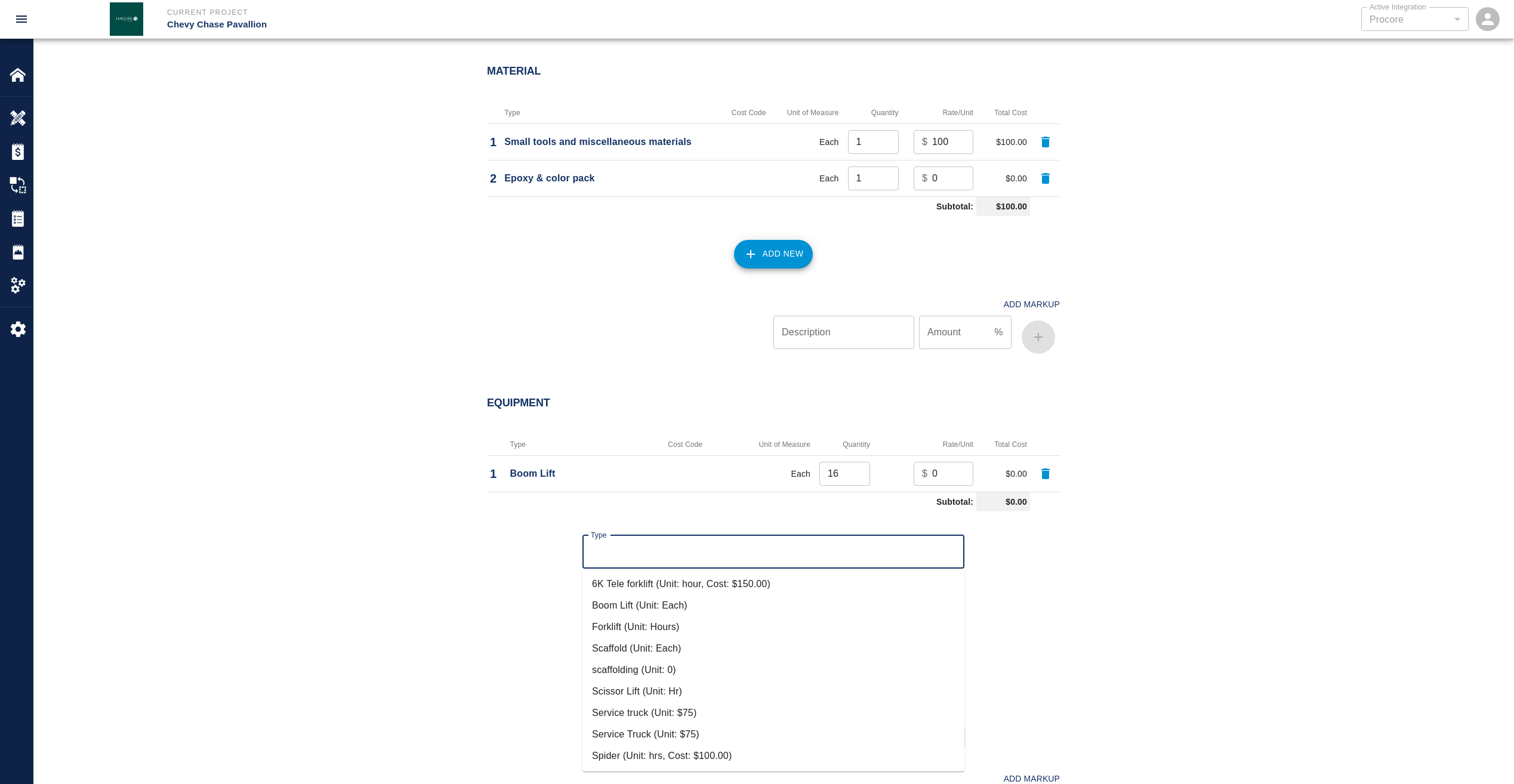
click at [670, 602] on li "Boom Lift (Unit: Each)" at bounding box center [774, 606] width 382 height 21
type input "Boom Lift (Unit: Each)"
type input "Each"
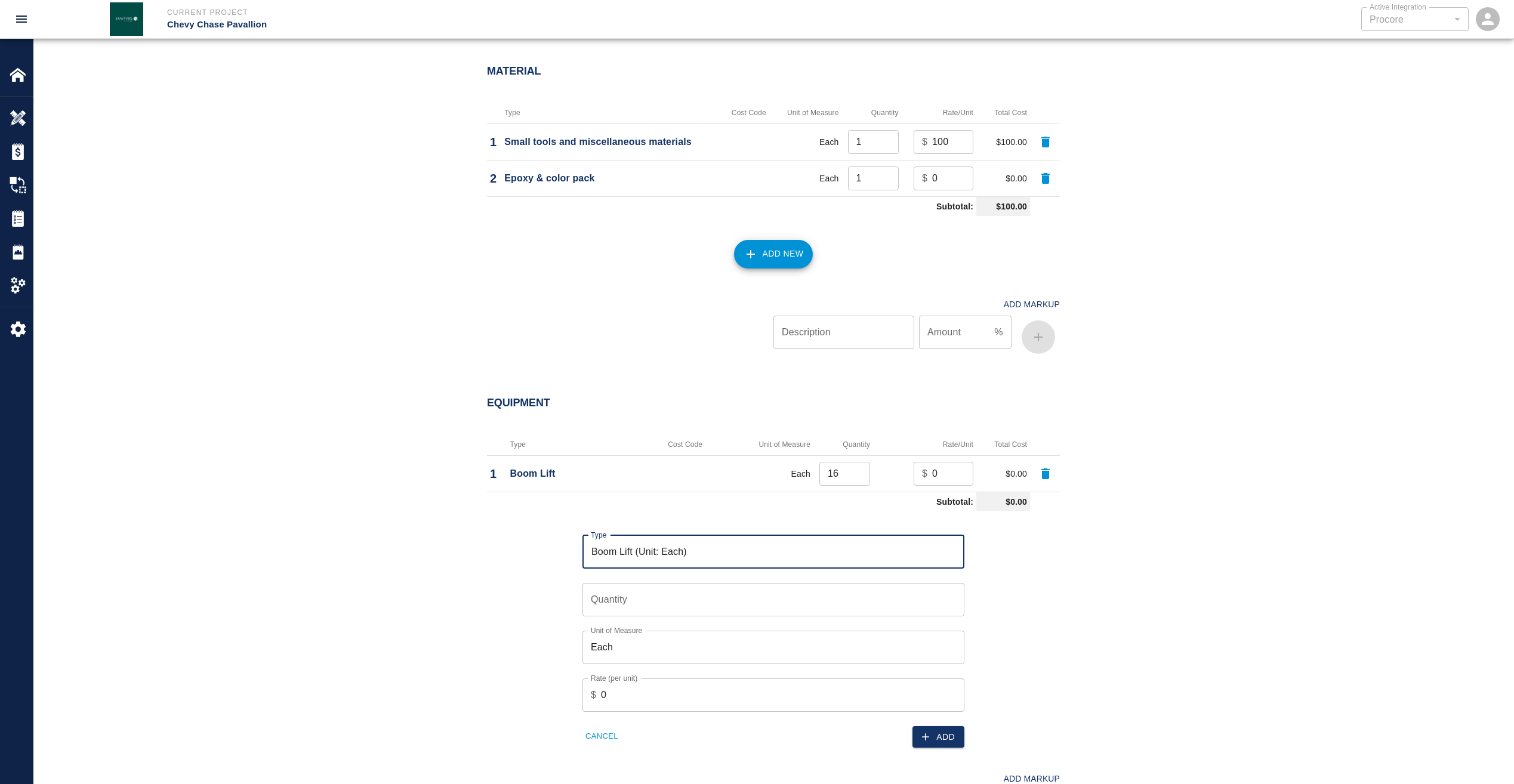
click at [681, 597] on input "Quantity" at bounding box center [774, 599] width 382 height 33
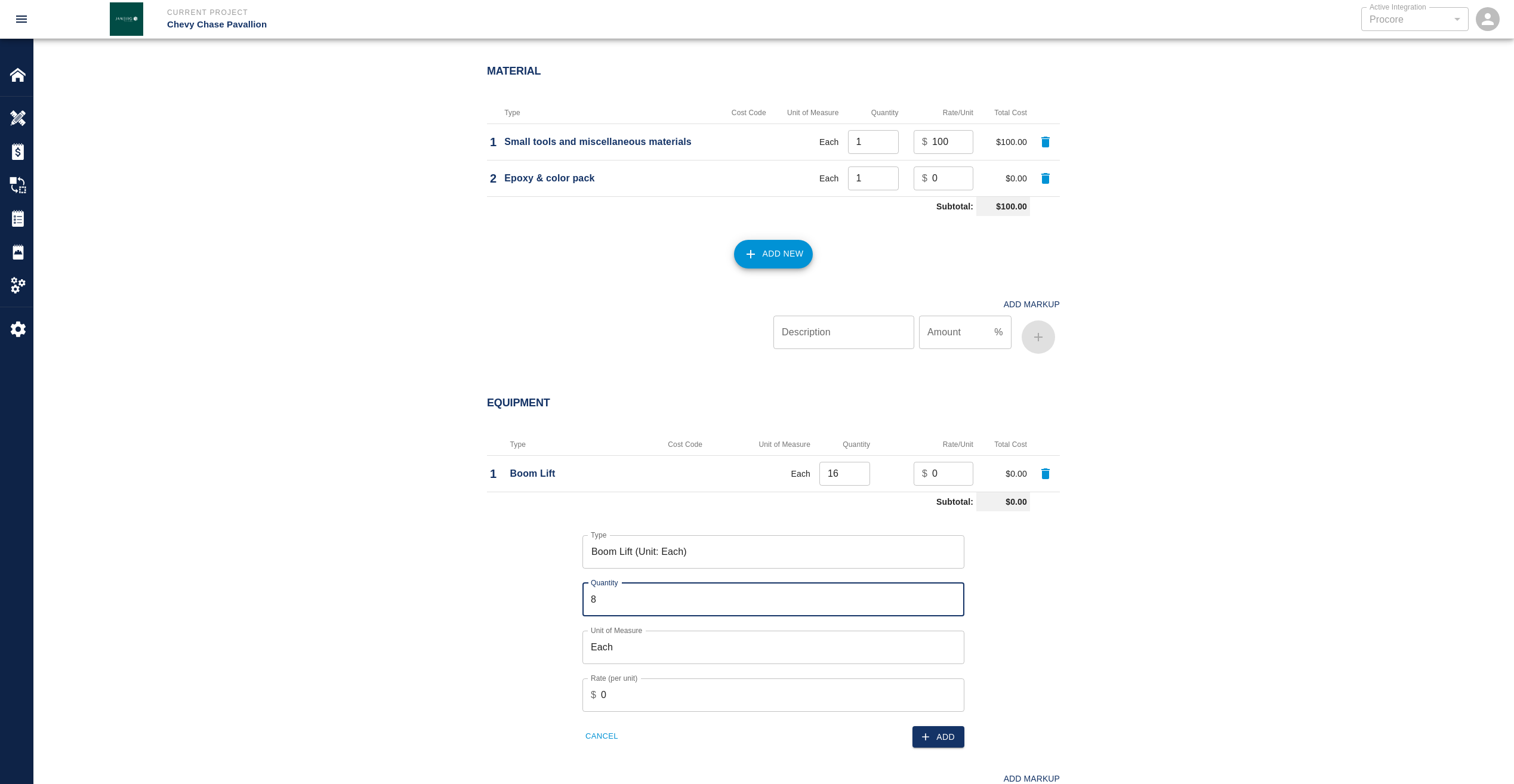
type input "8"
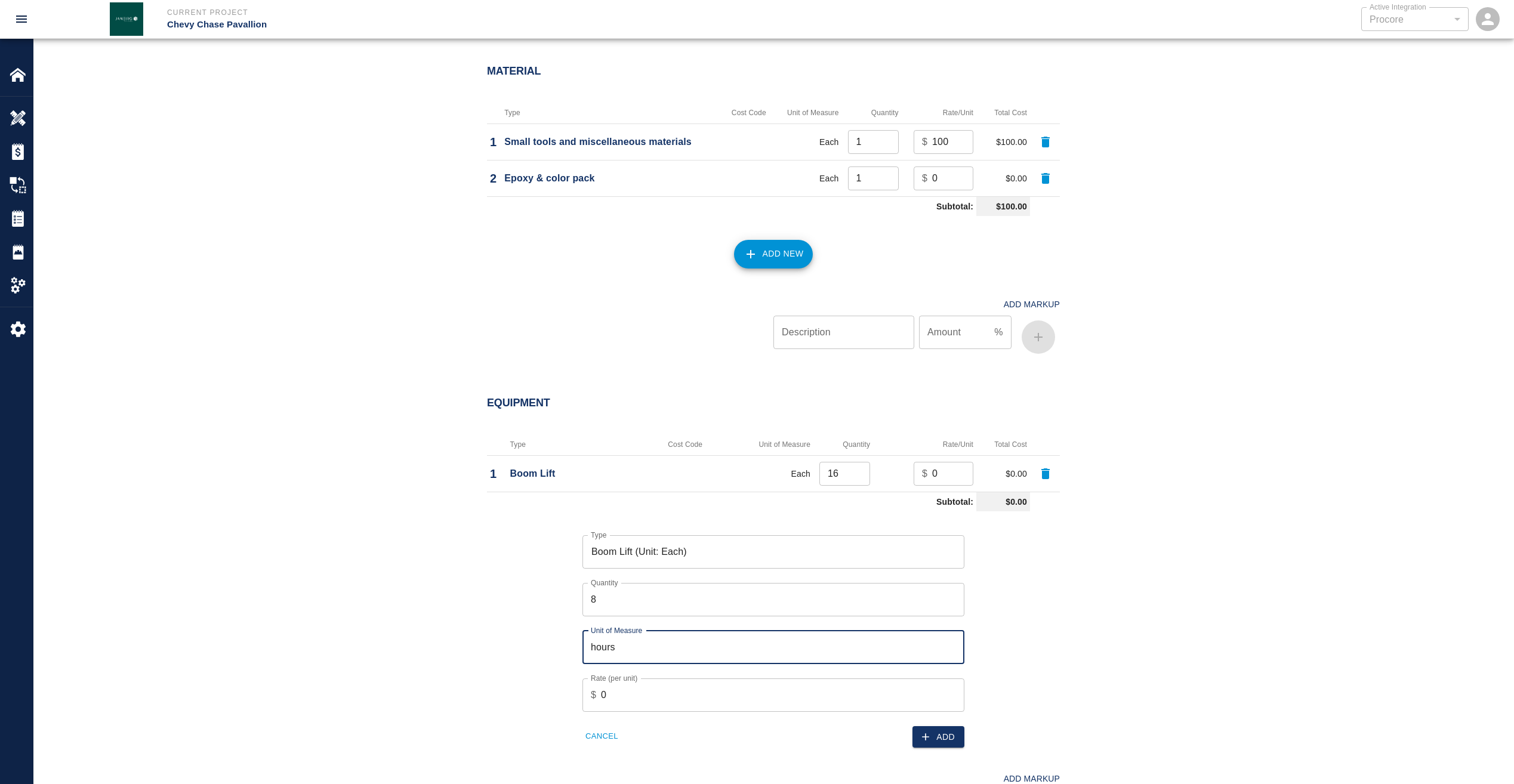
type input "hours"
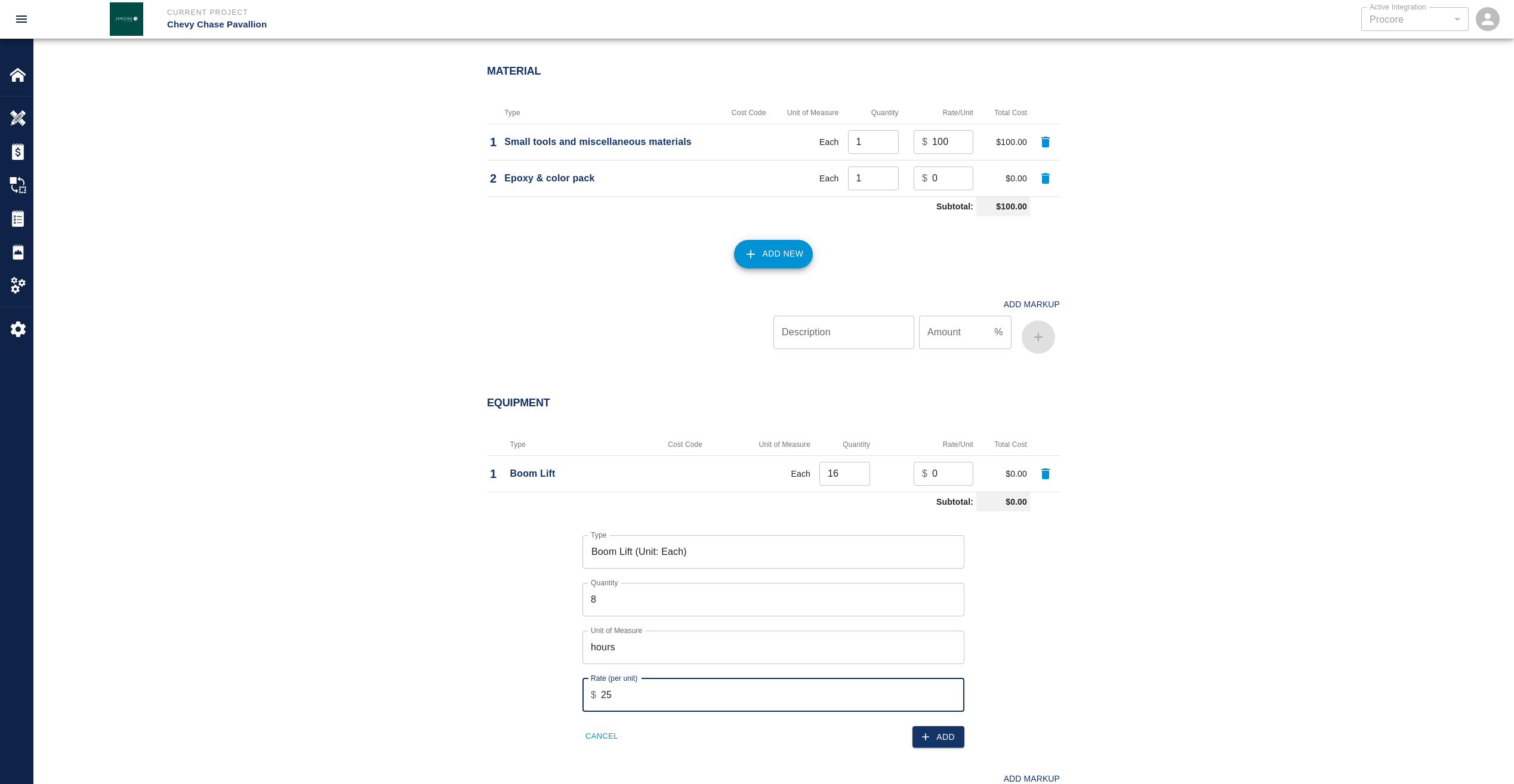
type input "25"
click at [931, 731] on icon "button" at bounding box center [925, 737] width 12 height 12
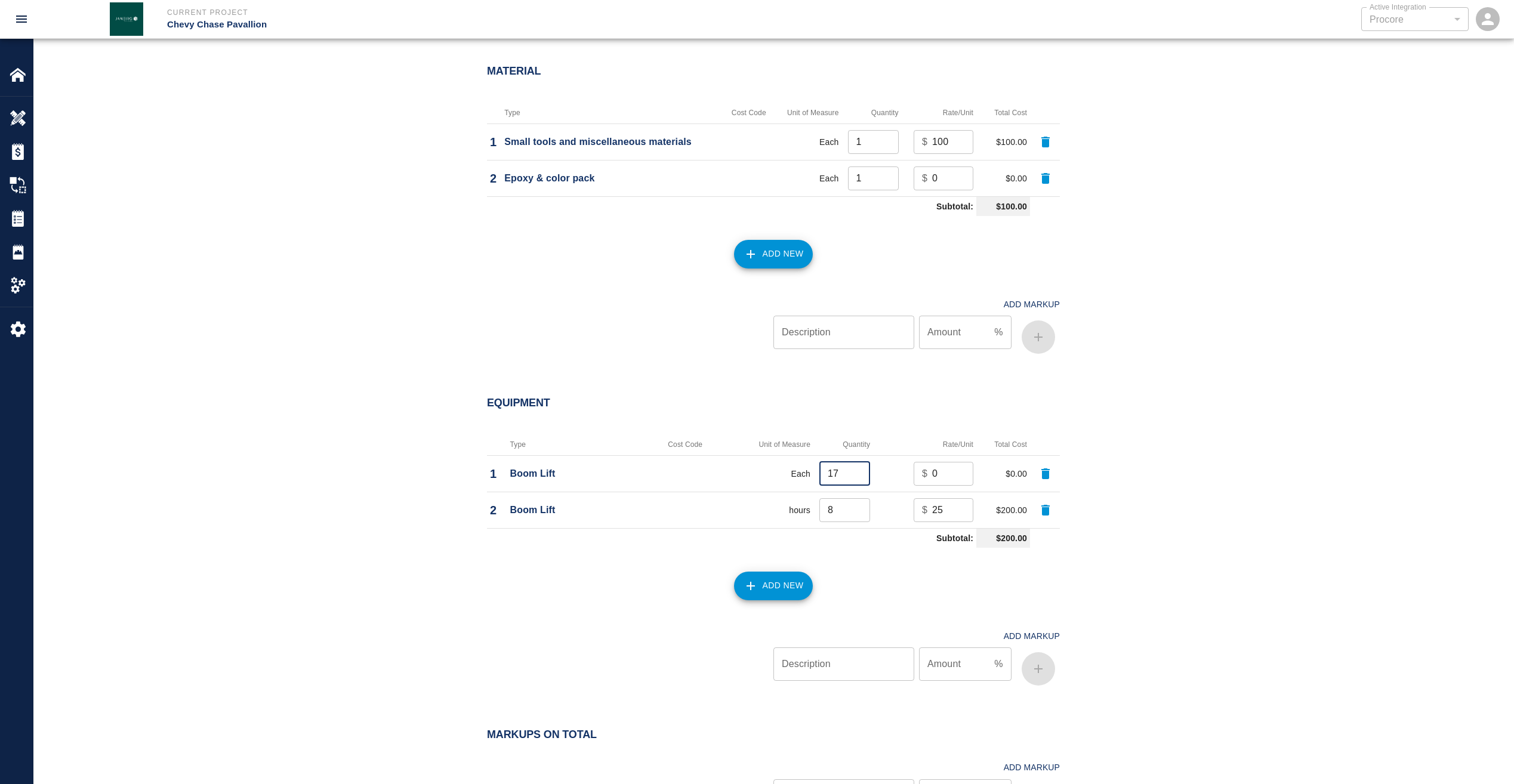
click at [860, 472] on input "17" at bounding box center [845, 474] width 51 height 24
click at [1045, 473] on icon "button" at bounding box center [1045, 473] width 8 height 11
type input "8"
type input "25"
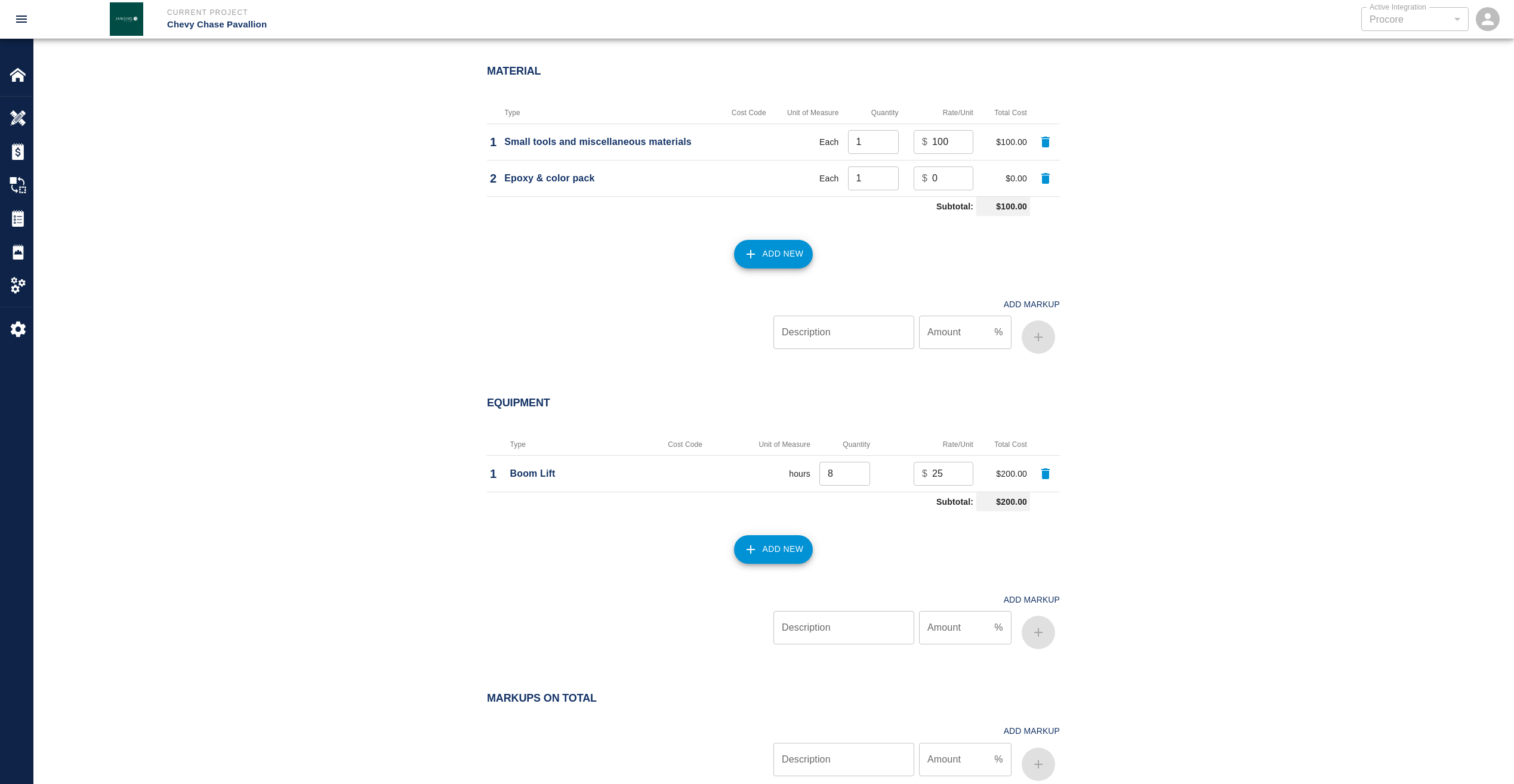
click at [780, 547] on button "Add New" at bounding box center [774, 549] width 79 height 28
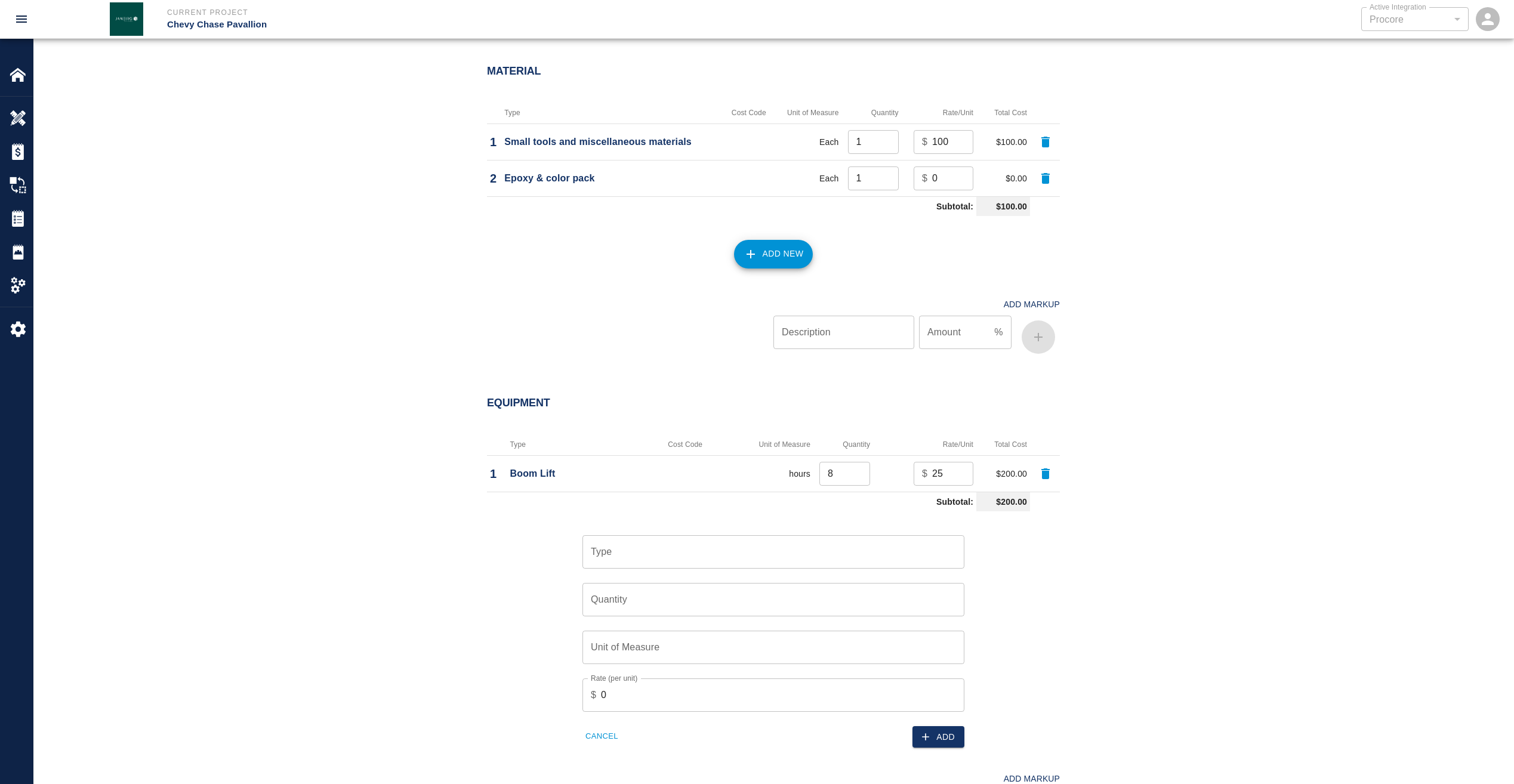
click at [684, 558] on input "Type" at bounding box center [774, 552] width 371 height 23
type input "boom lift"
type input "8"
type input "hours"
type input "25"
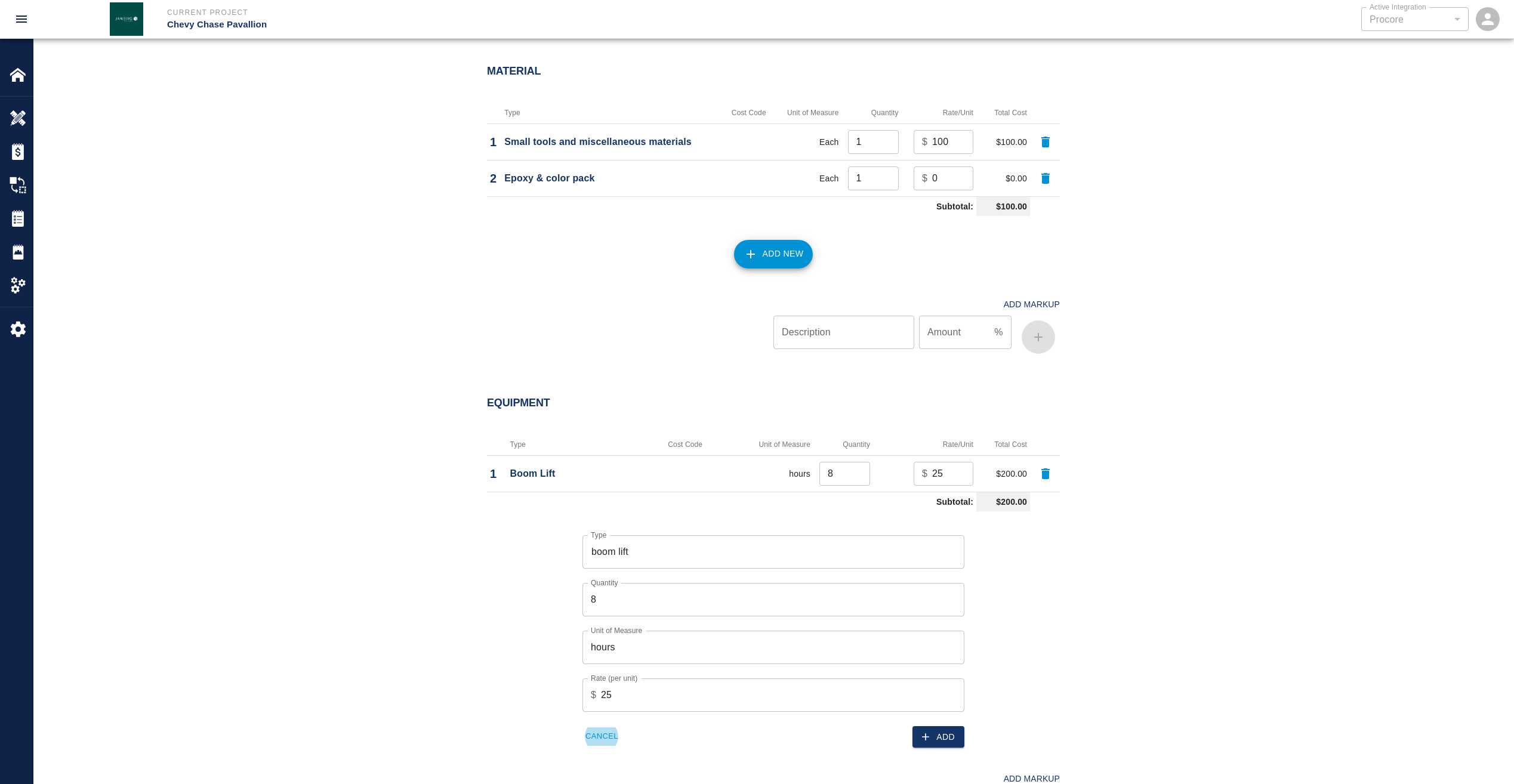
click at [958, 737] on button "Add" at bounding box center [938, 737] width 52 height 22
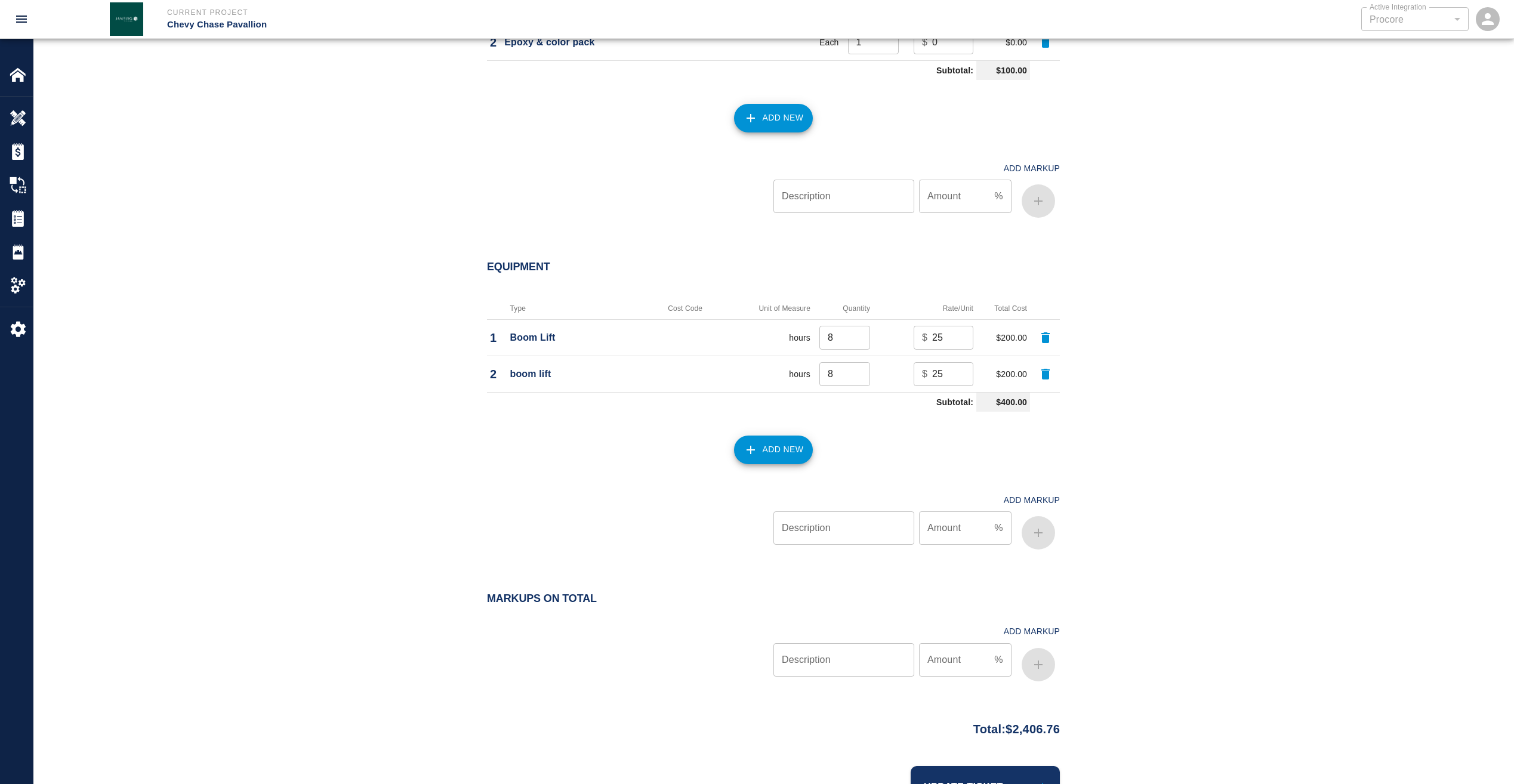
scroll to position [1262, 0]
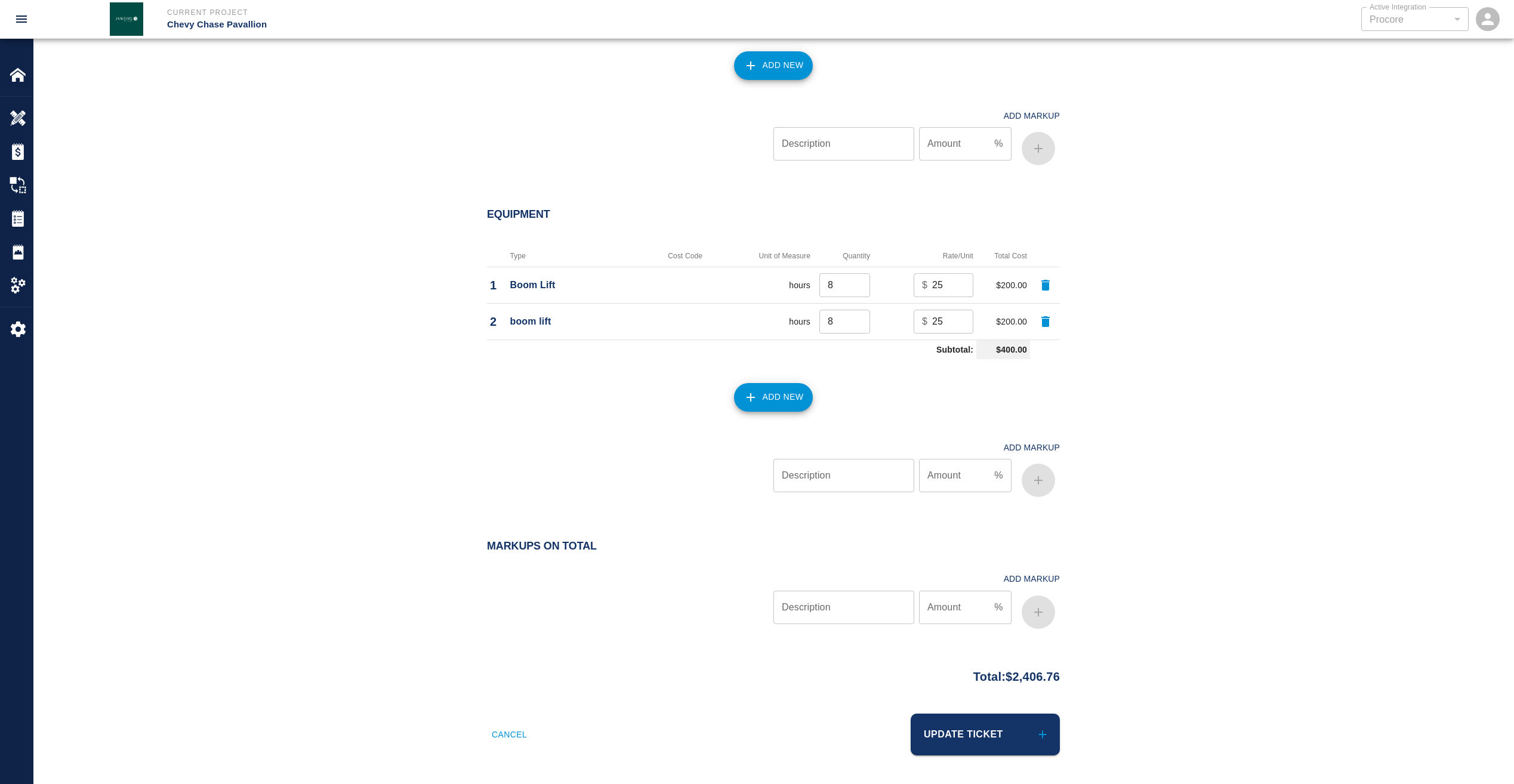
click at [824, 608] on input "Description" at bounding box center [844, 607] width 141 height 33
type input "markup"
type input "15"
click at [1045, 611] on button "button" at bounding box center [1038, 612] width 33 height 33
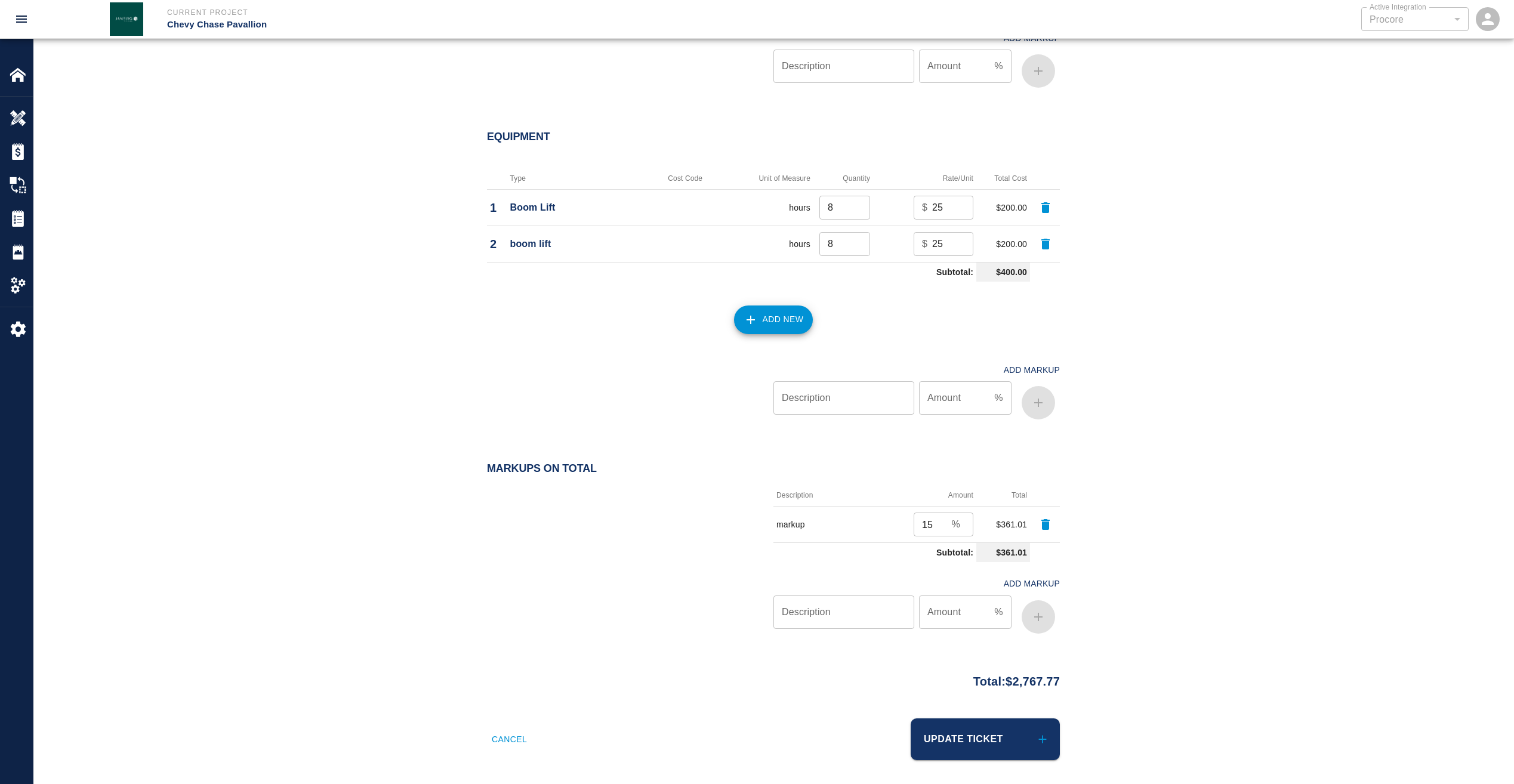
scroll to position [1345, 0]
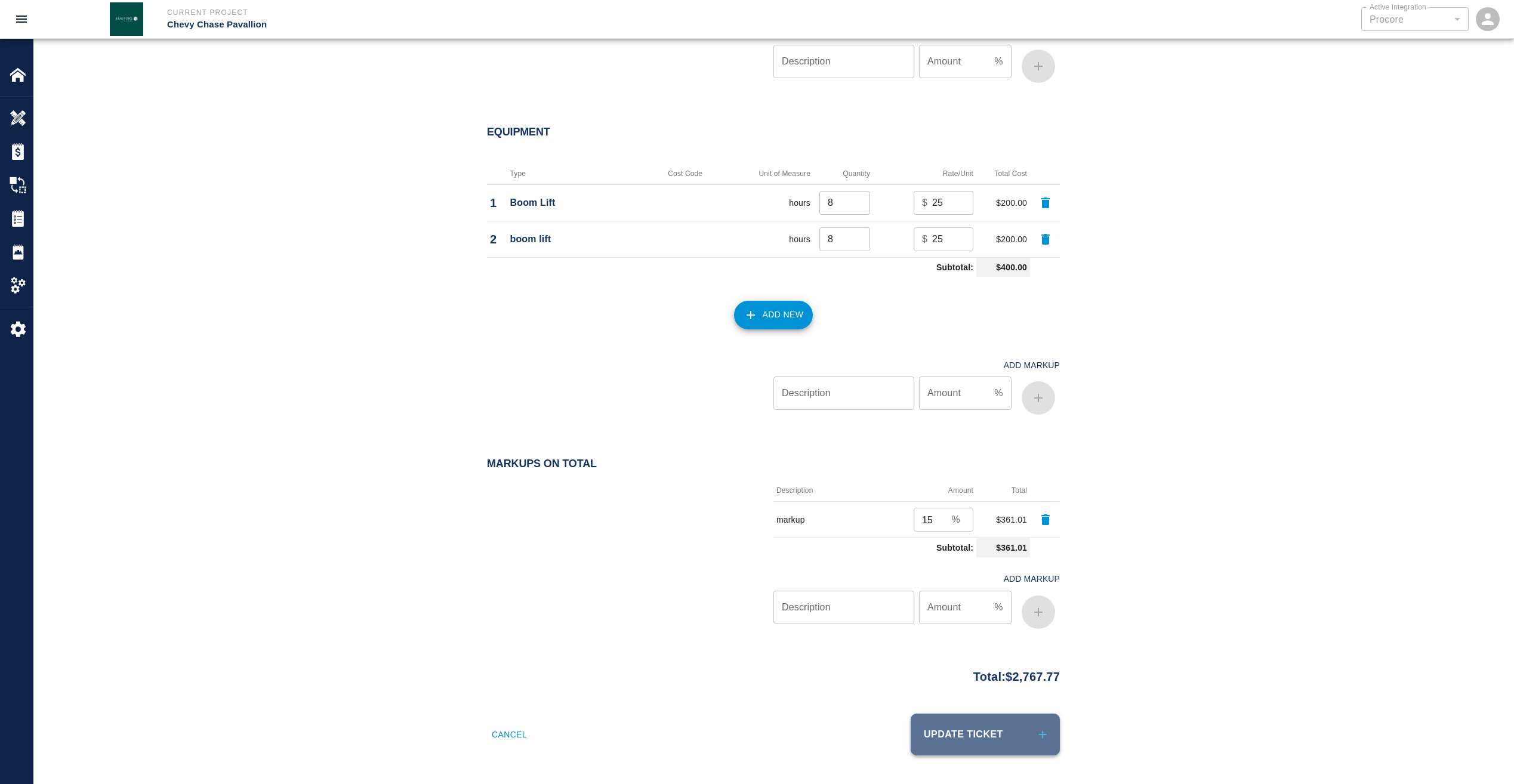
click at [970, 733] on button "Update Ticket" at bounding box center [985, 734] width 149 height 42
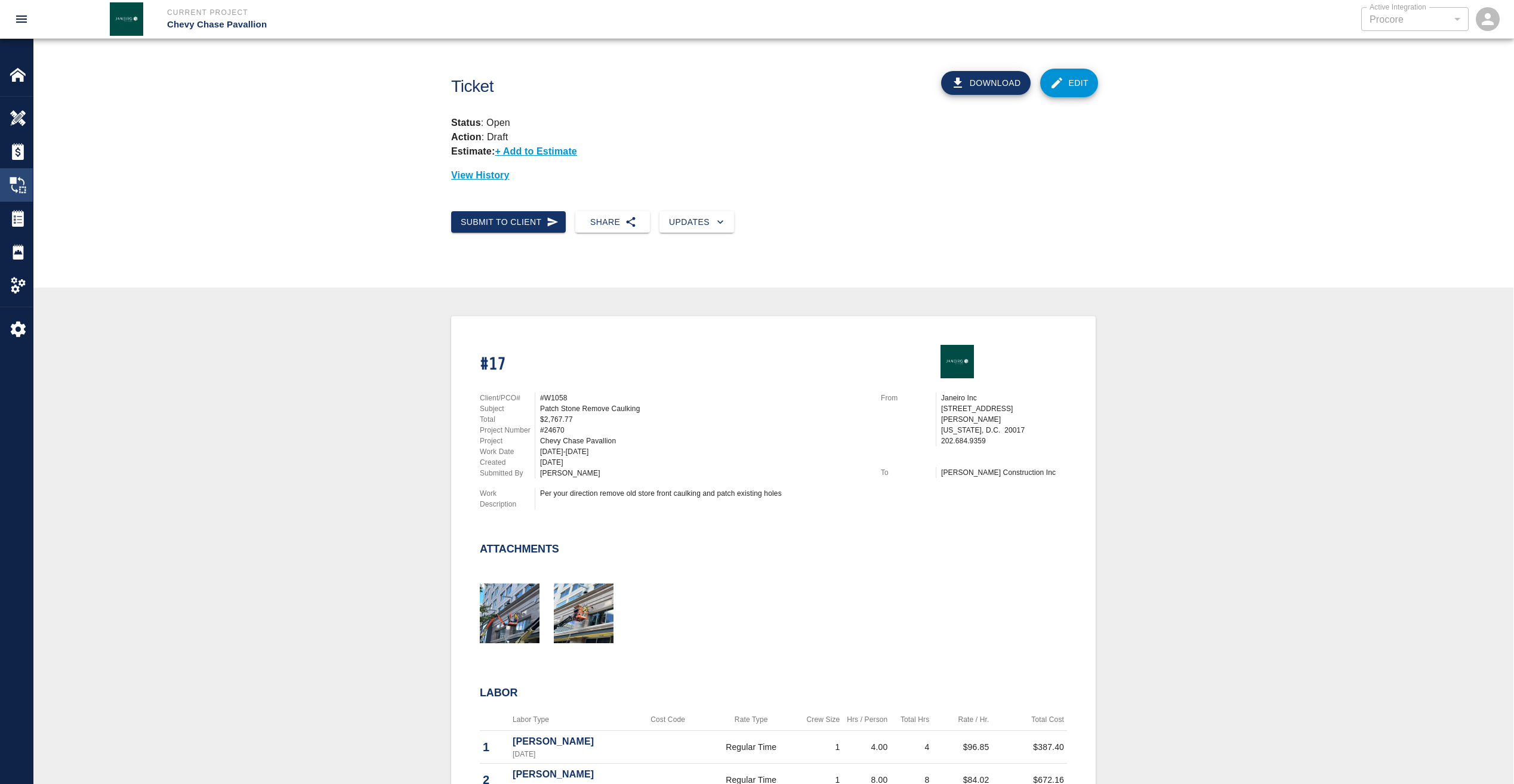
click at [21, 192] on img at bounding box center [18, 185] width 17 height 17
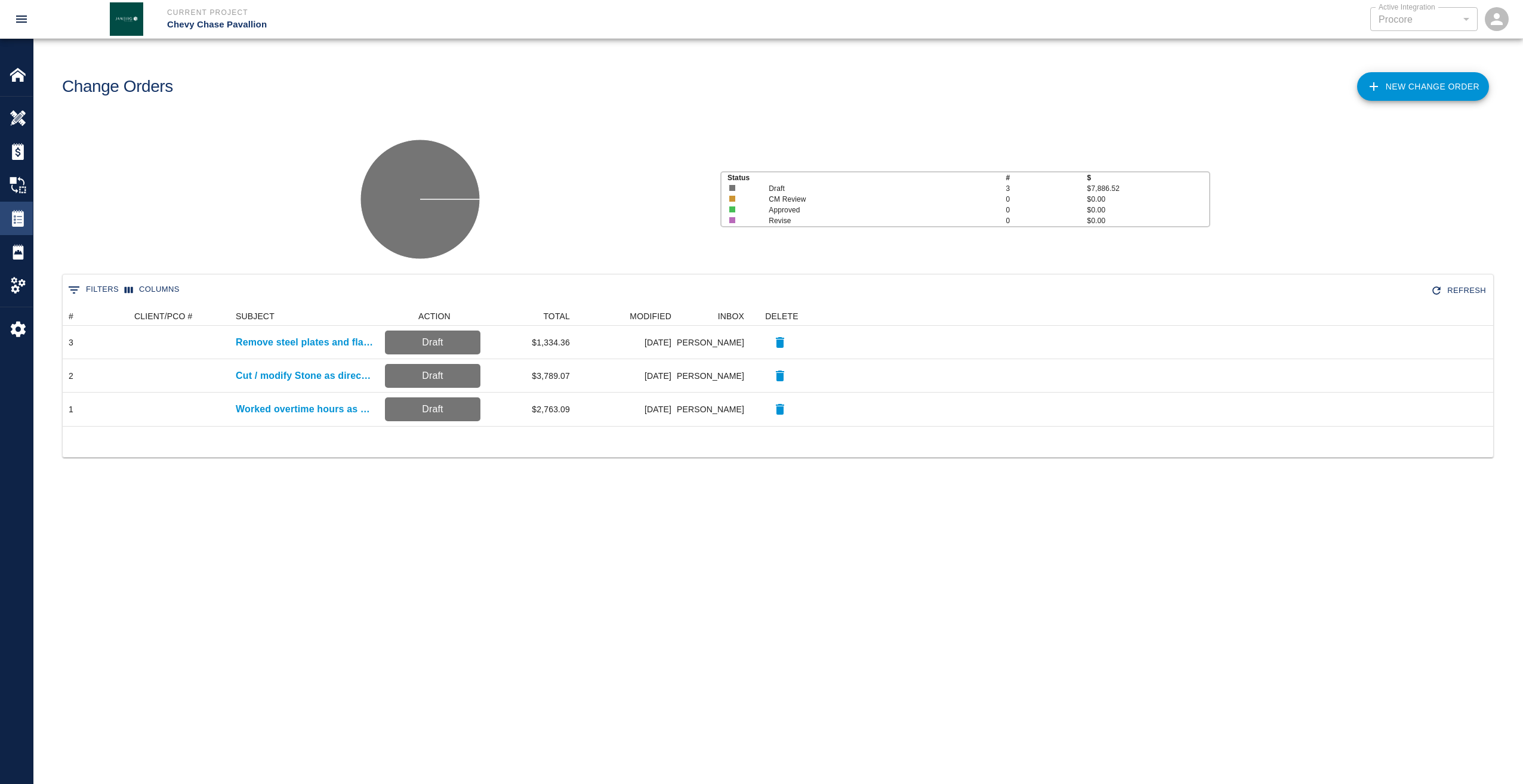
scroll to position [110, 1422]
click at [22, 215] on img at bounding box center [18, 219] width 17 height 17
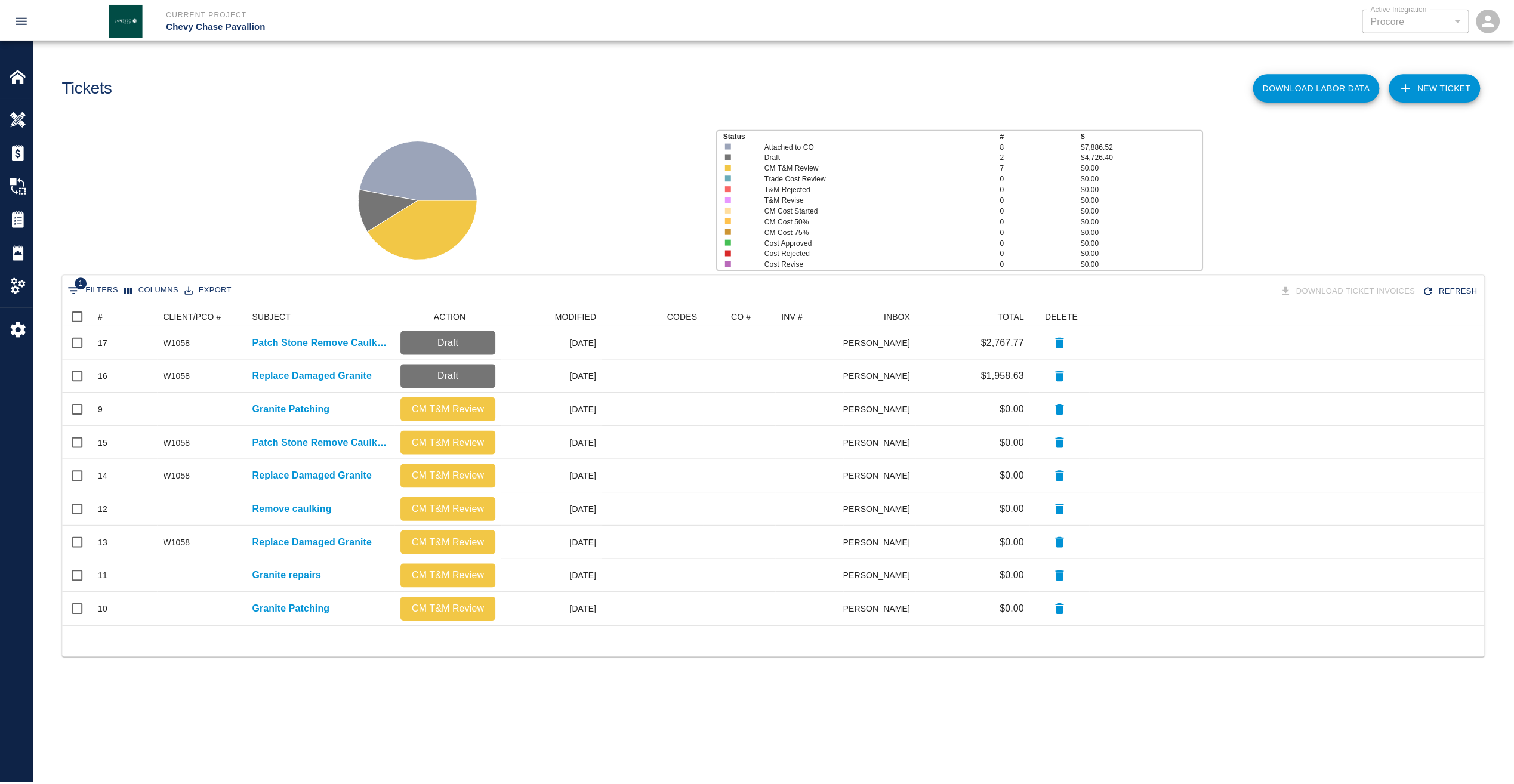
scroll to position [311, 1422]
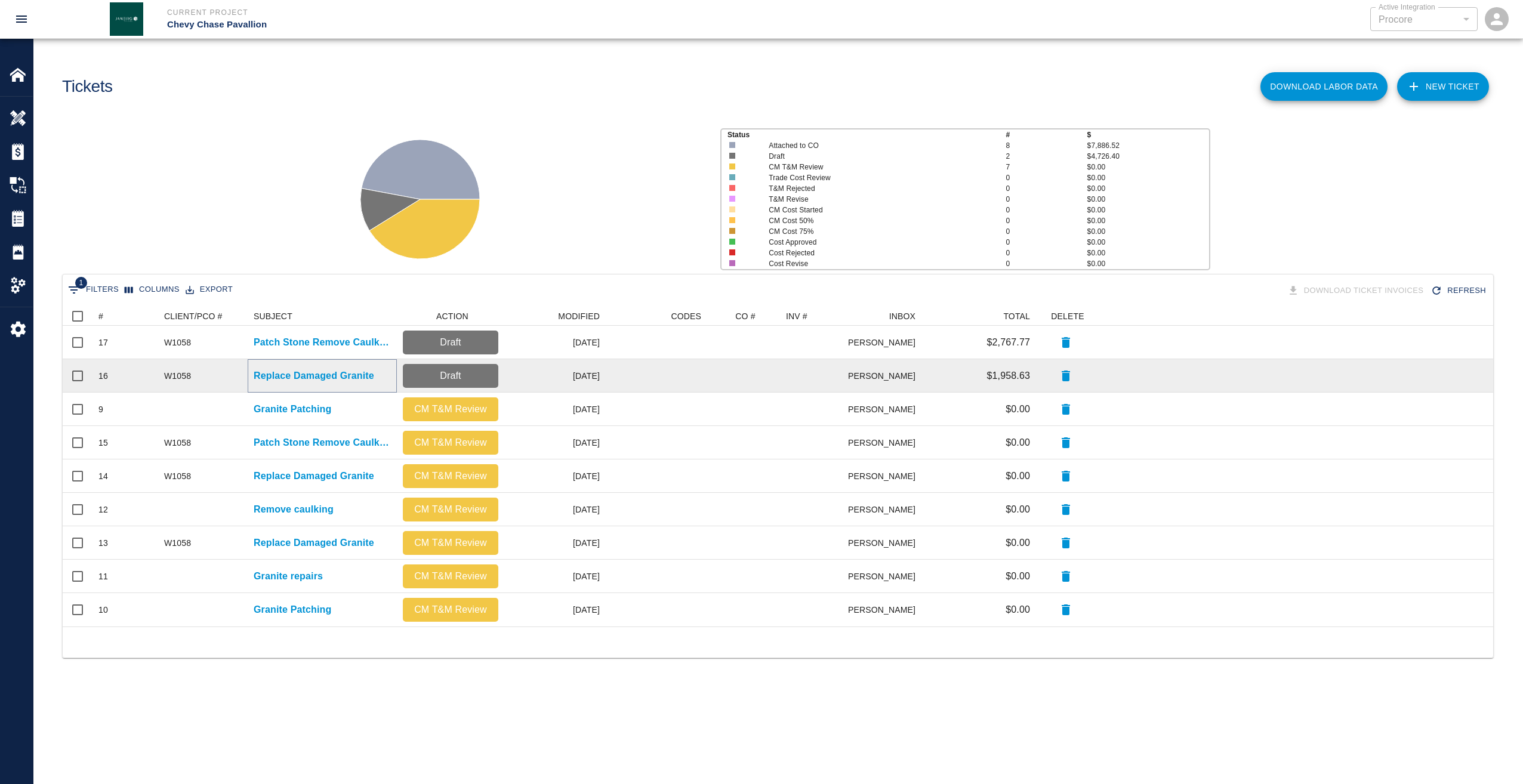
click at [306, 374] on p "Replace Damaged Granite" at bounding box center [314, 376] width 120 height 14
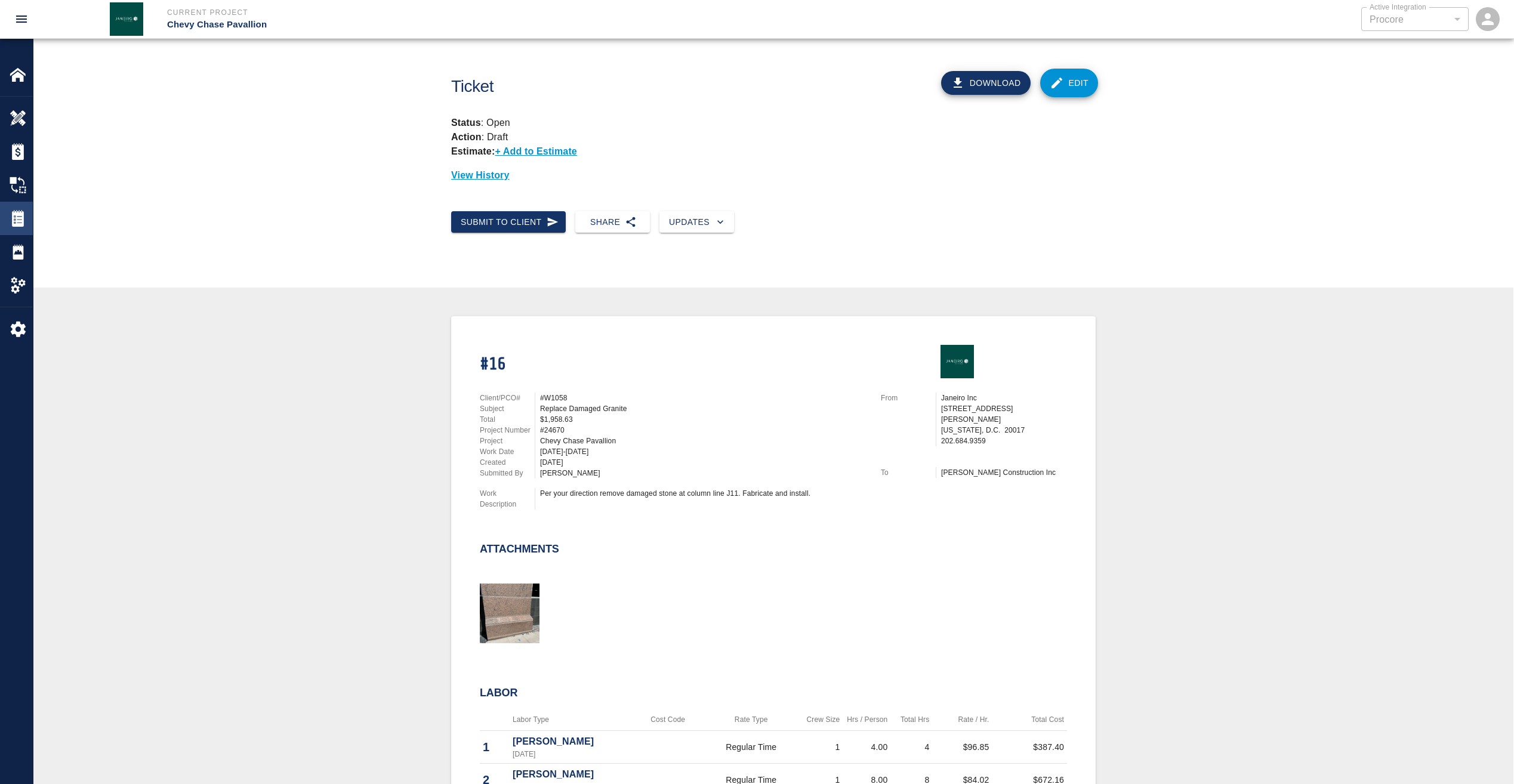
click at [16, 212] on img at bounding box center [18, 219] width 17 height 17
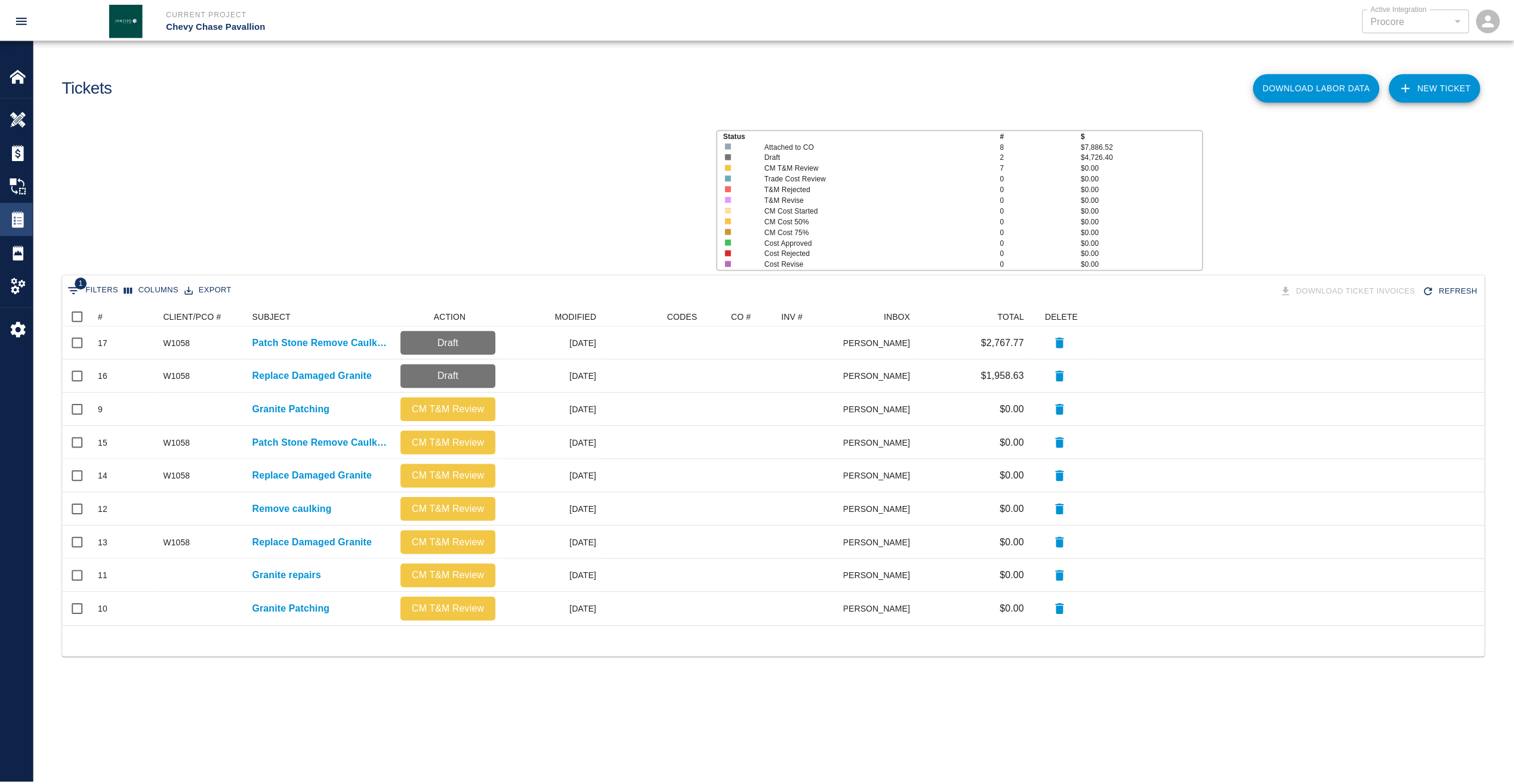
scroll to position [311, 1422]
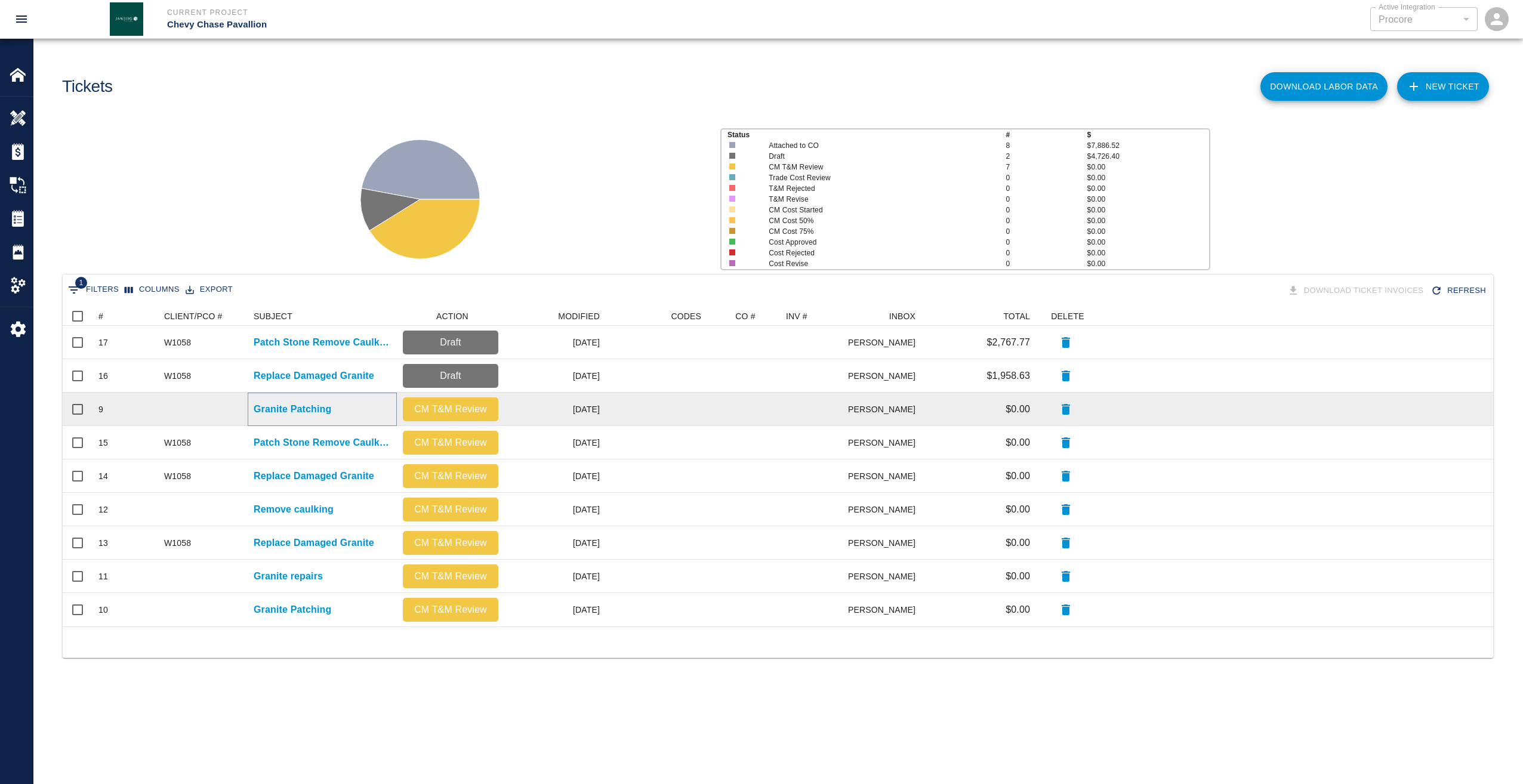
click at [278, 409] on p "Granite Patching" at bounding box center [292, 409] width 78 height 14
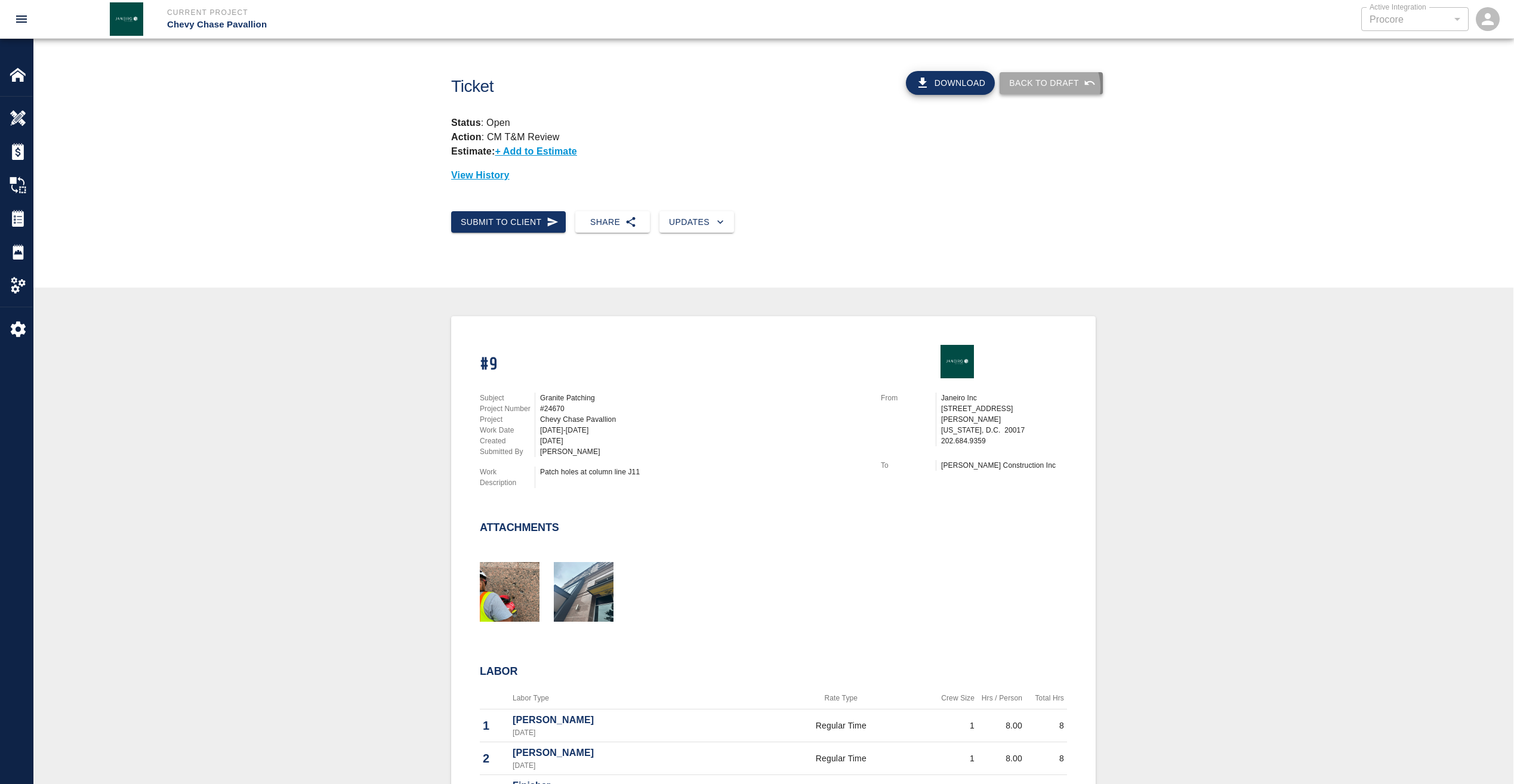
click at [1053, 87] on button "Back to Draft" at bounding box center [1051, 83] width 103 height 22
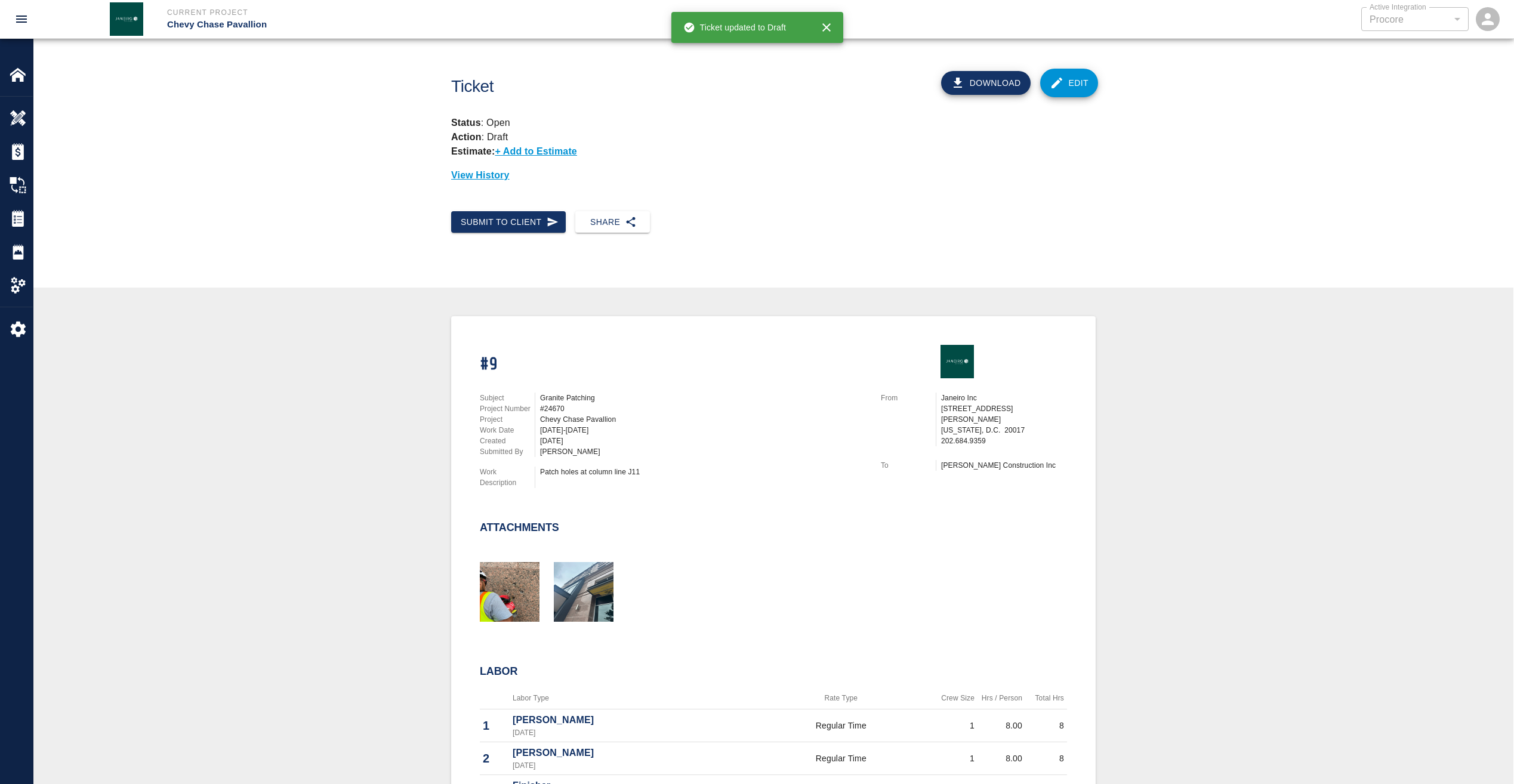
click at [1072, 79] on link "Edit" at bounding box center [1069, 83] width 59 height 28
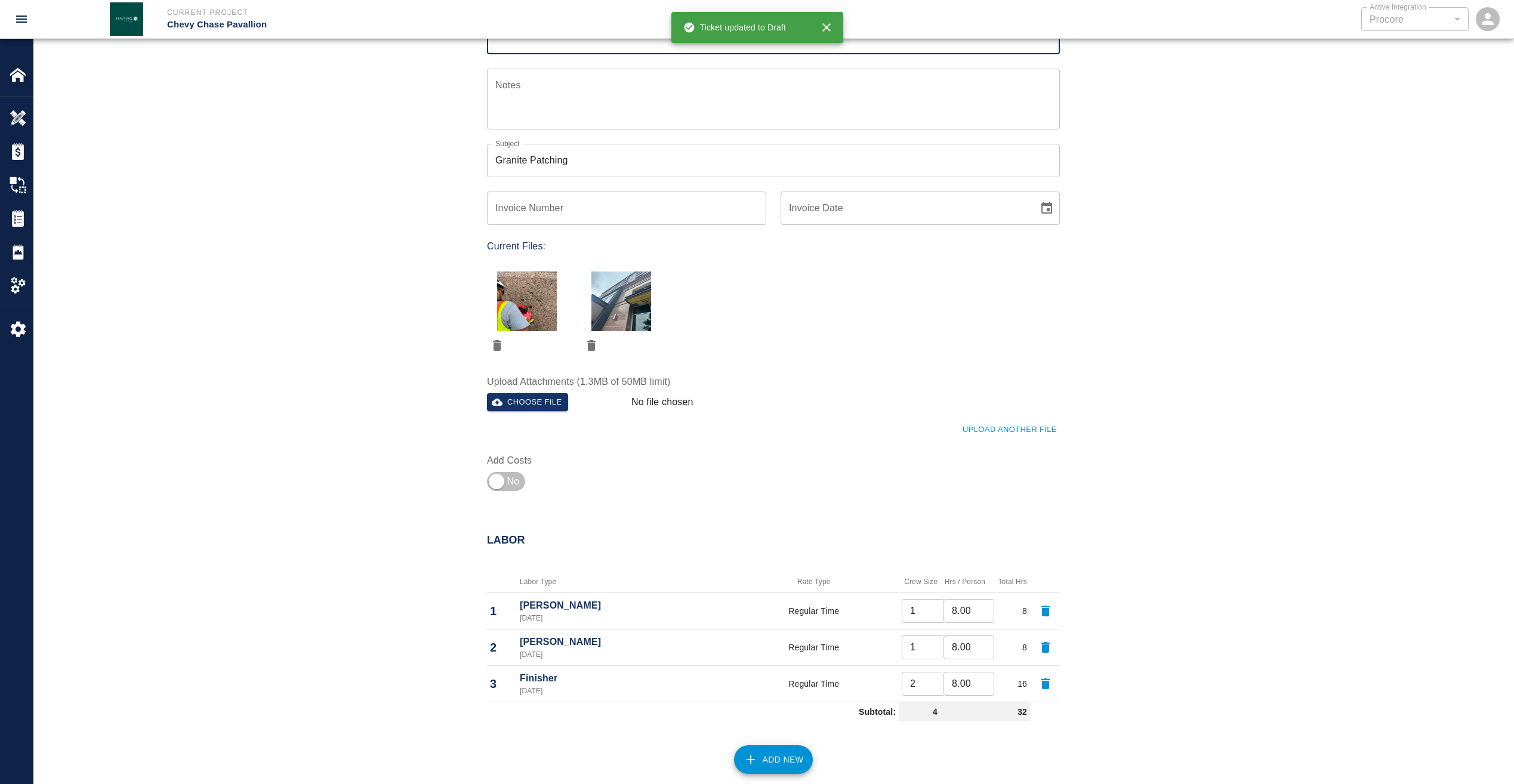
scroll to position [238, 0]
click at [500, 478] on input "checkbox" at bounding box center [496, 480] width 86 height 28
checkbox input "true"
type input "1"
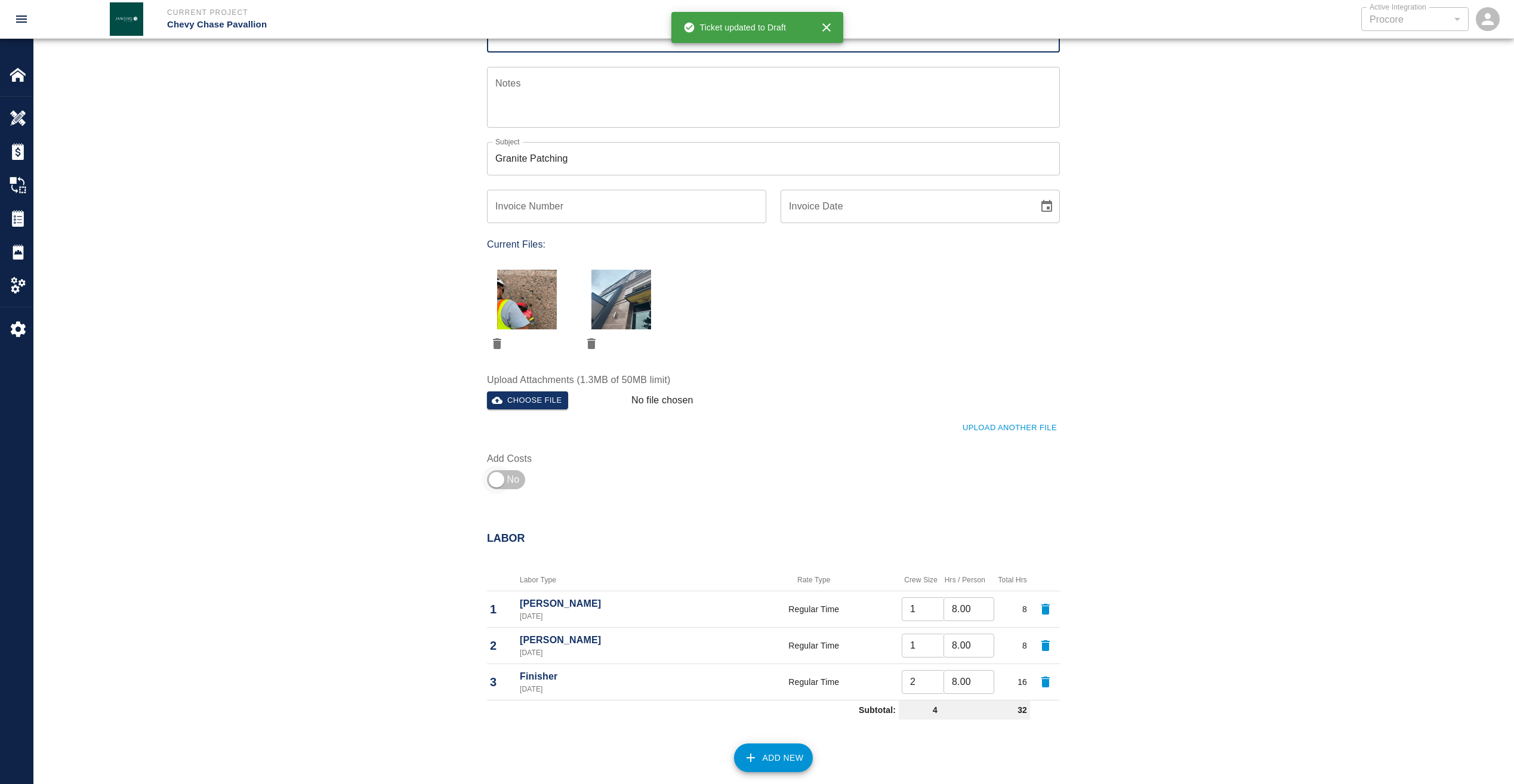
type input "2"
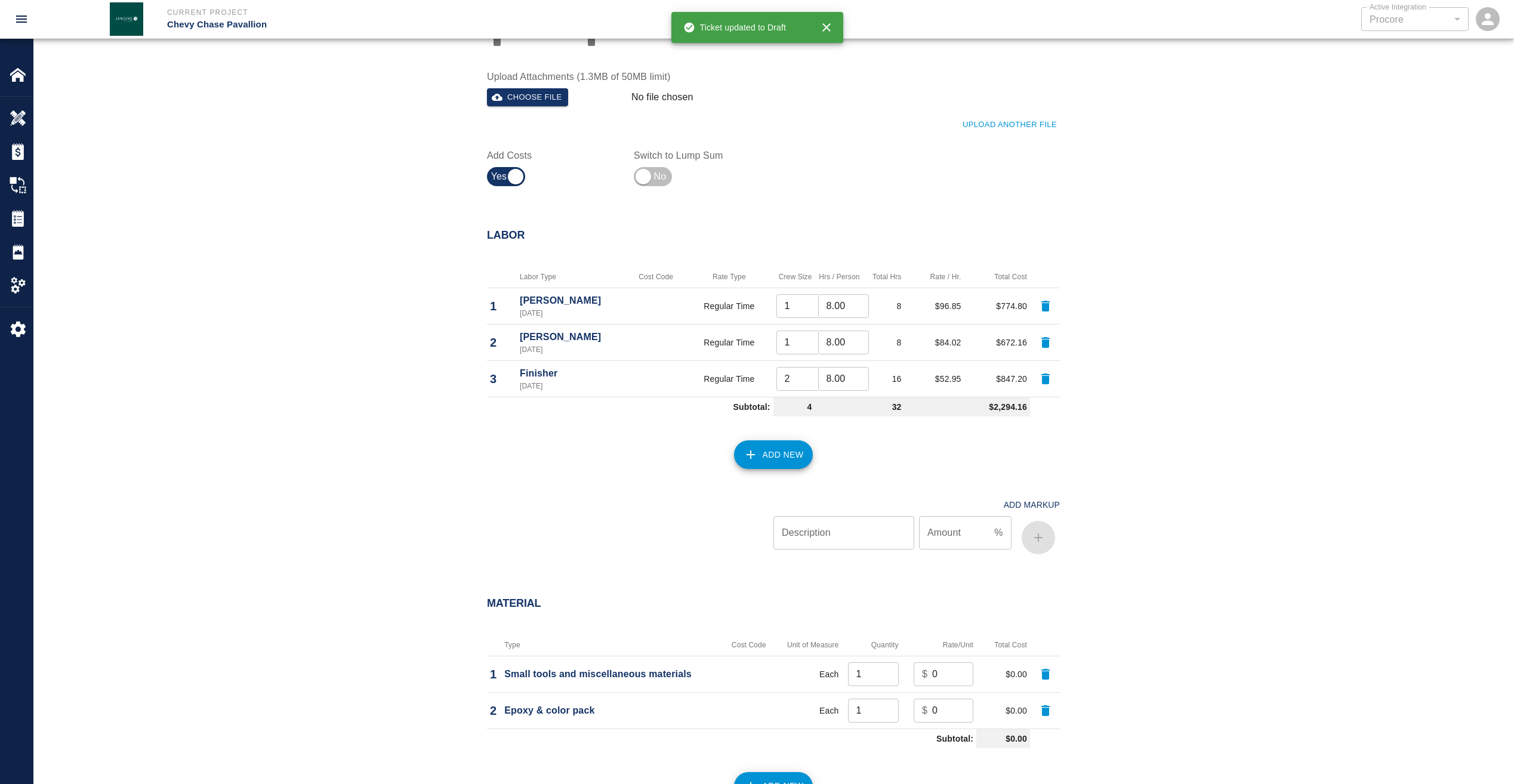
scroll to position [596, 0]
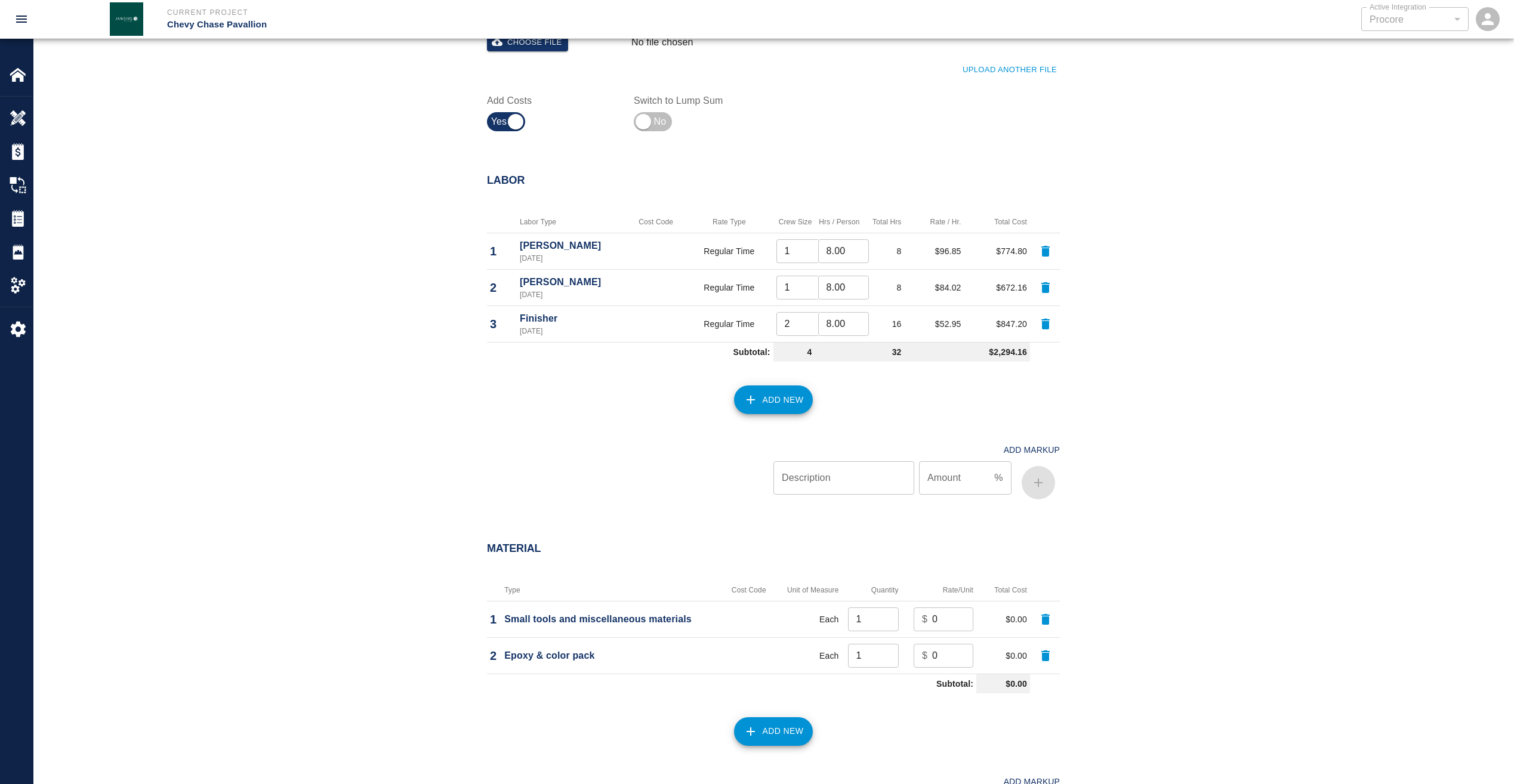
click at [944, 612] on input "0" at bounding box center [953, 619] width 41 height 24
type input "0100"
click at [944, 612] on input "0100" at bounding box center [953, 619] width 41 height 24
drag, startPoint x: 930, startPoint y: 619, endPoint x: 973, endPoint y: 619, distance: 43.0
click at [973, 619] on div "$ 0100 ​" at bounding box center [944, 619] width 59 height 24
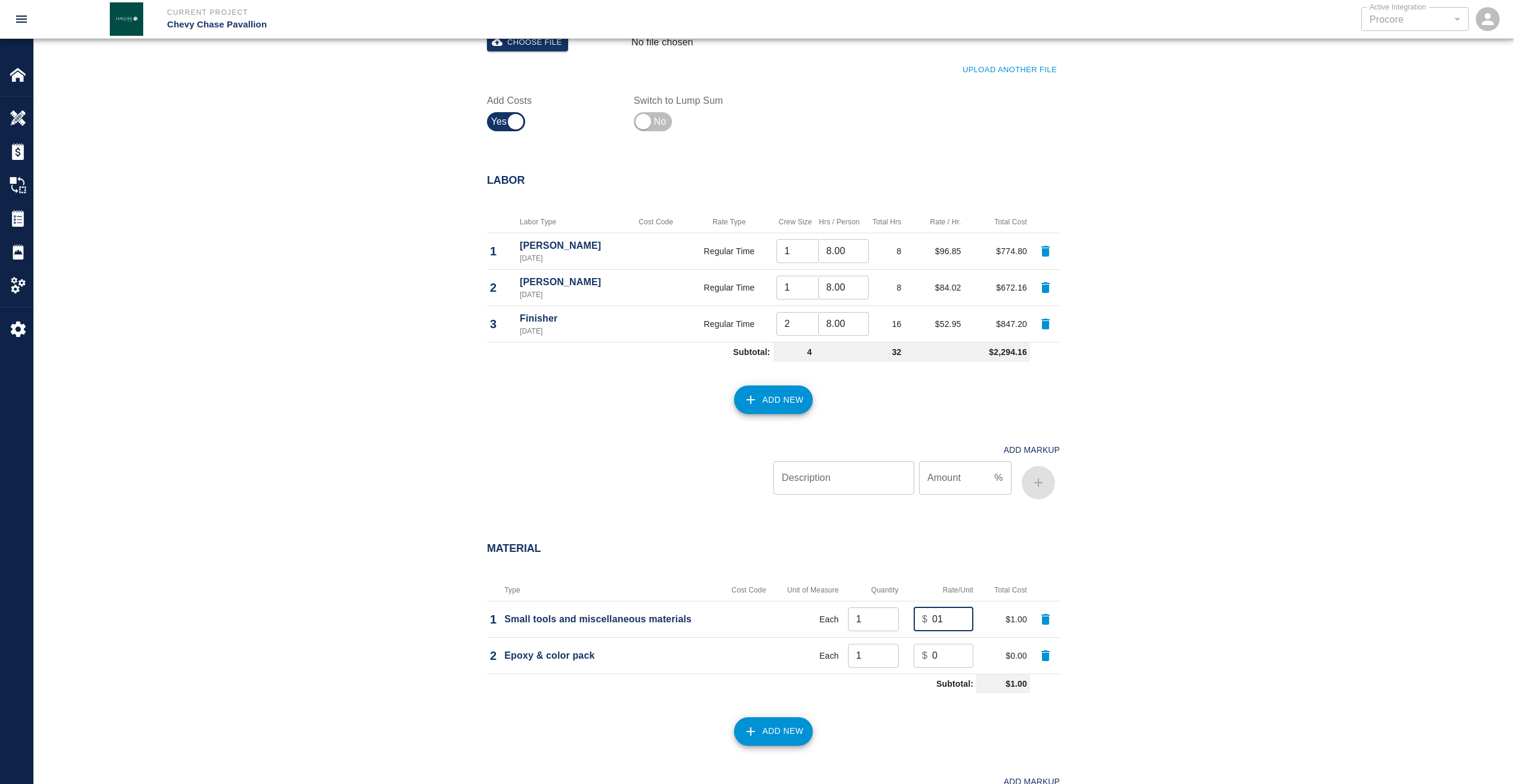
type input "0"
type input "100"
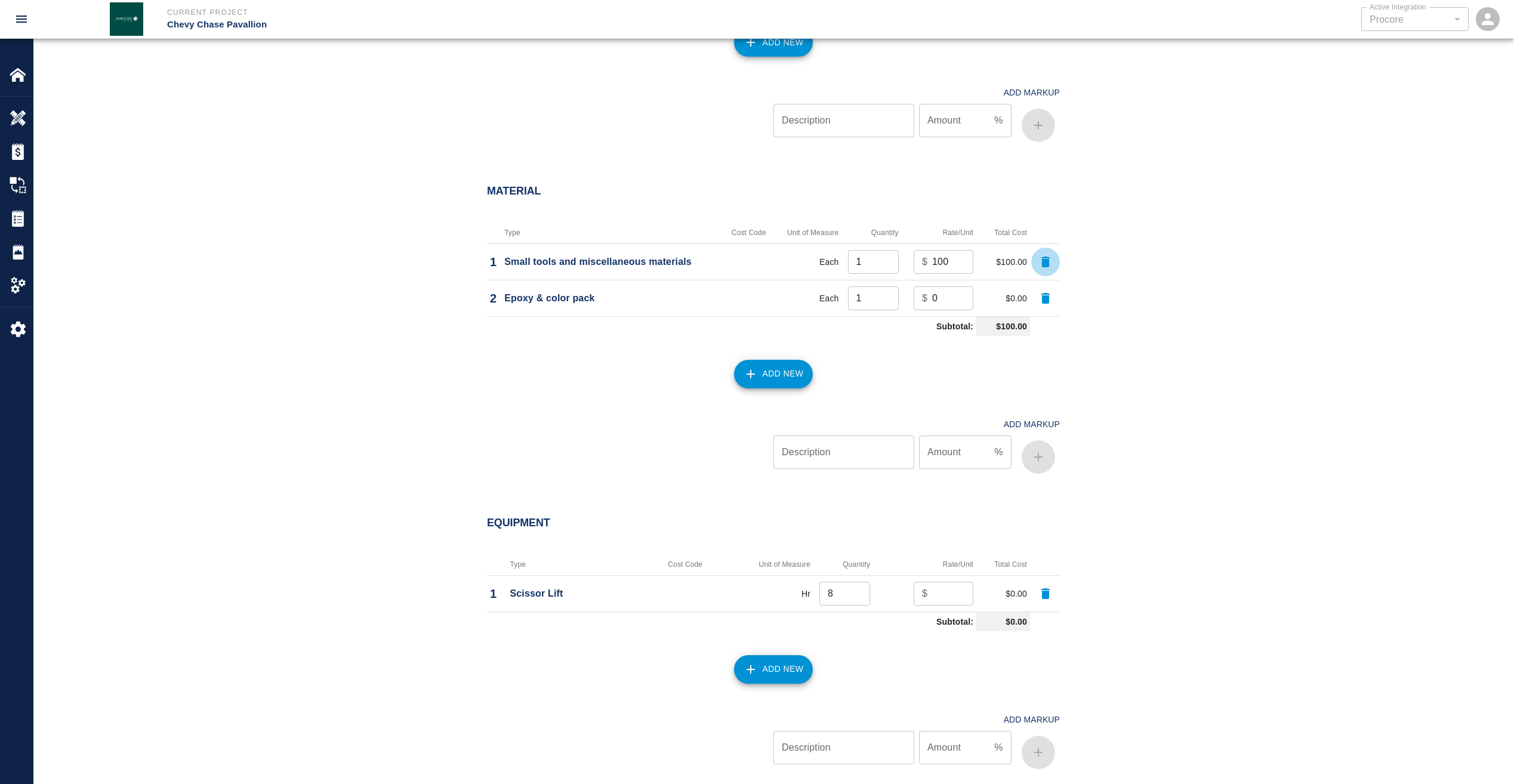
scroll to position [955, 0]
click at [936, 593] on input "number" at bounding box center [953, 593] width 41 height 24
type input "50"
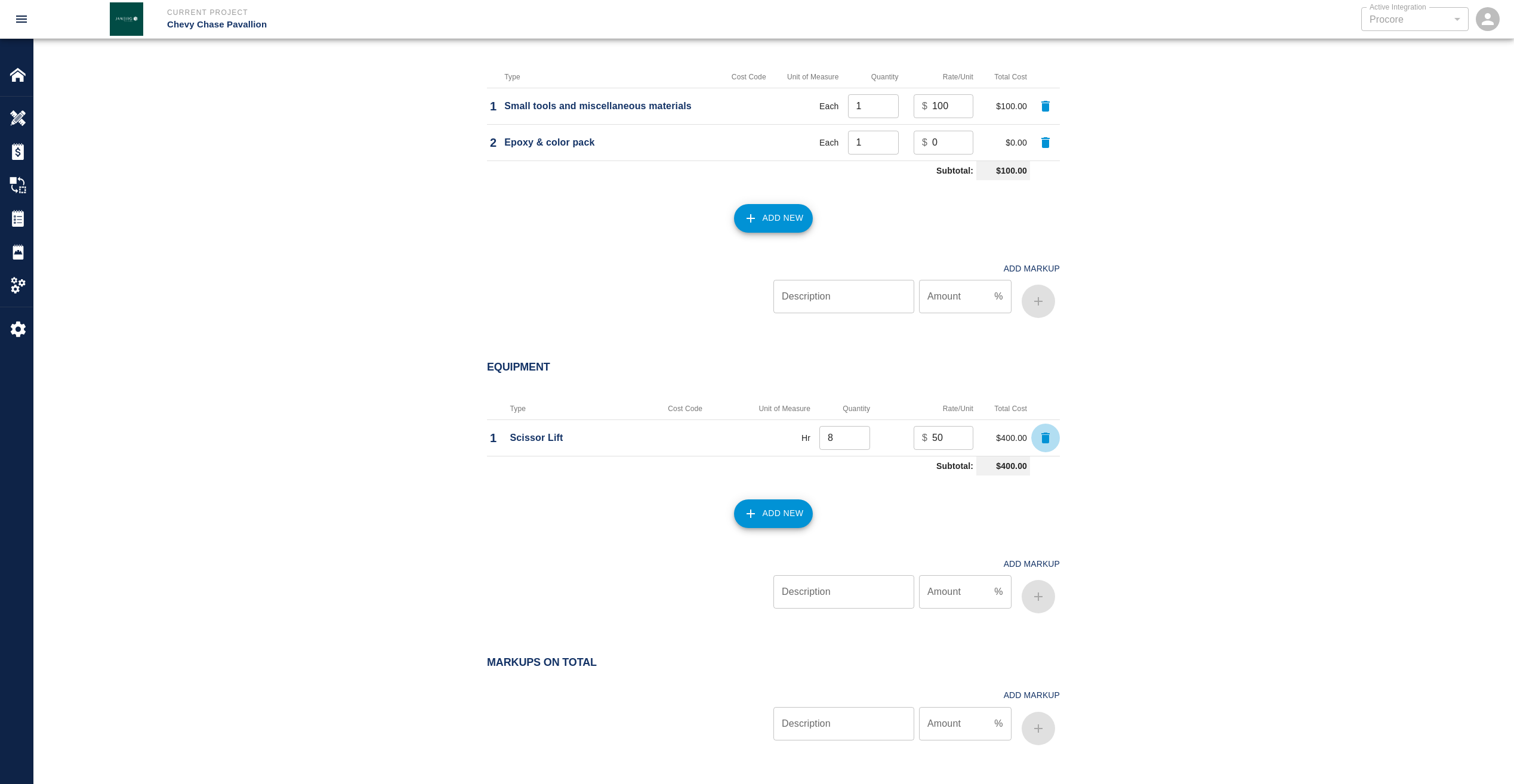
scroll to position [1134, 0]
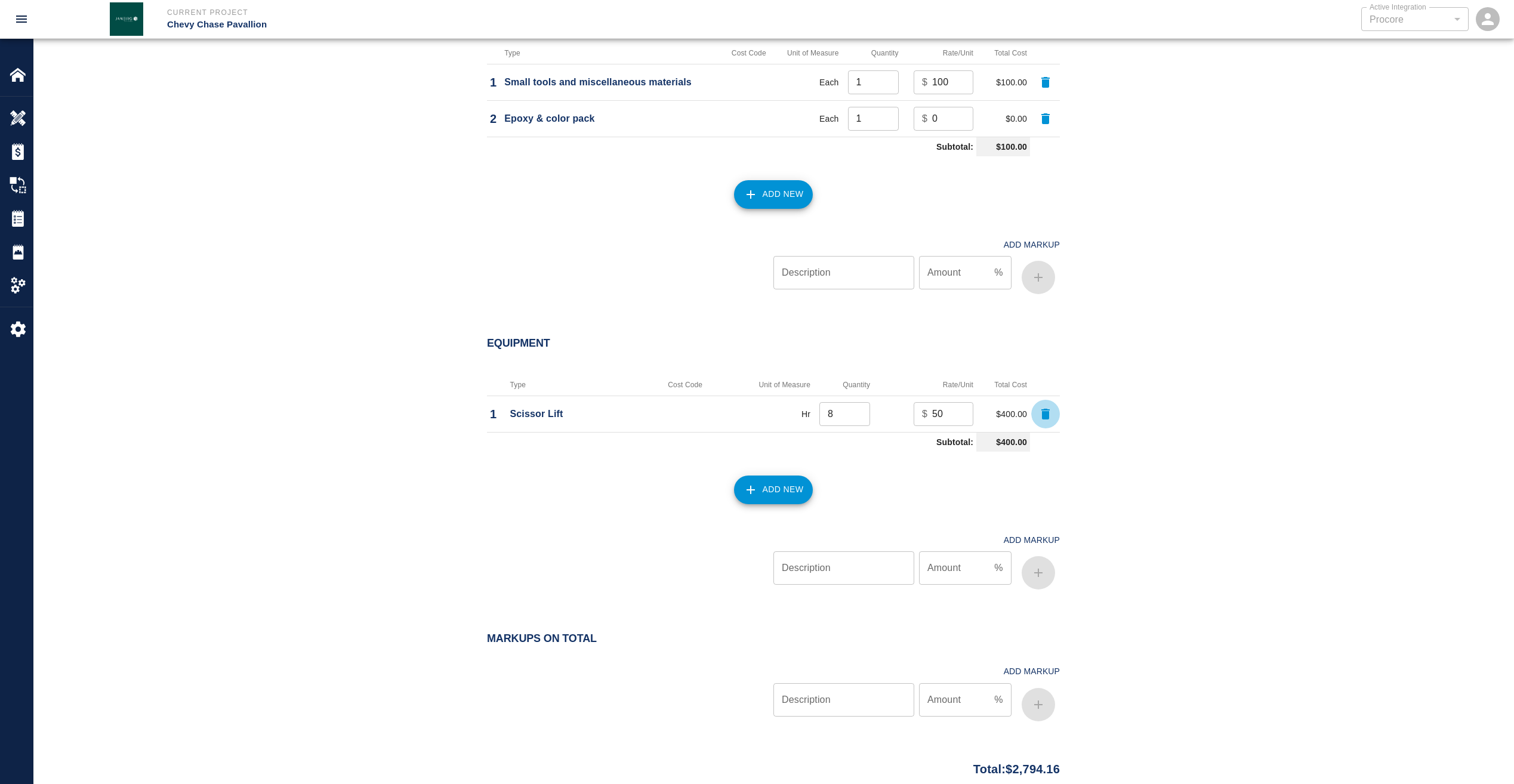
click at [888, 698] on input "Description" at bounding box center [844, 699] width 141 height 33
type input "markup"
type input "15"
click at [1041, 705] on icon "button" at bounding box center [1038, 705] width 8 height 8
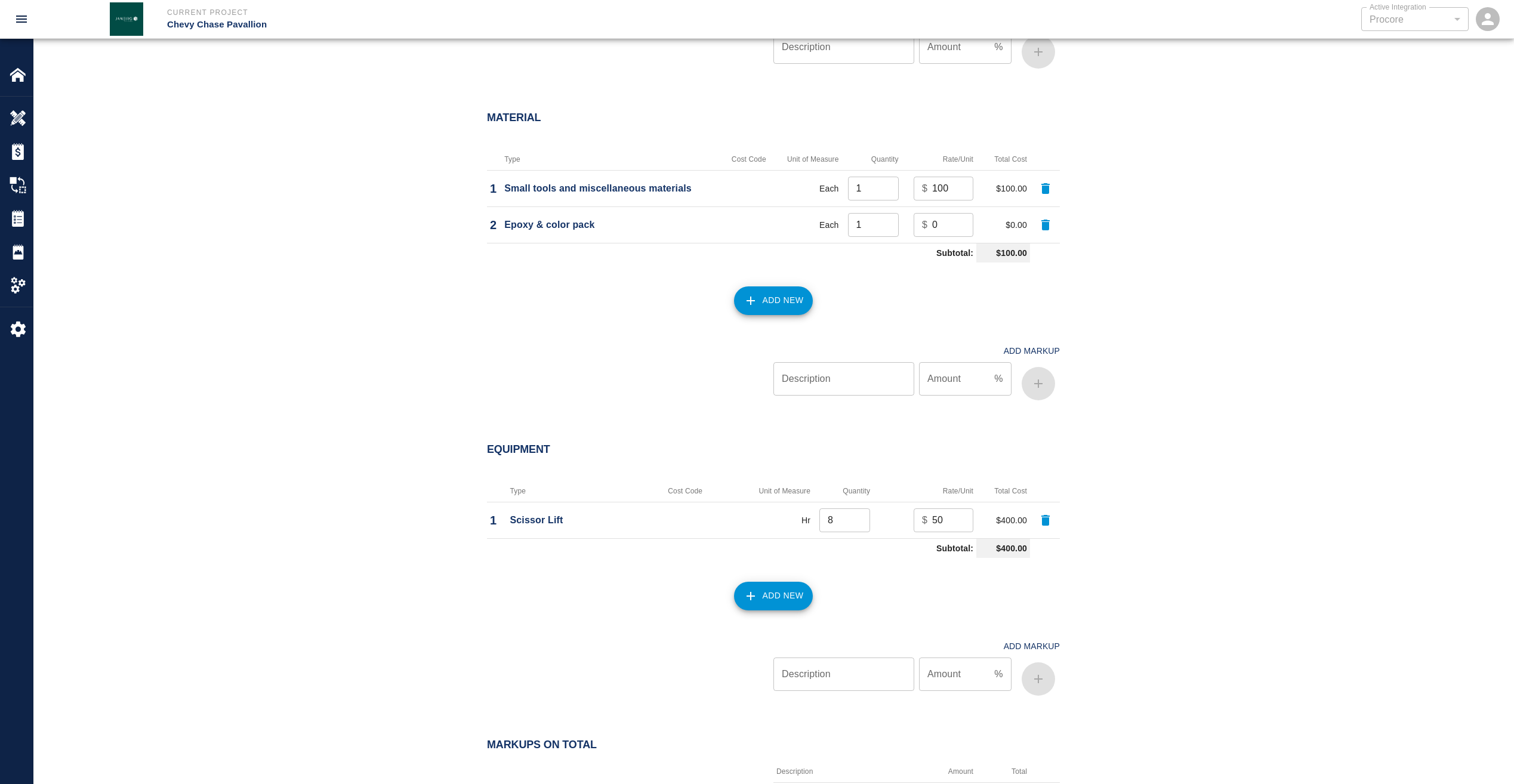
scroll to position [1010, 0]
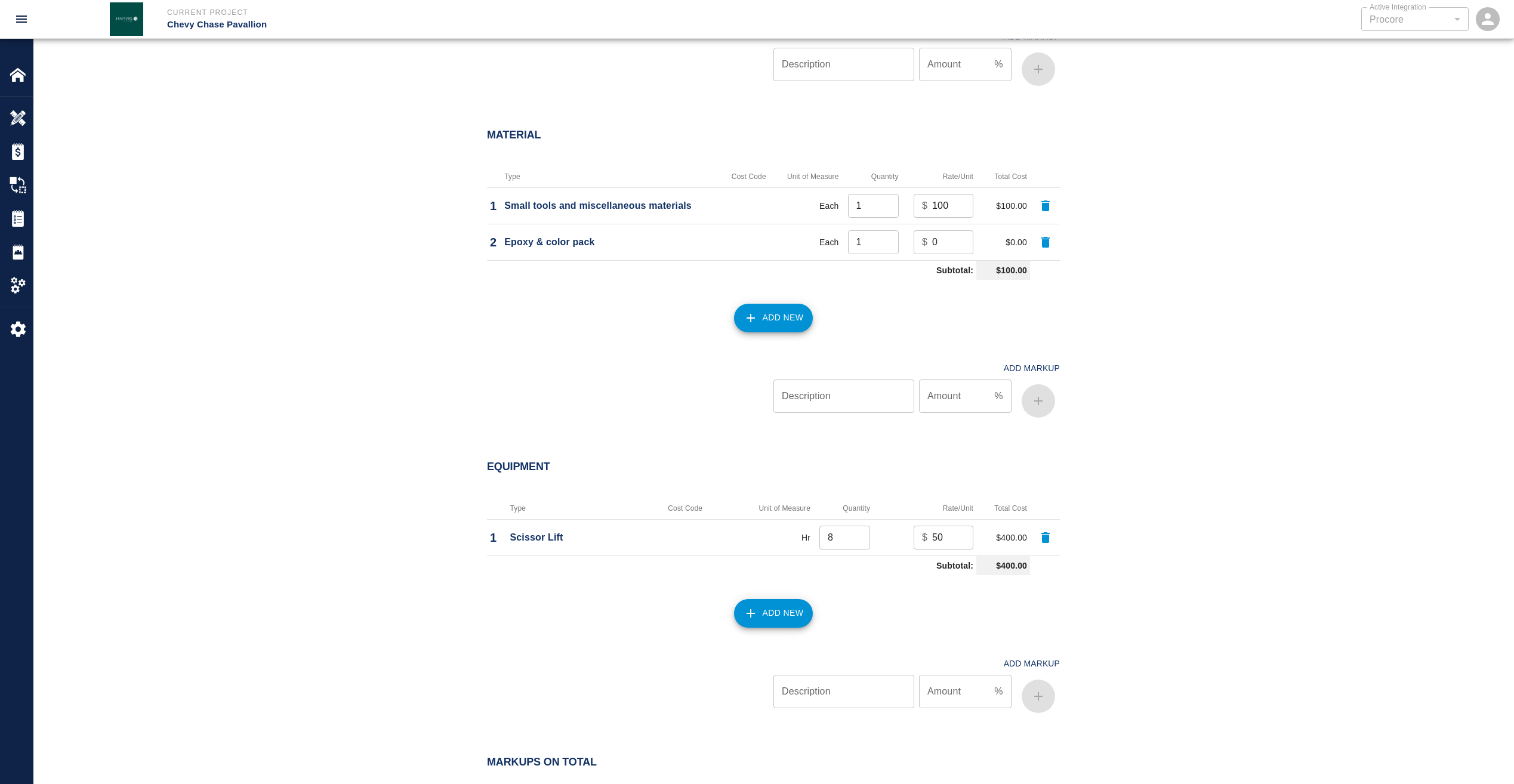
type input "-1"
click at [958, 246] on input "-1" at bounding box center [953, 242] width 41 height 24
type input "-50"
click at [939, 248] on input "-50" at bounding box center [953, 242] width 41 height 24
drag, startPoint x: 942, startPoint y: 238, endPoint x: 898, endPoint y: 246, distance: 44.7
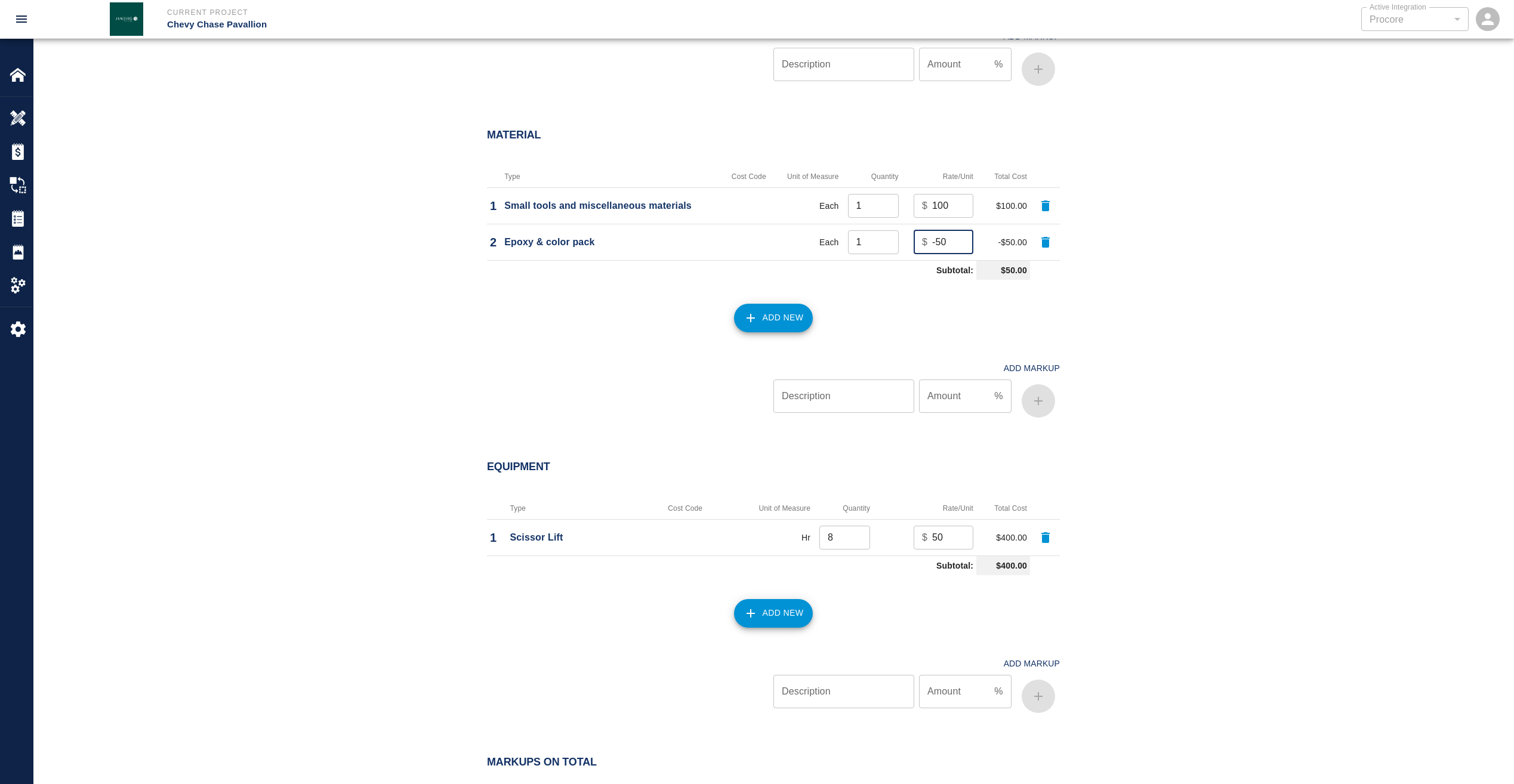
click at [902, 246] on td "$ -50 ​" at bounding box center [939, 241] width 74 height 36
type input "0"
type input "50"
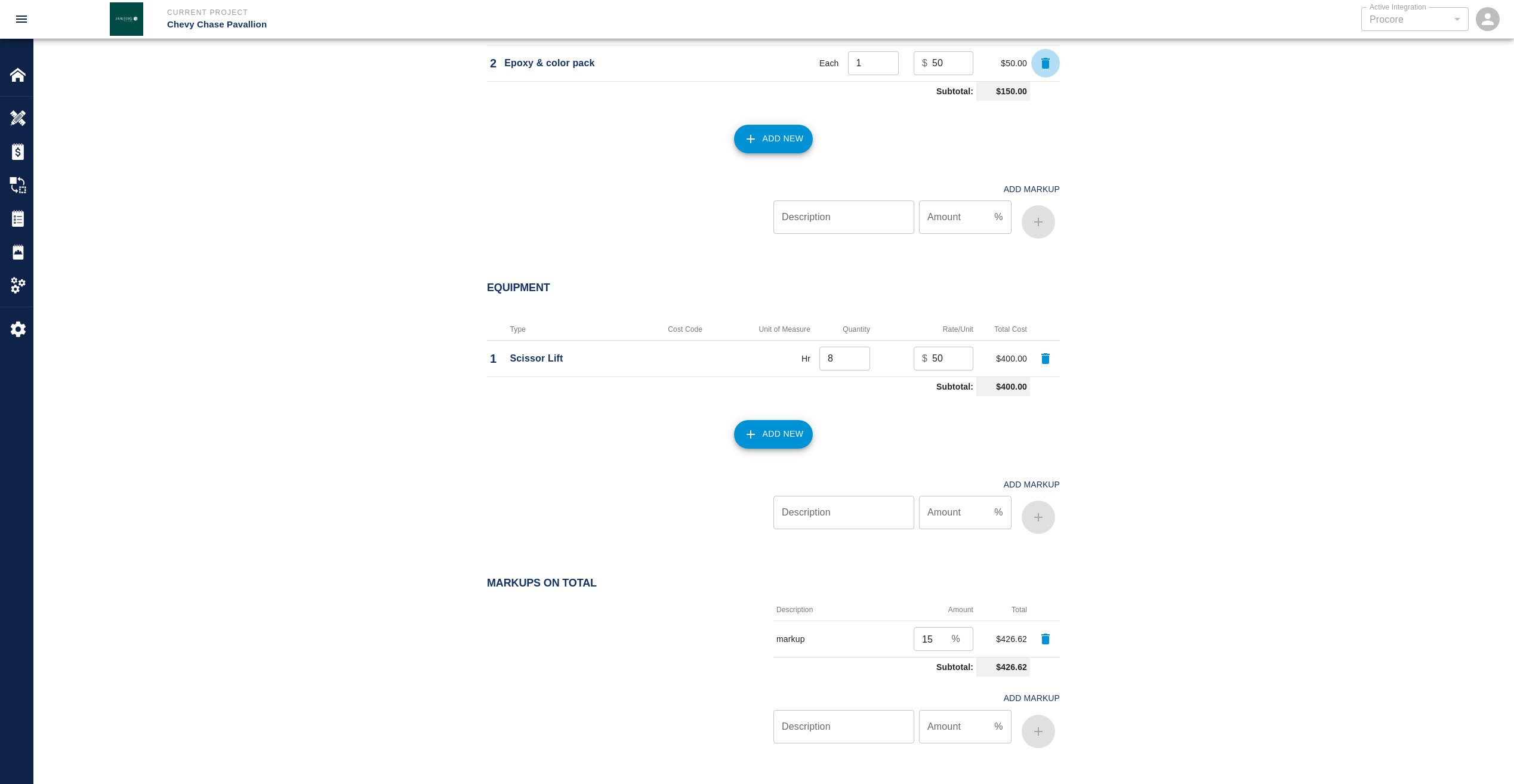
scroll to position [1308, 0]
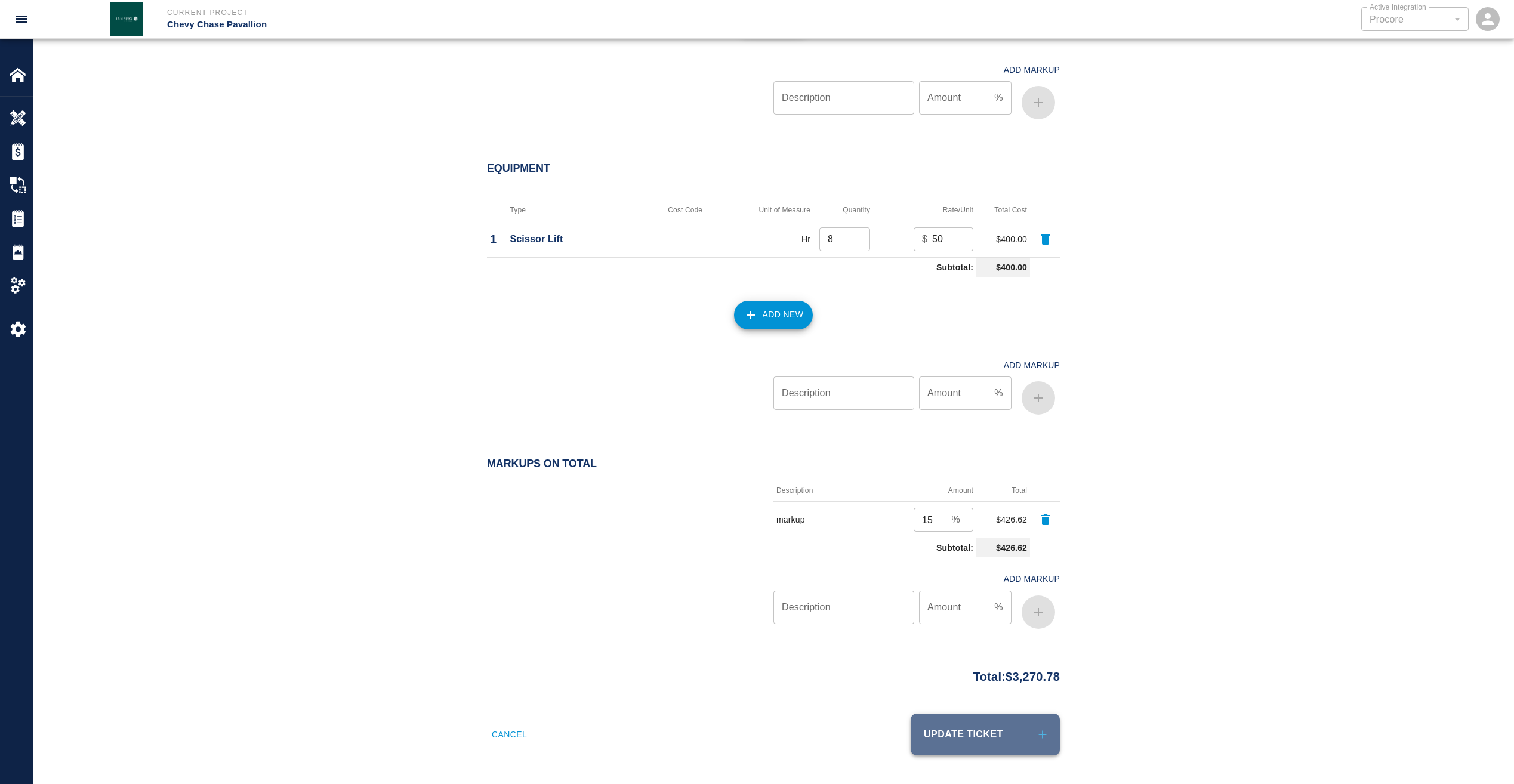
click at [950, 734] on button "Update Ticket" at bounding box center [985, 734] width 149 height 42
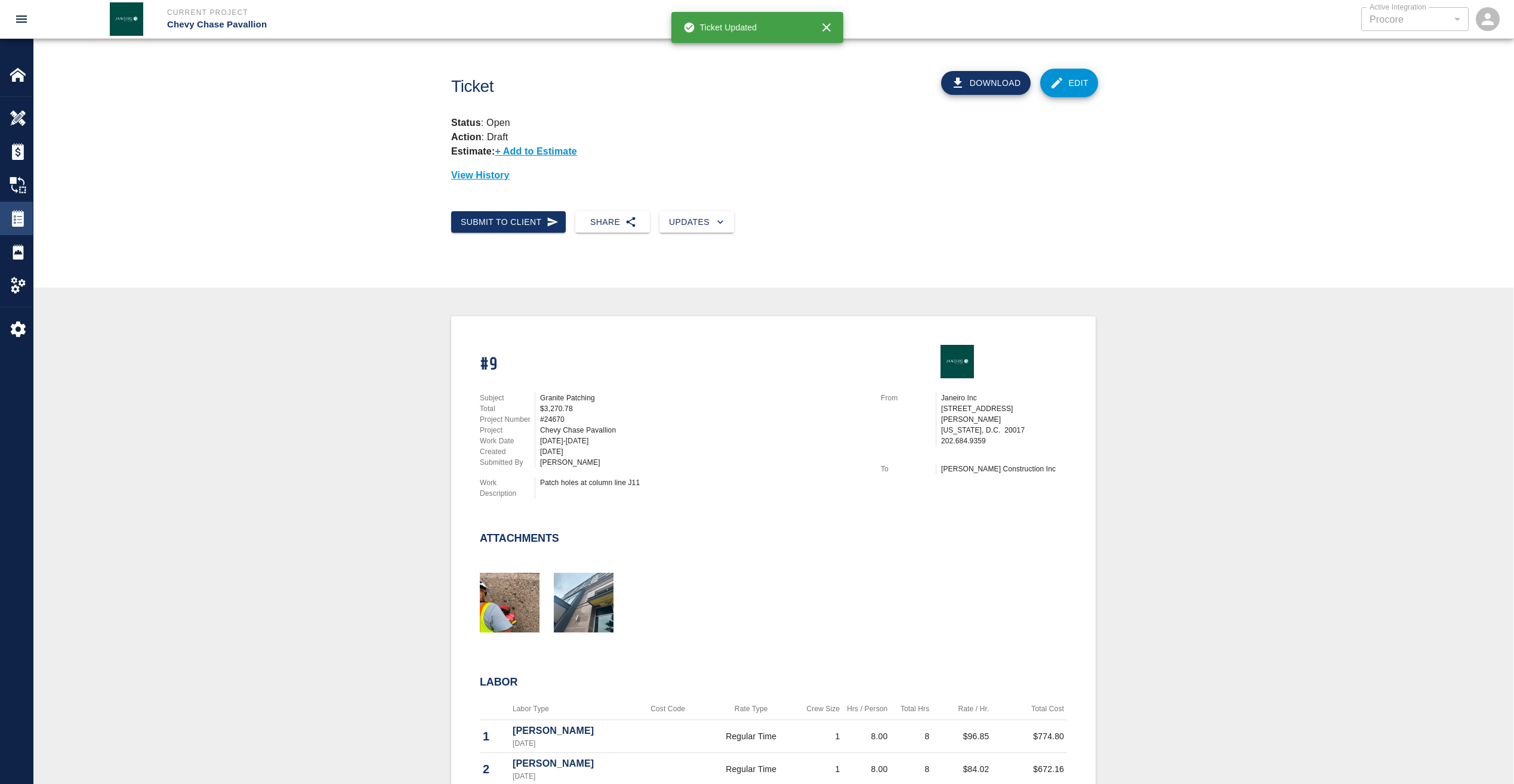
click at [15, 220] on img at bounding box center [18, 219] width 17 height 17
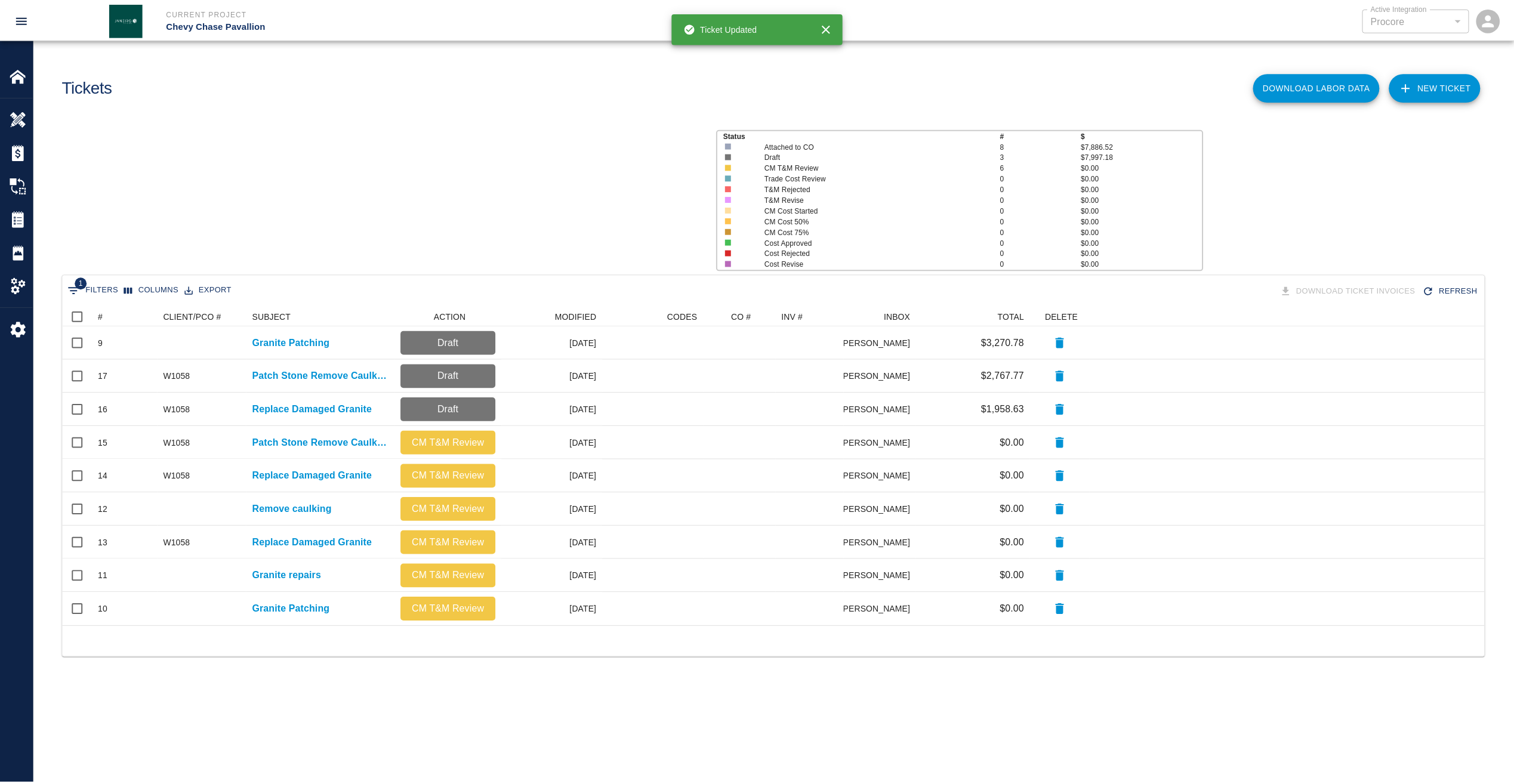
scroll to position [311, 1422]
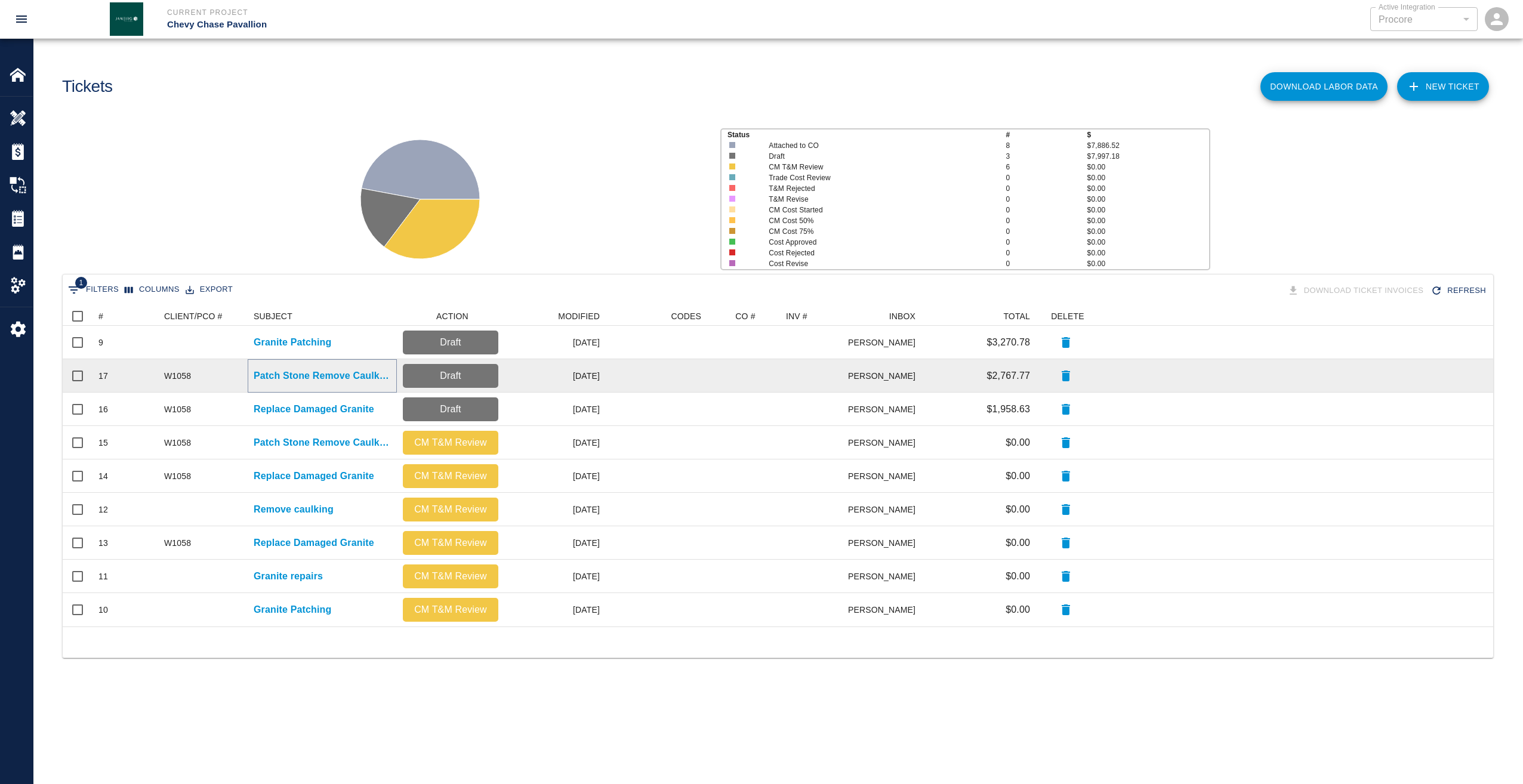
click at [316, 373] on p "Patch Stone Remove Caulking" at bounding box center [322, 376] width 137 height 14
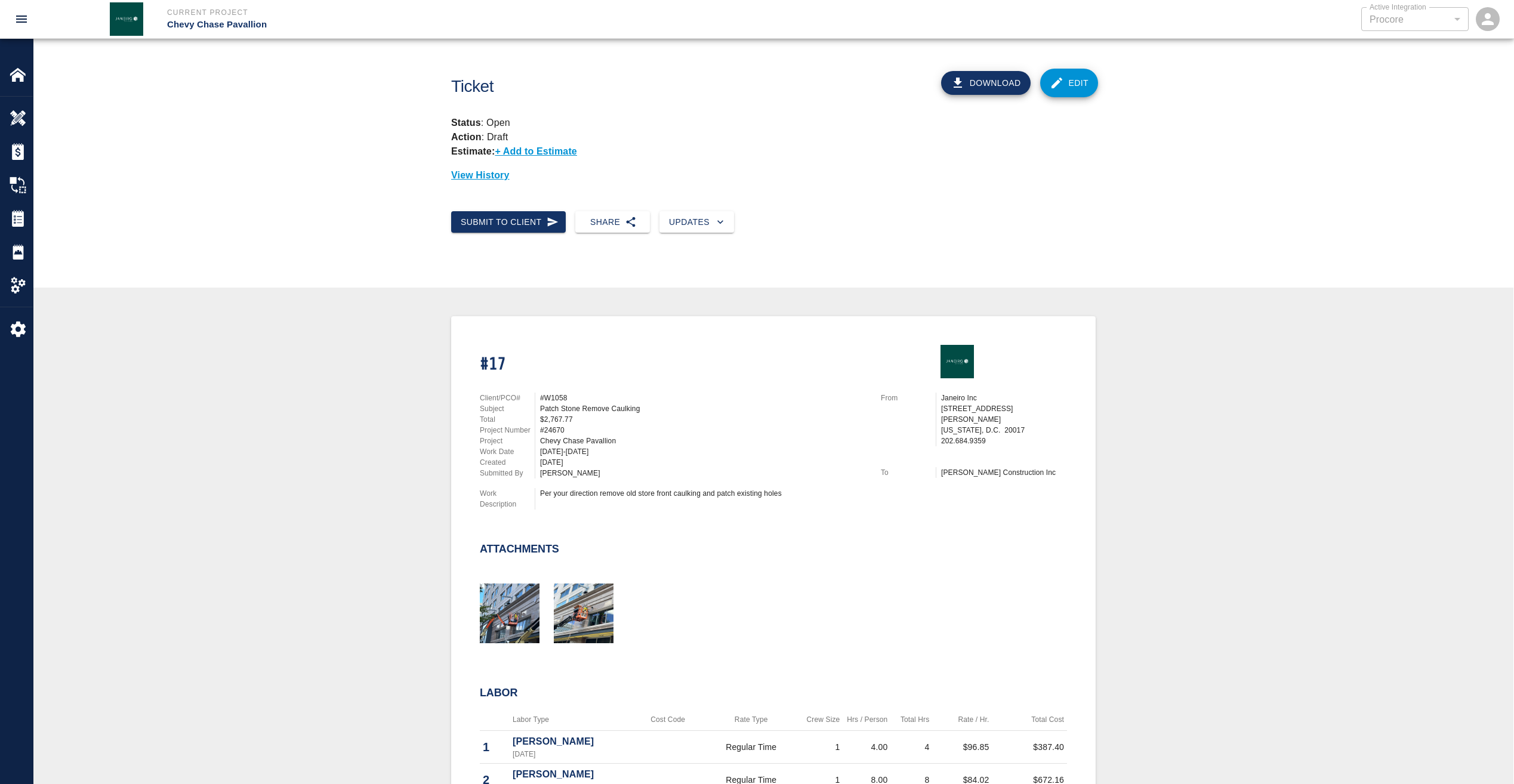
click at [1069, 84] on link "Edit" at bounding box center [1069, 83] width 59 height 28
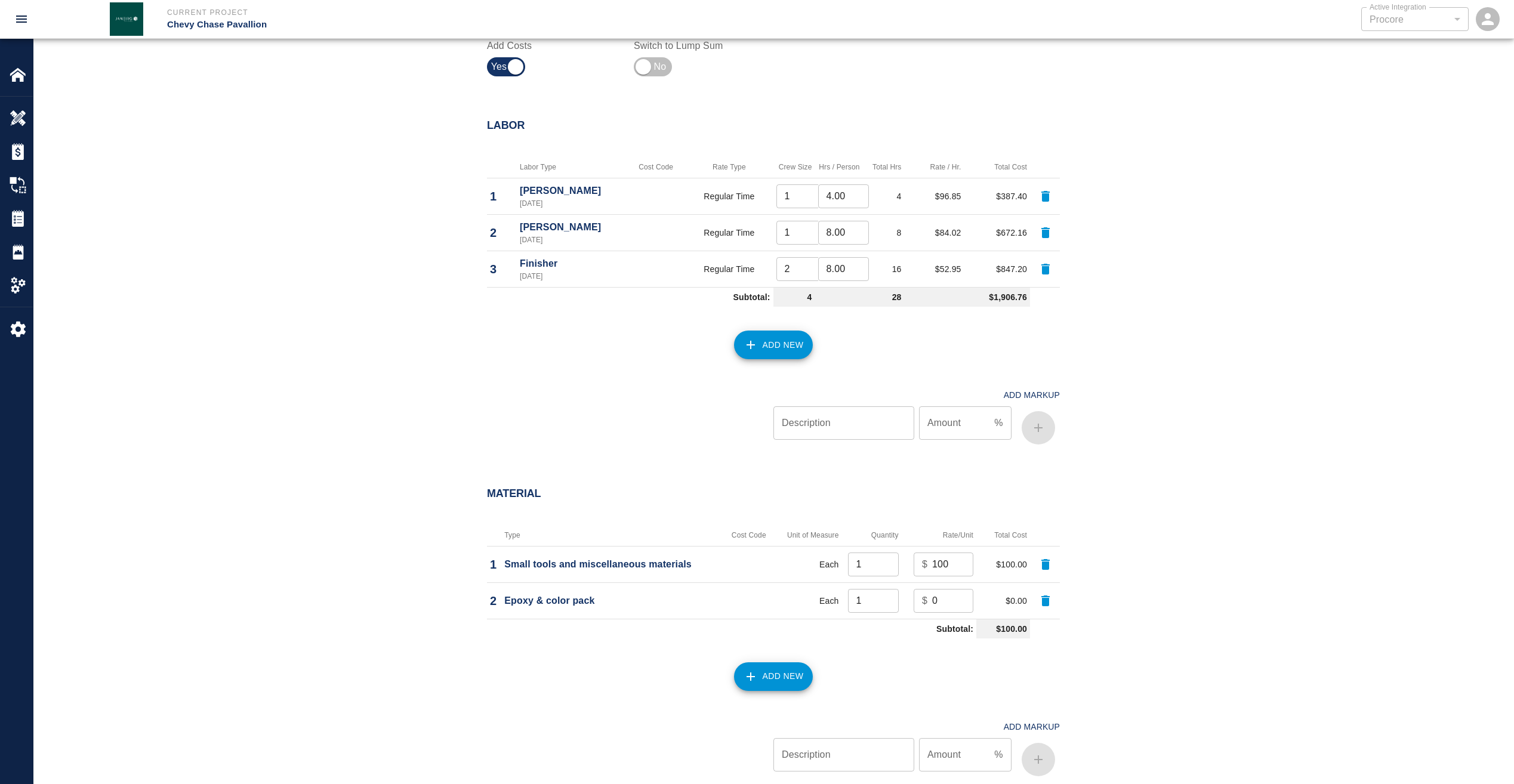
scroll to position [836, 0]
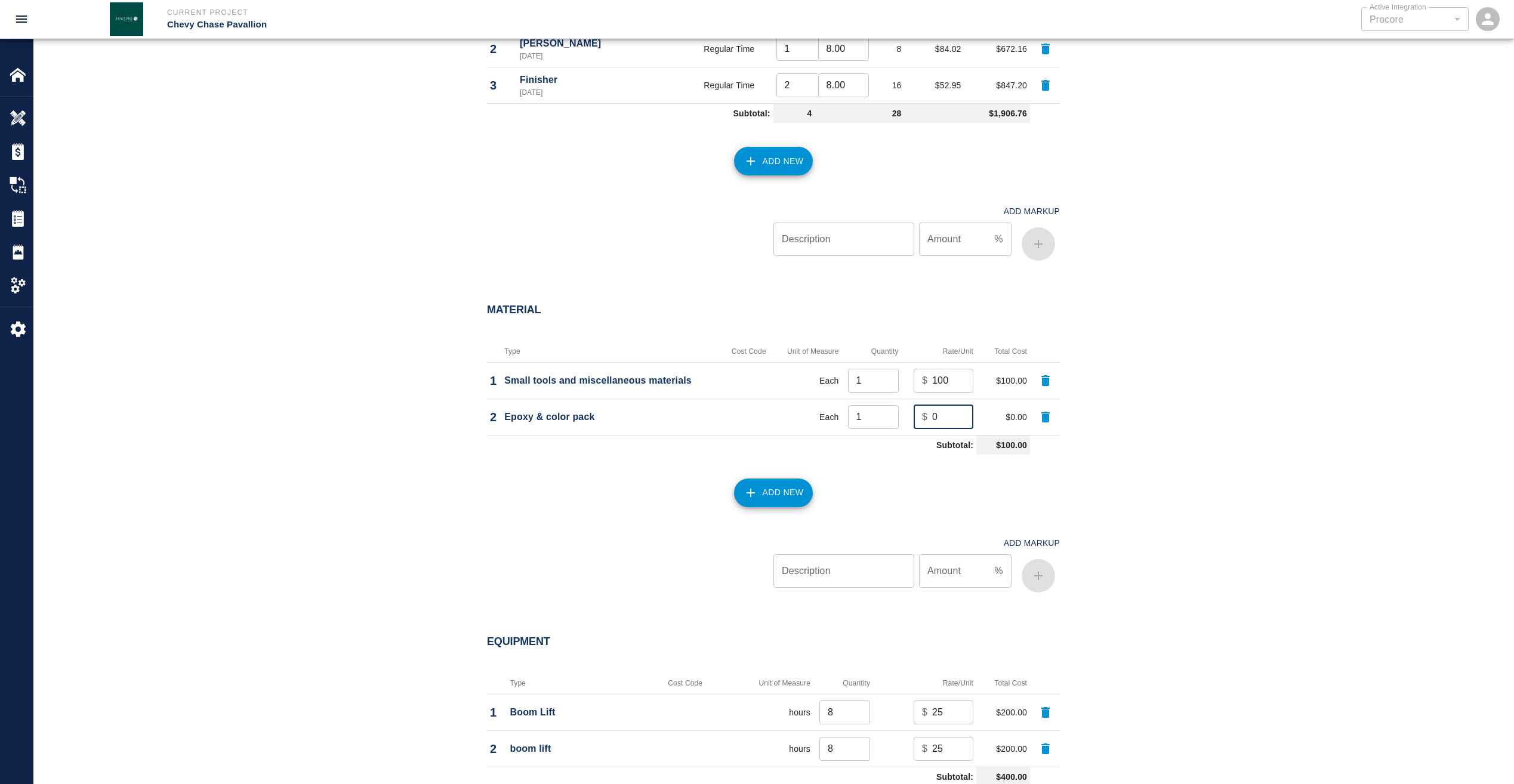
click at [952, 424] on input "0" at bounding box center [953, 417] width 41 height 24
drag, startPoint x: 939, startPoint y: 419, endPoint x: 905, endPoint y: 420, distance: 34.0
click at [908, 425] on td "$ 0 ​" at bounding box center [939, 416] width 74 height 36
type input "50"
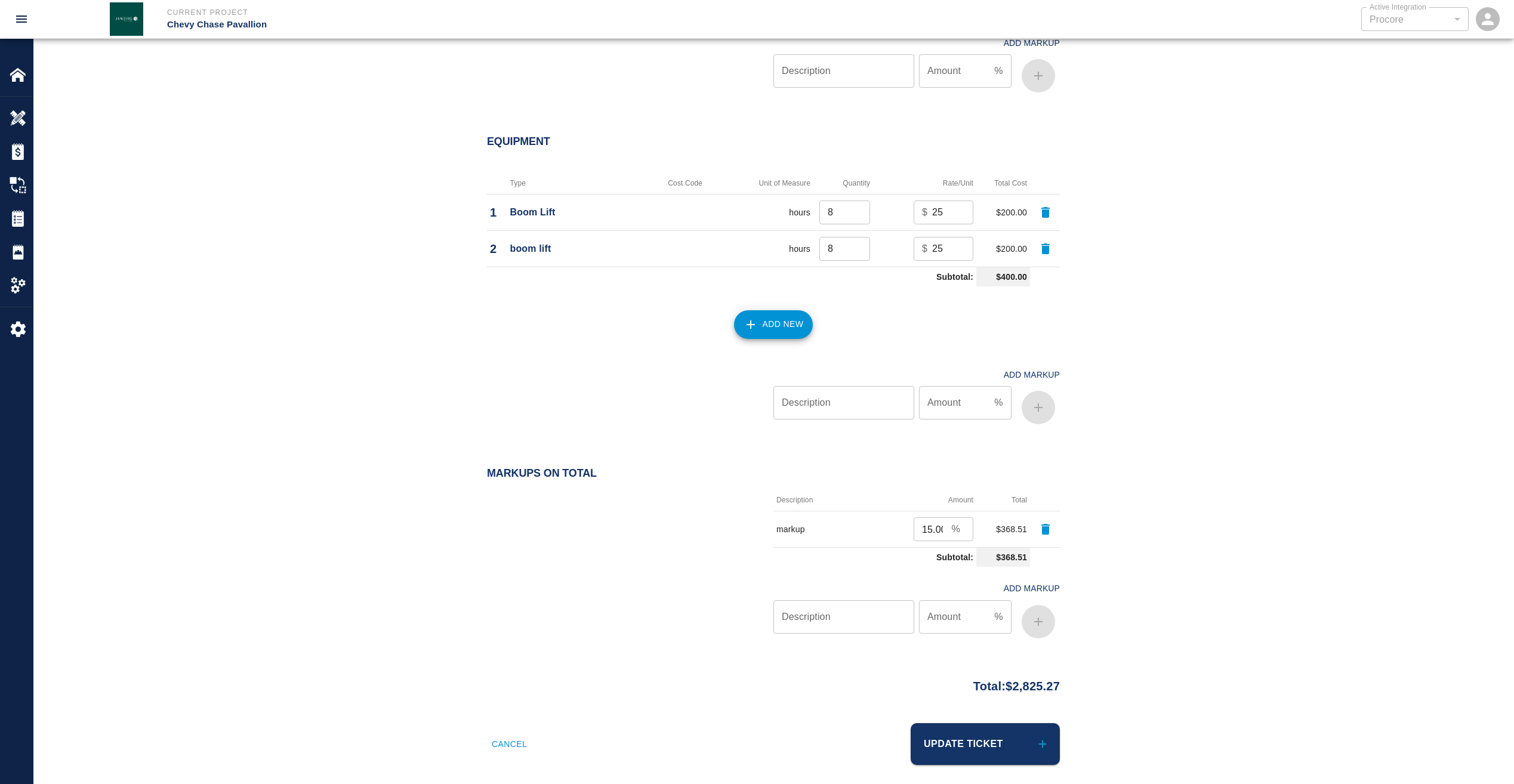
scroll to position [1345, 0]
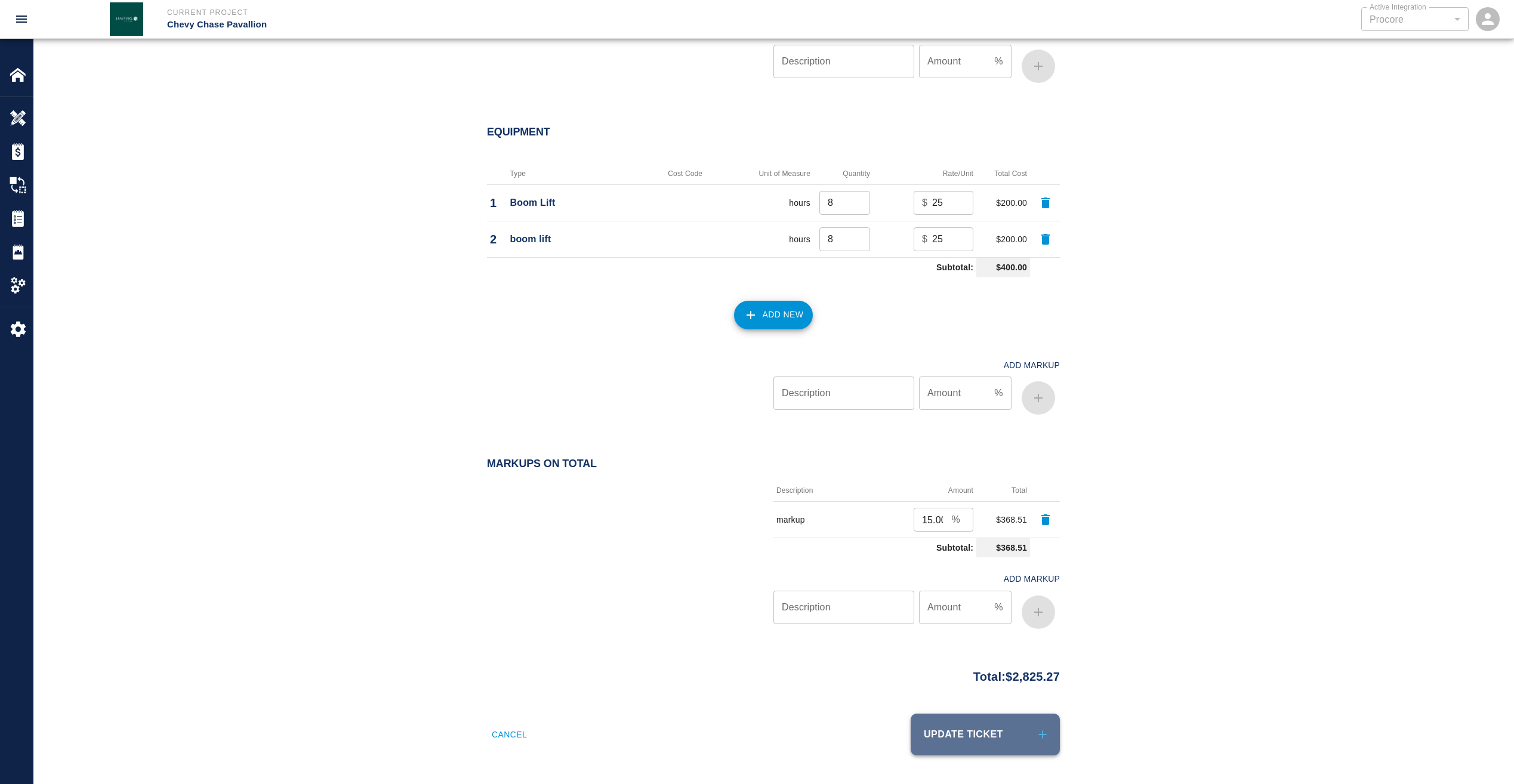
click at [971, 735] on button "Update Ticket" at bounding box center [985, 734] width 149 height 42
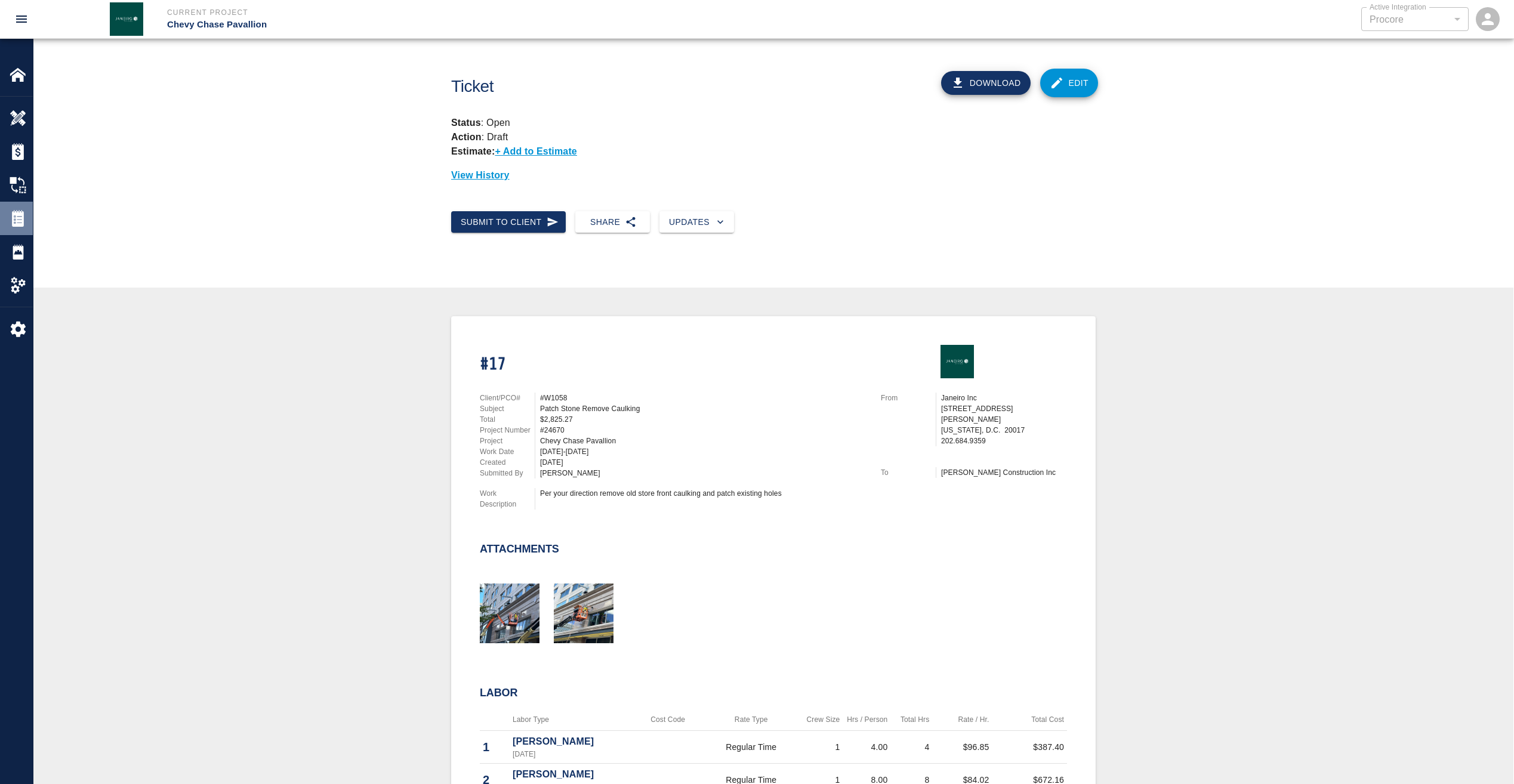
click at [23, 220] on img at bounding box center [18, 219] width 17 height 17
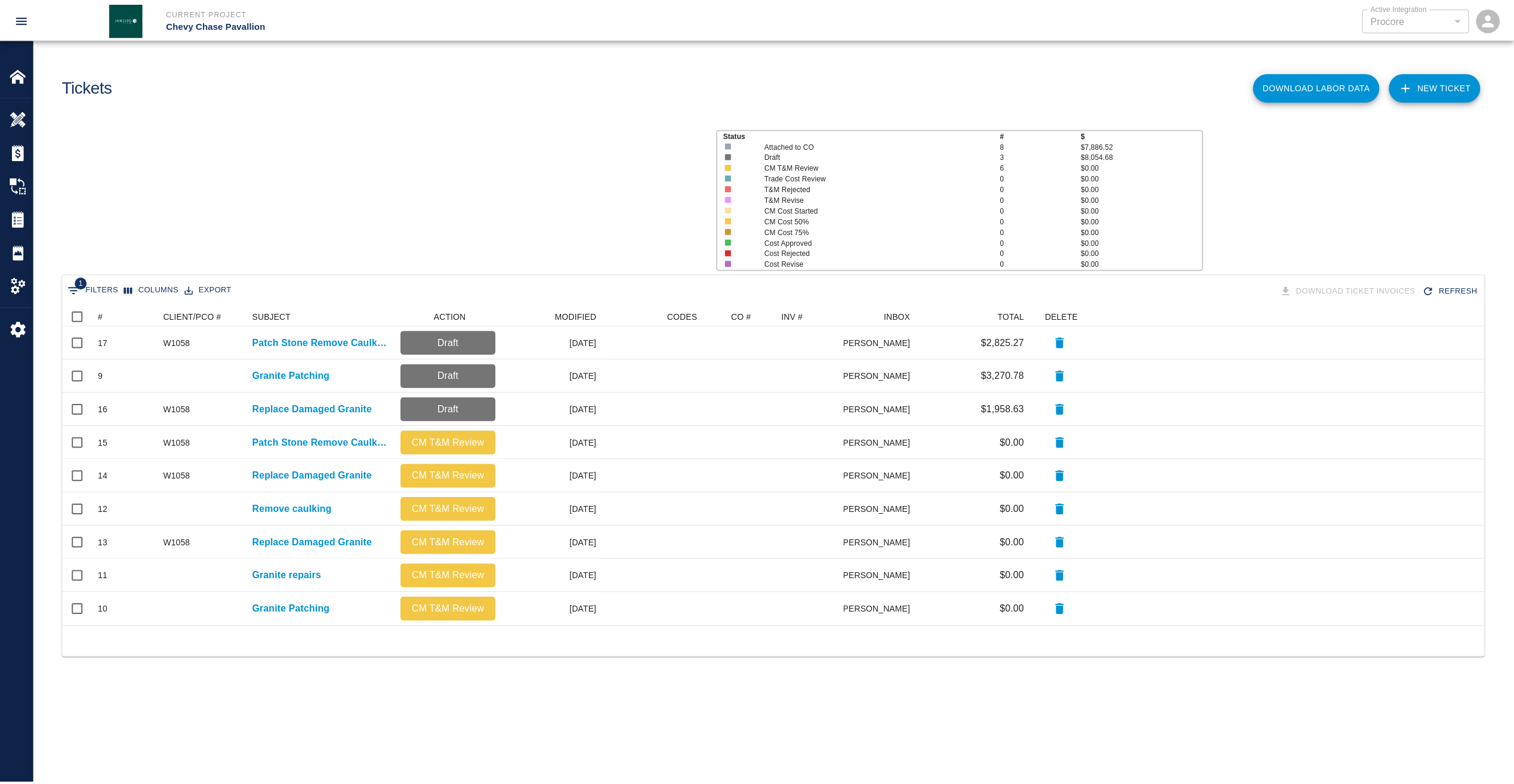
scroll to position [311, 1422]
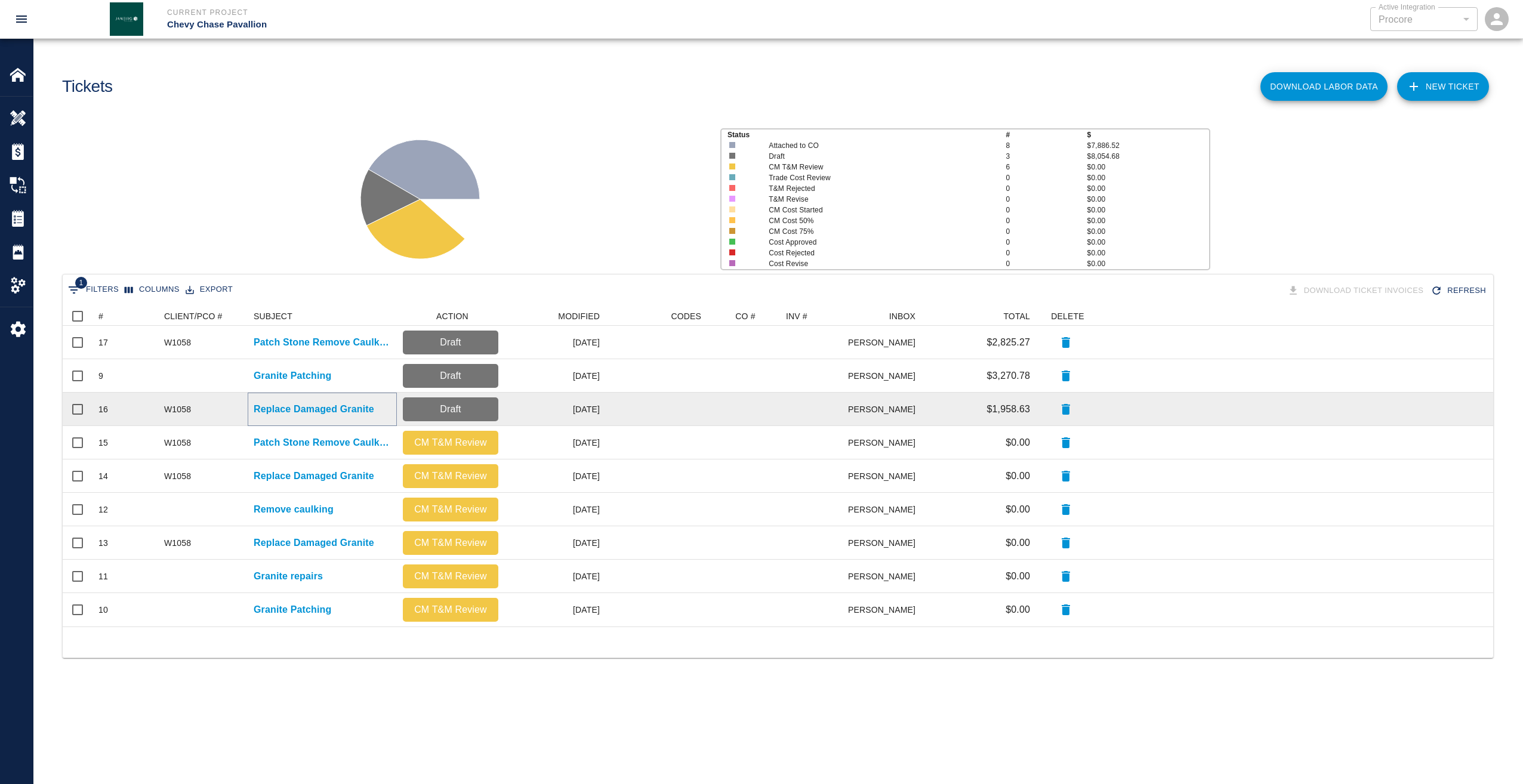
click at [315, 411] on p "Replace Damaged Granite" at bounding box center [314, 409] width 120 height 14
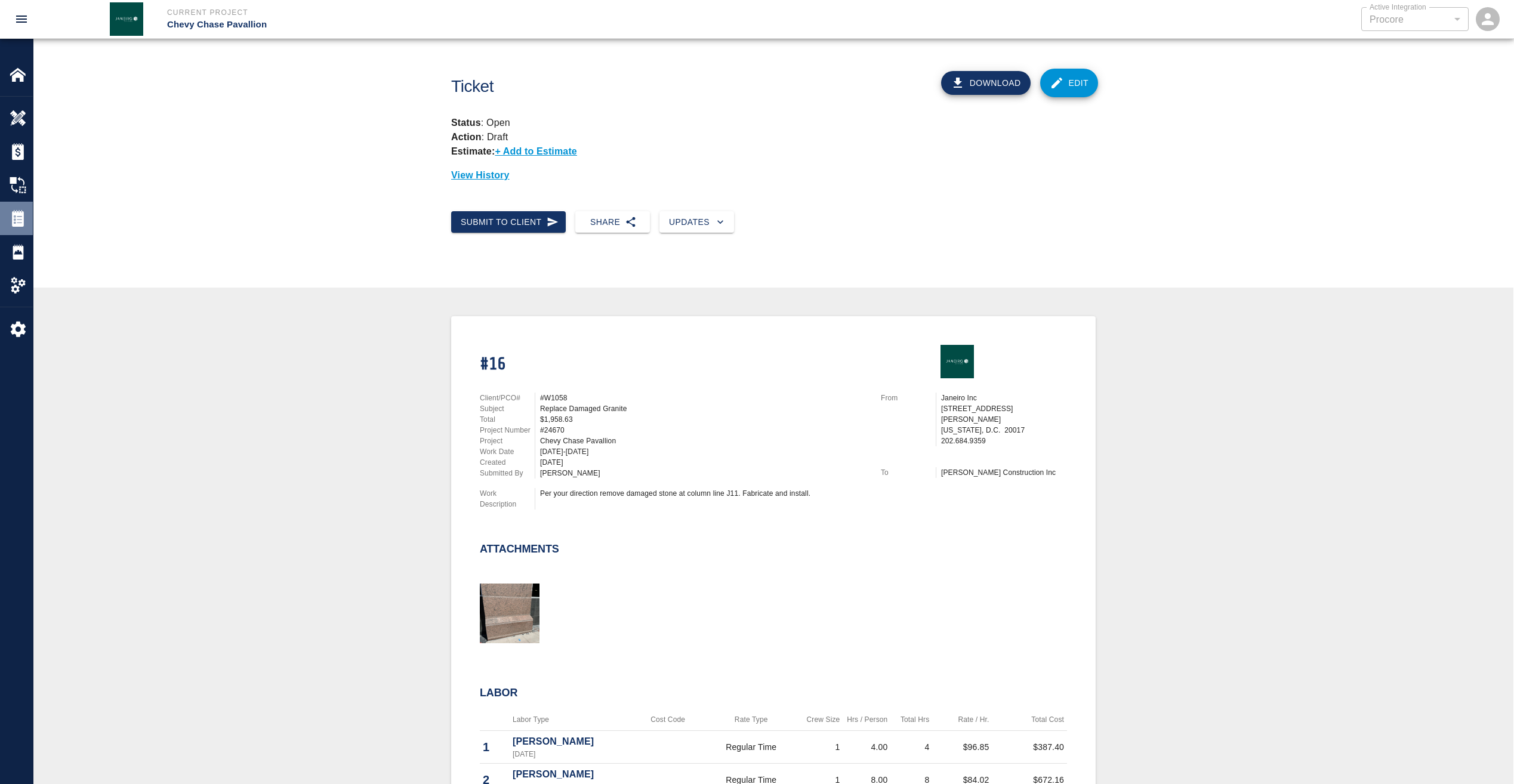
click at [20, 214] on img at bounding box center [18, 219] width 17 height 17
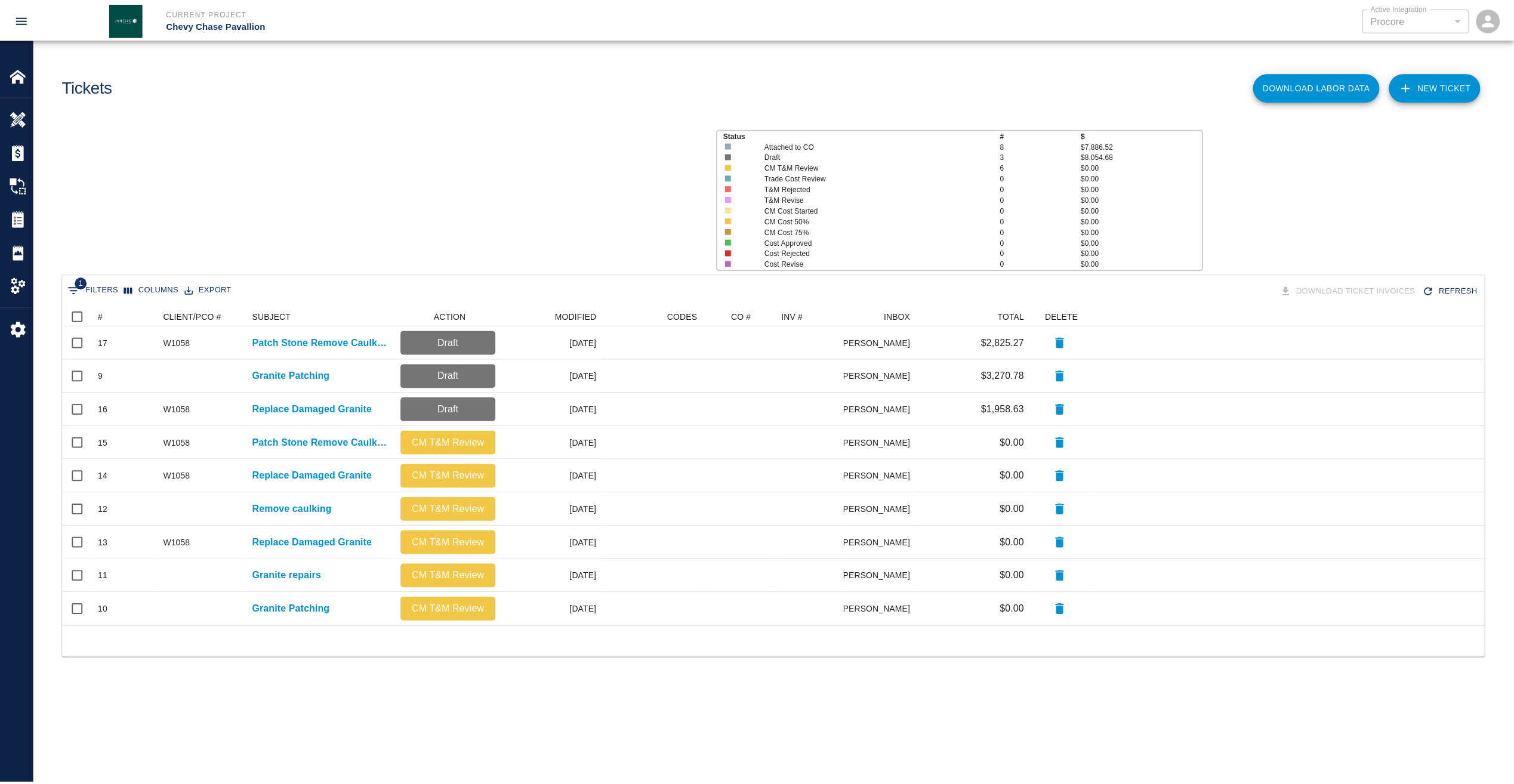
scroll to position [311, 1422]
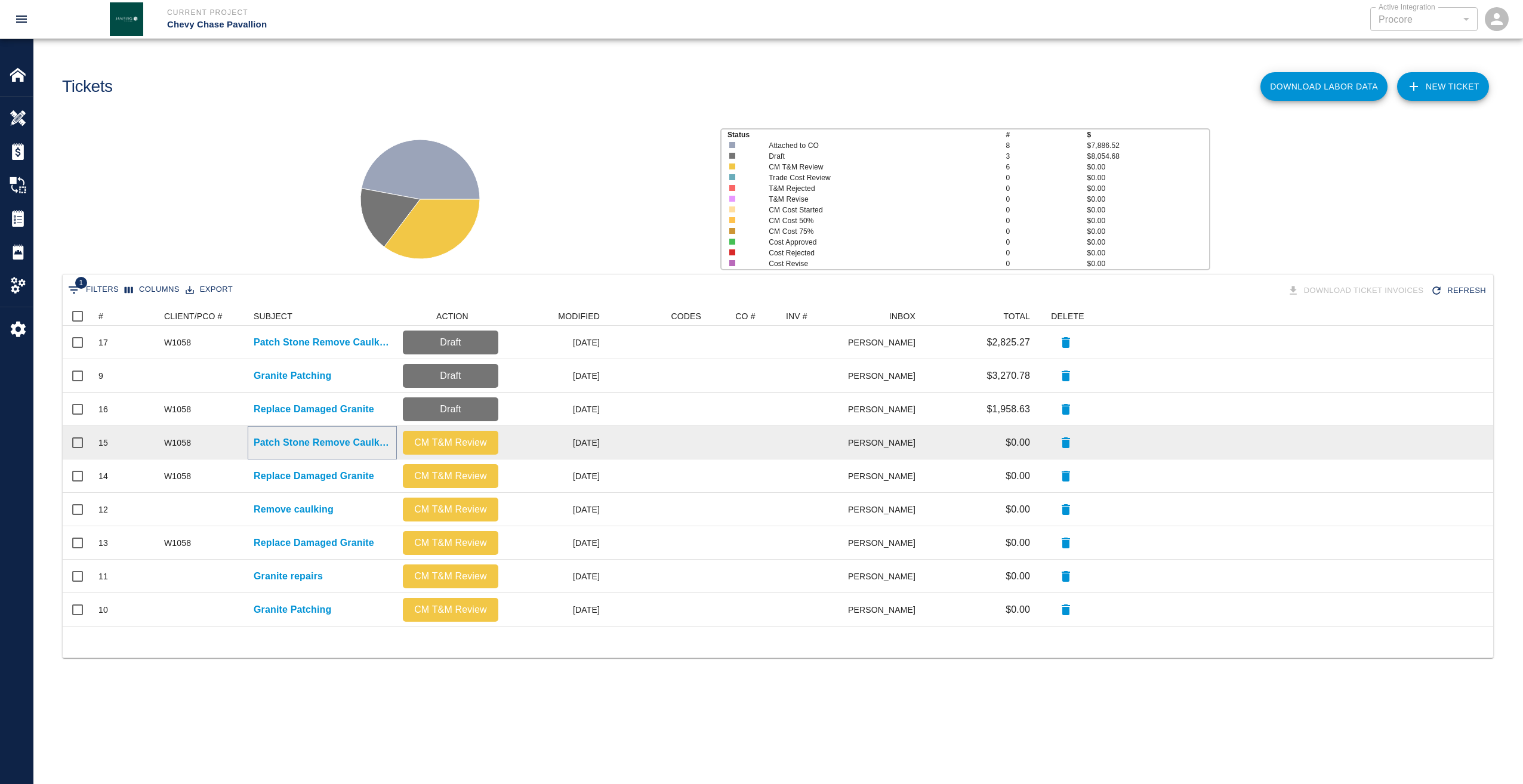
click at [302, 441] on p "Patch Stone Remove Caulking" at bounding box center [322, 443] width 137 height 14
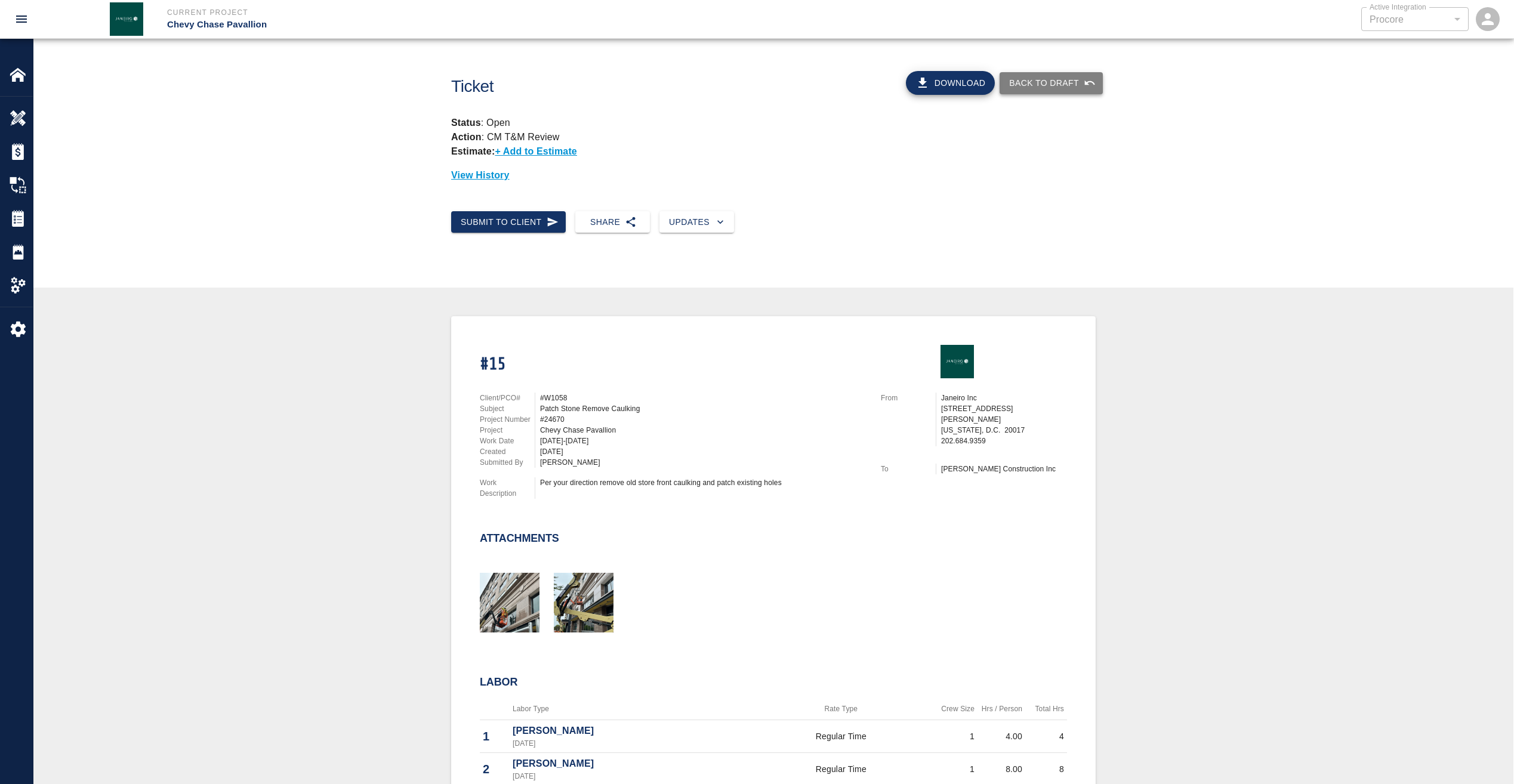
click at [1068, 83] on button "Back to Draft" at bounding box center [1051, 83] width 103 height 22
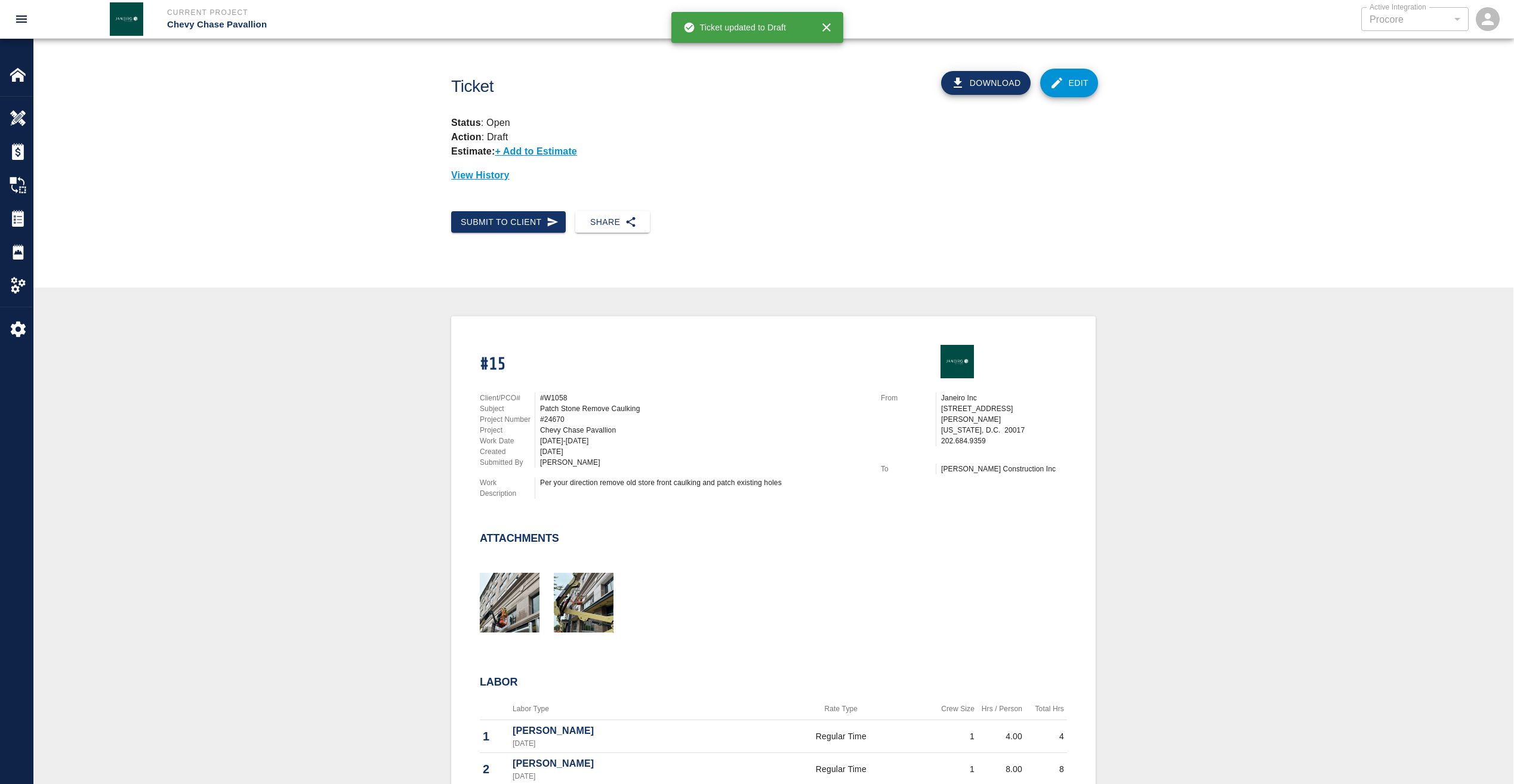
click at [1079, 83] on link "Edit" at bounding box center [1069, 83] width 59 height 28
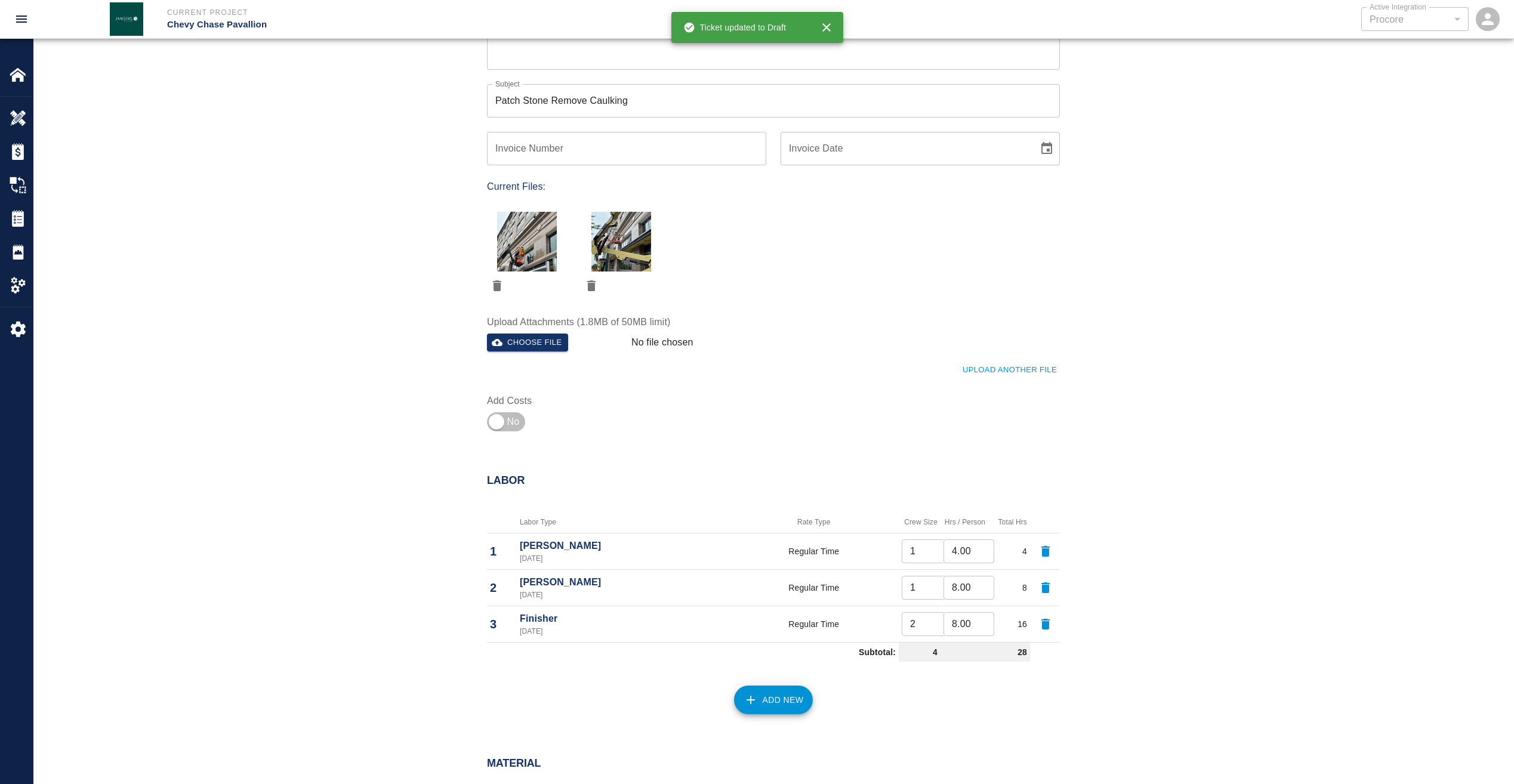
scroll to position [299, 0]
click at [497, 418] on input "checkbox" at bounding box center [496, 420] width 86 height 28
checkbox input "true"
type input "1"
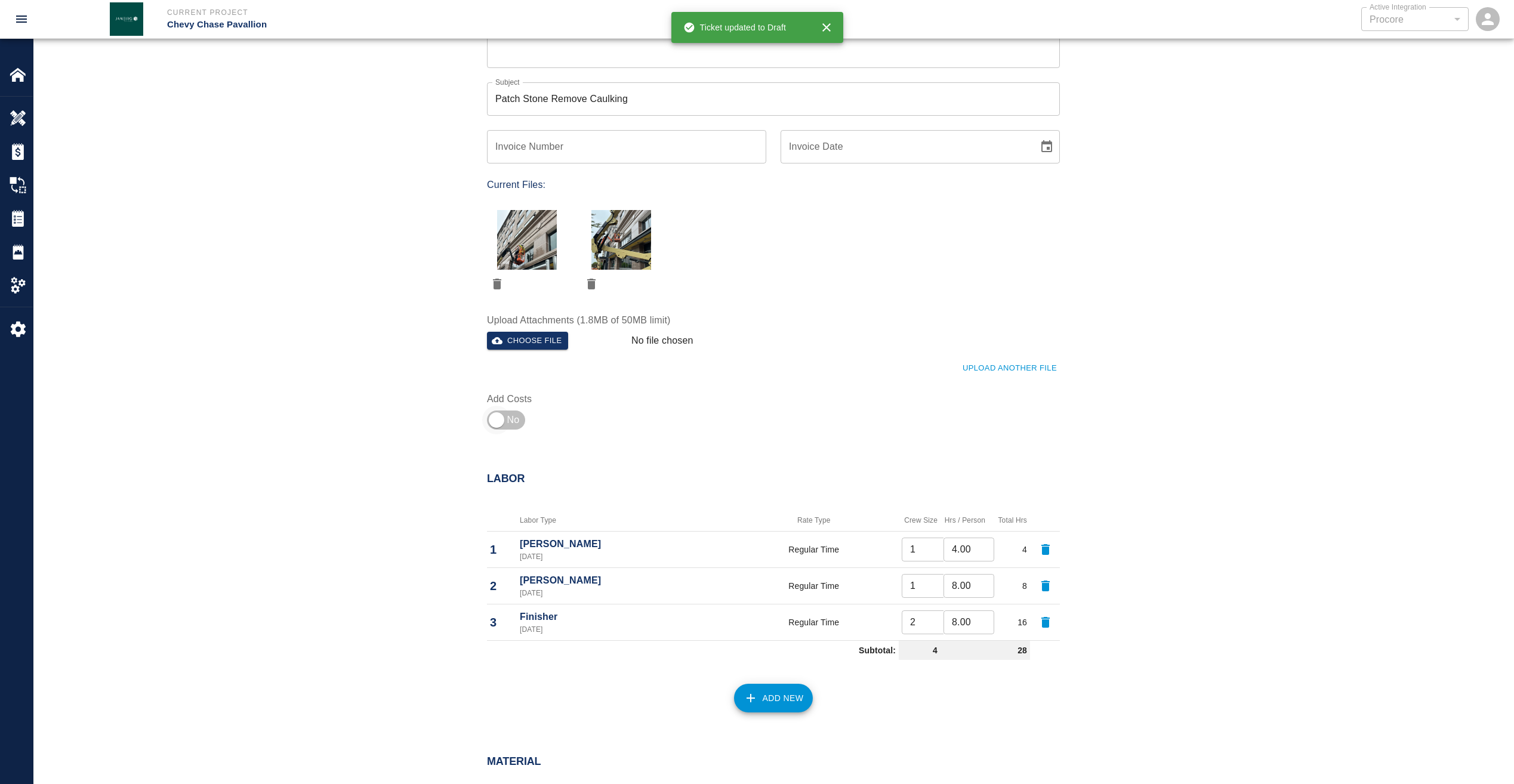
type input "2"
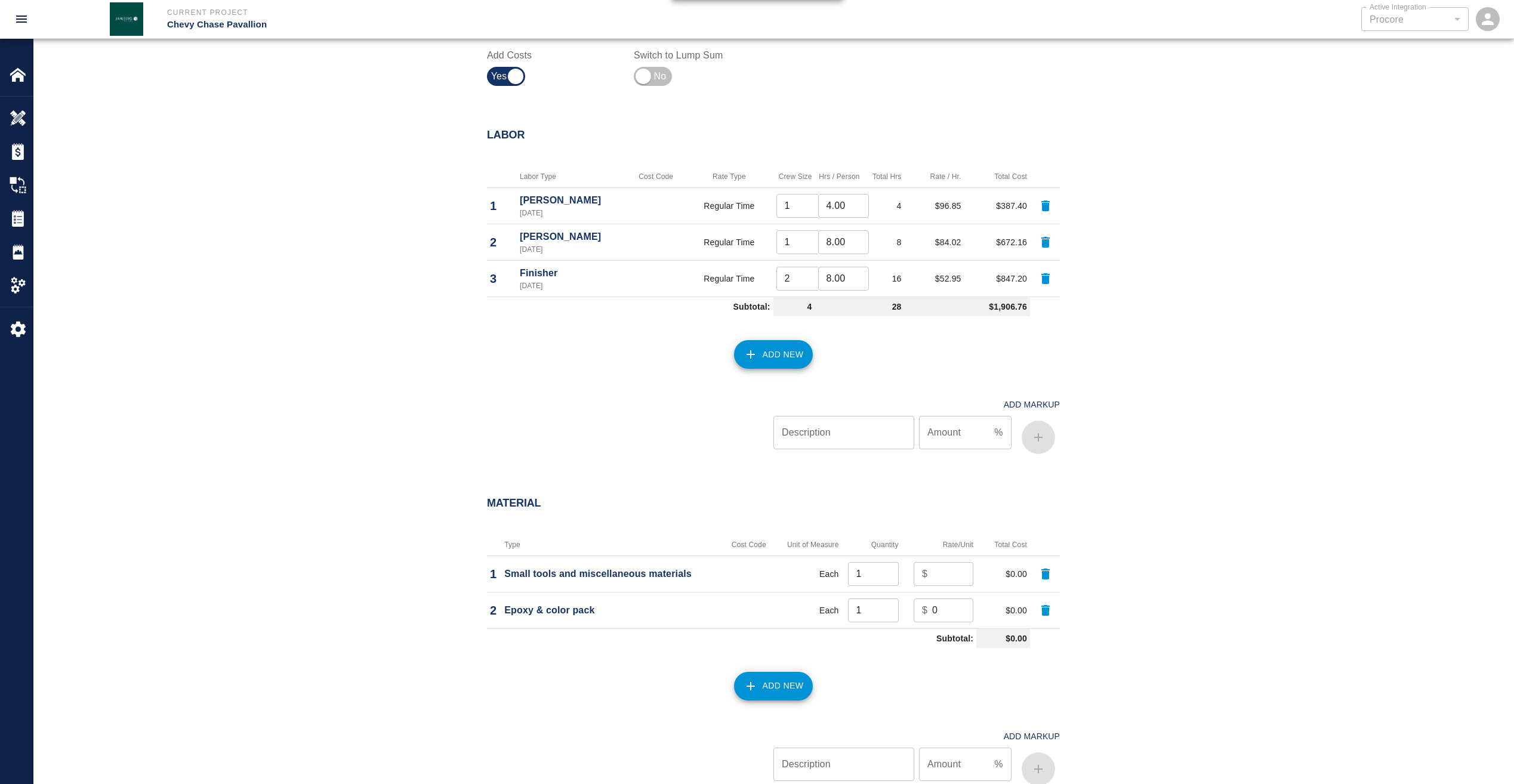
scroll to position [716, 0]
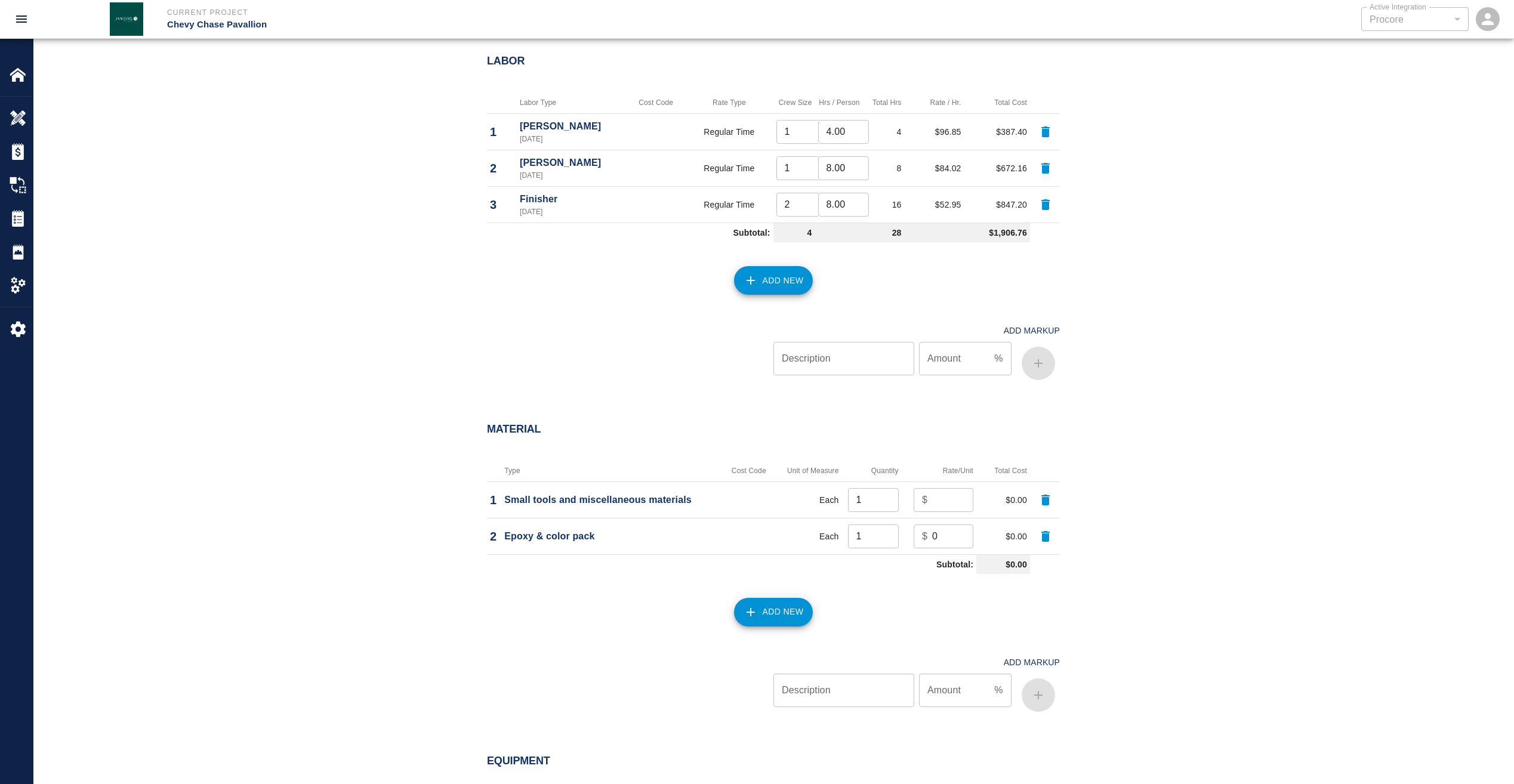
click at [938, 497] on input "number" at bounding box center [953, 500] width 41 height 24
type input "100"
type input "50"
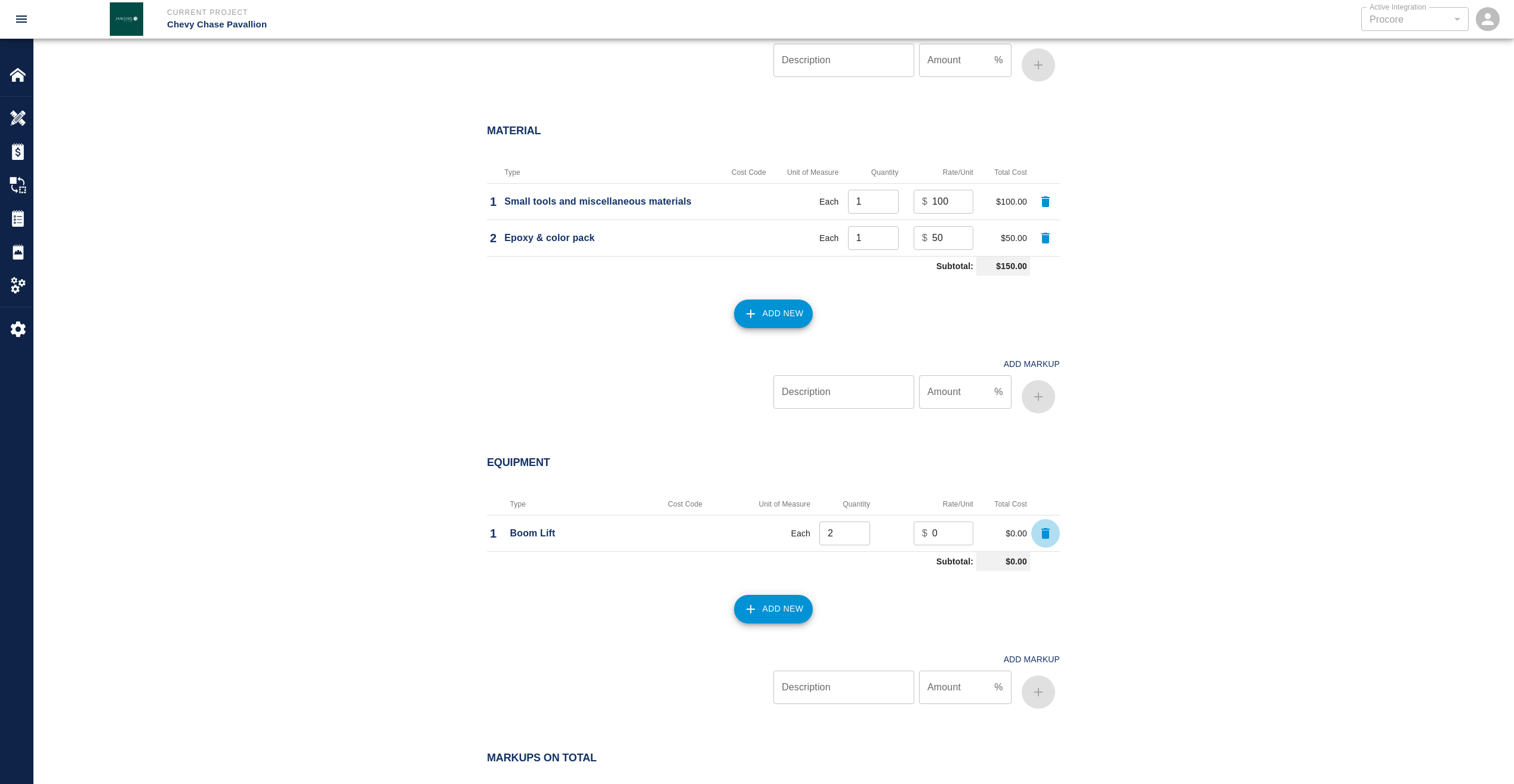
click at [1043, 535] on icon "button" at bounding box center [1045, 533] width 8 height 11
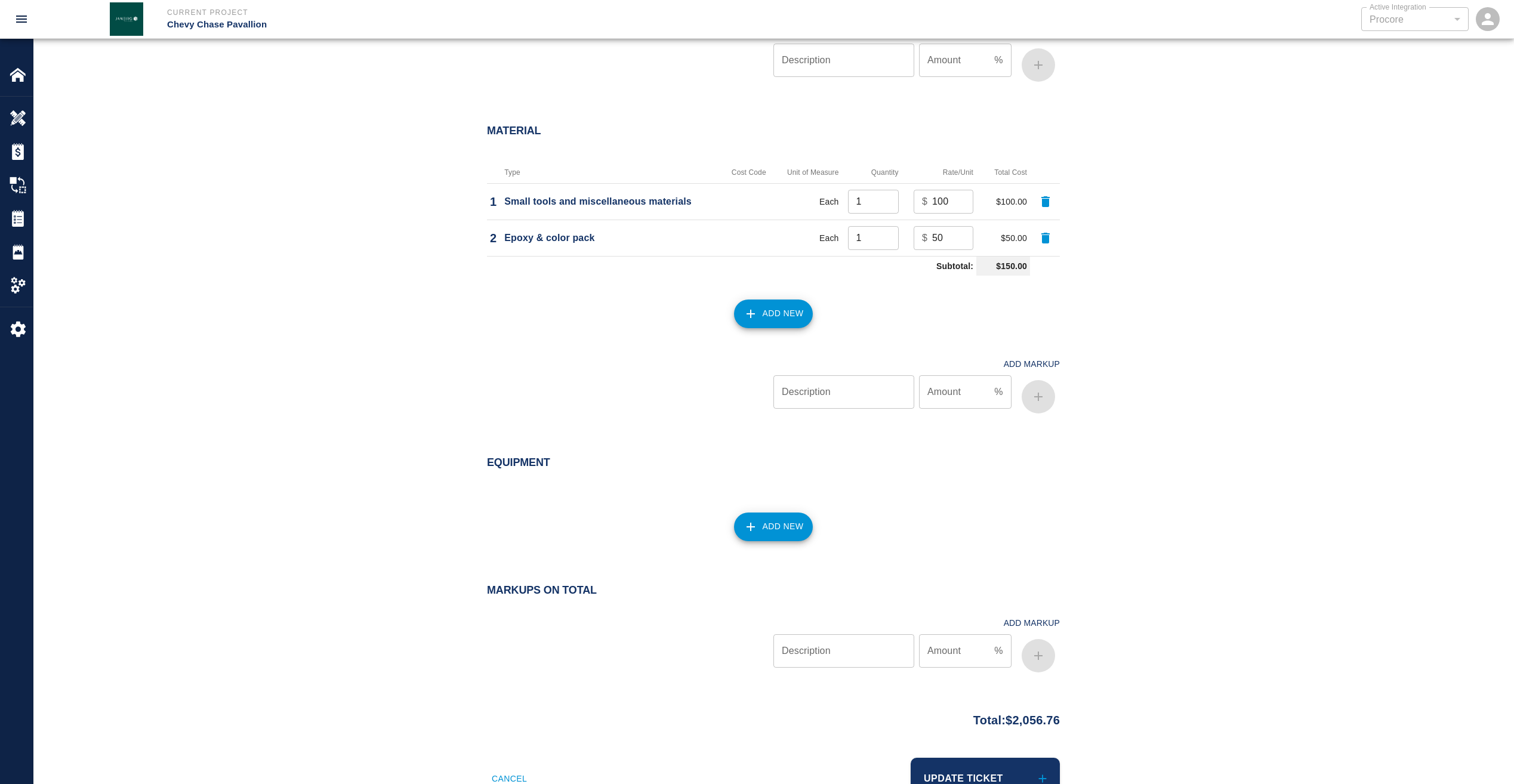
click at [789, 536] on button "Add New" at bounding box center [774, 526] width 79 height 28
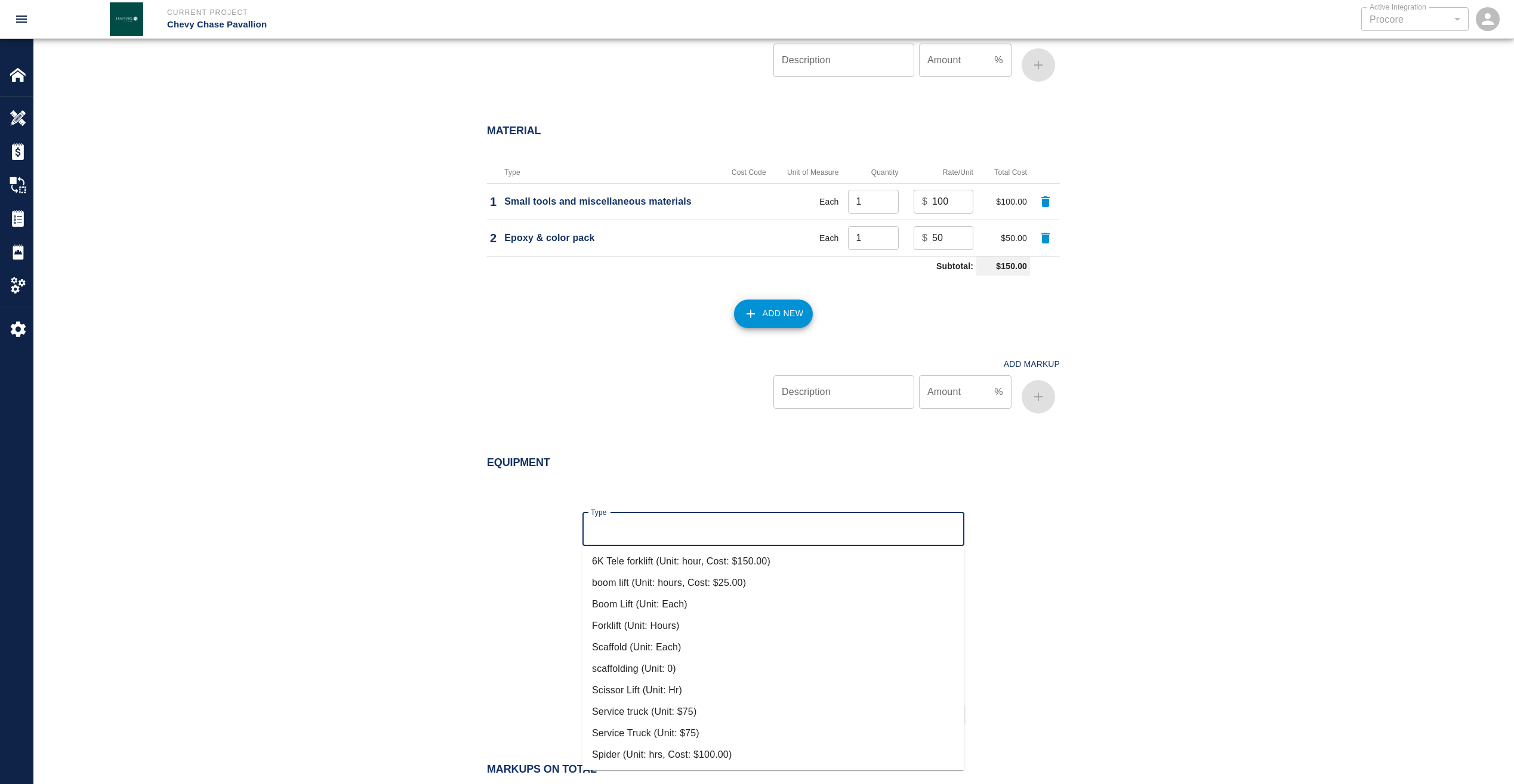
click at [704, 527] on input "Type" at bounding box center [774, 529] width 371 height 23
click at [676, 580] on li "boom lift (Unit: hours, Cost: $25.00)" at bounding box center [774, 583] width 382 height 21
type input "boom lift (Unit: hours, Cost: $25.00)"
type input "hours"
type input "25"
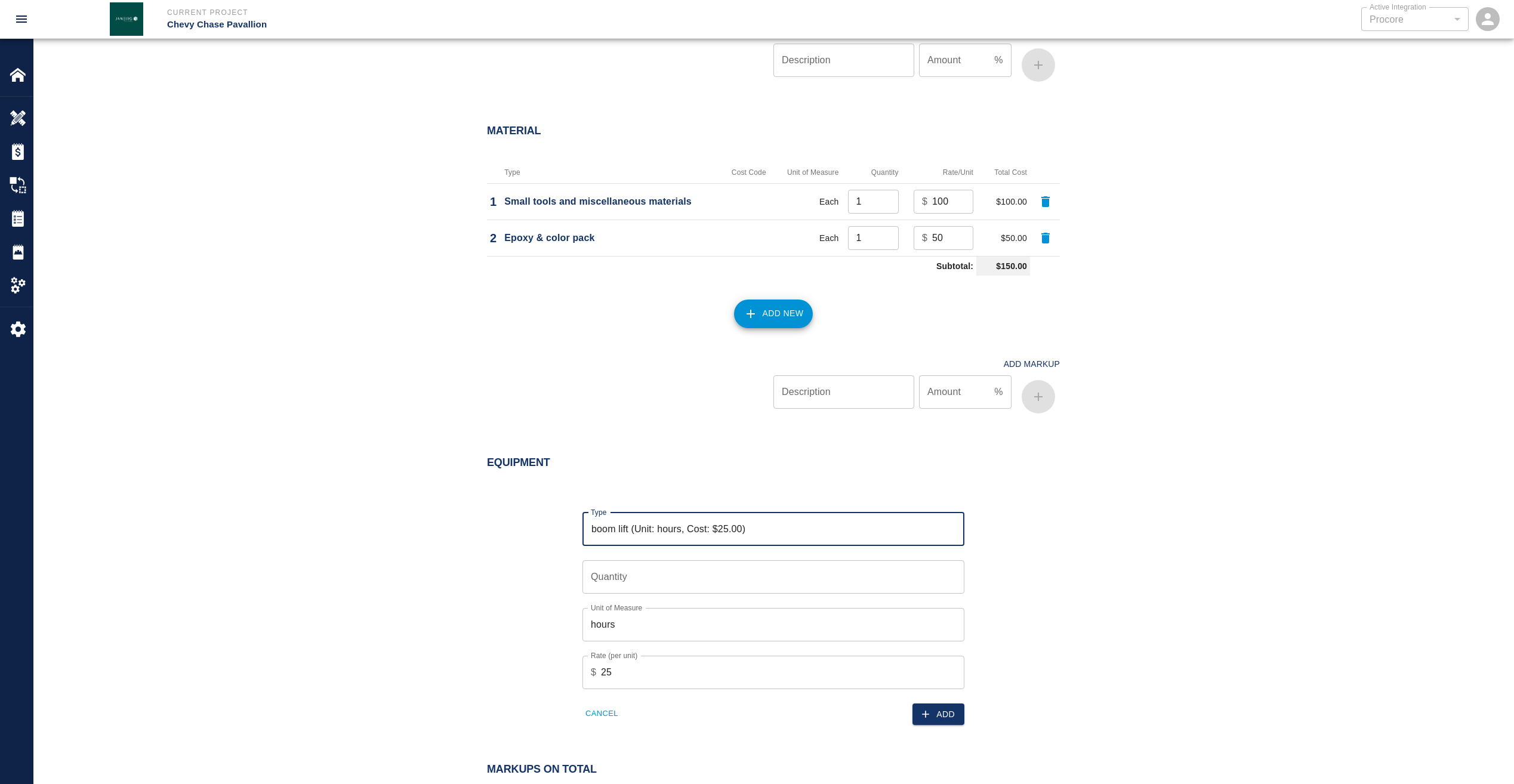
click at [677, 580] on input "Quantity" at bounding box center [774, 577] width 382 height 33
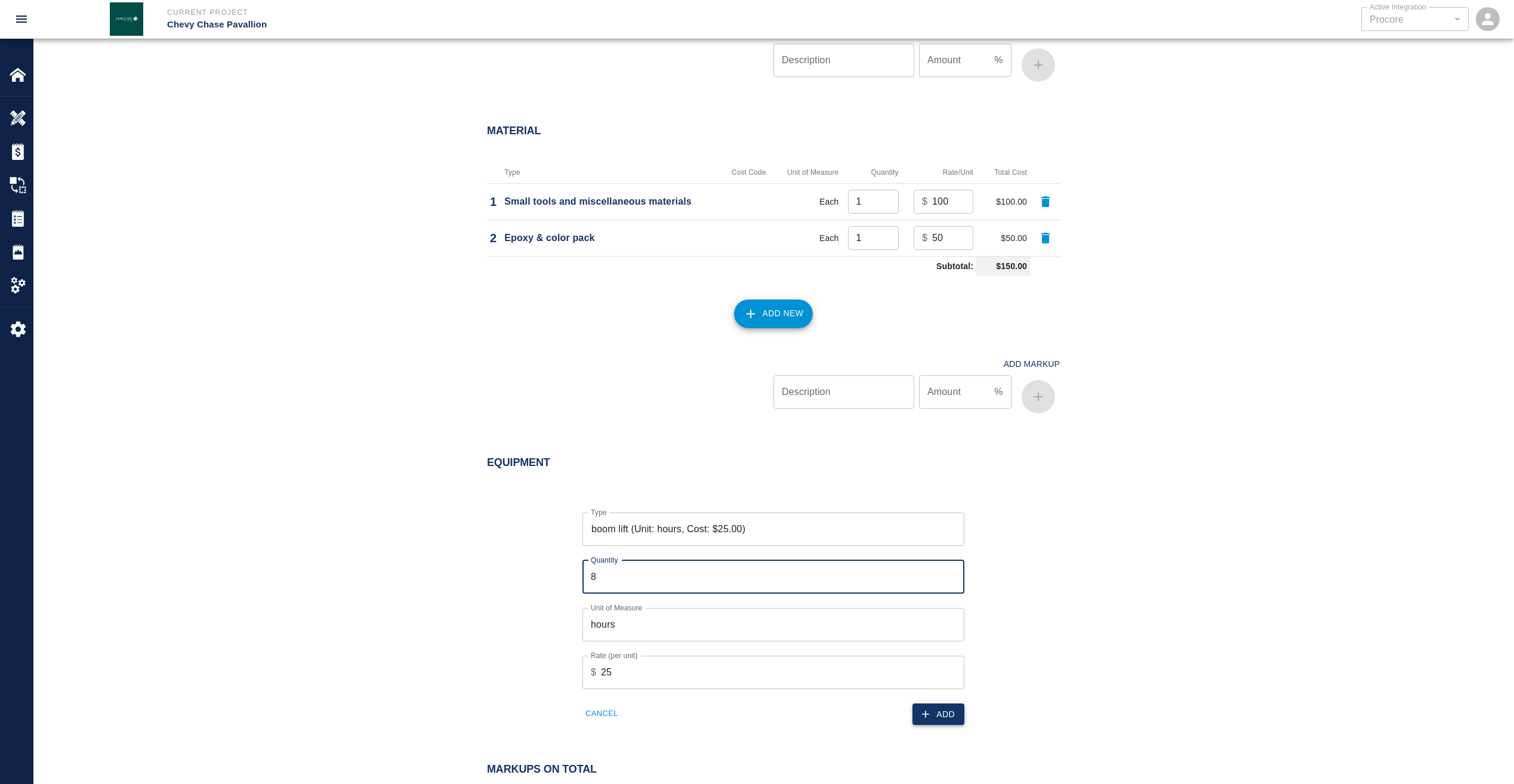
type input "8"
click at [927, 707] on button "Add" at bounding box center [938, 714] width 52 height 22
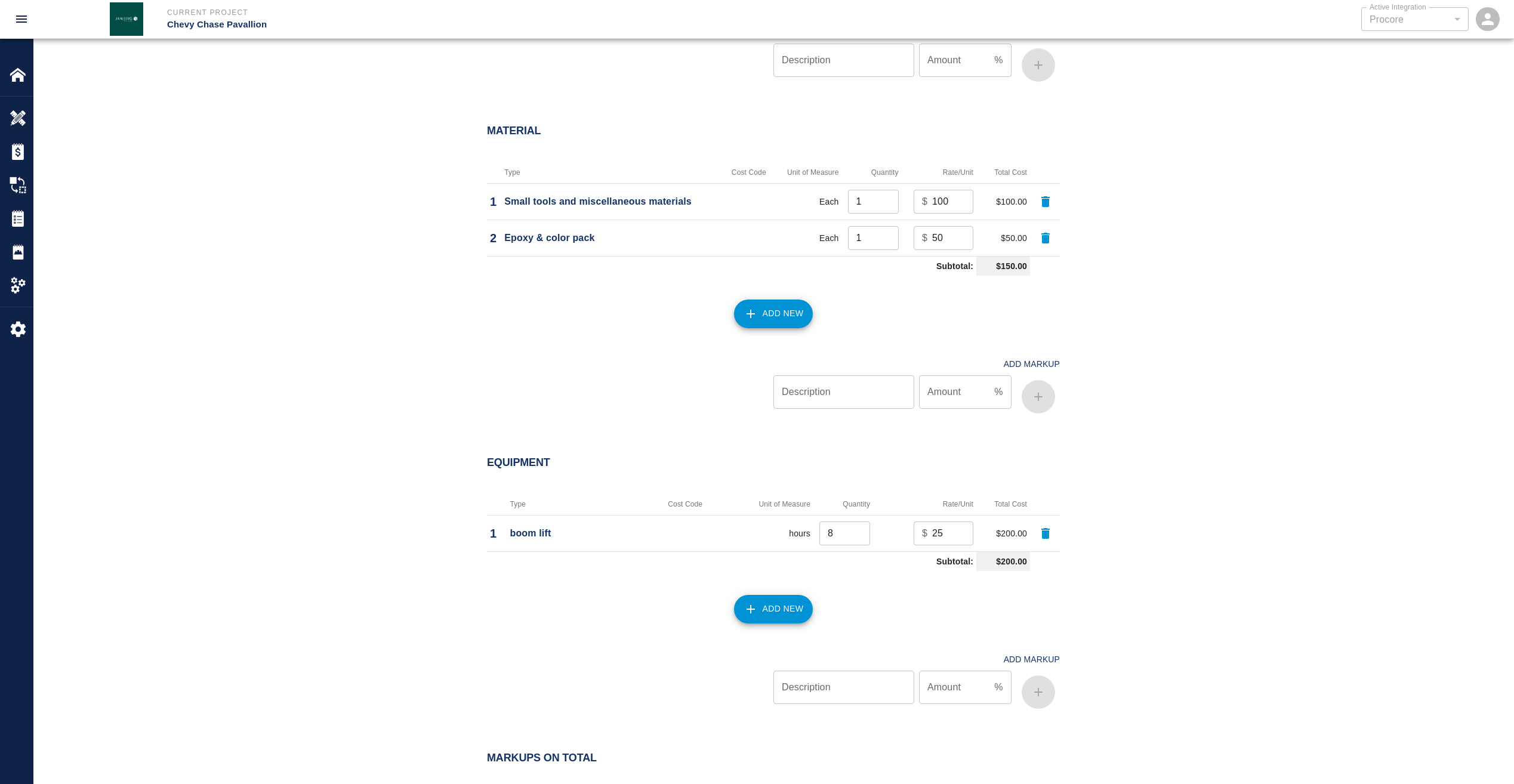
click at [759, 611] on button "Add New" at bounding box center [774, 609] width 79 height 28
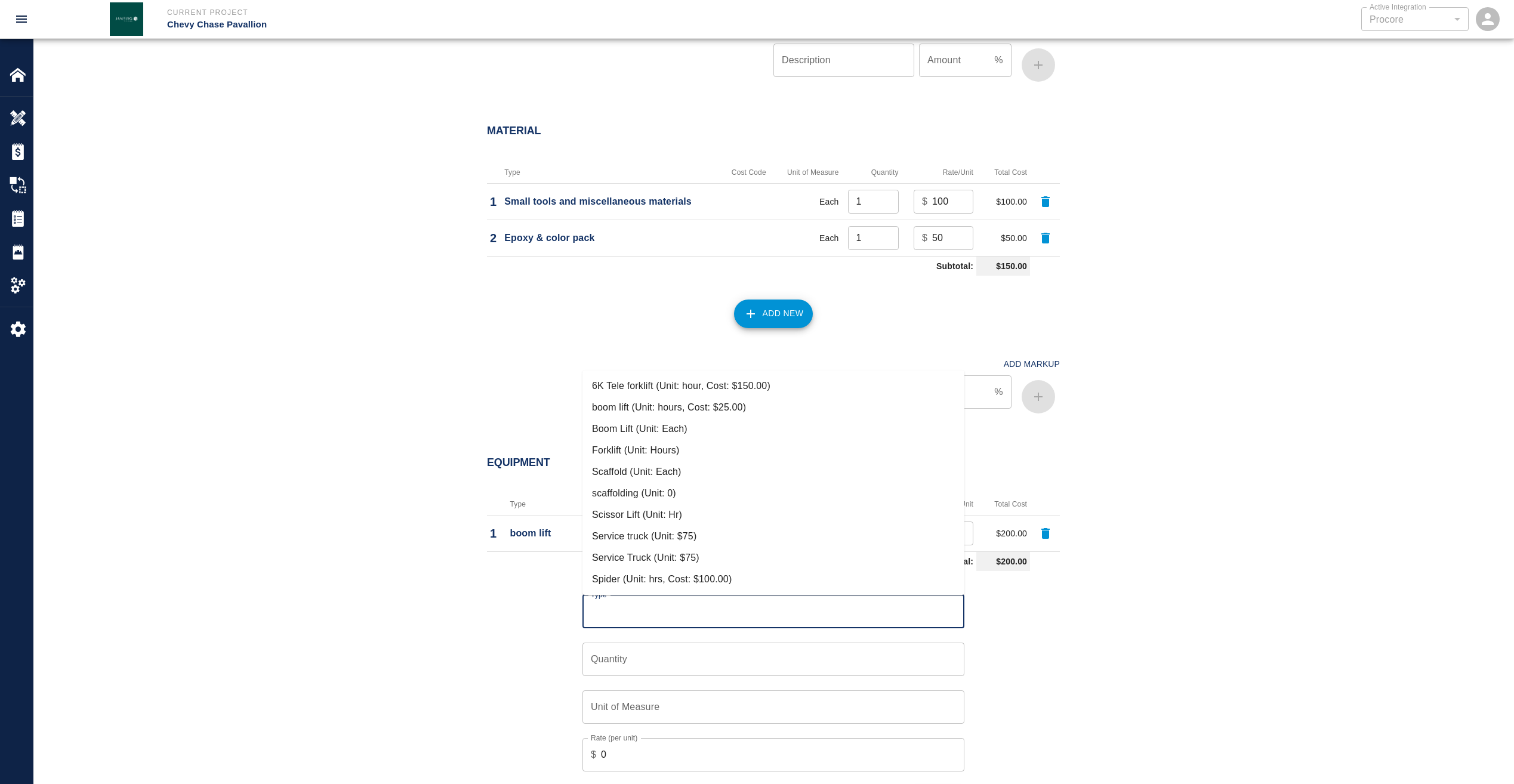
click at [706, 611] on input "Type" at bounding box center [774, 611] width 371 height 23
click at [661, 433] on li "Boom Lift (Unit: Each)" at bounding box center [774, 429] width 382 height 21
type input "Boom Lift (Unit: Each)"
type input "Each"
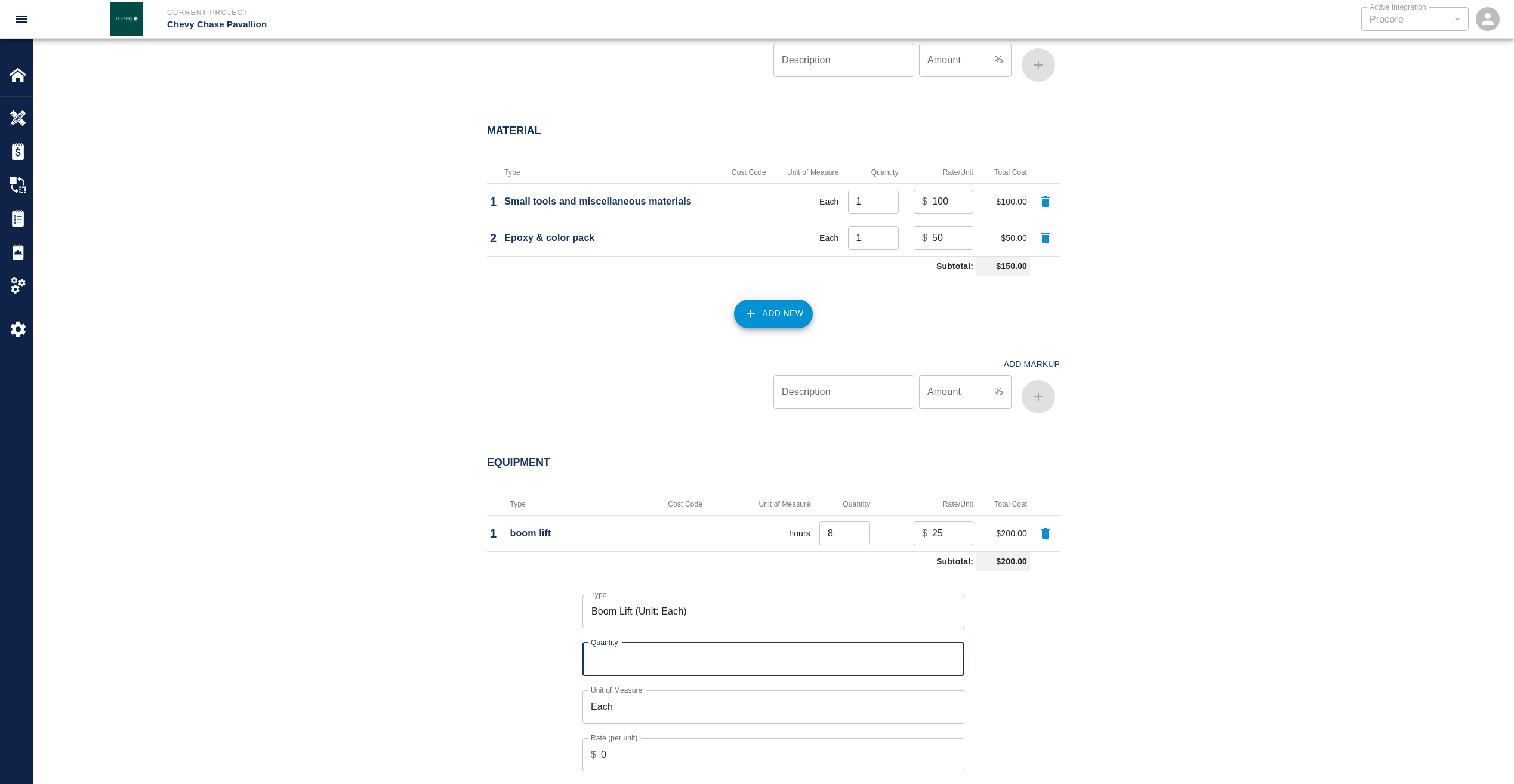
click at [682, 657] on input "Quantity" at bounding box center [774, 659] width 382 height 33
type input "8"
click at [1016, 649] on div "Type Boom Lift (Unit: Each) Type Quantity 8 Quantity Unit of Measure Each Unit …" at bounding box center [767, 692] width 587 height 232
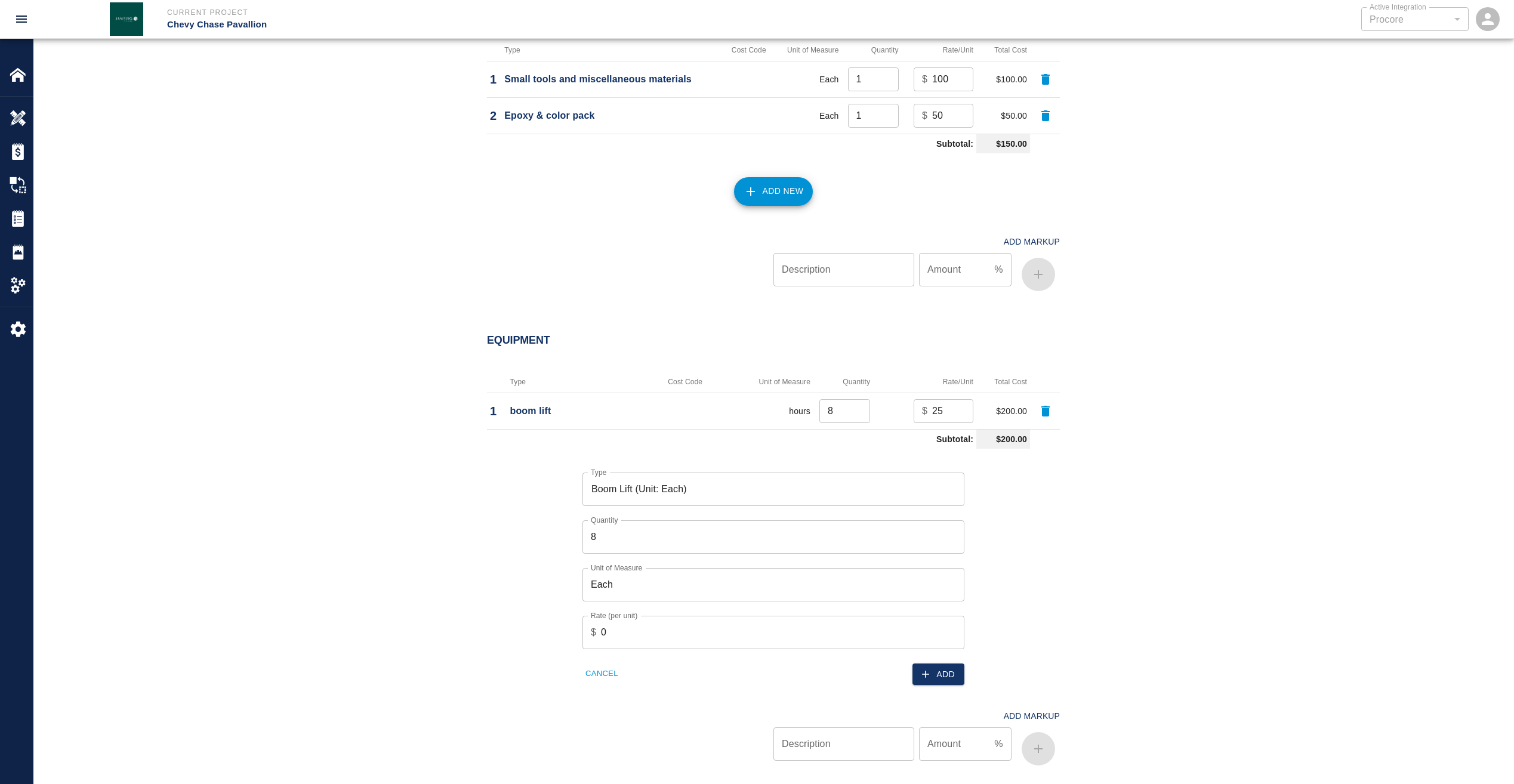
scroll to position [1193, 0]
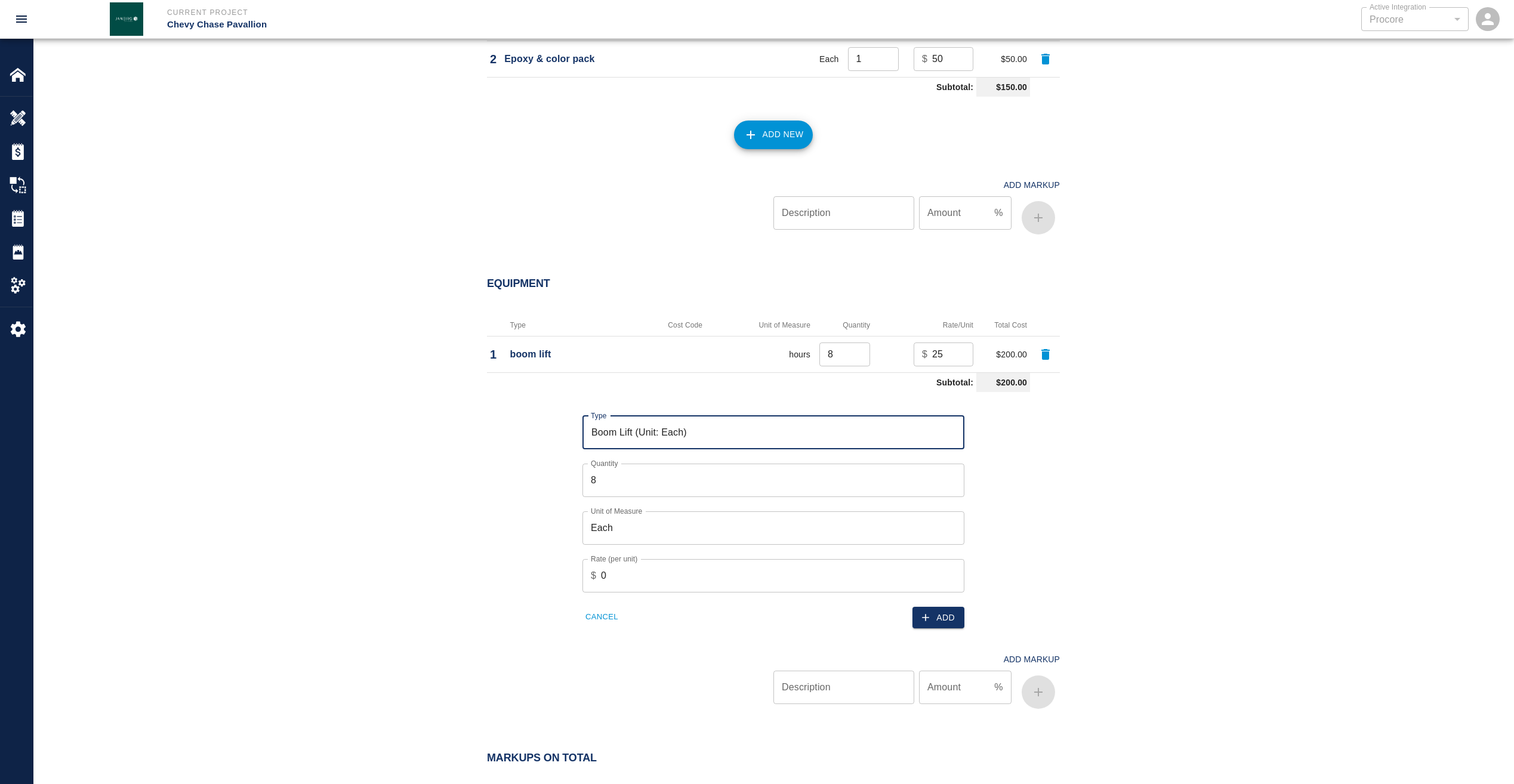
click at [762, 432] on input "Boom Lift (Unit: Each)" at bounding box center [774, 432] width 371 height 23
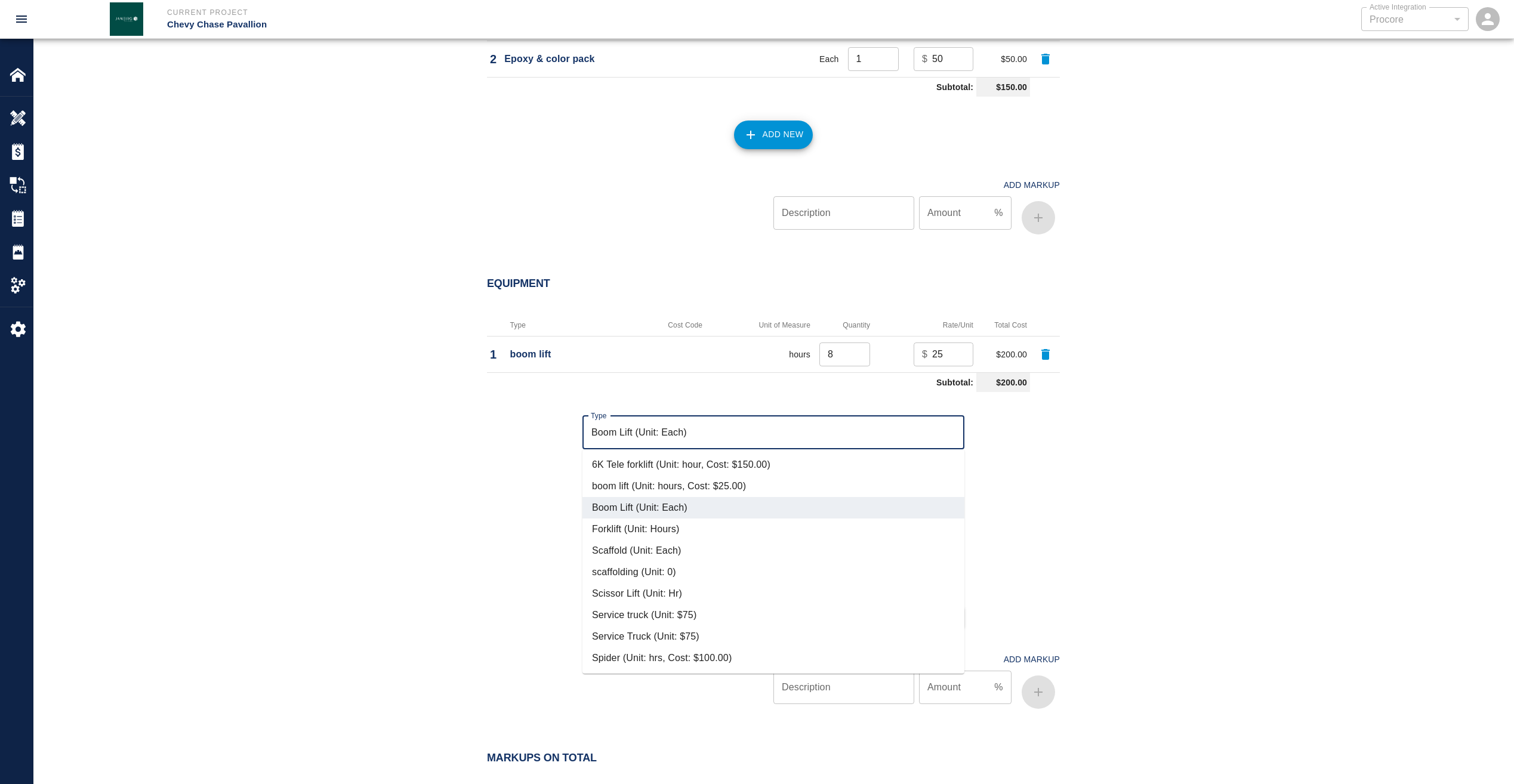
click at [701, 485] on li "boom lift (Unit: hours, Cost: $25.00)" at bounding box center [774, 486] width 382 height 21
type input "boom lift (Unit: hours, Cost: $25.00)"
type input "hours"
type input "25"
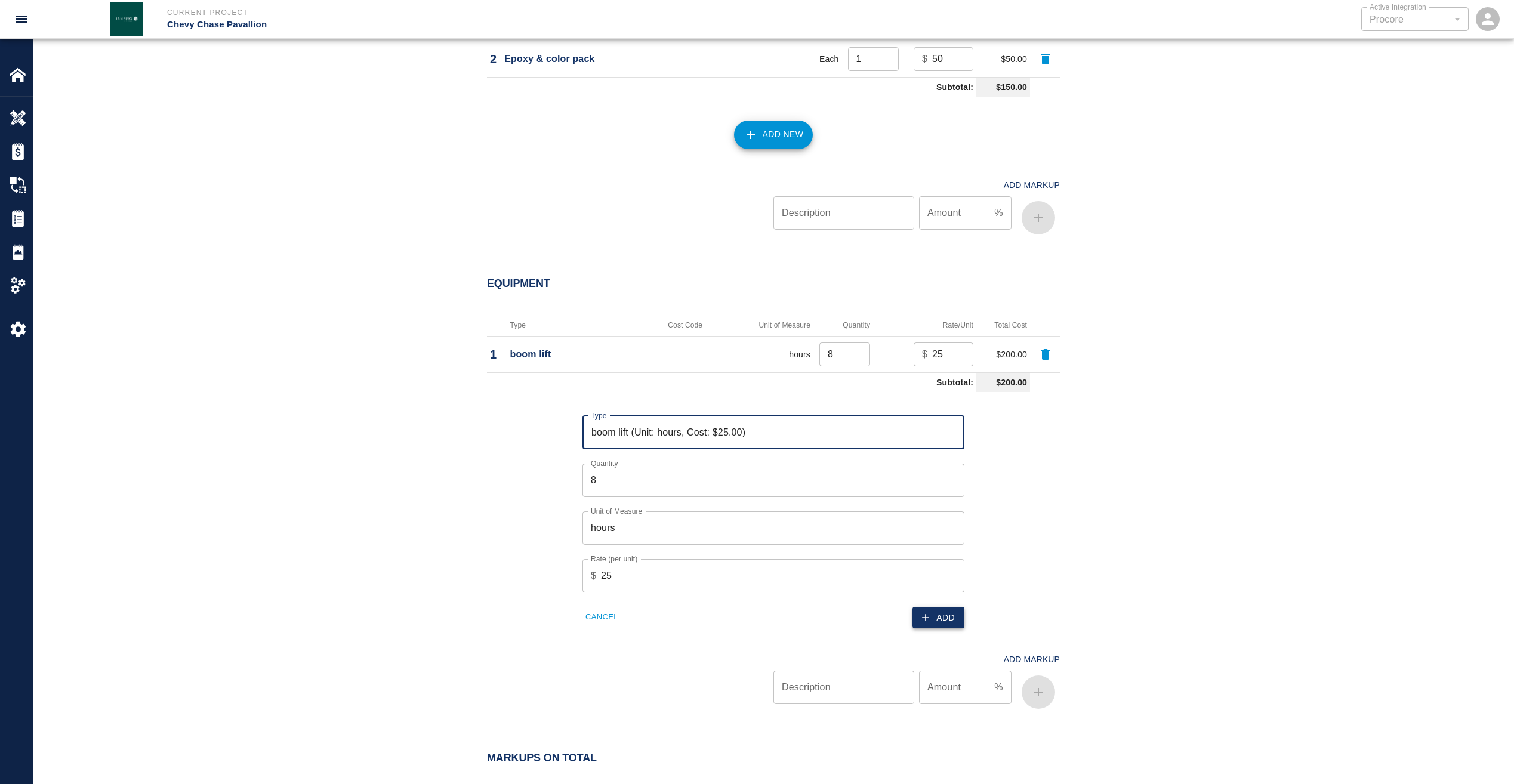
click at [931, 613] on icon "button" at bounding box center [925, 617] width 12 height 12
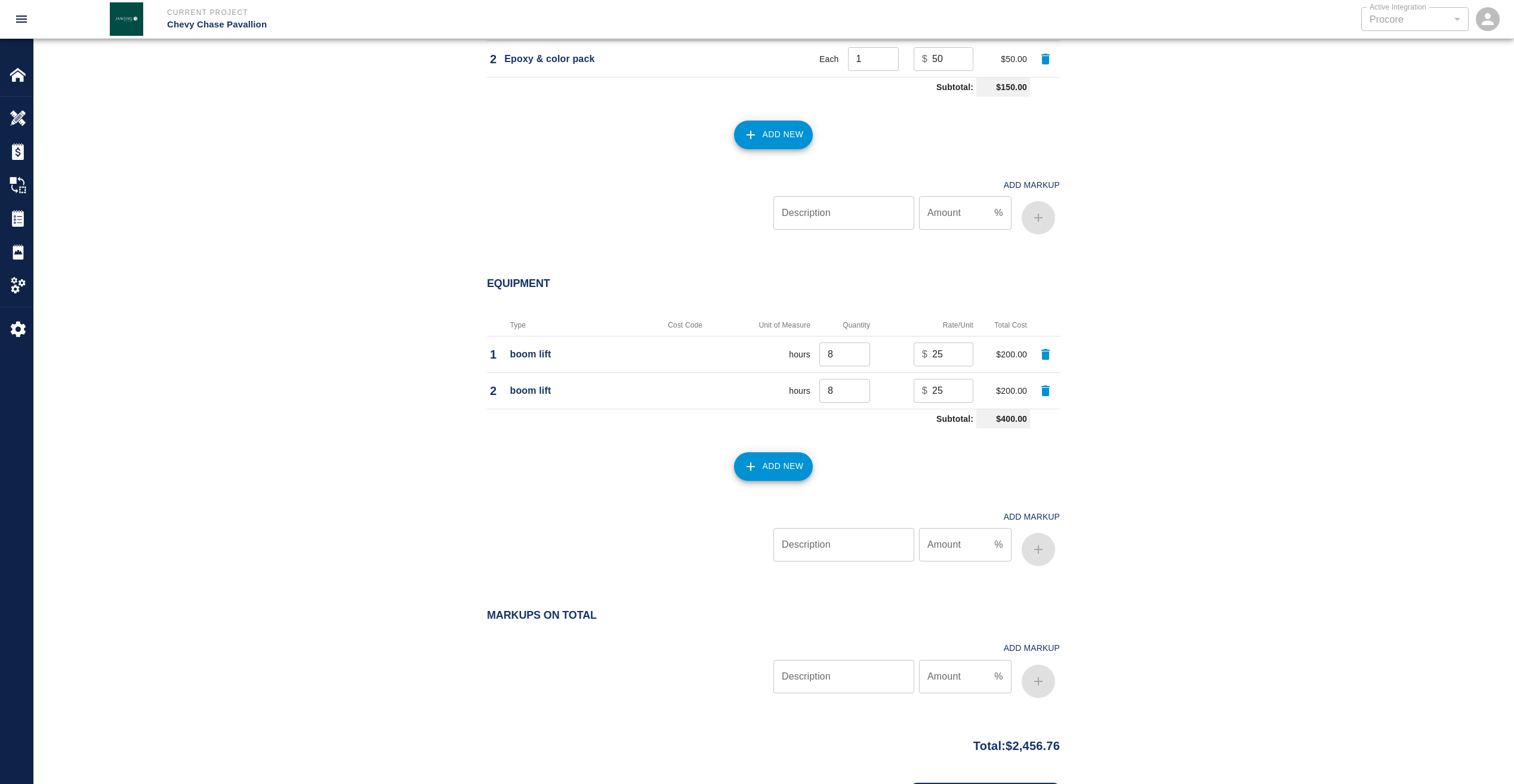
scroll to position [1262, 0]
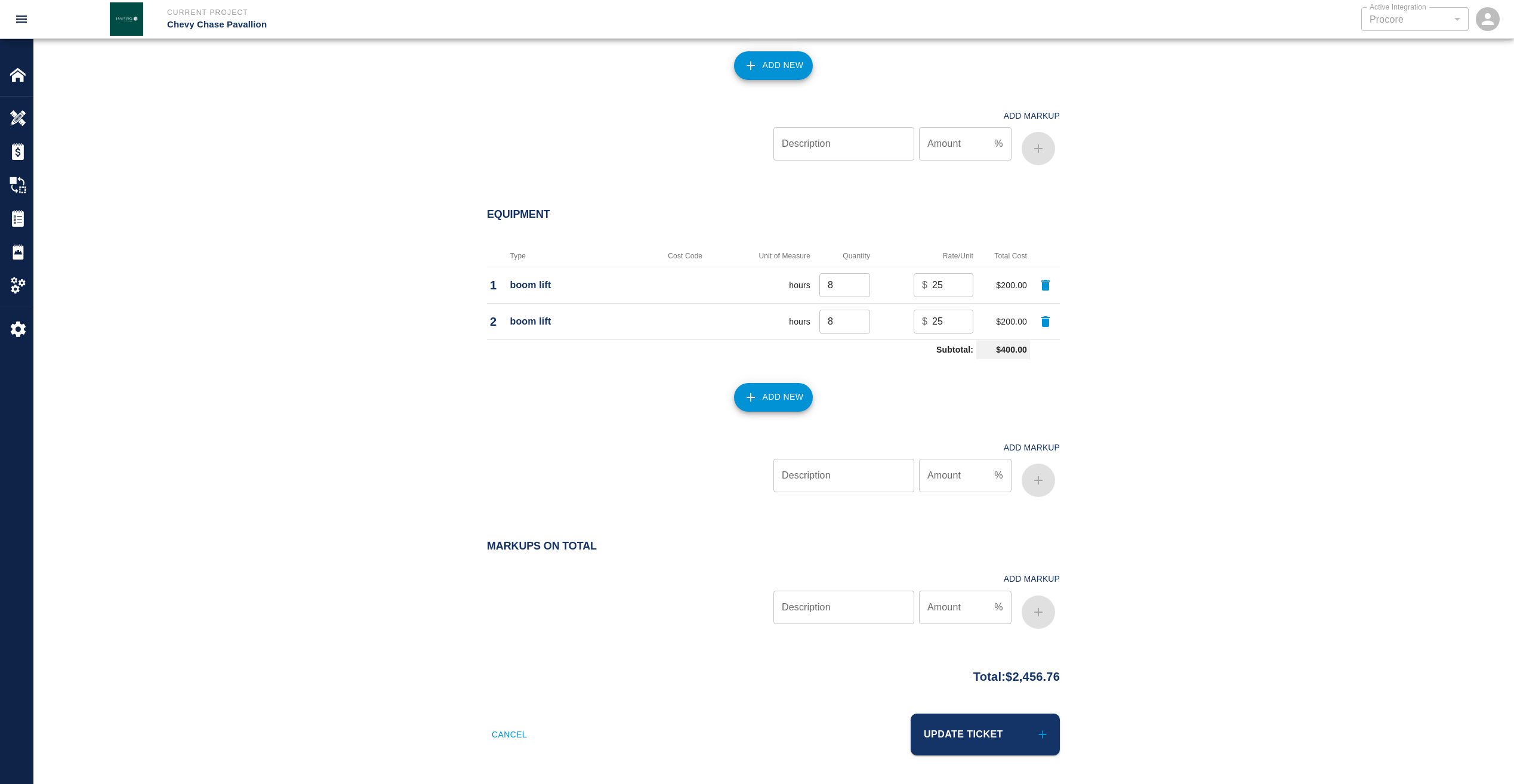
click at [808, 604] on input "Description" at bounding box center [844, 607] width 141 height 33
type input "markup"
type input "15"
click at [1040, 613] on icon "button" at bounding box center [1038, 612] width 14 height 14
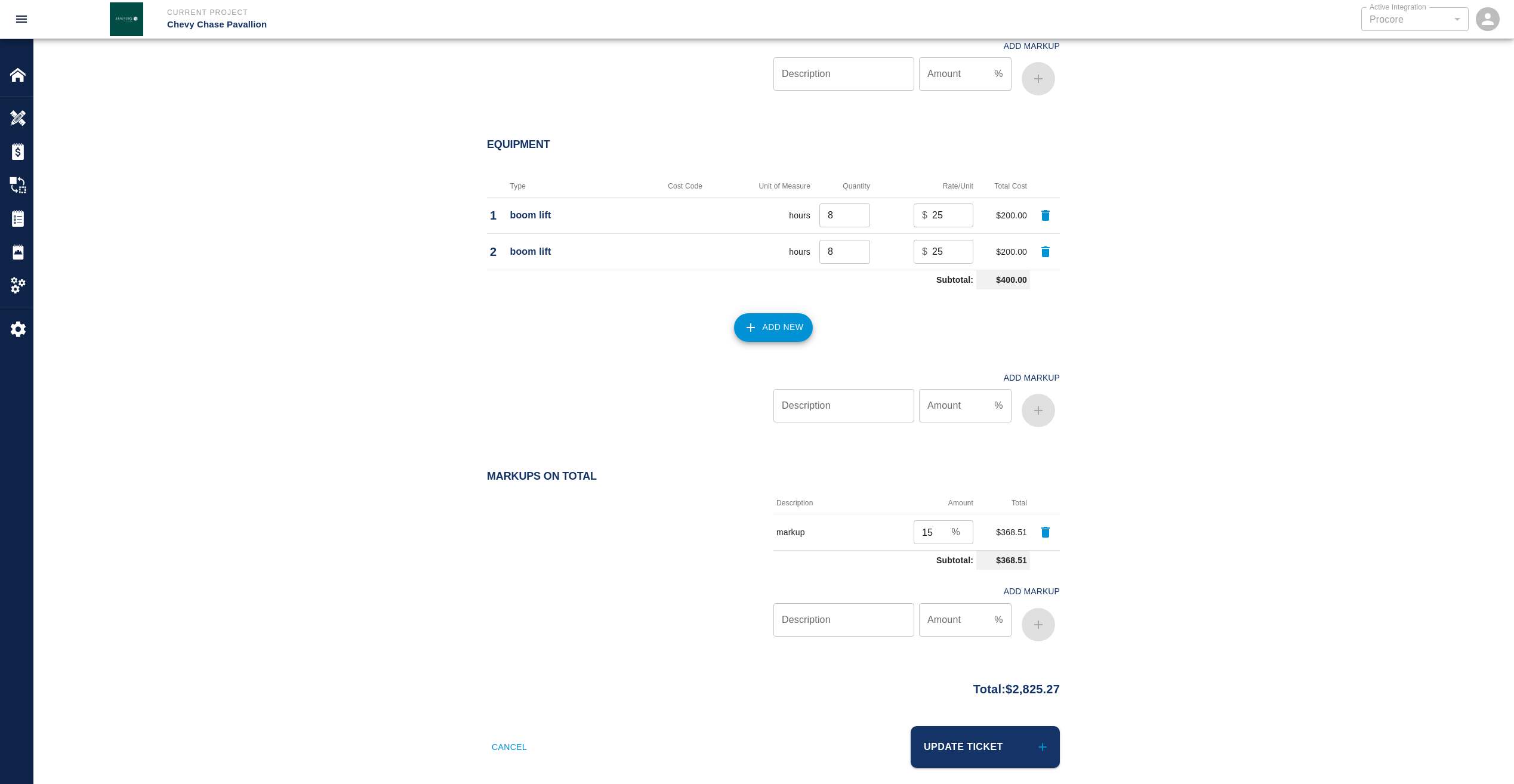
scroll to position [1345, 0]
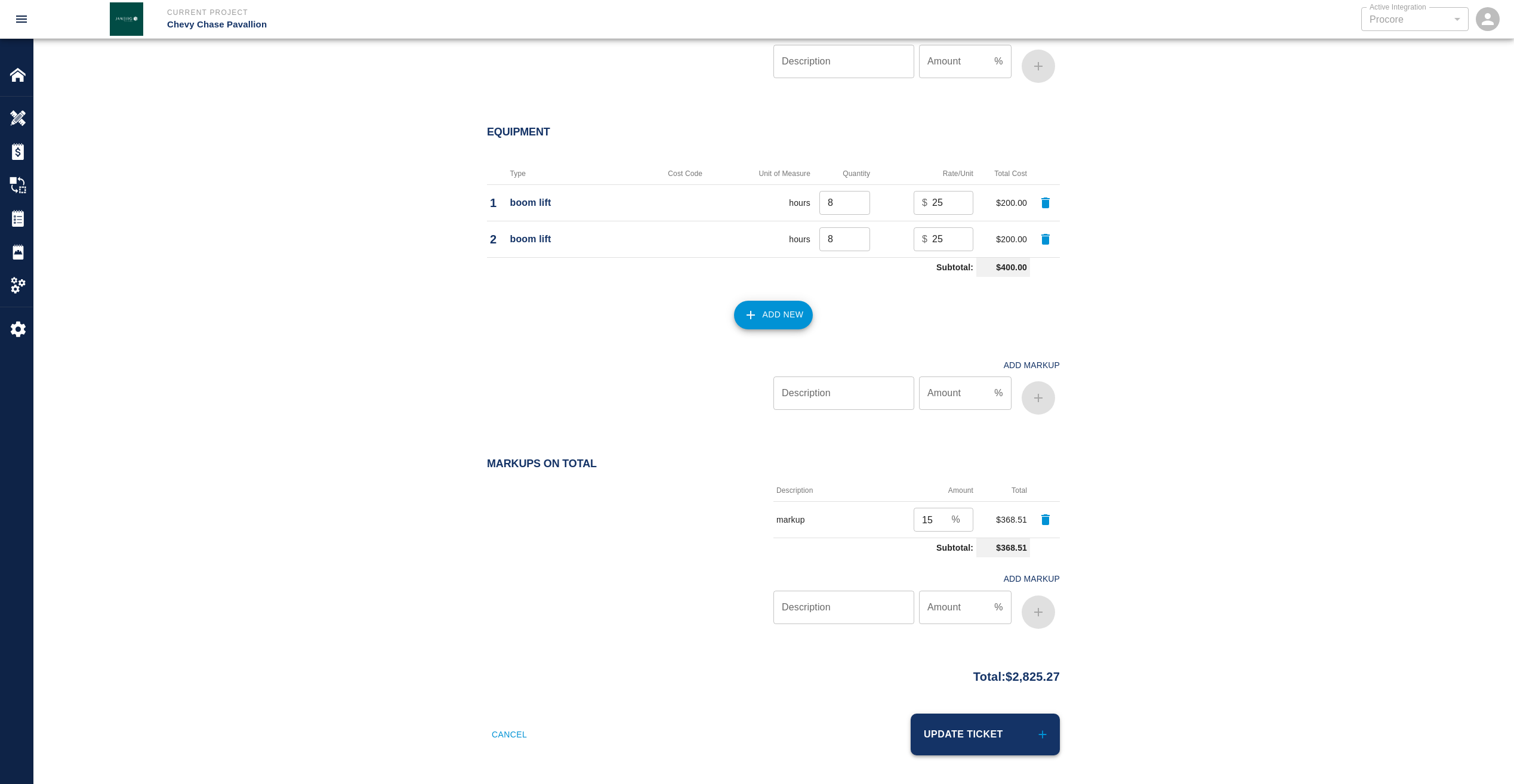
click at [973, 725] on button "Update Ticket" at bounding box center [985, 734] width 149 height 42
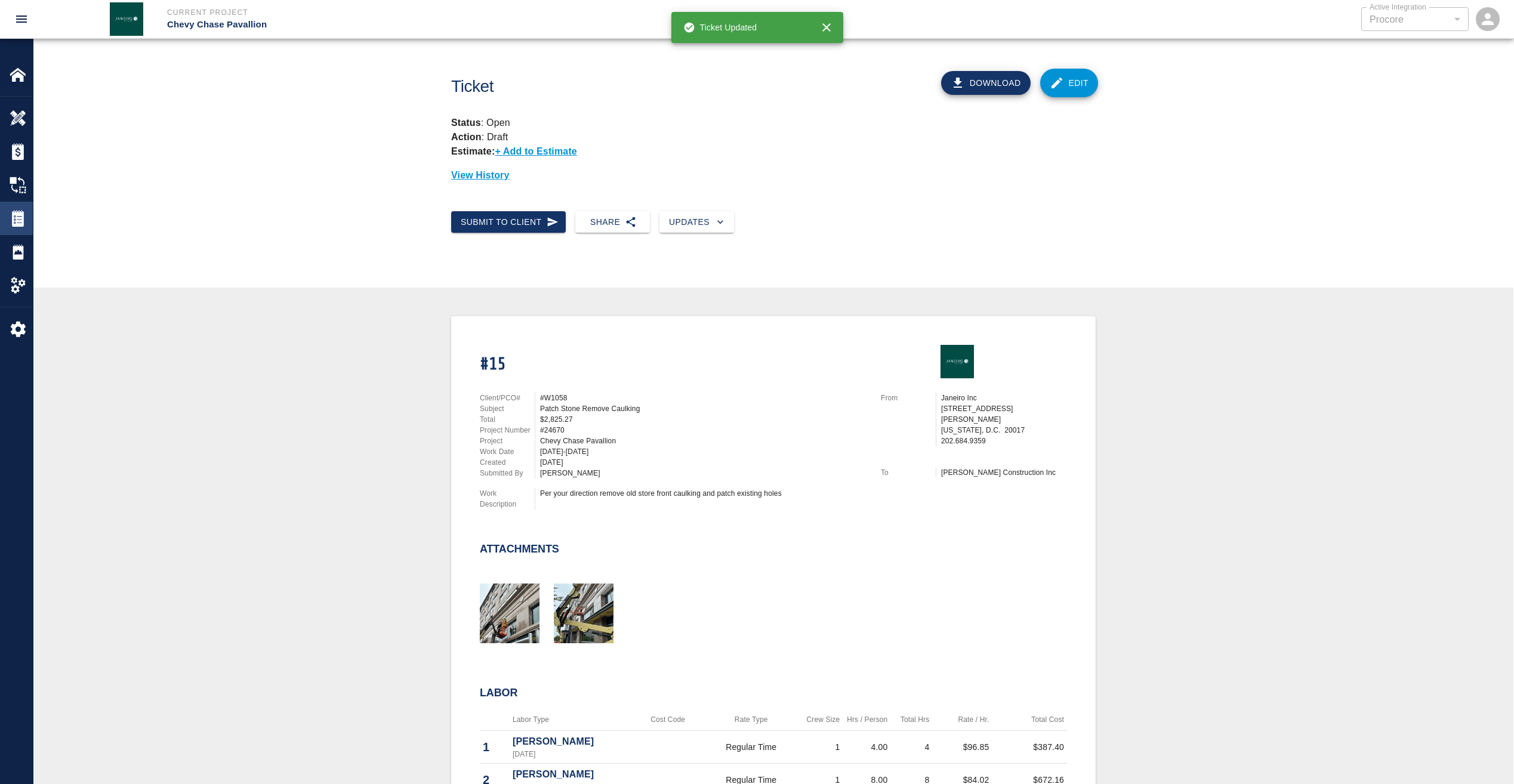
click at [18, 217] on img at bounding box center [18, 219] width 17 height 17
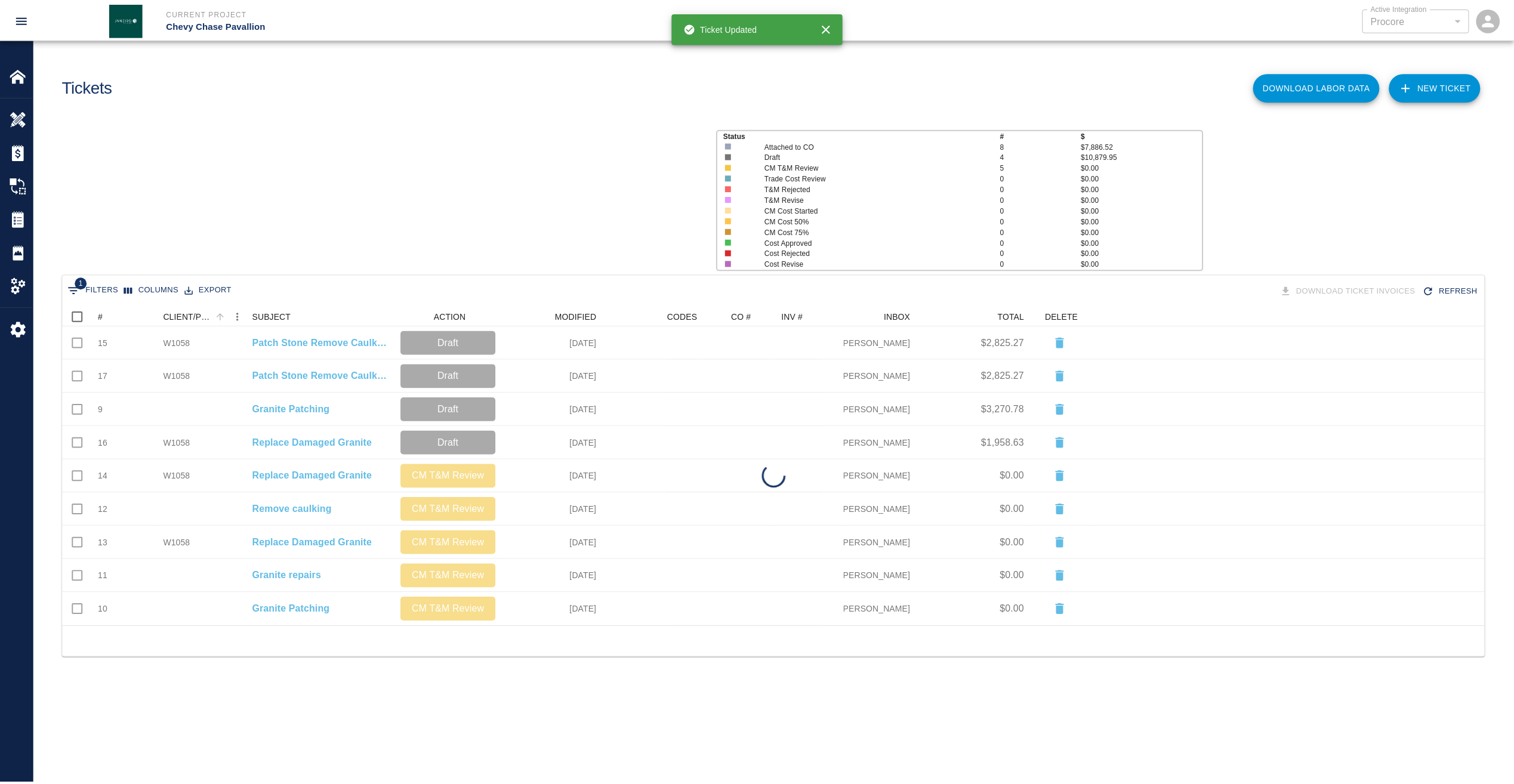
scroll to position [311, 1422]
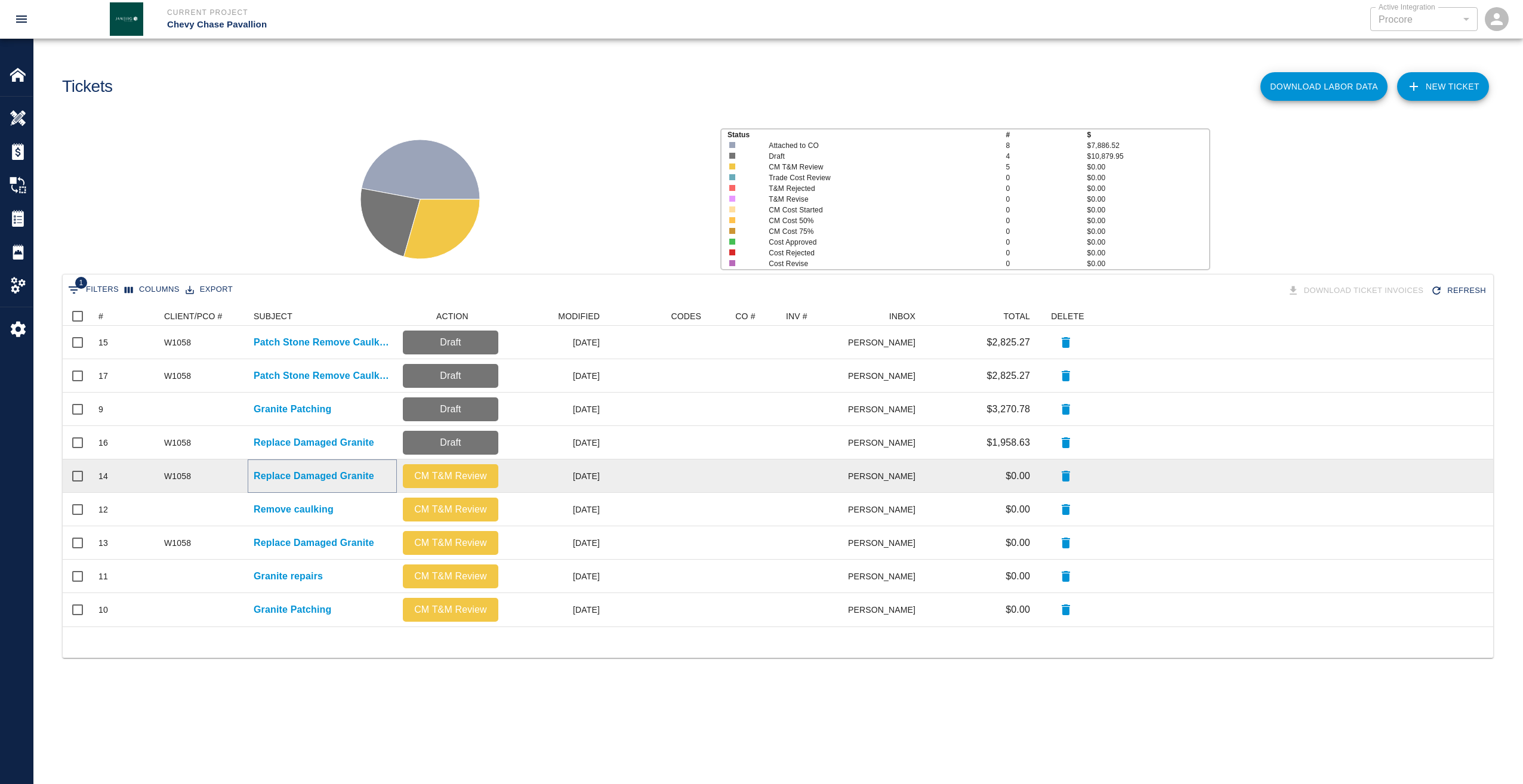
click at [310, 473] on p "Replace Damaged Granite" at bounding box center [314, 476] width 120 height 14
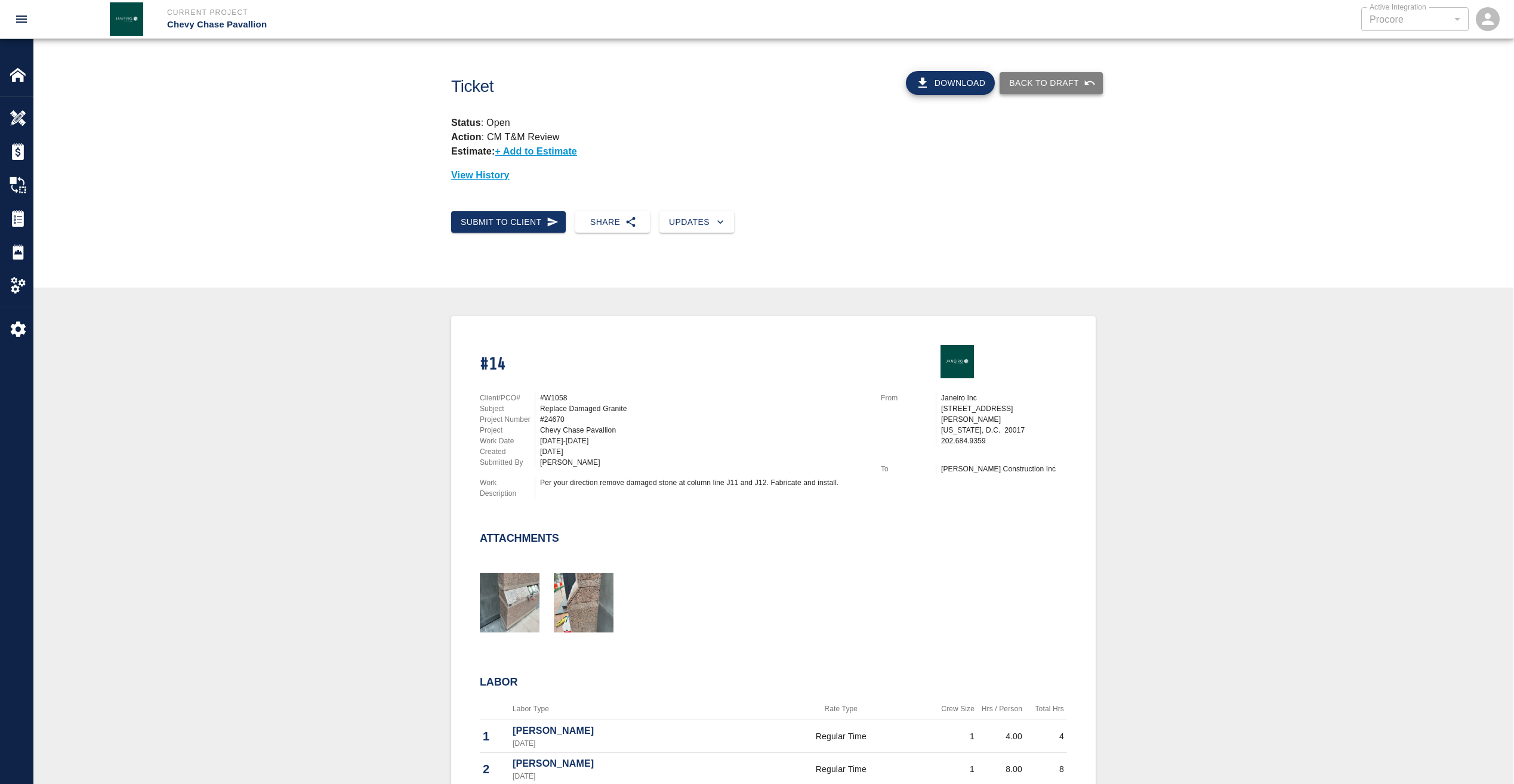
click at [1038, 79] on button "Back to Draft" at bounding box center [1051, 83] width 103 height 22
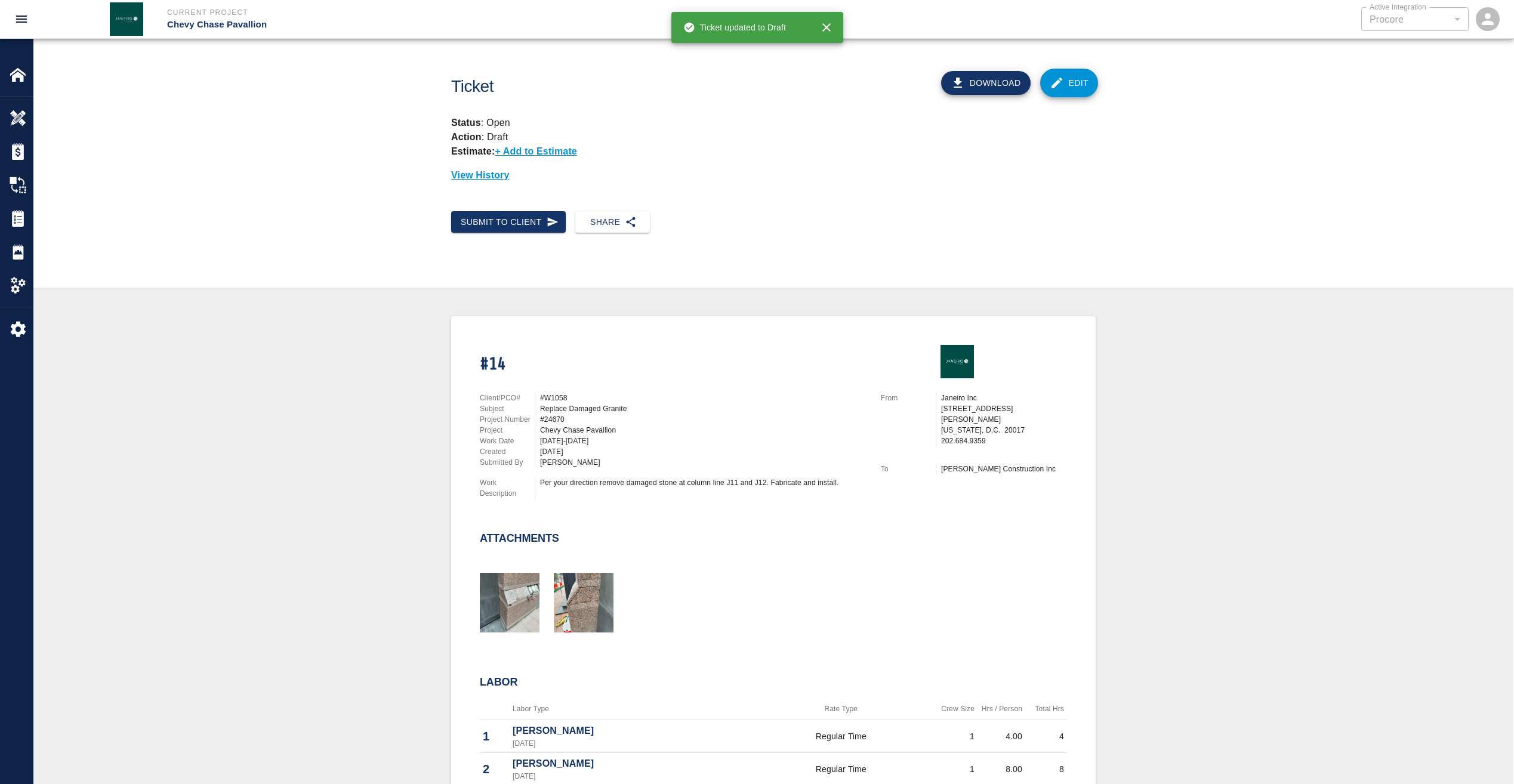
click at [1091, 83] on link "Edit" at bounding box center [1069, 83] width 59 height 28
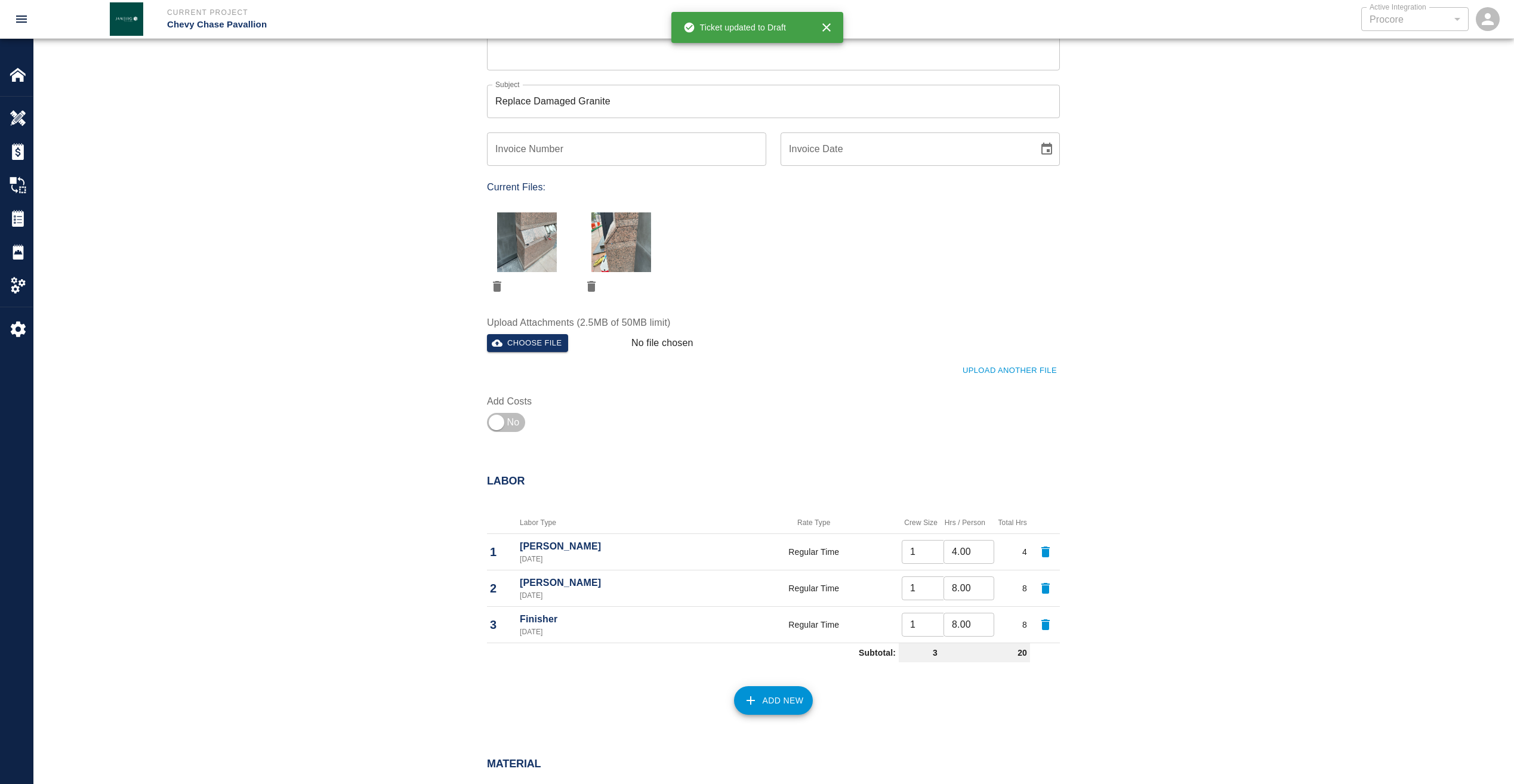
scroll to position [299, 0]
click at [500, 418] on input "checkbox" at bounding box center [496, 420] width 86 height 28
checkbox input "true"
type input "1"
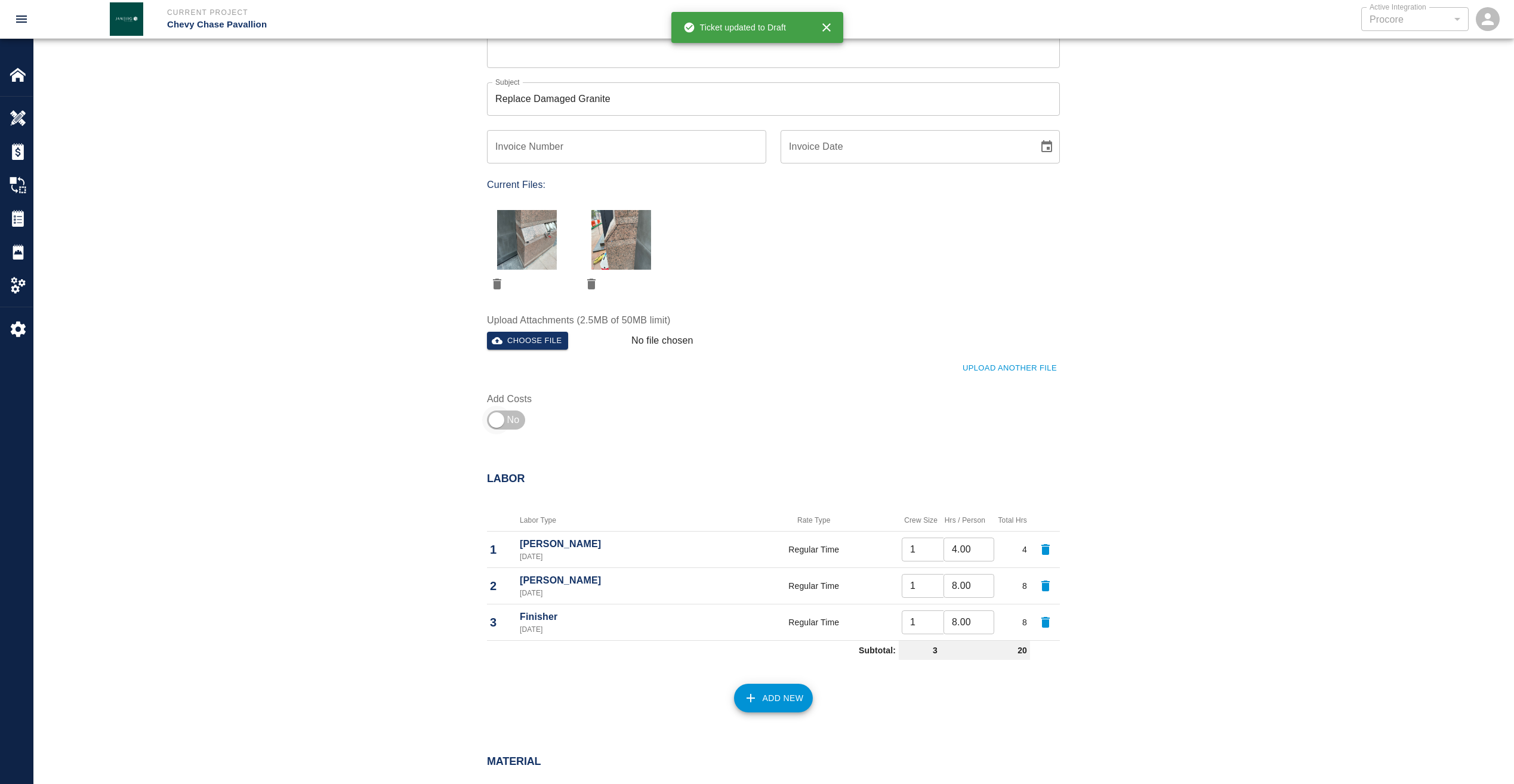
type input "1"
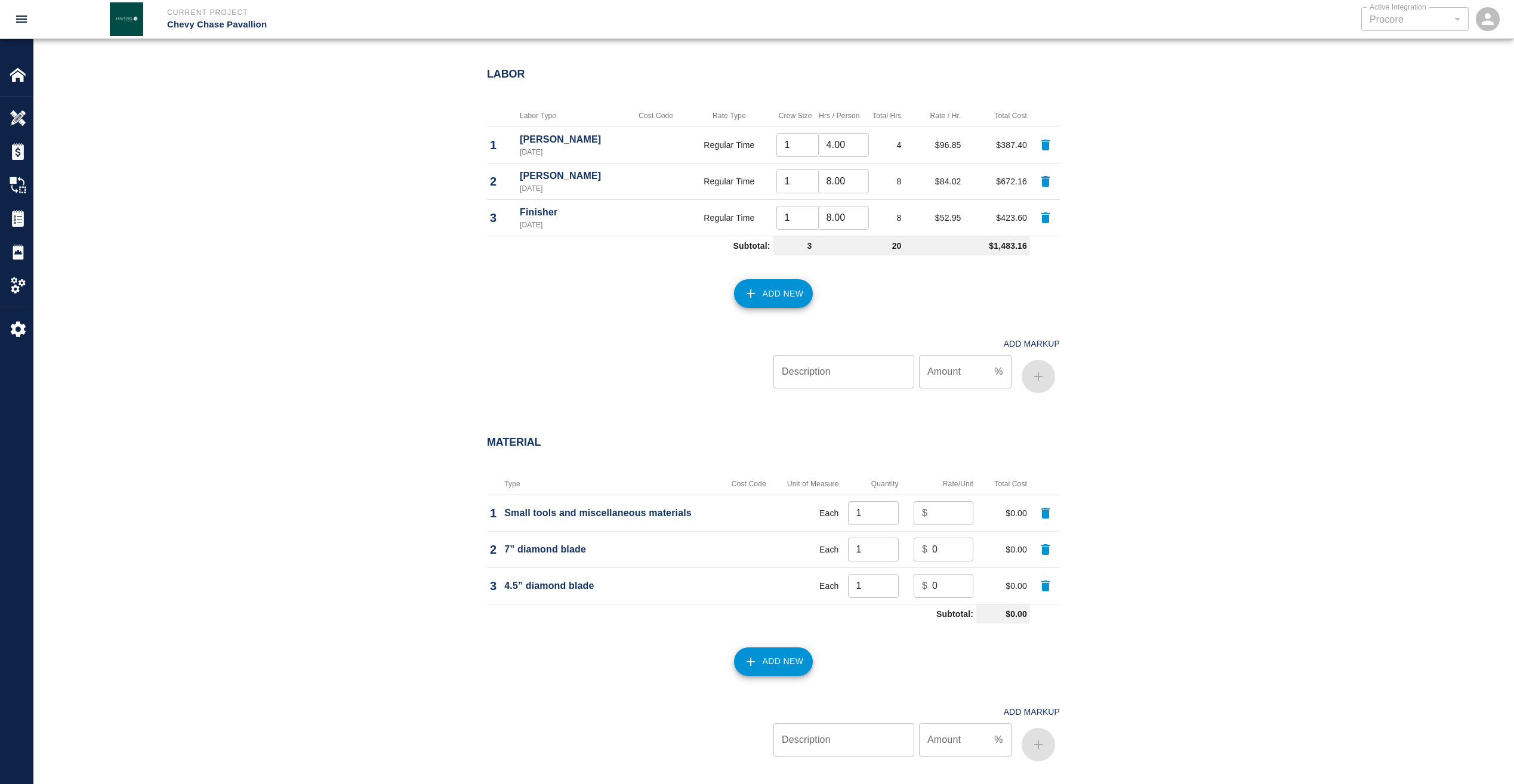
scroll to position [716, 0]
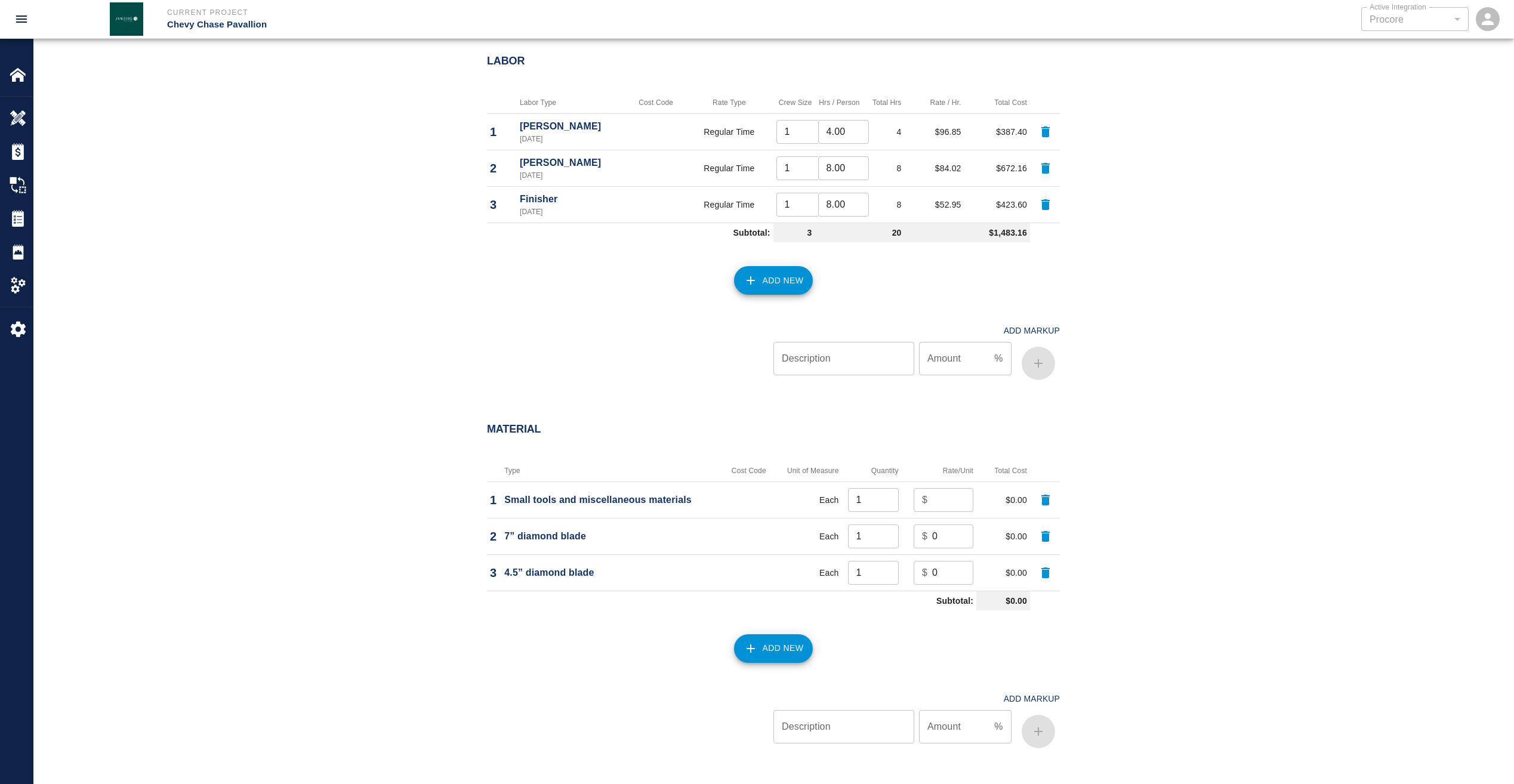
click at [943, 500] on input "number" at bounding box center [953, 500] width 41 height 24
type input "100"
click at [953, 544] on input "0" at bounding box center [953, 536] width 41 height 24
type input "80"
click at [950, 570] on input "0" at bounding box center [953, 573] width 41 height 24
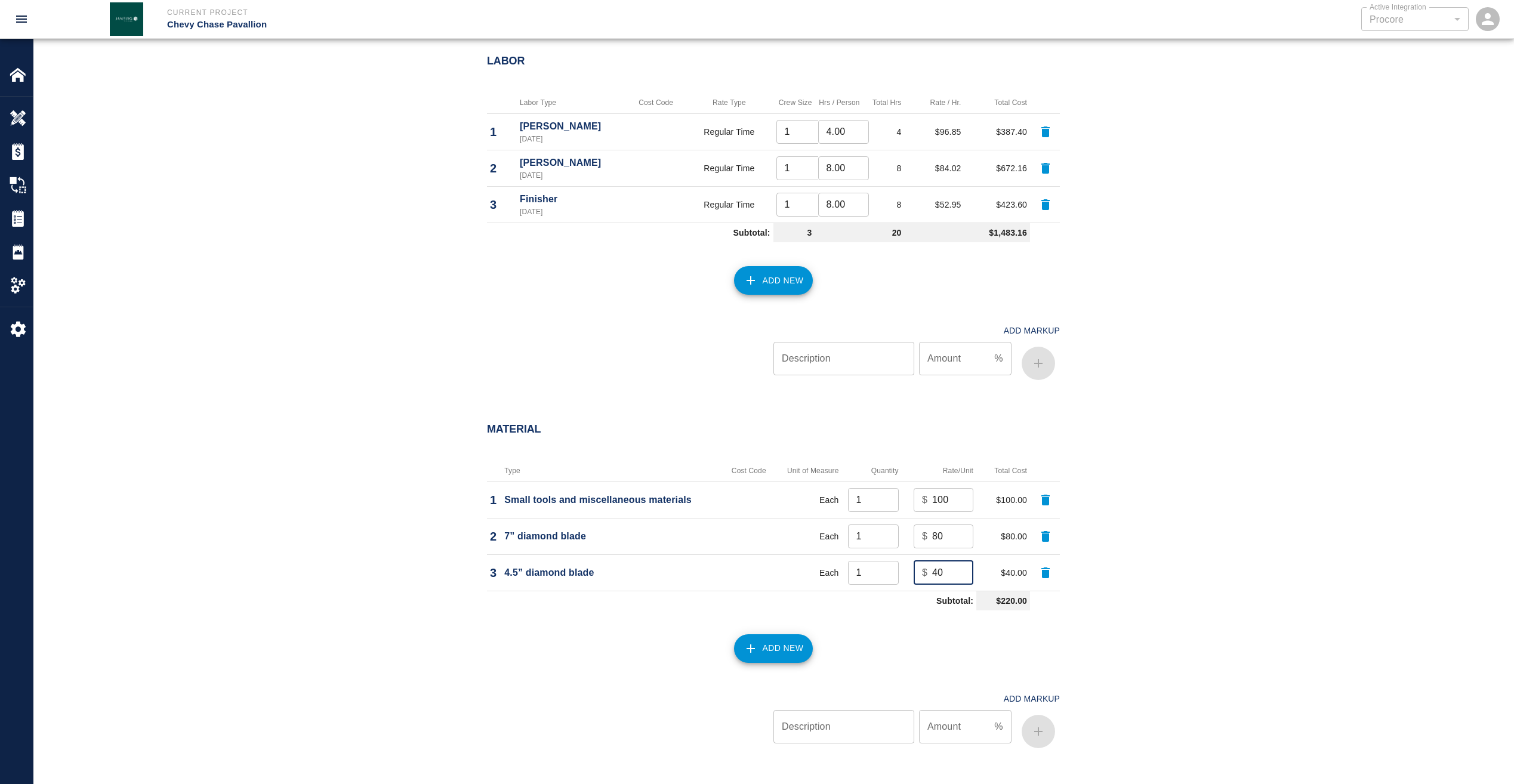
type input "40"
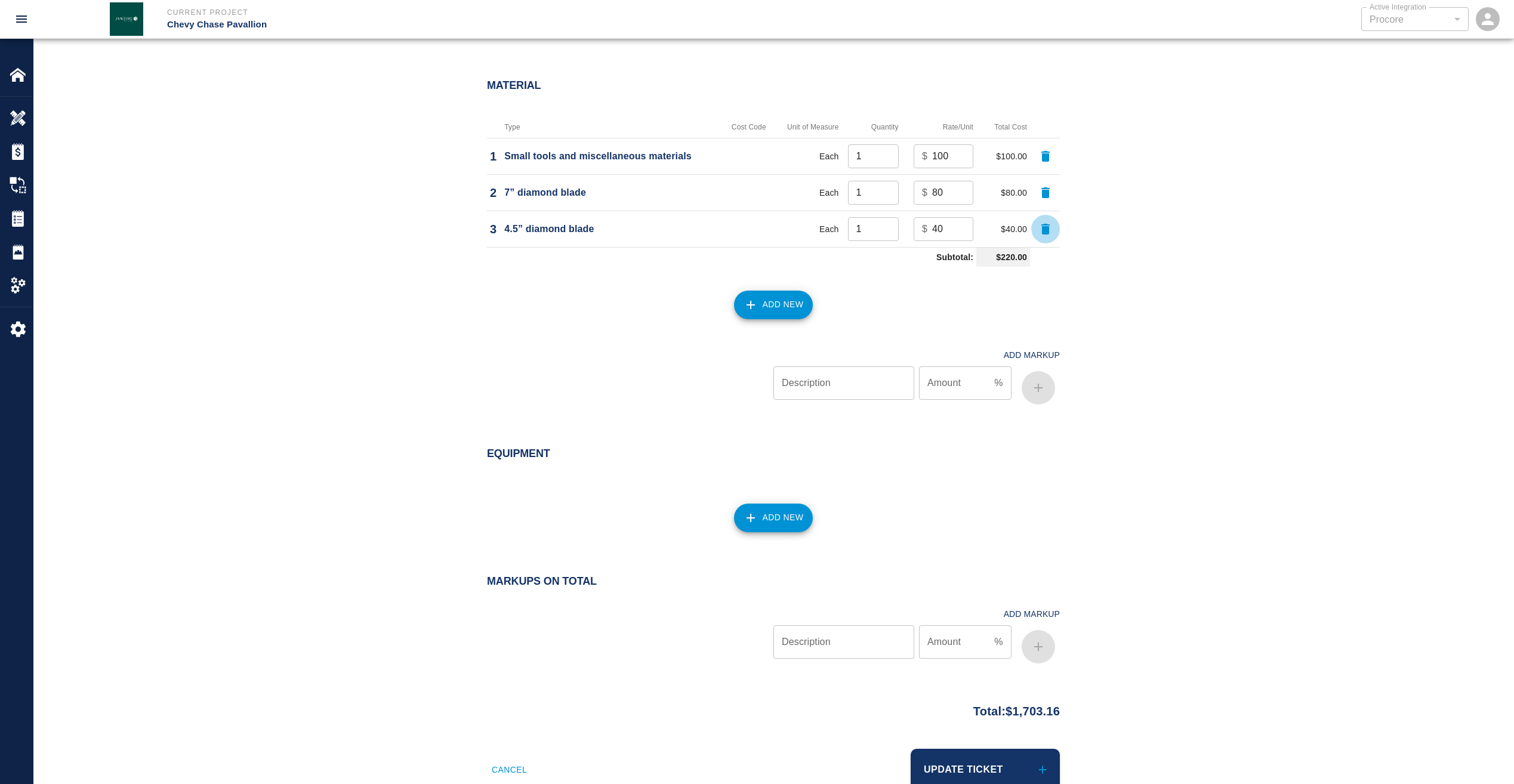
scroll to position [1074, 0]
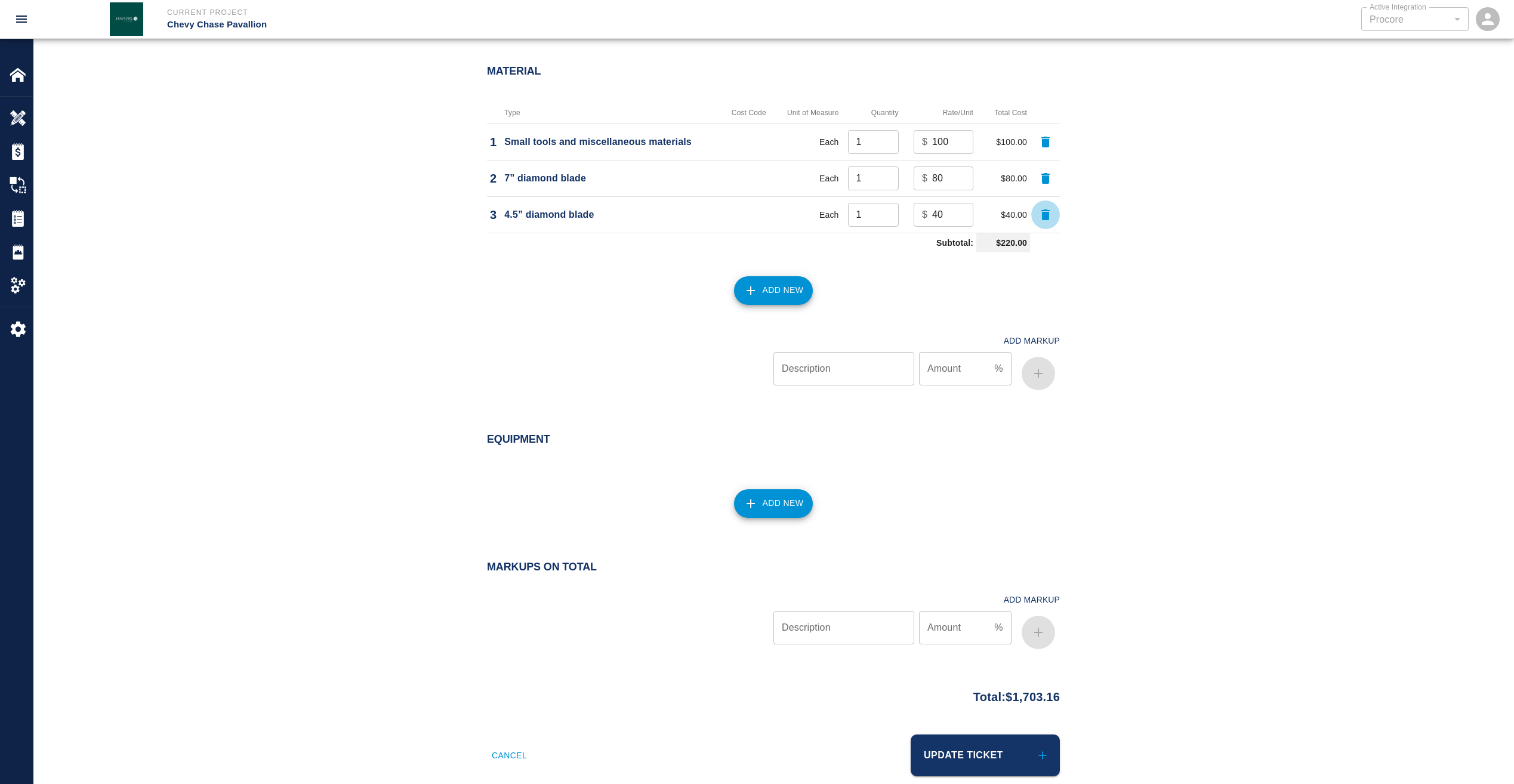
click at [828, 632] on input "Description" at bounding box center [844, 627] width 141 height 33
type input "markup"
type input "15"
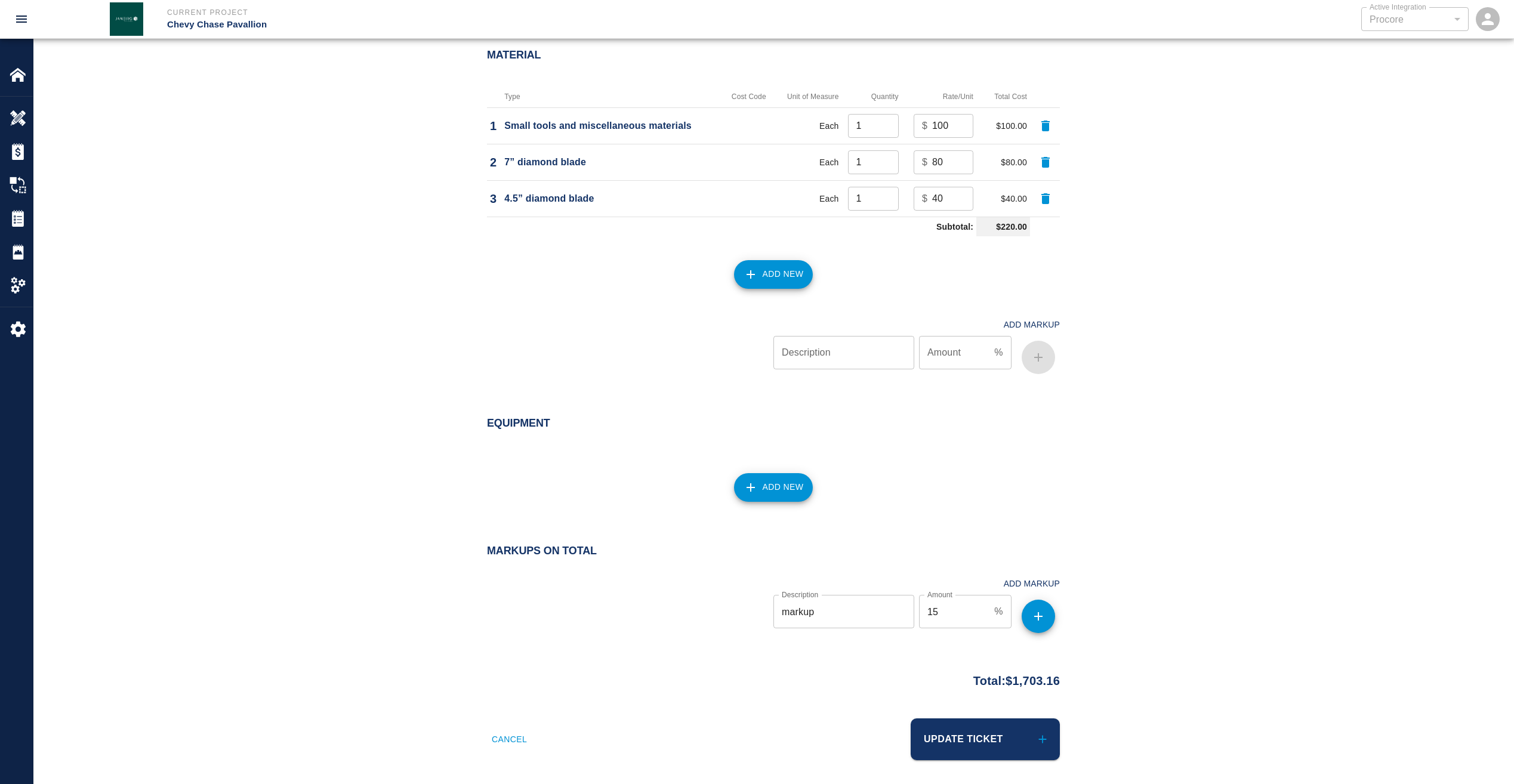
scroll to position [1095, 0]
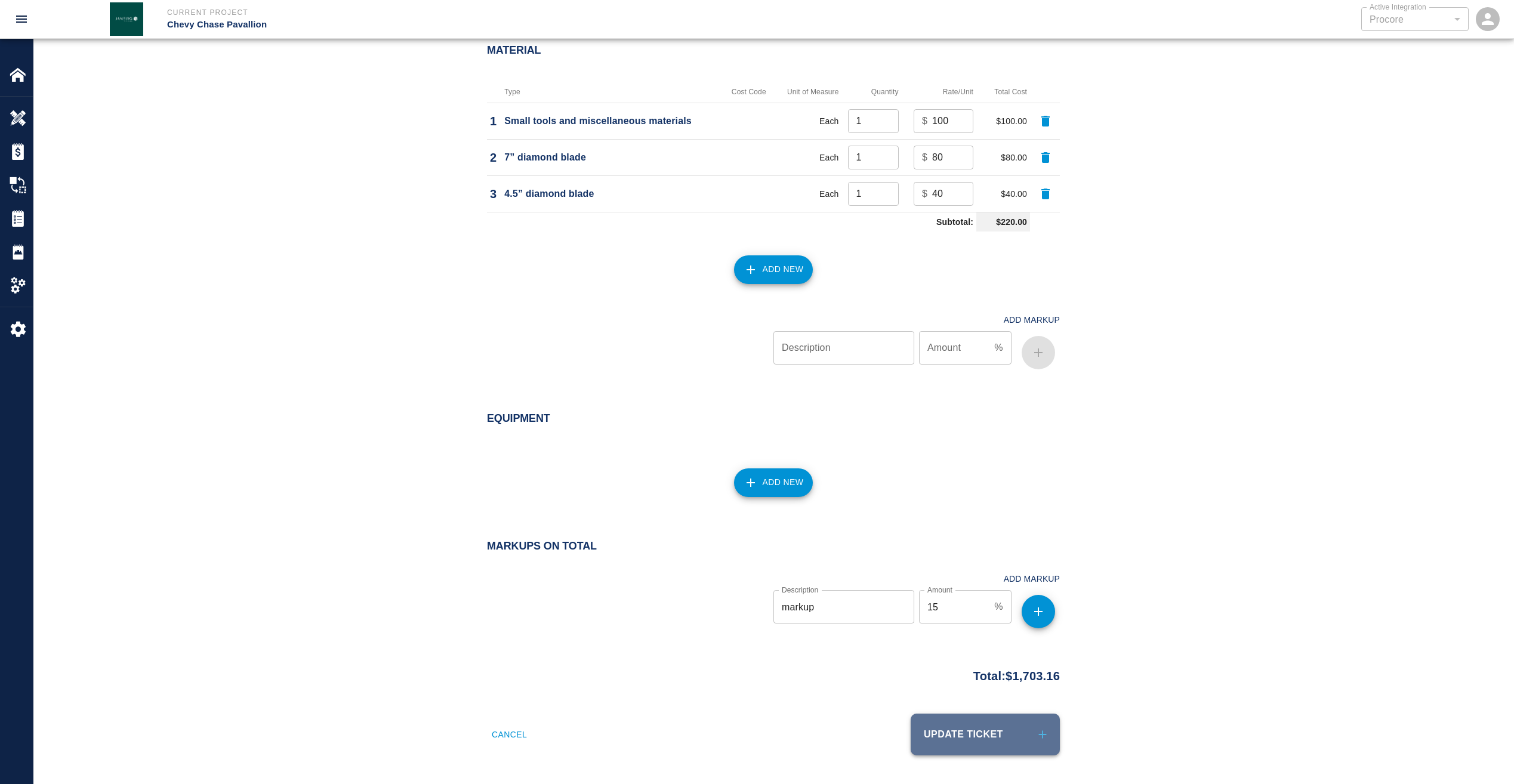
click at [970, 717] on button "Update Ticket" at bounding box center [985, 734] width 149 height 42
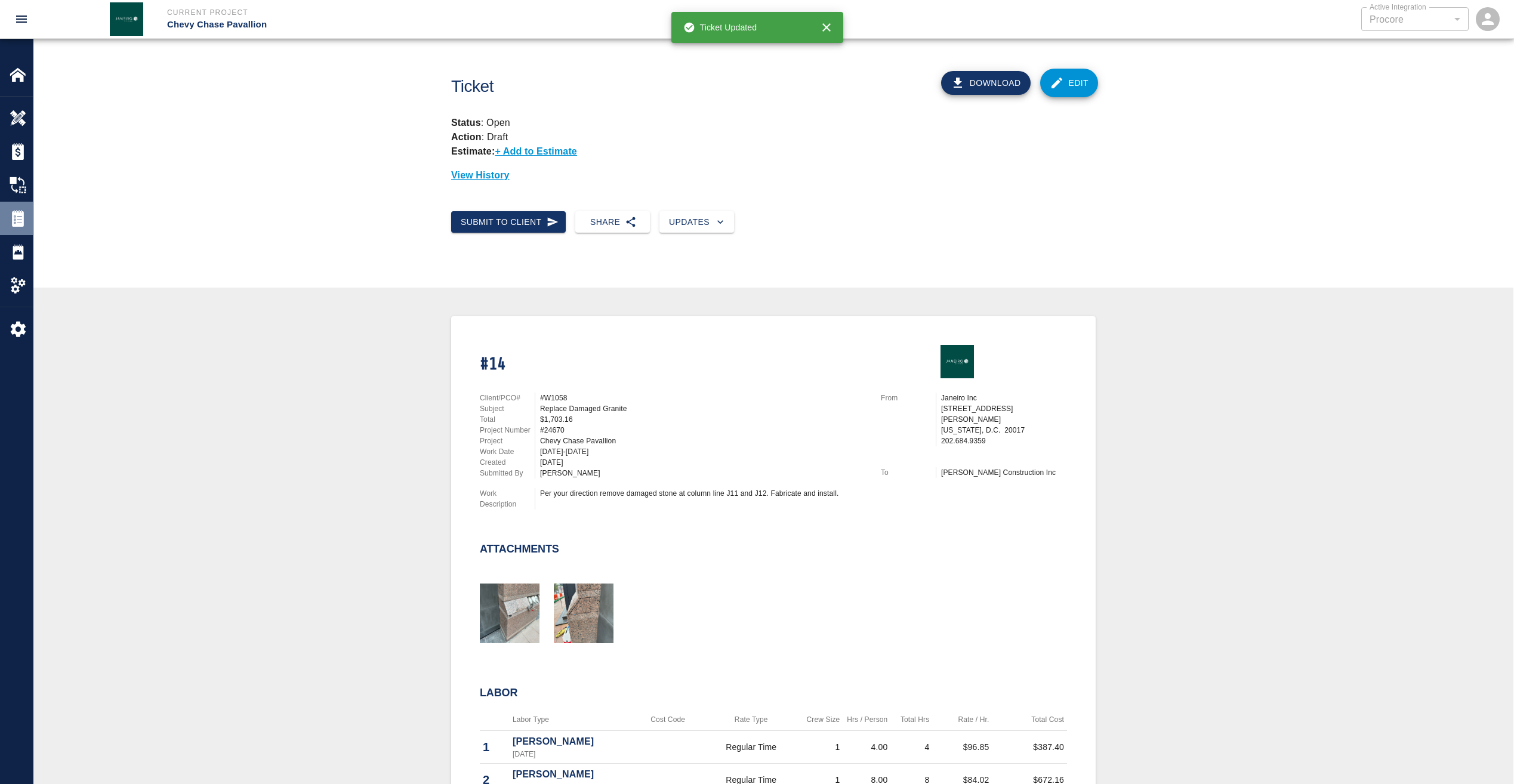
click at [18, 214] on img at bounding box center [18, 219] width 17 height 17
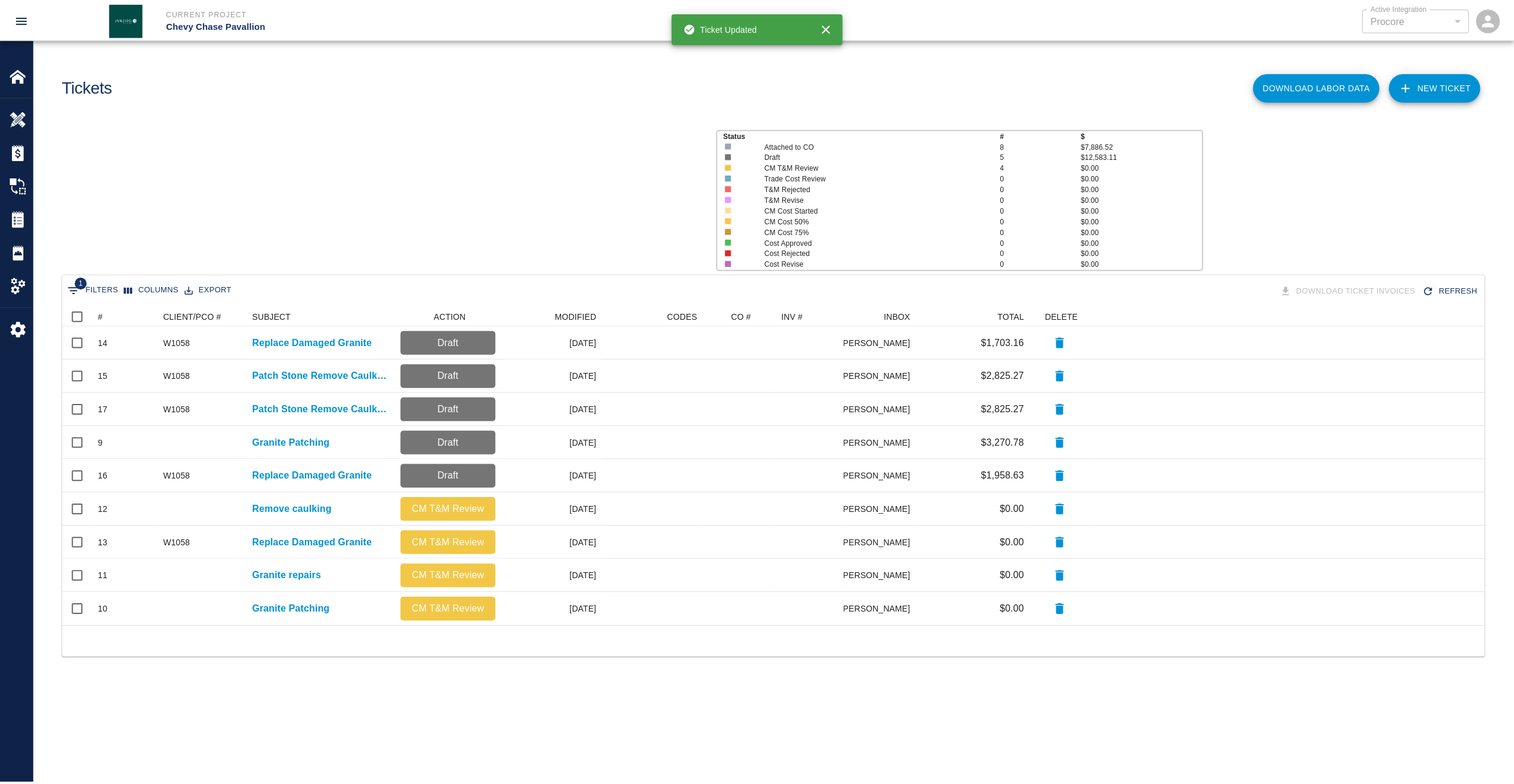
scroll to position [311, 1422]
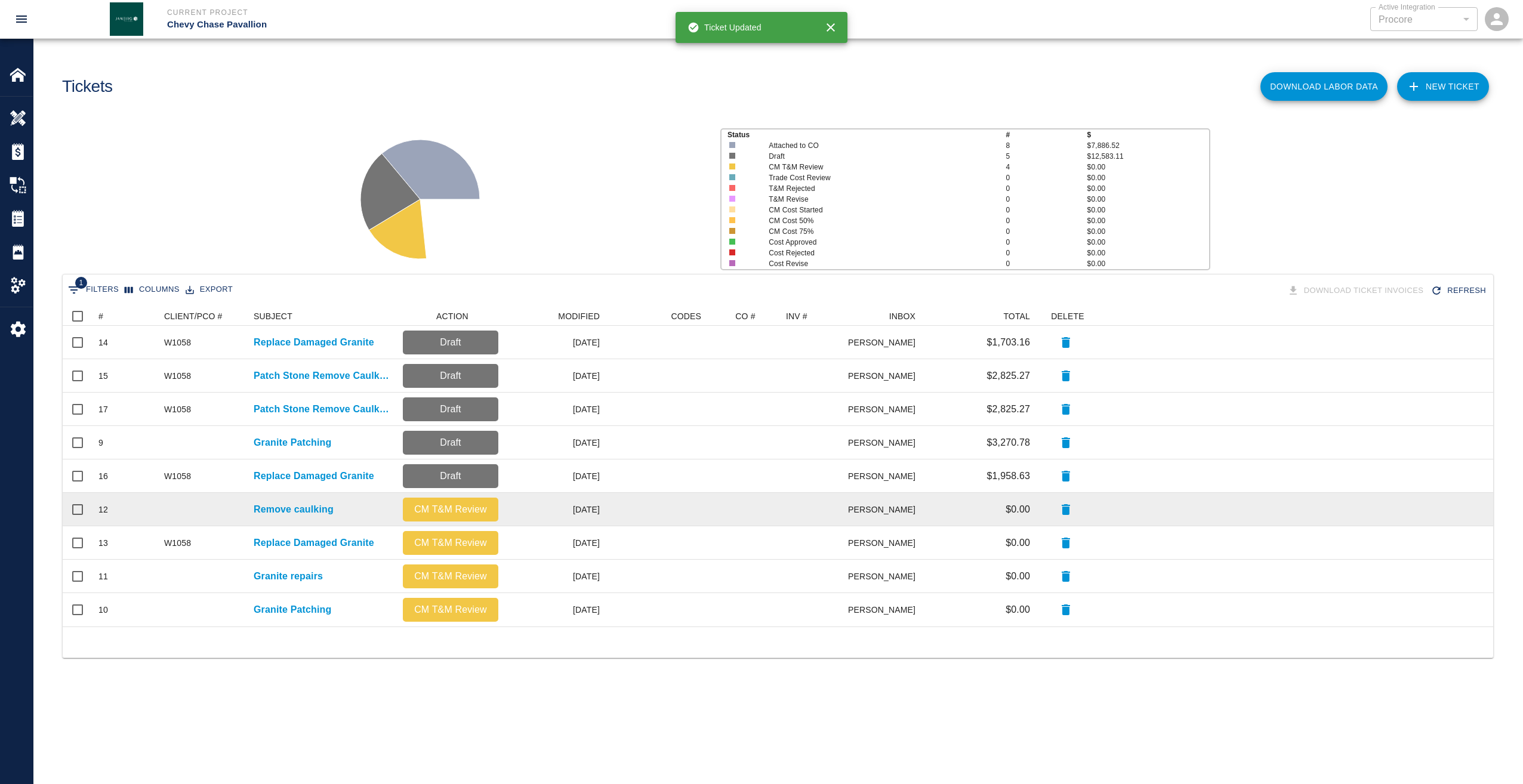
click at [295, 517] on div "Remove caulking" at bounding box center [322, 509] width 149 height 33
click at [297, 508] on p "Remove caulking" at bounding box center [293, 509] width 80 height 14
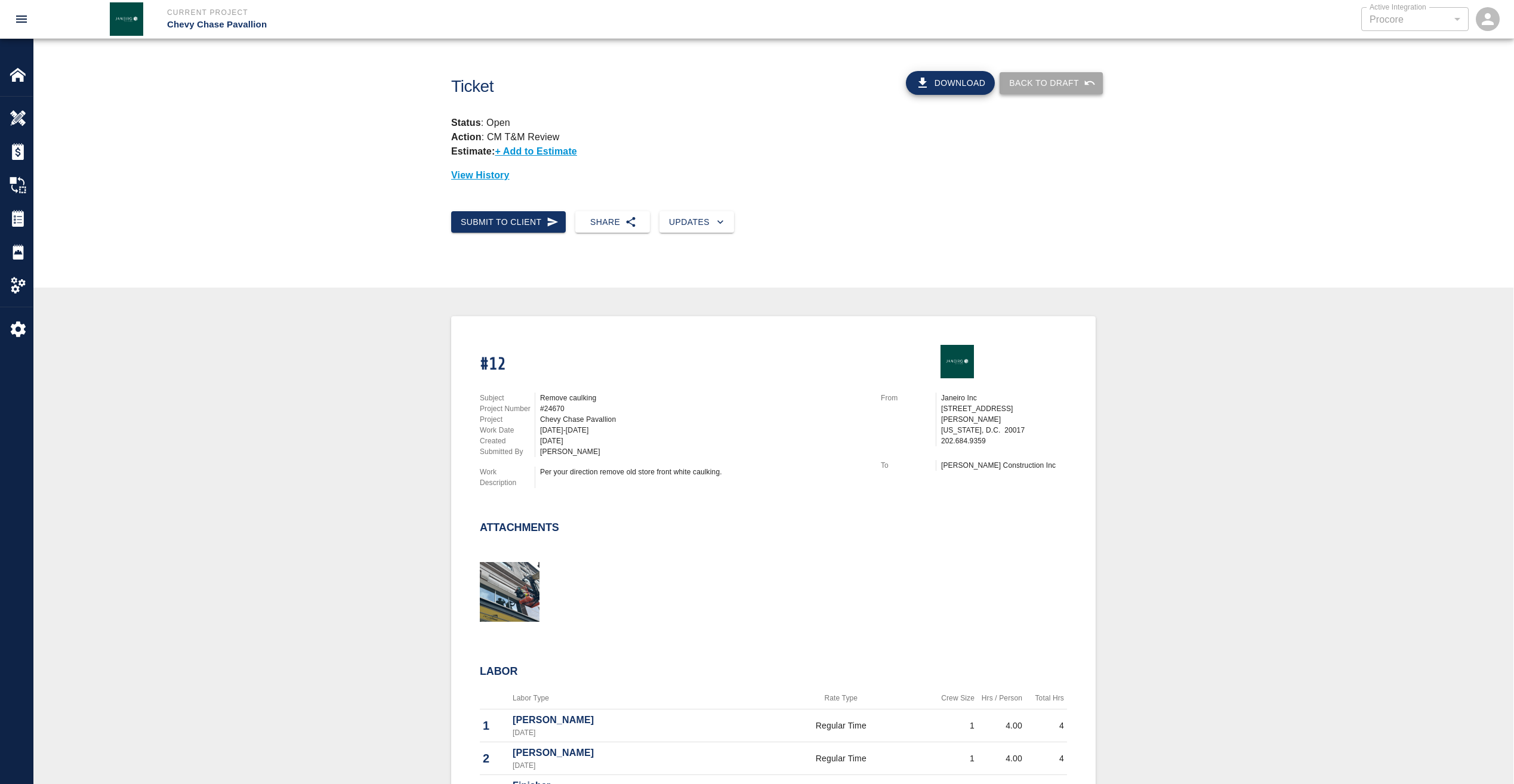
click at [1075, 81] on button "Back to Draft" at bounding box center [1051, 83] width 103 height 22
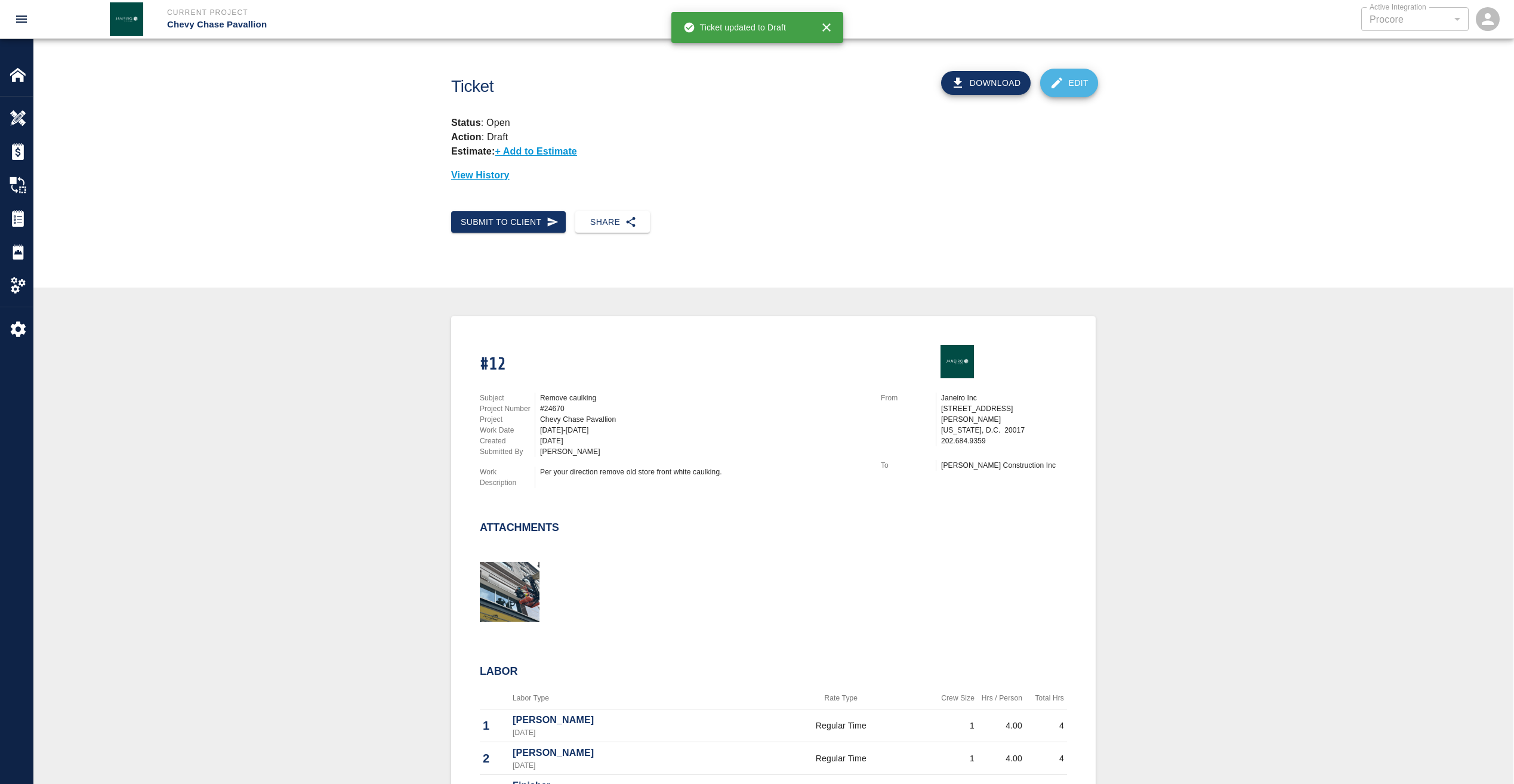
click at [1068, 81] on link "Edit" at bounding box center [1069, 83] width 59 height 28
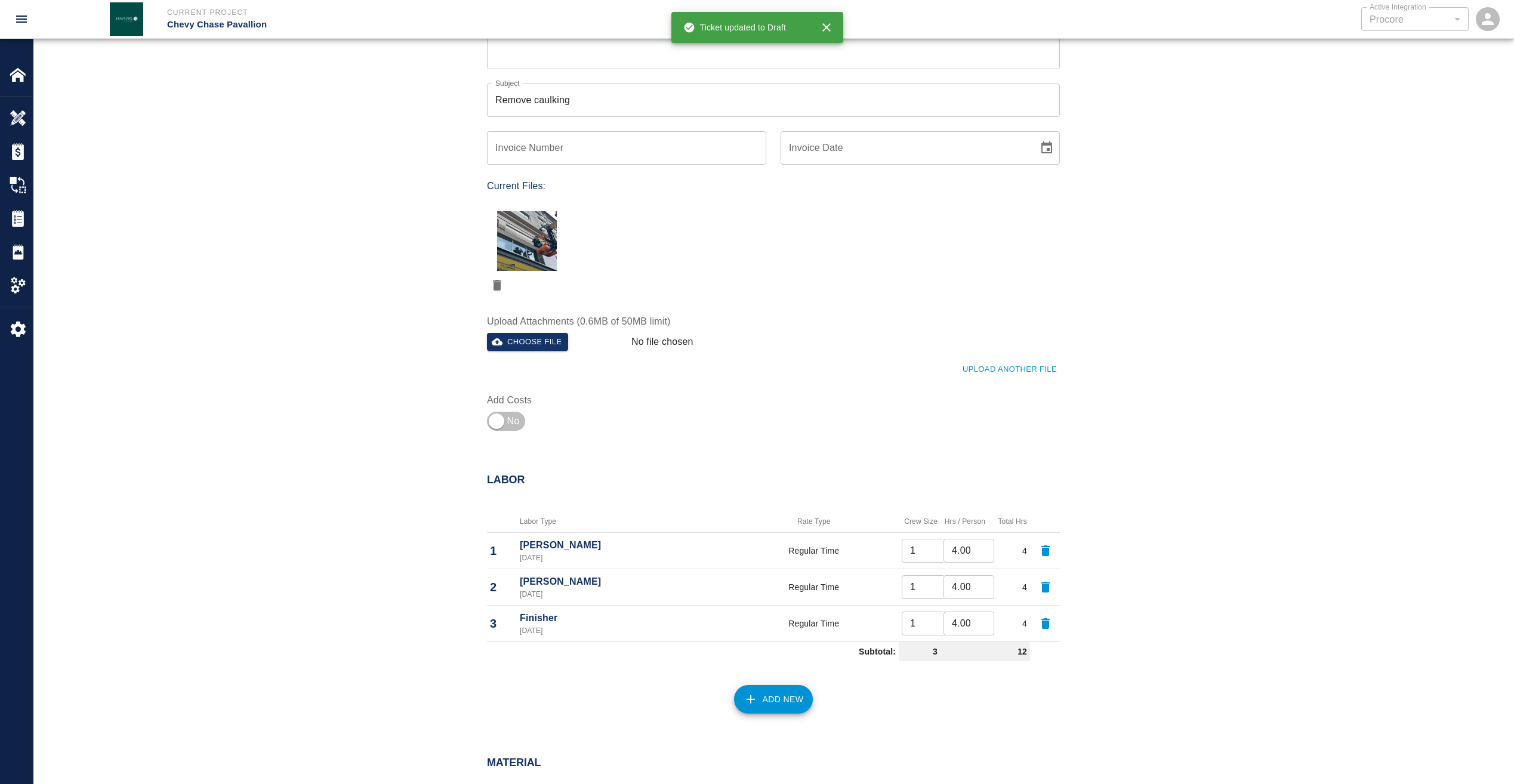
scroll to position [358, 0]
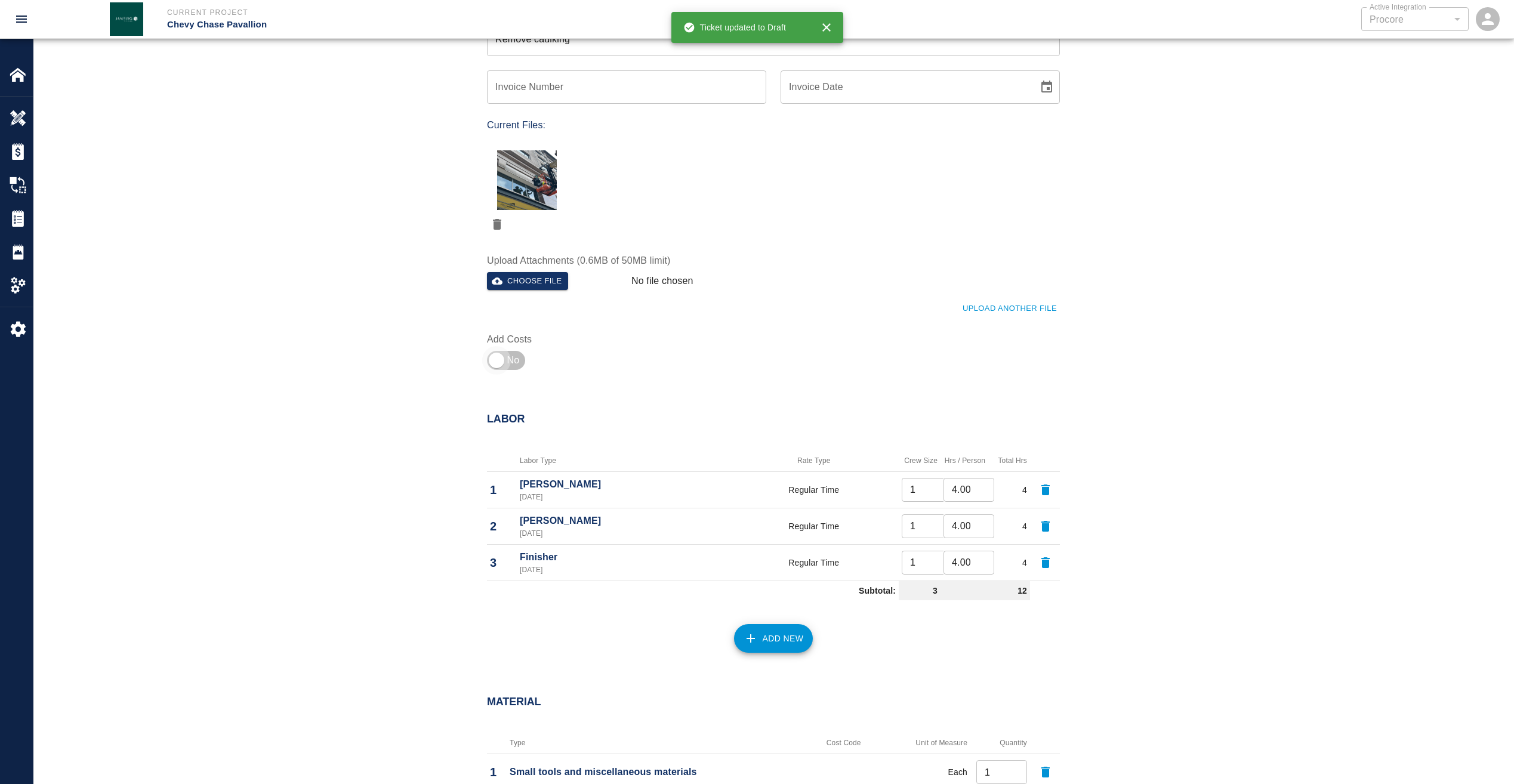
click at [505, 362] on input "checkbox" at bounding box center [496, 360] width 86 height 28
checkbox input "true"
type input "1"
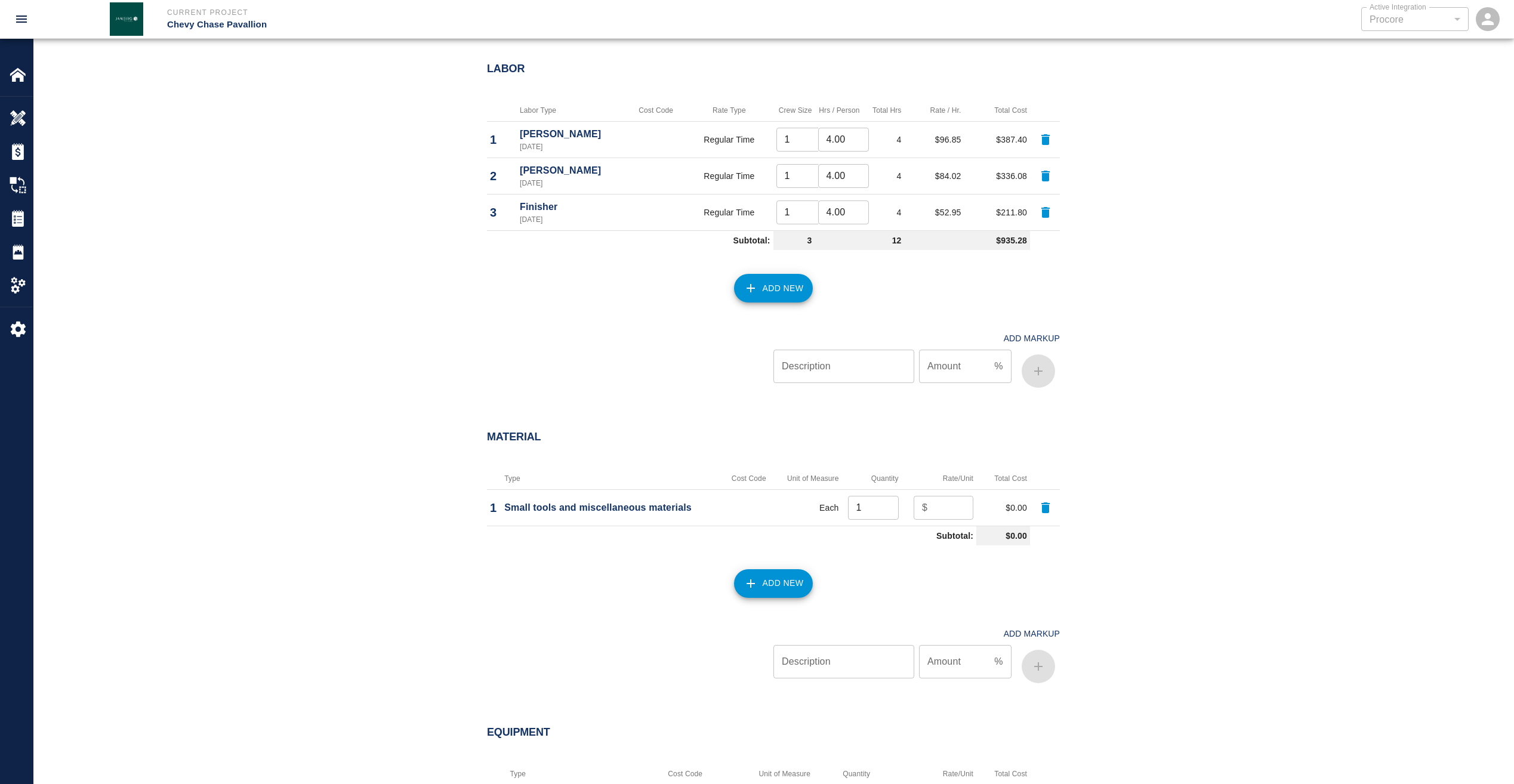
scroll to position [716, 0]
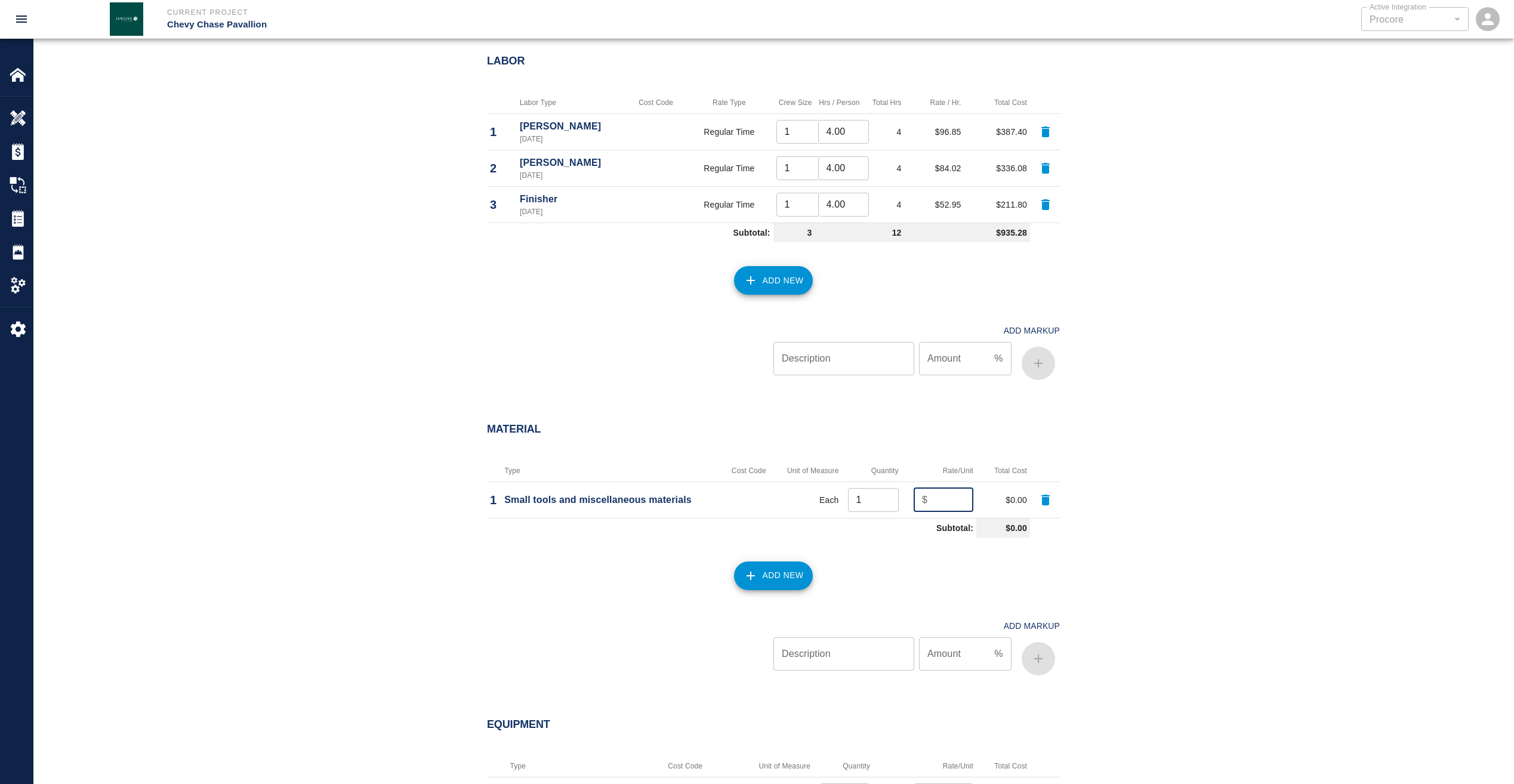
click at [941, 492] on input "number" at bounding box center [953, 500] width 41 height 24
type input "100"
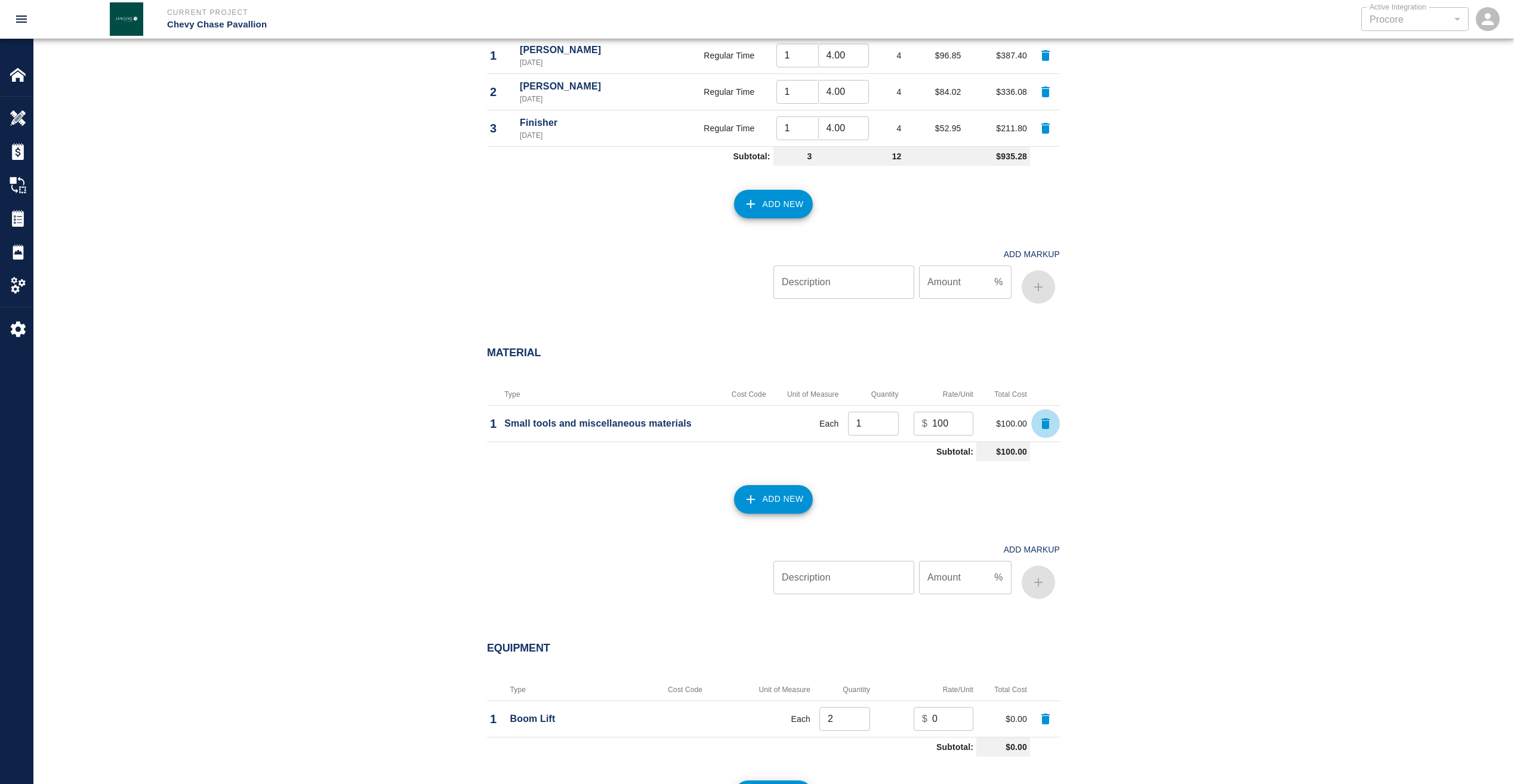
scroll to position [836, 0]
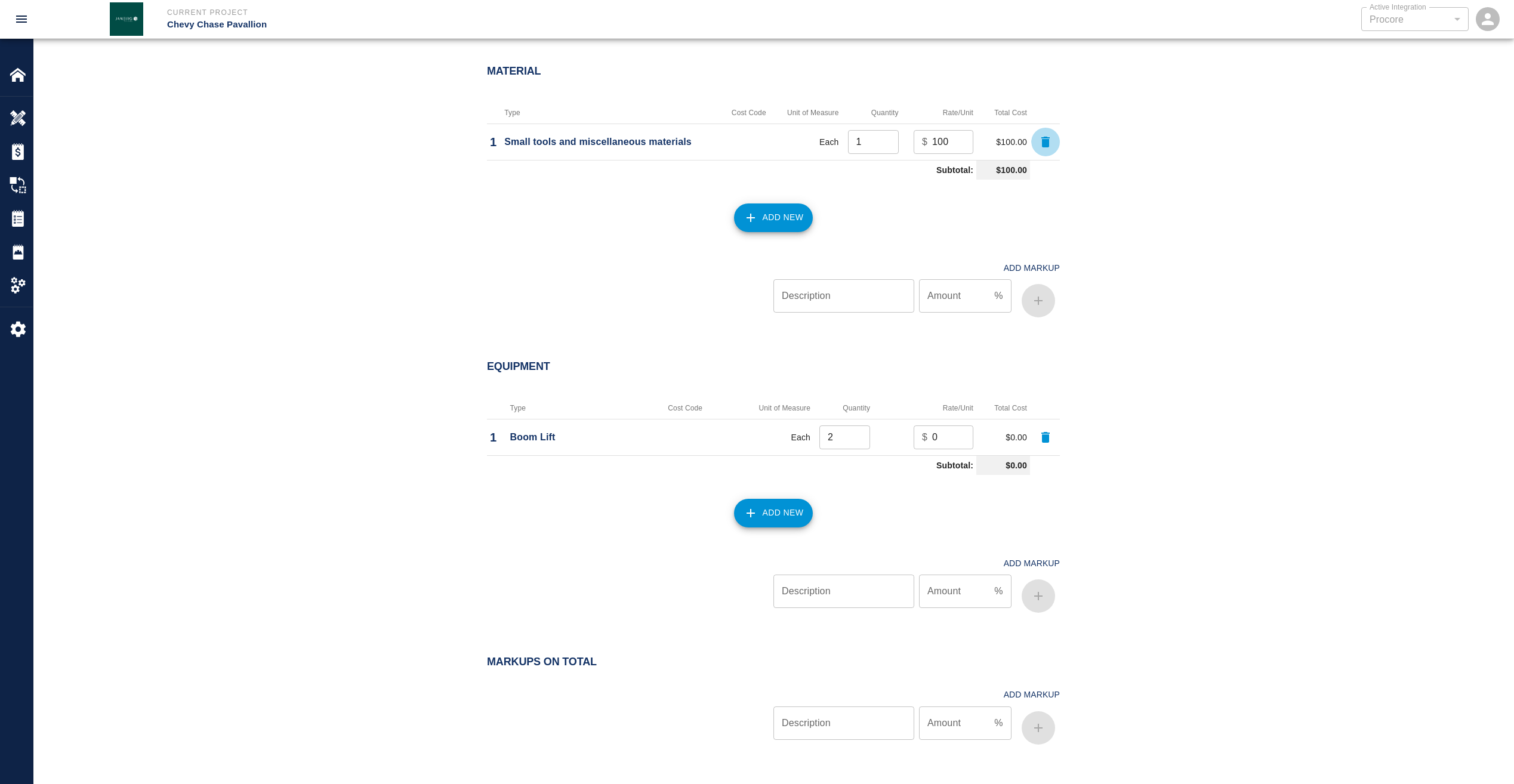
click at [1045, 433] on icon "button" at bounding box center [1045, 437] width 8 height 11
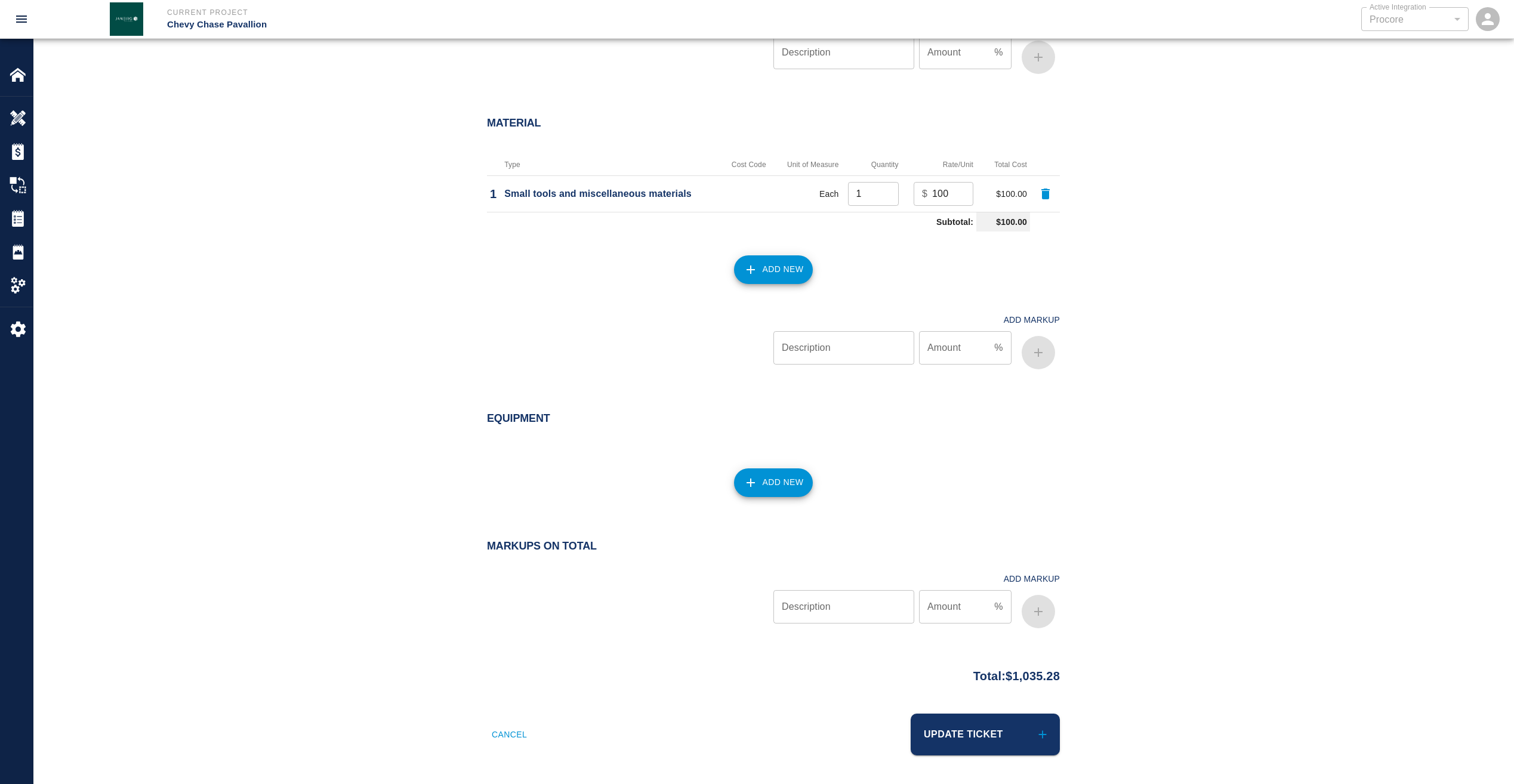
scroll to position [1022, 0]
click at [779, 483] on button "Add New" at bounding box center [774, 483] width 79 height 28
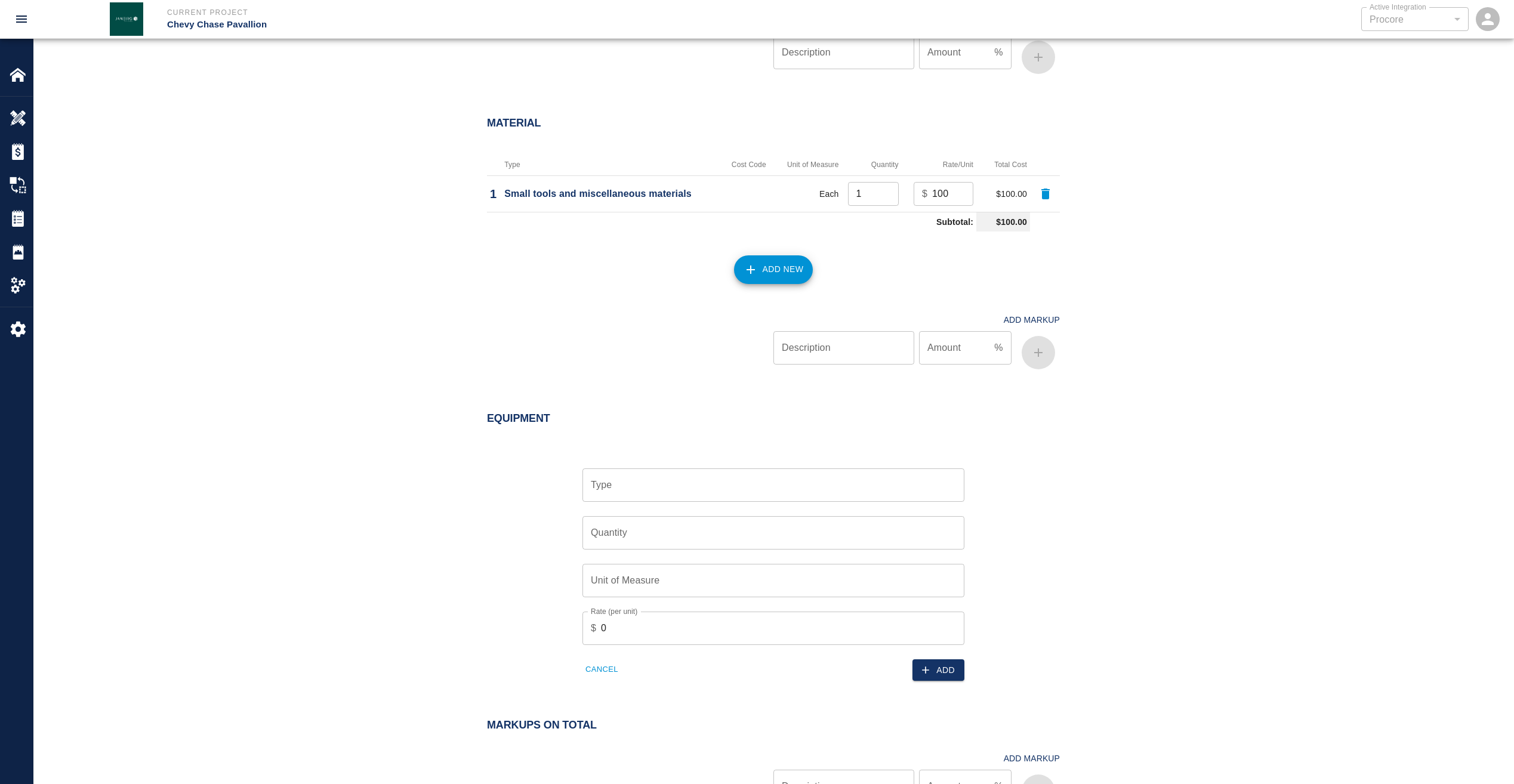
click at [687, 476] on input "Type" at bounding box center [774, 485] width 371 height 23
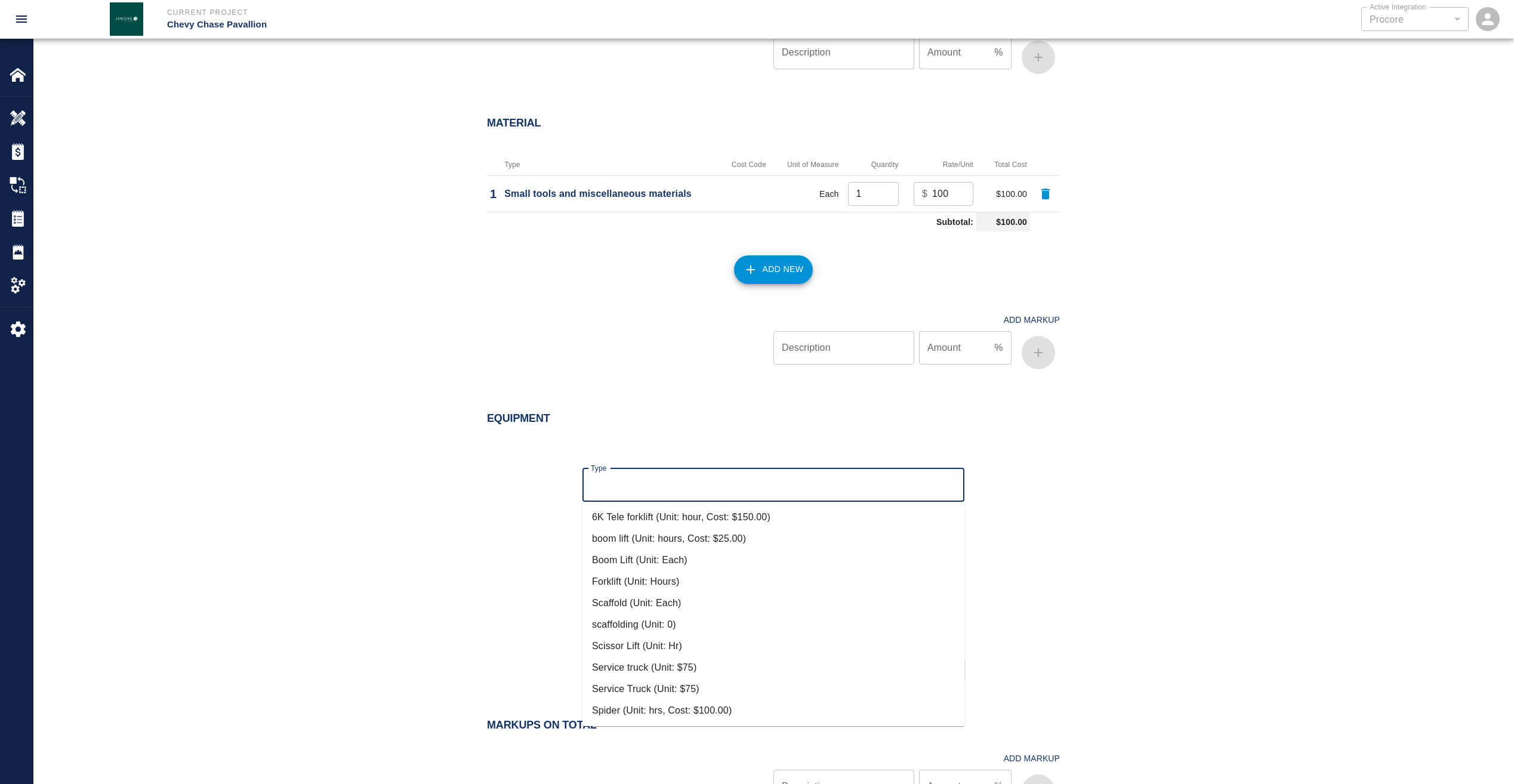
click at [675, 534] on li "boom lift (Unit: hours, Cost: $25.00)" at bounding box center [774, 538] width 382 height 21
type input "boom lift (Unit: hours, Cost: $25.00)"
type input "hours"
type input "25"
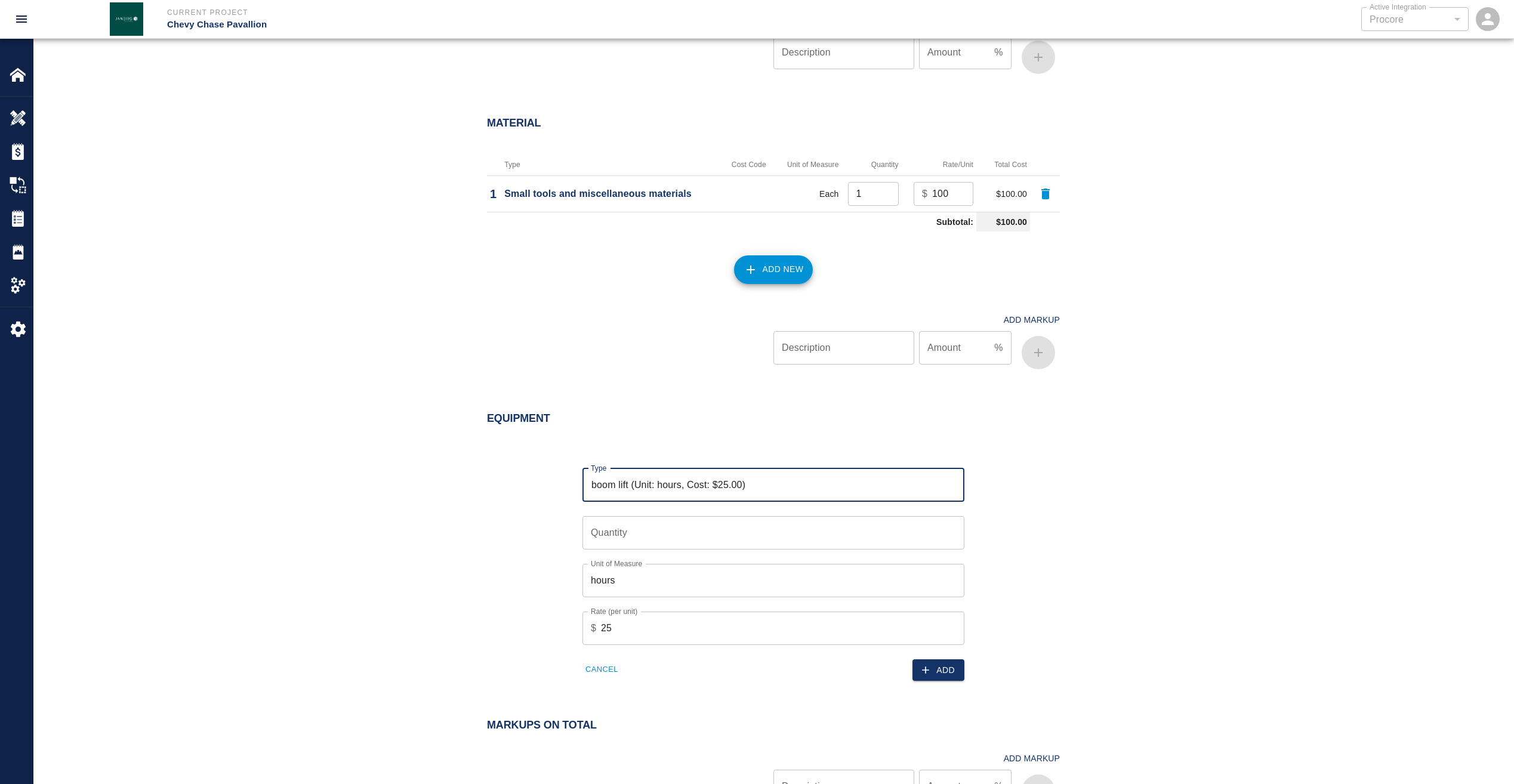
click at [672, 535] on input "Quantity" at bounding box center [774, 532] width 382 height 33
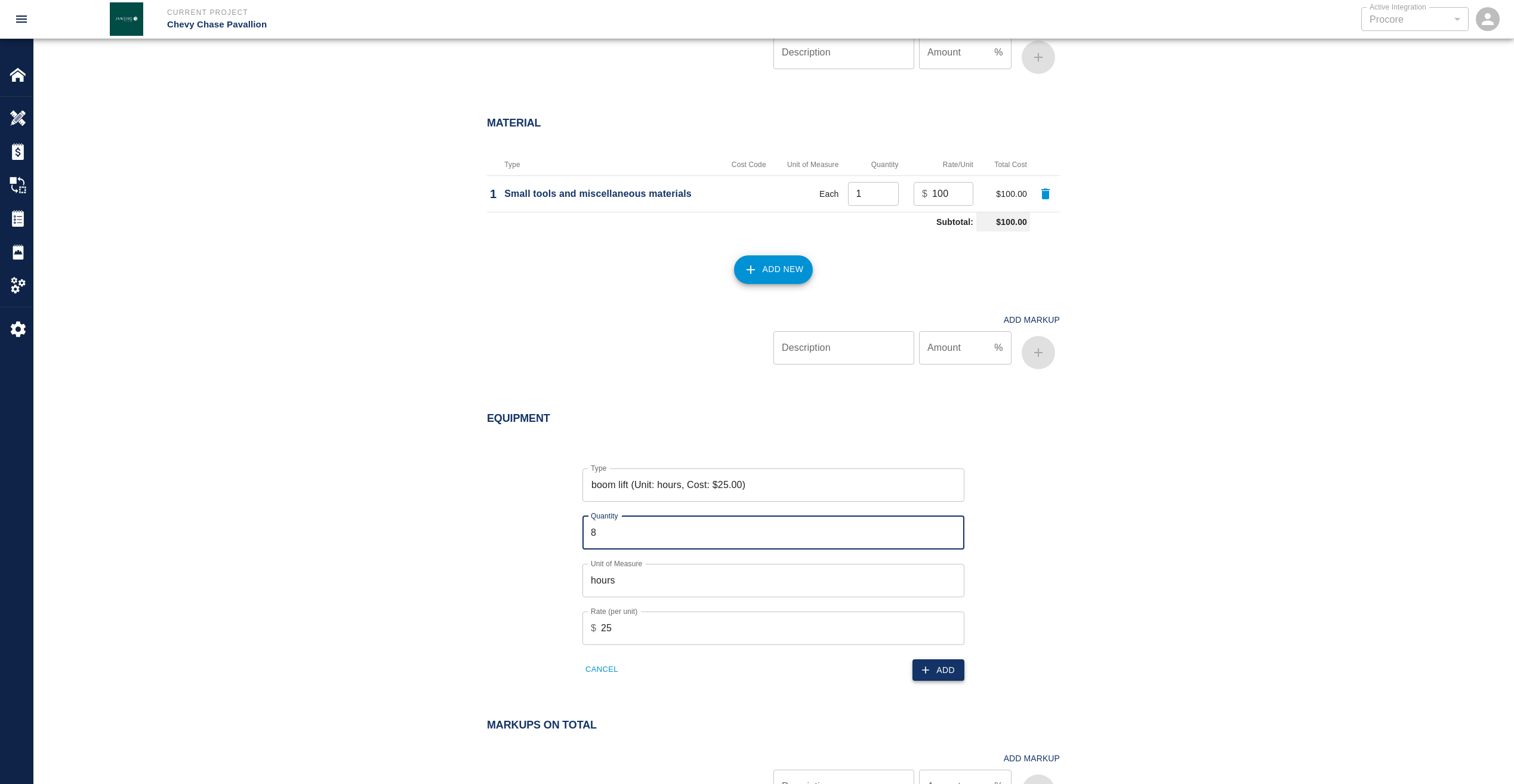
type input "8"
click at [922, 660] on button "Add" at bounding box center [938, 670] width 52 height 22
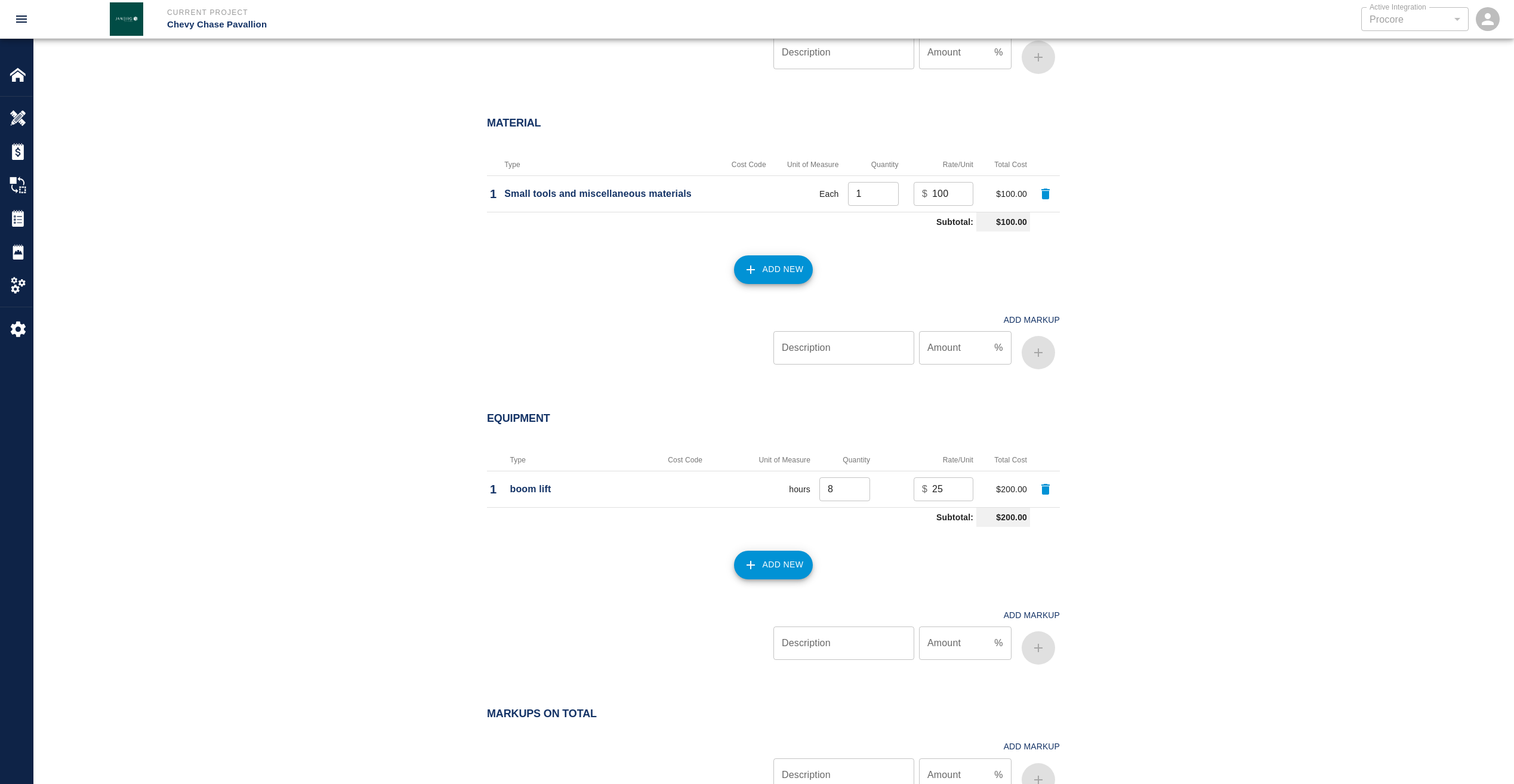
click at [786, 568] on button "Add New" at bounding box center [774, 565] width 79 height 28
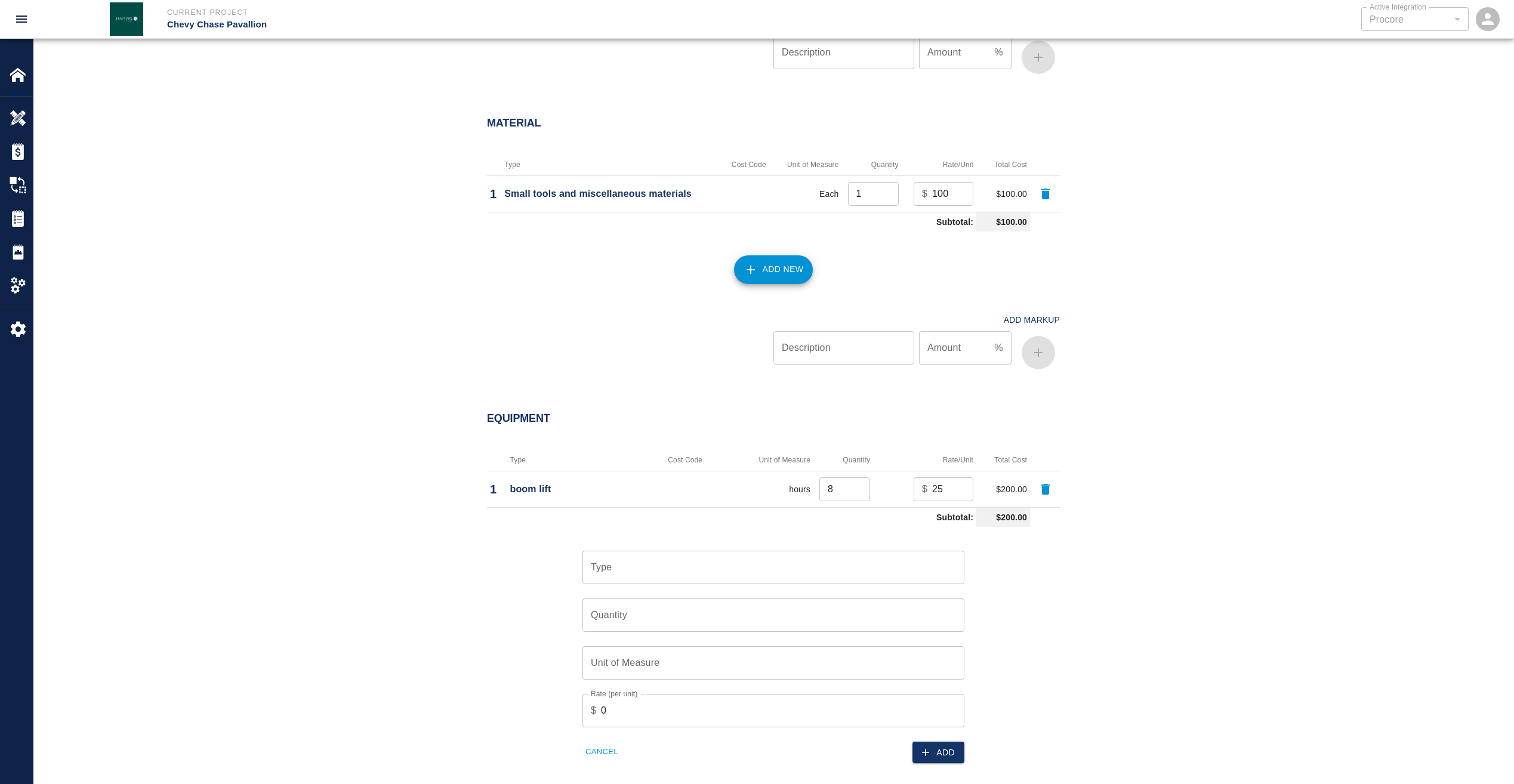
click at [794, 558] on input "Type" at bounding box center [774, 567] width 371 height 23
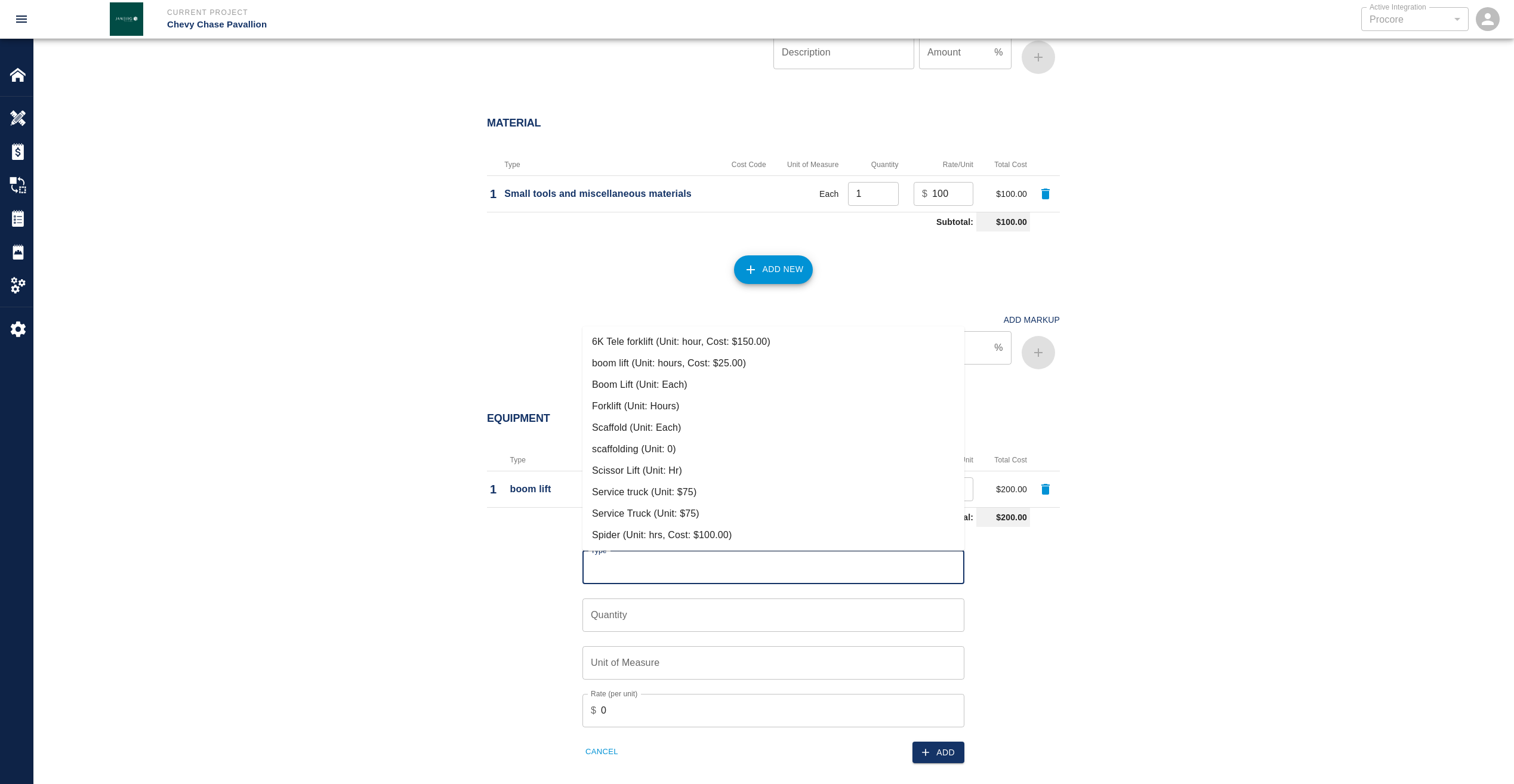
click at [735, 366] on li "boom lift (Unit: hours, Cost: $25.00)" at bounding box center [774, 363] width 382 height 21
type input "boom lift (Unit: hours, Cost: $25.00)"
type input "hours"
type input "25"
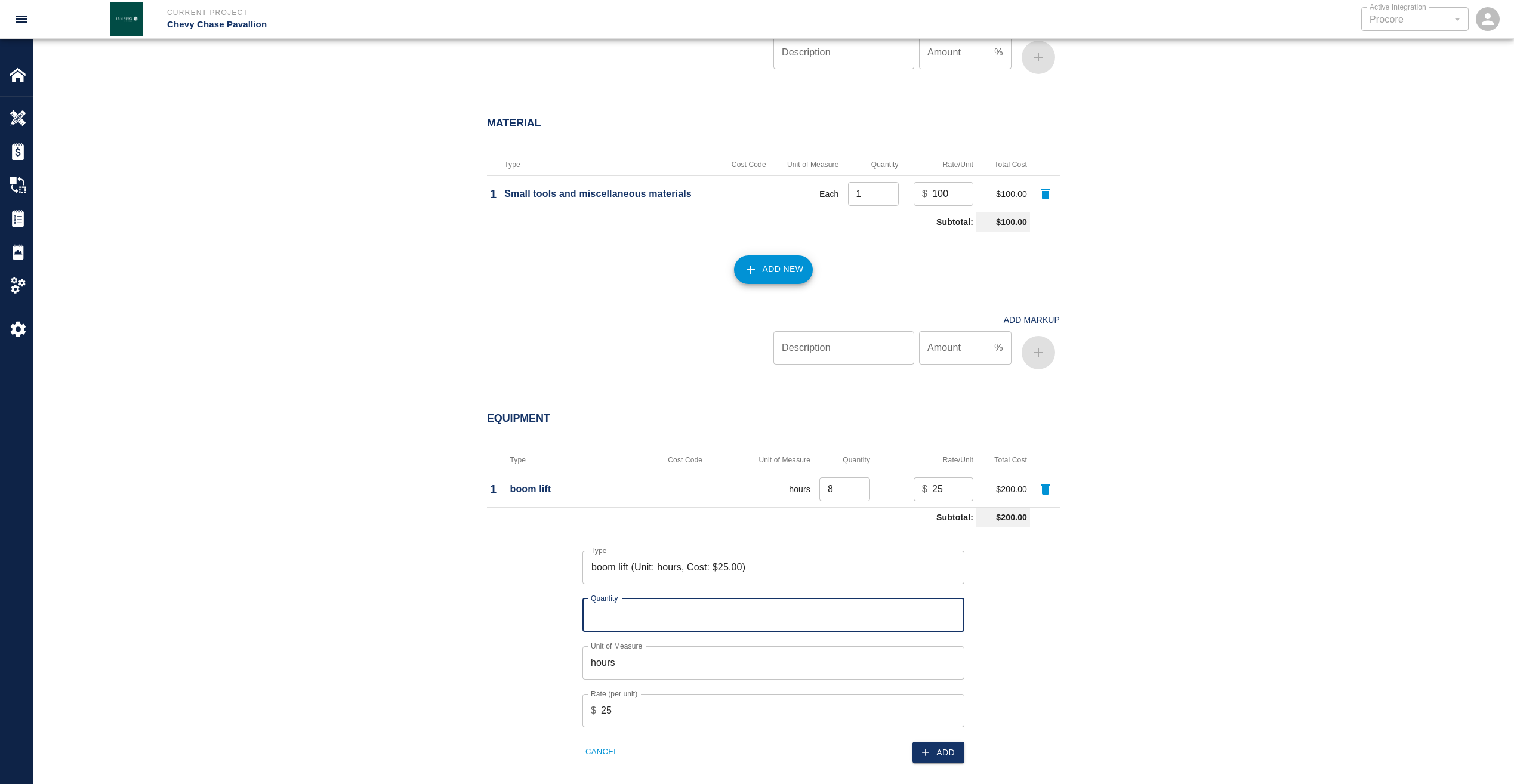
click at [698, 602] on input "Quantity" at bounding box center [774, 615] width 382 height 33
type input "8"
click at [936, 749] on button "Add" at bounding box center [938, 752] width 52 height 22
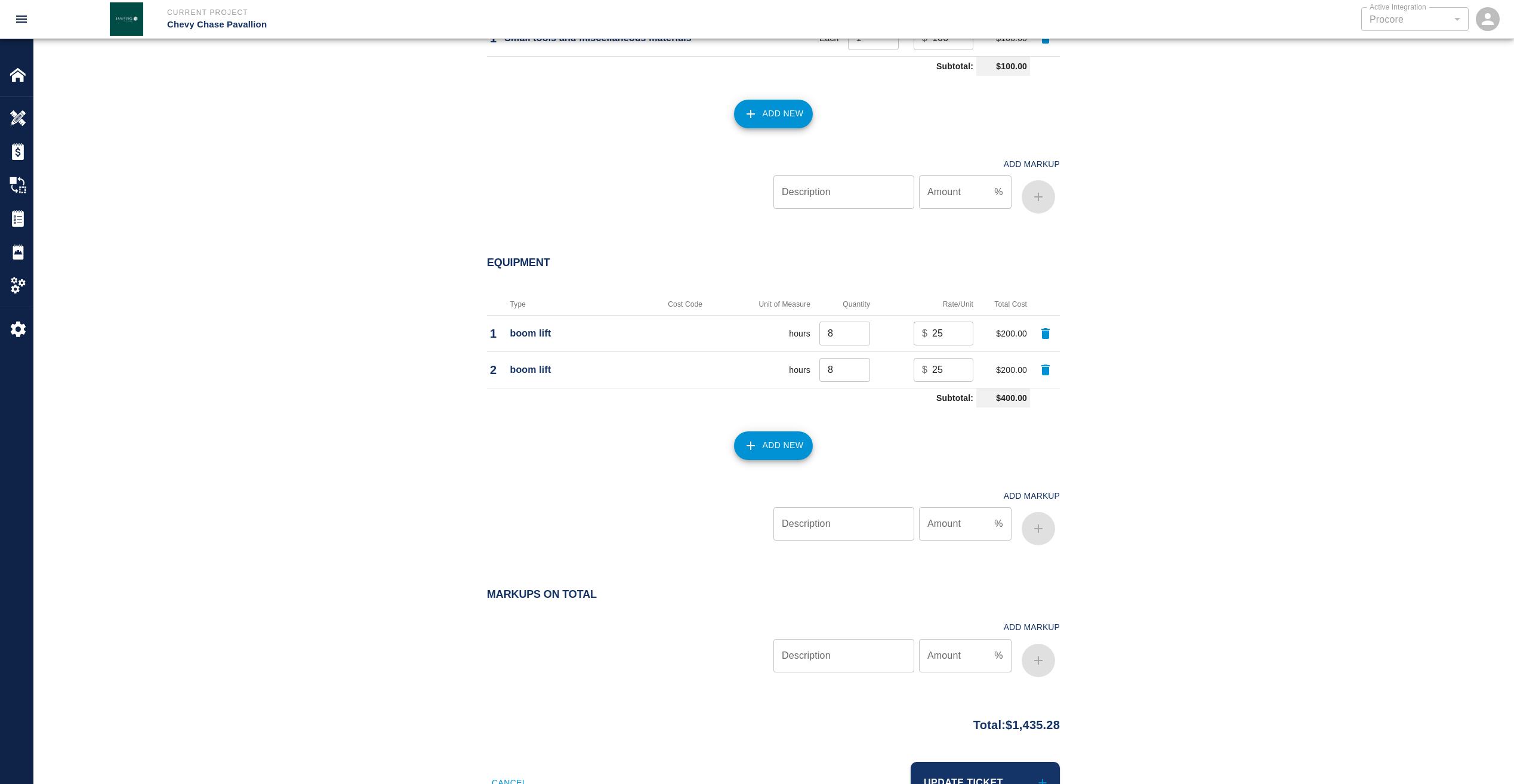
scroll to position [1226, 0]
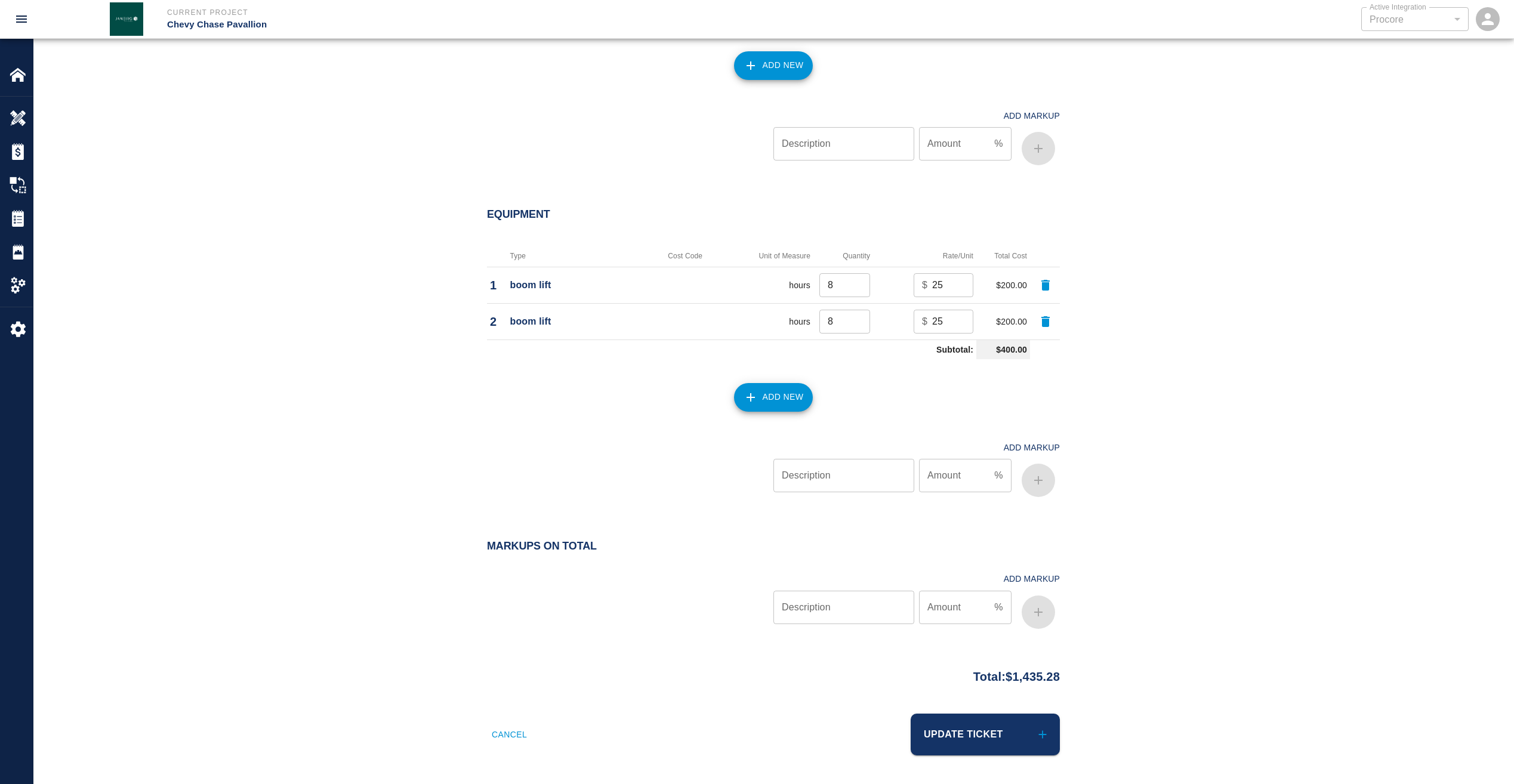
click at [862, 609] on input "Description" at bounding box center [844, 607] width 141 height 33
type input "markup"
type input "15"
click at [1033, 613] on icon "button" at bounding box center [1038, 612] width 14 height 14
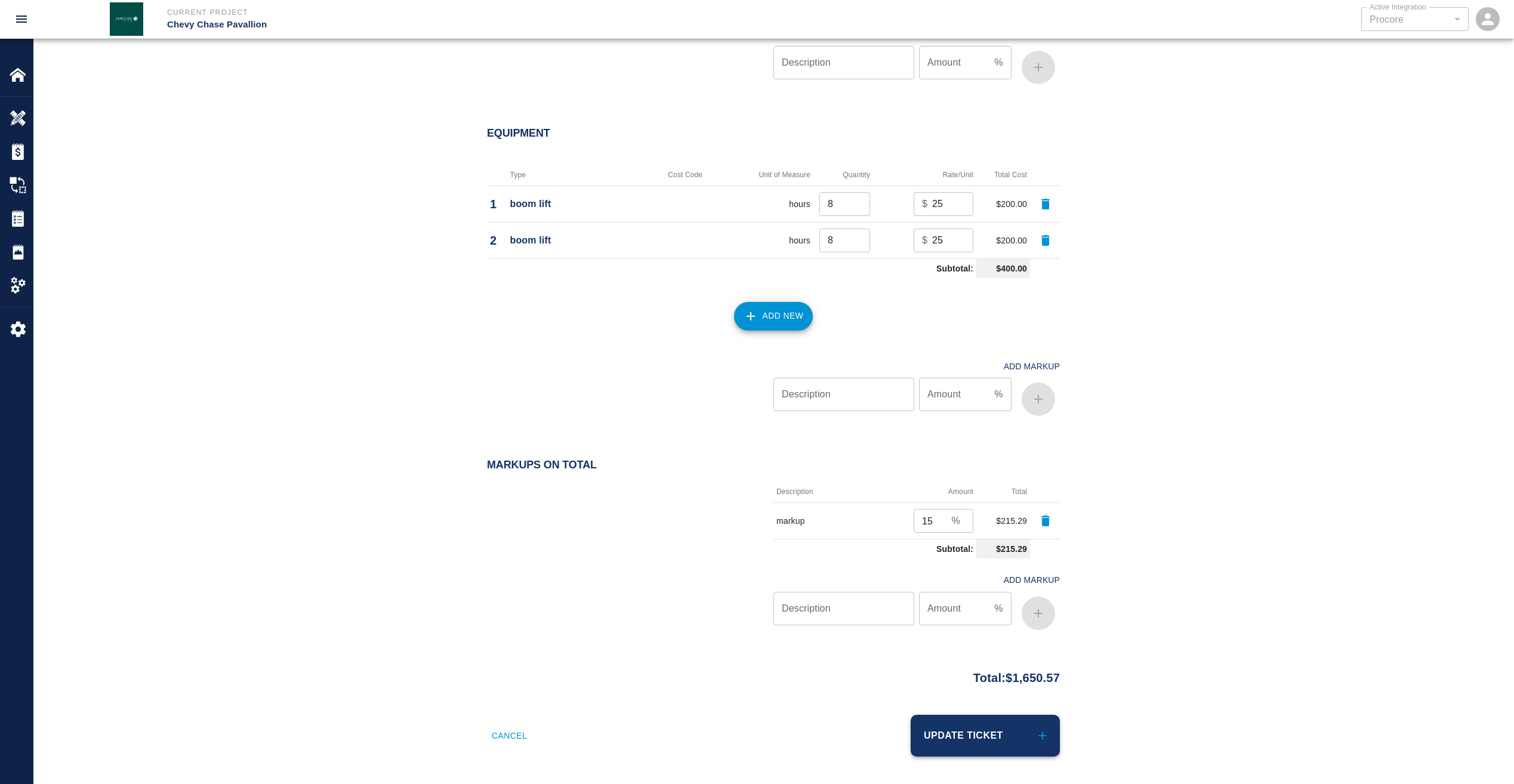
scroll to position [1308, 0]
click at [1001, 739] on button "Update Ticket" at bounding box center [985, 734] width 149 height 42
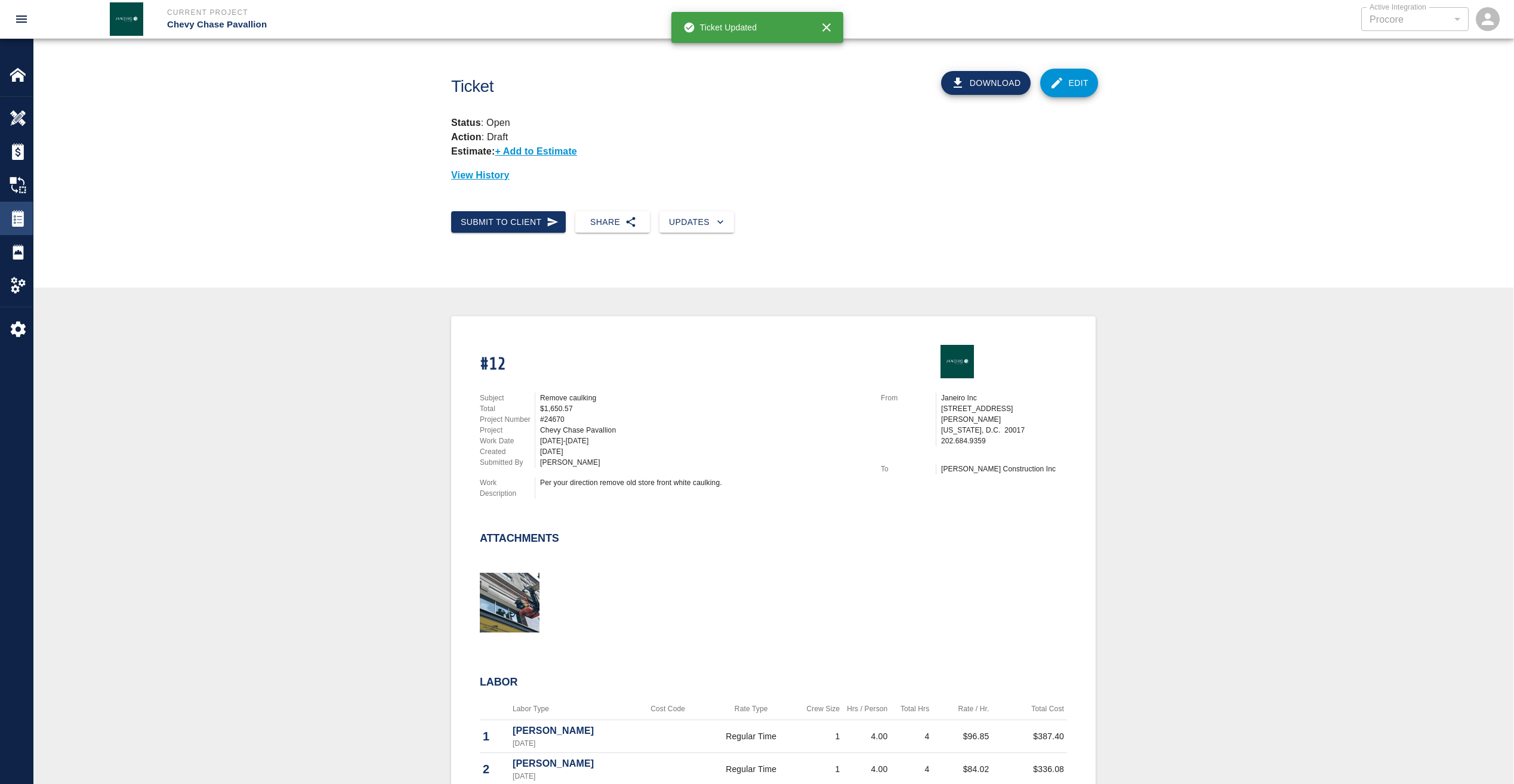
click at [22, 212] on img at bounding box center [18, 219] width 17 height 17
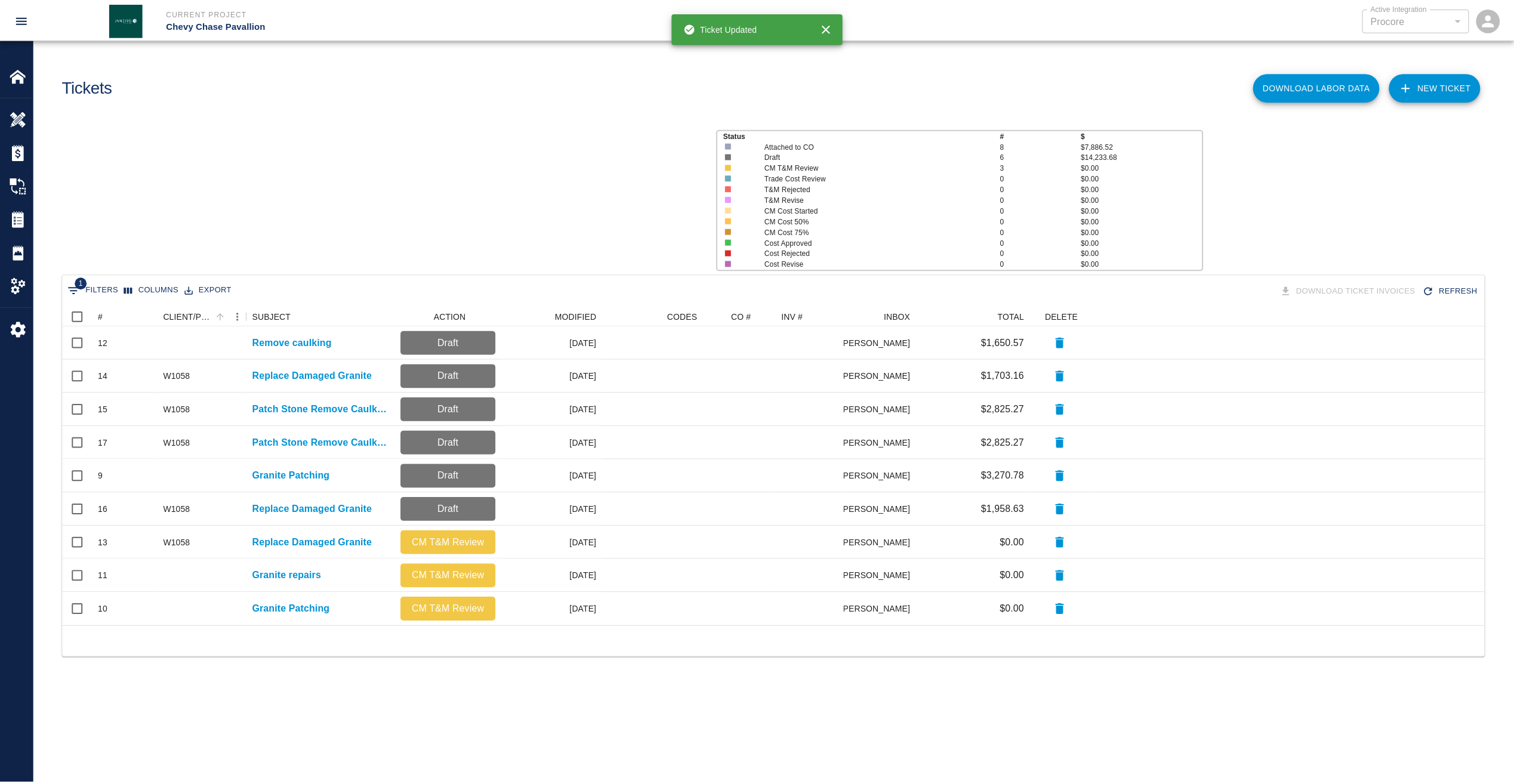
scroll to position [311, 1422]
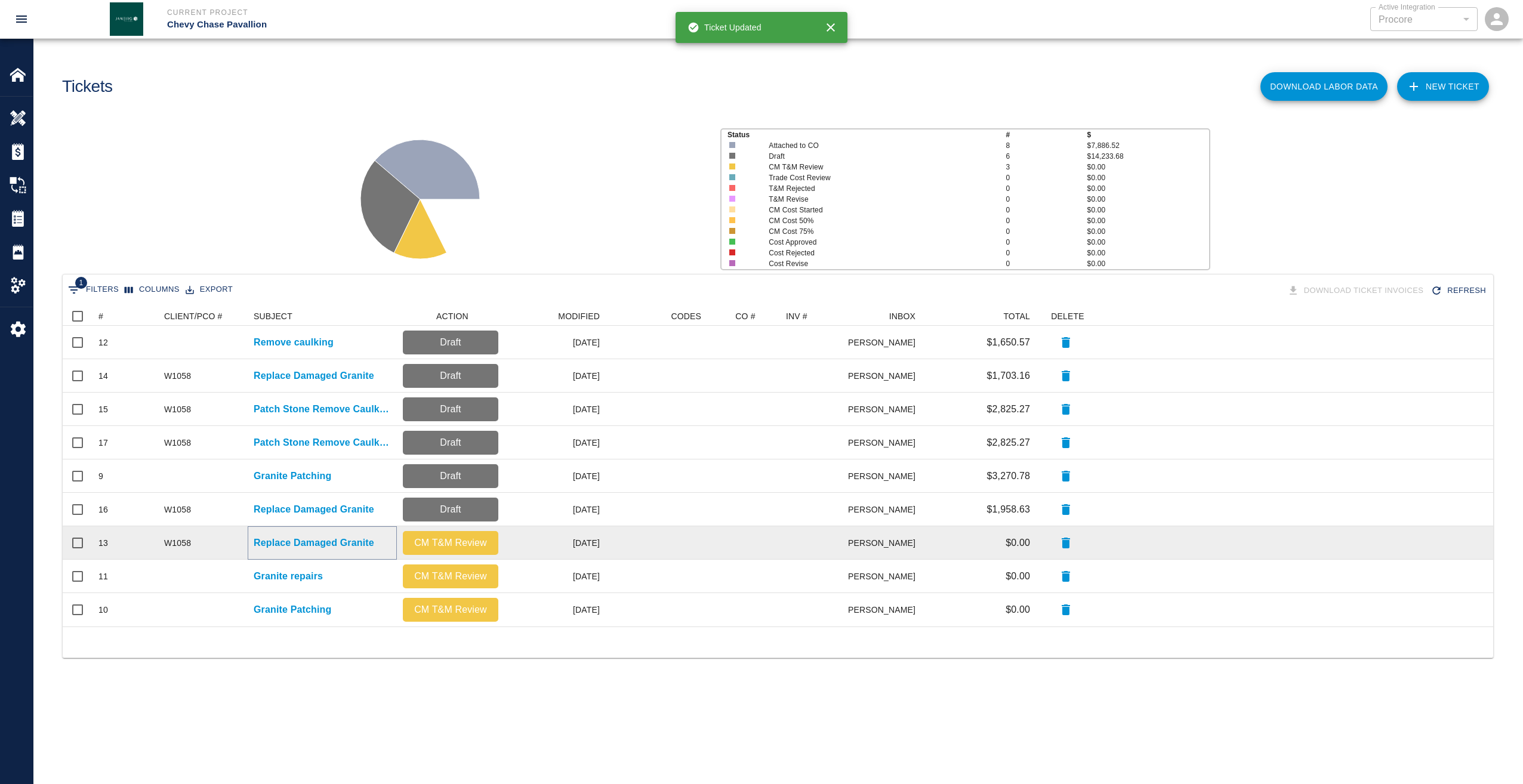
click at [323, 542] on p "Replace Damaged Granite" at bounding box center [314, 543] width 120 height 14
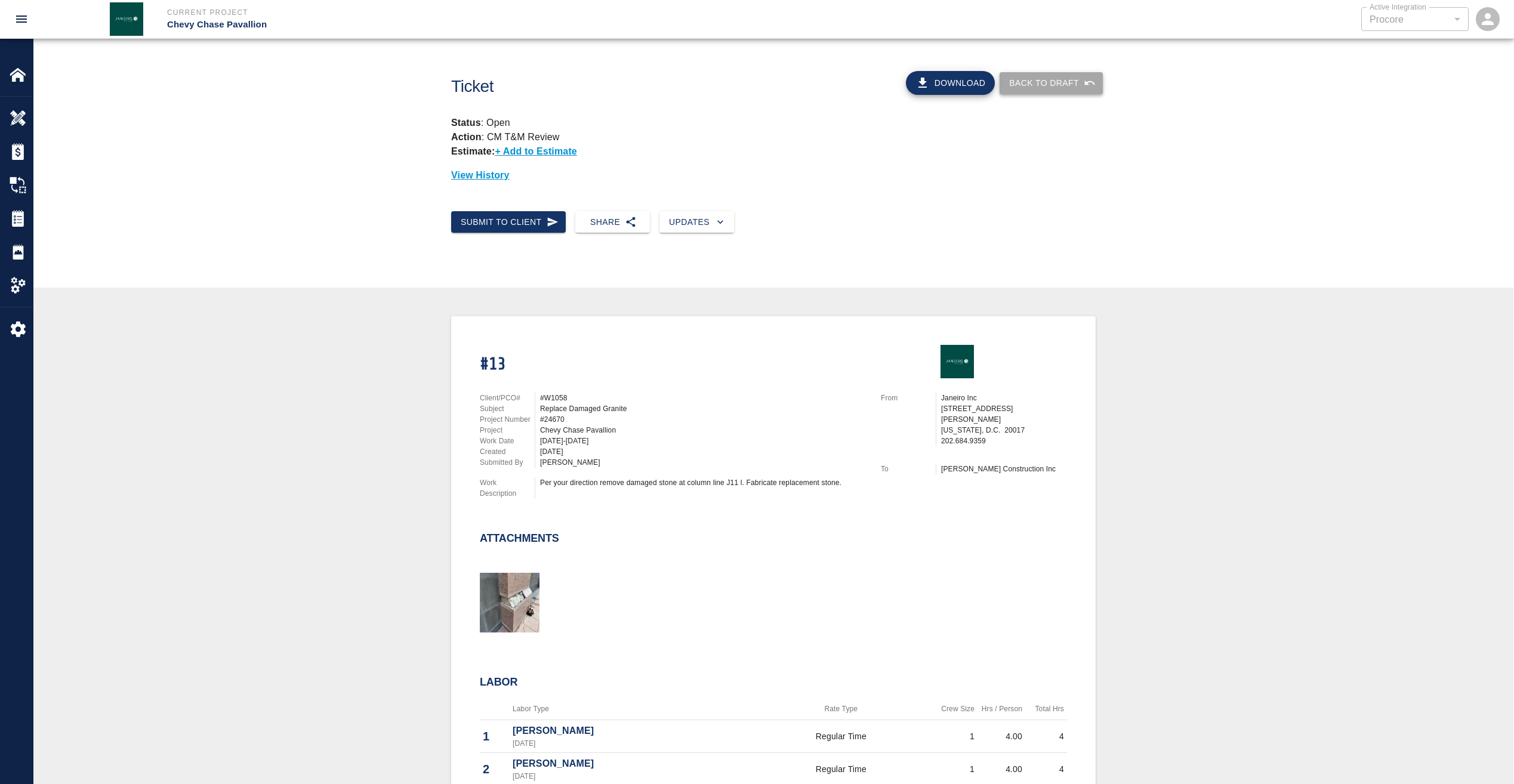
click at [1094, 83] on icon "button" at bounding box center [1090, 83] width 10 height 5
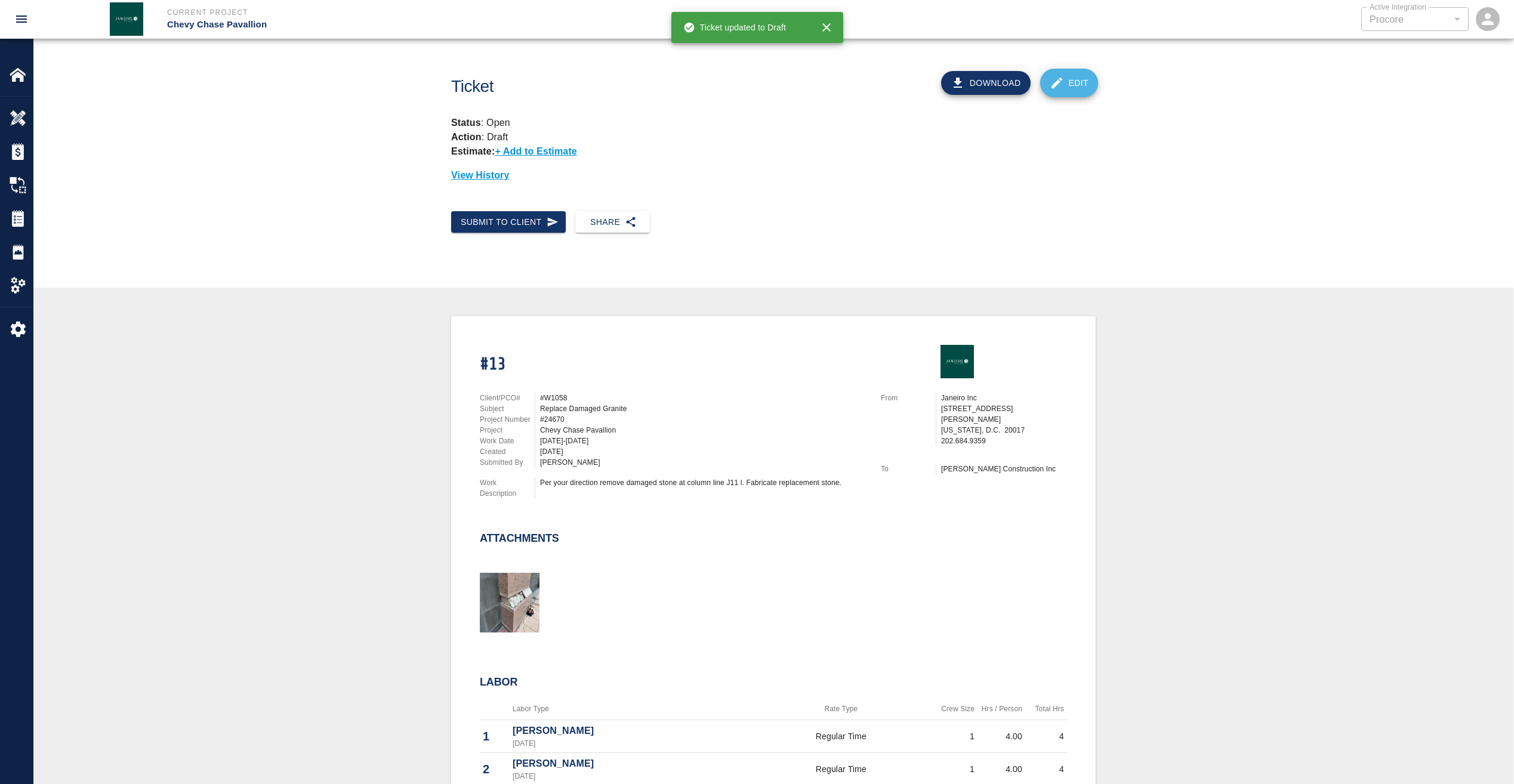
click at [1079, 76] on link "Edit" at bounding box center [1069, 83] width 59 height 28
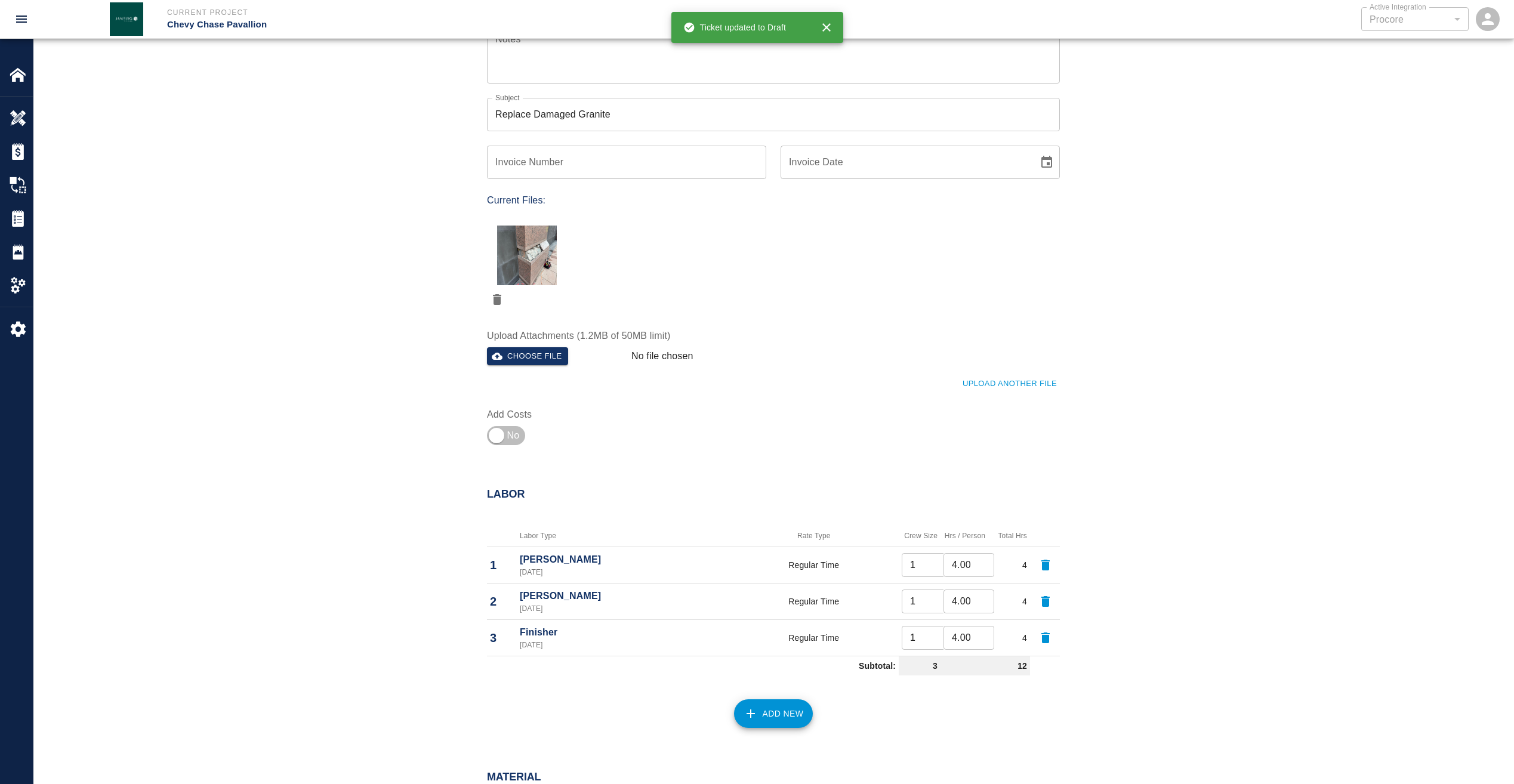
scroll to position [299, 0]
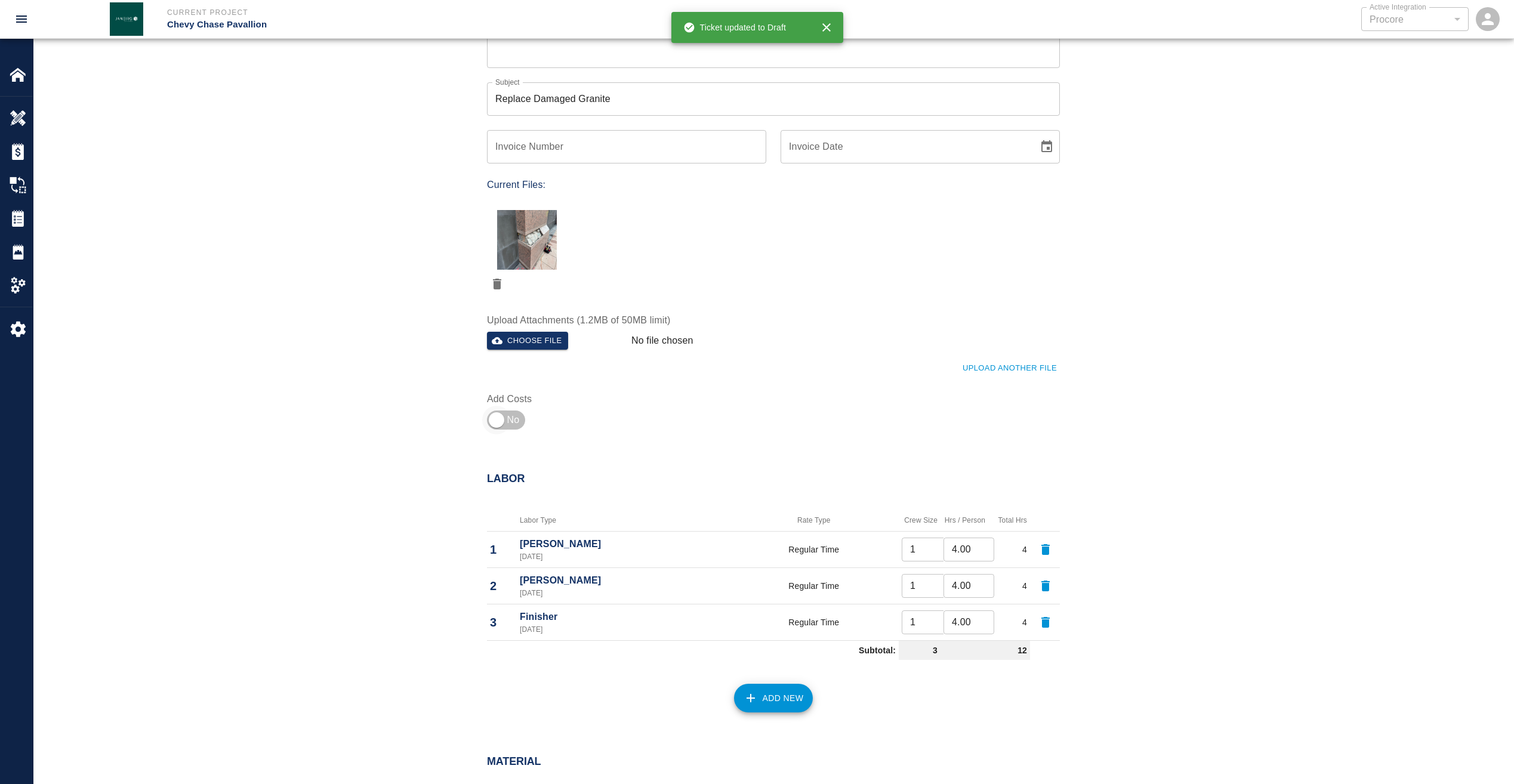
click at [512, 417] on input "checkbox" at bounding box center [496, 420] width 86 height 28
checkbox input "true"
type input "1"
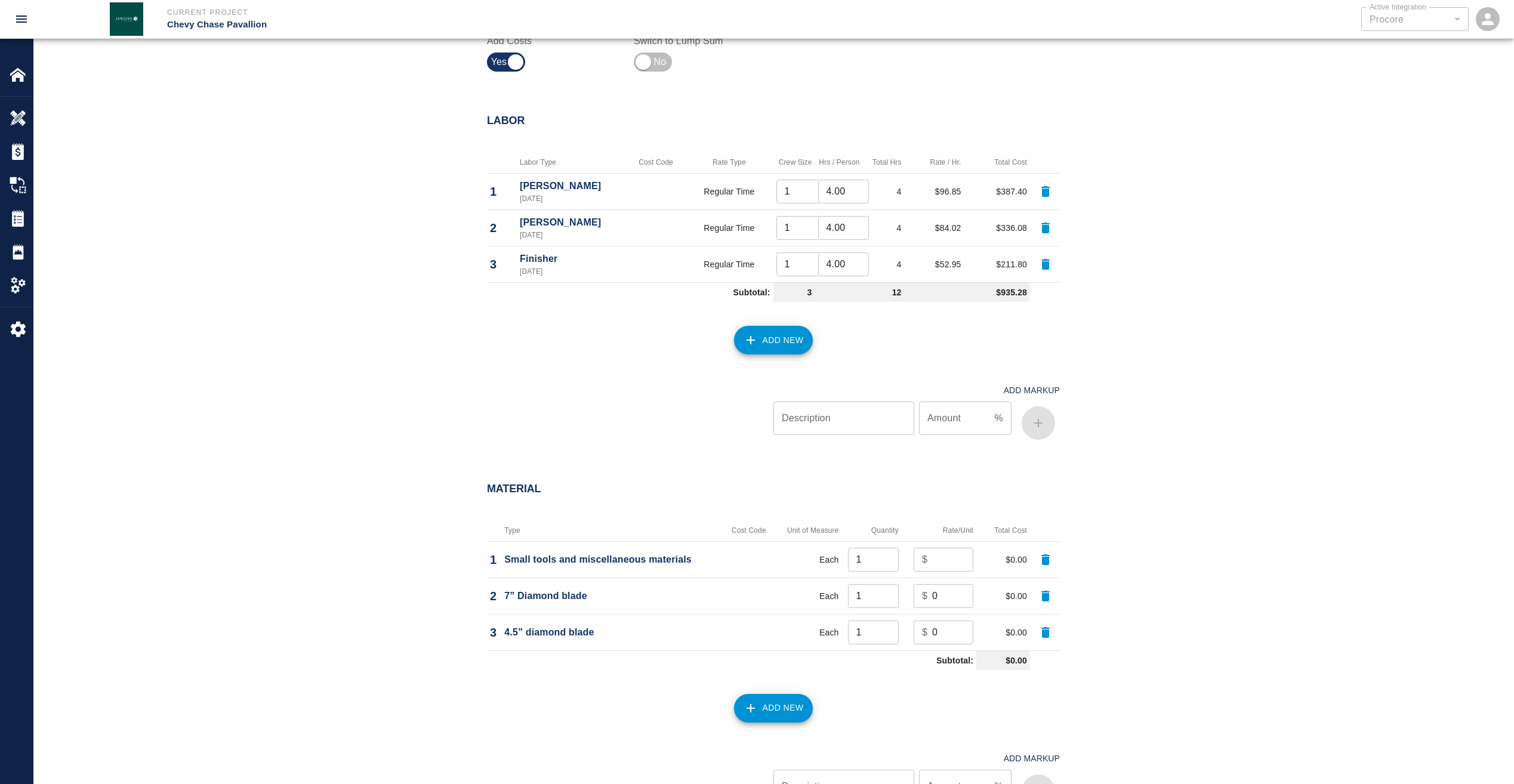
scroll to position [716, 0]
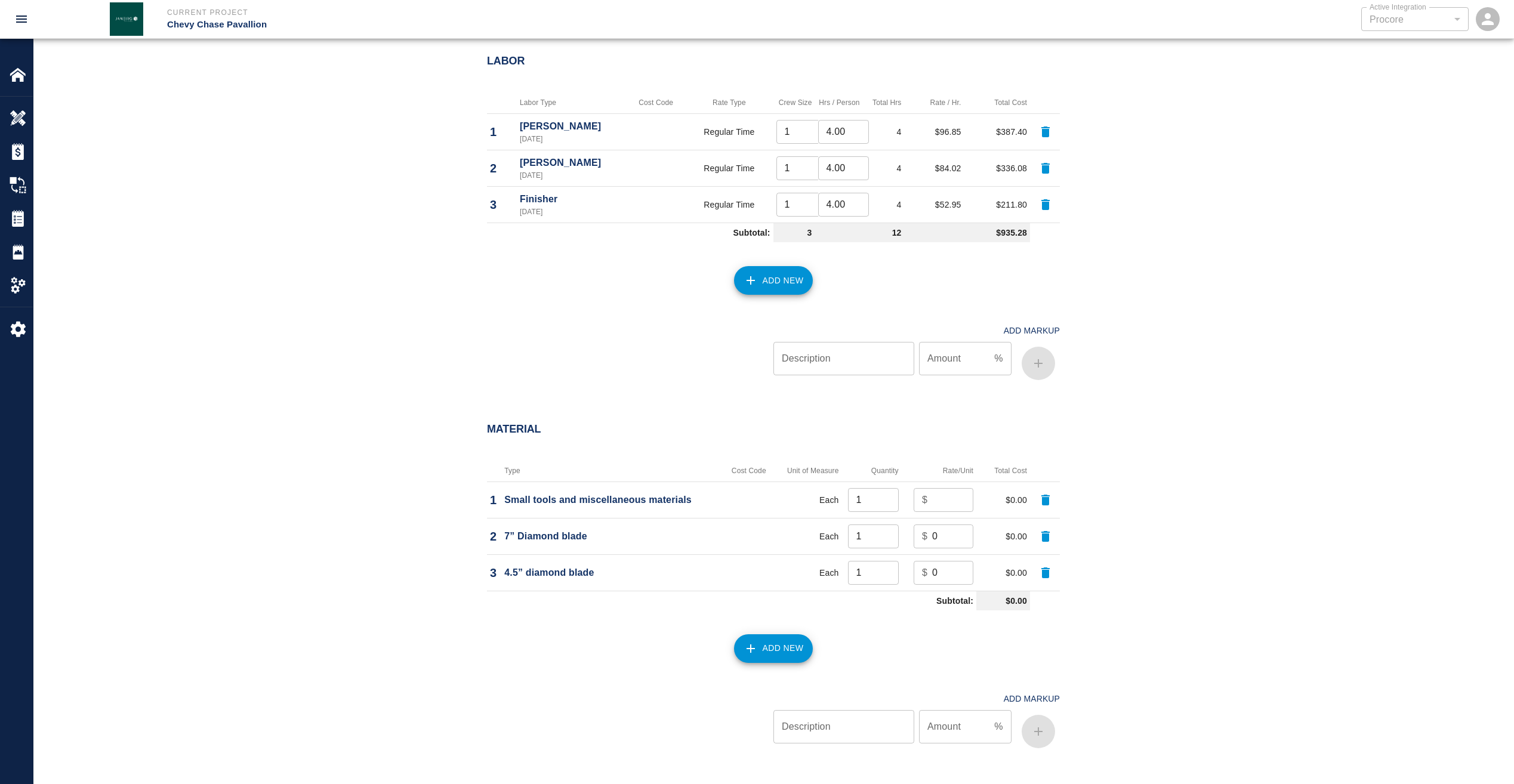
click at [946, 498] on input "number" at bounding box center [953, 500] width 41 height 24
type input "100"
type input "80"
type input "40"
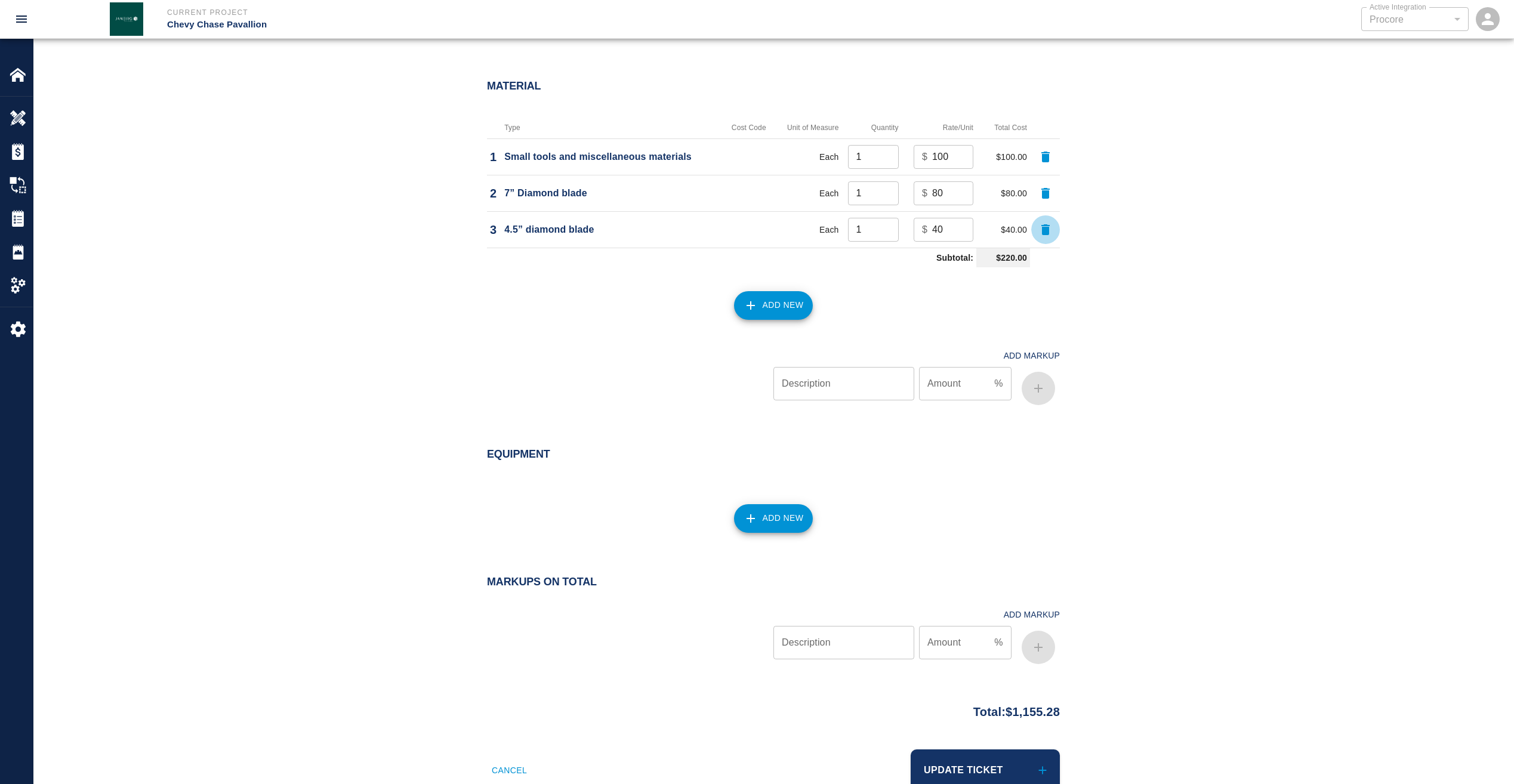
scroll to position [1074, 0]
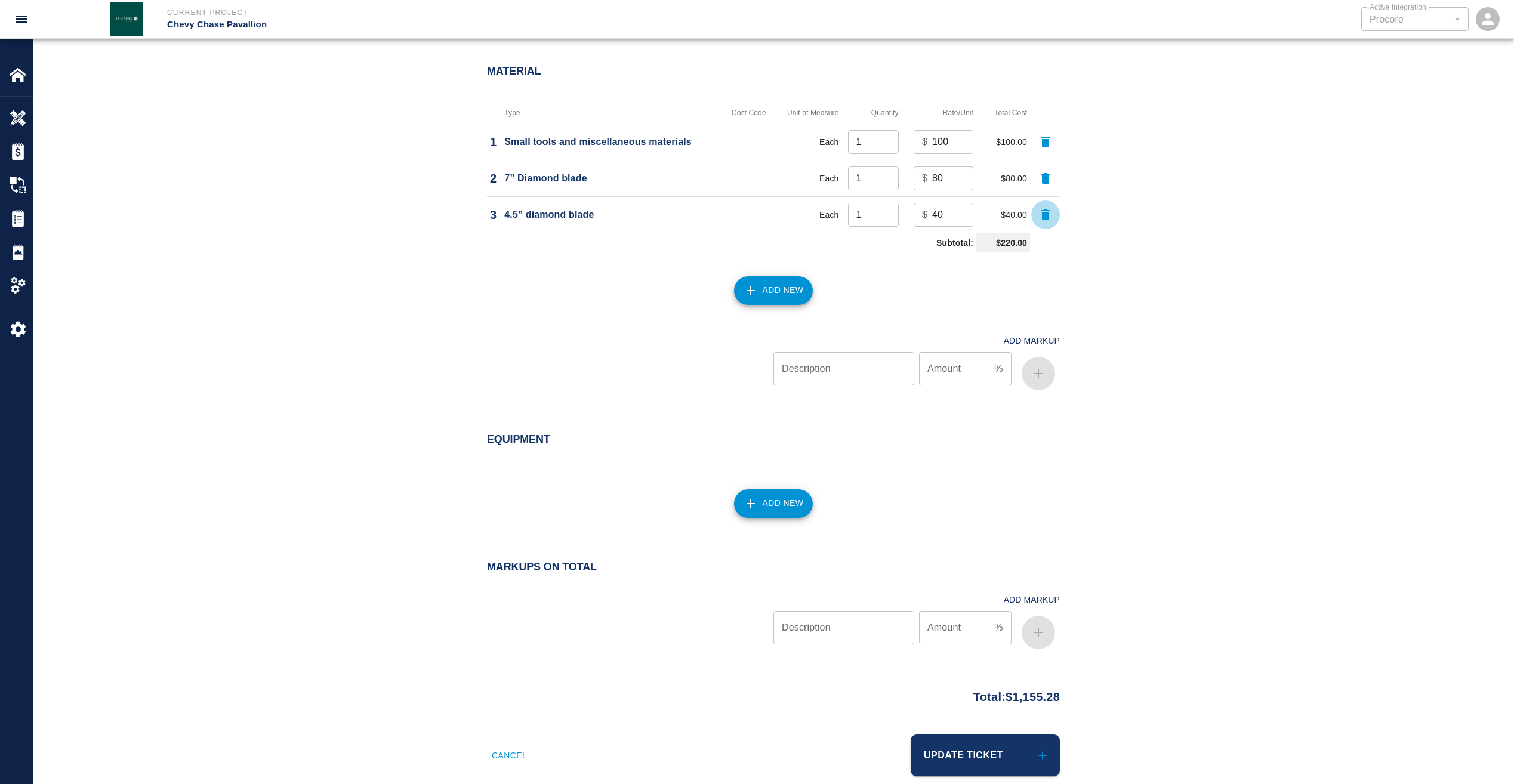
click at [839, 621] on input "Description" at bounding box center [844, 627] width 141 height 33
type input "markup"
type input "15"
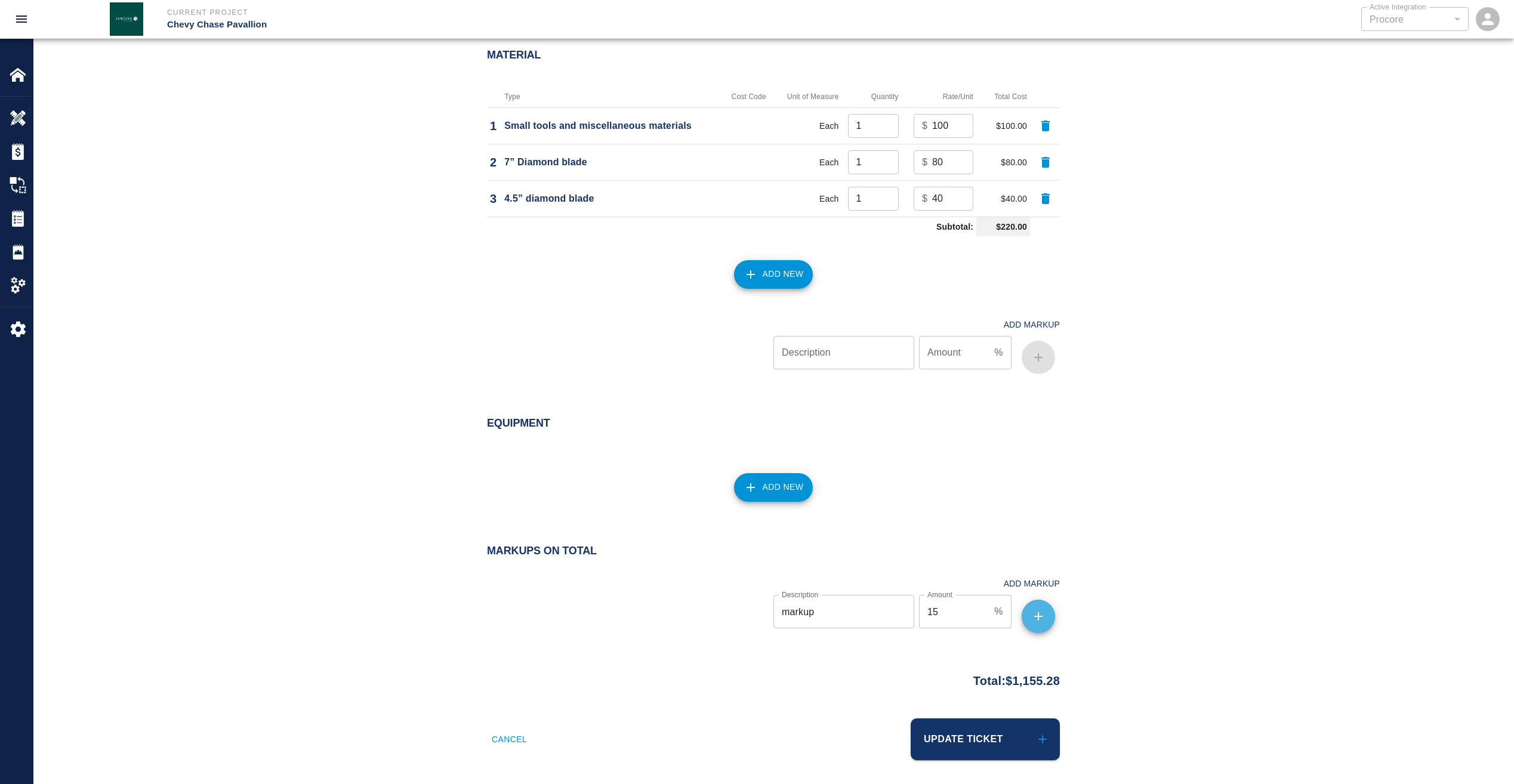
scroll to position [1095, 0]
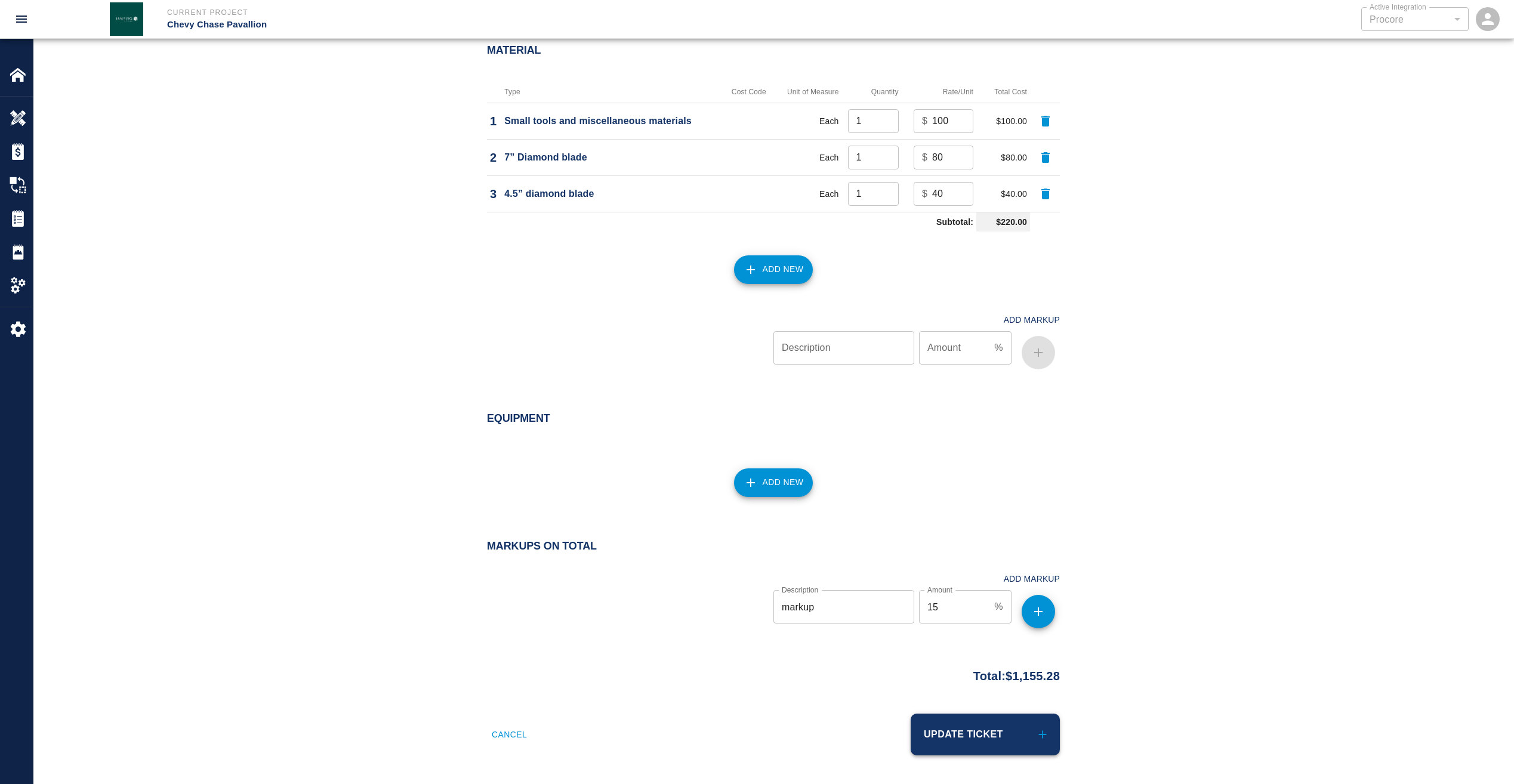
click at [977, 744] on button "Update Ticket" at bounding box center [985, 734] width 149 height 42
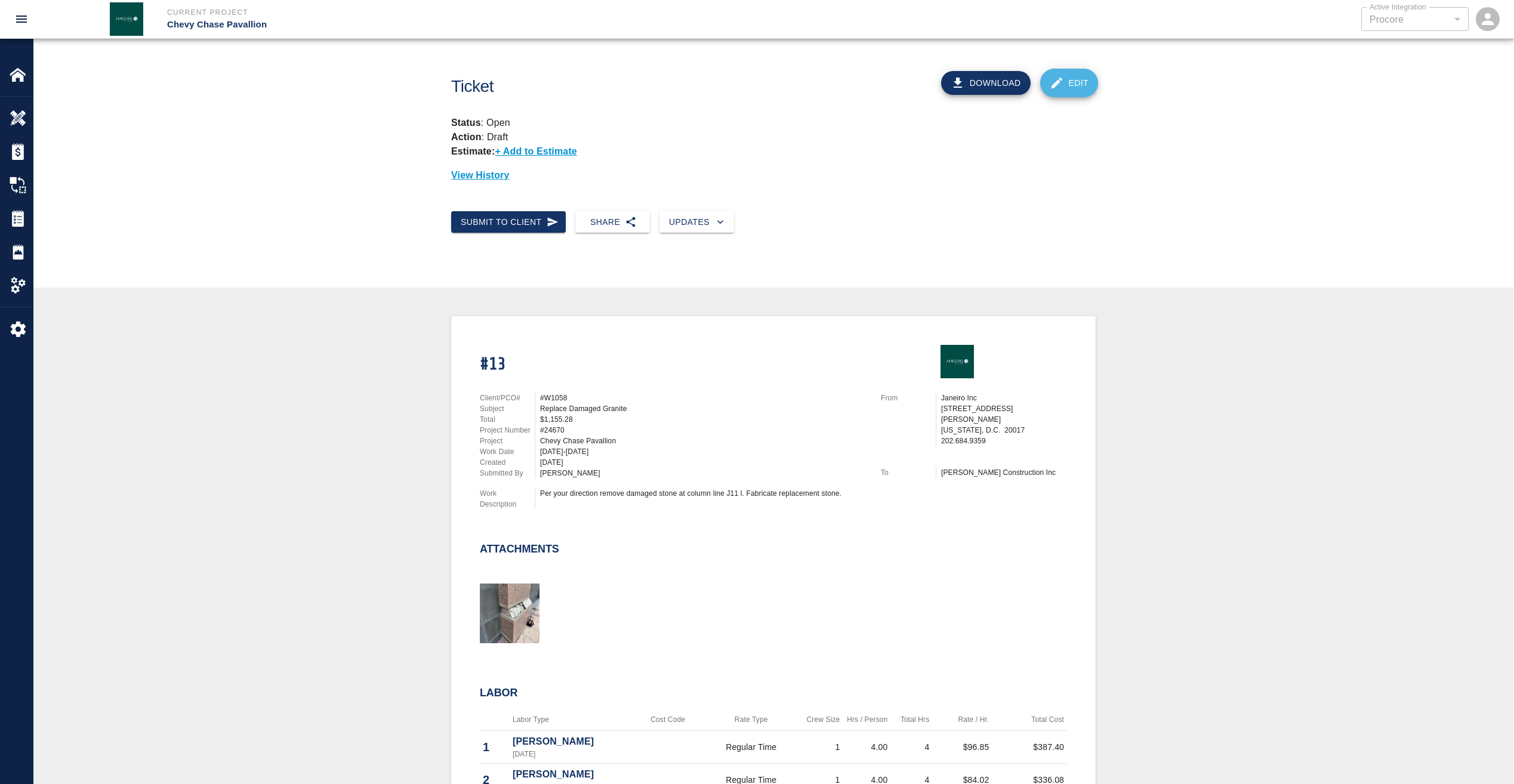
click at [1060, 89] on icon at bounding box center [1057, 83] width 14 height 14
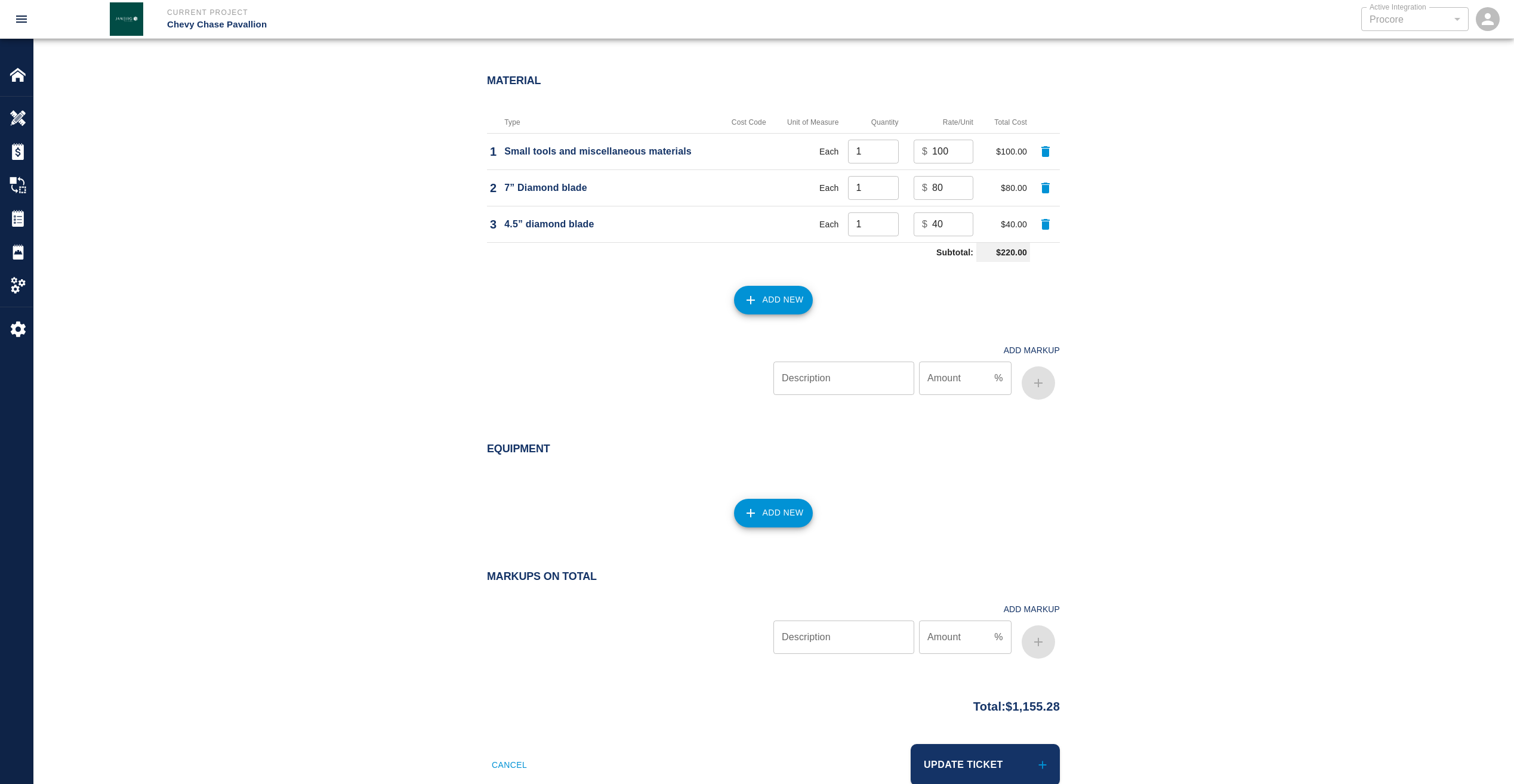
scroll to position [1074, 0]
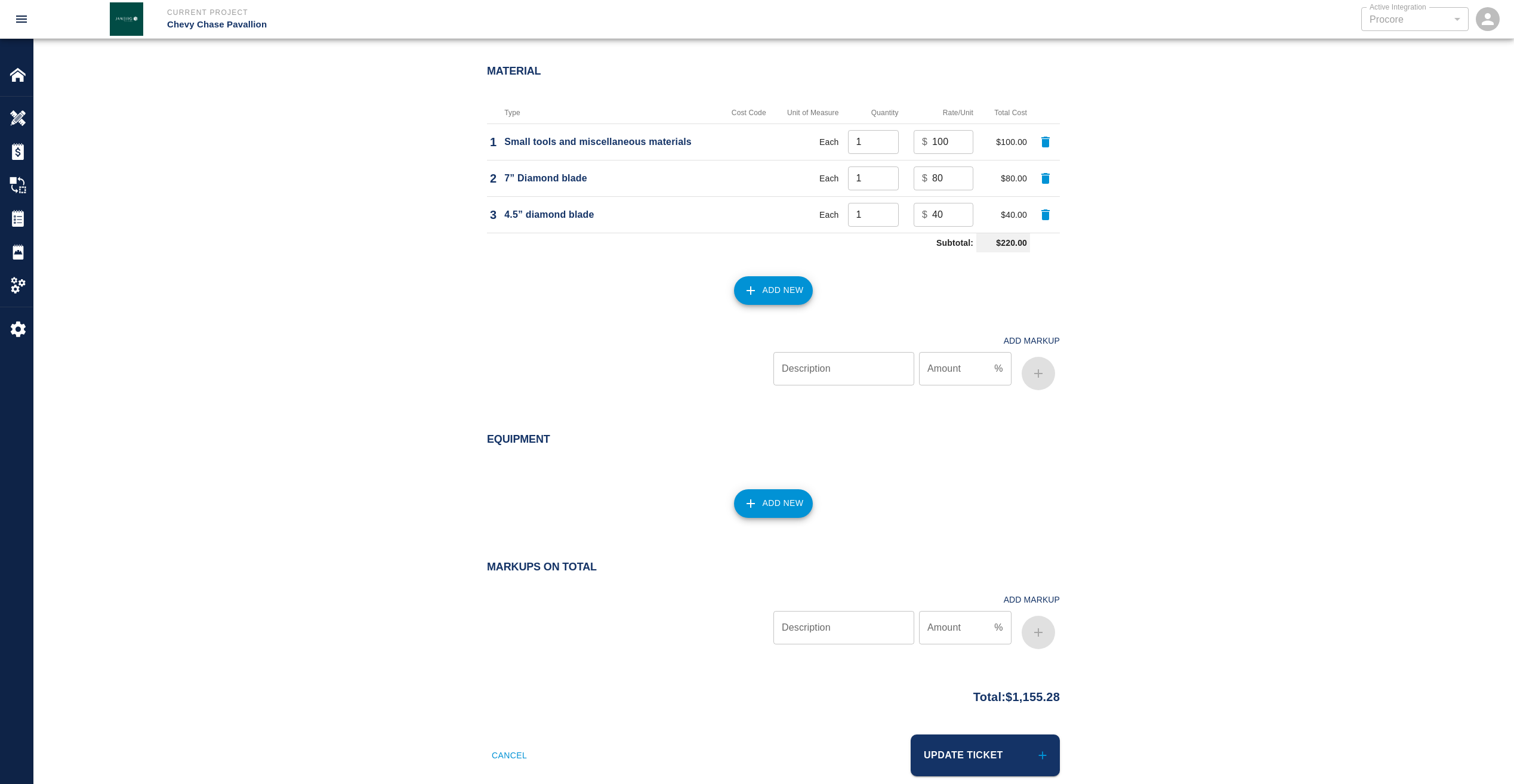
click at [824, 613] on input "Description" at bounding box center [844, 627] width 141 height 33
type input "markup"
type input "15"
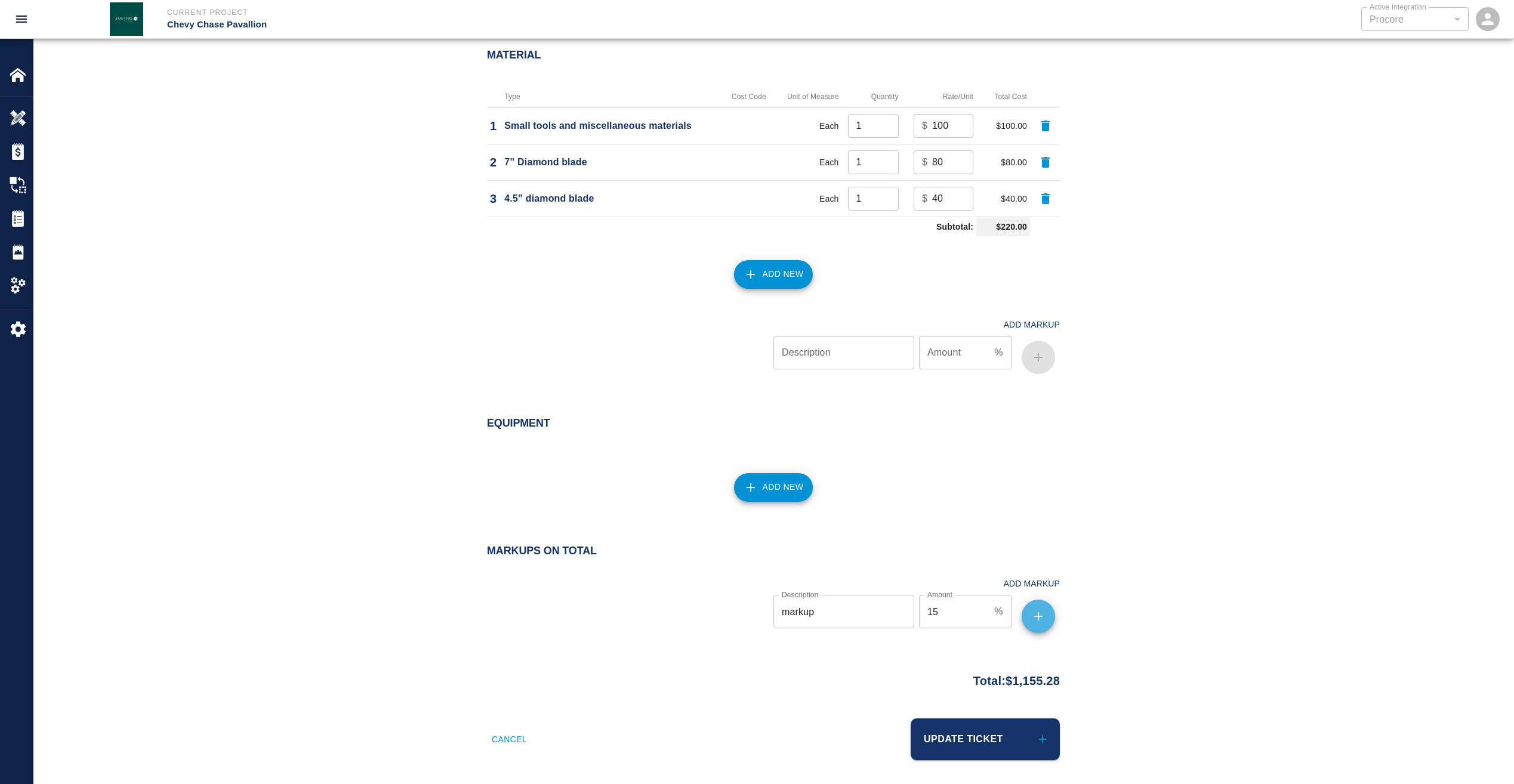
scroll to position [1095, 0]
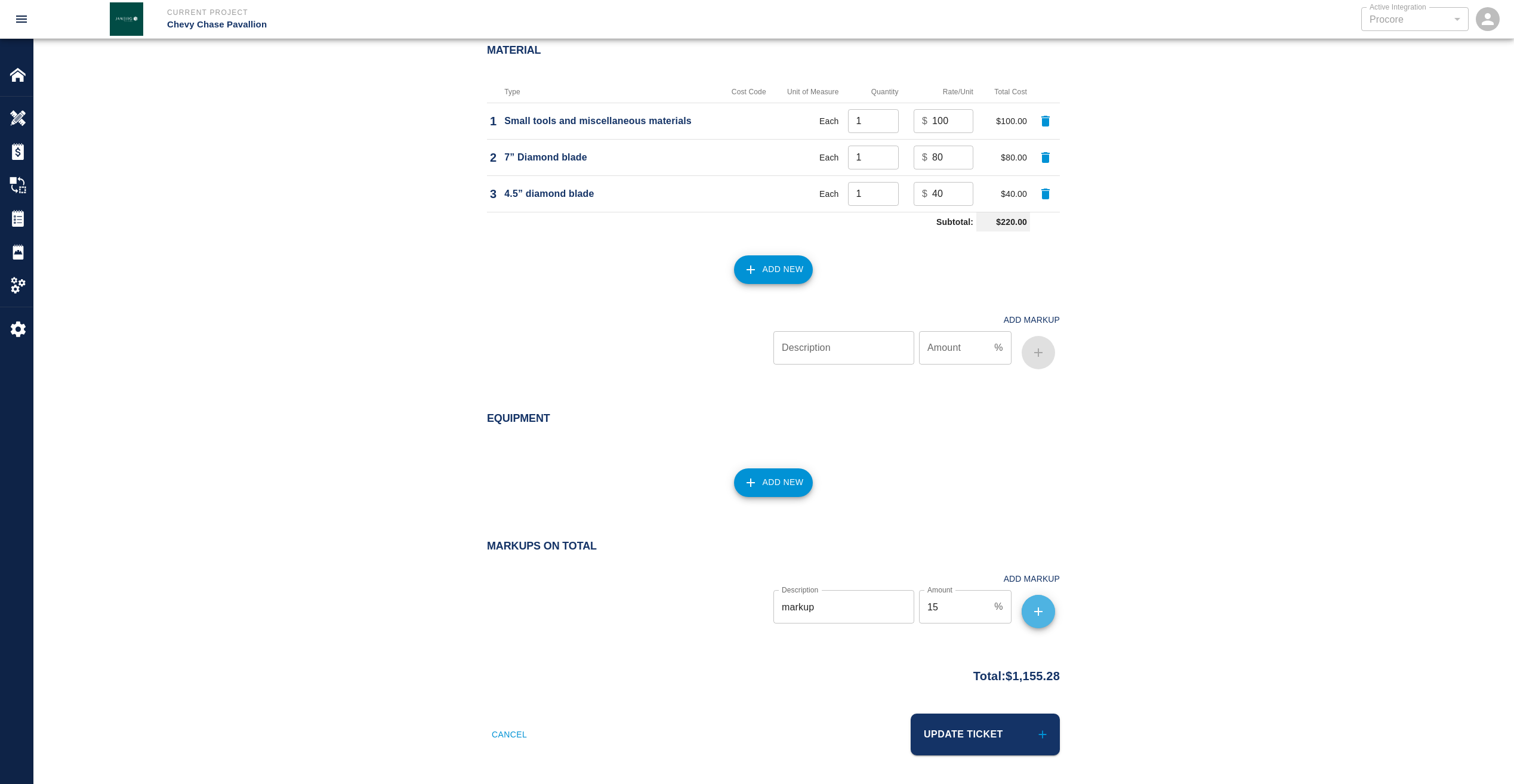
click at [1038, 616] on icon "button" at bounding box center [1038, 611] width 14 height 14
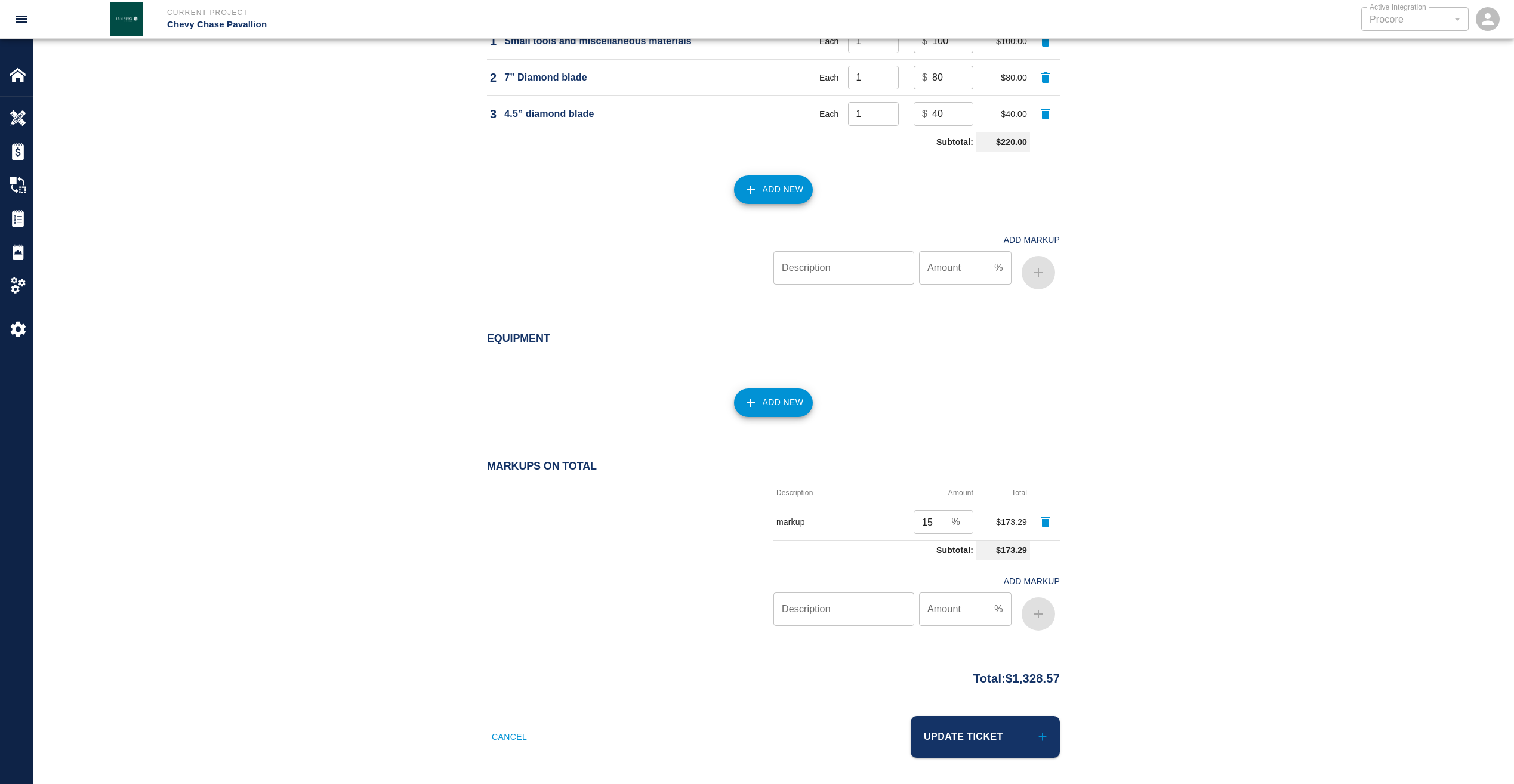
scroll to position [1177, 0]
click at [984, 732] on button "Update Ticket" at bounding box center [985, 734] width 149 height 42
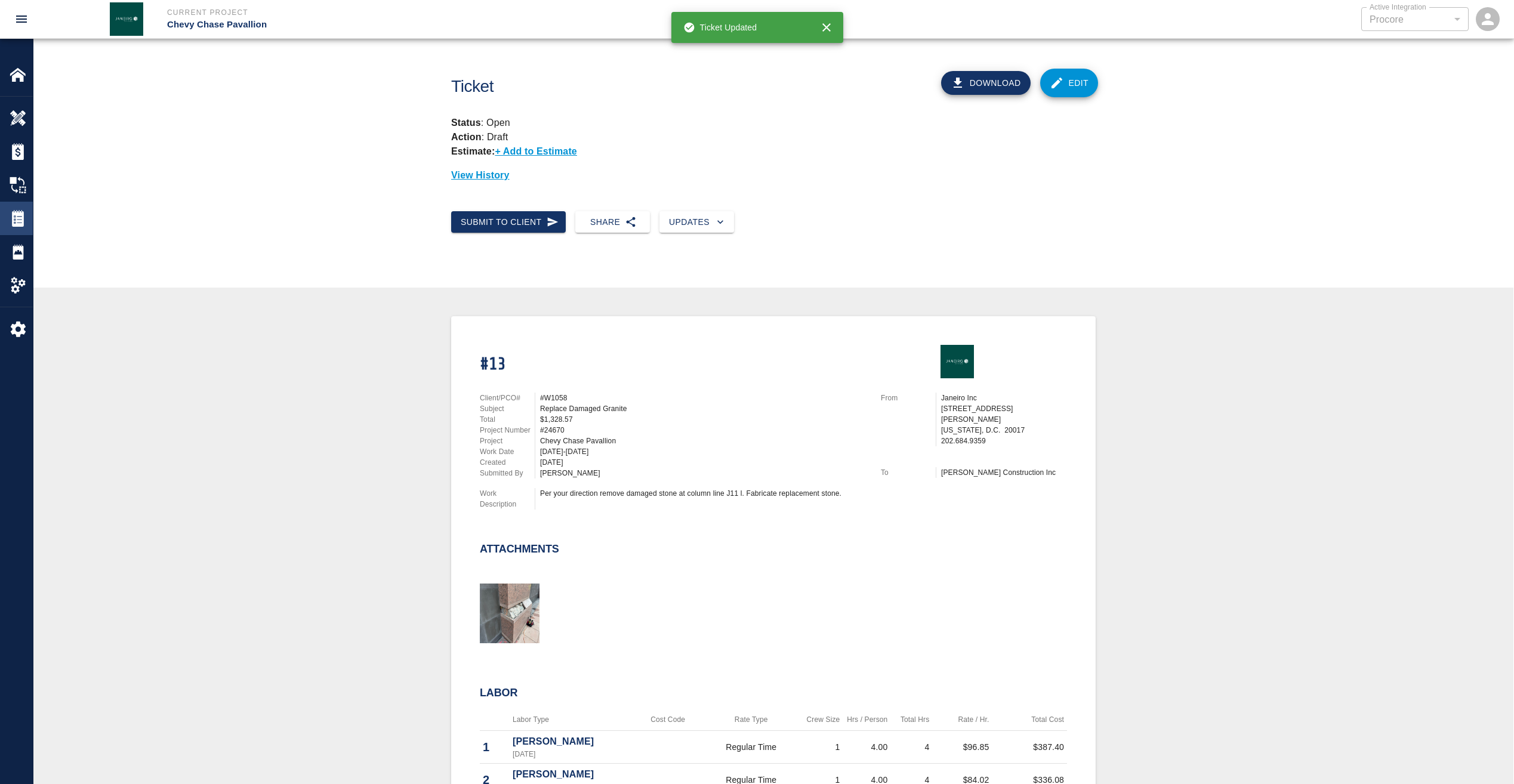
click at [7, 216] on div "Tickets" at bounding box center [16, 218] width 33 height 33
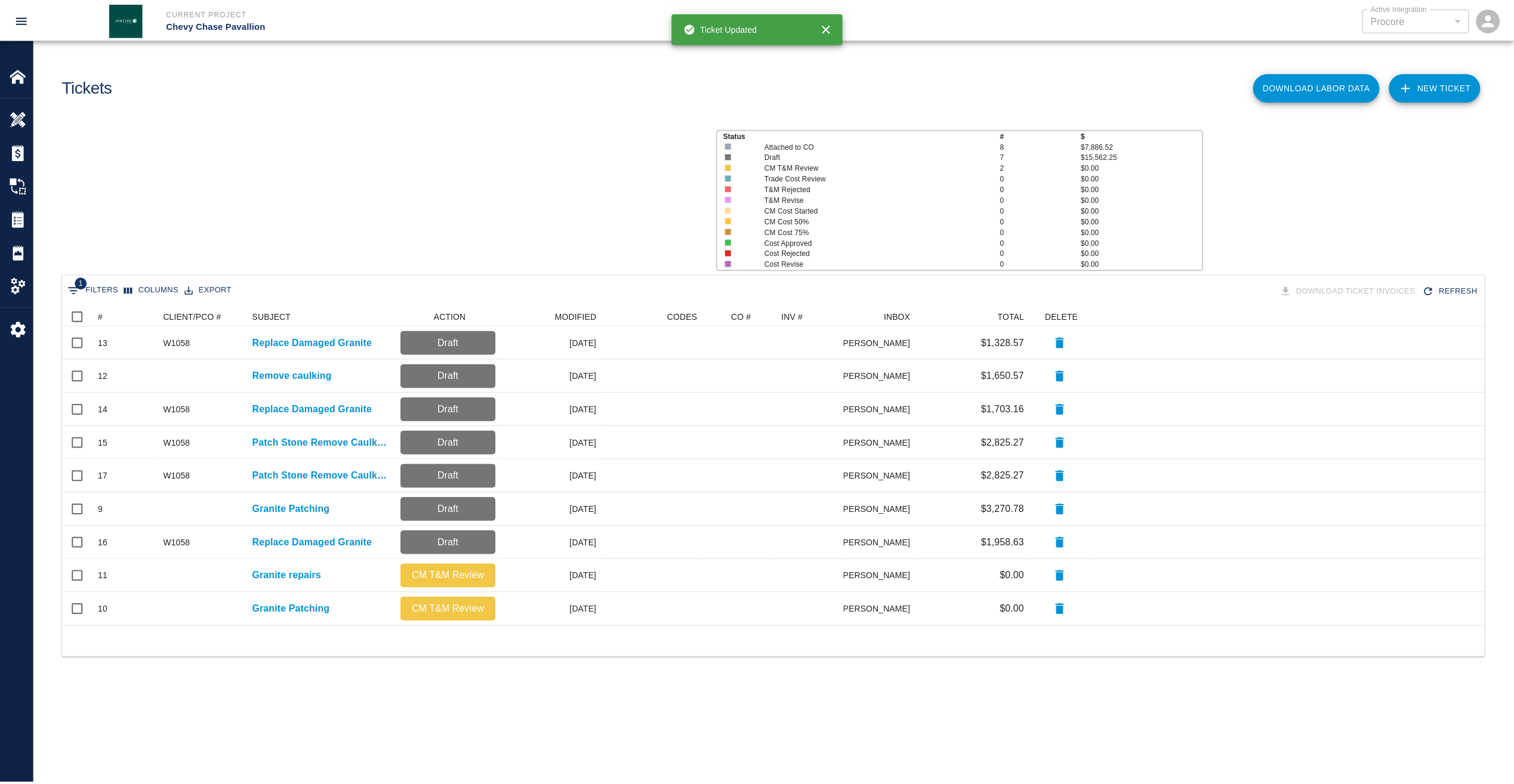
scroll to position [311, 1422]
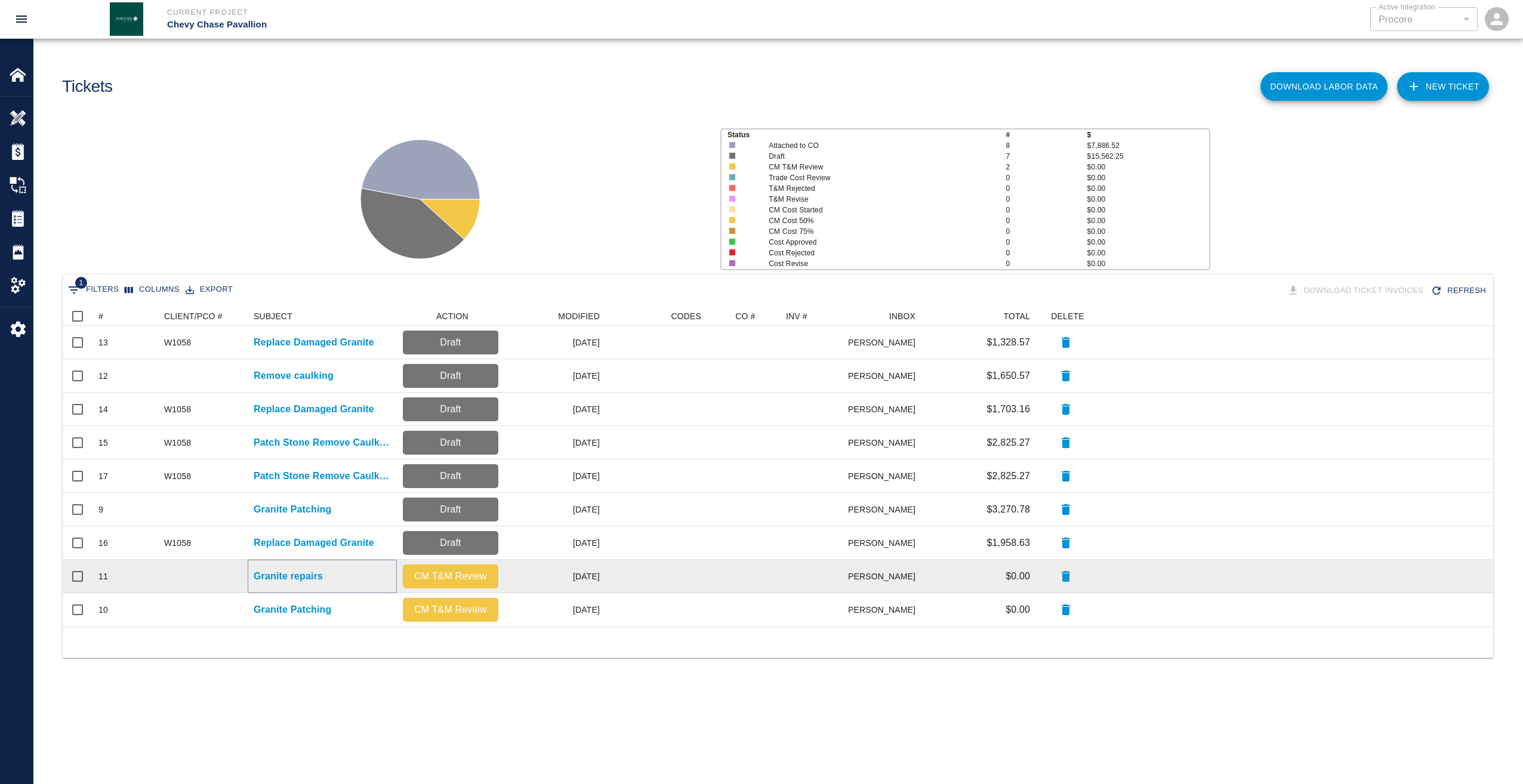
click at [309, 579] on p "Granite repairs" at bounding box center [288, 576] width 69 height 14
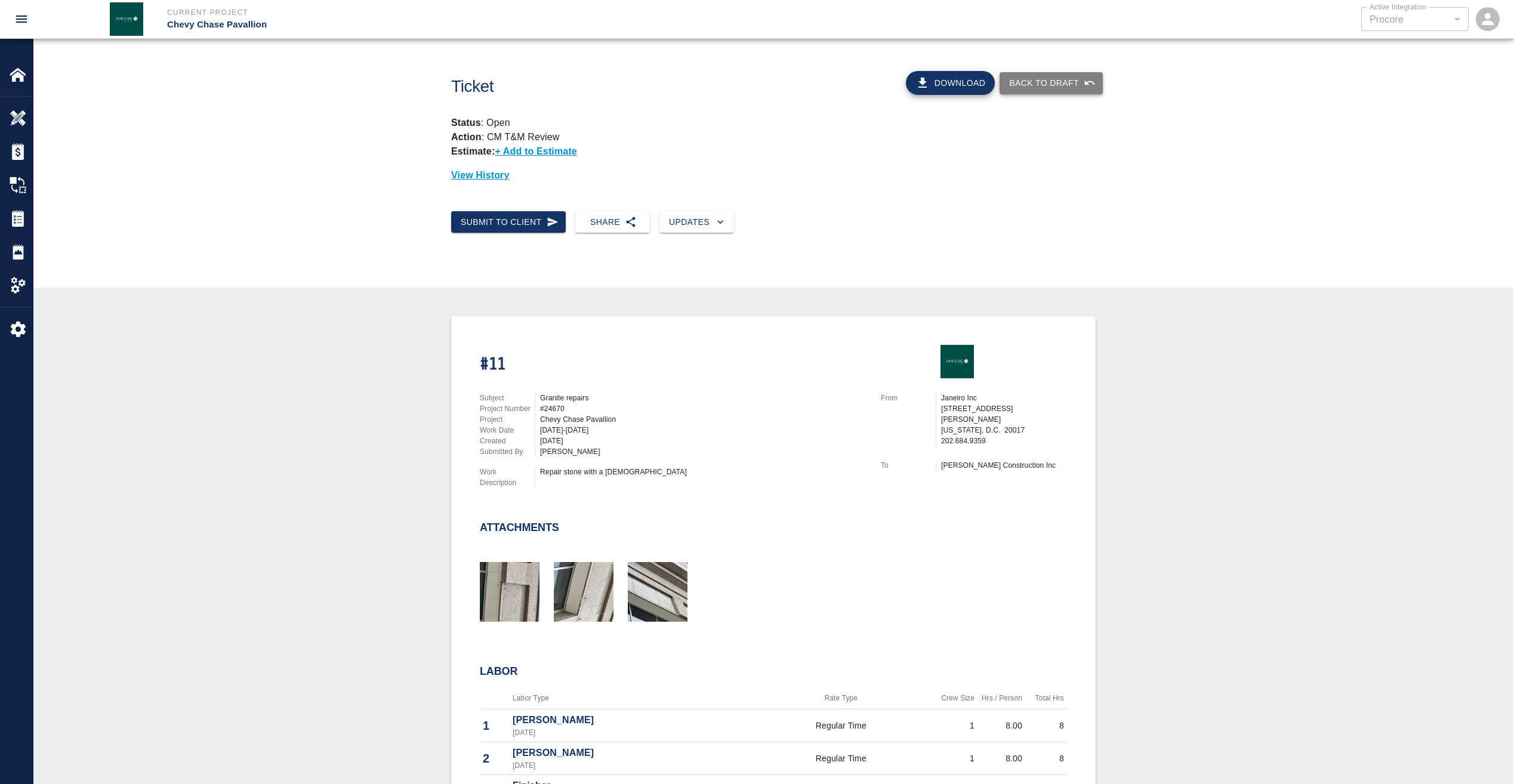
click at [1067, 78] on button "Back to Draft" at bounding box center [1051, 83] width 103 height 22
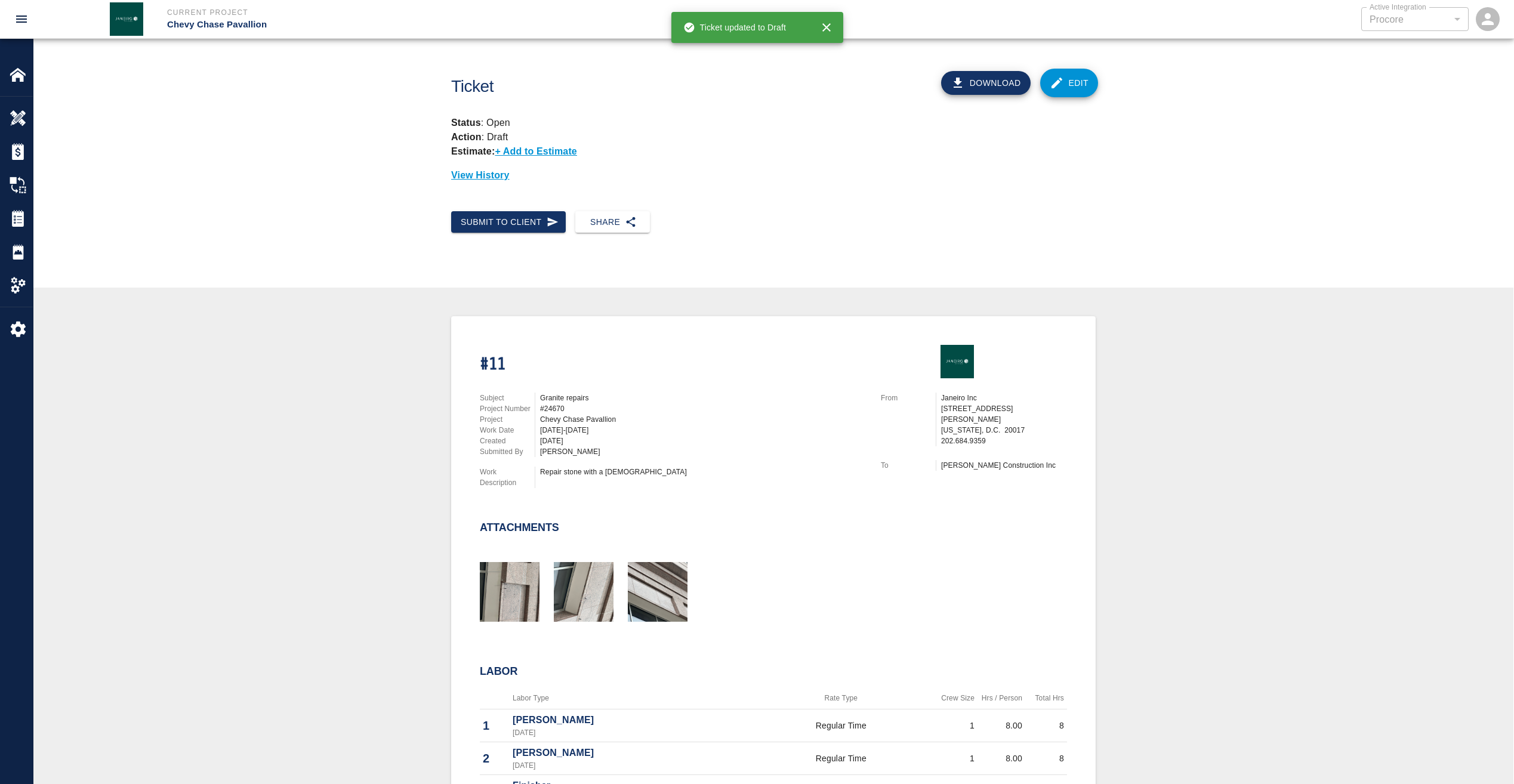
click at [1072, 88] on link "Edit" at bounding box center [1069, 83] width 59 height 28
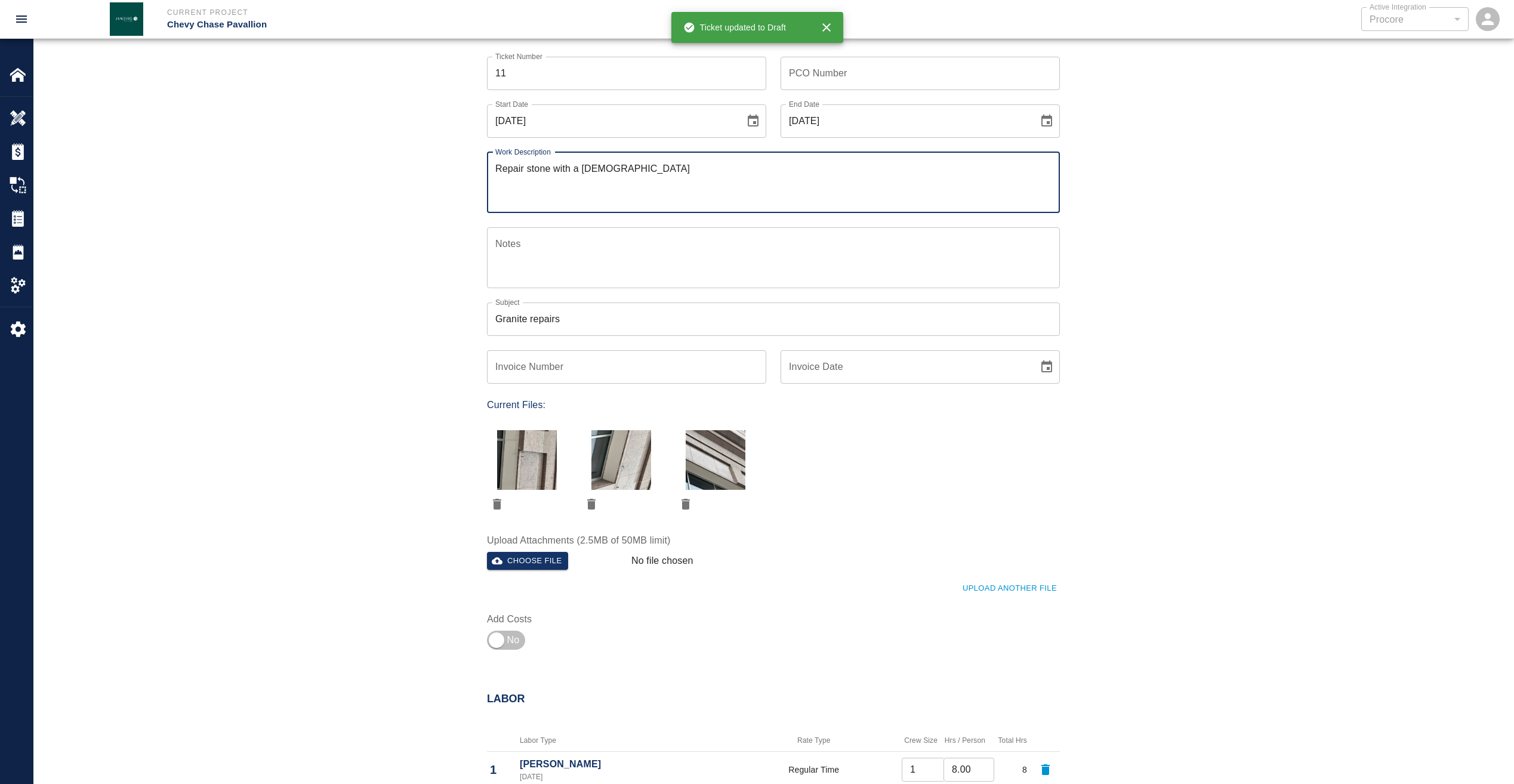
scroll to position [238, 0]
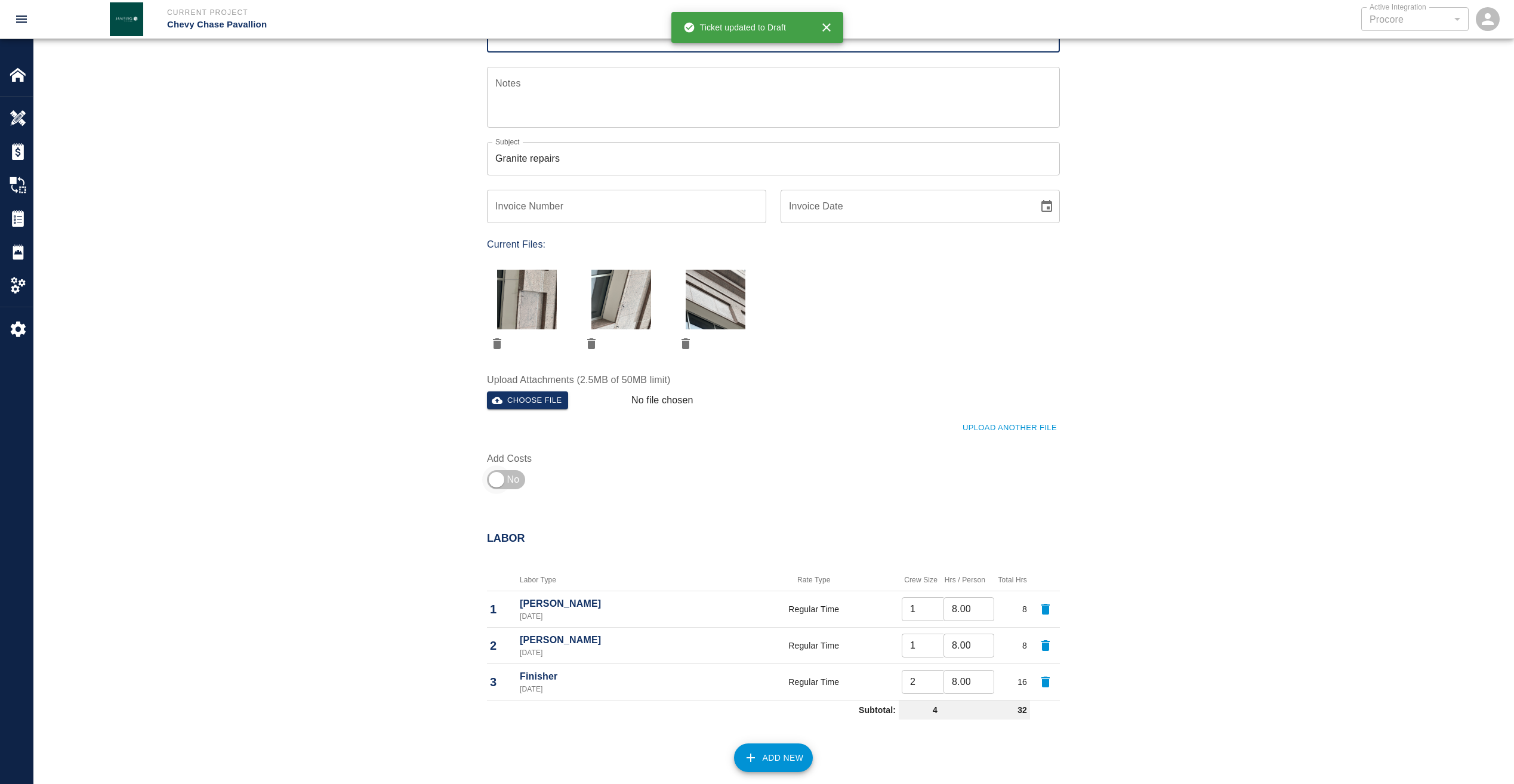
click at [510, 478] on input "checkbox" at bounding box center [496, 480] width 86 height 28
checkbox input "true"
type input "1"
type input "2"
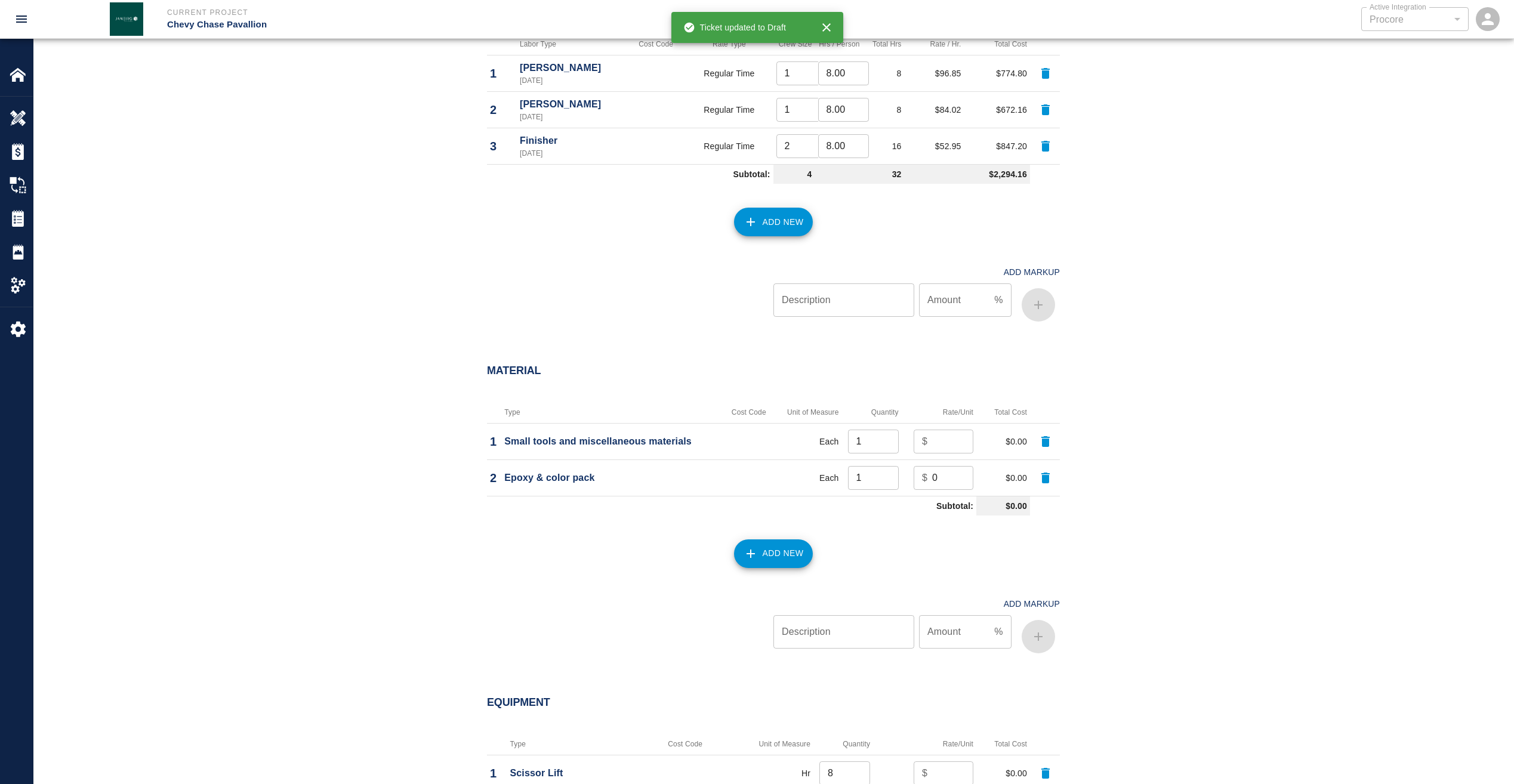
scroll to position [836, 0]
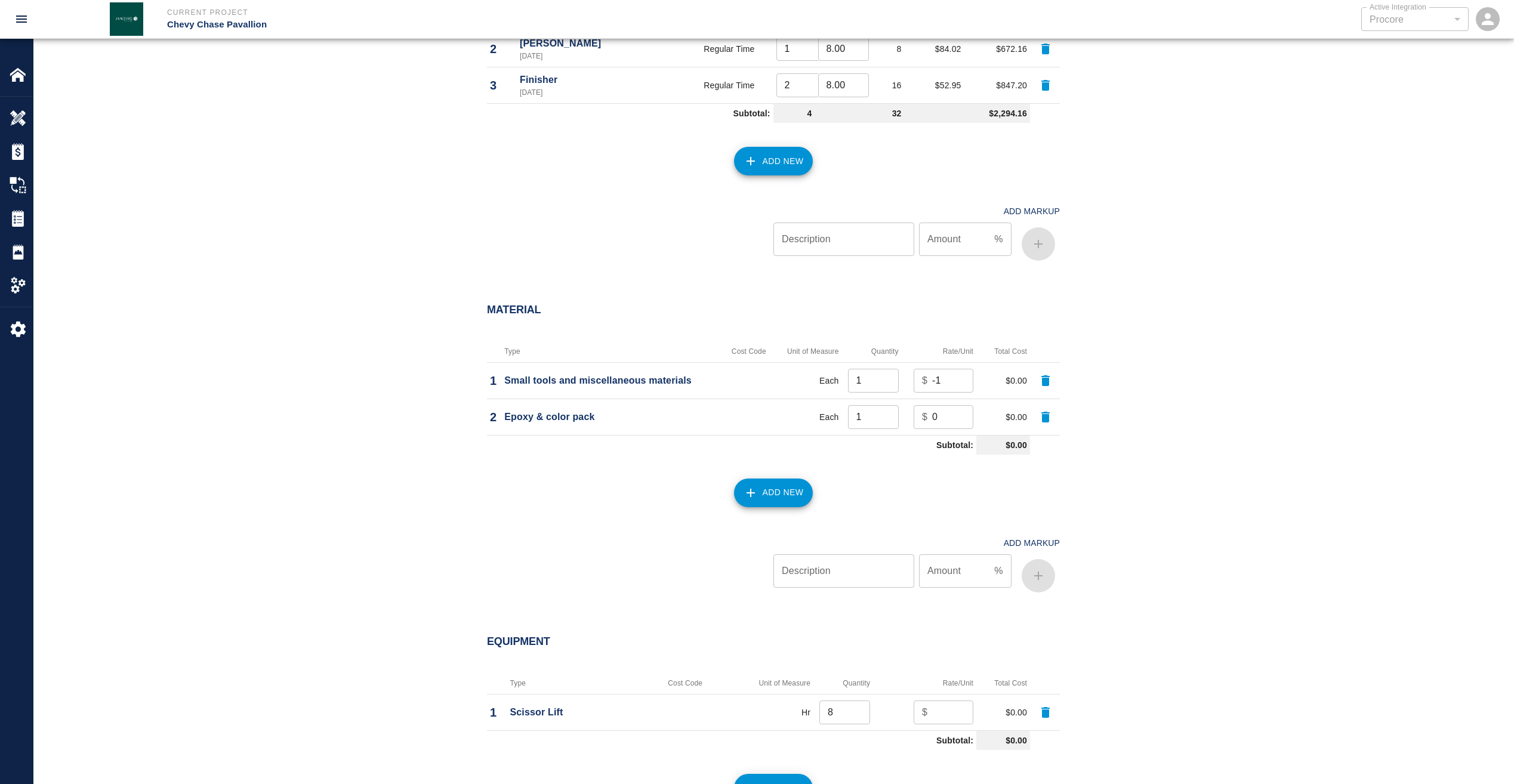
type input "-1"
click at [956, 384] on input "-1" at bounding box center [953, 381] width 41 height 24
type input "100"
click at [955, 409] on input "0" at bounding box center [953, 417] width 41 height 24
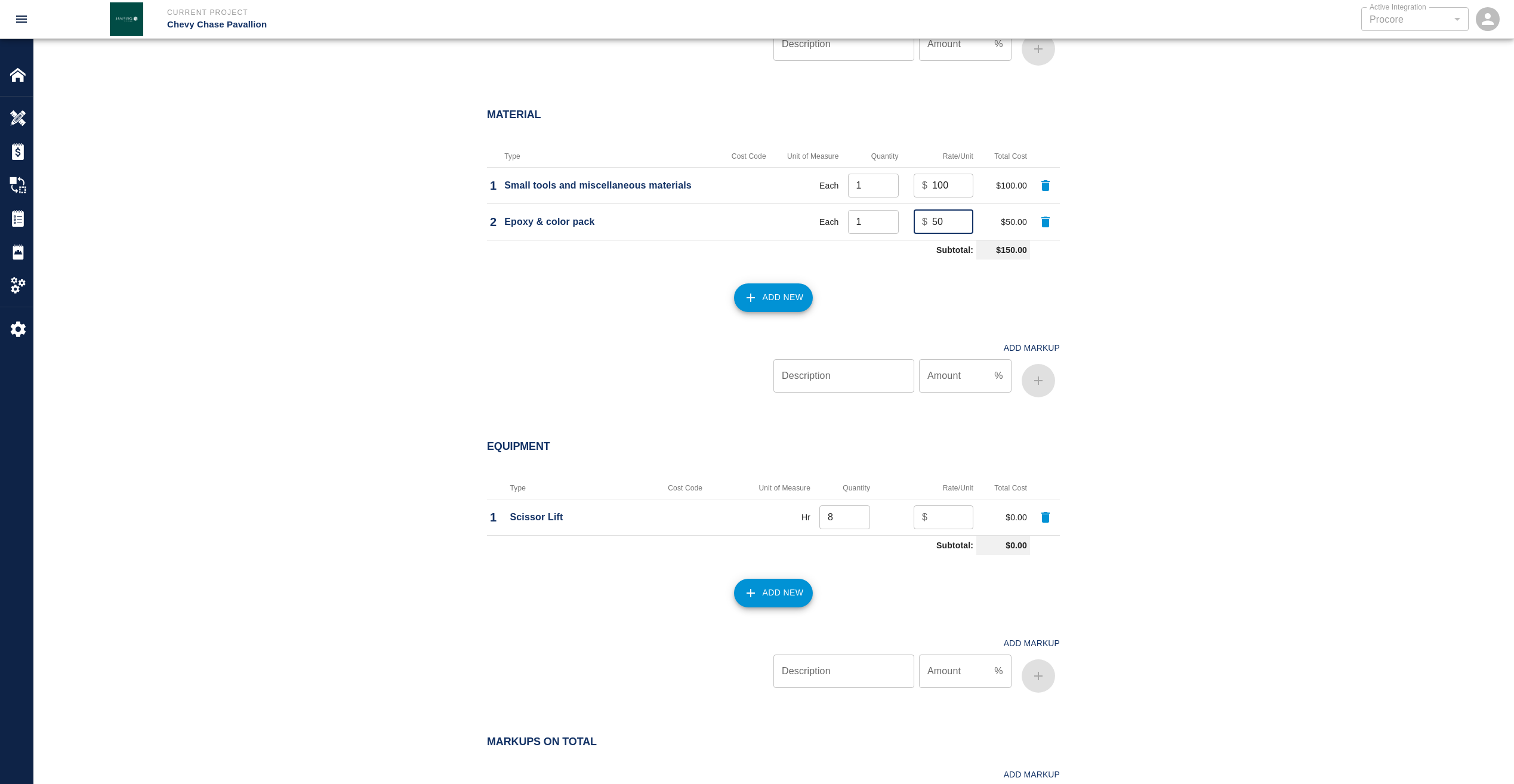
scroll to position [1074, 0]
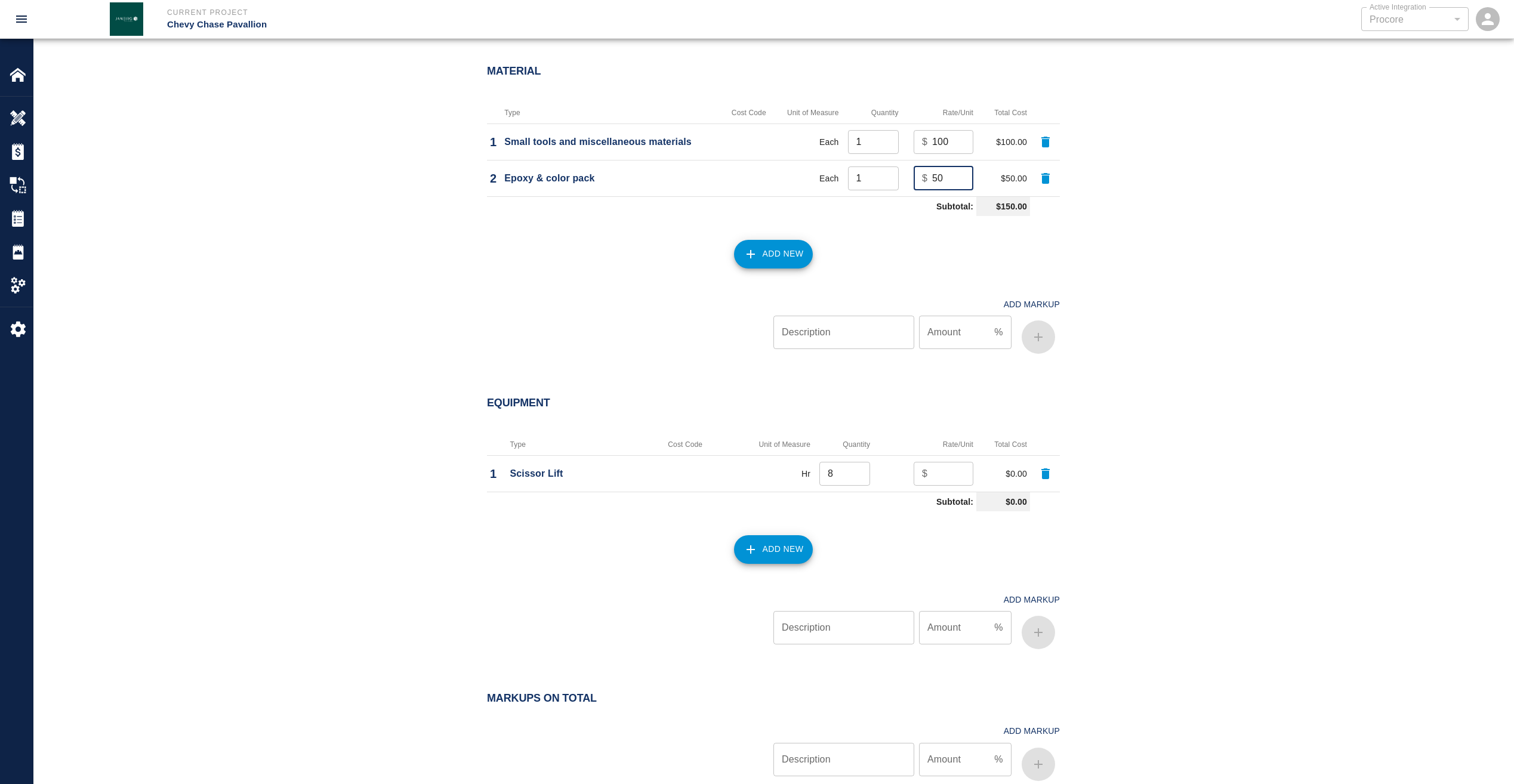
type input "50"
click at [948, 474] on input "number" at bounding box center [953, 474] width 41 height 24
type input "2"
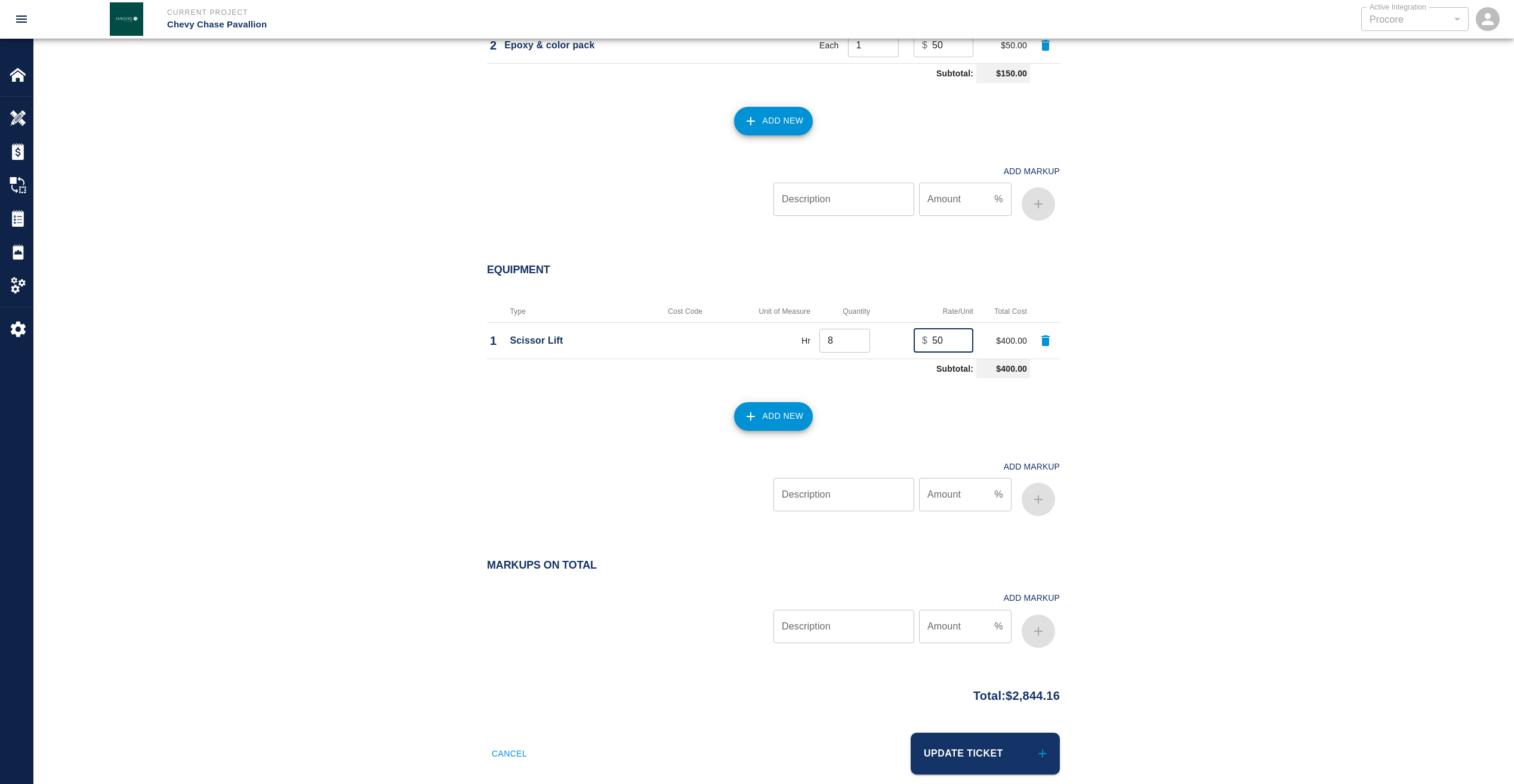
scroll to position [1226, 0]
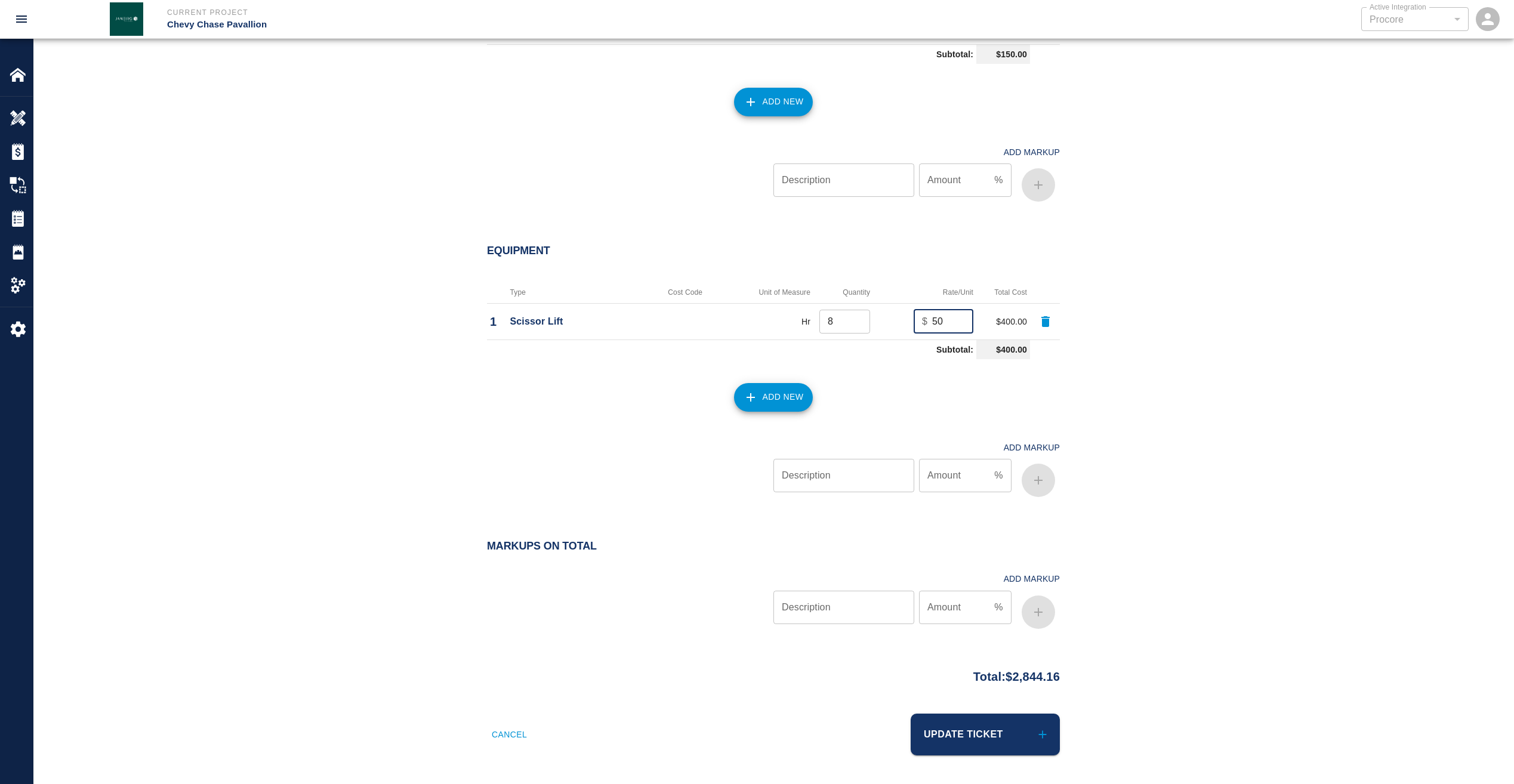
type input "50"
click at [870, 604] on input "Description" at bounding box center [844, 607] width 141 height 33
type input "markup"
type input "5"
click at [932, 609] on input "5" at bounding box center [954, 607] width 70 height 33
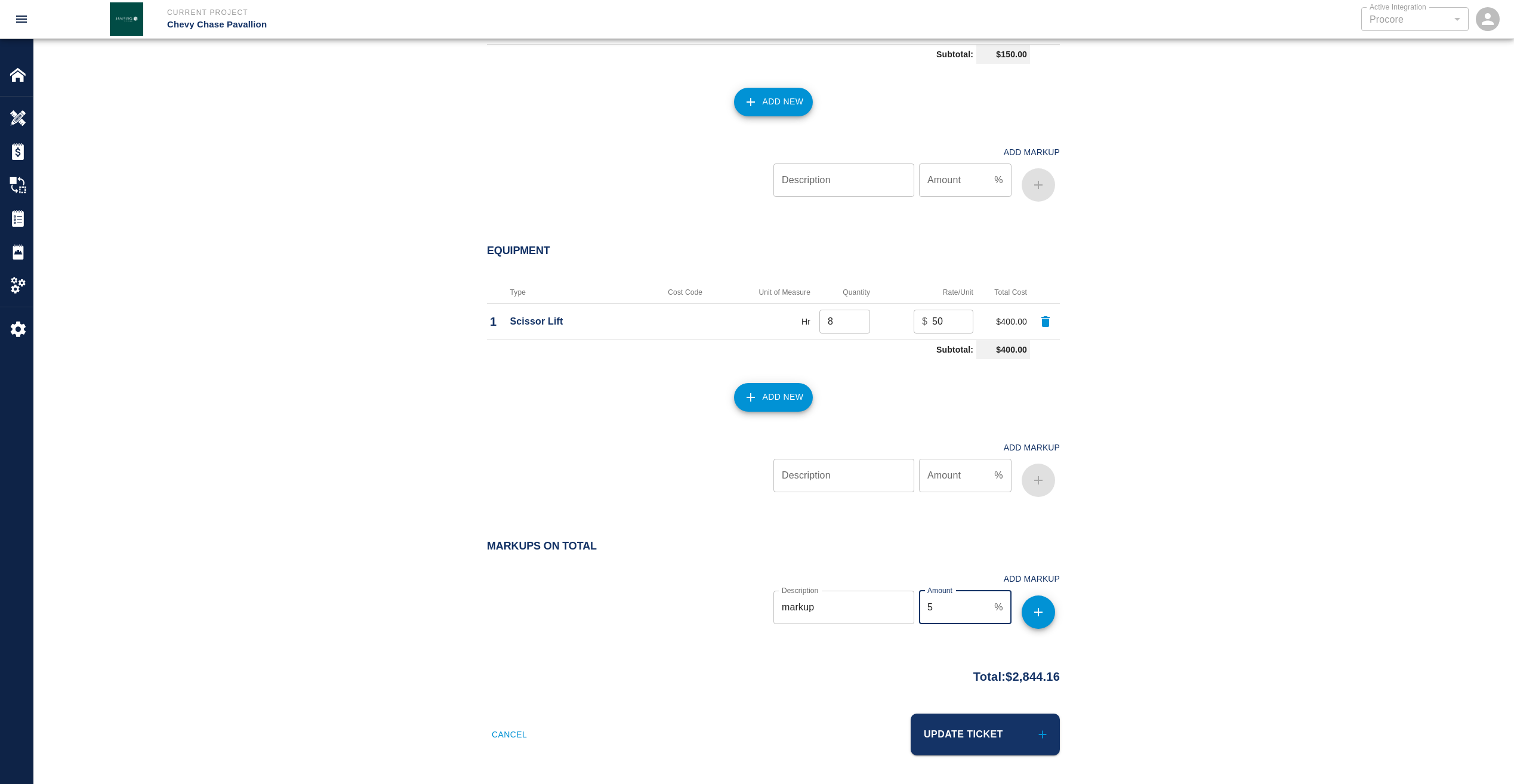
drag, startPoint x: 932, startPoint y: 609, endPoint x: 914, endPoint y: 610, distance: 18.0
click at [914, 610] on div "Description markup Description Amount 5 % Amount" at bounding box center [914, 609] width 291 height 47
type input "15"
click at [1041, 617] on icon "button" at bounding box center [1038, 612] width 14 height 14
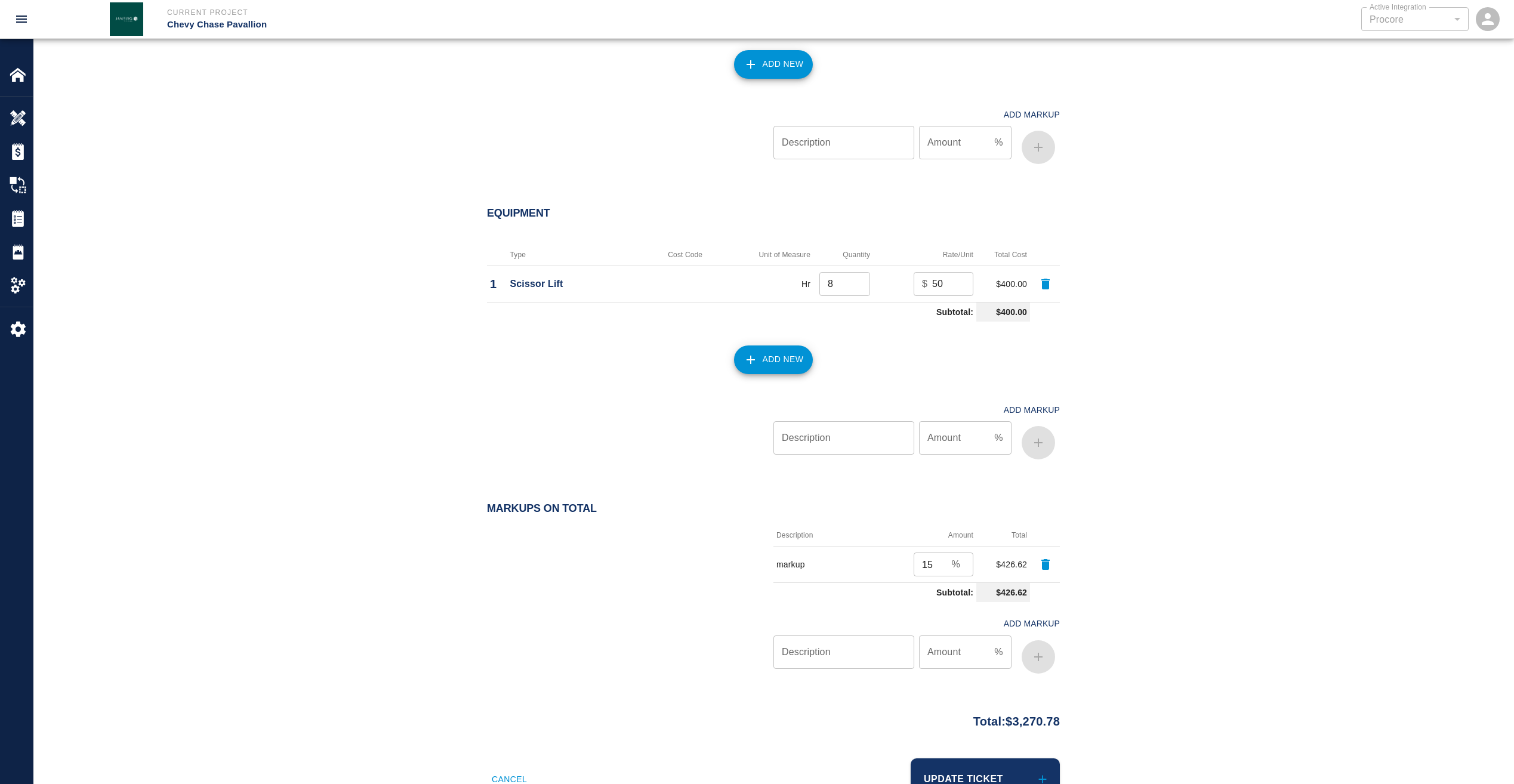
scroll to position [1308, 0]
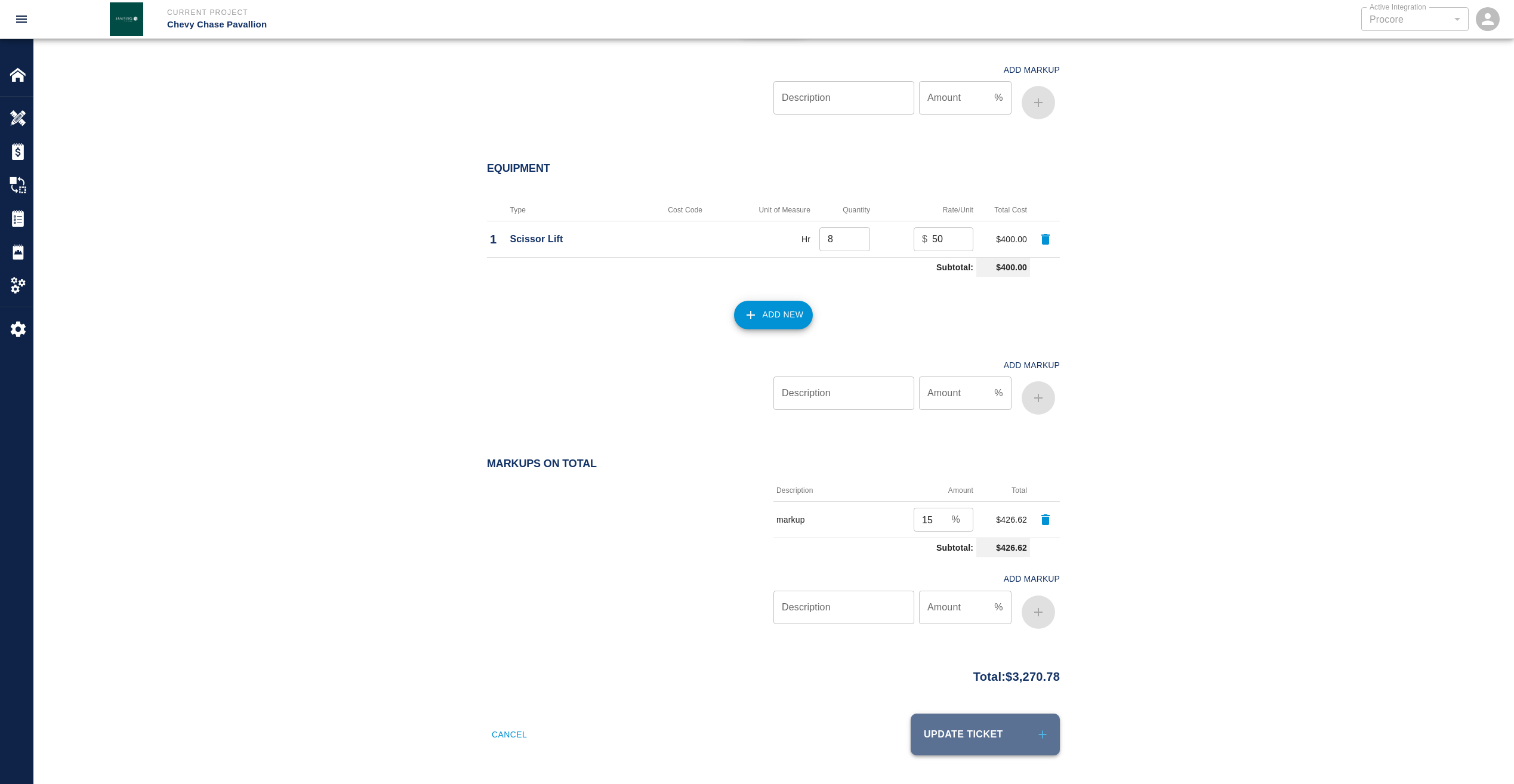
click at [975, 732] on button "Update Ticket" at bounding box center [985, 734] width 149 height 42
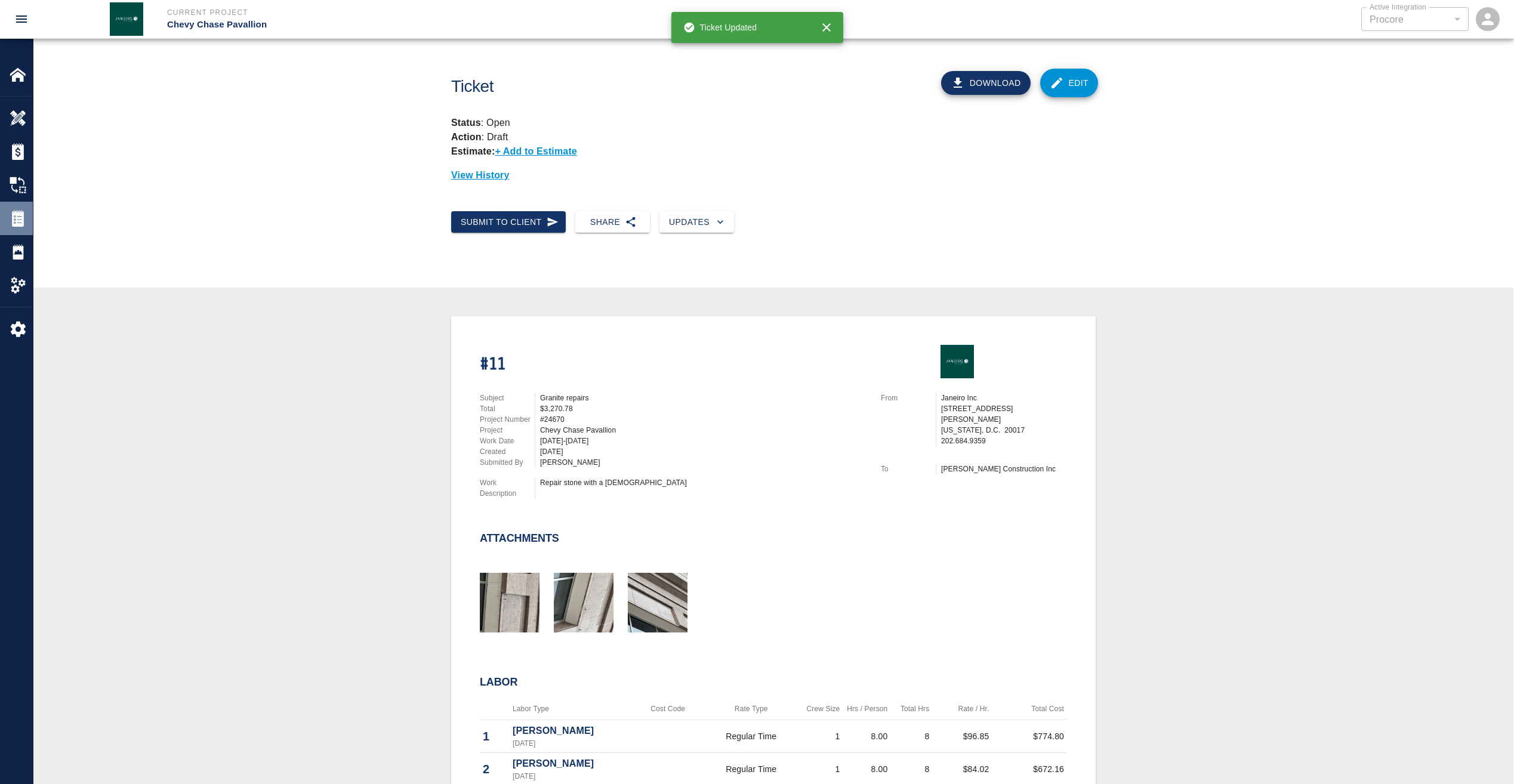
click at [11, 223] on img at bounding box center [18, 219] width 17 height 17
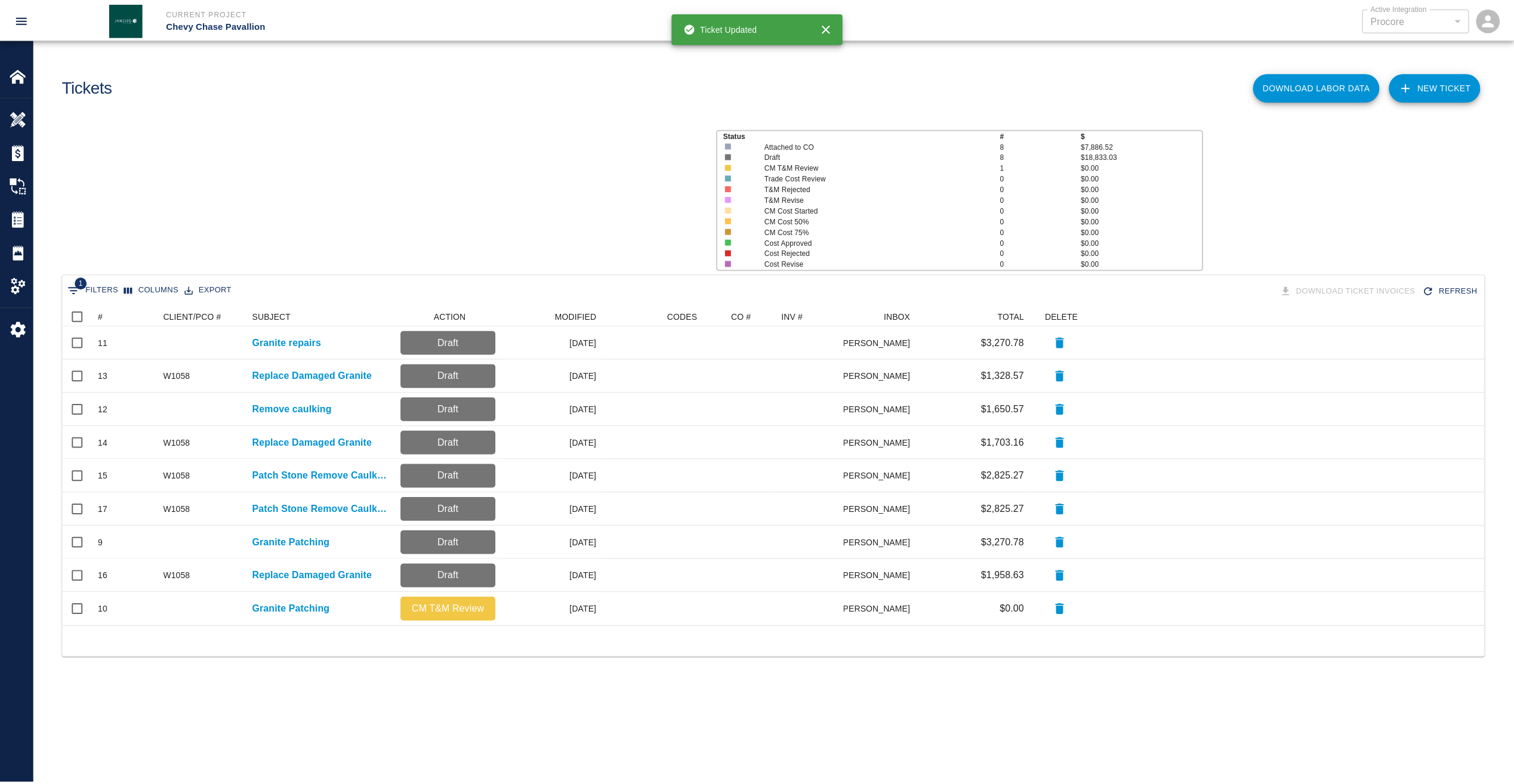
scroll to position [311, 1422]
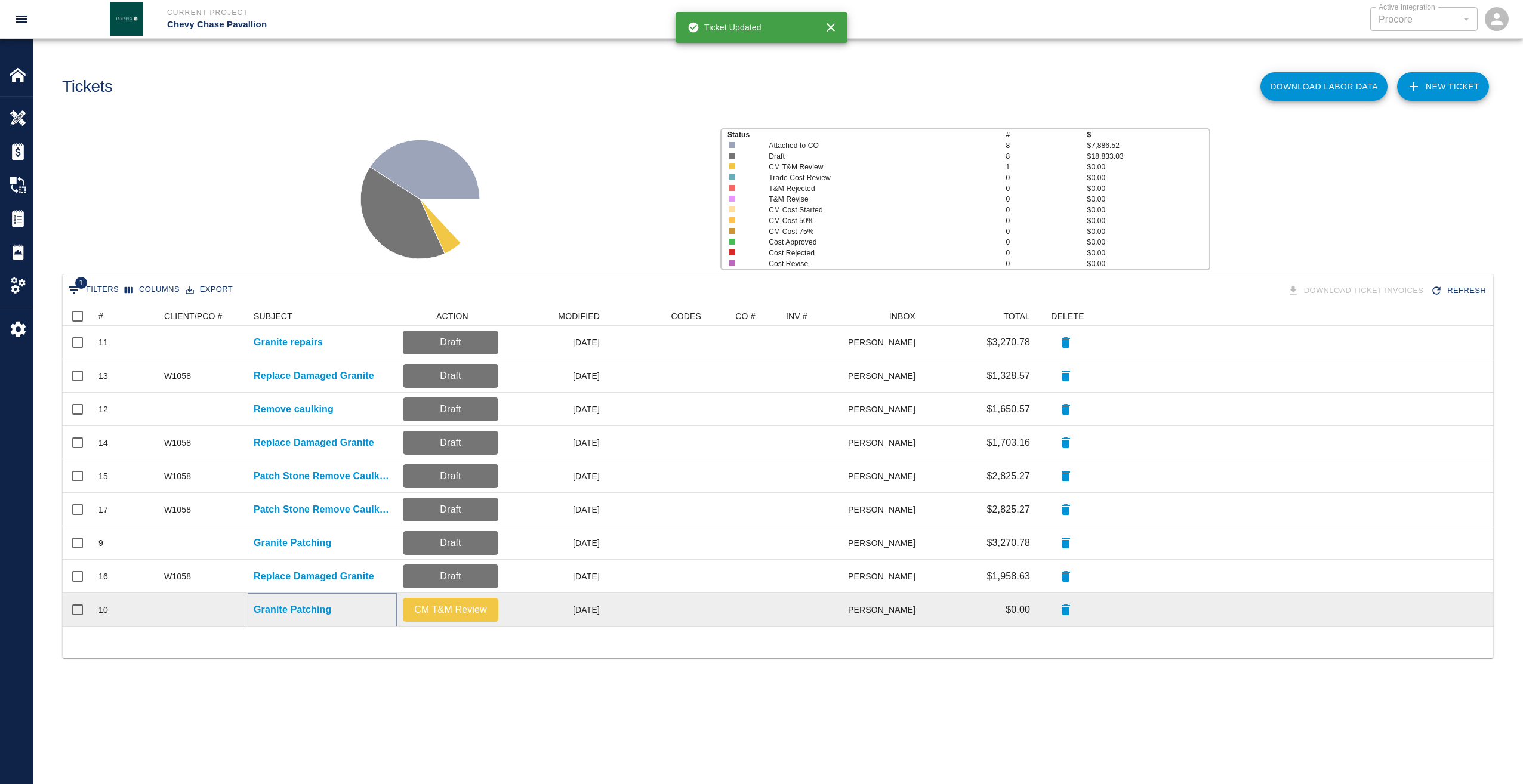
click at [292, 608] on p "Granite Patching" at bounding box center [292, 610] width 78 height 14
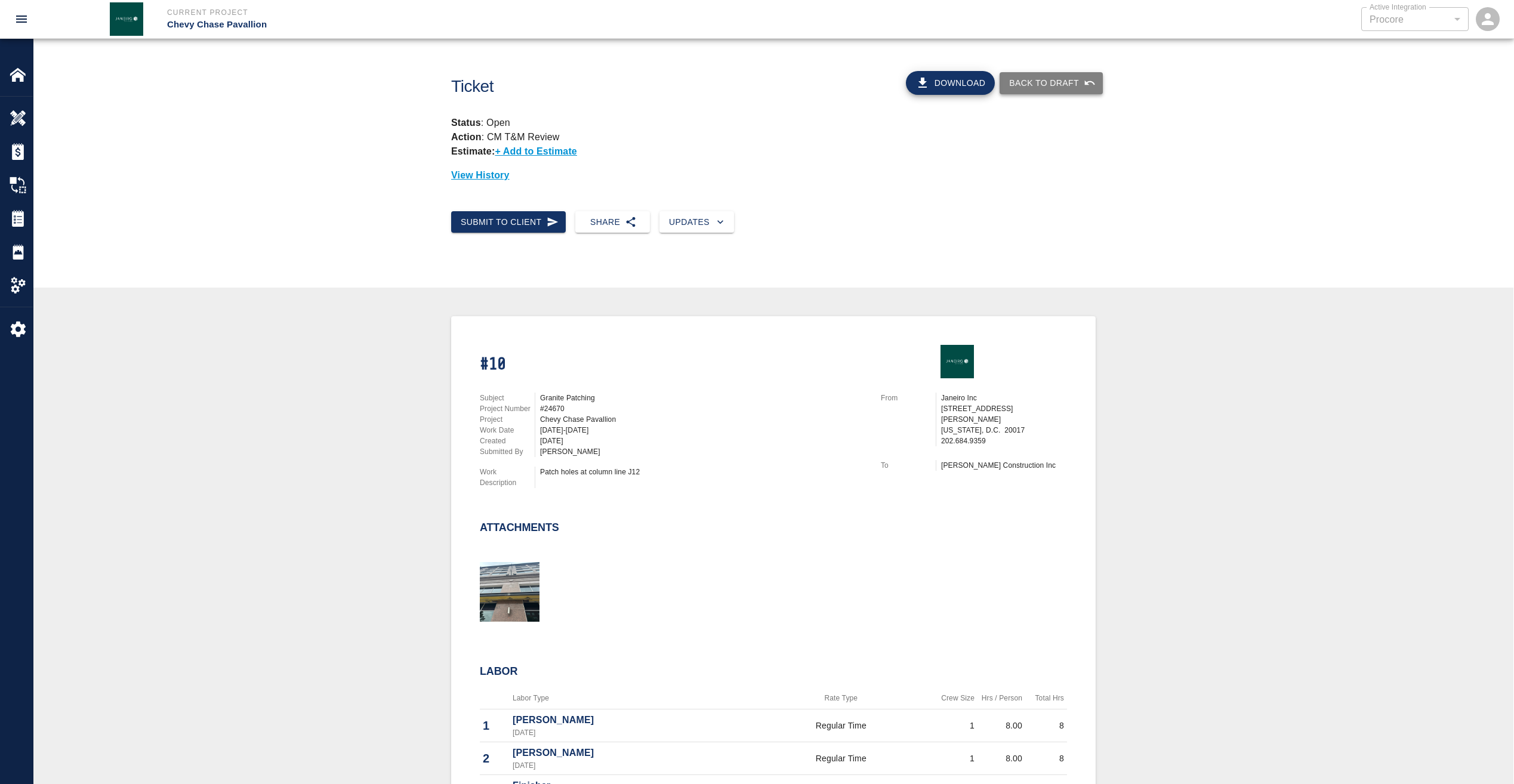
click at [1065, 86] on button "Back to Draft" at bounding box center [1051, 83] width 103 height 22
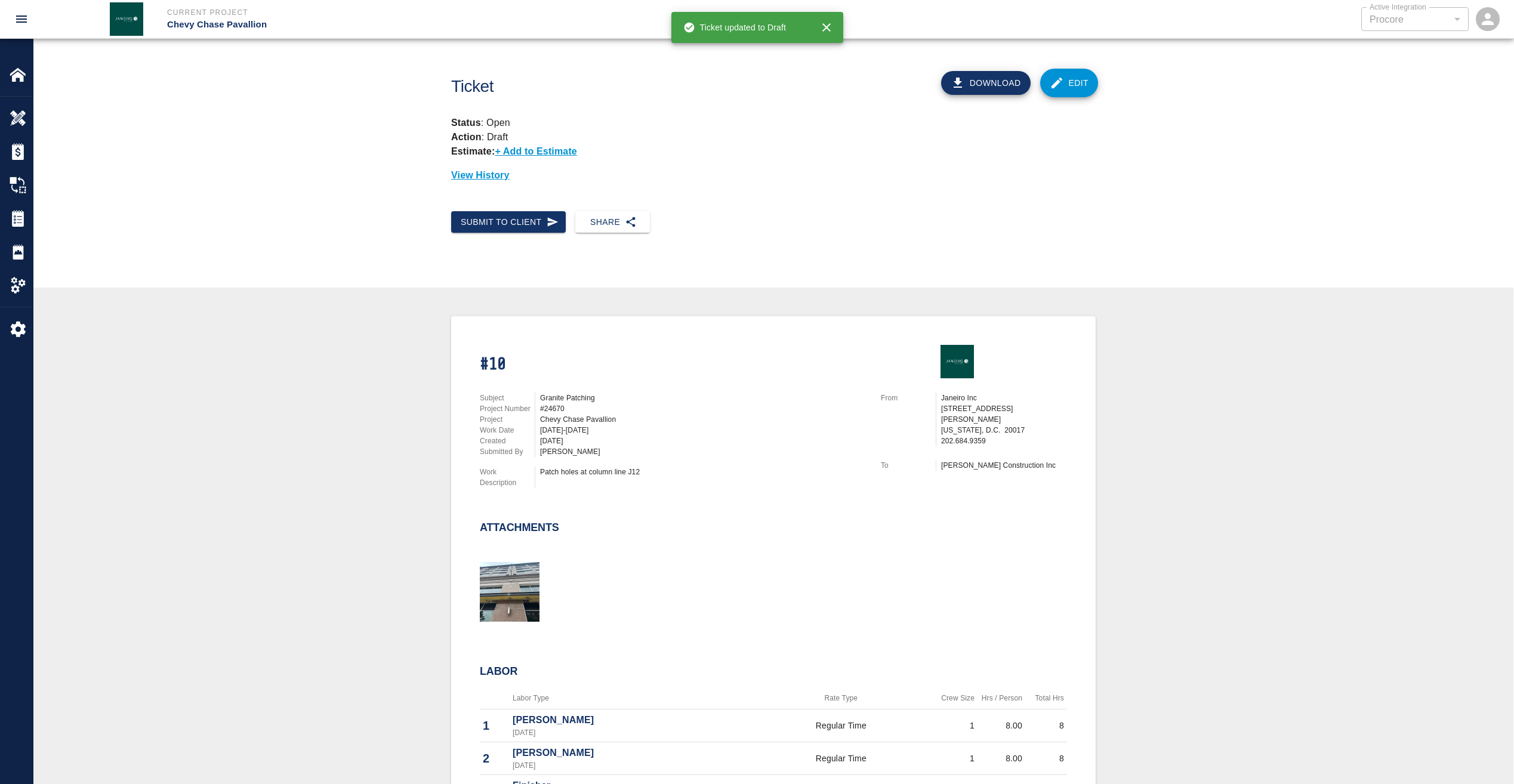
click at [1072, 76] on link "Edit" at bounding box center [1069, 83] width 59 height 28
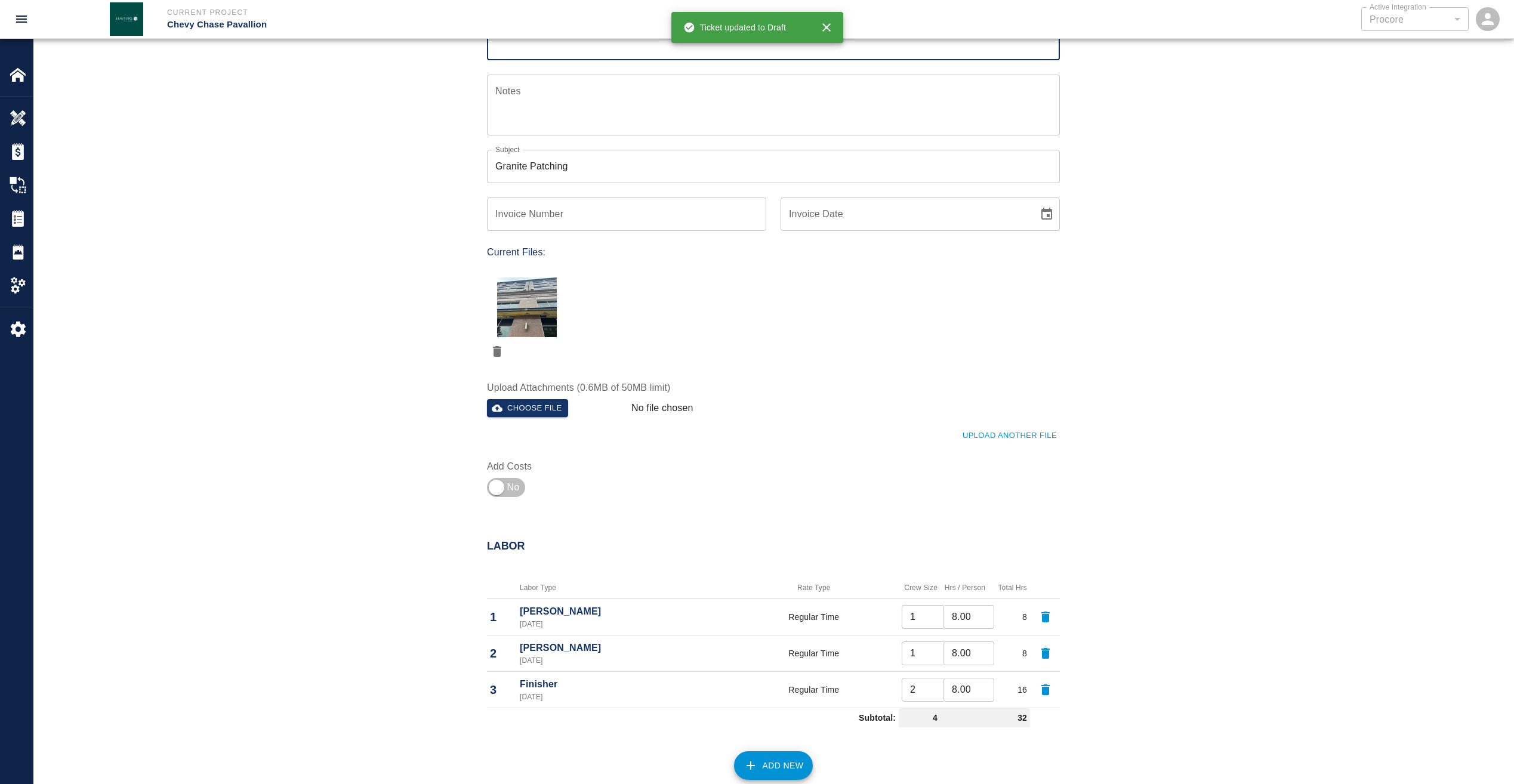
scroll to position [238, 0]
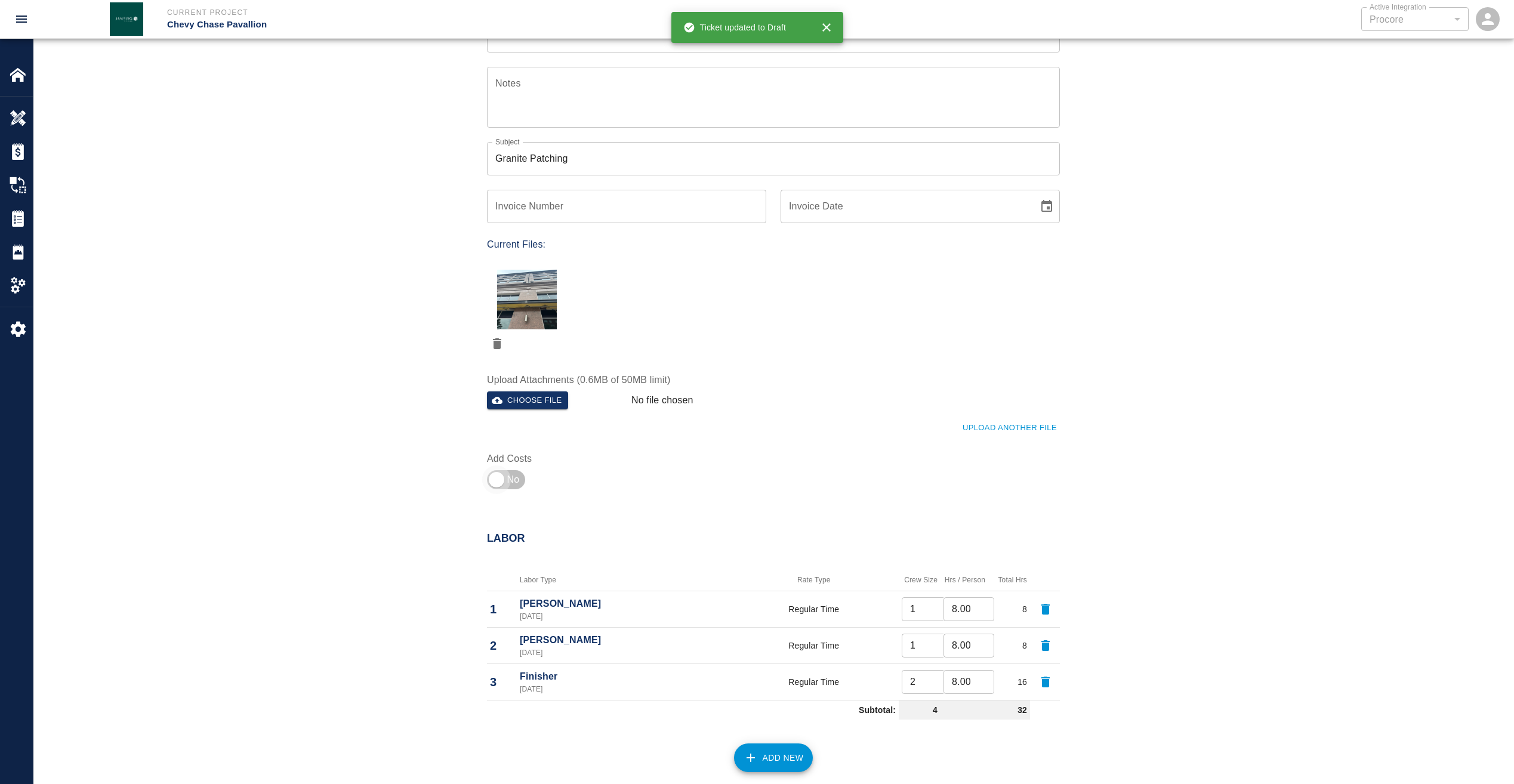
click at [493, 480] on input "checkbox" at bounding box center [496, 480] width 86 height 28
checkbox input "true"
type input "1"
type input "2"
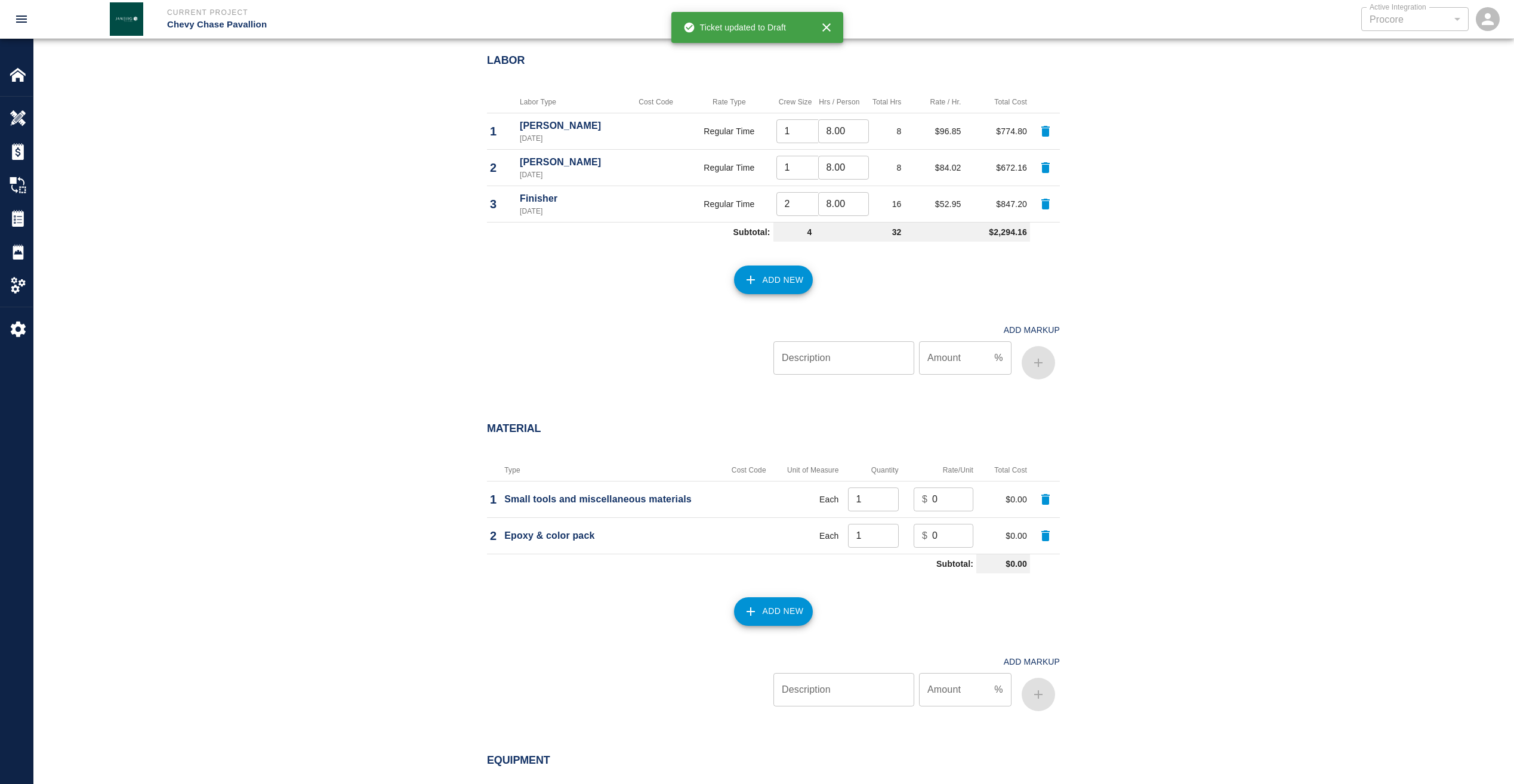
scroll to position [776, 0]
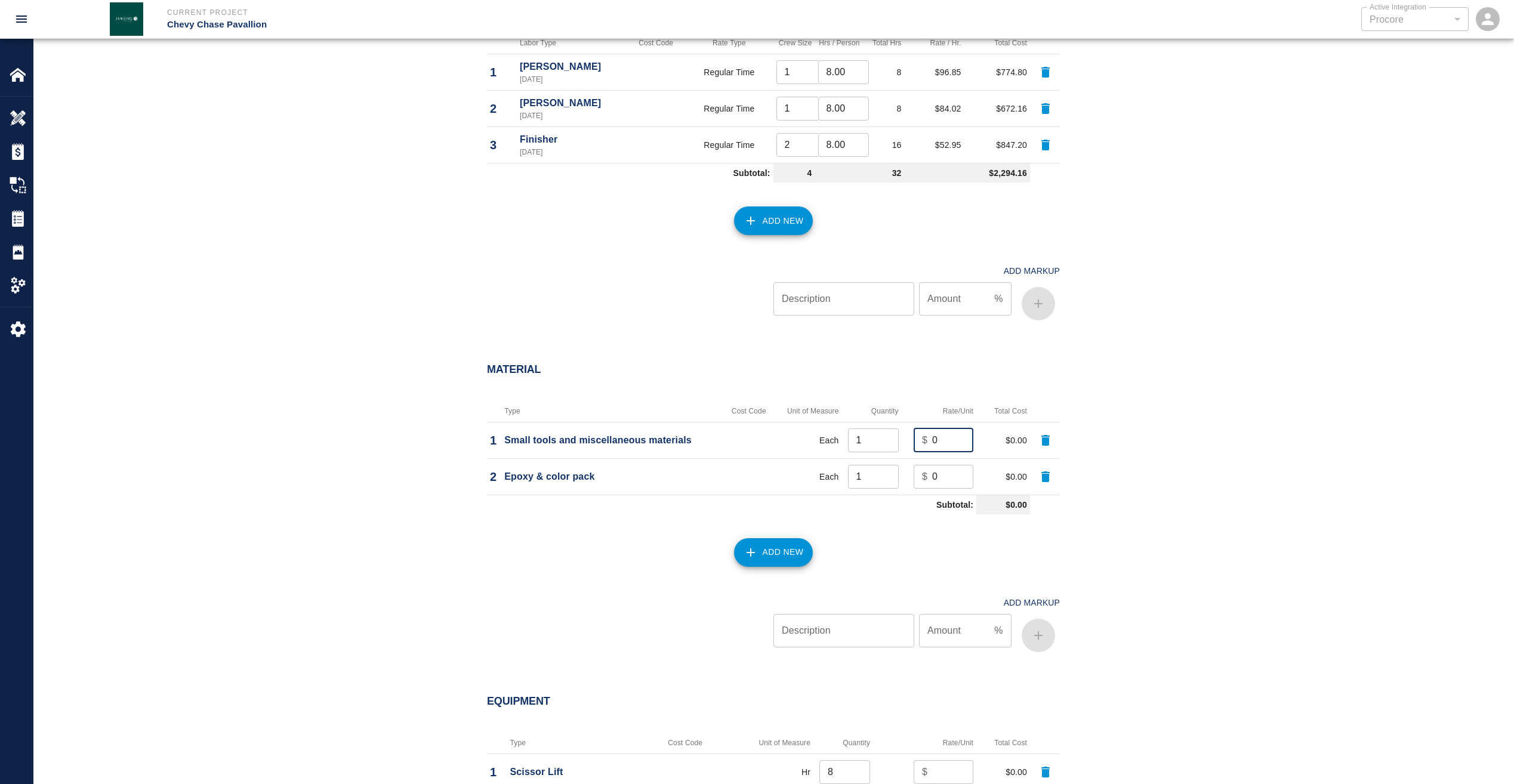
click at [944, 434] on input "0" at bounding box center [953, 440] width 41 height 24
type input "100"
type input "50"
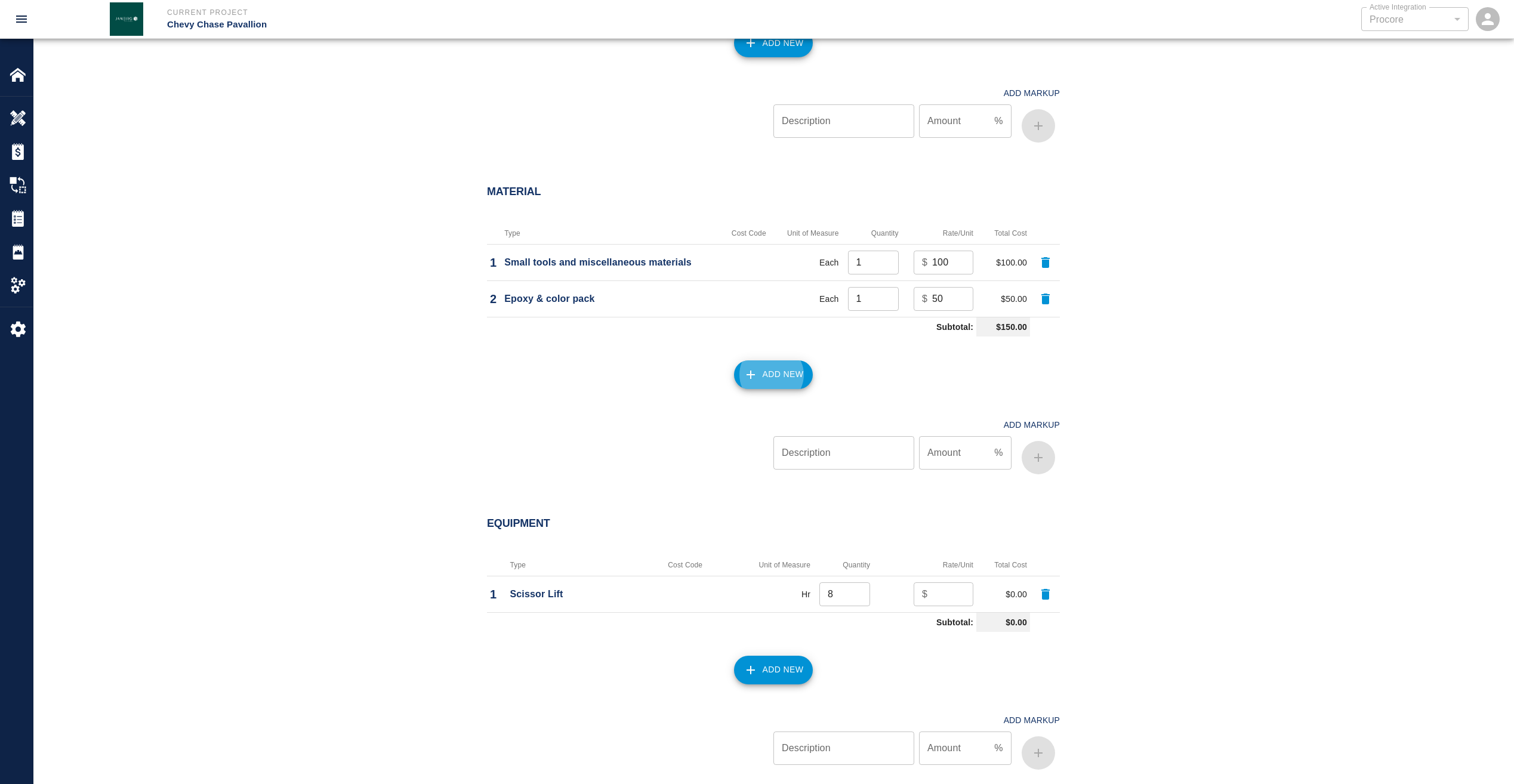
scroll to position [1014, 0]
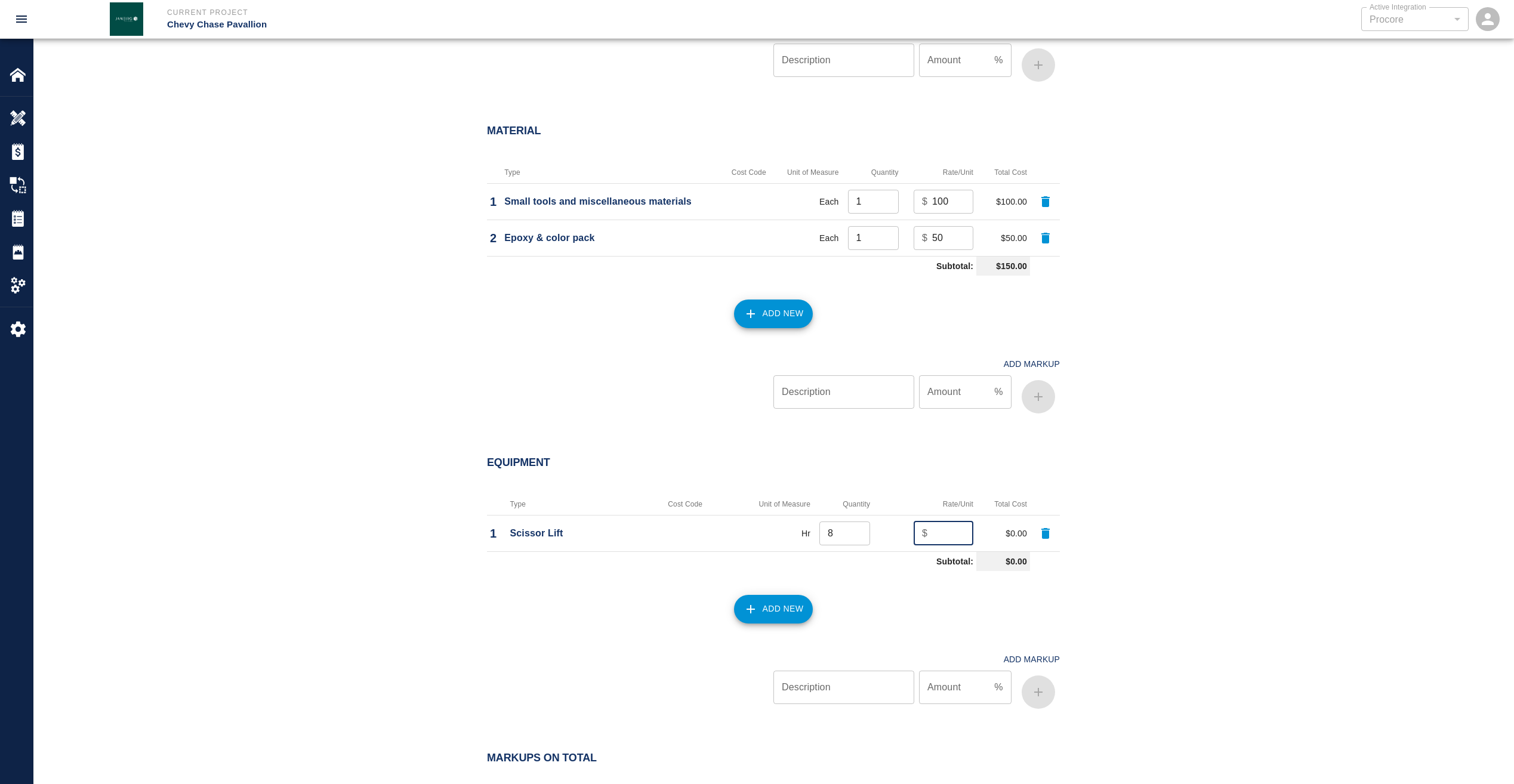
click at [944, 543] on input "number" at bounding box center [953, 534] width 41 height 24
type input "5"
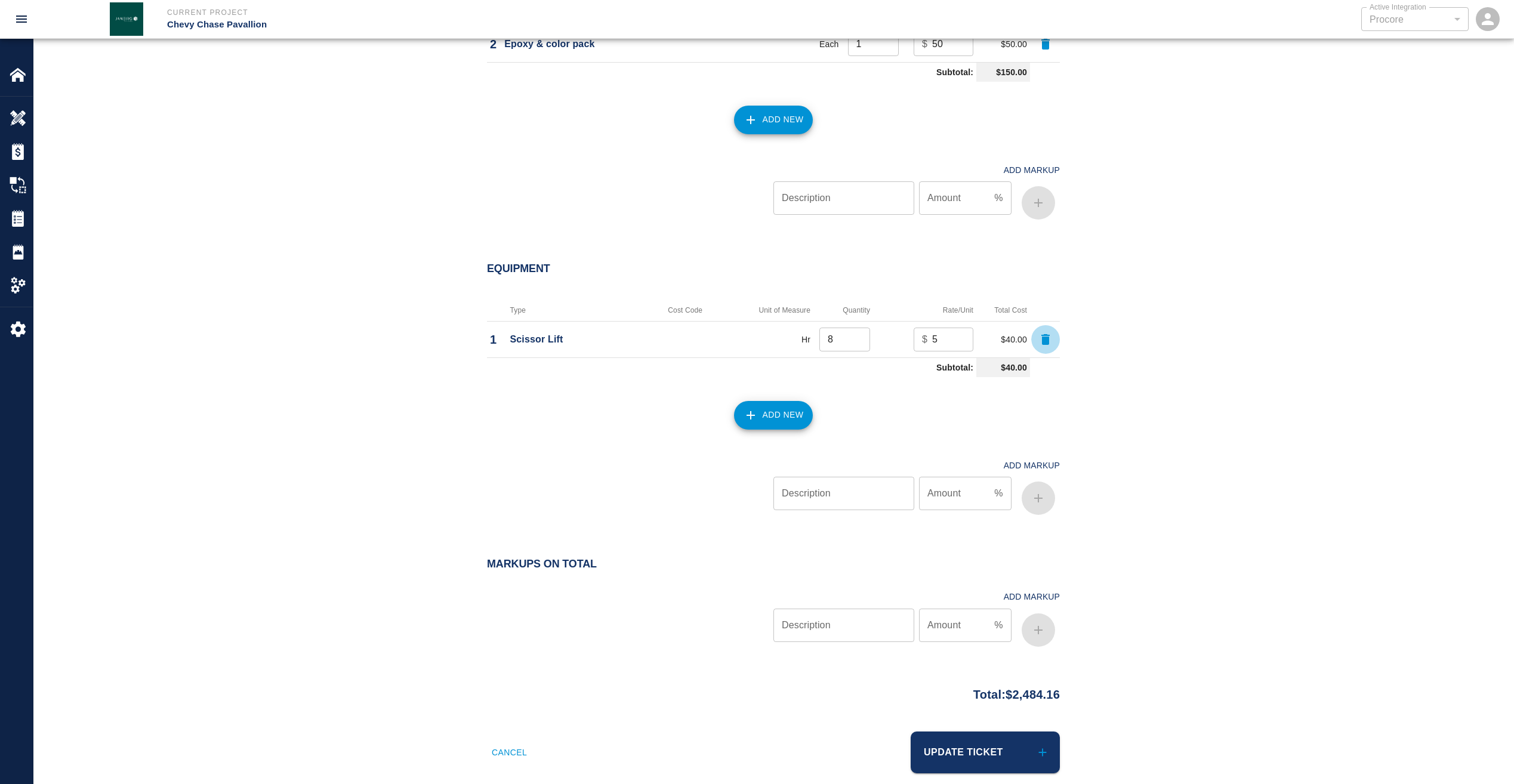
scroll to position [1226, 0]
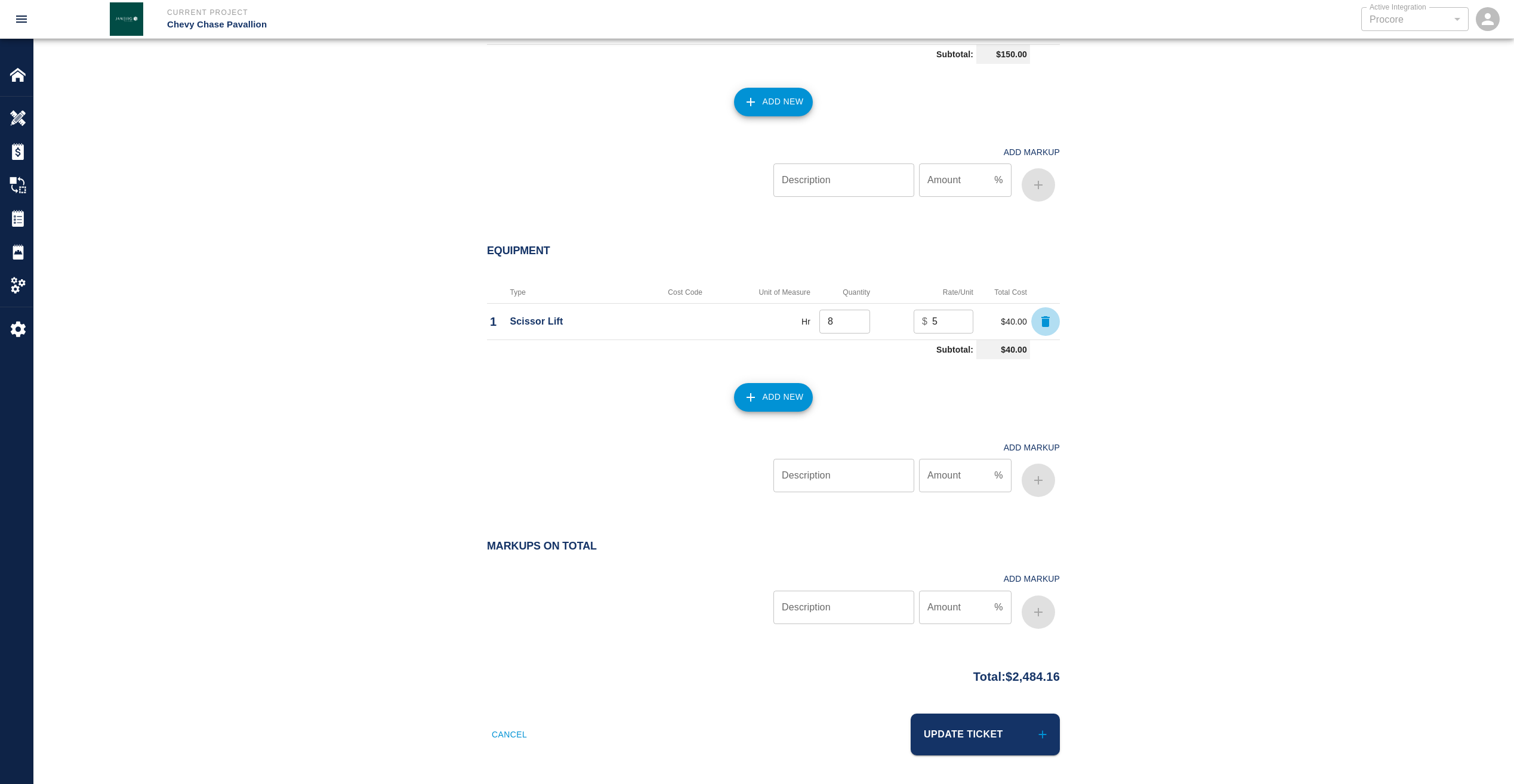
click at [892, 604] on input "Description" at bounding box center [844, 607] width 141 height 33
type input "markup"
type input "15"
click at [1041, 602] on button "button" at bounding box center [1038, 612] width 33 height 33
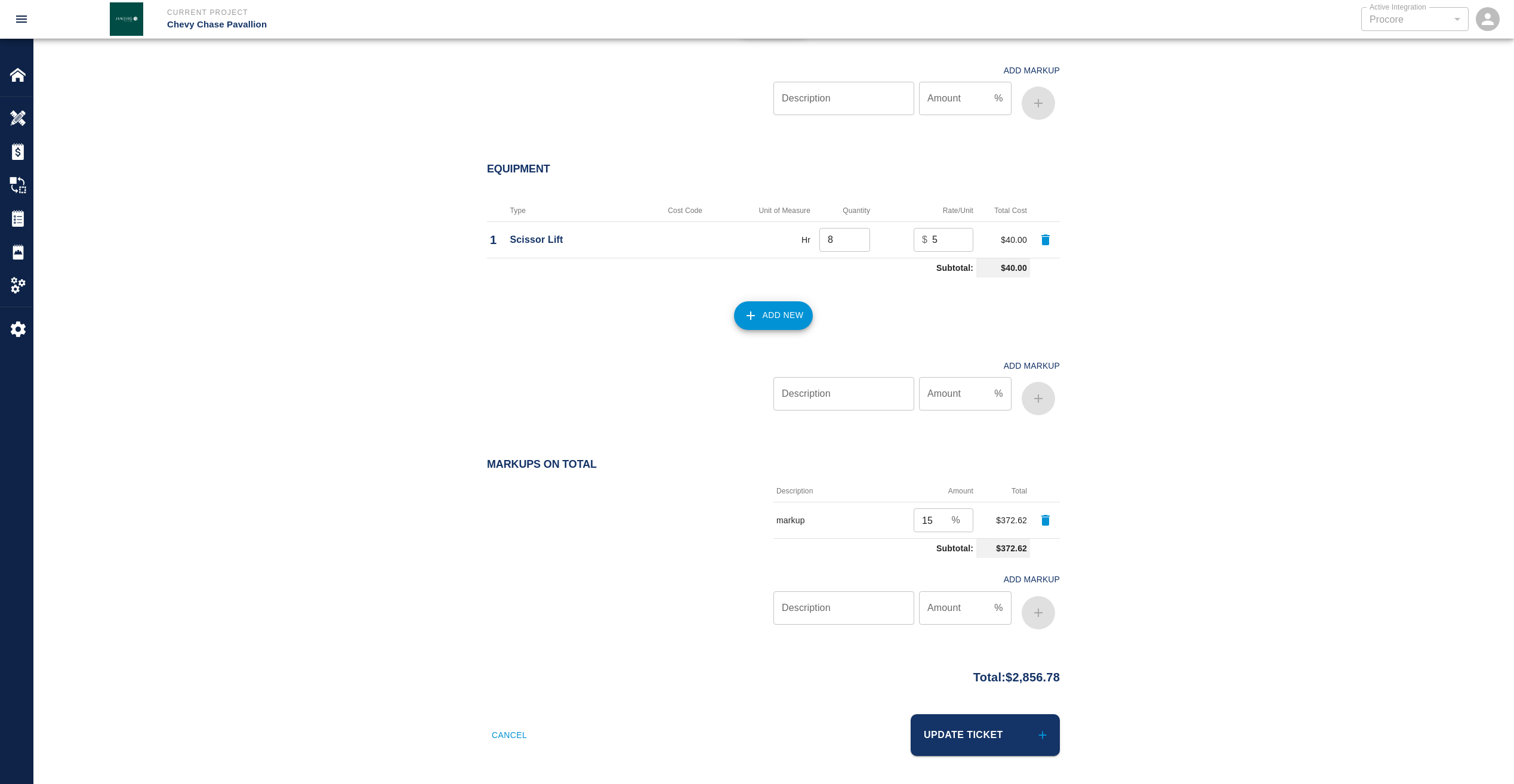
scroll to position [1308, 0]
click at [986, 732] on button "Update Ticket" at bounding box center [985, 734] width 149 height 42
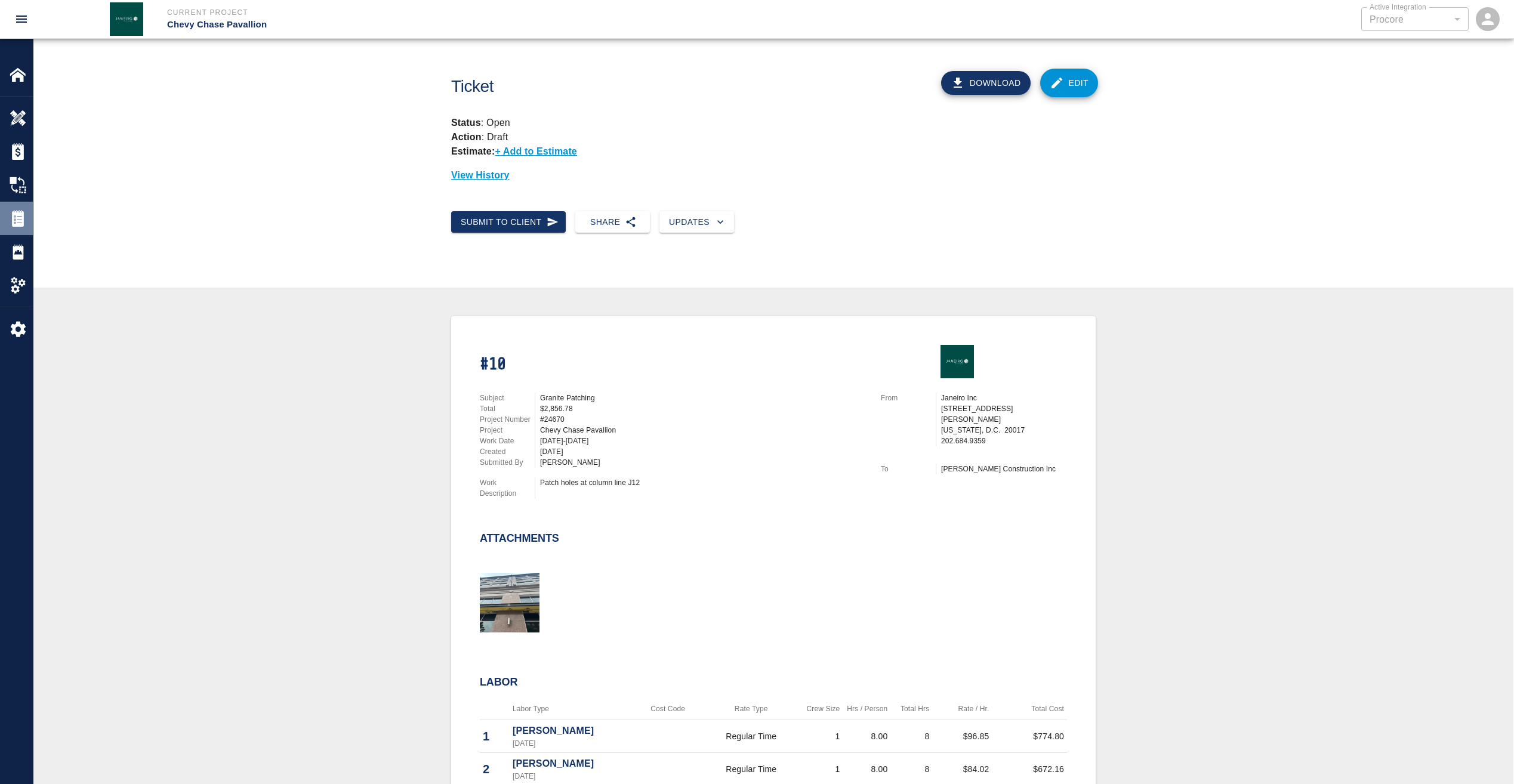
click at [18, 219] on img at bounding box center [18, 219] width 17 height 17
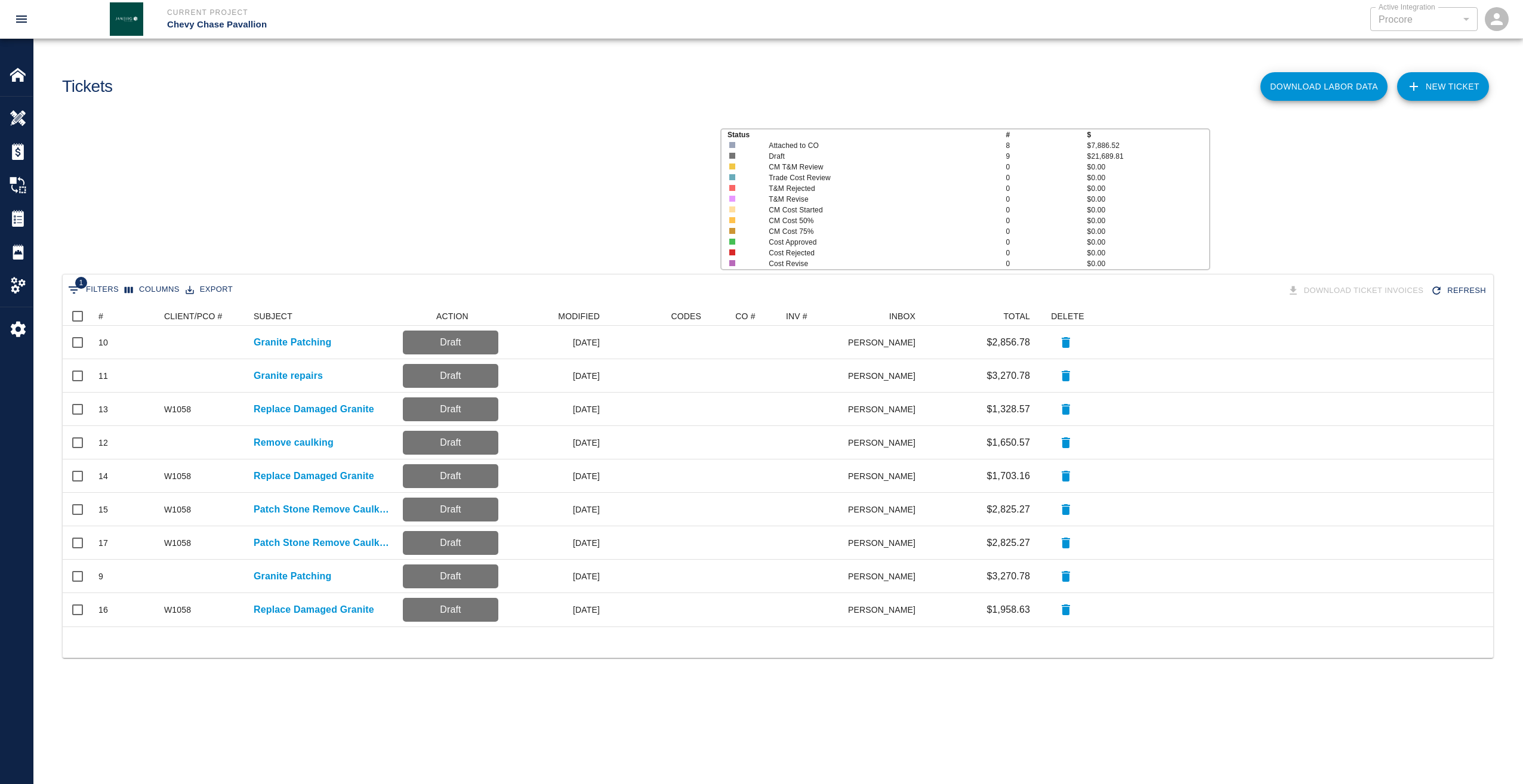
scroll to position [311, 1422]
click at [16, 74] on img at bounding box center [18, 75] width 17 height 17
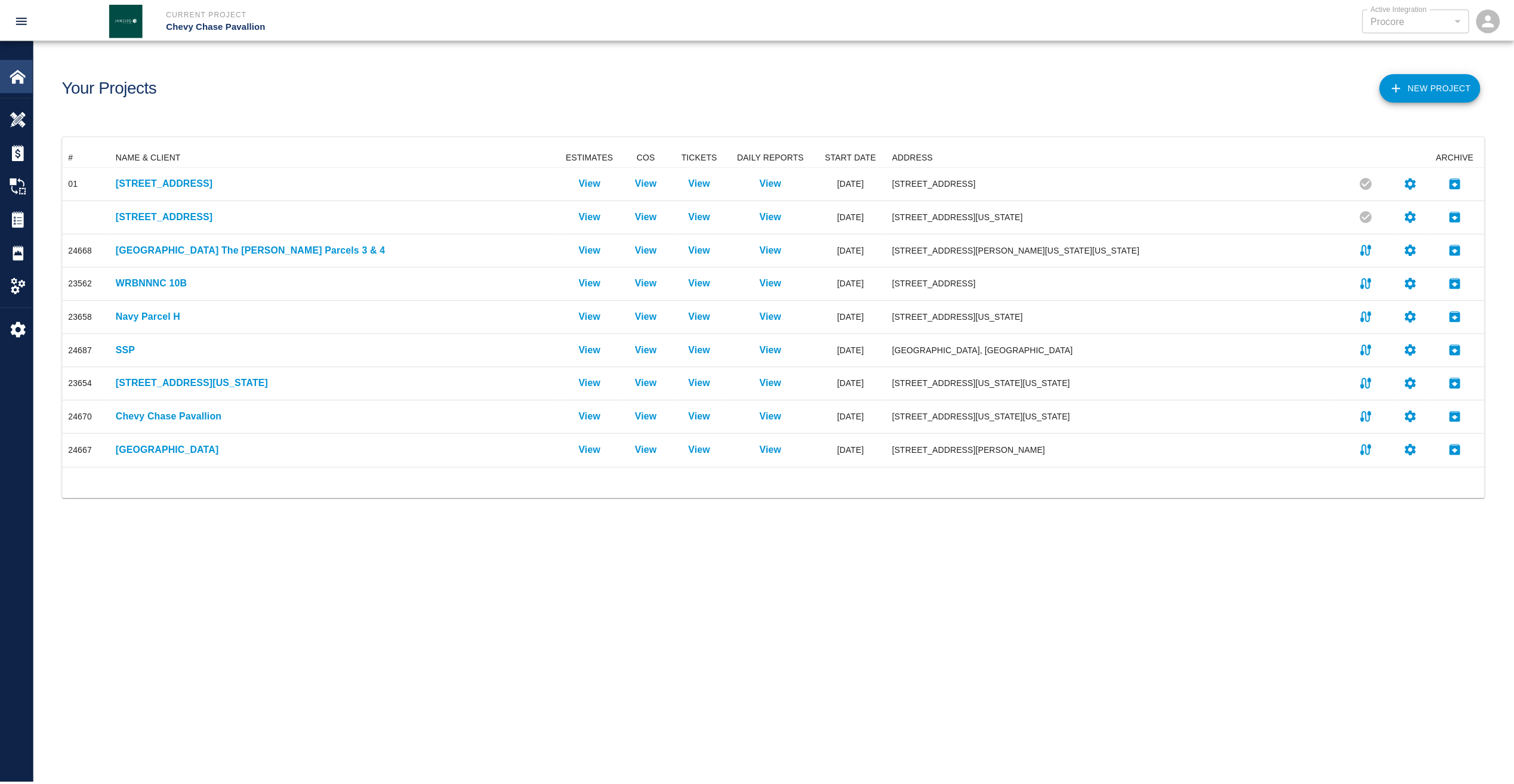
scroll to position [311, 1422]
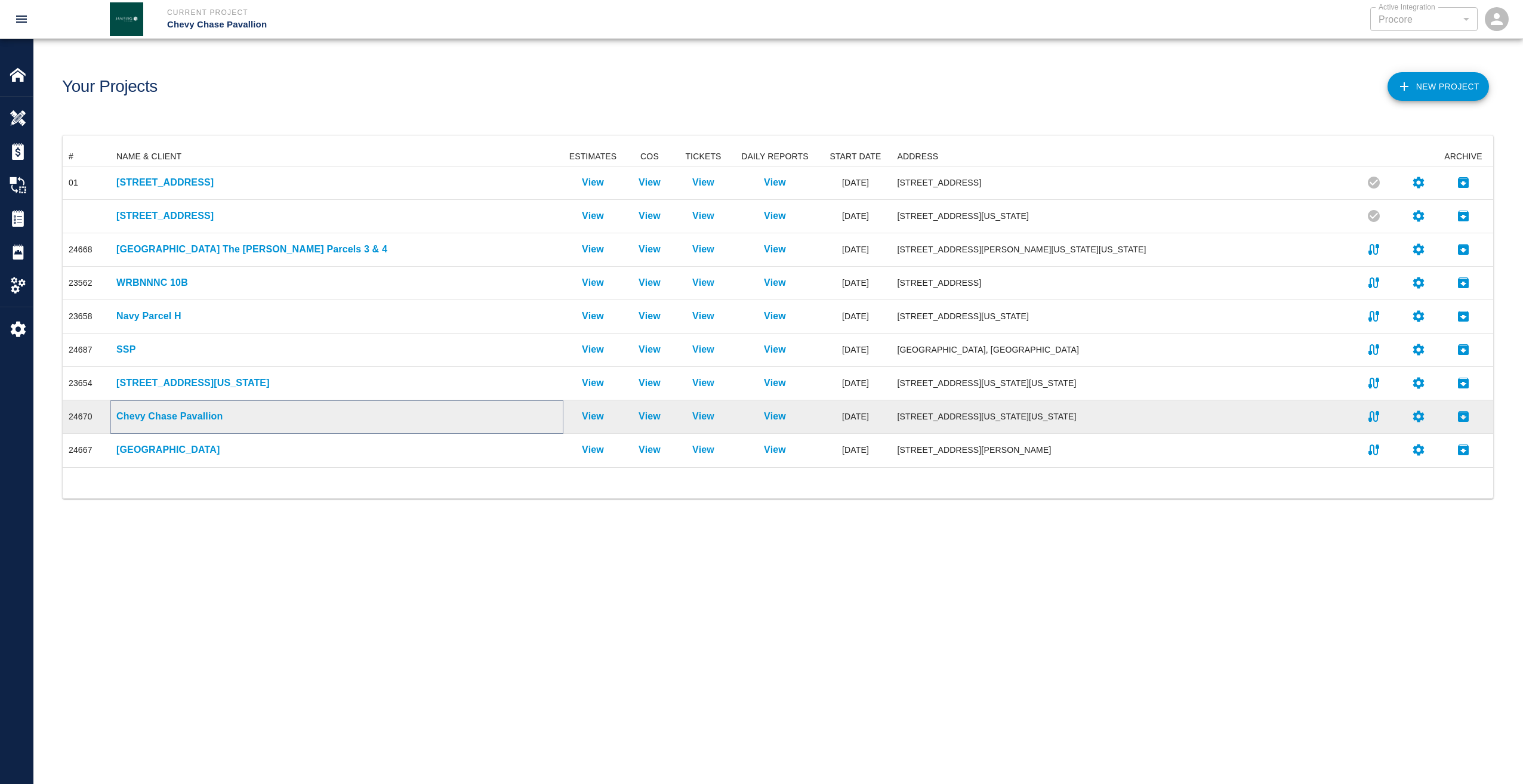
click at [205, 412] on p "Chevy Chase Pavallion" at bounding box center [336, 416] width 441 height 14
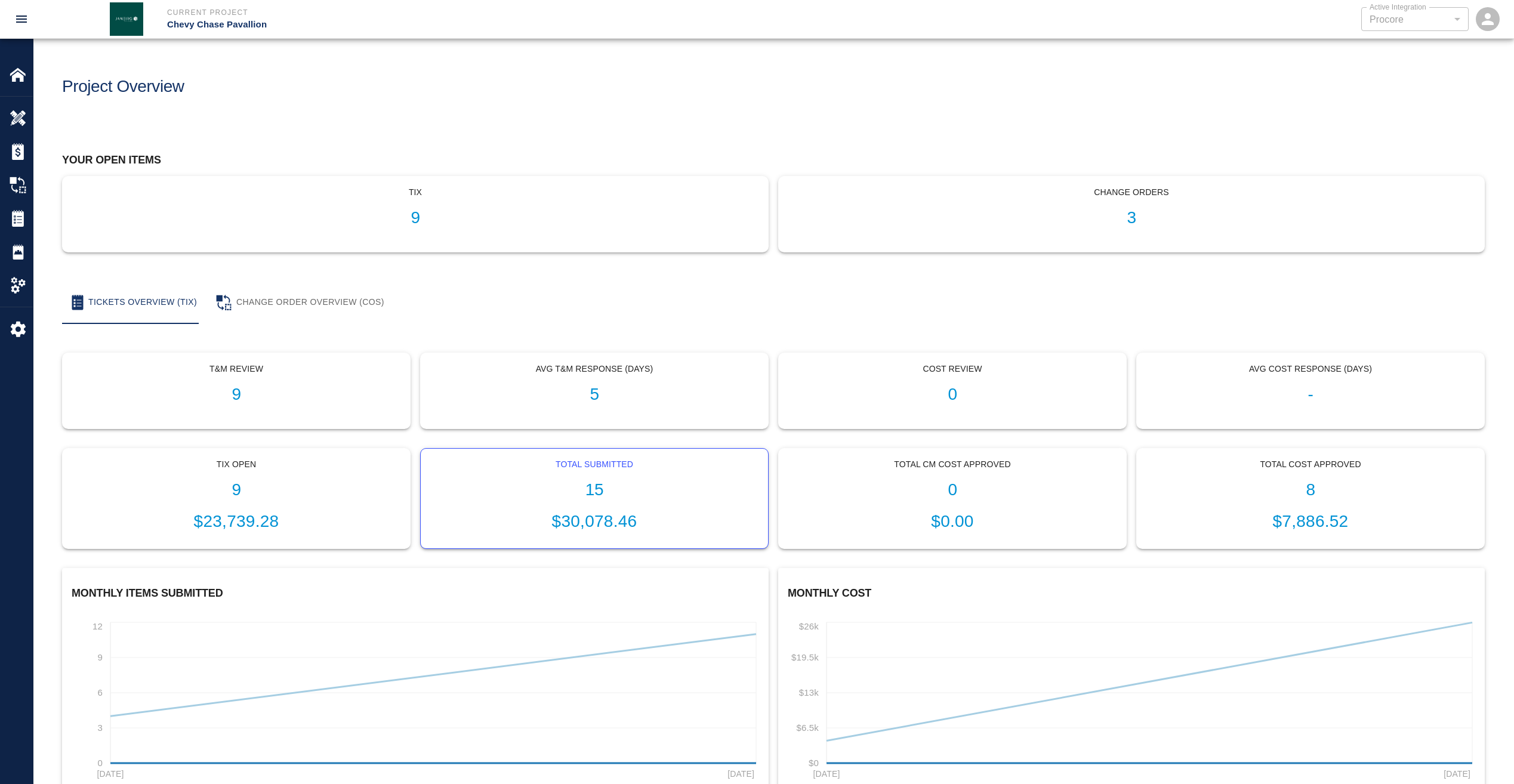
click at [592, 490] on h1 "15" at bounding box center [595, 490] width 328 height 20
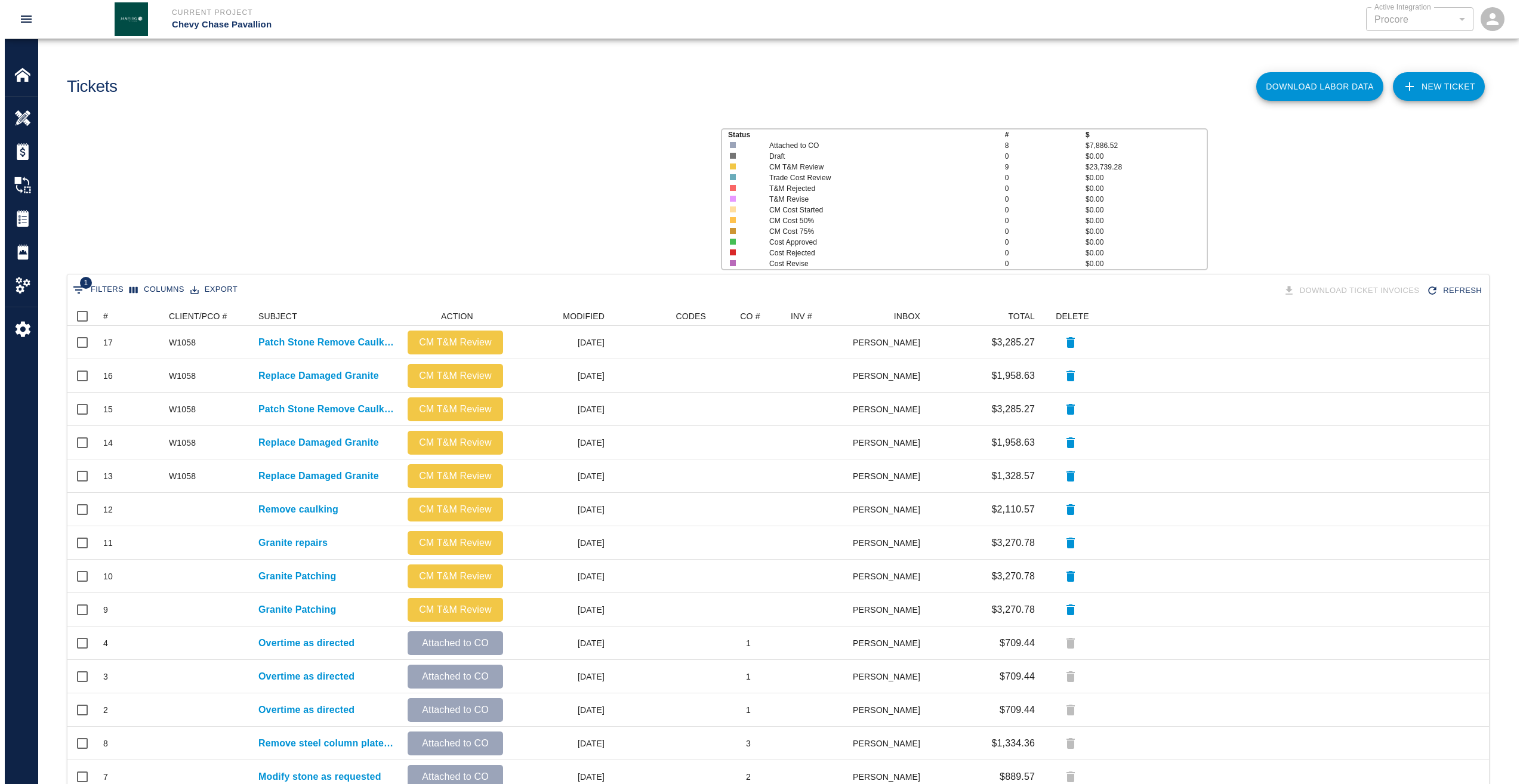
scroll to position [512, 1413]
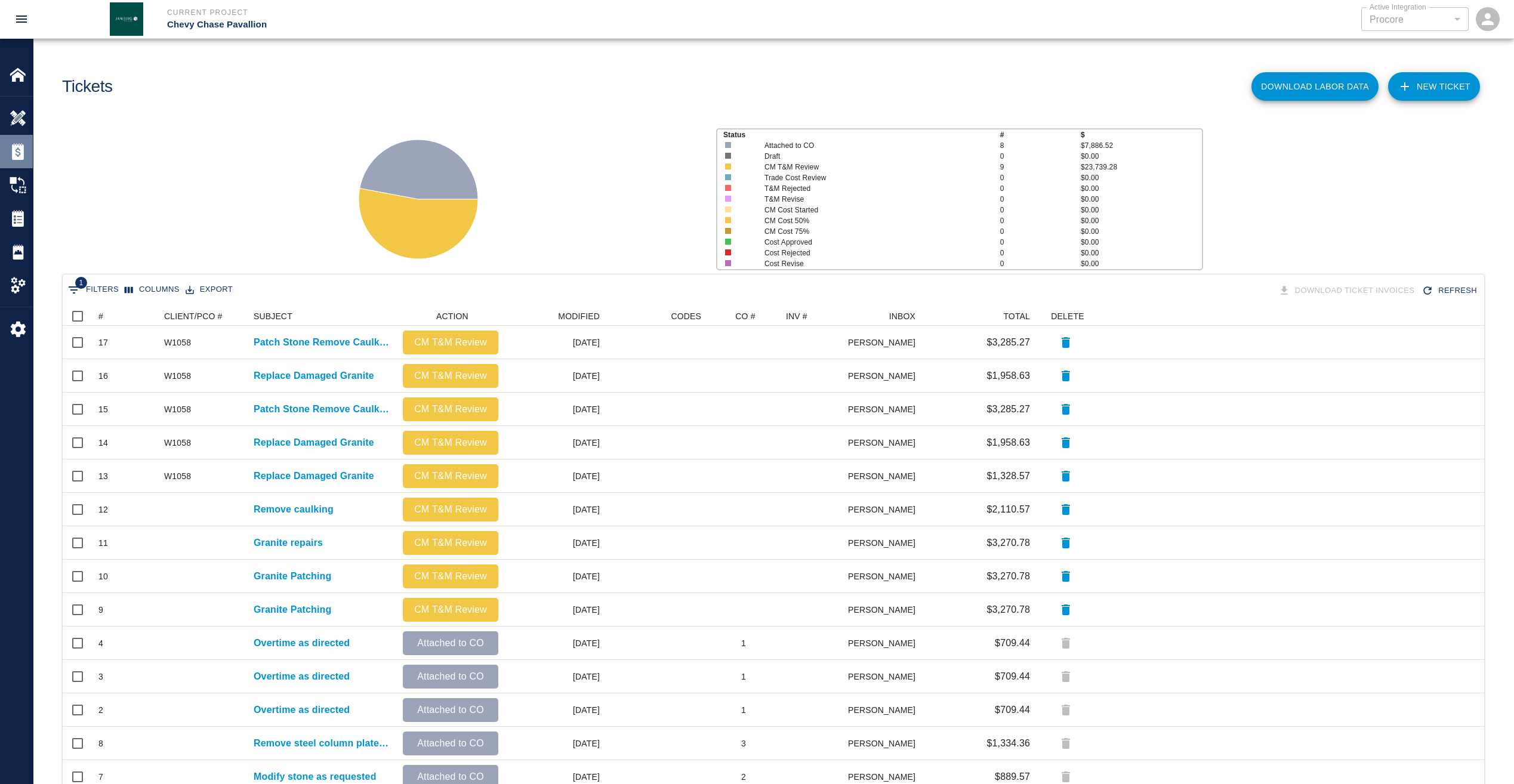
click at [16, 155] on img at bounding box center [18, 151] width 17 height 17
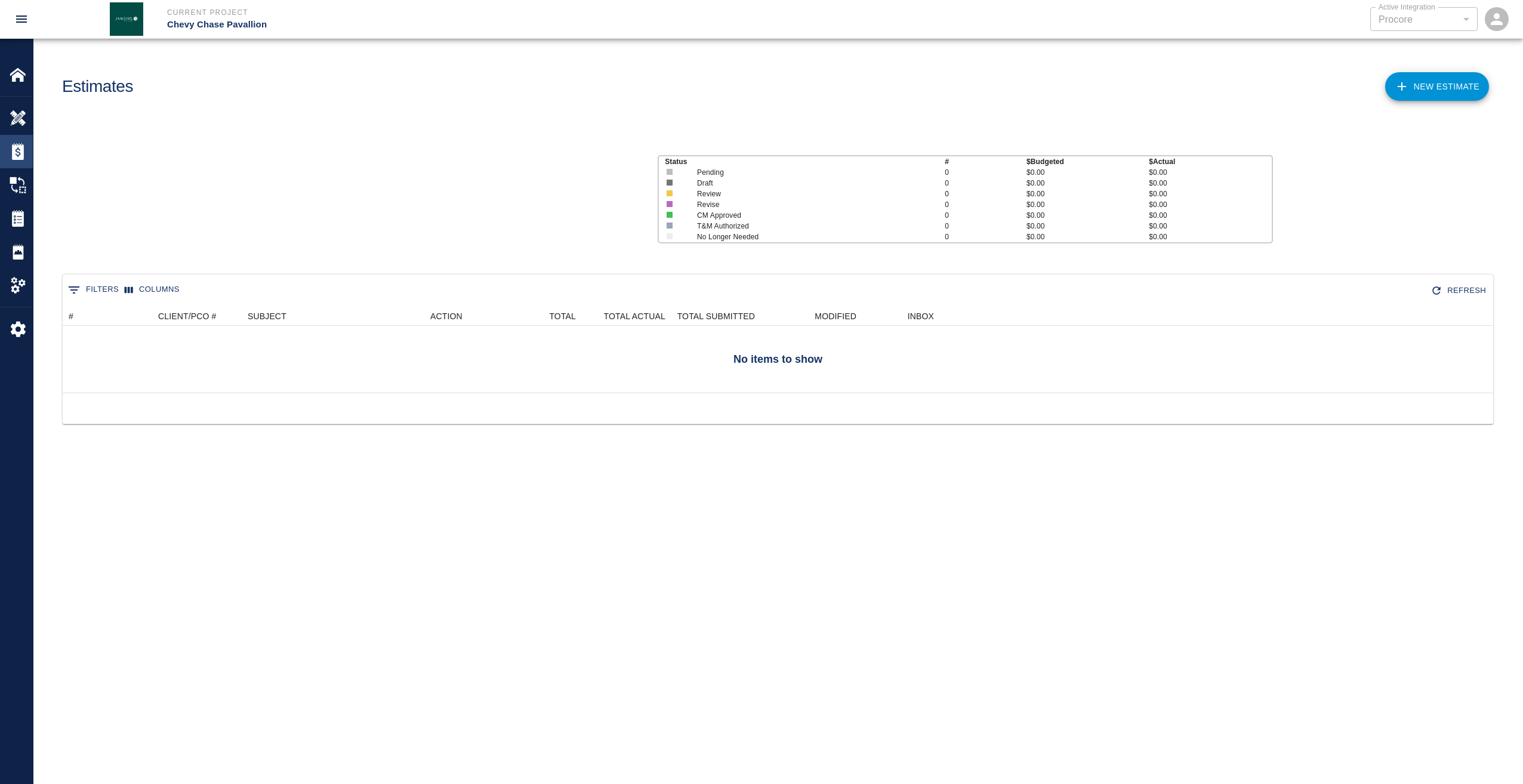
scroll to position [77, 1422]
click at [24, 187] on img at bounding box center [18, 185] width 17 height 17
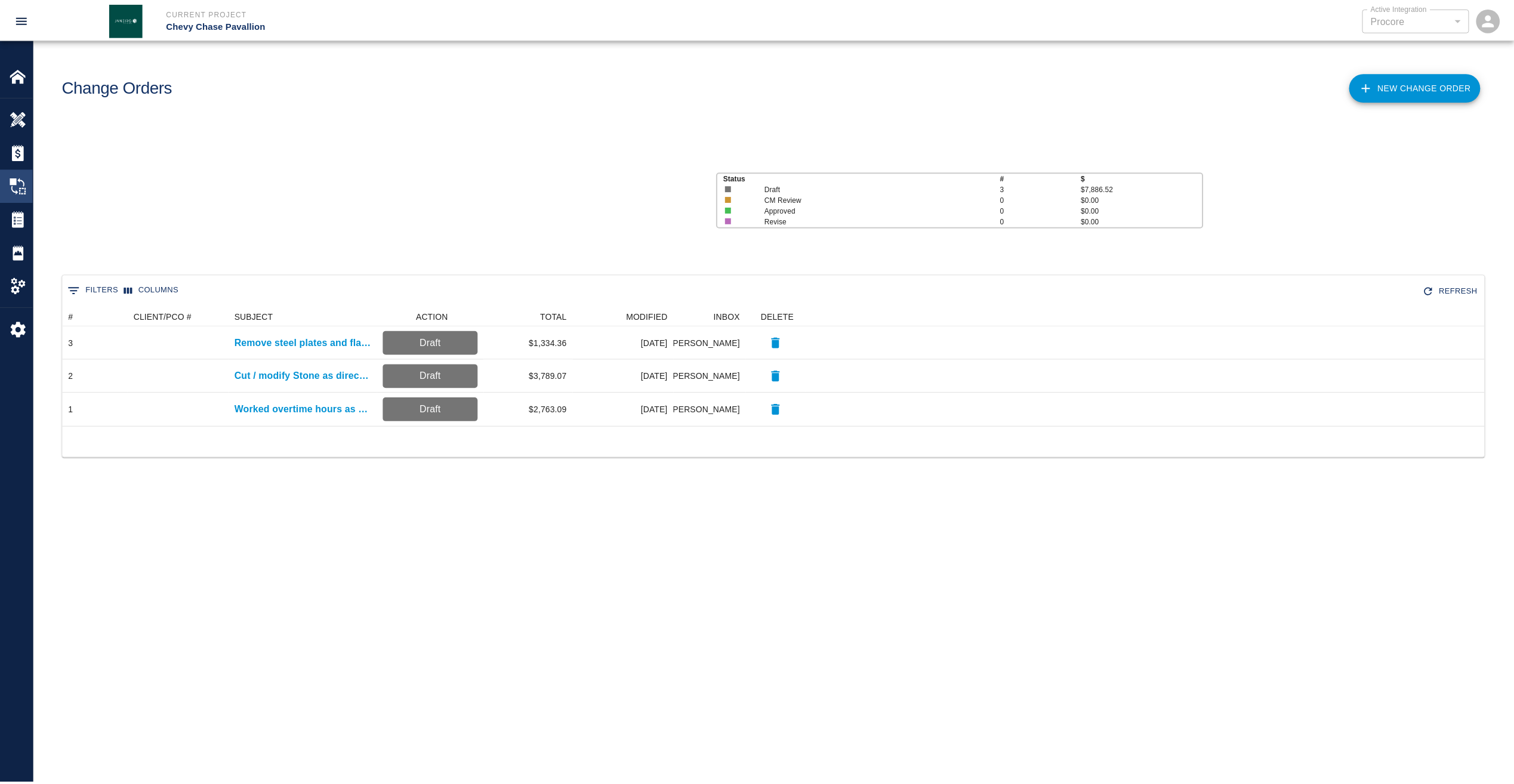
scroll to position [110, 1422]
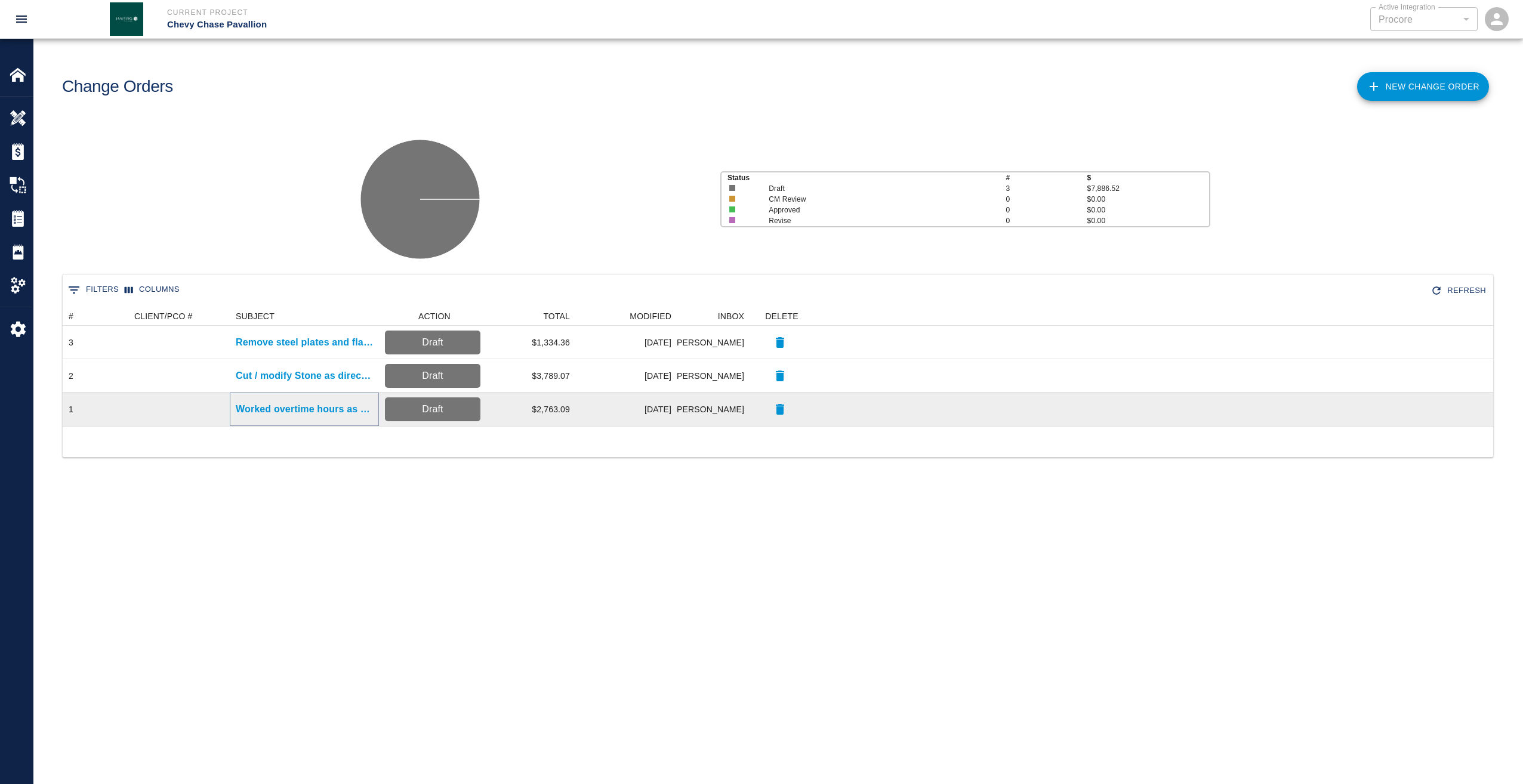
click at [314, 410] on p "Worked overtime hours as requested" at bounding box center [304, 409] width 137 height 14
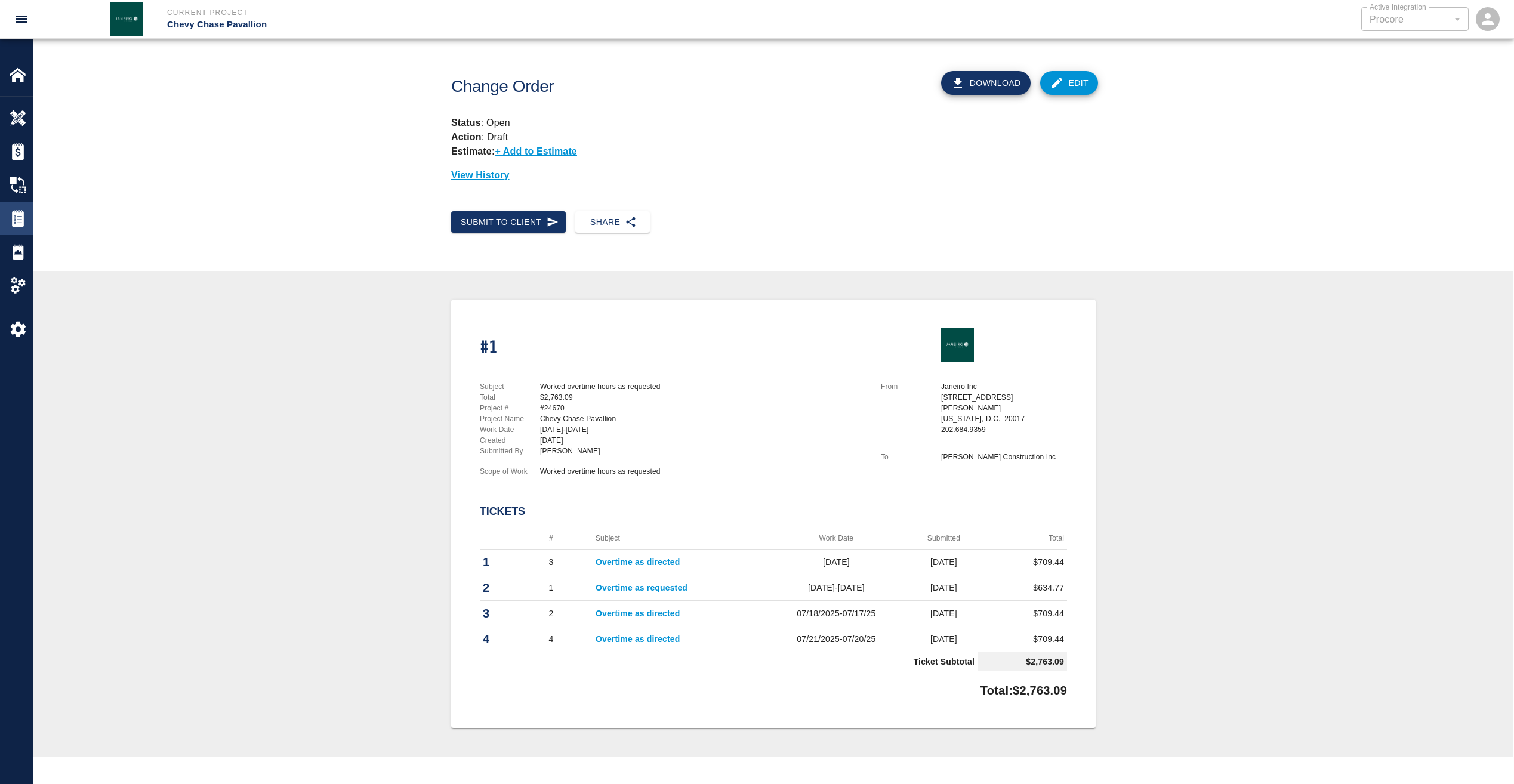
click at [21, 212] on img at bounding box center [18, 219] width 17 height 17
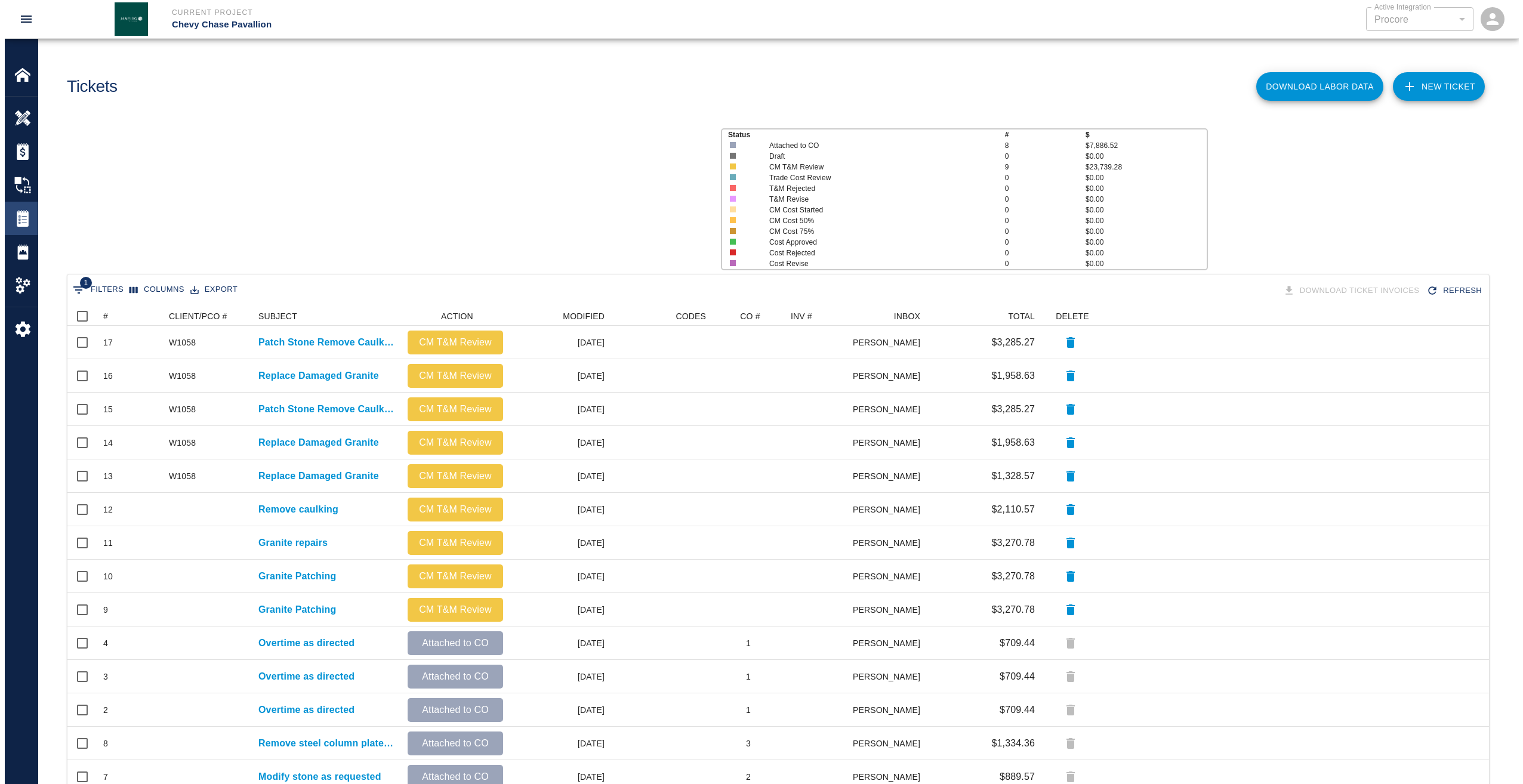
scroll to position [512, 1413]
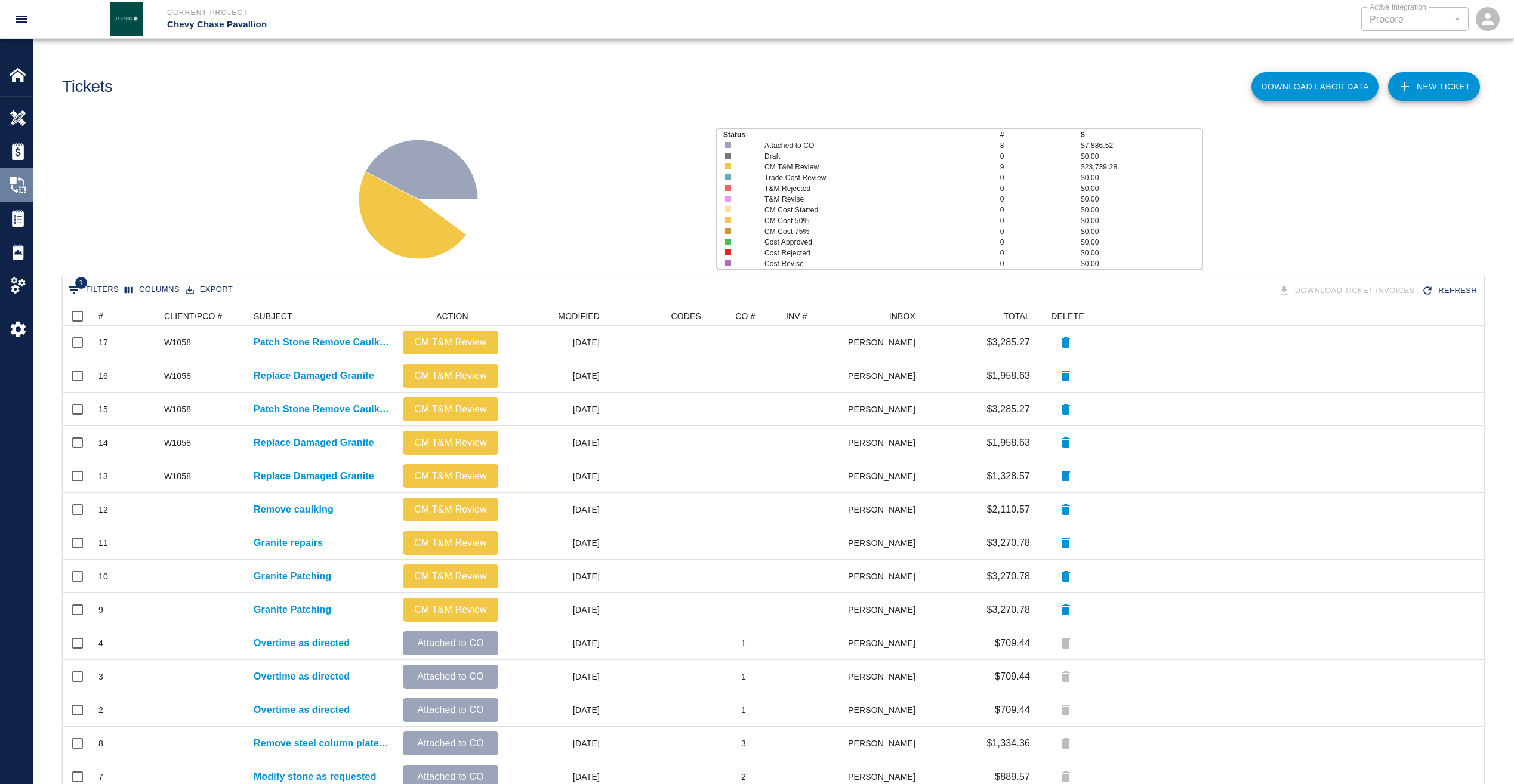
click at [15, 175] on div "Change Orders" at bounding box center [16, 185] width 33 height 33
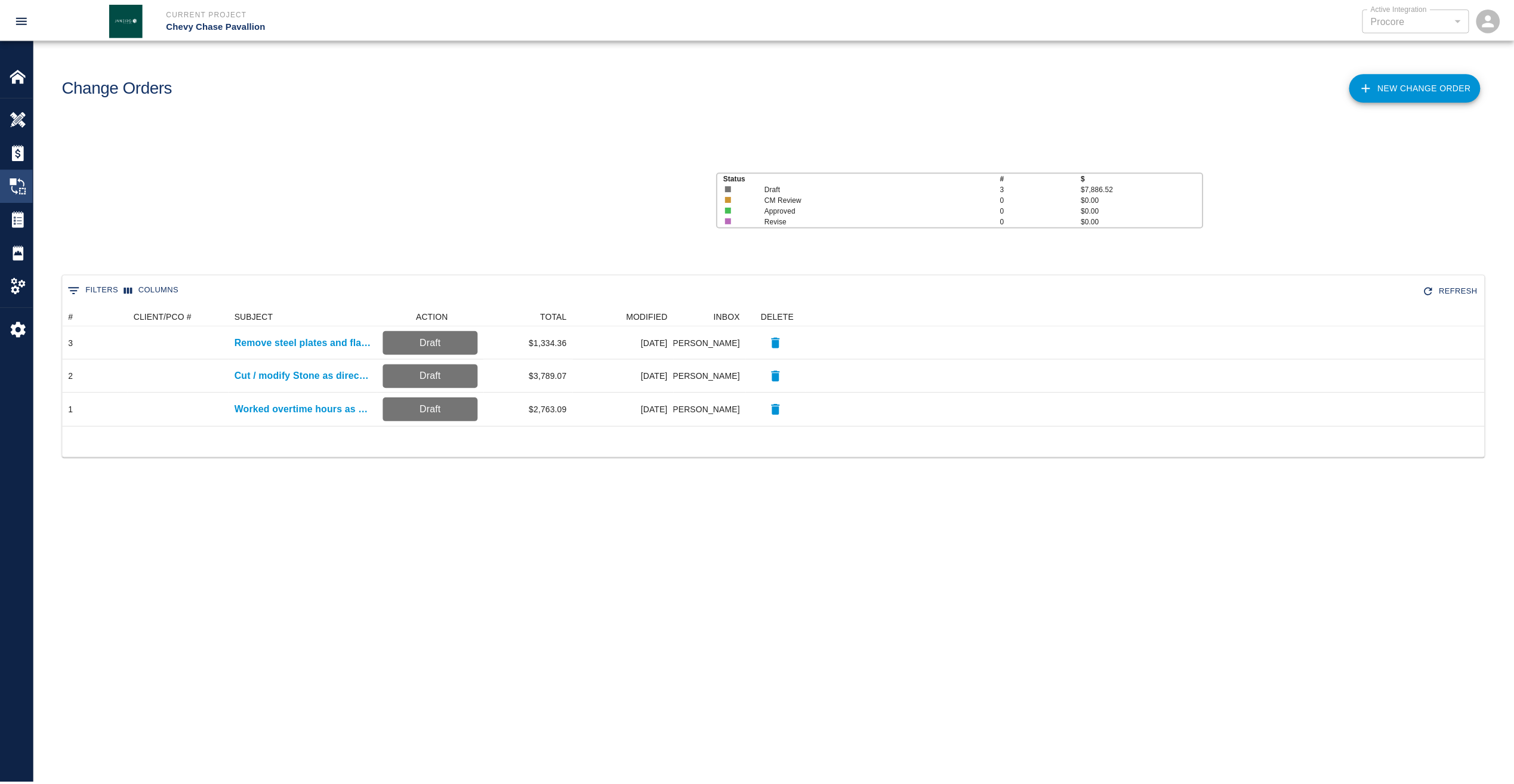
scroll to position [110, 1422]
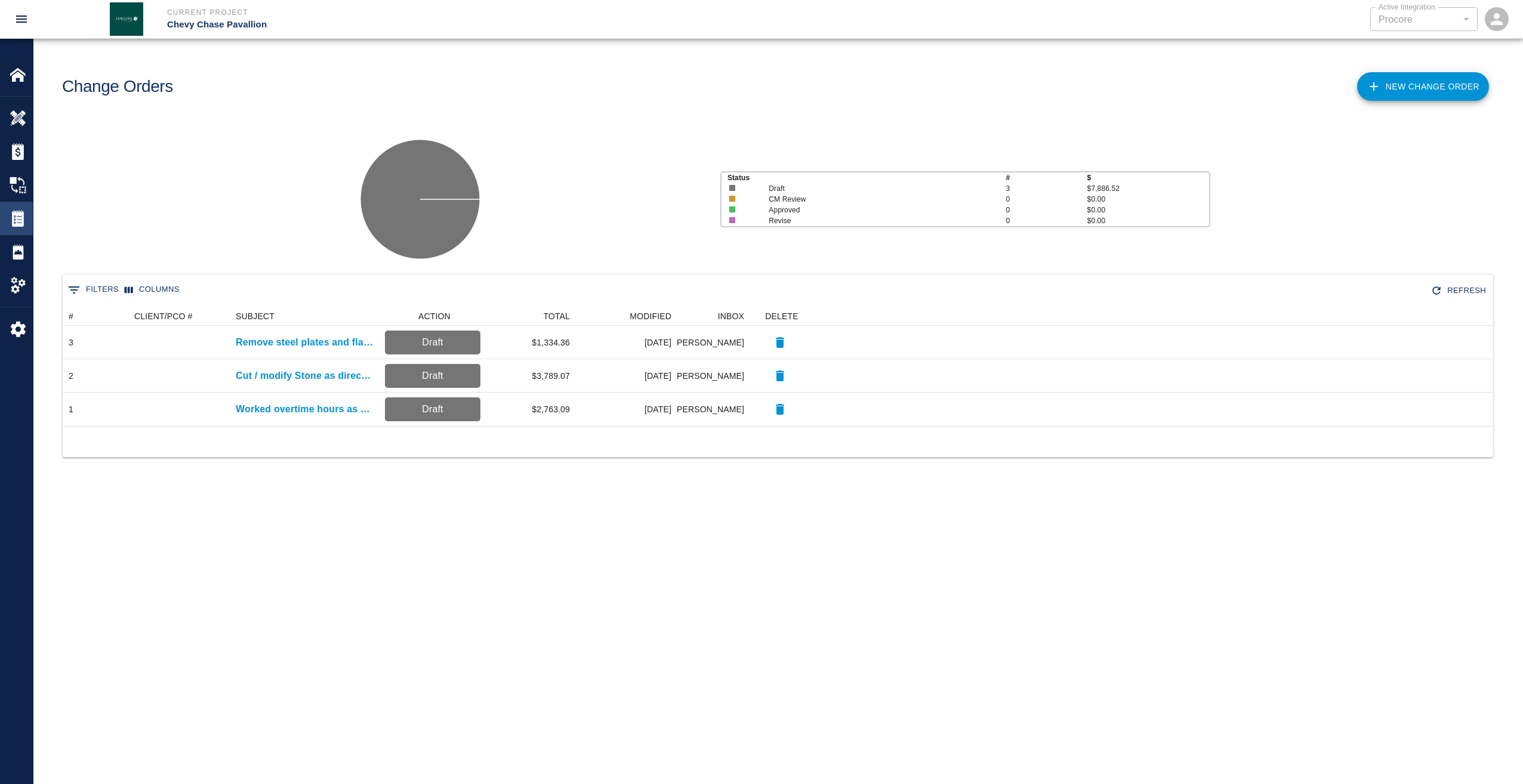
click at [22, 220] on img at bounding box center [18, 219] width 17 height 17
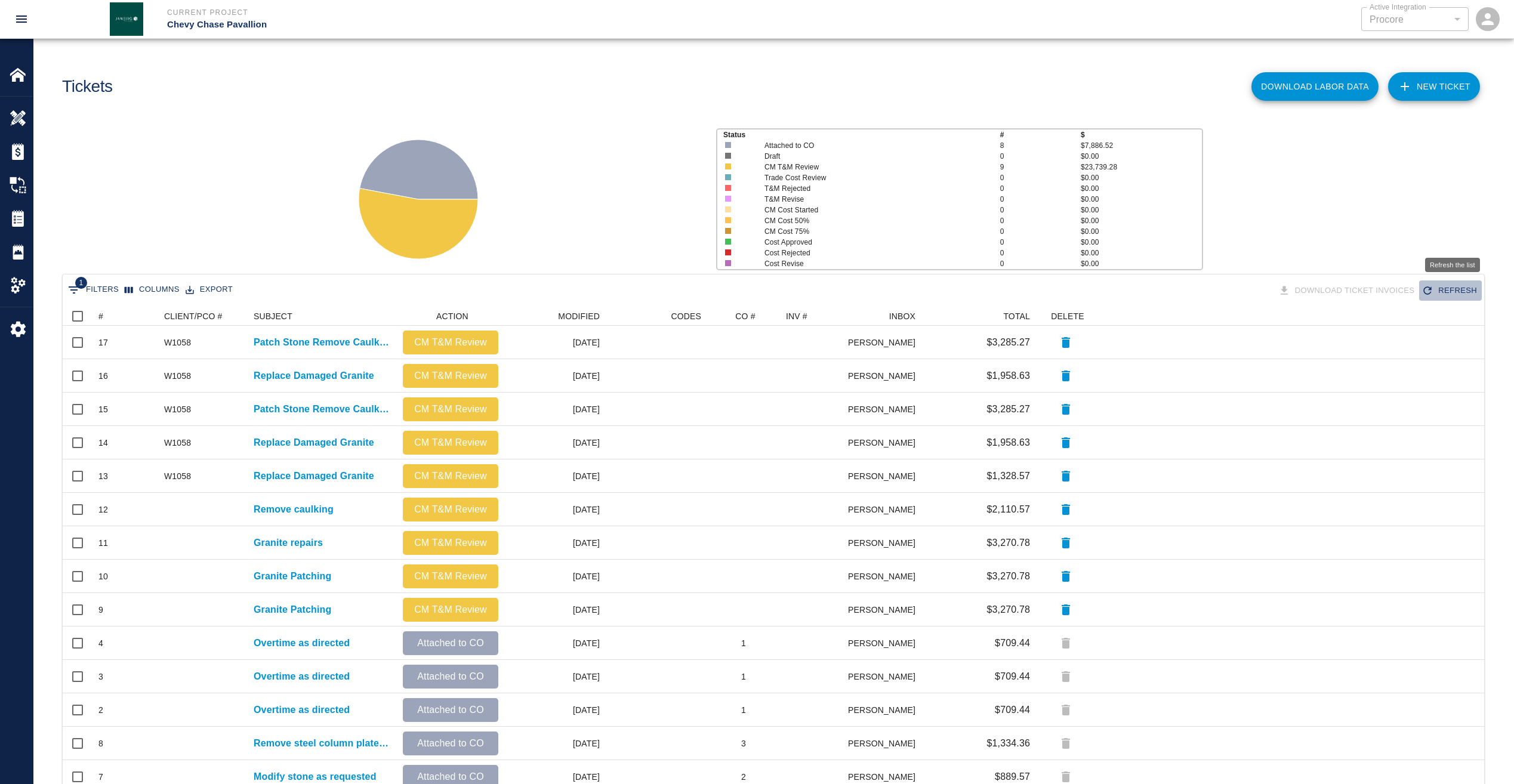
click at [1461, 284] on button "Refresh" at bounding box center [1450, 291] width 63 height 21
click at [1459, 293] on button "Refresh" at bounding box center [1450, 291] width 63 height 21
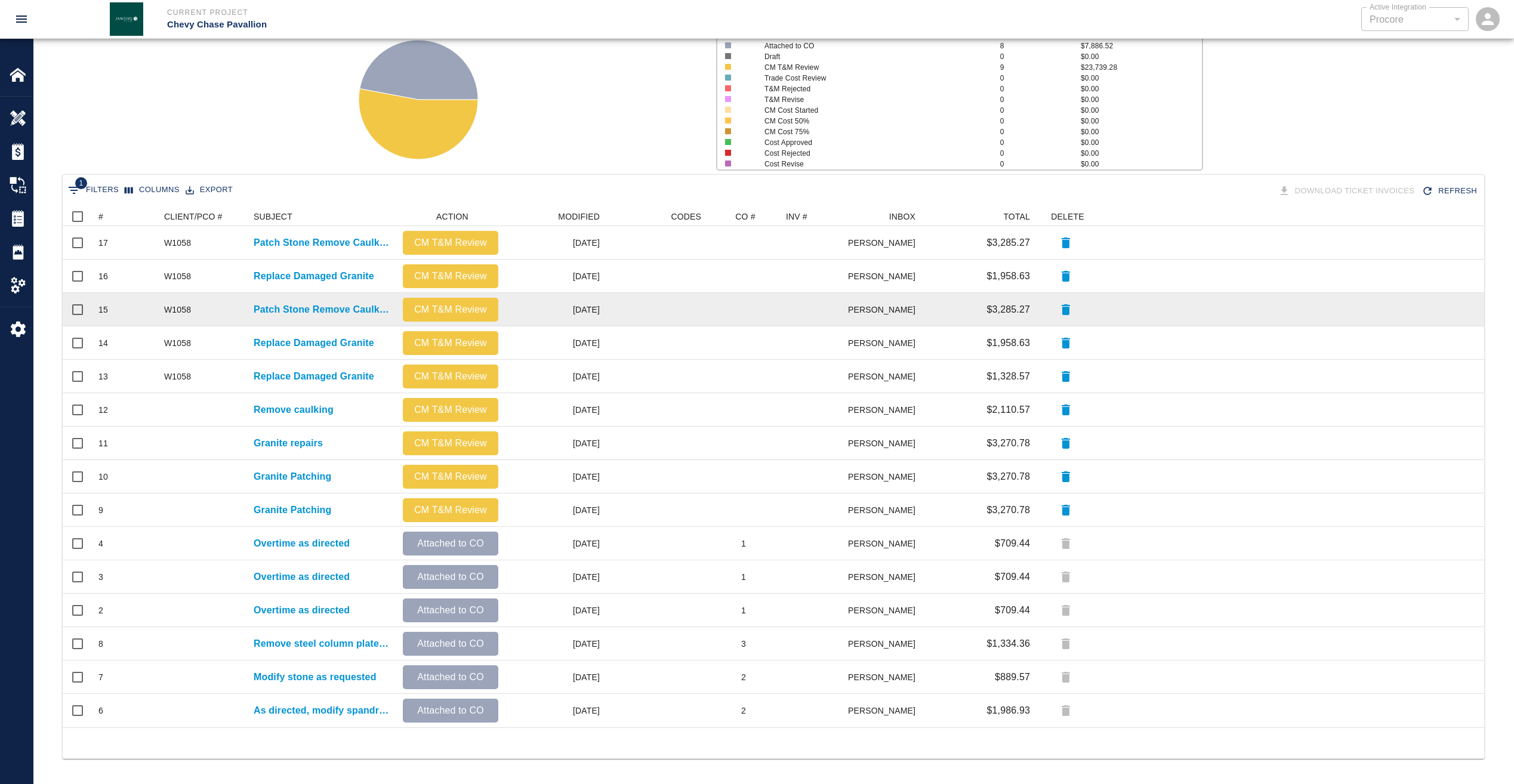
scroll to position [103, 0]
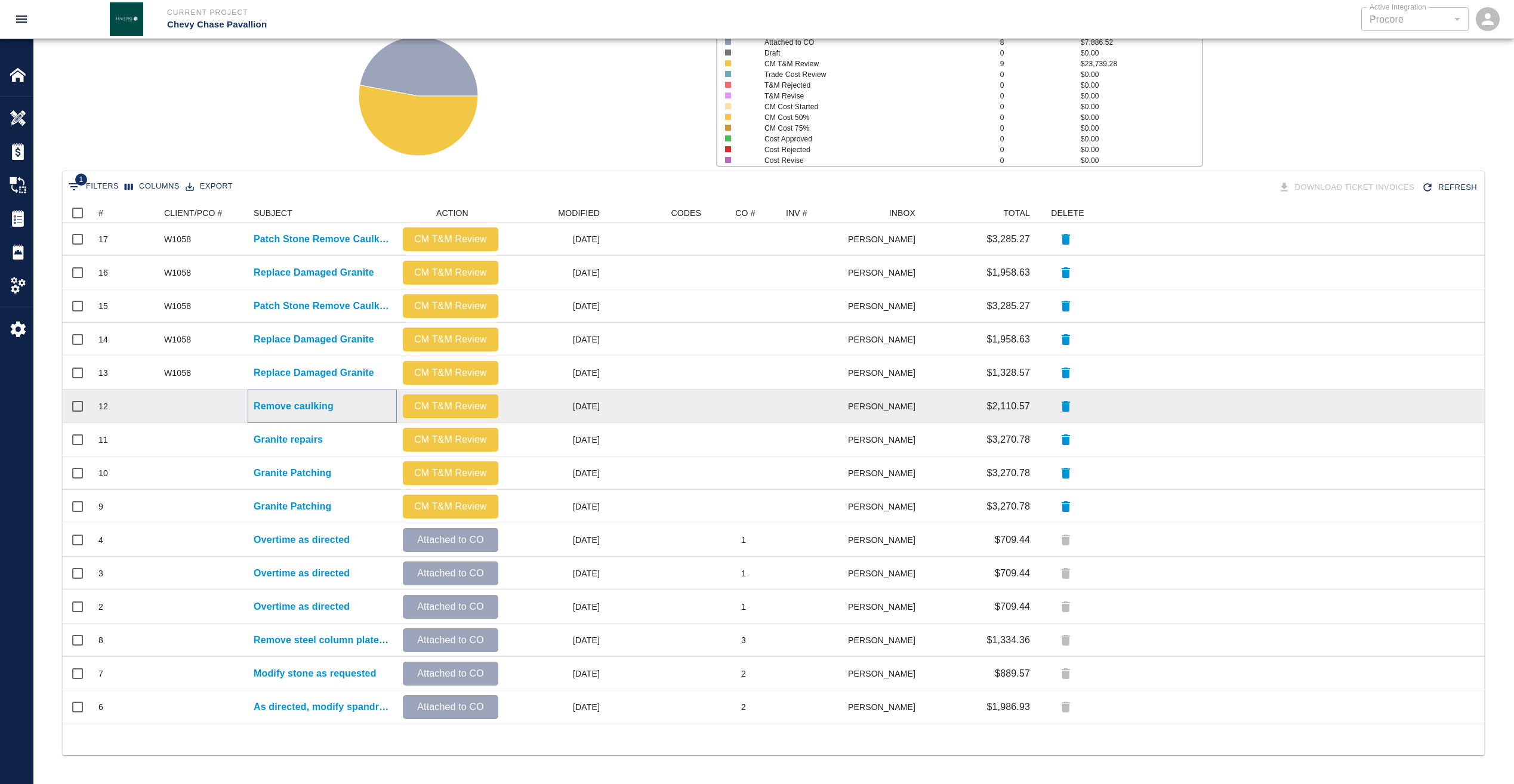
click at [309, 413] on p "Remove caulking" at bounding box center [293, 406] width 80 height 14
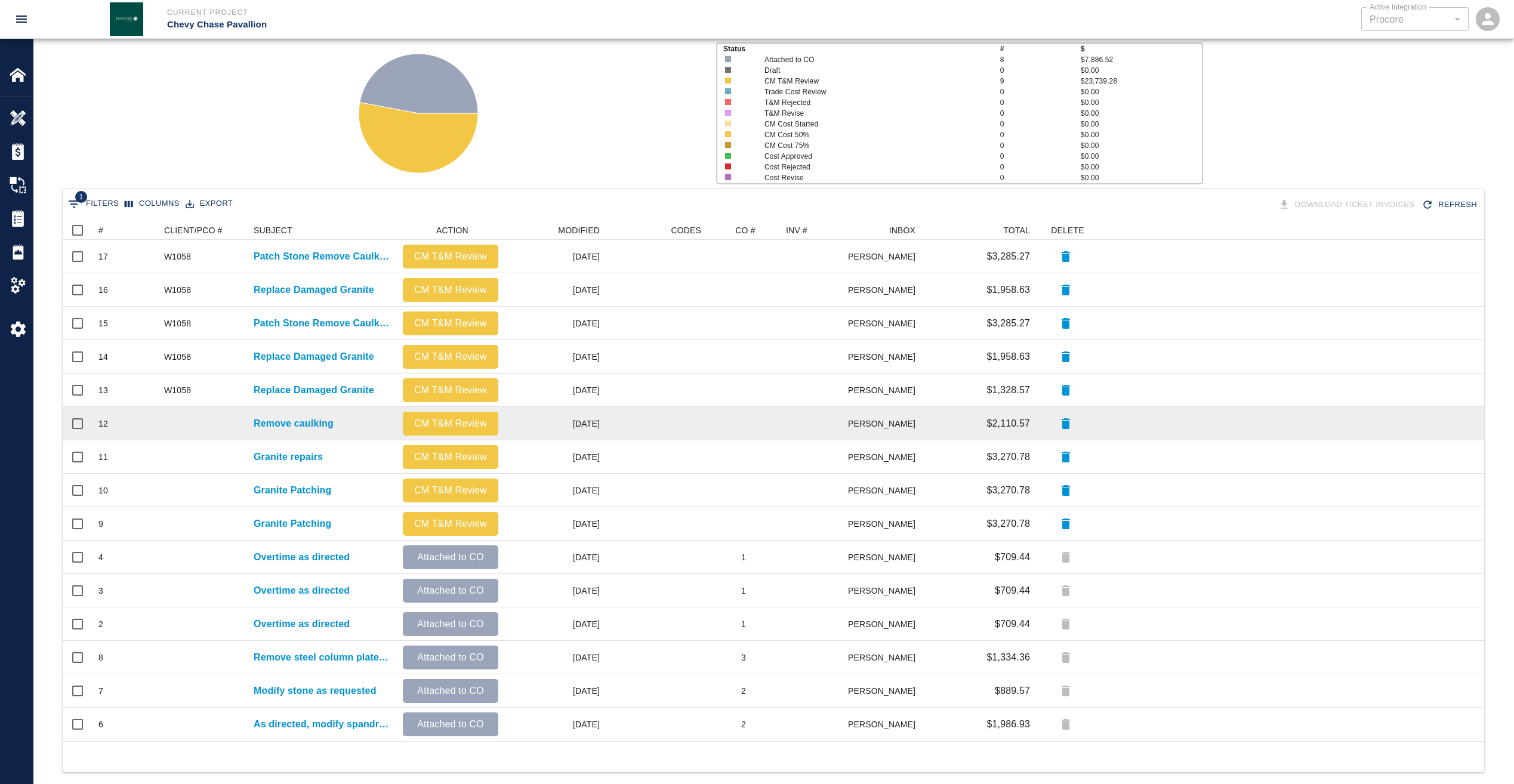
scroll to position [103, 0]
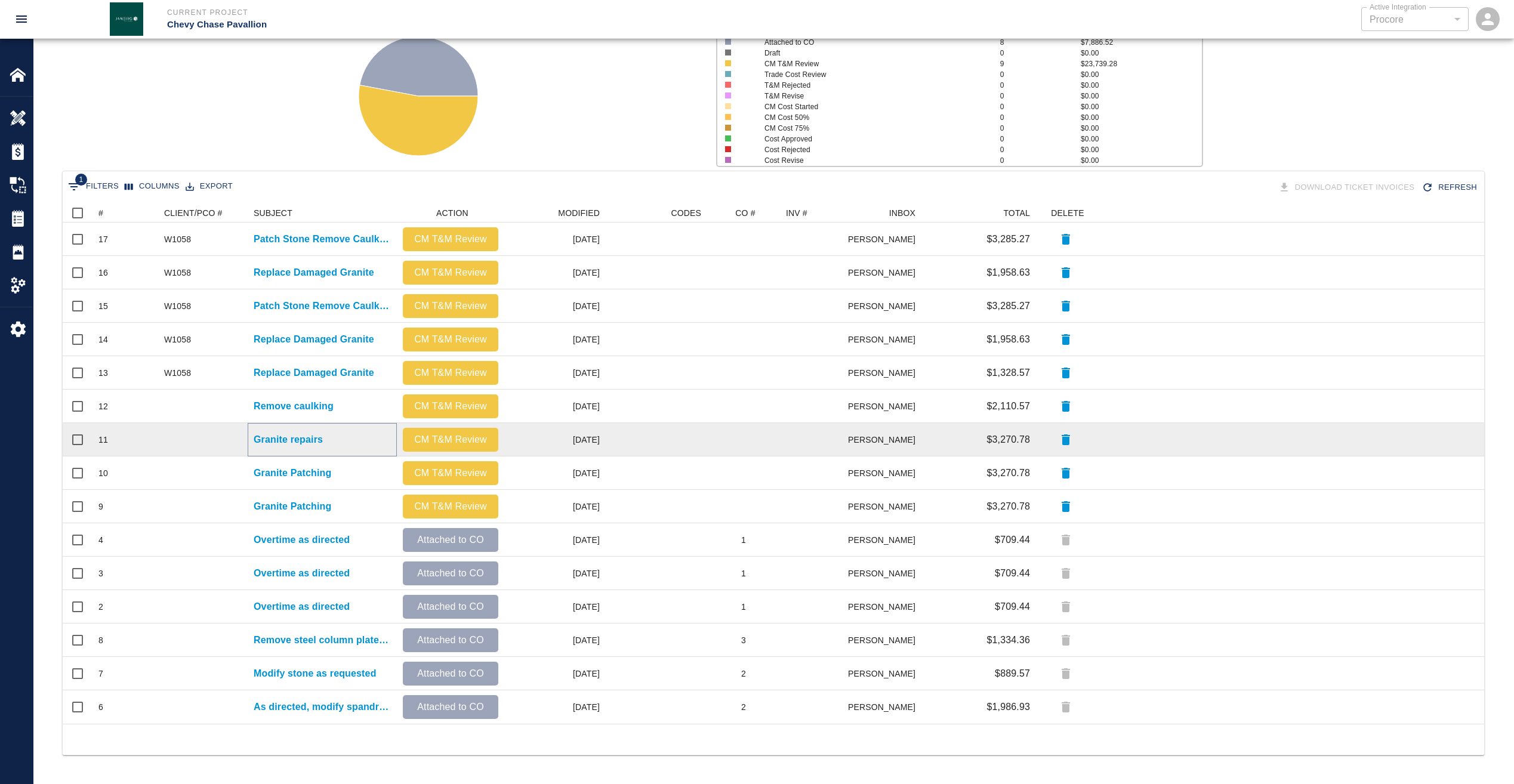
click at [299, 438] on p "Granite repairs" at bounding box center [288, 439] width 69 height 14
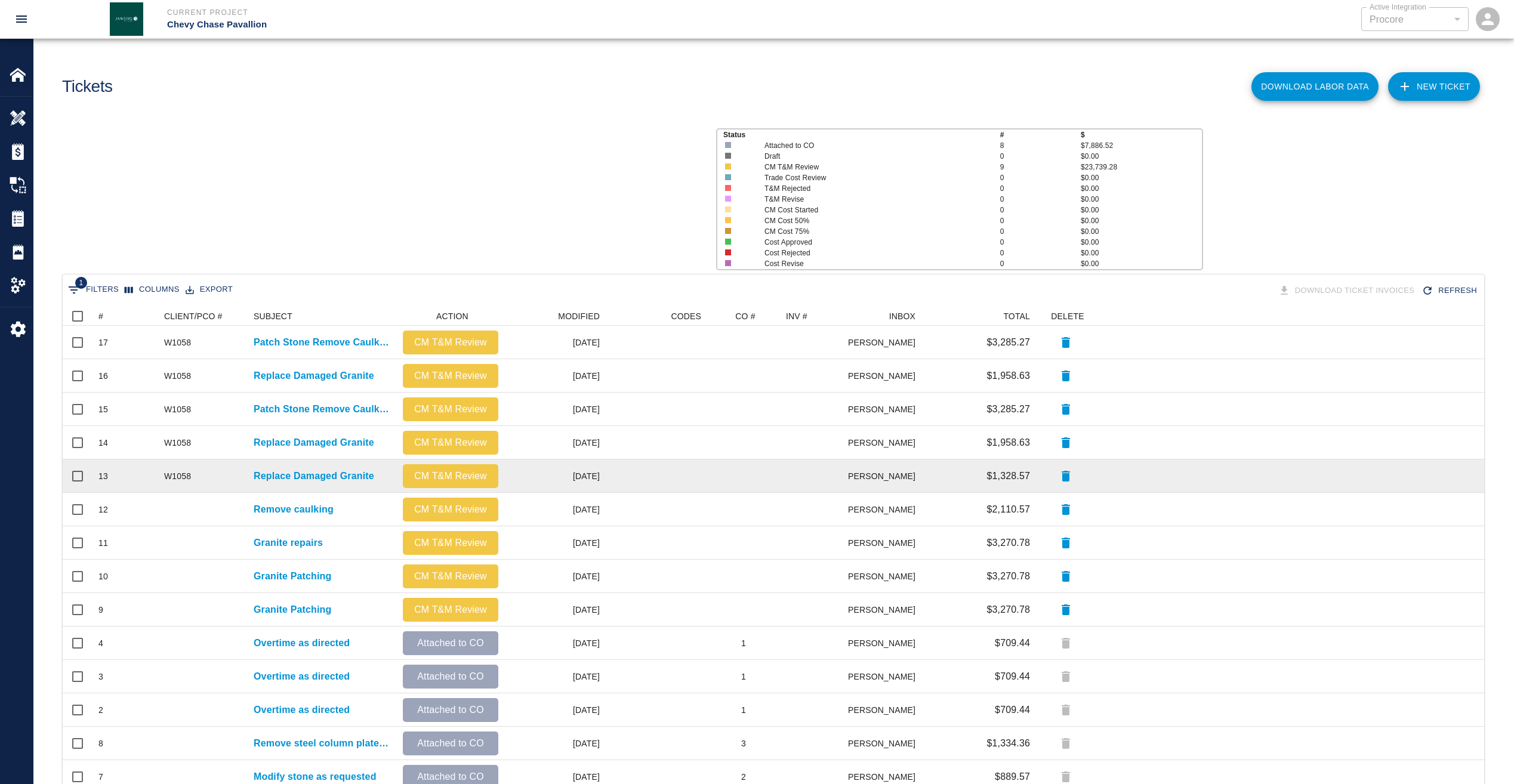
scroll to position [512, 1413]
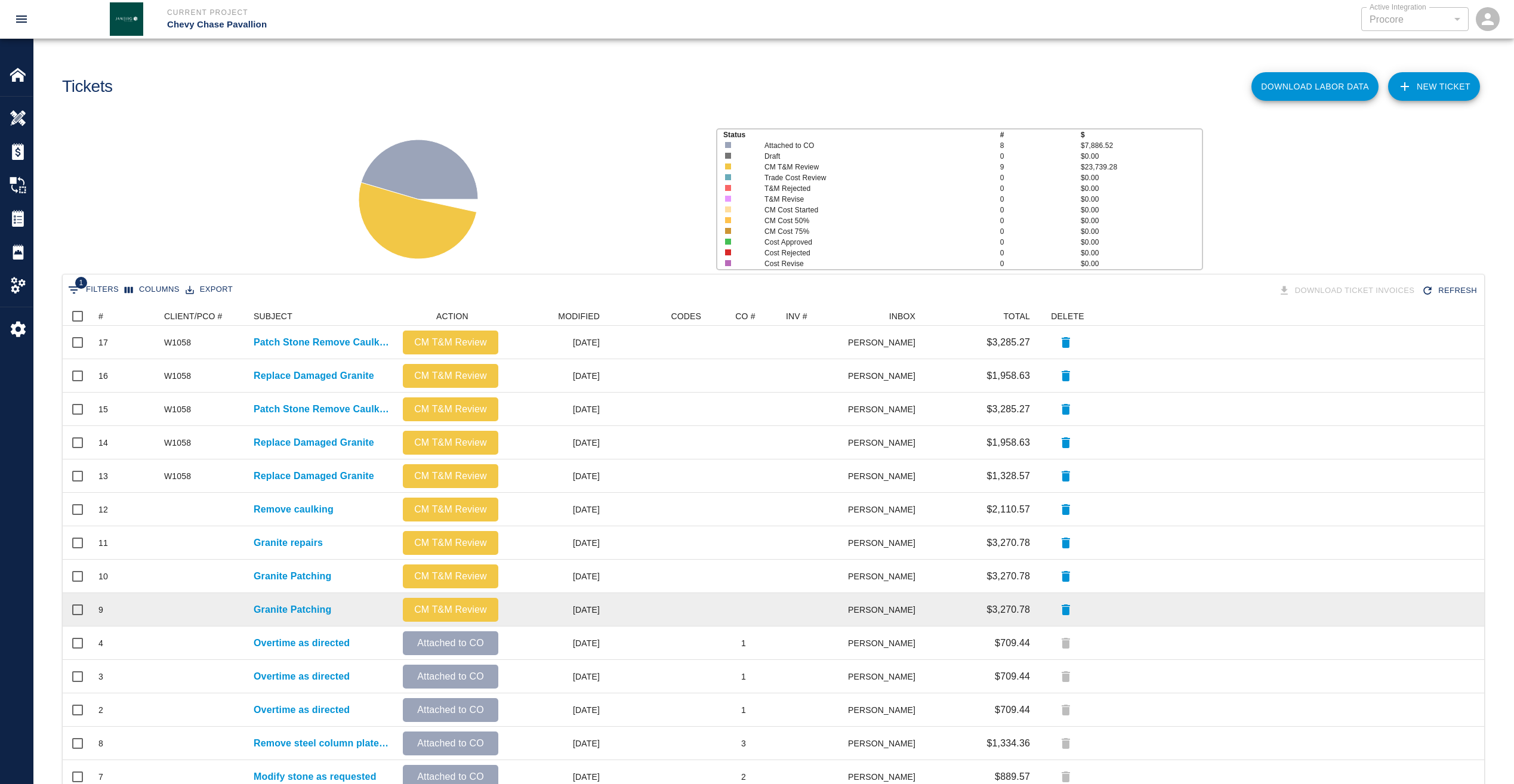
click at [302, 601] on div "Granite Patching" at bounding box center [322, 609] width 149 height 33
click at [303, 609] on p "Granite Patching" at bounding box center [292, 610] width 78 height 14
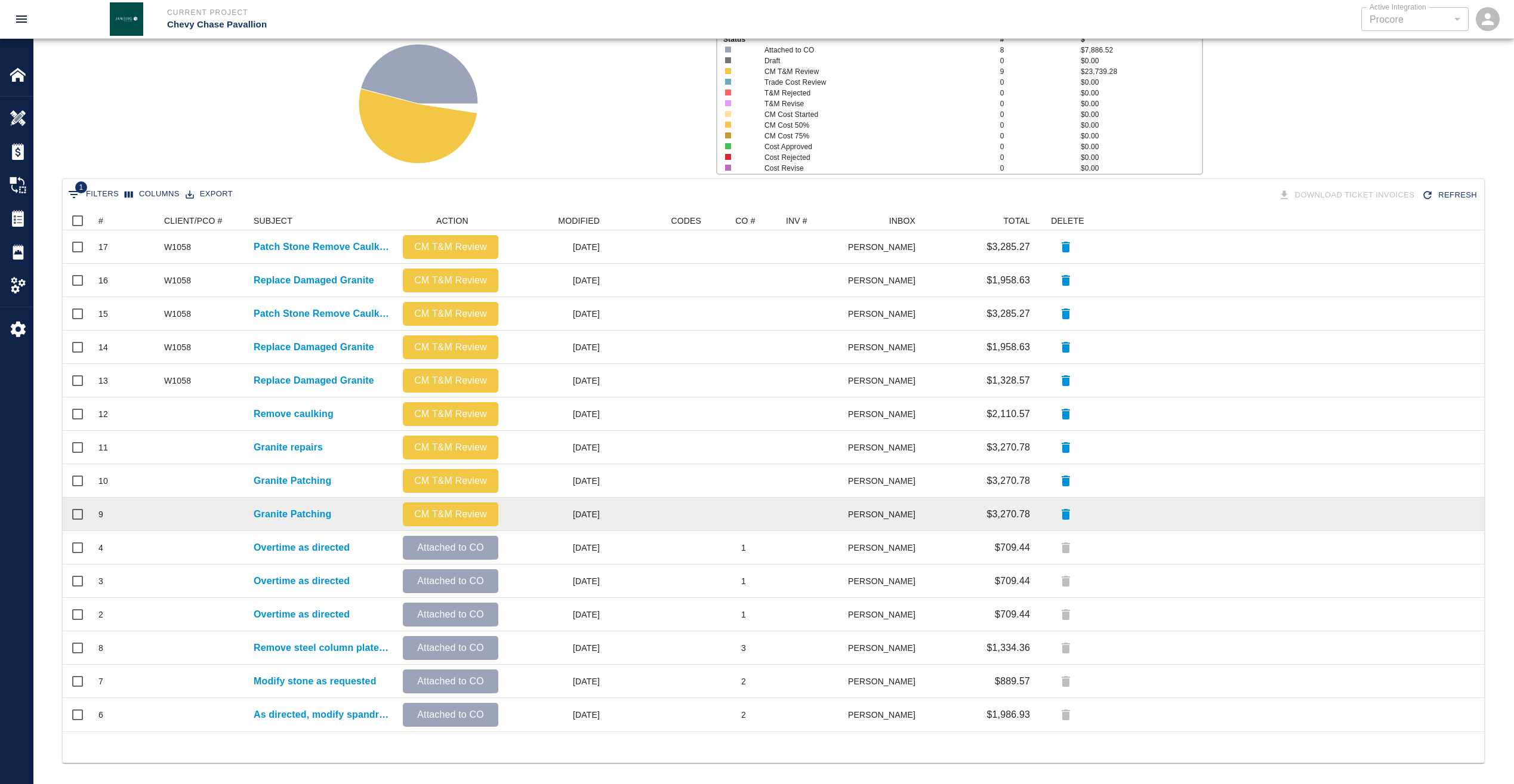
scroll to position [103, 0]
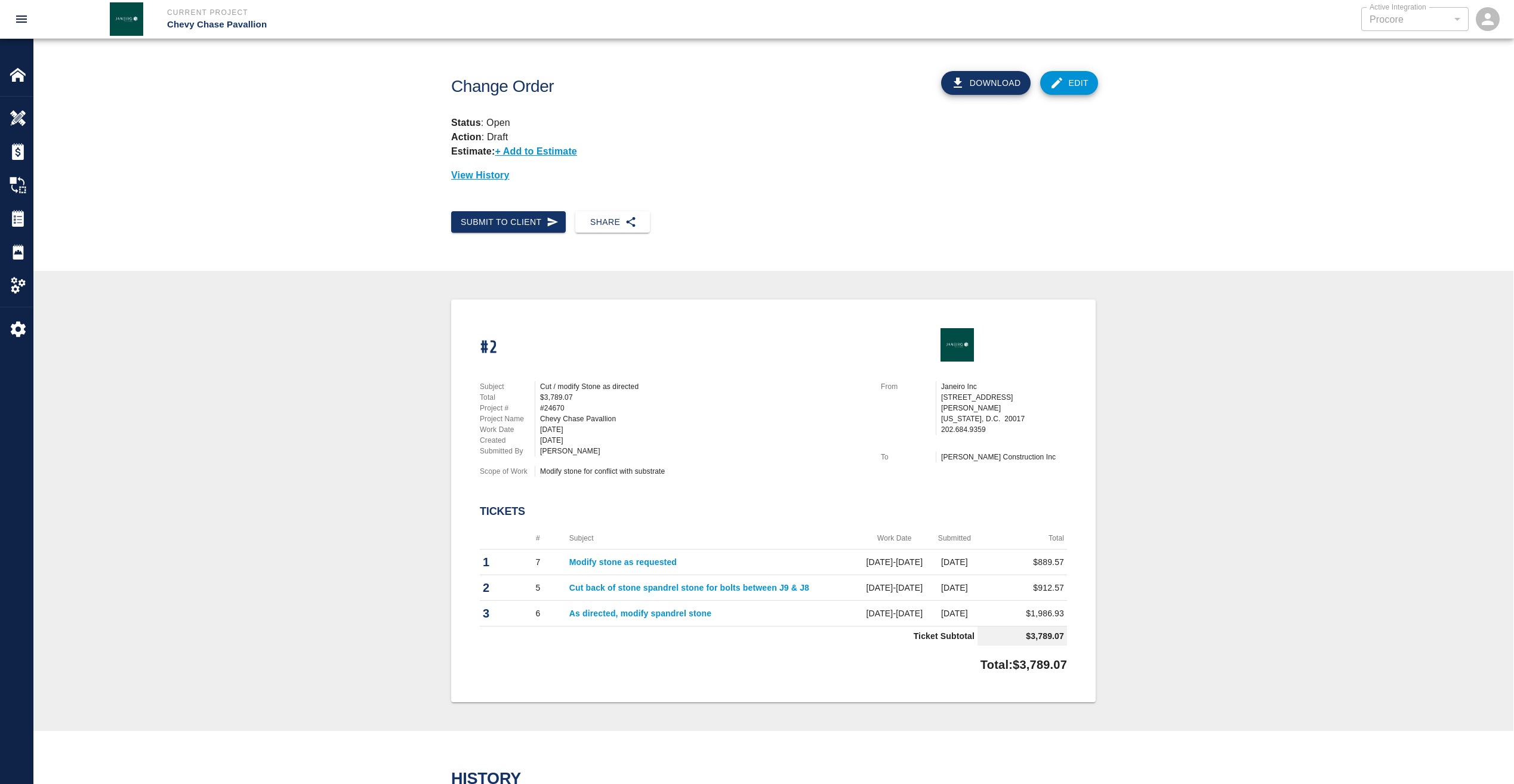
scroll to position [299, 0]
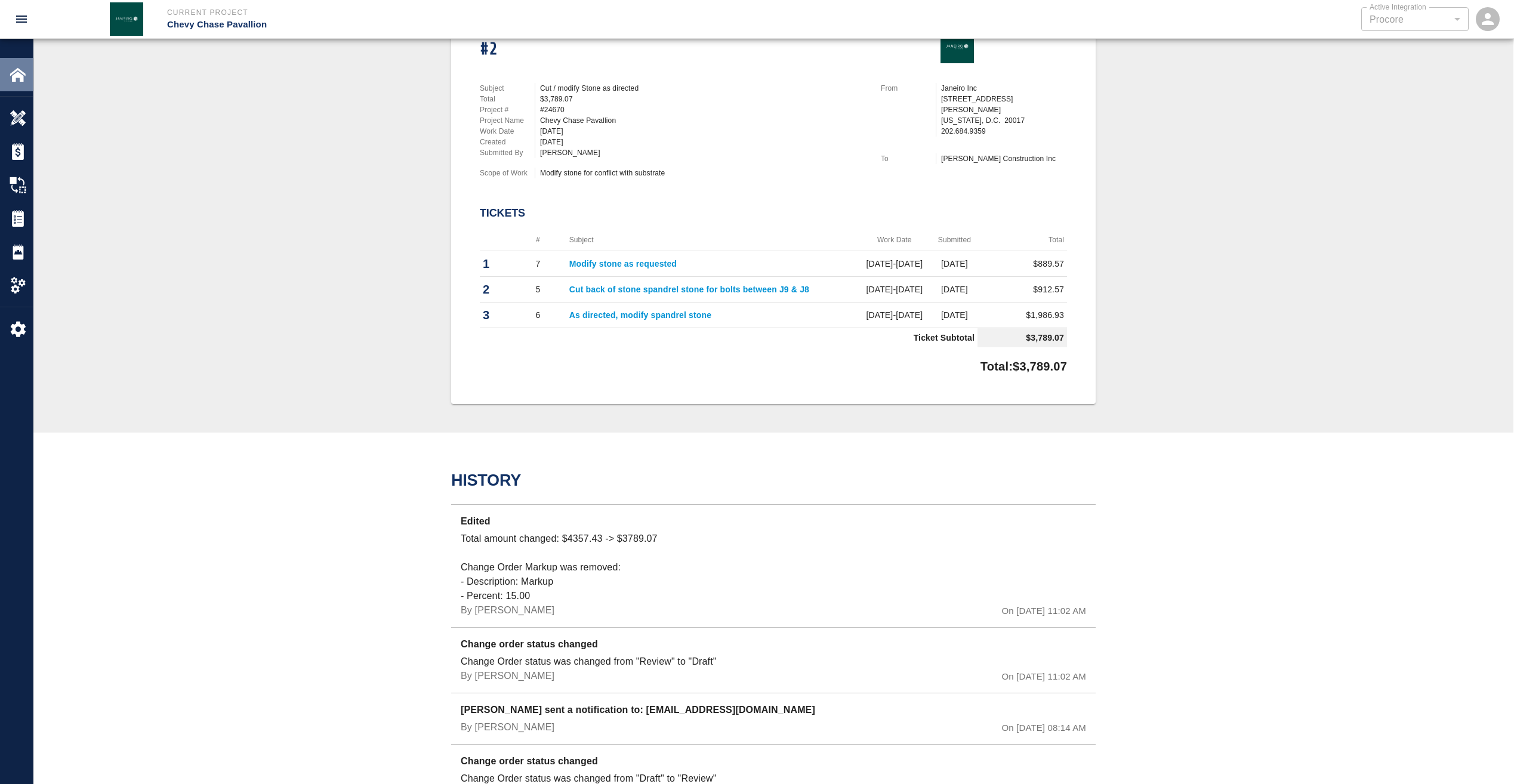
click at [13, 79] on img at bounding box center [18, 75] width 17 height 17
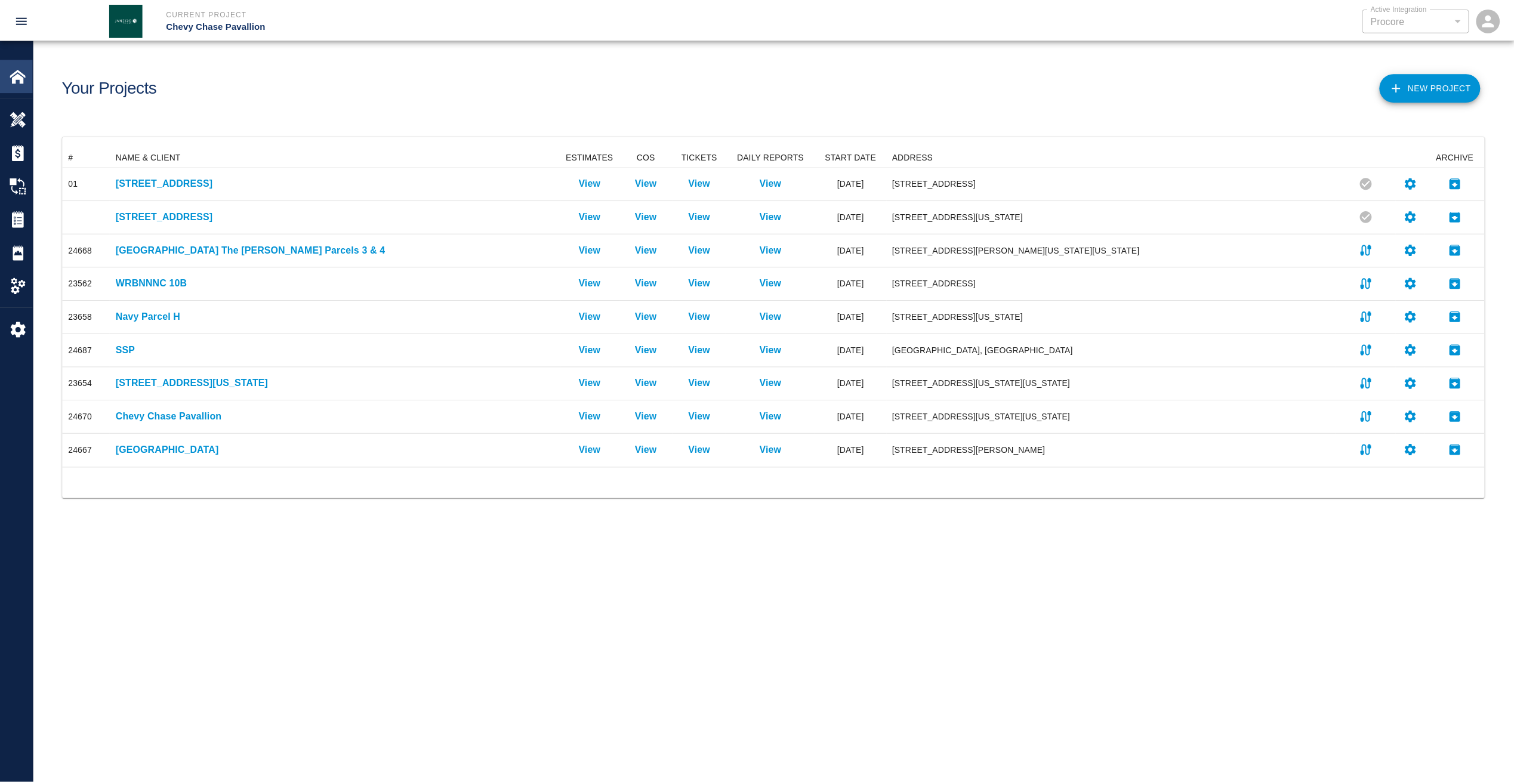
scroll to position [311, 1422]
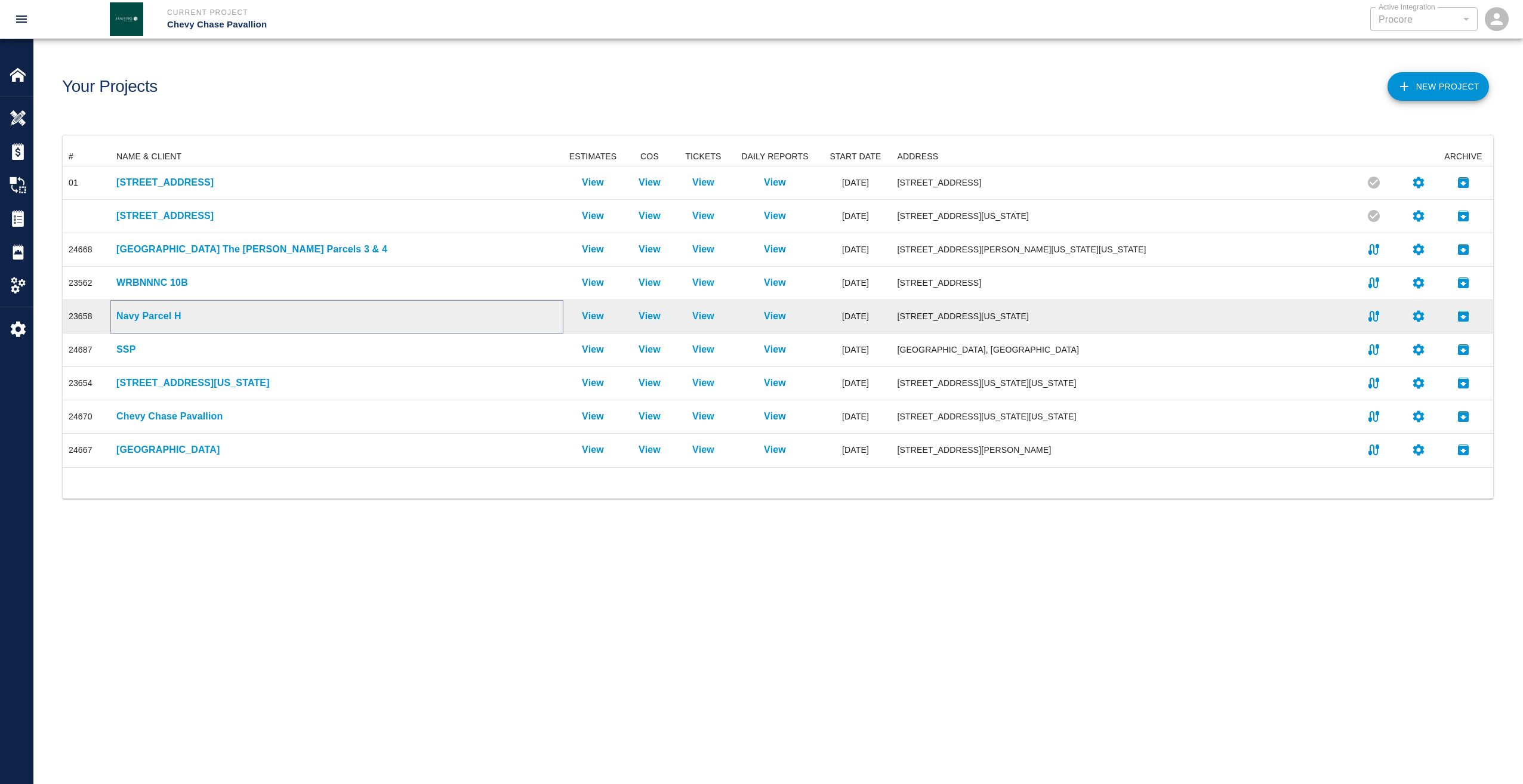
click at [129, 311] on p "Navy Parcel H" at bounding box center [336, 316] width 441 height 14
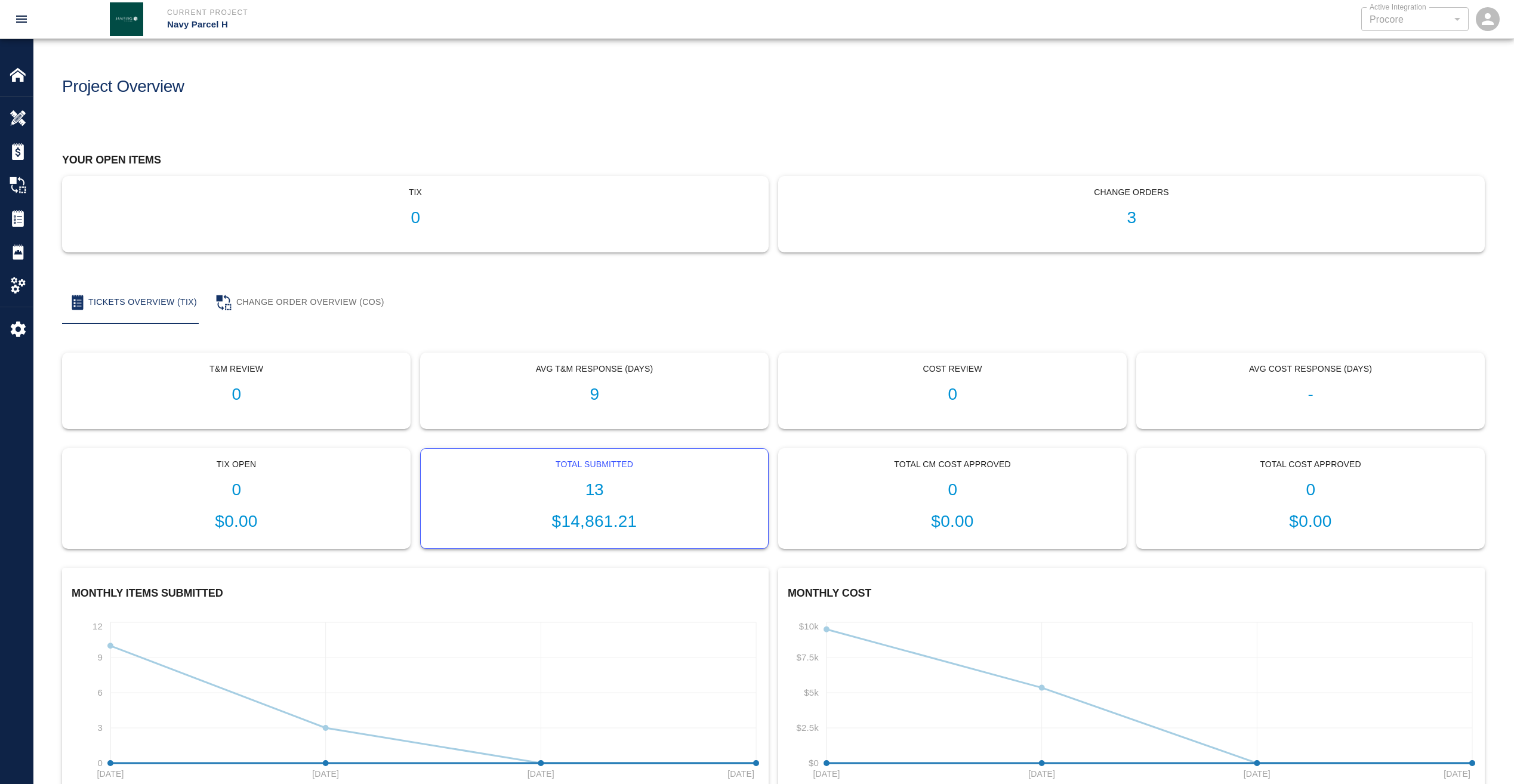
click at [596, 492] on h1 "13" at bounding box center [595, 490] width 328 height 20
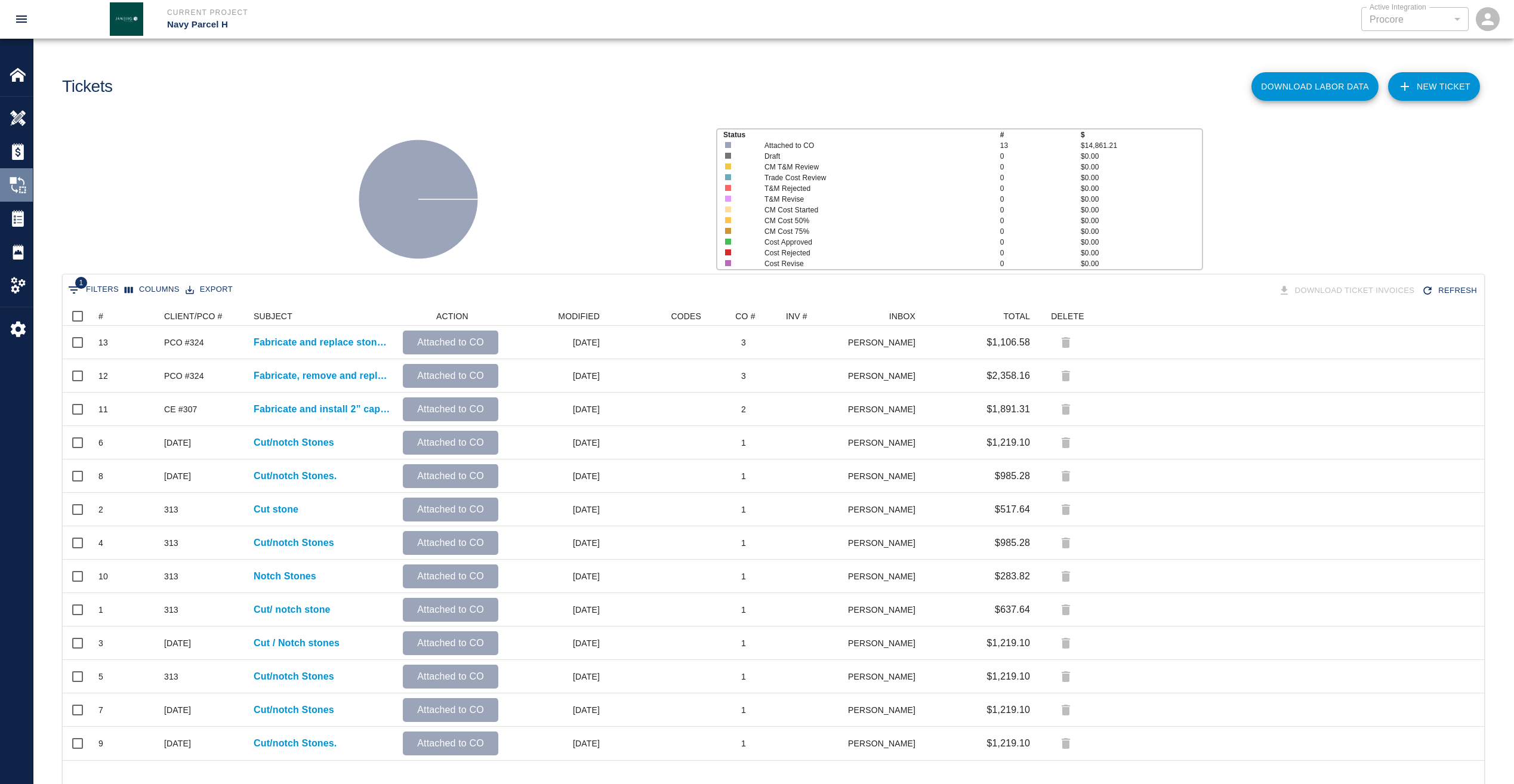
click at [13, 182] on img at bounding box center [18, 185] width 17 height 17
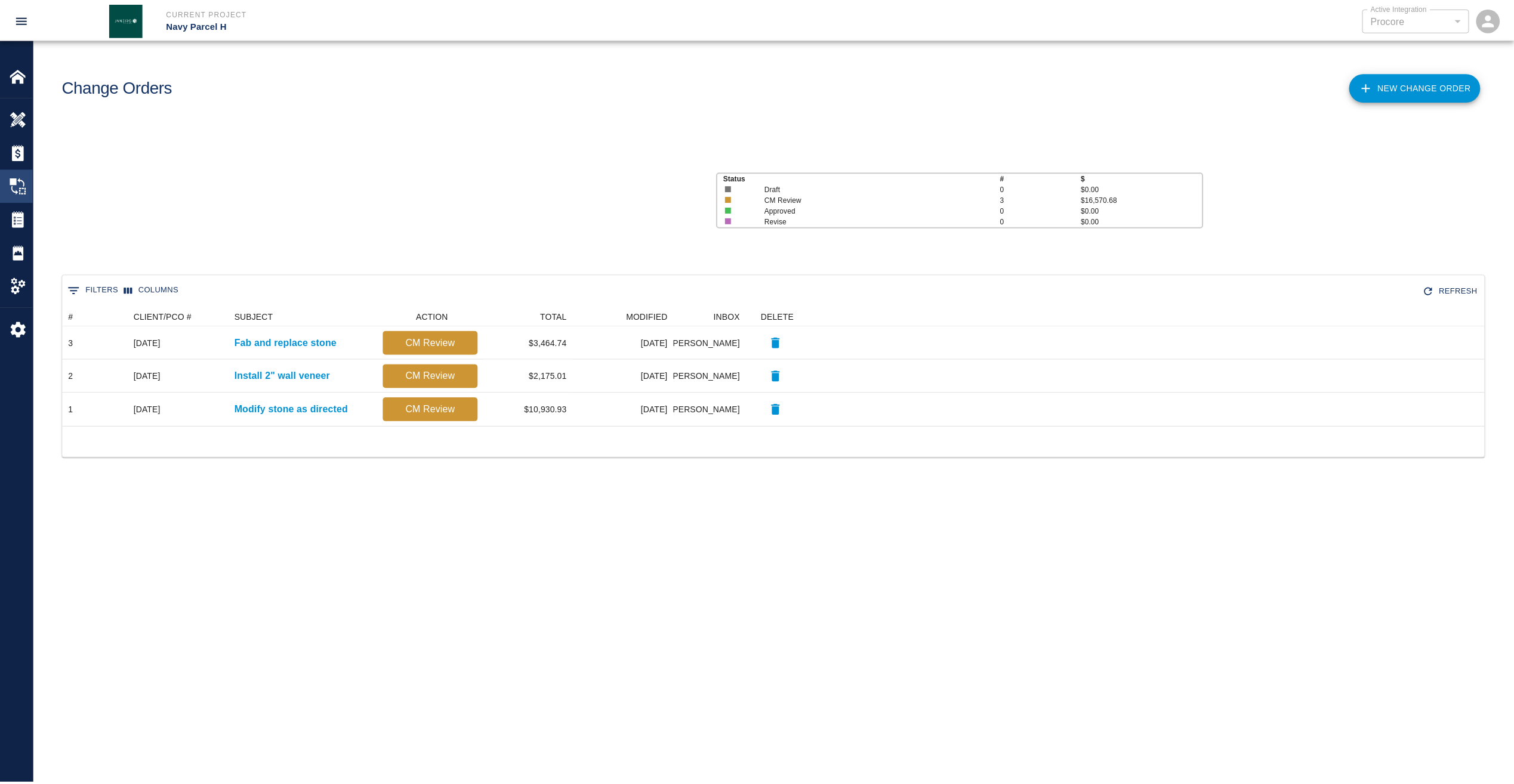
scroll to position [110, 1422]
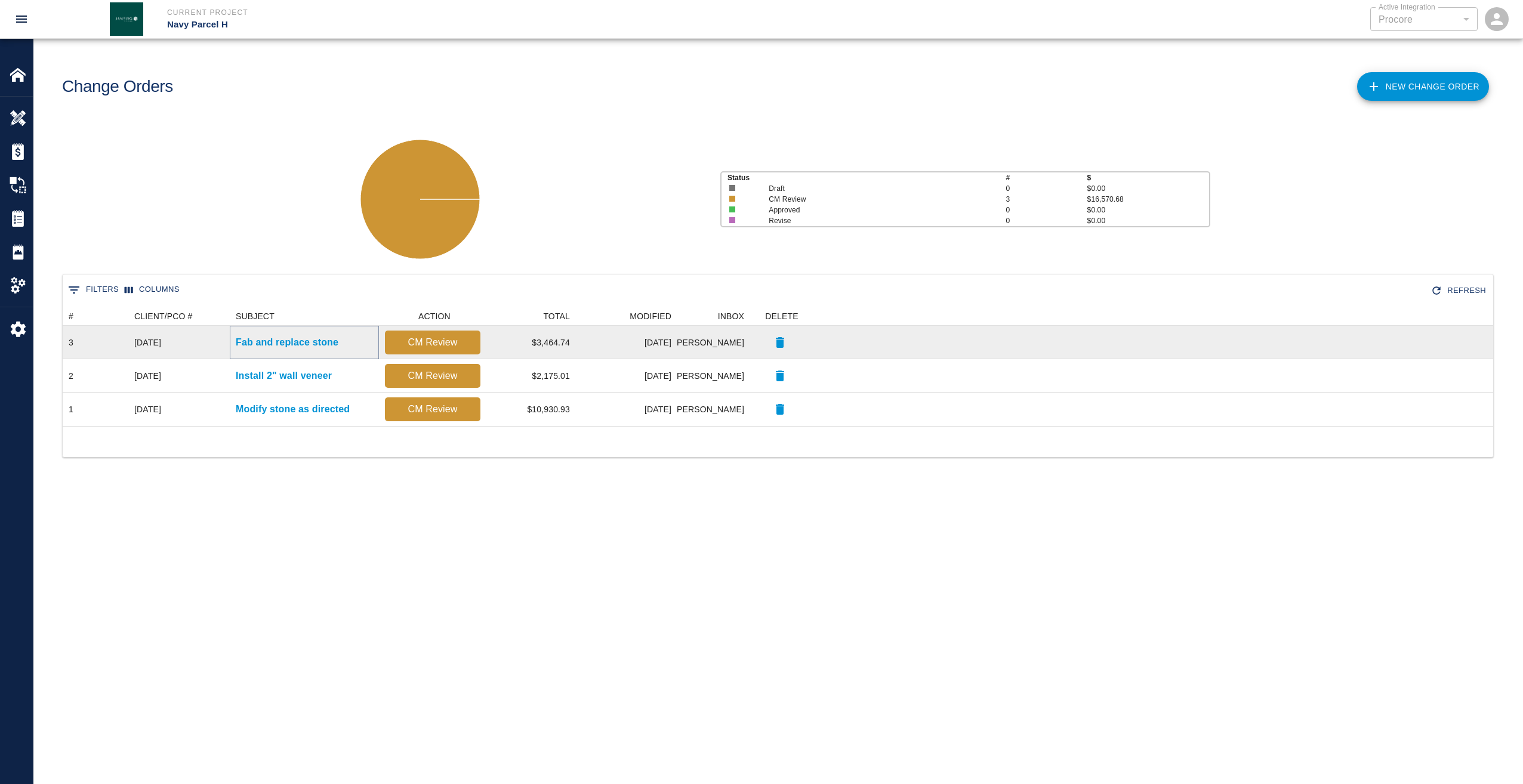
click at [303, 339] on p "Fab and replace stone" at bounding box center [287, 342] width 103 height 14
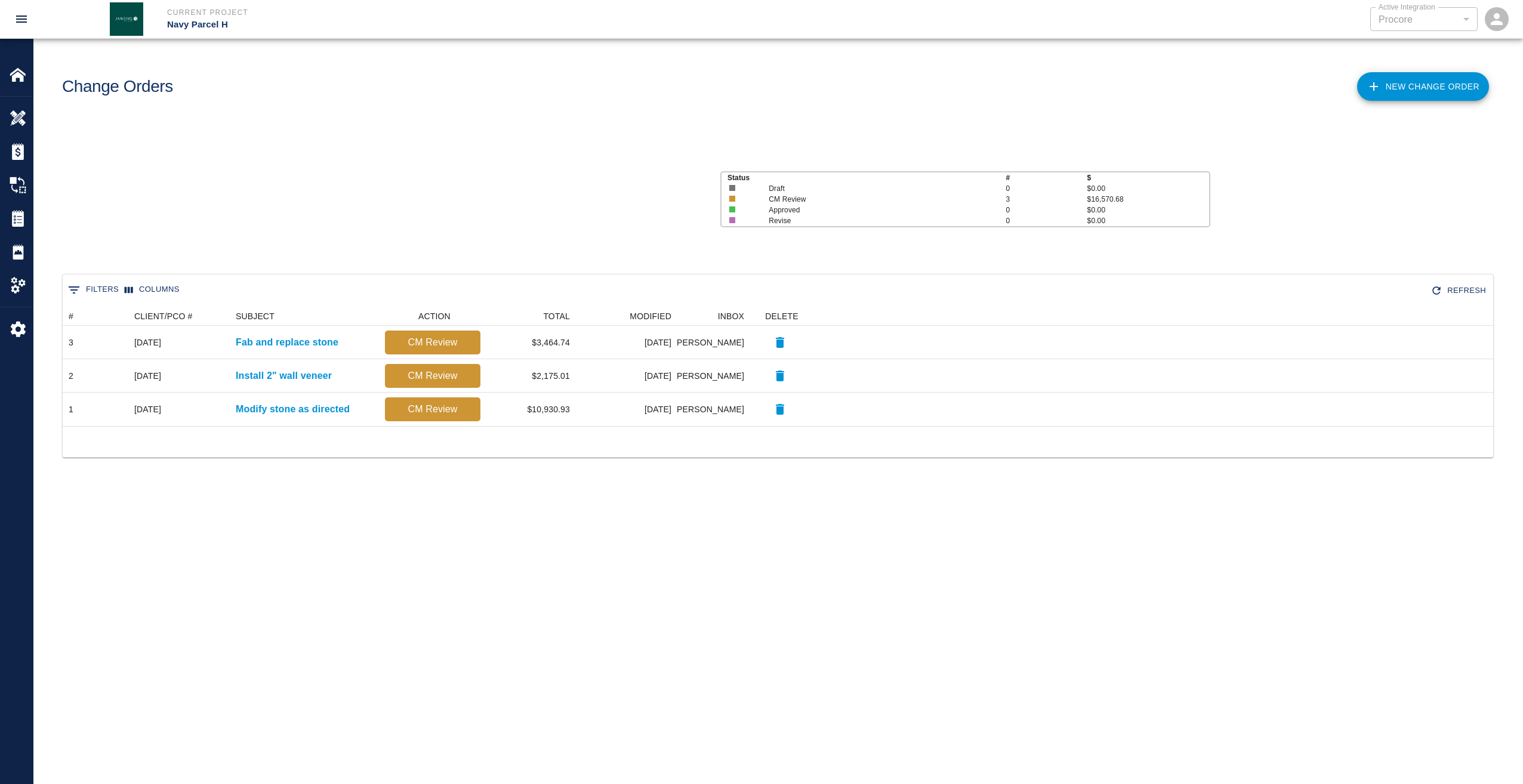
scroll to position [110, 1422]
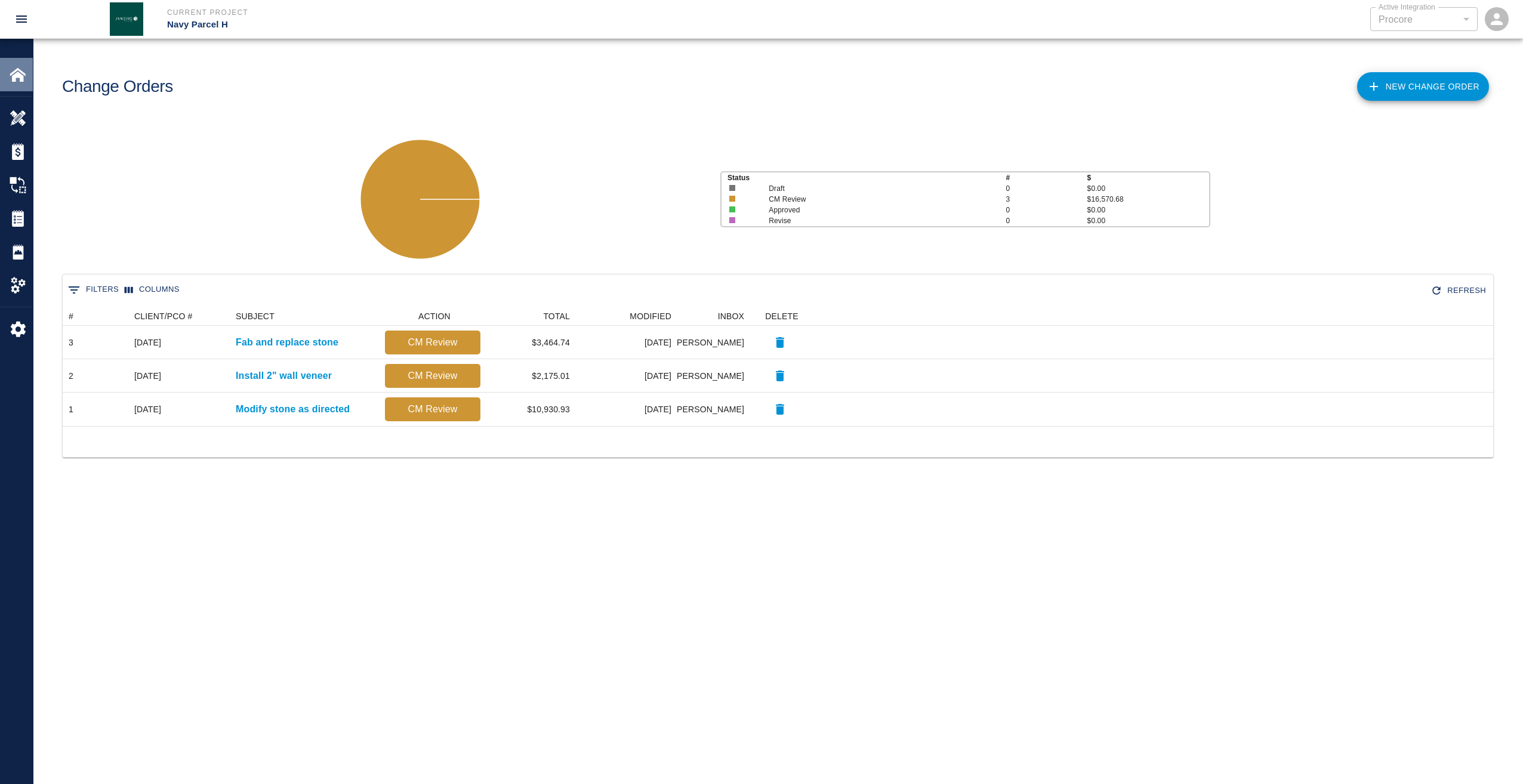
click at [16, 78] on img at bounding box center [18, 75] width 17 height 17
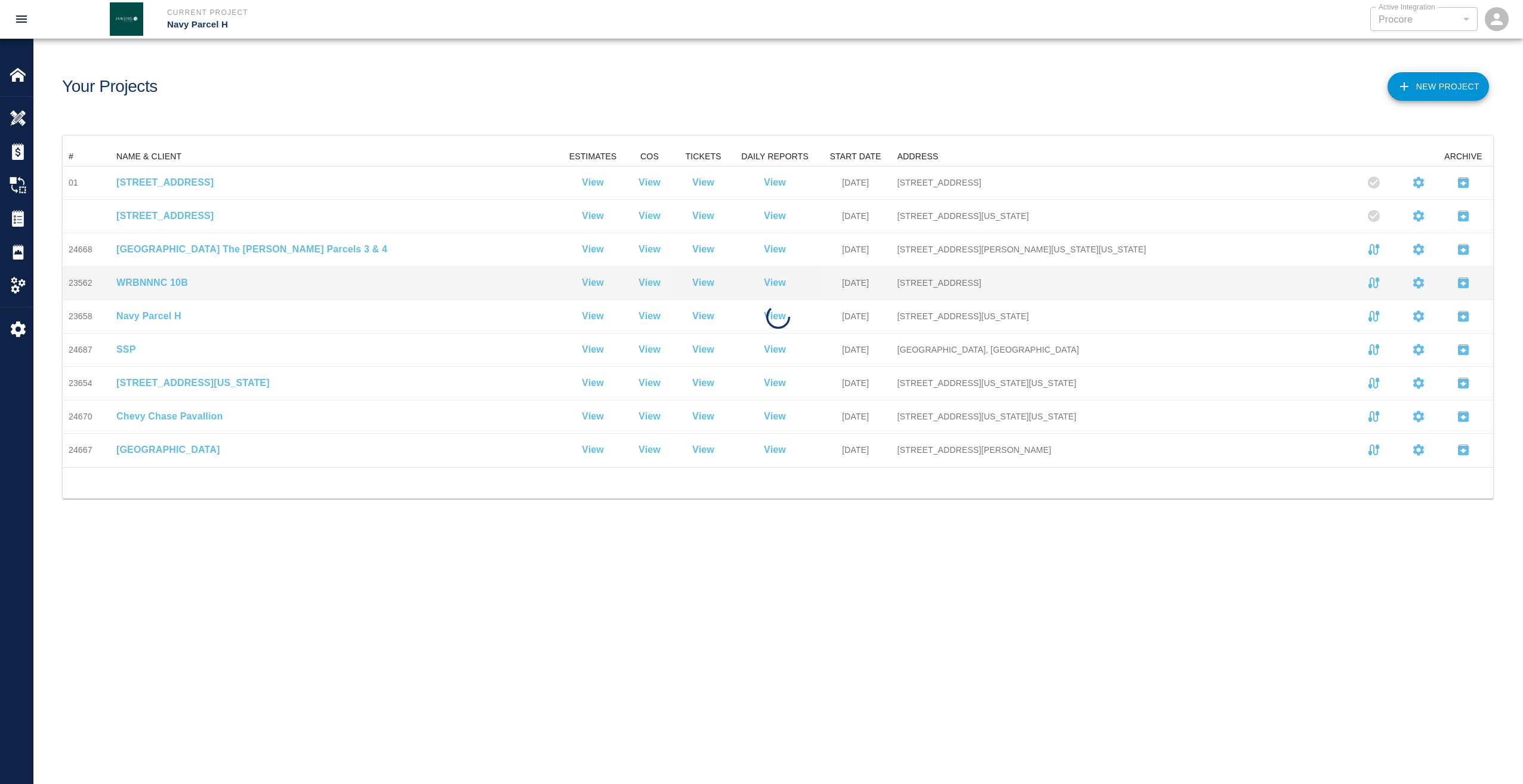
scroll to position [311, 1422]
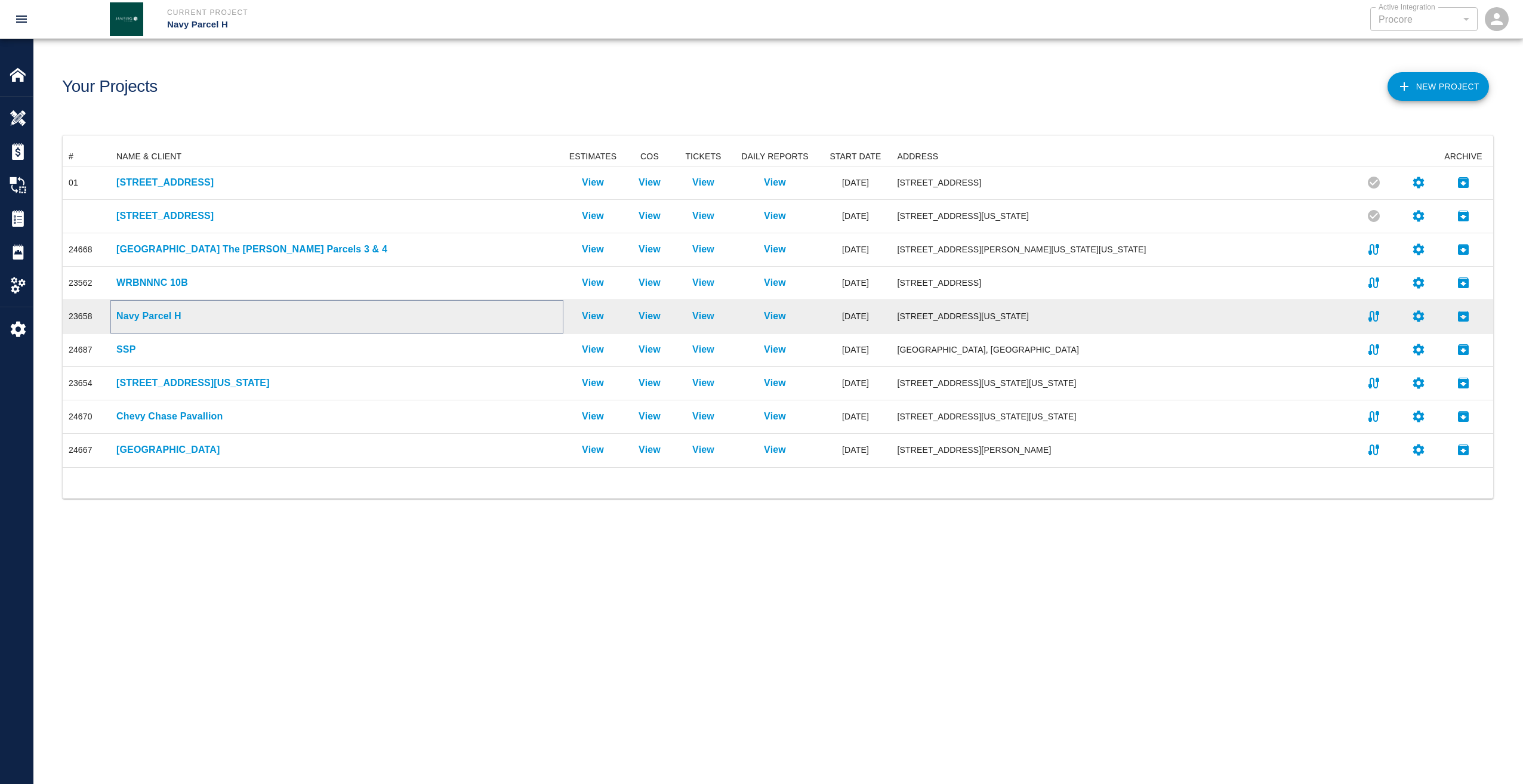
click at [169, 320] on p "Navy Parcel H" at bounding box center [336, 316] width 441 height 14
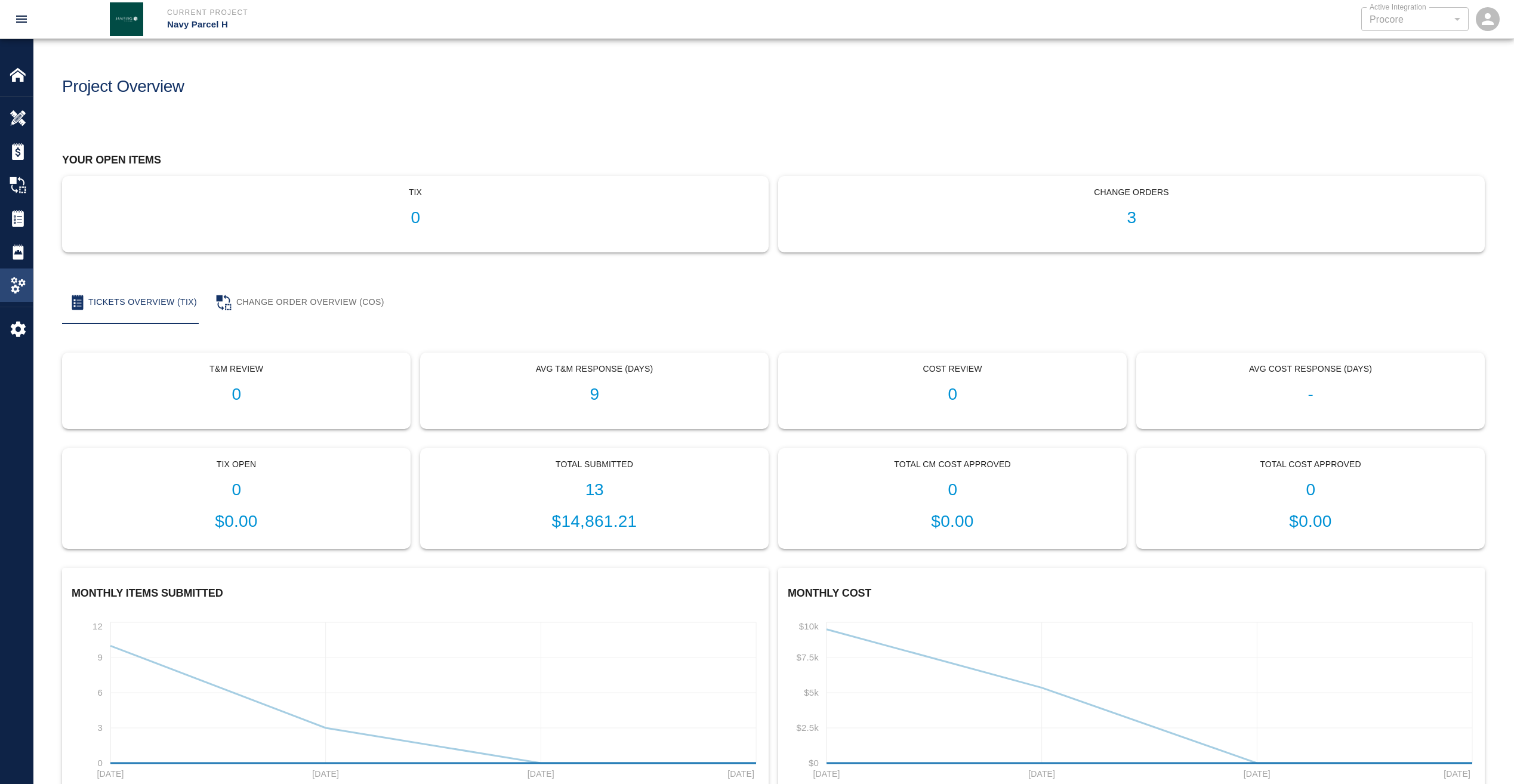
click at [18, 285] on img at bounding box center [18, 285] width 17 height 17
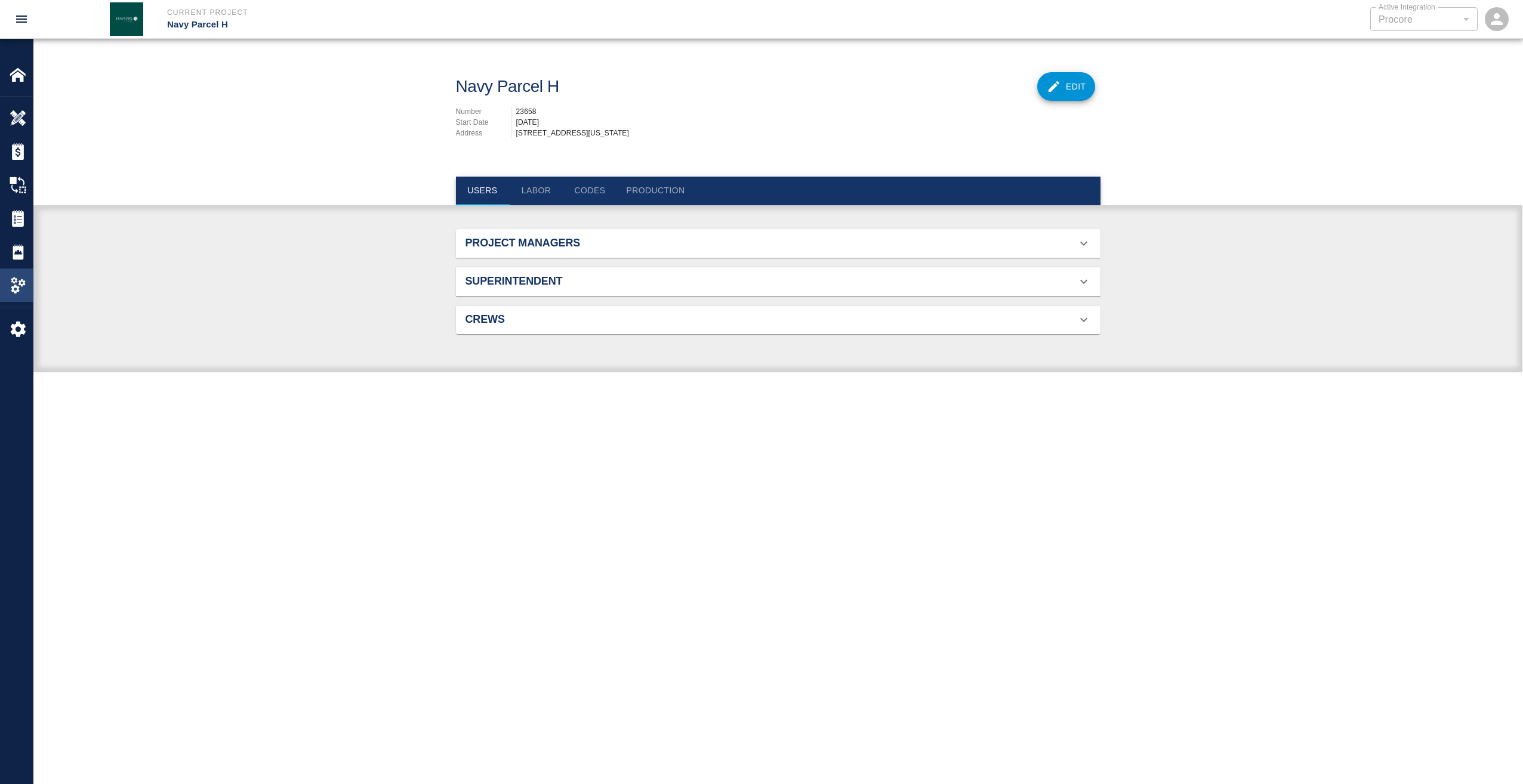
scroll to position [77, 616]
click at [909, 250] on div "Project Managers" at bounding box center [771, 243] width 611 height 13
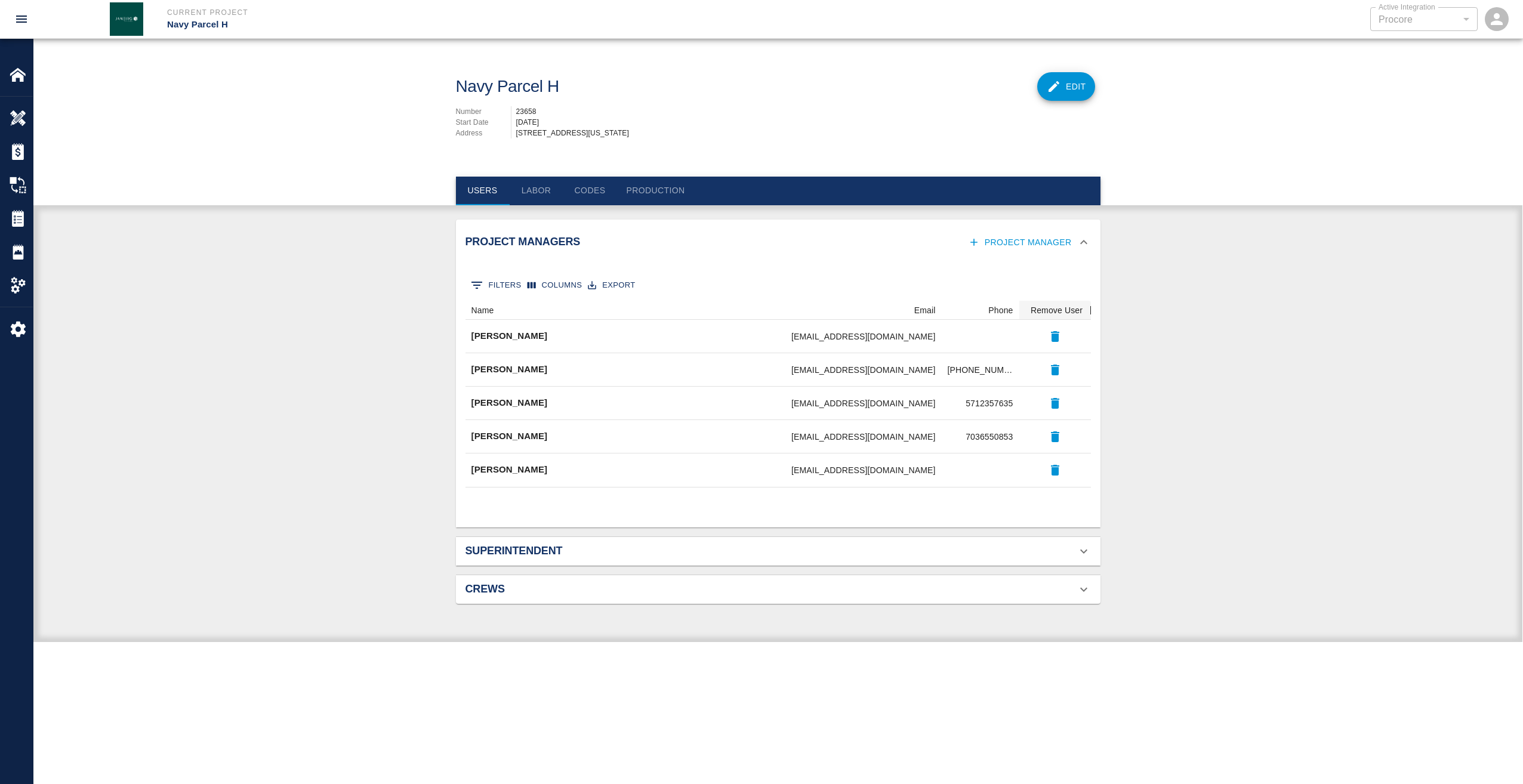
drag, startPoint x: 330, startPoint y: 386, endPoint x: 355, endPoint y: 292, distance: 97.3
click at [330, 385] on div "Project Managers Project Manager 0 Filters Columns Export Name Email Phone Remo…" at bounding box center [778, 431] width 1489 height 423
